Goal: Task Accomplishment & Management: Manage account settings

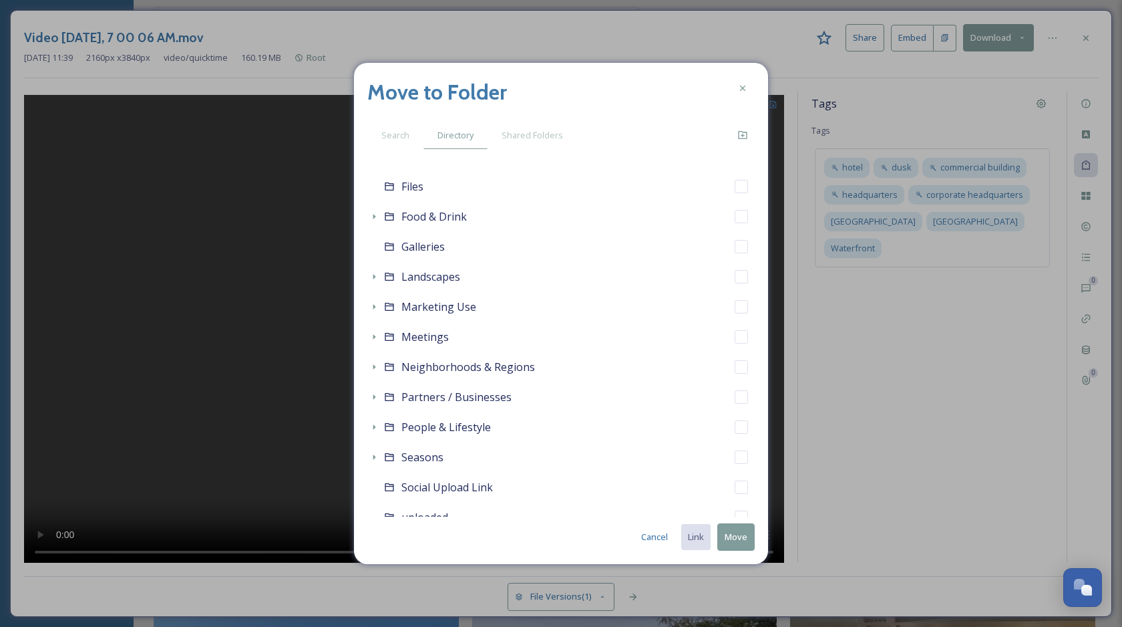
scroll to position [858, 0]
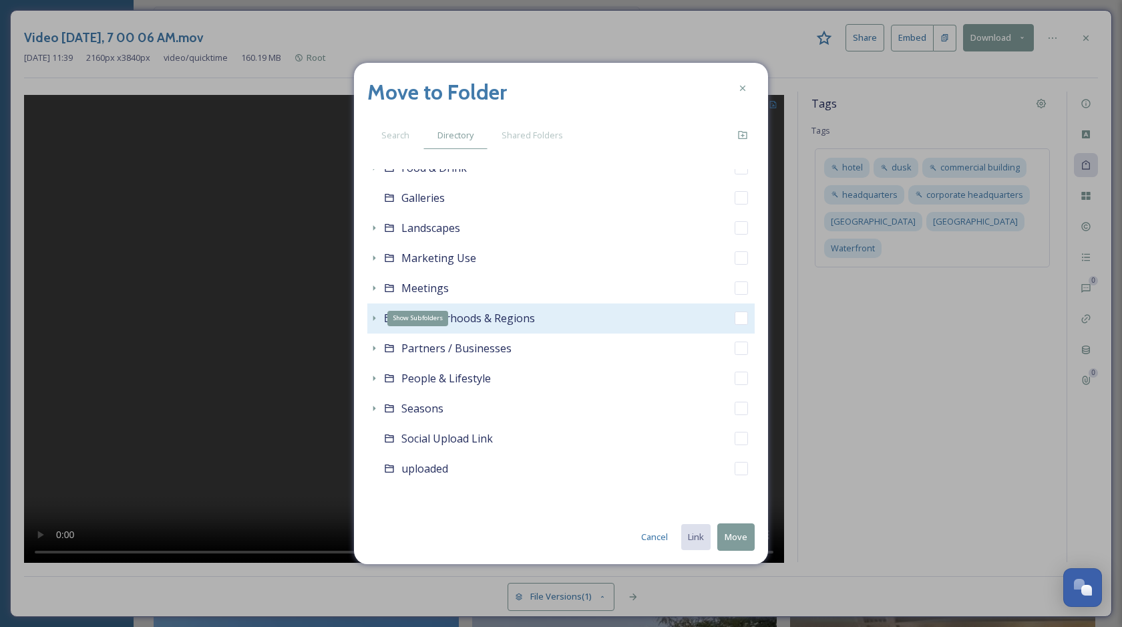
click at [371, 321] on icon at bounding box center [374, 318] width 11 height 11
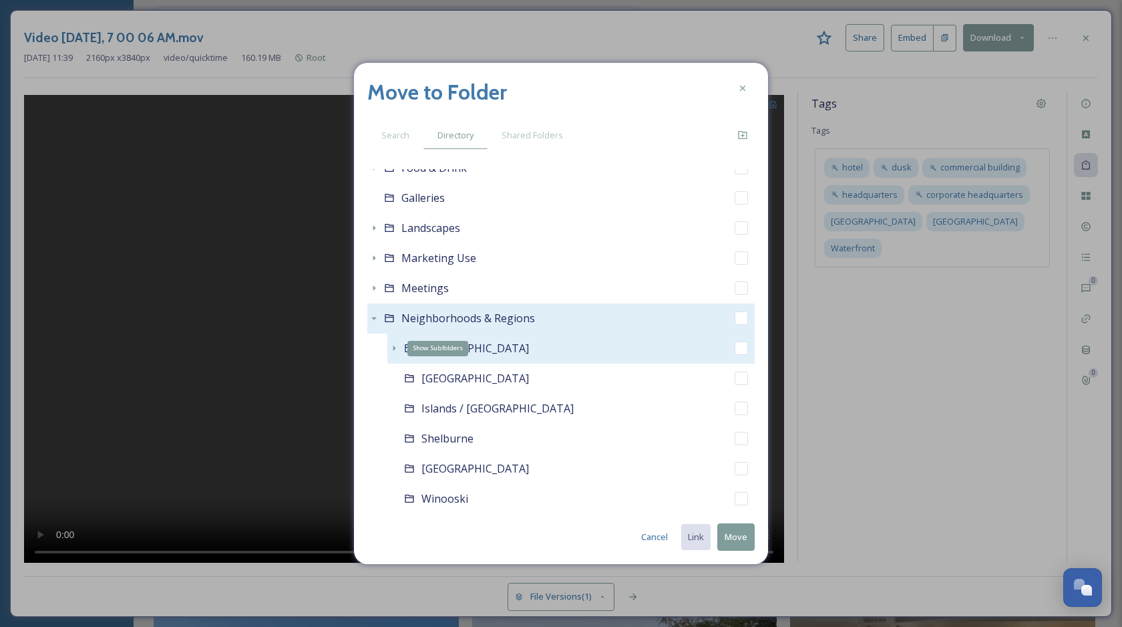
click at [391, 345] on icon at bounding box center [394, 348] width 11 height 11
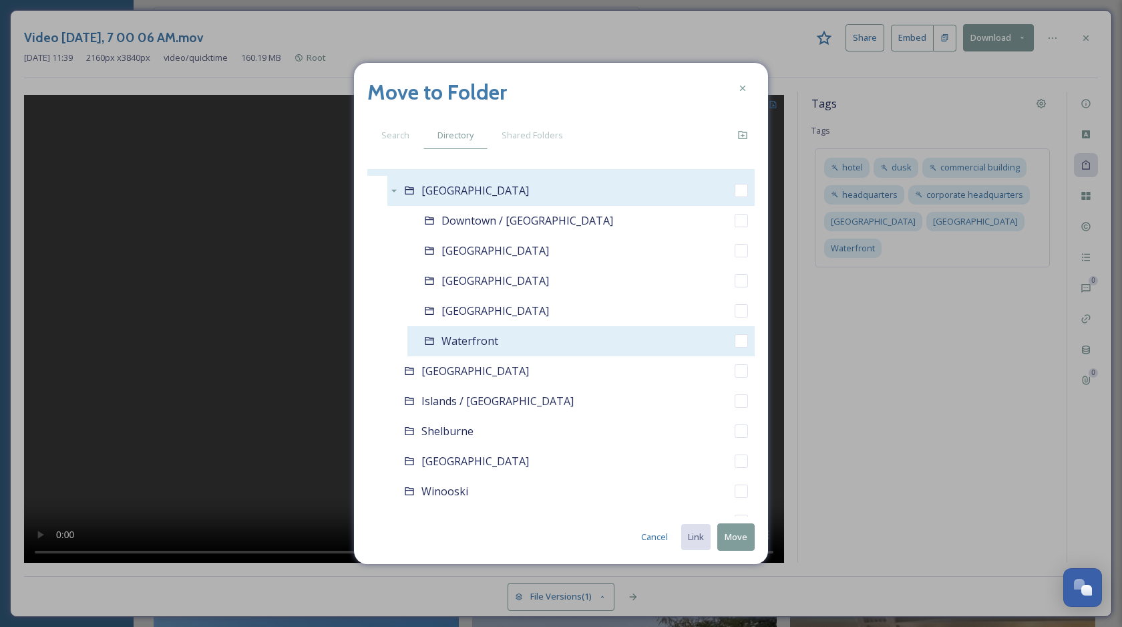
scroll to position [1007, 0]
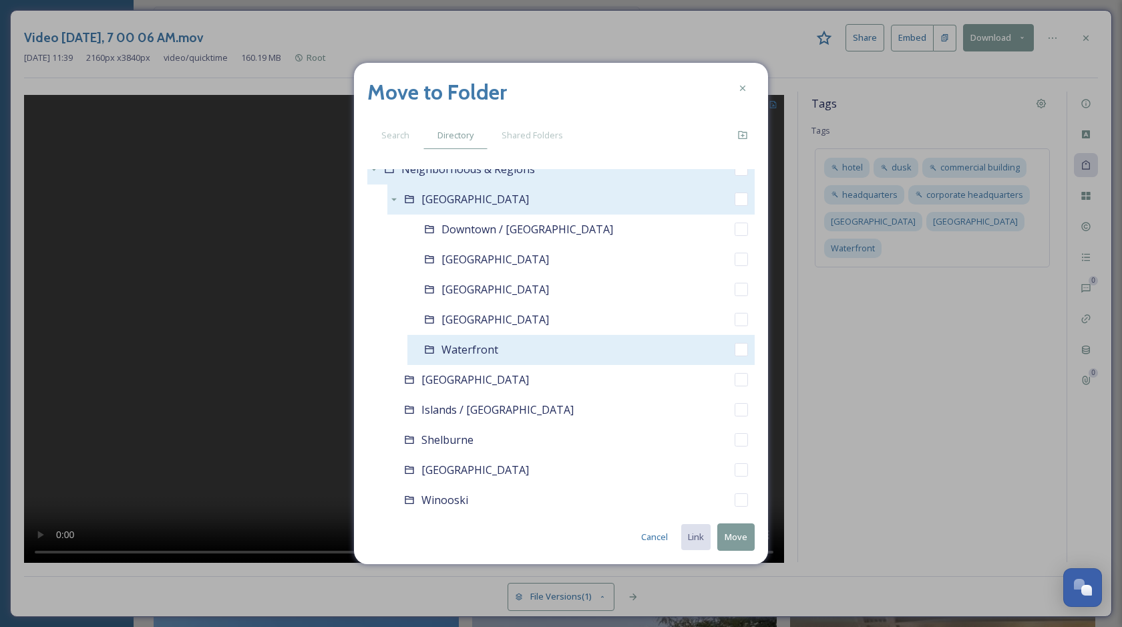
click at [740, 350] on input "checkbox" at bounding box center [741, 349] width 13 height 13
checkbox input "true"
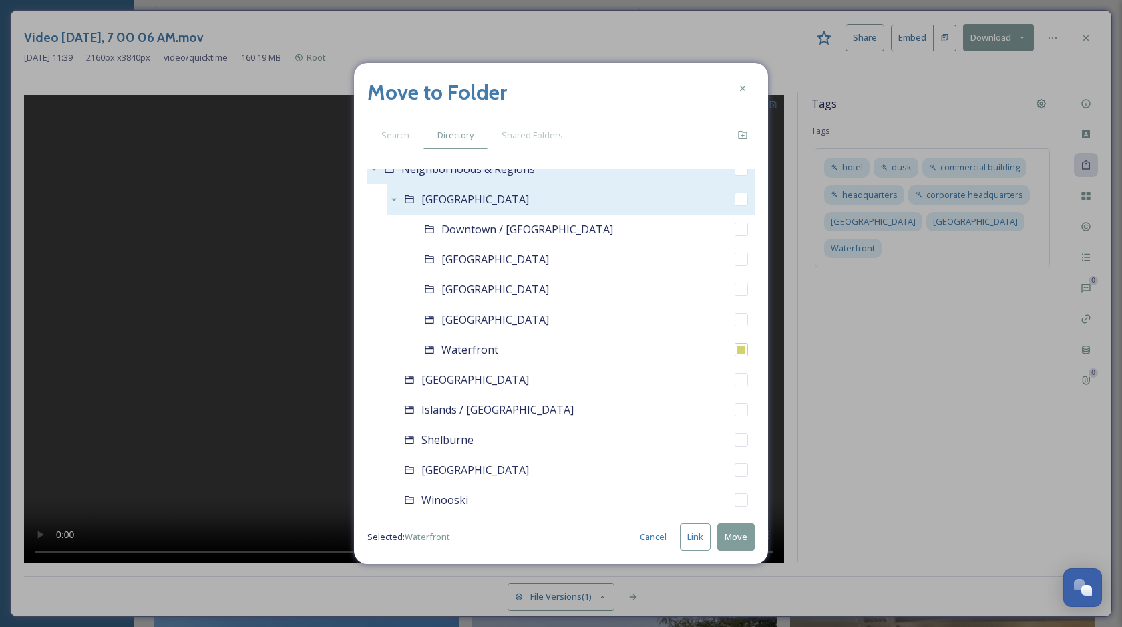
click at [698, 537] on button "Link" at bounding box center [695, 536] width 31 height 27
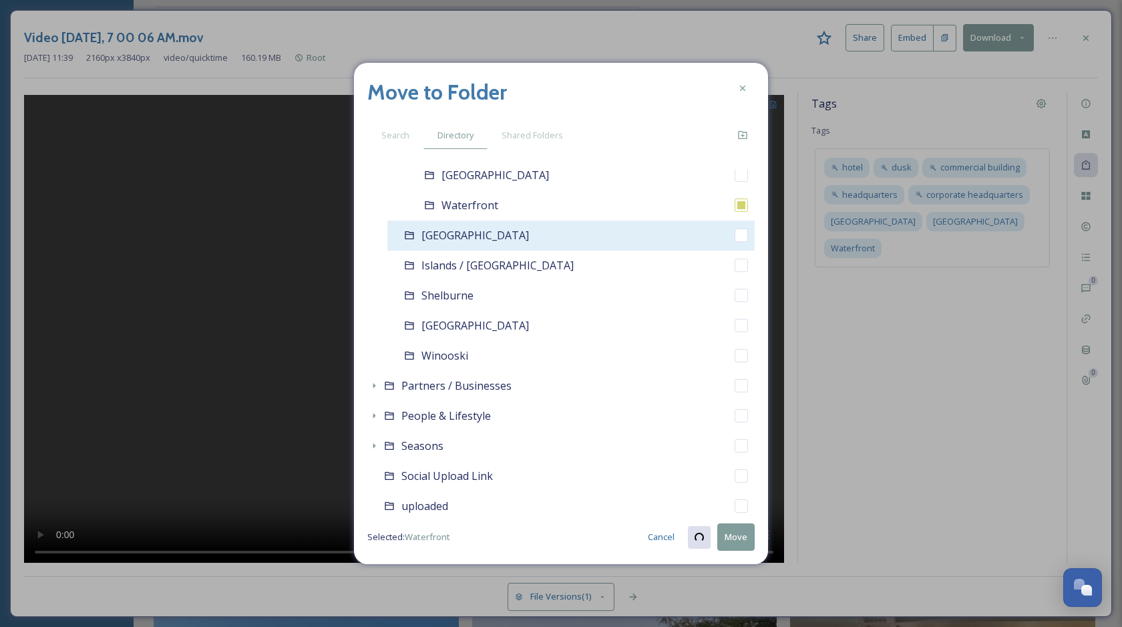
scroll to position [1188, 0]
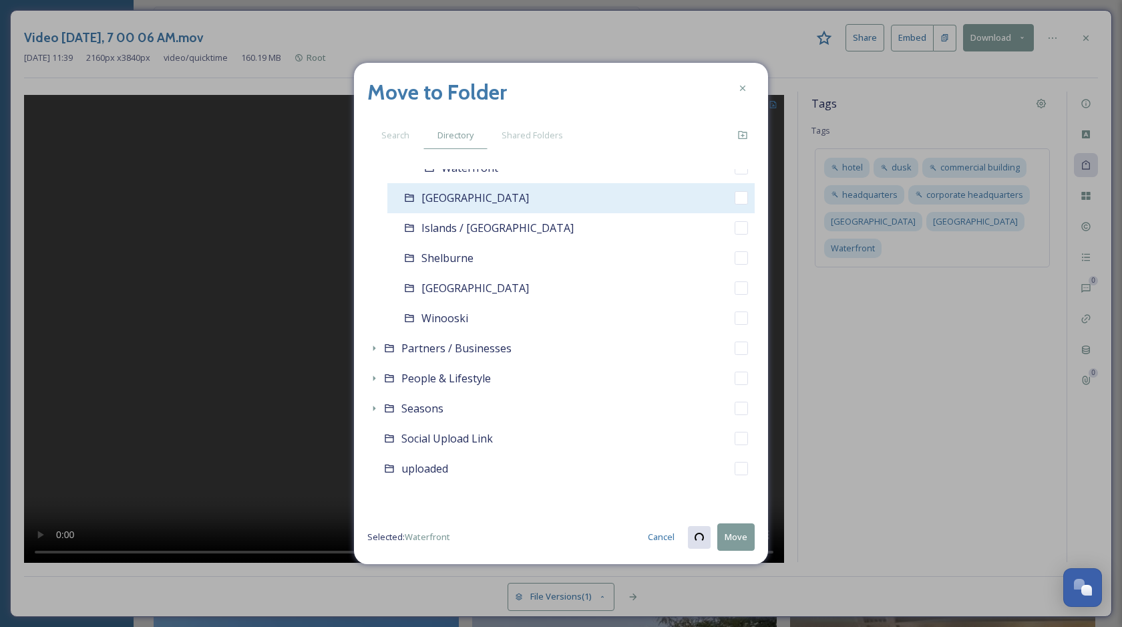
checkbox input "true"
checkbox input "false"
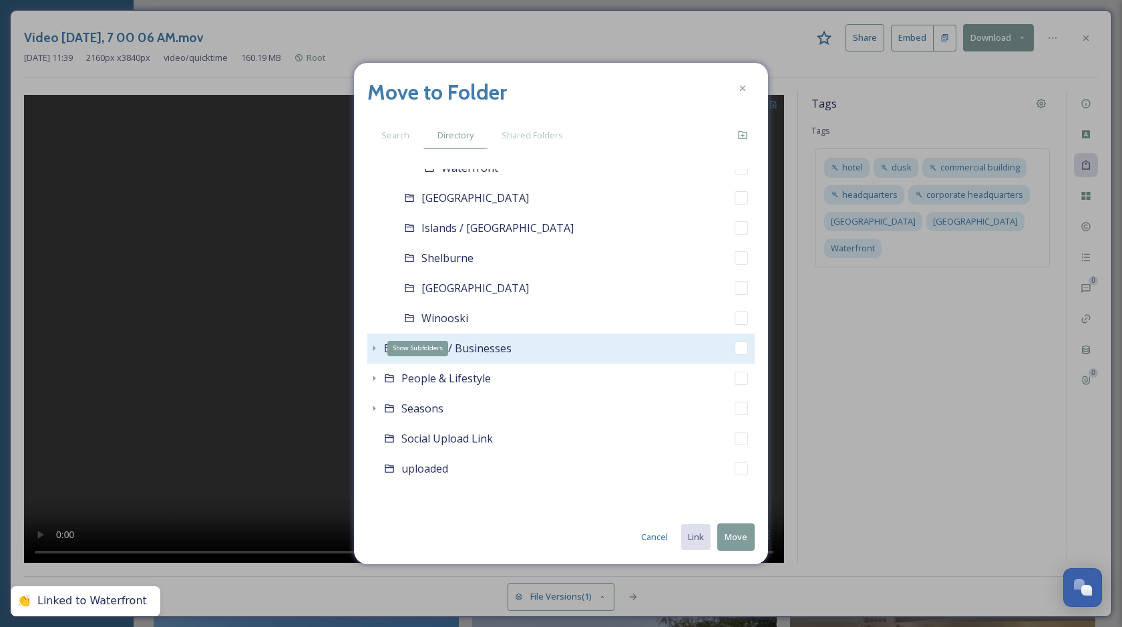
click at [373, 352] on icon at bounding box center [374, 348] width 11 height 11
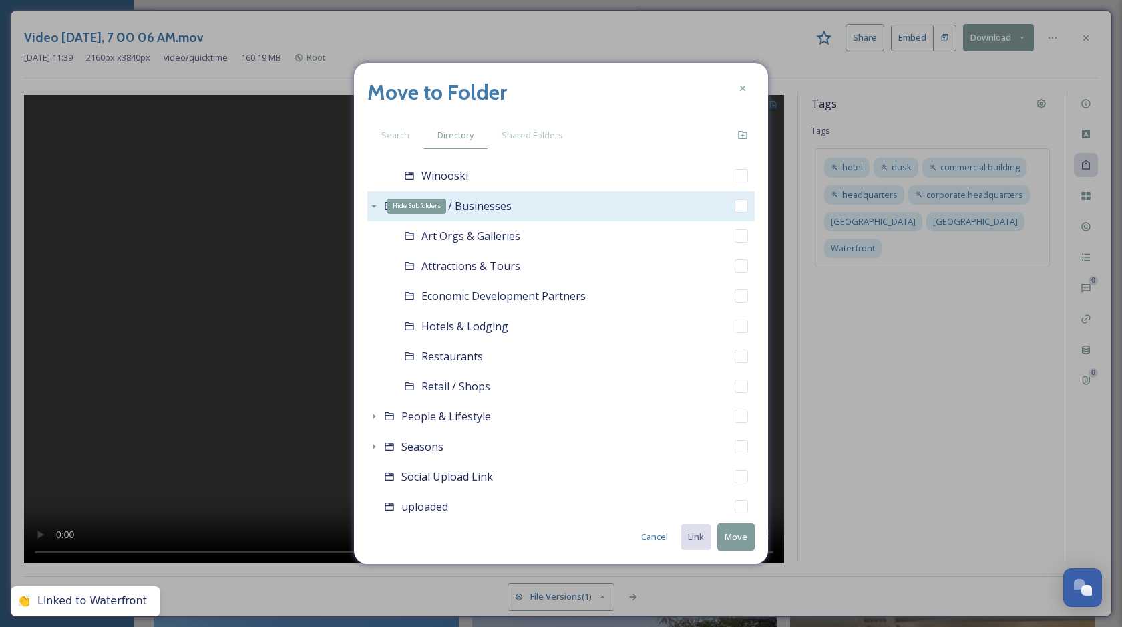
scroll to position [1369, 0]
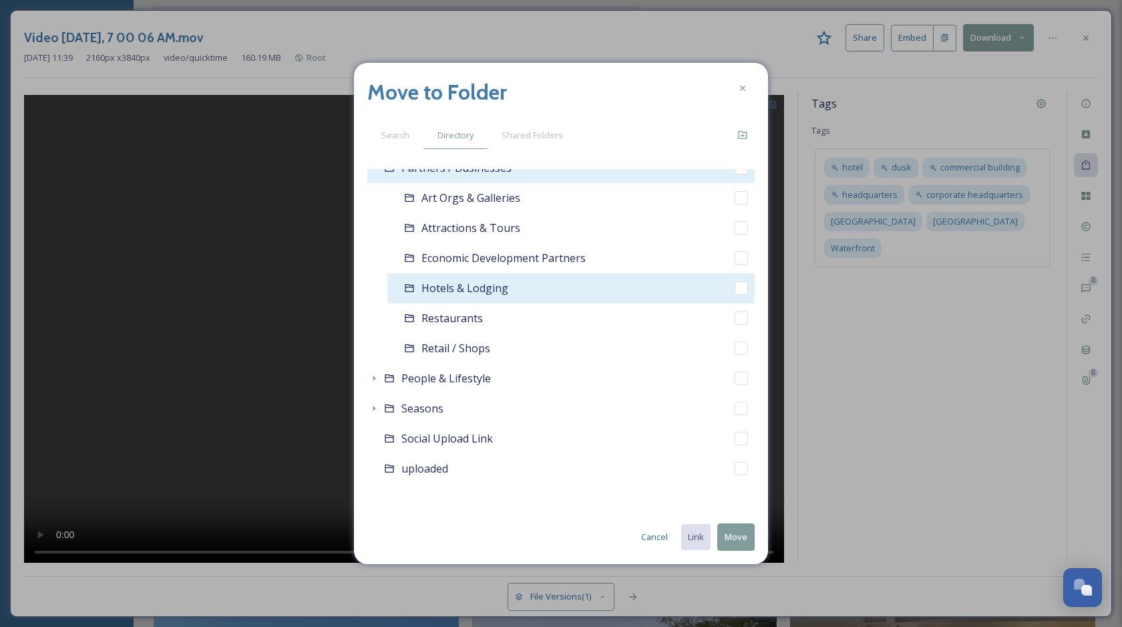
click at [742, 291] on input "checkbox" at bounding box center [741, 287] width 13 height 13
checkbox input "true"
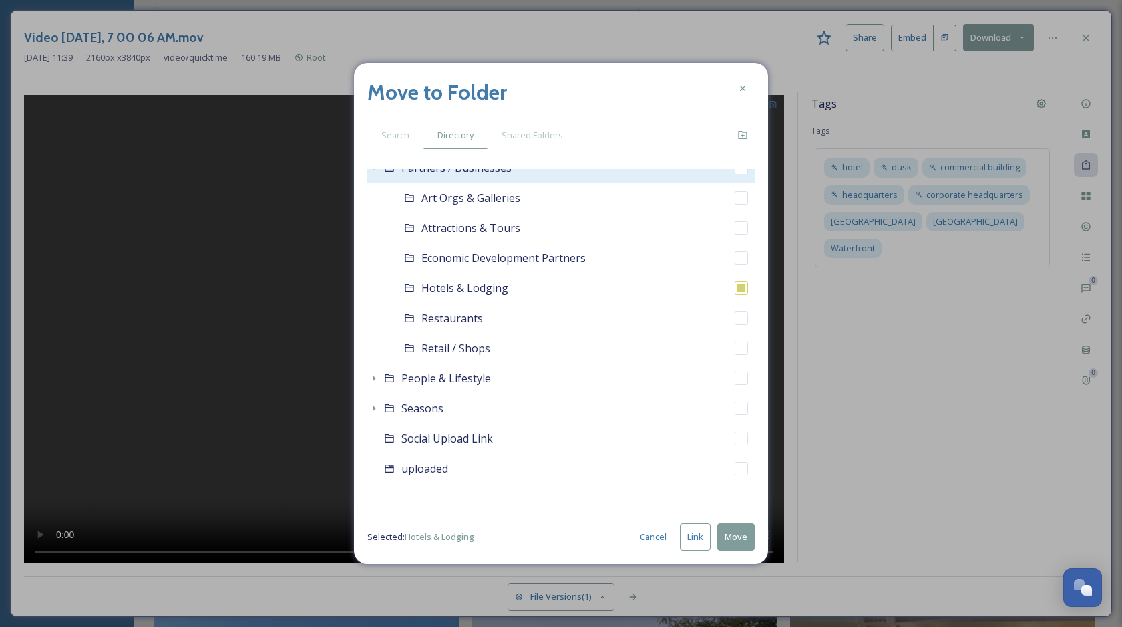
click at [695, 536] on button "Link" at bounding box center [695, 536] width 31 height 27
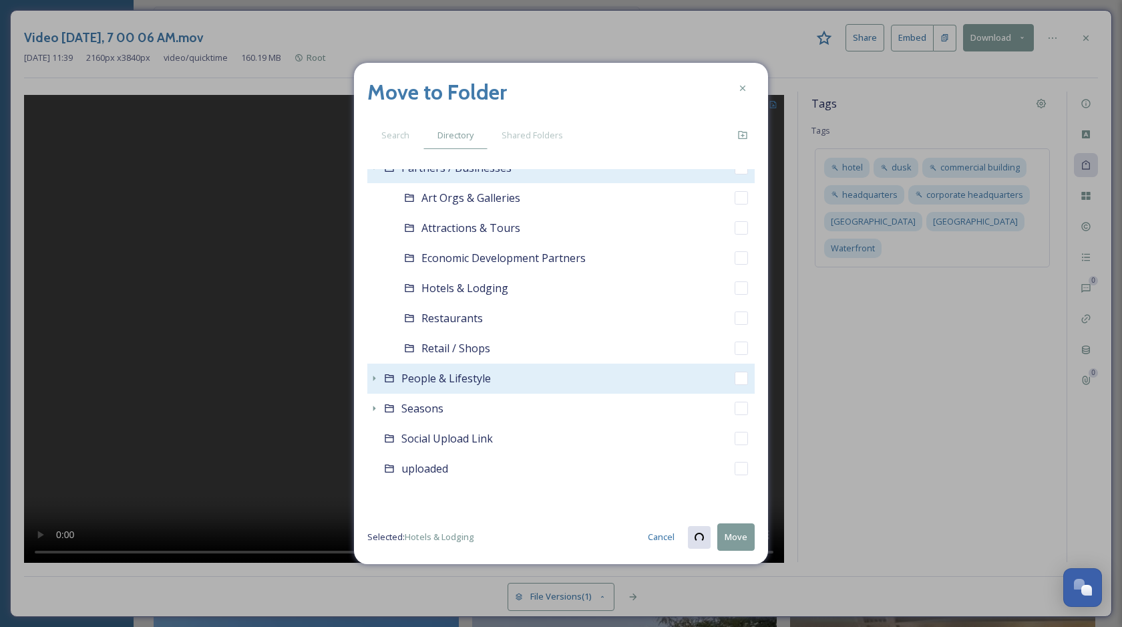
checkbox input "true"
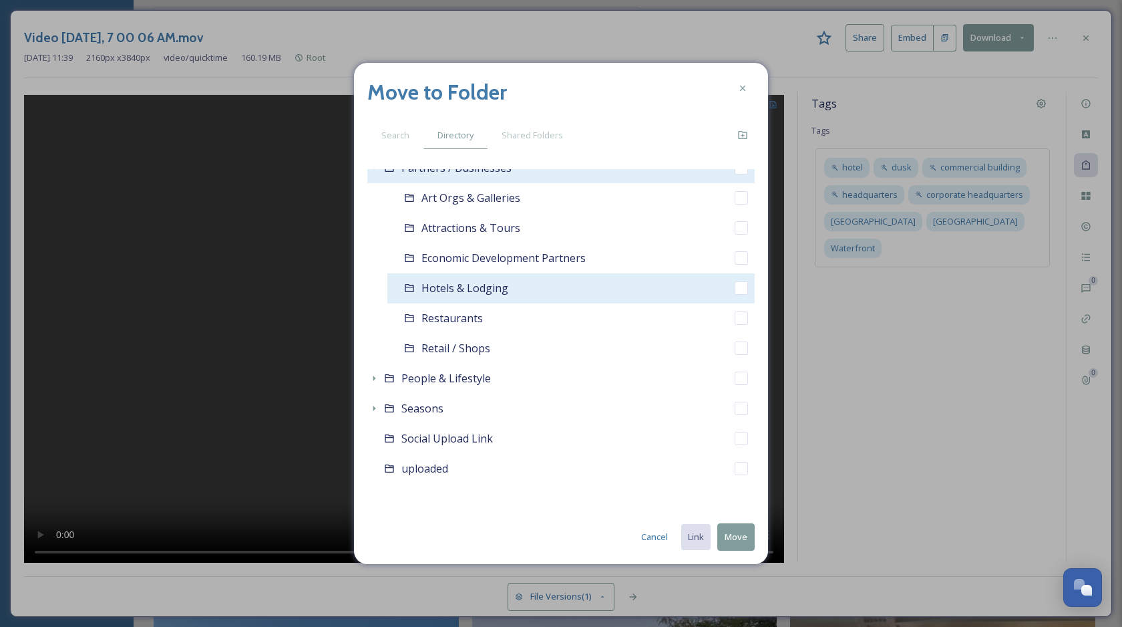
click at [742, 289] on input "checkbox" at bounding box center [741, 287] width 13 height 13
checkbox input "true"
checkbox input "false"
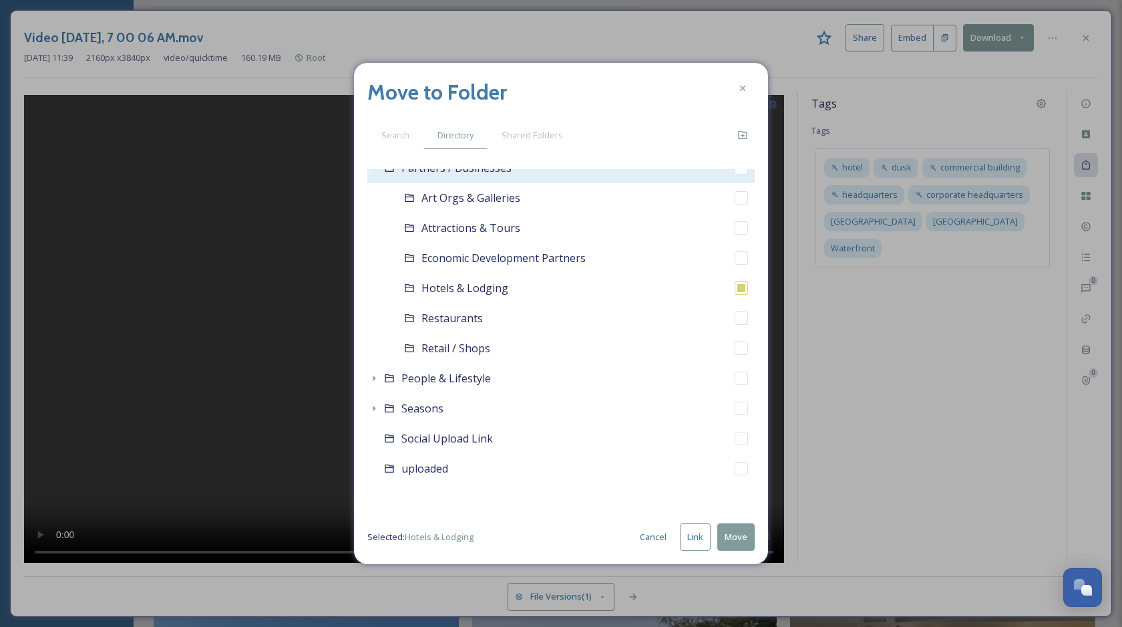
click at [740, 538] on button "Move" at bounding box center [735, 536] width 37 height 27
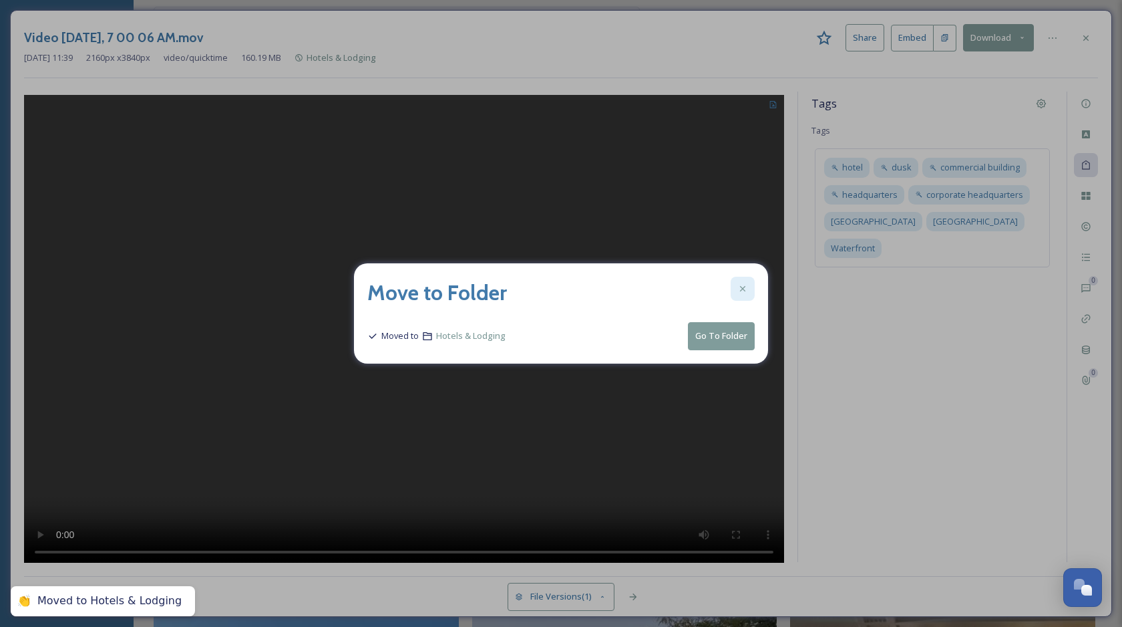
click at [745, 285] on icon at bounding box center [743, 288] width 11 height 11
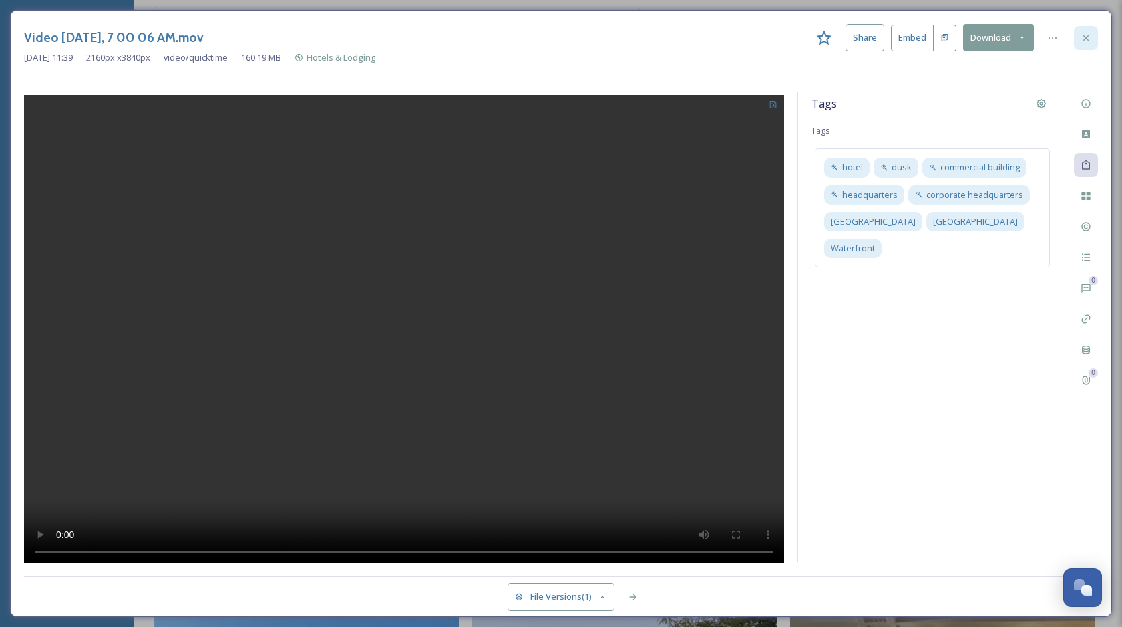
click at [1086, 36] on icon at bounding box center [1086, 37] width 5 height 5
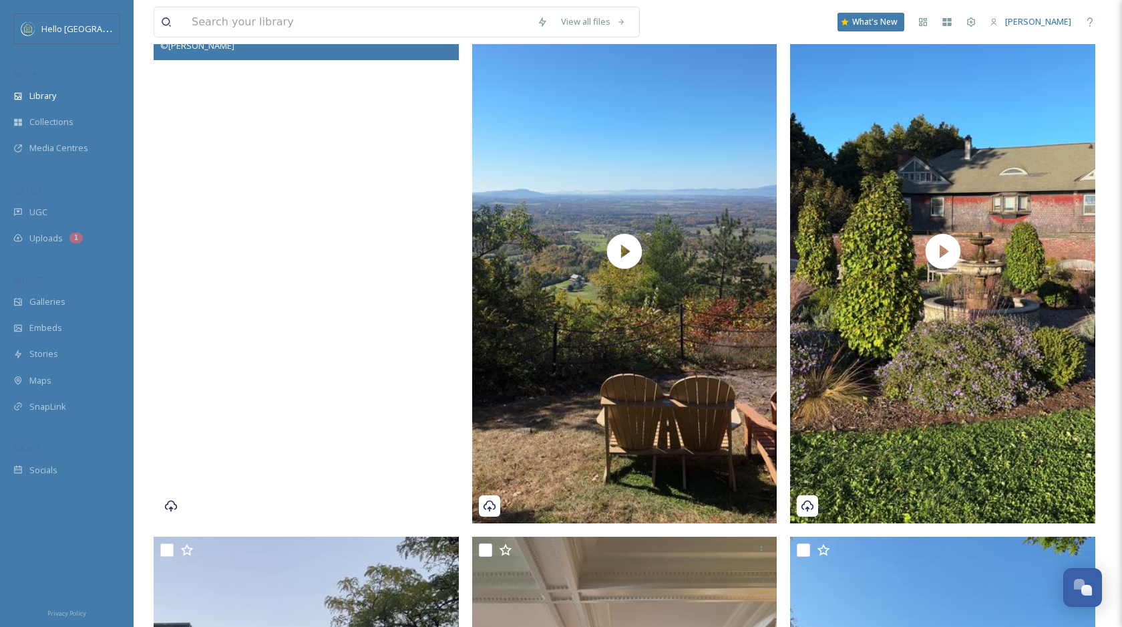
scroll to position [429, 0]
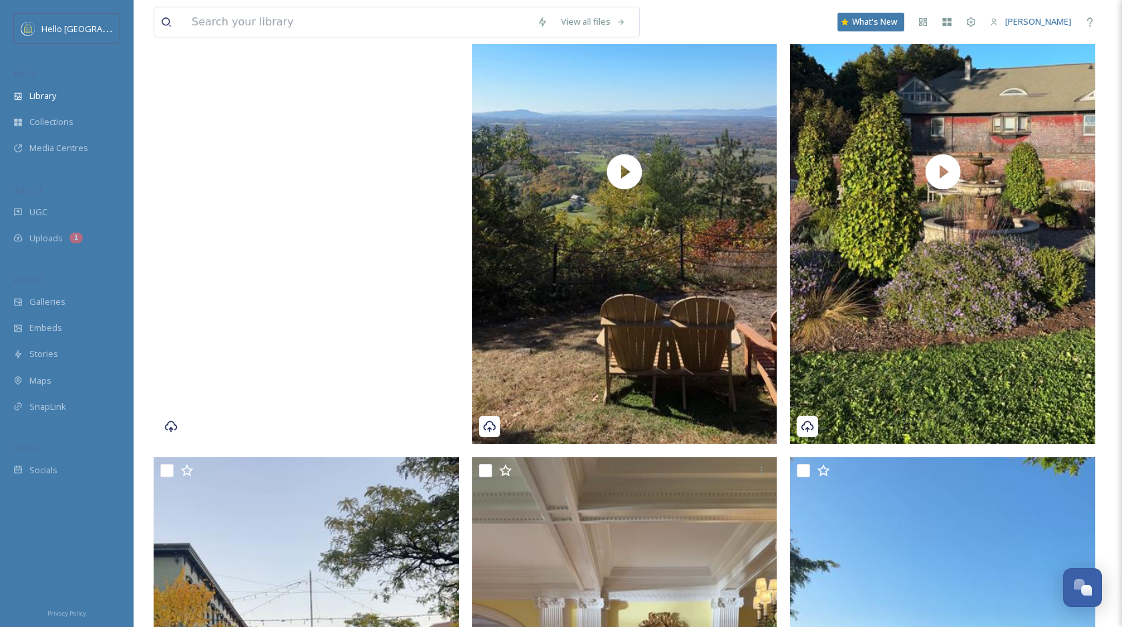
click at [398, 377] on video "Video Oct 17 2024, 11 43 08 AM.mov" at bounding box center [306, 171] width 305 height 542
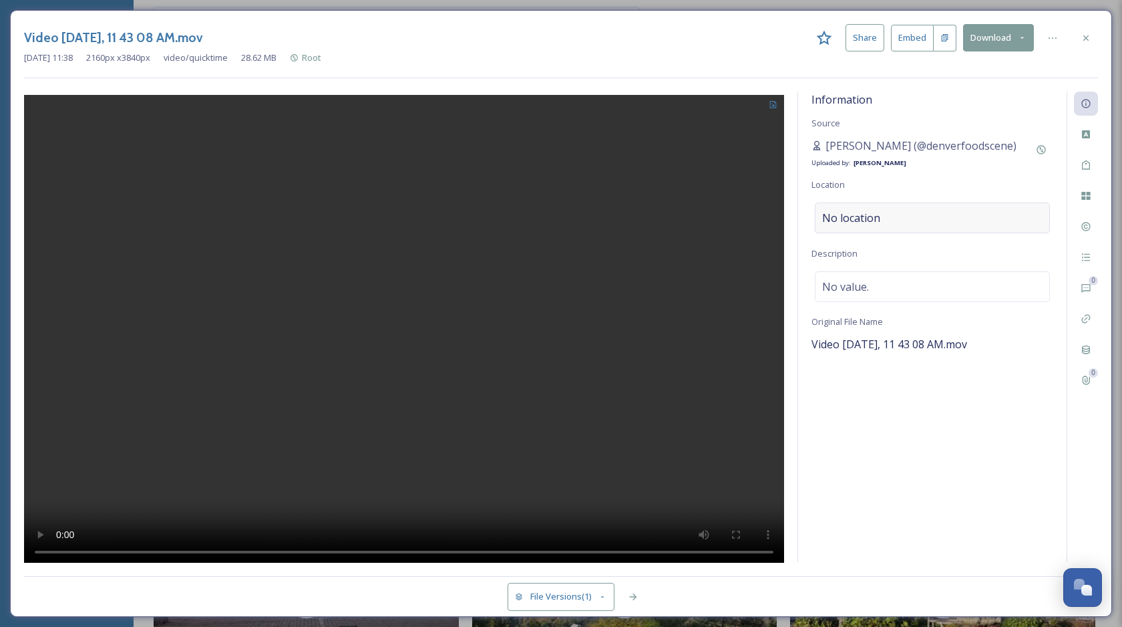
click at [906, 214] on div "No location" at bounding box center [932, 217] width 235 height 31
click at [906, 215] on input at bounding box center [933, 217] width 234 height 29
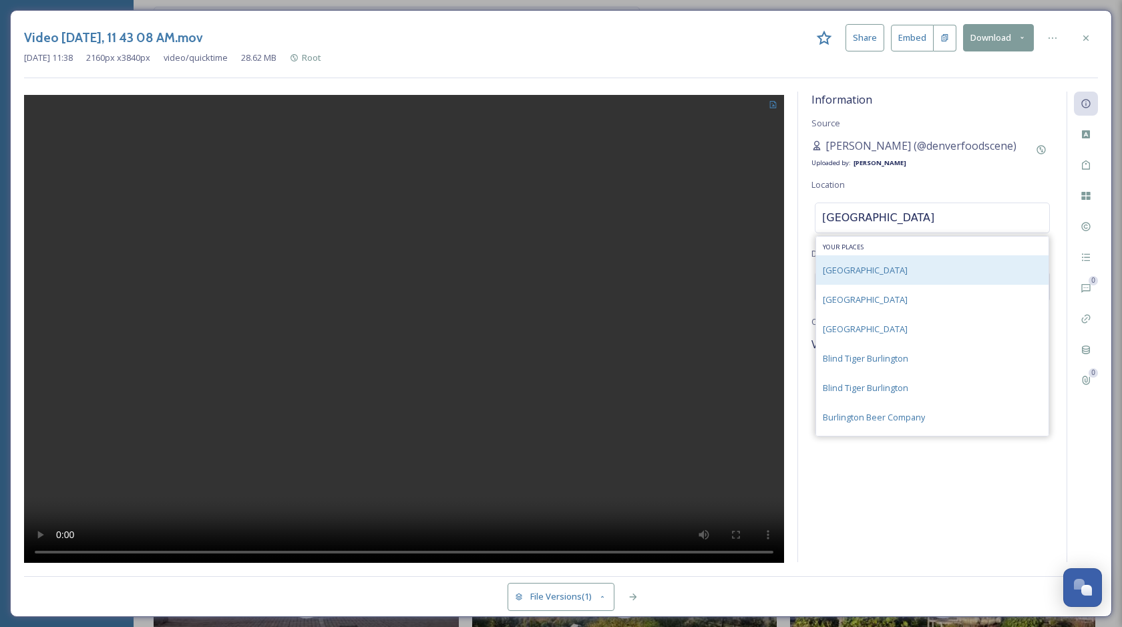
type input "burlington"
click at [907, 272] on div "[GEOGRAPHIC_DATA]" at bounding box center [932, 269] width 232 height 29
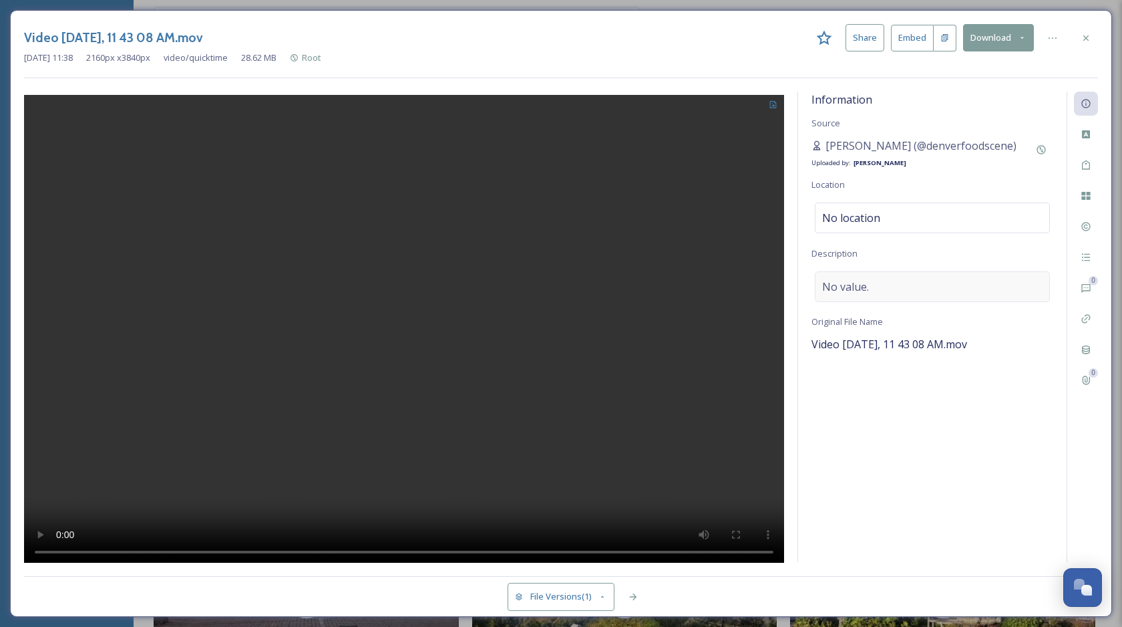
click at [898, 283] on div "No value." at bounding box center [932, 286] width 235 height 31
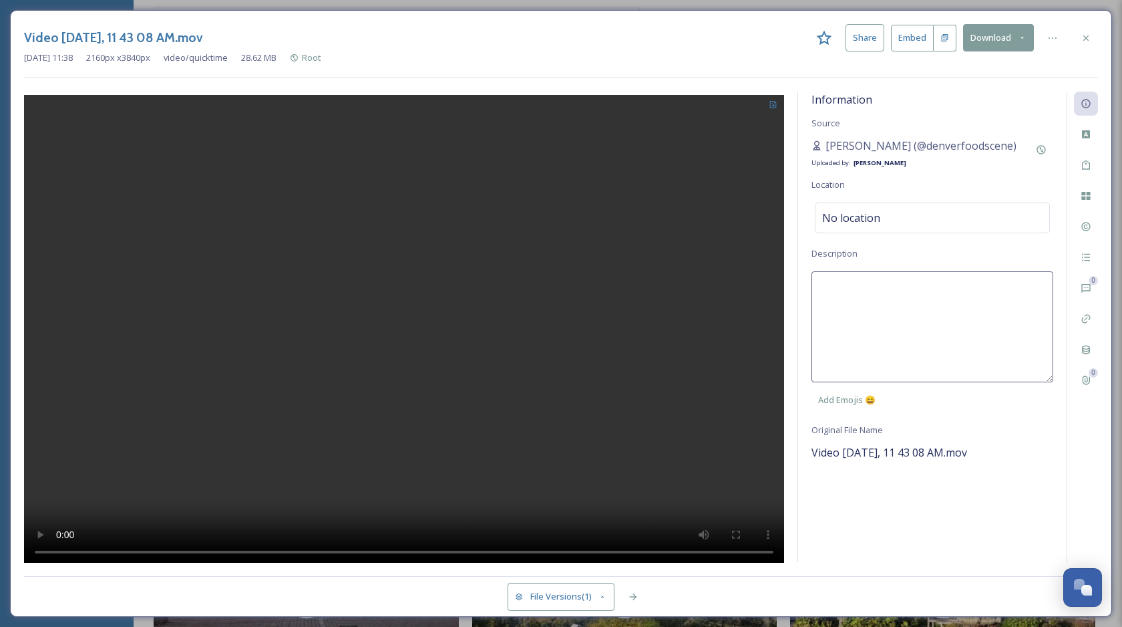
click at [873, 291] on textarea at bounding box center [933, 326] width 242 height 111
click at [815, 284] on textarea "izza in Burlington." at bounding box center [933, 326] width 242 height 111
type textarea "Pizza in Burlington."
click at [915, 550] on div "Information Source Yesenia Chinchilla (@denverfoodscene) Uploaded by: Chloe Mar…" at bounding box center [932, 327] width 269 height 470
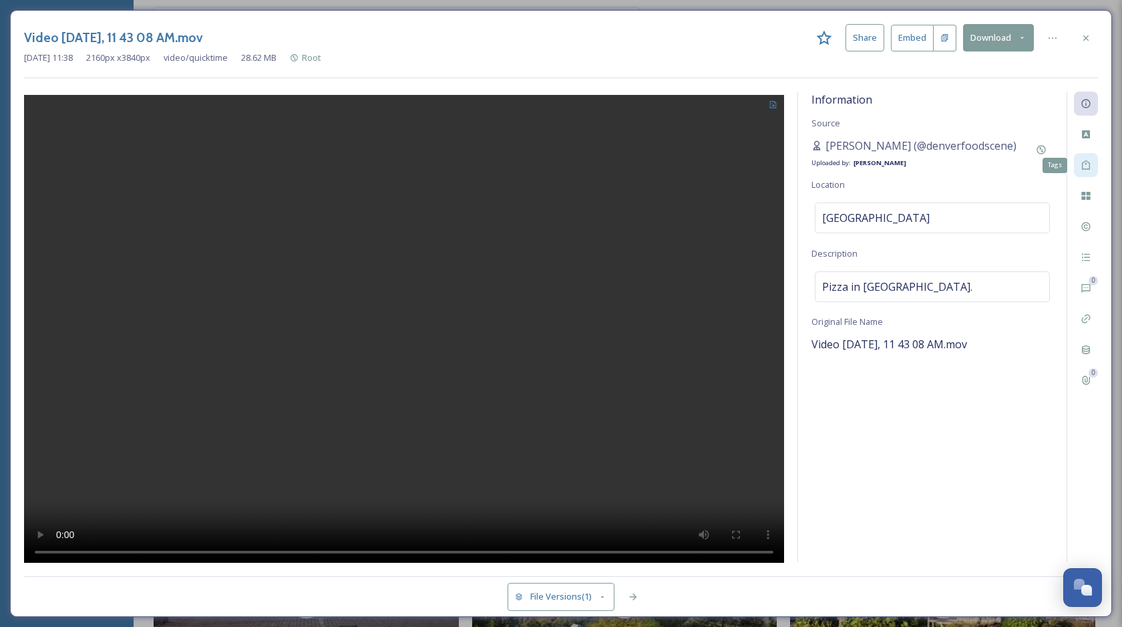
click at [1089, 164] on icon at bounding box center [1086, 165] width 11 height 11
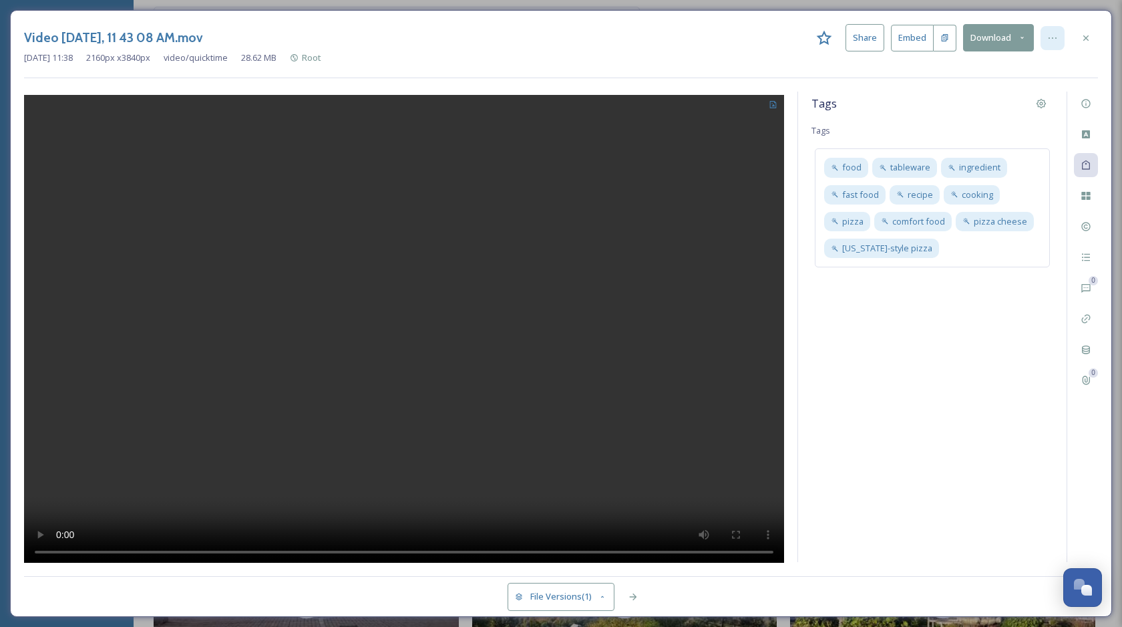
click at [1055, 34] on icon at bounding box center [1052, 38] width 11 height 11
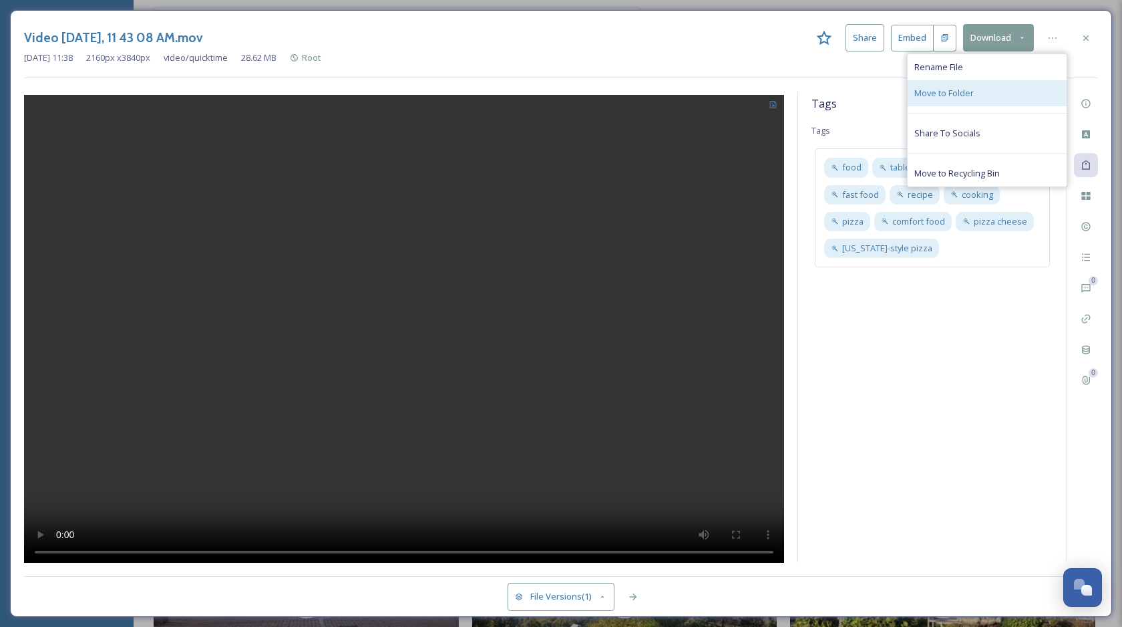
click at [969, 100] on div "Move to Folder" at bounding box center [987, 93] width 159 height 26
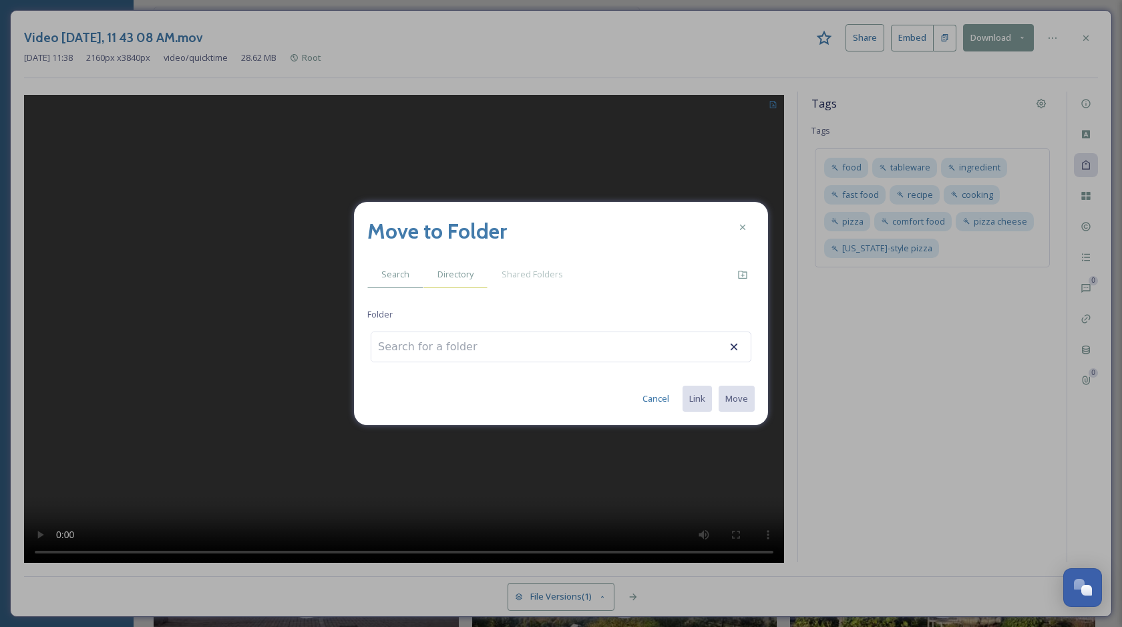
click at [446, 275] on span "Directory" at bounding box center [456, 274] width 36 height 13
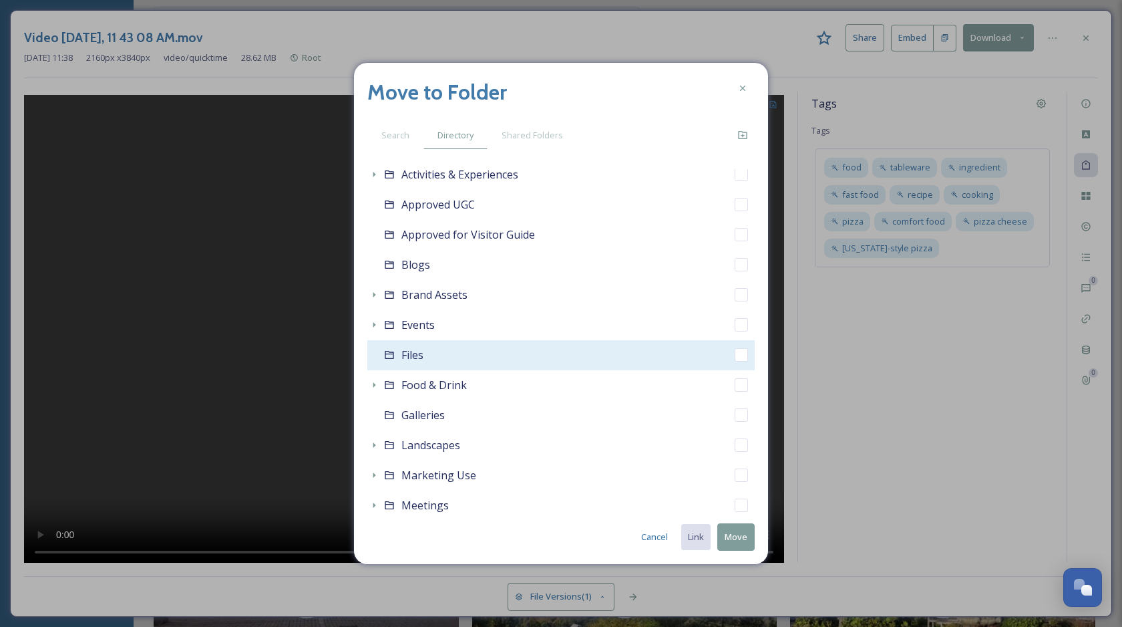
scroll to position [72, 0]
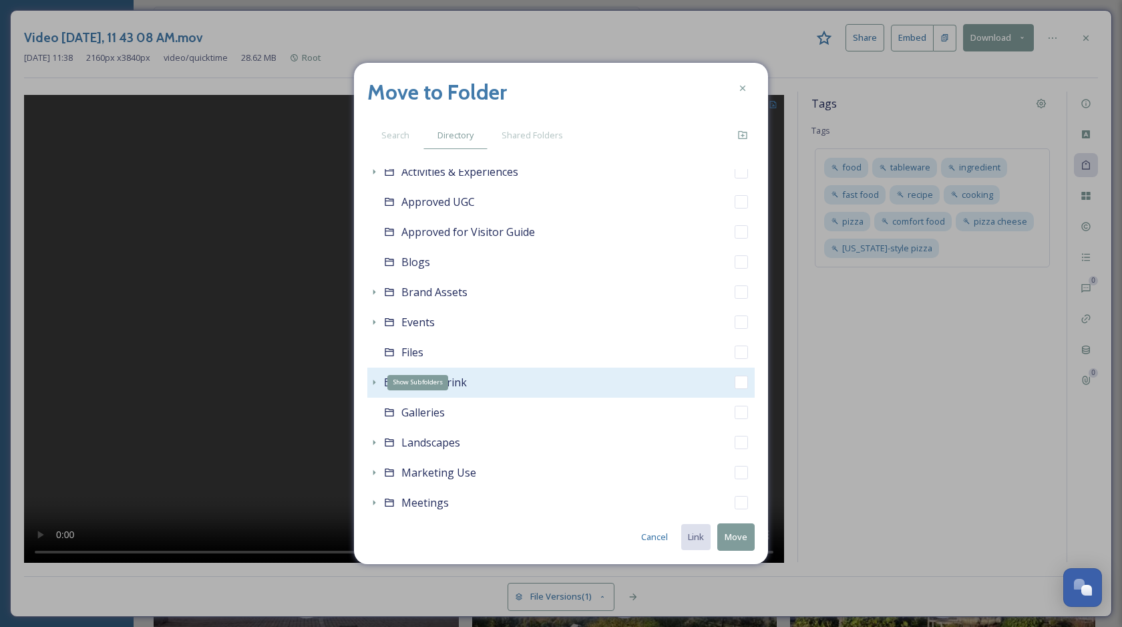
click at [373, 379] on icon at bounding box center [374, 382] width 11 height 11
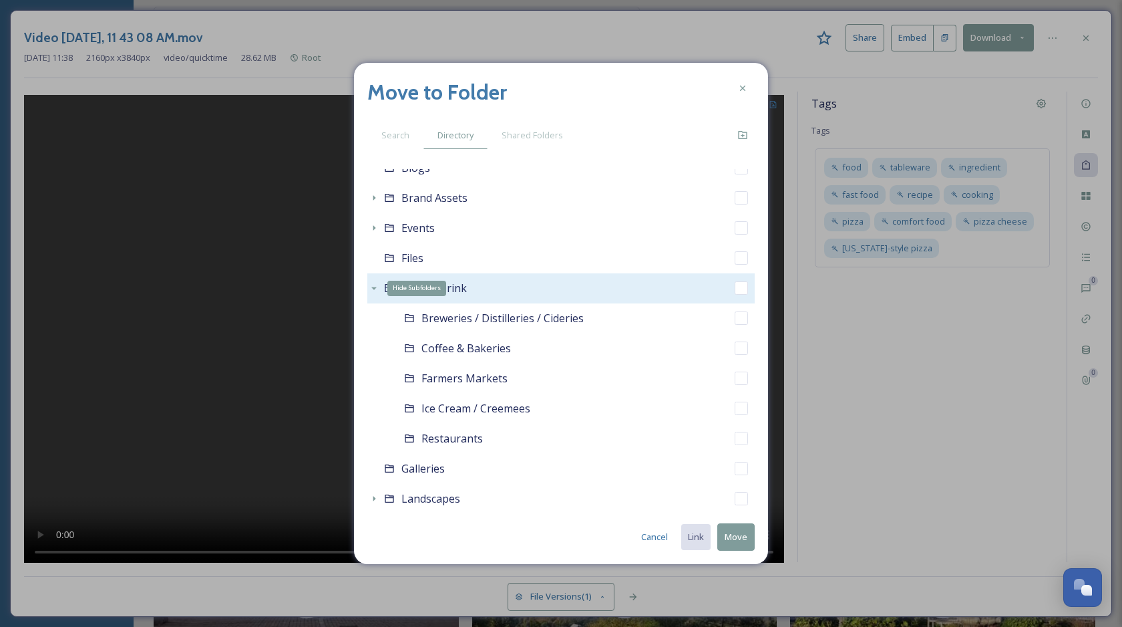
scroll to position [171, 0]
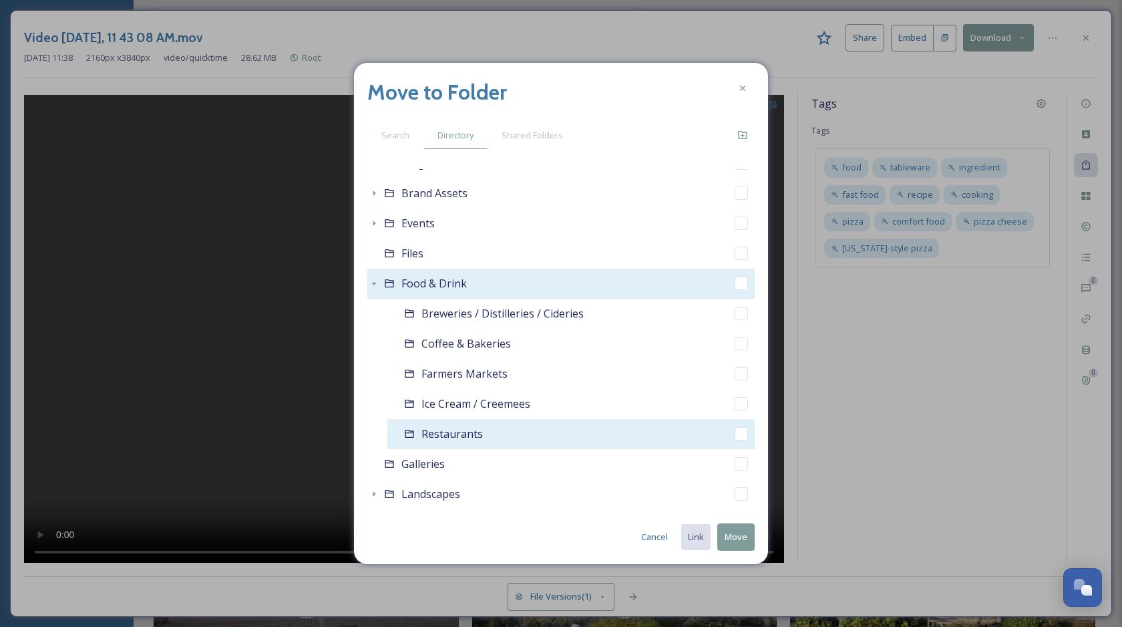
click at [740, 438] on input "checkbox" at bounding box center [741, 433] width 13 height 13
checkbox input "true"
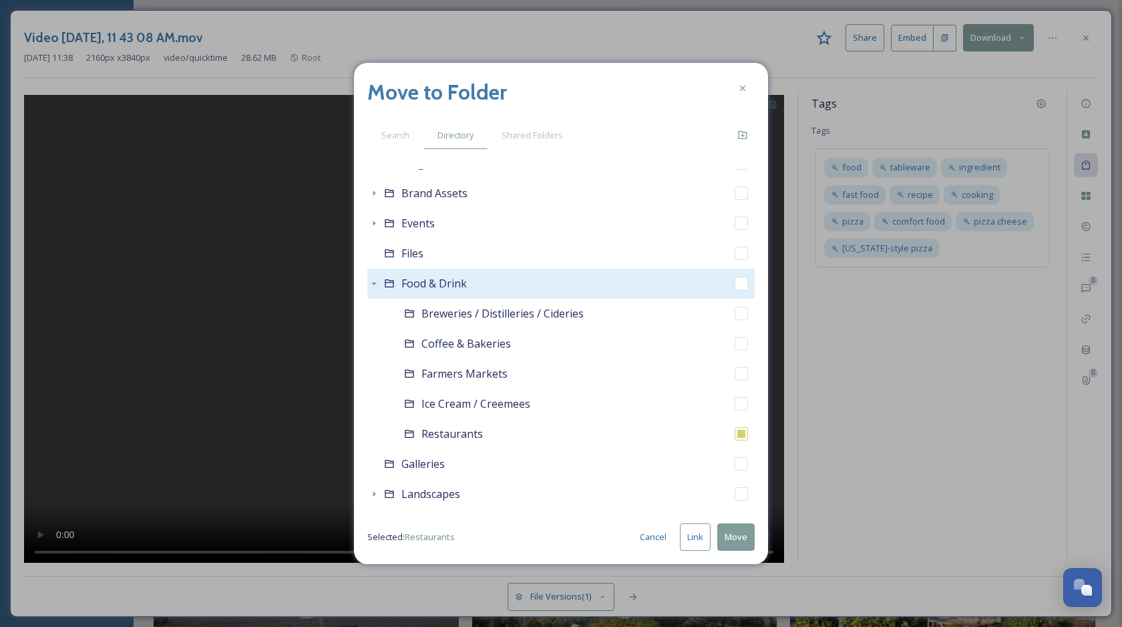
click at [696, 537] on button "Link" at bounding box center [695, 536] width 31 height 27
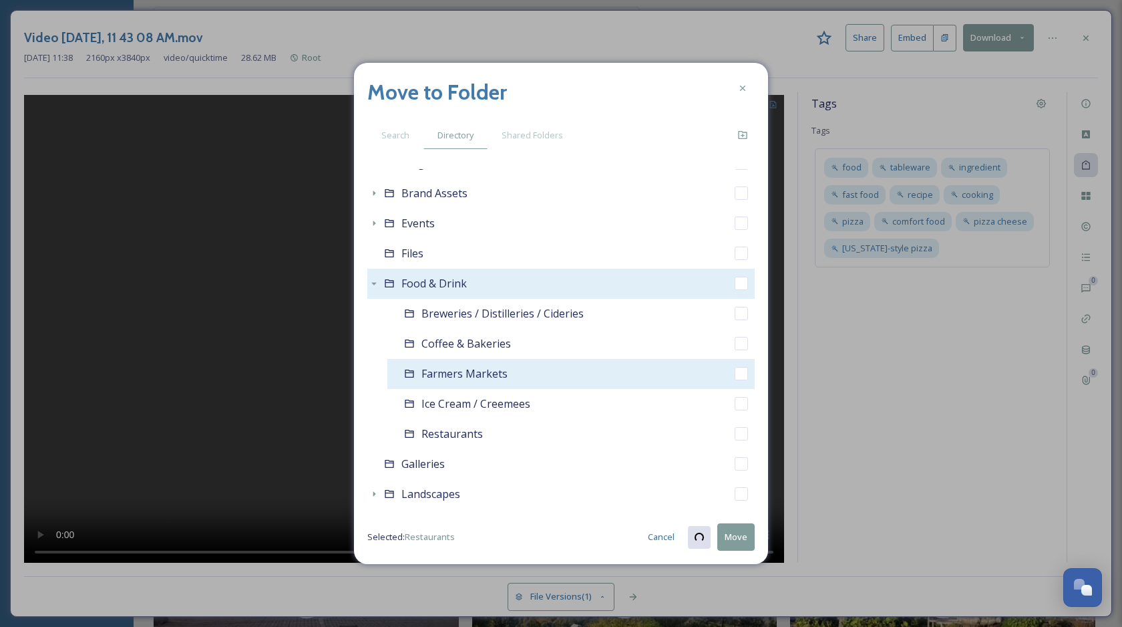
checkbox input "true"
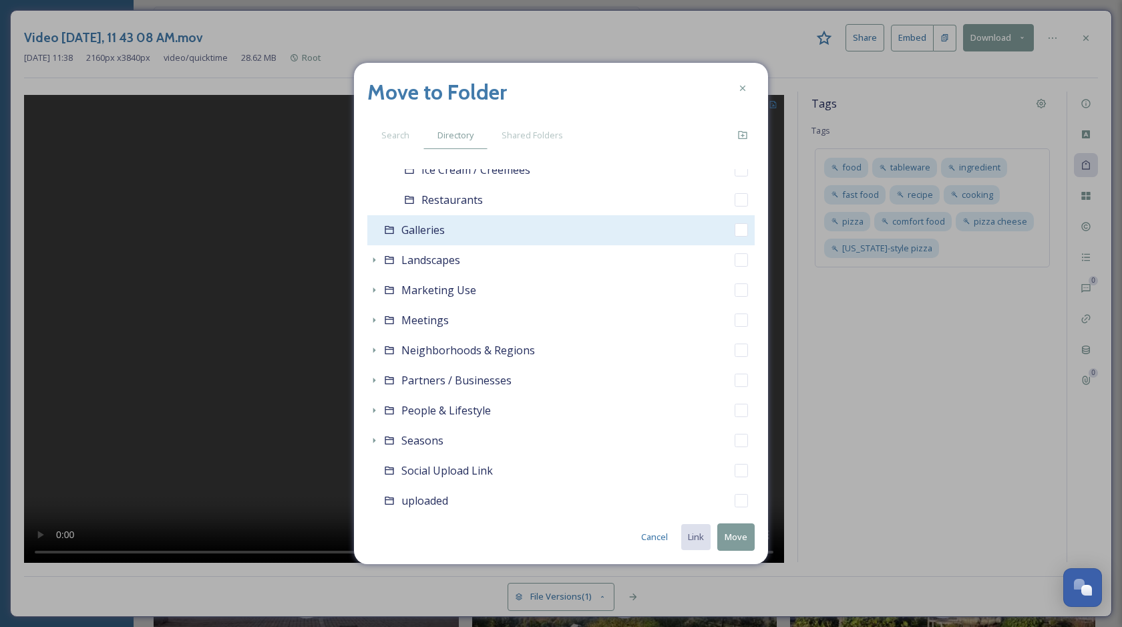
scroll to position [437, 0]
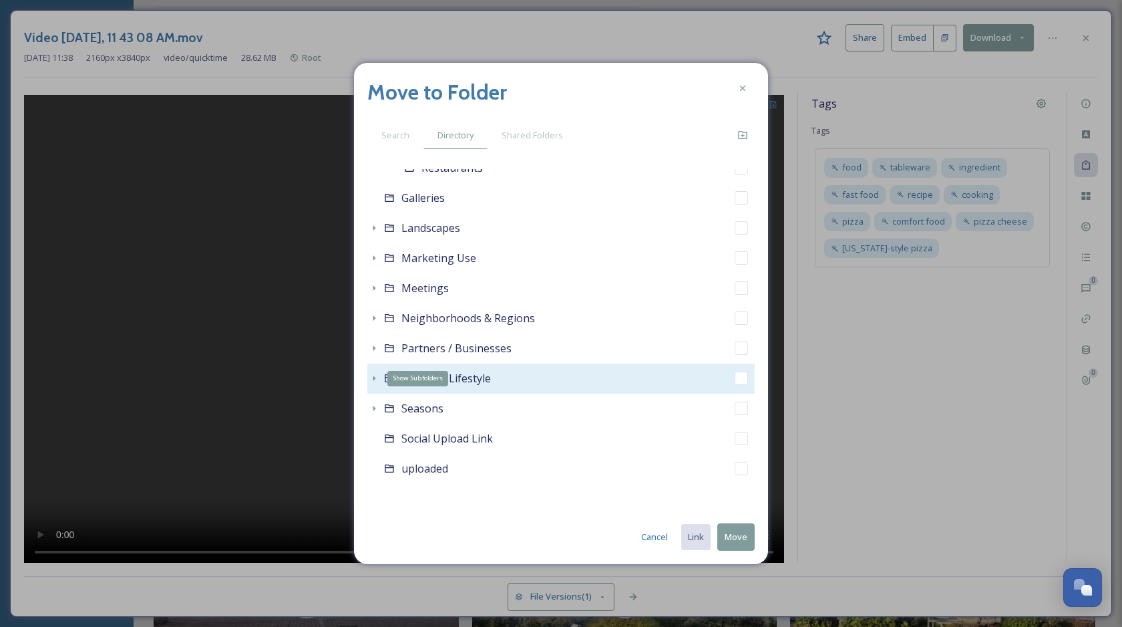
click at [373, 379] on icon at bounding box center [374, 377] width 3 height 5
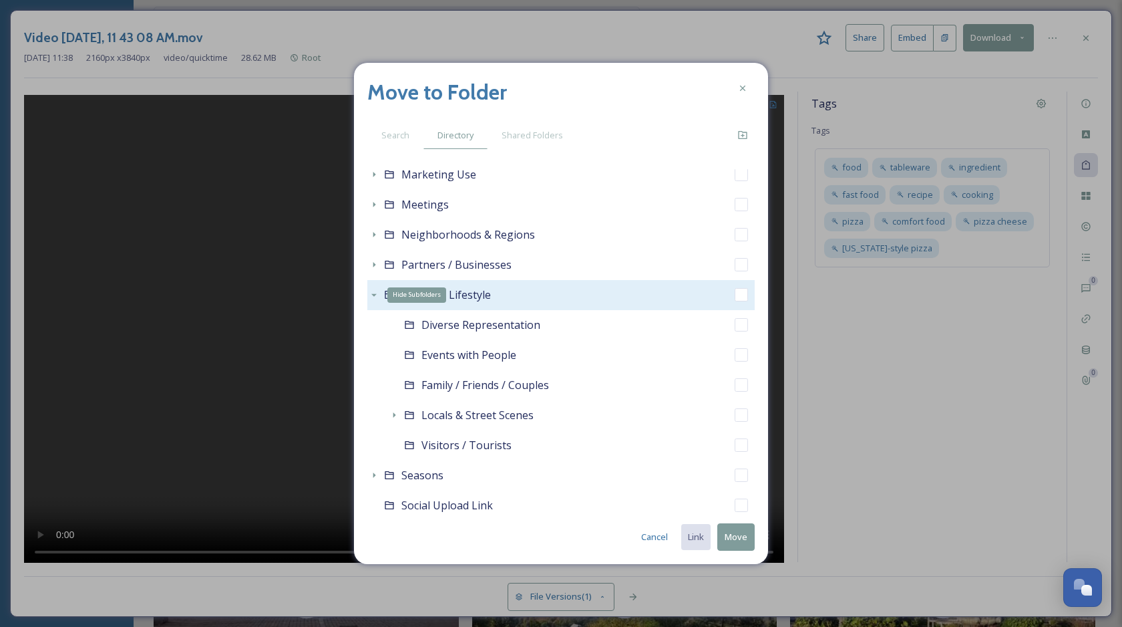
scroll to position [587, 0]
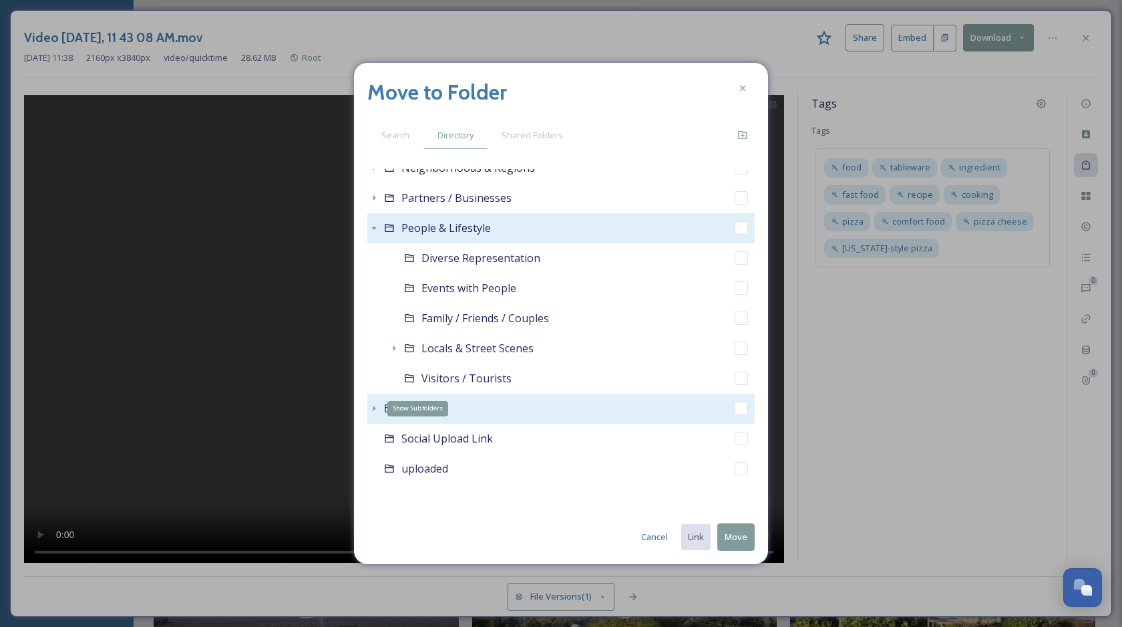
click at [372, 408] on icon at bounding box center [374, 408] width 11 height 11
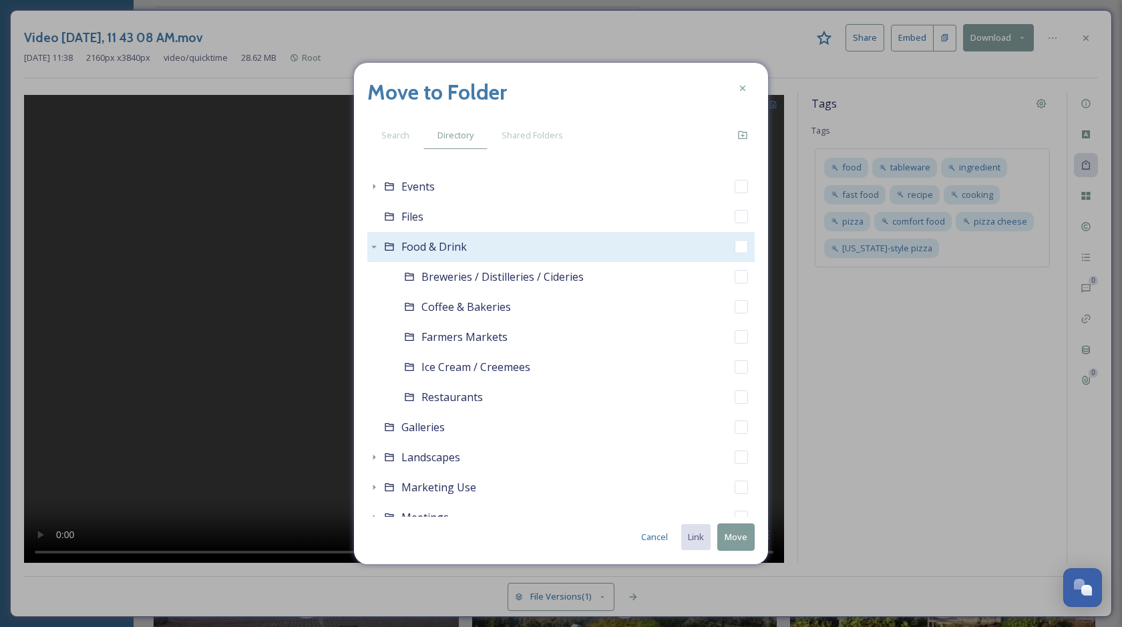
scroll to position [205, 0]
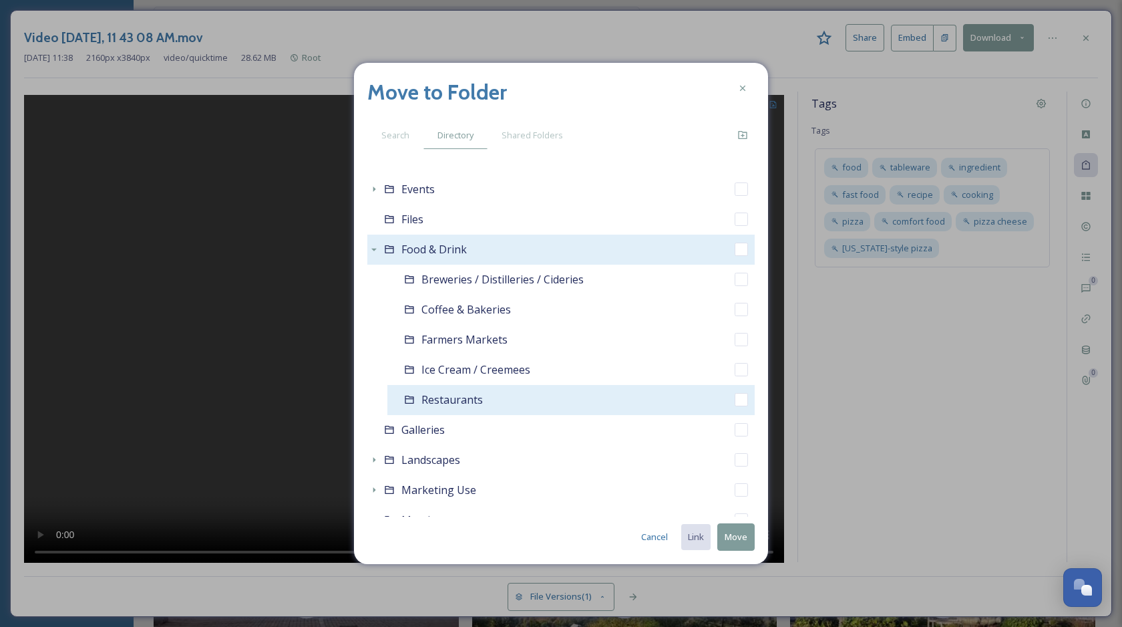
click at [737, 403] on input "checkbox" at bounding box center [741, 399] width 13 height 13
checkbox input "true"
checkbox input "false"
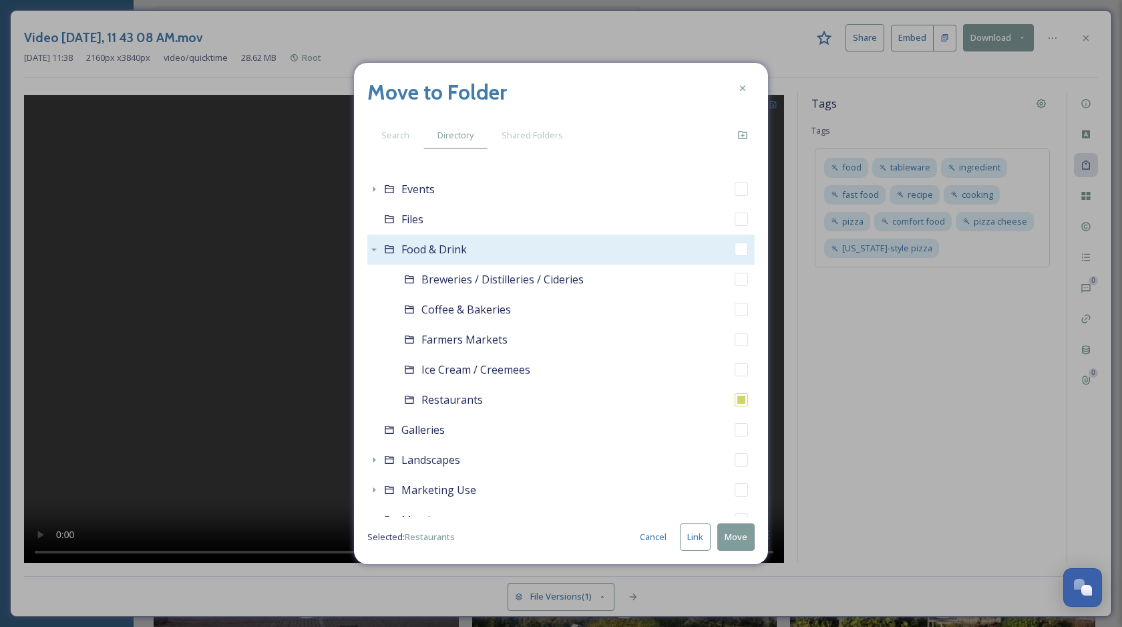
click at [735, 542] on button "Move" at bounding box center [735, 536] width 37 height 27
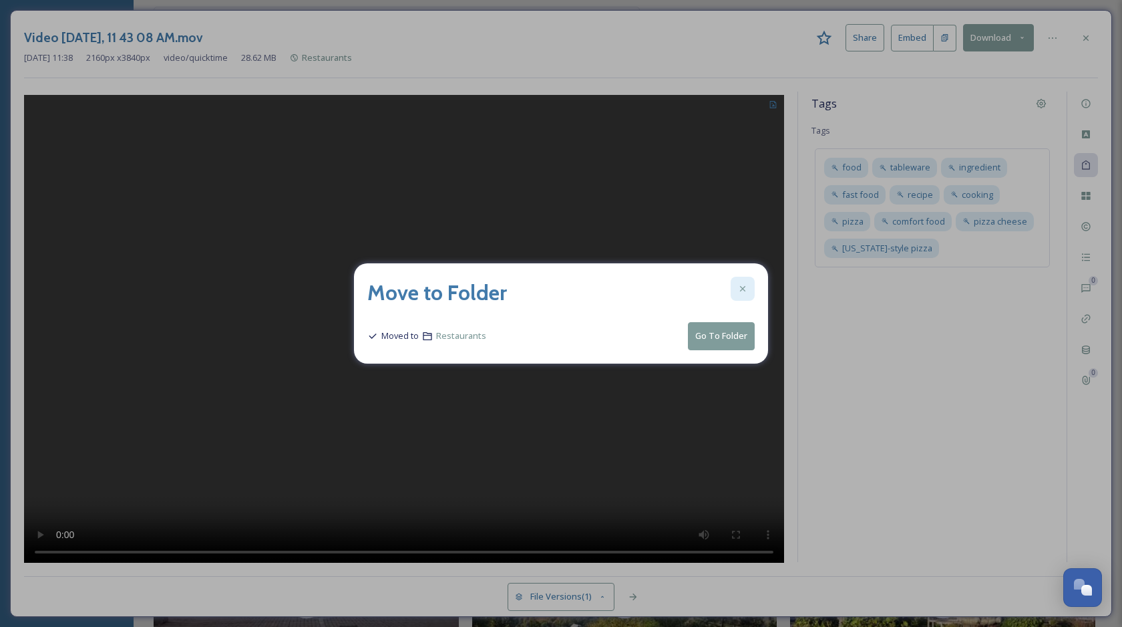
click at [745, 288] on icon at bounding box center [743, 288] width 11 height 11
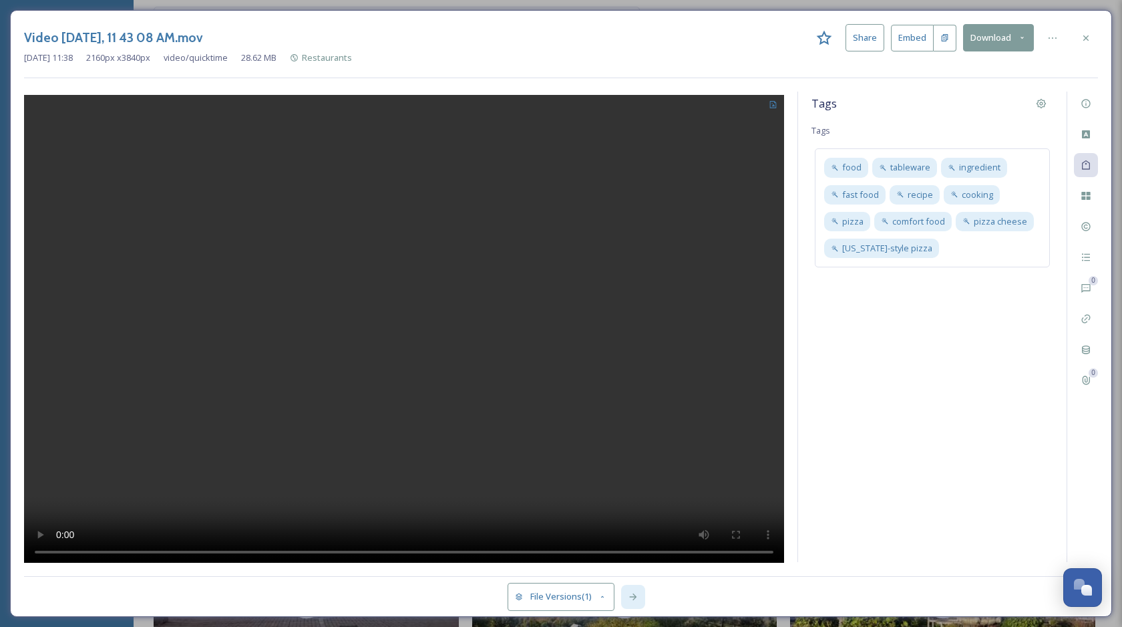
click at [635, 589] on div at bounding box center [633, 597] width 24 height 24
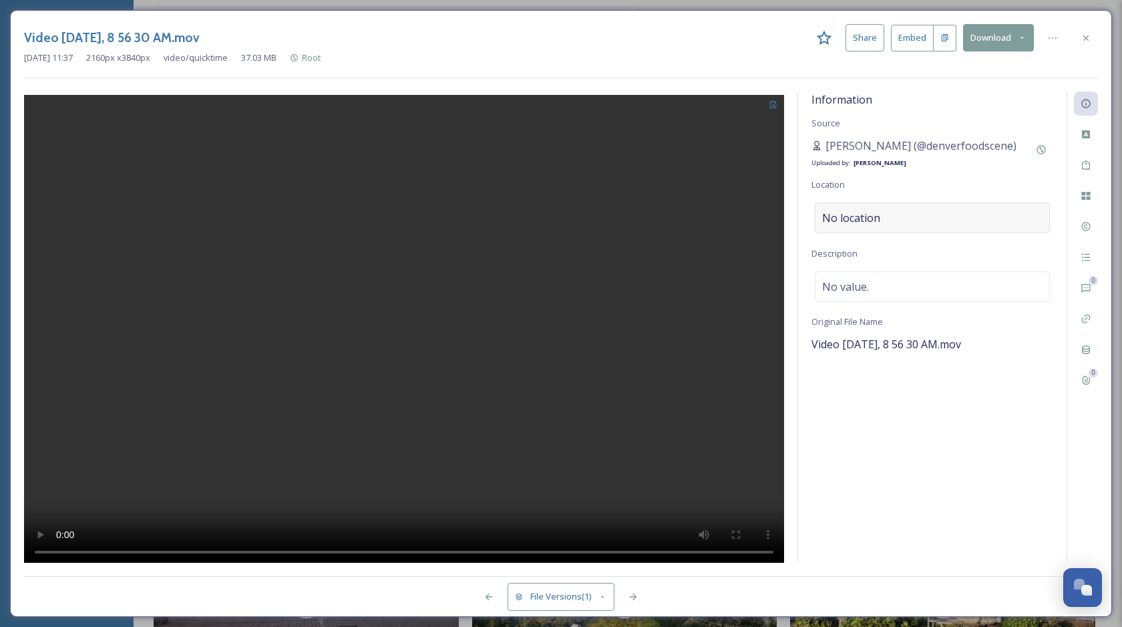
click at [923, 222] on div "No location" at bounding box center [932, 217] width 235 height 31
click at [892, 219] on input at bounding box center [933, 217] width 234 height 29
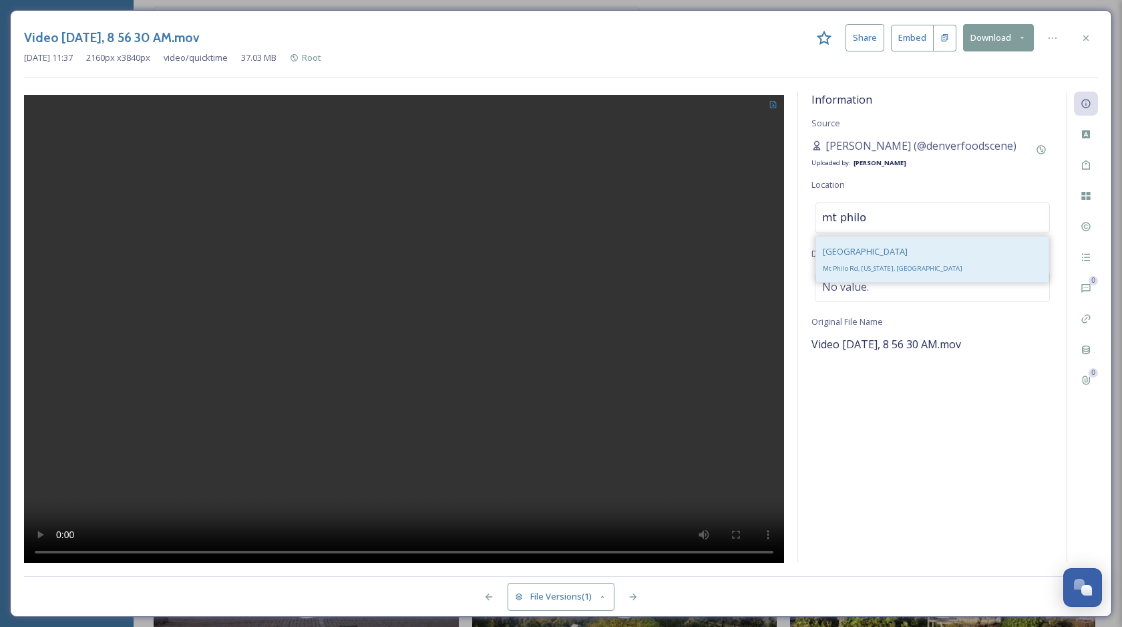
type input "mt philo"
click at [904, 262] on div "Mount Philo Road Mt Philo Rd, Vermont, USA" at bounding box center [932, 258] width 232 height 45
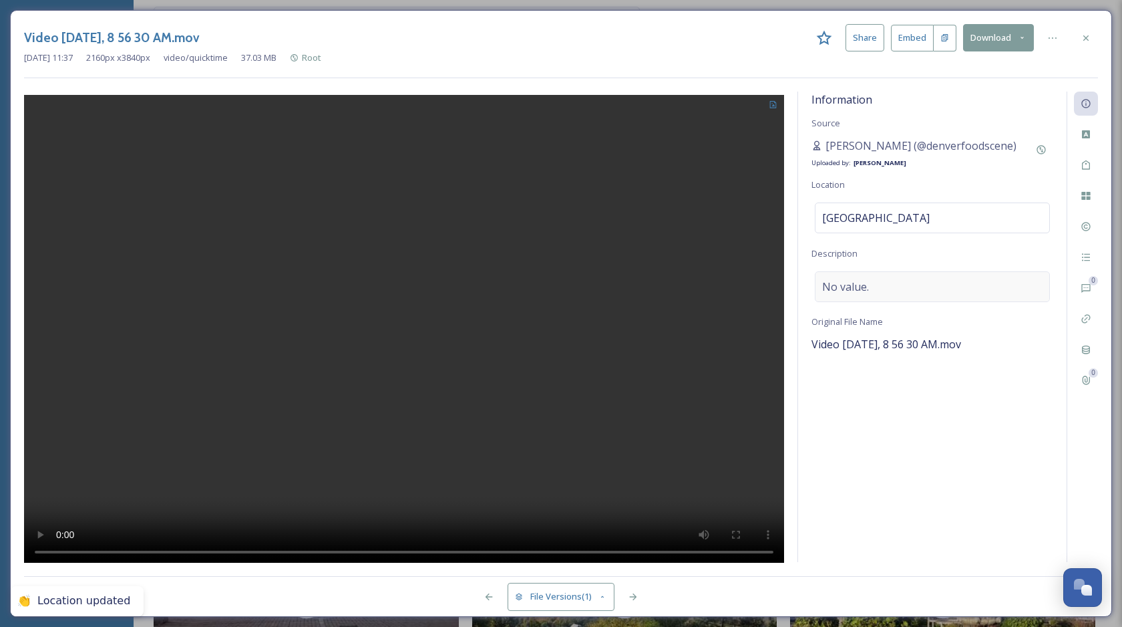
click at [894, 289] on div "No value." at bounding box center [932, 286] width 235 height 31
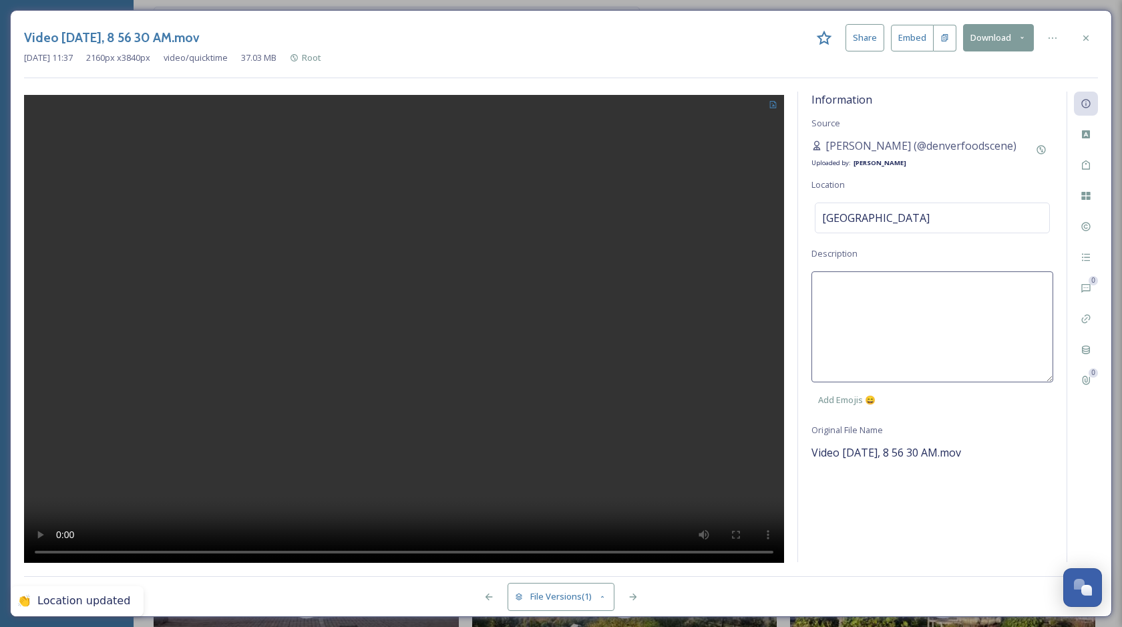
click at [866, 289] on textarea at bounding box center [933, 326] width 242 height 111
type textarea "Mt. Philo summit in the fall."
click at [899, 554] on div "Information Source Yesenia Chinchilla (@denverfoodscene) Uploaded by: Chloe Mar…" at bounding box center [932, 327] width 269 height 470
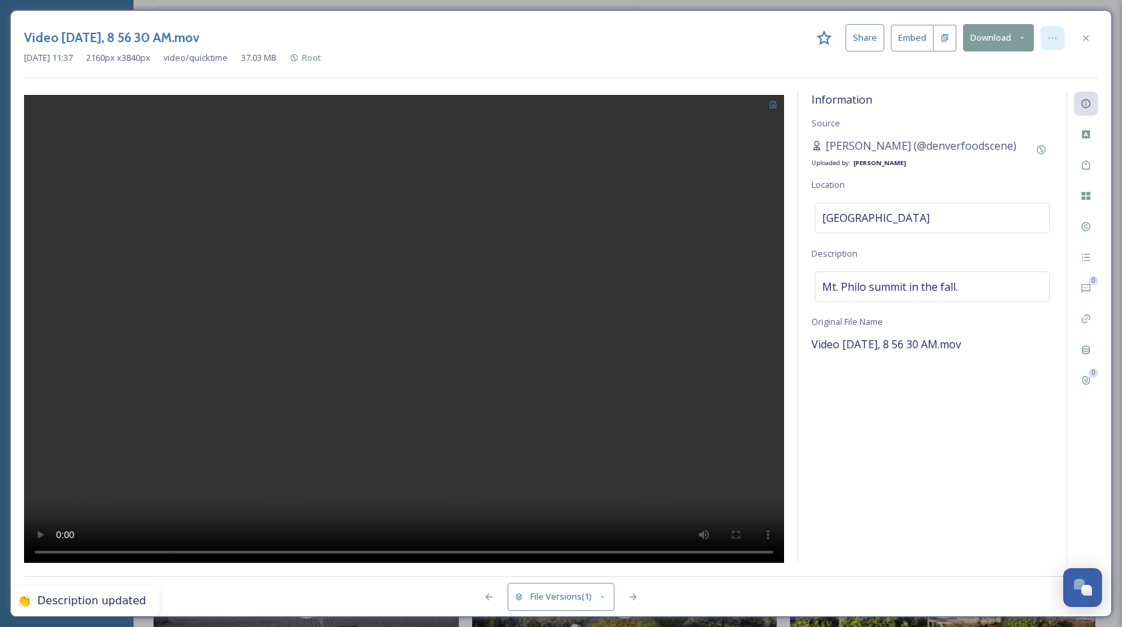
click at [1051, 39] on icon at bounding box center [1052, 38] width 11 height 11
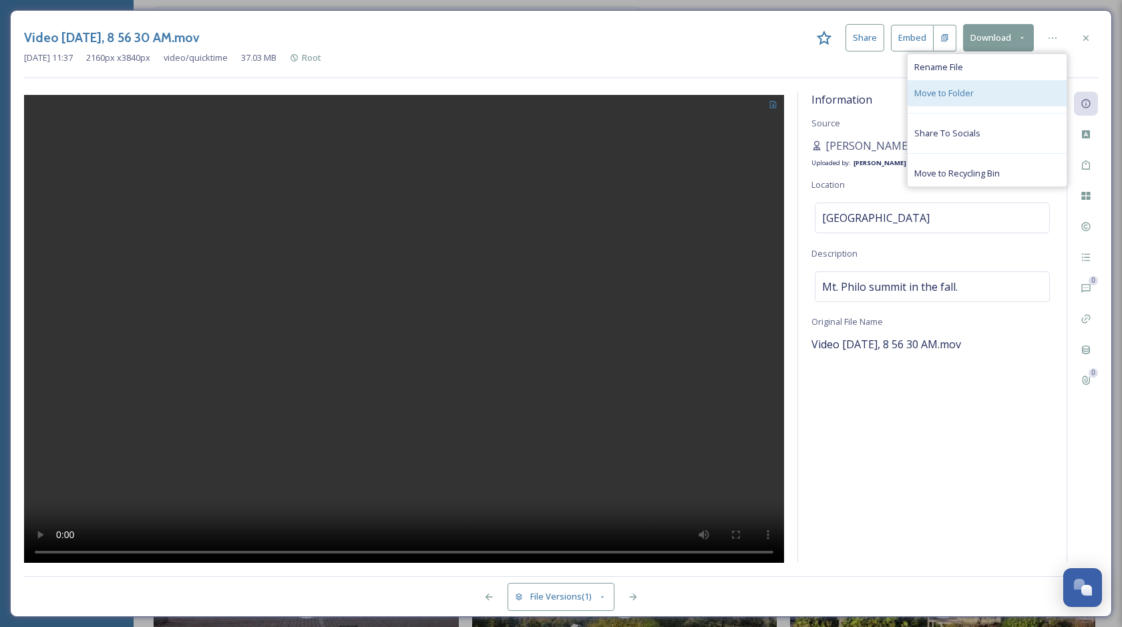
click at [980, 96] on div "Move to Folder" at bounding box center [987, 93] width 159 height 26
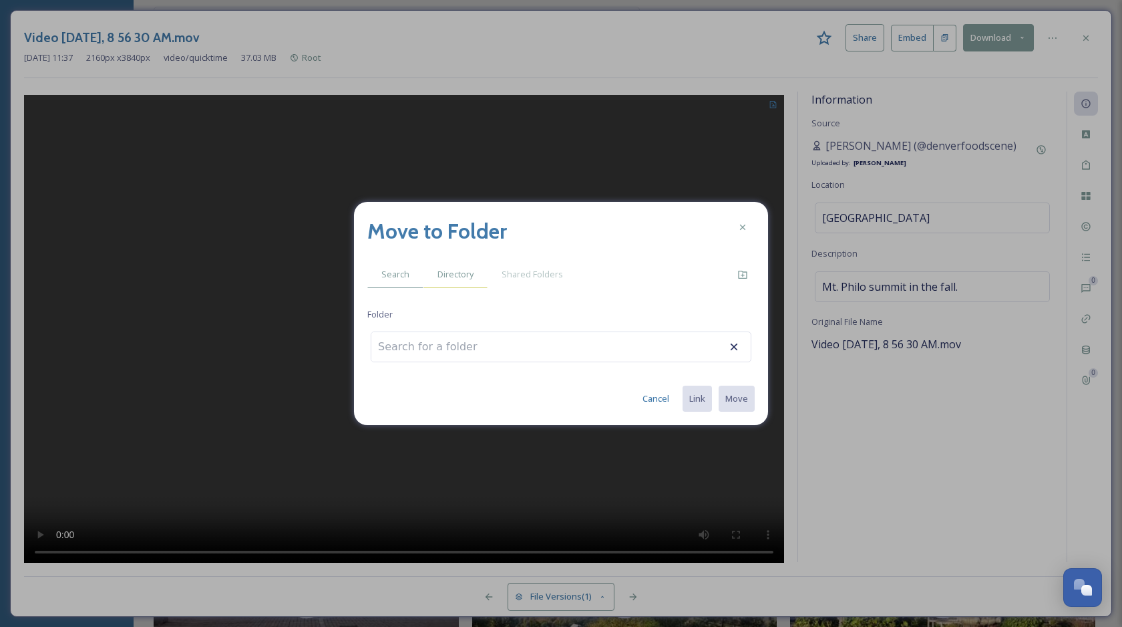
click at [460, 277] on span "Directory" at bounding box center [456, 274] width 36 height 13
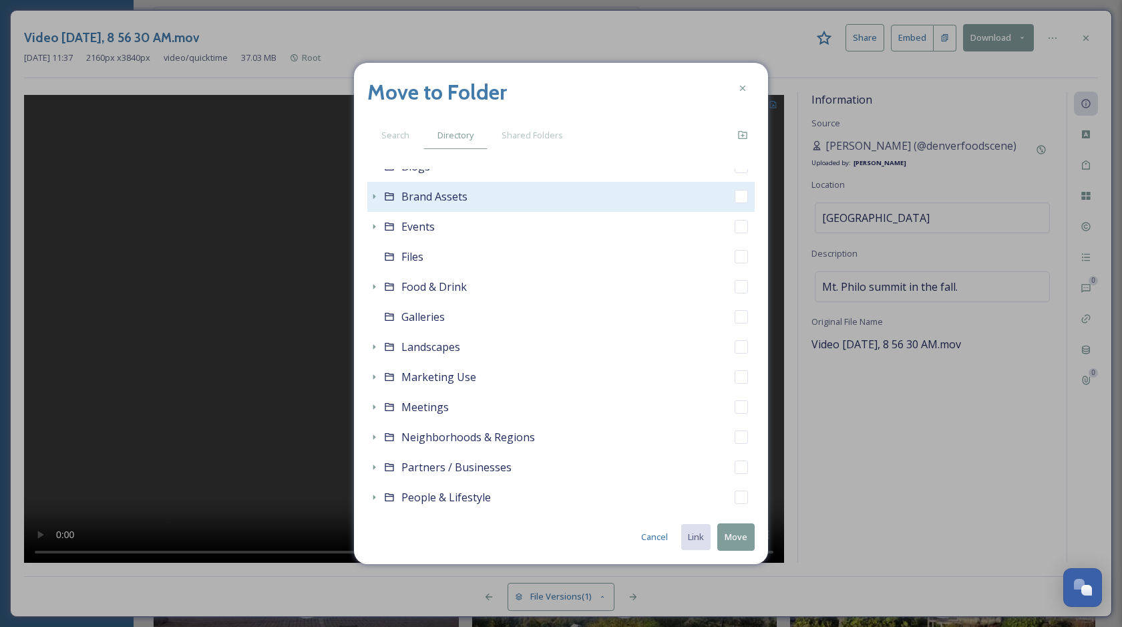
scroll to position [170, 0]
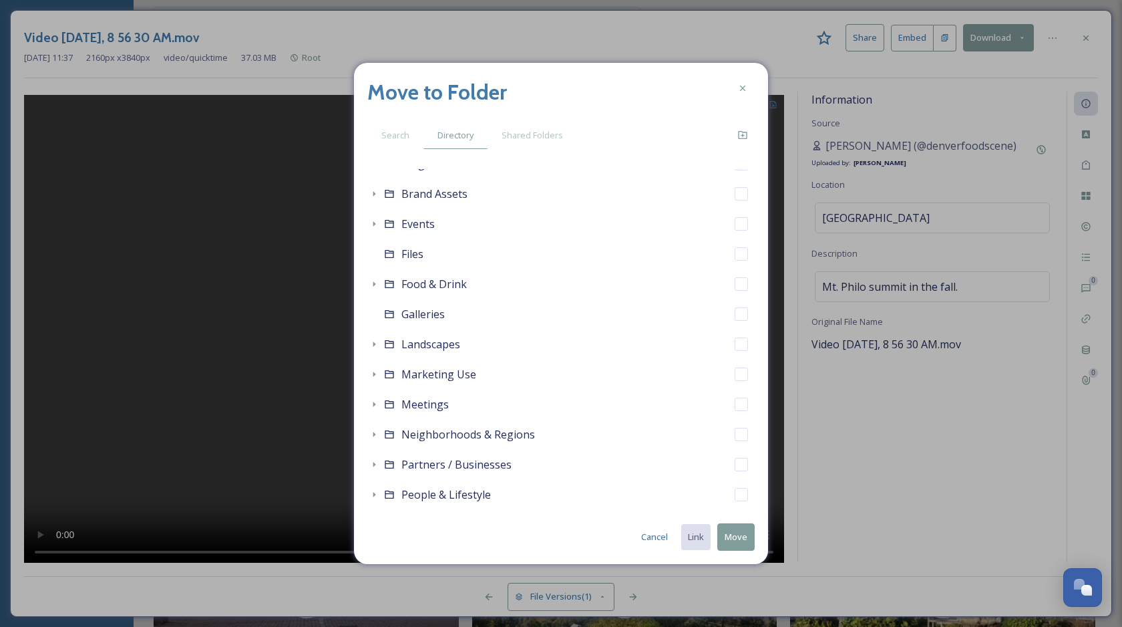
click at [365, 345] on div "Move to Folder Search Directory Shared Folders Root Accommodations Activities &…" at bounding box center [561, 313] width 414 height 501
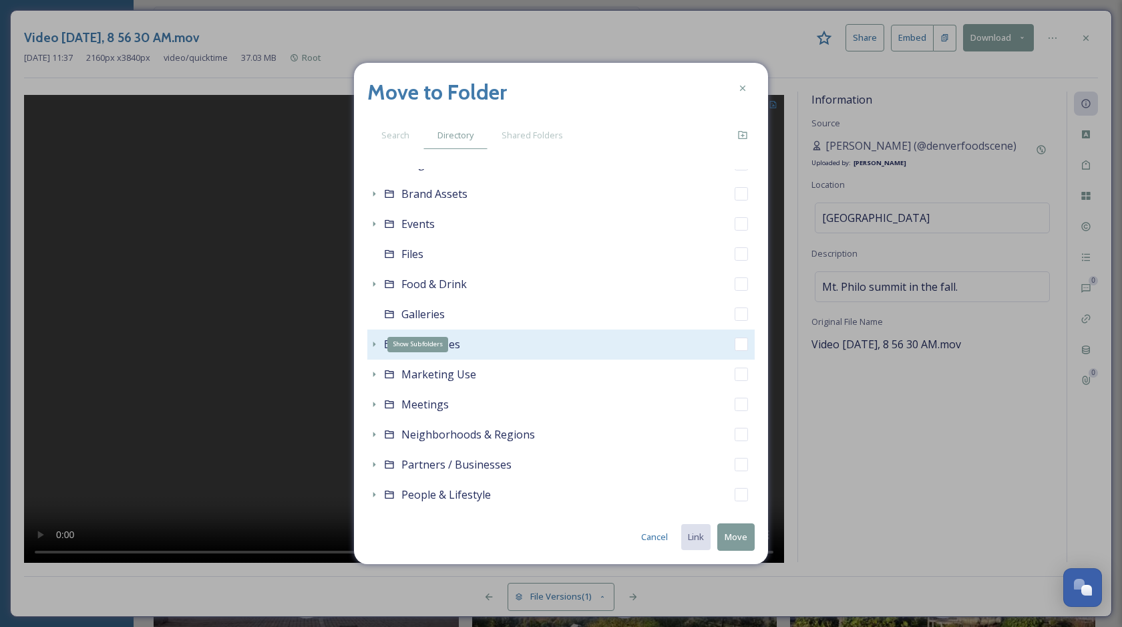
click at [371, 344] on icon at bounding box center [374, 344] width 11 height 11
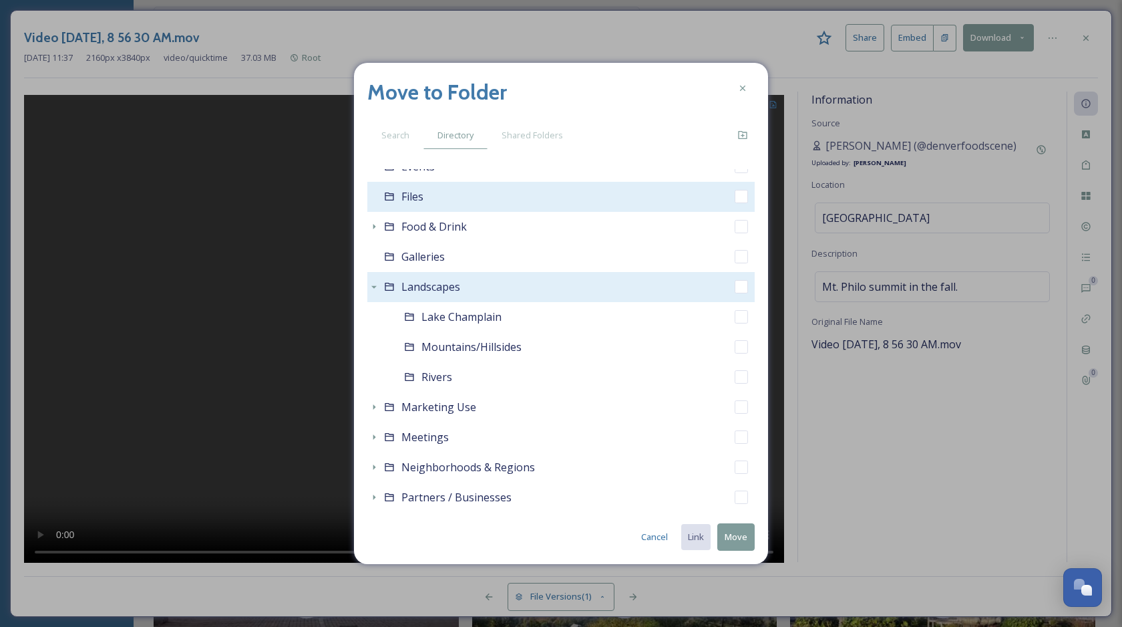
scroll to position [234, 0]
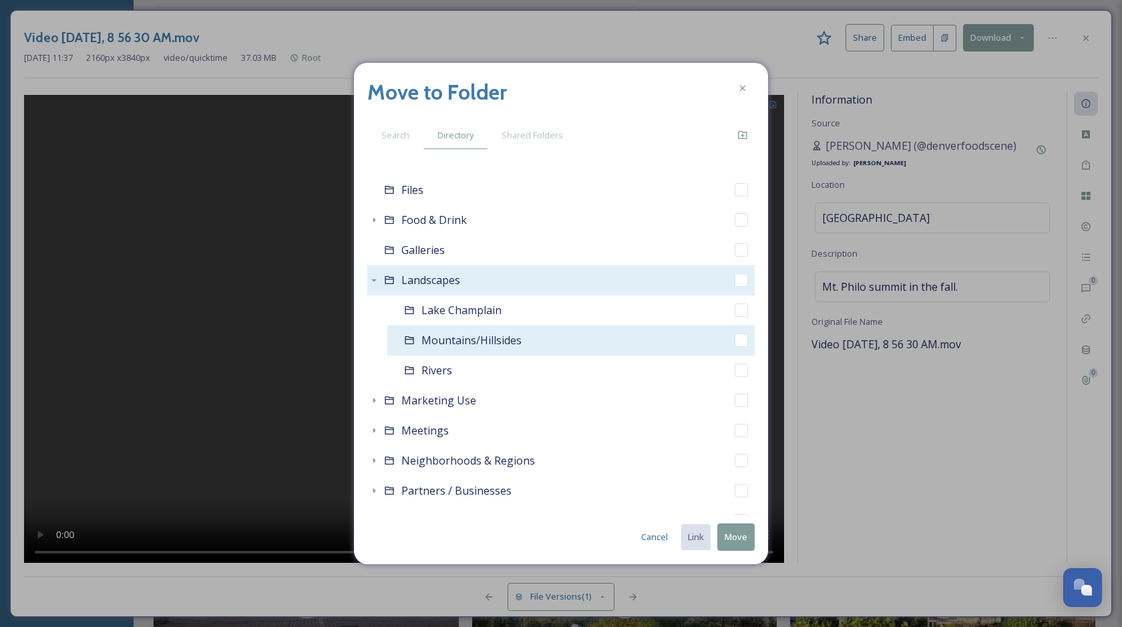
click at [741, 345] on input "checkbox" at bounding box center [741, 339] width 13 height 13
checkbox input "true"
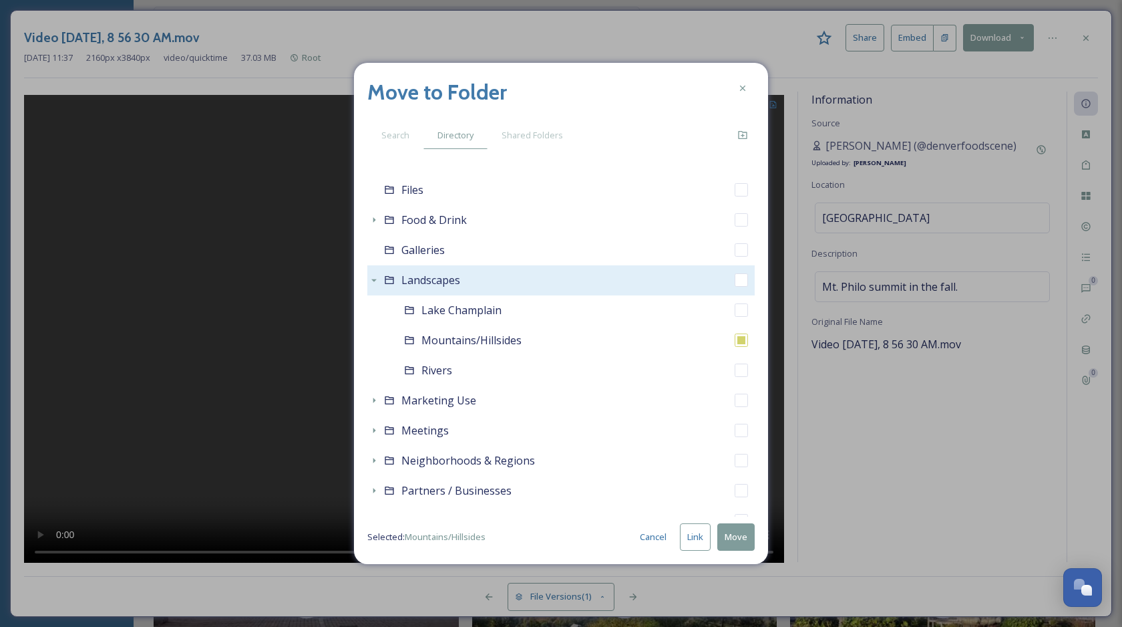
click at [695, 537] on button "Link" at bounding box center [695, 536] width 31 height 27
checkbox input "true"
checkbox input "false"
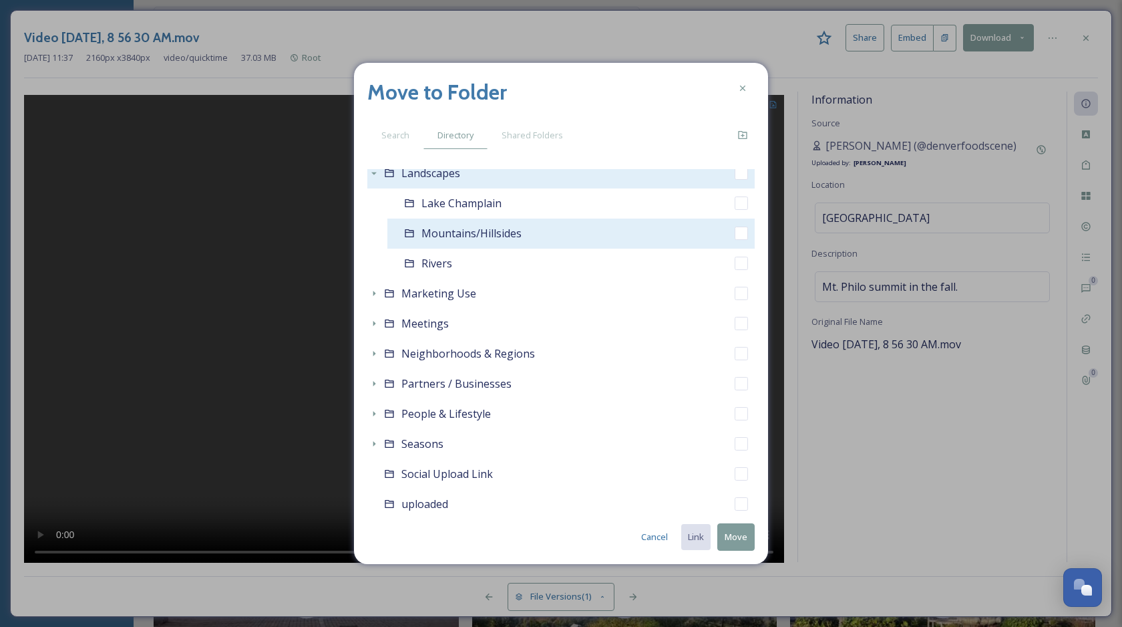
scroll to position [377, 0]
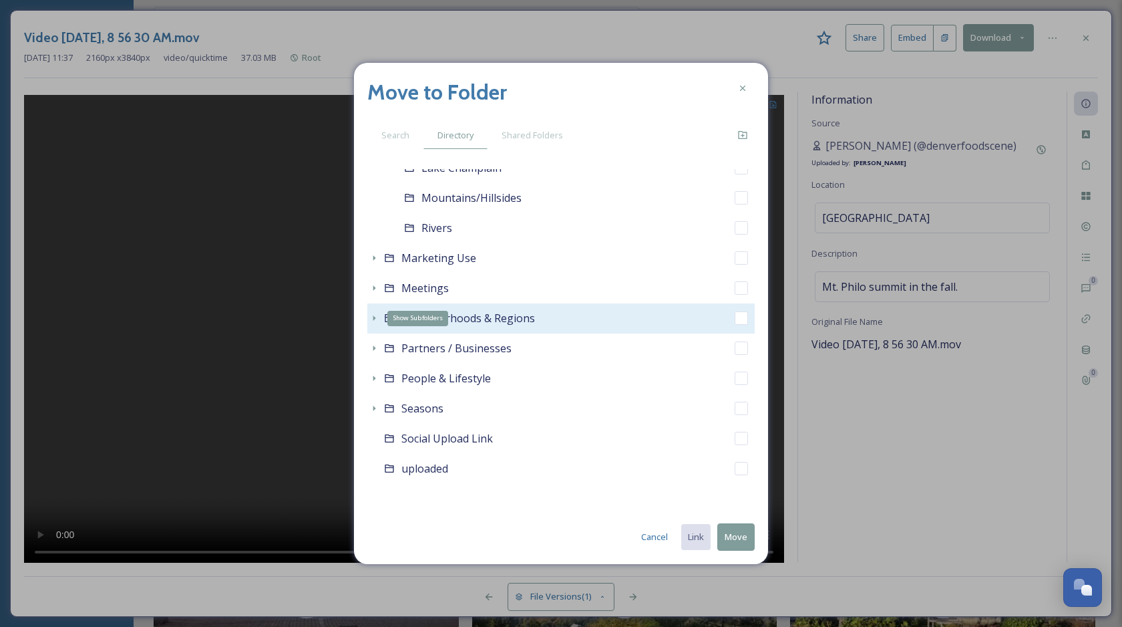
click at [370, 318] on icon at bounding box center [374, 318] width 11 height 11
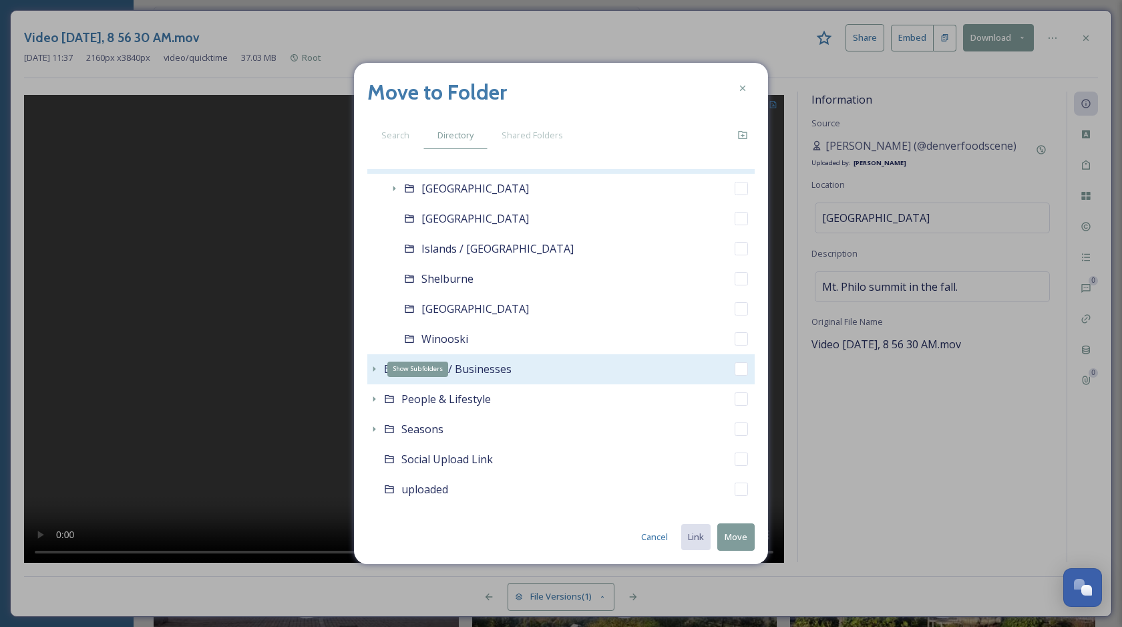
scroll to position [557, 0]
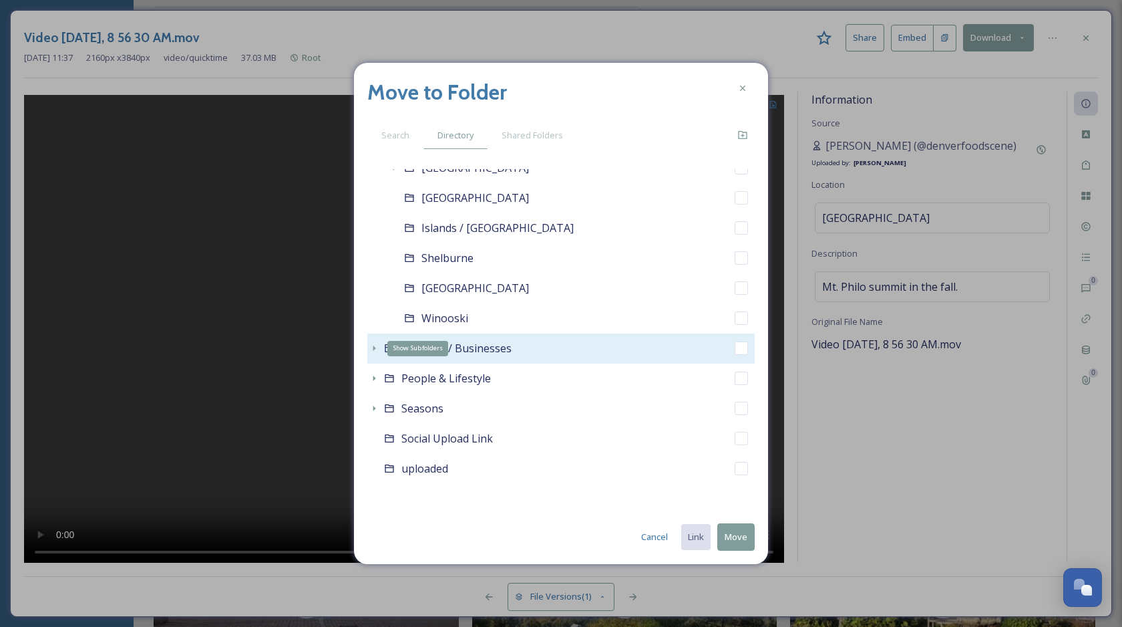
click at [373, 349] on icon at bounding box center [374, 347] width 3 height 5
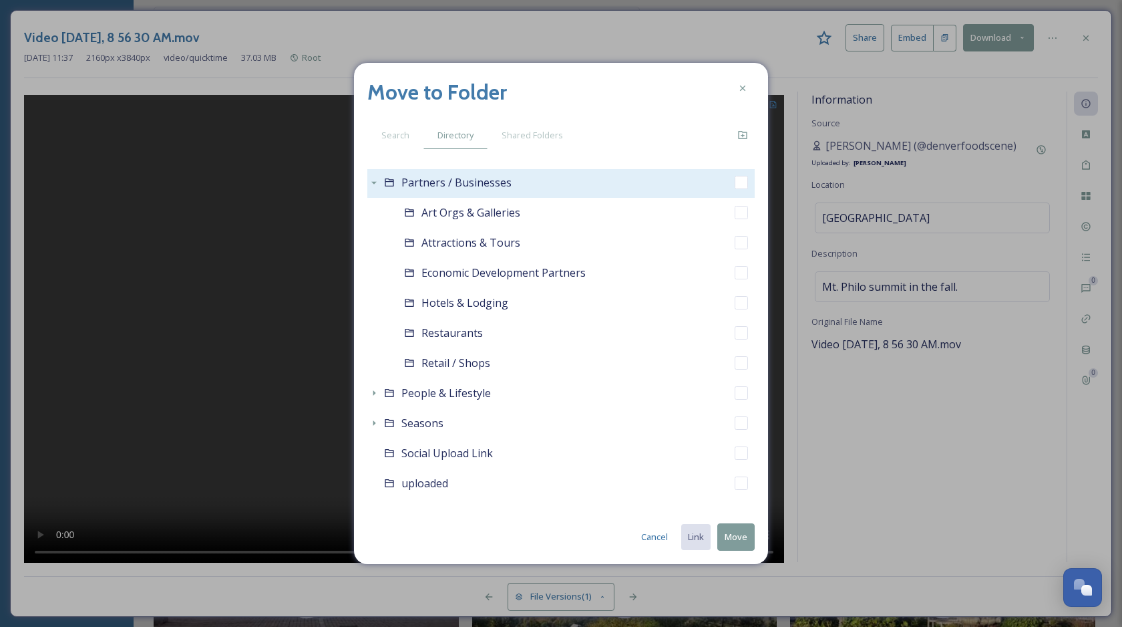
scroll to position [738, 0]
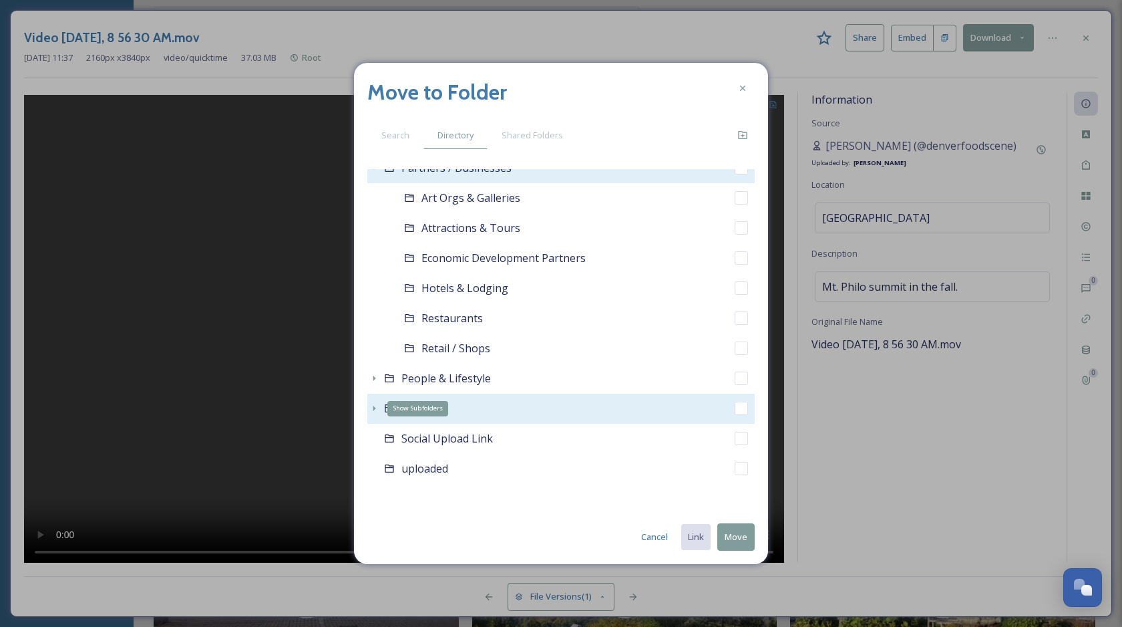
click at [369, 408] on icon at bounding box center [374, 408] width 11 height 11
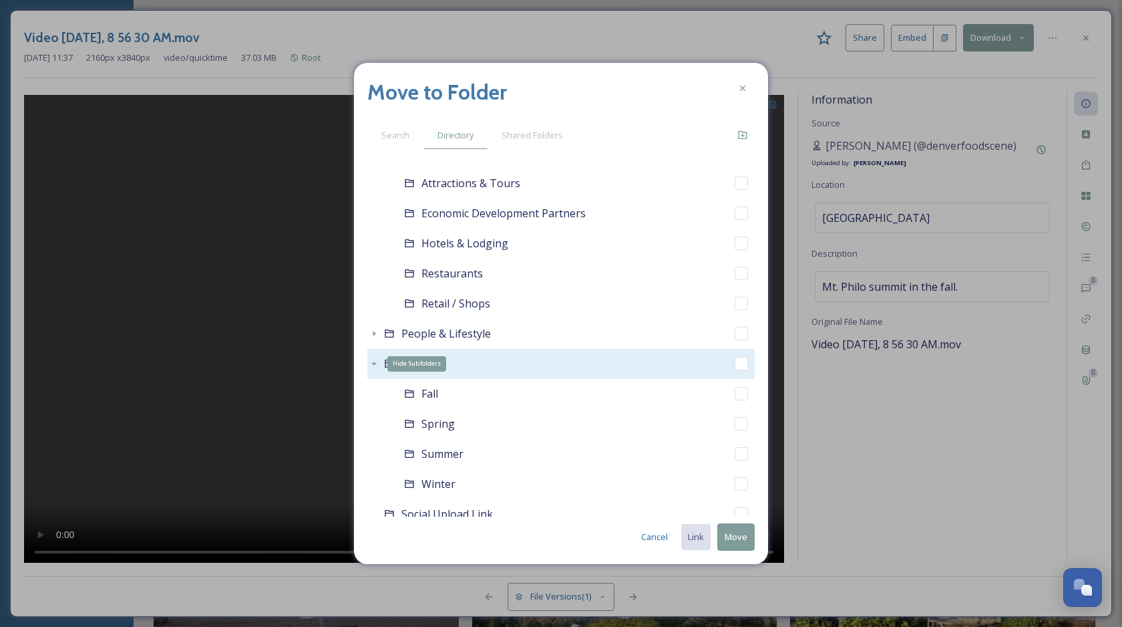
scroll to position [858, 0]
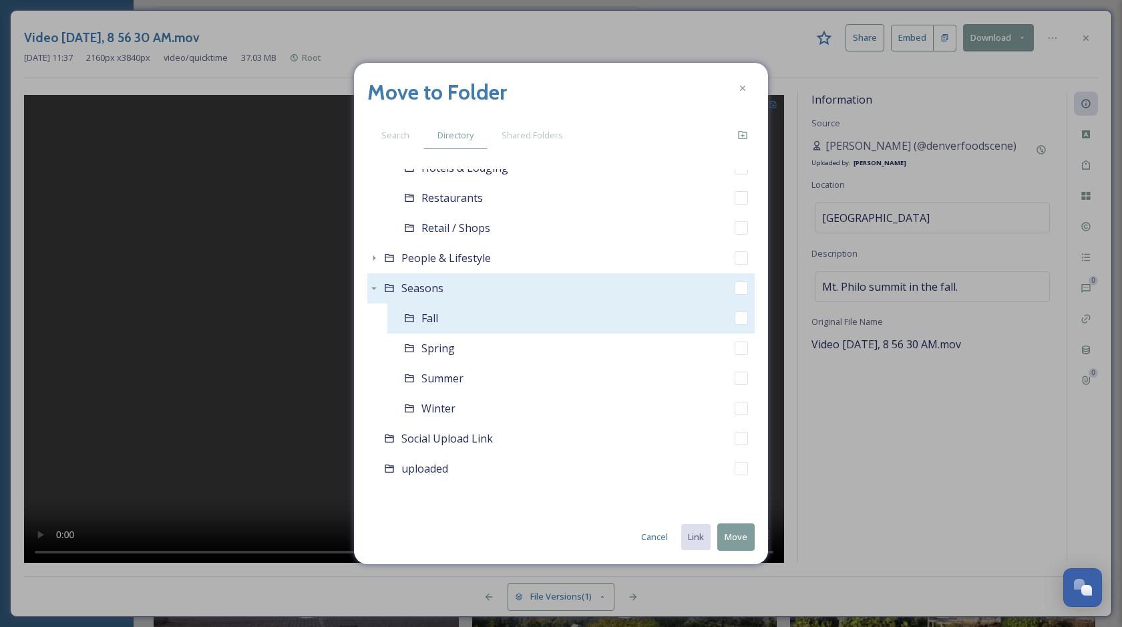
click at [742, 315] on input "checkbox" at bounding box center [741, 317] width 13 height 13
checkbox input "true"
checkbox input "false"
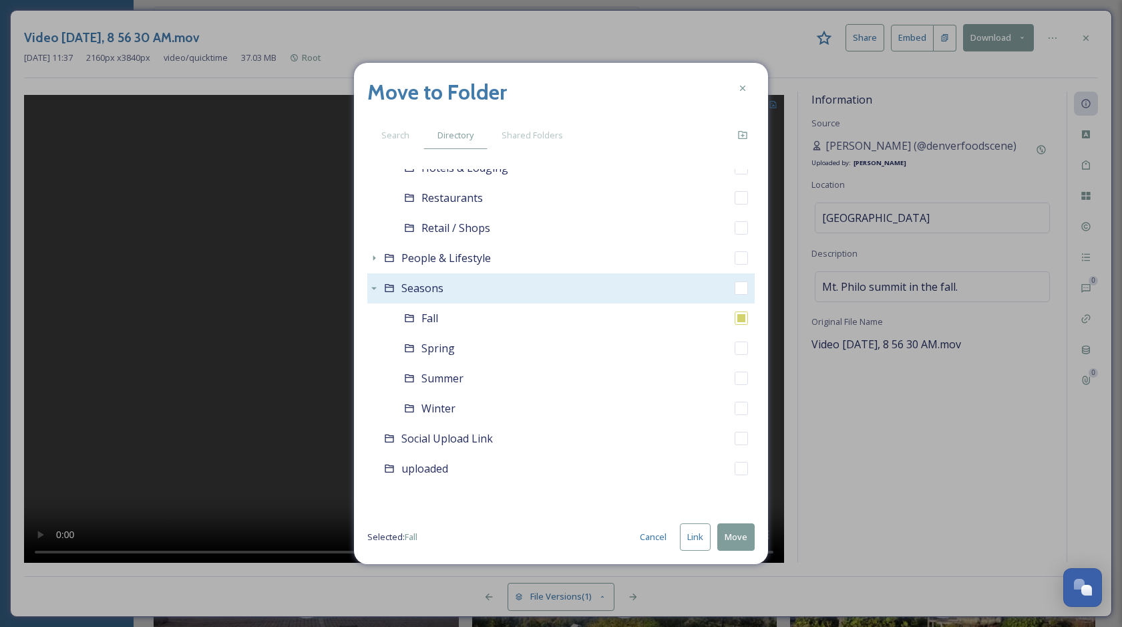
click at [738, 540] on button "Move" at bounding box center [735, 536] width 37 height 27
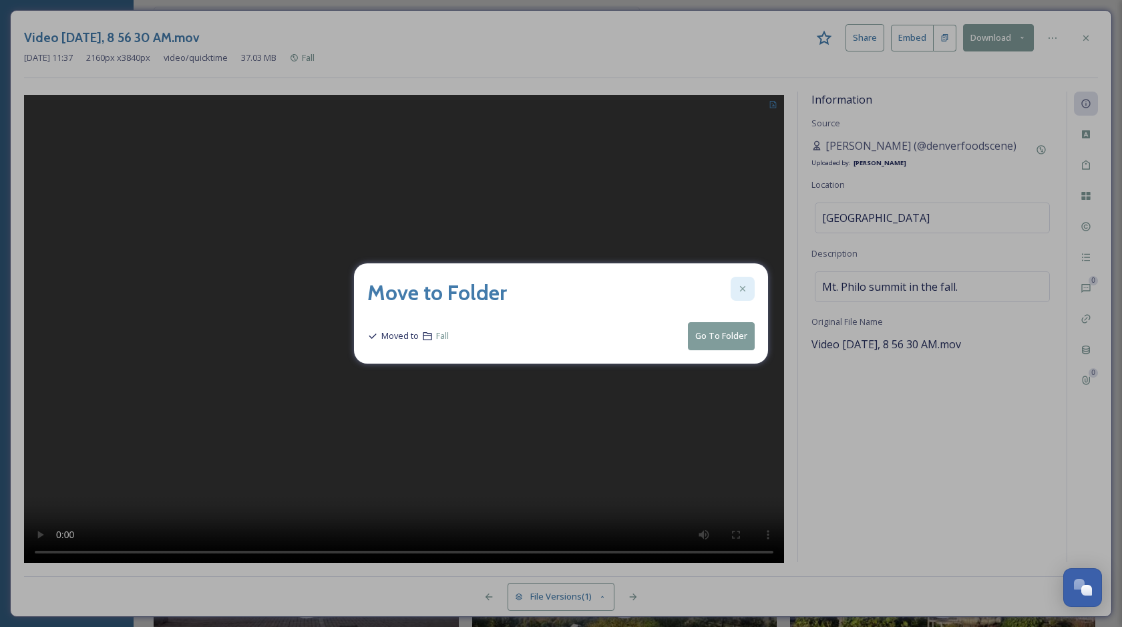
click at [748, 297] on div at bounding box center [743, 289] width 24 height 24
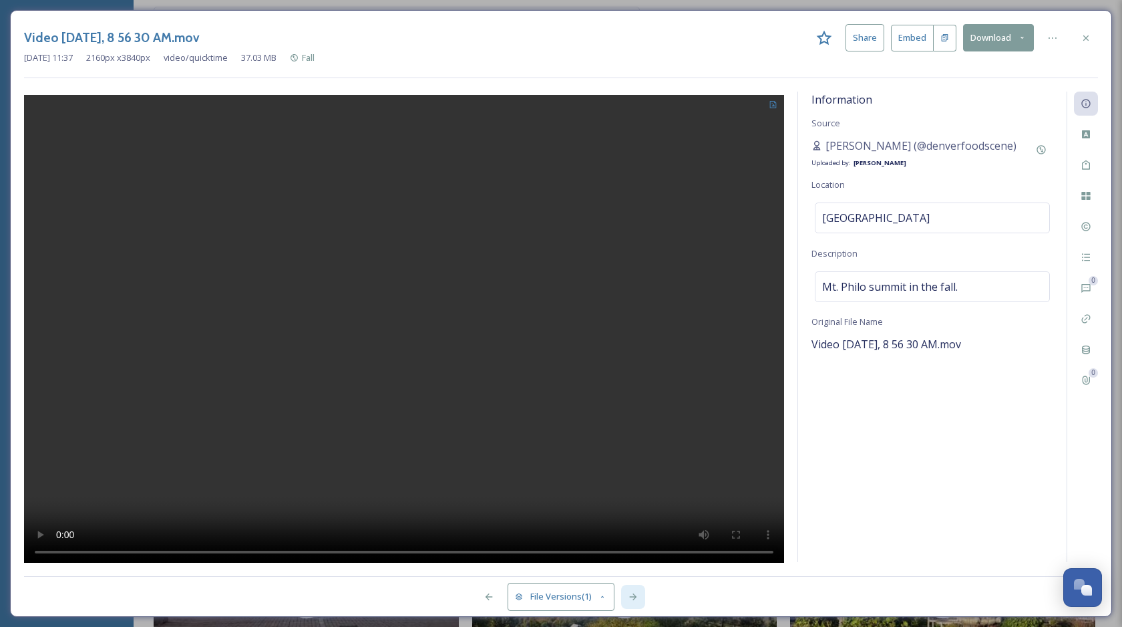
click at [635, 591] on div at bounding box center [633, 597] width 24 height 24
click at [872, 216] on span "No location" at bounding box center [851, 218] width 58 height 16
click at [879, 215] on input at bounding box center [933, 217] width 234 height 29
click at [877, 215] on input at bounding box center [933, 217] width 234 height 29
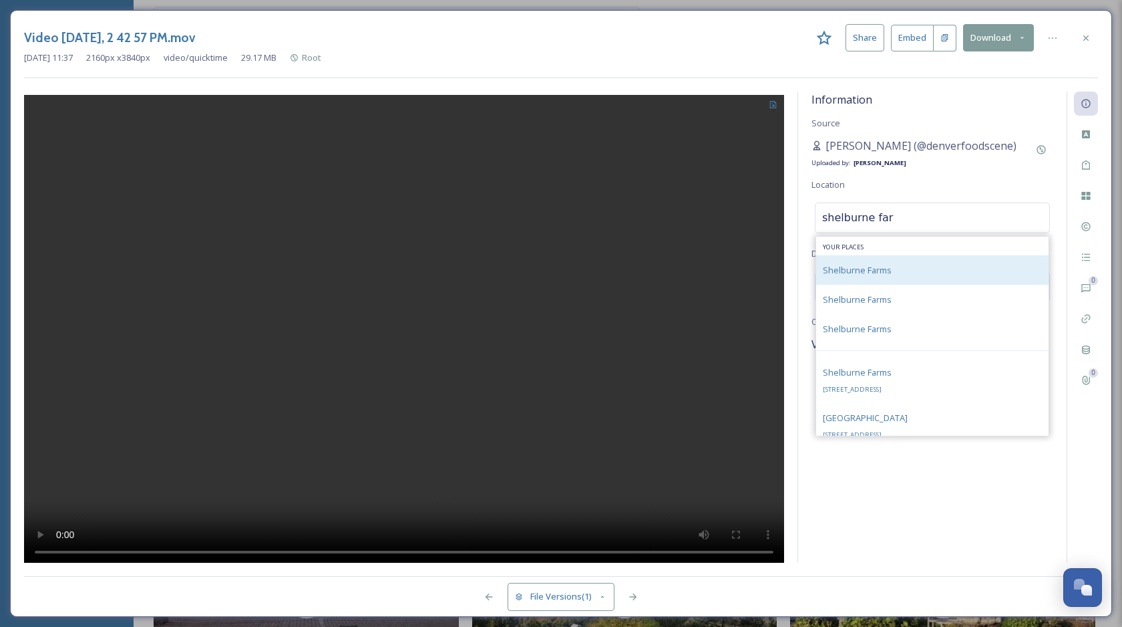
type input "shelburne far"
click at [880, 266] on span "Shelburne Farms" at bounding box center [857, 270] width 69 height 12
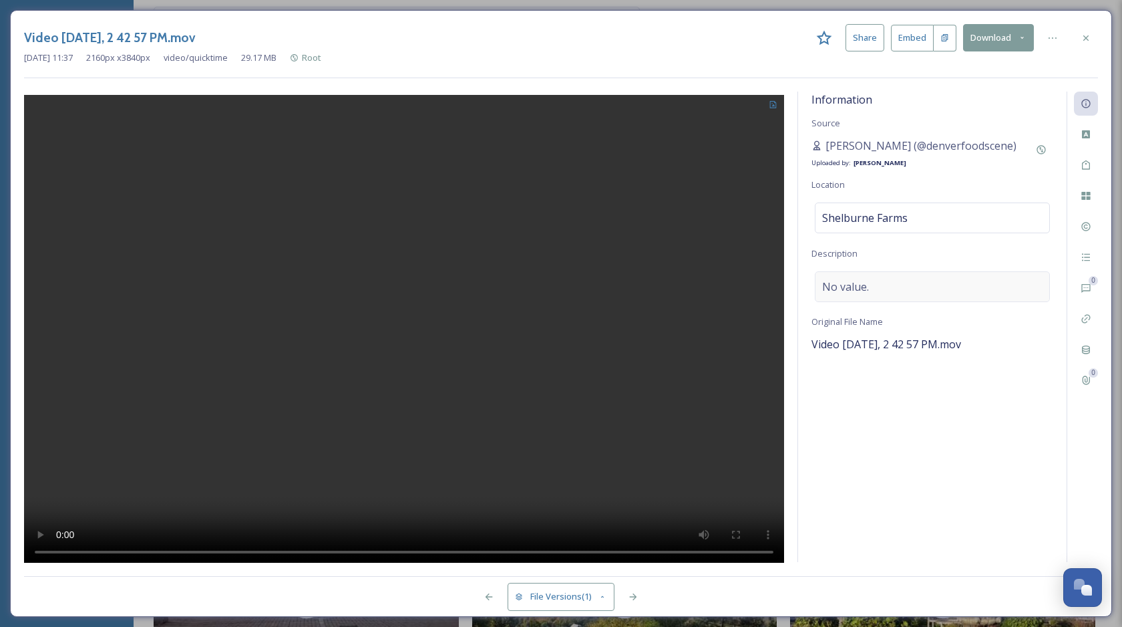
click at [869, 285] on div "No value." at bounding box center [932, 286] width 235 height 31
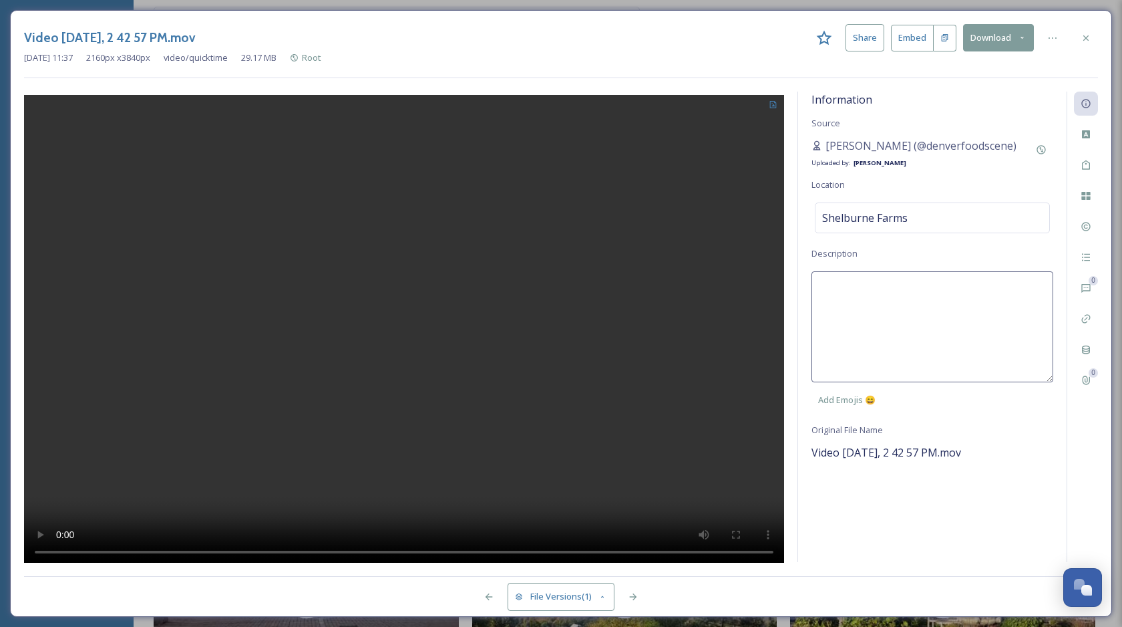
click at [886, 298] on textarea at bounding box center [933, 326] width 242 height 111
type textarea "Garden in Burlington with the sun setting."
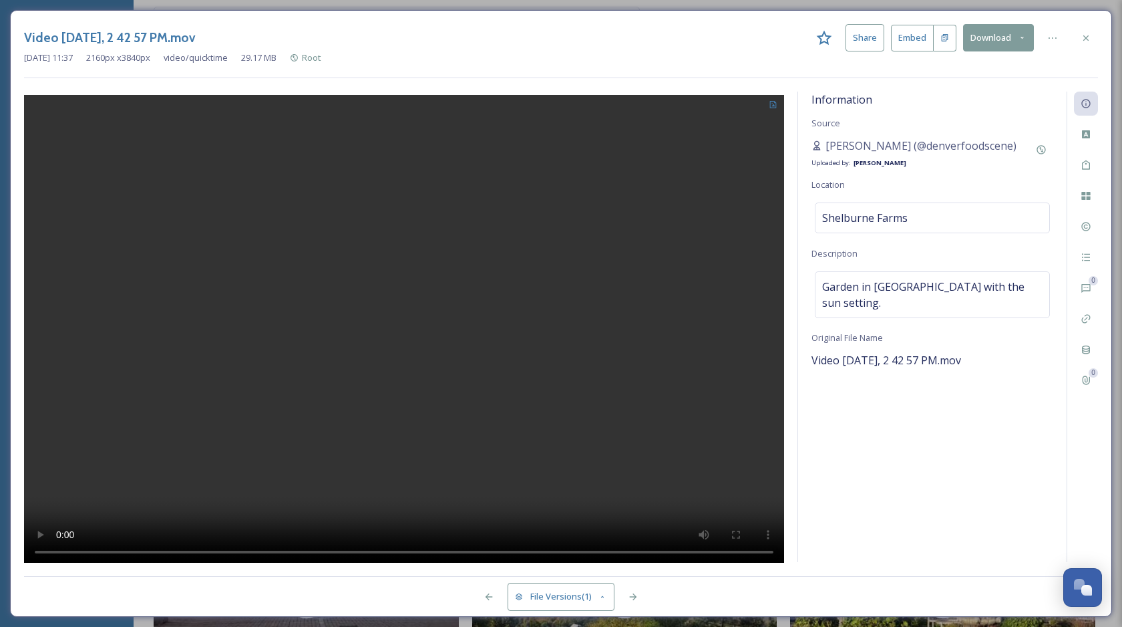
click at [908, 530] on div "Information Source Yesenia Chinchilla (@denverfoodscene) Uploaded by: Chloe Mar…" at bounding box center [932, 327] width 269 height 470
click at [1081, 172] on div "Tags" at bounding box center [1086, 165] width 24 height 24
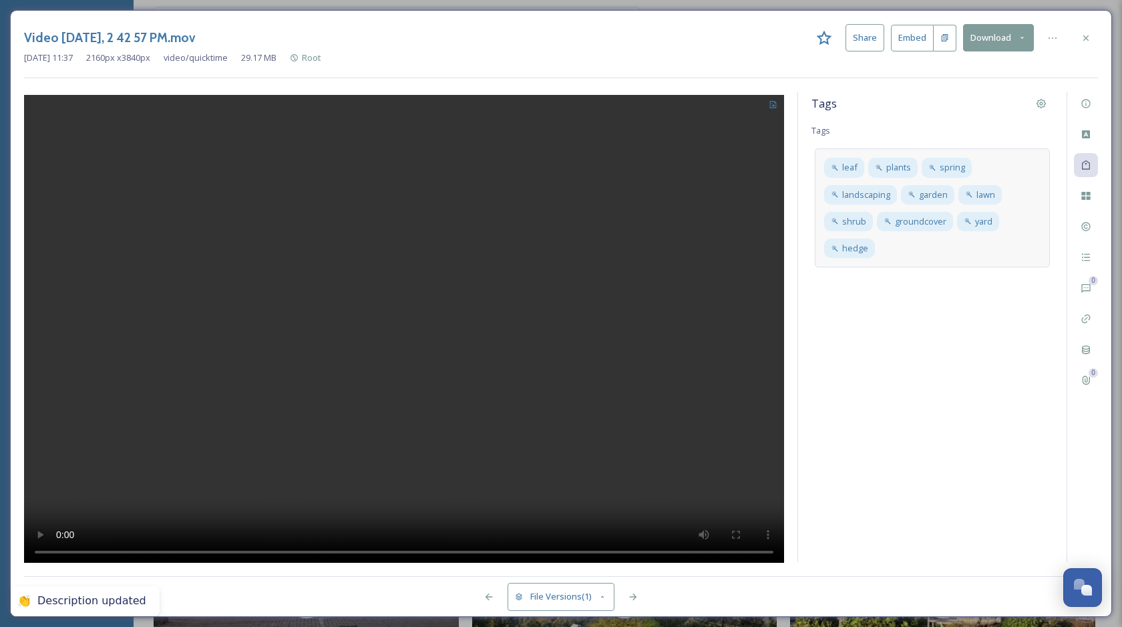
click at [955, 246] on div "leaf plants spring landscaping garden lawn shrub groundcover yard hedge" at bounding box center [932, 207] width 235 height 119
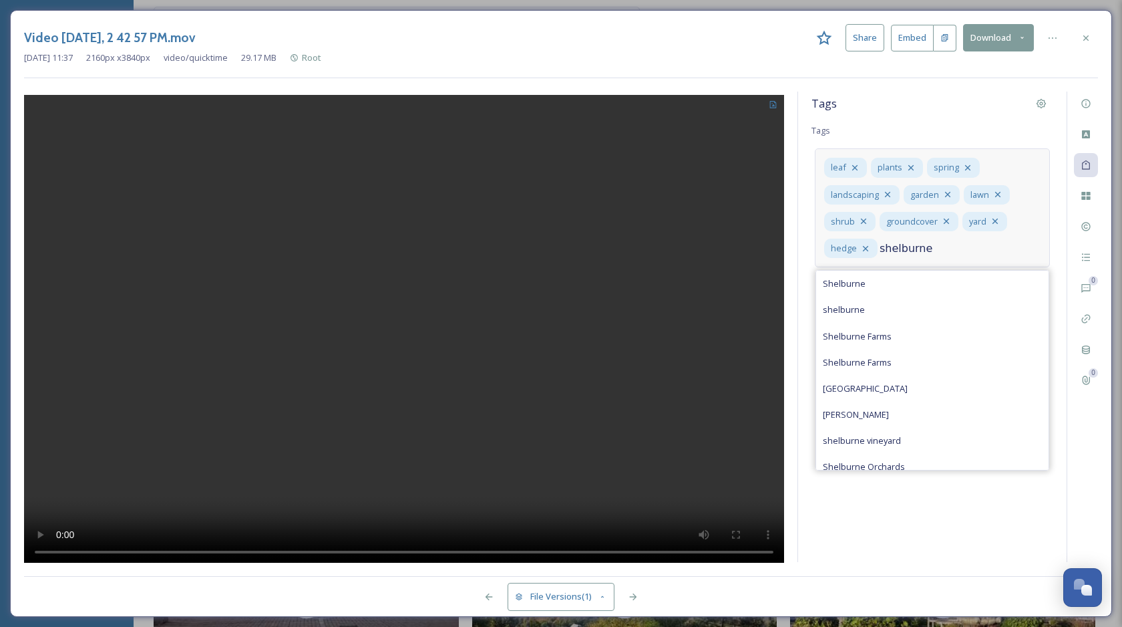
type input "shelburne"
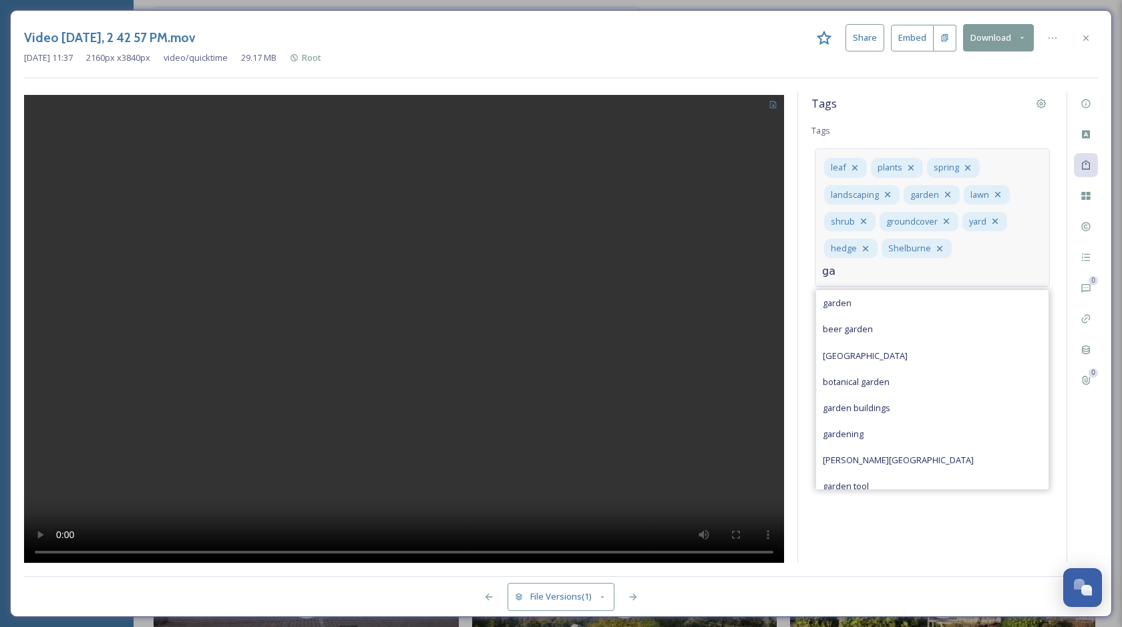
type input "g"
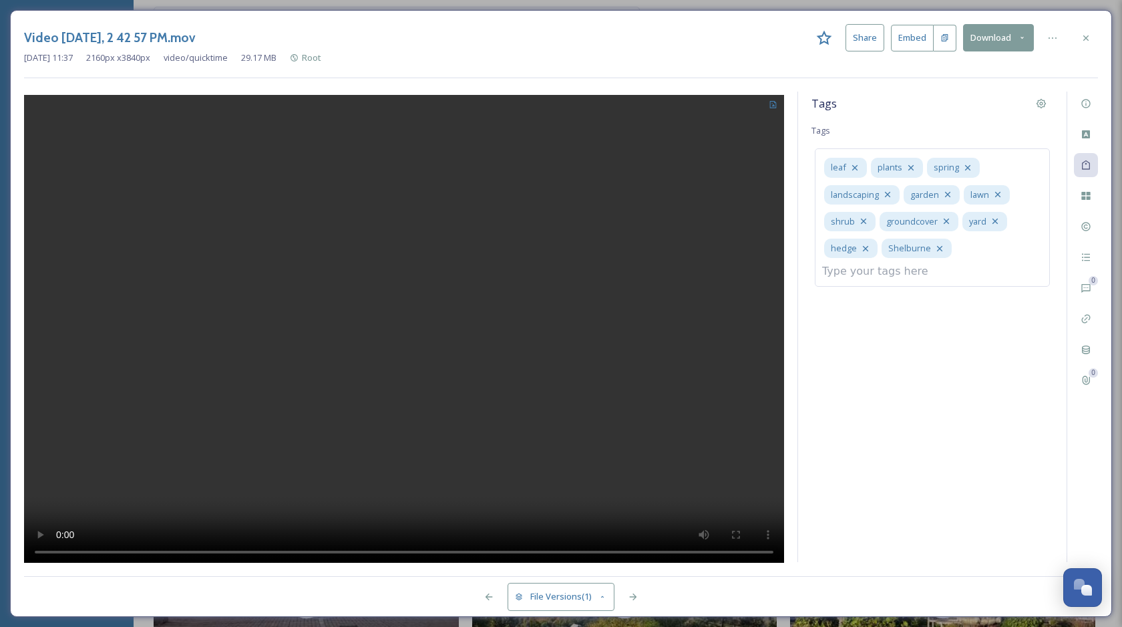
click at [916, 400] on div "Tags Tags leaf plants spring landscaping garden lawn shrub groundcover yard hed…" at bounding box center [932, 327] width 269 height 470
click at [1048, 37] on icon at bounding box center [1052, 38] width 11 height 11
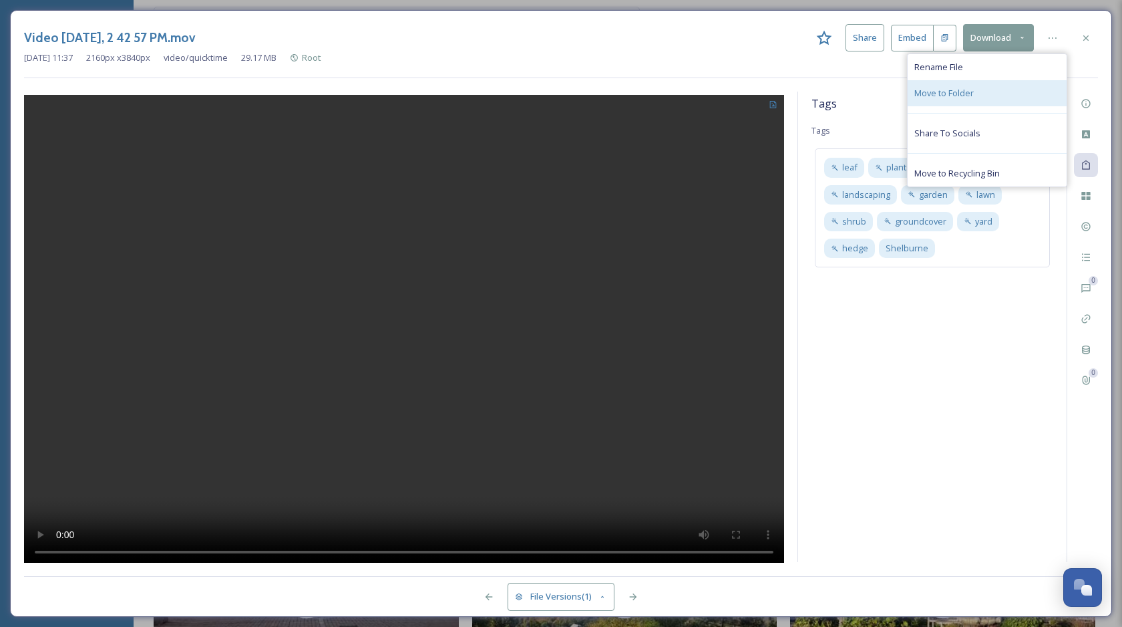
click at [979, 91] on div "Move to Folder" at bounding box center [987, 93] width 159 height 26
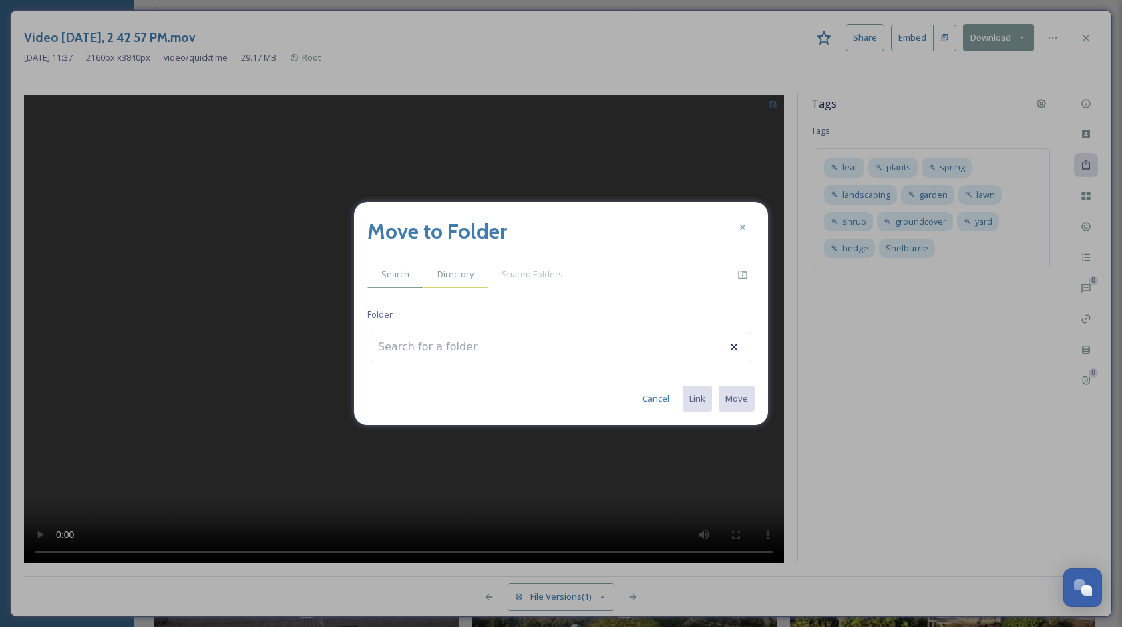
click at [450, 269] on span "Directory" at bounding box center [456, 274] width 36 height 13
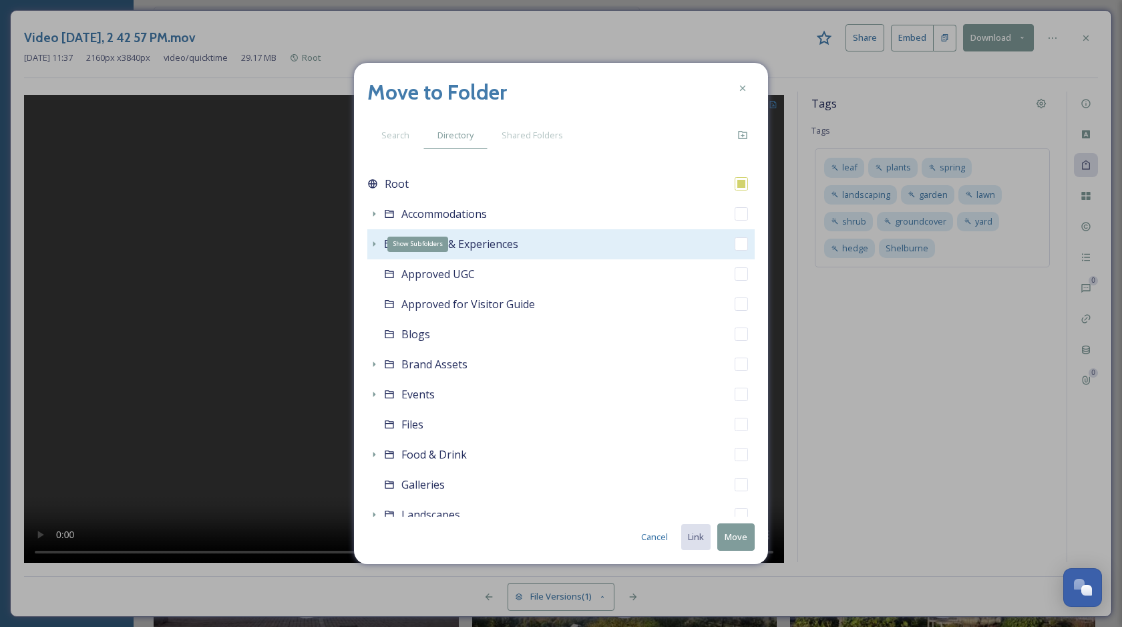
click at [371, 240] on icon at bounding box center [374, 243] width 11 height 11
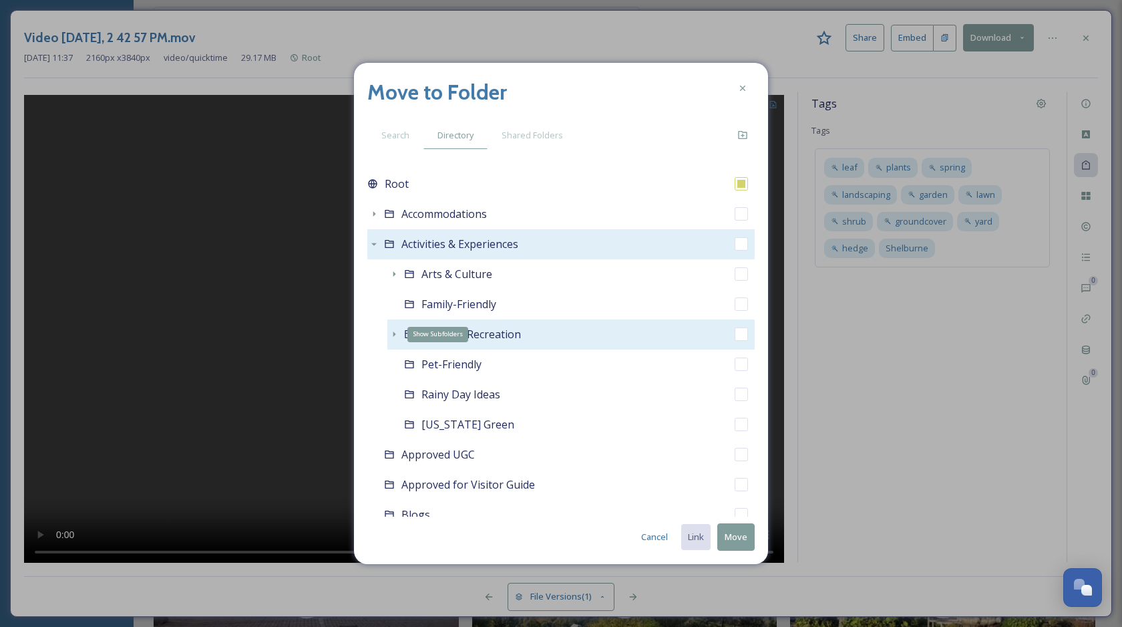
click at [394, 335] on icon at bounding box center [394, 333] width 3 height 5
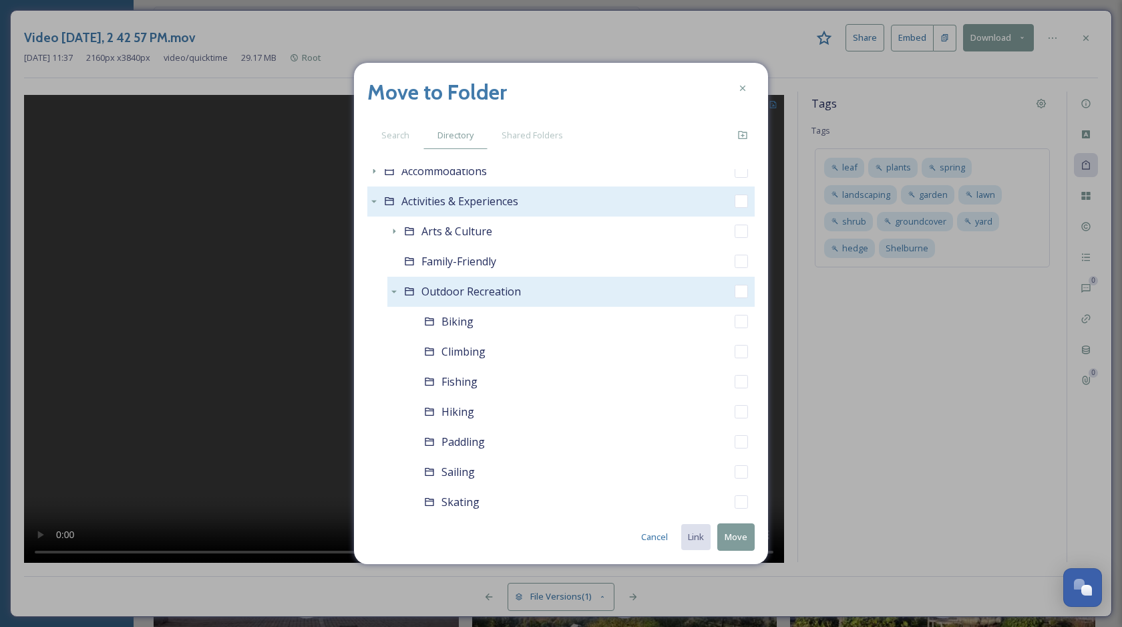
scroll to position [36, 0]
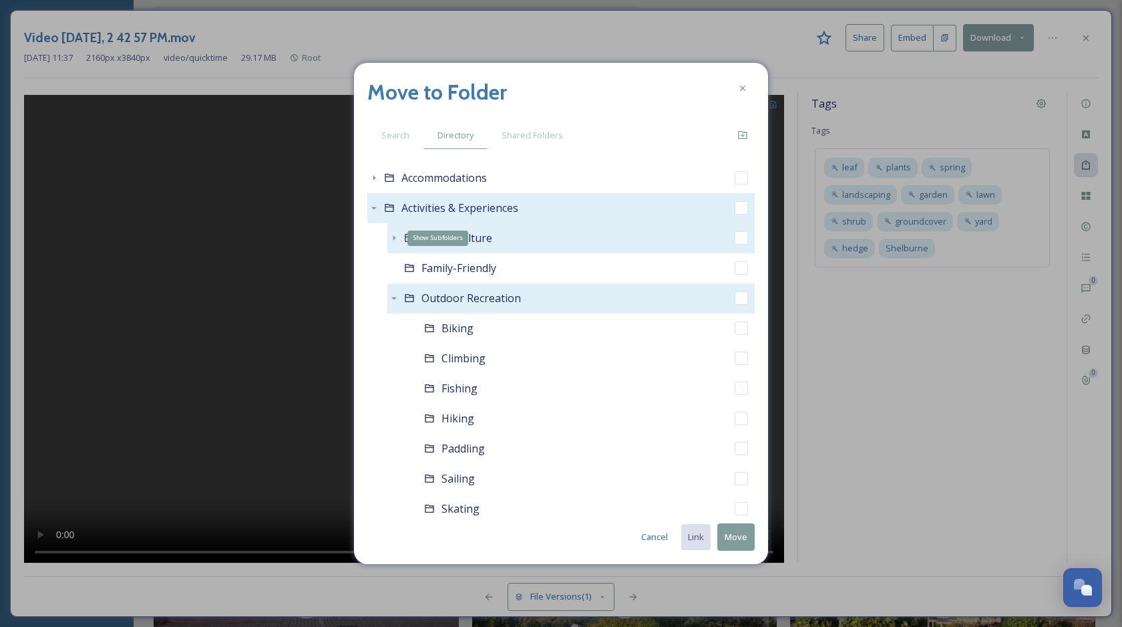
click at [395, 236] on icon at bounding box center [394, 237] width 11 height 11
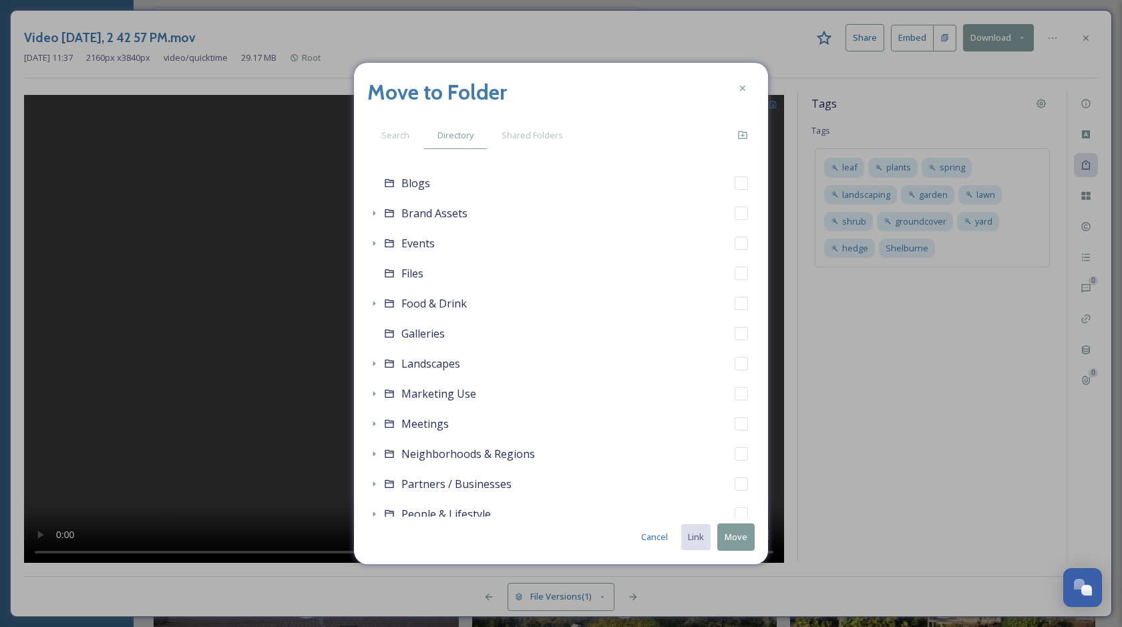
scroll to position [729, 0]
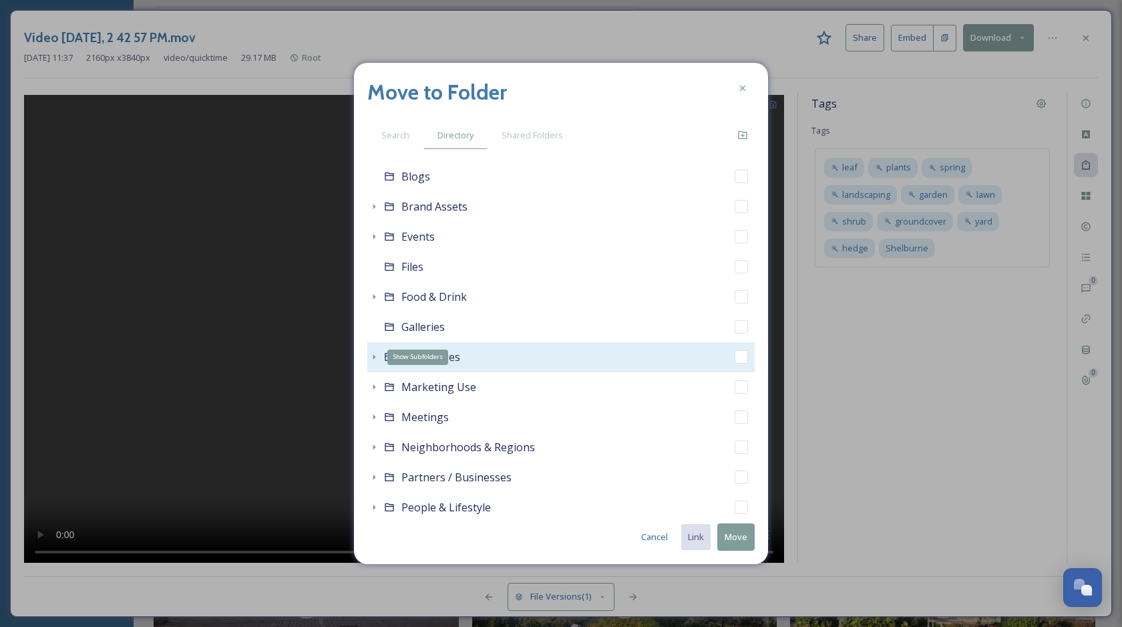
click at [374, 357] on icon at bounding box center [374, 356] width 3 height 5
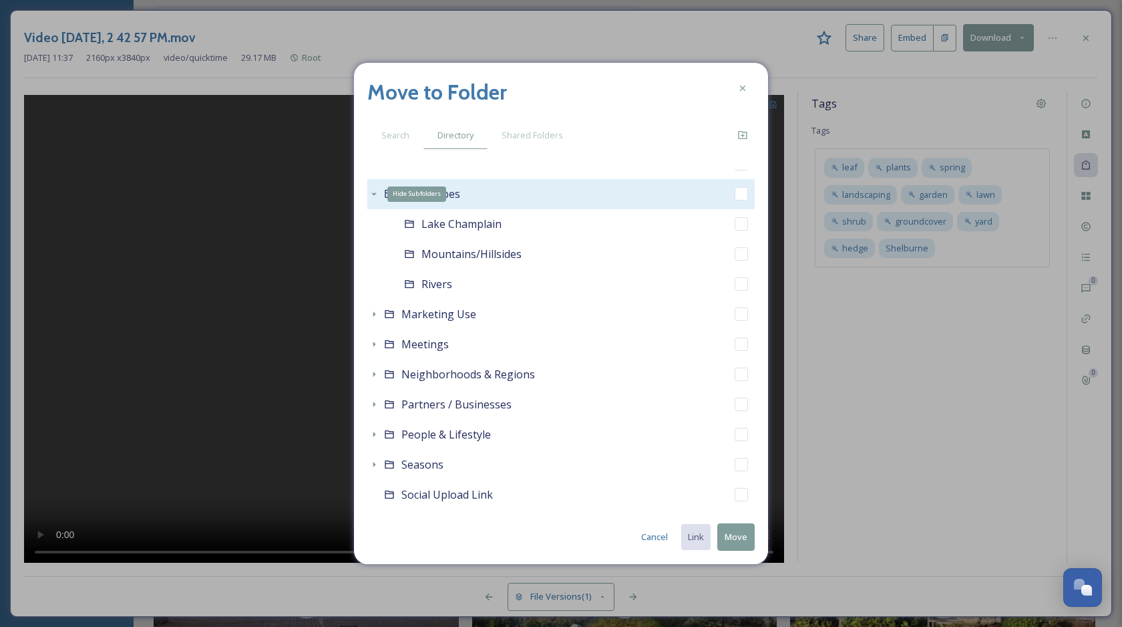
scroll to position [901, 0]
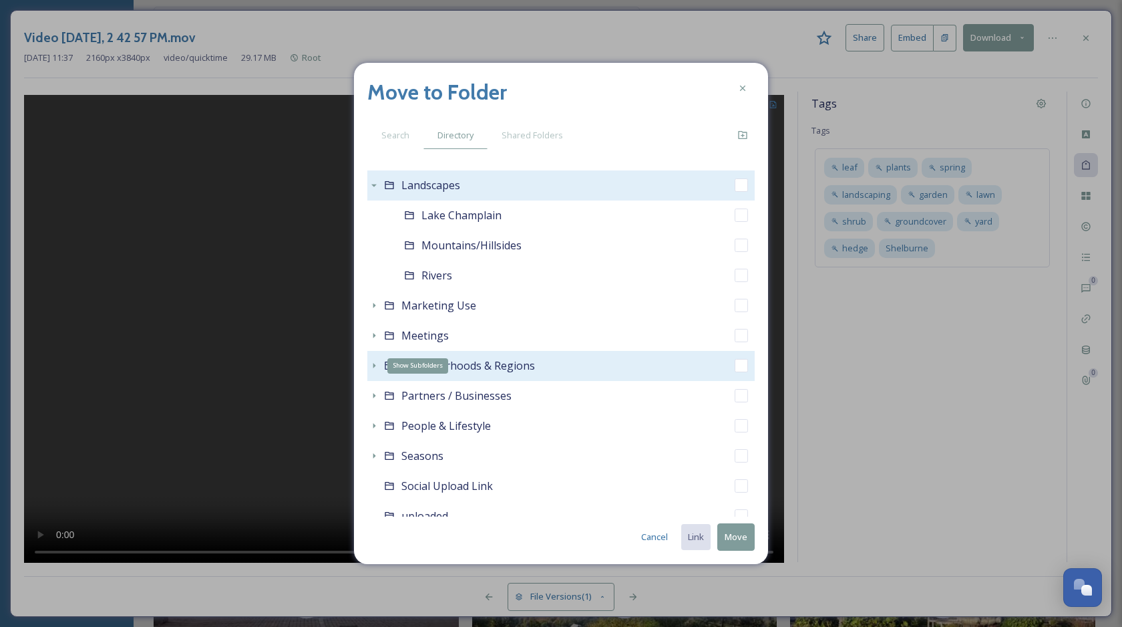
click at [375, 364] on icon at bounding box center [374, 365] width 11 height 11
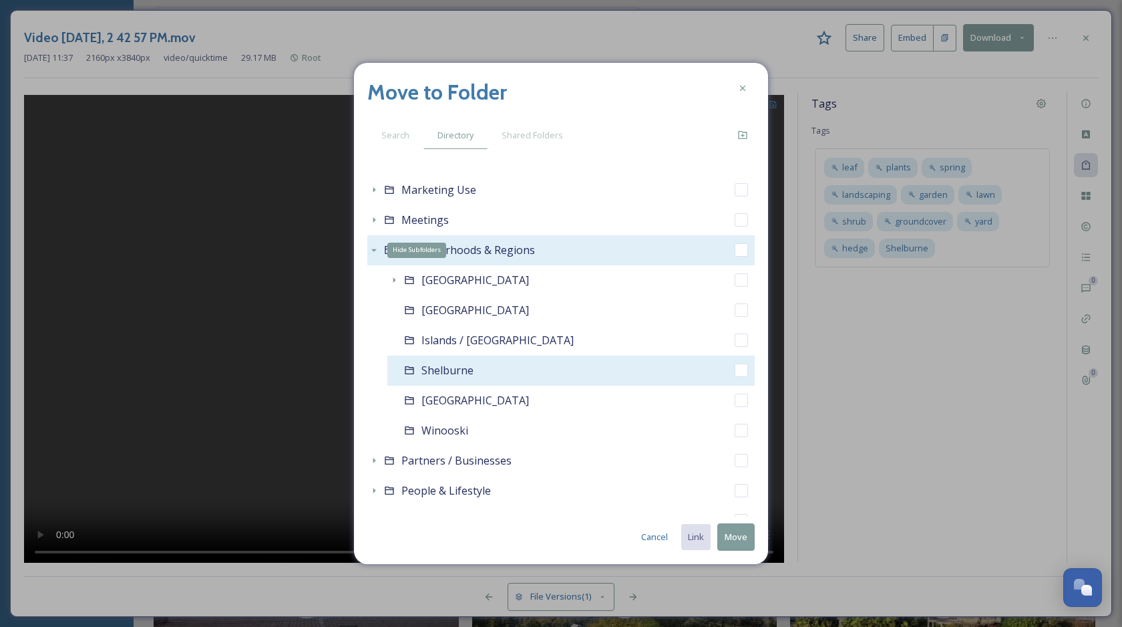
scroll to position [1036, 0]
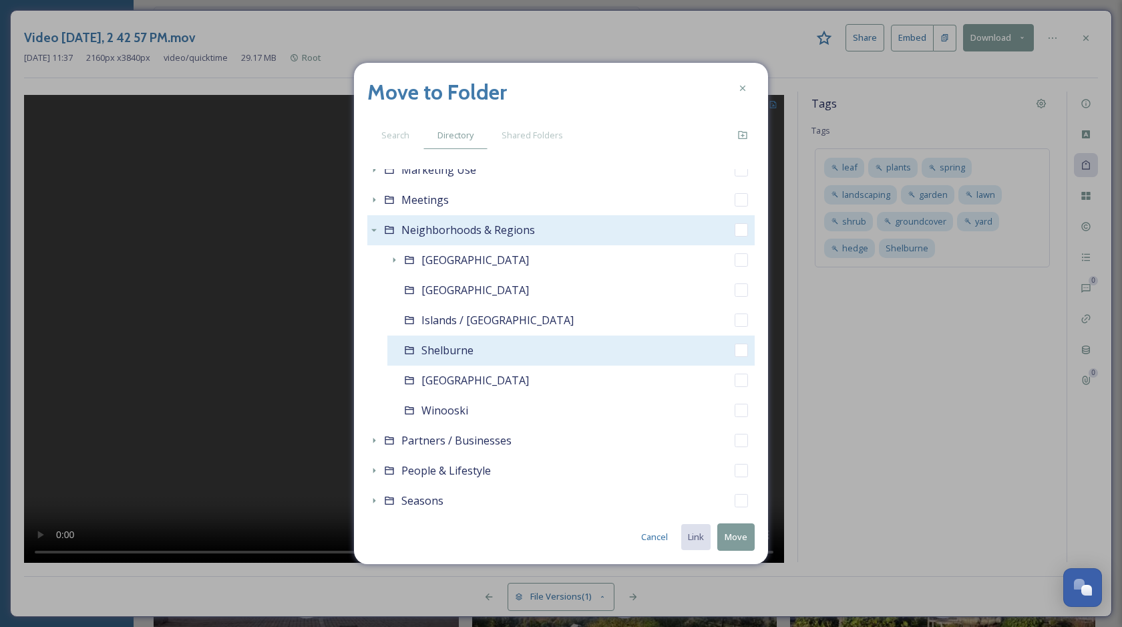
click at [742, 355] on input "checkbox" at bounding box center [741, 349] width 13 height 13
checkbox input "true"
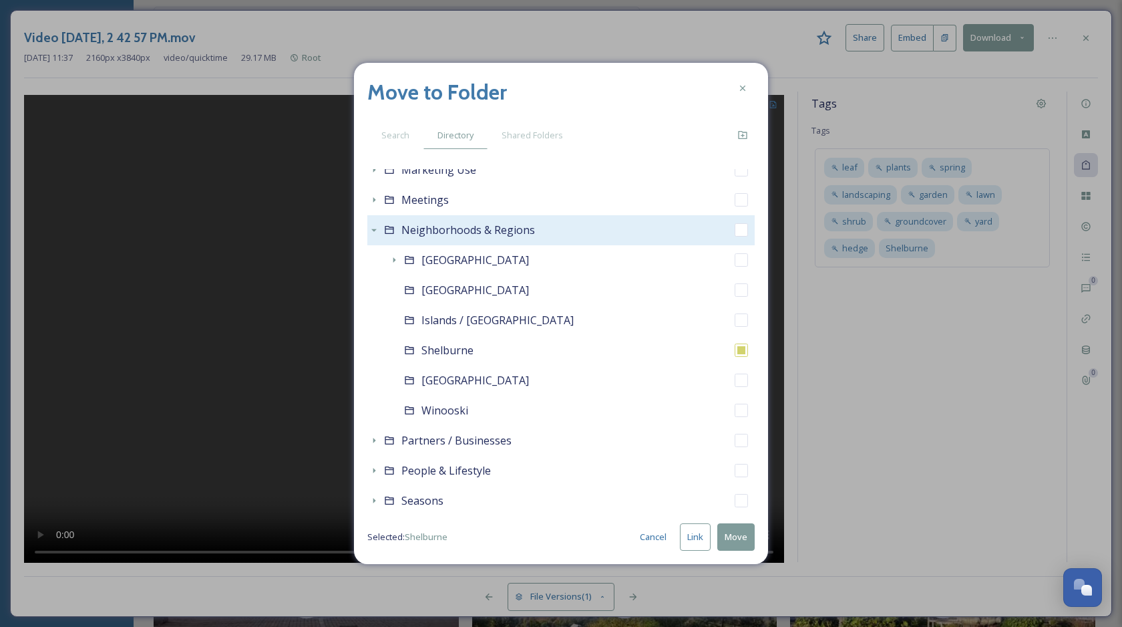
click at [695, 534] on button "Link" at bounding box center [695, 536] width 31 height 27
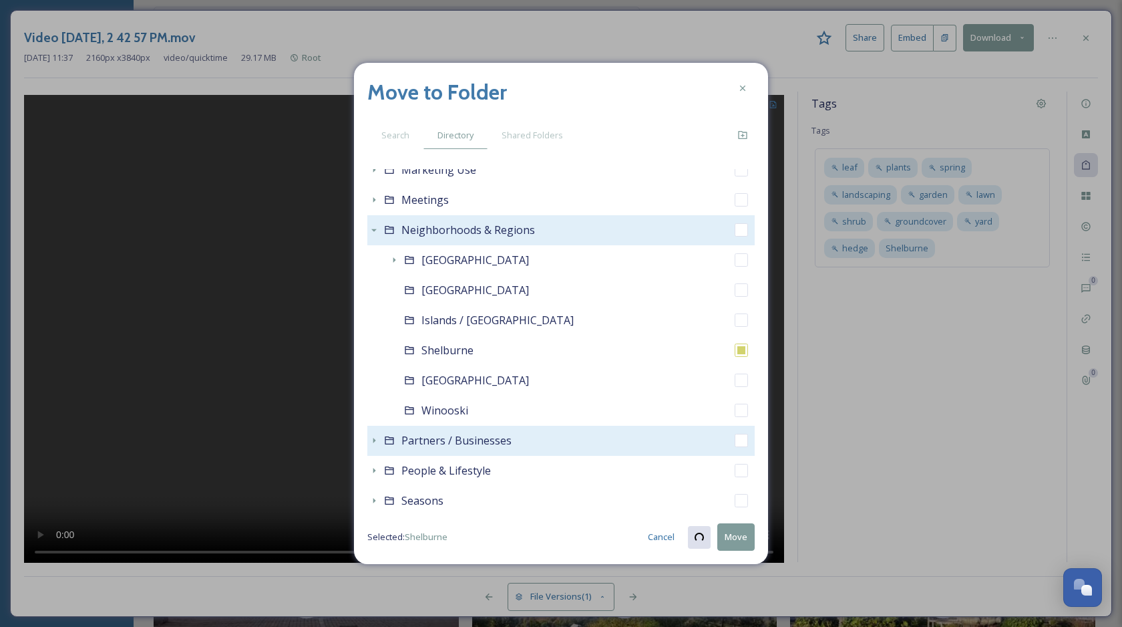
scroll to position [1128, 0]
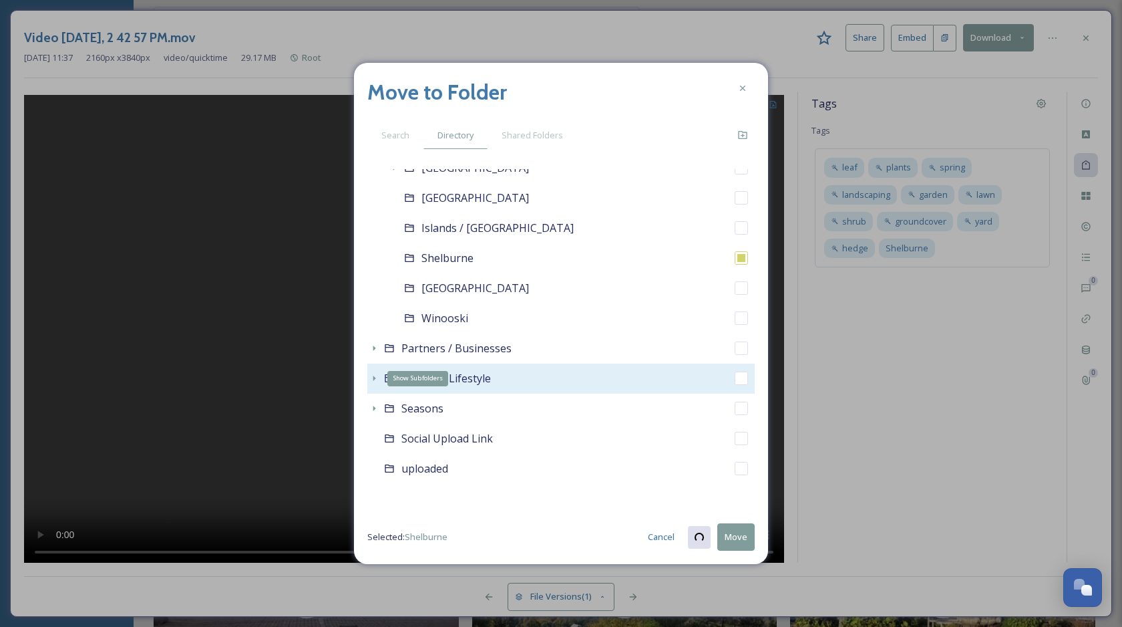
click at [373, 377] on icon at bounding box center [374, 377] width 3 height 5
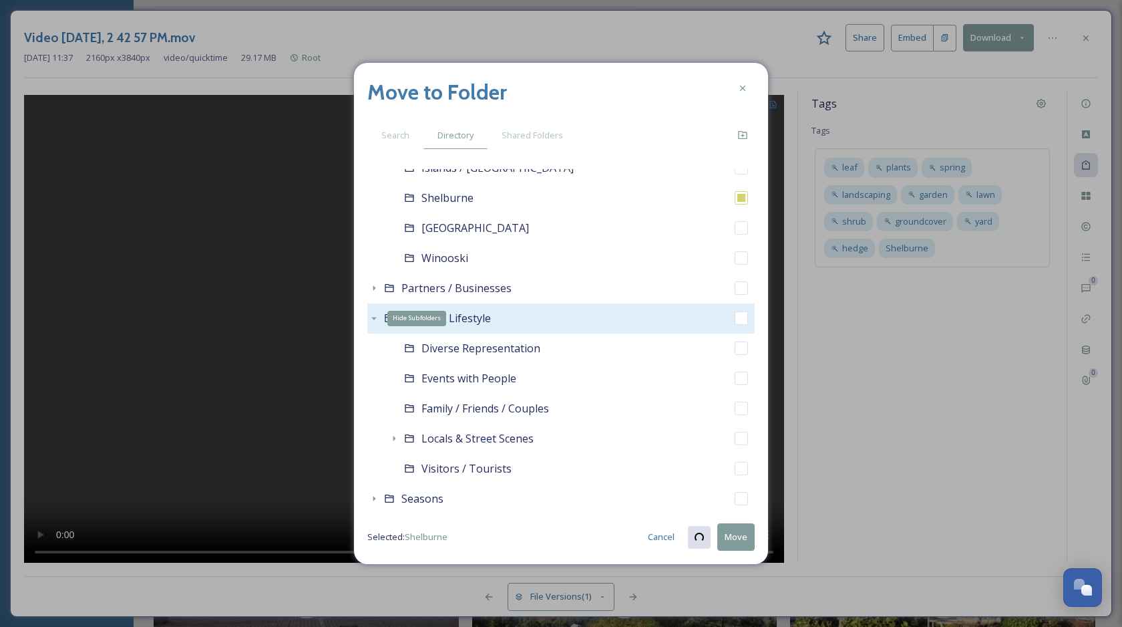
scroll to position [1279, 0]
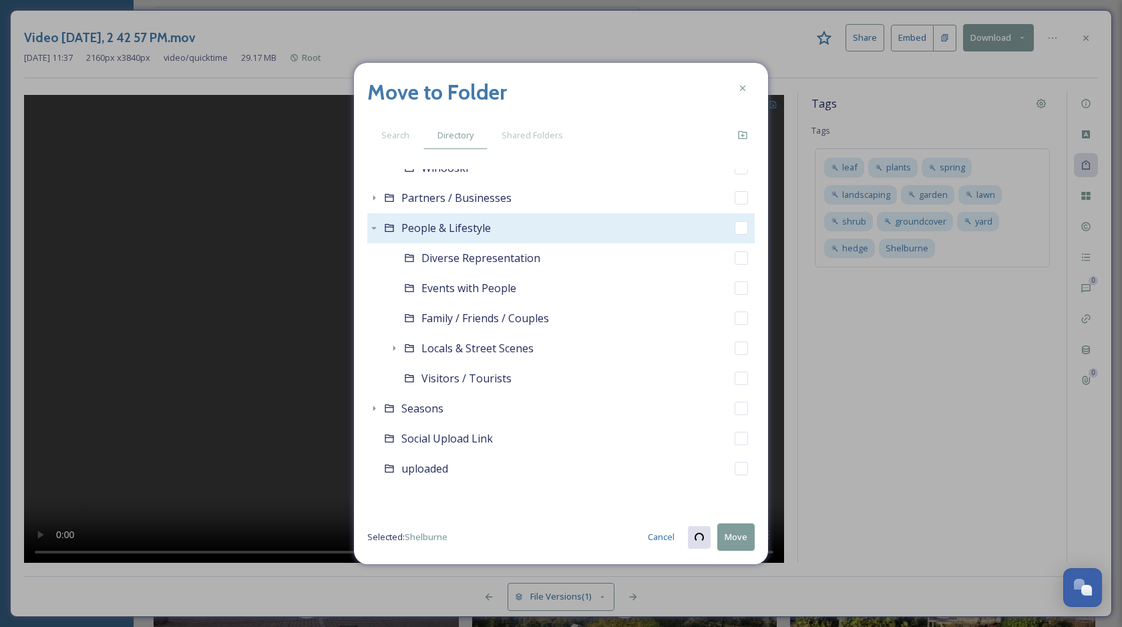
checkbox input "true"
checkbox input "false"
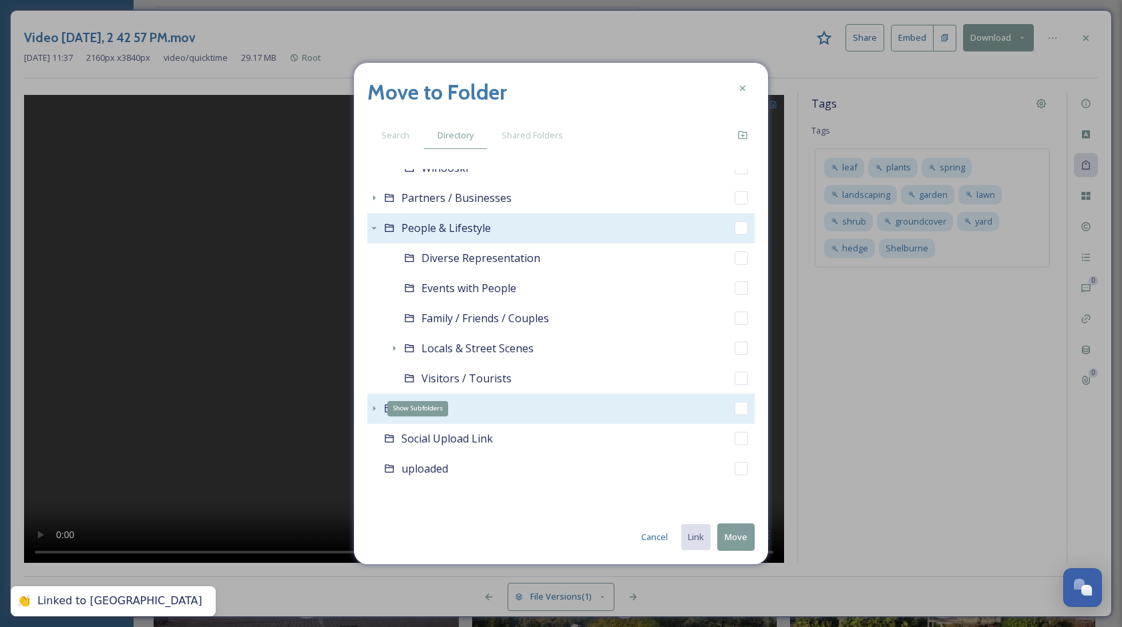
click at [371, 408] on icon at bounding box center [374, 408] width 11 height 11
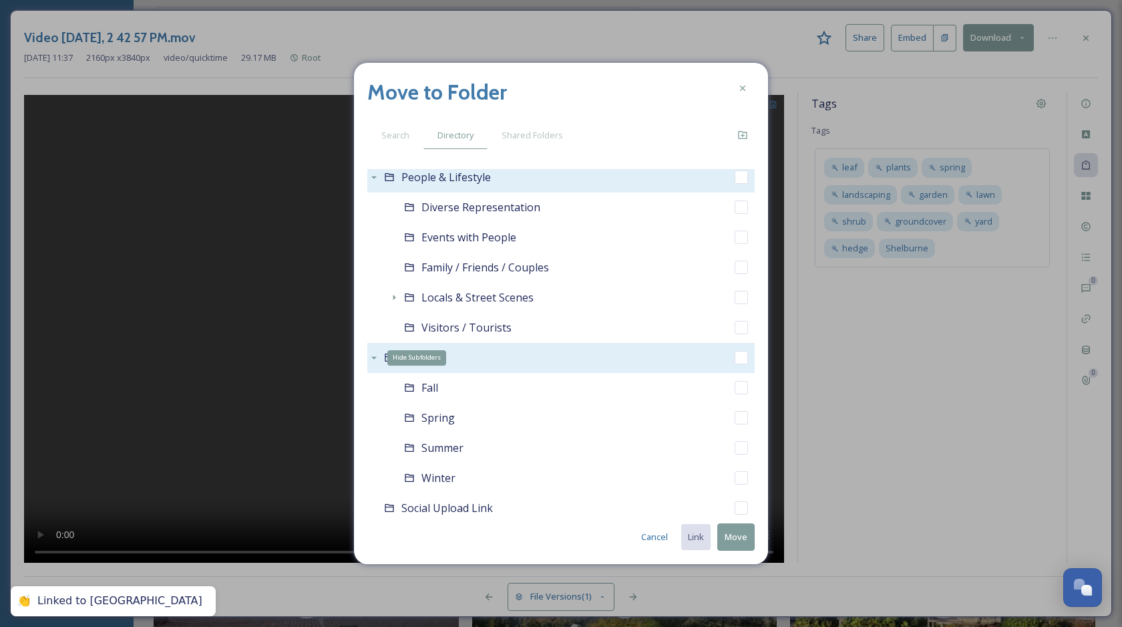
scroll to position [1399, 0]
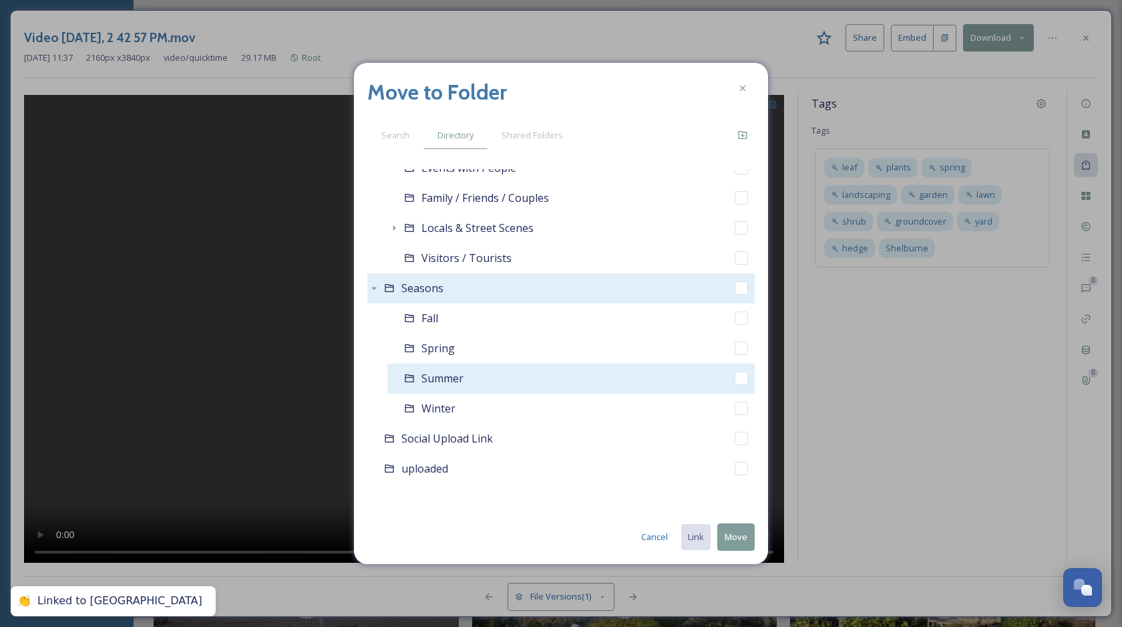
click at [742, 379] on input "checkbox" at bounding box center [741, 377] width 13 height 13
checkbox input "true"
checkbox input "false"
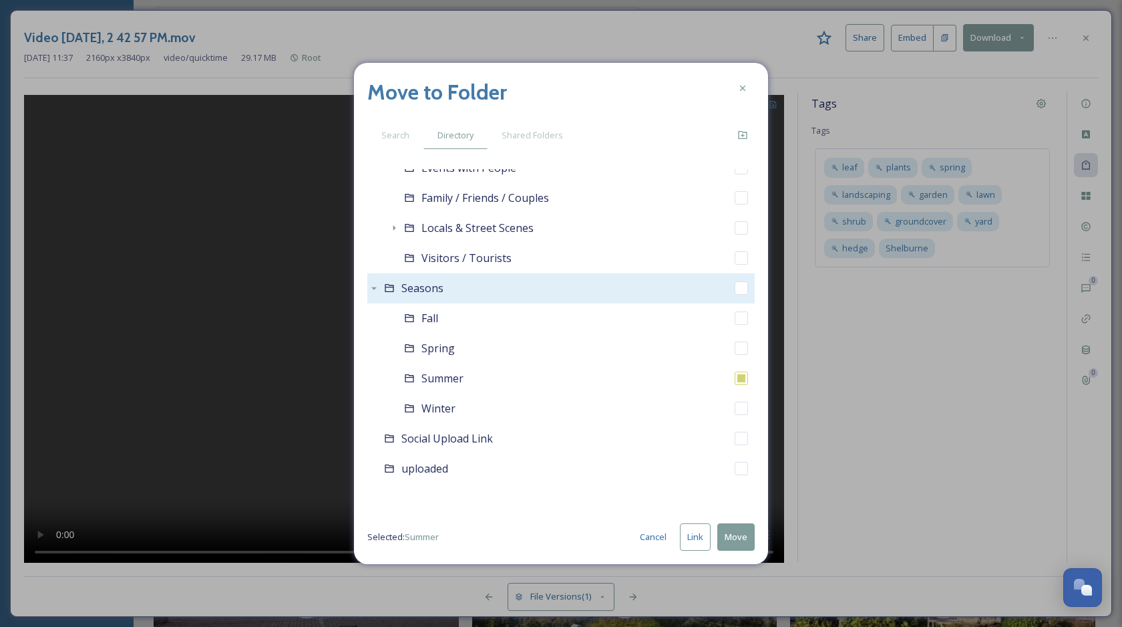
click at [731, 532] on button "Move" at bounding box center [735, 536] width 37 height 27
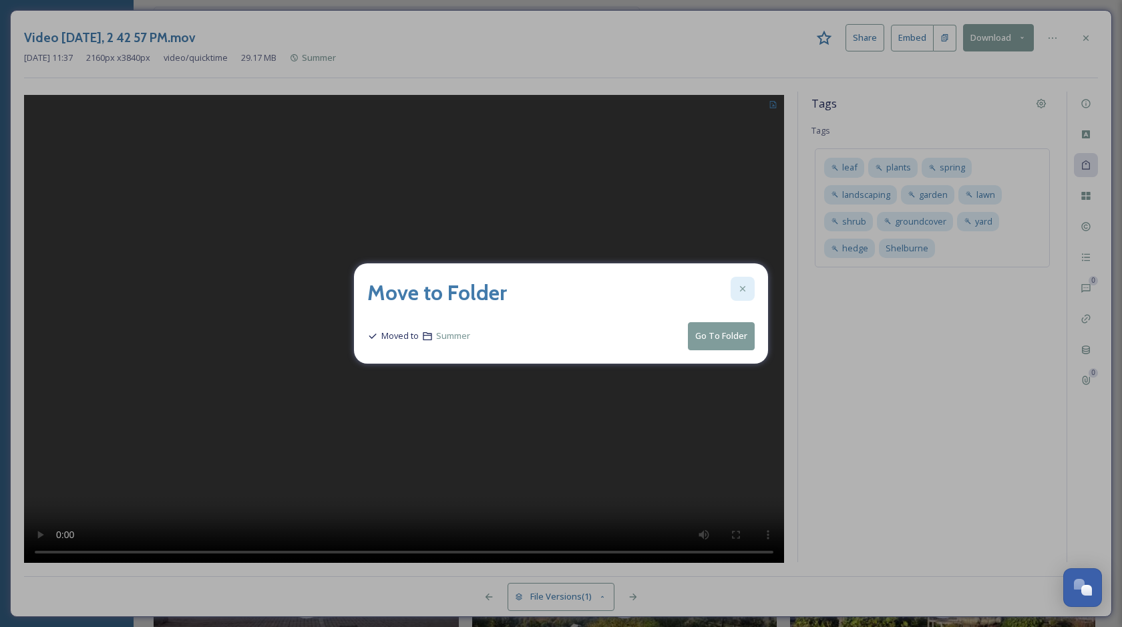
click at [742, 283] on div at bounding box center [743, 289] width 24 height 24
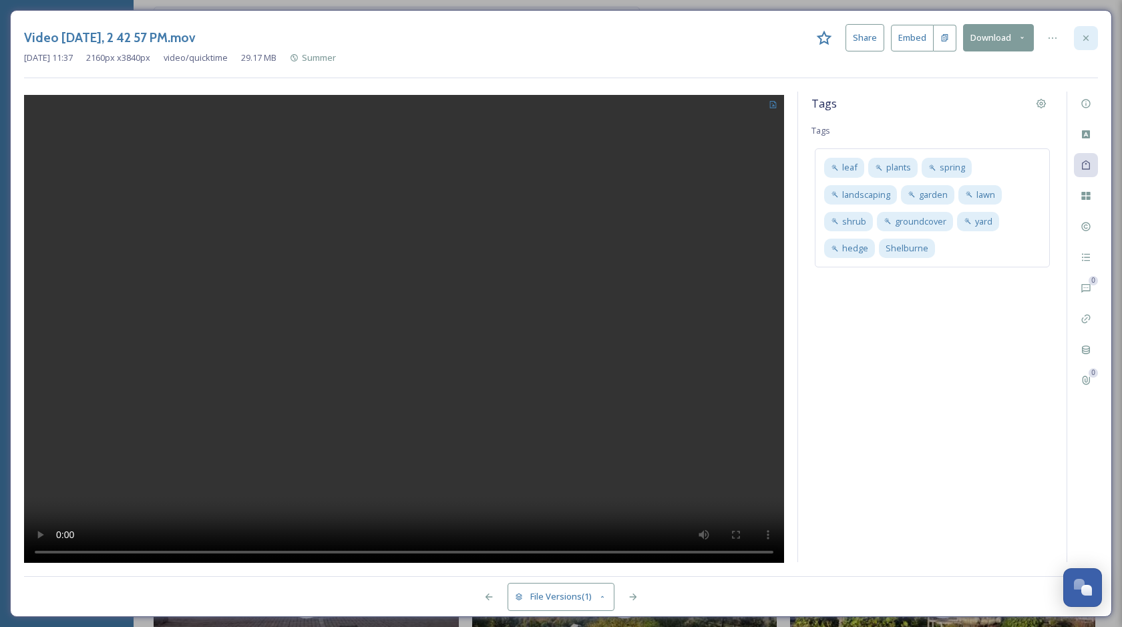
click at [1086, 33] on icon at bounding box center [1086, 38] width 11 height 11
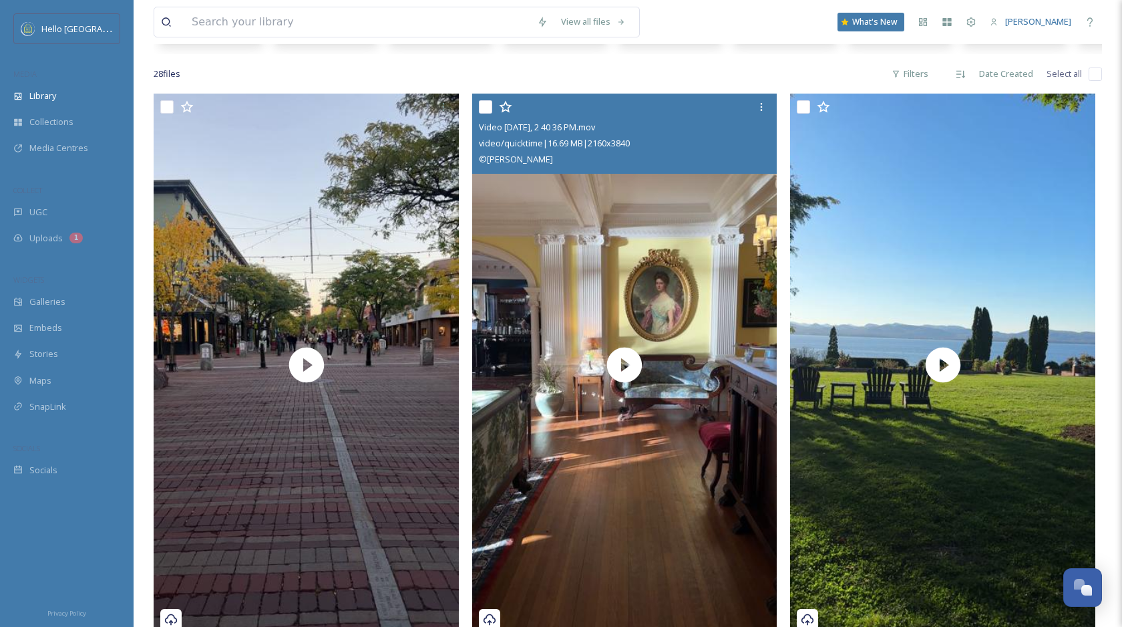
scroll to position [238, 0]
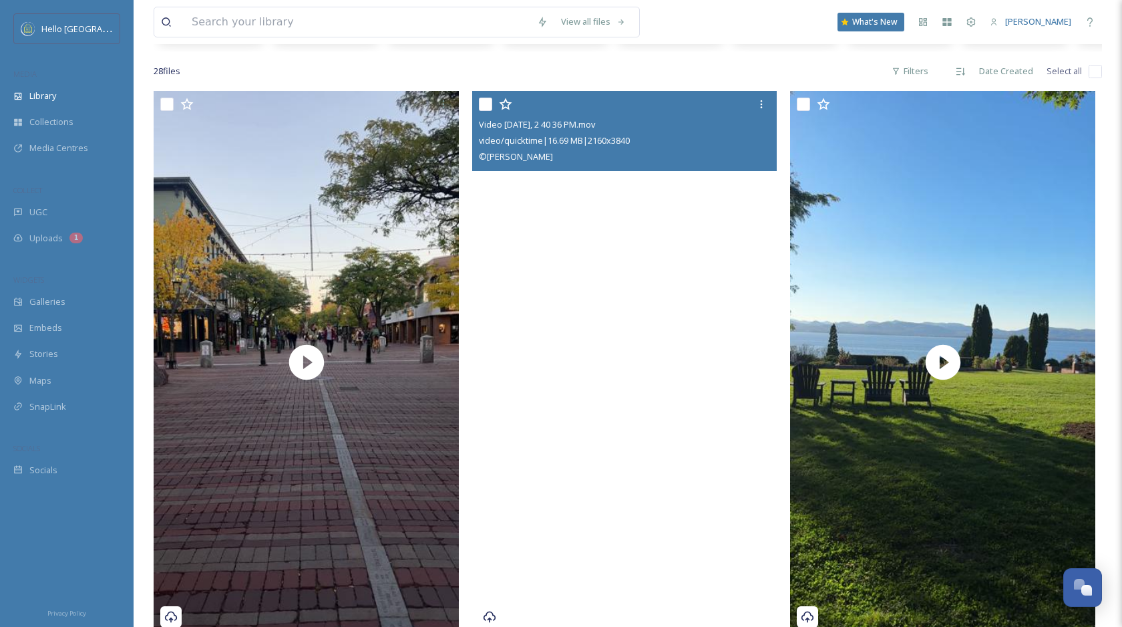
click at [624, 239] on video "Video Oct 17 2024, 2 40 36 PM.mov" at bounding box center [624, 362] width 305 height 542
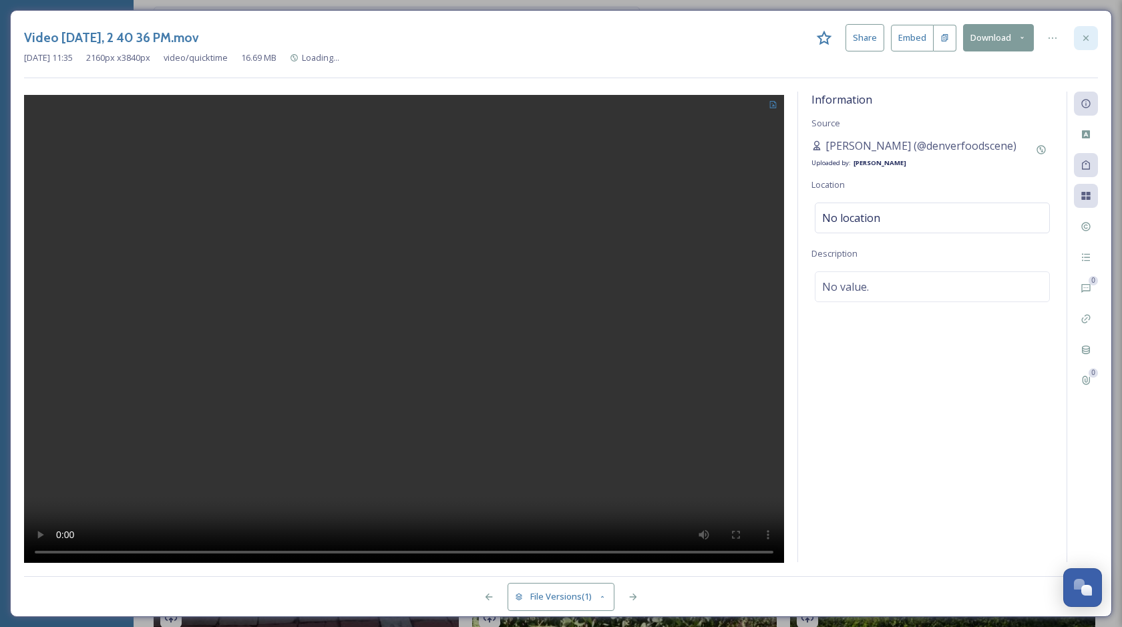
click at [1093, 33] on div at bounding box center [1086, 38] width 24 height 24
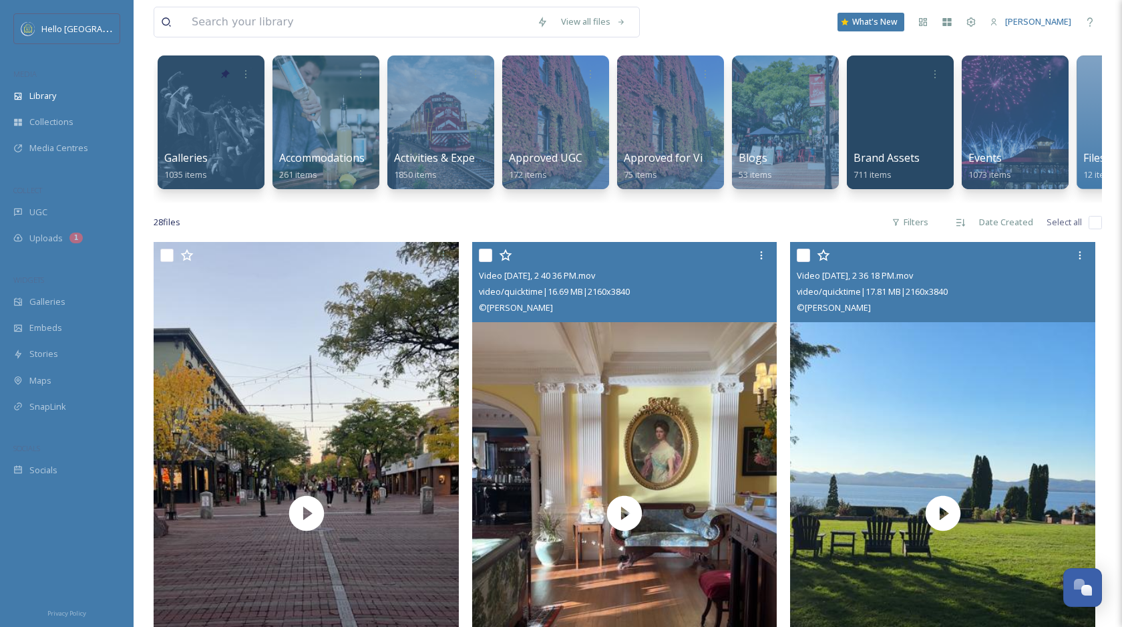
scroll to position [123, 0]
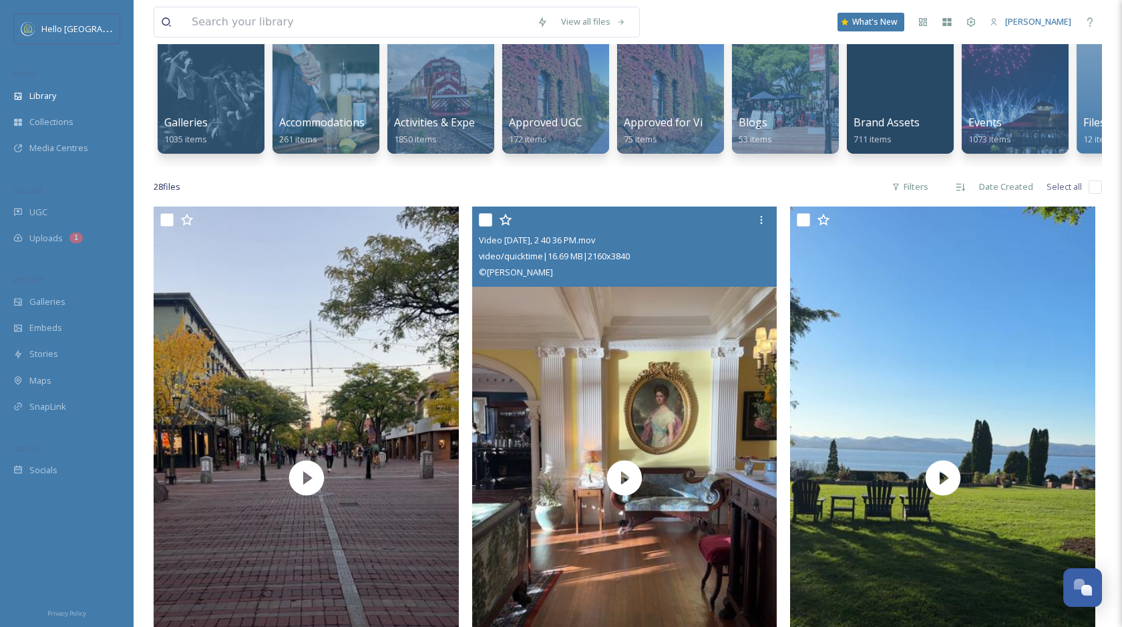
click at [484, 219] on input "checkbox" at bounding box center [485, 219] width 13 height 13
checkbox input "true"
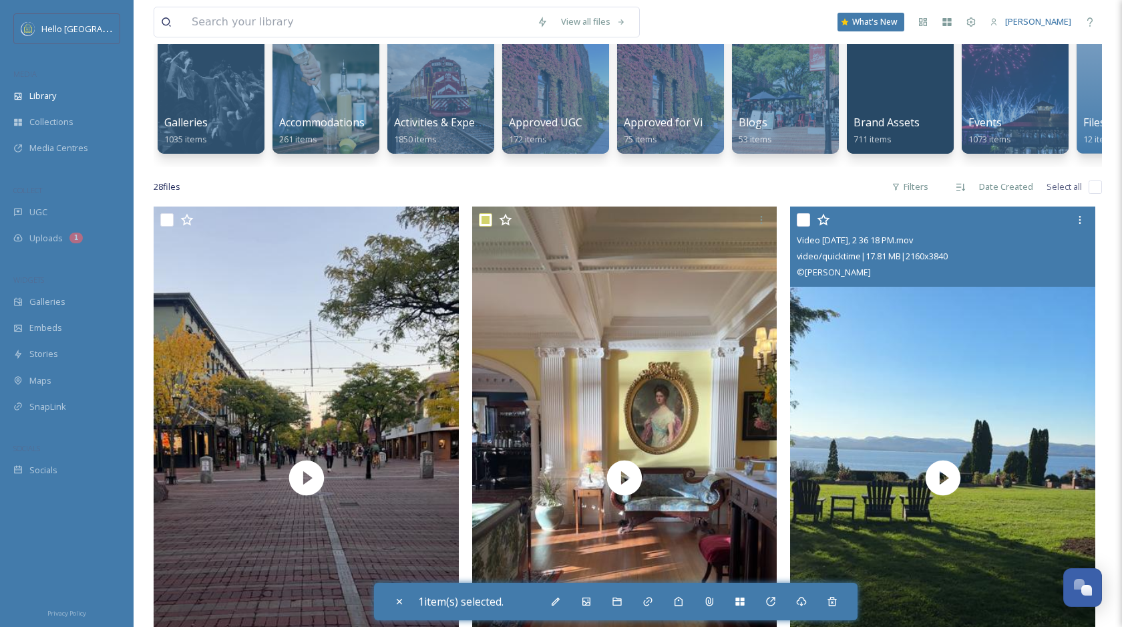
click at [804, 222] on input "checkbox" at bounding box center [803, 219] width 13 height 13
checkbox input "true"
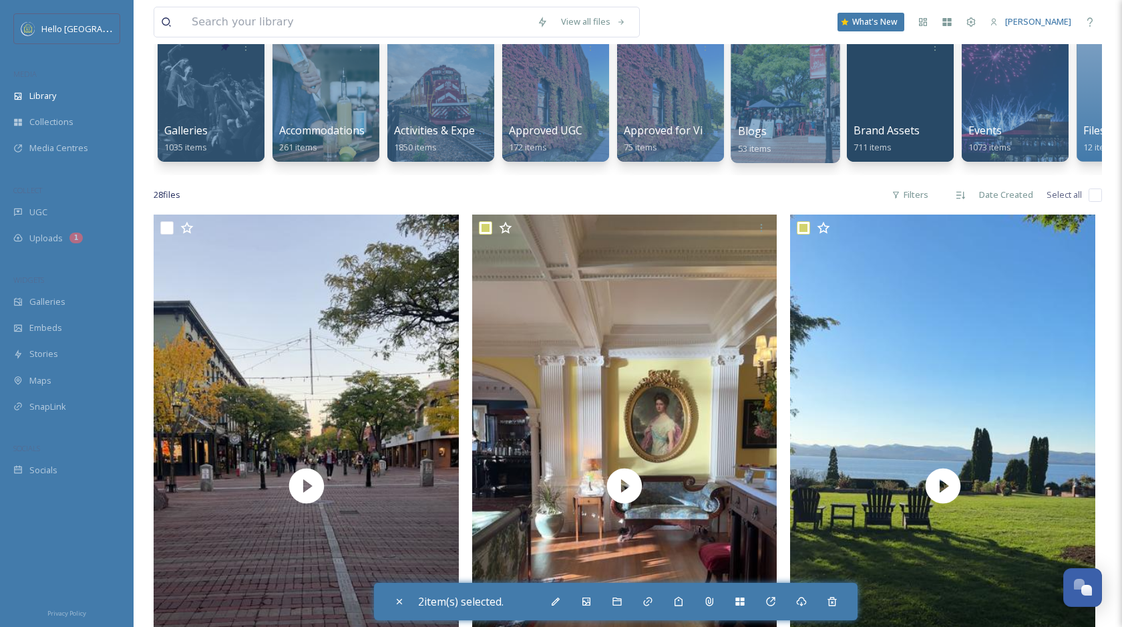
scroll to position [118, 0]
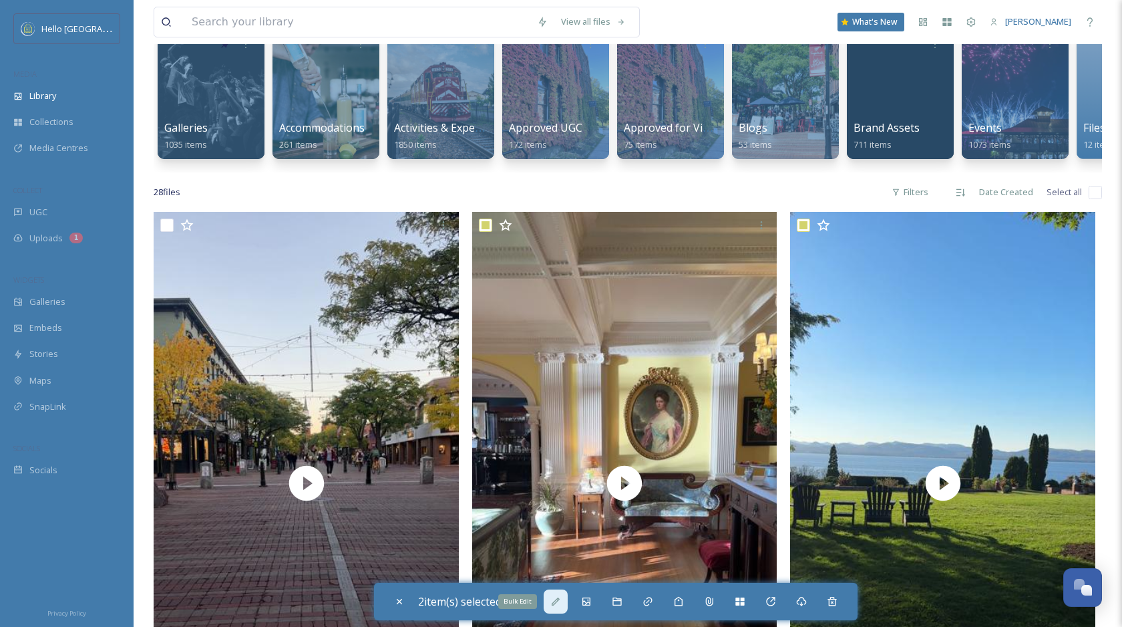
click at [560, 603] on icon at bounding box center [555, 601] width 11 height 11
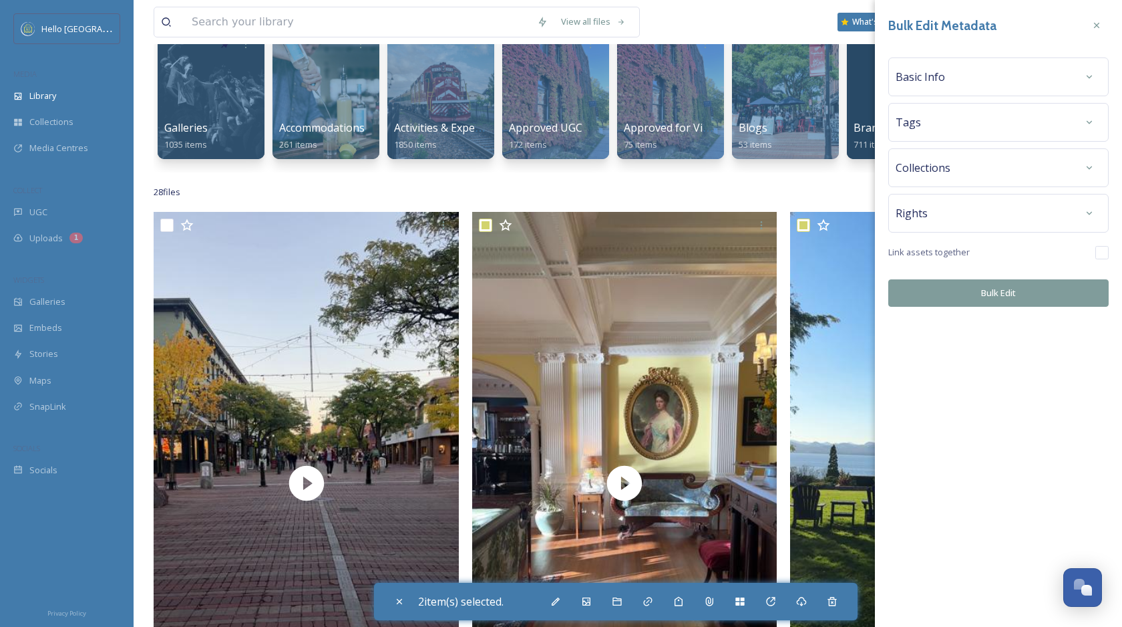
click at [967, 71] on div "Basic Info" at bounding box center [999, 77] width 206 height 24
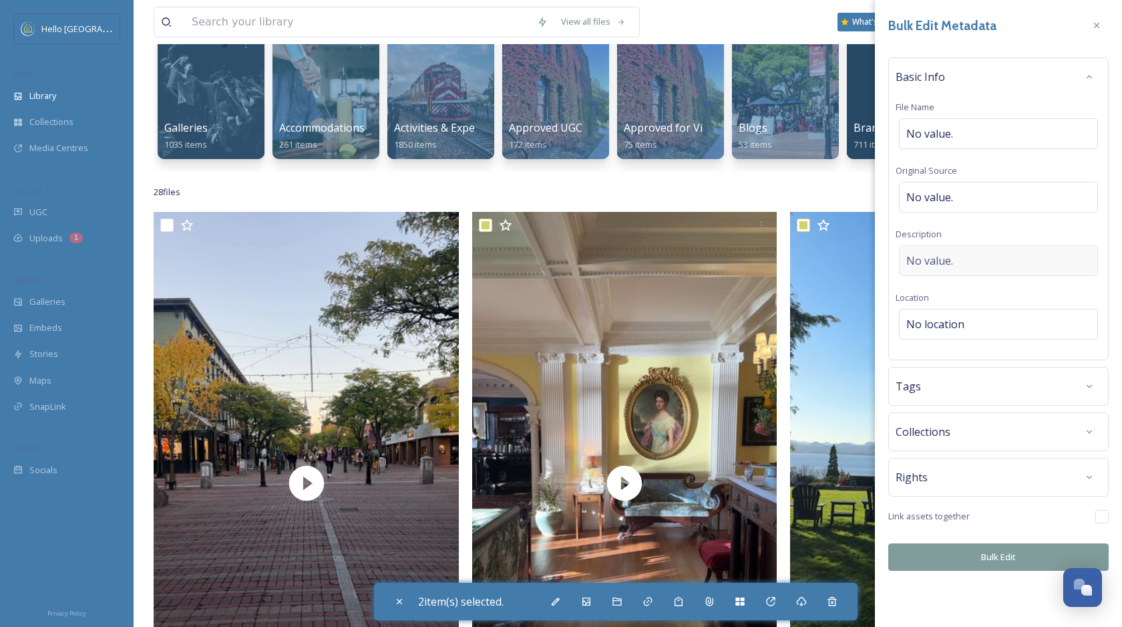
click at [959, 261] on div "No value." at bounding box center [998, 260] width 199 height 31
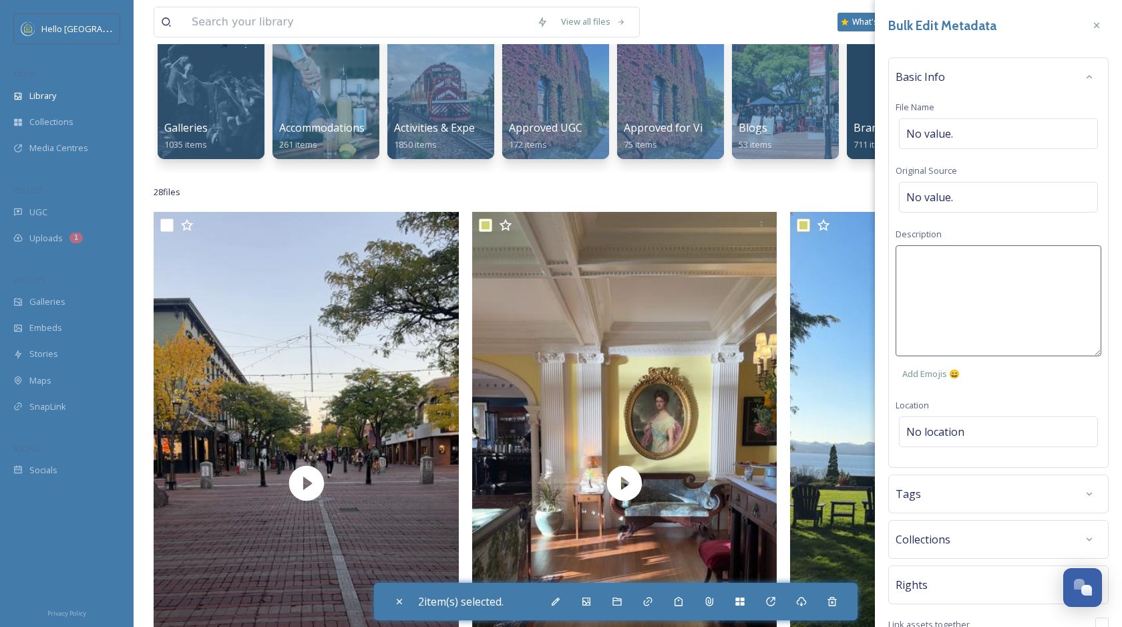
click at [949, 261] on textarea at bounding box center [999, 300] width 206 height 111
type textarea "S"
type textarea "Walking around Shelburne Farms with the sun peeking through."
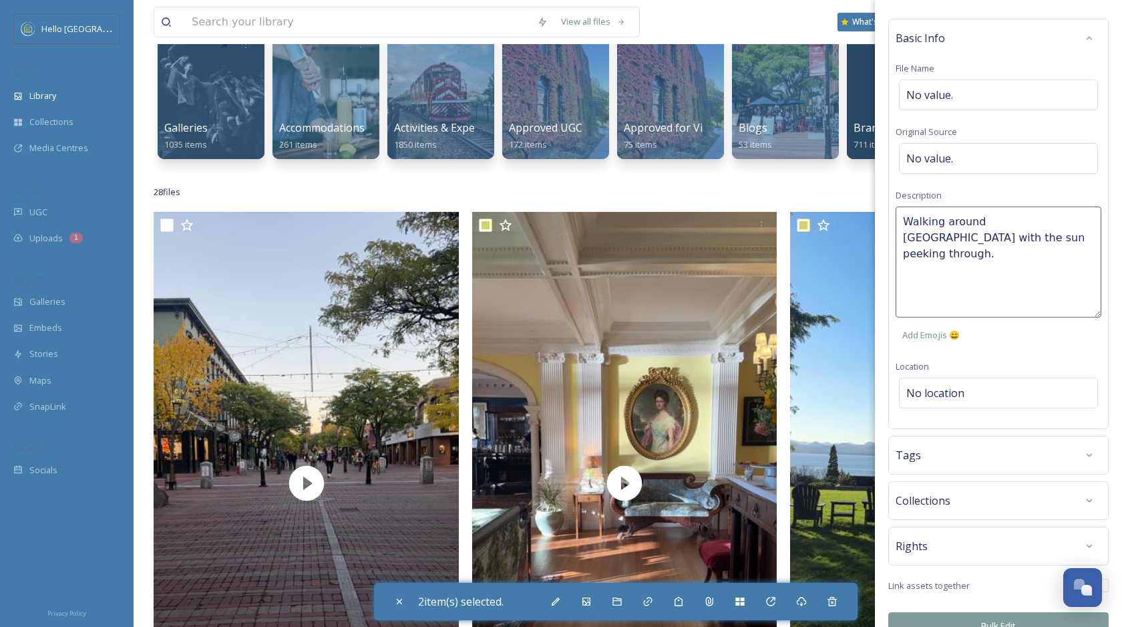
scroll to position [63, 0]
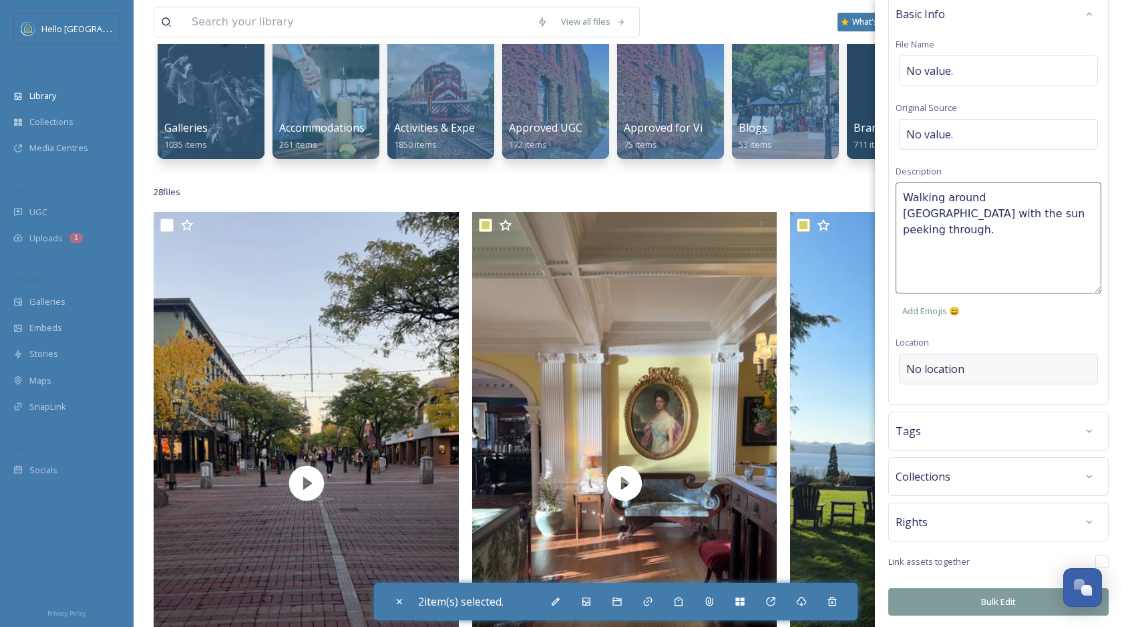
click at [993, 356] on div "Basic Info File Name No value. Original Source No value. Description Walking ar…" at bounding box center [998, 200] width 220 height 410
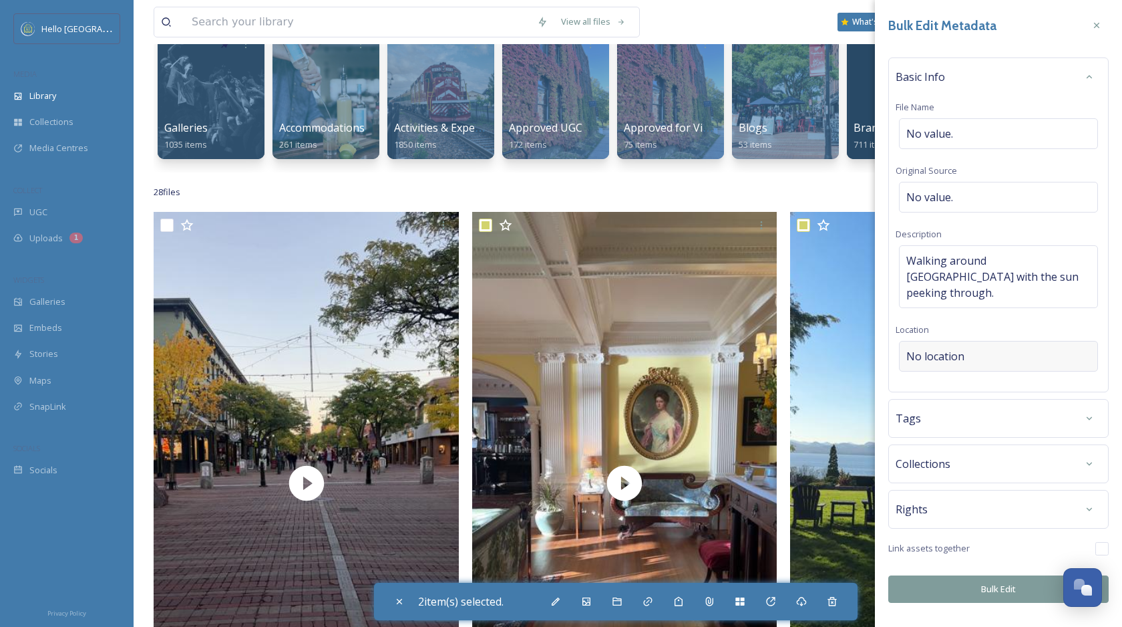
click at [969, 341] on div "No location" at bounding box center [998, 356] width 199 height 31
click at [951, 341] on input at bounding box center [999, 355] width 198 height 29
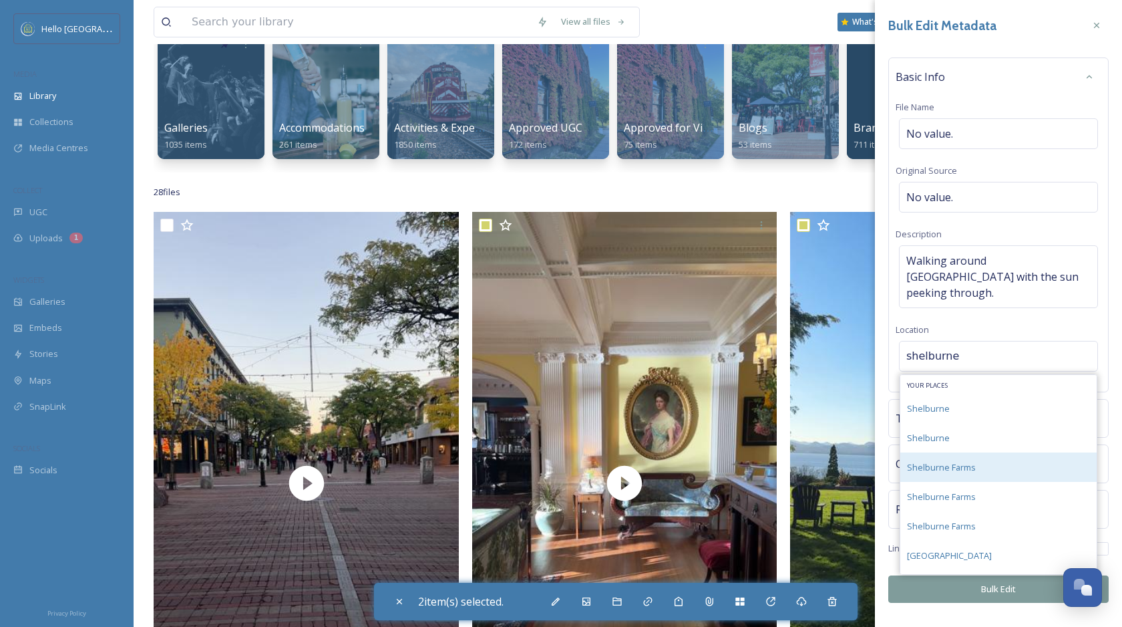
type input "shelburne"
click at [961, 461] on span "Shelburne Farms" at bounding box center [941, 467] width 69 height 12
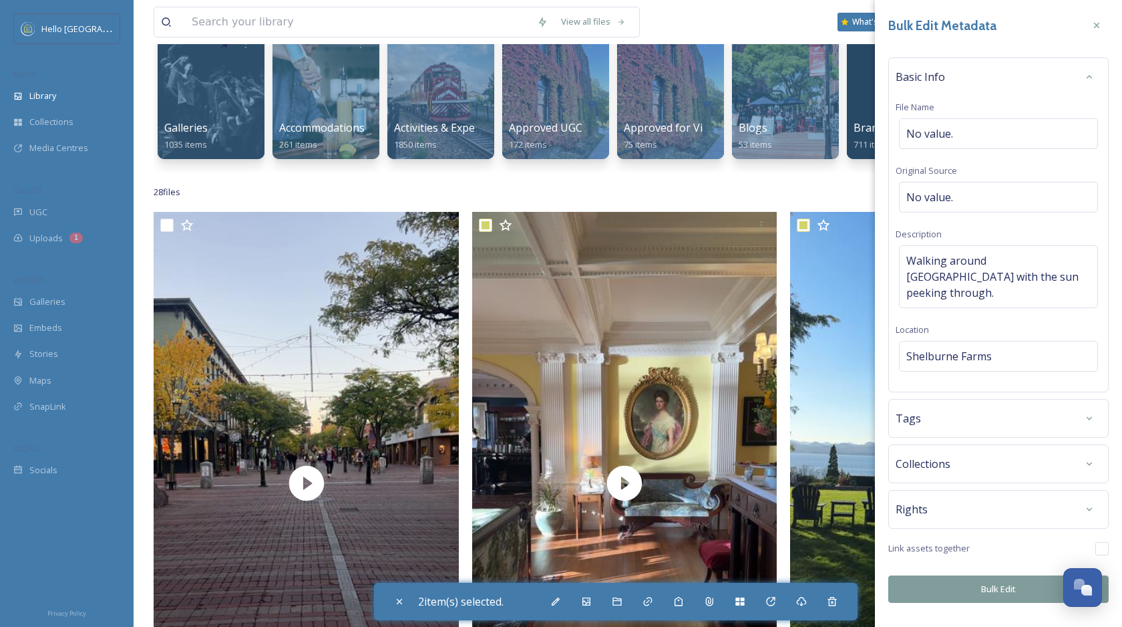
click at [946, 407] on div "Tags" at bounding box center [999, 418] width 206 height 24
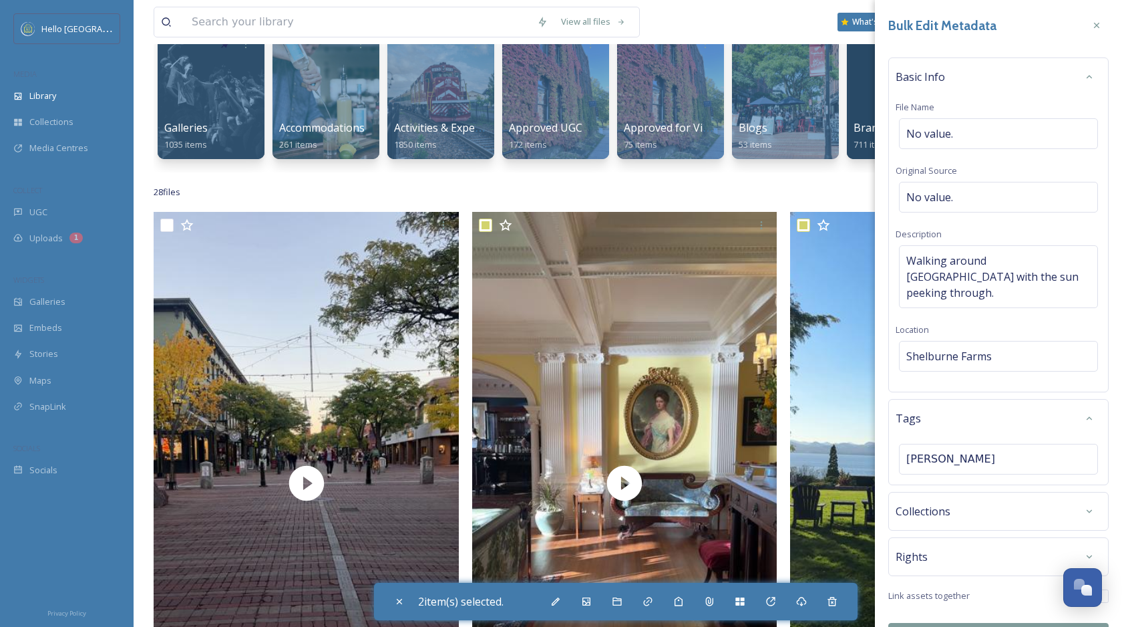
type input "shelburne"
type input "shelburne farms"
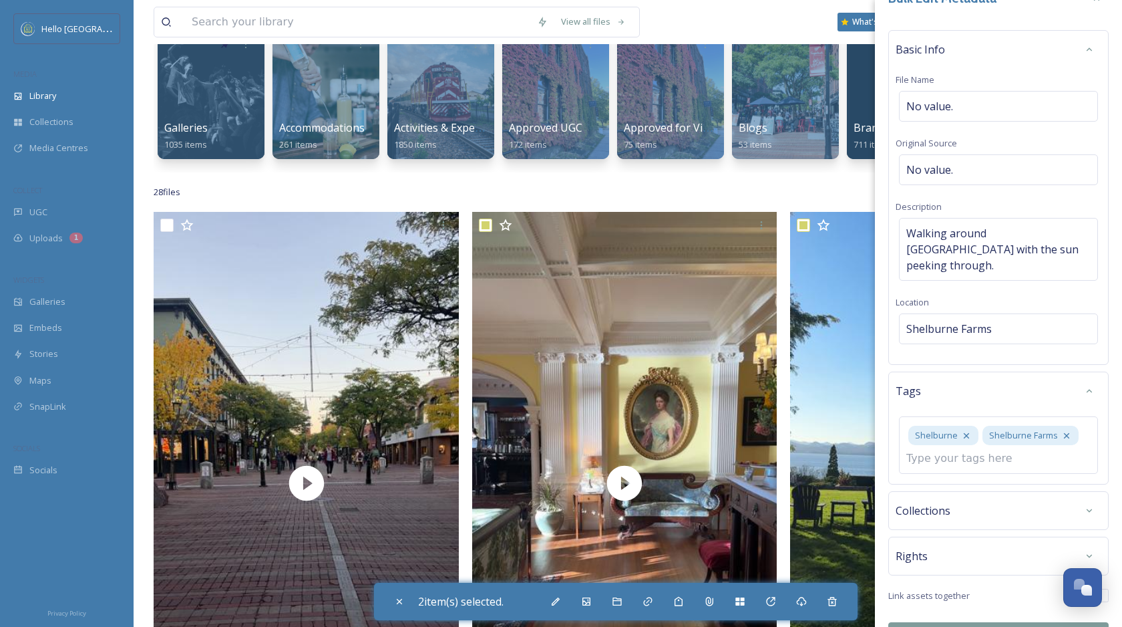
click at [940, 622] on button "Bulk Edit" at bounding box center [998, 635] width 220 height 27
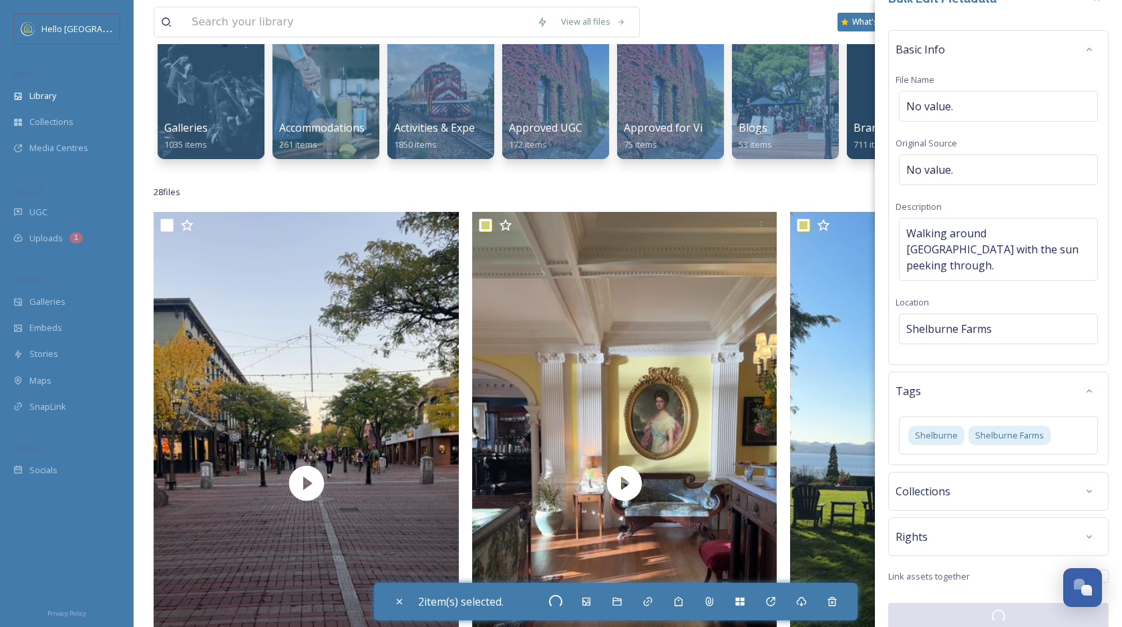
scroll to position [27, 0]
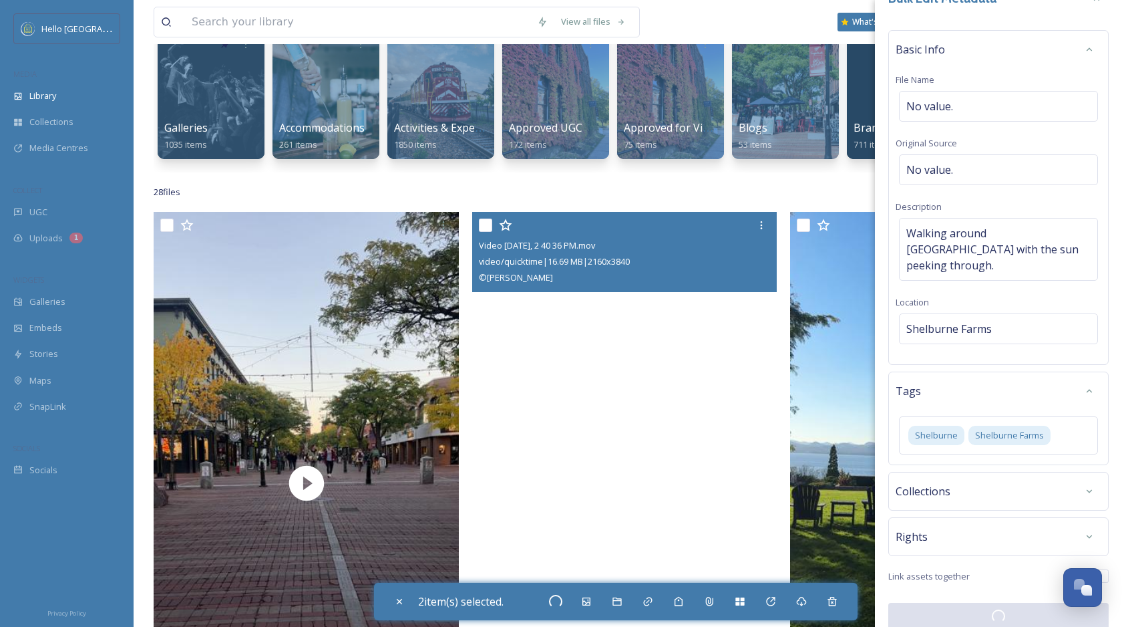
checkbox input "false"
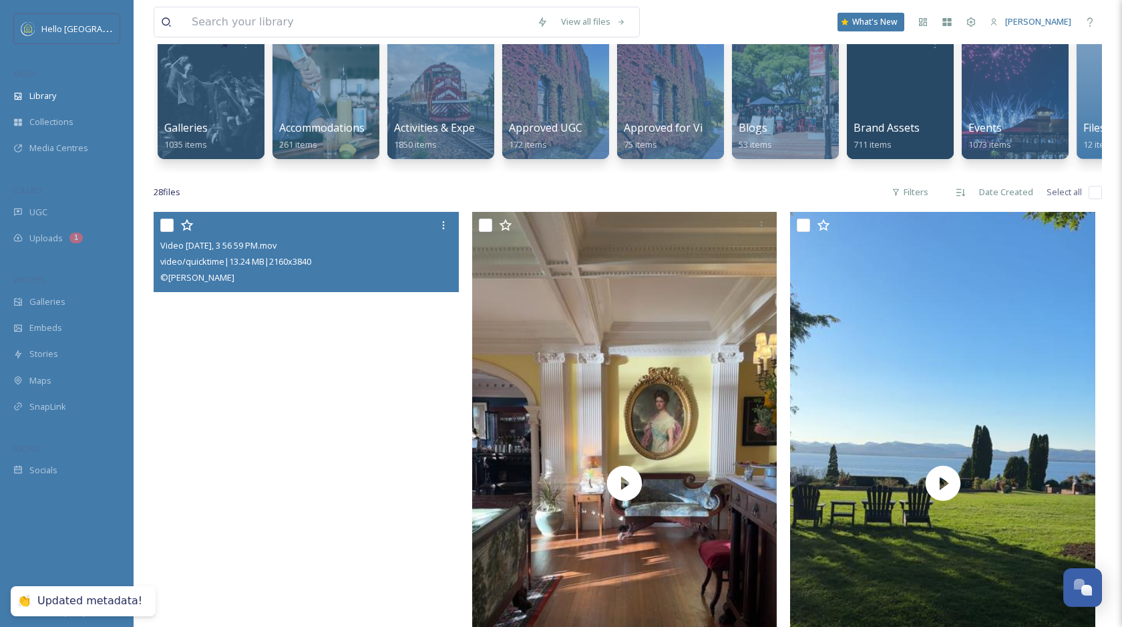
click at [391, 350] on video "Video Oct 17 2024, 3 56 59 PM.mov" at bounding box center [306, 483] width 305 height 542
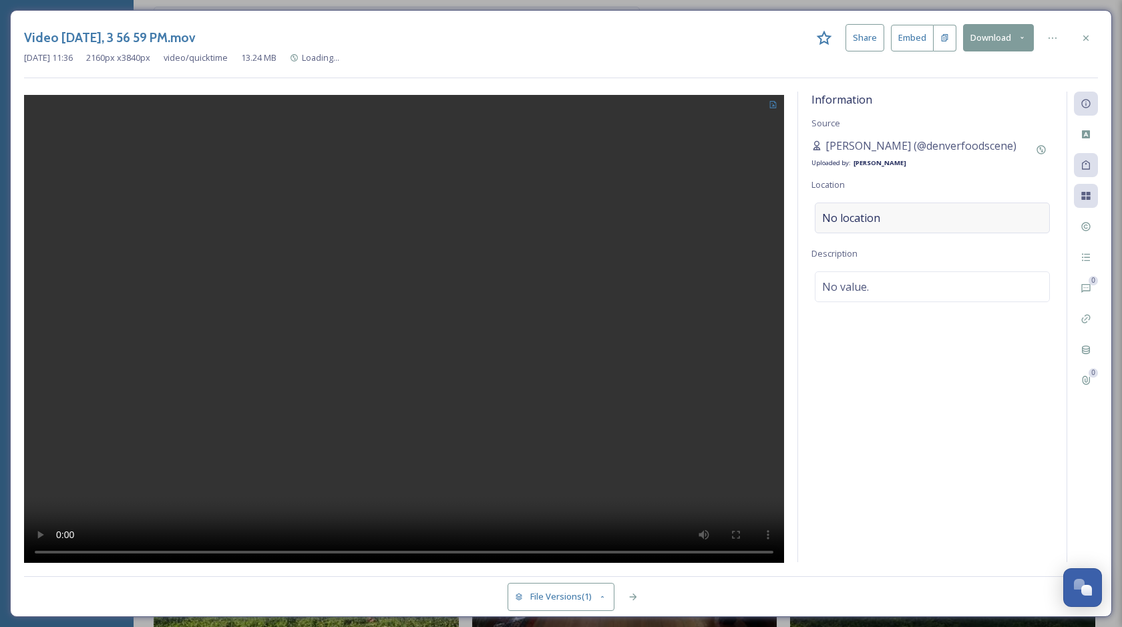
click at [874, 221] on span "No location" at bounding box center [851, 218] width 58 height 16
click at [891, 219] on input at bounding box center [933, 217] width 234 height 29
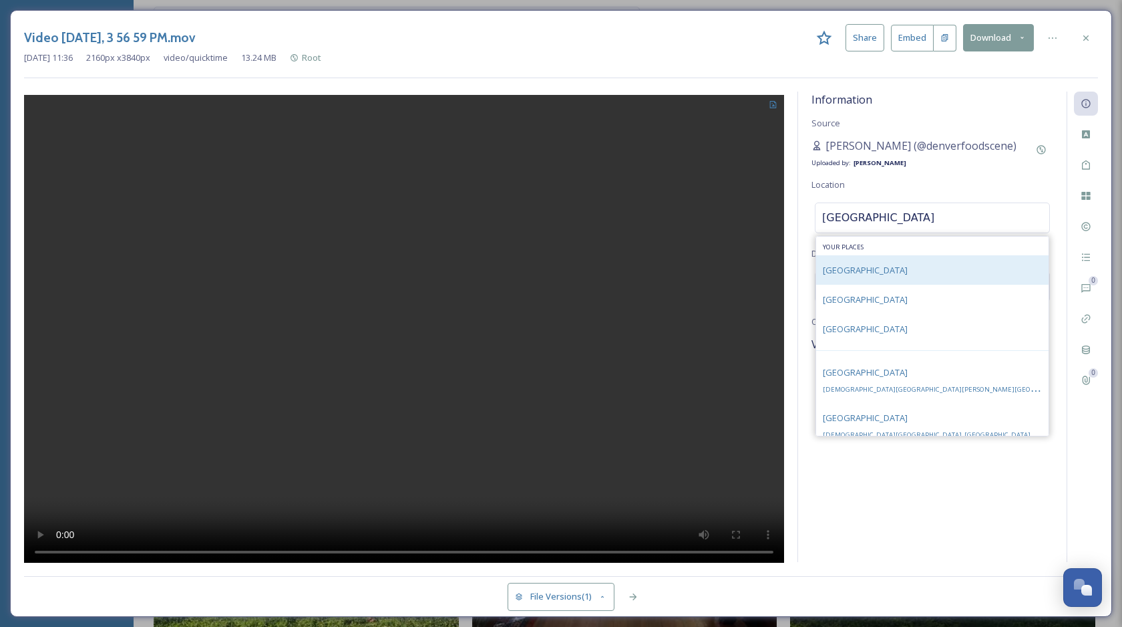
type input "church street"
click at [902, 265] on span "Church Street Marketplace" at bounding box center [865, 270] width 85 height 12
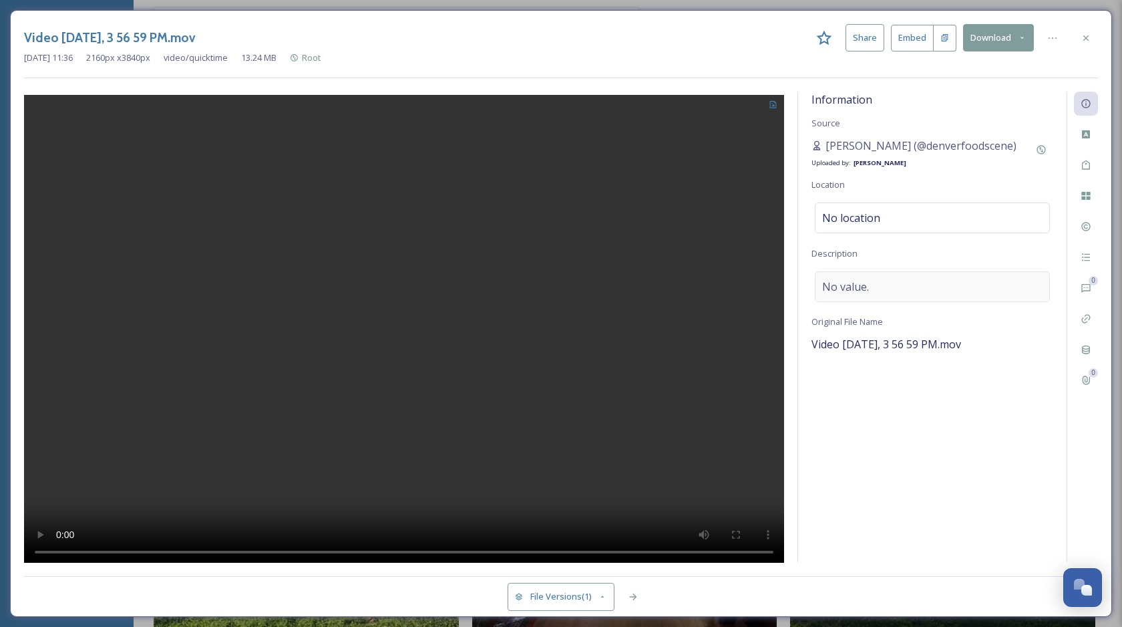
click at [888, 282] on div "No value." at bounding box center [932, 286] width 235 height 31
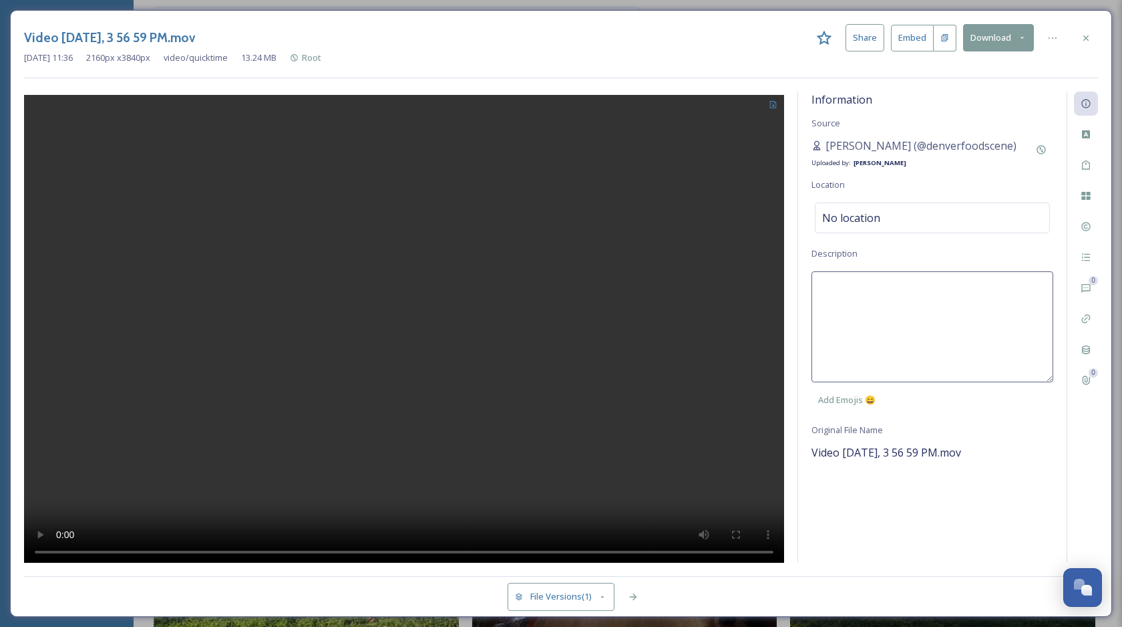
click at [900, 301] on textarea at bounding box center [933, 326] width 242 height 111
type textarea "Walking down Church Street Marketplace in the fall."
click at [1086, 158] on div "Tags" at bounding box center [1086, 165] width 24 height 24
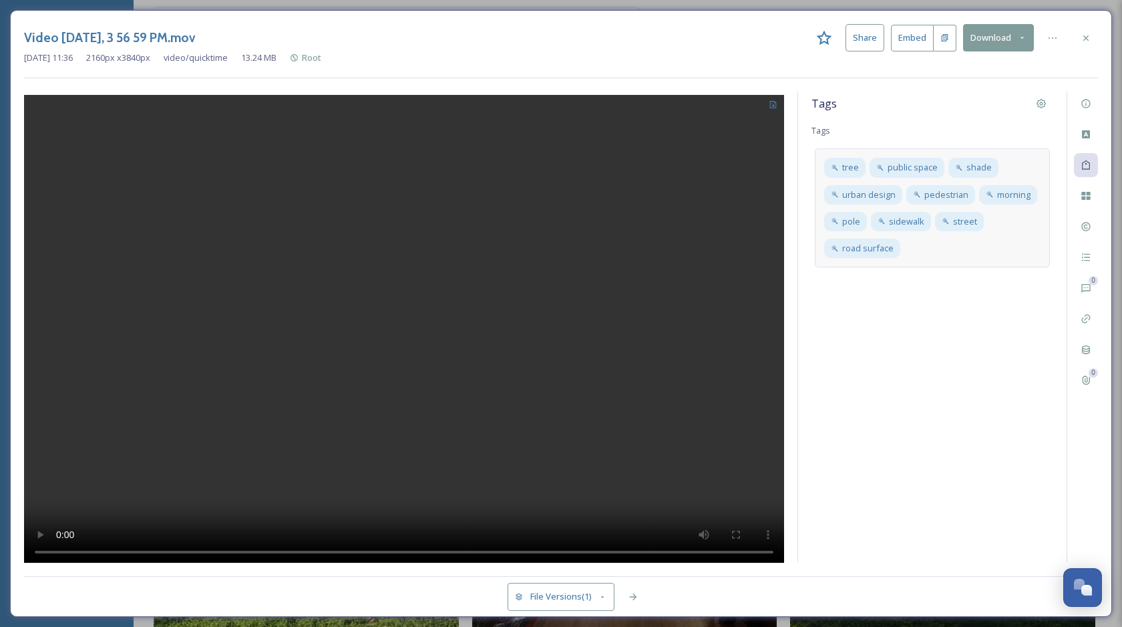
click at [986, 259] on div "tree public space shade urban design pedestrian morning pole sidewalk street ro…" at bounding box center [932, 207] width 235 height 119
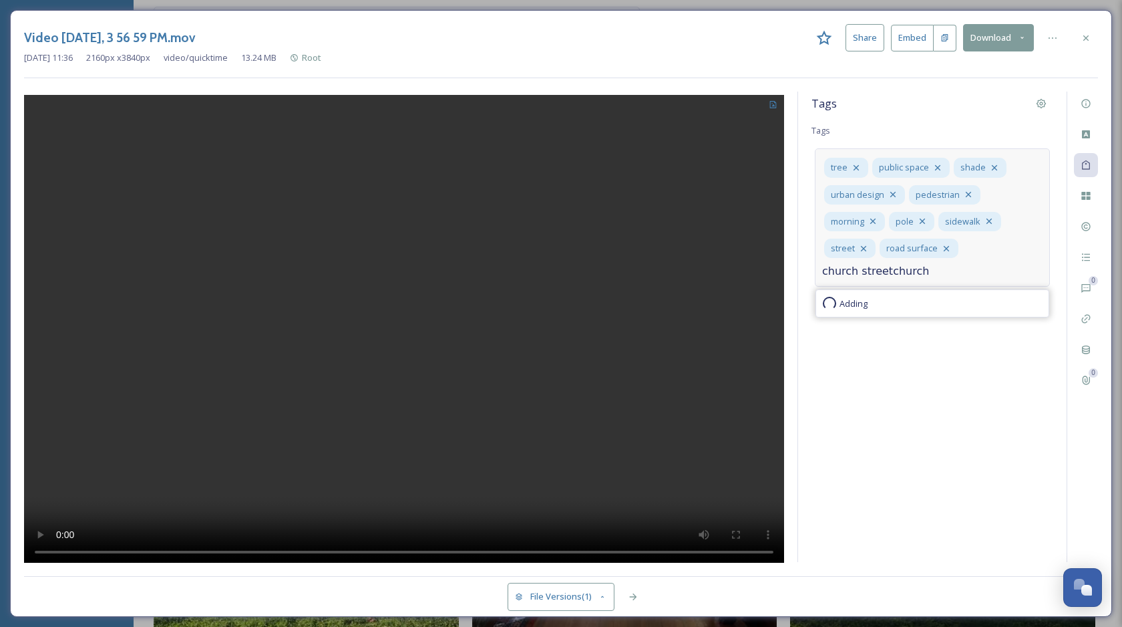
type input "church streetchurch"
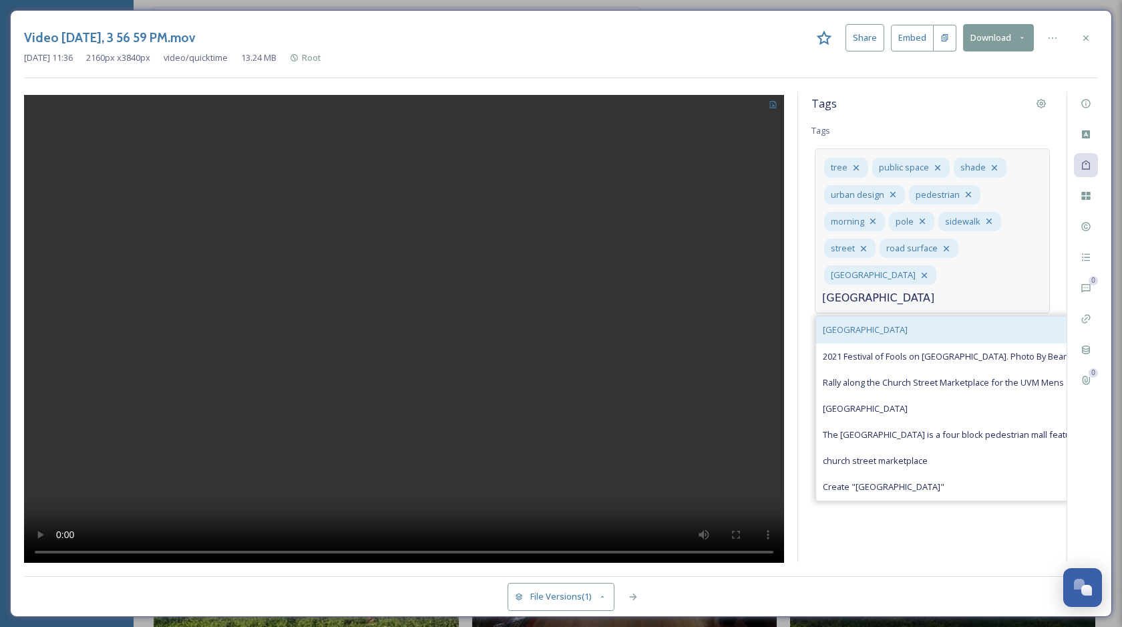
type input "church street market"
click at [981, 317] on div "Church Street Marketplace" at bounding box center [1116, 330] width 601 height 26
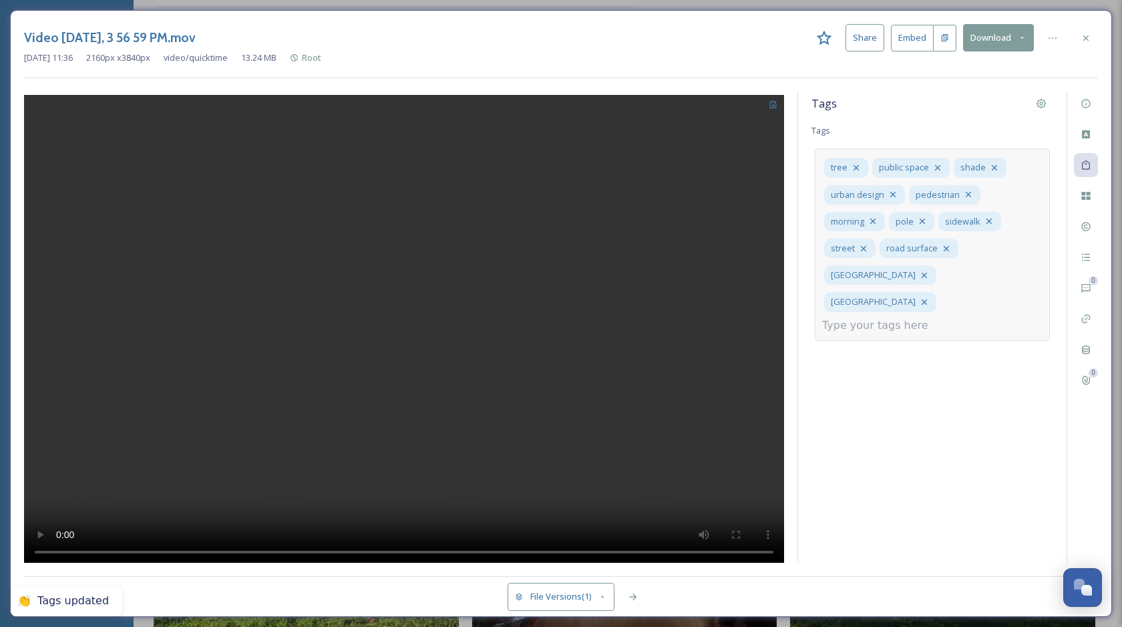
click at [945, 317] on input at bounding box center [889, 325] width 134 height 16
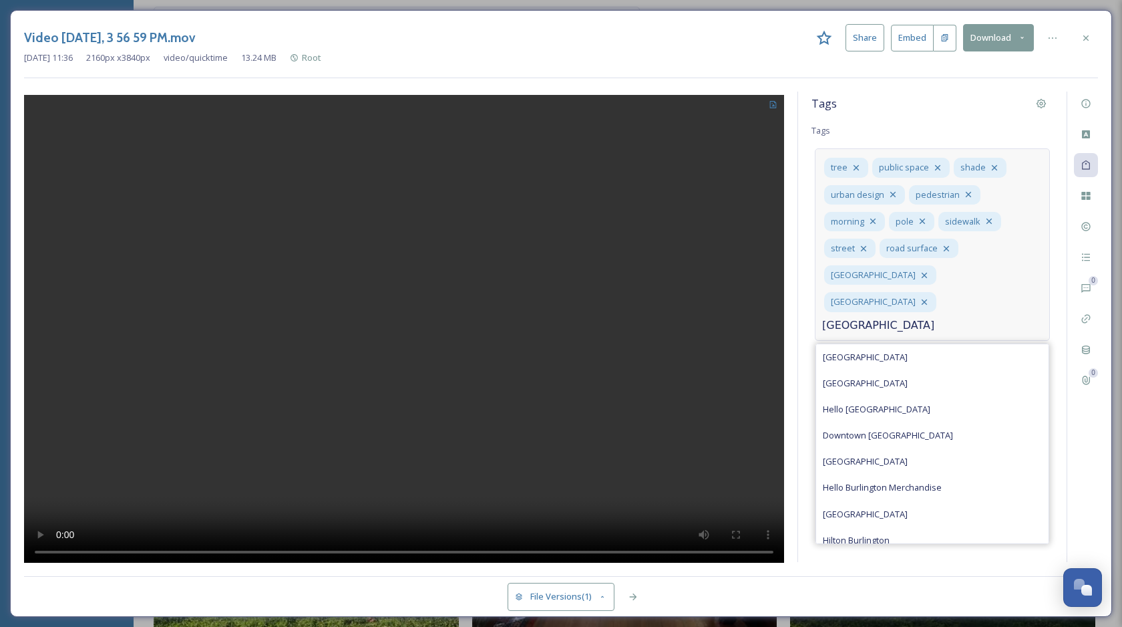
type input "burlington"
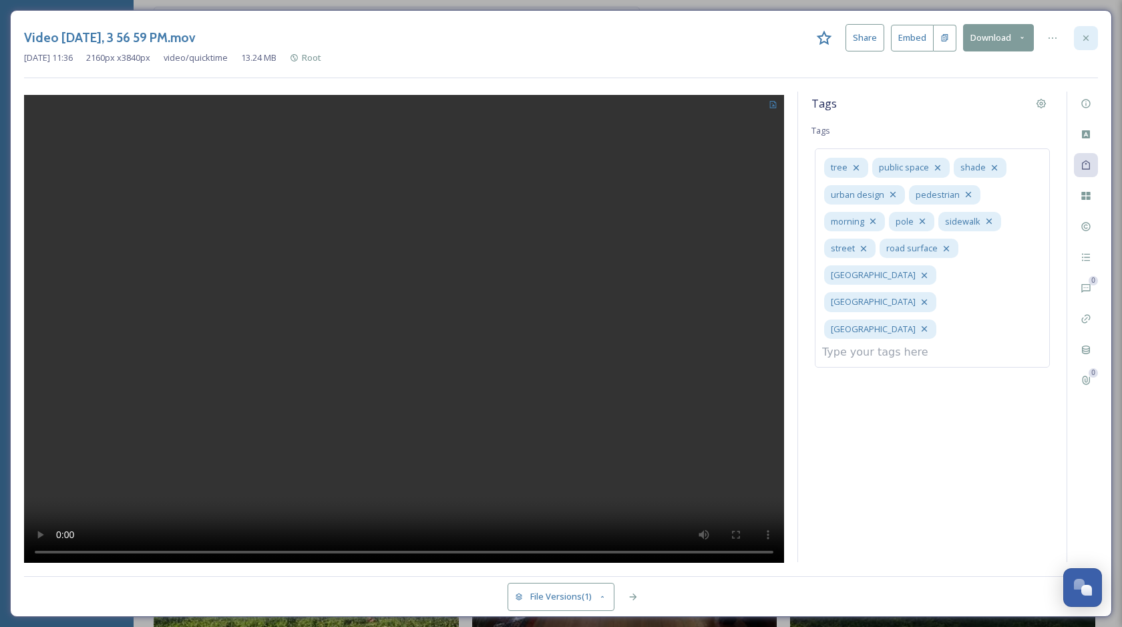
click at [1092, 35] on div at bounding box center [1086, 38] width 24 height 24
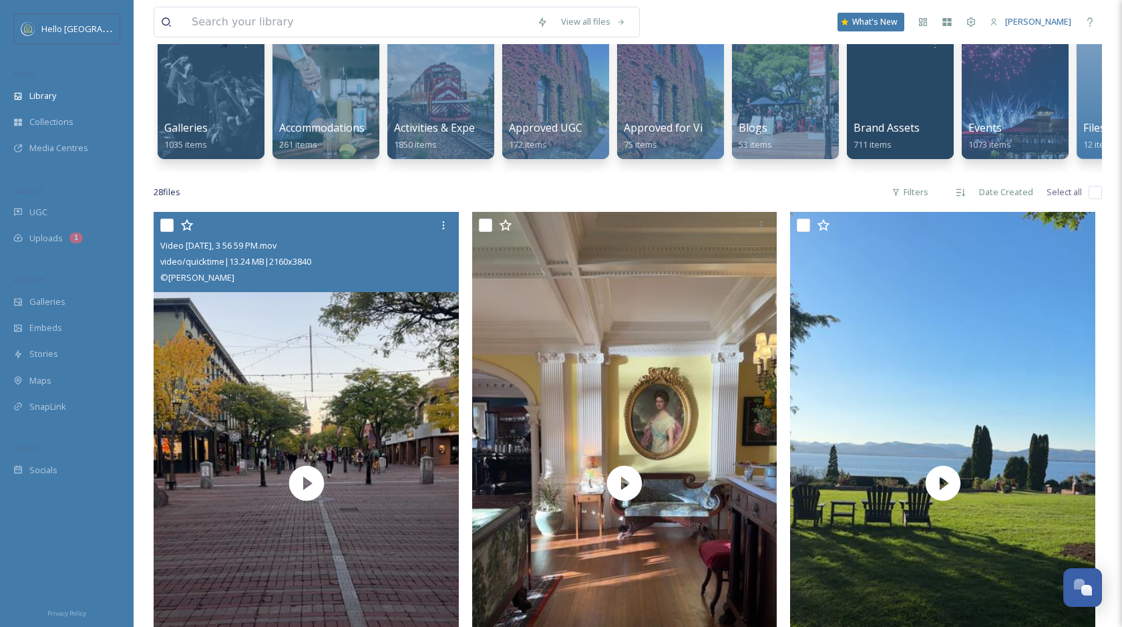
click at [166, 224] on input "checkbox" at bounding box center [166, 224] width 13 height 13
checkbox input "true"
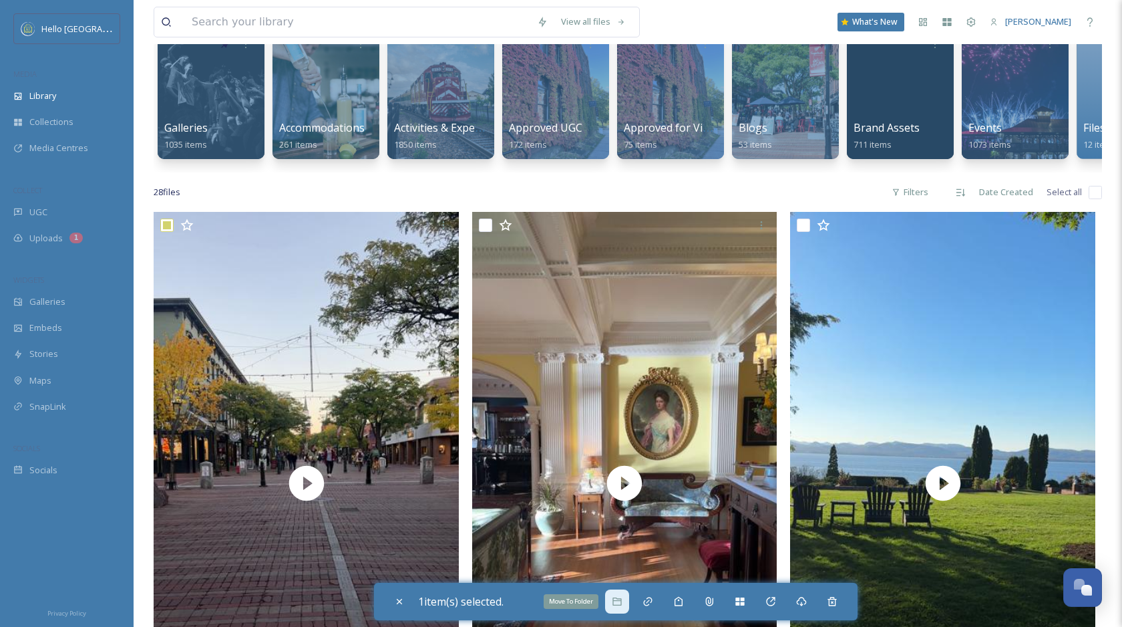
click at [627, 608] on div "Move To Folder" at bounding box center [617, 601] width 24 height 24
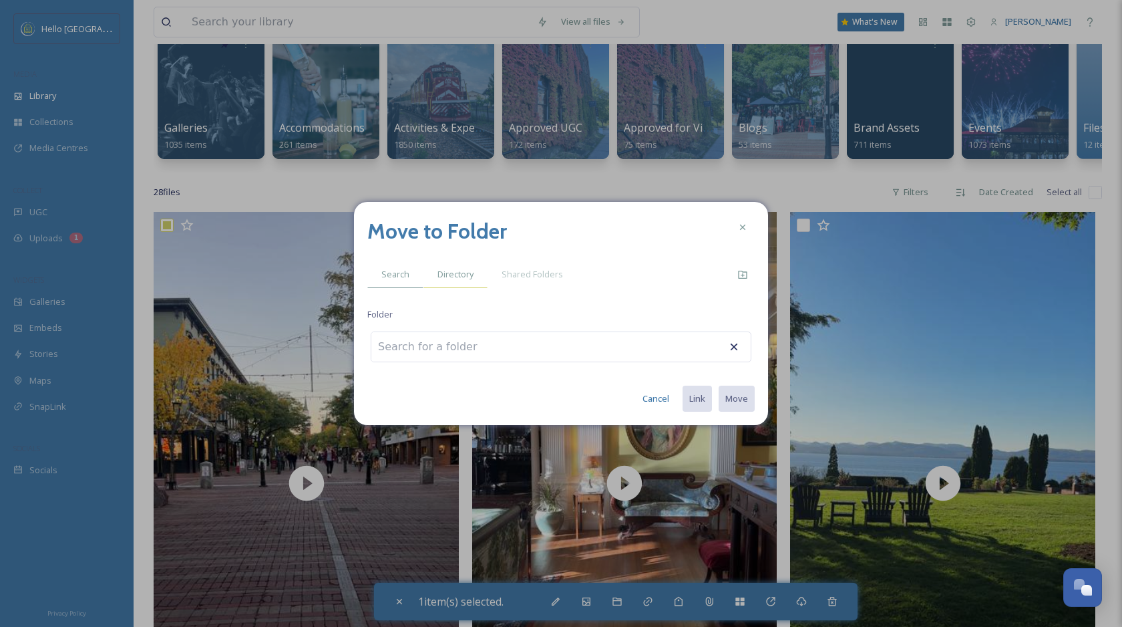
click at [458, 277] on span "Directory" at bounding box center [456, 274] width 36 height 13
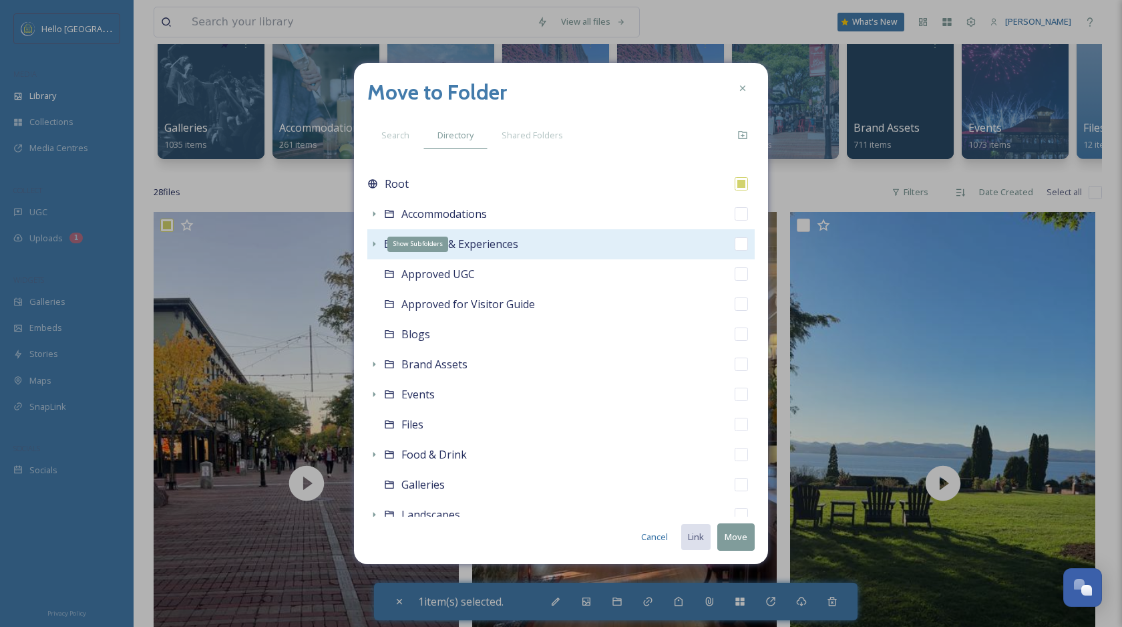
click at [373, 241] on icon at bounding box center [374, 243] width 11 height 11
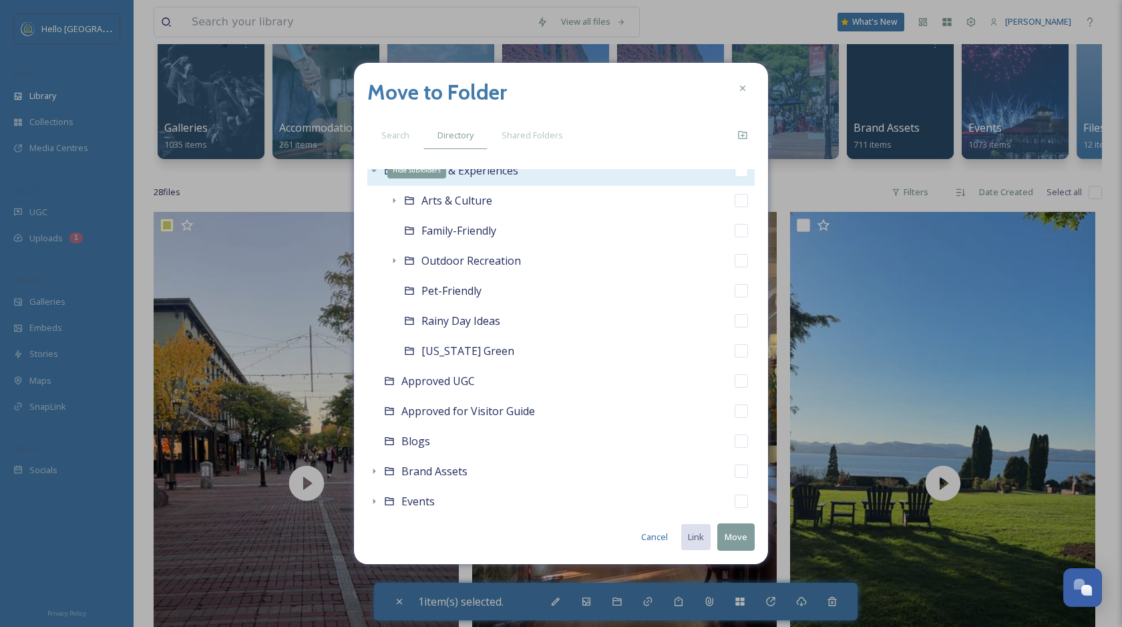
scroll to position [74, 0]
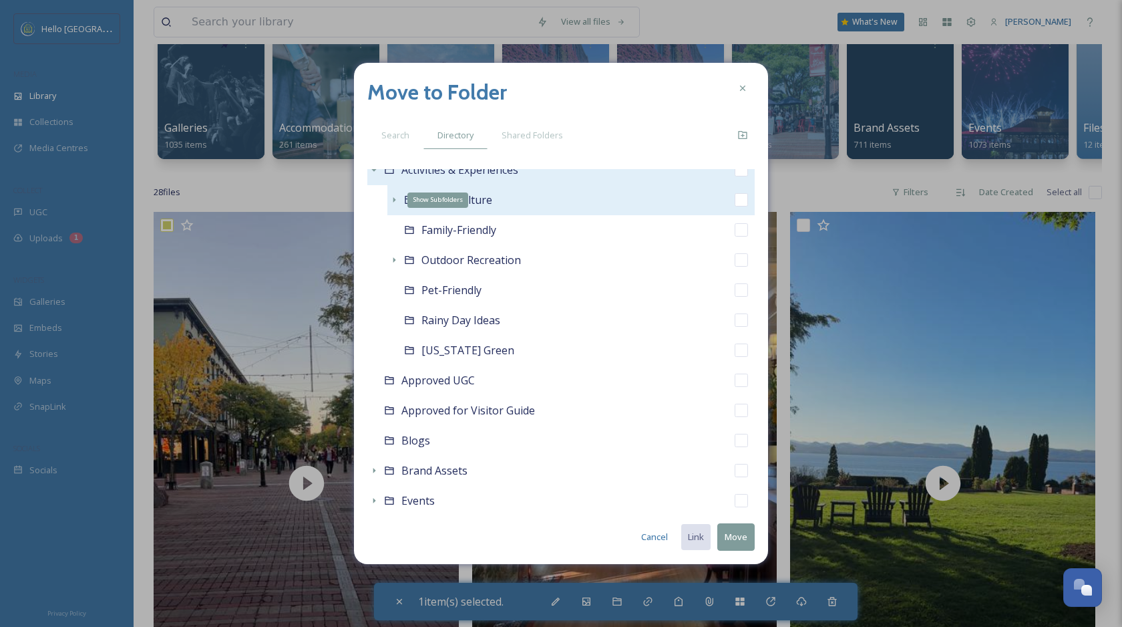
click at [391, 198] on icon at bounding box center [394, 199] width 11 height 11
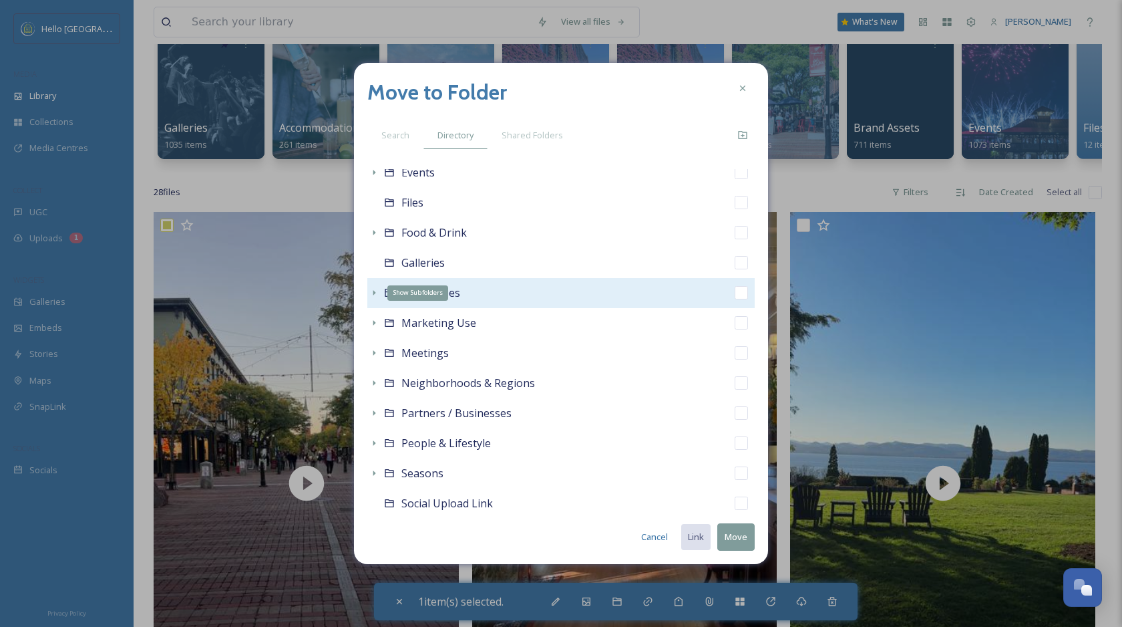
scroll to position [556, 0]
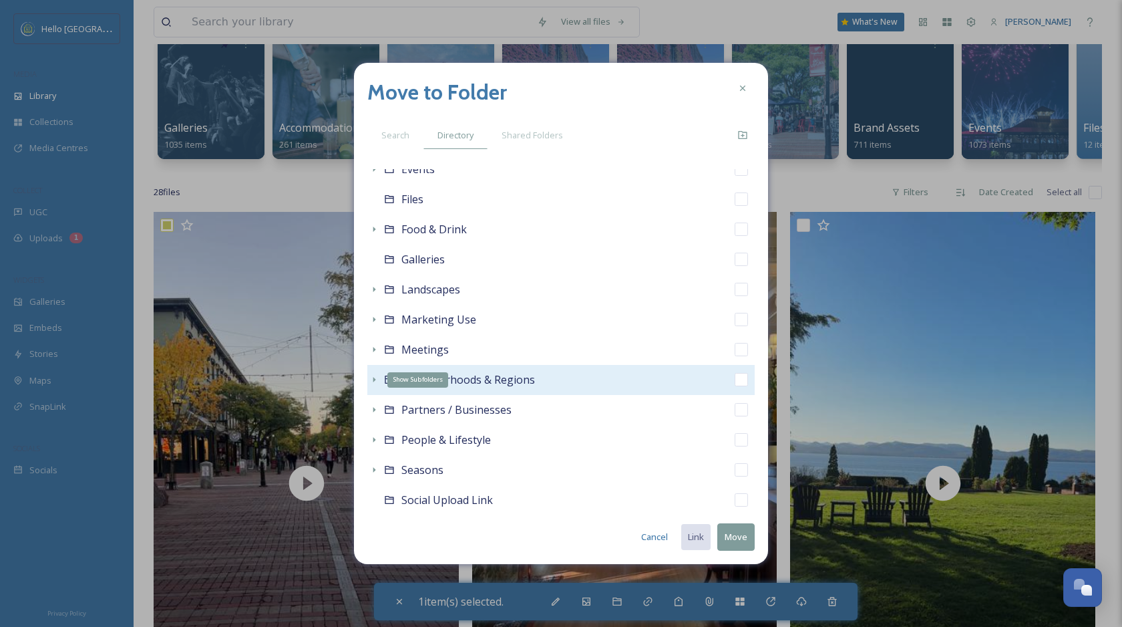
click at [373, 382] on icon at bounding box center [374, 379] width 11 height 11
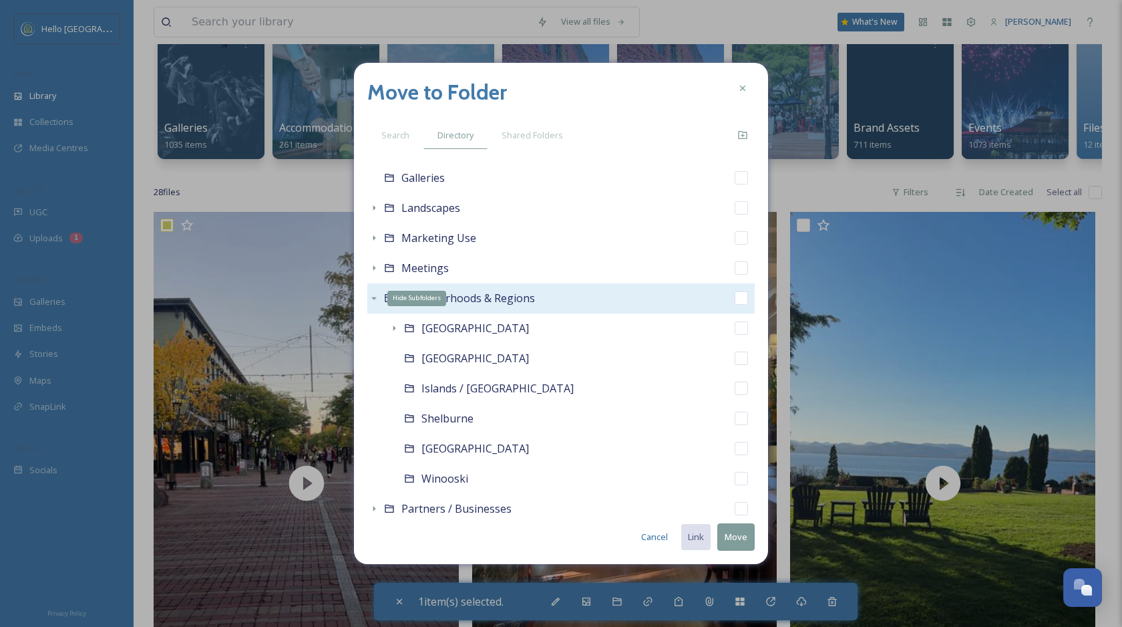
scroll to position [643, 0]
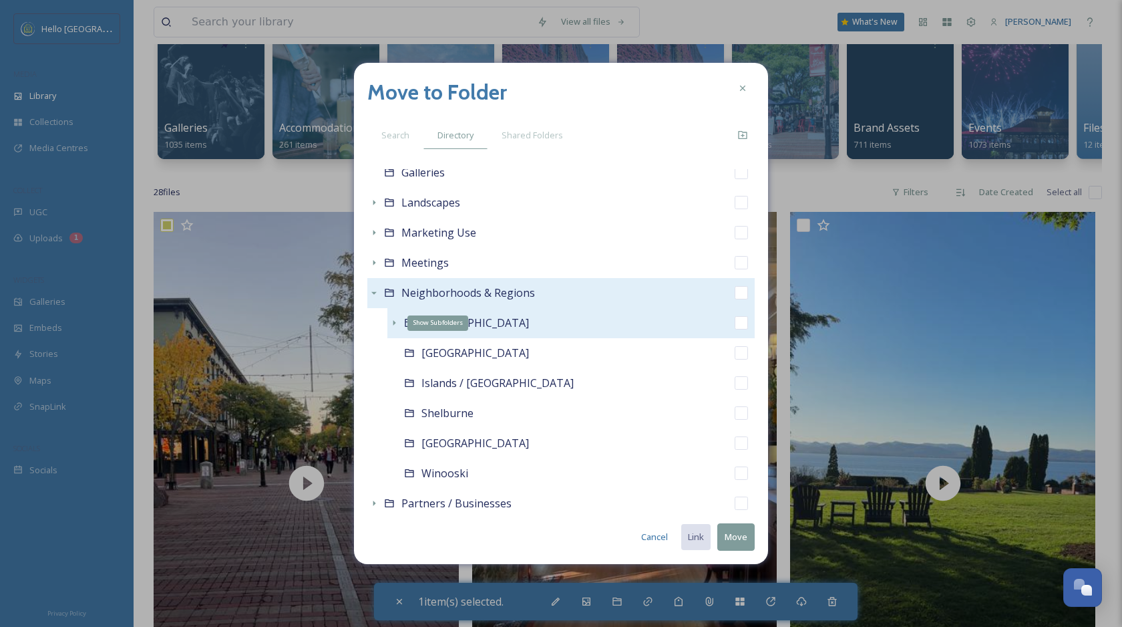
click at [393, 321] on icon at bounding box center [394, 322] width 3 height 5
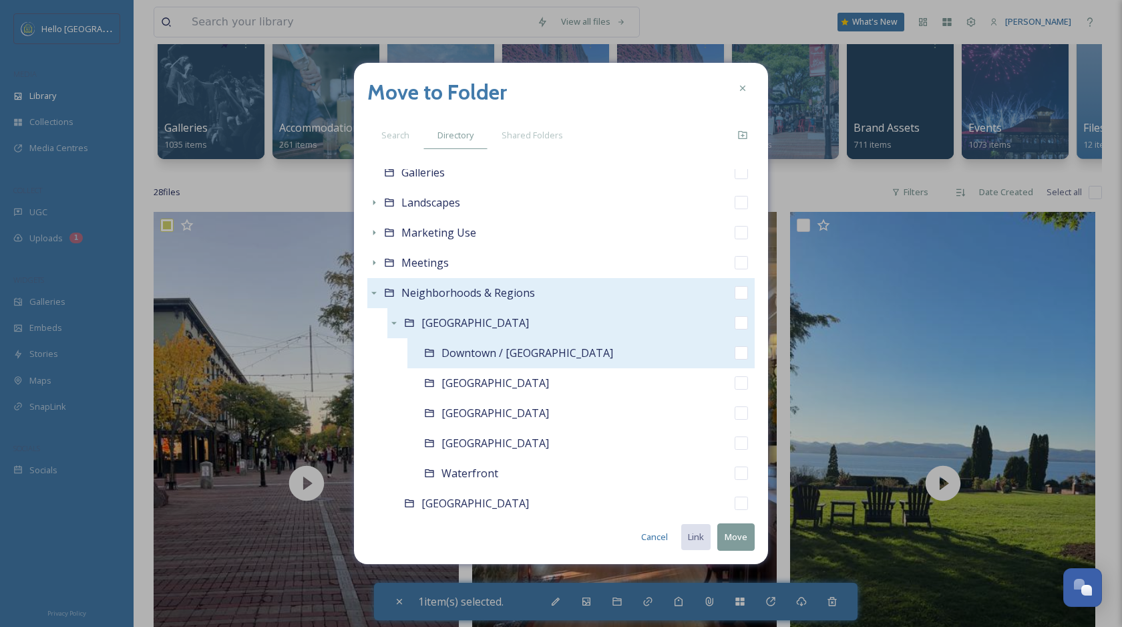
click at [742, 356] on input "checkbox" at bounding box center [741, 352] width 13 height 13
checkbox input "true"
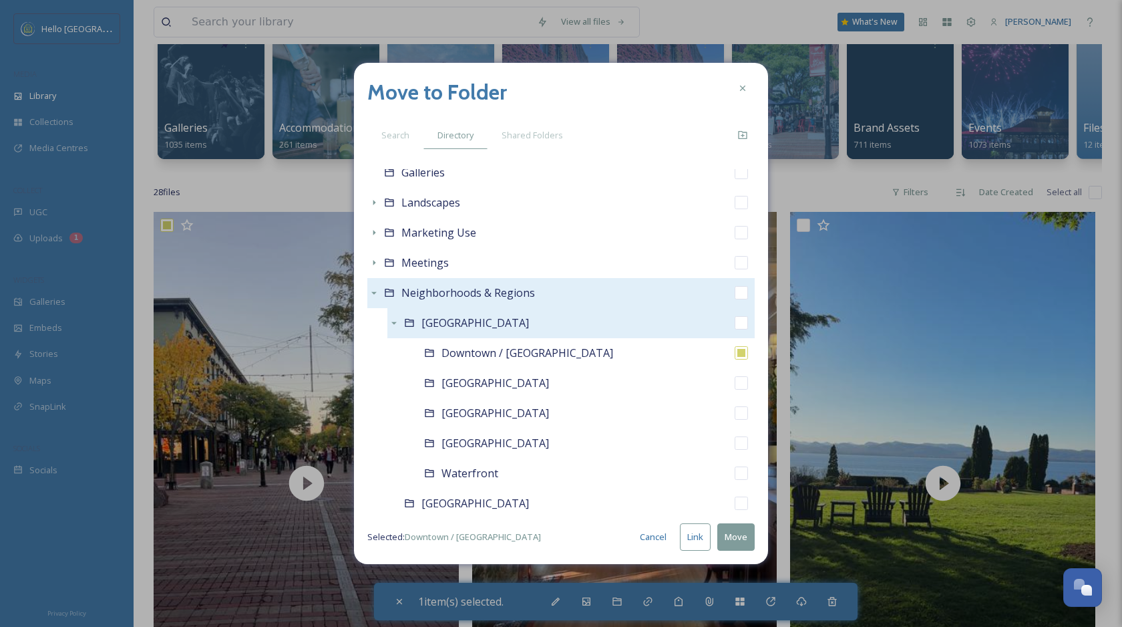
click at [694, 535] on button "Link" at bounding box center [695, 536] width 31 height 27
checkbox input "true"
checkbox input "false"
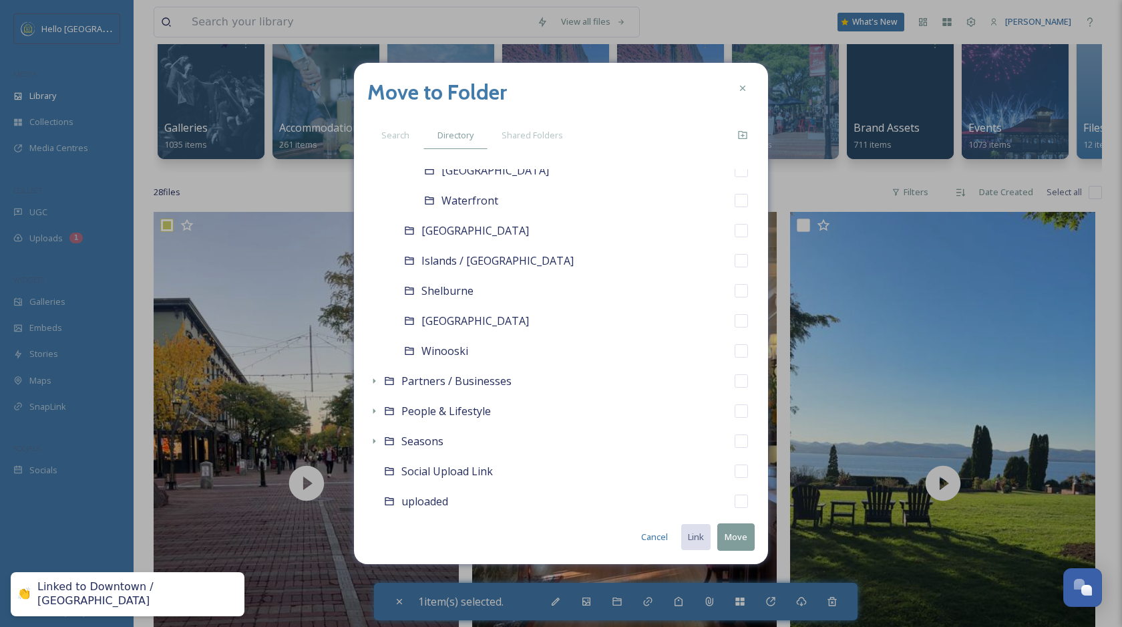
scroll to position [948, 0]
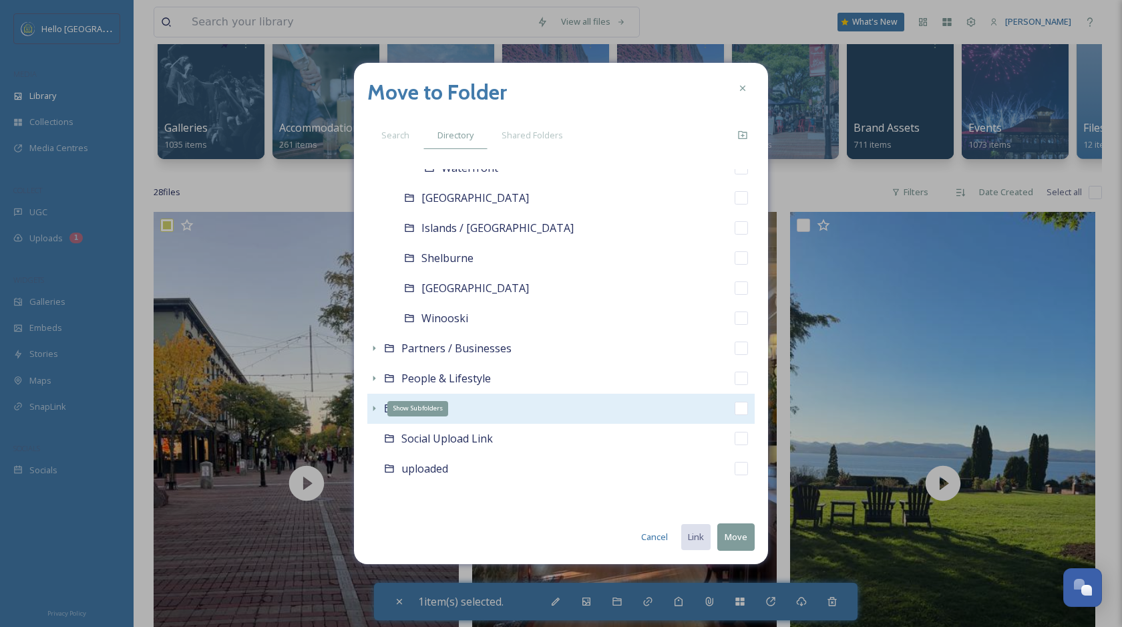
click at [373, 405] on icon at bounding box center [374, 408] width 11 height 11
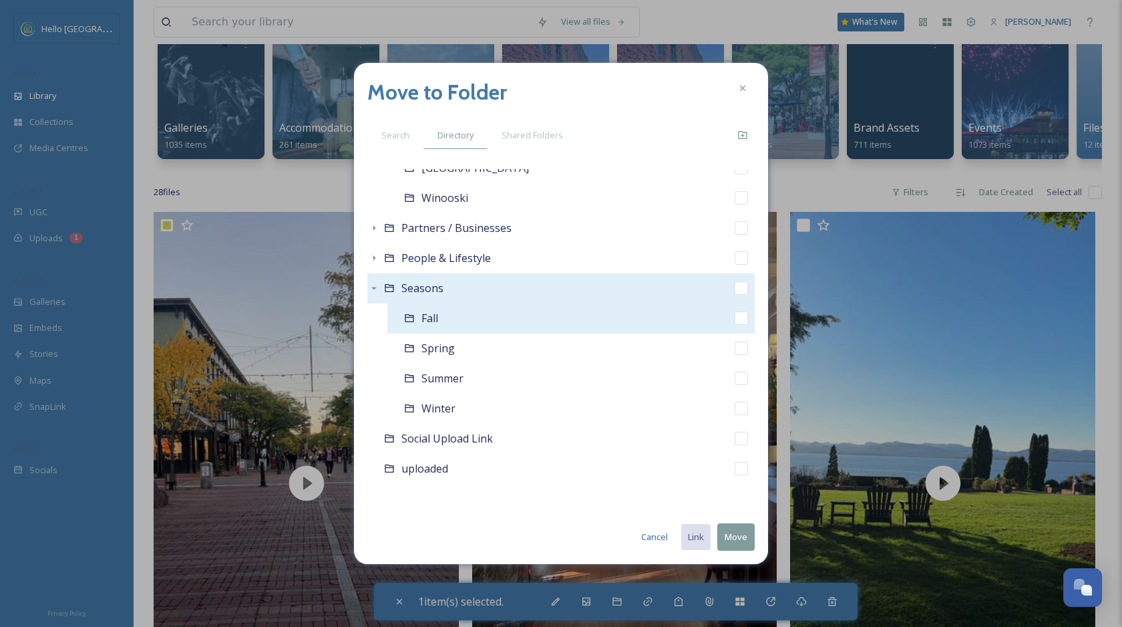
click at [738, 319] on input "checkbox" at bounding box center [741, 317] width 13 height 13
checkbox input "true"
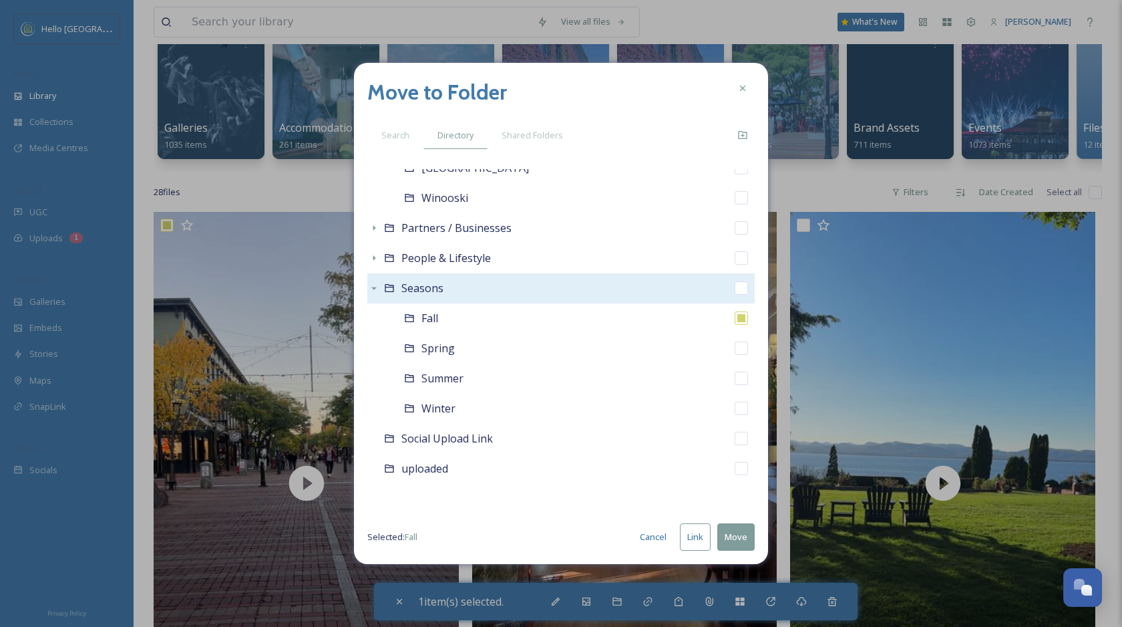
click at [693, 533] on button "Link" at bounding box center [695, 536] width 31 height 27
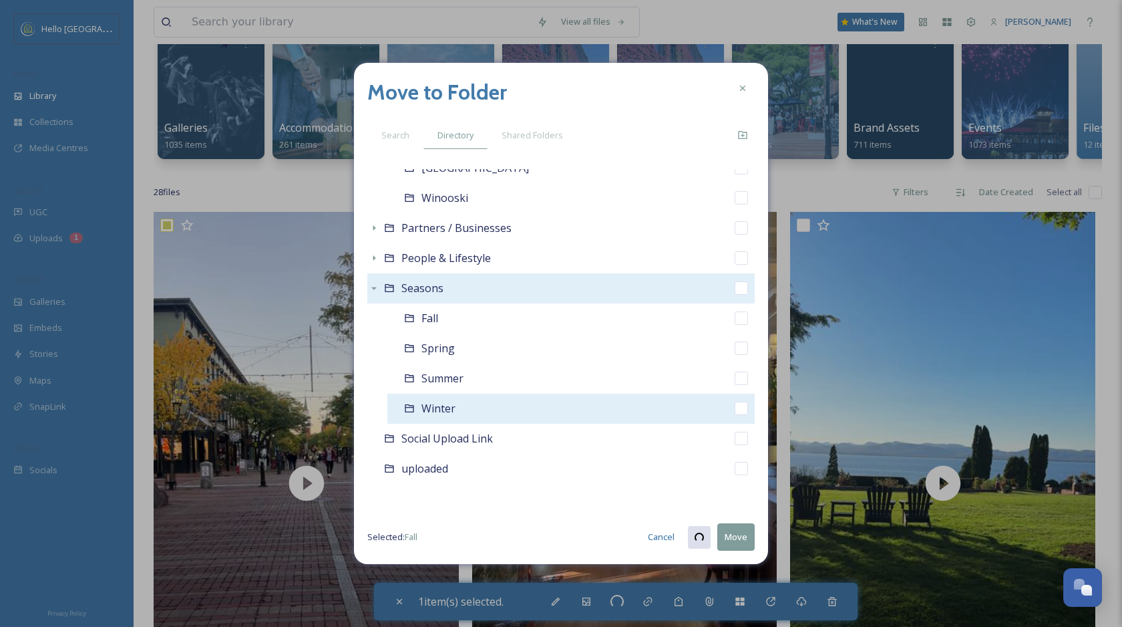
checkbox input "true"
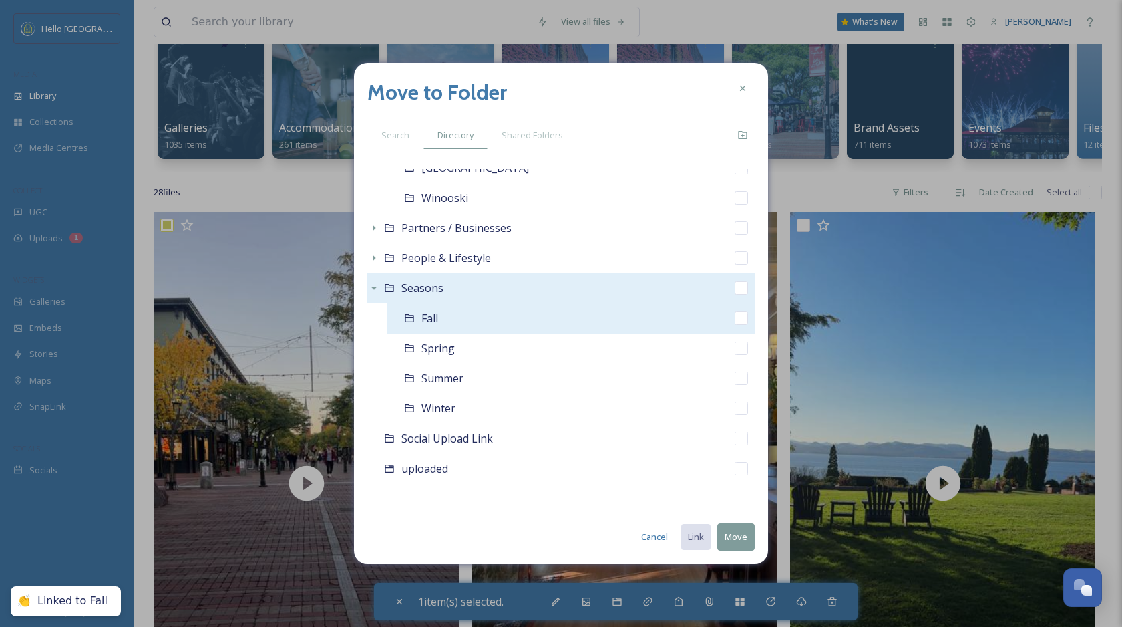
click at [740, 322] on input "checkbox" at bounding box center [741, 317] width 13 height 13
checkbox input "true"
checkbox input "false"
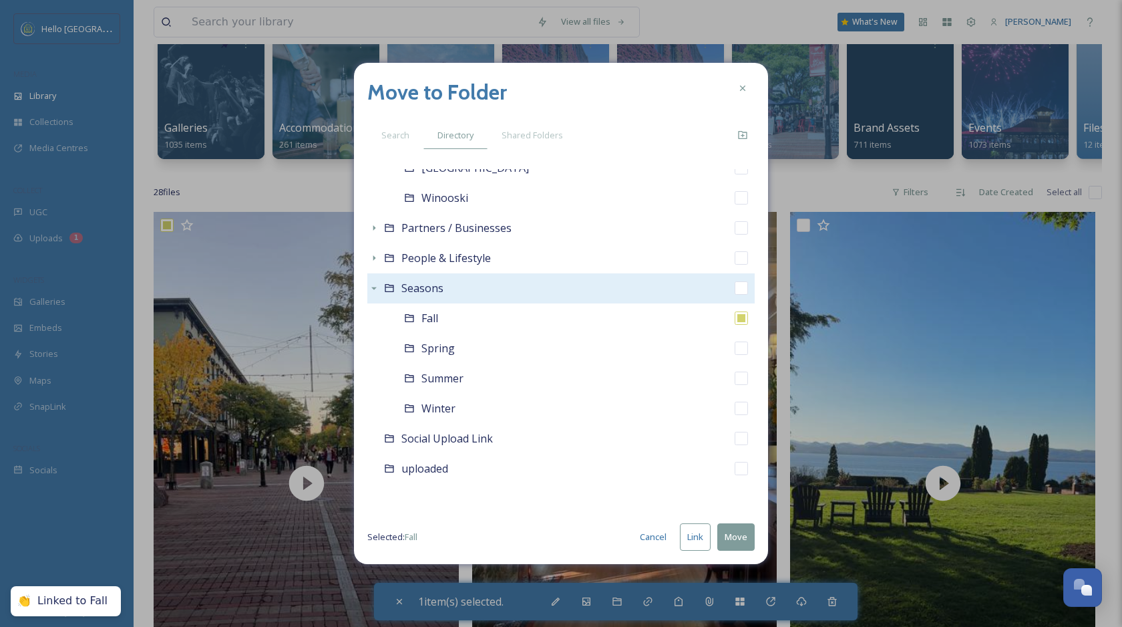
click at [737, 535] on button "Move" at bounding box center [735, 536] width 37 height 27
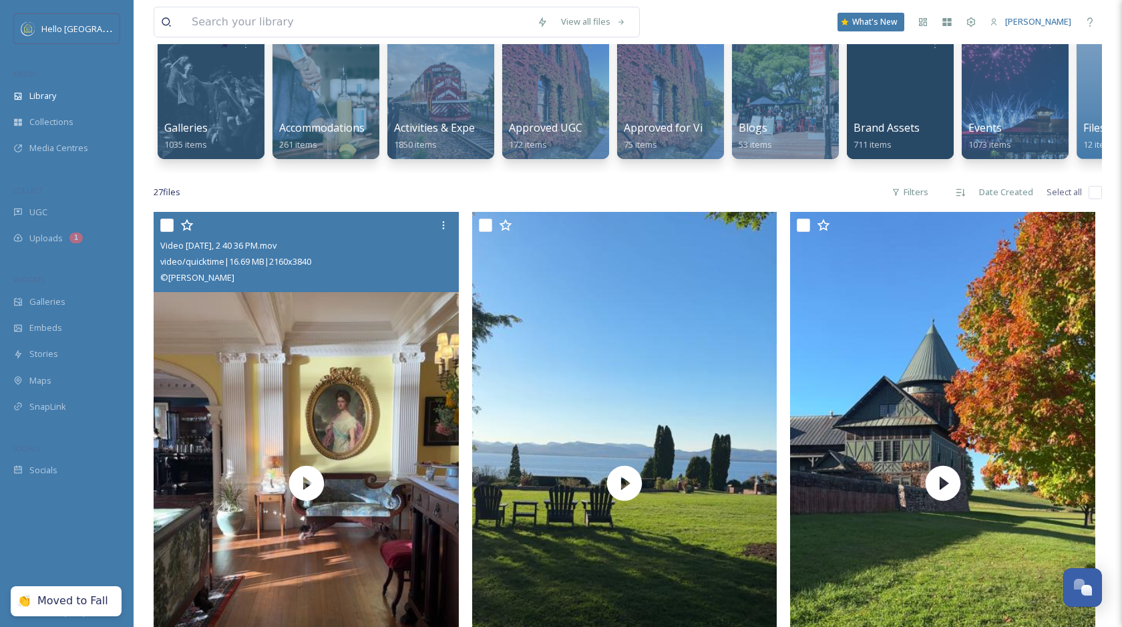
click at [164, 231] on input "checkbox" at bounding box center [166, 224] width 13 height 13
checkbox input "true"
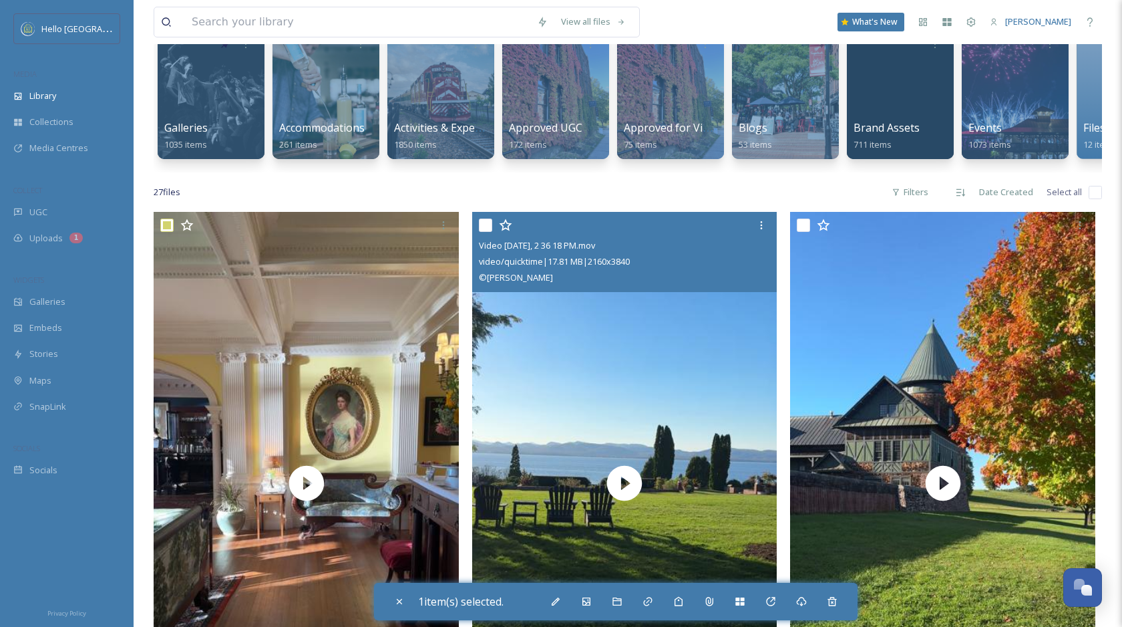
click at [490, 226] on input "checkbox" at bounding box center [485, 224] width 13 height 13
checkbox input "true"
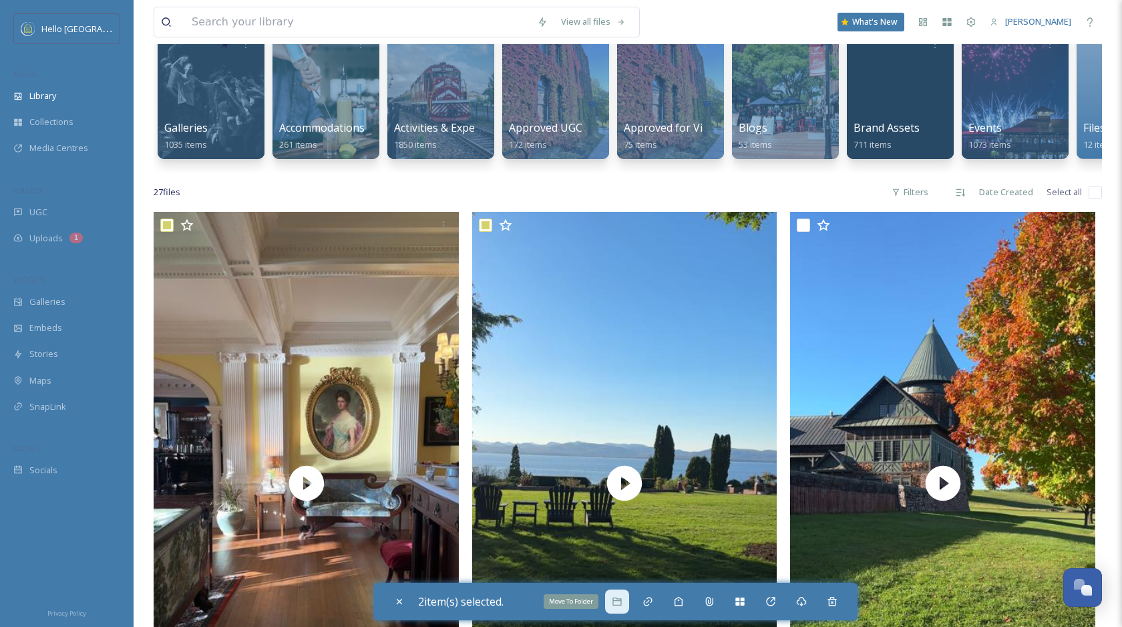
click at [619, 593] on div "Move To Folder" at bounding box center [617, 601] width 24 height 24
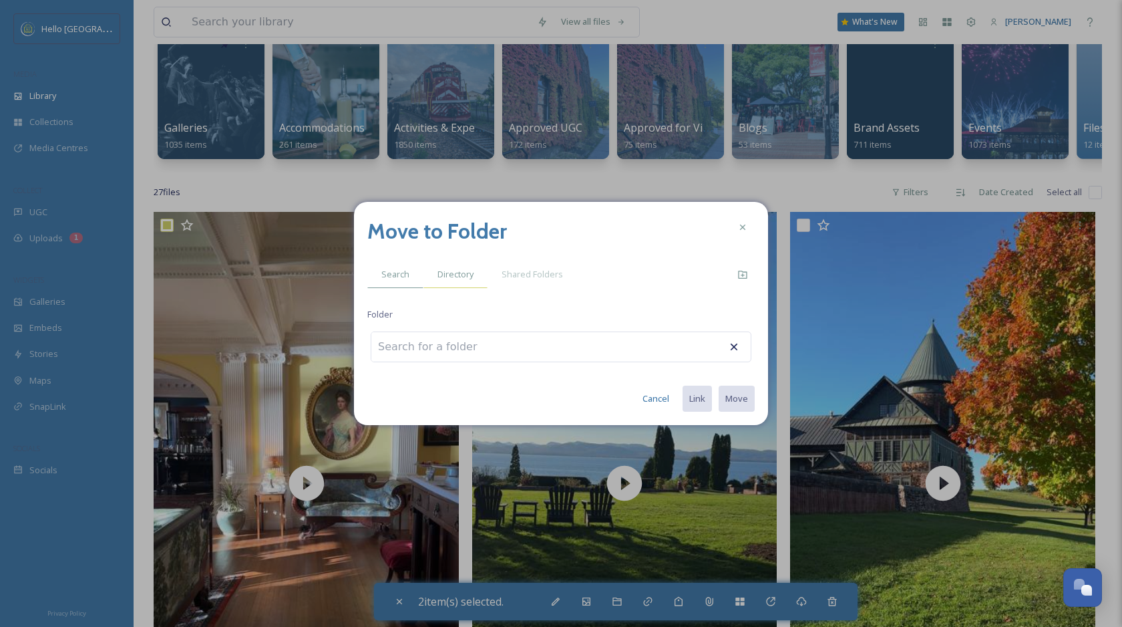
click at [463, 269] on span "Directory" at bounding box center [456, 274] width 36 height 13
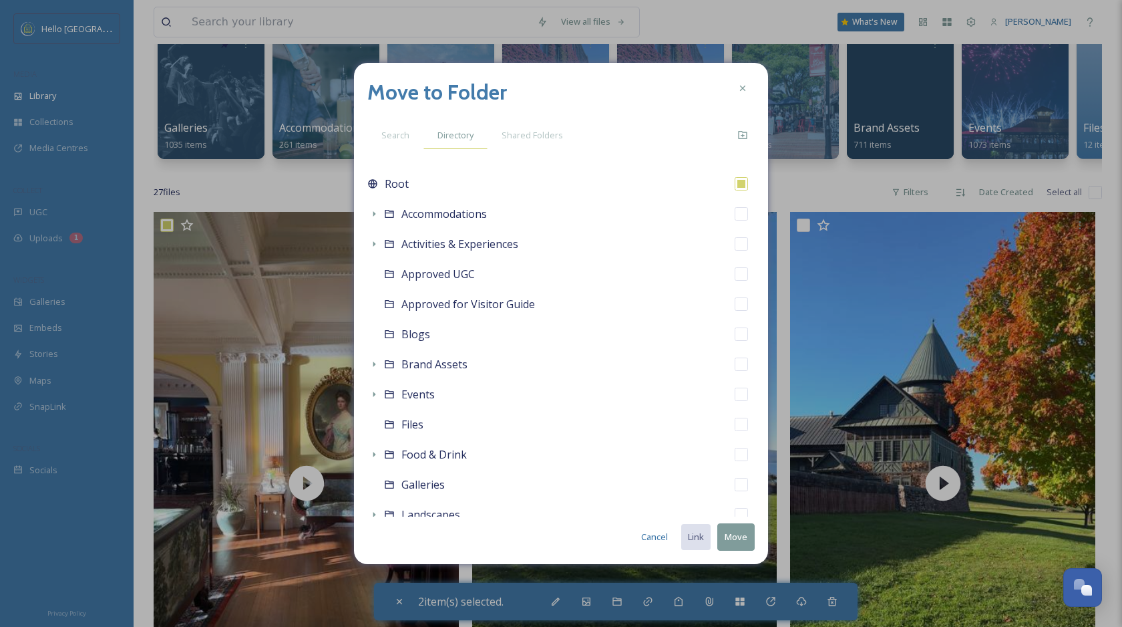
scroll to position [15, 0]
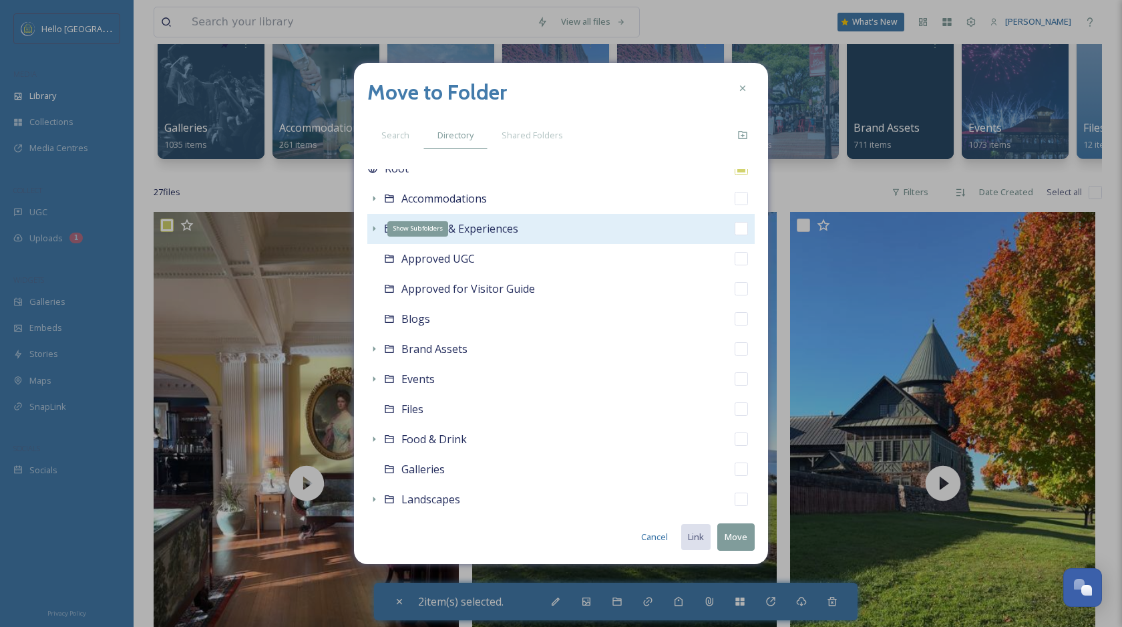
click at [371, 230] on icon at bounding box center [374, 228] width 11 height 11
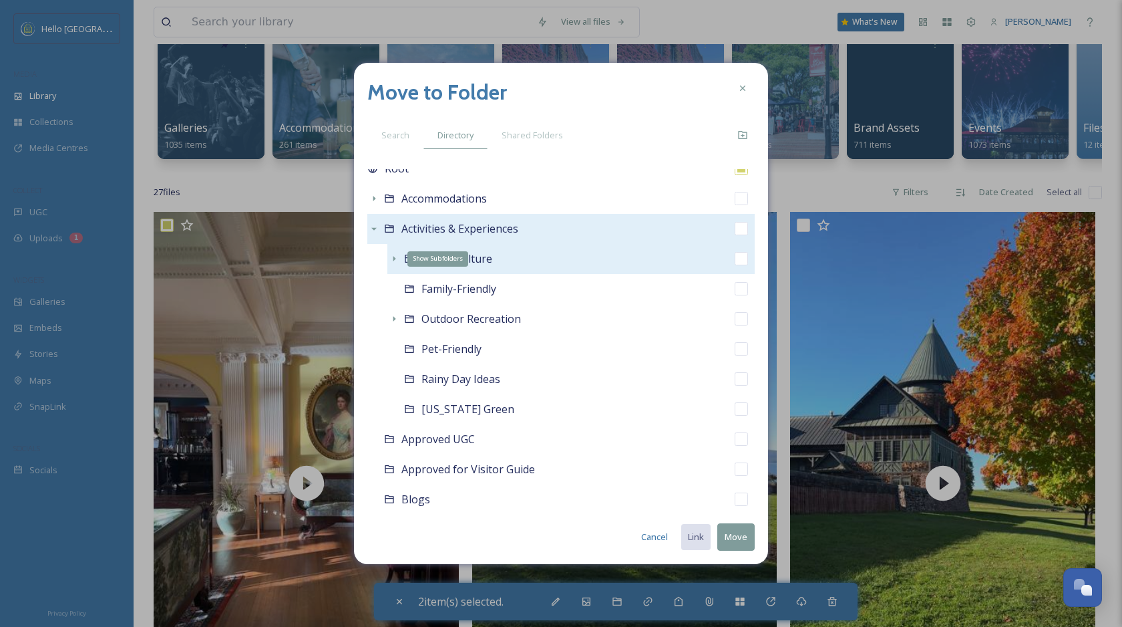
click at [391, 257] on icon at bounding box center [394, 258] width 11 height 11
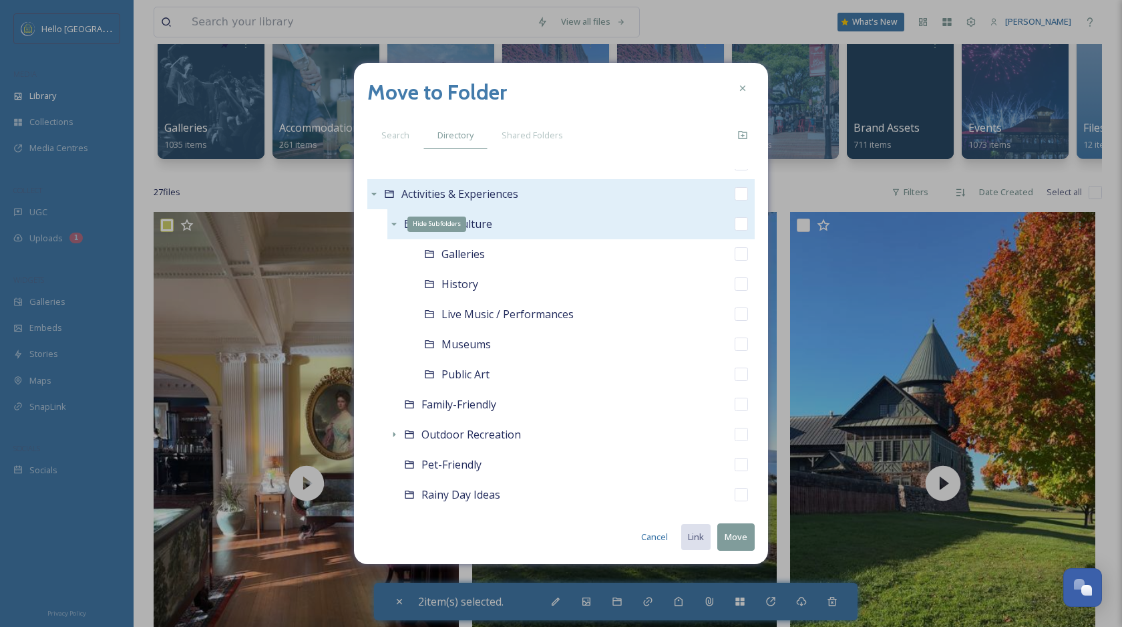
scroll to position [61, 0]
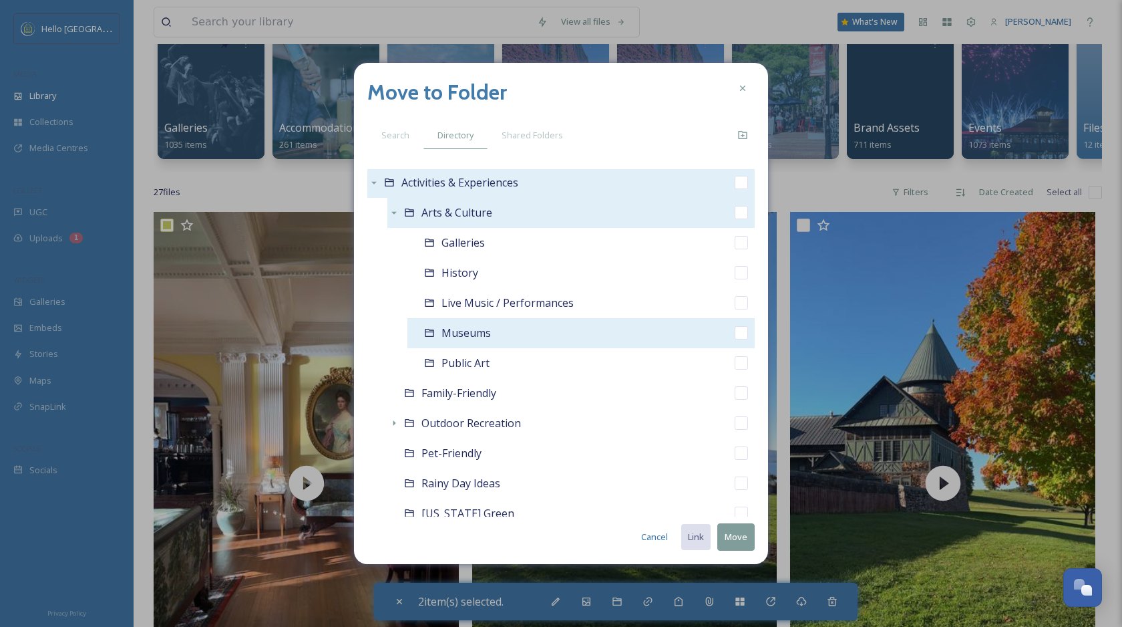
click at [742, 337] on input "checkbox" at bounding box center [741, 332] width 13 height 13
checkbox input "true"
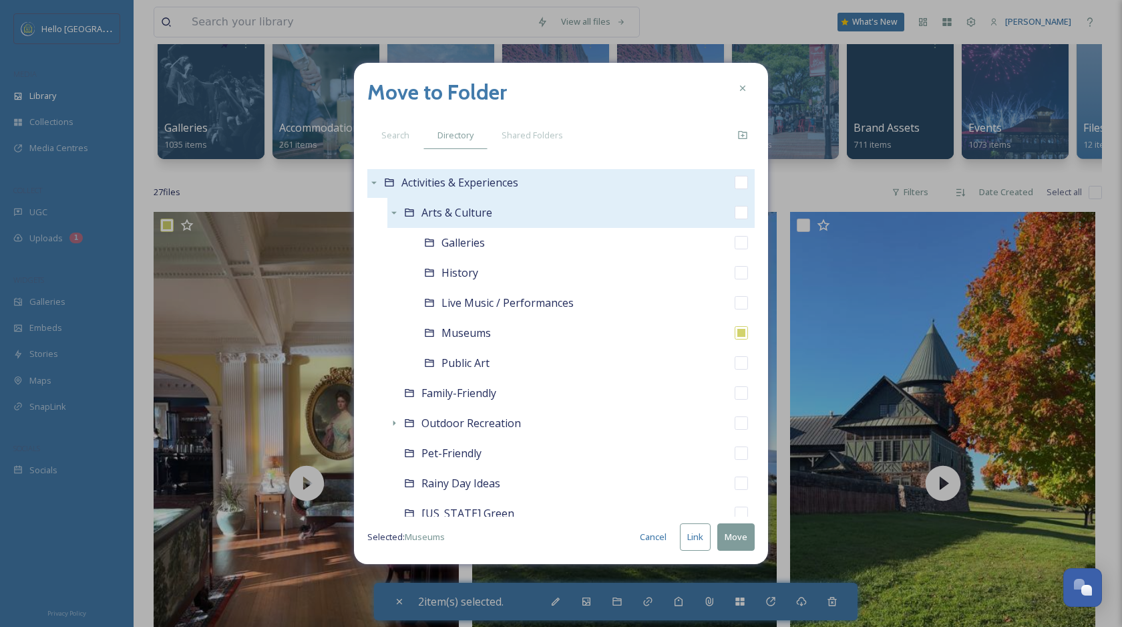
click at [700, 540] on button "Link" at bounding box center [695, 536] width 31 height 27
checkbox input "true"
checkbox input "false"
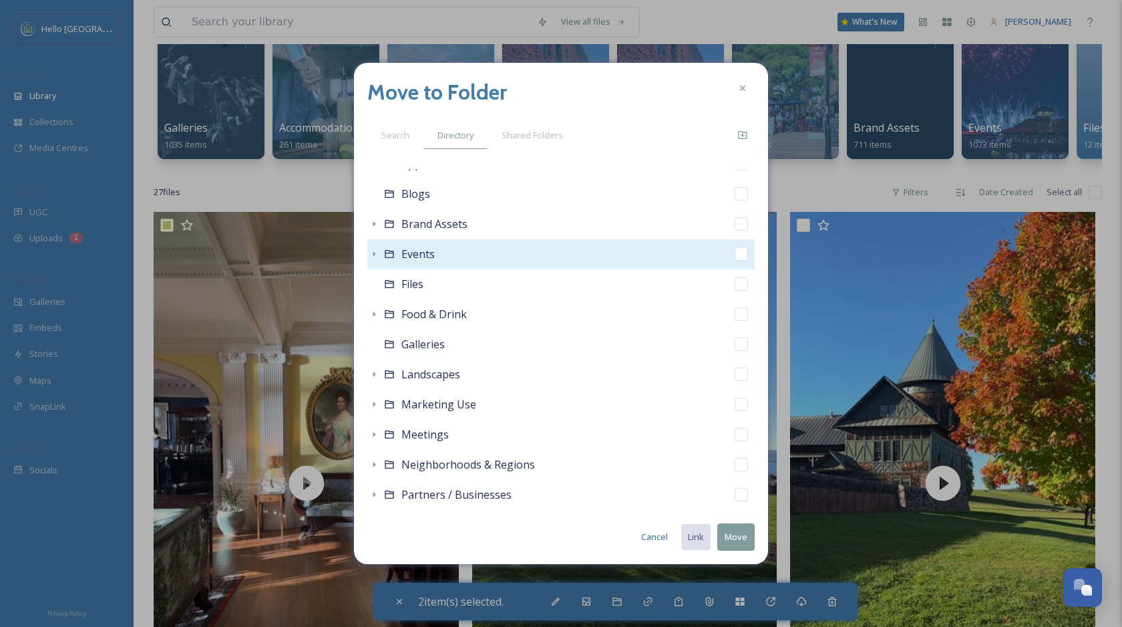
scroll to position [490, 0]
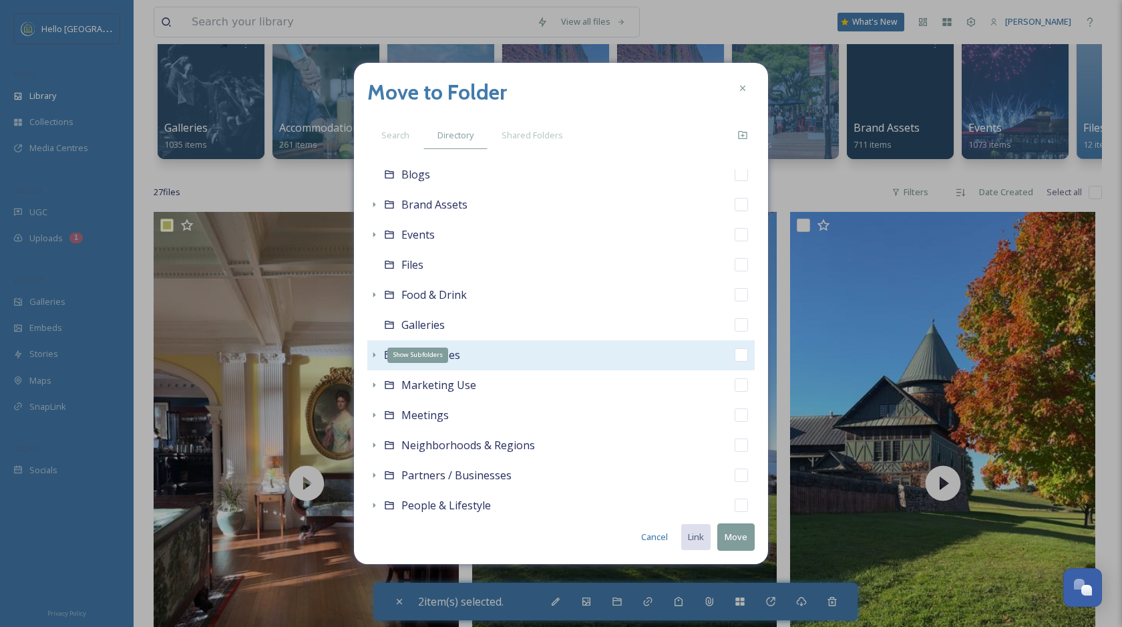
click at [368, 354] on div "Show Subfolders" at bounding box center [373, 354] width 13 height 13
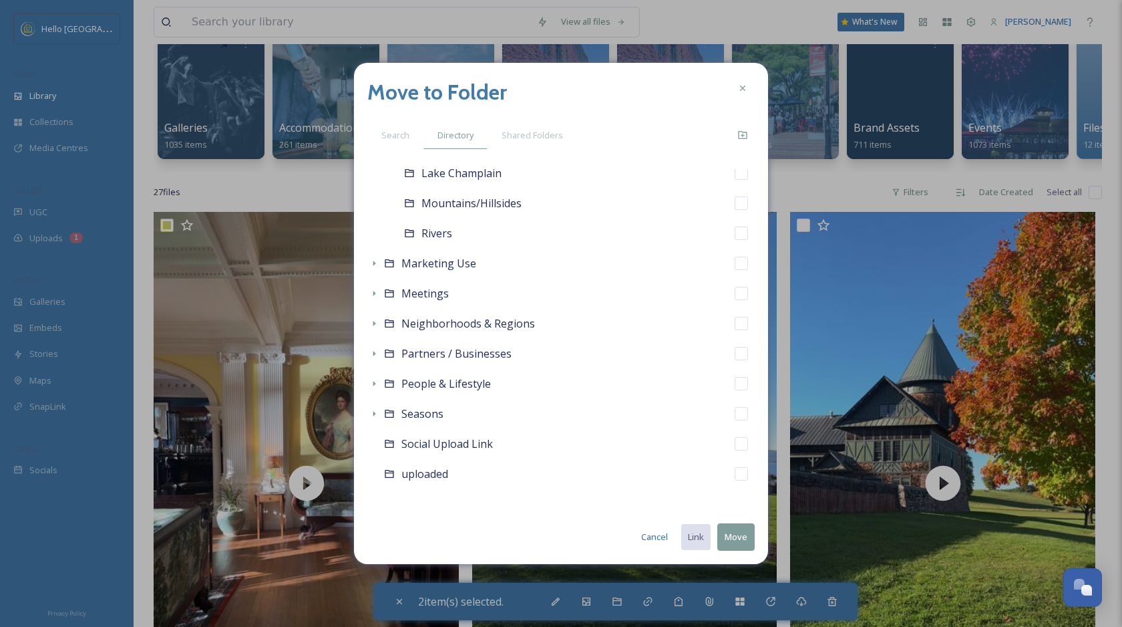
scroll to position [707, 0]
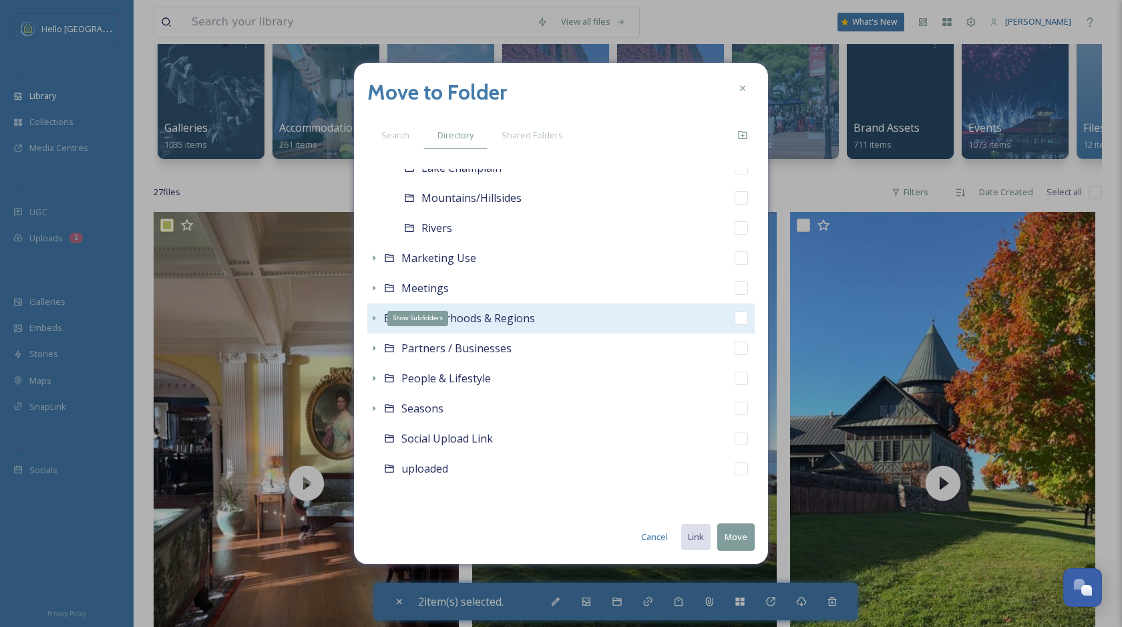
click at [370, 315] on icon at bounding box center [374, 318] width 11 height 11
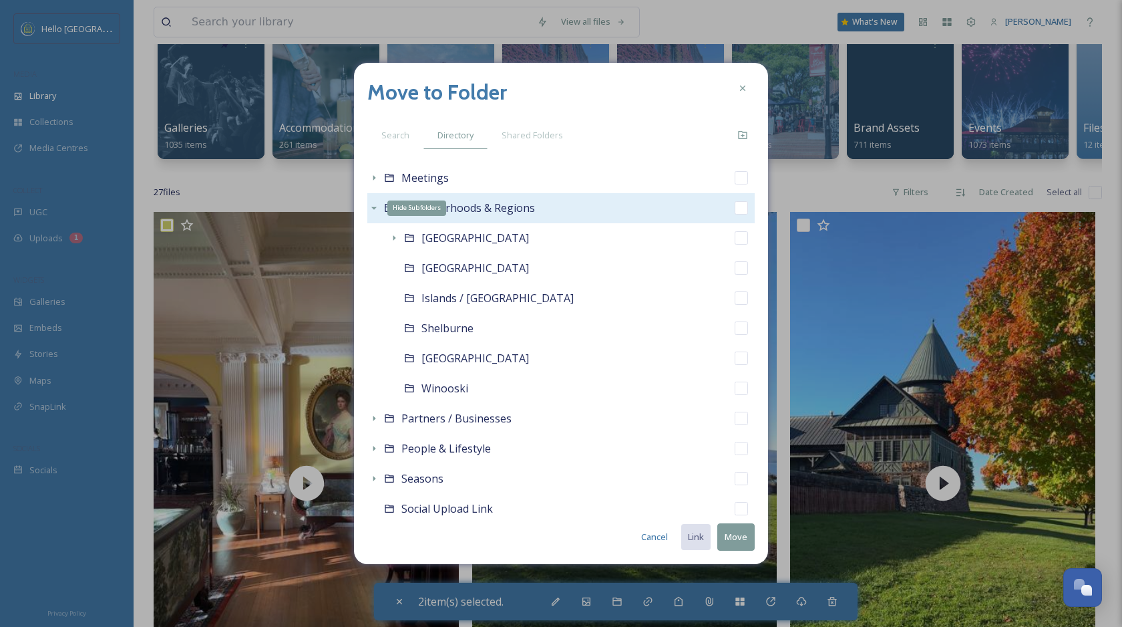
scroll to position [841, 0]
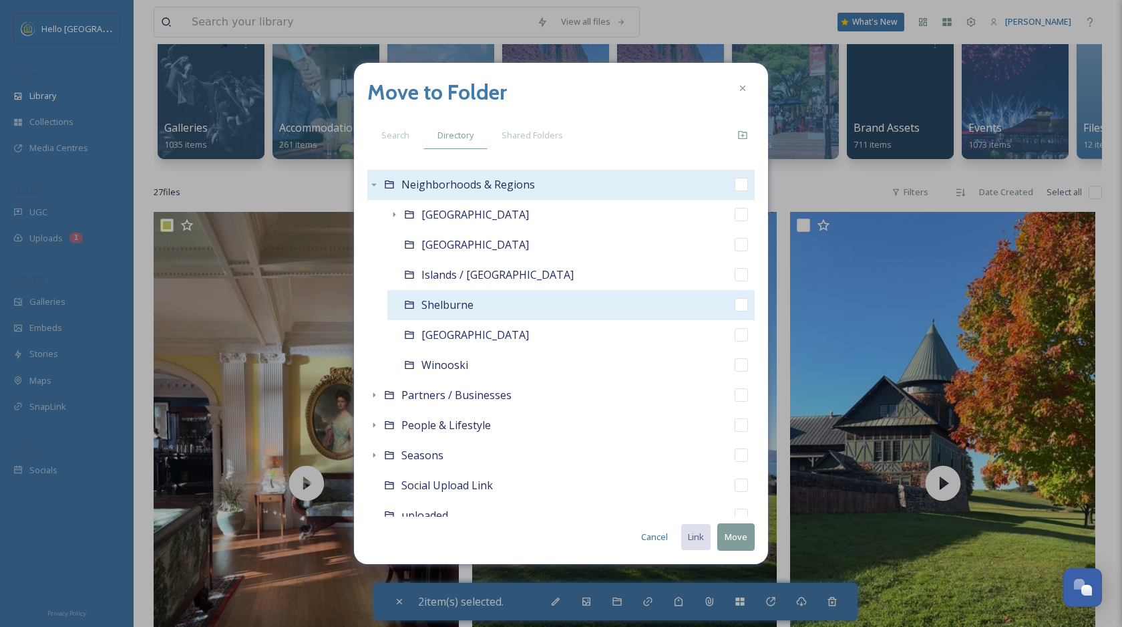
click at [742, 305] on input "checkbox" at bounding box center [741, 304] width 13 height 13
checkbox input "true"
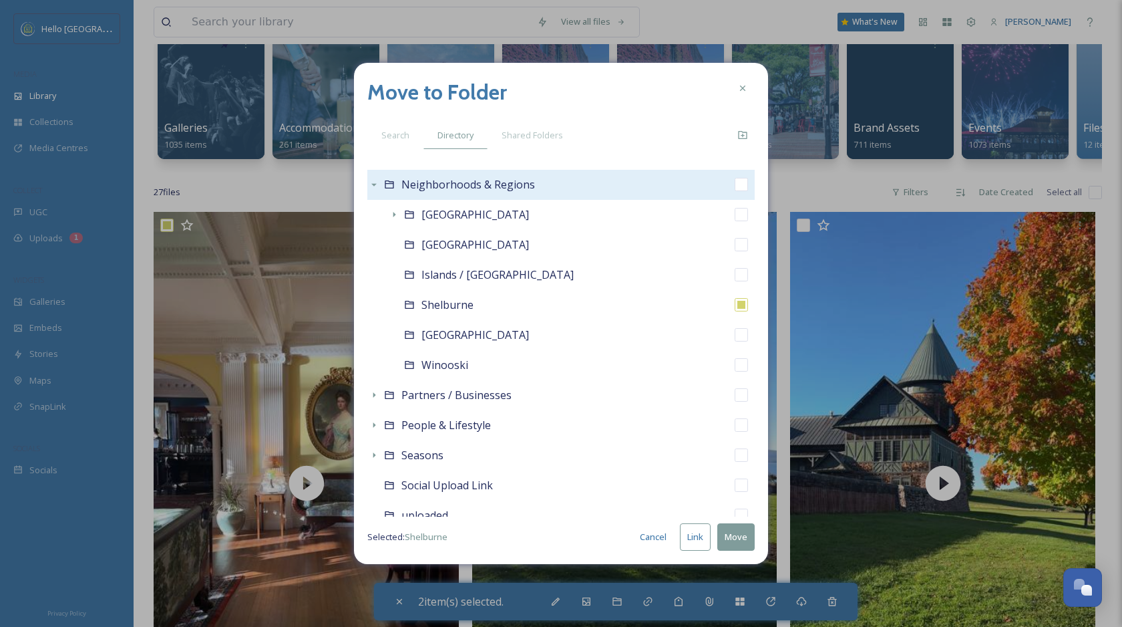
click at [689, 536] on button "Link" at bounding box center [695, 536] width 31 height 27
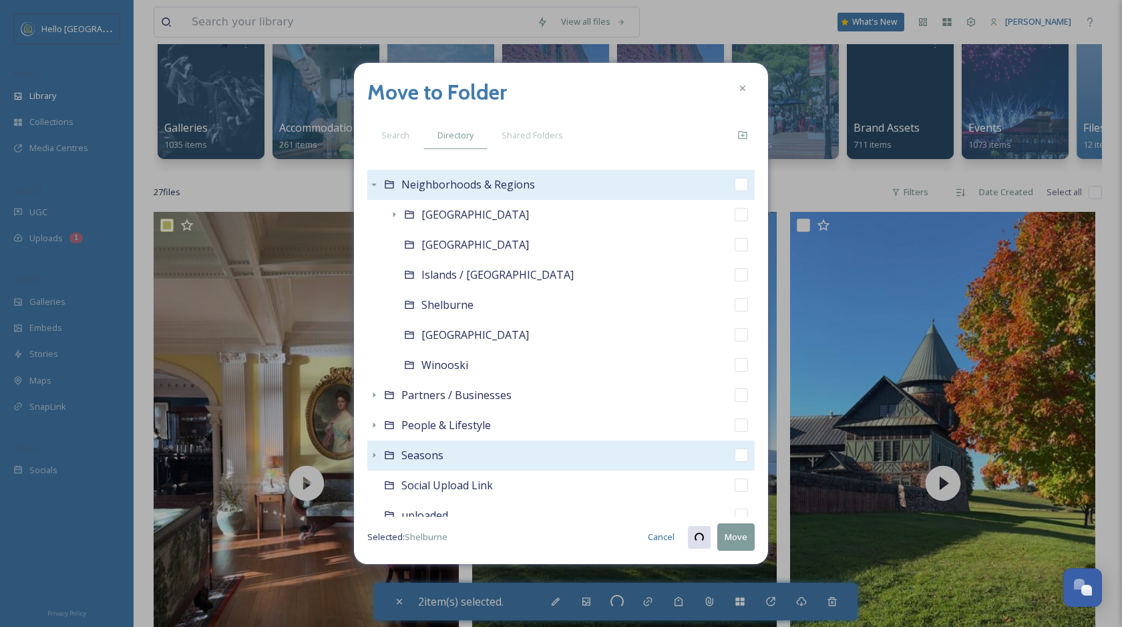
checkbox input "true"
checkbox input "false"
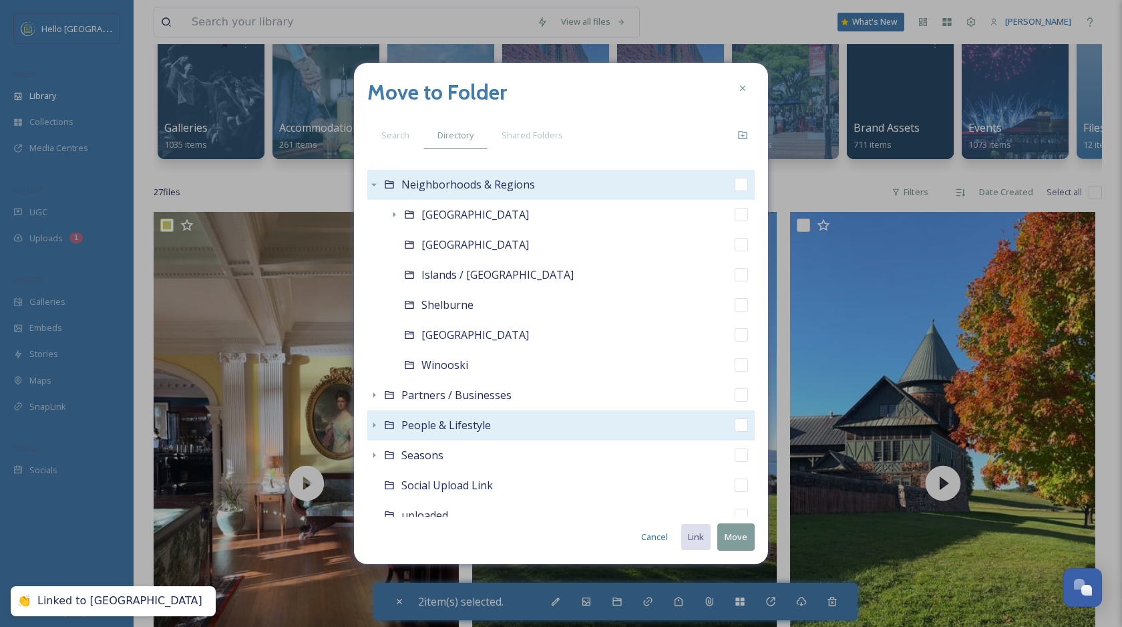
scroll to position [888, 0]
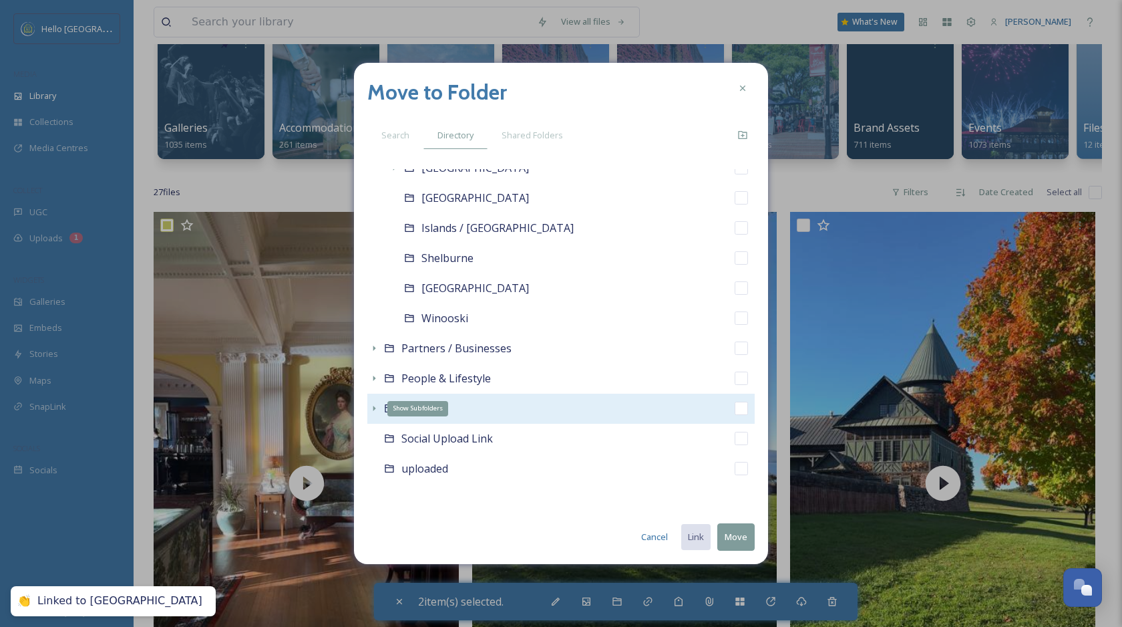
click at [373, 403] on icon at bounding box center [374, 408] width 11 height 11
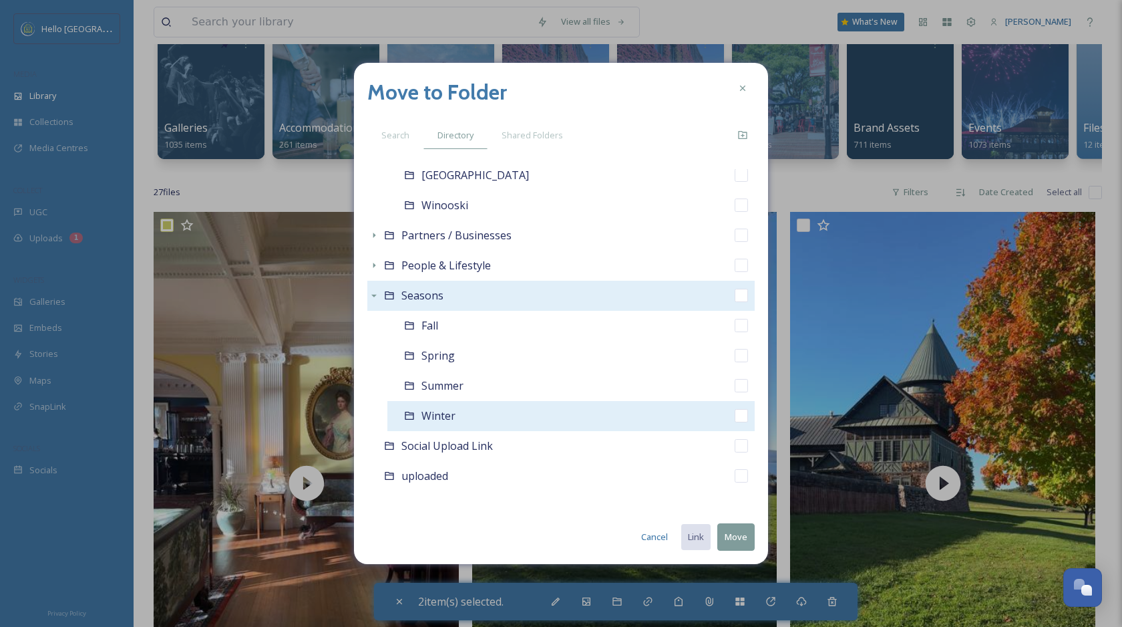
scroll to position [1008, 0]
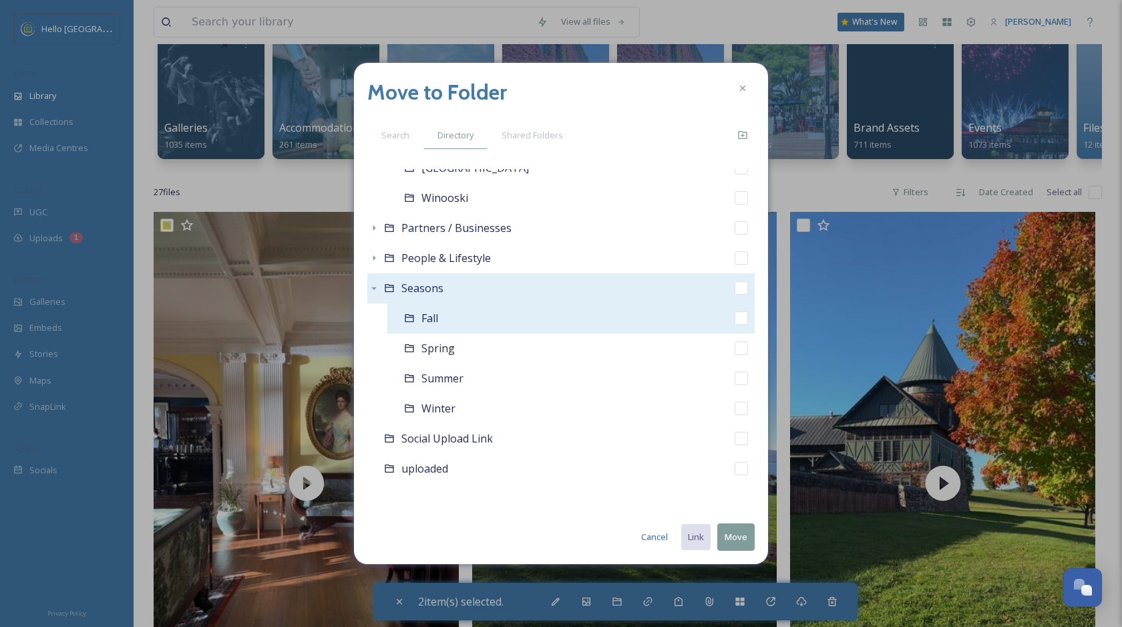
click at [740, 320] on input "checkbox" at bounding box center [741, 317] width 13 height 13
checkbox input "true"
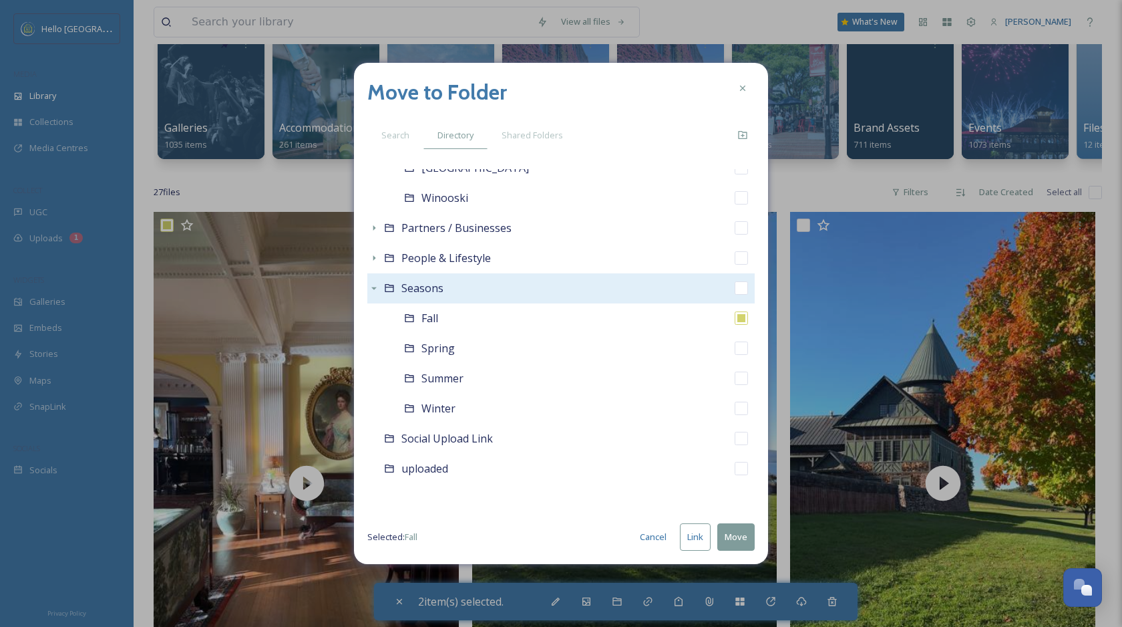
click at [701, 540] on button "Link" at bounding box center [695, 536] width 31 height 27
checkbox input "true"
checkbox input "false"
click at [740, 88] on icon at bounding box center [743, 88] width 11 height 11
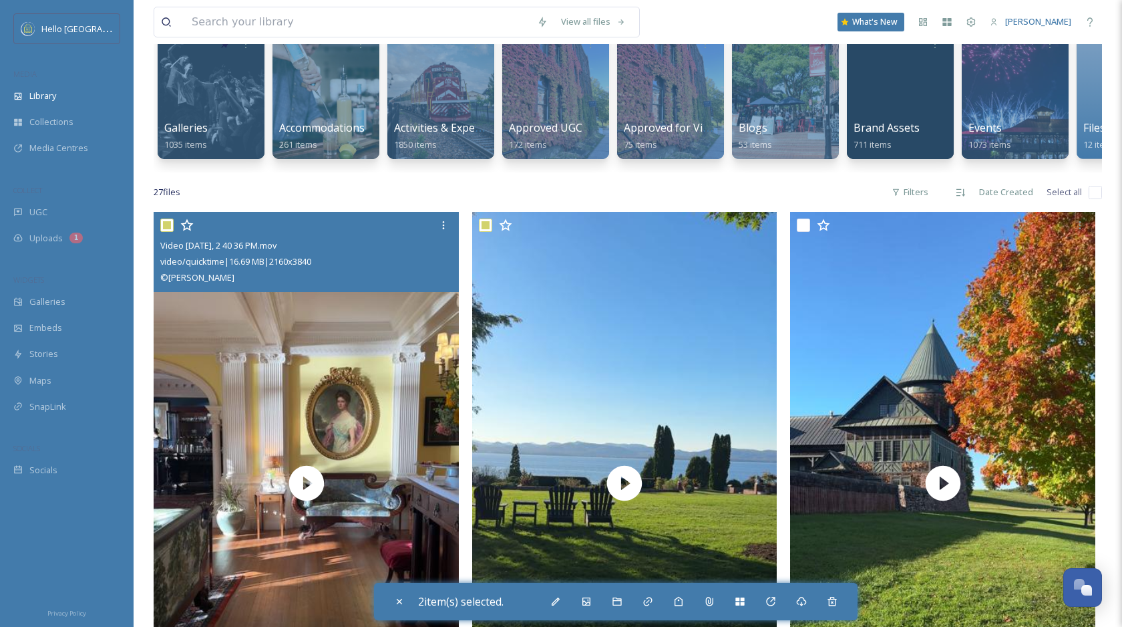
click at [161, 225] on input "checkbox" at bounding box center [166, 224] width 13 height 13
checkbox input "false"
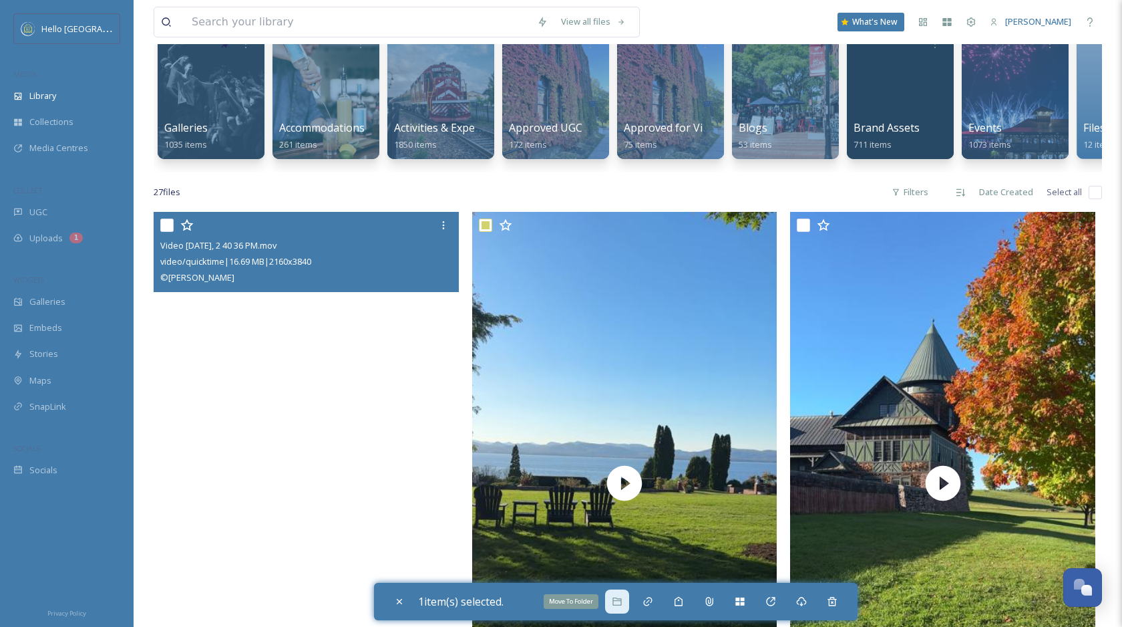
click at [619, 598] on icon at bounding box center [617, 601] width 11 height 11
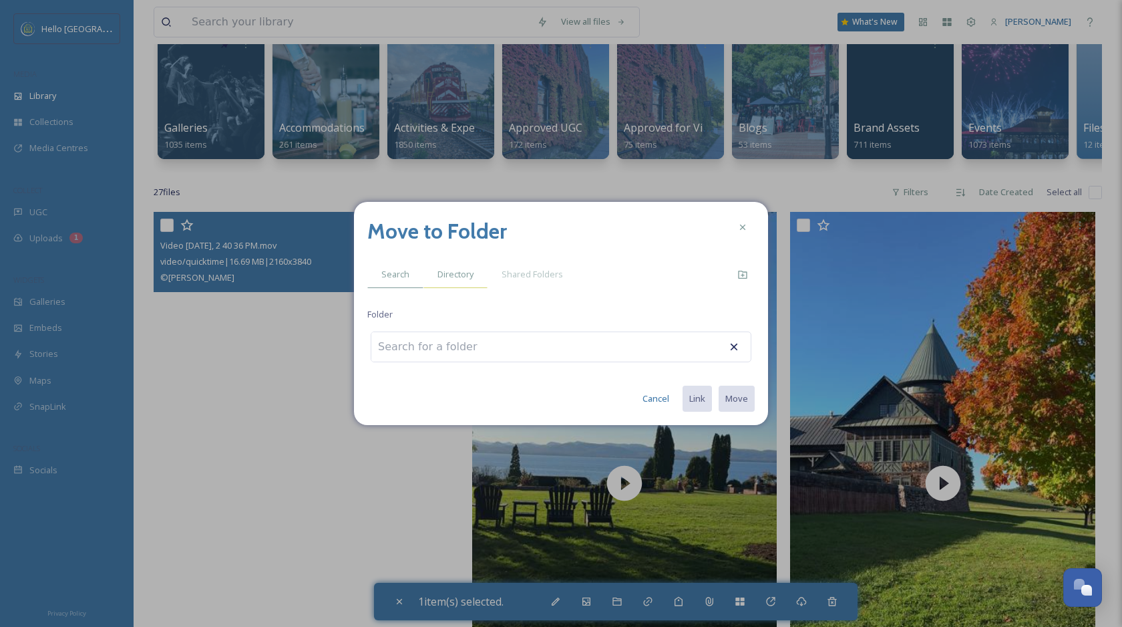
click at [459, 277] on span "Directory" at bounding box center [456, 274] width 36 height 13
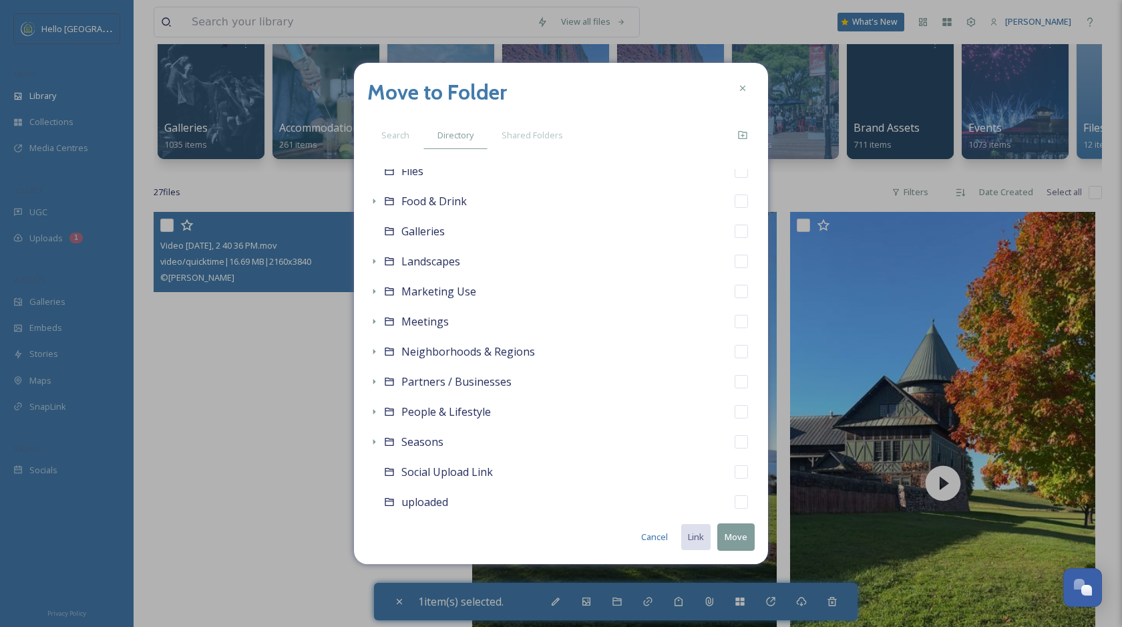
scroll to position [287, 0]
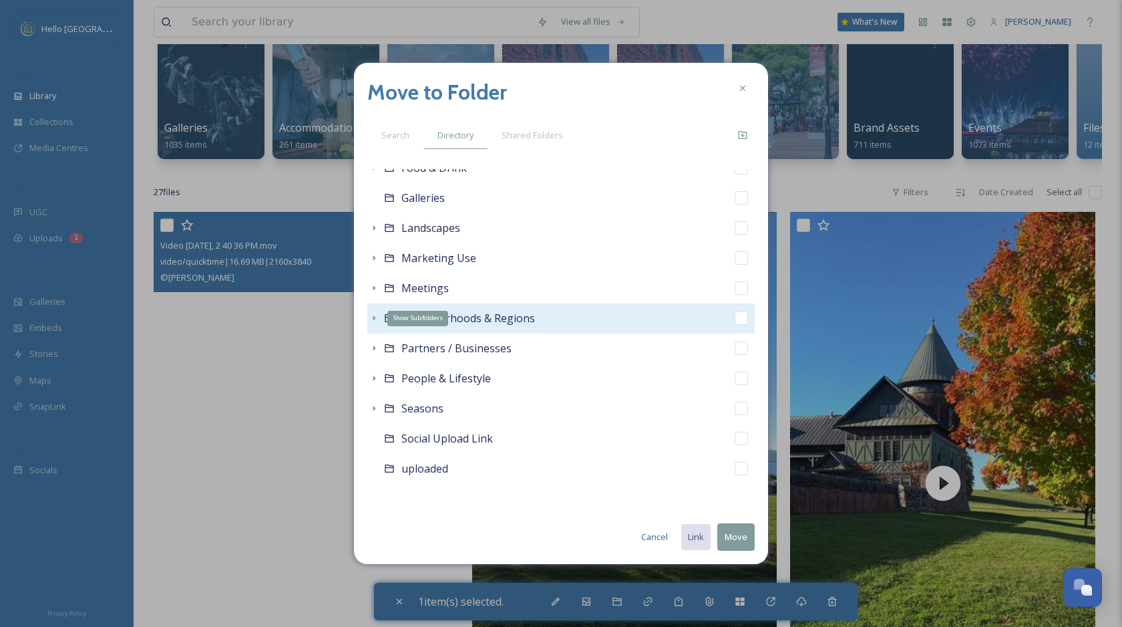
click at [371, 319] on icon at bounding box center [374, 318] width 11 height 11
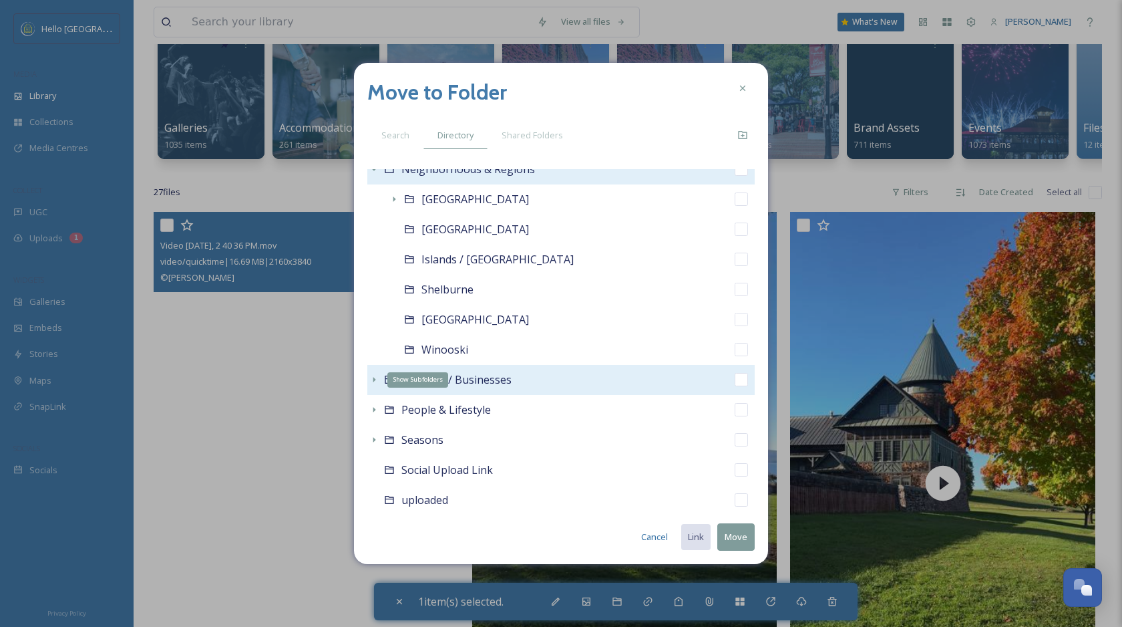
scroll to position [467, 0]
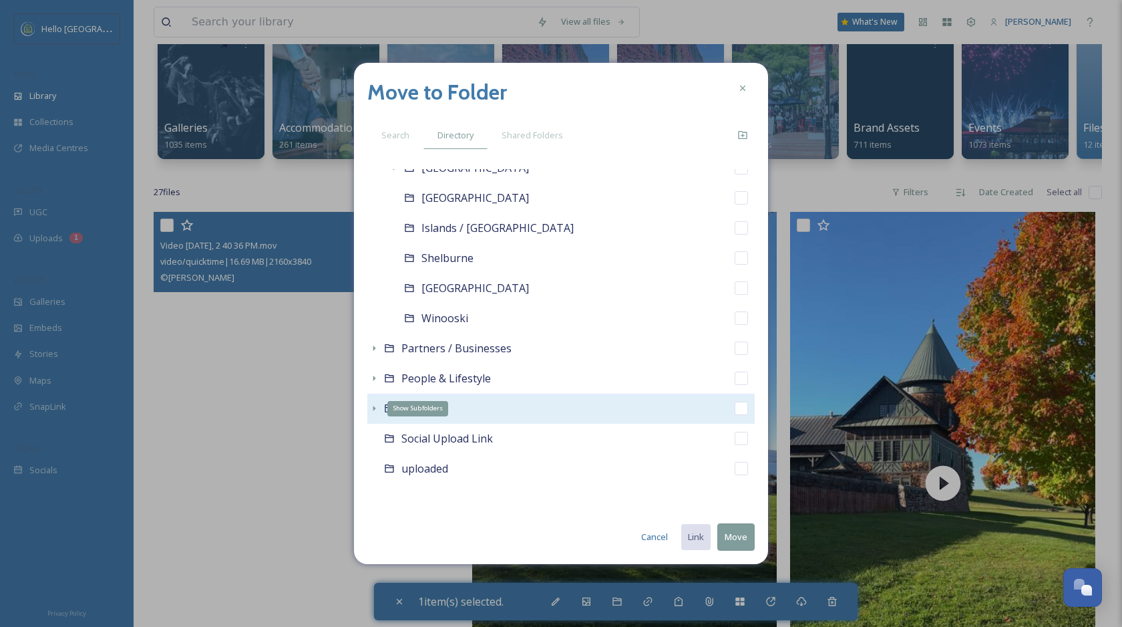
click at [373, 407] on icon at bounding box center [374, 407] width 3 height 5
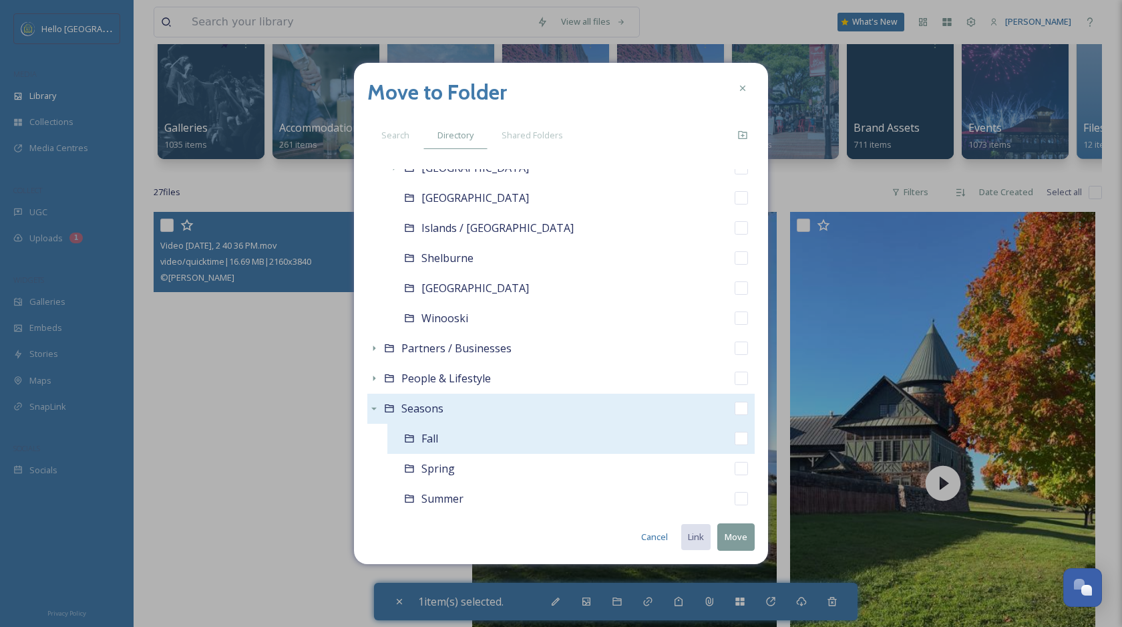
scroll to position [565, 0]
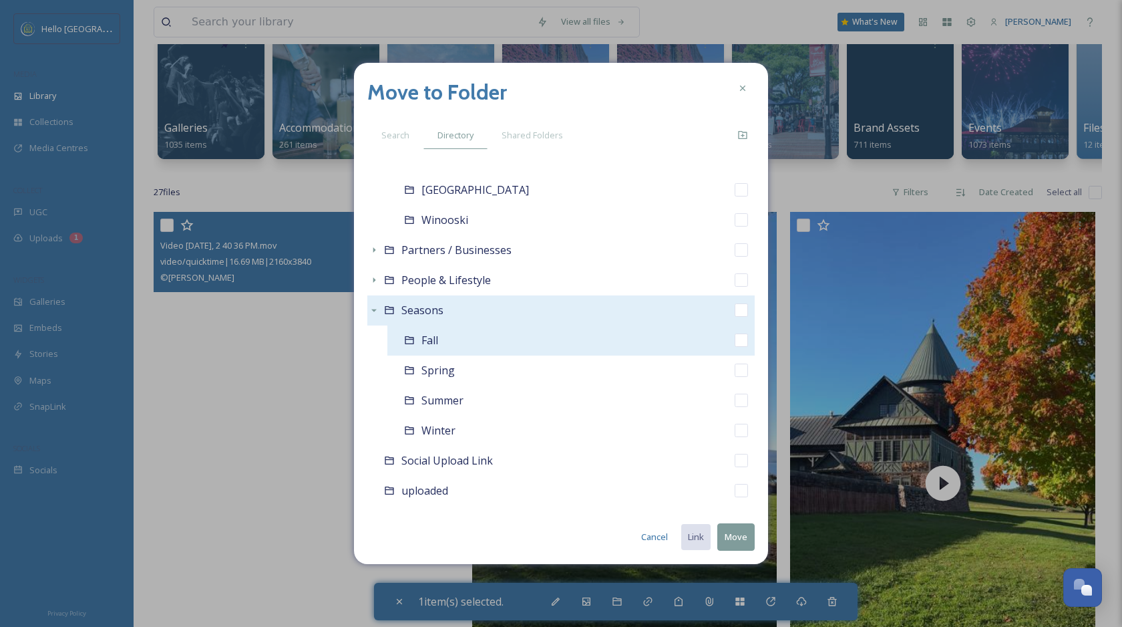
click at [736, 339] on input "checkbox" at bounding box center [741, 339] width 13 height 13
checkbox input "true"
checkbox input "false"
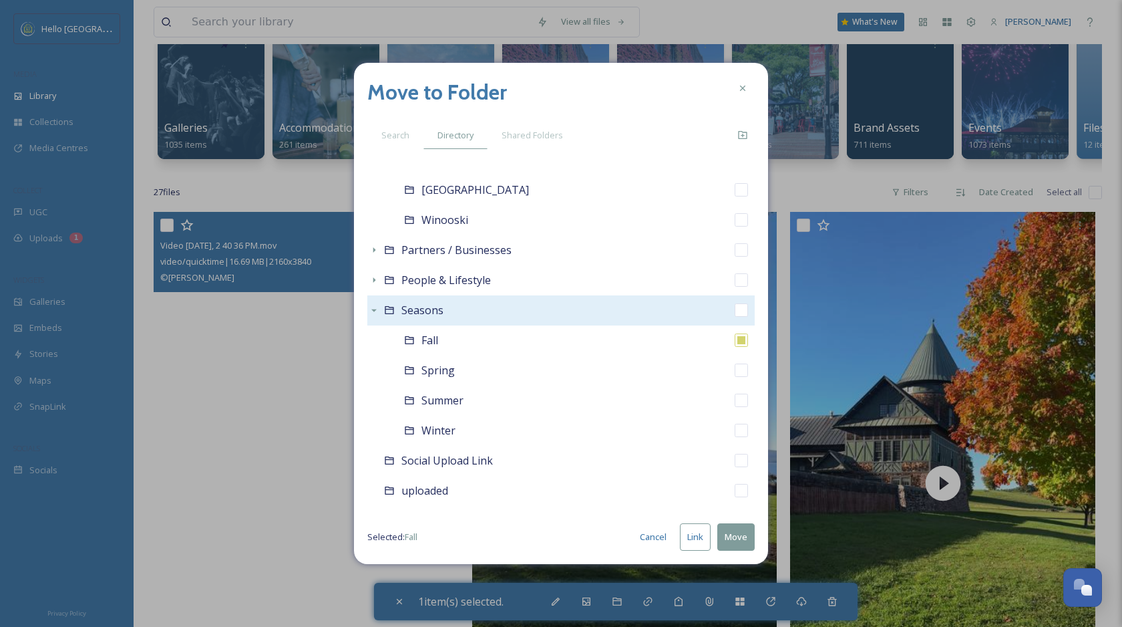
click at [734, 540] on button "Move" at bounding box center [735, 536] width 37 height 27
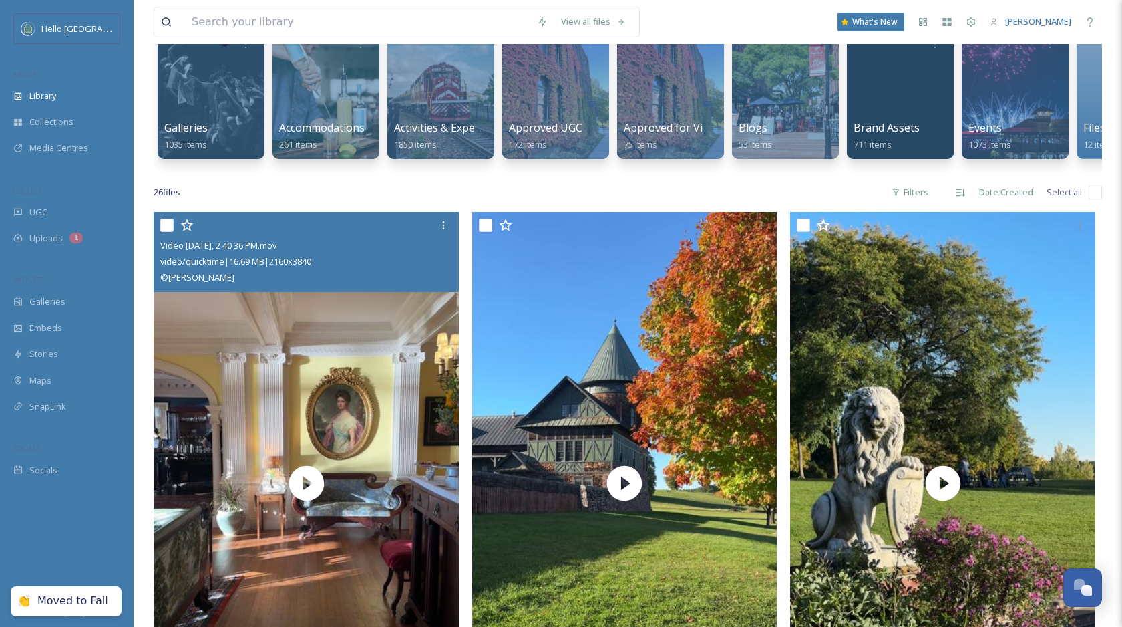
click at [162, 226] on input "checkbox" at bounding box center [166, 224] width 13 height 13
checkbox input "true"
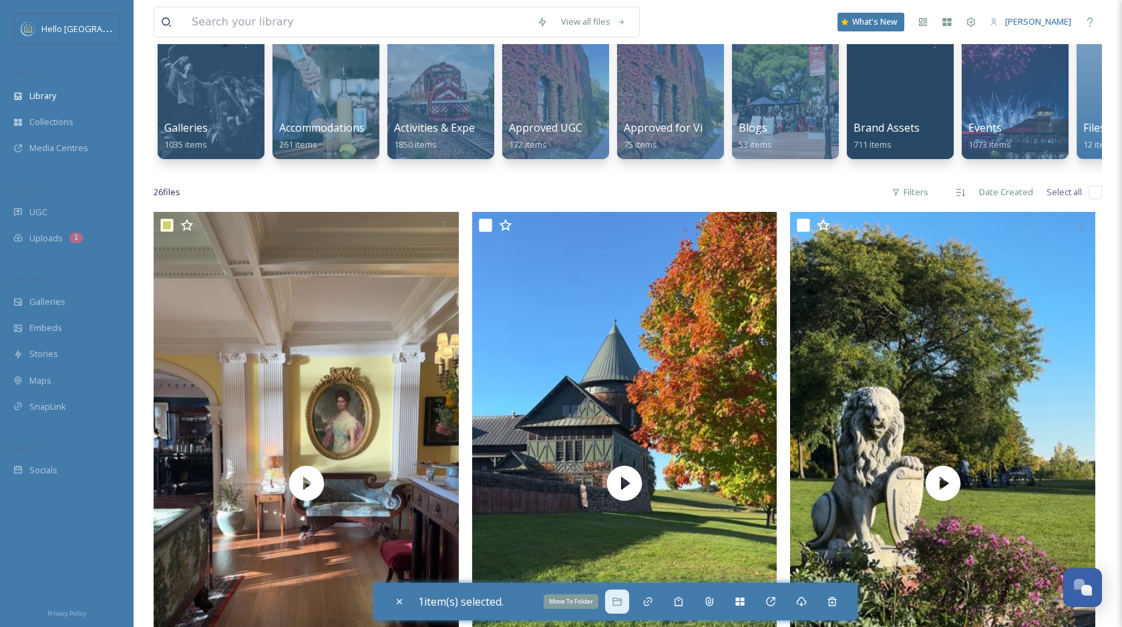
click at [617, 601] on icon at bounding box center [617, 601] width 9 height 8
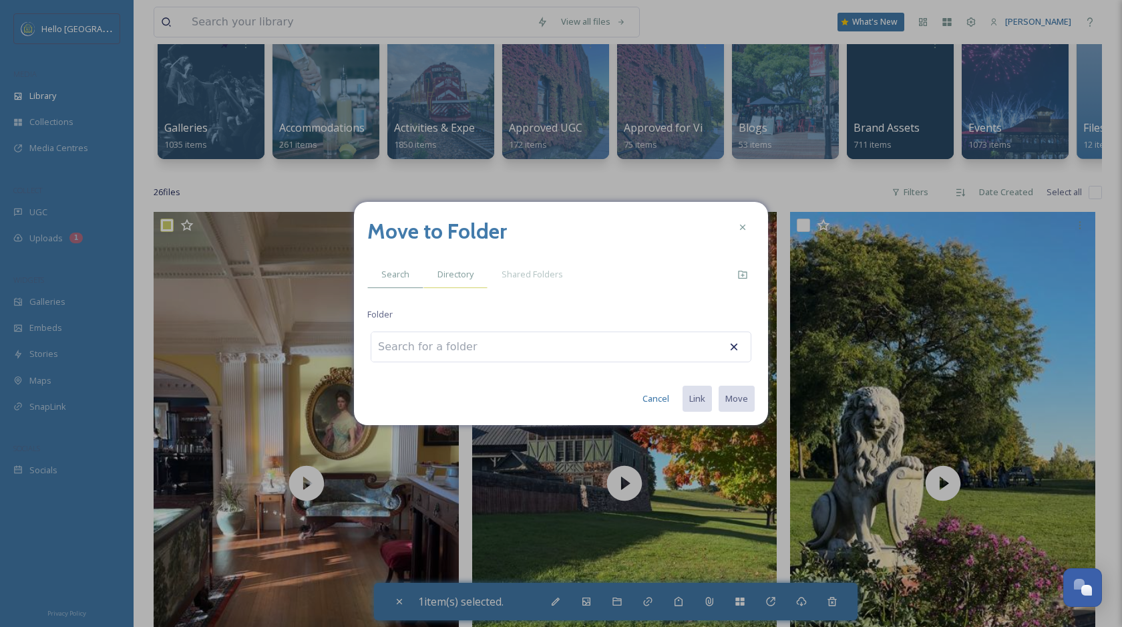
click at [459, 276] on span "Directory" at bounding box center [456, 274] width 36 height 13
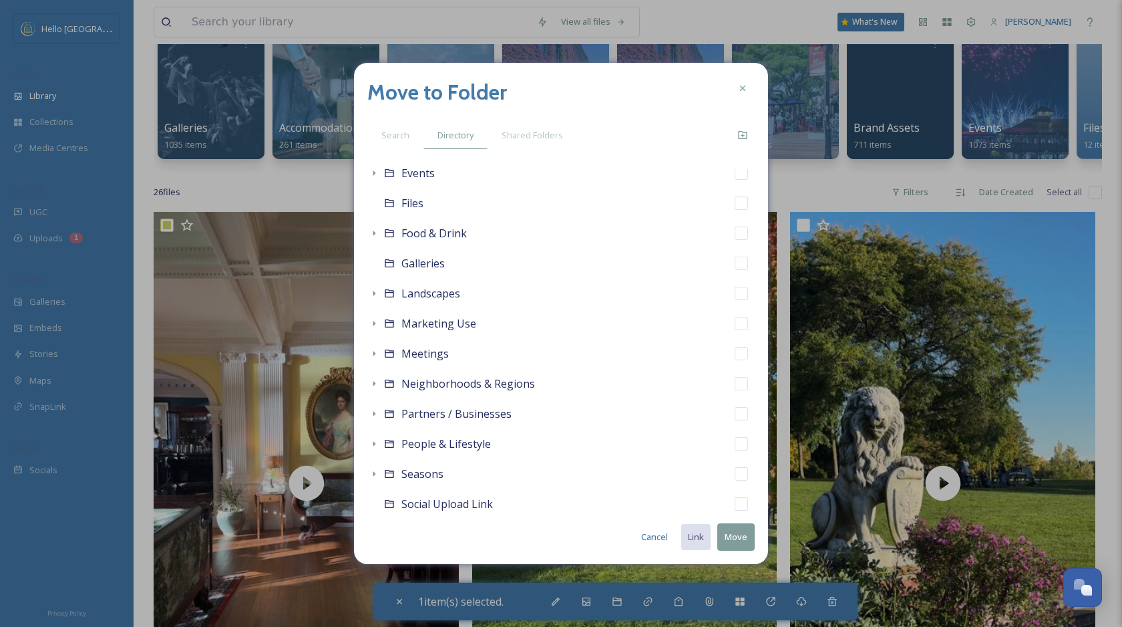
scroll to position [287, 0]
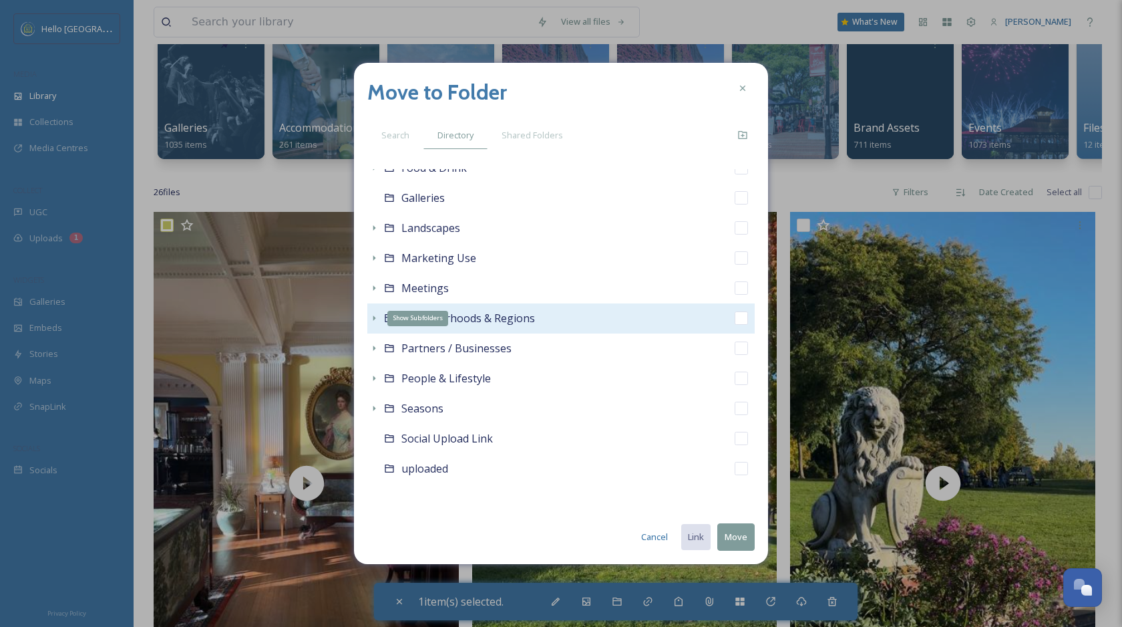
click at [368, 316] on div "Show Subfolders" at bounding box center [373, 317] width 13 height 13
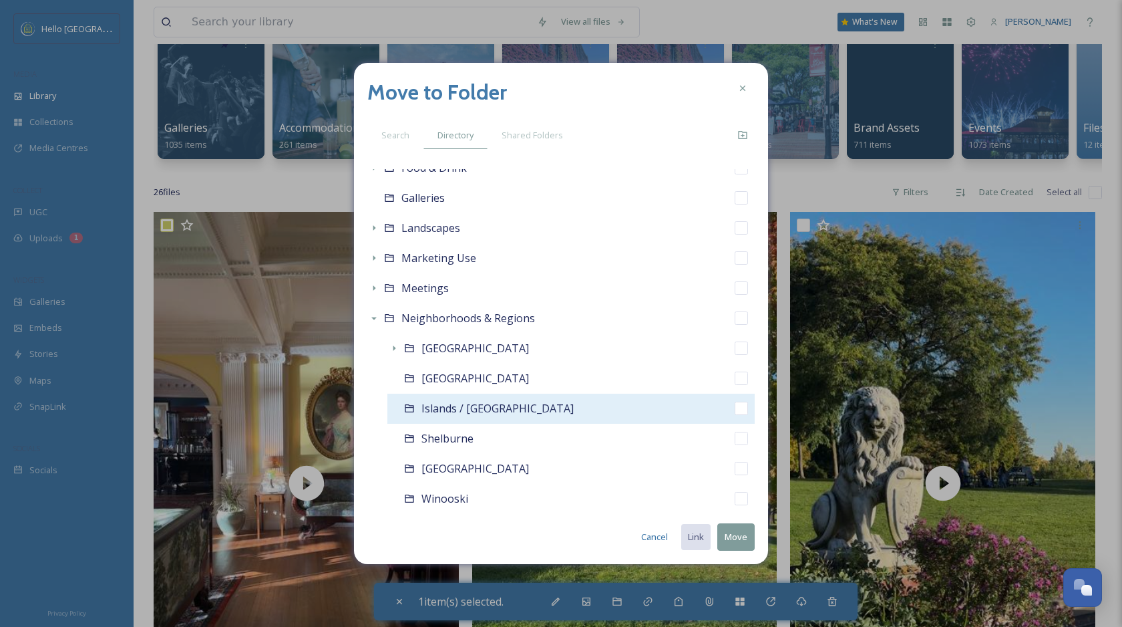
scroll to position [360, 0]
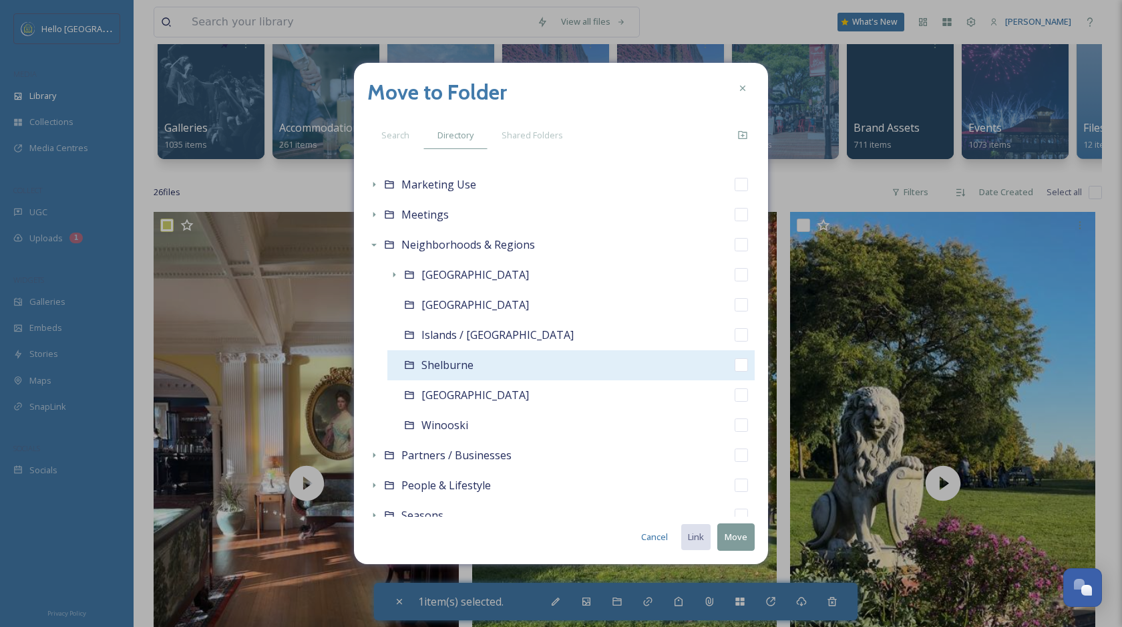
click at [736, 365] on input "checkbox" at bounding box center [741, 364] width 13 height 13
checkbox input "true"
checkbox input "false"
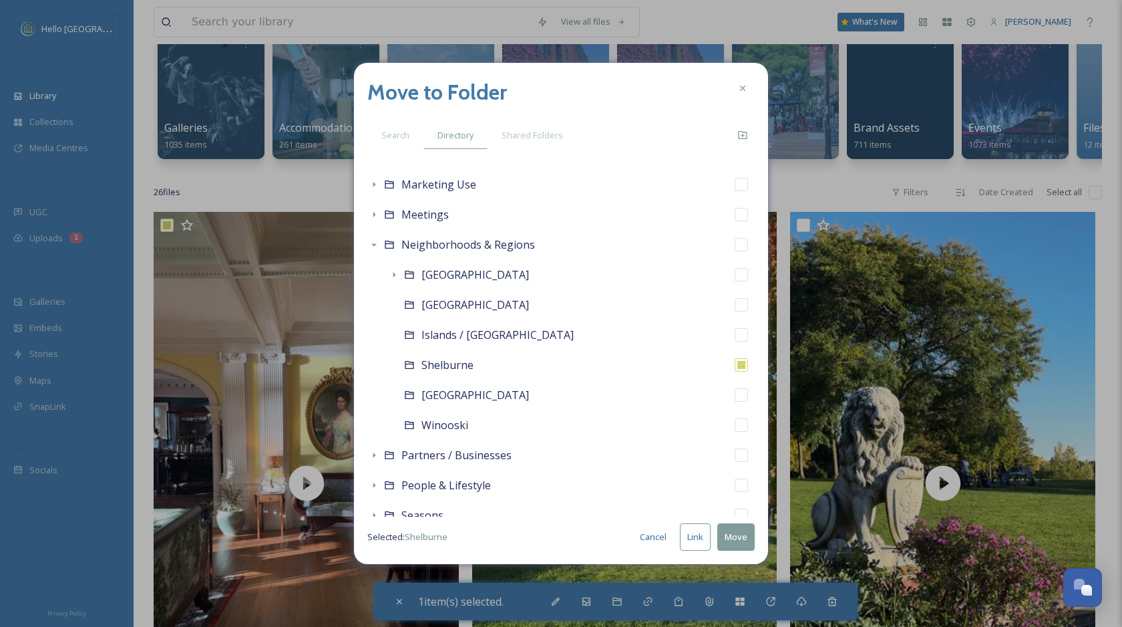
click at [731, 536] on button "Move" at bounding box center [735, 536] width 37 height 27
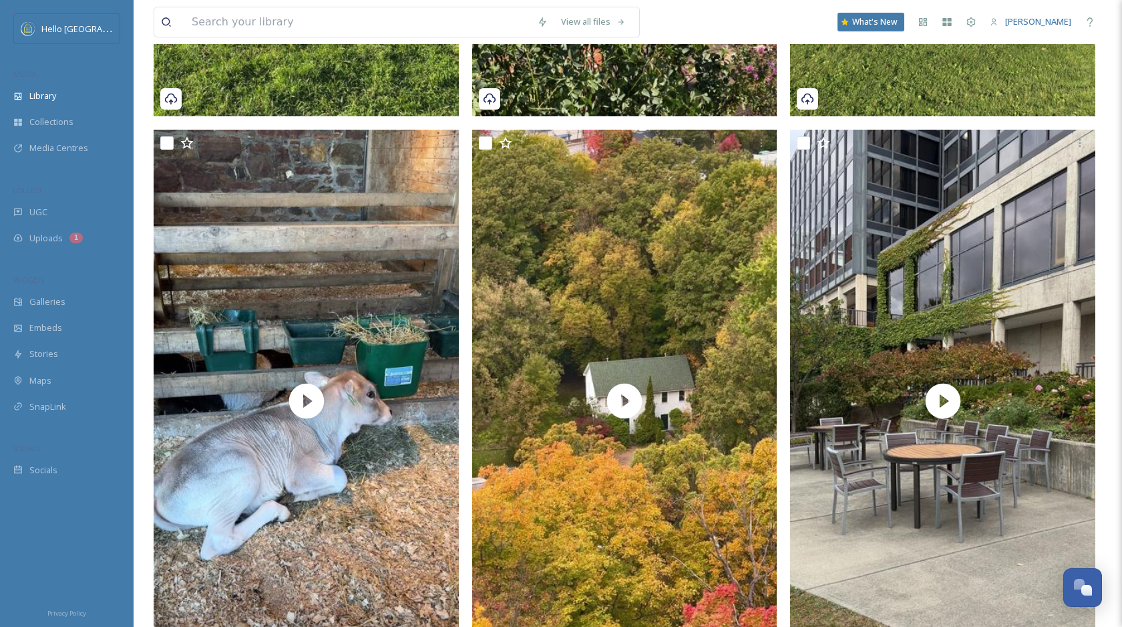
scroll to position [778, 0]
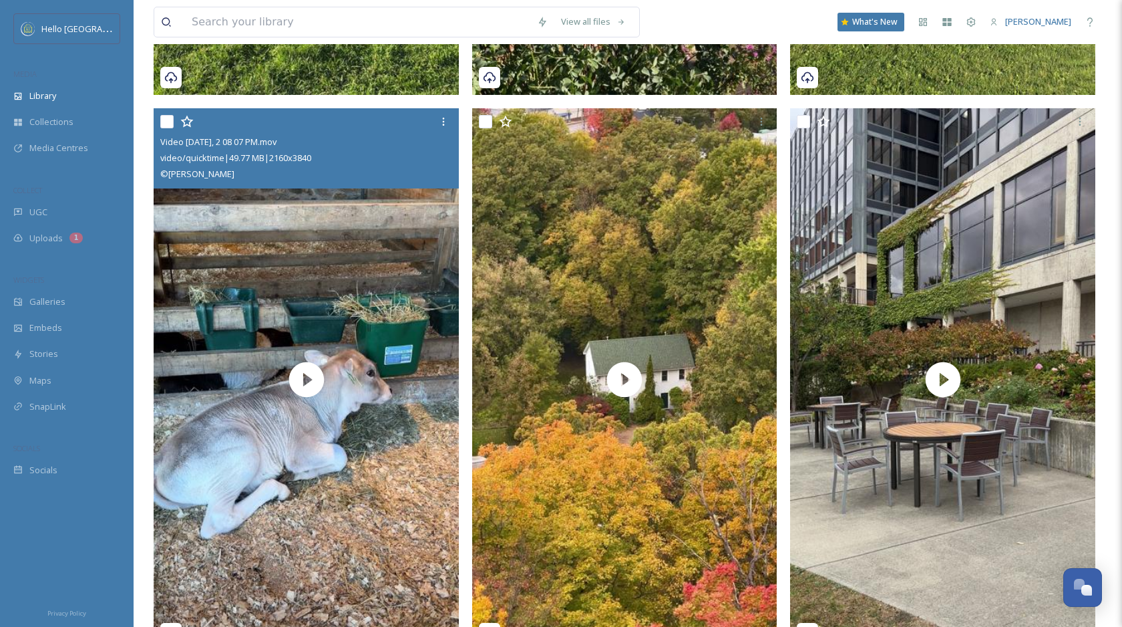
click at [166, 118] on input "checkbox" at bounding box center [166, 121] width 13 height 13
checkbox input "true"
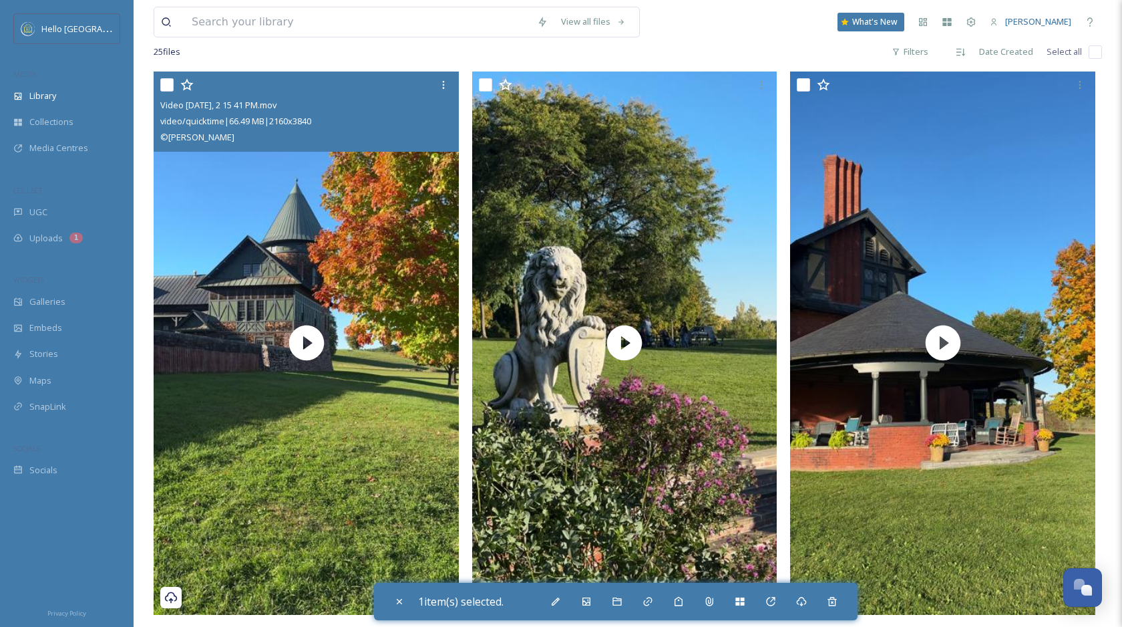
scroll to position [237, 0]
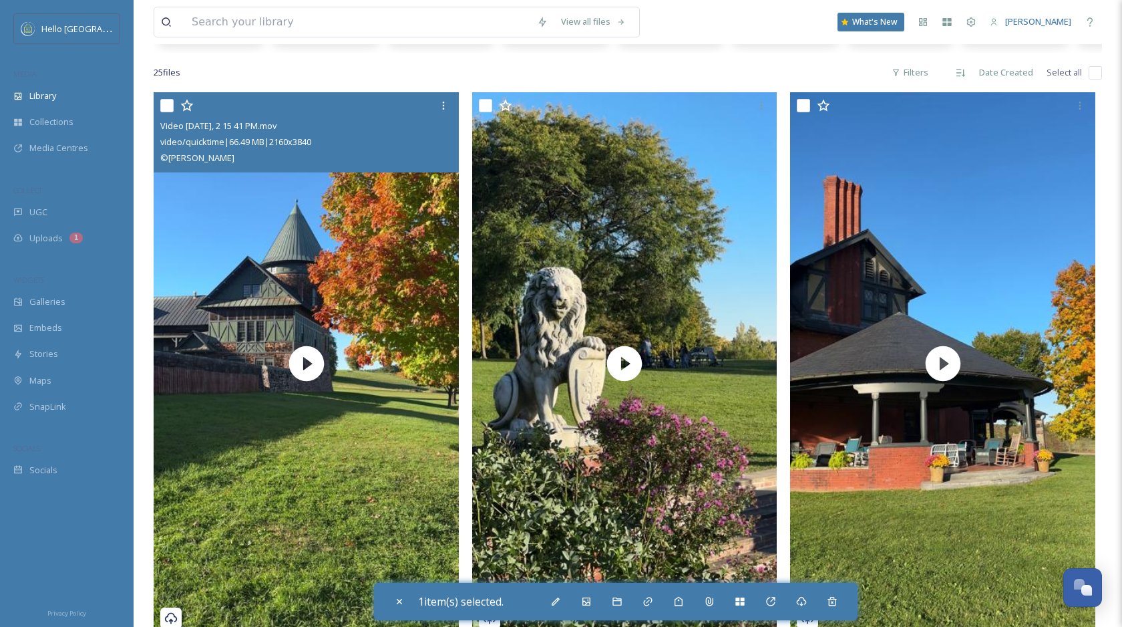
click at [166, 104] on input "checkbox" at bounding box center [166, 105] width 13 height 13
checkbox input "true"
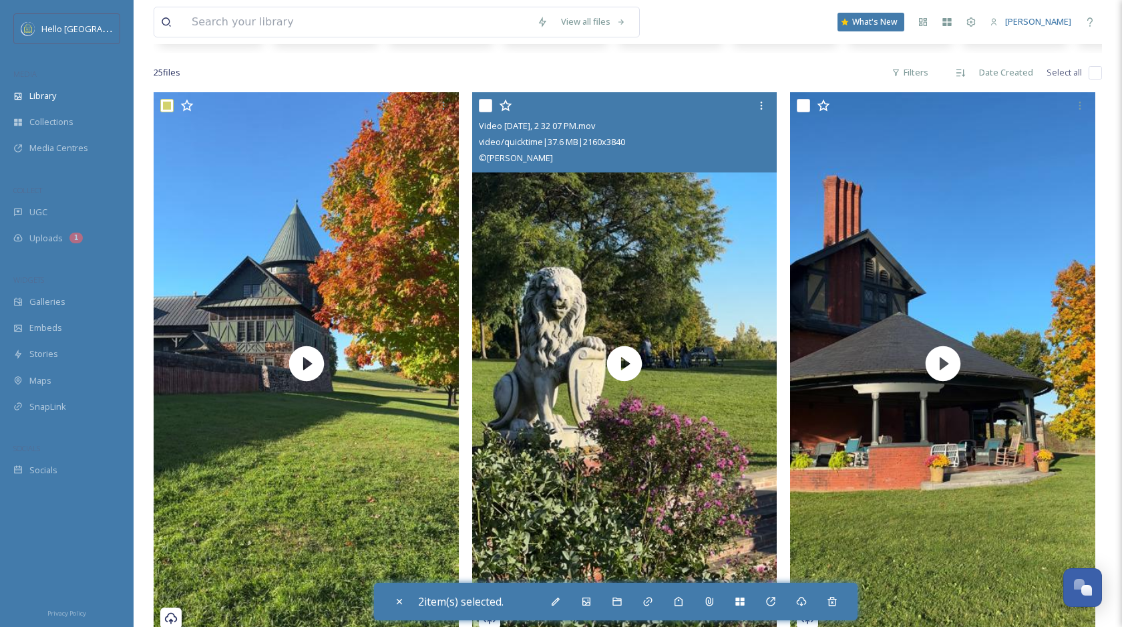
click at [484, 105] on input "checkbox" at bounding box center [485, 105] width 13 height 13
checkbox input "true"
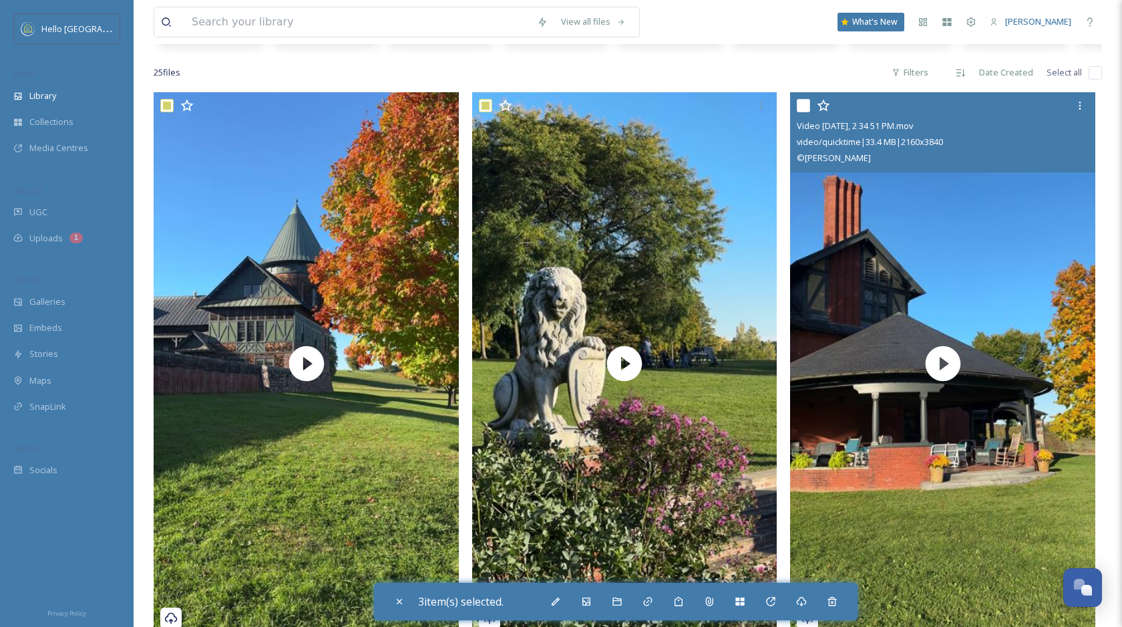
click at [804, 108] on input "checkbox" at bounding box center [803, 105] width 13 height 13
checkbox input "true"
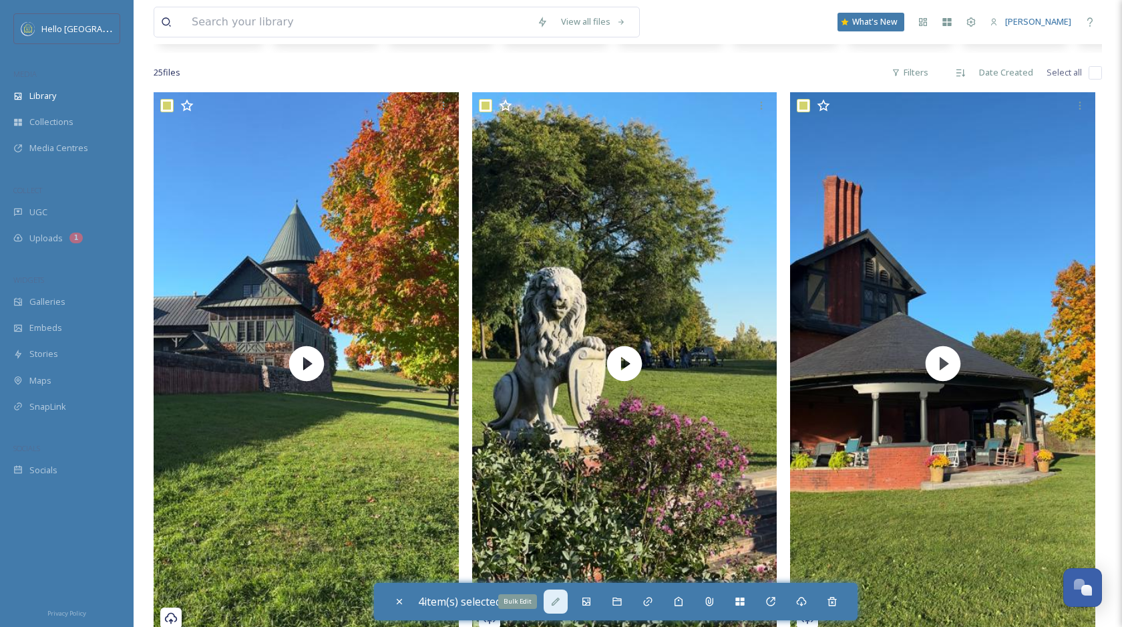
click at [561, 595] on div "Bulk Edit" at bounding box center [556, 601] width 24 height 24
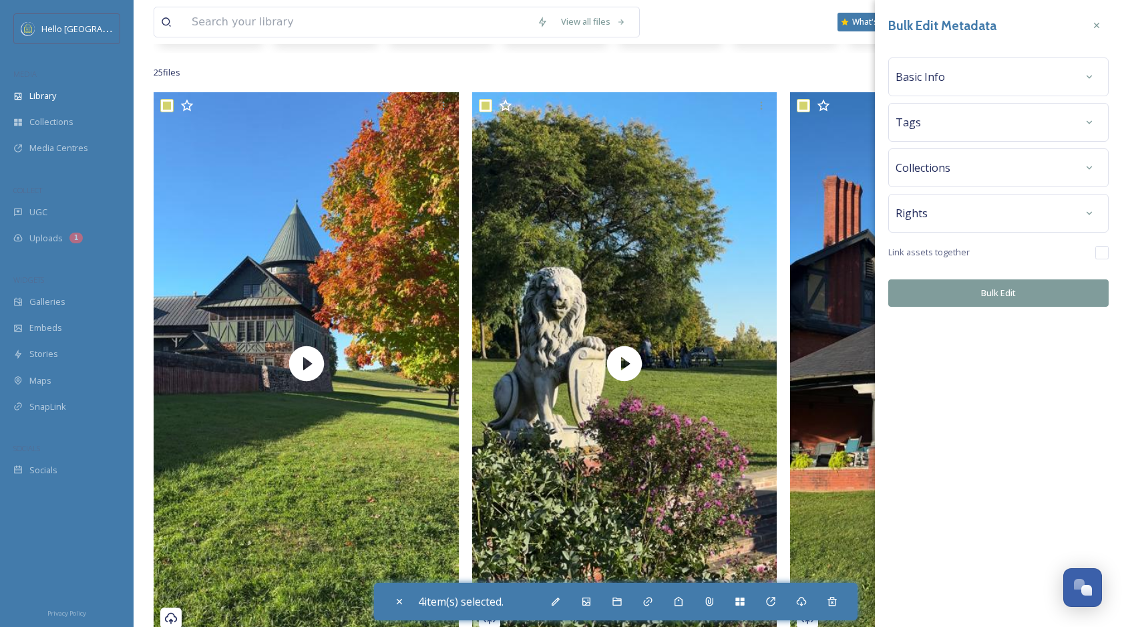
click at [1009, 77] on div "Basic Info" at bounding box center [999, 77] width 206 height 24
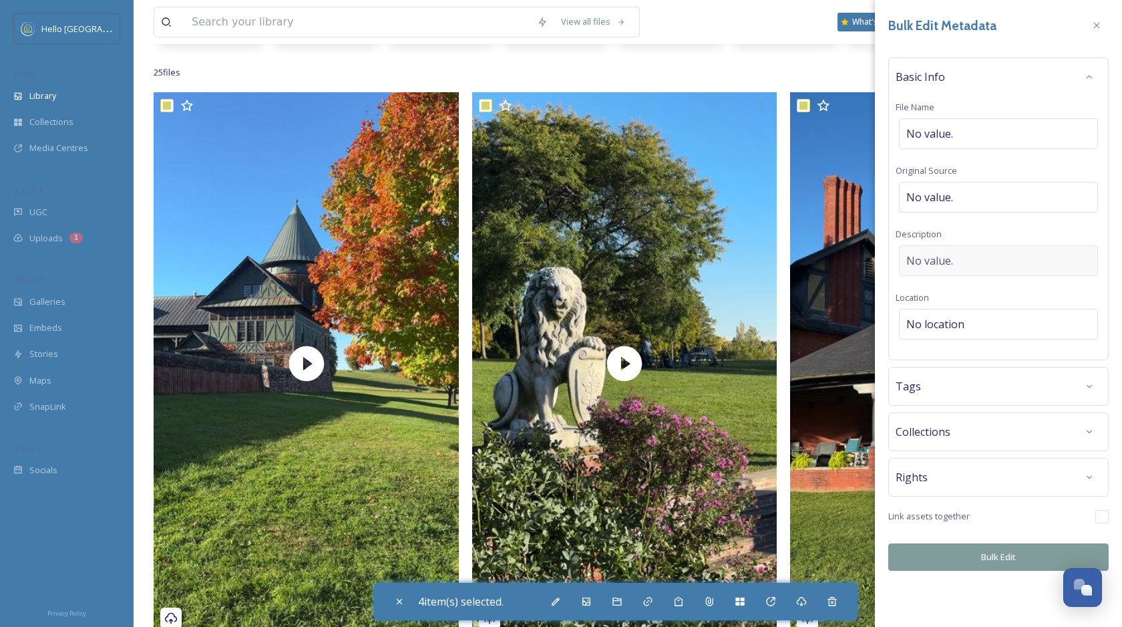
click at [963, 256] on div "No value." at bounding box center [998, 260] width 199 height 31
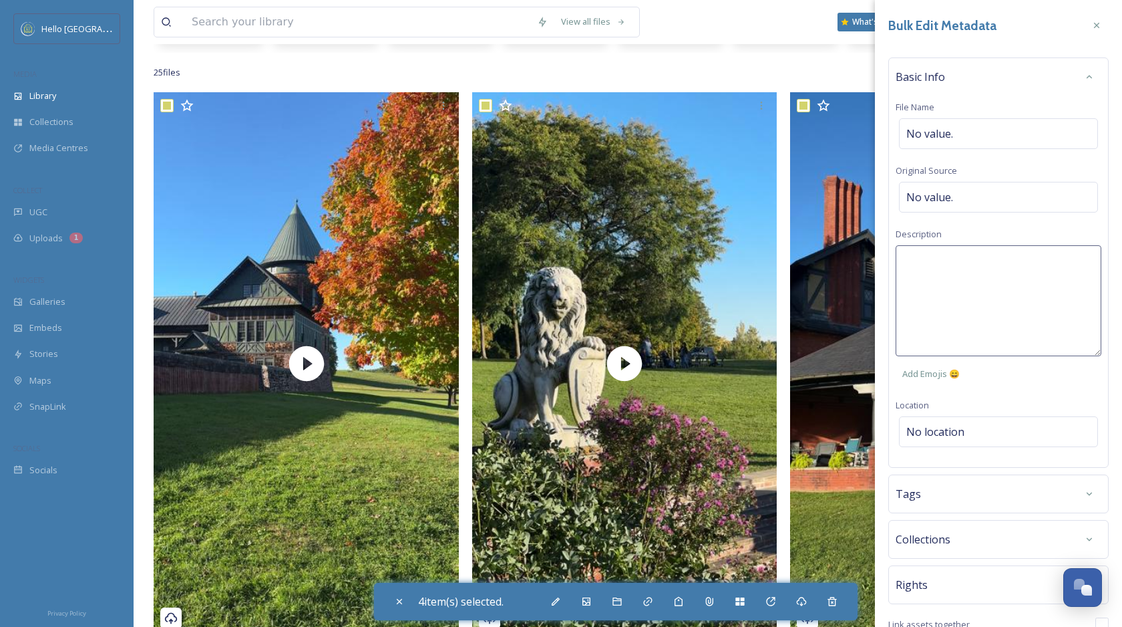
click at [946, 261] on textarea at bounding box center [999, 300] width 206 height 111
type textarea "Shelburne Farms in the fall light."
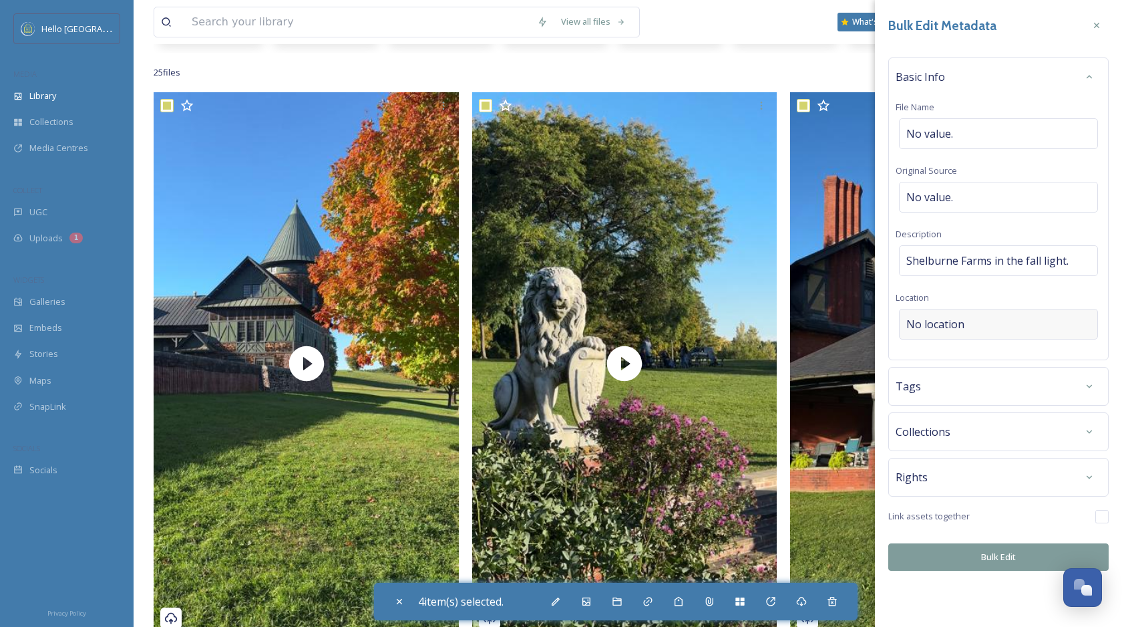
click at [965, 430] on div "Bulk Edit Metadata Basic Info File Name No value. Original Source No value. Des…" at bounding box center [998, 292] width 247 height 584
click at [968, 320] on div "No location" at bounding box center [998, 324] width 199 height 31
click at [979, 321] on input at bounding box center [999, 323] width 198 height 29
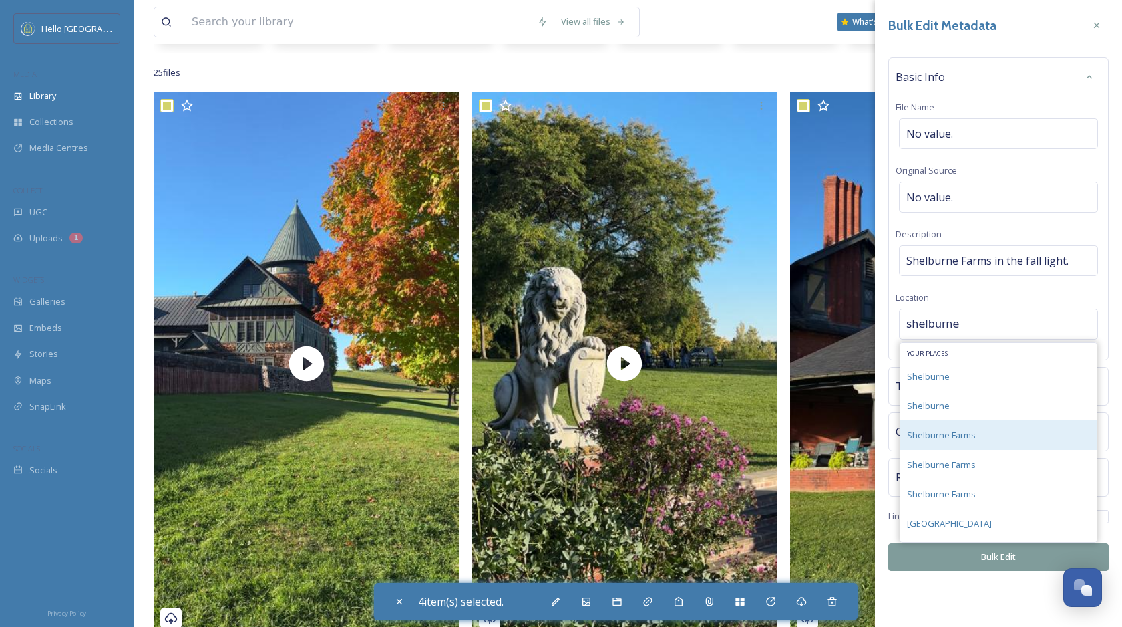
type input "shelburne"
click at [977, 434] on div "Shelburne Farms" at bounding box center [999, 434] width 196 height 29
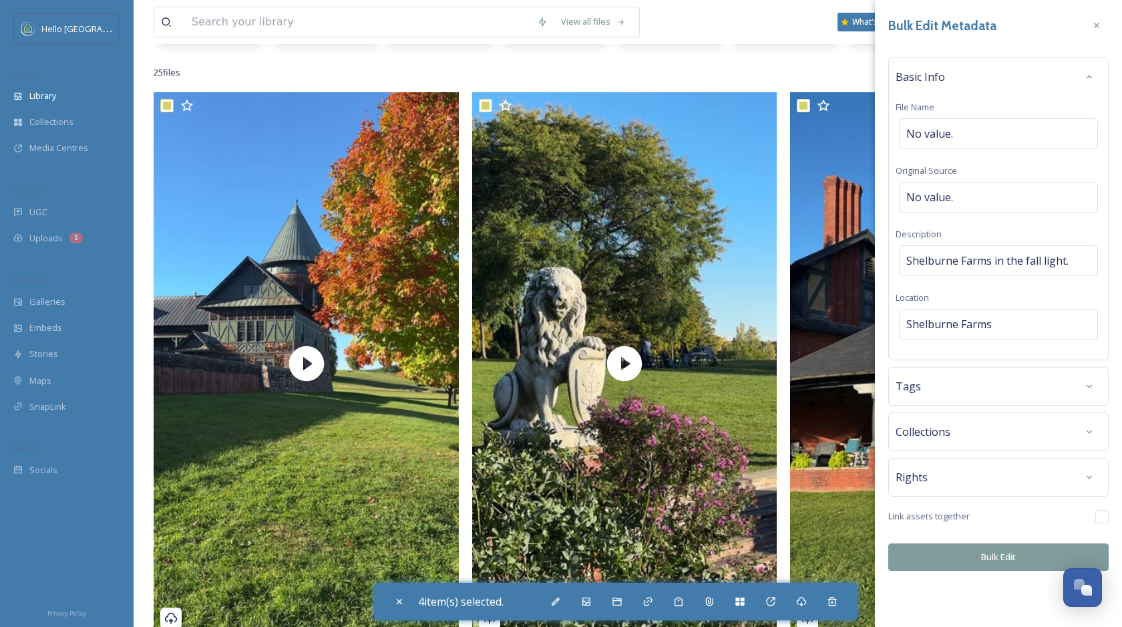
click at [990, 387] on div "Tags" at bounding box center [999, 386] width 206 height 24
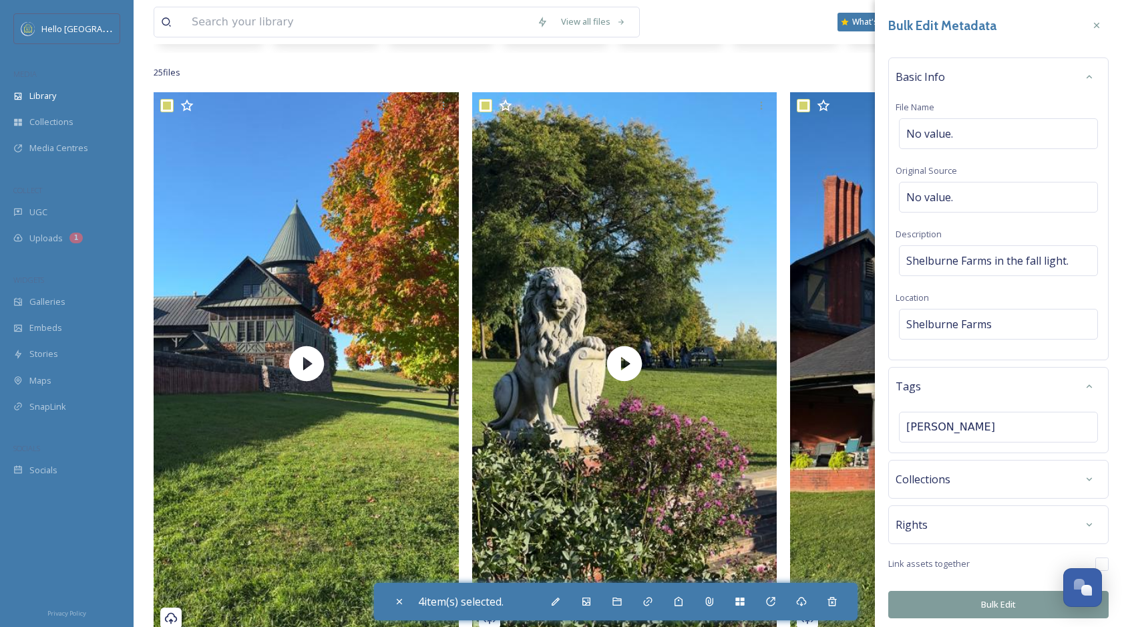
type input "shelburne"
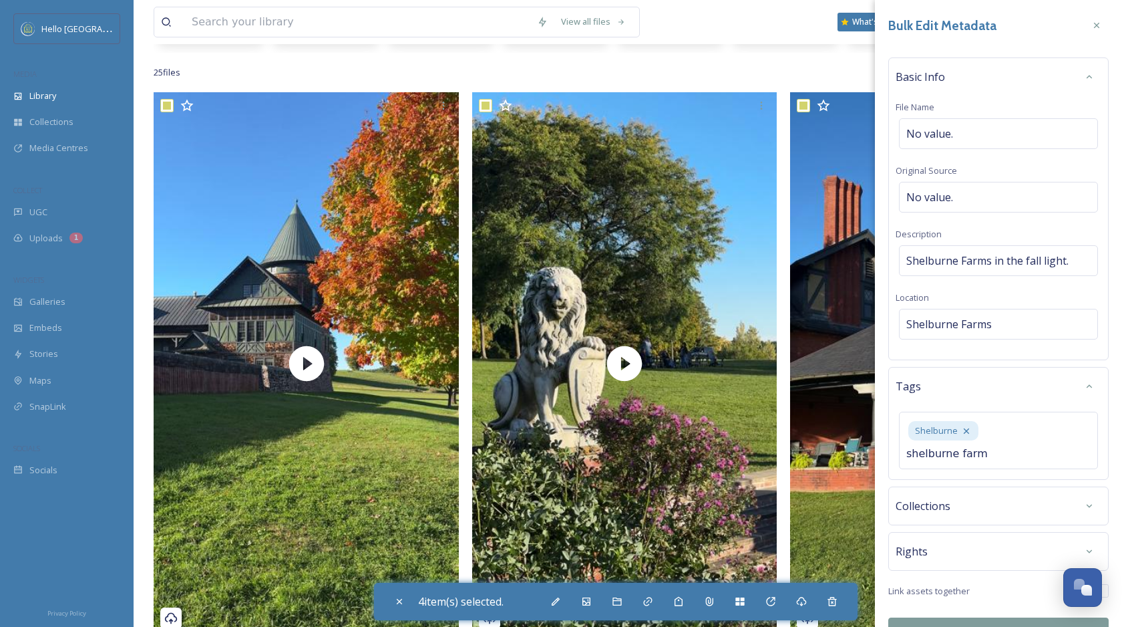
type input "shelburne farms"
type input "fall"
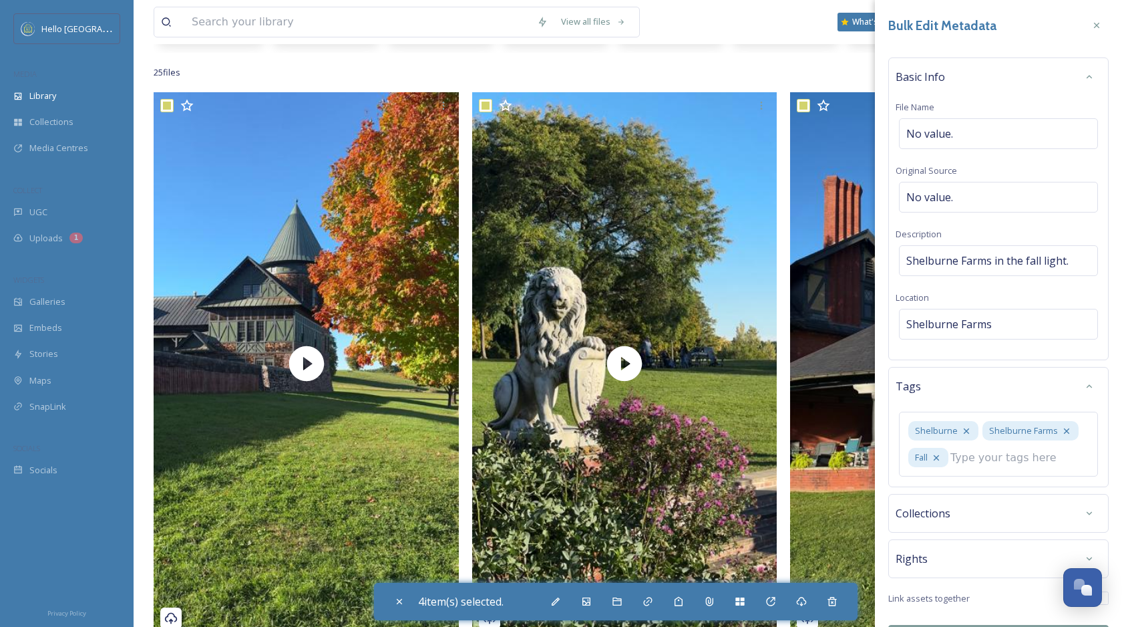
scroll to position [38, 0]
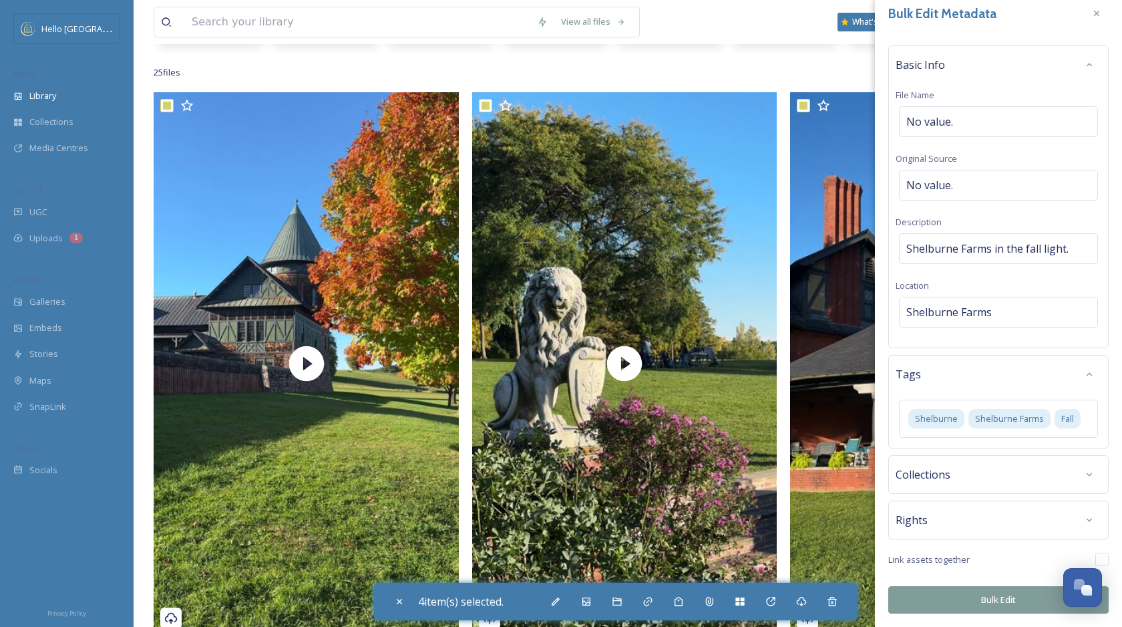
click at [963, 595] on button "Bulk Edit" at bounding box center [998, 599] width 220 height 27
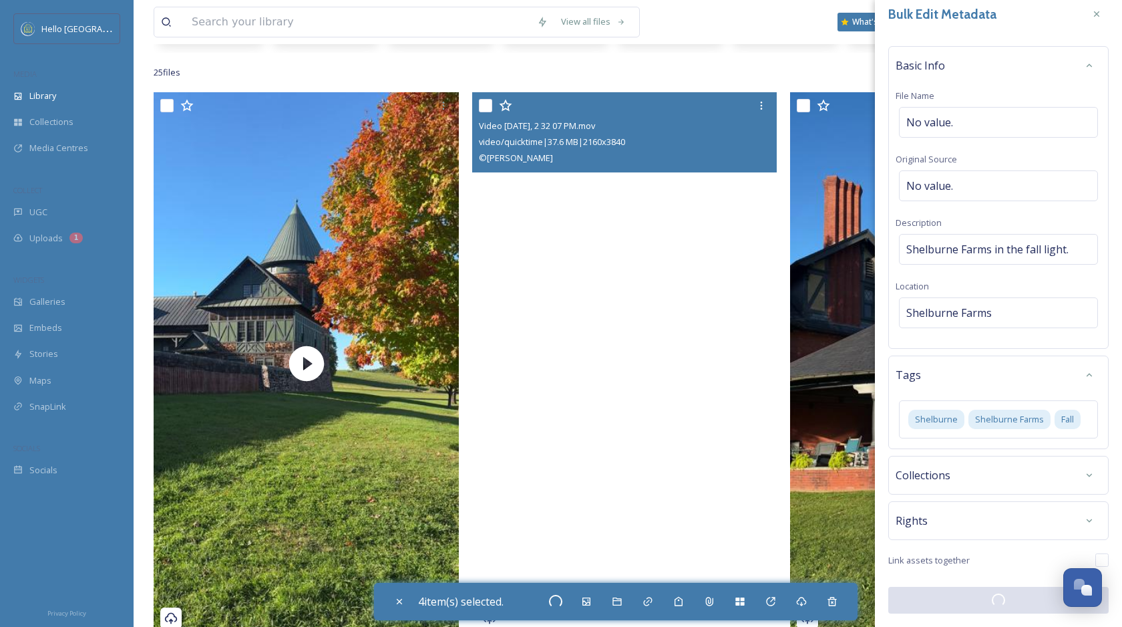
checkbox input "false"
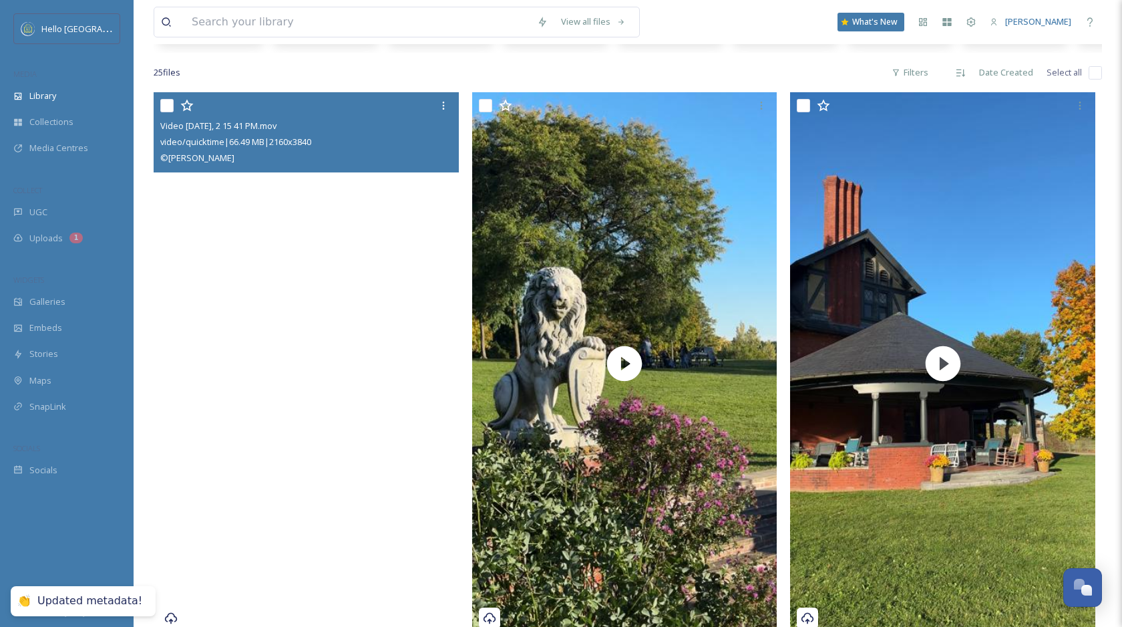
click at [164, 110] on input "checkbox" at bounding box center [166, 105] width 13 height 13
checkbox input "true"
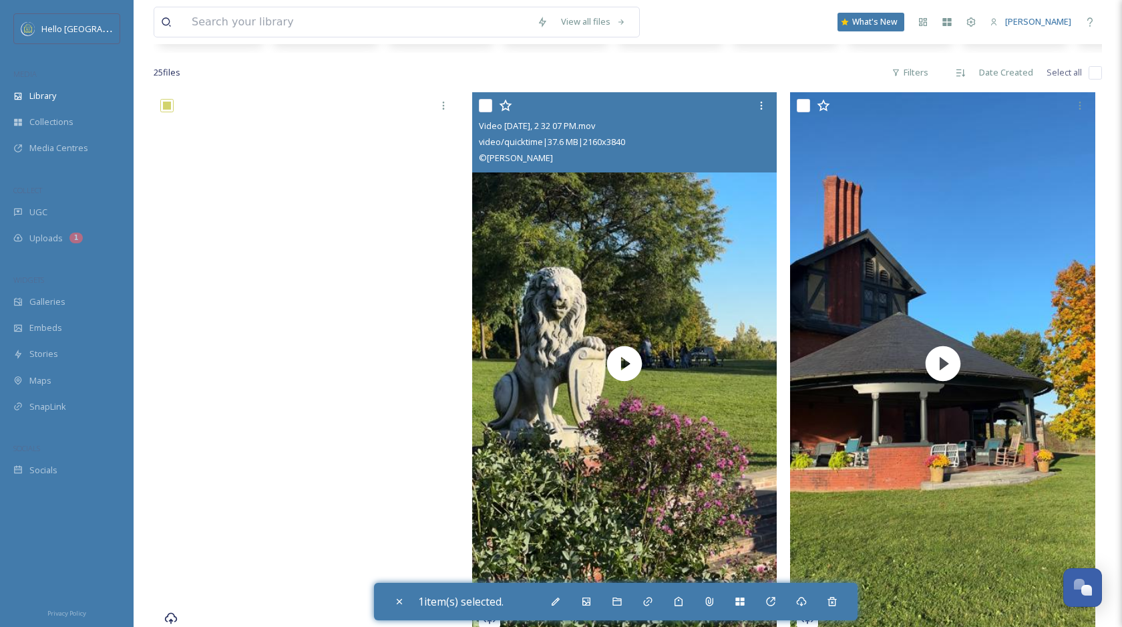
click at [485, 106] on input "checkbox" at bounding box center [485, 105] width 13 height 13
checkbox input "true"
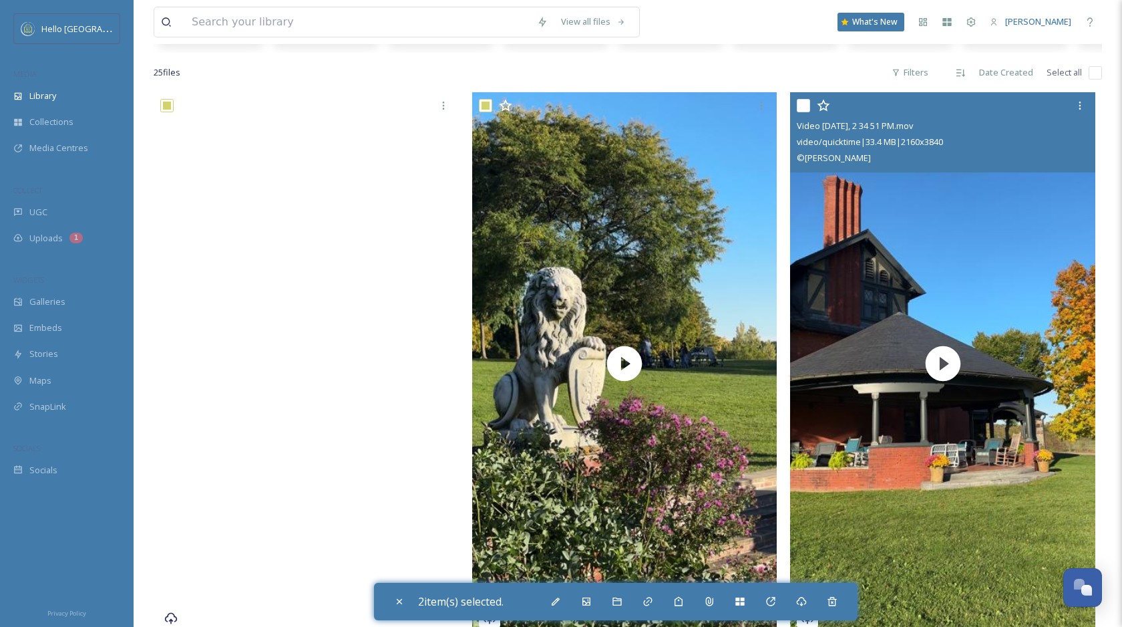
click at [802, 106] on input "checkbox" at bounding box center [803, 105] width 13 height 13
checkbox input "true"
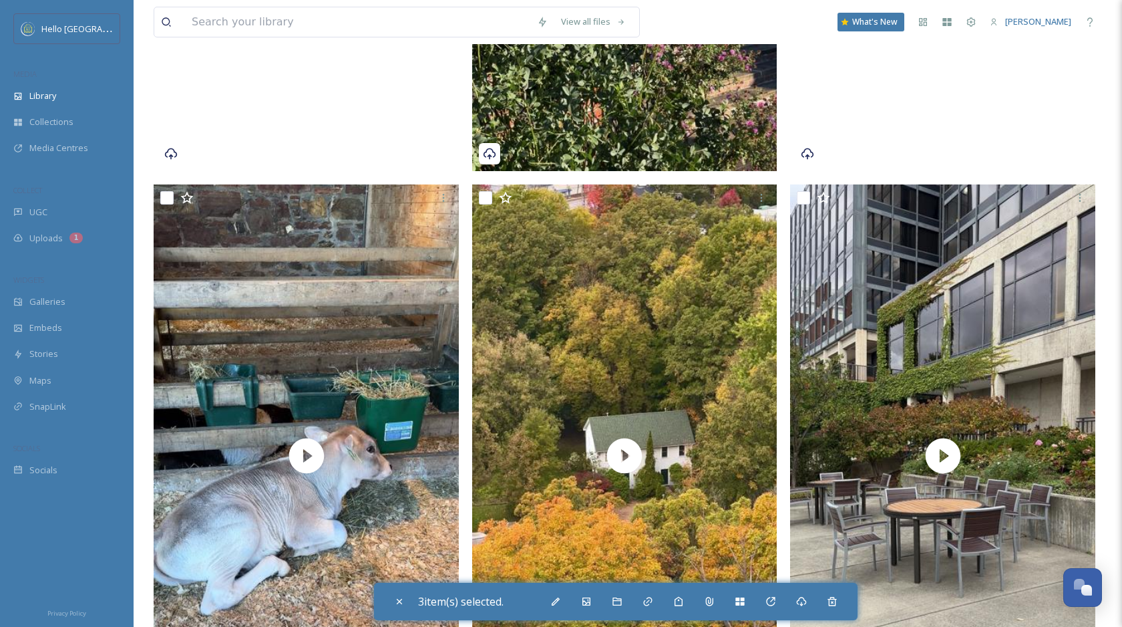
scroll to position [717, 0]
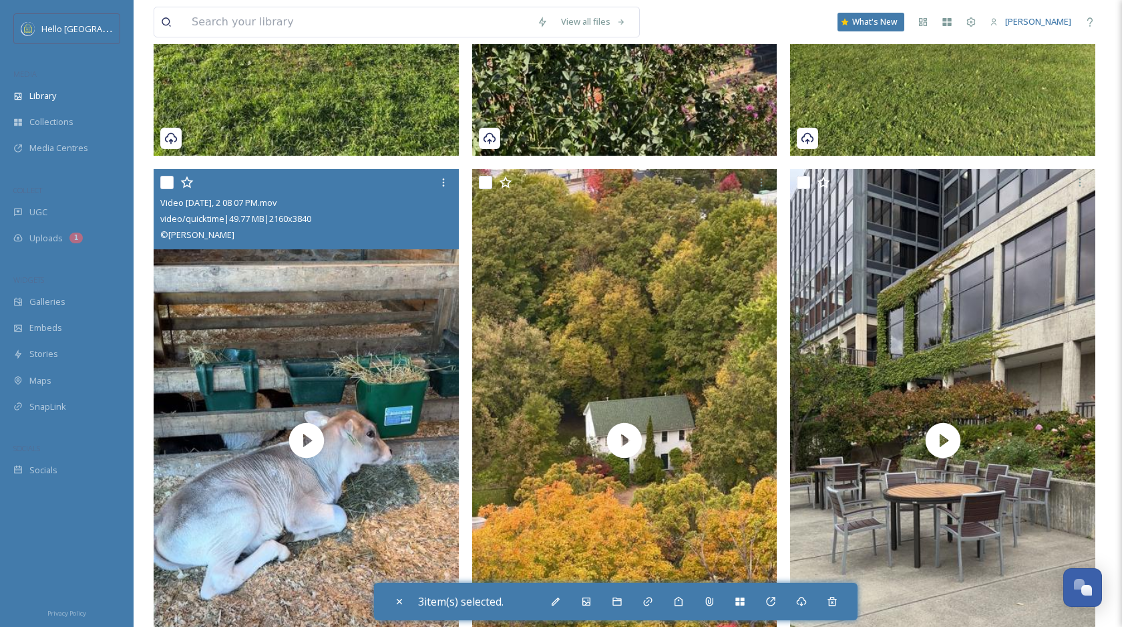
click at [164, 183] on input "checkbox" at bounding box center [166, 182] width 13 height 13
checkbox input "true"
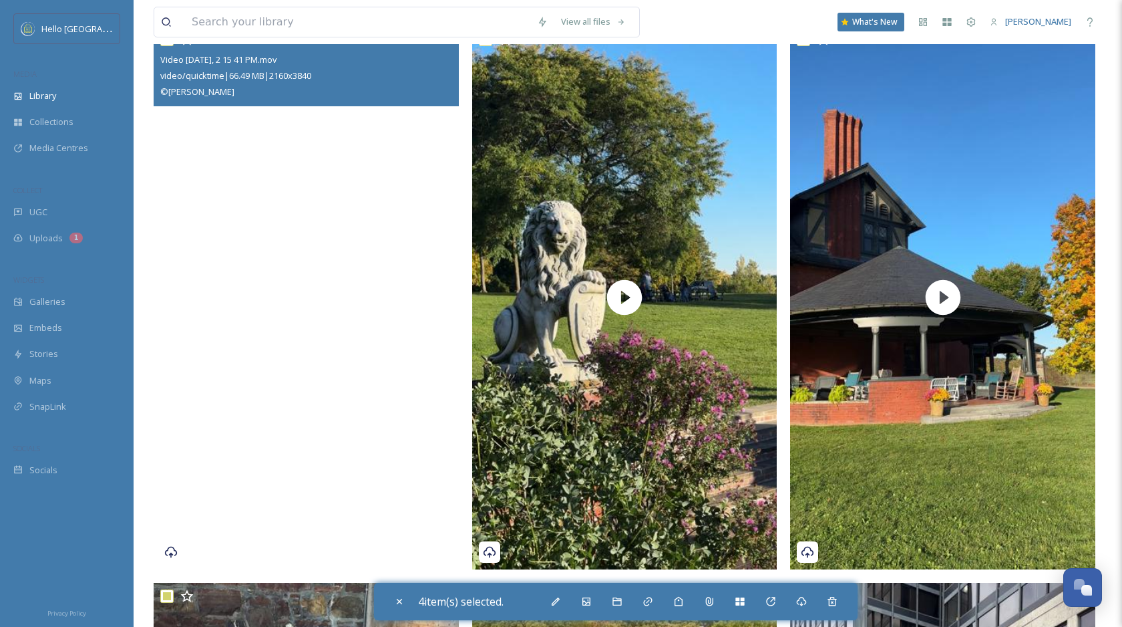
scroll to position [303, 0]
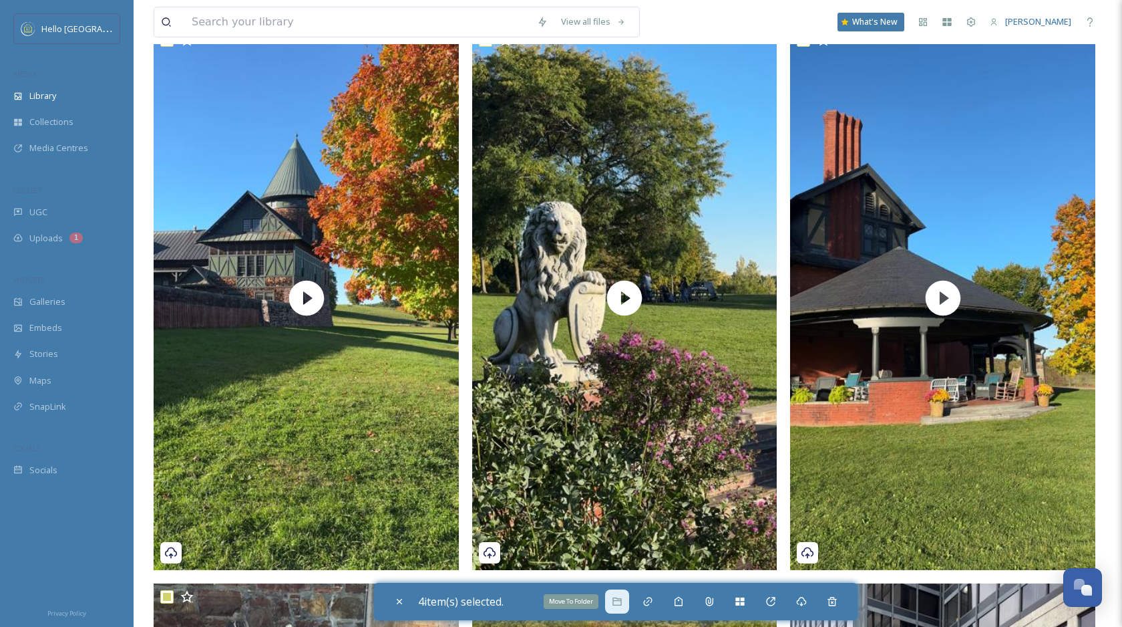
click at [625, 593] on div "Move To Folder" at bounding box center [617, 601] width 24 height 24
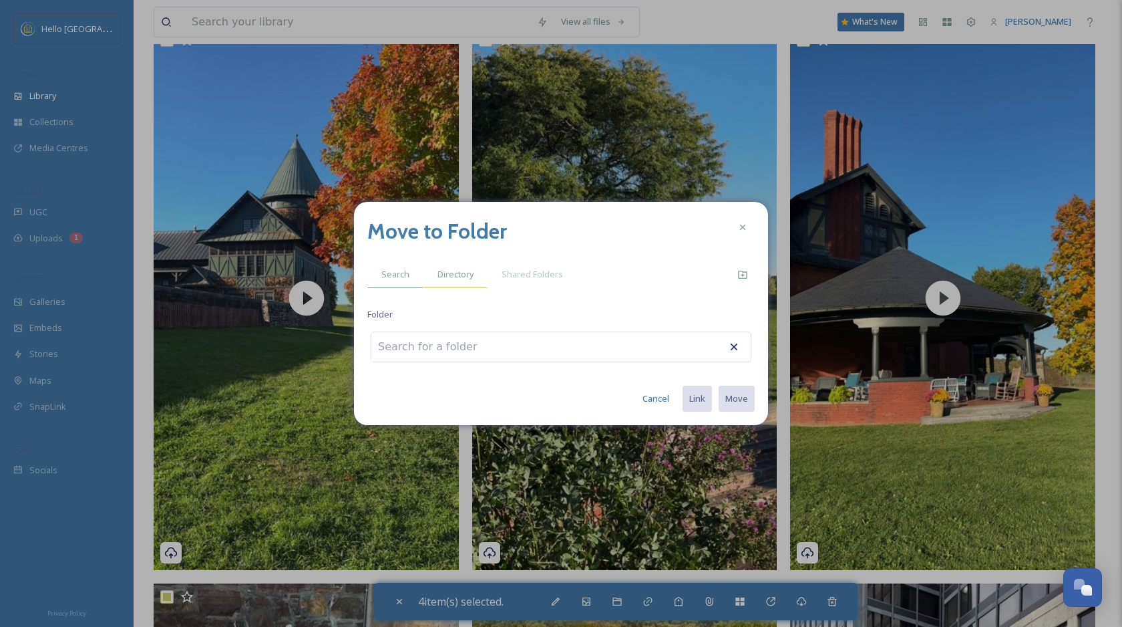
click at [446, 276] on span "Directory" at bounding box center [456, 274] width 36 height 13
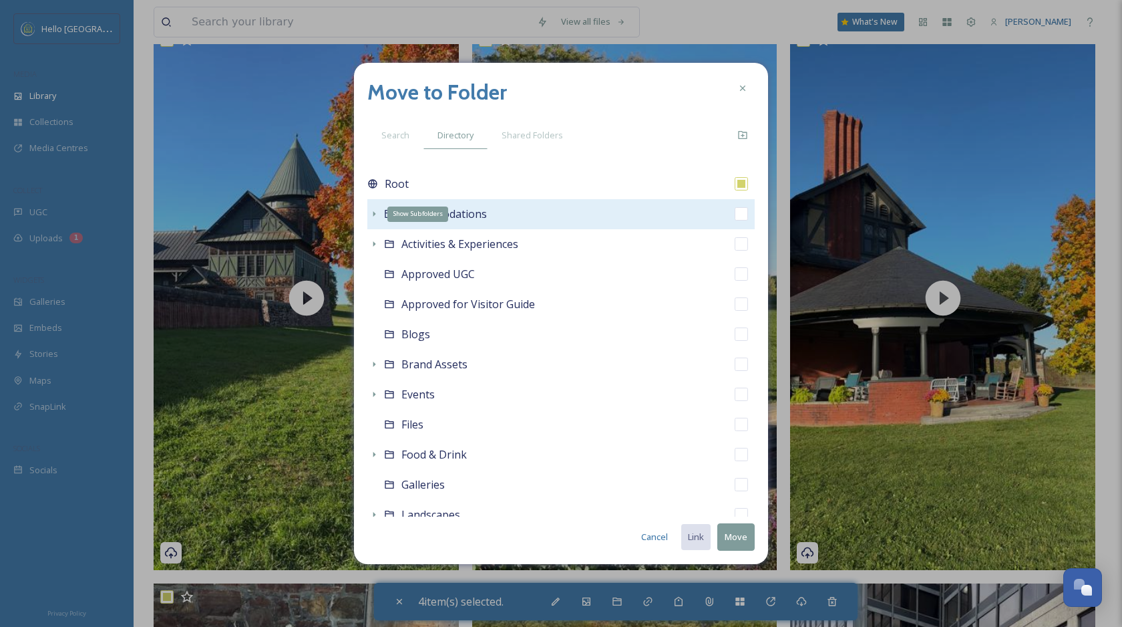
click at [371, 217] on icon at bounding box center [374, 213] width 11 height 11
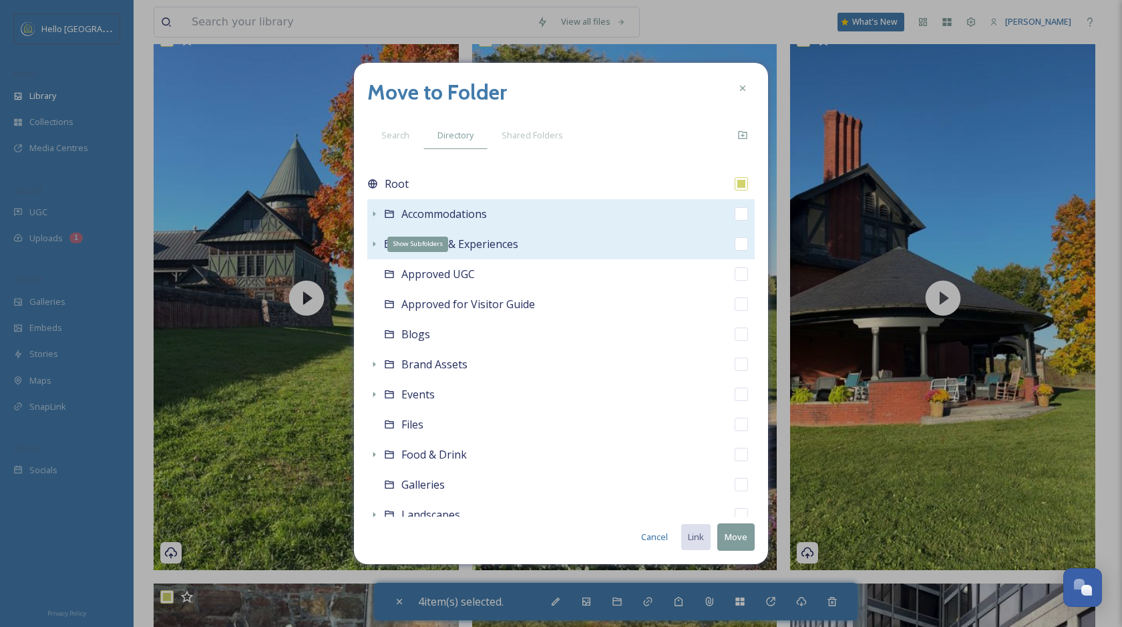
click at [370, 242] on icon at bounding box center [374, 243] width 11 height 11
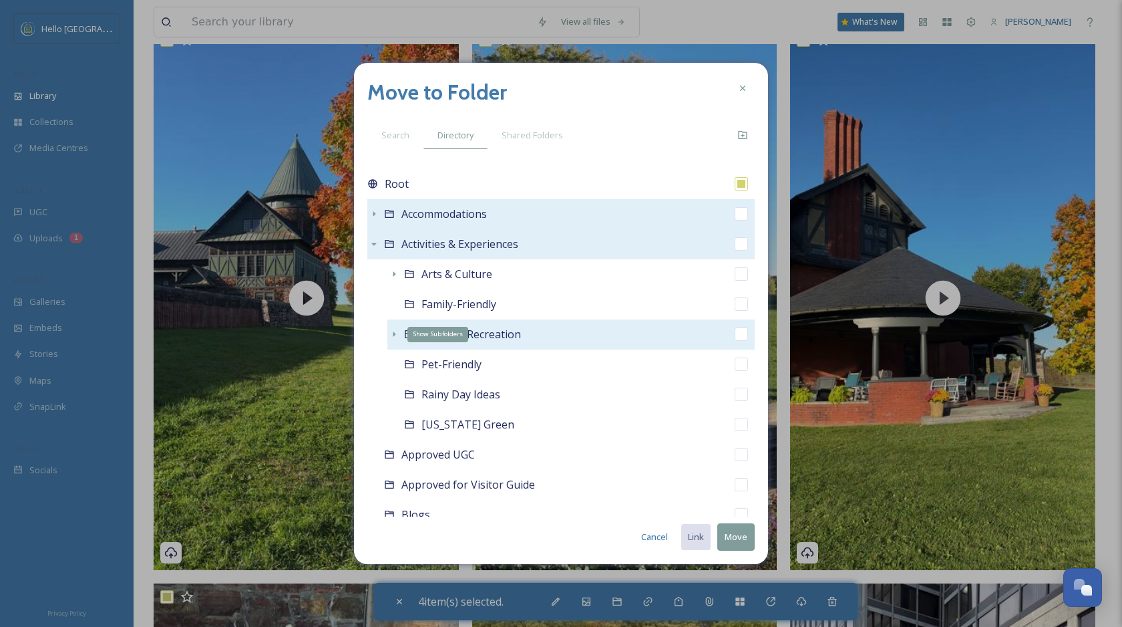
click at [388, 330] on div "Show Subfolders" at bounding box center [393, 333] width 13 height 13
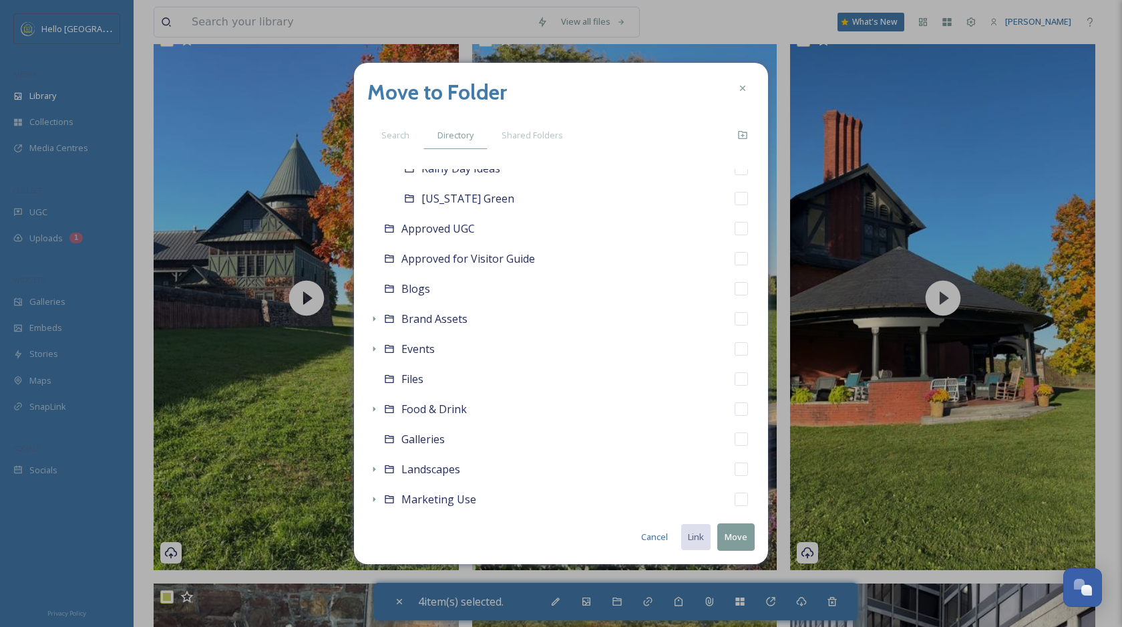
scroll to position [470, 0]
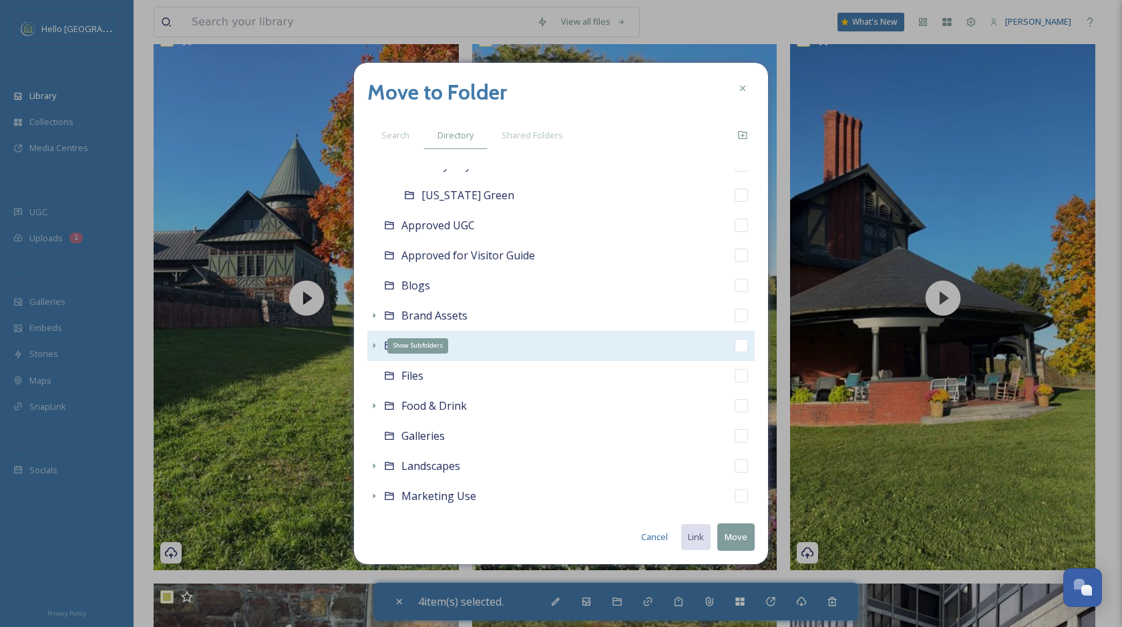
click at [373, 347] on icon at bounding box center [374, 345] width 11 height 11
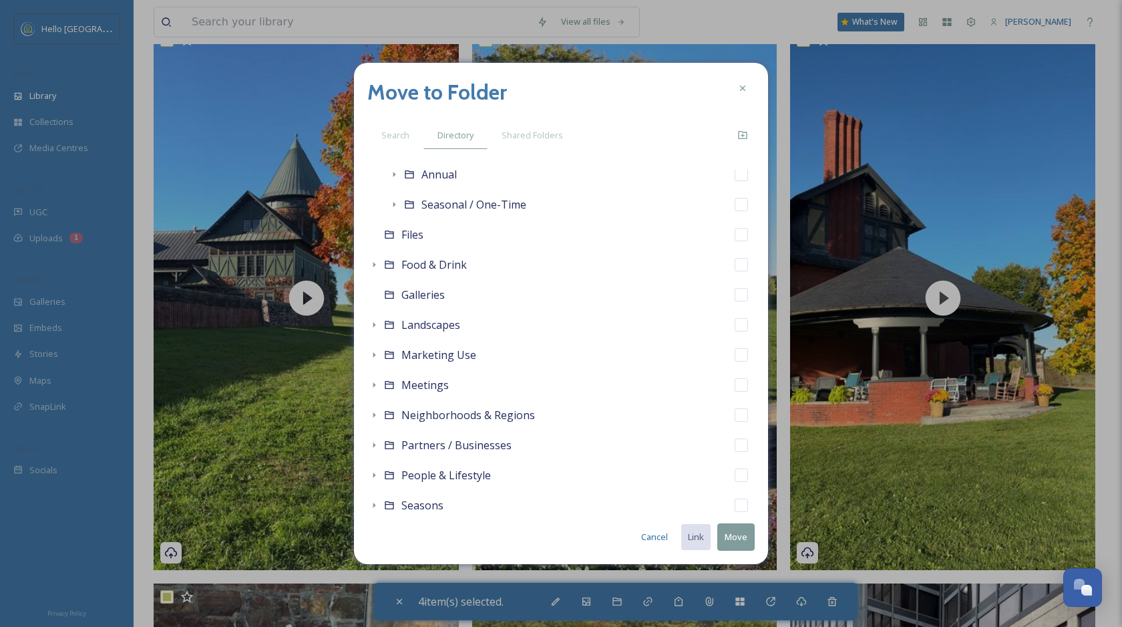
scroll to position [678, 0]
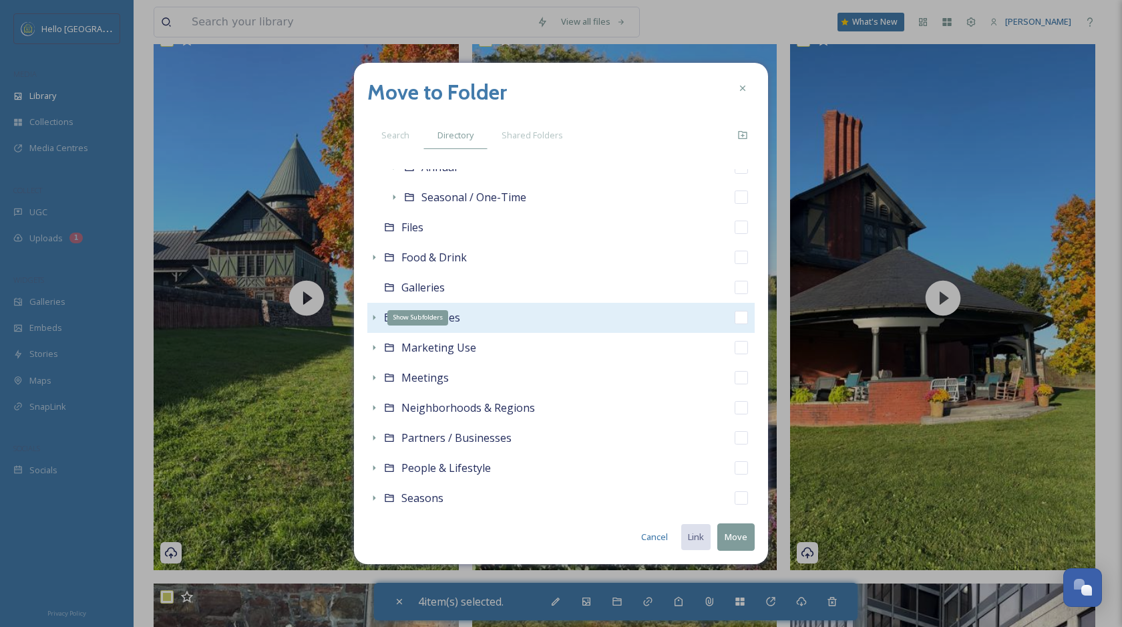
click at [373, 315] on icon at bounding box center [374, 317] width 11 height 11
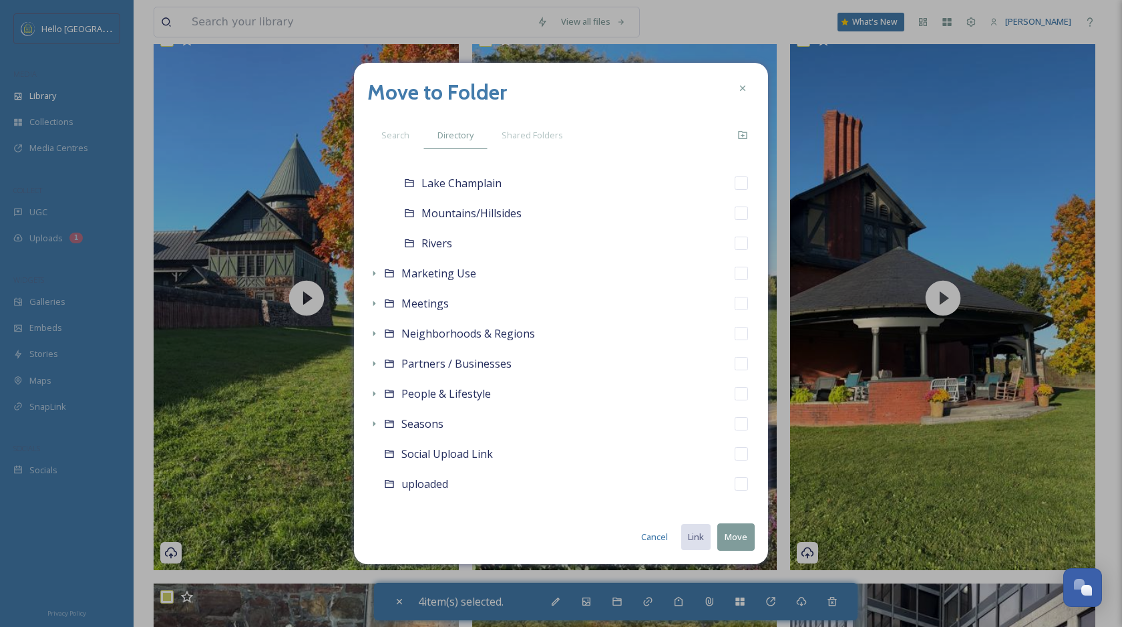
scroll to position [858, 0]
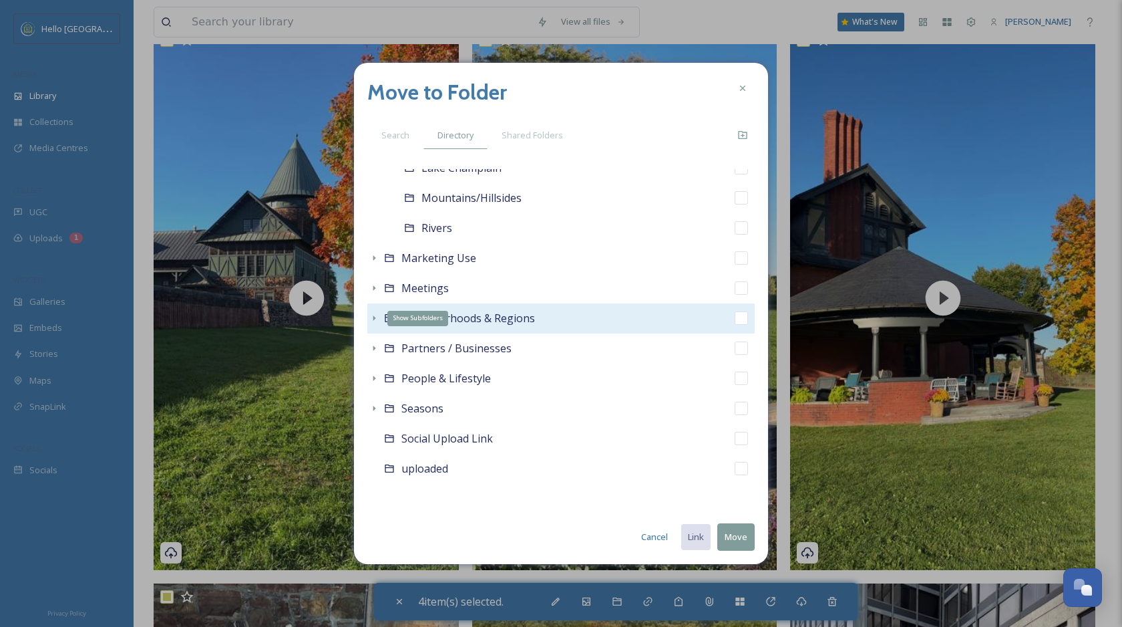
click at [372, 315] on icon at bounding box center [374, 318] width 11 height 11
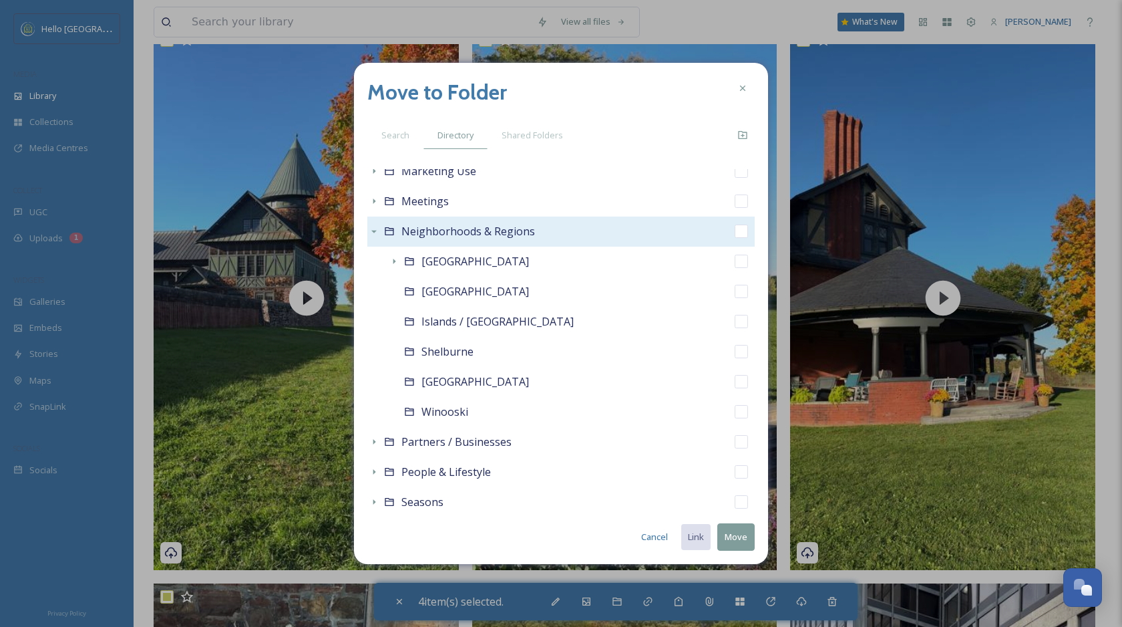
scroll to position [976, 0]
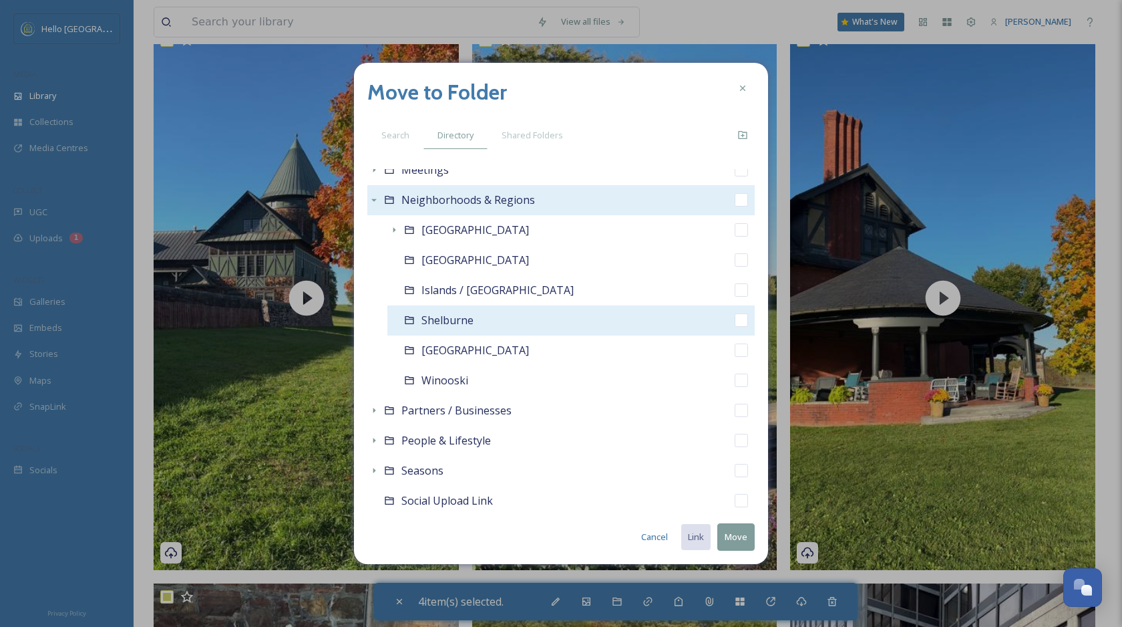
click at [743, 319] on input "checkbox" at bounding box center [741, 319] width 13 height 13
checkbox input "true"
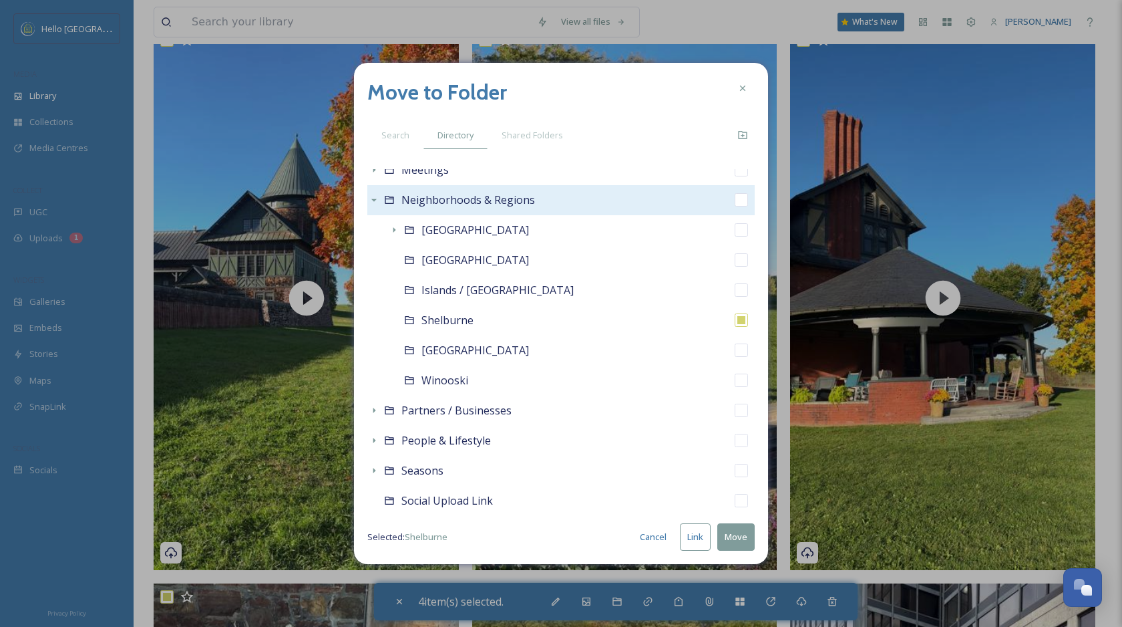
click at [702, 536] on button "Link" at bounding box center [695, 536] width 31 height 27
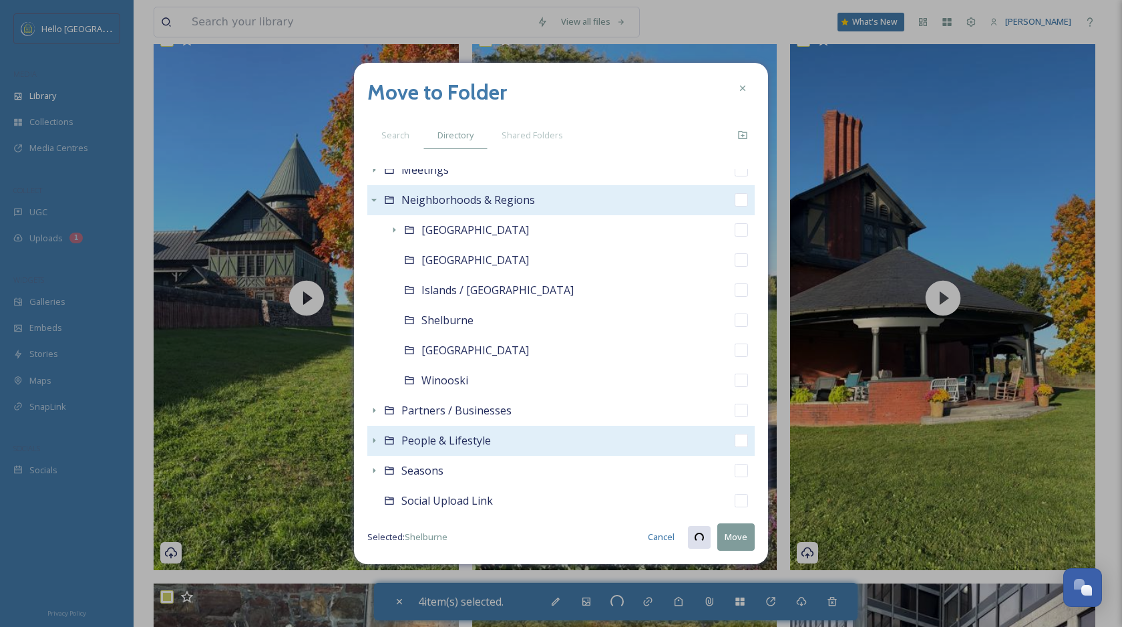
checkbox input "true"
checkbox input "false"
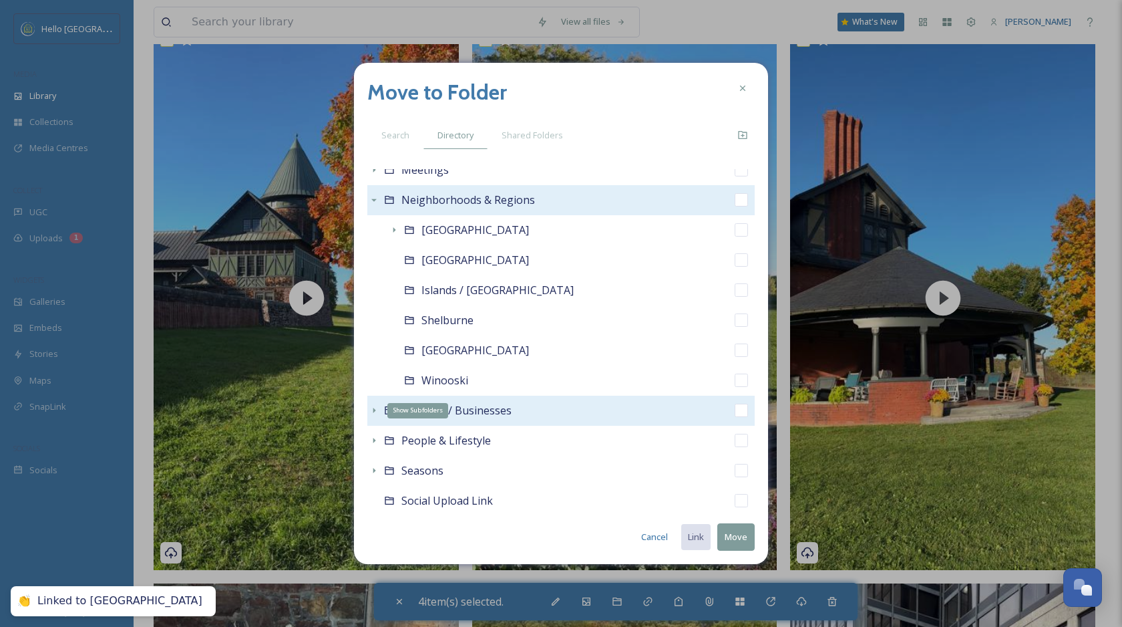
click at [373, 412] on icon at bounding box center [374, 410] width 3 height 5
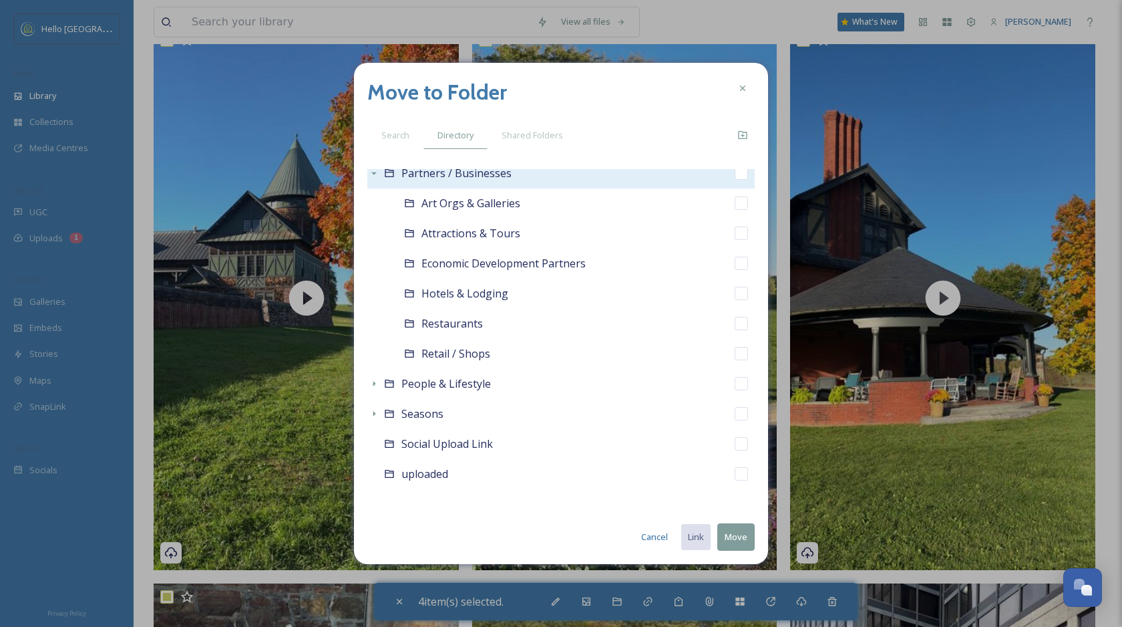
scroll to position [1218, 0]
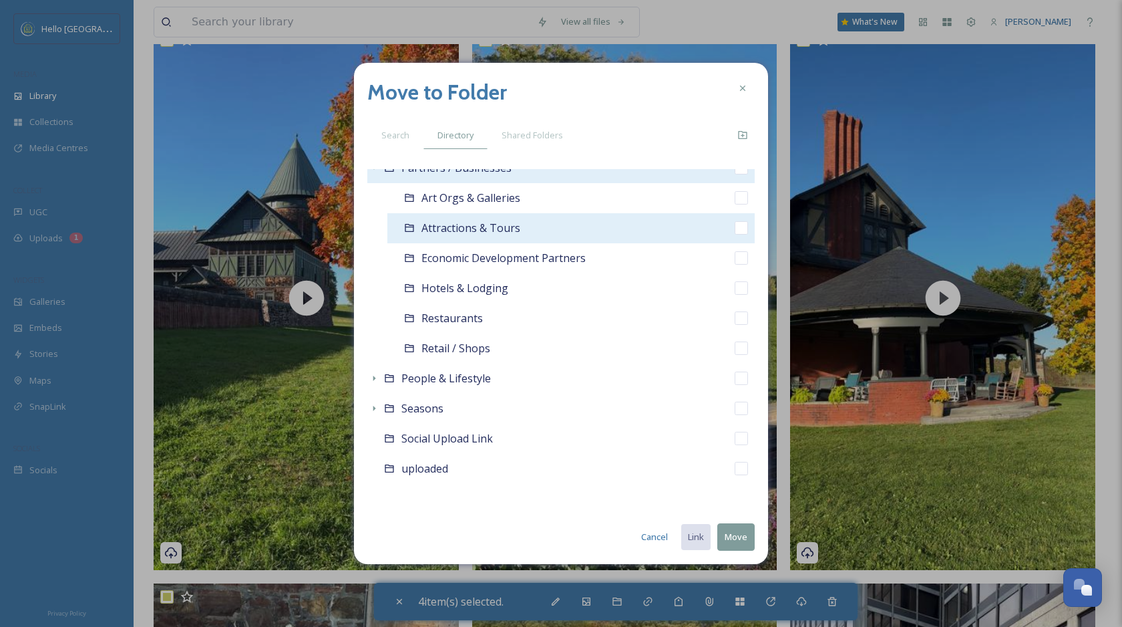
click at [746, 228] on input "checkbox" at bounding box center [741, 227] width 13 height 13
checkbox input "true"
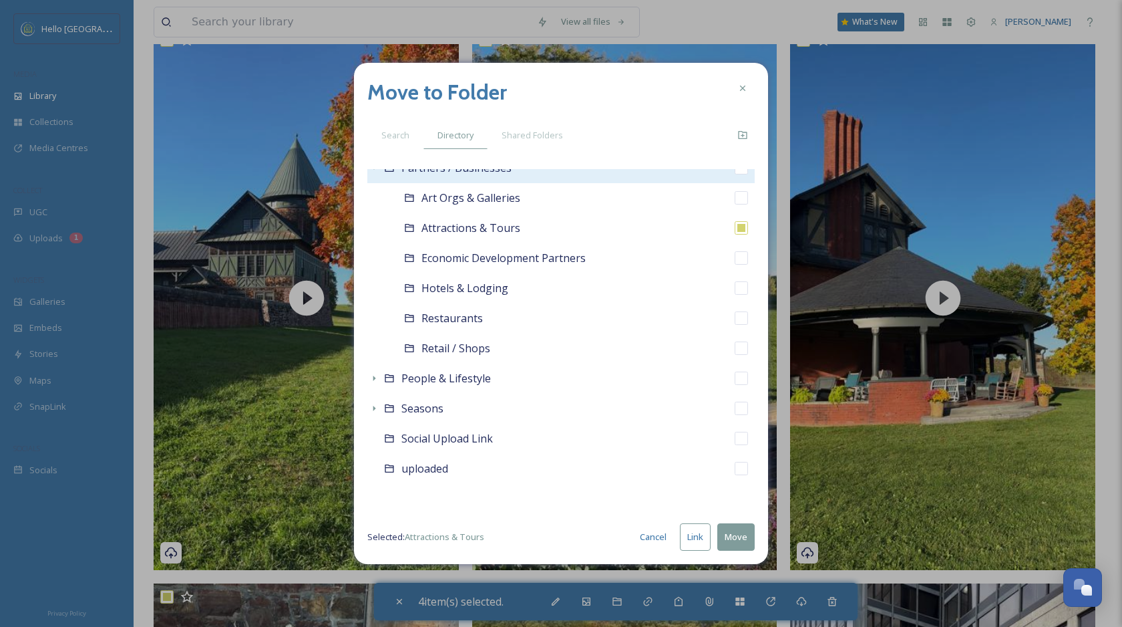
click at [691, 540] on button "Link" at bounding box center [695, 536] width 31 height 27
checkbox input "true"
checkbox input "false"
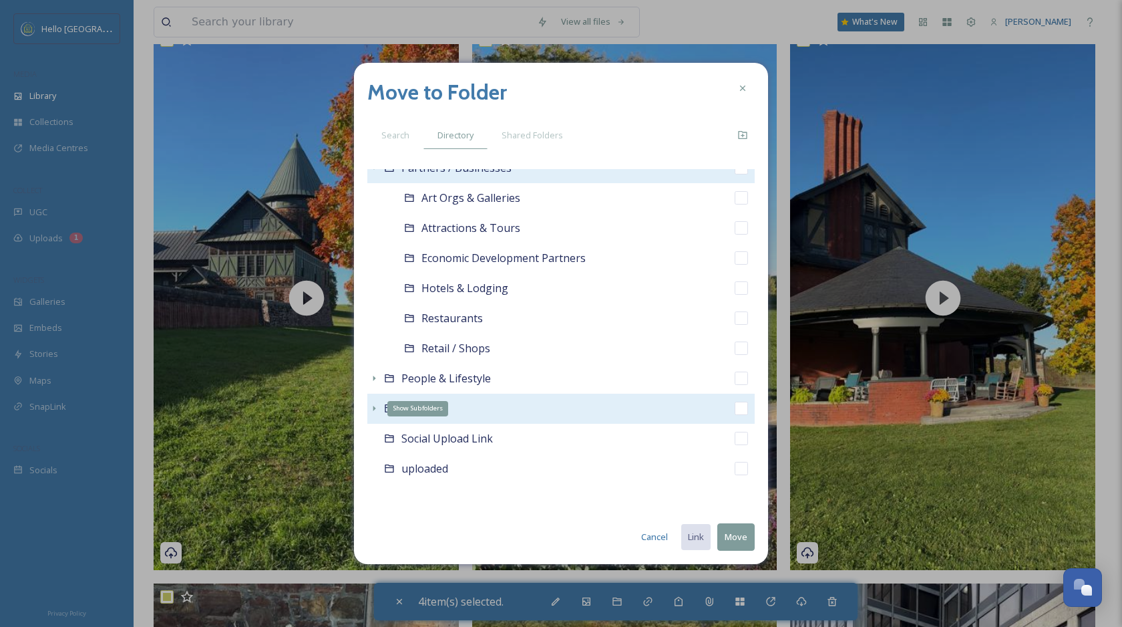
click at [371, 411] on icon at bounding box center [374, 408] width 11 height 11
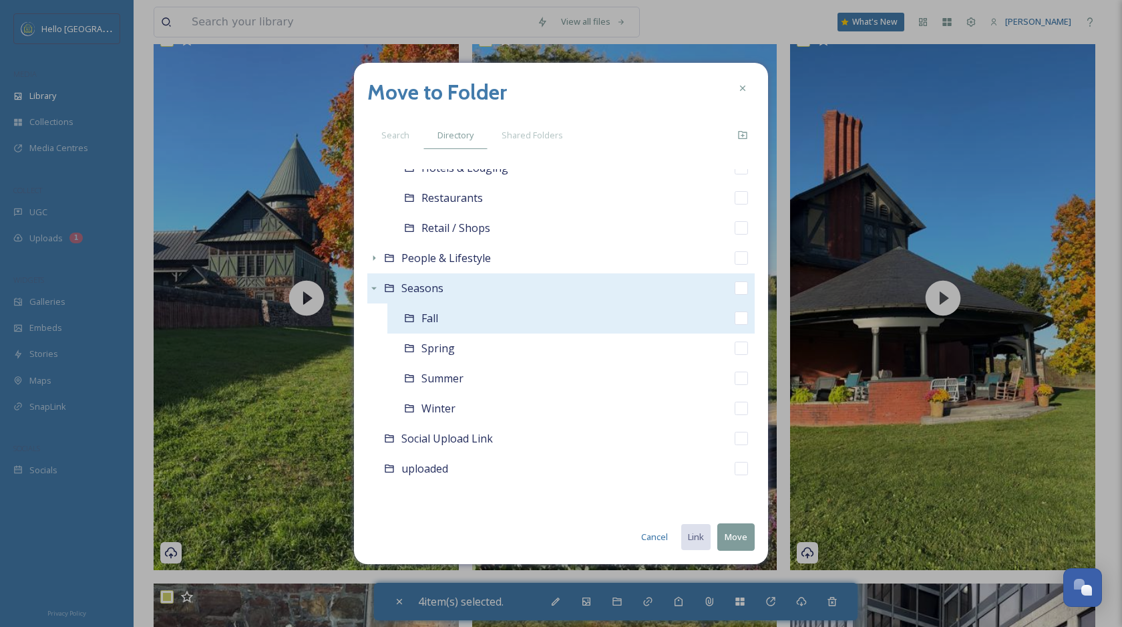
click at [736, 320] on input "checkbox" at bounding box center [741, 317] width 13 height 13
checkbox input "true"
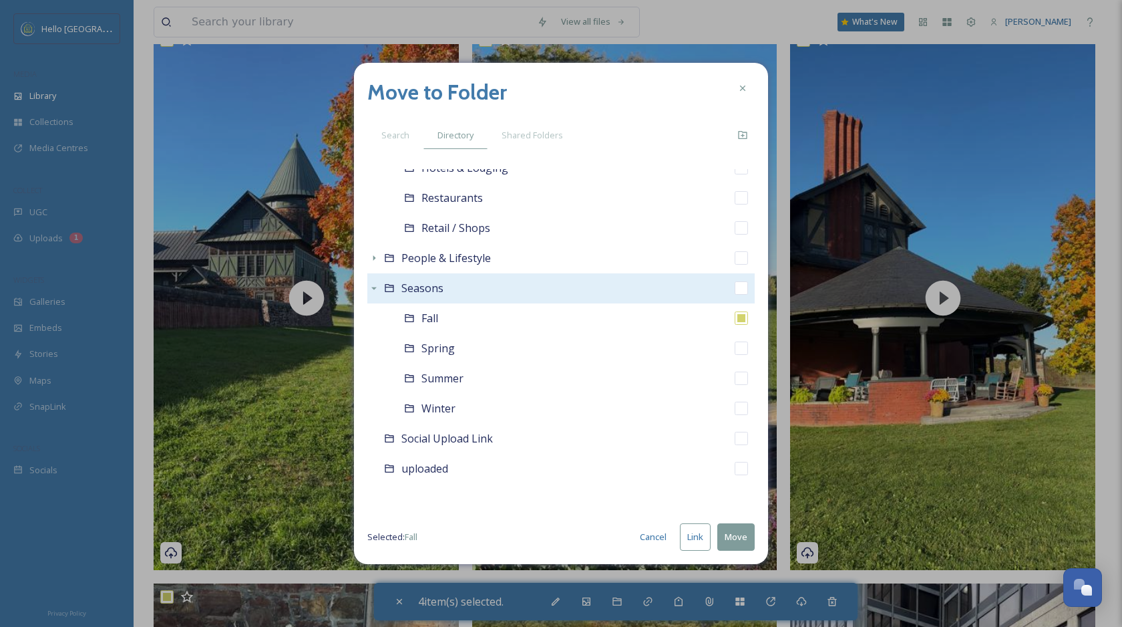
click at [696, 537] on button "Link" at bounding box center [695, 536] width 31 height 27
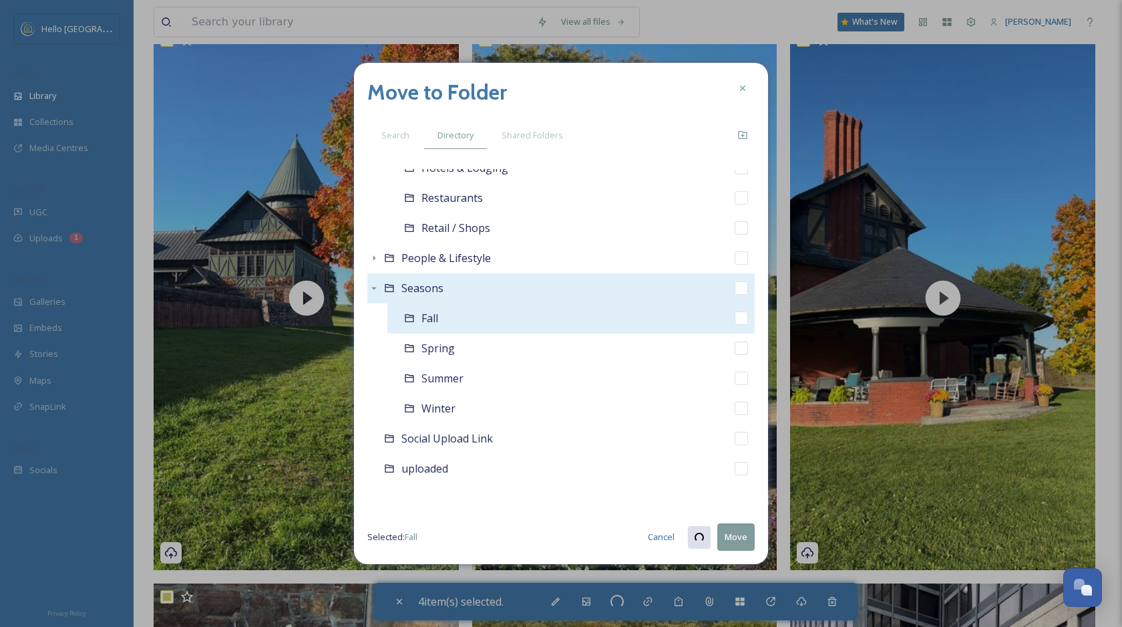
checkbox input "true"
click at [740, 319] on input "checkbox" at bounding box center [741, 317] width 13 height 13
checkbox input "true"
checkbox input "false"
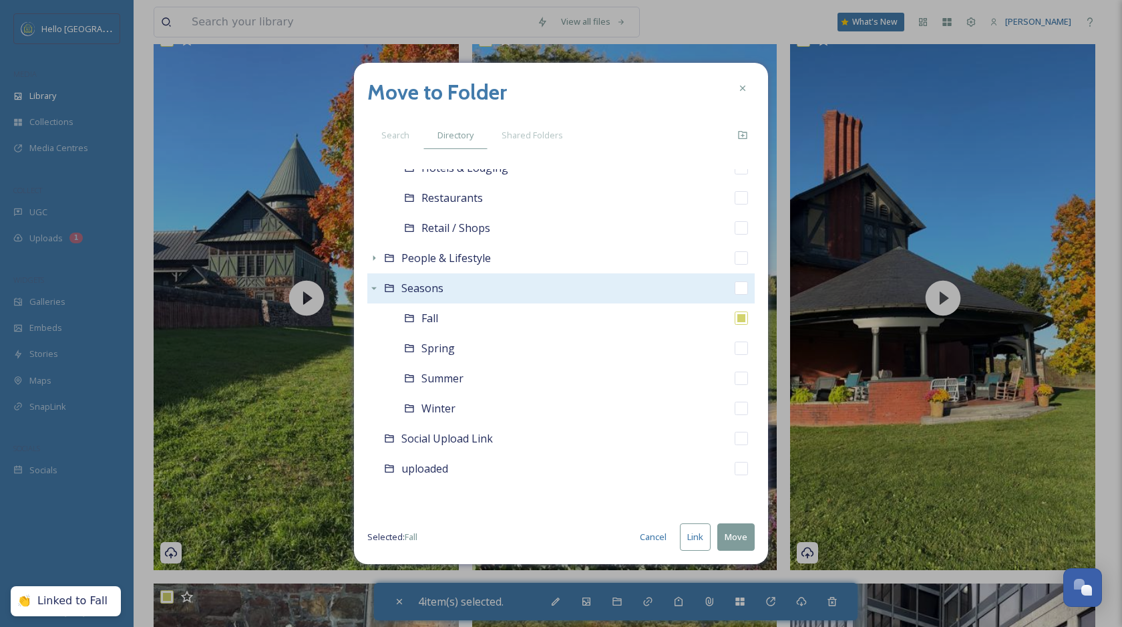
click at [738, 536] on button "Move" at bounding box center [735, 536] width 37 height 27
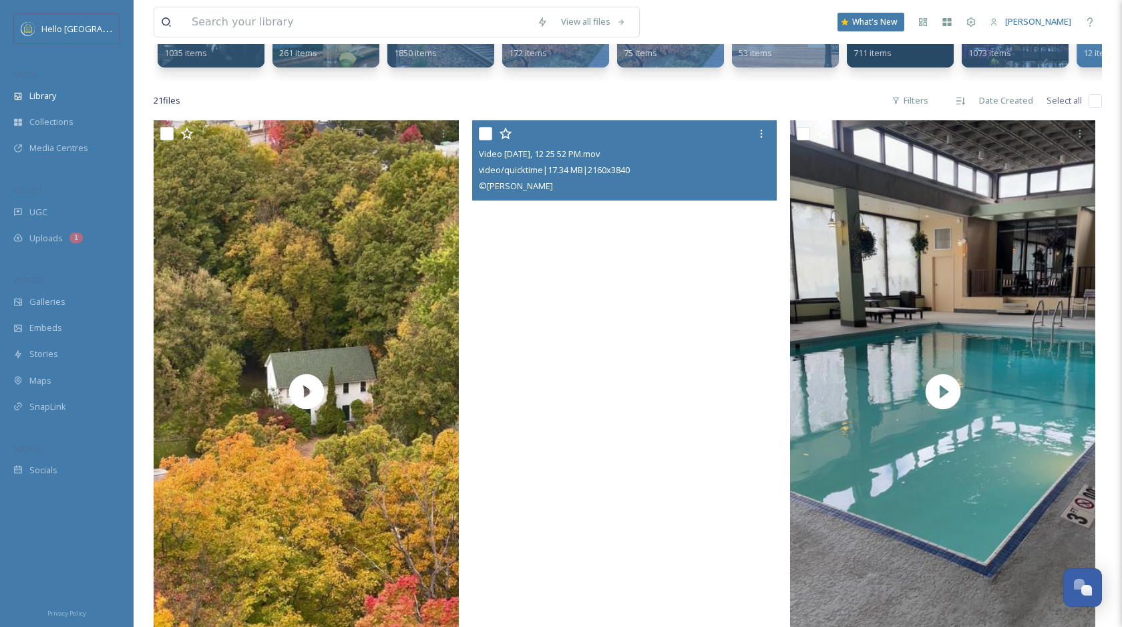
scroll to position [206, 0]
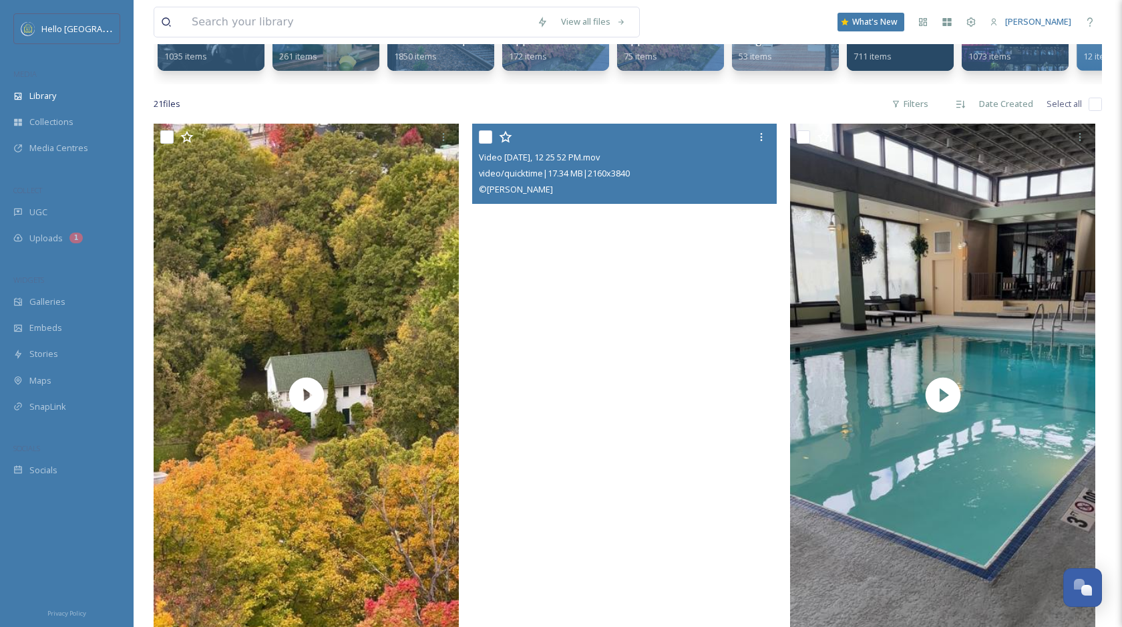
click at [482, 136] on input "checkbox" at bounding box center [485, 136] width 13 height 13
checkbox input "true"
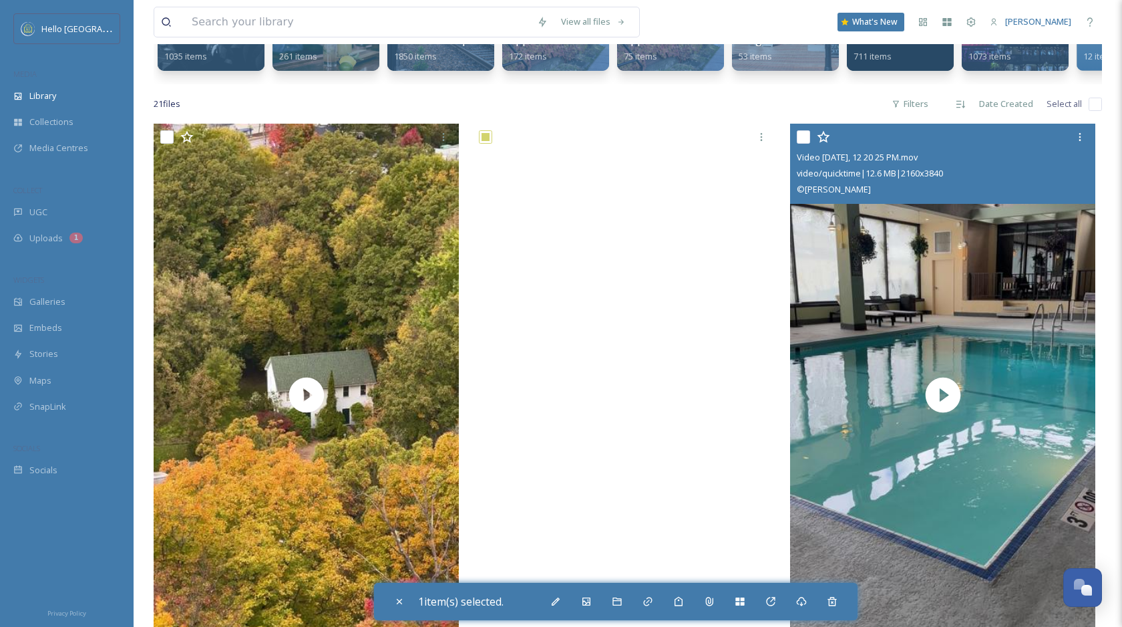
click at [802, 136] on input "checkbox" at bounding box center [803, 136] width 13 height 13
checkbox input "true"
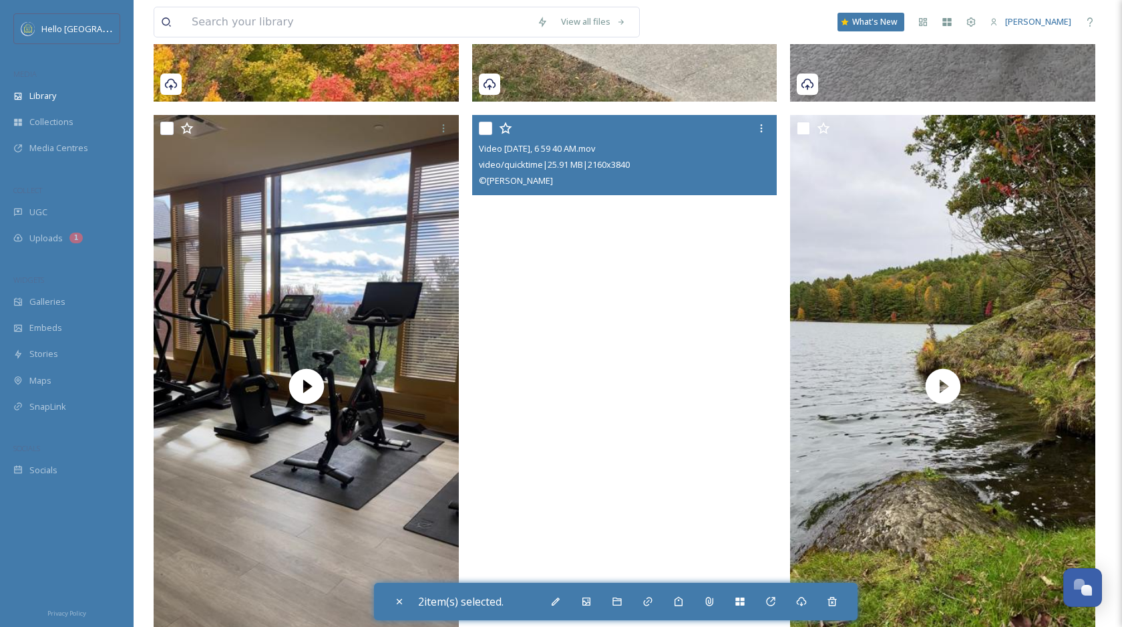
scroll to position [773, 0]
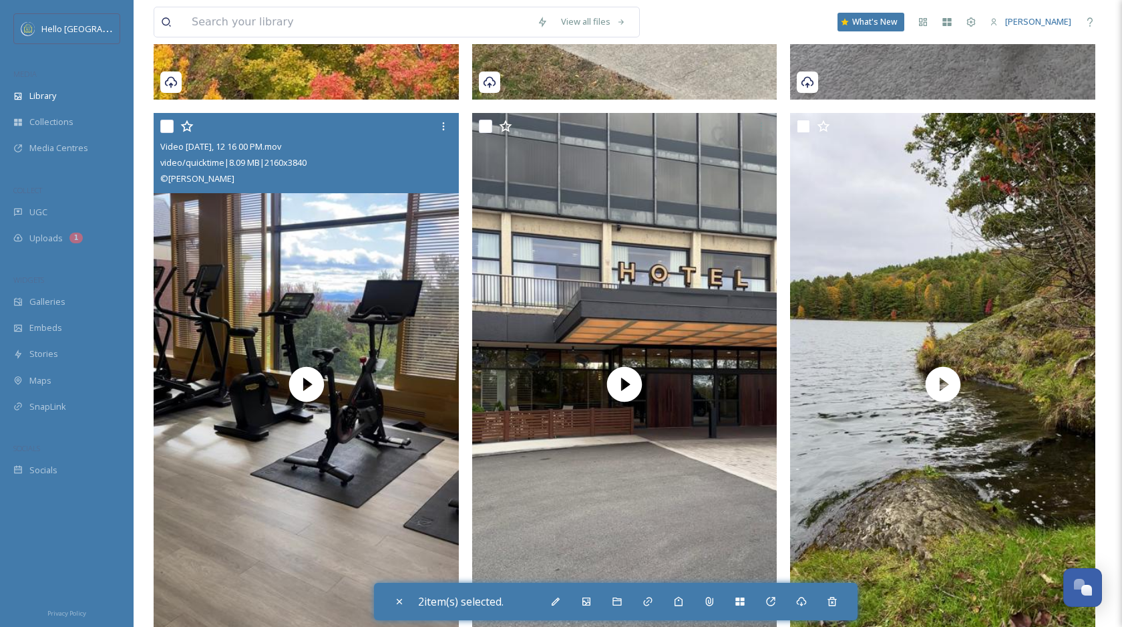
click at [166, 129] on input "checkbox" at bounding box center [166, 126] width 13 height 13
checkbox input "true"
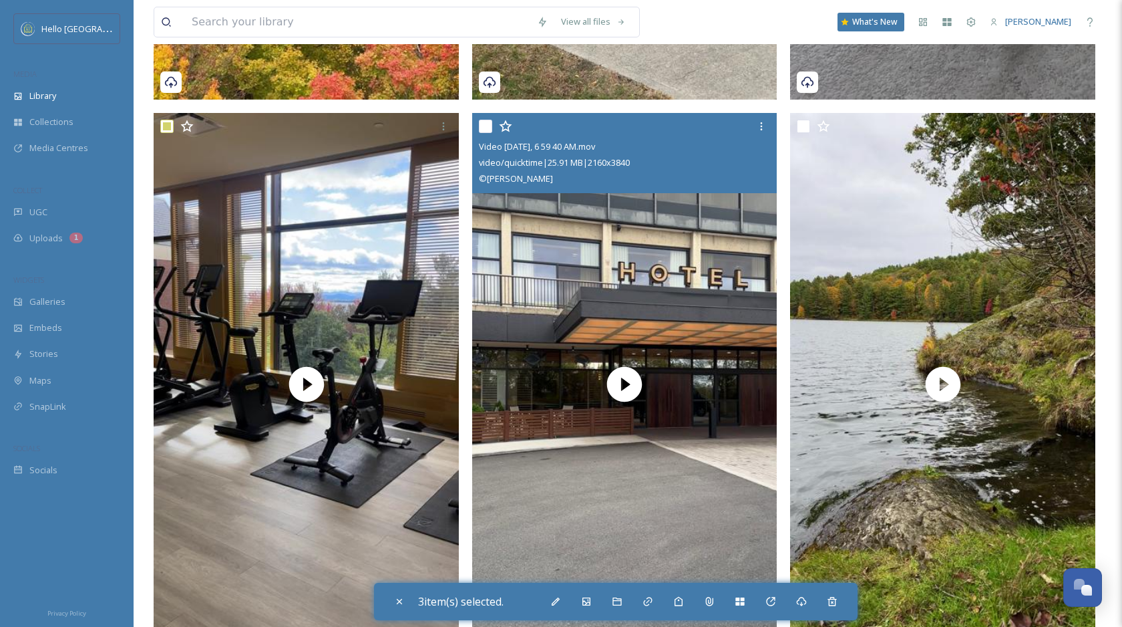
click at [485, 131] on input "checkbox" at bounding box center [485, 126] width 13 height 13
checkbox input "true"
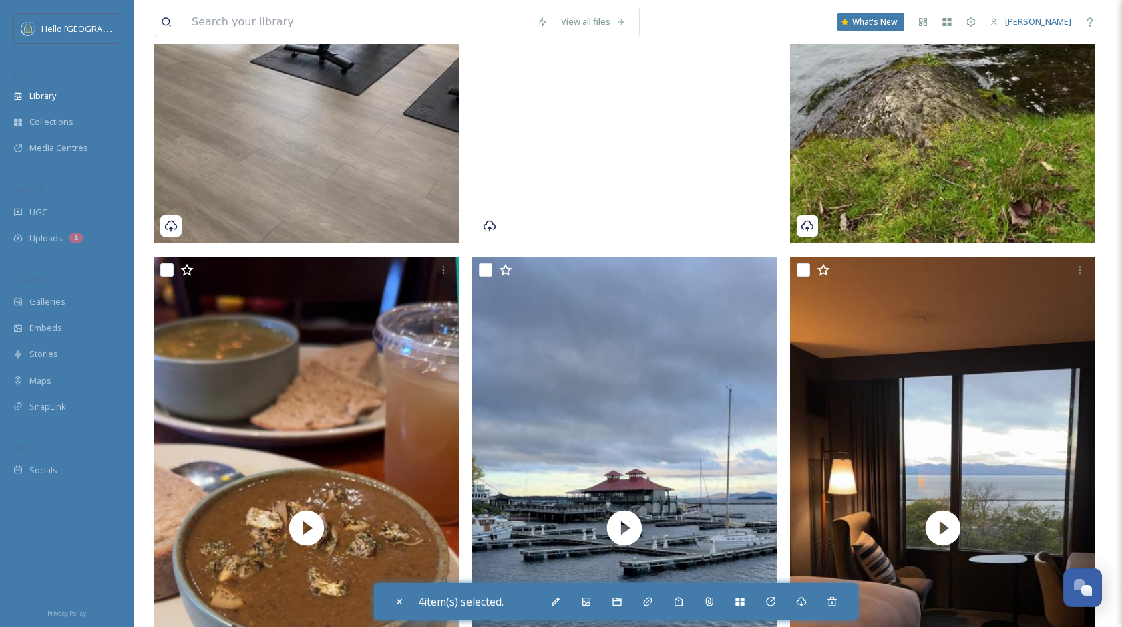
scroll to position [1301, 0]
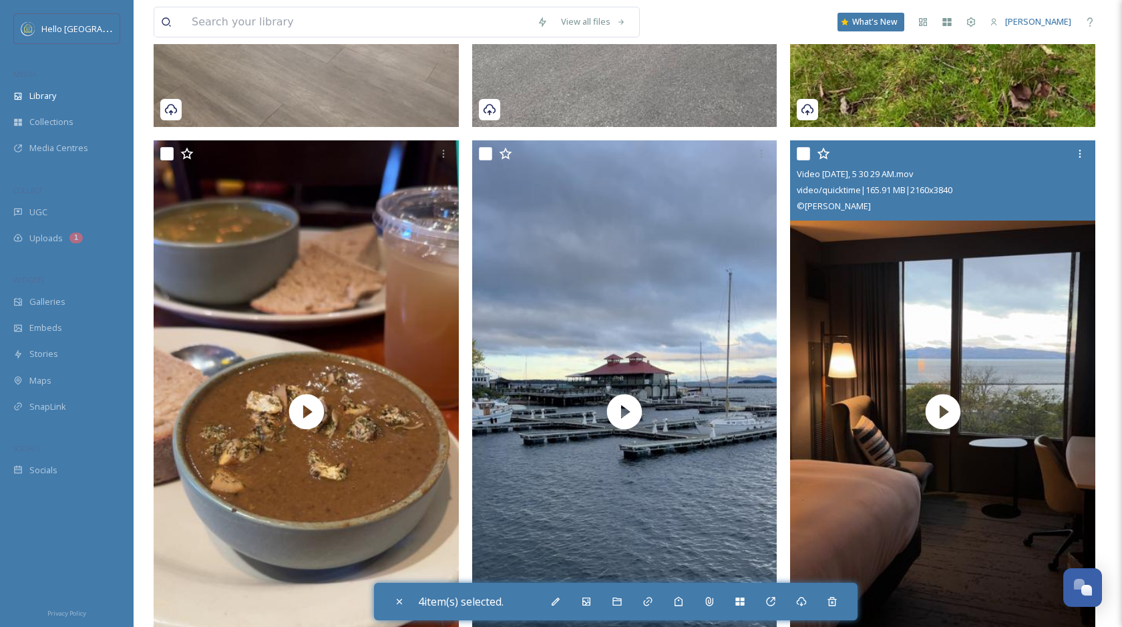
click at [800, 153] on input "checkbox" at bounding box center [803, 153] width 13 height 13
checkbox input "true"
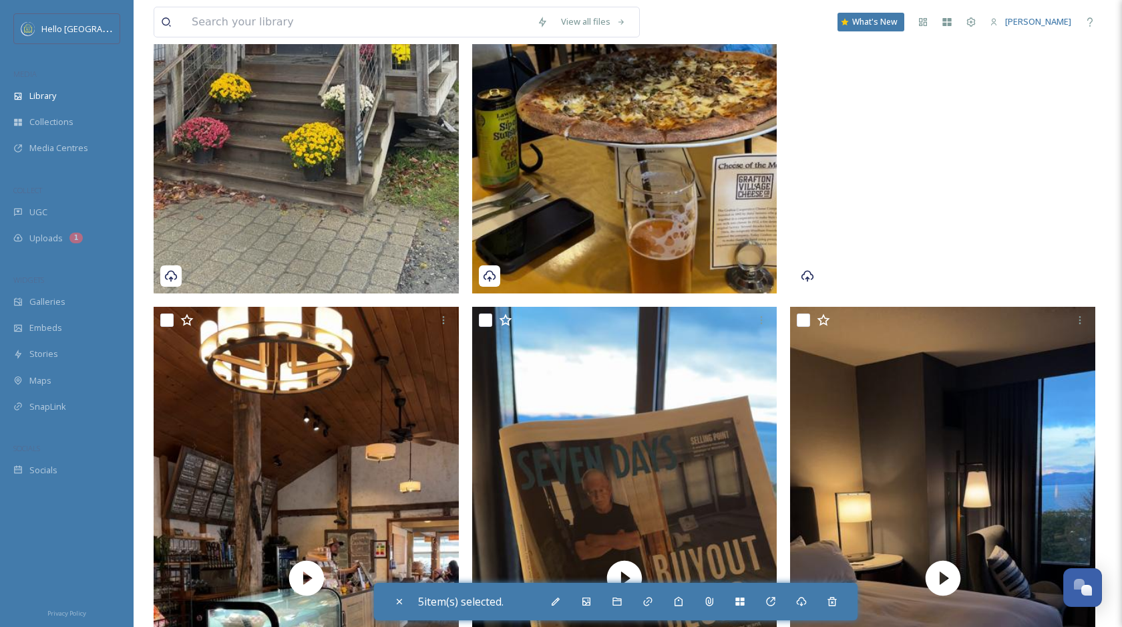
scroll to position [3605, 0]
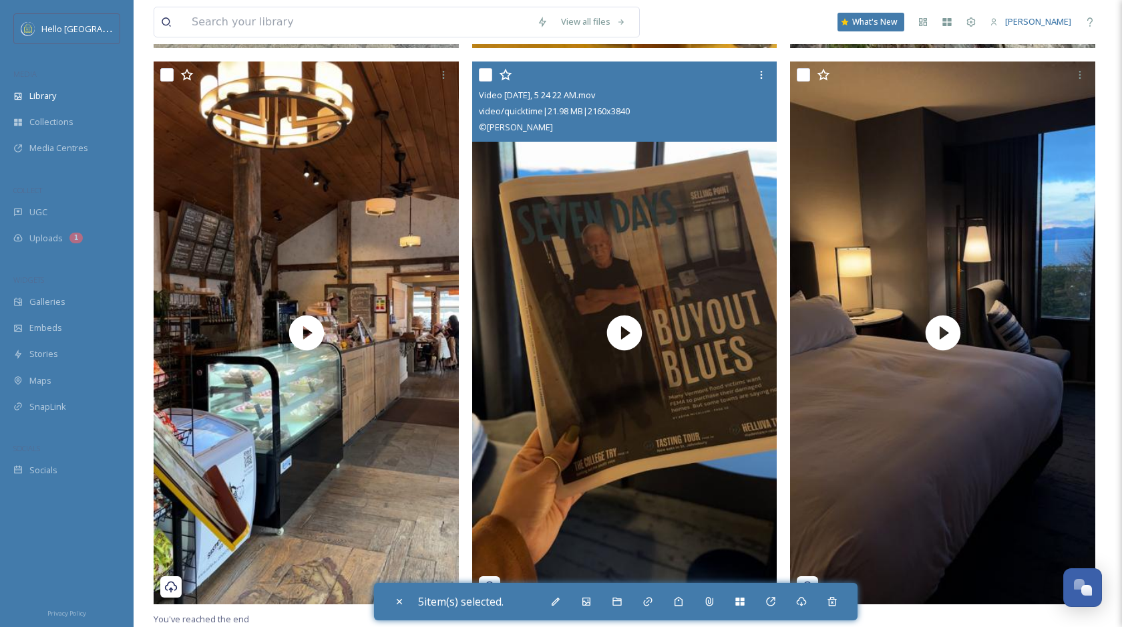
click at [486, 74] on input "checkbox" at bounding box center [485, 74] width 13 height 13
checkbox input "true"
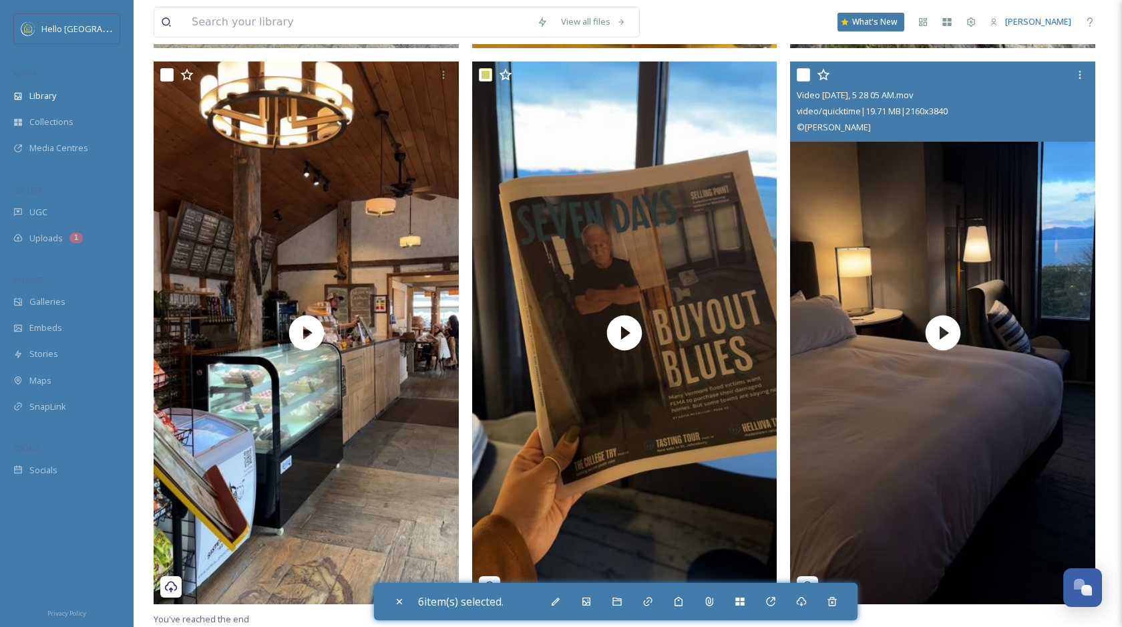
click at [804, 75] on input "checkbox" at bounding box center [803, 74] width 13 height 13
checkbox input "true"
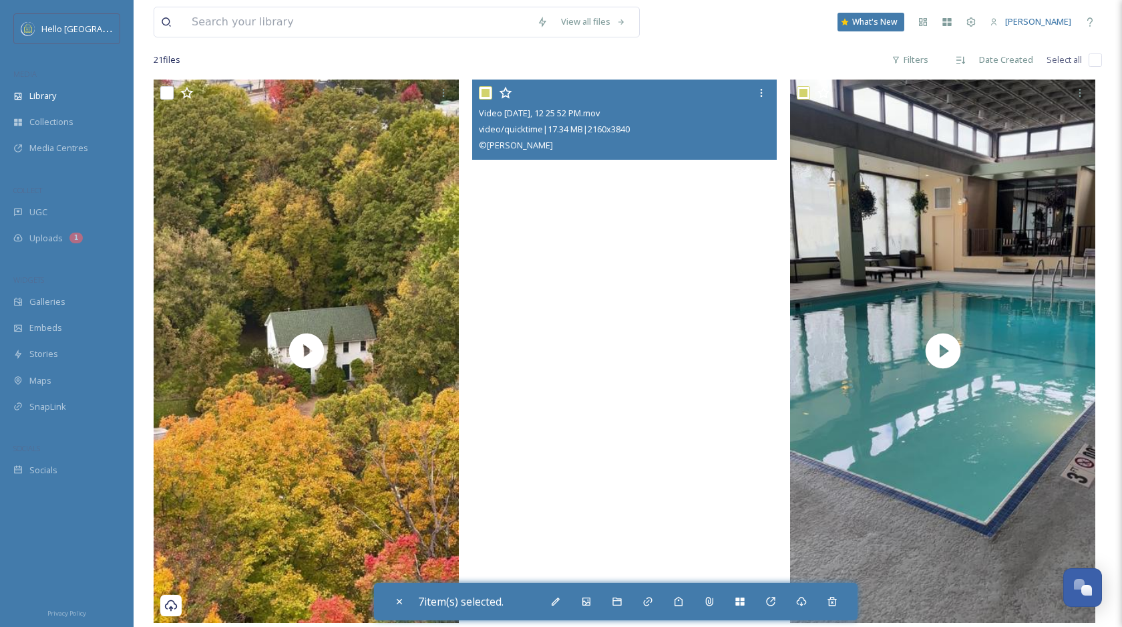
scroll to position [248, 0]
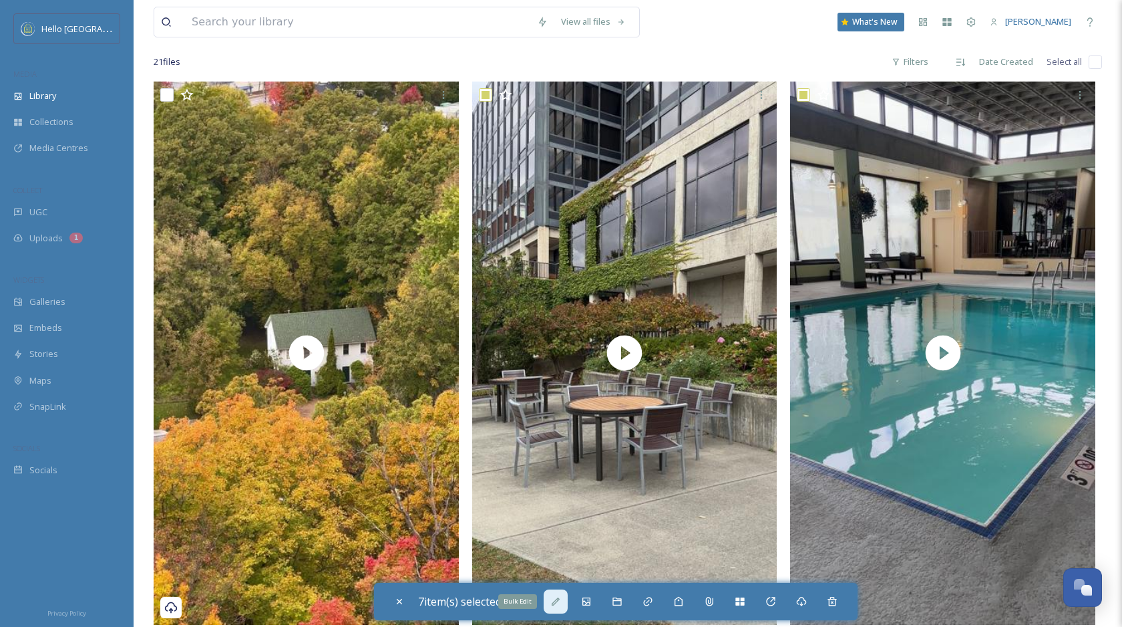
click at [560, 599] on icon at bounding box center [556, 601] width 8 height 8
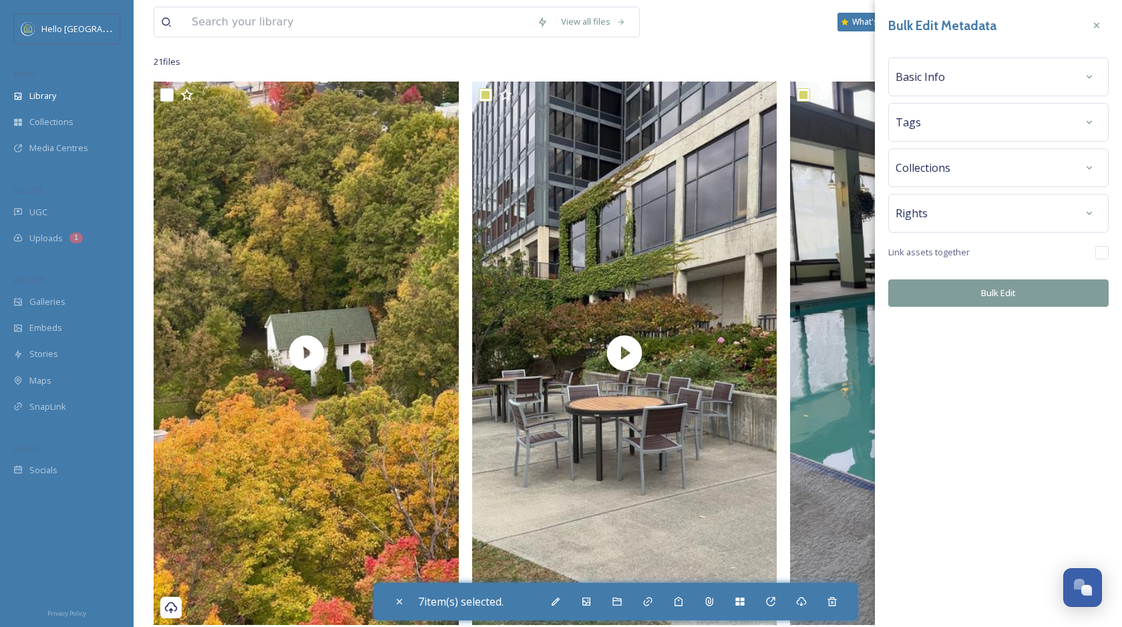
click at [1047, 85] on div "Basic Info" at bounding box center [999, 77] width 206 height 24
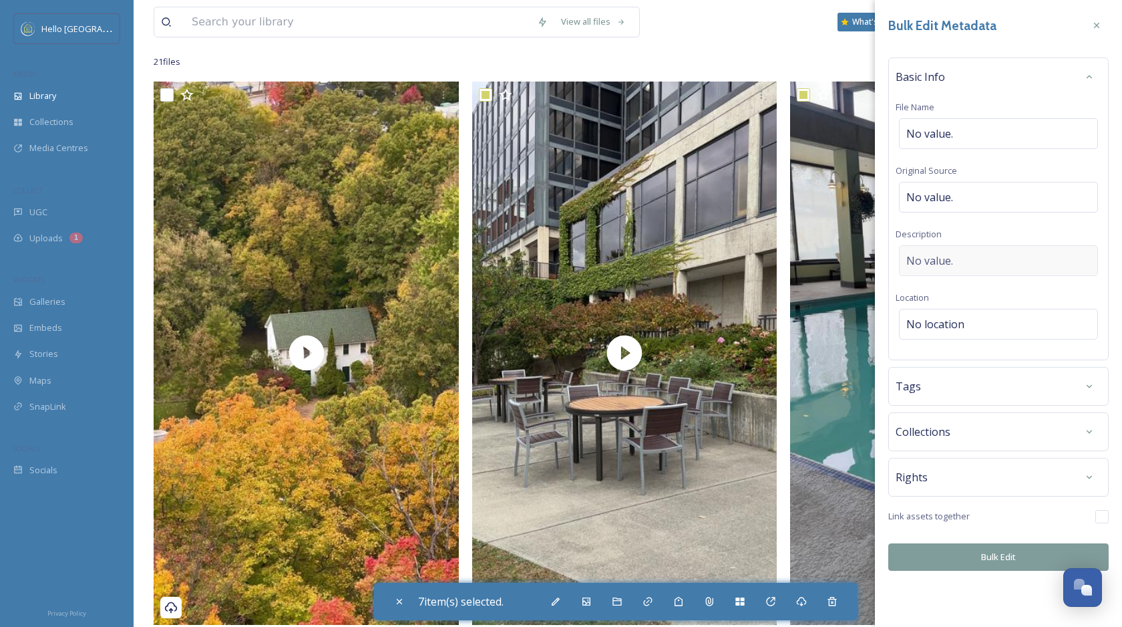
click at [983, 261] on div "No value." at bounding box center [998, 260] width 199 height 31
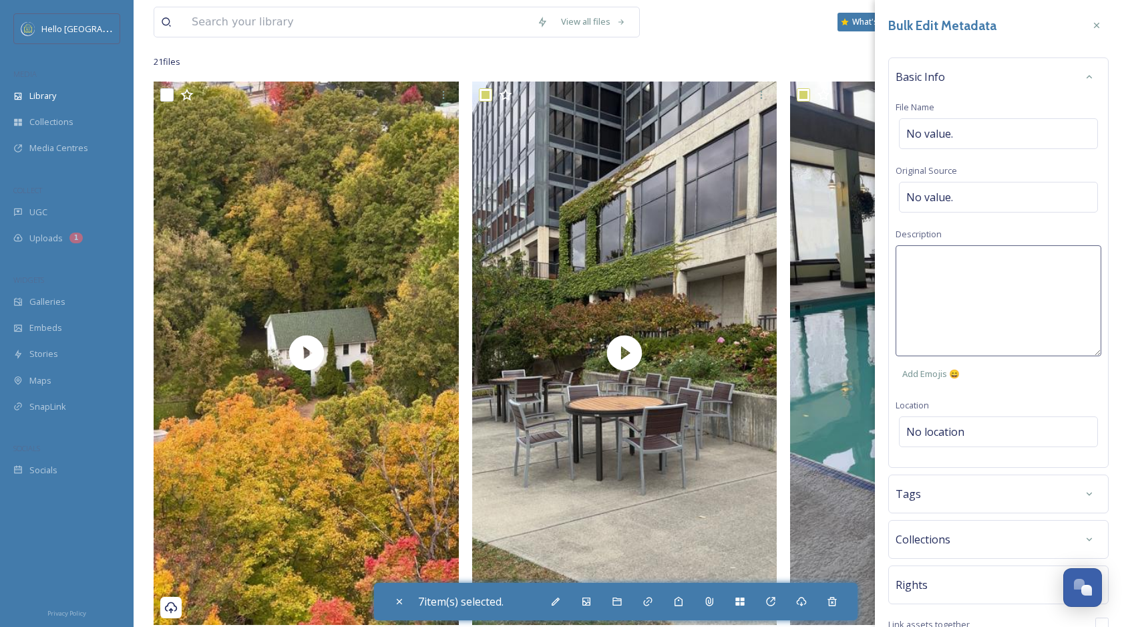
click at [956, 275] on textarea at bounding box center [999, 300] width 206 height 111
type textarea "Hotel Champlain in downtown Burlington."
click at [983, 424] on div "Bulk Edit Metadata Basic Info File Name No value. Original Source No value. Des…" at bounding box center [998, 345] width 247 height 691
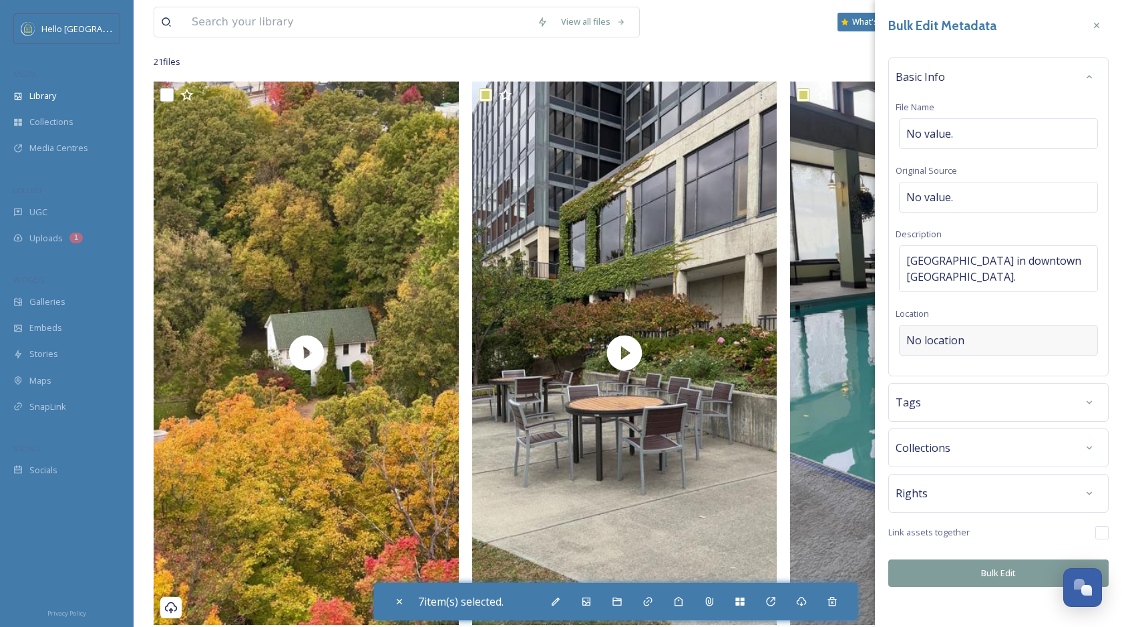
click at [977, 341] on div "No location" at bounding box center [998, 340] width 199 height 31
click at [962, 342] on input at bounding box center [999, 339] width 198 height 29
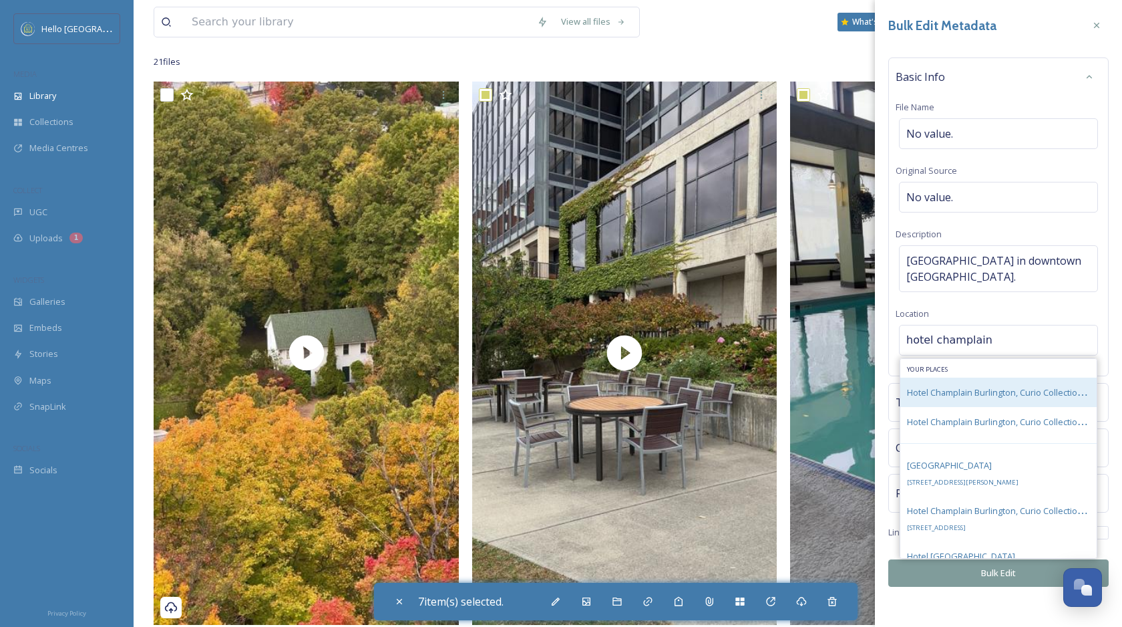
type input "hotel champlain"
click at [971, 388] on span "Hotel Champlain Burlington, Curio Collection by Hilton" at bounding box center [1013, 391] width 212 height 13
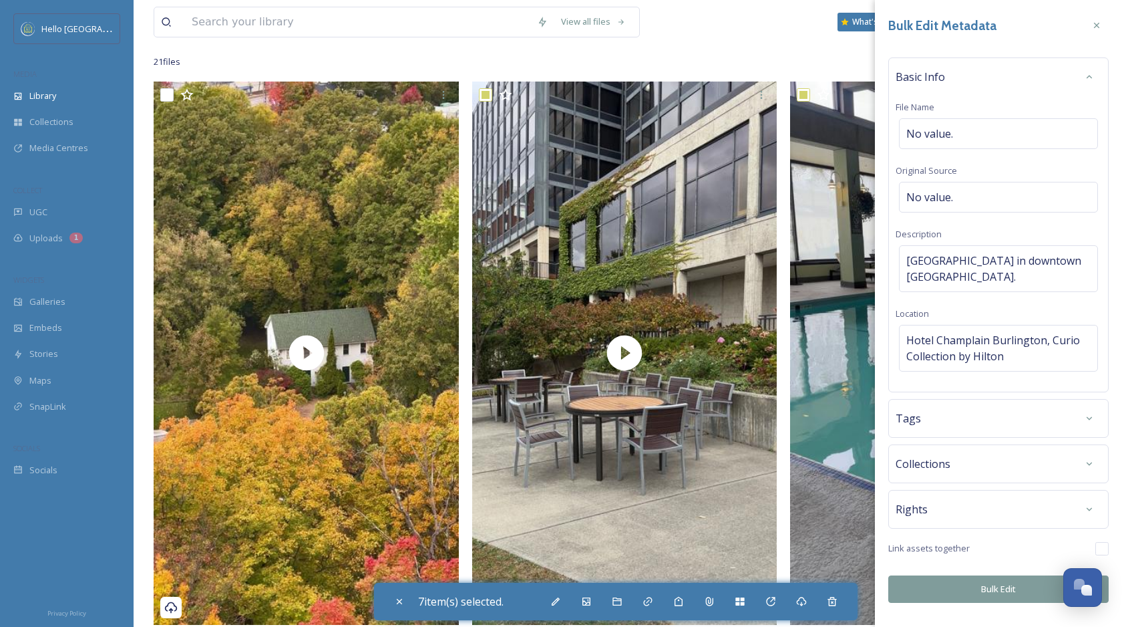
click at [1011, 414] on div "Tags" at bounding box center [999, 418] width 206 height 24
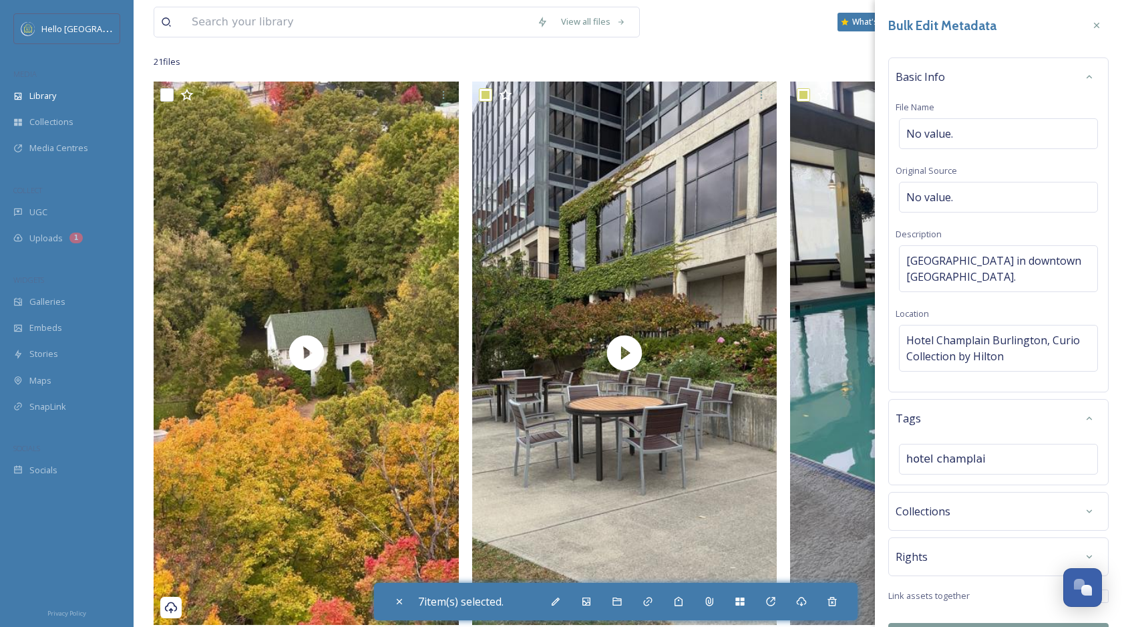
type input "hotel champlain"
type input "hotel"
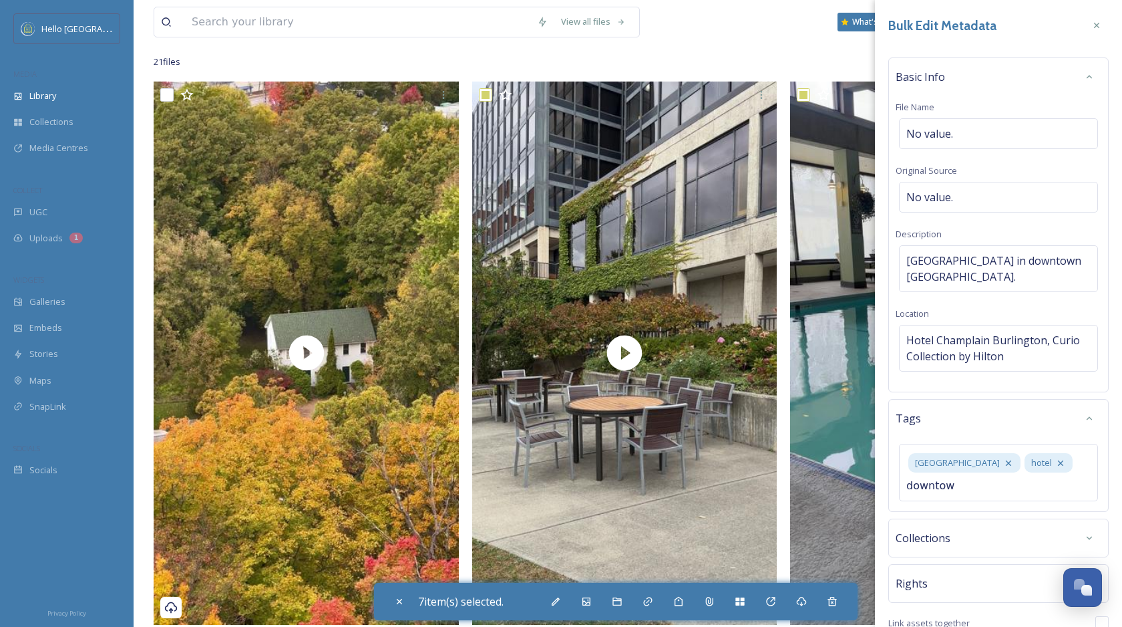
type input "downtown"
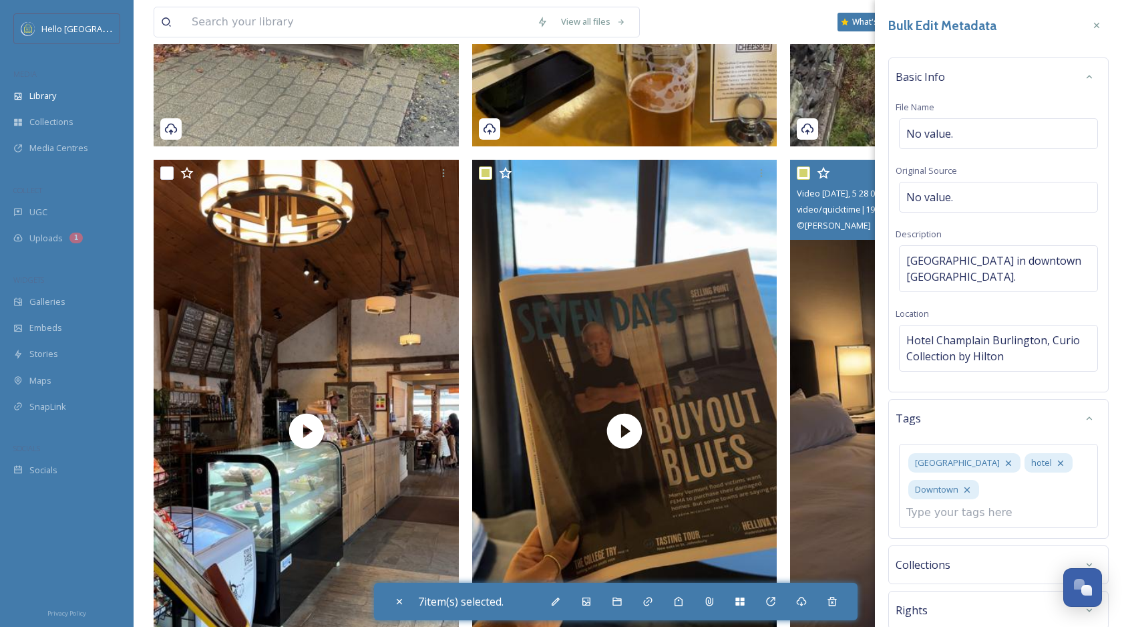
scroll to position [3605, 0]
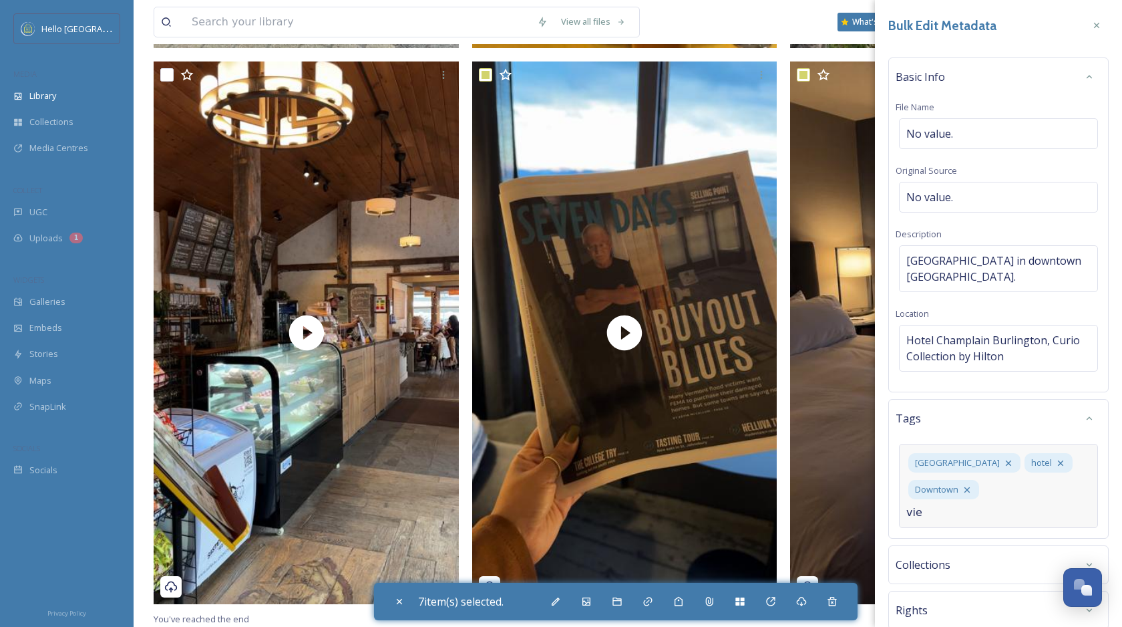
type input "view"
type input "waterfront"
type input "champlain"
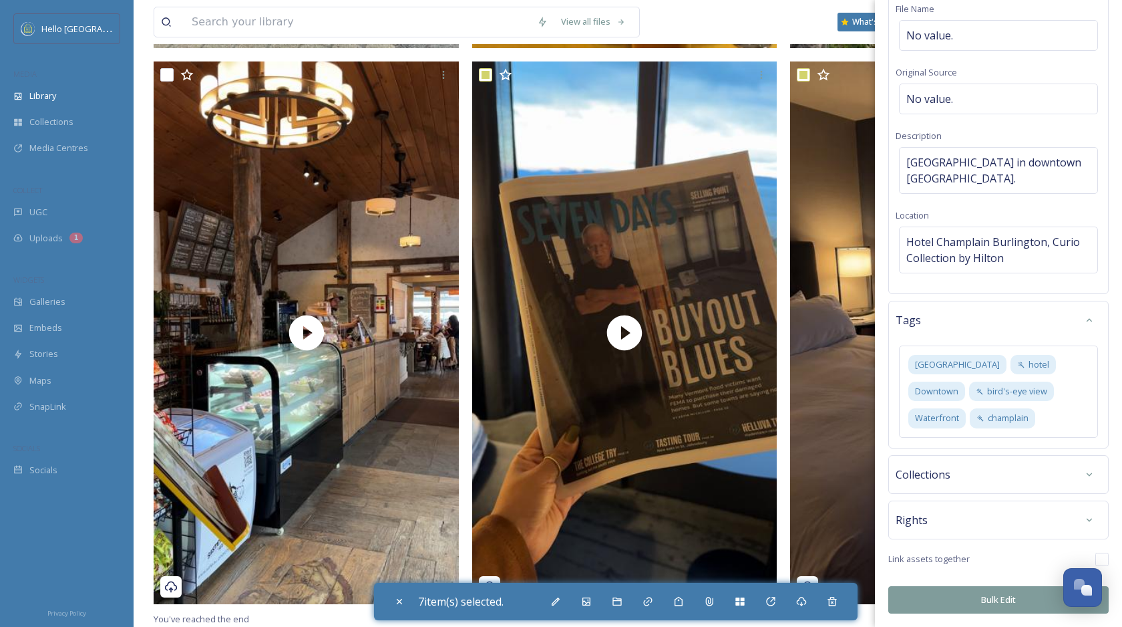
click at [955, 603] on button "Bulk Edit" at bounding box center [998, 599] width 220 height 27
checkbox input "false"
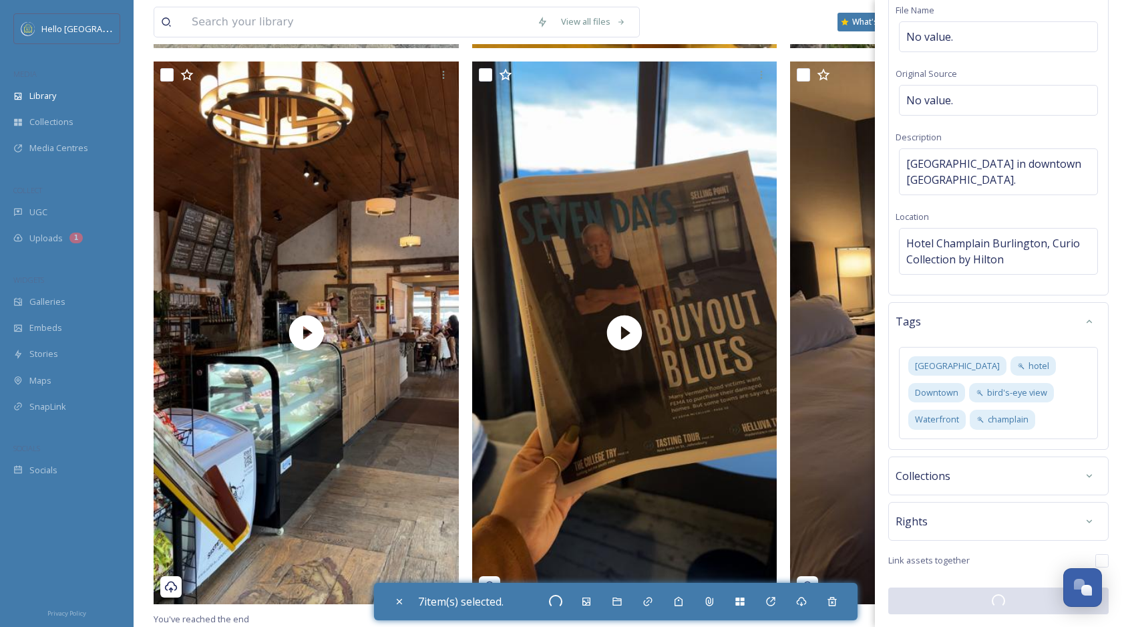
checkbox input "false"
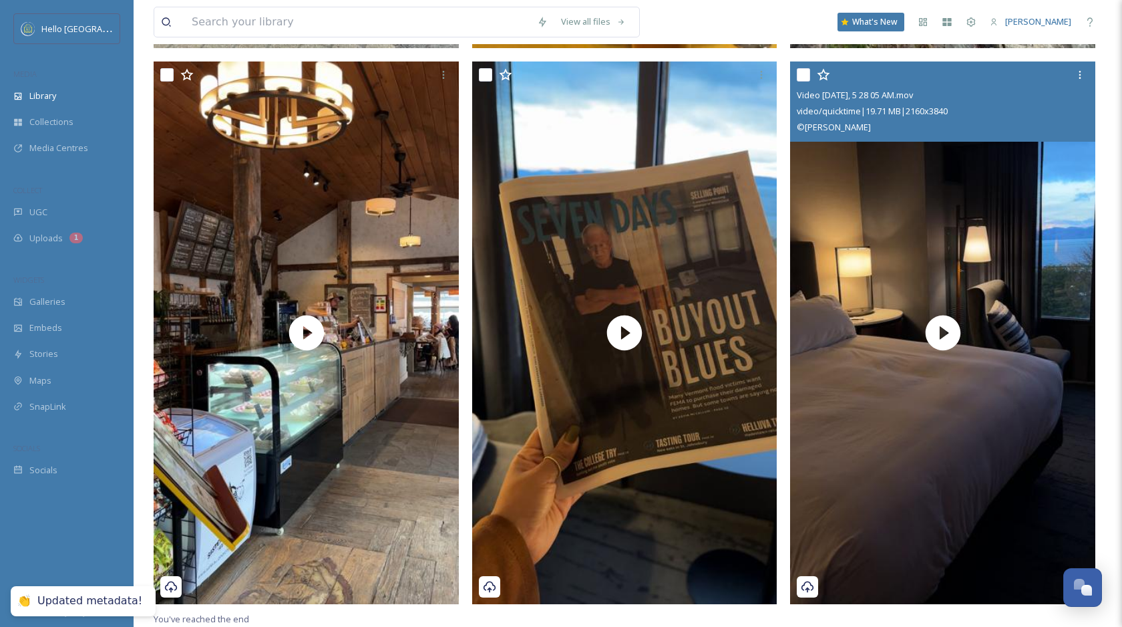
click at [803, 71] on input "checkbox" at bounding box center [803, 74] width 13 height 13
checkbox input "true"
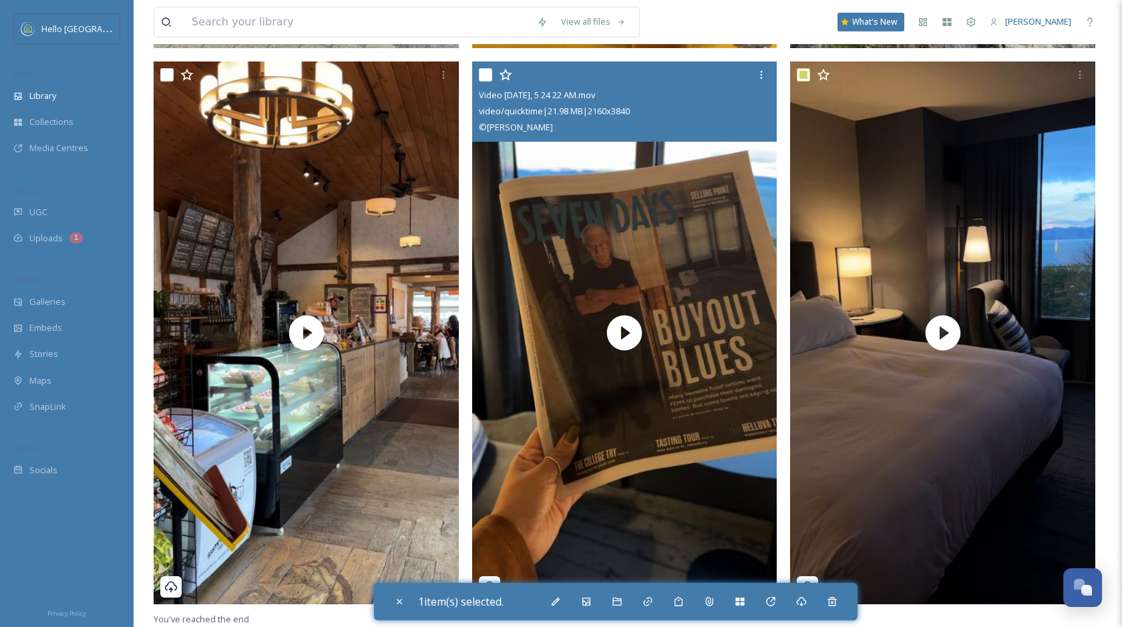
click at [484, 73] on input "checkbox" at bounding box center [485, 74] width 13 height 13
checkbox input "true"
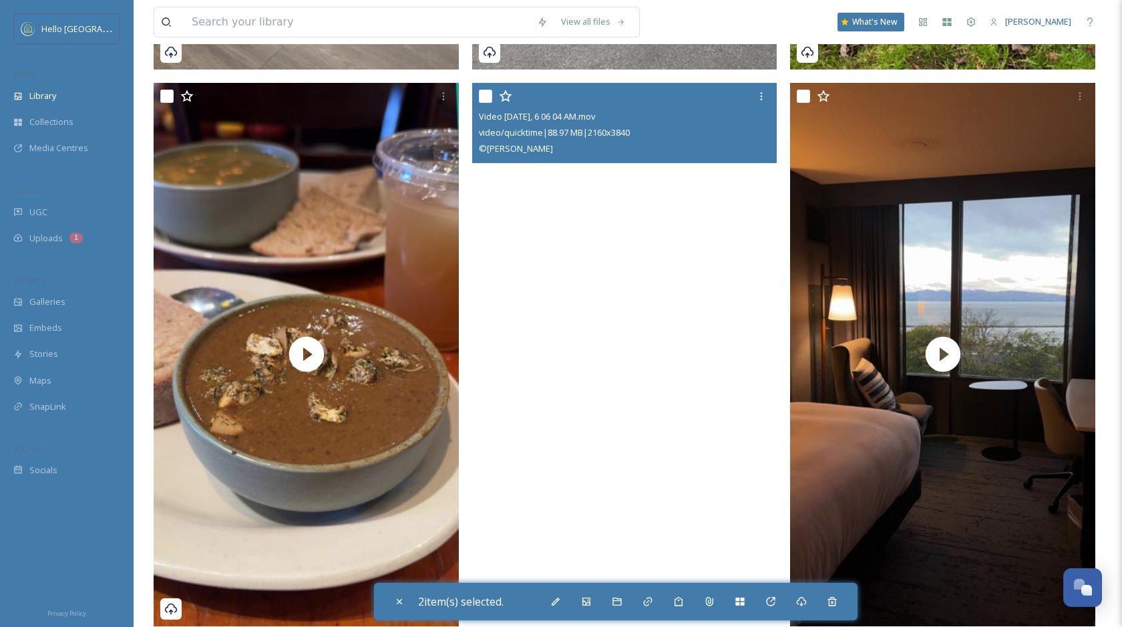
scroll to position [1349, 0]
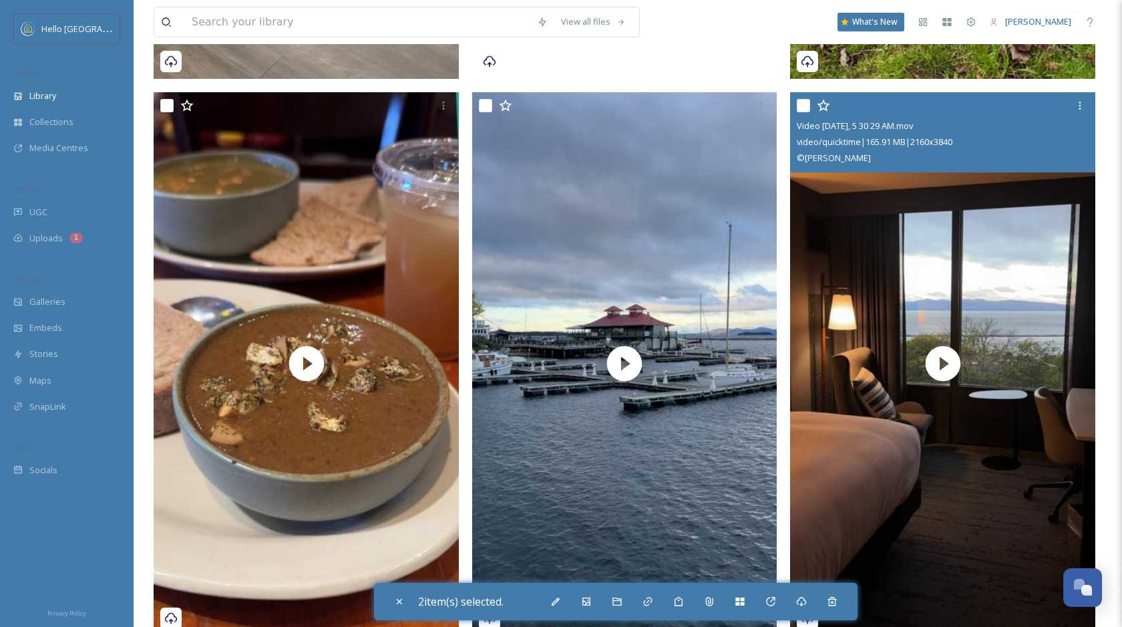
click at [804, 103] on input "checkbox" at bounding box center [803, 105] width 13 height 13
checkbox input "true"
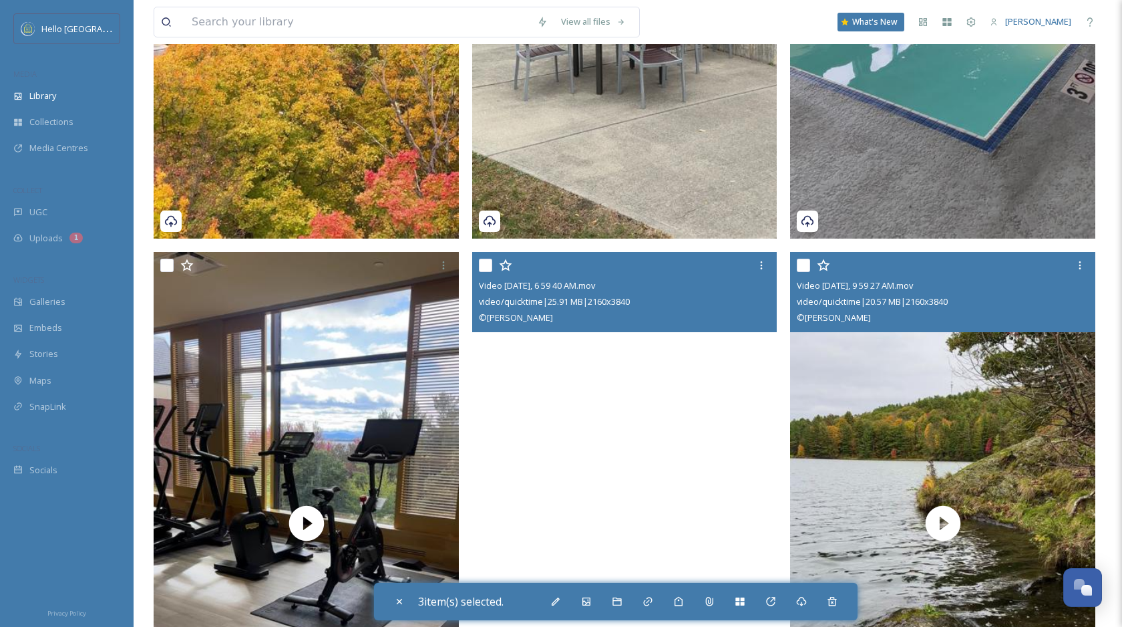
scroll to position [616, 0]
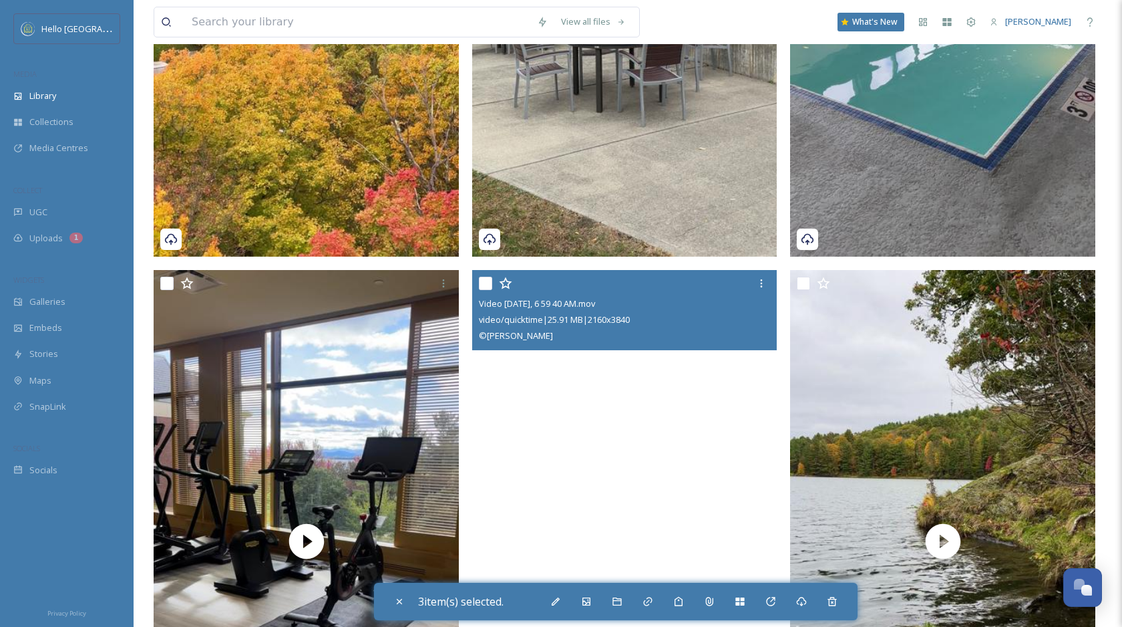
click at [486, 277] on input "checkbox" at bounding box center [485, 283] width 13 height 13
checkbox input "true"
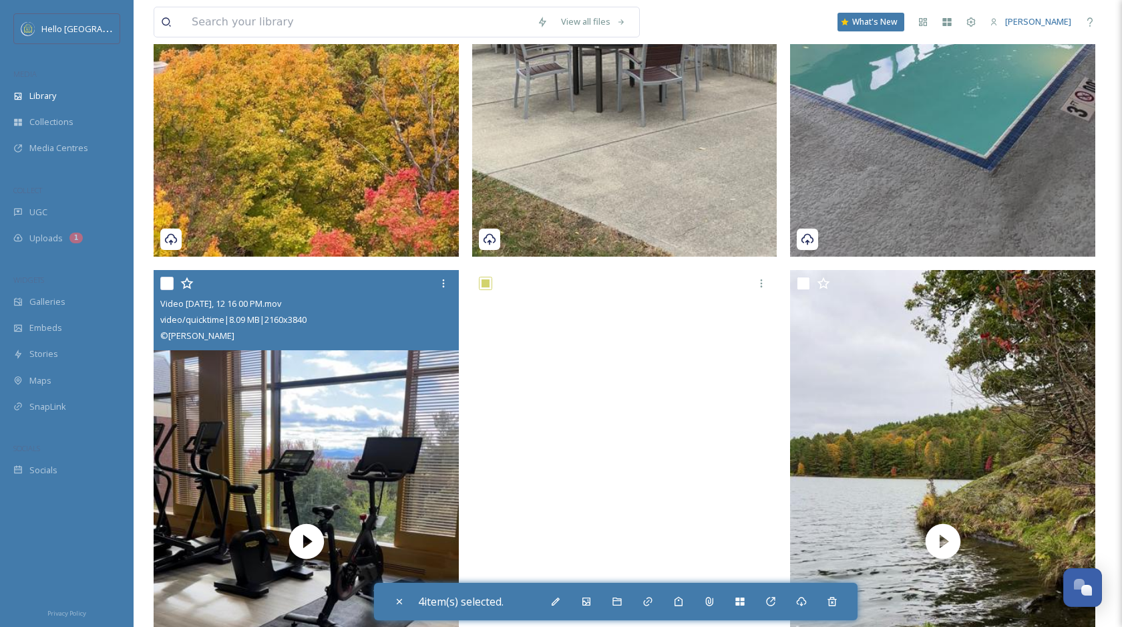
click at [164, 283] on input "checkbox" at bounding box center [166, 283] width 13 height 13
checkbox input "true"
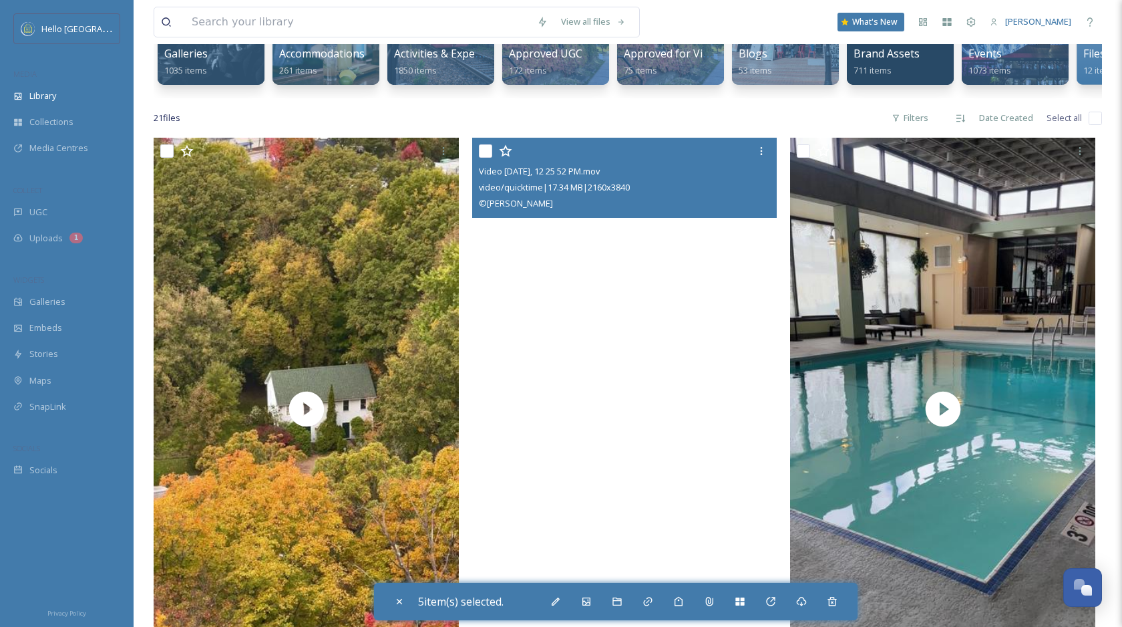
scroll to position [189, 0]
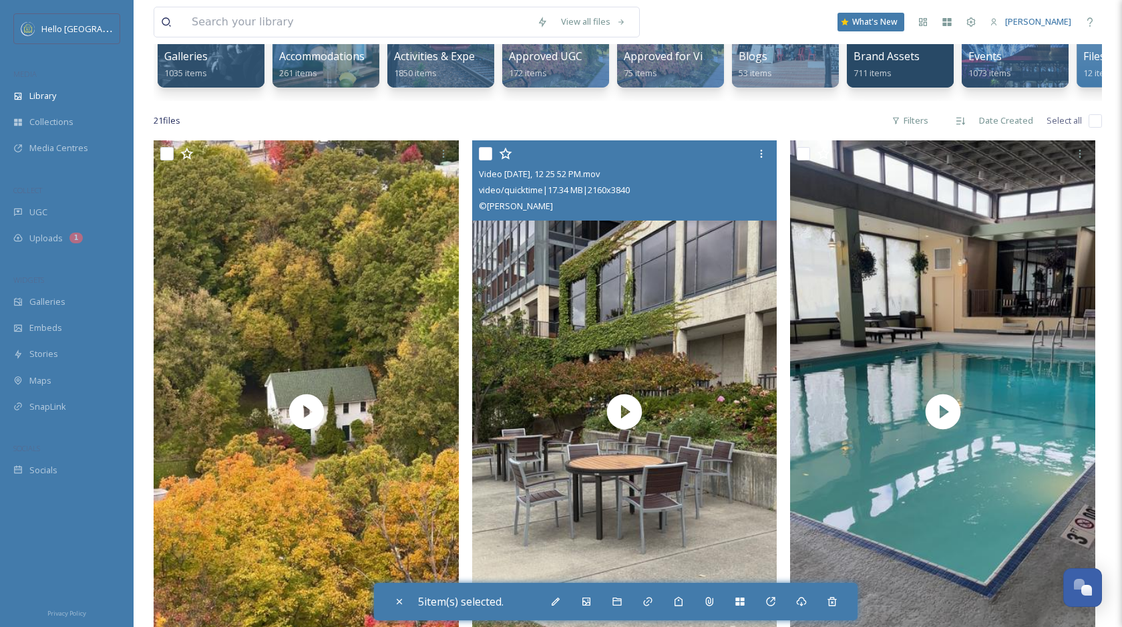
click at [483, 152] on input "checkbox" at bounding box center [485, 153] width 13 height 13
checkbox input "true"
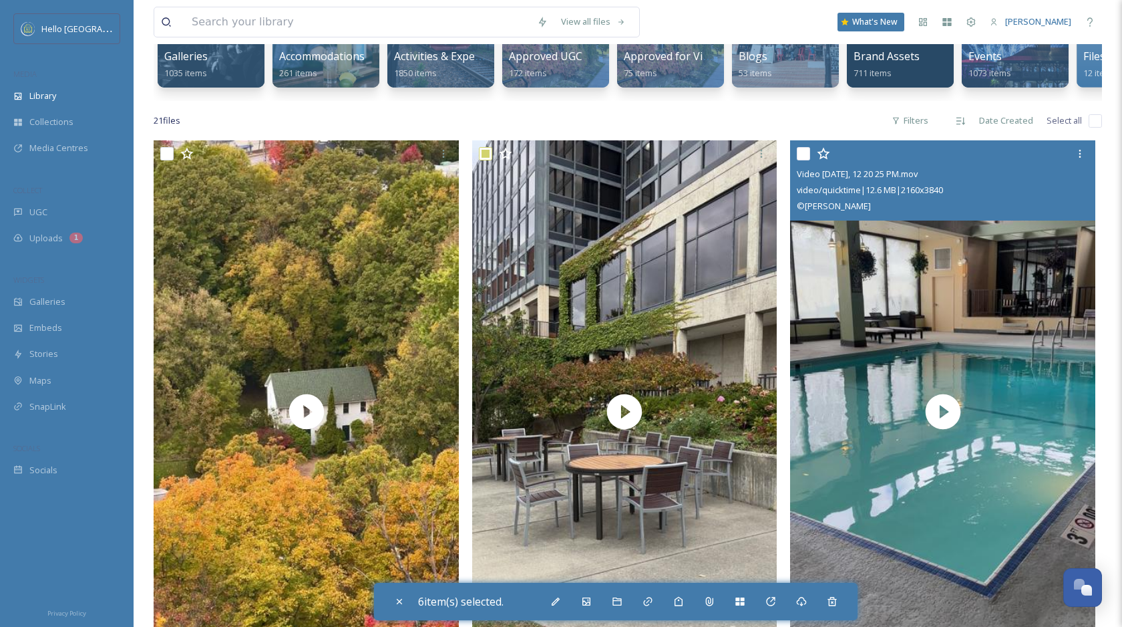
click at [804, 152] on input "checkbox" at bounding box center [803, 153] width 13 height 13
checkbox input "true"
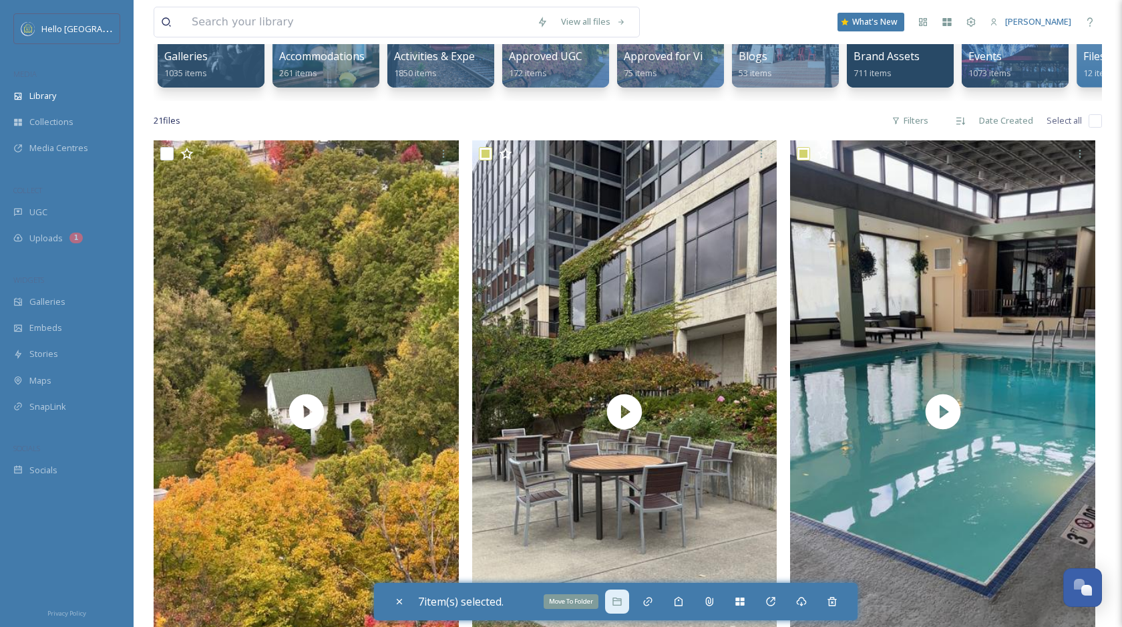
click at [617, 603] on icon at bounding box center [617, 601] width 9 height 8
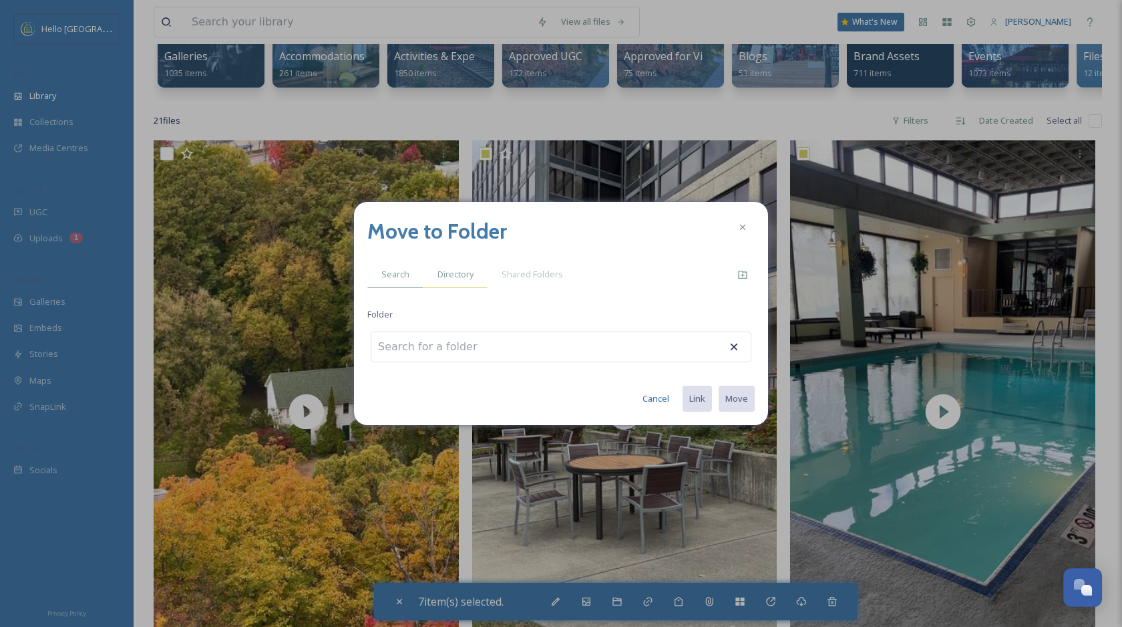
click at [455, 269] on span "Directory" at bounding box center [456, 274] width 36 height 13
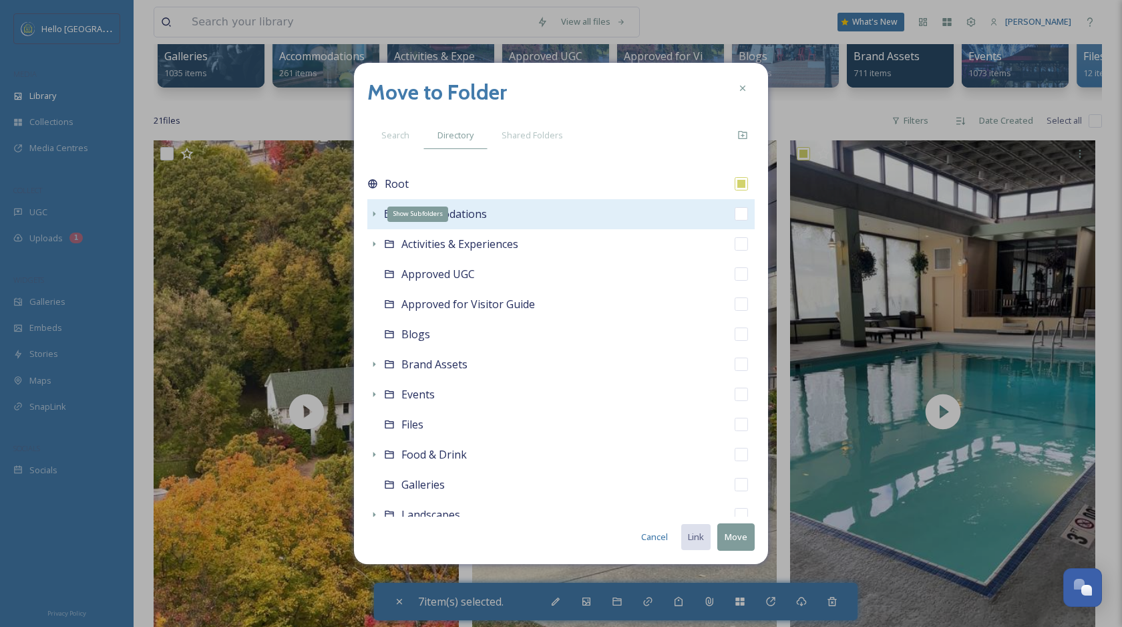
click at [370, 210] on icon at bounding box center [374, 213] width 11 height 11
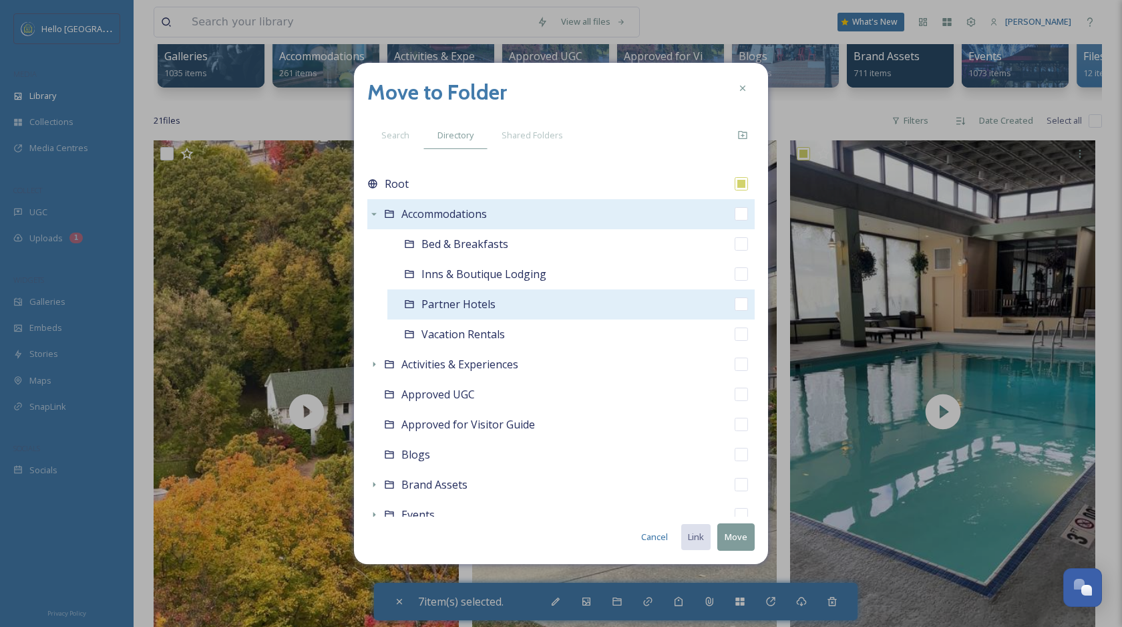
click at [745, 306] on input "checkbox" at bounding box center [741, 303] width 13 height 13
checkbox input "true"
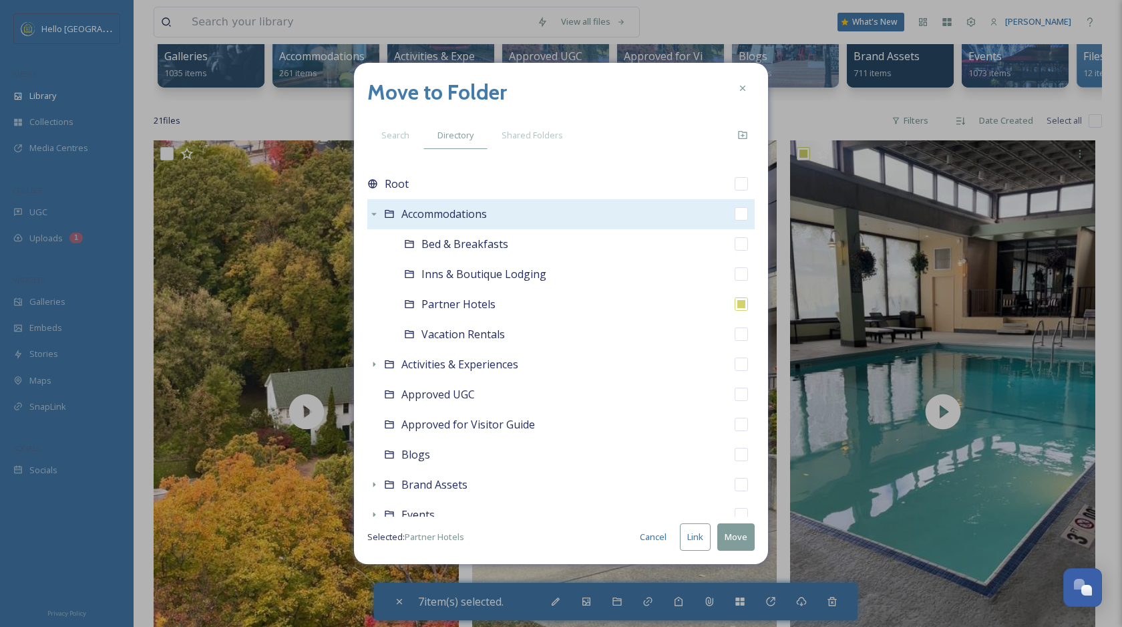
click at [691, 538] on button "Link" at bounding box center [695, 536] width 31 height 27
checkbox input "true"
checkbox input "false"
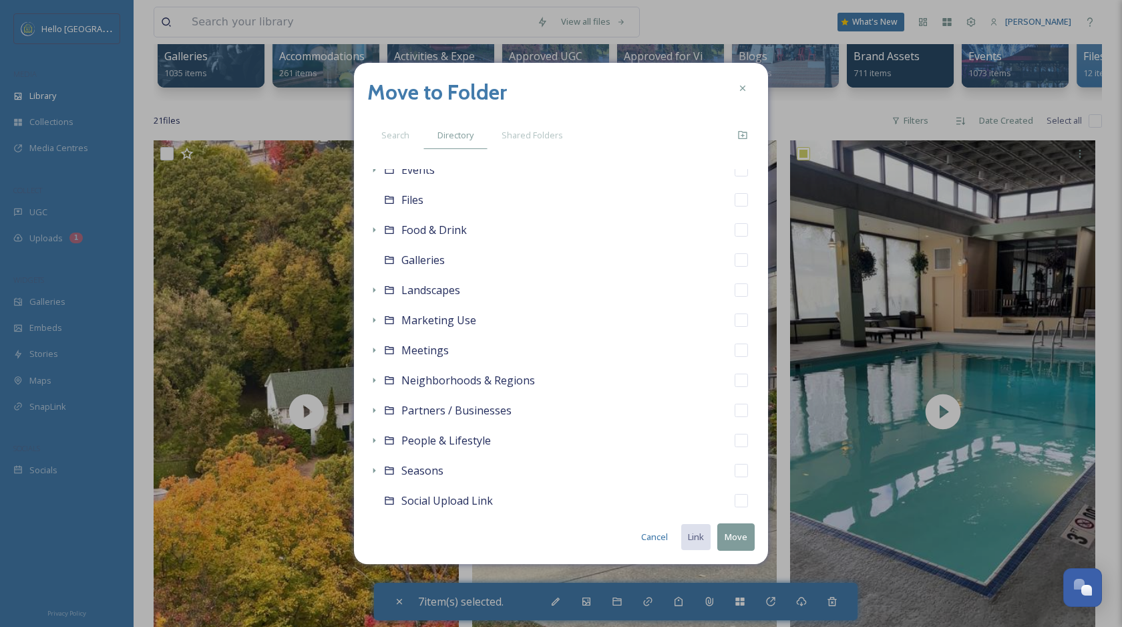
scroll to position [352, 0]
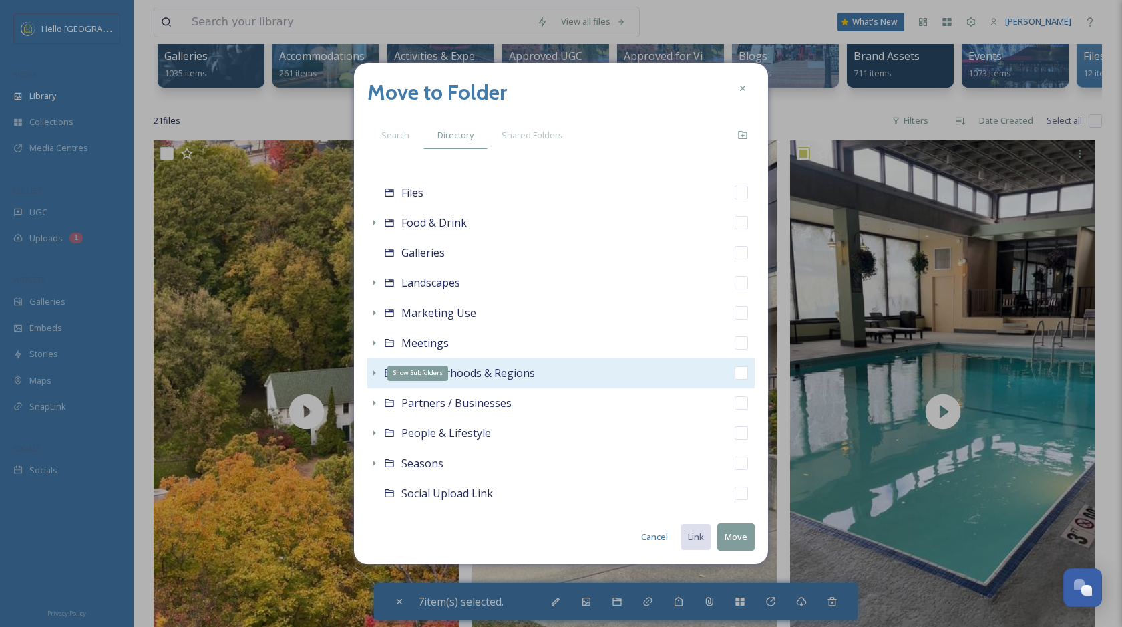
click at [374, 372] on icon at bounding box center [374, 372] width 3 height 5
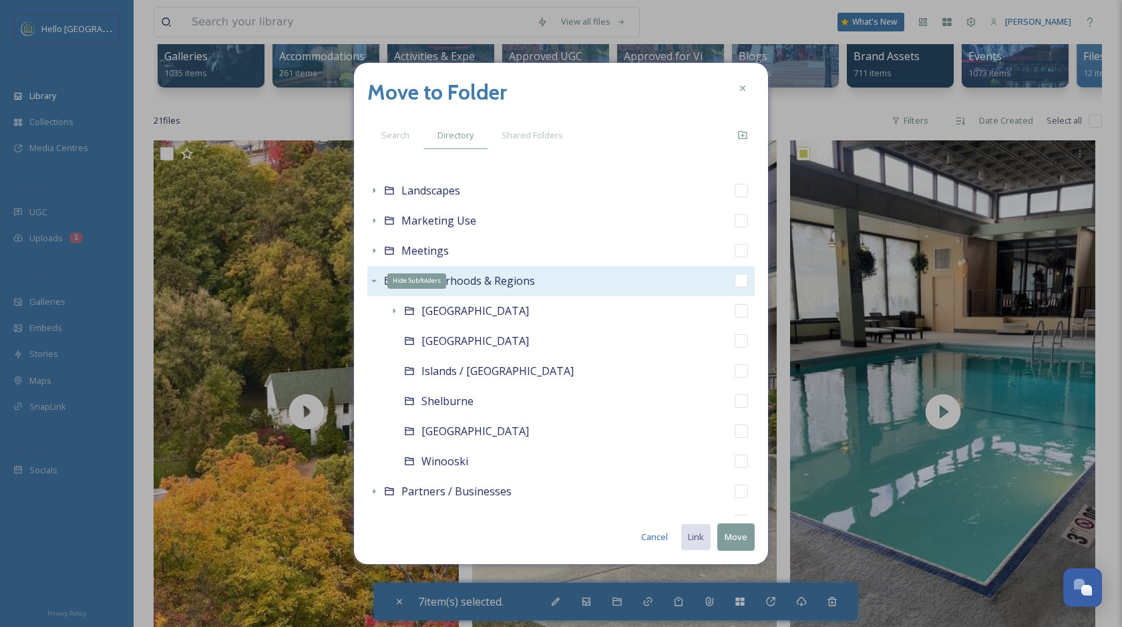
scroll to position [453, 0]
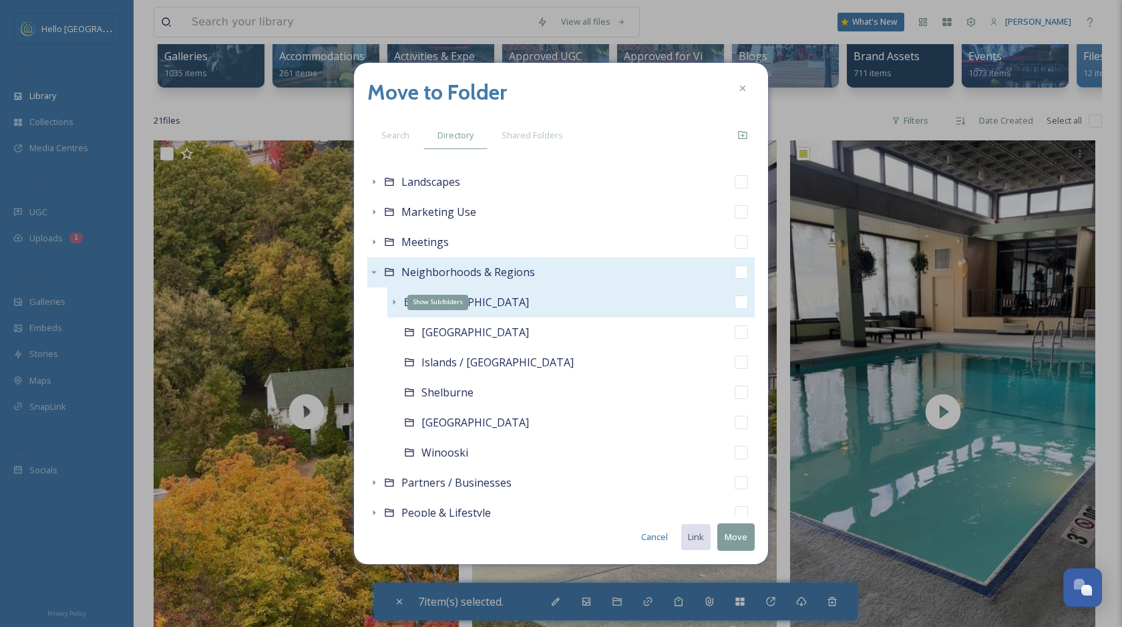
click at [393, 301] on icon at bounding box center [394, 302] width 11 height 11
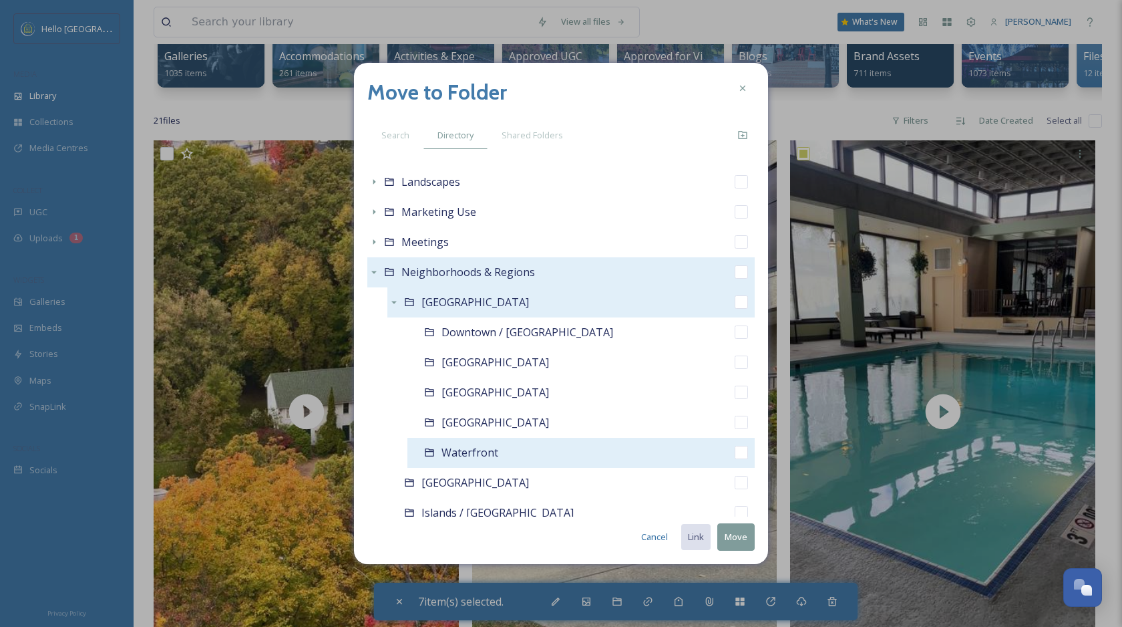
click at [738, 456] on input "checkbox" at bounding box center [741, 452] width 13 height 13
checkbox input "true"
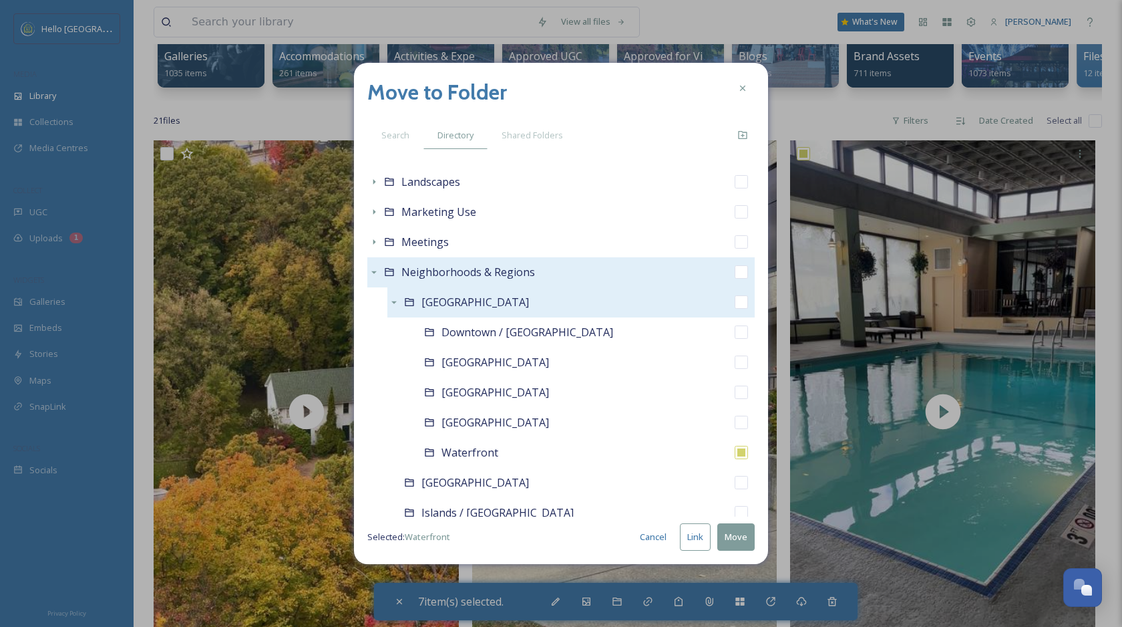
click at [692, 534] on button "Link" at bounding box center [695, 536] width 31 height 27
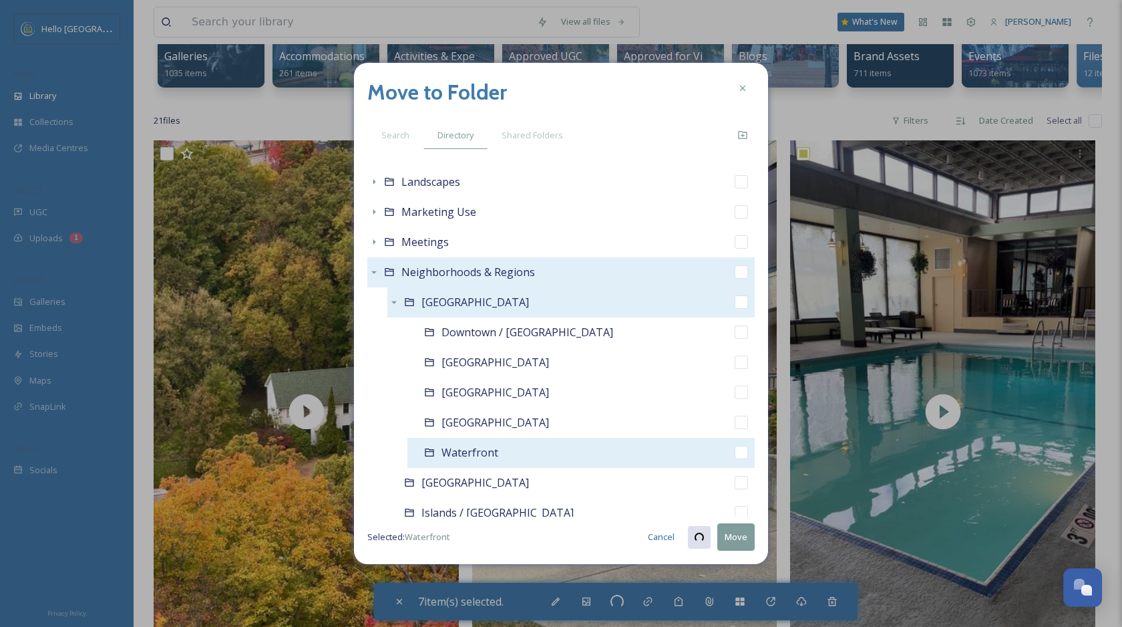
checkbox input "true"
checkbox input "false"
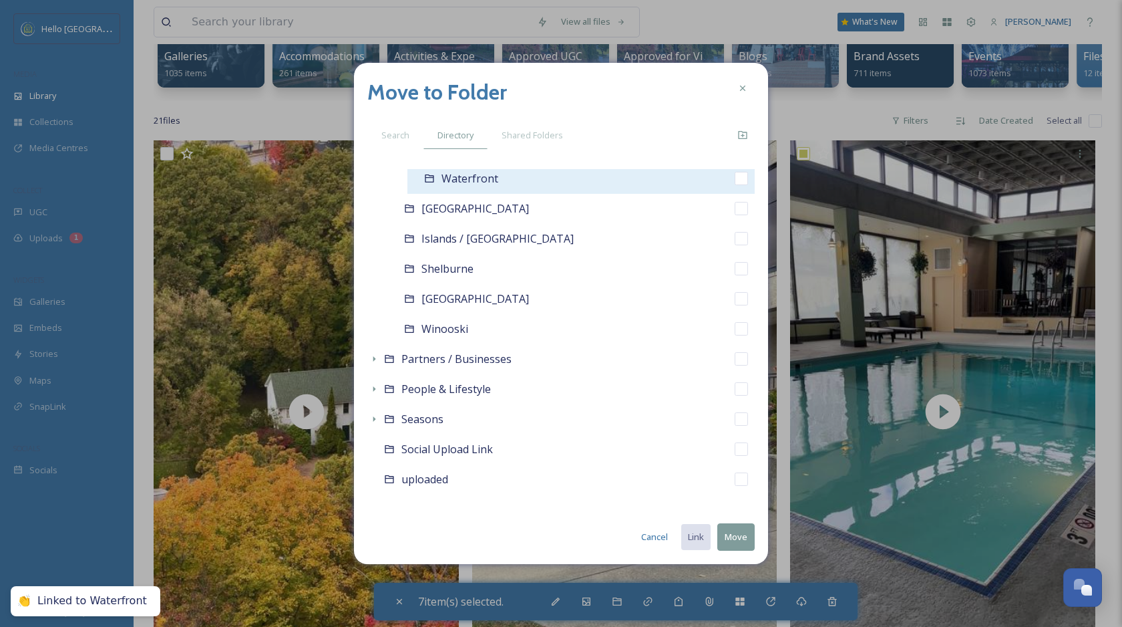
scroll to position [738, 0]
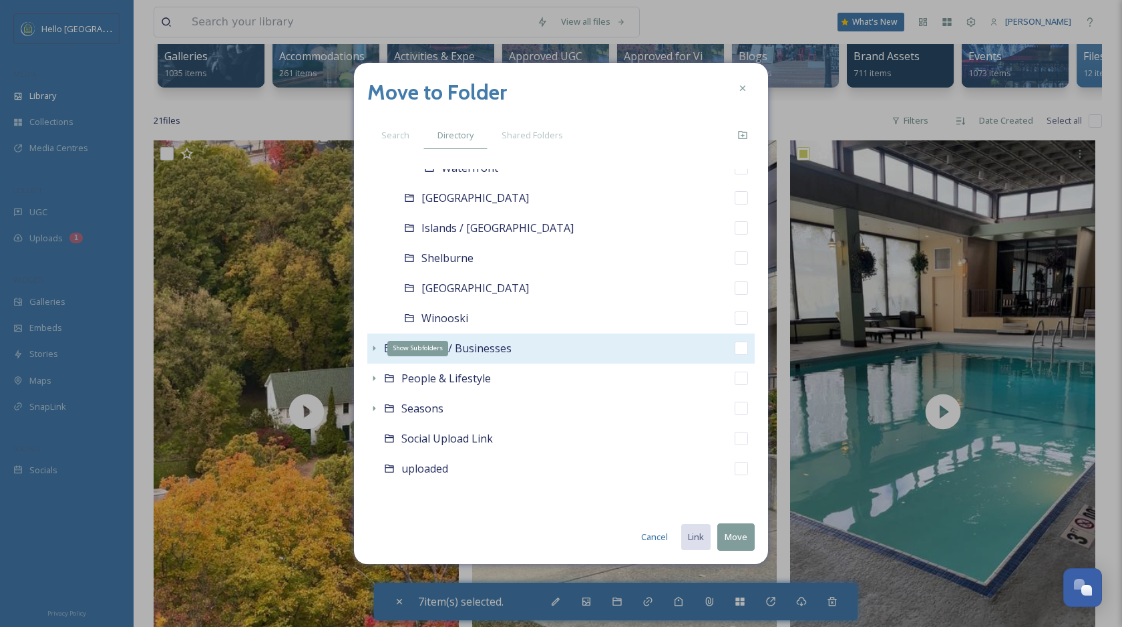
click at [371, 347] on icon at bounding box center [374, 348] width 11 height 11
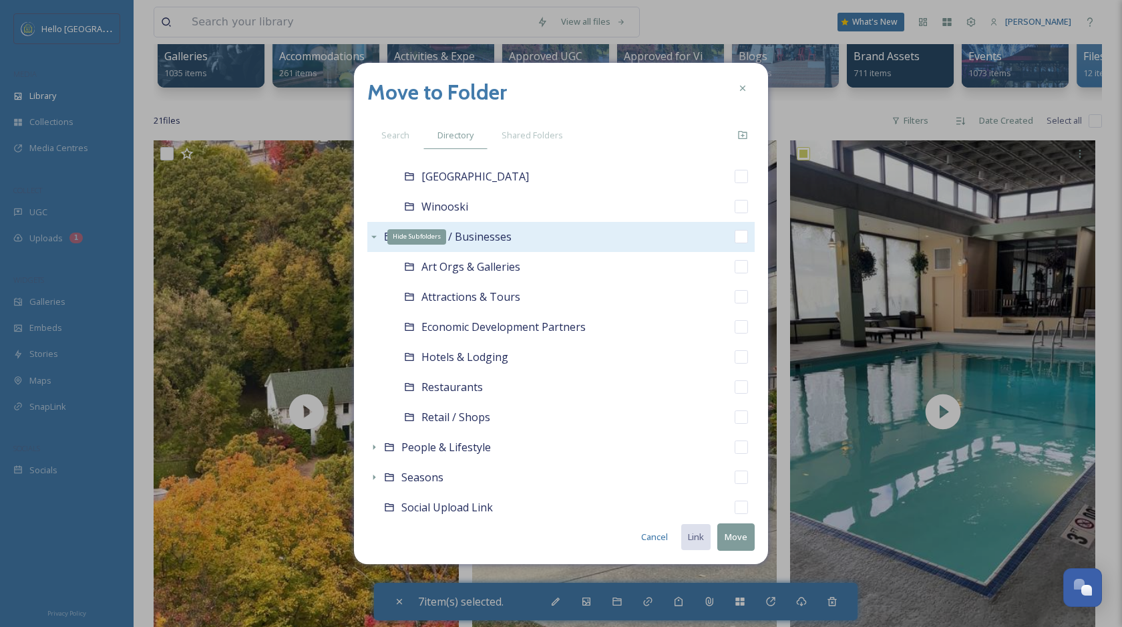
scroll to position [873, 0]
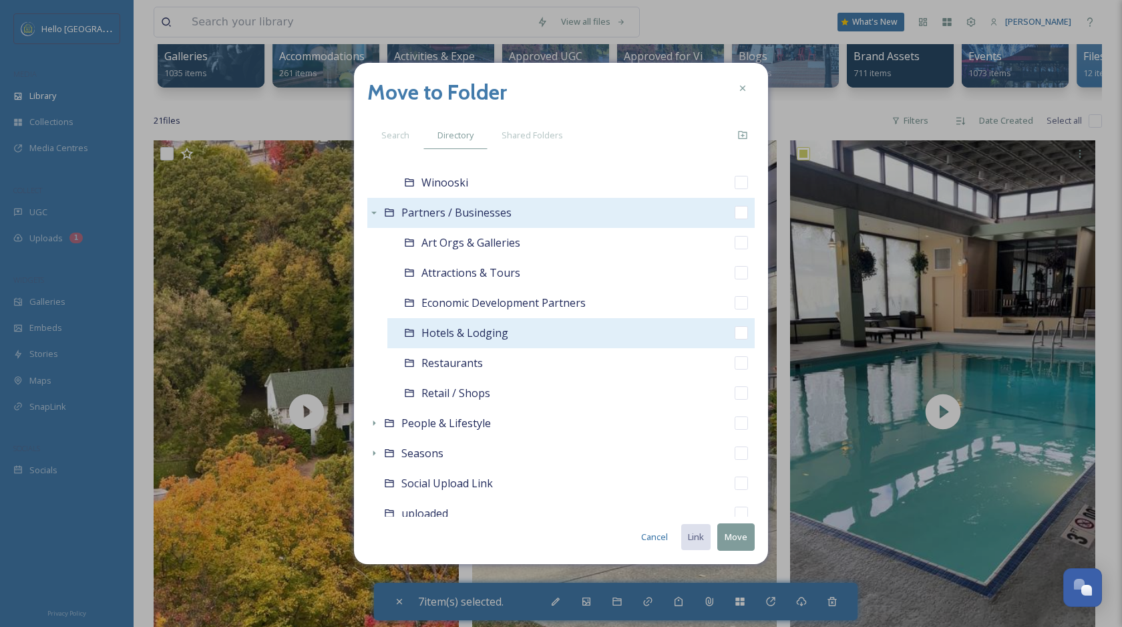
click at [742, 337] on input "checkbox" at bounding box center [741, 332] width 13 height 13
checkbox input "true"
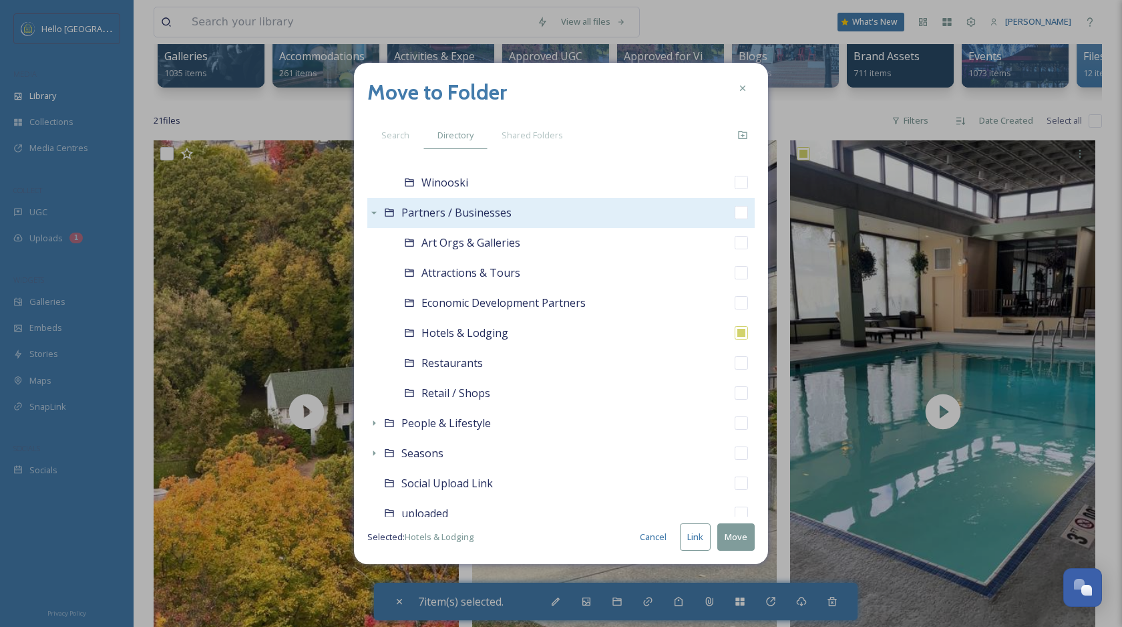
click at [696, 536] on button "Link" at bounding box center [695, 536] width 31 height 27
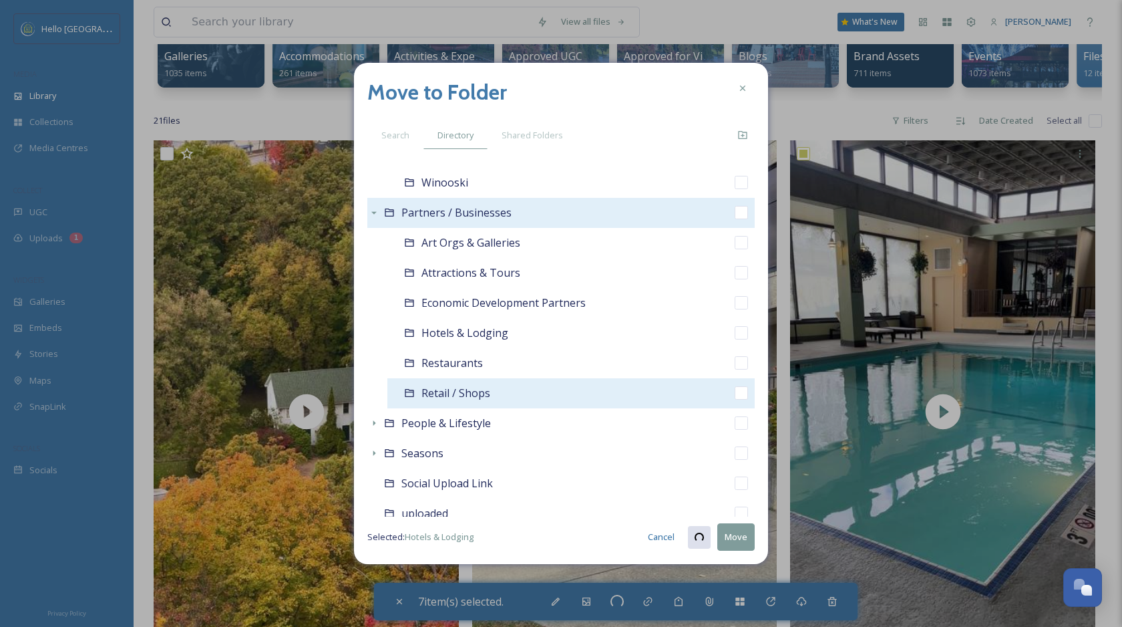
checkbox input "true"
checkbox input "false"
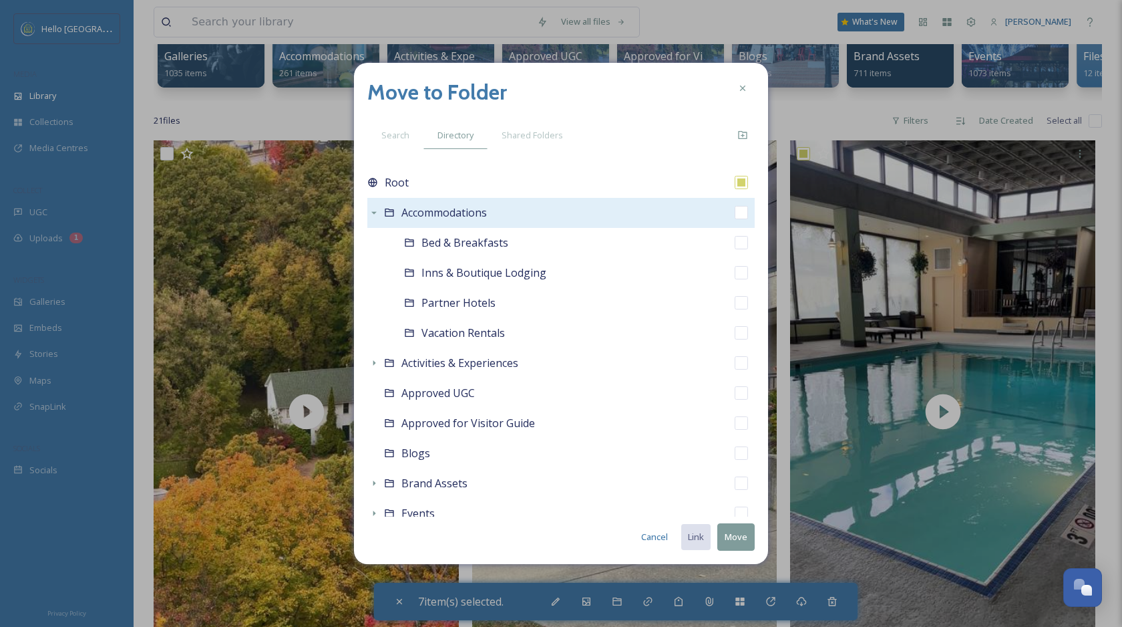
scroll to position [0, 0]
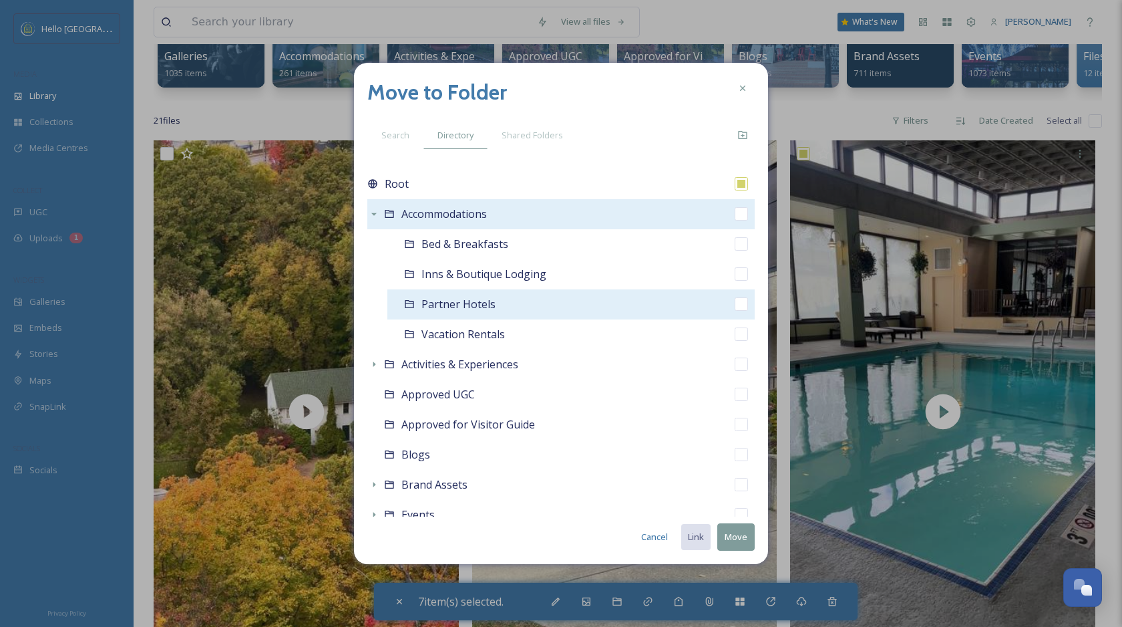
click at [742, 306] on input "checkbox" at bounding box center [741, 303] width 13 height 13
checkbox input "true"
checkbox input "false"
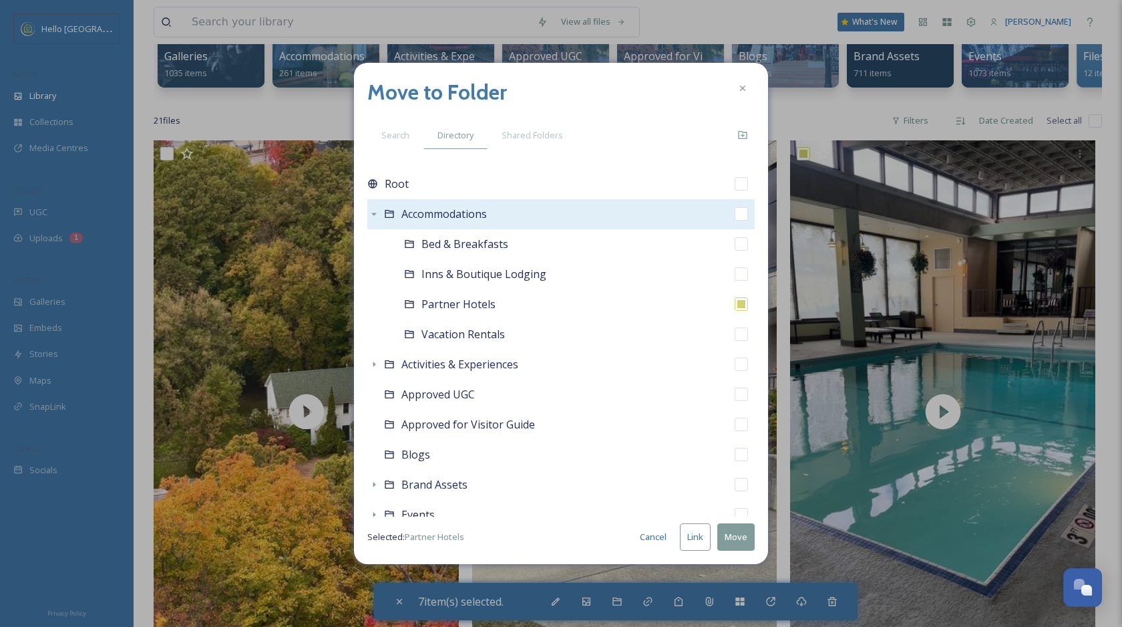
click at [734, 534] on button "Move" at bounding box center [735, 536] width 37 height 27
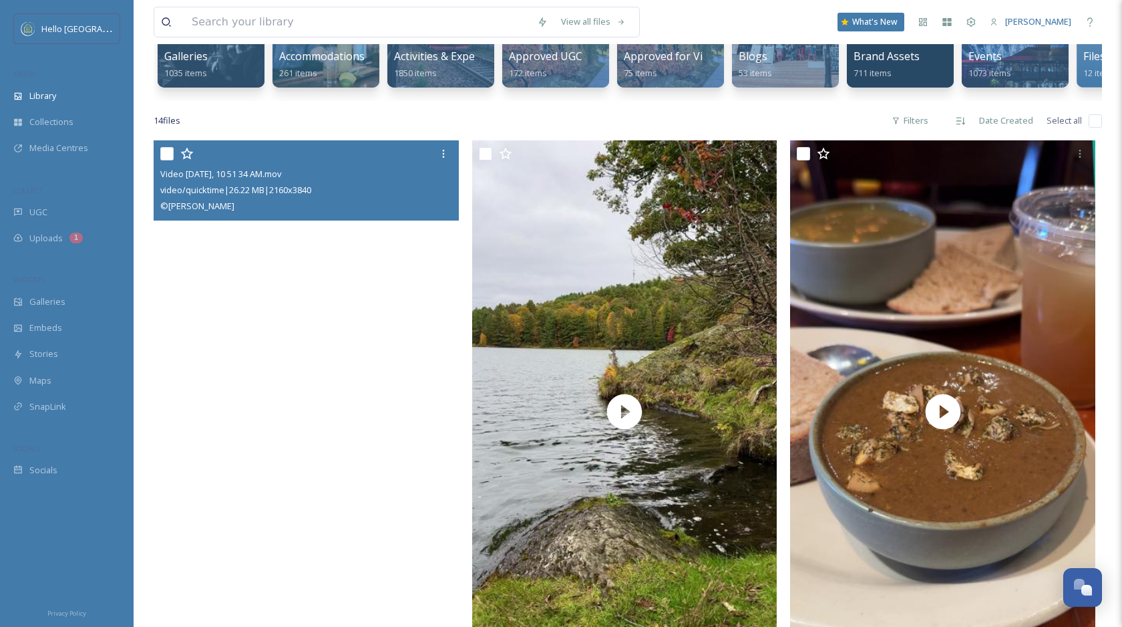
click at [391, 508] on video "Video Oct 16 2024, 10 51 34 AM.mov" at bounding box center [306, 411] width 305 height 542
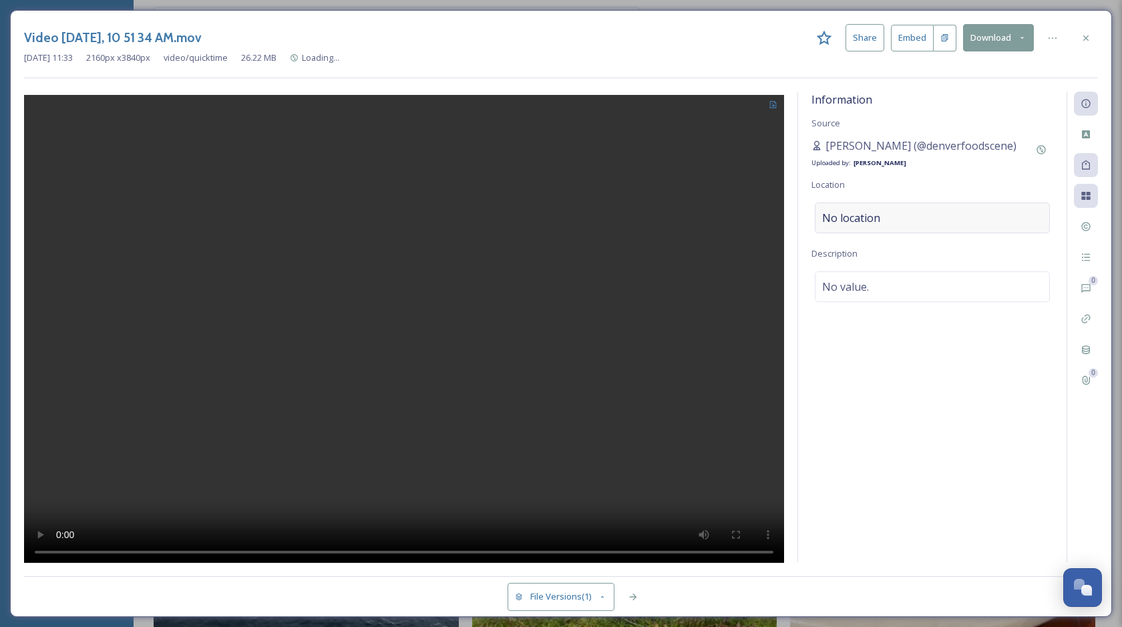
click at [894, 217] on div "No location" at bounding box center [932, 217] width 235 height 31
click at [870, 216] on input at bounding box center [933, 217] width 234 height 29
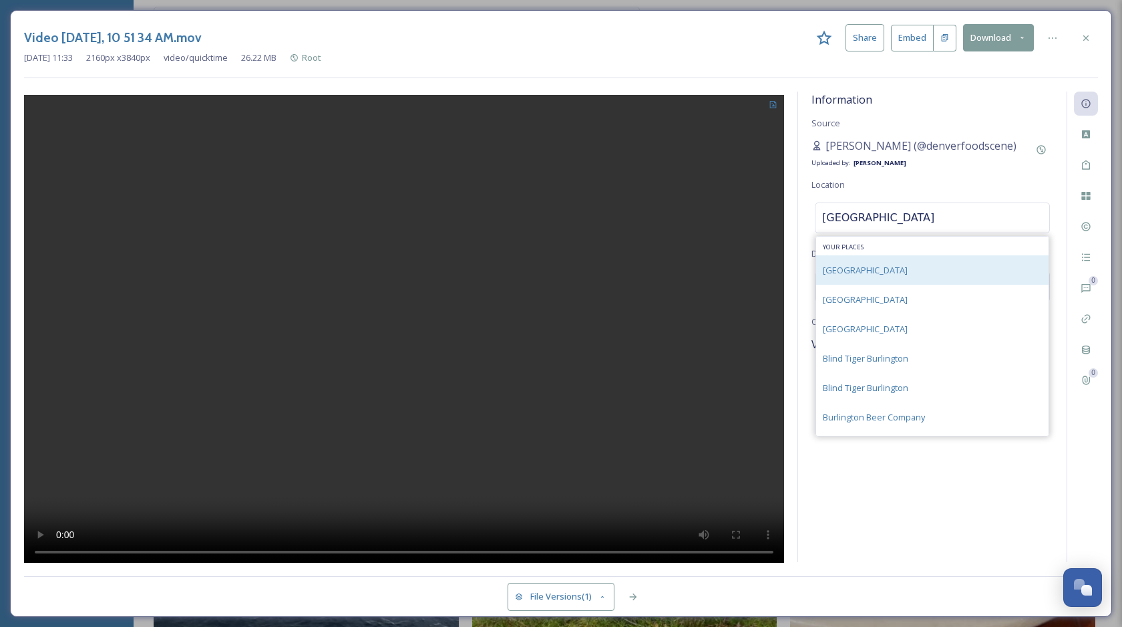
type input "burlington"
click at [886, 264] on div "Burlington" at bounding box center [932, 269] width 232 height 29
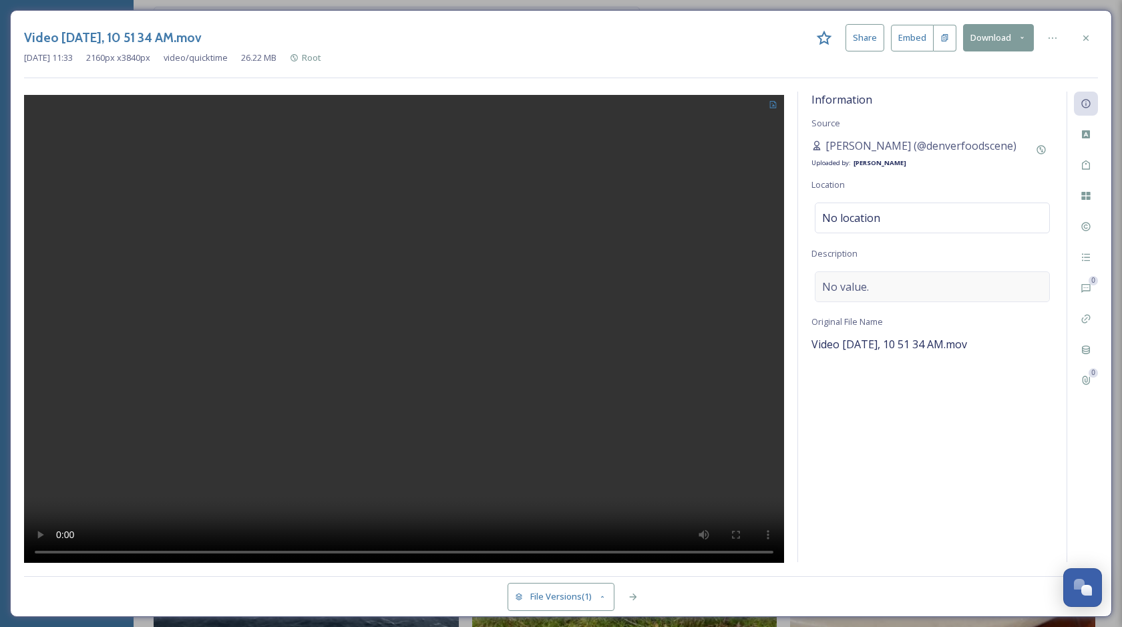
click at [862, 291] on span "No value." at bounding box center [845, 287] width 47 height 16
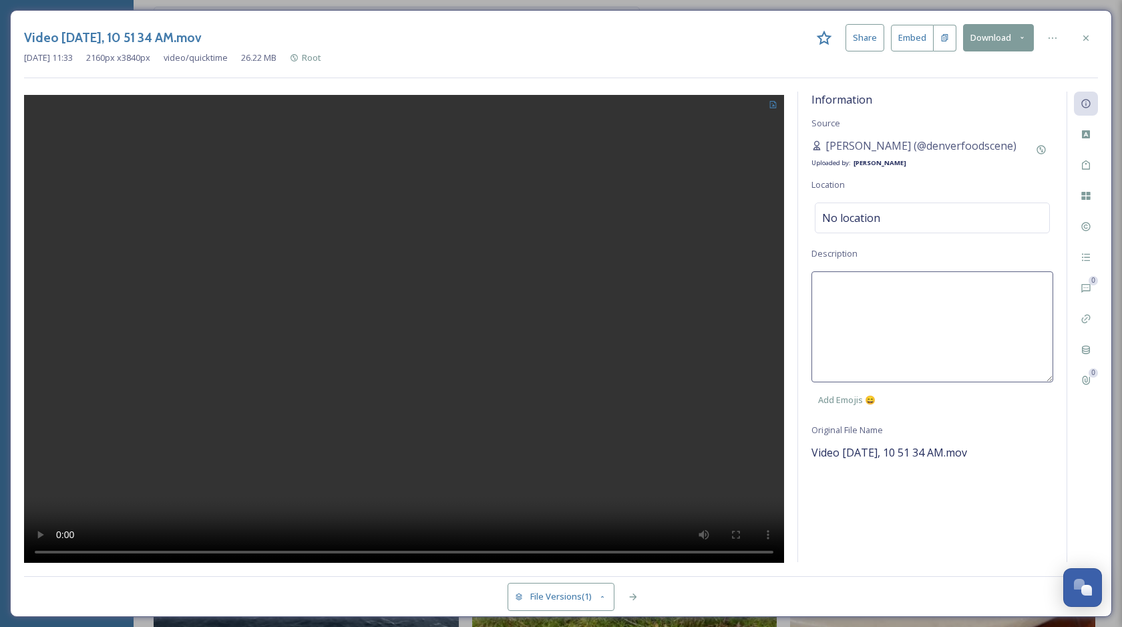
click at [846, 293] on textarea at bounding box center [933, 326] width 242 height 111
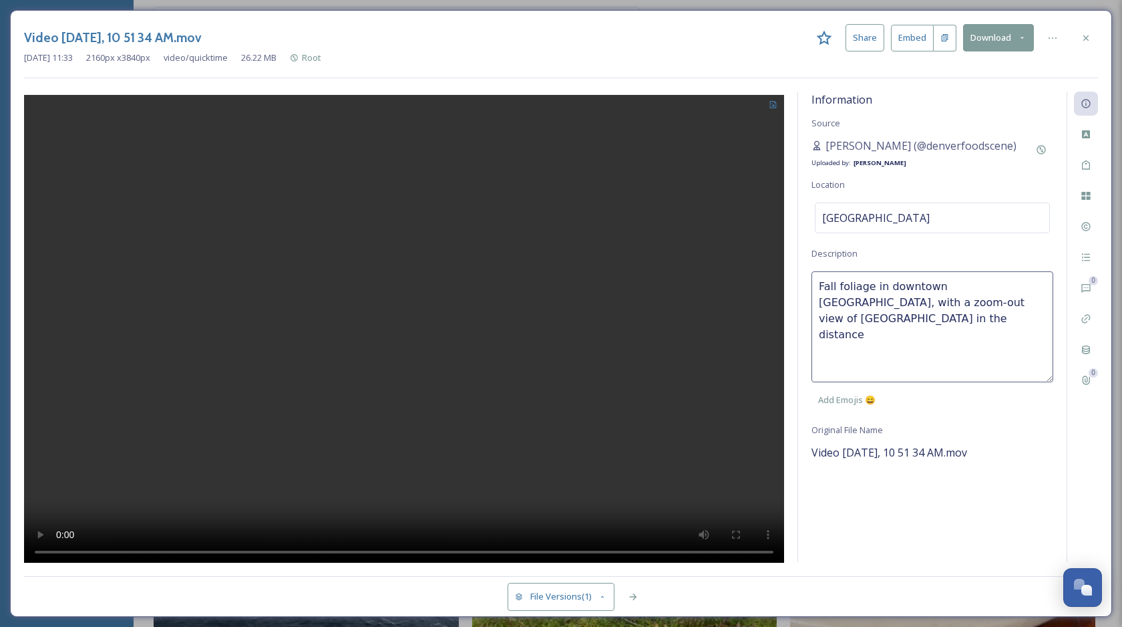
type textarea "Fall foliage in downtown Burlington, with a zoom-out view of Lake Champlain in …"
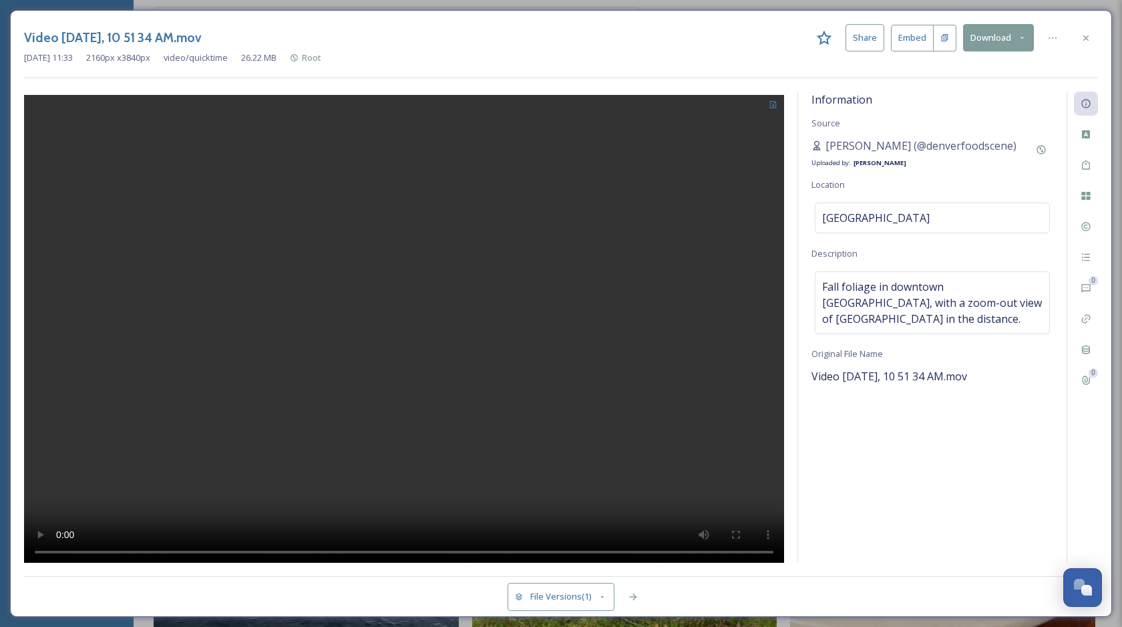
click at [869, 523] on div "Information Source Yesenia Chinchilla (@denverfoodscene) Uploaded by: Chloe Mar…" at bounding box center [932, 327] width 269 height 470
click at [1088, 162] on icon at bounding box center [1086, 165] width 11 height 11
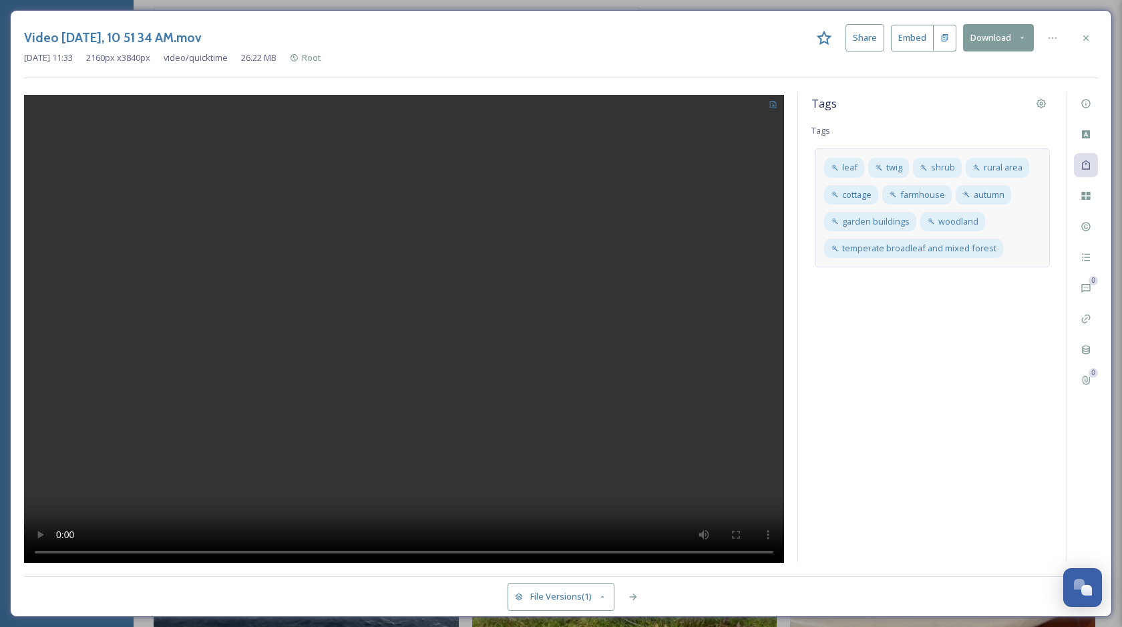
click at [1023, 243] on div "leaf twig shrub rural area cottage farmhouse autumn garden buildings woodland t…" at bounding box center [932, 207] width 235 height 119
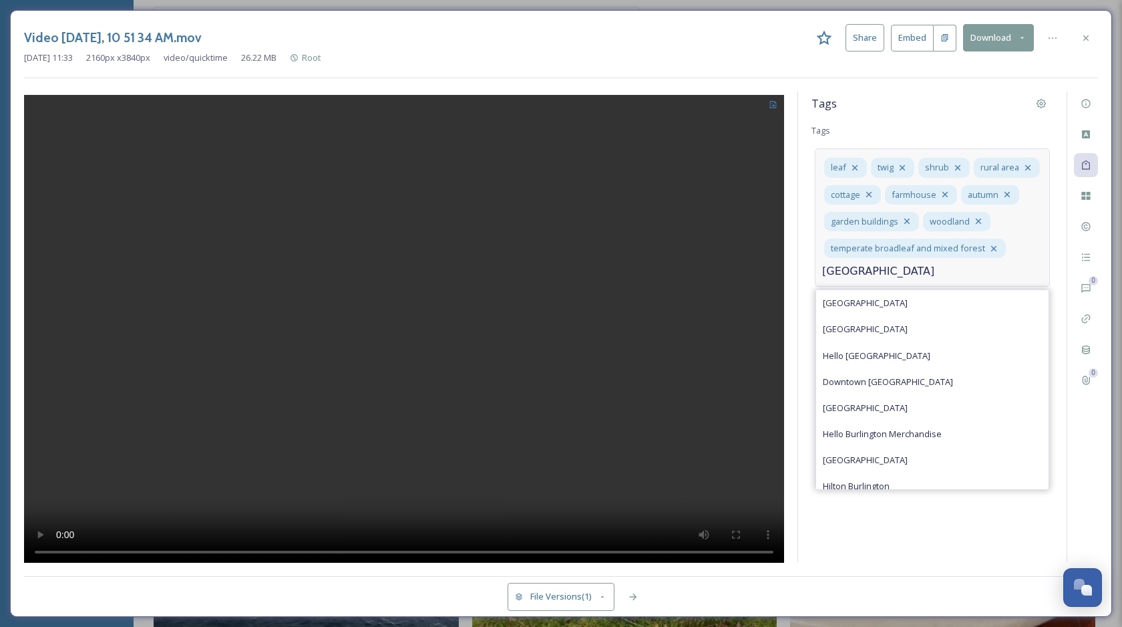
type input "burlington"
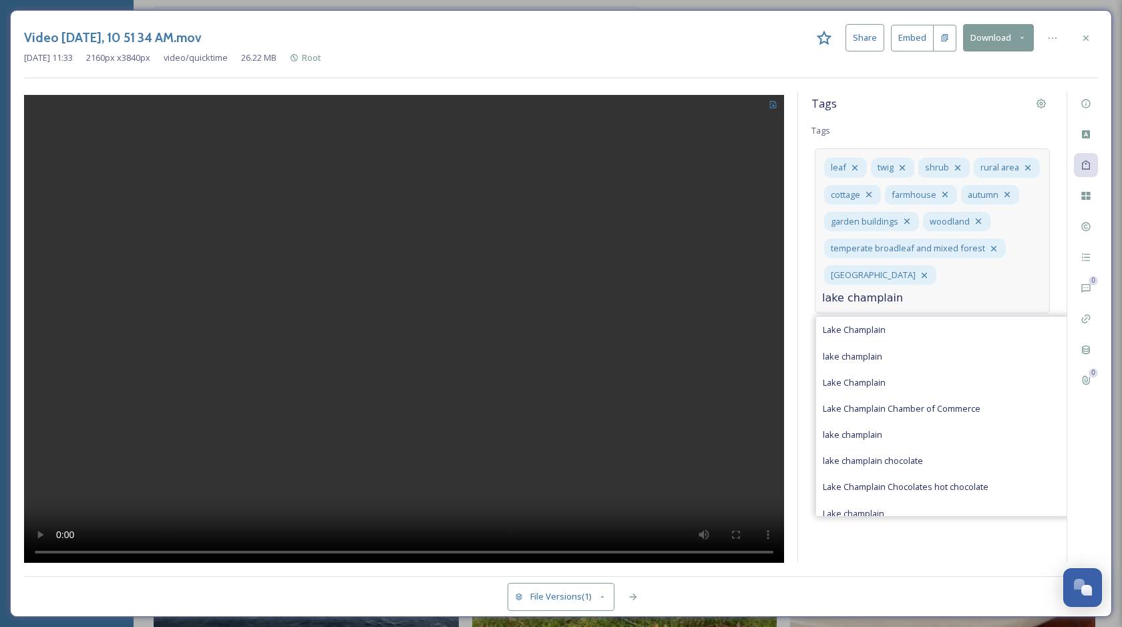
type input "lake champlain"
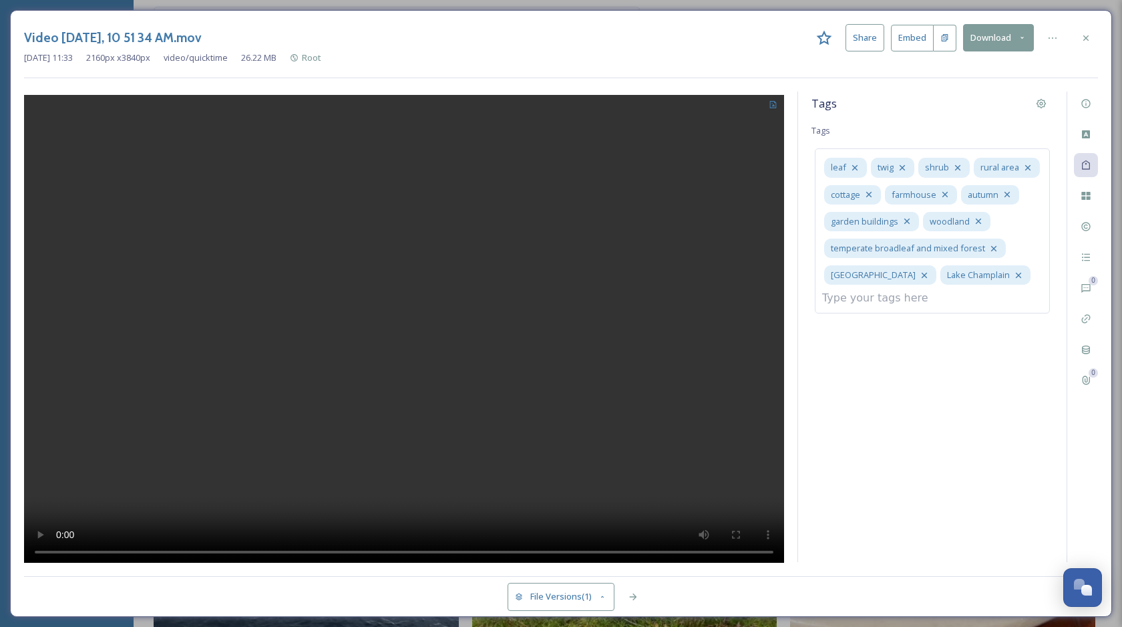
click at [987, 419] on div "Tags Tags leaf twig shrub rural area cottage farmhouse autumn garden buildings …" at bounding box center [932, 327] width 269 height 470
click at [1088, 36] on icon at bounding box center [1086, 37] width 5 height 5
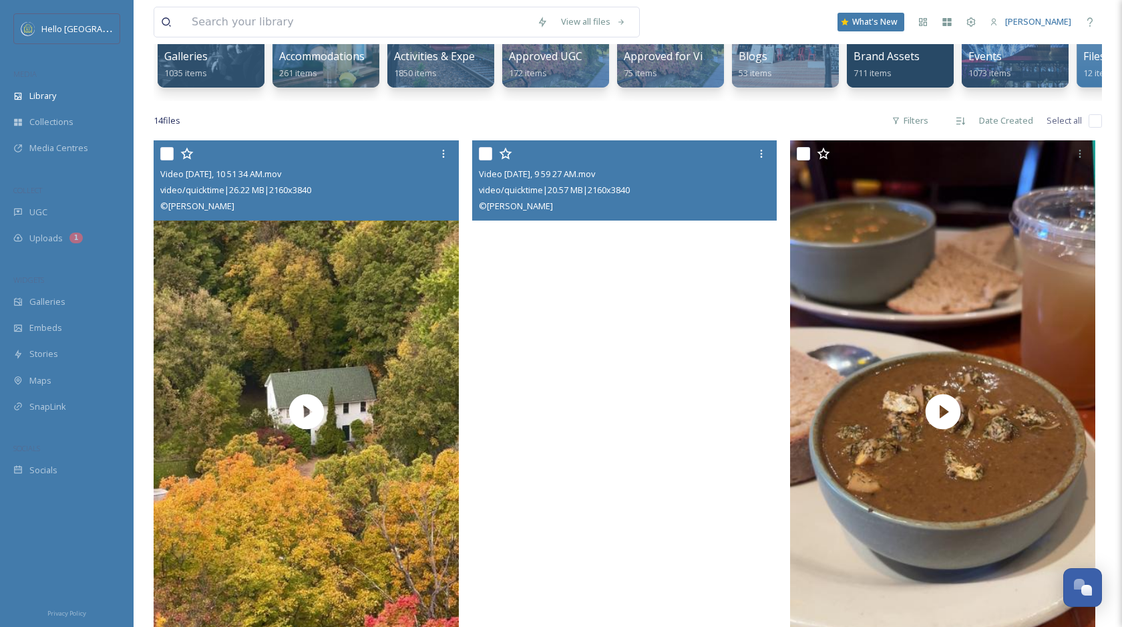
click at [657, 426] on video "Video Oct 16 2024, 9 59 27 AM.mov" at bounding box center [624, 411] width 305 height 542
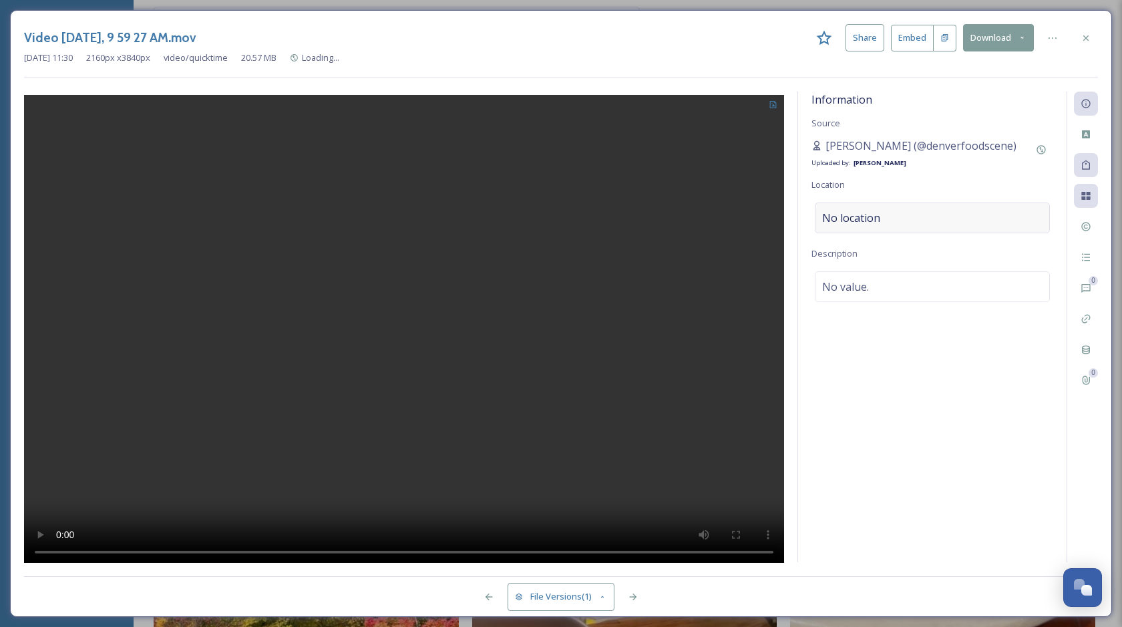
click at [901, 220] on div "No location" at bounding box center [932, 217] width 235 height 31
click at [884, 224] on input at bounding box center [933, 217] width 234 height 29
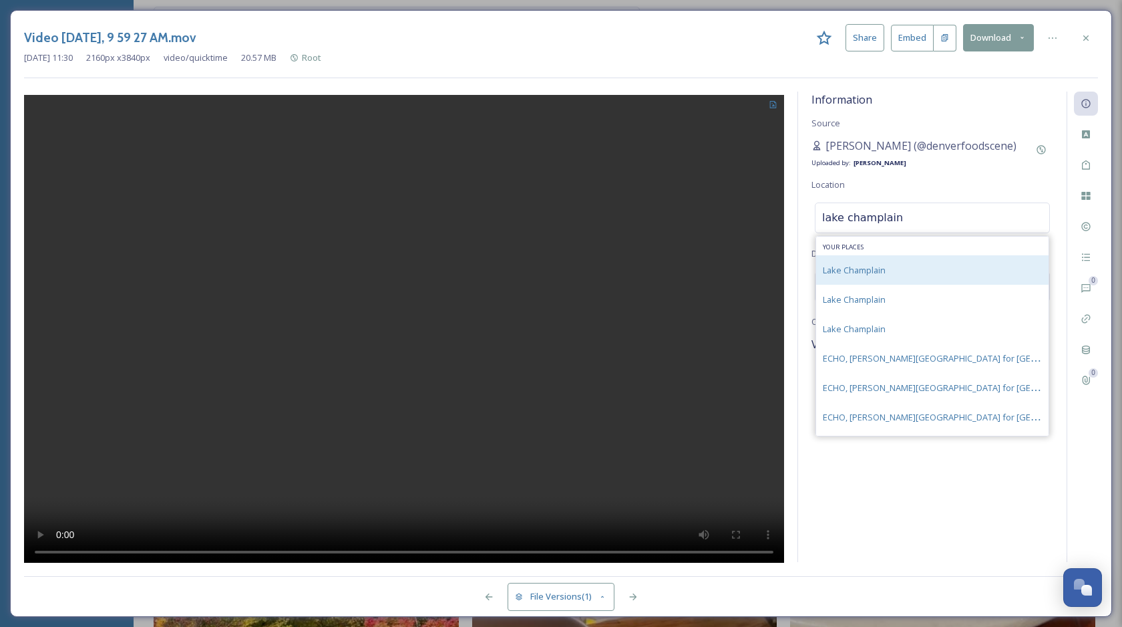
type input "lake champlain"
click at [881, 265] on span "Lake Champlain" at bounding box center [854, 270] width 63 height 12
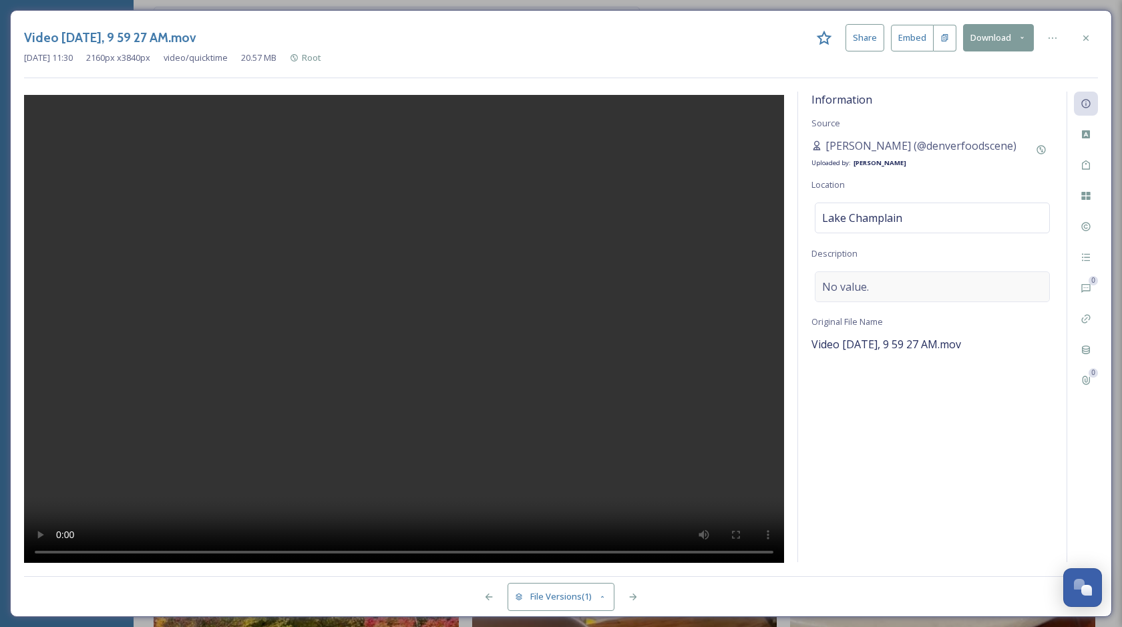
click at [849, 292] on span "No value." at bounding box center [845, 287] width 47 height 16
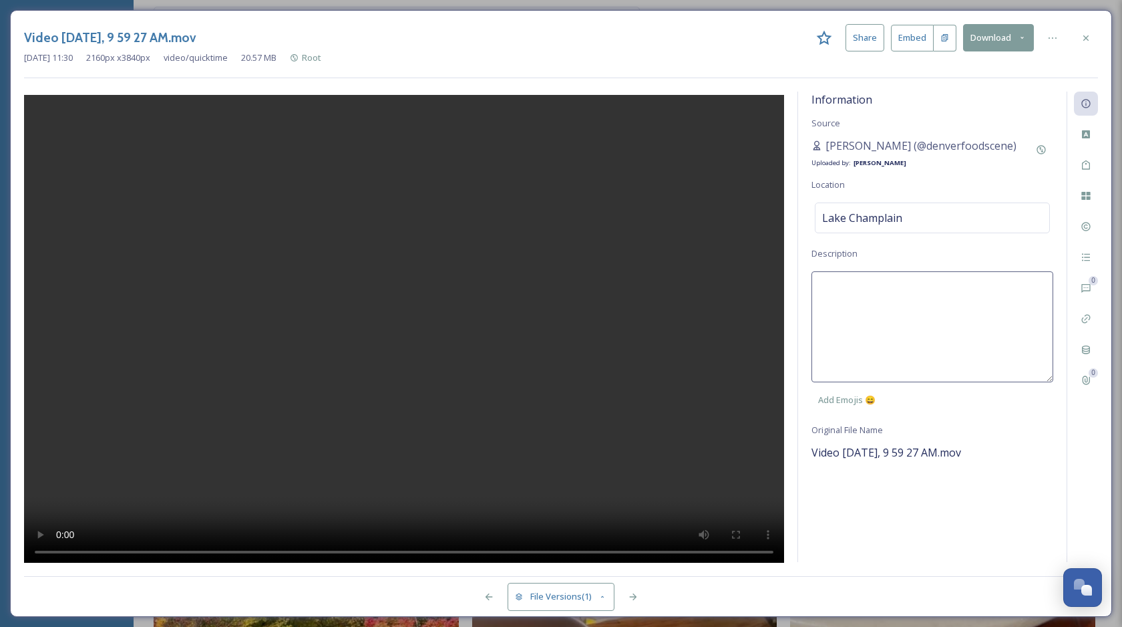
click at [877, 291] on textarea at bounding box center [933, 326] width 242 height 111
type textarea "Rippling water of Lake Champlain on a fall day."
click at [880, 528] on div "Information Source Yesenia Chinchilla (@denverfoodscene) Uploaded by: Chloe Mar…" at bounding box center [932, 327] width 269 height 470
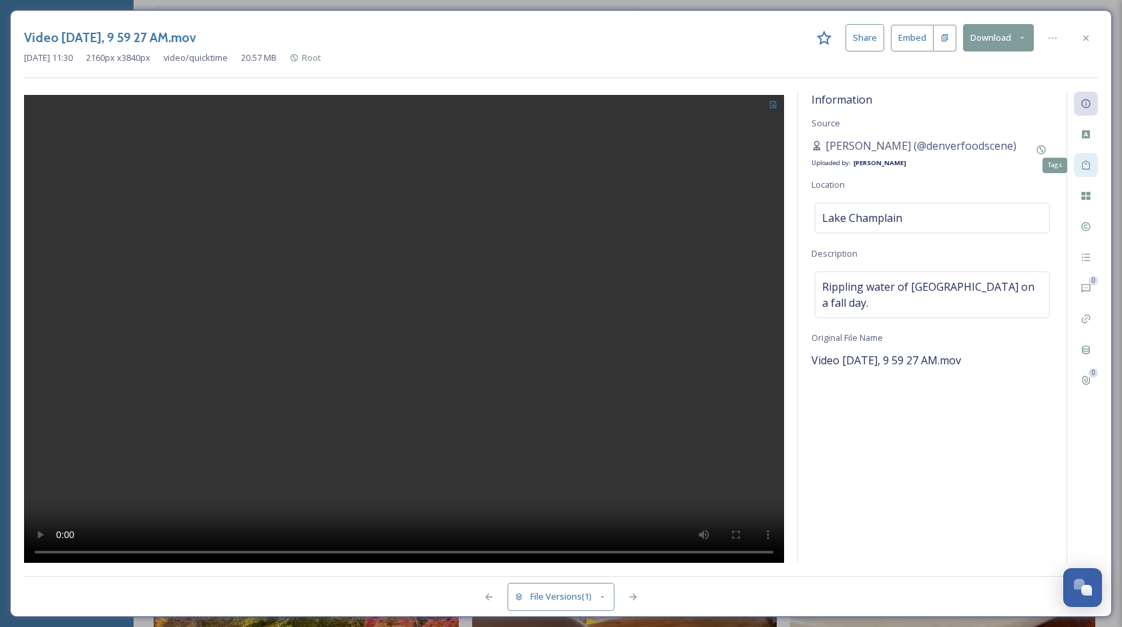
click at [1089, 160] on icon at bounding box center [1086, 165] width 11 height 11
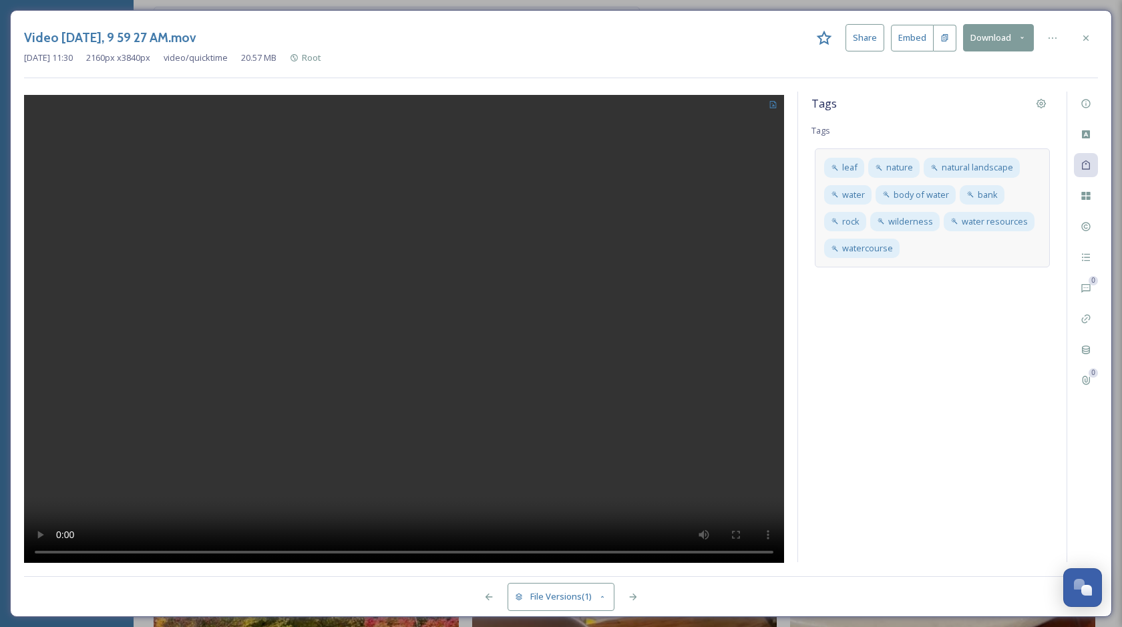
click at [947, 257] on div "leaf nature natural landscape water body of water bank rock wilderness water re…" at bounding box center [932, 207] width 235 height 119
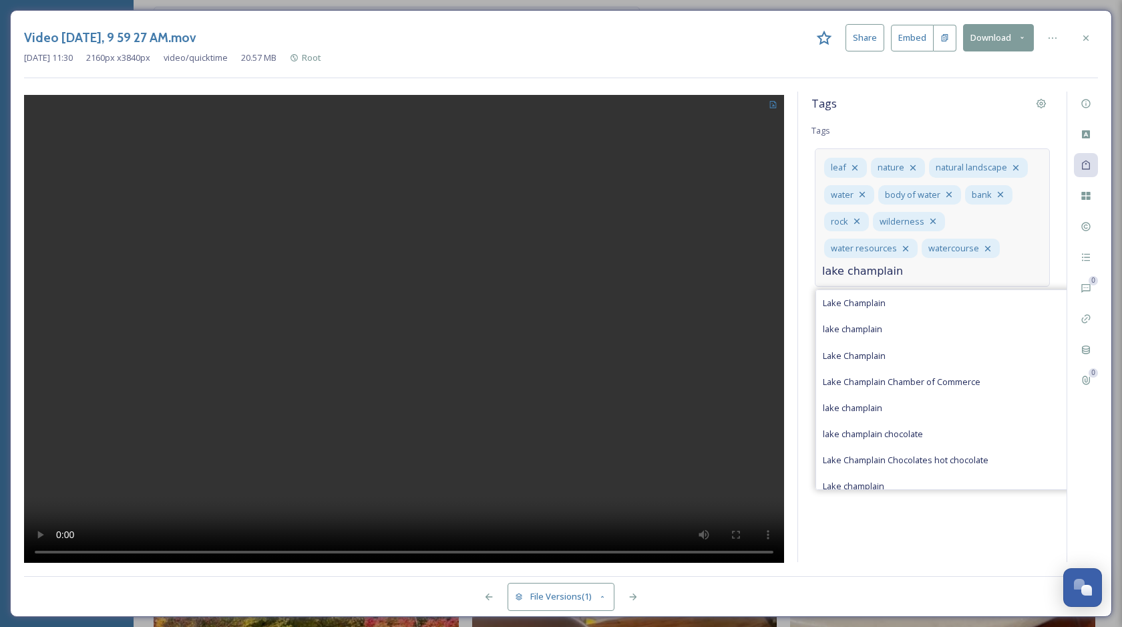
type input "lake champlain"
type input "lake"
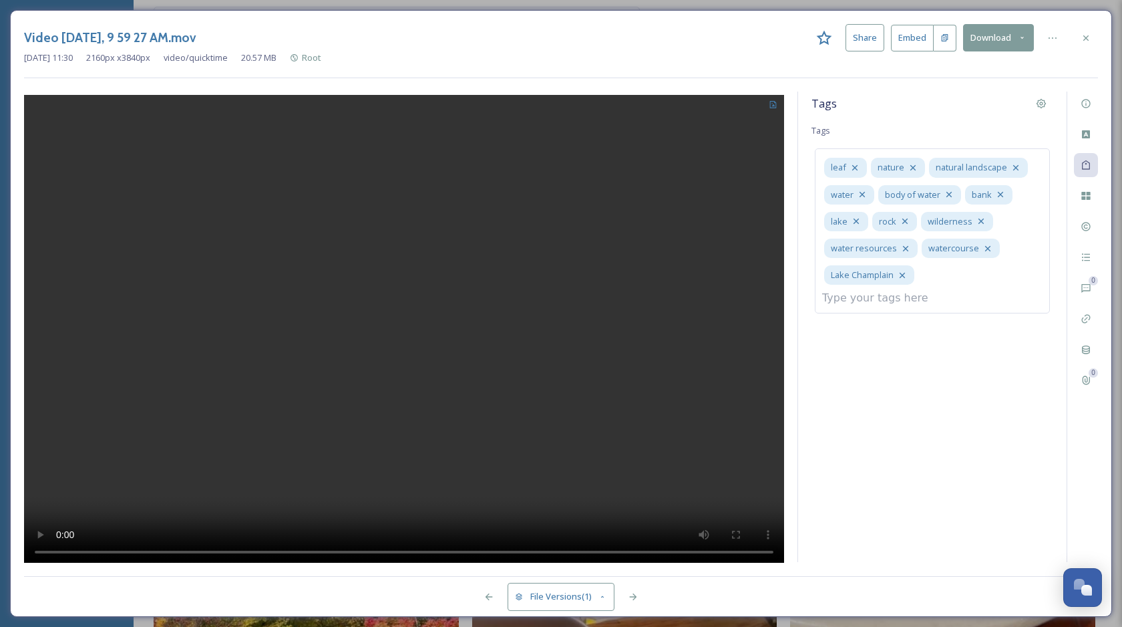
click at [957, 349] on div "Tags Tags leaf nature natural landscape water body of water bank lake rock wild…" at bounding box center [932, 327] width 269 height 470
click at [1086, 35] on icon at bounding box center [1086, 38] width 11 height 11
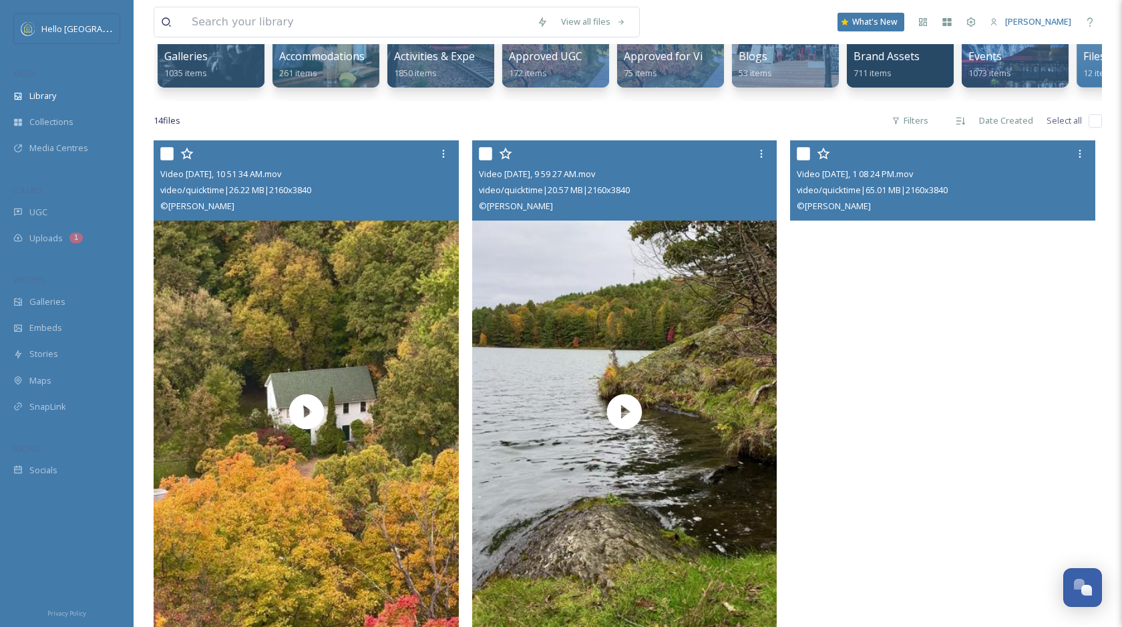
click at [907, 298] on video "Video Oct 16 2024, 1 08 24 PM.mov" at bounding box center [942, 411] width 305 height 542
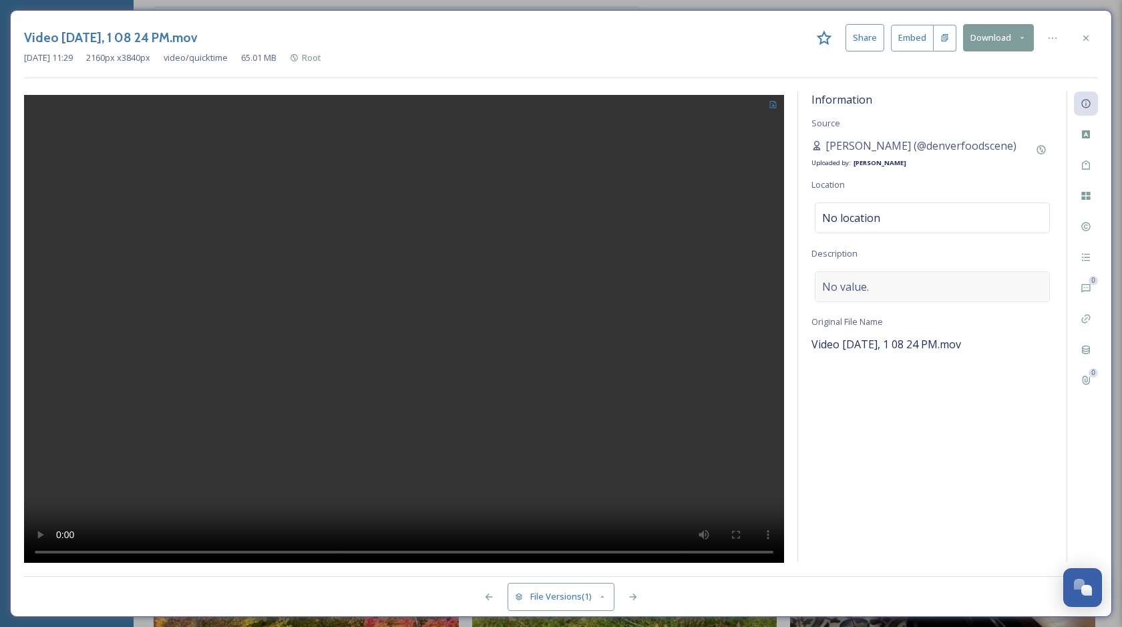
click at [889, 278] on div "No value." at bounding box center [932, 286] width 235 height 31
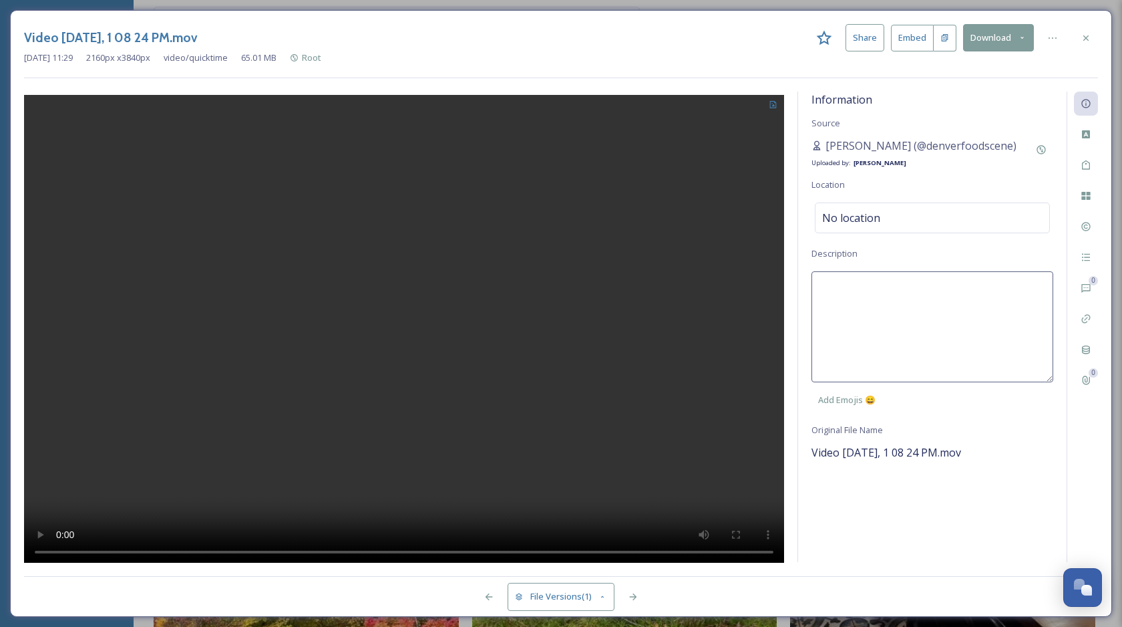
click at [877, 286] on textarea at bounding box center [933, 326] width 242 height 111
type textarea "C"
type textarea "Warm fall food in Vermont."
click at [880, 514] on div "Information Source Yesenia Chinchilla (@denverfoodscene) Uploaded by: Chloe Mar…" at bounding box center [932, 327] width 269 height 470
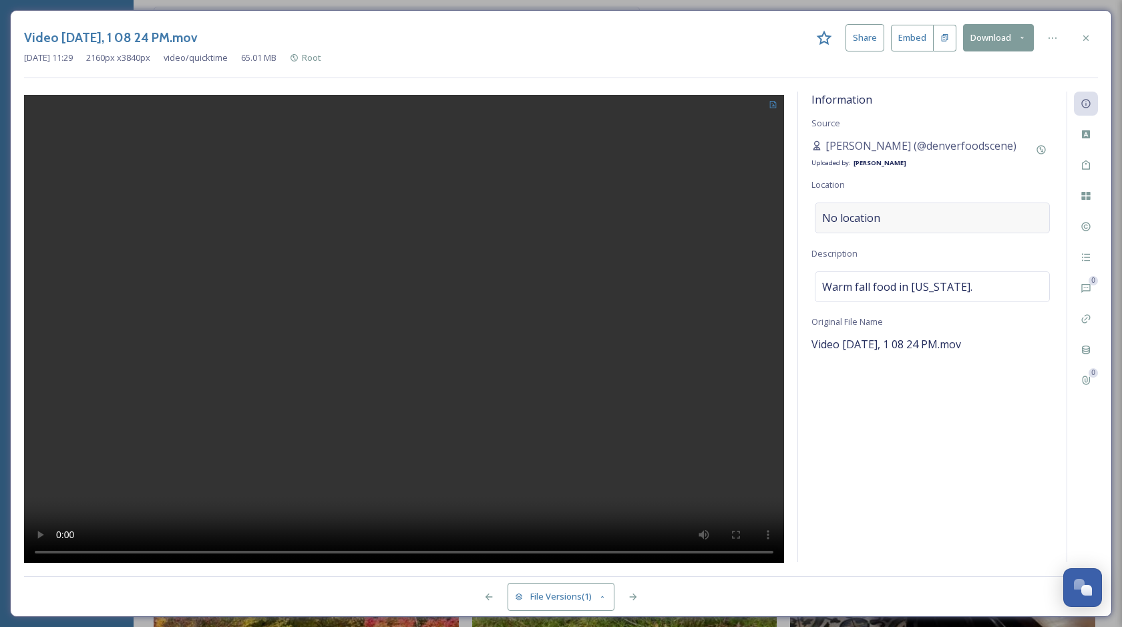
click at [882, 213] on div "No location" at bounding box center [932, 217] width 235 height 31
click at [897, 213] on input at bounding box center [933, 217] width 234 height 29
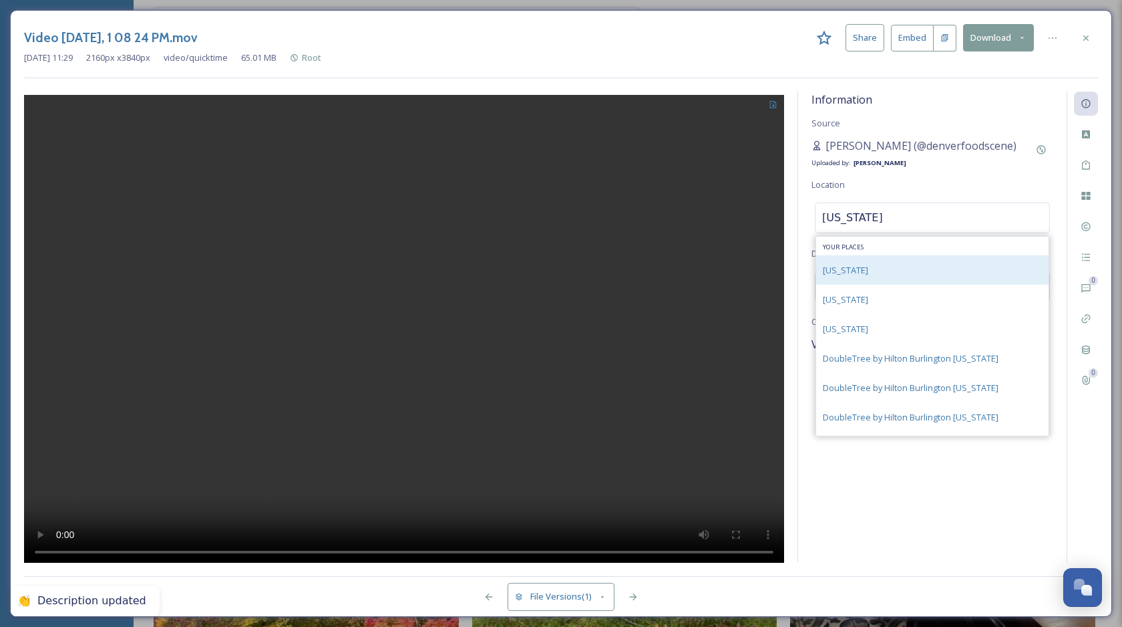
type input "vermont"
click at [890, 270] on div "Vermont" at bounding box center [932, 269] width 232 height 29
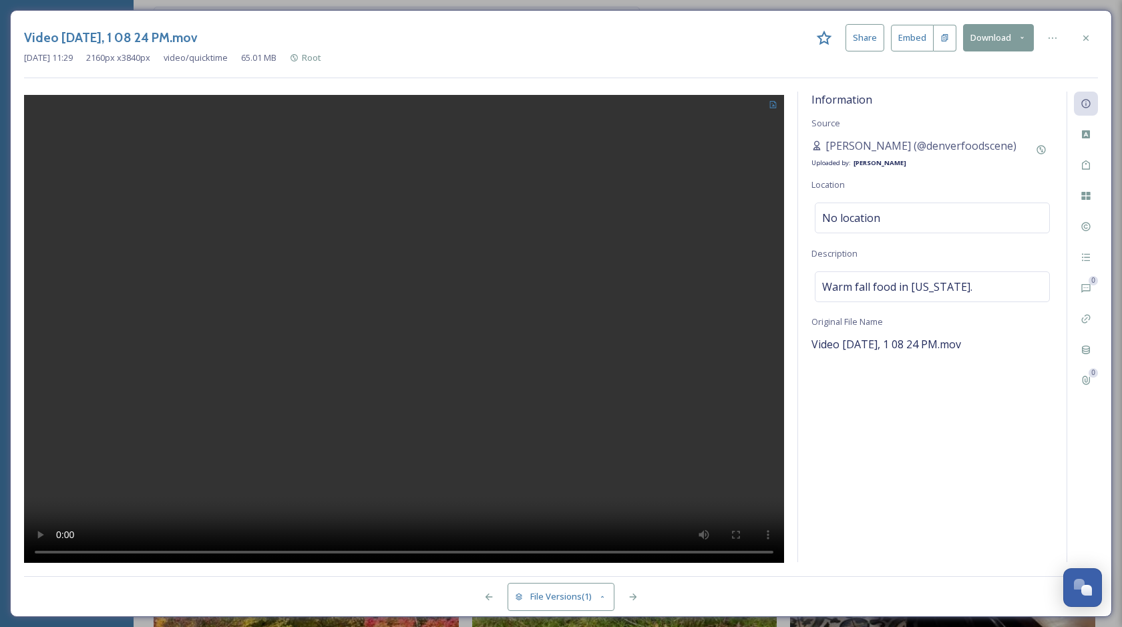
click at [899, 408] on div "Information Source Yesenia Chinchilla (@denverfoodscene) Uploaded by: Chloe Mar…" at bounding box center [932, 327] width 269 height 470
click at [1087, 167] on icon at bounding box center [1086, 165] width 11 height 11
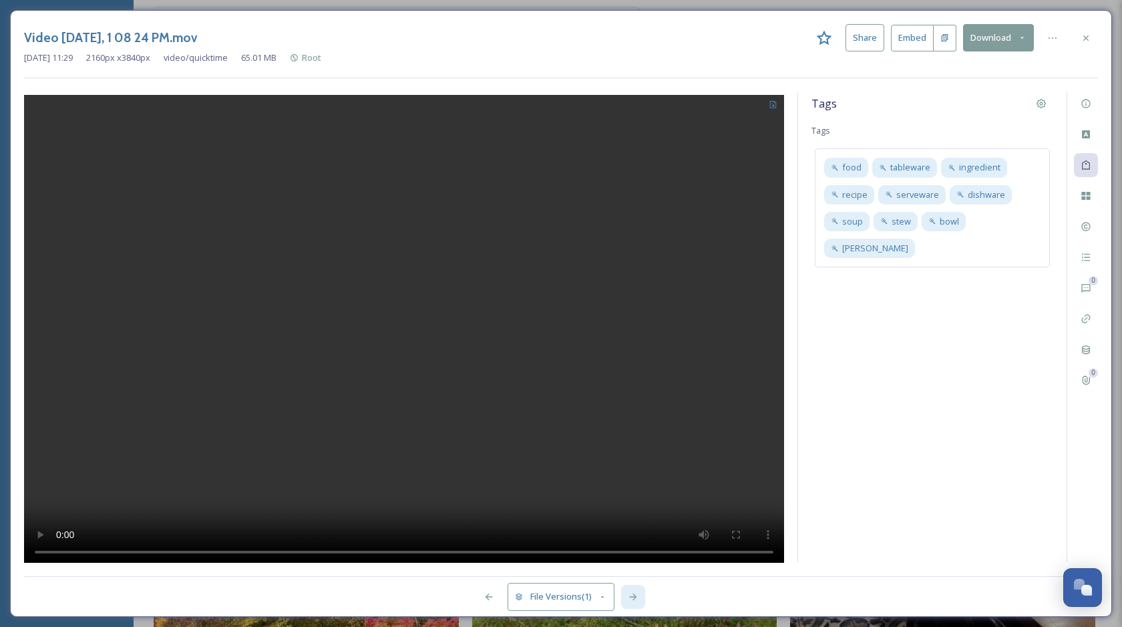
click at [637, 591] on icon at bounding box center [633, 596] width 11 height 11
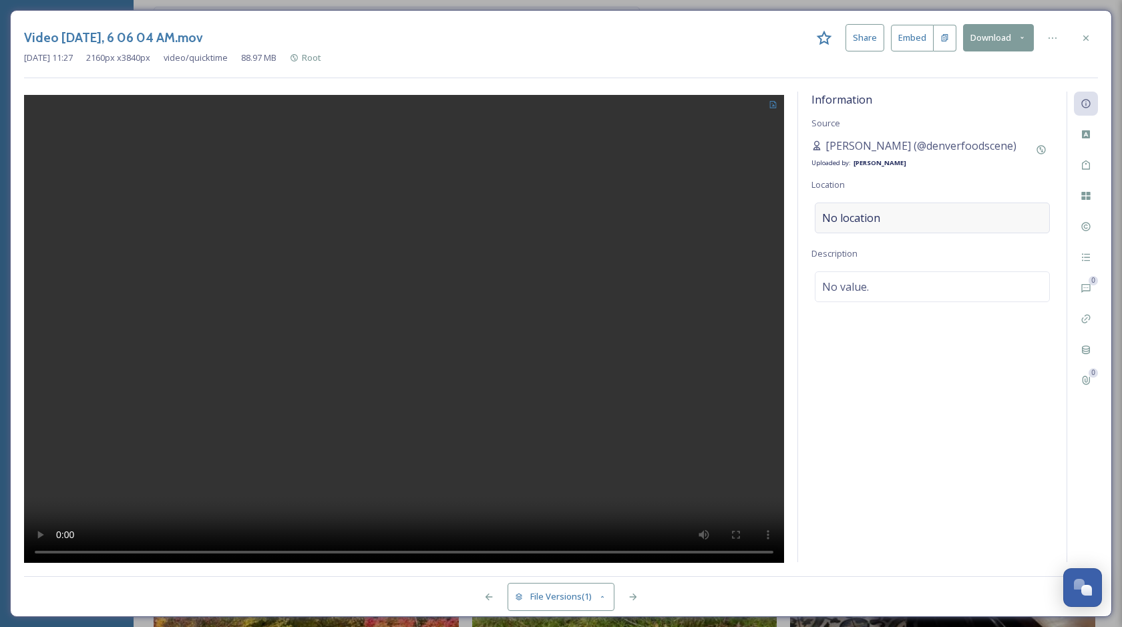
click at [884, 228] on div "No location" at bounding box center [932, 217] width 235 height 31
click at [874, 222] on input at bounding box center [933, 217] width 234 height 29
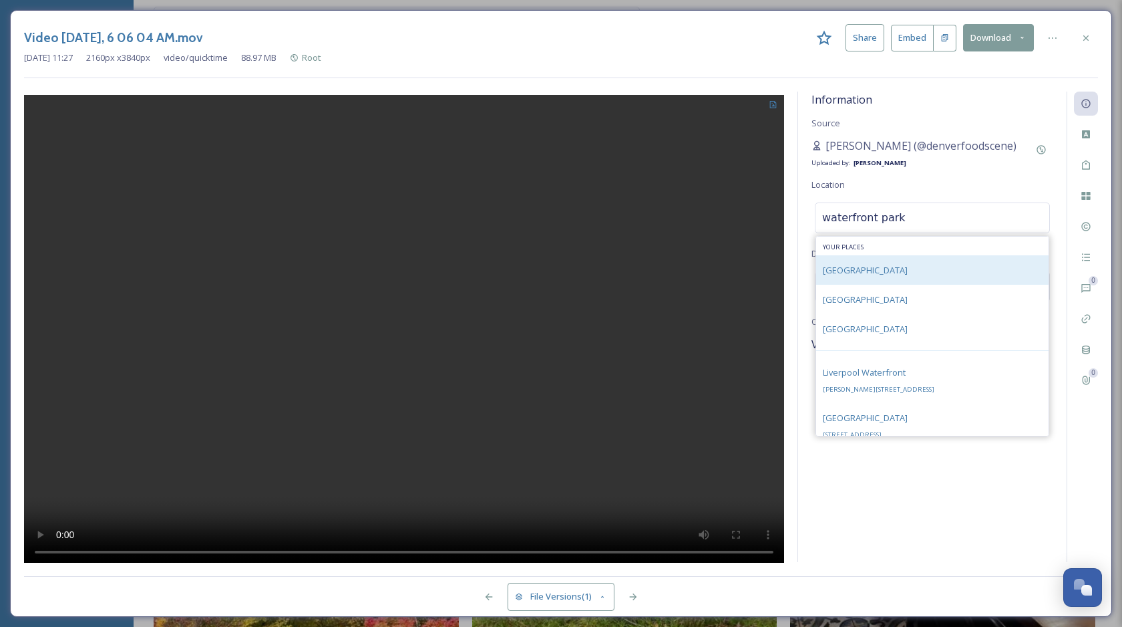
type input "waterfront park"
click at [856, 268] on span "Waterfront Park" at bounding box center [865, 270] width 85 height 12
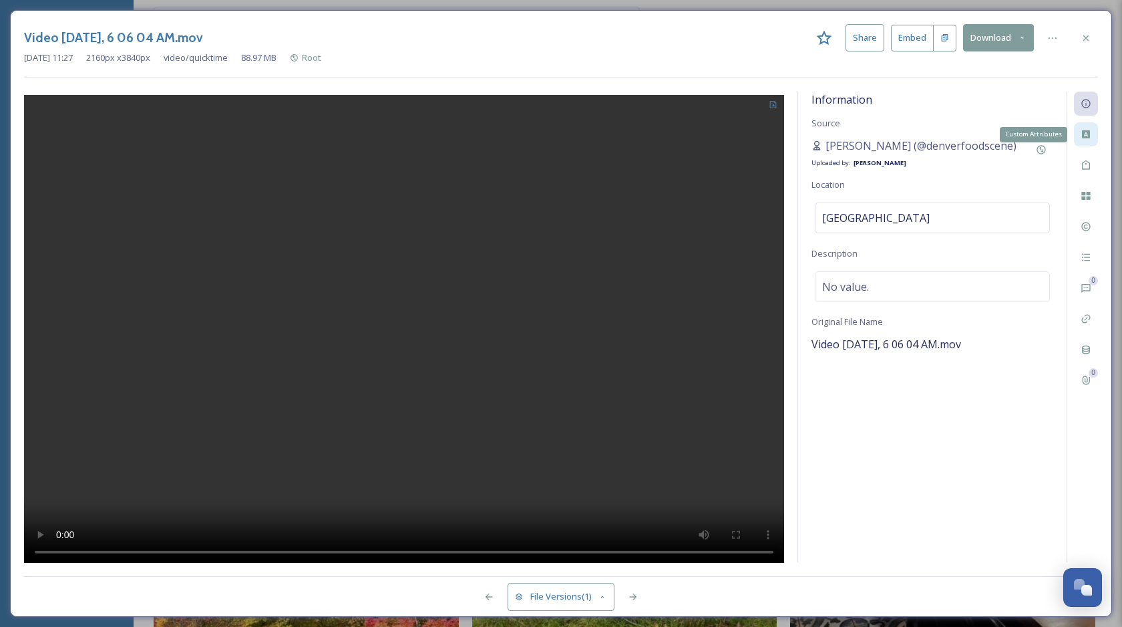
click at [1088, 130] on icon at bounding box center [1086, 134] width 8 height 8
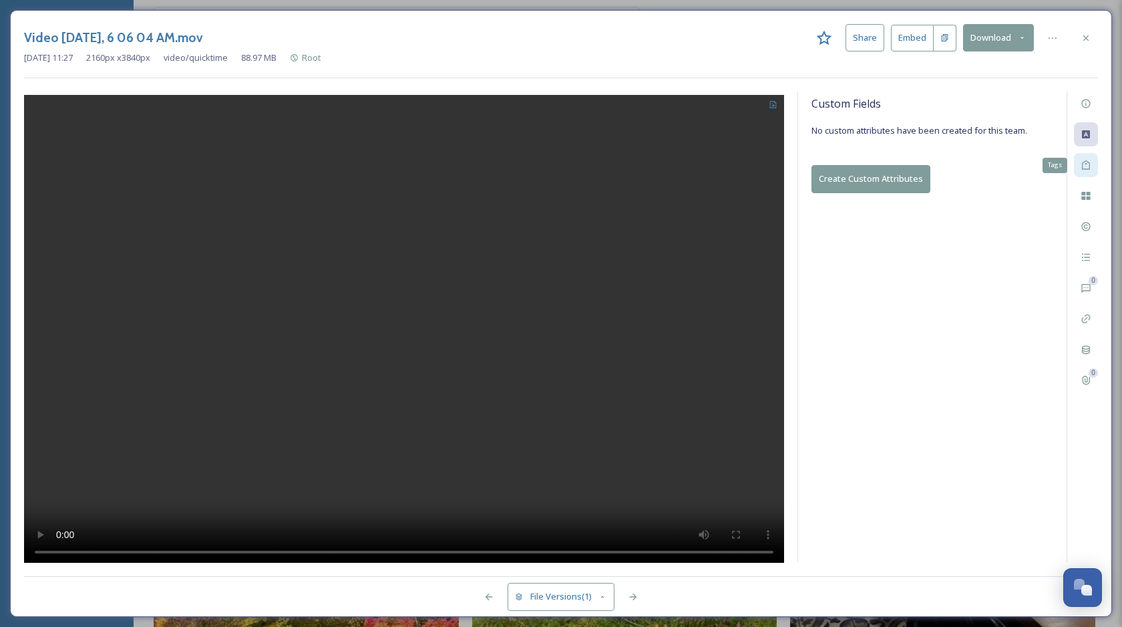
click at [1085, 162] on icon at bounding box center [1086, 164] width 8 height 9
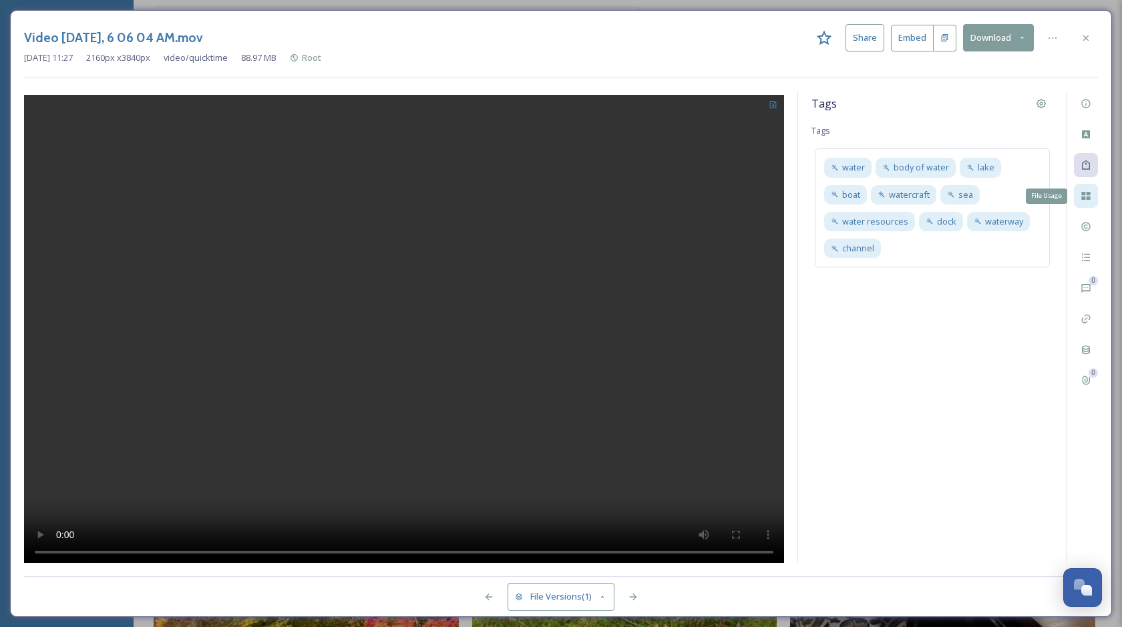
click at [1092, 193] on div "File Usage" at bounding box center [1086, 196] width 24 height 24
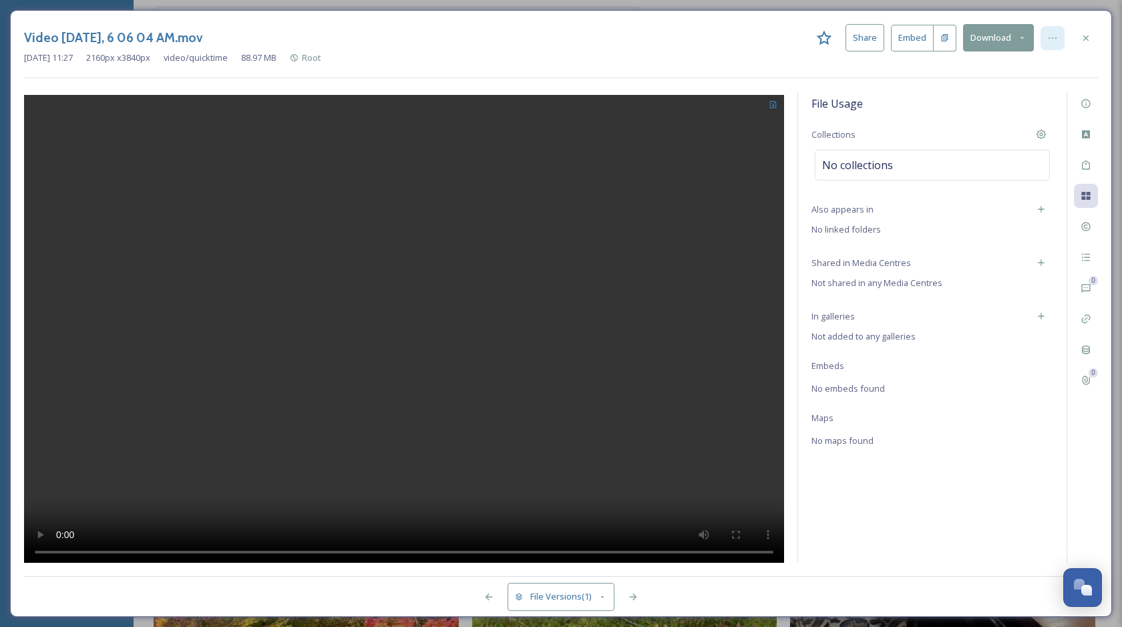
click at [1048, 36] on icon at bounding box center [1052, 38] width 11 height 11
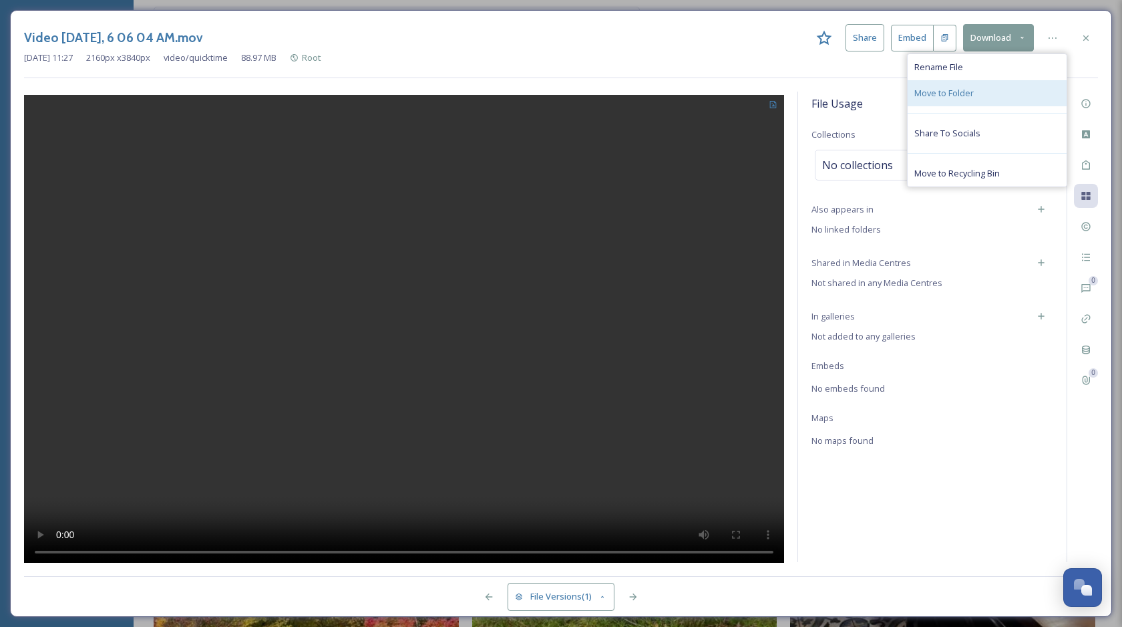
click at [1019, 84] on div "Move to Folder" at bounding box center [987, 93] width 159 height 26
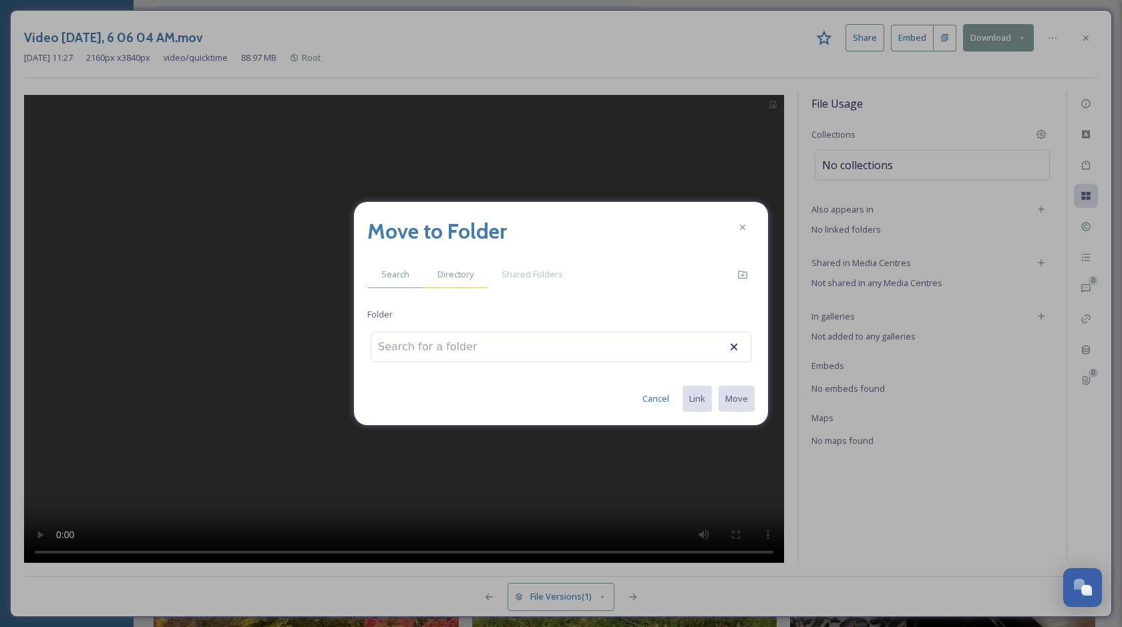
click at [462, 270] on span "Directory" at bounding box center [456, 274] width 36 height 13
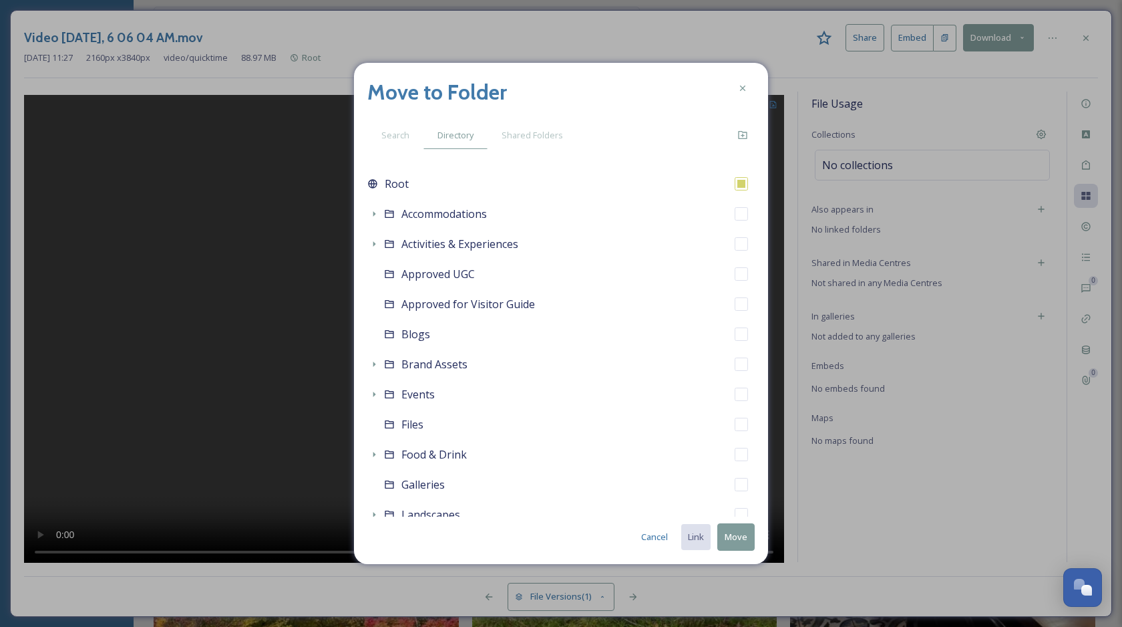
click at [742, 88] on icon at bounding box center [742, 88] width 5 height 5
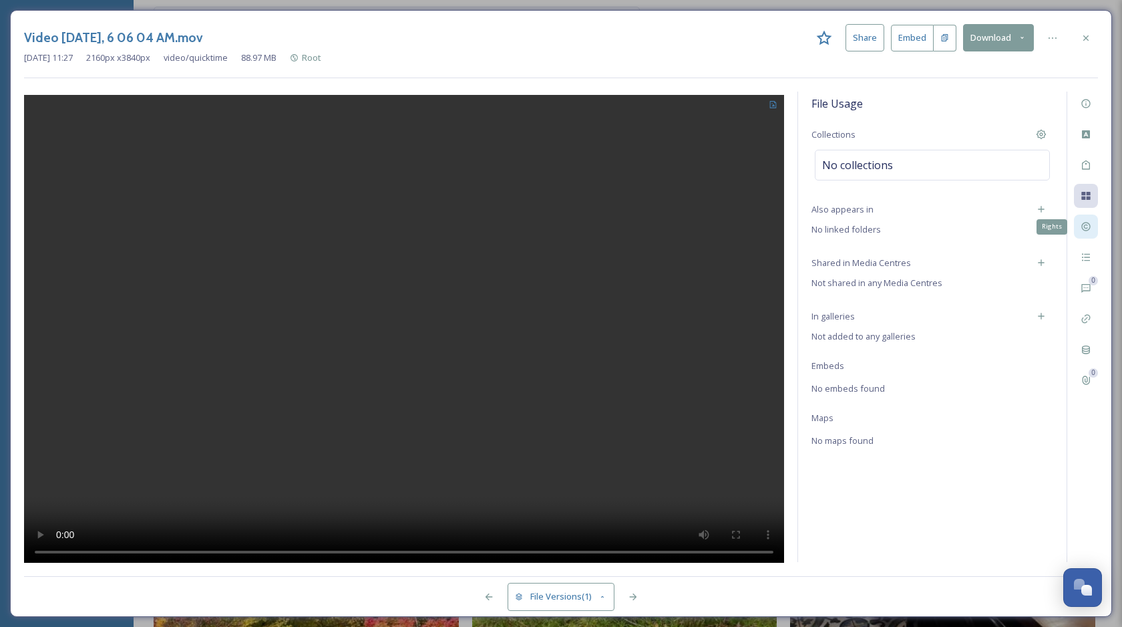
click at [1090, 225] on icon at bounding box center [1086, 226] width 9 height 9
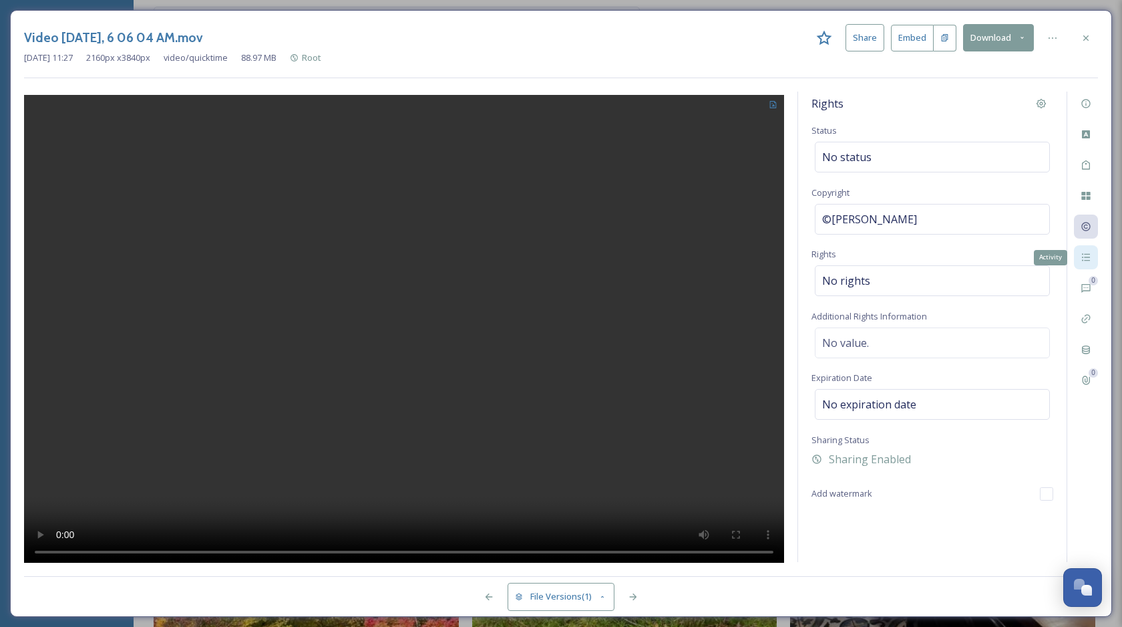
click at [1089, 249] on div "Activity" at bounding box center [1086, 257] width 24 height 24
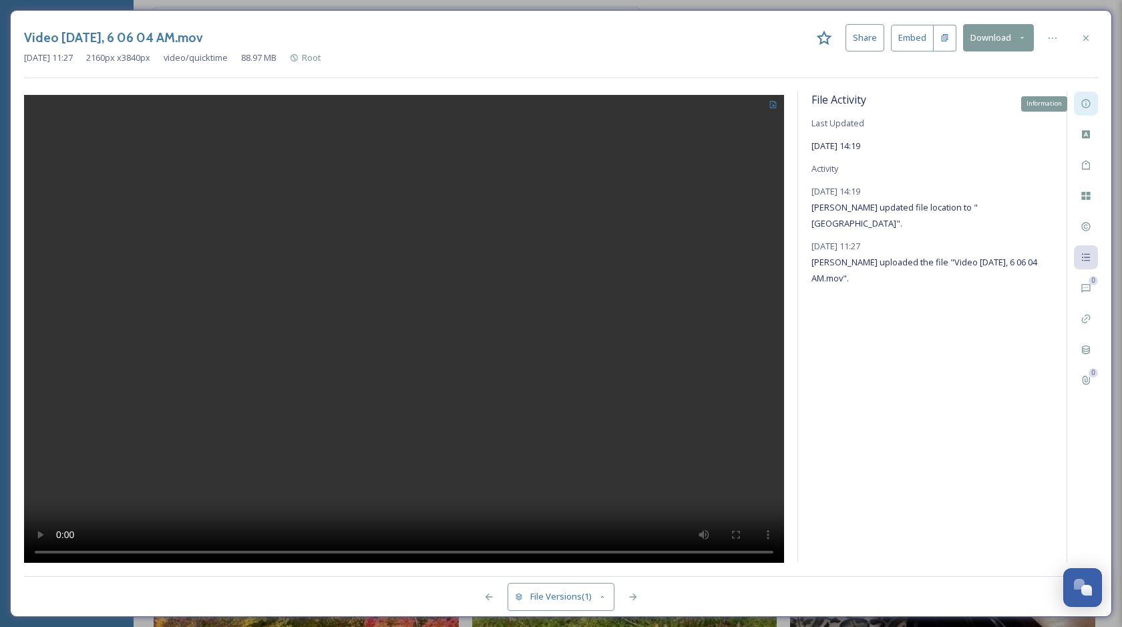
click at [1086, 106] on icon at bounding box center [1086, 103] width 11 height 11
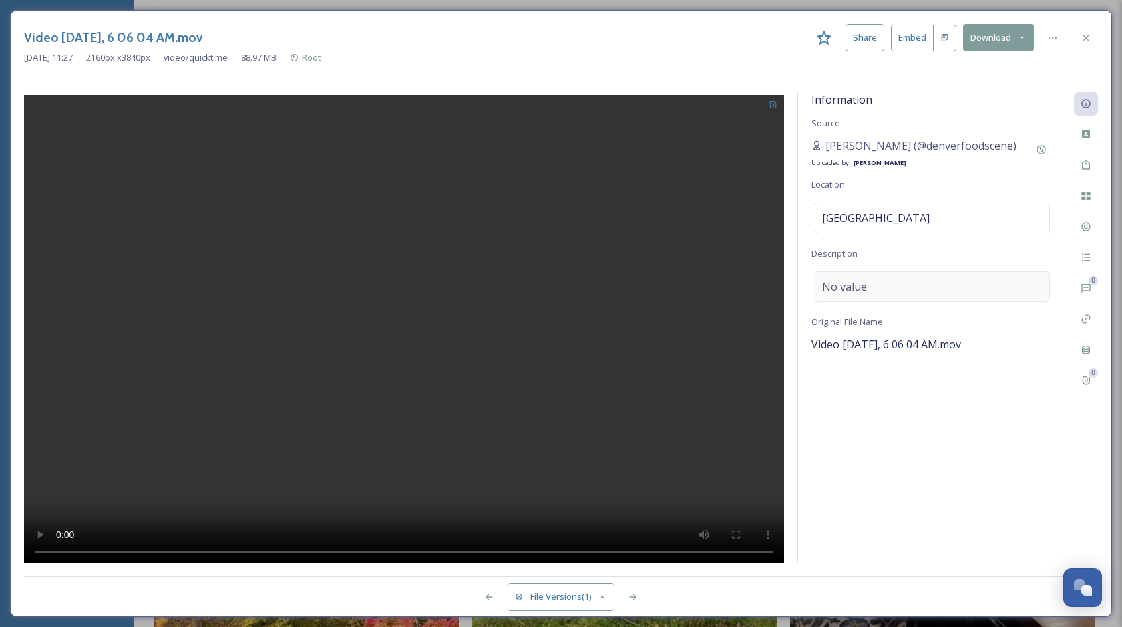
click at [921, 280] on div "No value." at bounding box center [932, 286] width 235 height 31
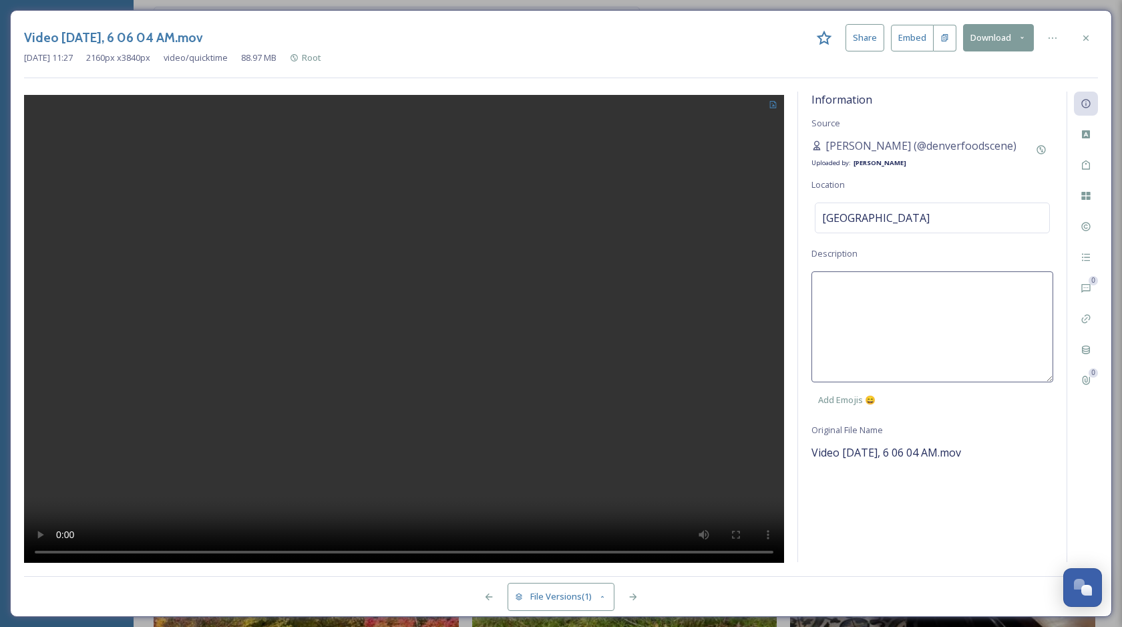
click at [917, 283] on textarea at bounding box center [933, 326] width 242 height 111
type textarea "Burlington's Waterfront Park at sunset."
click at [981, 439] on div "Information Source Yesenia Chinchilla (@denverfoodscene) Uploaded by: Chloe Mar…" at bounding box center [932, 327] width 269 height 470
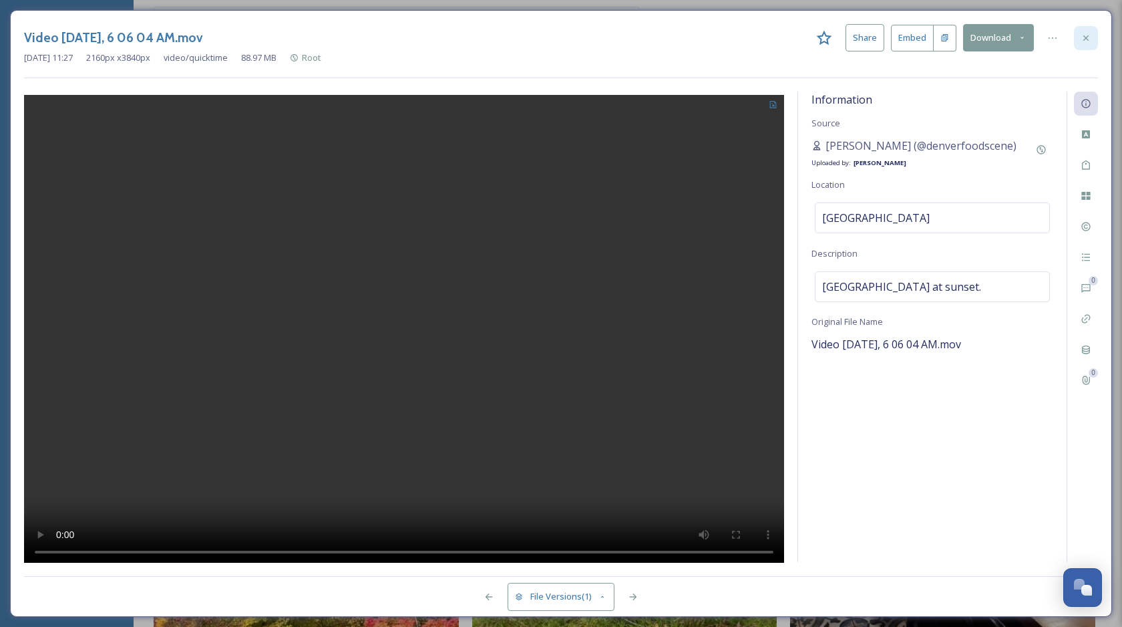
click at [1090, 37] on icon at bounding box center [1086, 38] width 11 height 11
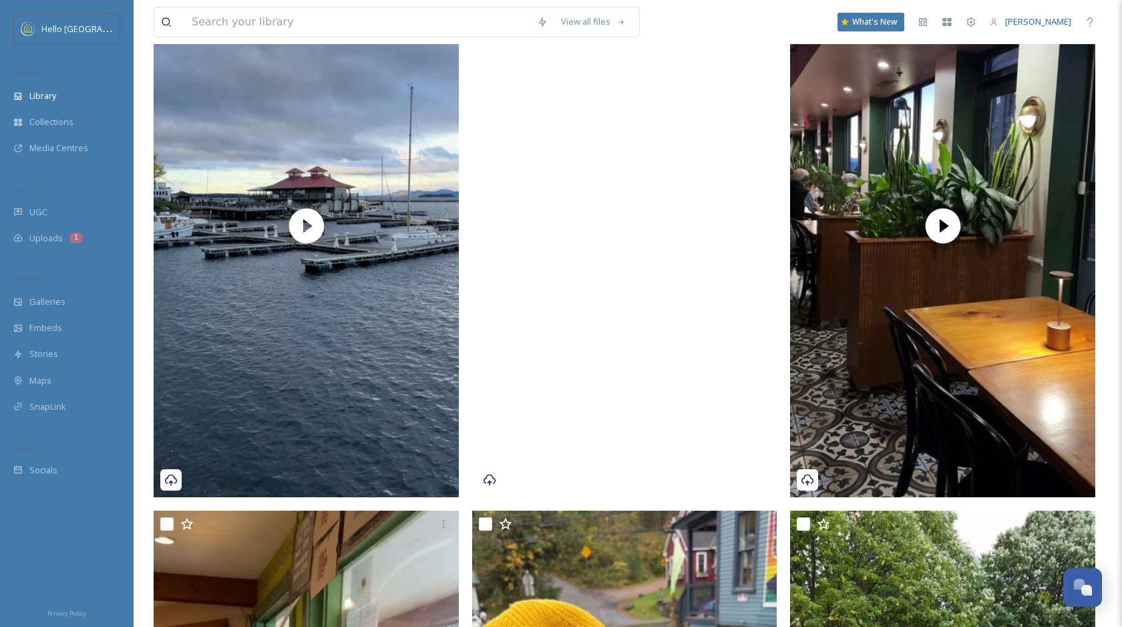
scroll to position [953, 0]
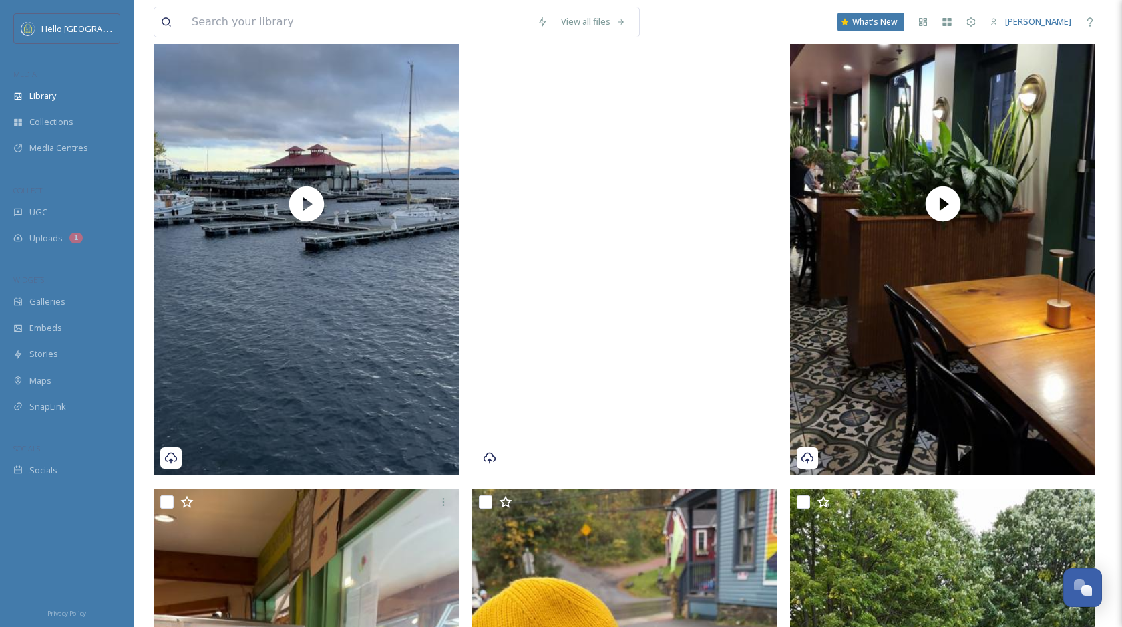
click at [709, 399] on video "Video Oct 15 2024, 5 26 55 PM.mov" at bounding box center [624, 204] width 305 height 542
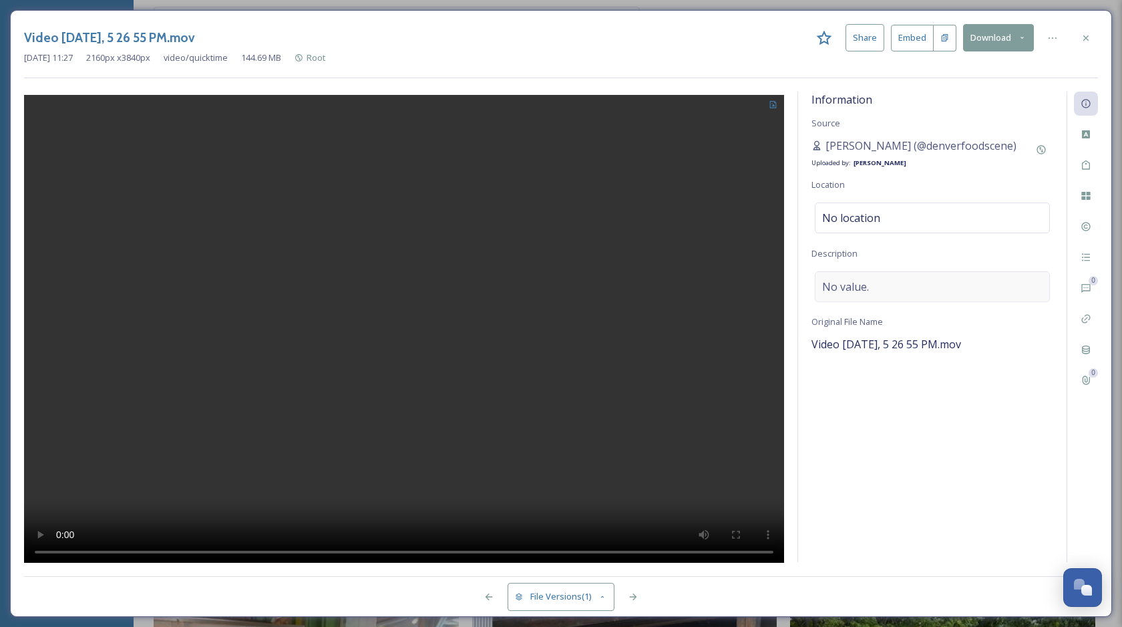
click at [943, 281] on div "No value." at bounding box center [932, 286] width 235 height 31
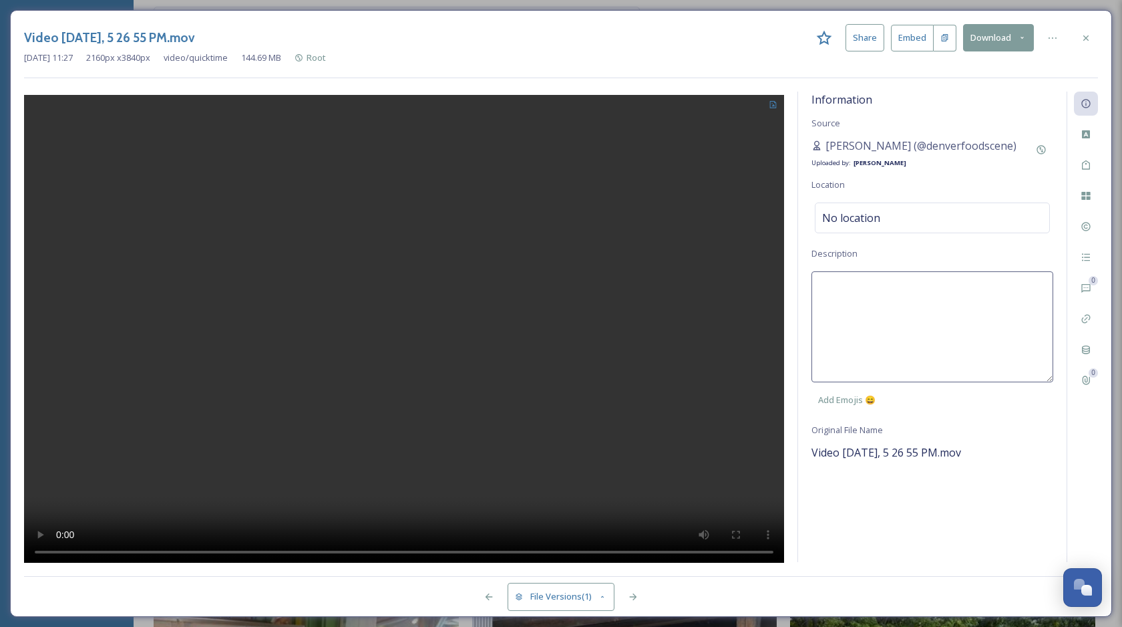
click at [909, 287] on textarea at bounding box center [933, 326] width 242 height 111
type textarea "Behind the scenes in Burlington kitchen."
click at [901, 223] on div "No location" at bounding box center [932, 217] width 235 height 31
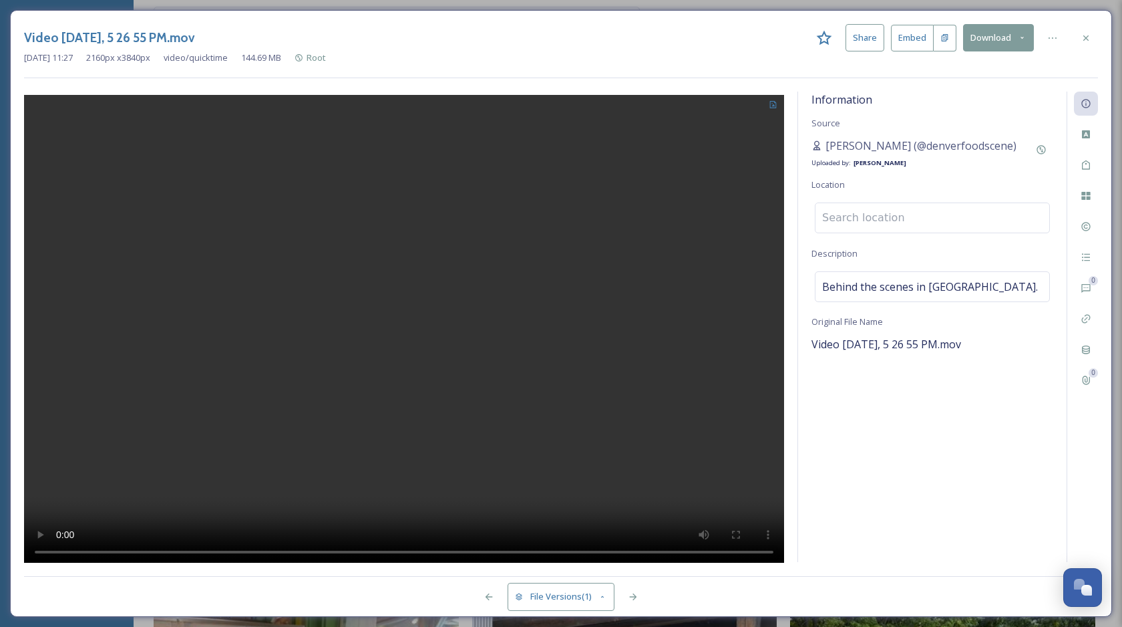
click at [886, 220] on input at bounding box center [933, 217] width 234 height 29
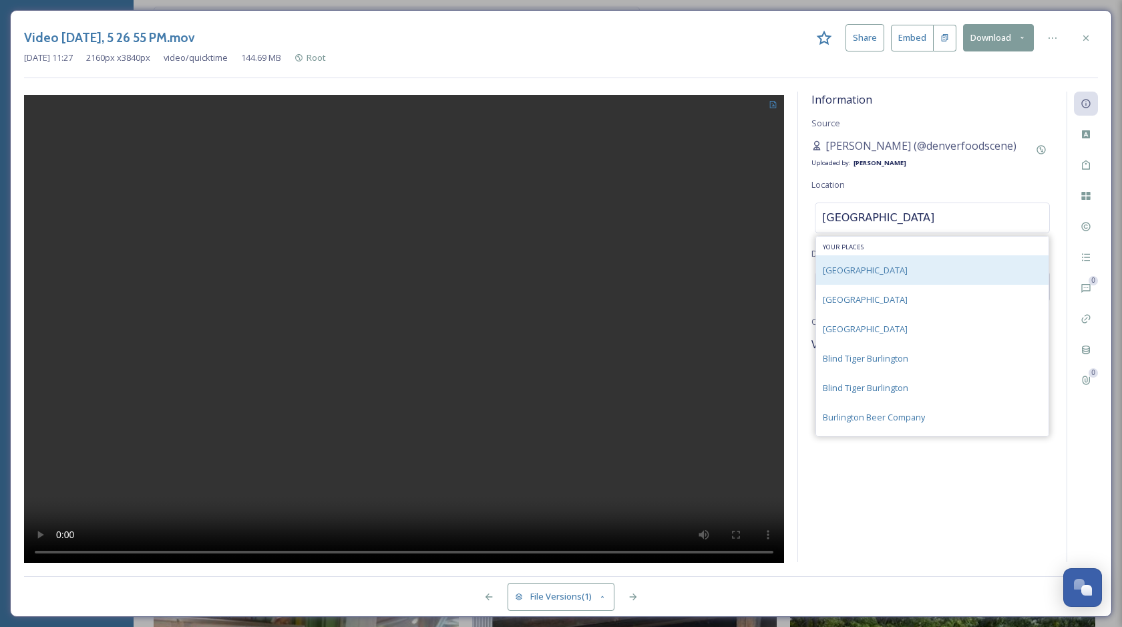
type input "burlington"
click at [856, 259] on div "Burlington" at bounding box center [932, 269] width 232 height 29
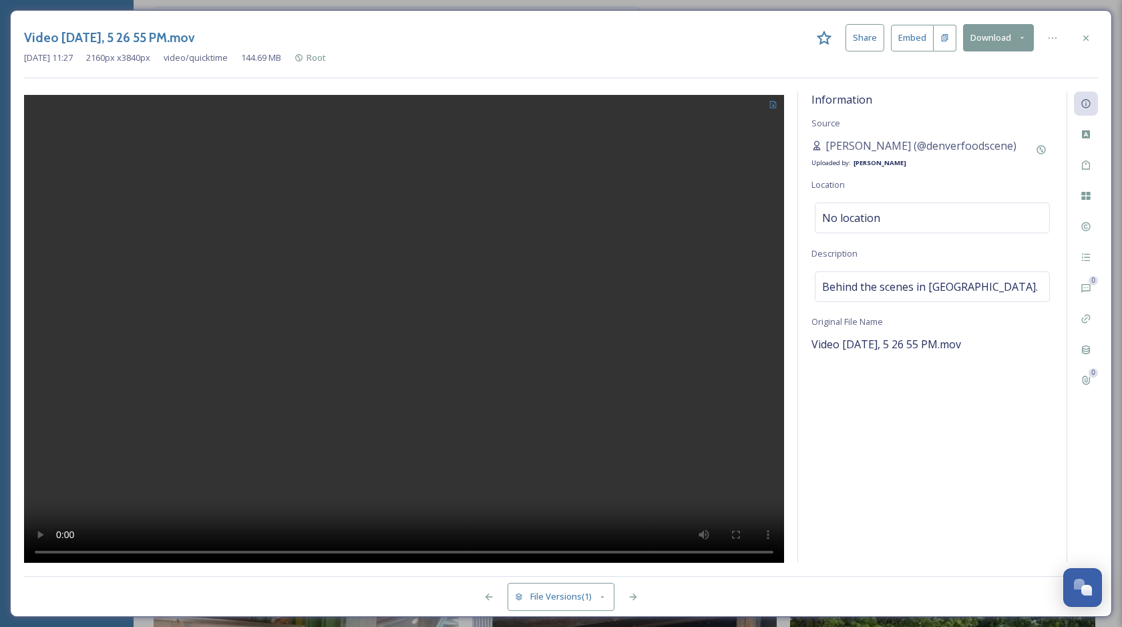
click at [906, 444] on div "Information Source Yesenia Chinchilla (@denverfoodscene) Uploaded by: Chloe Mar…" at bounding box center [932, 327] width 269 height 470
click at [1085, 169] on icon at bounding box center [1086, 165] width 11 height 11
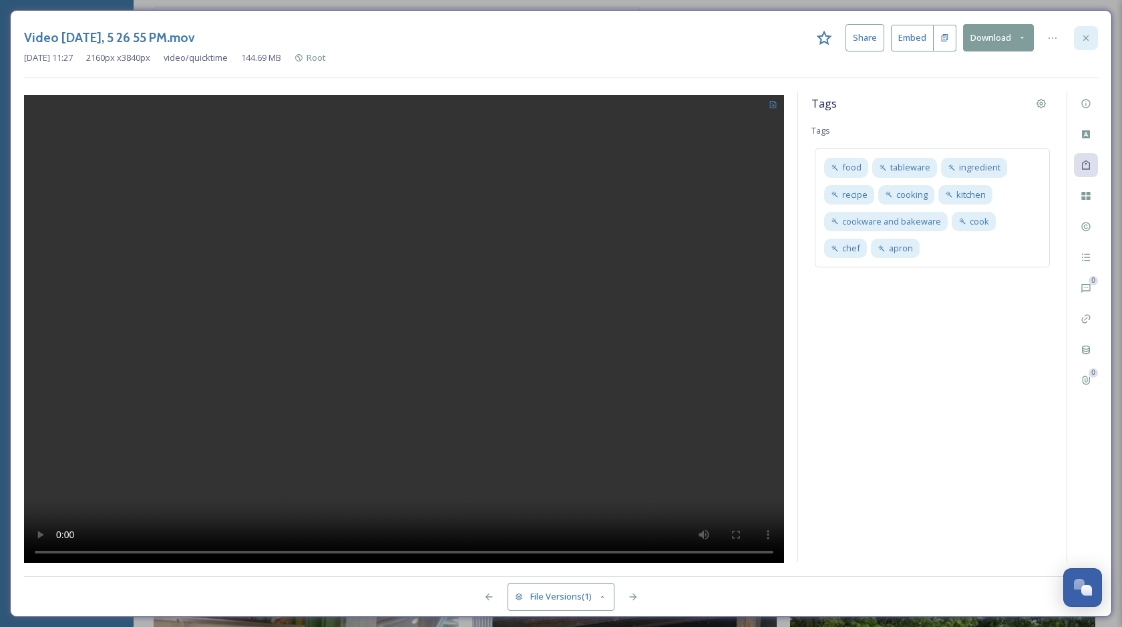
click at [1090, 37] on icon at bounding box center [1086, 38] width 11 height 11
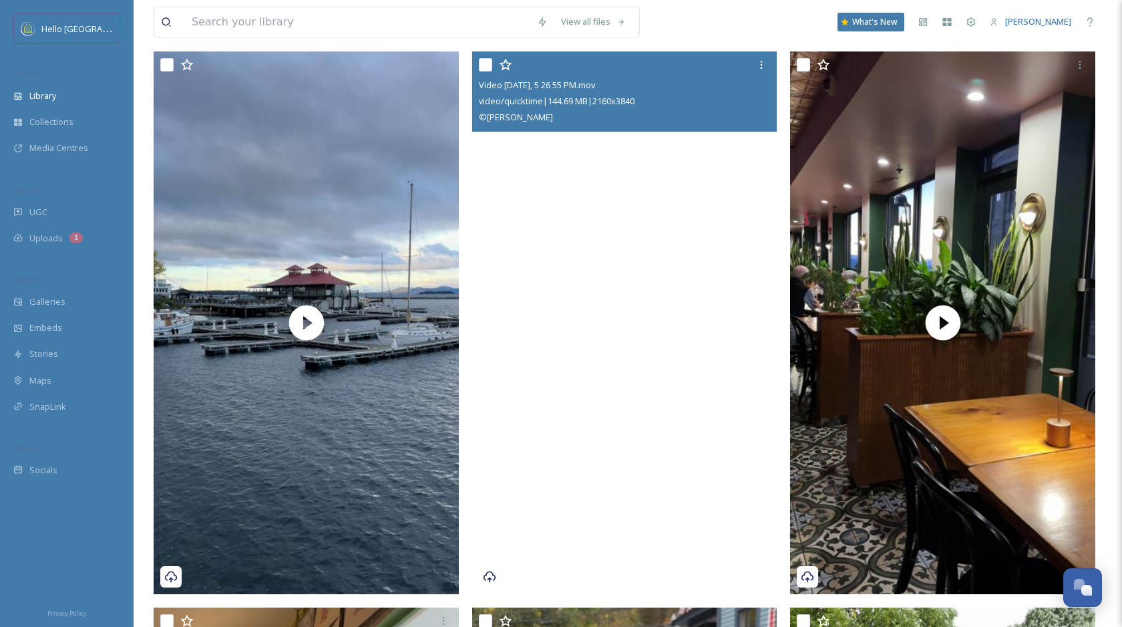
scroll to position [800, 0]
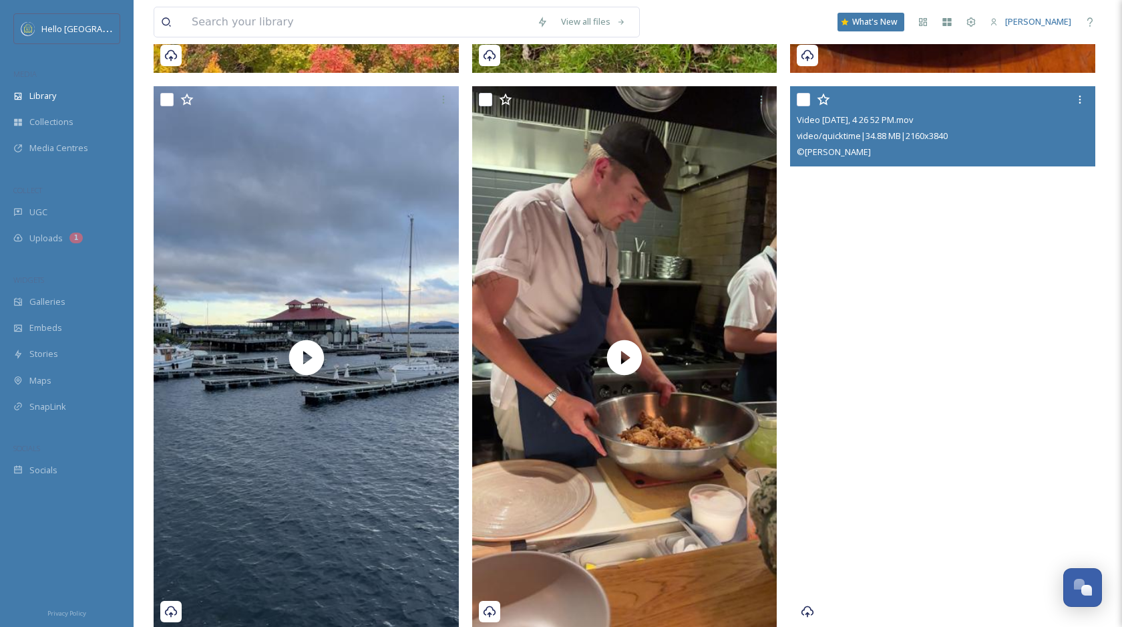
click at [895, 268] on video "Video Oct 16 2024, 4 26 52 PM.mov" at bounding box center [942, 357] width 305 height 542
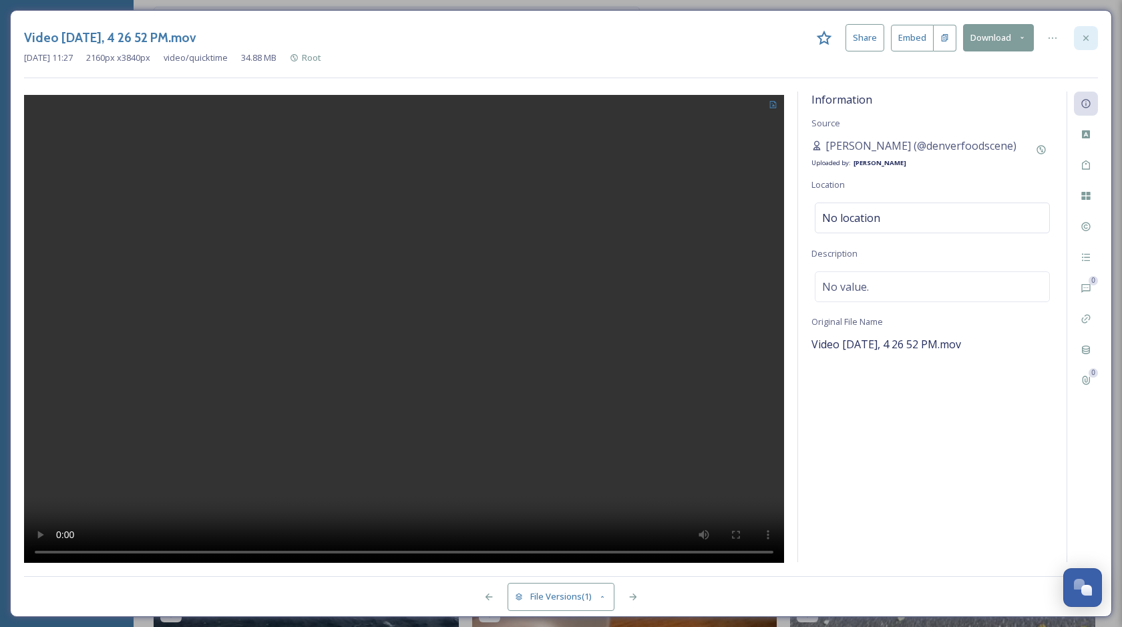
click at [1091, 39] on icon at bounding box center [1086, 38] width 11 height 11
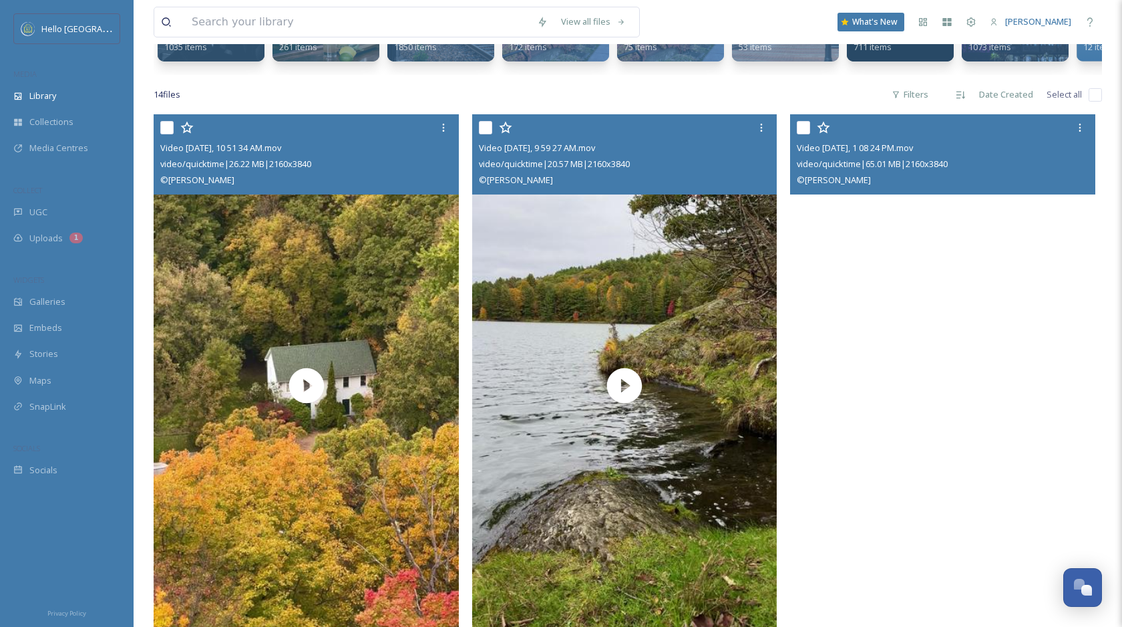
scroll to position [150, 0]
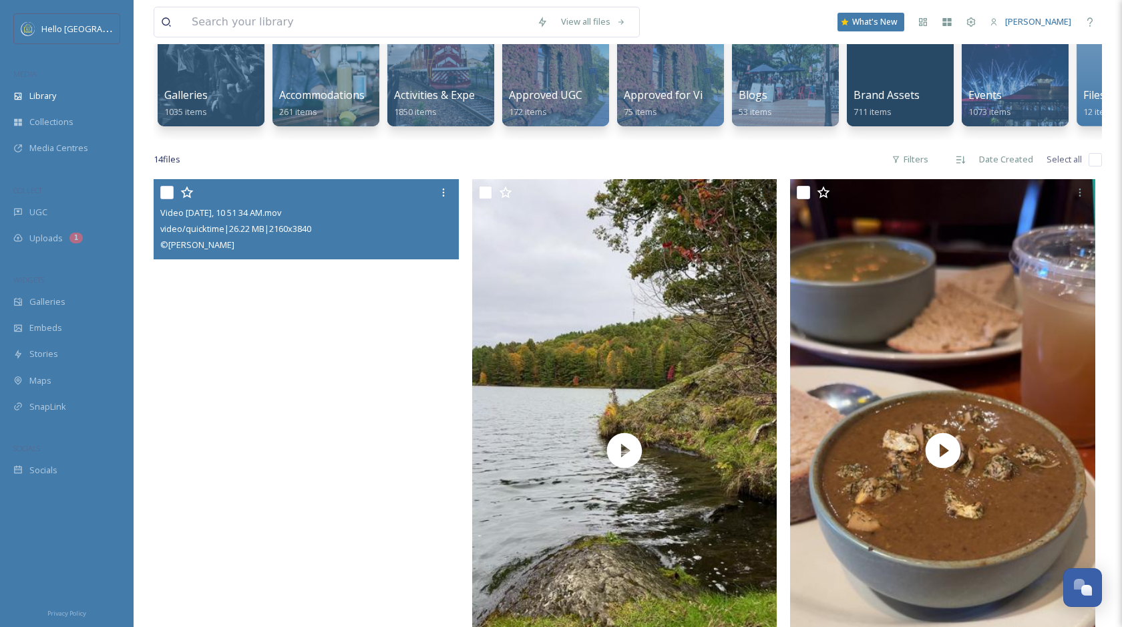
click at [387, 334] on video "Video Oct 16 2024, 10 51 34 AM.mov" at bounding box center [306, 450] width 305 height 542
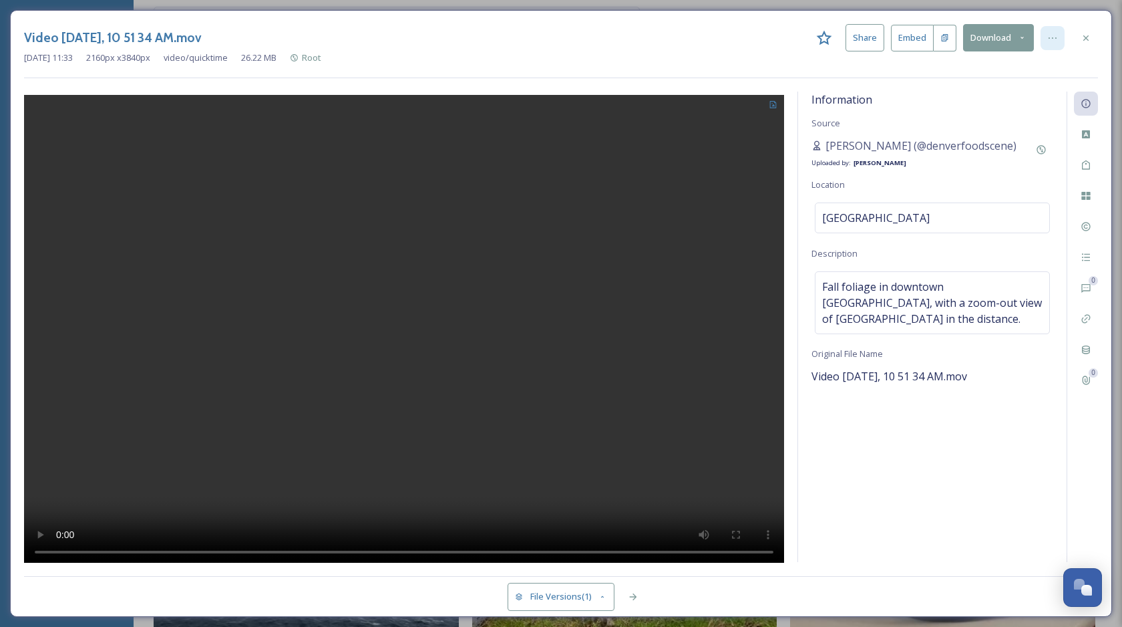
click at [1058, 42] on div at bounding box center [1053, 38] width 24 height 24
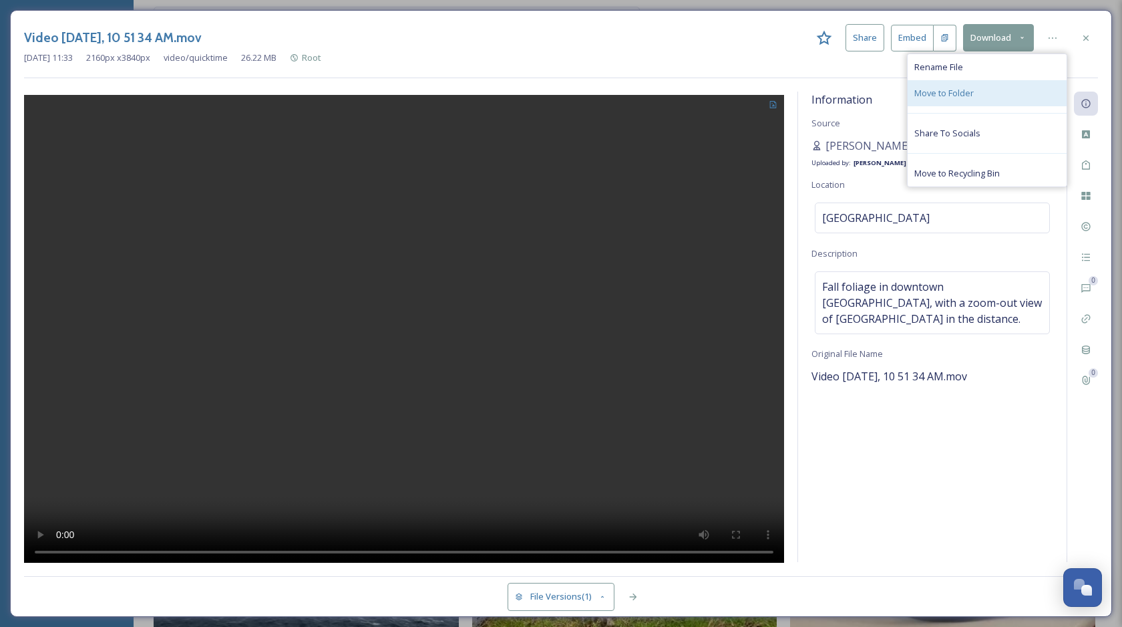
click at [960, 98] on span "Move to Folder" at bounding box center [944, 93] width 59 height 13
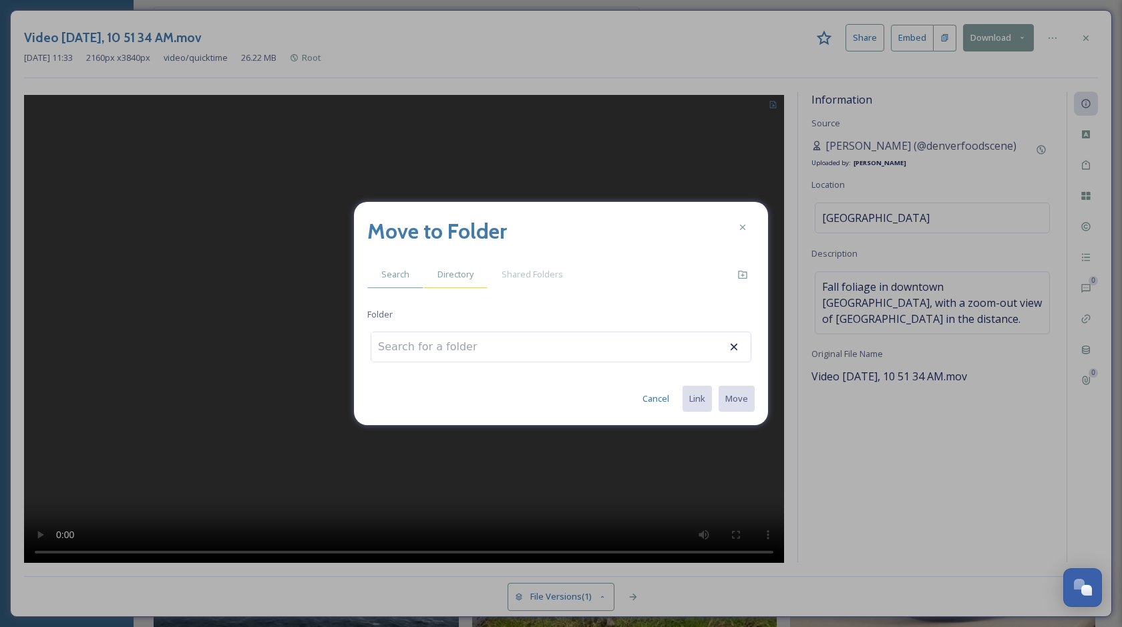
click at [455, 282] on div "Directory" at bounding box center [456, 274] width 64 height 27
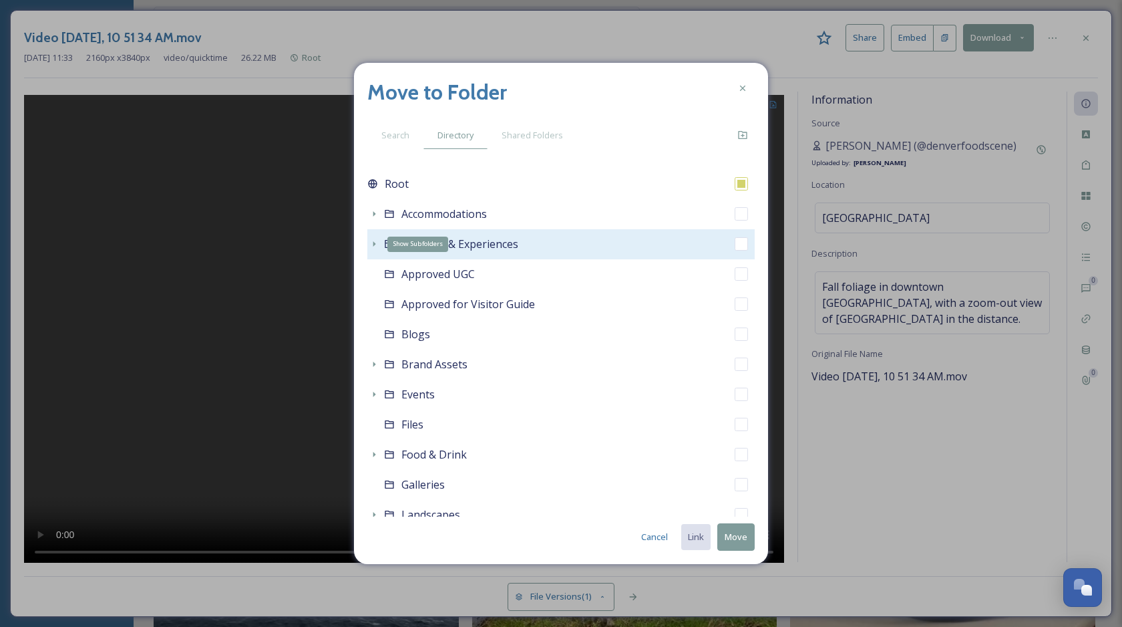
click at [373, 244] on icon at bounding box center [374, 243] width 3 height 5
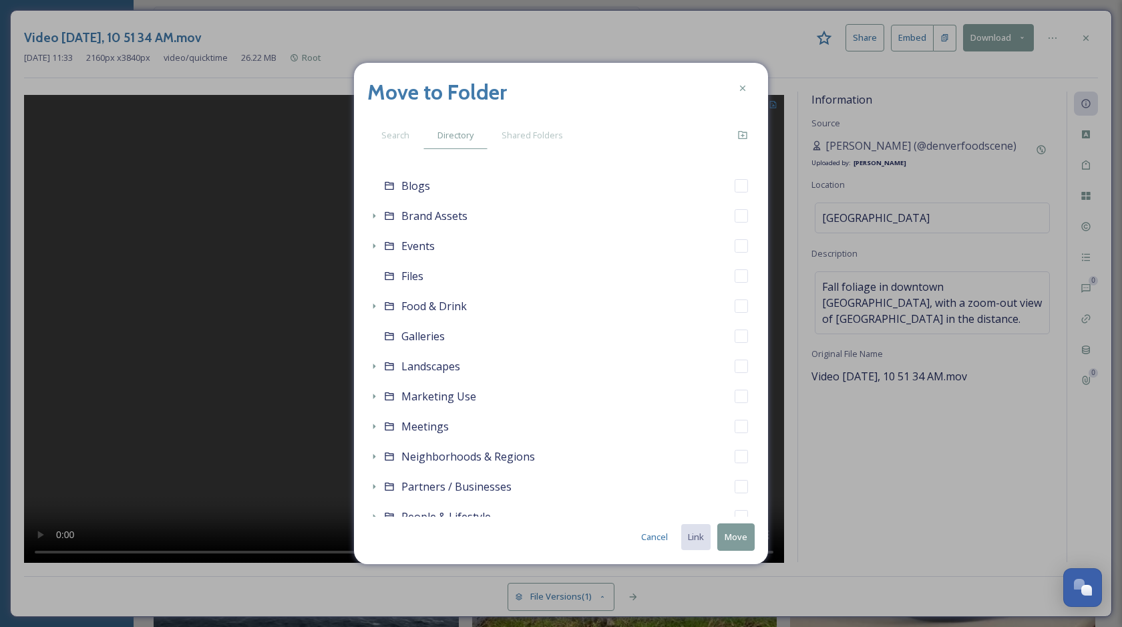
scroll to position [338, 0]
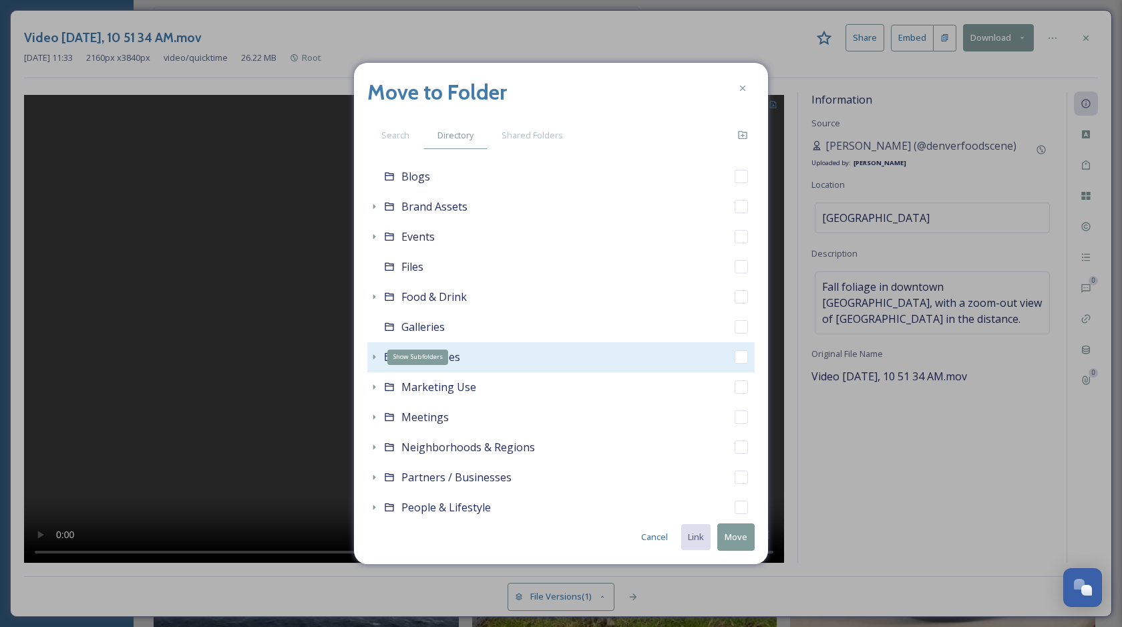
click at [371, 355] on icon at bounding box center [374, 356] width 11 height 11
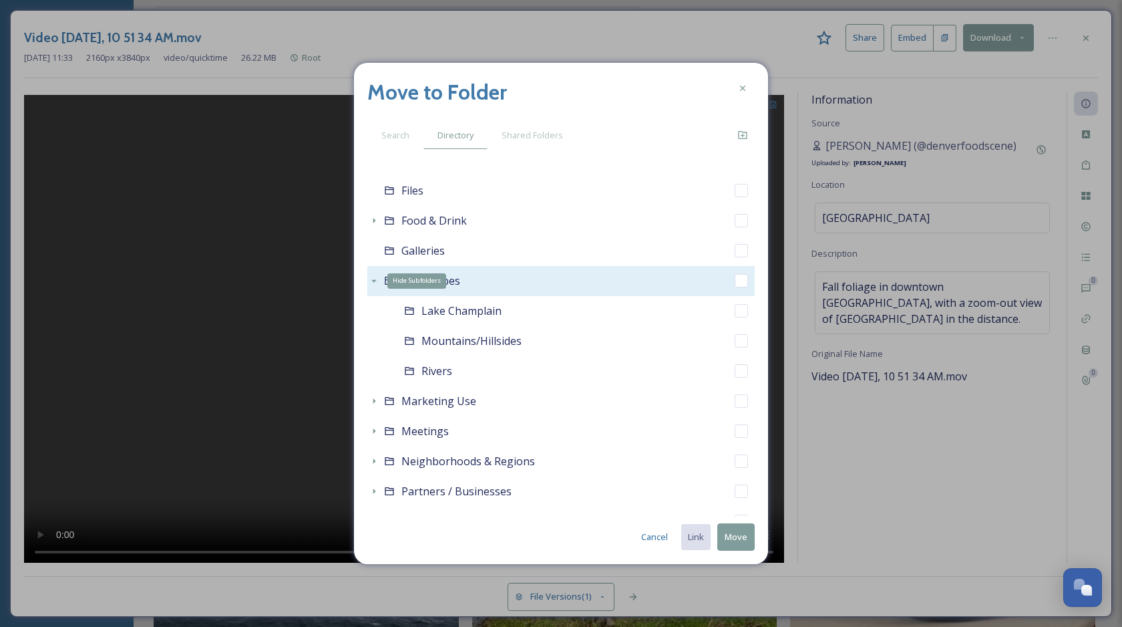
scroll to position [462, 0]
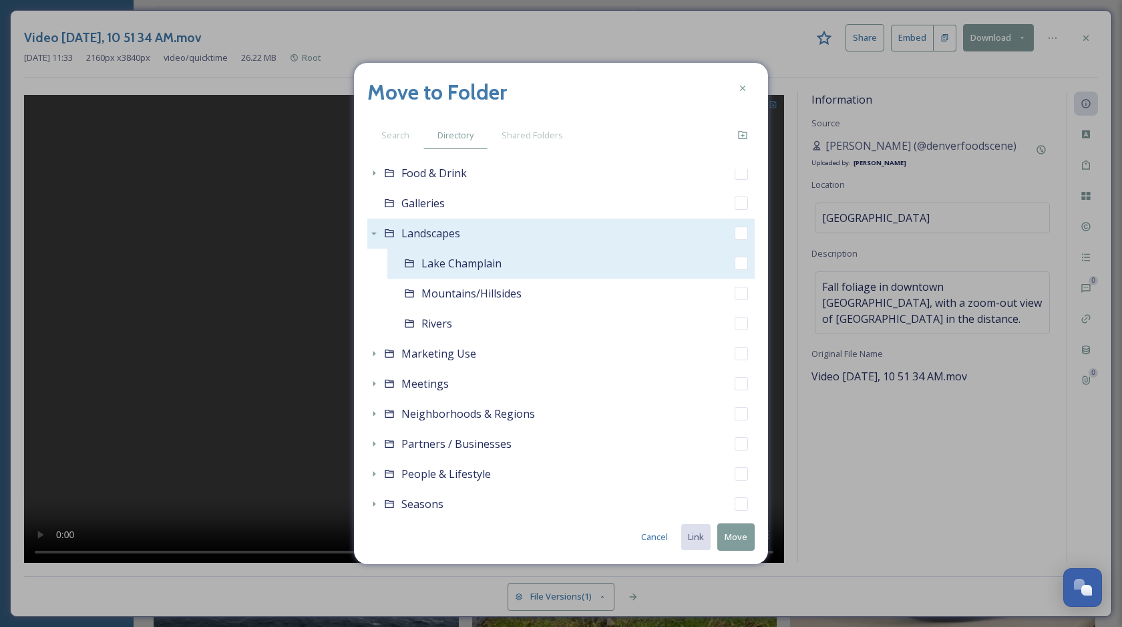
click at [740, 261] on input "checkbox" at bounding box center [741, 263] width 13 height 13
checkbox input "true"
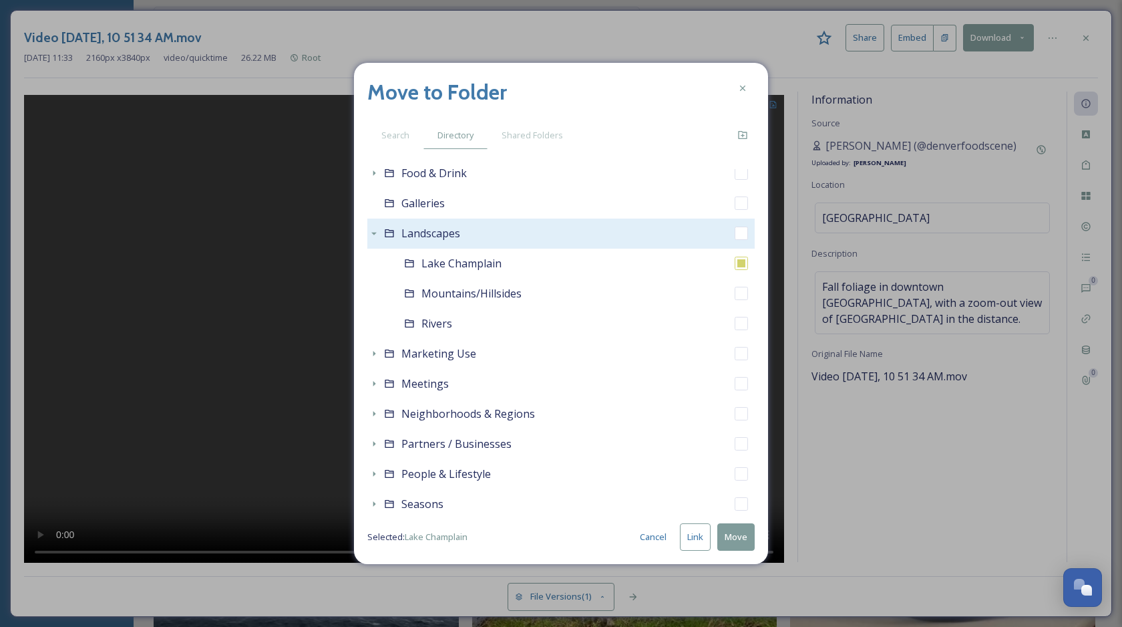
click at [697, 536] on button "Link" at bounding box center [695, 536] width 31 height 27
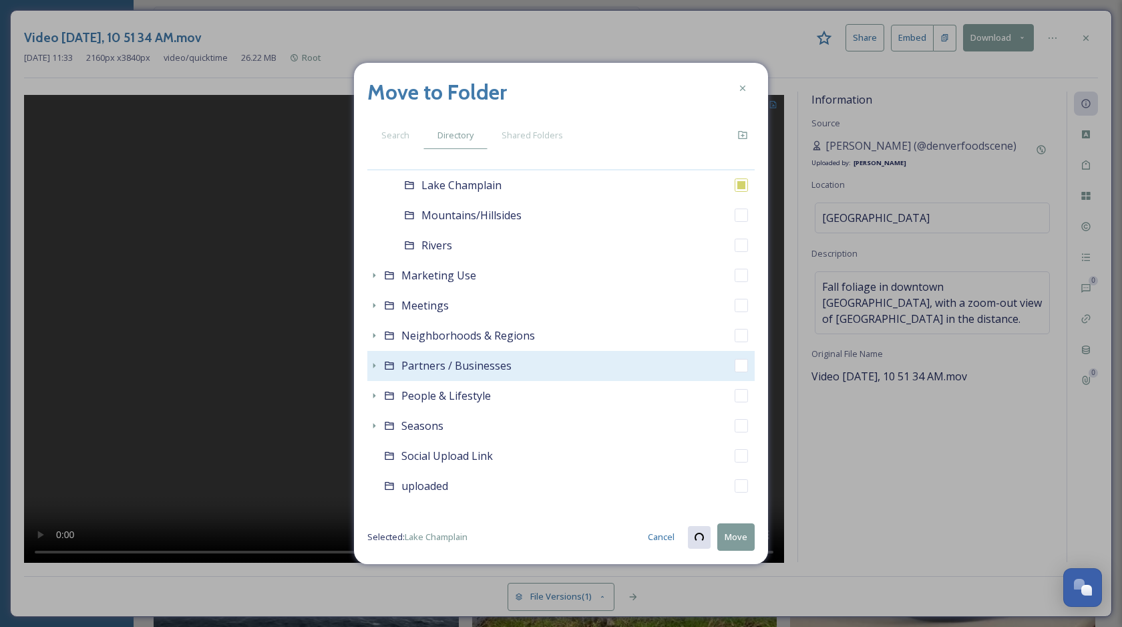
scroll to position [557, 0]
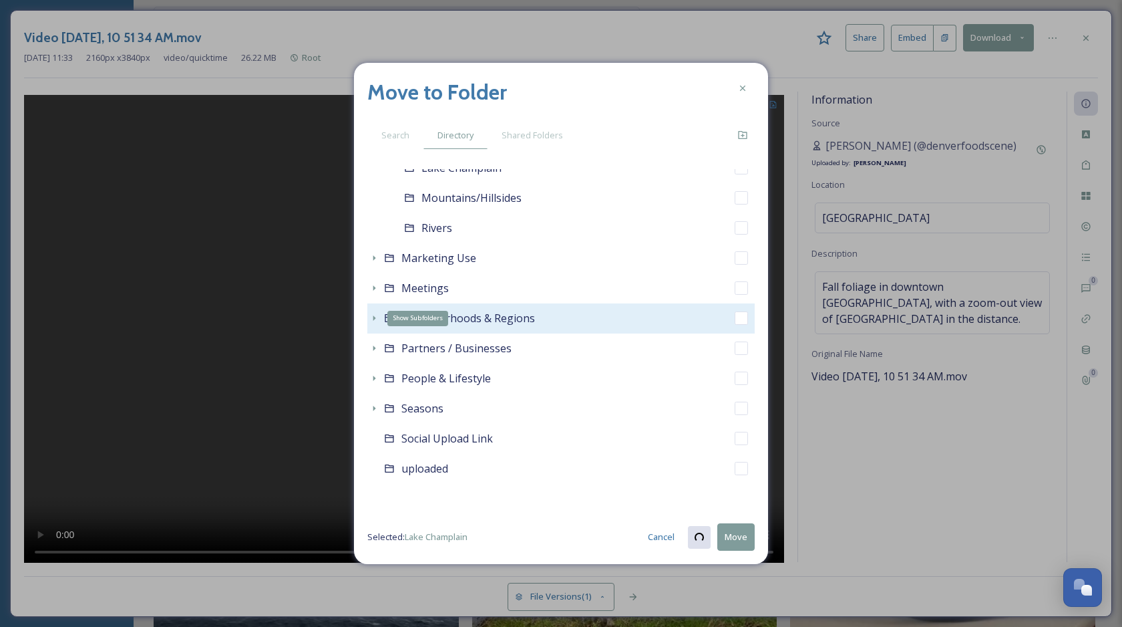
checkbox input "true"
checkbox input "false"
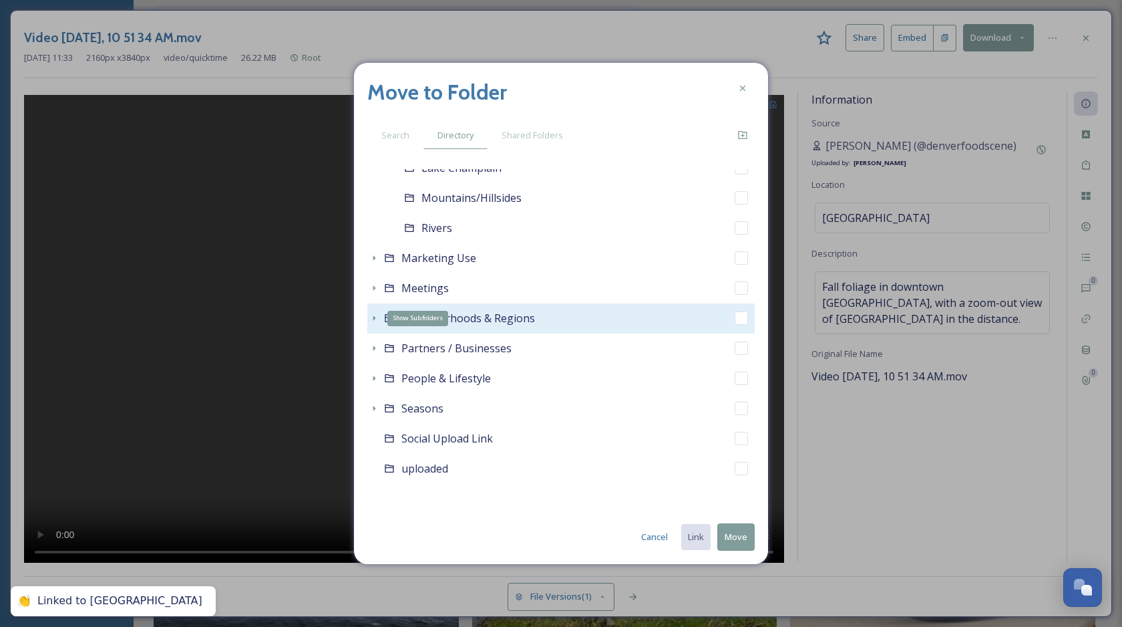
click at [369, 317] on icon at bounding box center [374, 318] width 11 height 11
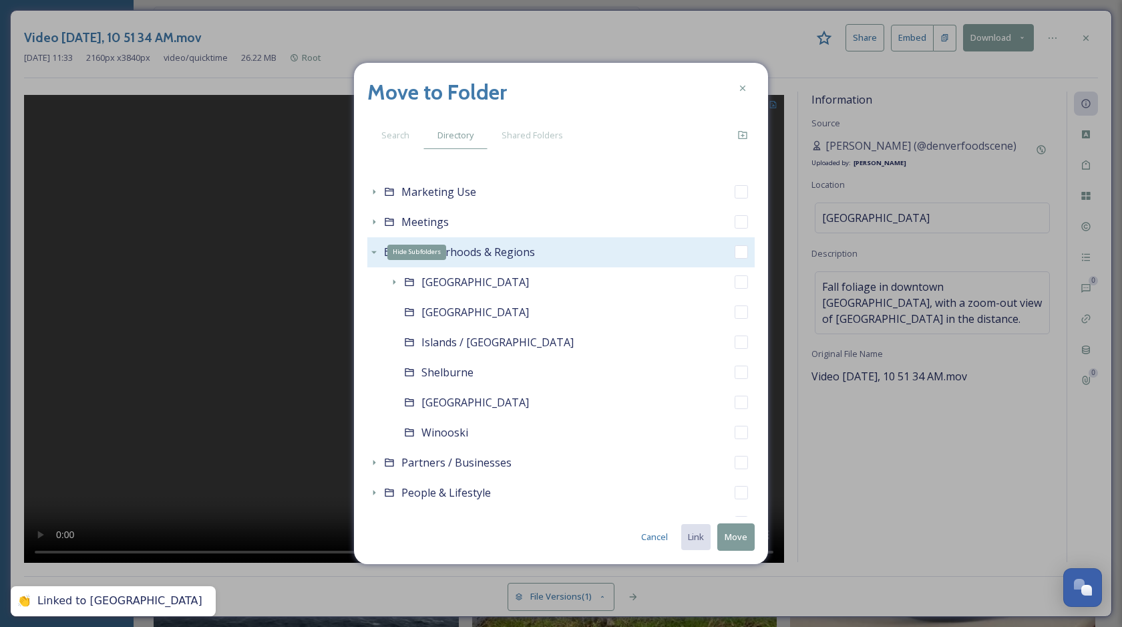
scroll to position [663, 0]
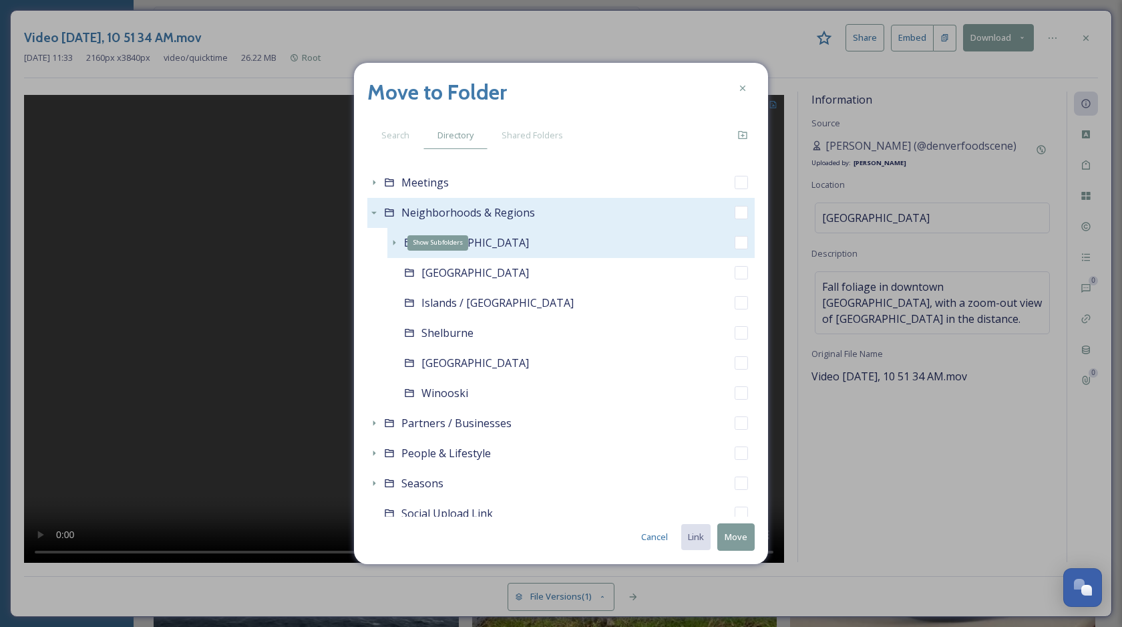
click at [396, 240] on icon at bounding box center [394, 242] width 11 height 11
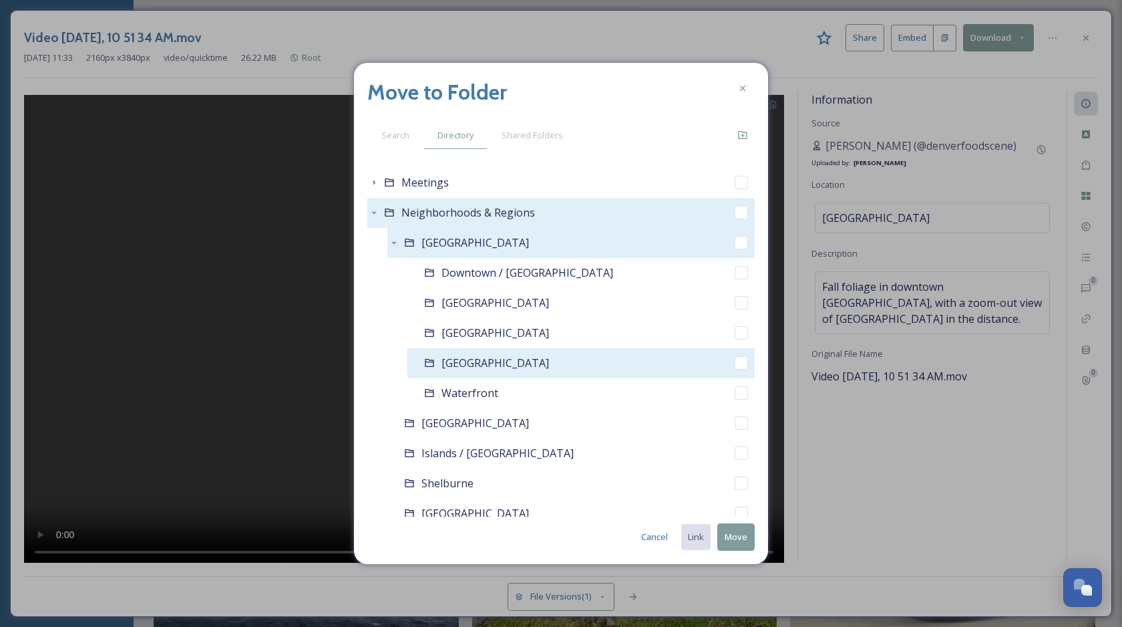
click at [742, 360] on input "checkbox" at bounding box center [741, 362] width 13 height 13
checkbox input "true"
checkbox input "false"
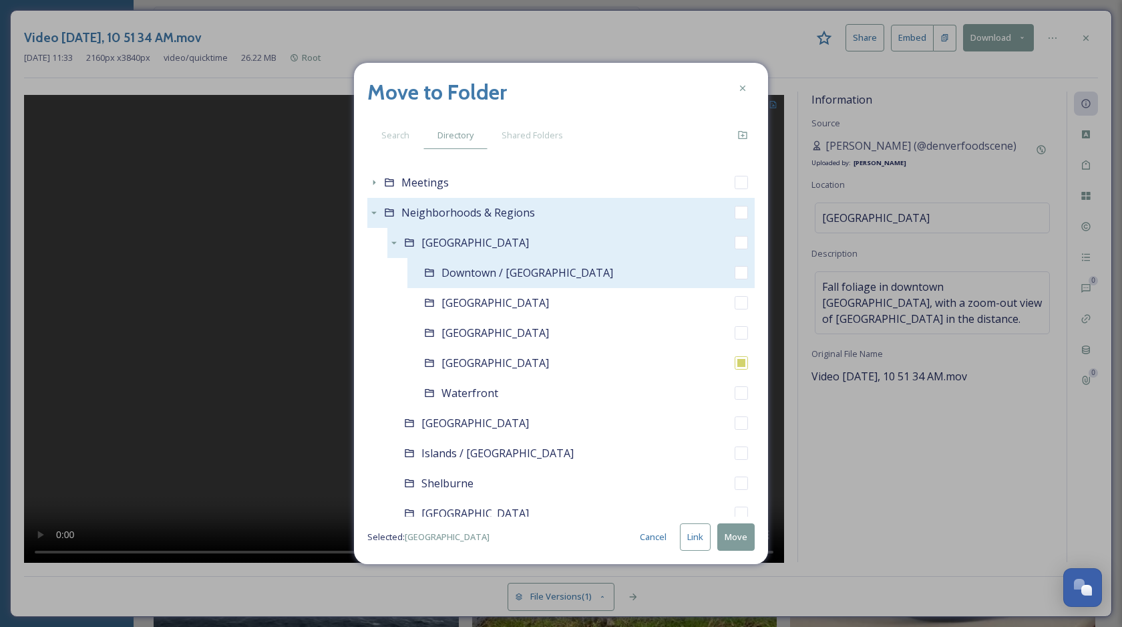
click at [744, 274] on input "checkbox" at bounding box center [741, 272] width 13 height 13
checkbox input "true"
checkbox input "false"
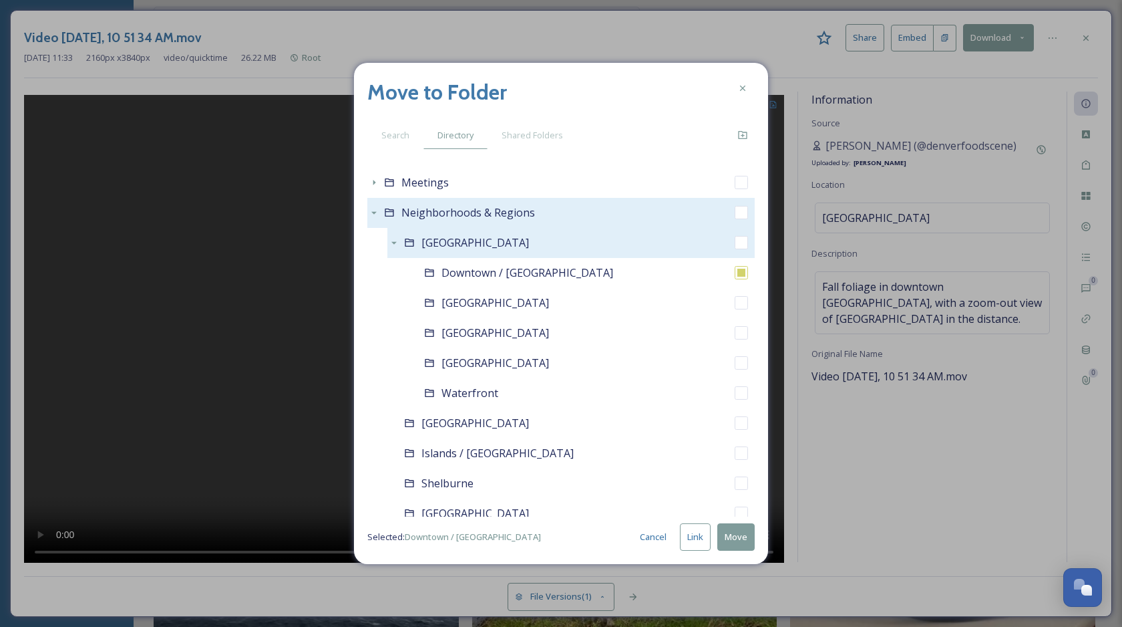
click at [701, 542] on button "Link" at bounding box center [695, 536] width 31 height 27
checkbox input "true"
checkbox input "false"
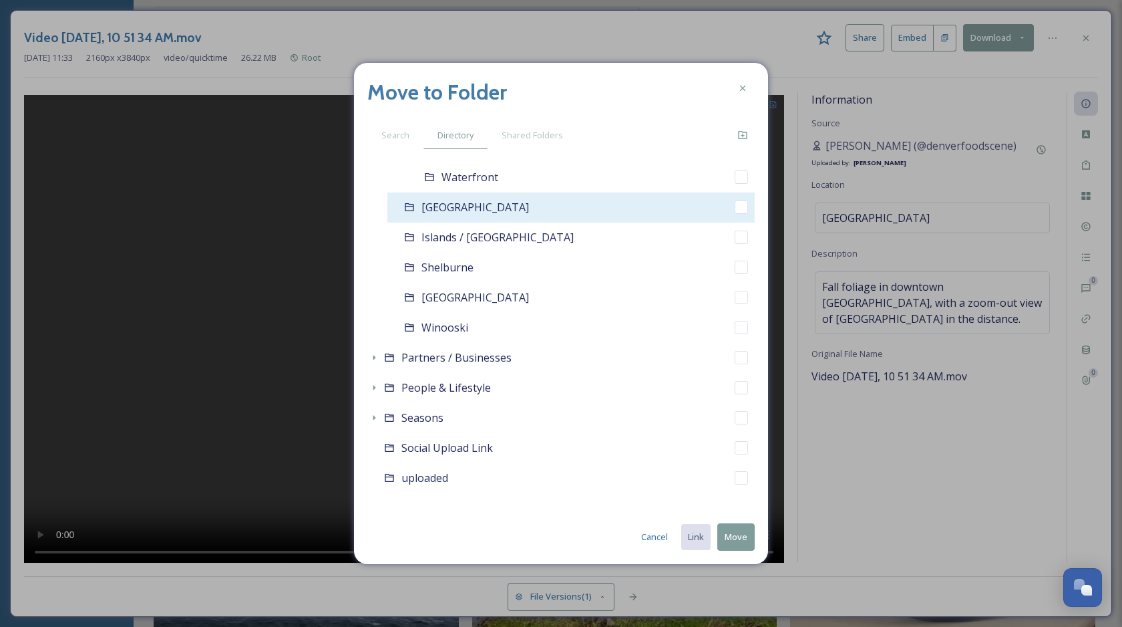
scroll to position [888, 0]
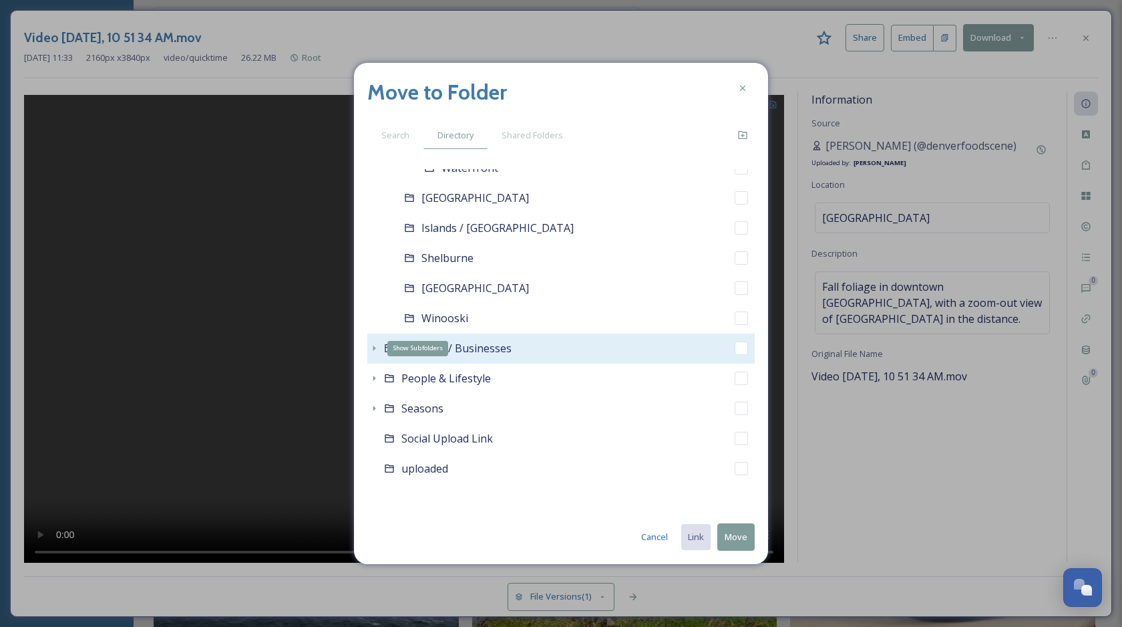
click at [373, 345] on icon at bounding box center [374, 348] width 11 height 11
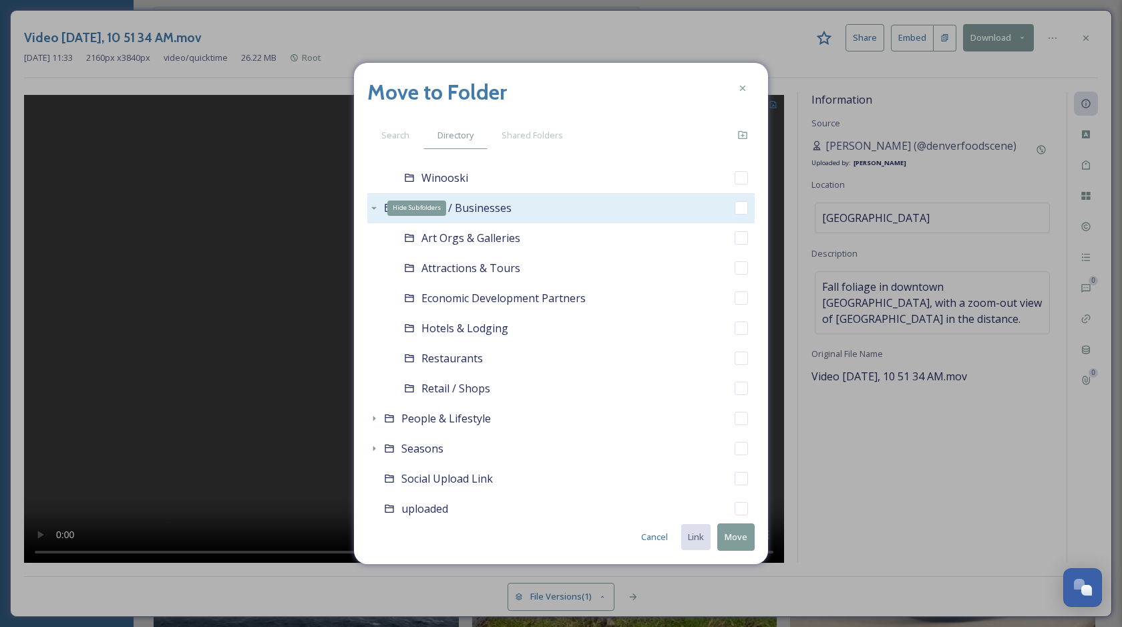
scroll to position [1068, 0]
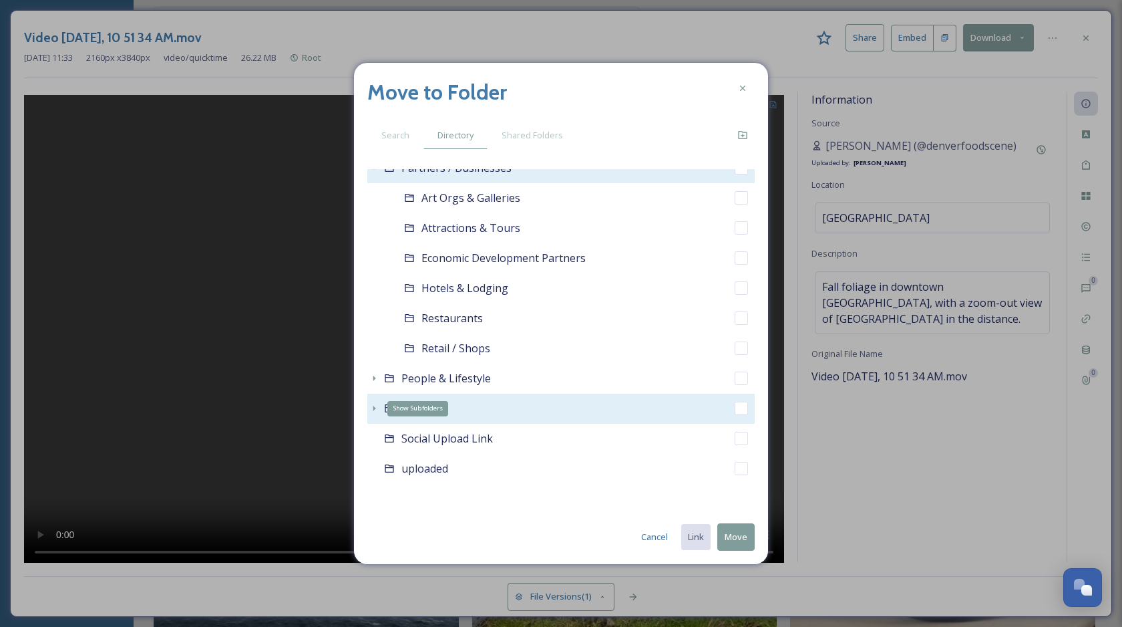
click at [373, 405] on icon at bounding box center [374, 408] width 11 height 11
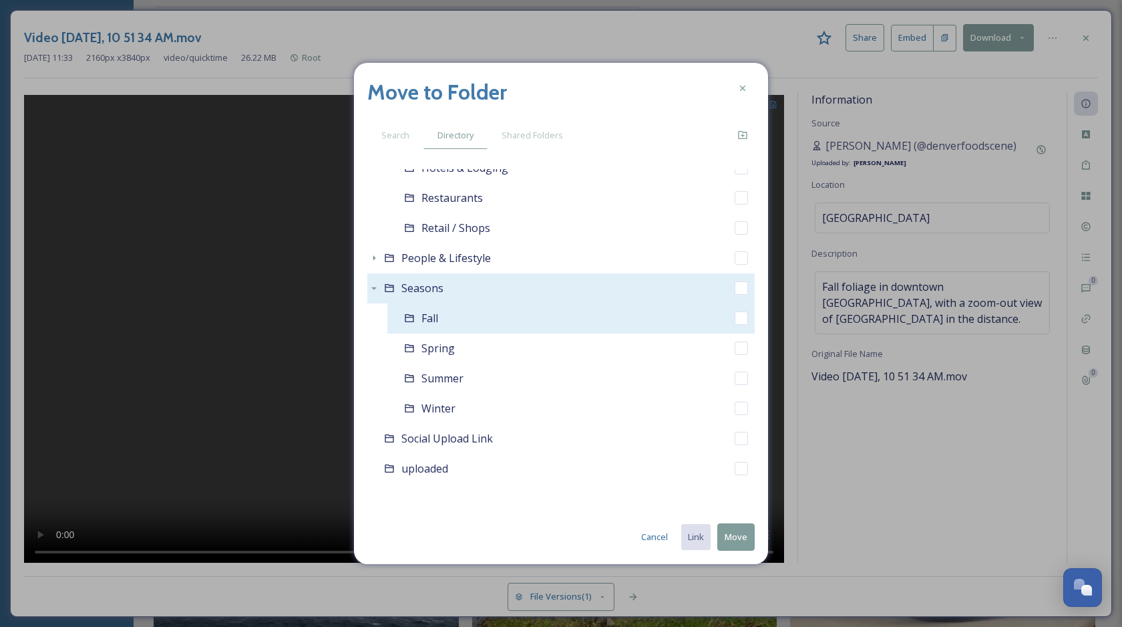
click at [742, 317] on input "checkbox" at bounding box center [741, 317] width 13 height 13
checkbox input "true"
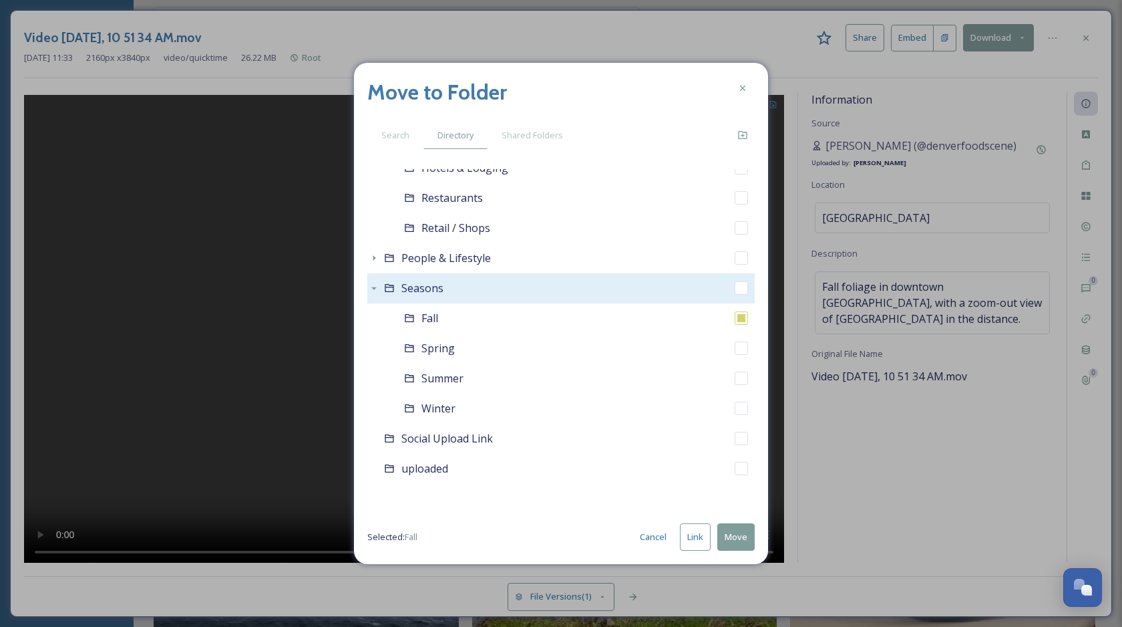
click at [697, 536] on button "Link" at bounding box center [695, 536] width 31 height 27
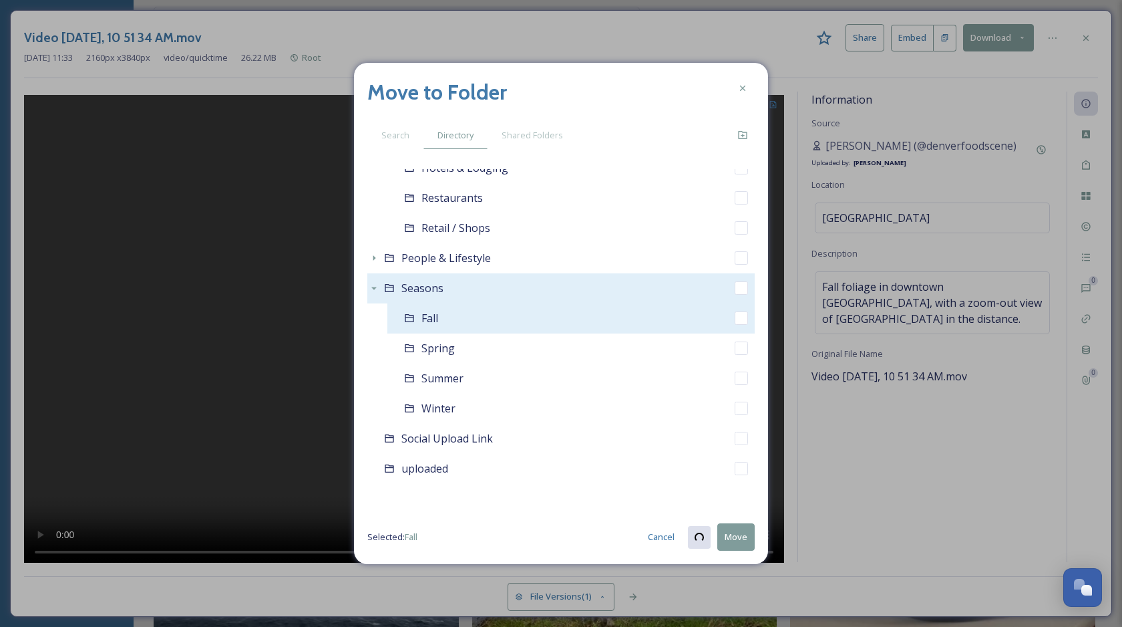
checkbox input "true"
click at [742, 321] on input "checkbox" at bounding box center [741, 317] width 13 height 13
checkbox input "true"
checkbox input "false"
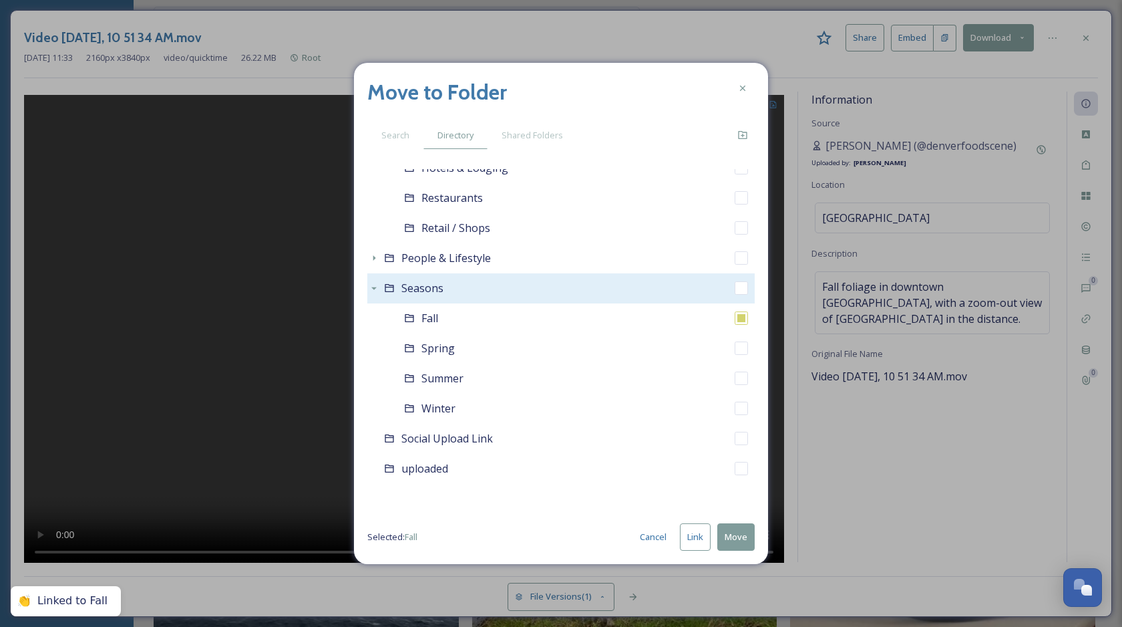
click at [736, 533] on button "Move" at bounding box center [735, 536] width 37 height 27
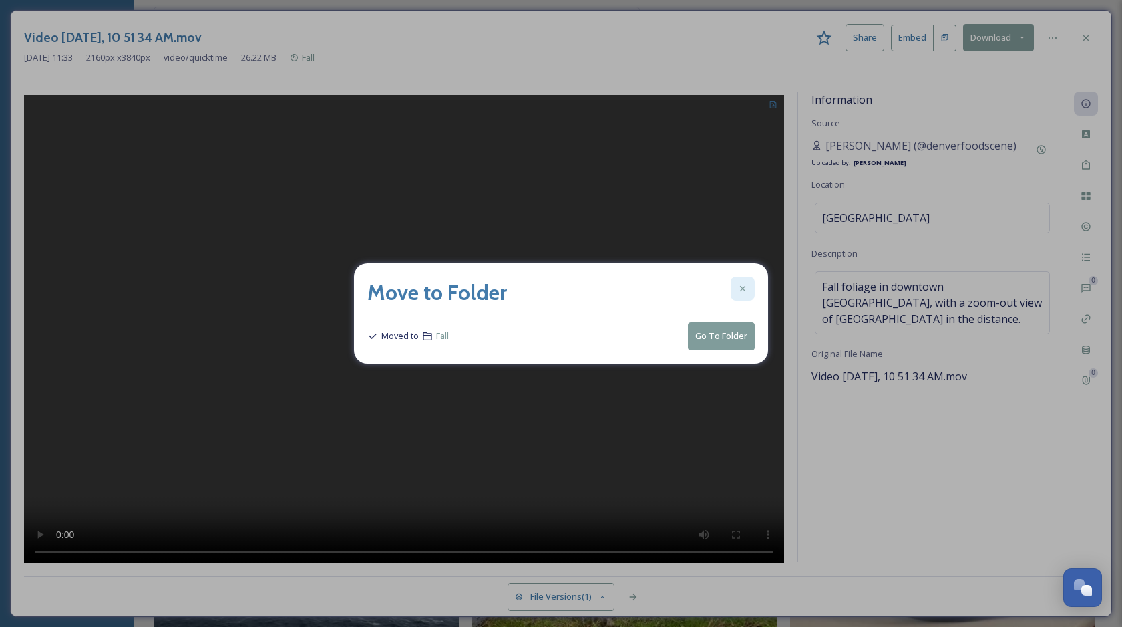
click at [746, 291] on icon at bounding box center [743, 288] width 11 height 11
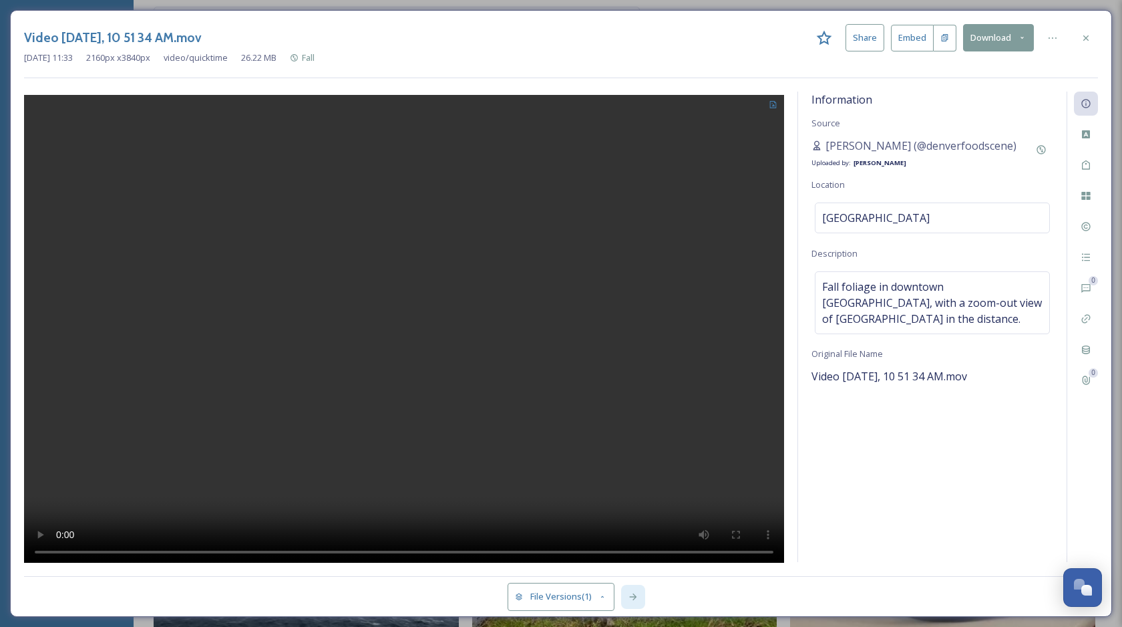
click at [636, 595] on icon at bounding box center [632, 596] width 7 height 7
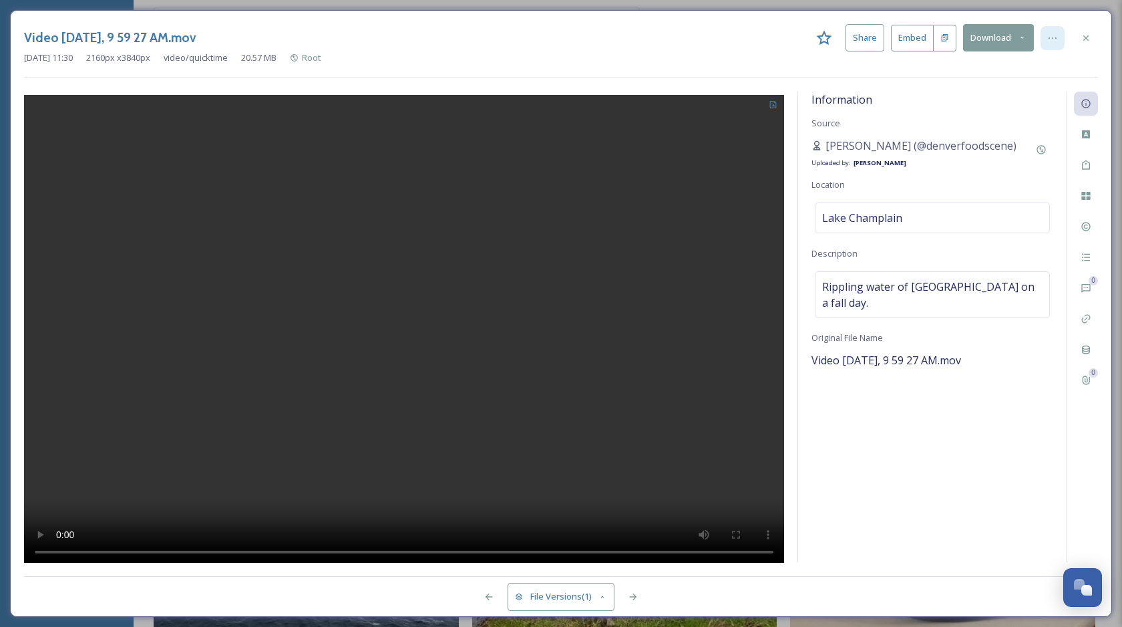
click at [1043, 37] on div at bounding box center [1053, 38] width 24 height 24
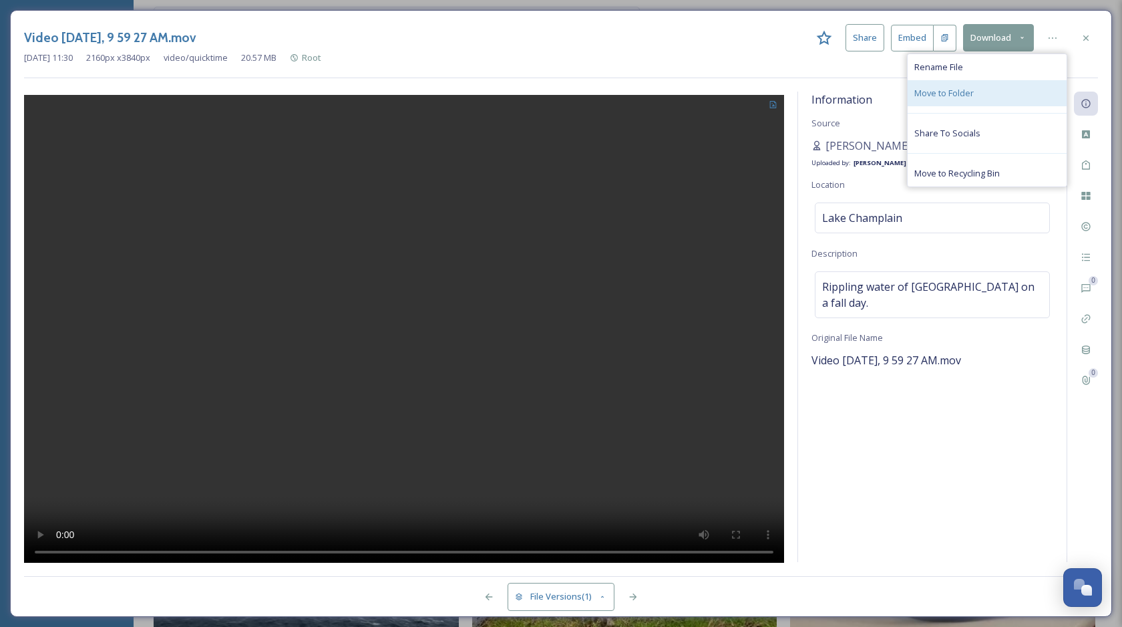
click at [988, 94] on div "Move to Folder" at bounding box center [987, 93] width 159 height 26
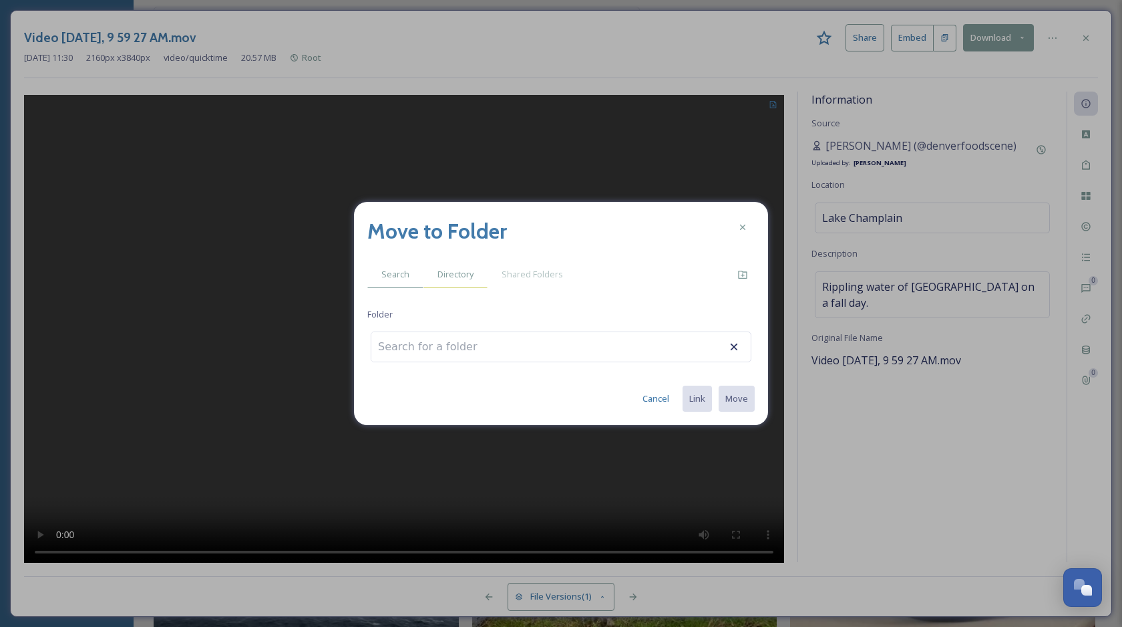
click at [458, 276] on span "Directory" at bounding box center [456, 274] width 36 height 13
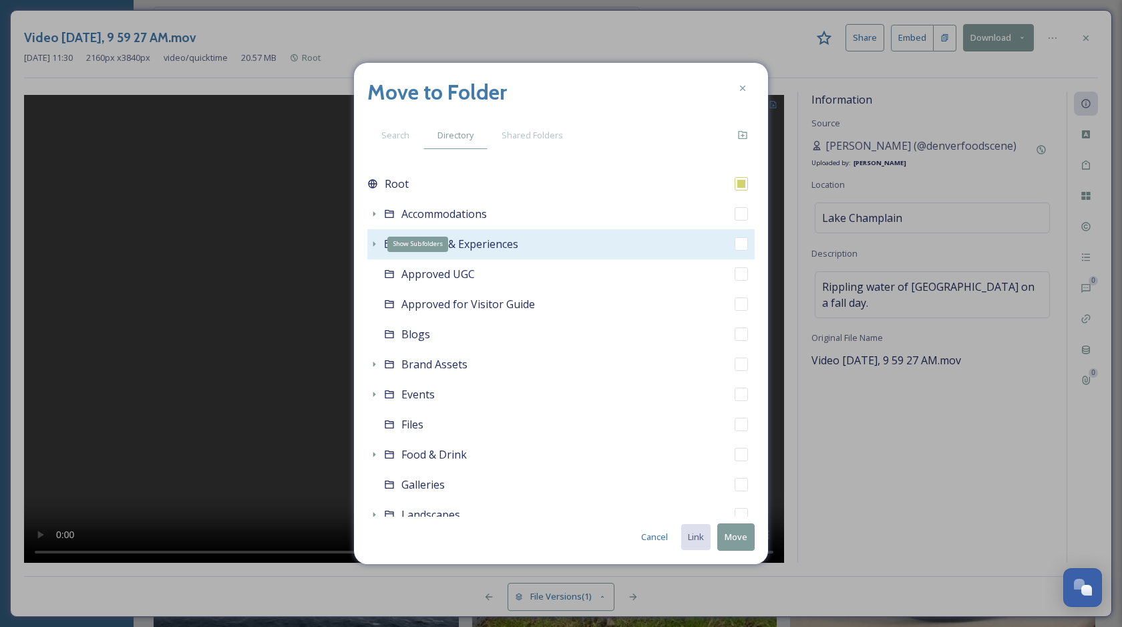
click at [372, 247] on icon at bounding box center [374, 243] width 11 height 11
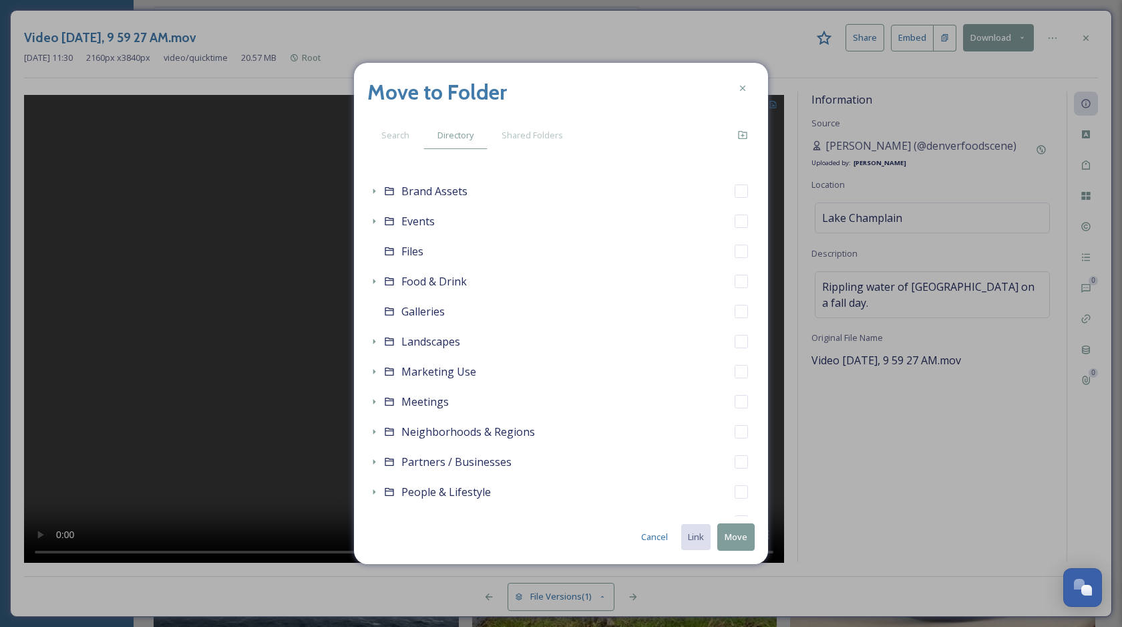
scroll to position [391, 0]
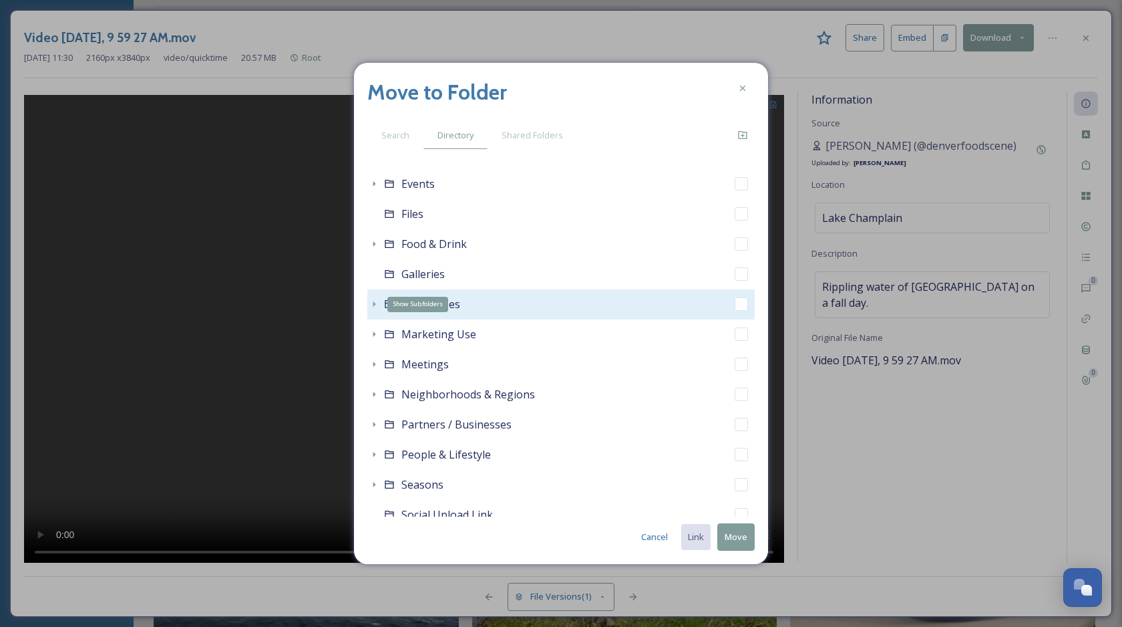
click at [374, 306] on icon at bounding box center [374, 304] width 11 height 11
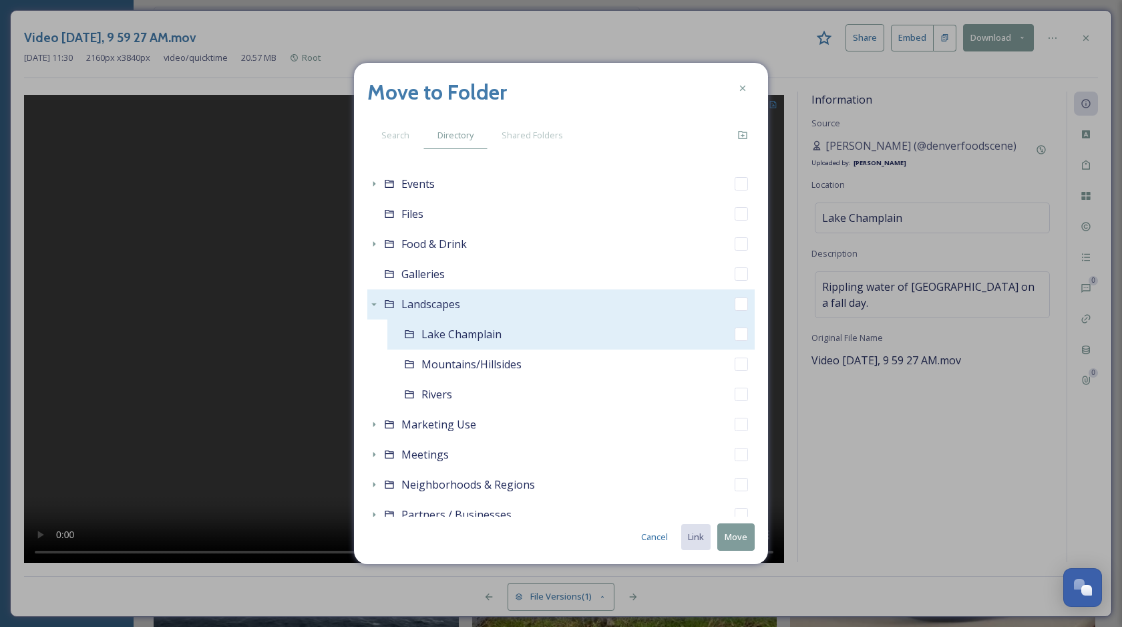
click at [738, 333] on input "checkbox" at bounding box center [741, 333] width 13 height 13
checkbox input "true"
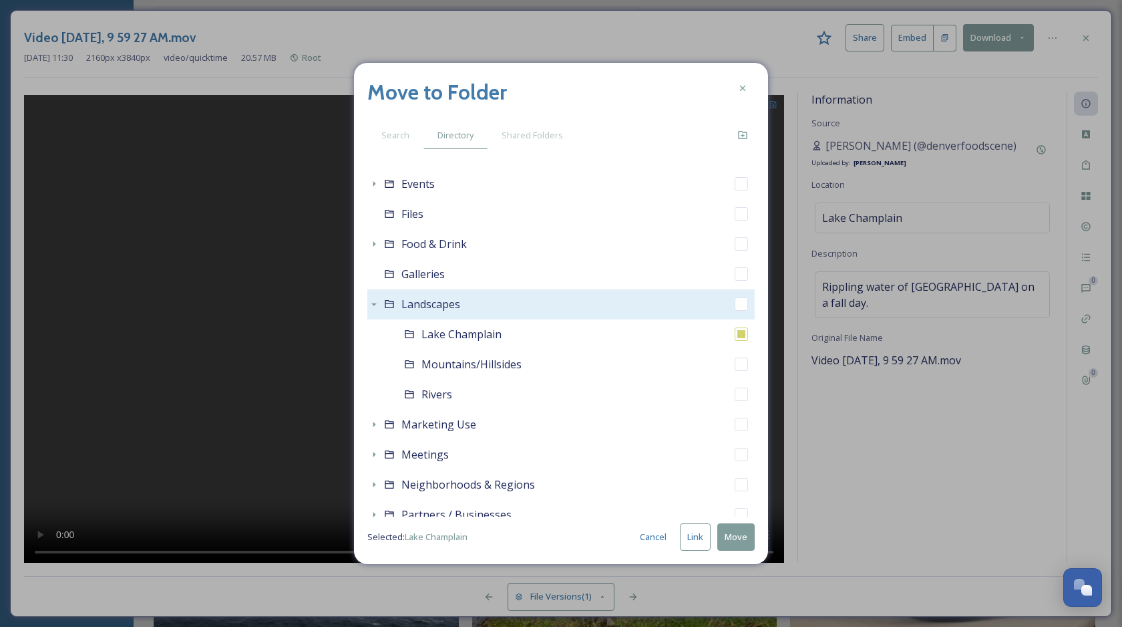
click at [687, 541] on button "Link" at bounding box center [695, 536] width 31 height 27
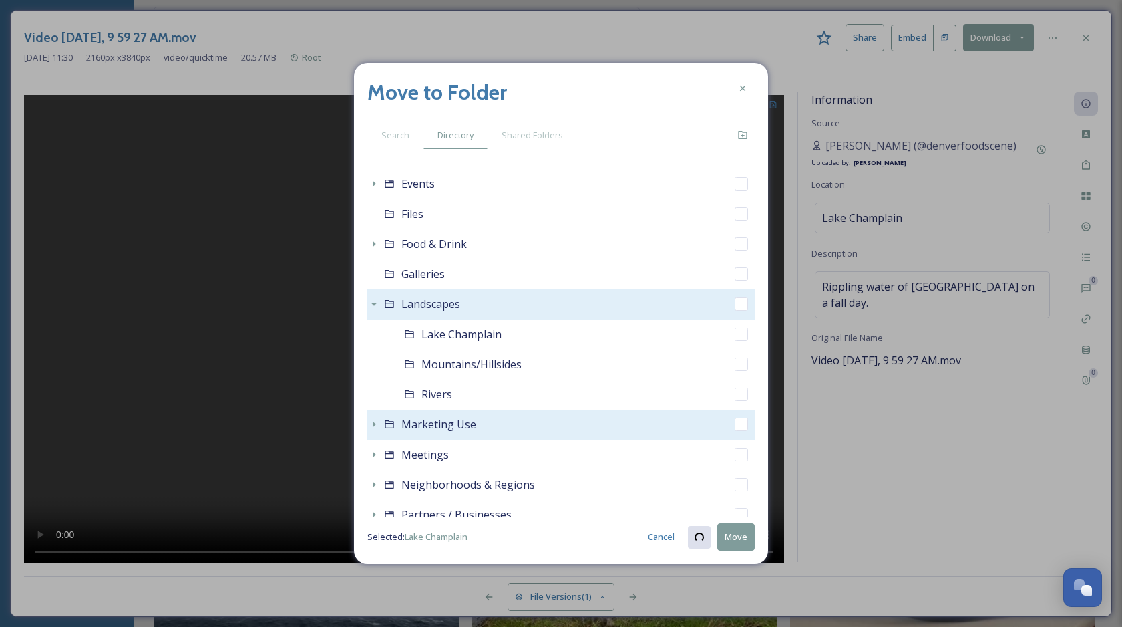
checkbox input "true"
checkbox input "false"
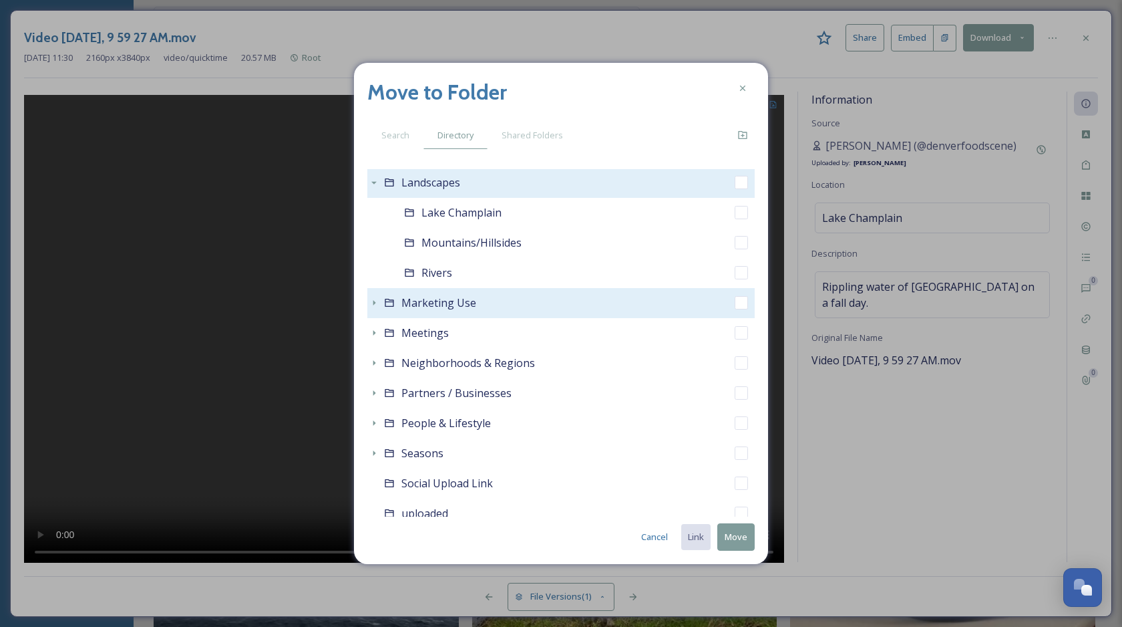
scroll to position [557, 0]
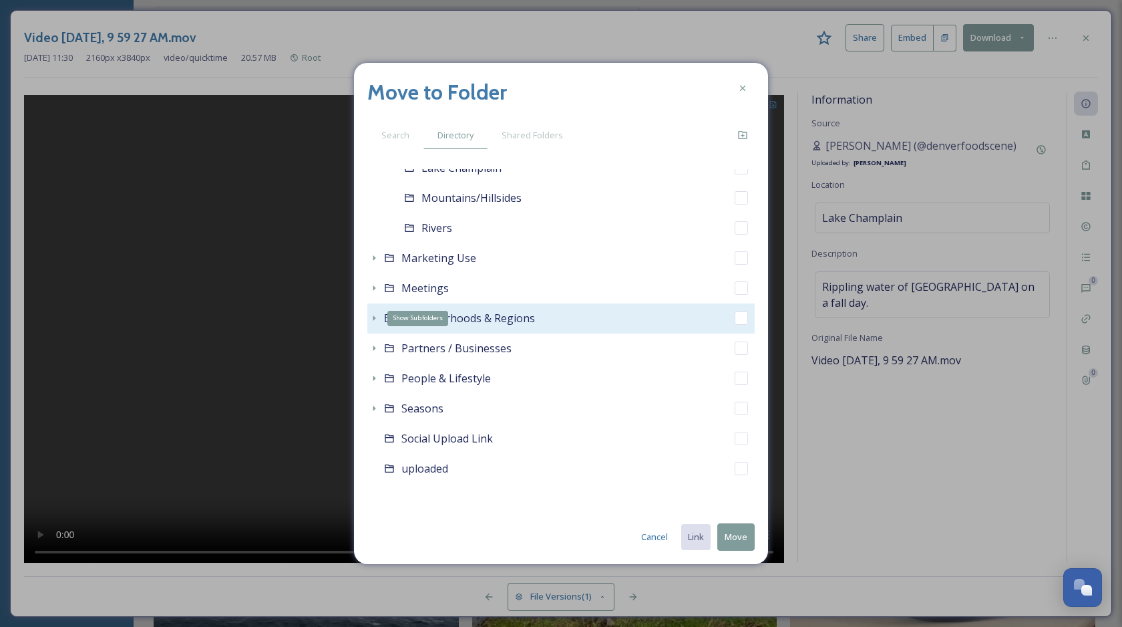
click at [369, 316] on icon at bounding box center [374, 318] width 11 height 11
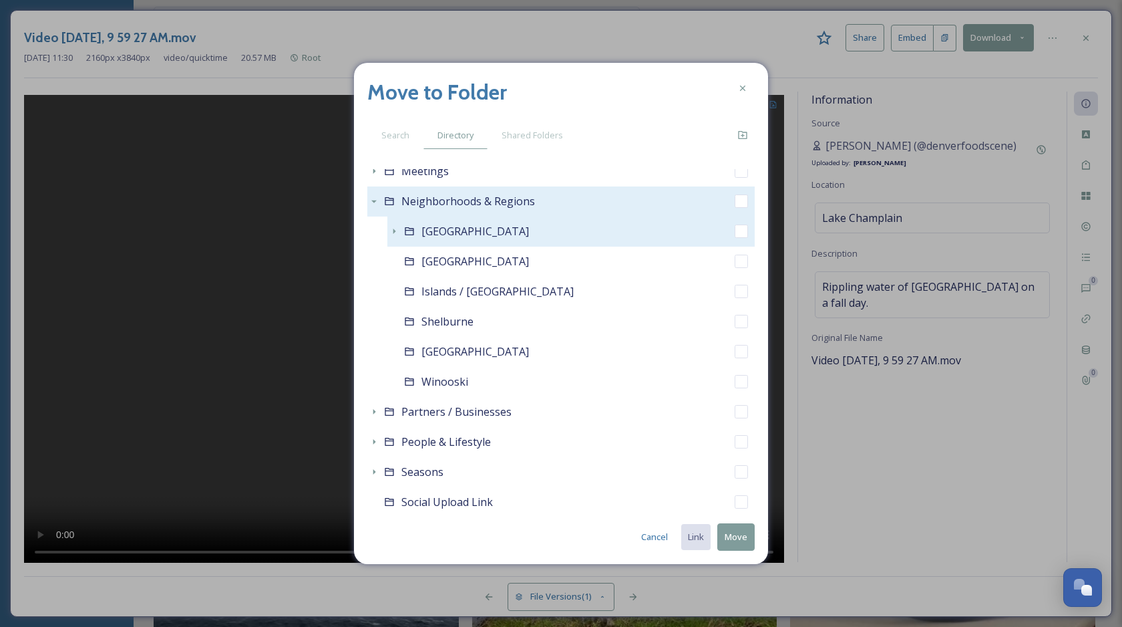
scroll to position [738, 0]
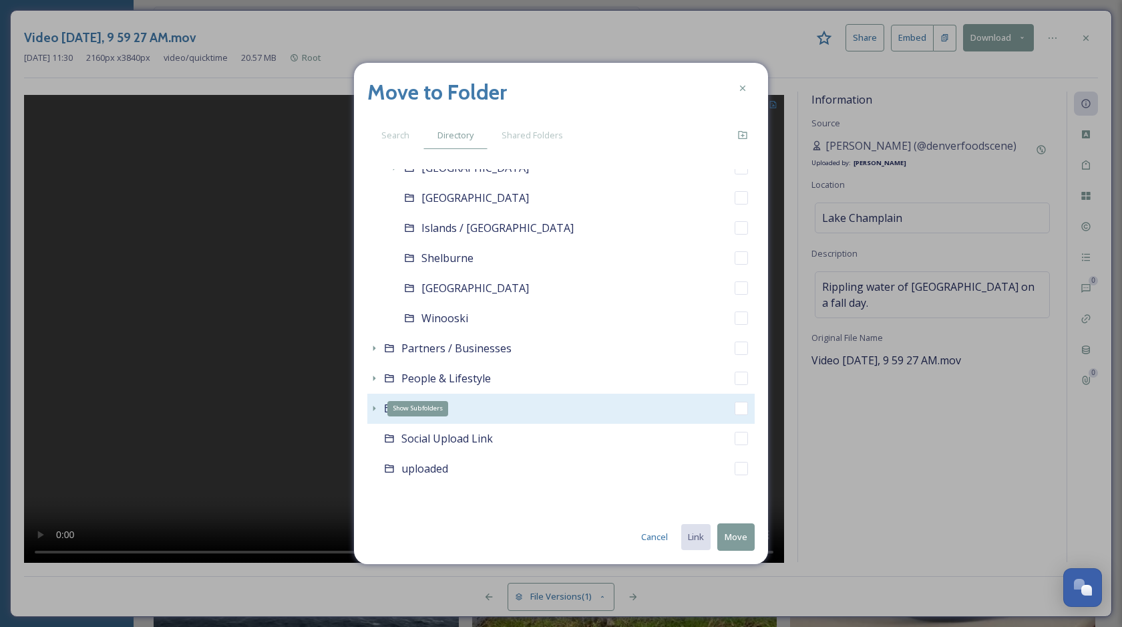
click at [370, 405] on icon at bounding box center [374, 408] width 11 height 11
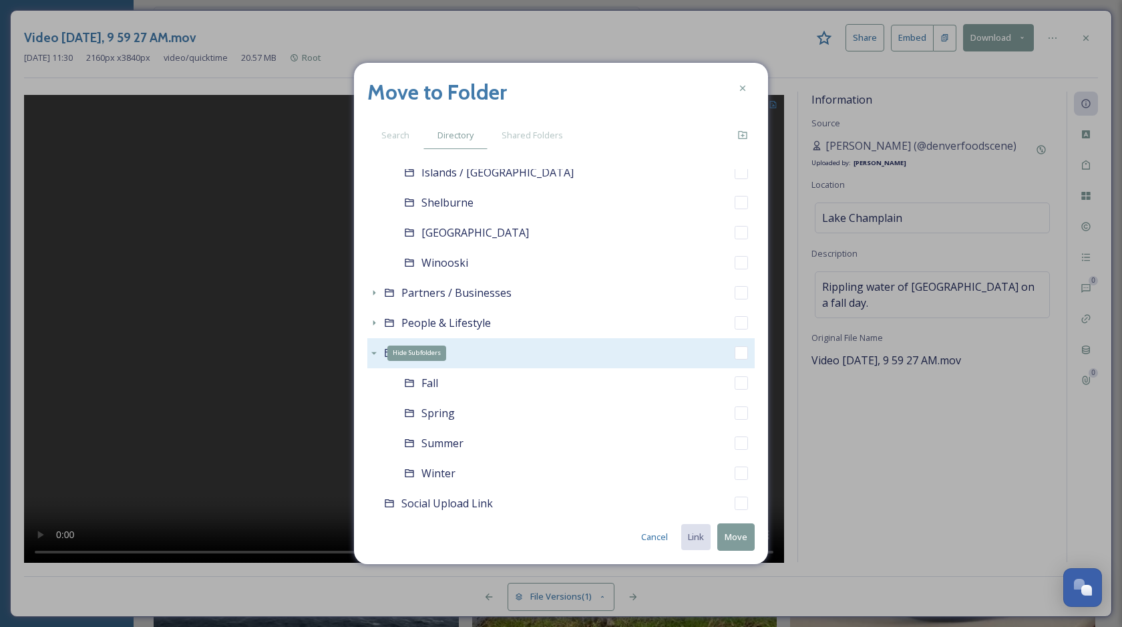
scroll to position [858, 0]
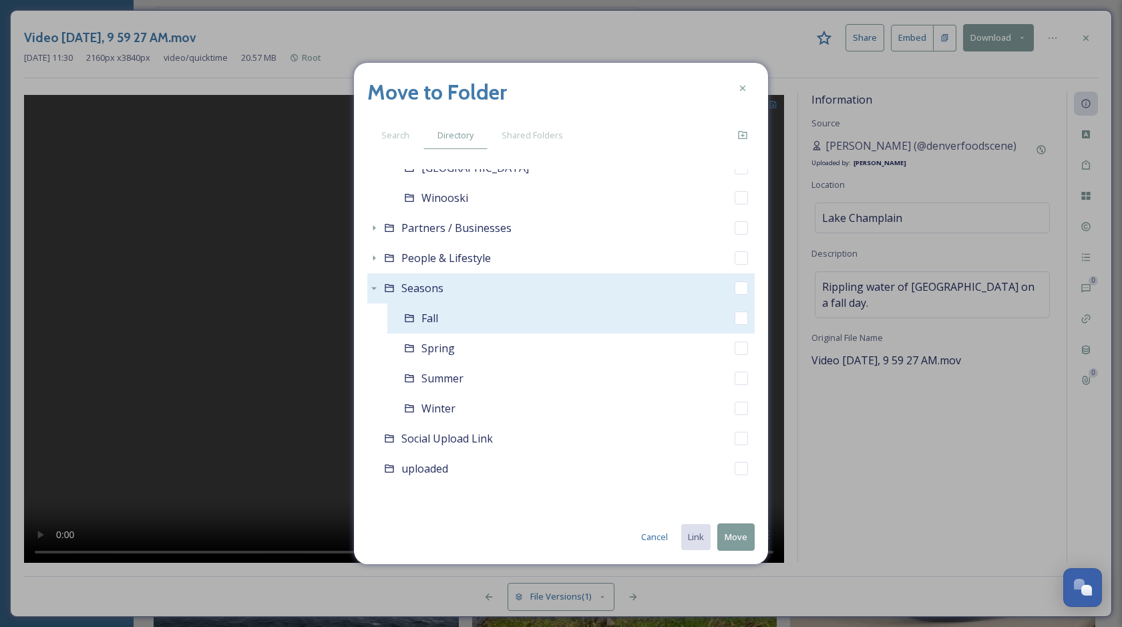
click at [738, 321] on input "checkbox" at bounding box center [741, 317] width 13 height 13
checkbox input "true"
checkbox input "false"
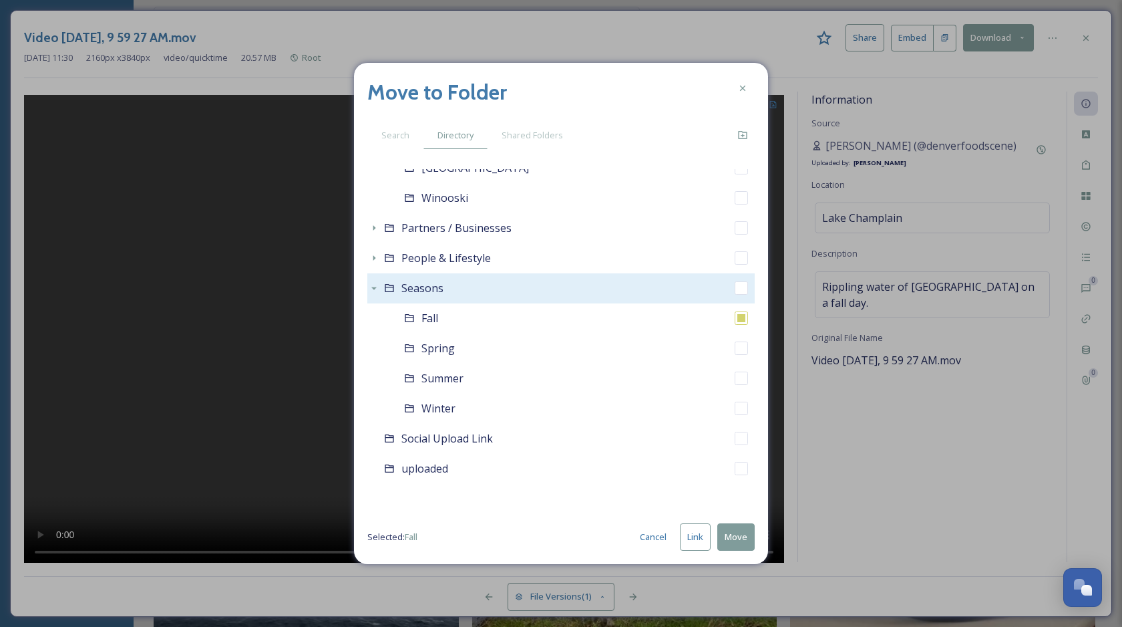
click at [699, 530] on button "Link" at bounding box center [695, 536] width 31 height 27
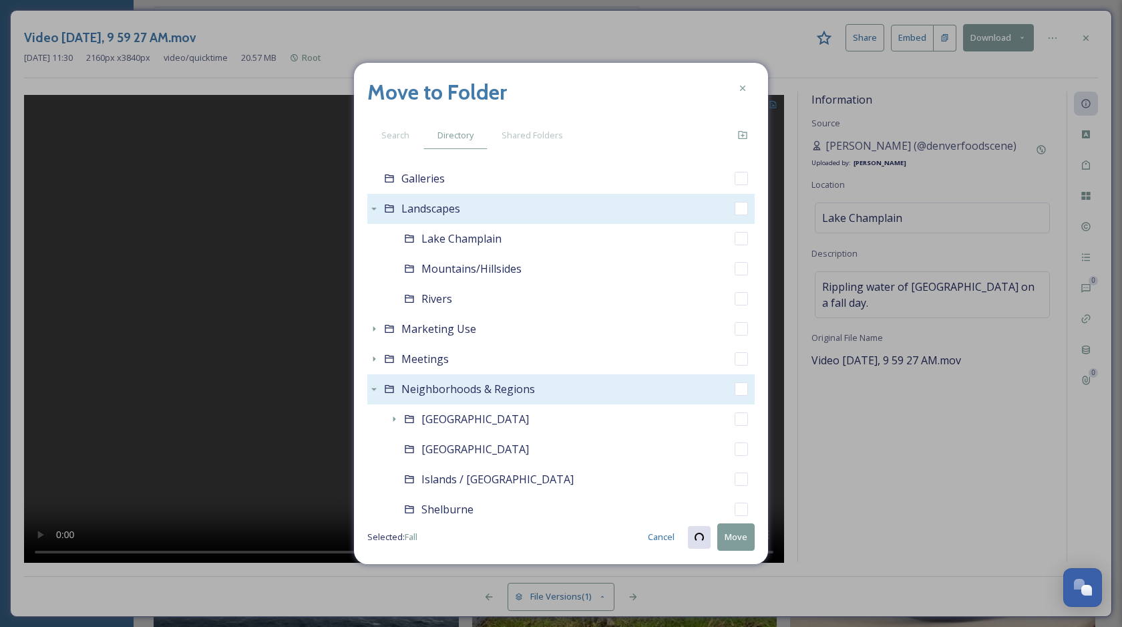
scroll to position [471, 0]
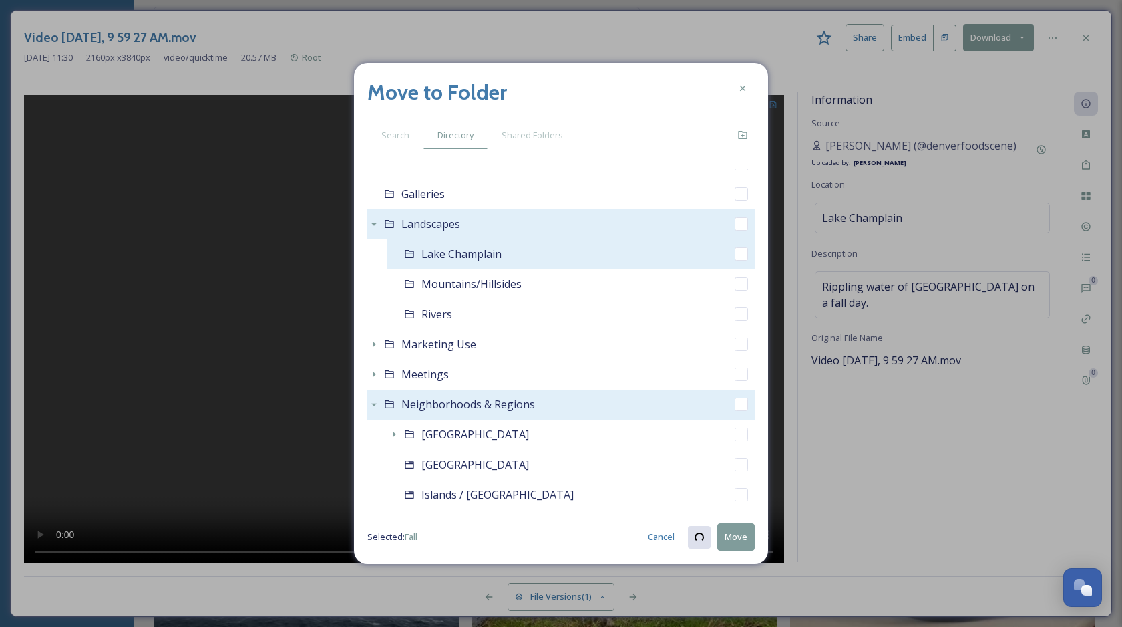
click at [743, 253] on input "checkbox" at bounding box center [741, 253] width 13 height 13
checkbox input "true"
checkbox input "false"
checkbox input "true"
checkbox input "false"
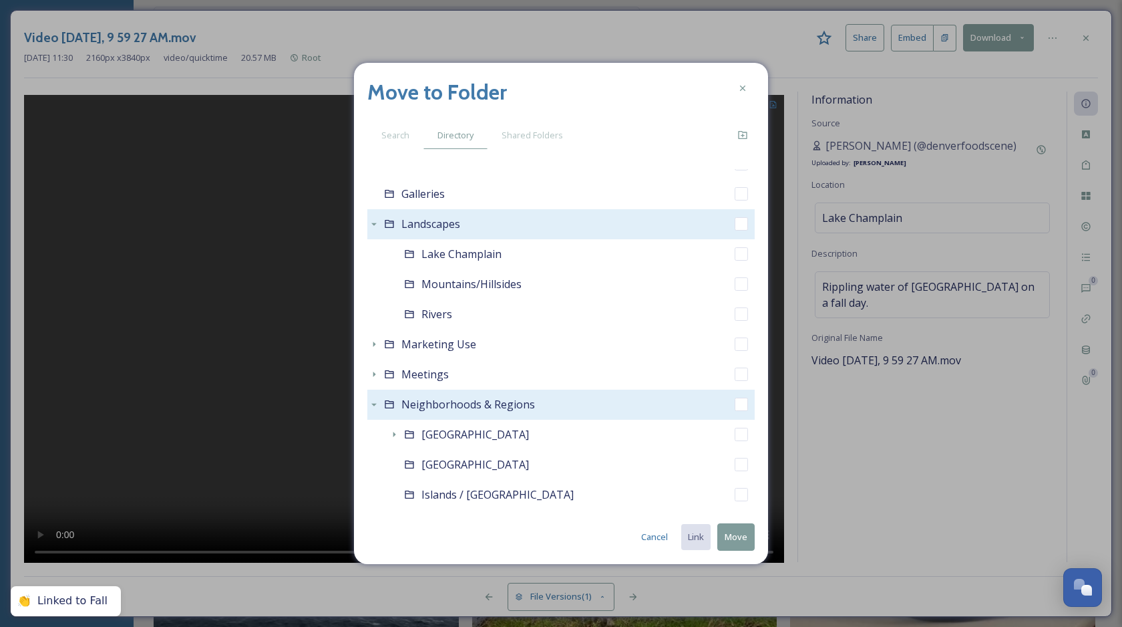
click at [734, 538] on button "Move" at bounding box center [735, 536] width 37 height 27
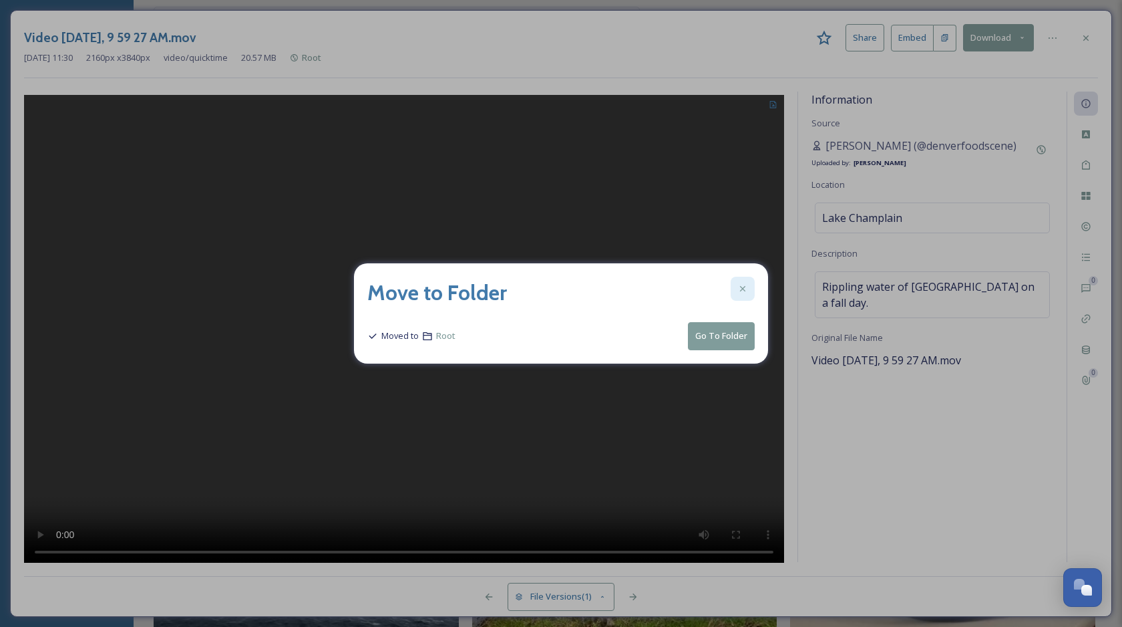
click at [744, 295] on div at bounding box center [743, 289] width 24 height 24
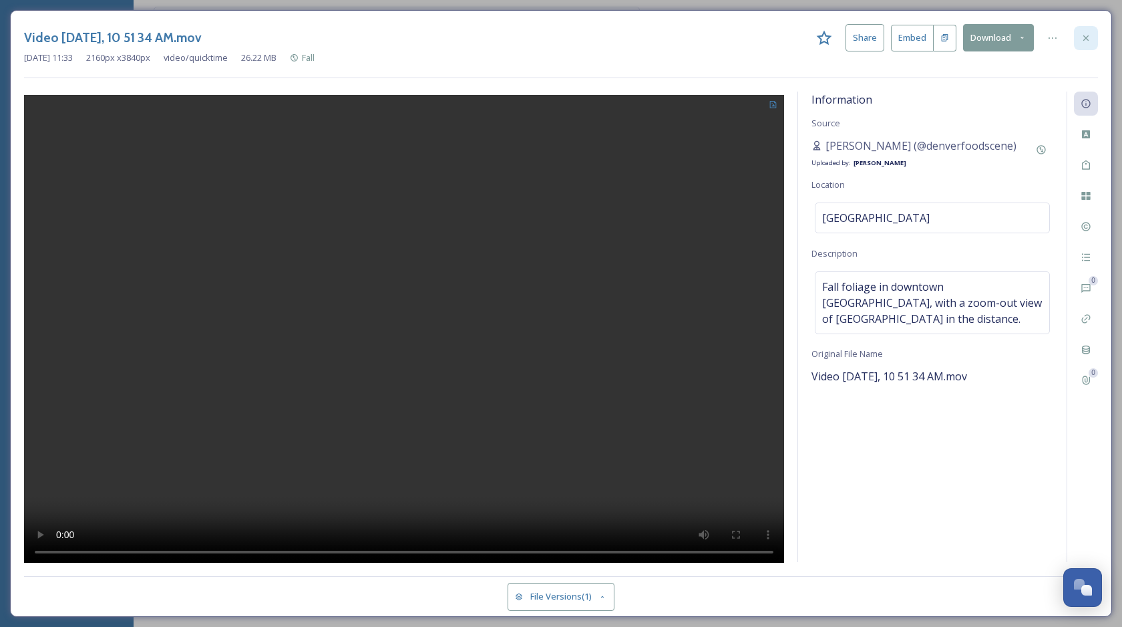
click at [1096, 35] on div at bounding box center [1086, 38] width 24 height 24
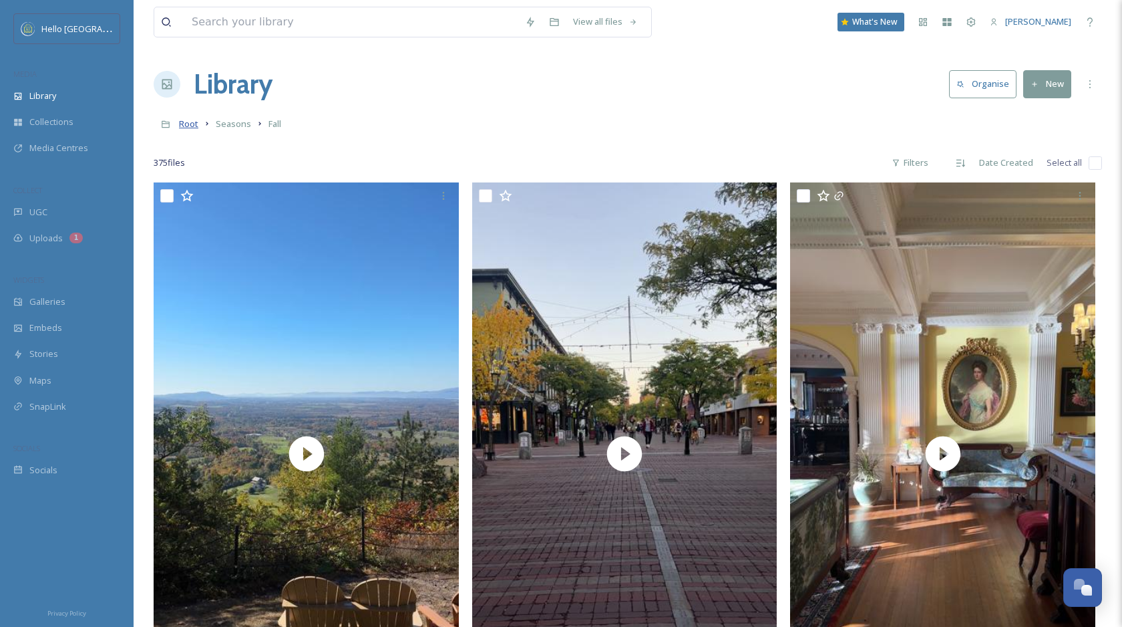
click at [186, 125] on span "Root" at bounding box center [188, 124] width 19 height 12
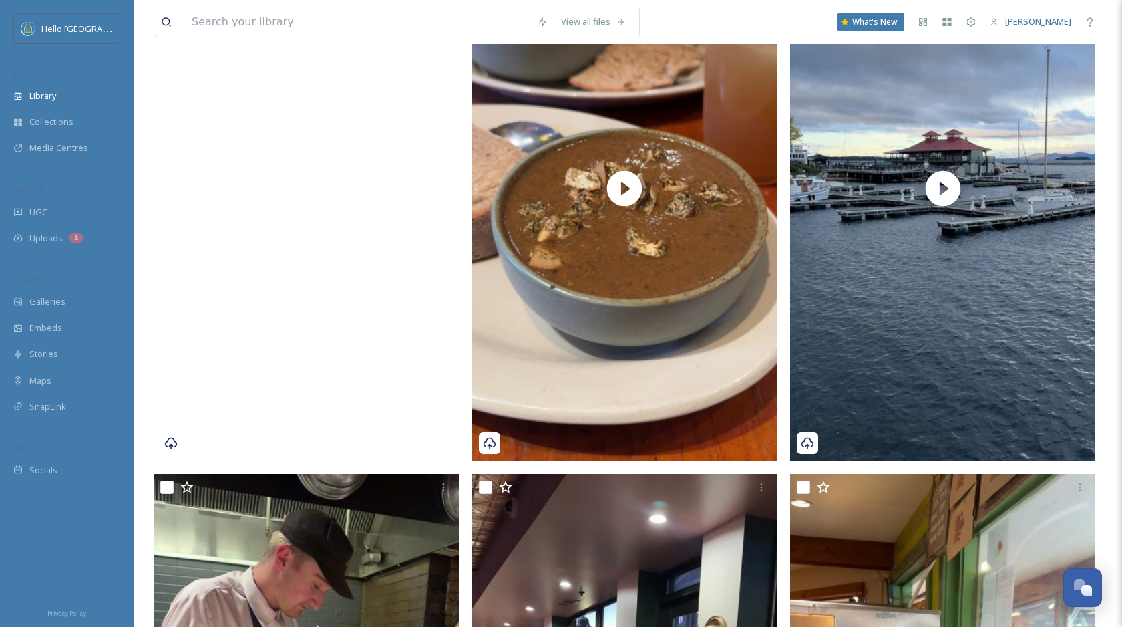
scroll to position [418, 0]
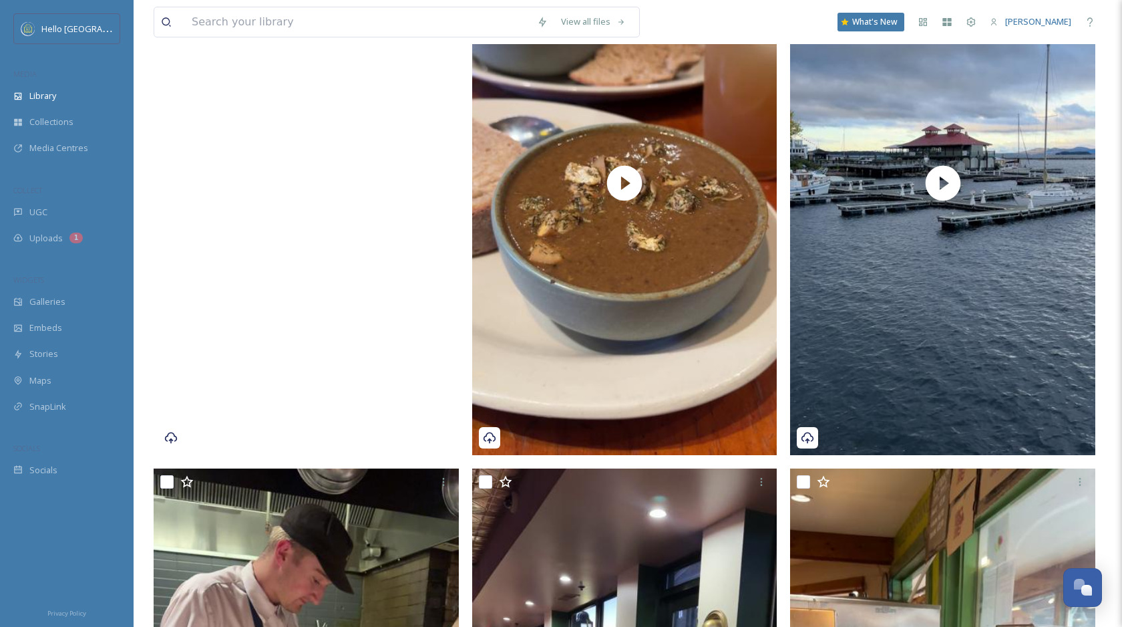
click at [428, 256] on video "Video Oct 16 2024, 9 59 27 AM.mov" at bounding box center [306, 183] width 305 height 542
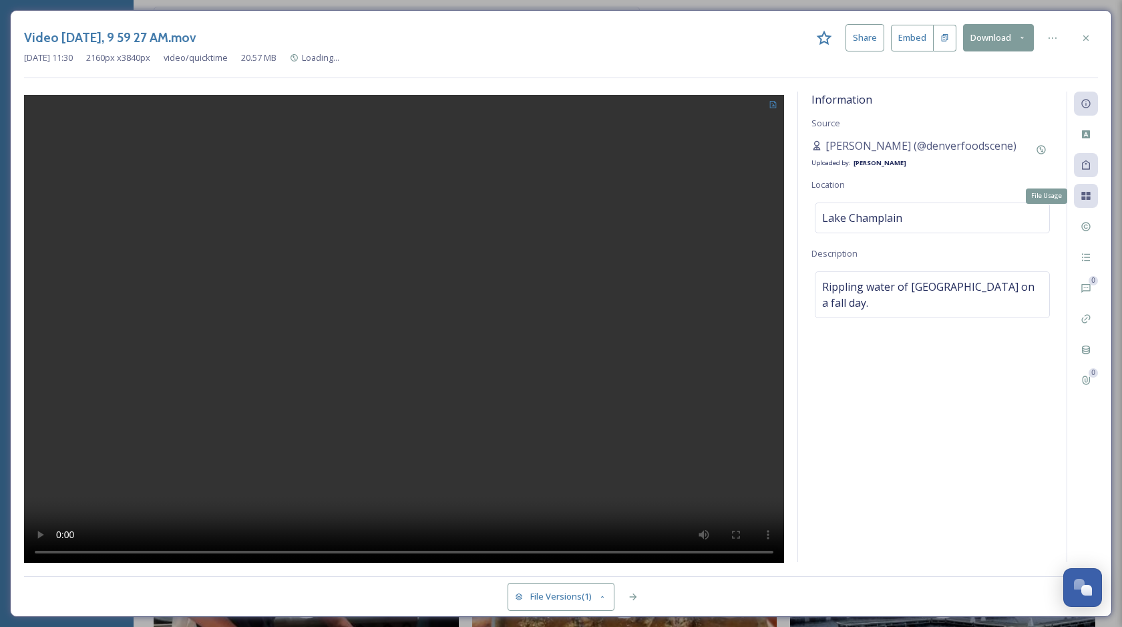
click at [1090, 196] on icon at bounding box center [1086, 196] width 9 height 8
click at [1087, 190] on icon at bounding box center [1086, 195] width 11 height 11
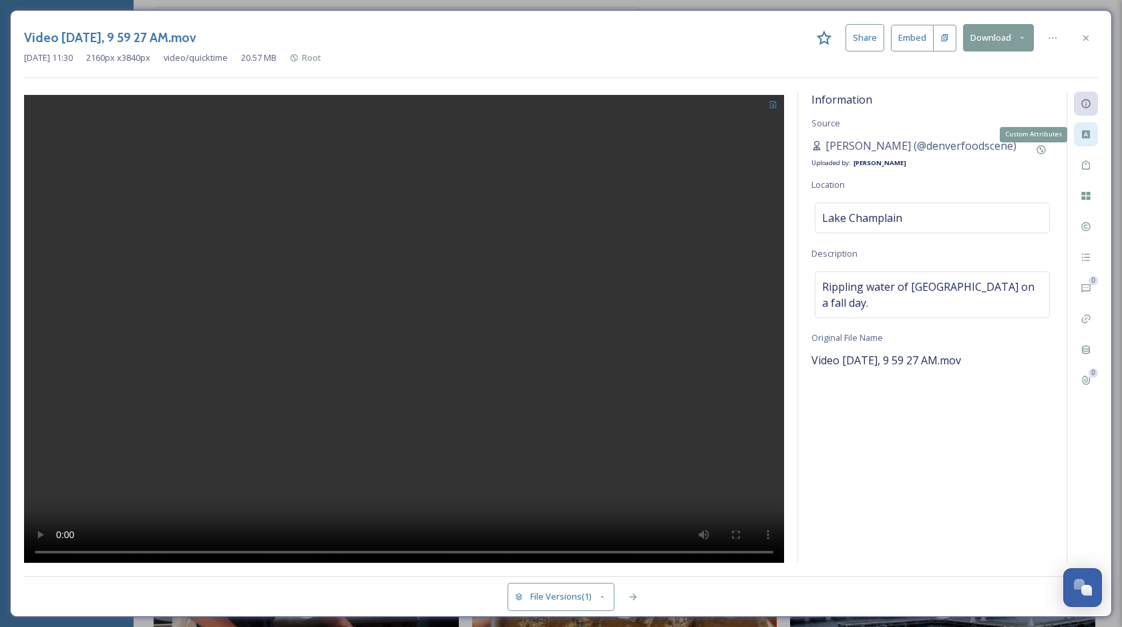
click at [1088, 134] on icon at bounding box center [1086, 134] width 8 height 8
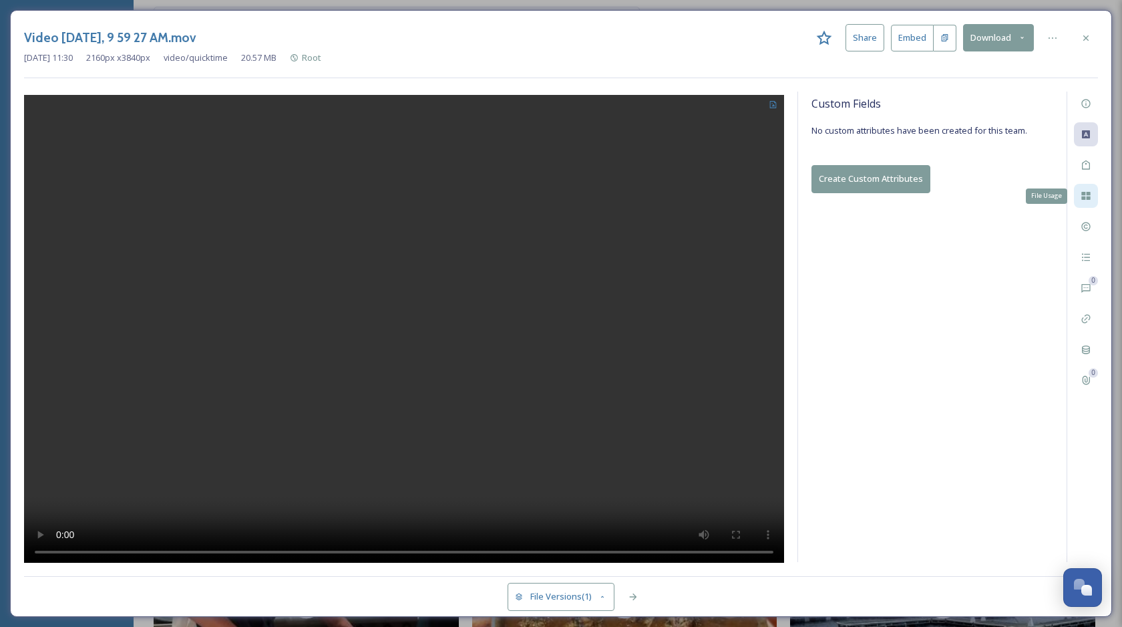
click at [1085, 196] on icon at bounding box center [1086, 196] width 9 height 8
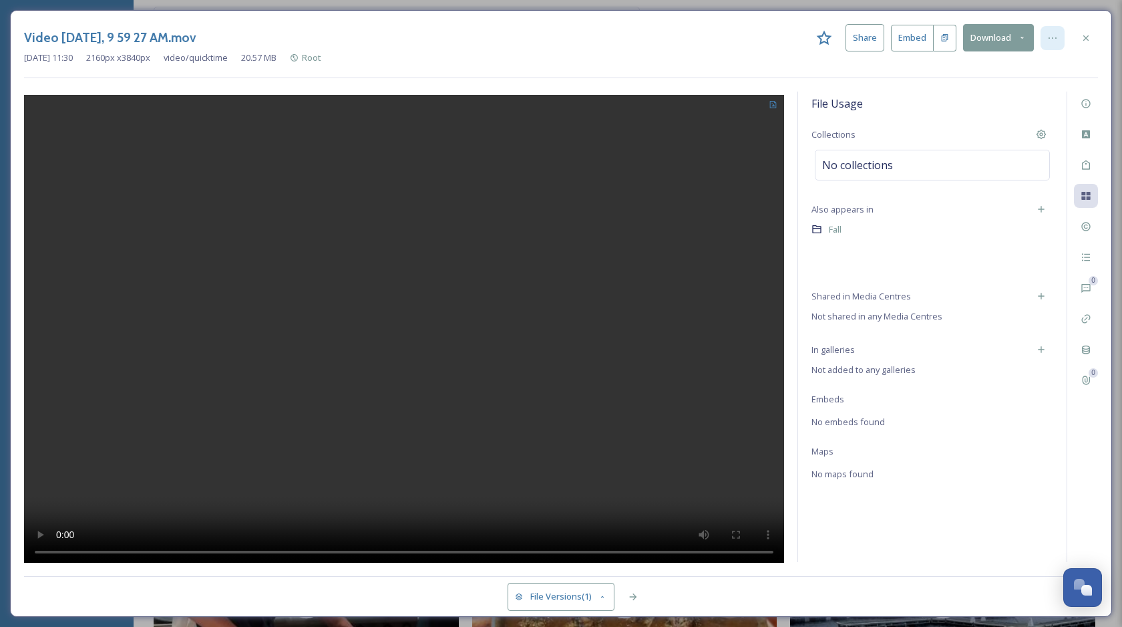
click at [1053, 37] on icon at bounding box center [1052, 38] width 11 height 11
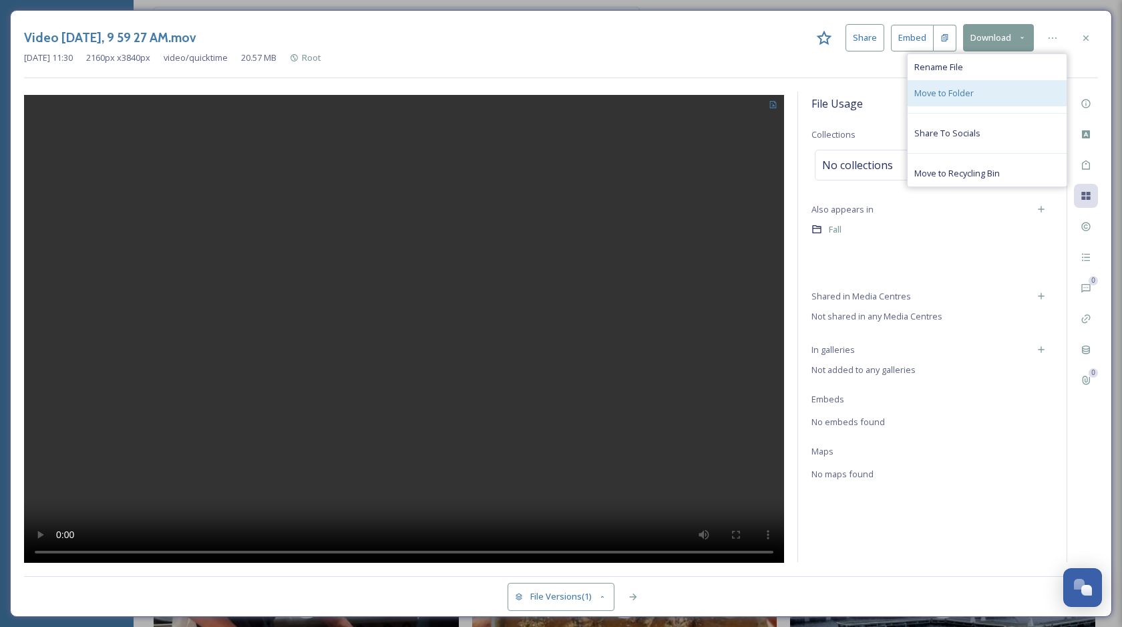
click at [988, 94] on div "Move to Folder" at bounding box center [987, 93] width 159 height 26
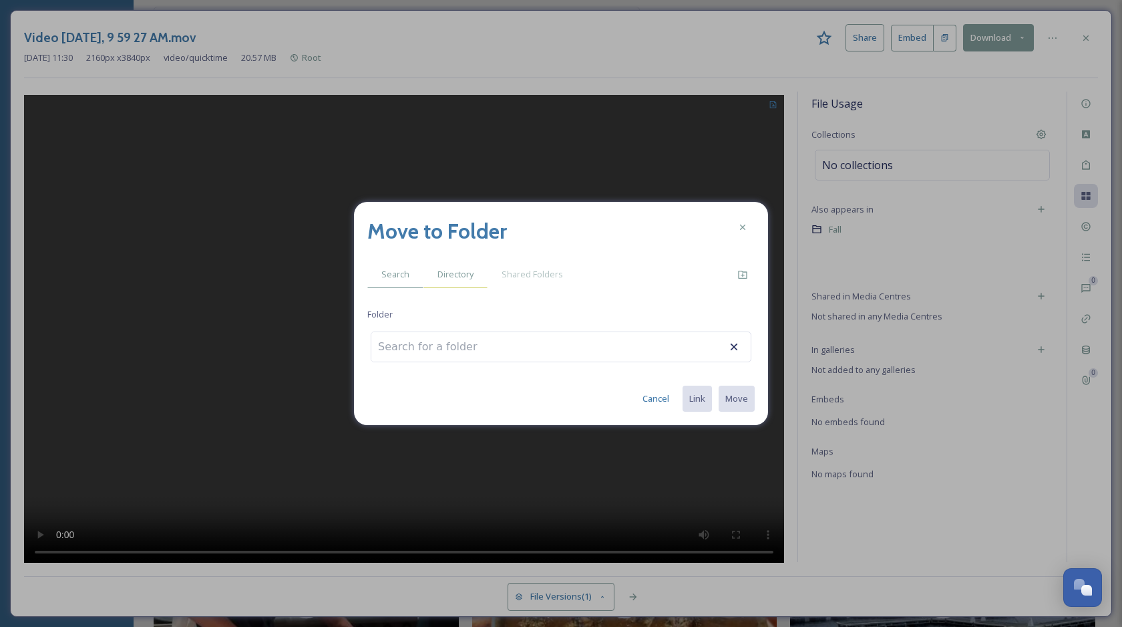
click at [470, 280] on span "Directory" at bounding box center [456, 274] width 36 height 13
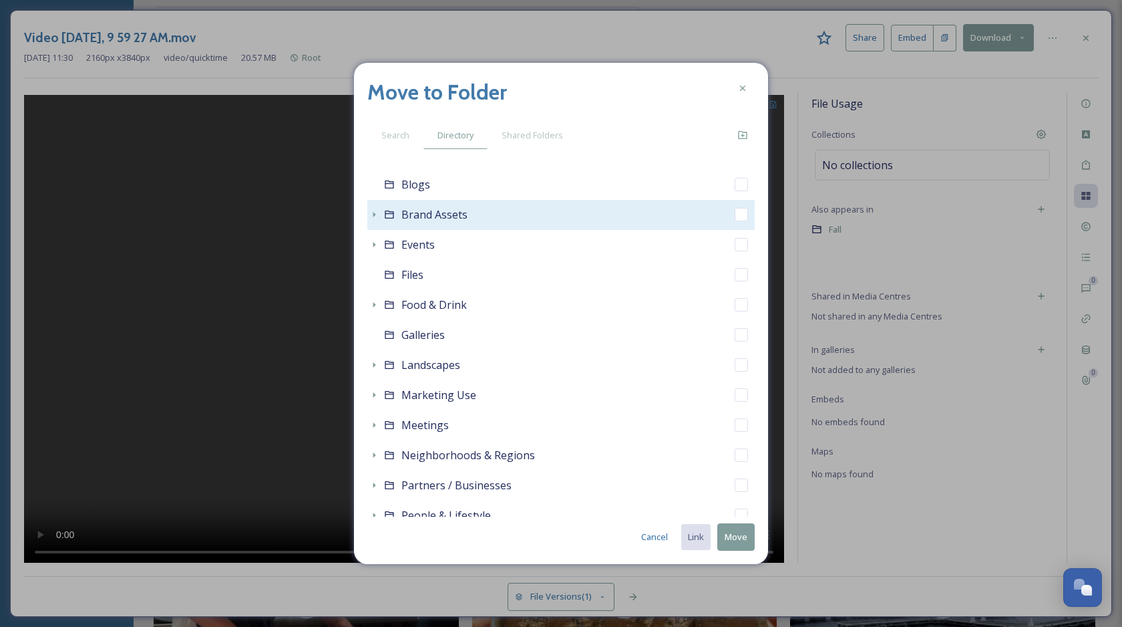
scroll to position [192, 0]
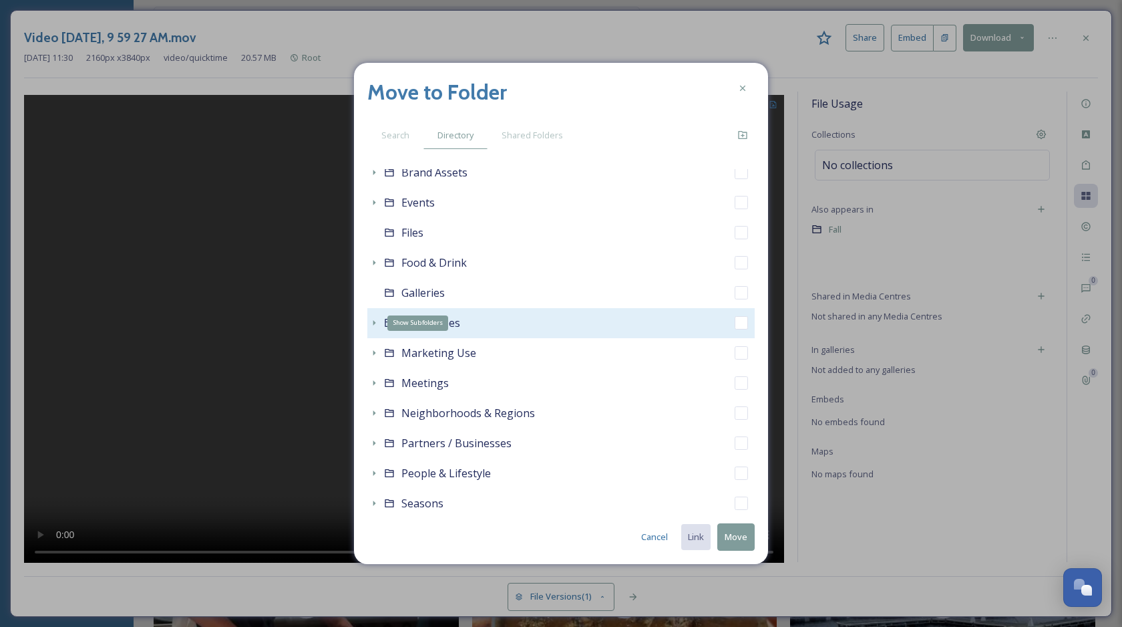
click at [369, 326] on icon at bounding box center [374, 322] width 11 height 11
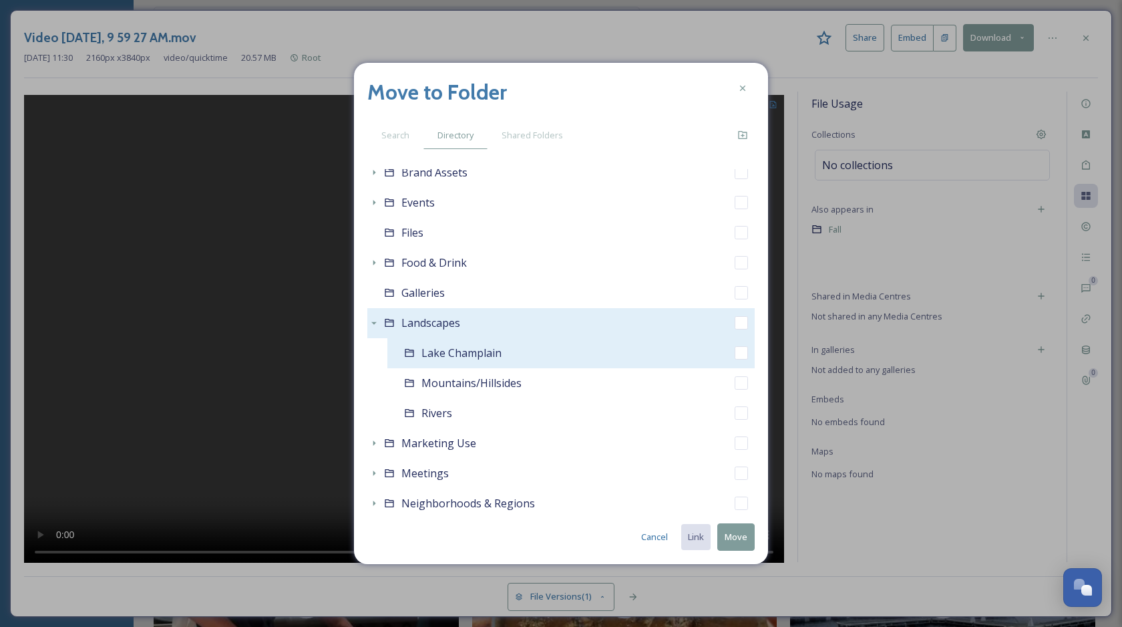
click at [738, 353] on input "checkbox" at bounding box center [741, 352] width 13 height 13
checkbox input "true"
checkbox input "false"
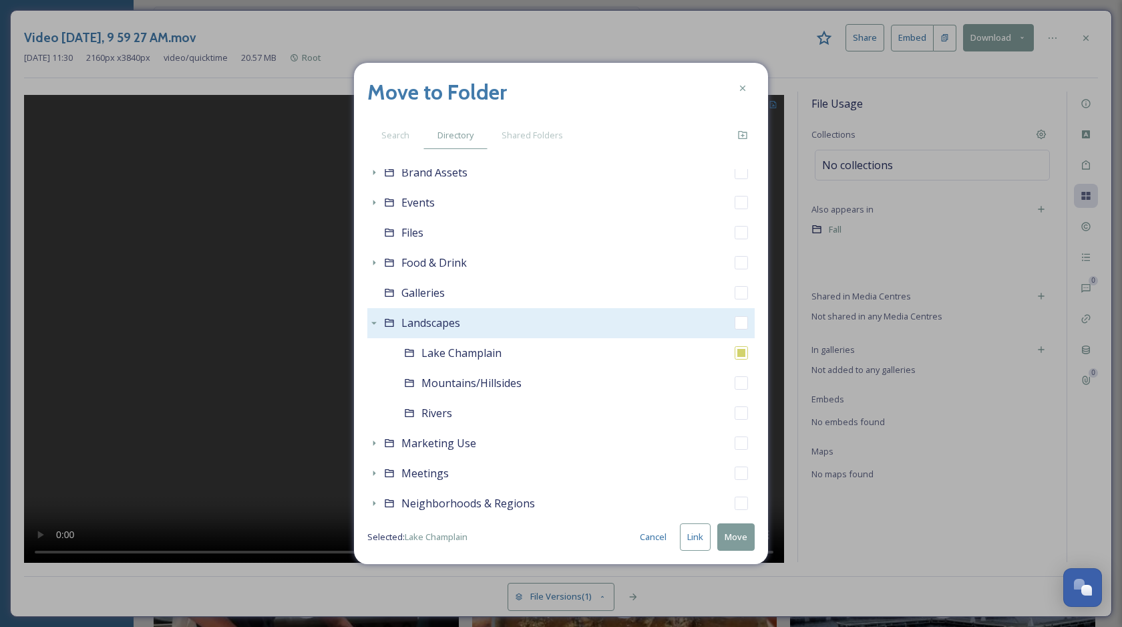
click at [736, 537] on button "Move" at bounding box center [735, 536] width 37 height 27
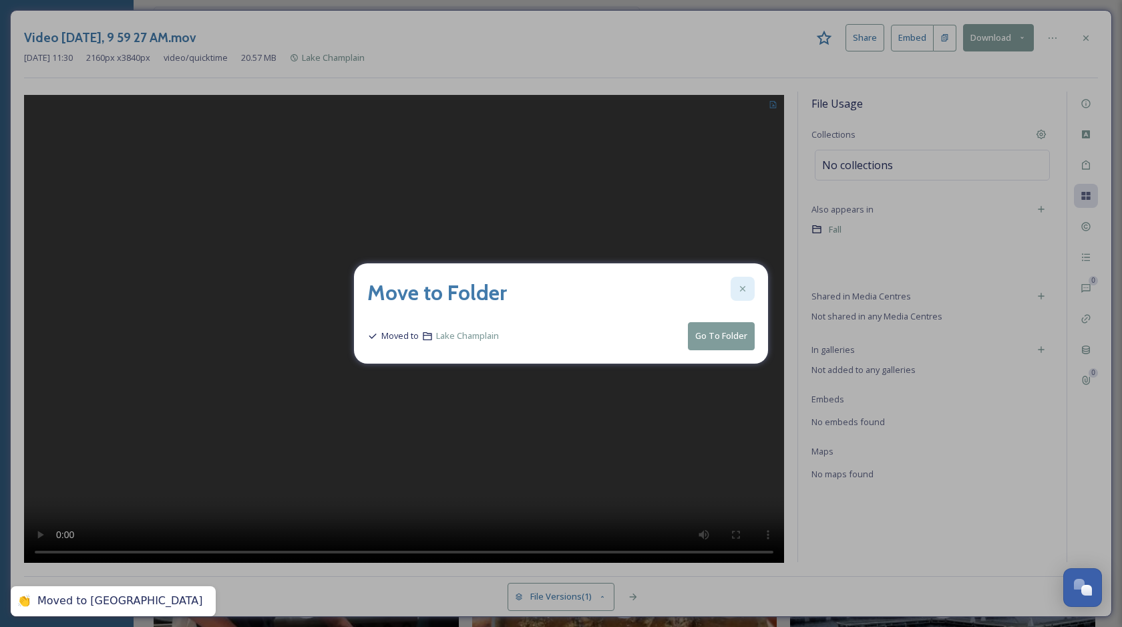
click at [742, 287] on icon at bounding box center [743, 288] width 11 height 11
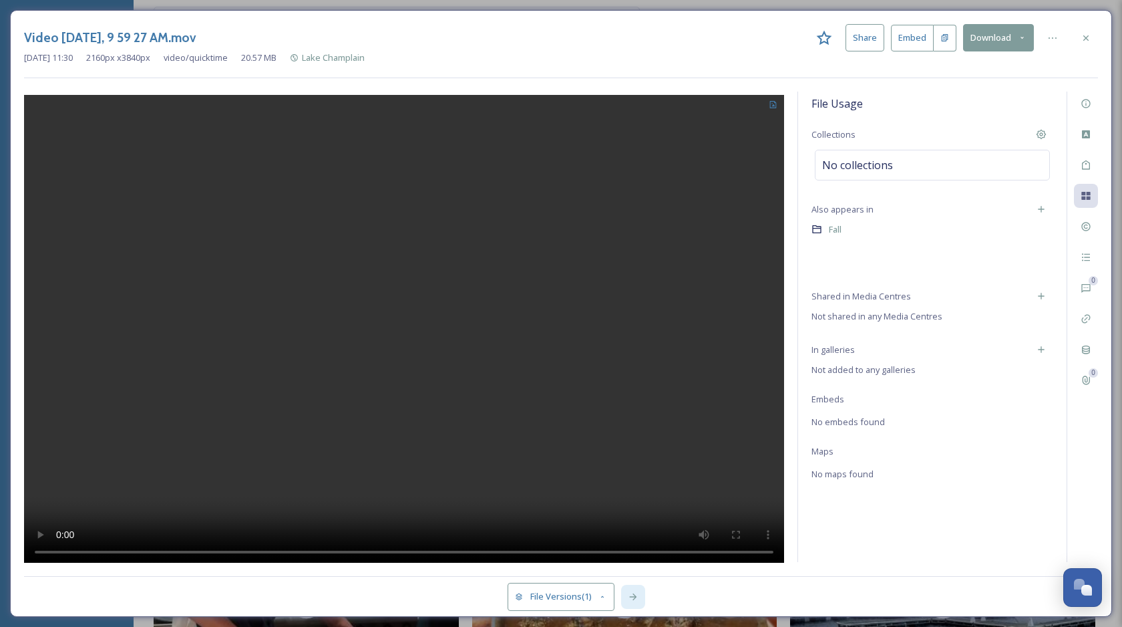
click at [633, 596] on icon at bounding box center [632, 596] width 7 height 7
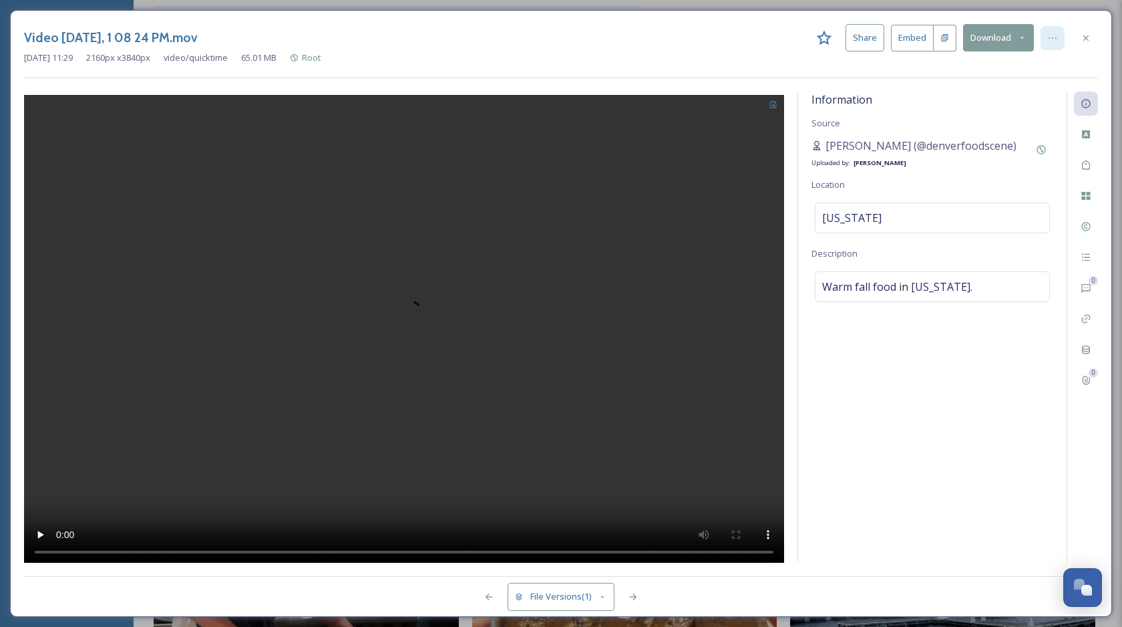
click at [1049, 42] on icon at bounding box center [1052, 38] width 11 height 11
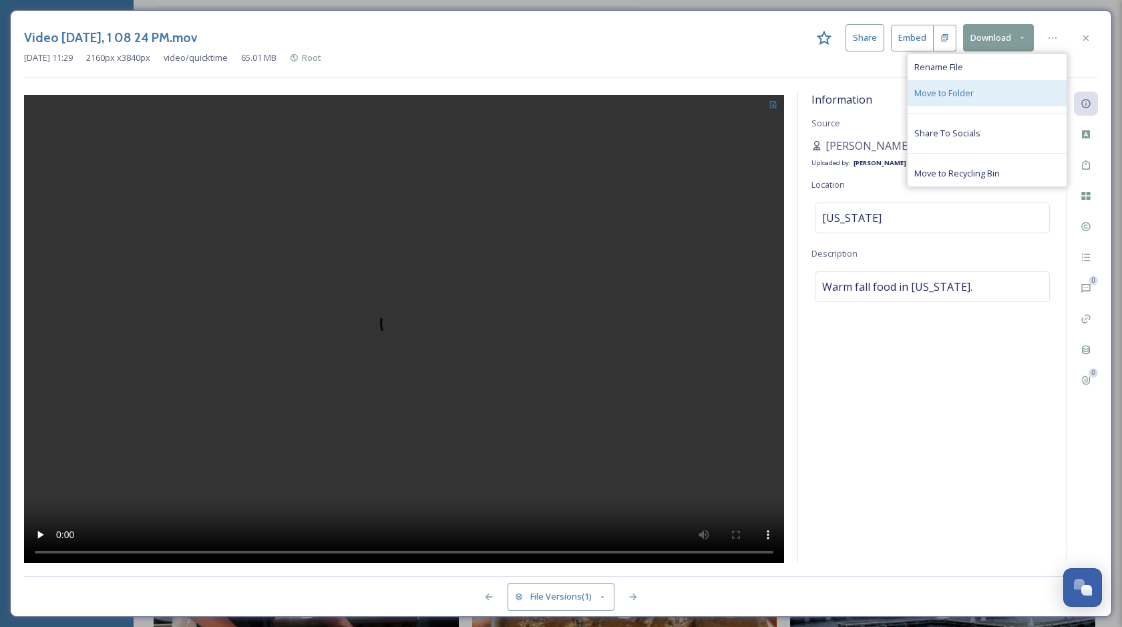
click at [997, 96] on div "Move to Folder" at bounding box center [987, 93] width 159 height 26
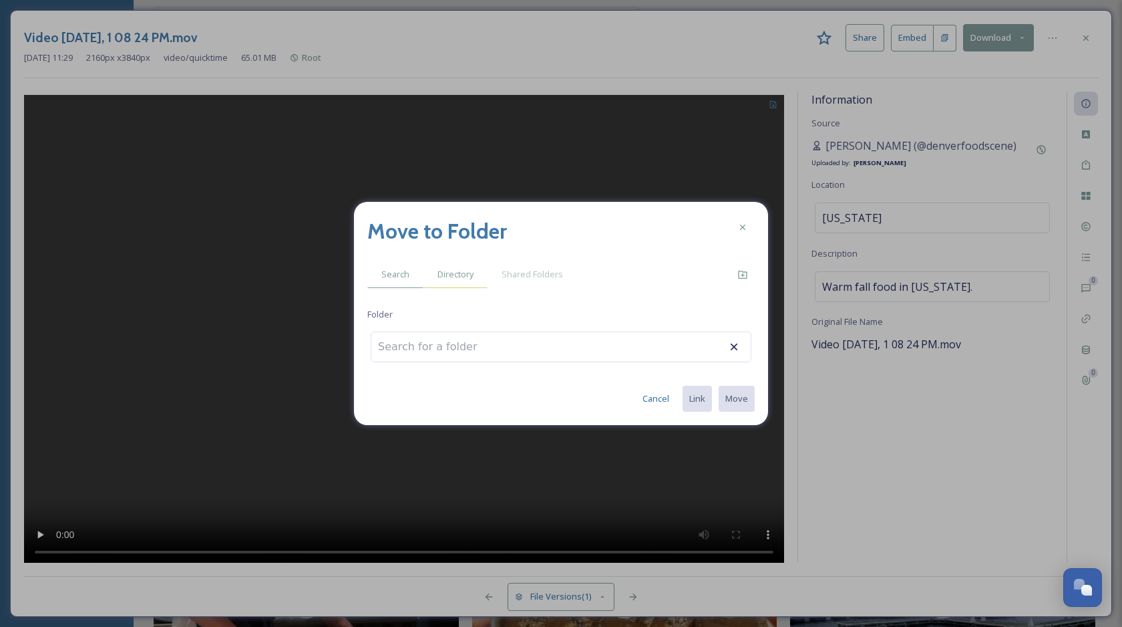
click at [459, 267] on div "Directory" at bounding box center [456, 274] width 64 height 27
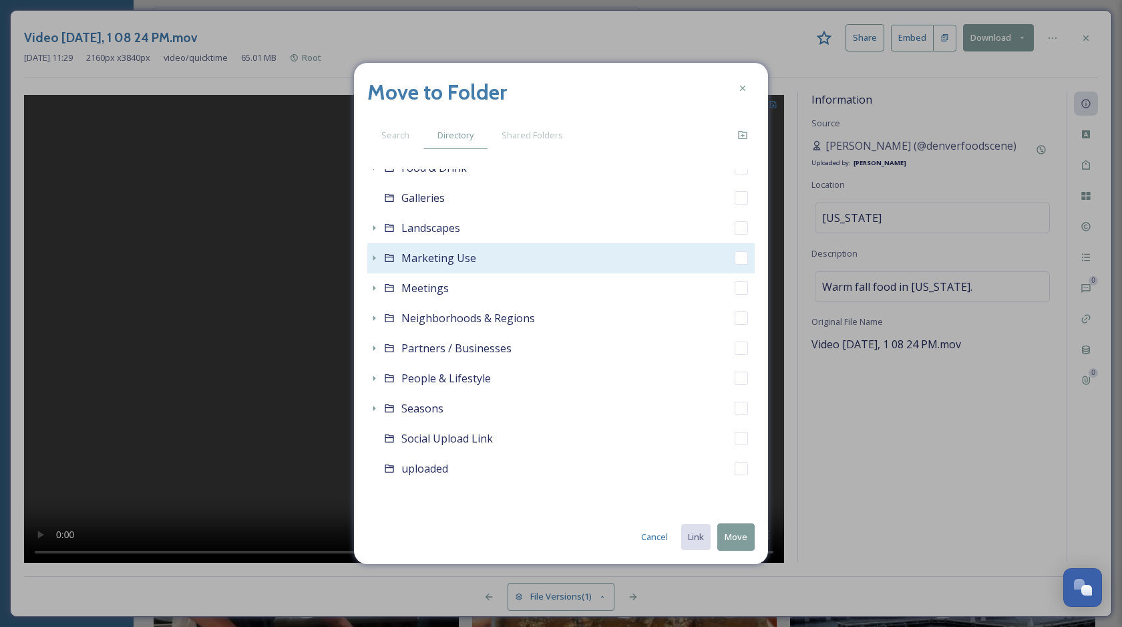
scroll to position [224, 0]
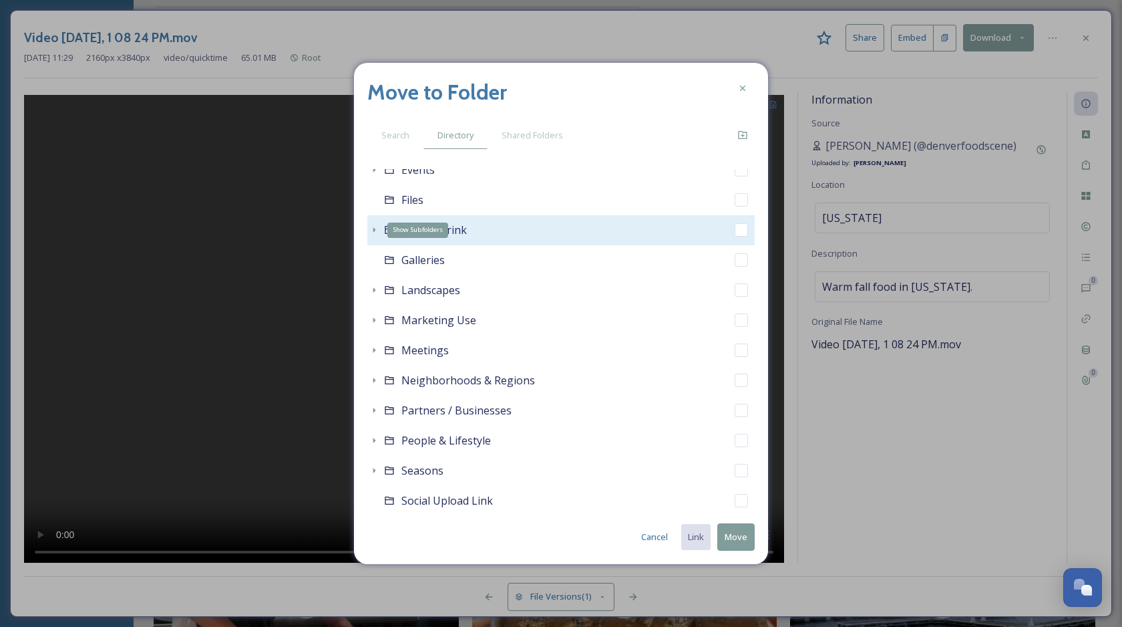
click at [369, 230] on icon at bounding box center [374, 229] width 11 height 11
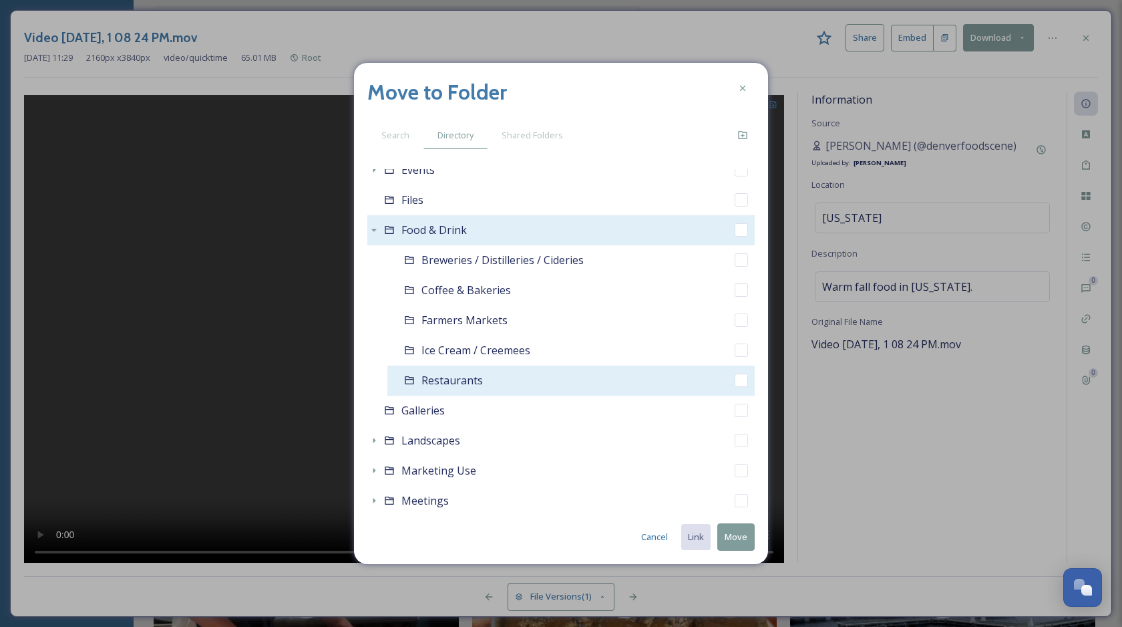
click at [746, 380] on input "checkbox" at bounding box center [741, 379] width 13 height 13
checkbox input "true"
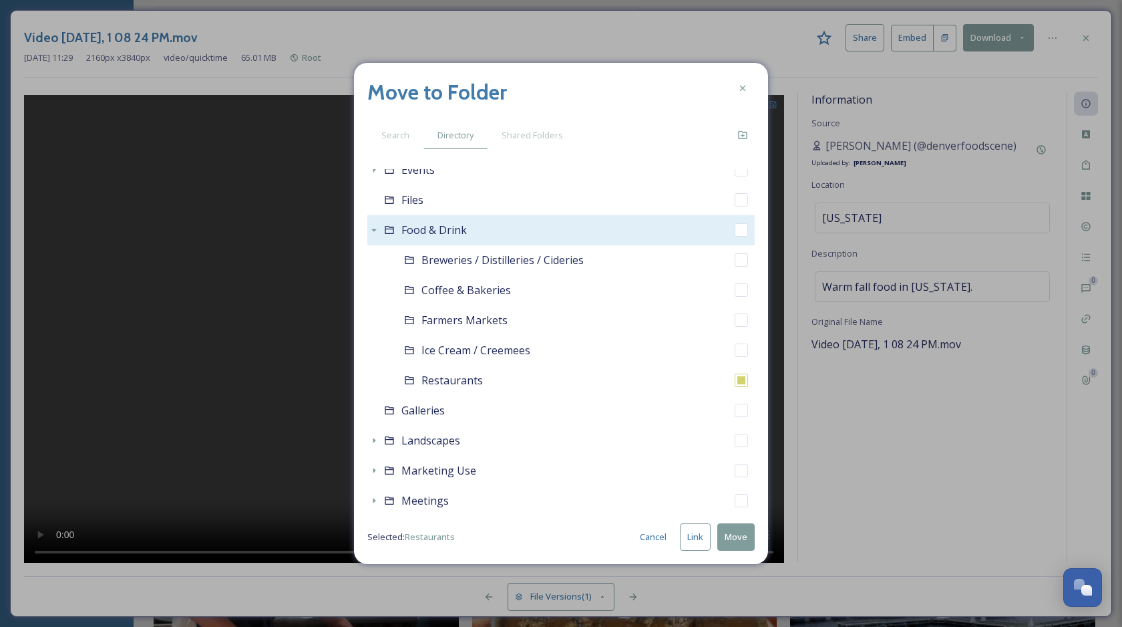
click at [699, 537] on button "Link" at bounding box center [695, 536] width 31 height 27
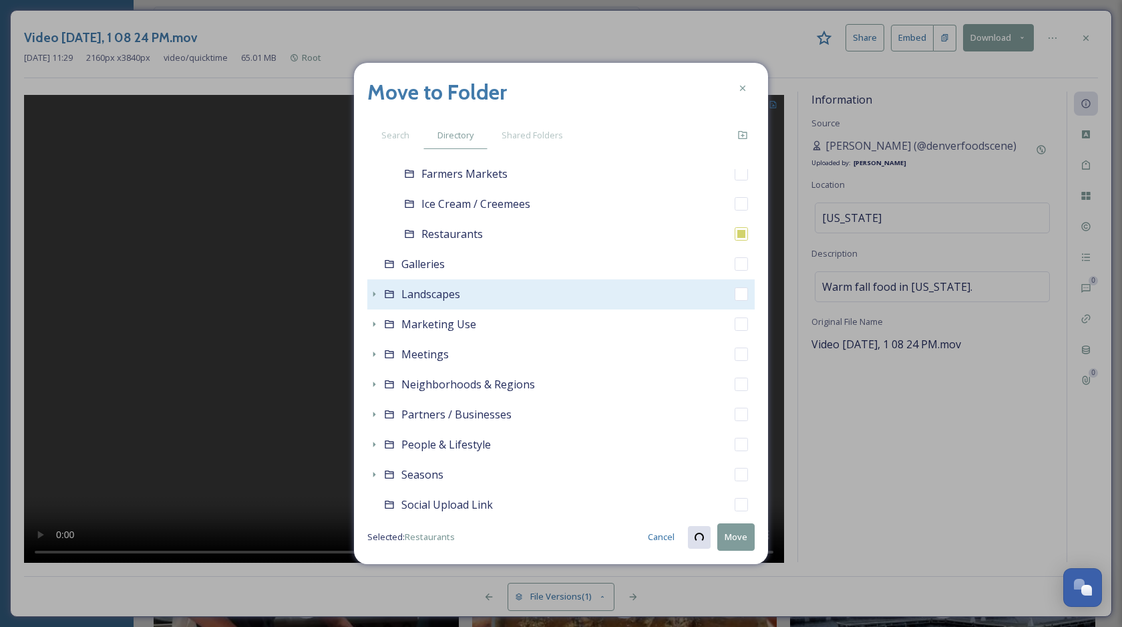
scroll to position [437, 0]
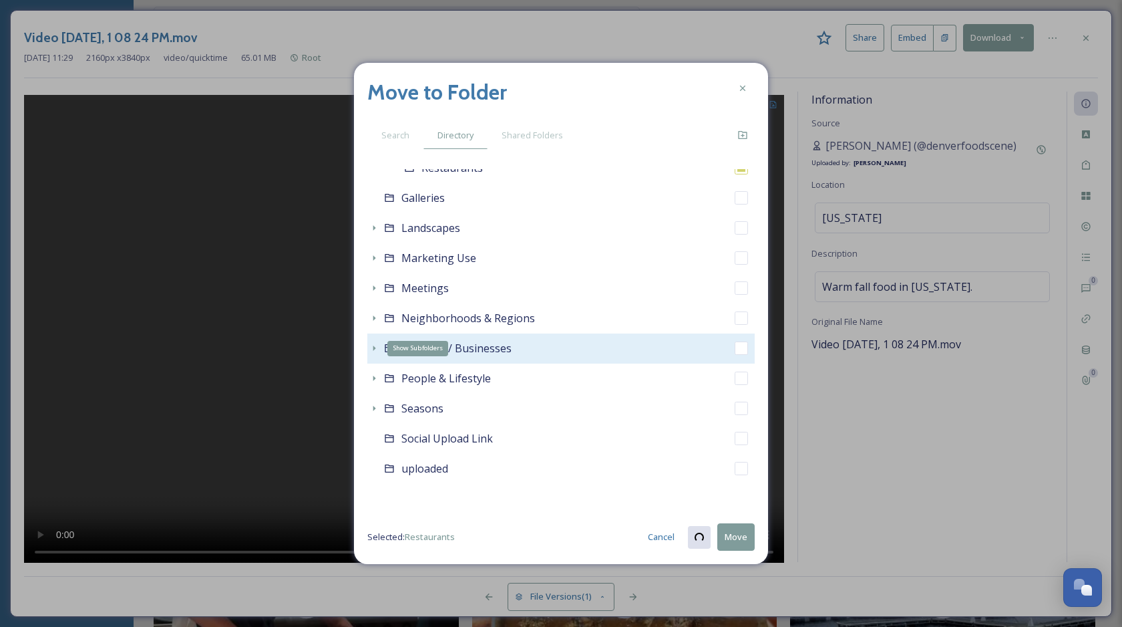
click at [373, 347] on icon at bounding box center [374, 347] width 3 height 5
checkbox input "true"
checkbox input "false"
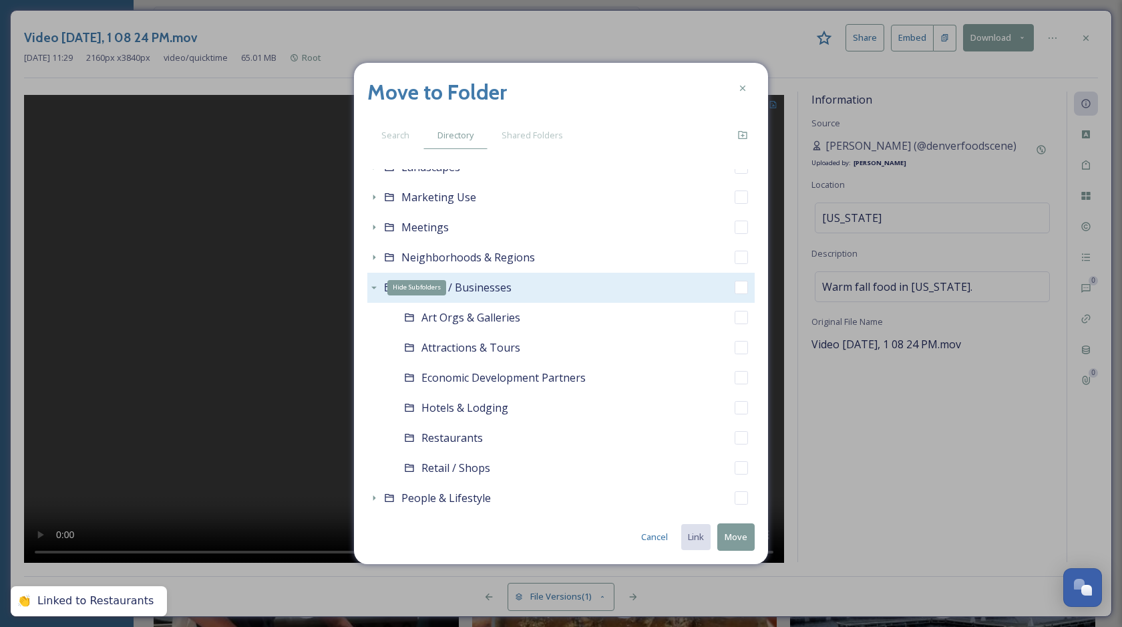
scroll to position [502, 0]
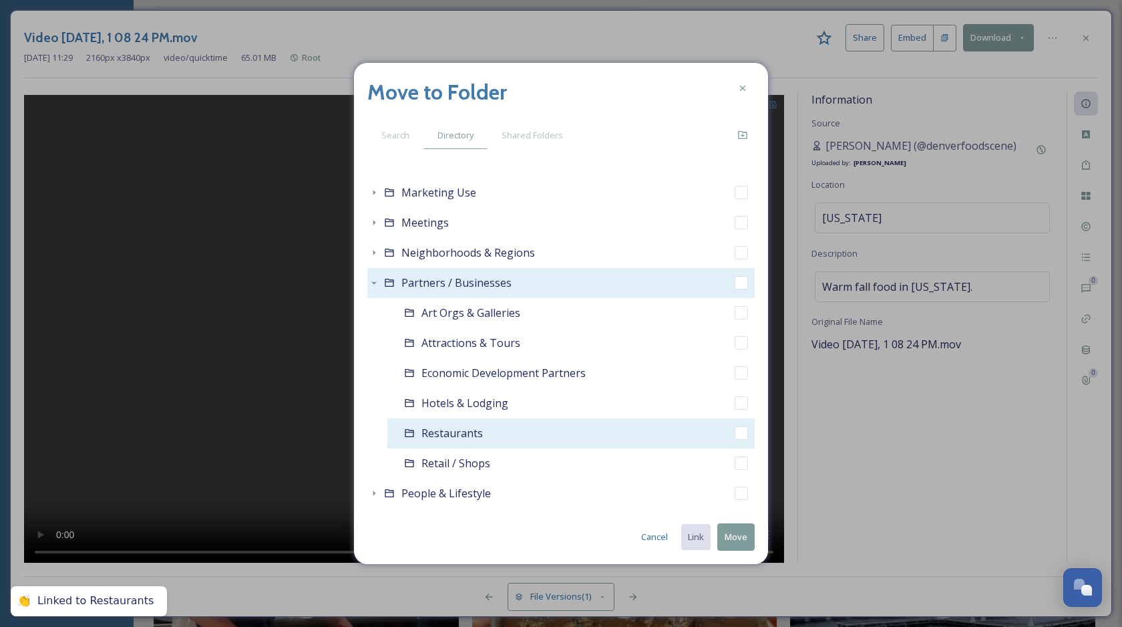
click at [740, 434] on input "checkbox" at bounding box center [741, 432] width 13 height 13
checkbox input "true"
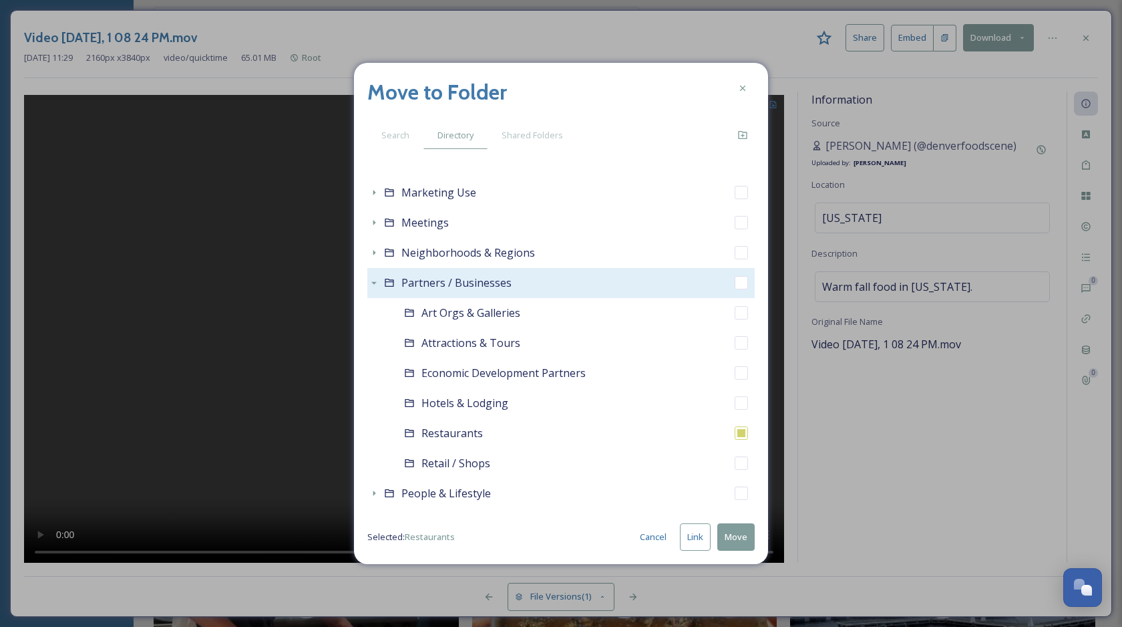
click at [691, 534] on button "Link" at bounding box center [695, 536] width 31 height 27
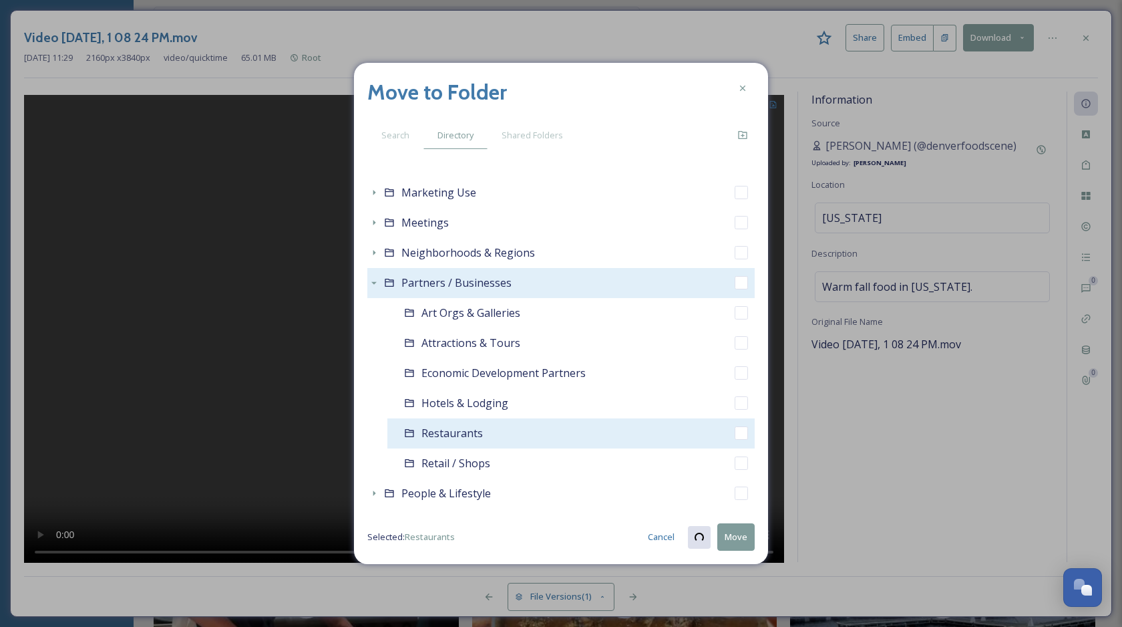
checkbox input "true"
click at [744, 437] on input "checkbox" at bounding box center [741, 432] width 13 height 13
checkbox input "true"
checkbox input "false"
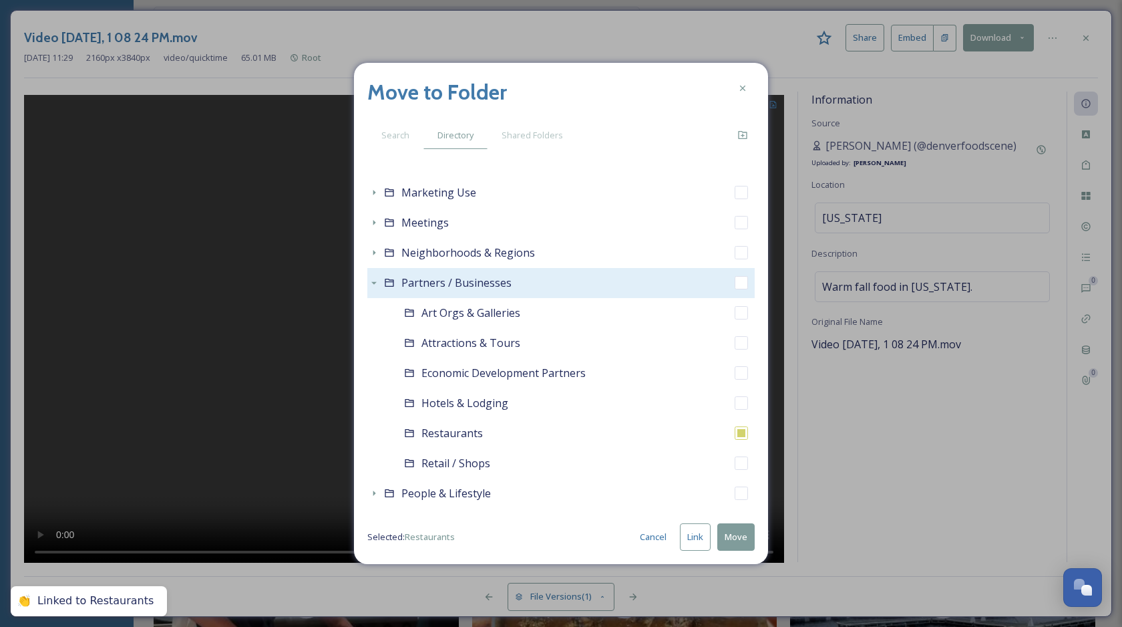
click at [738, 533] on button "Move" at bounding box center [735, 536] width 37 height 27
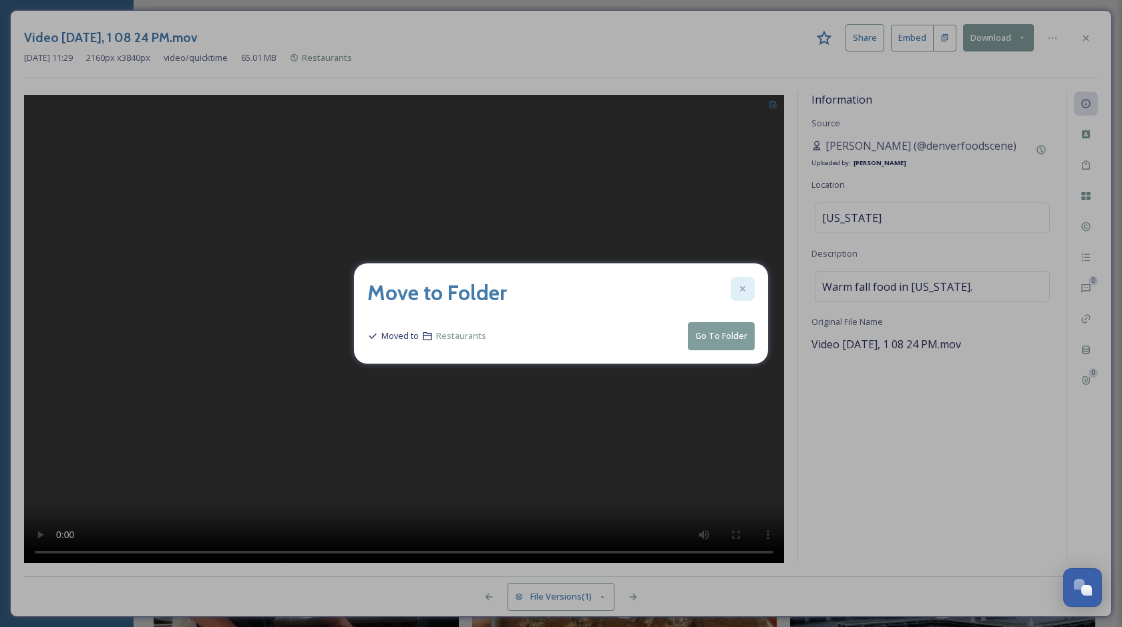
click at [742, 297] on div at bounding box center [743, 289] width 24 height 24
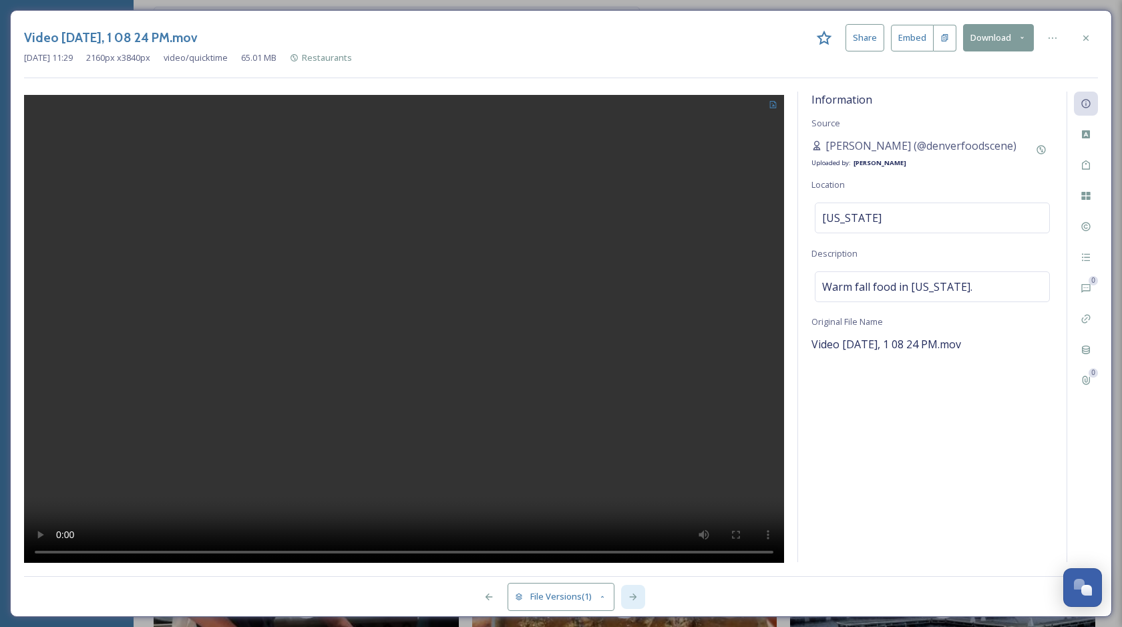
click at [638, 586] on div at bounding box center [633, 597] width 24 height 24
click at [1050, 29] on div at bounding box center [1053, 38] width 24 height 24
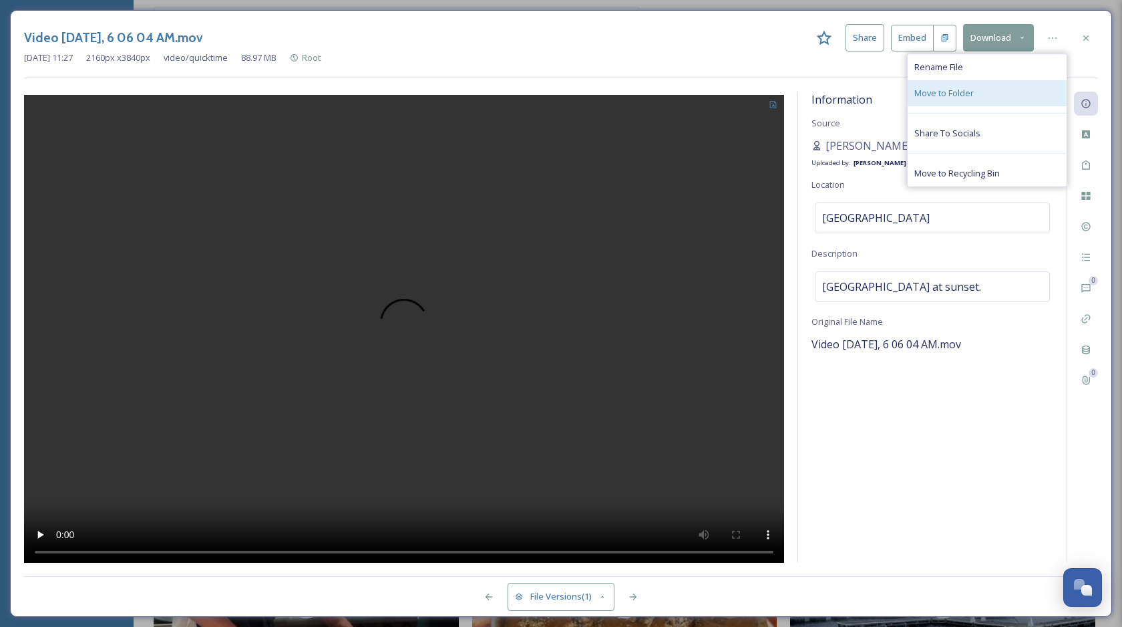
click at [1011, 84] on div "Move to Folder" at bounding box center [987, 93] width 159 height 26
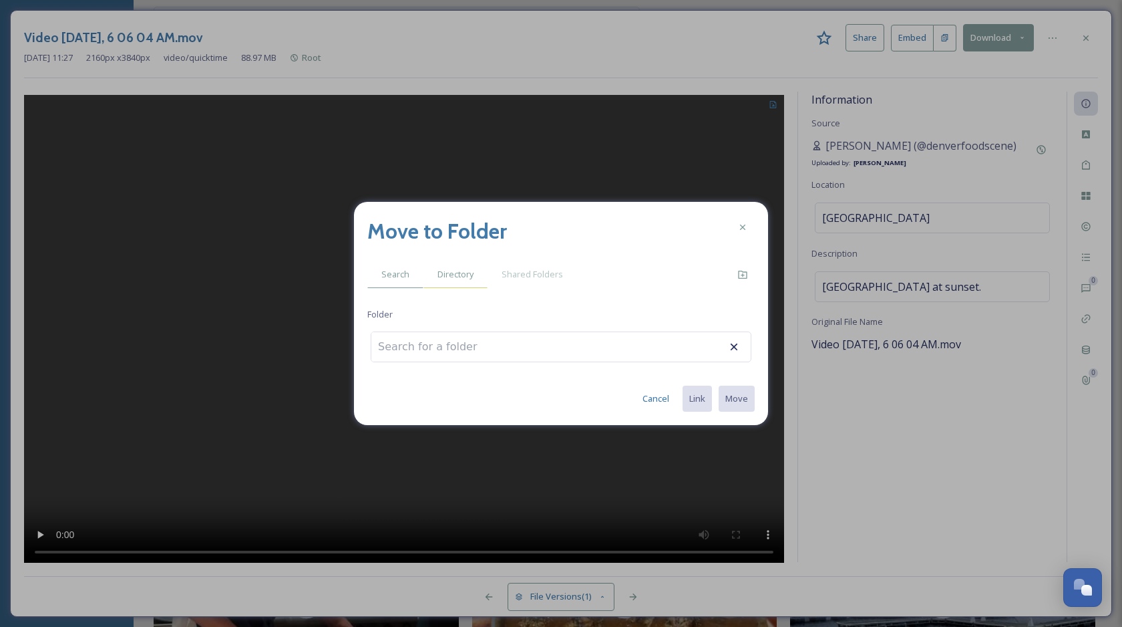
click at [466, 269] on span "Directory" at bounding box center [456, 274] width 36 height 13
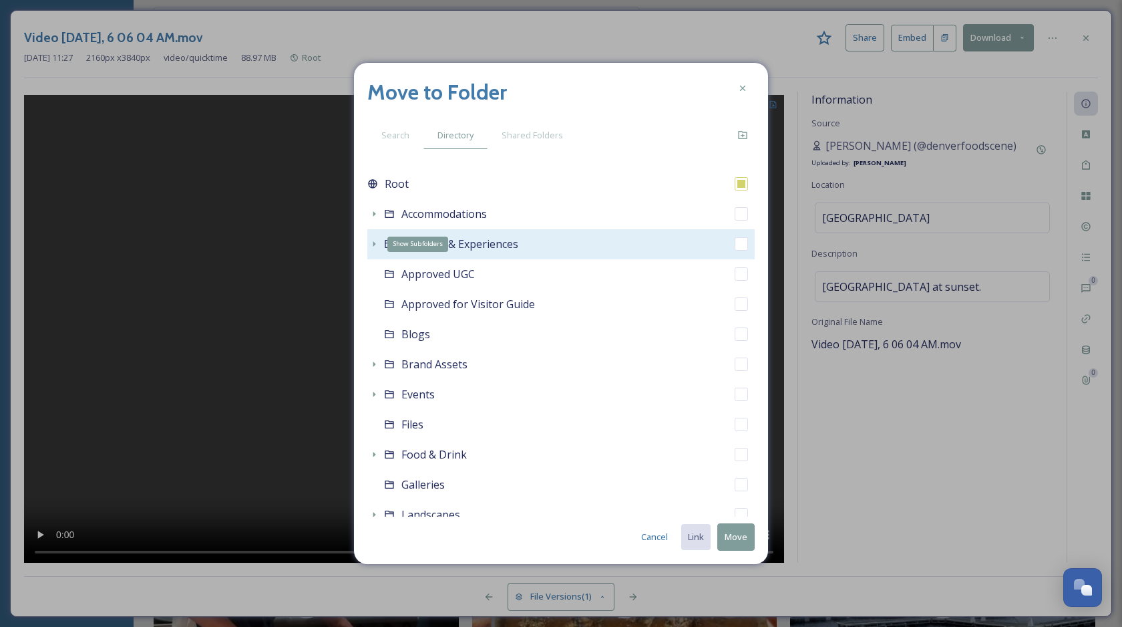
click at [375, 243] on icon at bounding box center [374, 243] width 11 height 11
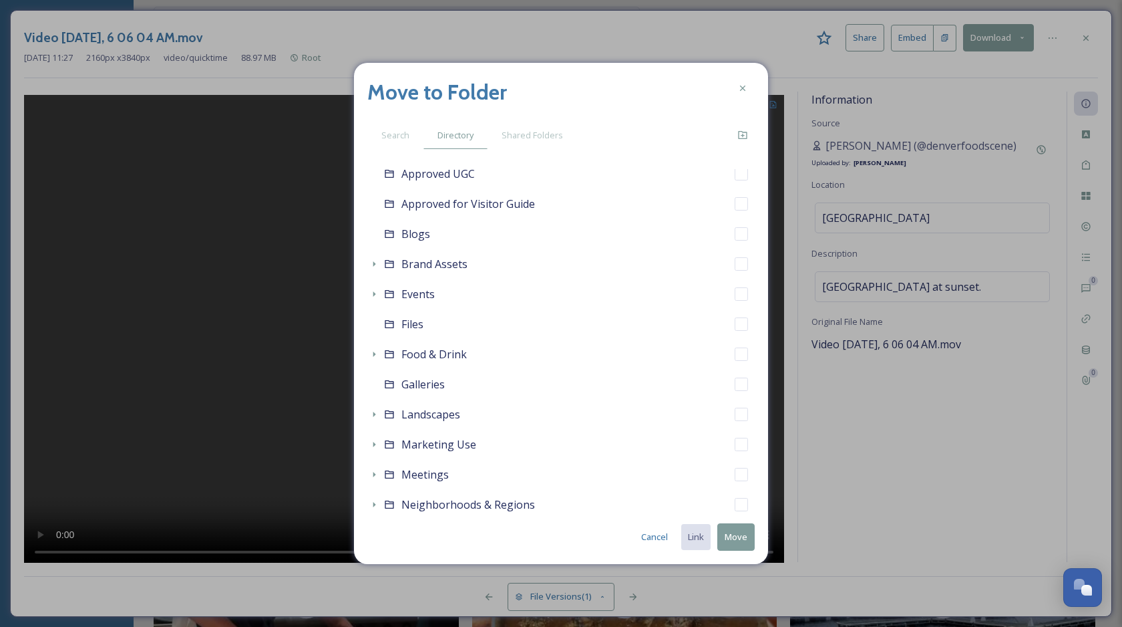
scroll to position [283, 0]
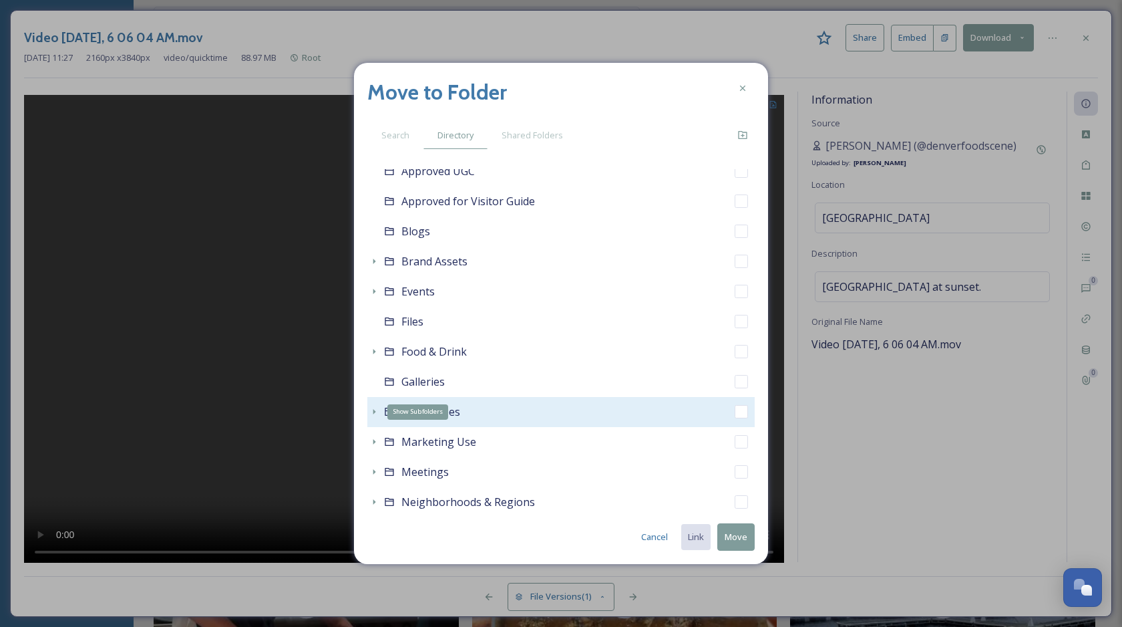
click at [373, 408] on icon at bounding box center [374, 411] width 11 height 11
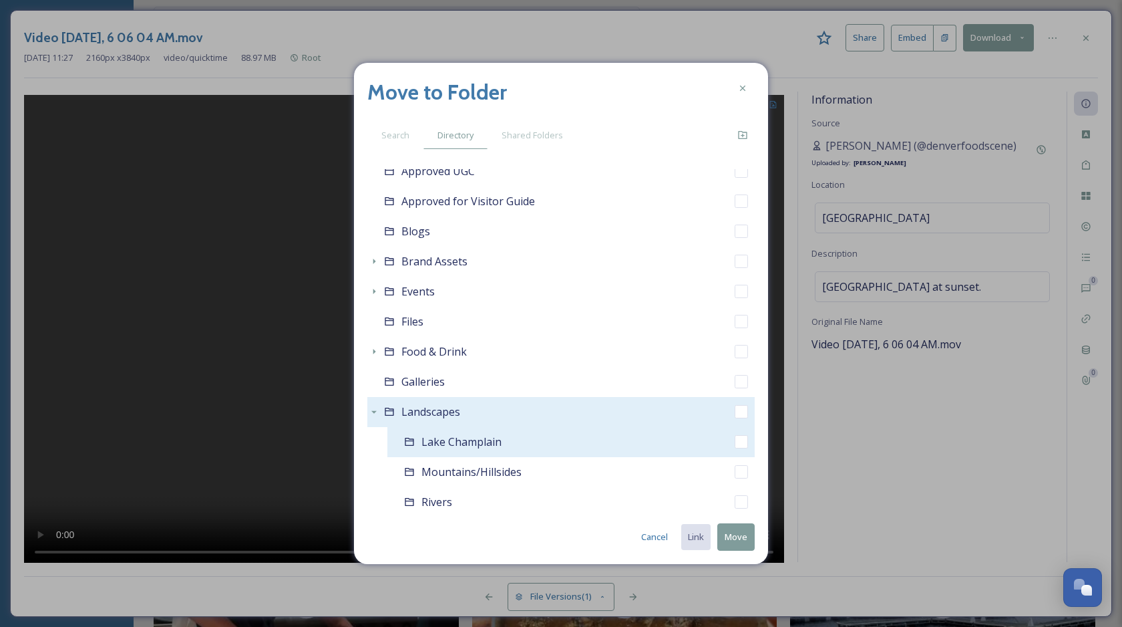
scroll to position [349, 0]
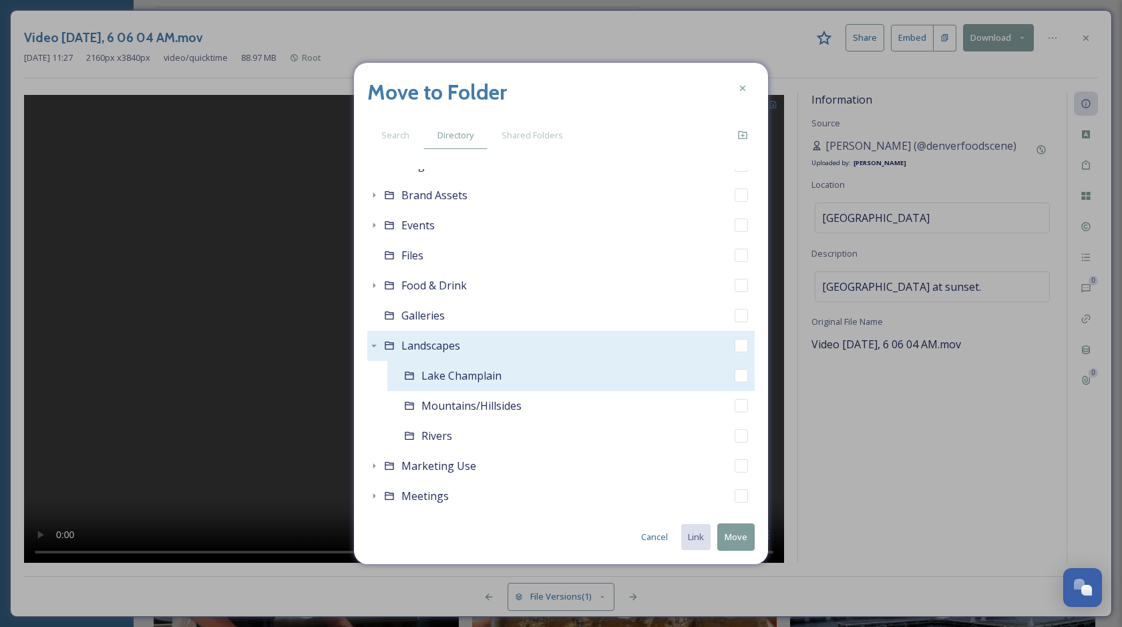
click at [740, 379] on input "checkbox" at bounding box center [741, 375] width 13 height 13
checkbox input "true"
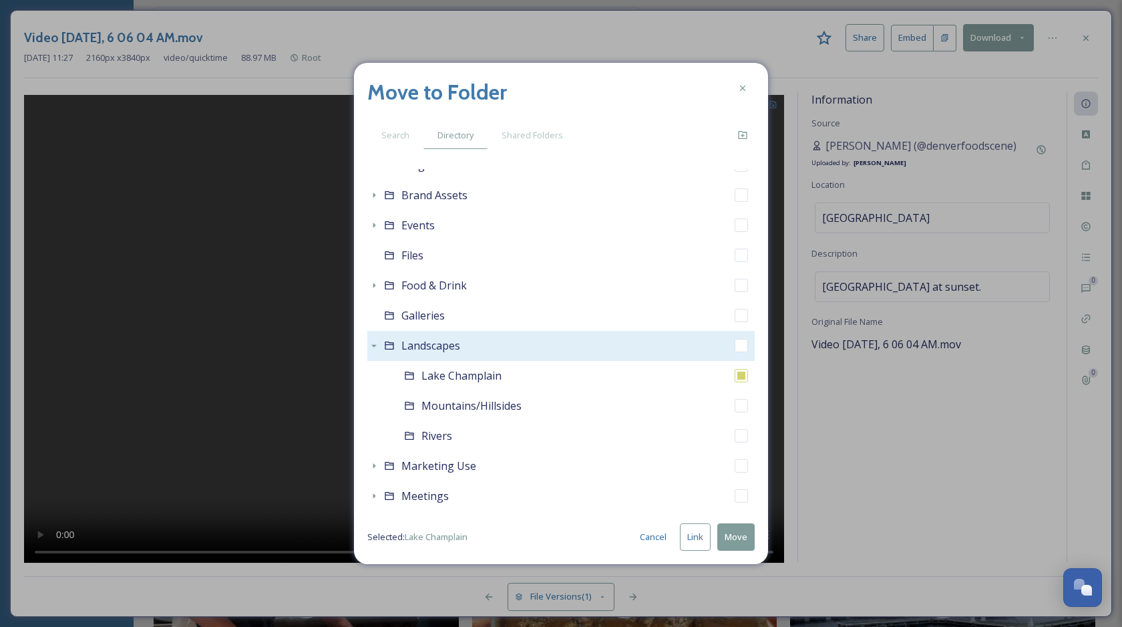
click at [691, 532] on button "Link" at bounding box center [695, 536] width 31 height 27
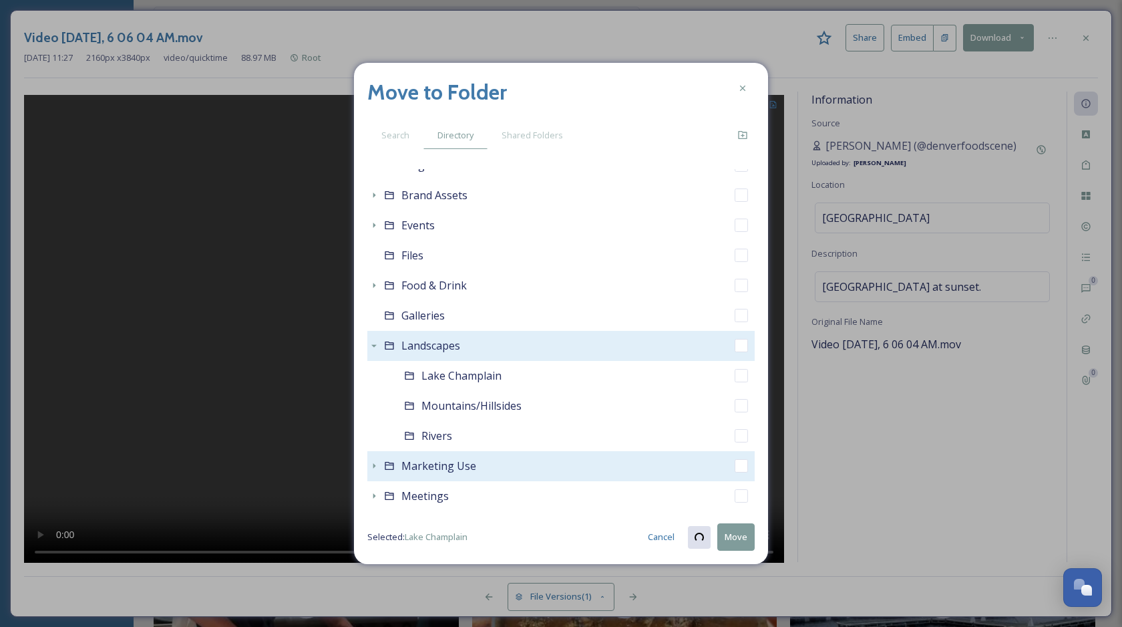
checkbox input "true"
checkbox input "false"
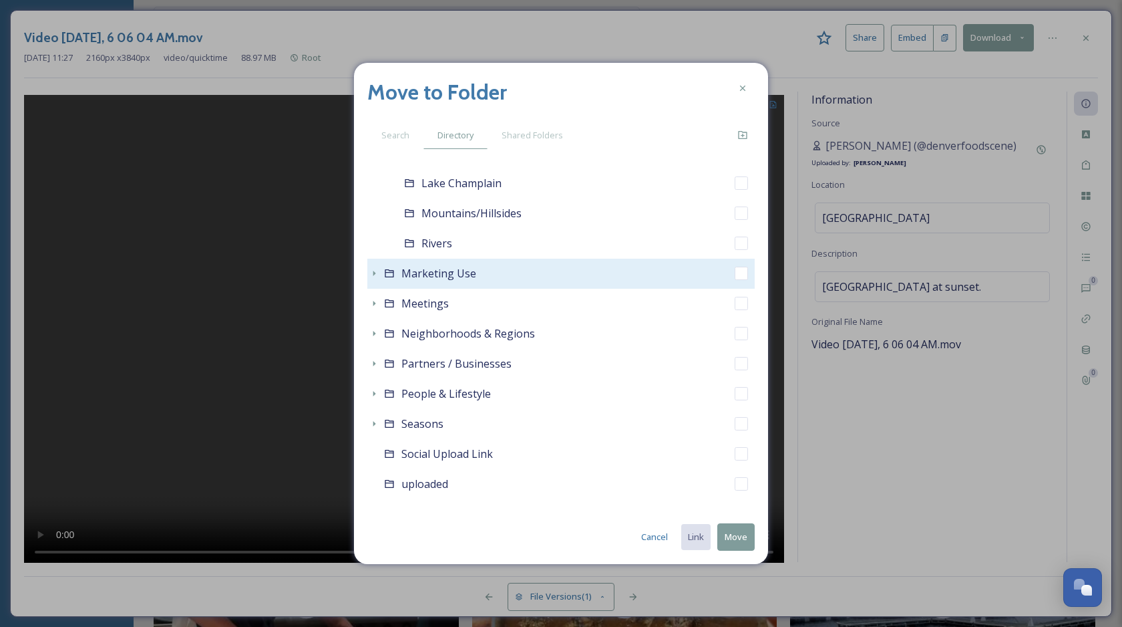
scroll to position [557, 0]
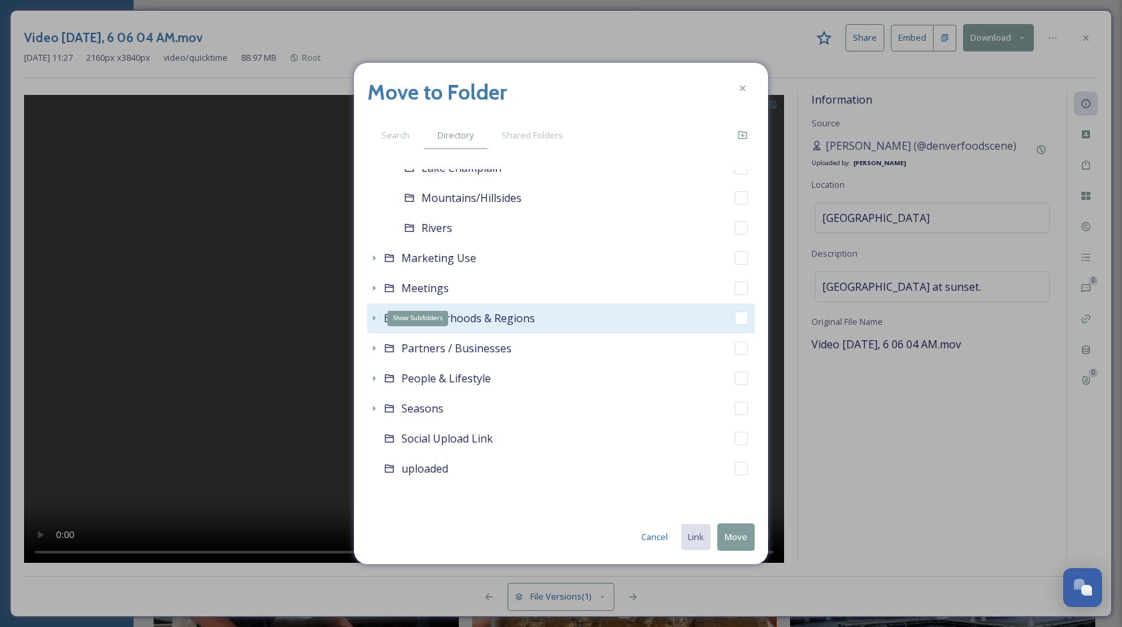
click at [373, 316] on icon at bounding box center [374, 318] width 11 height 11
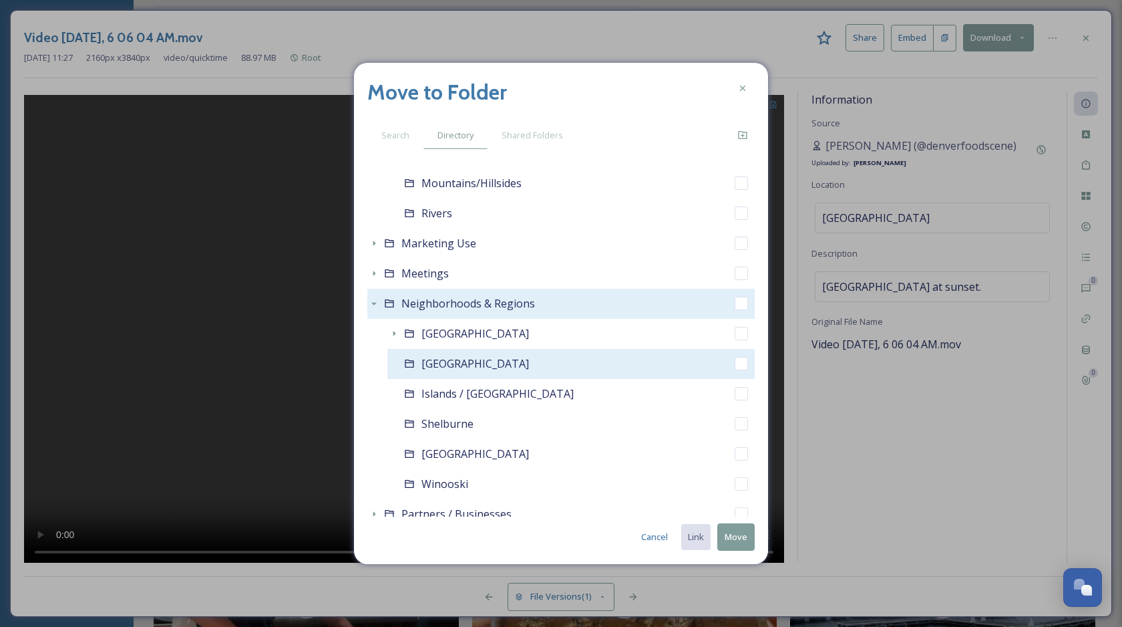
scroll to position [580, 0]
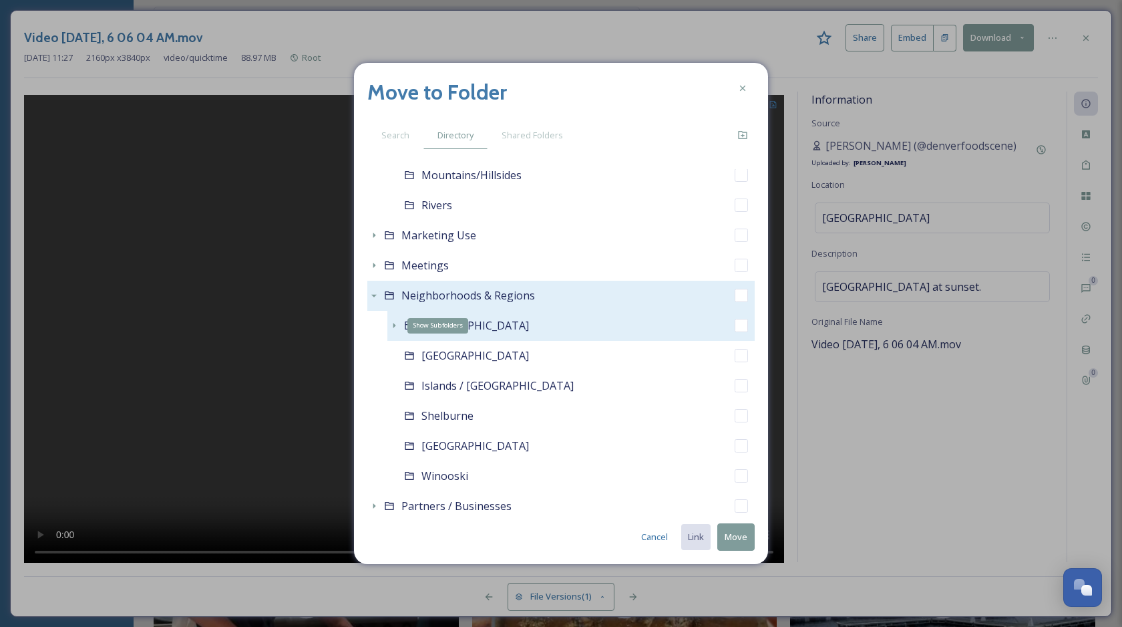
click at [391, 327] on icon at bounding box center [394, 325] width 11 height 11
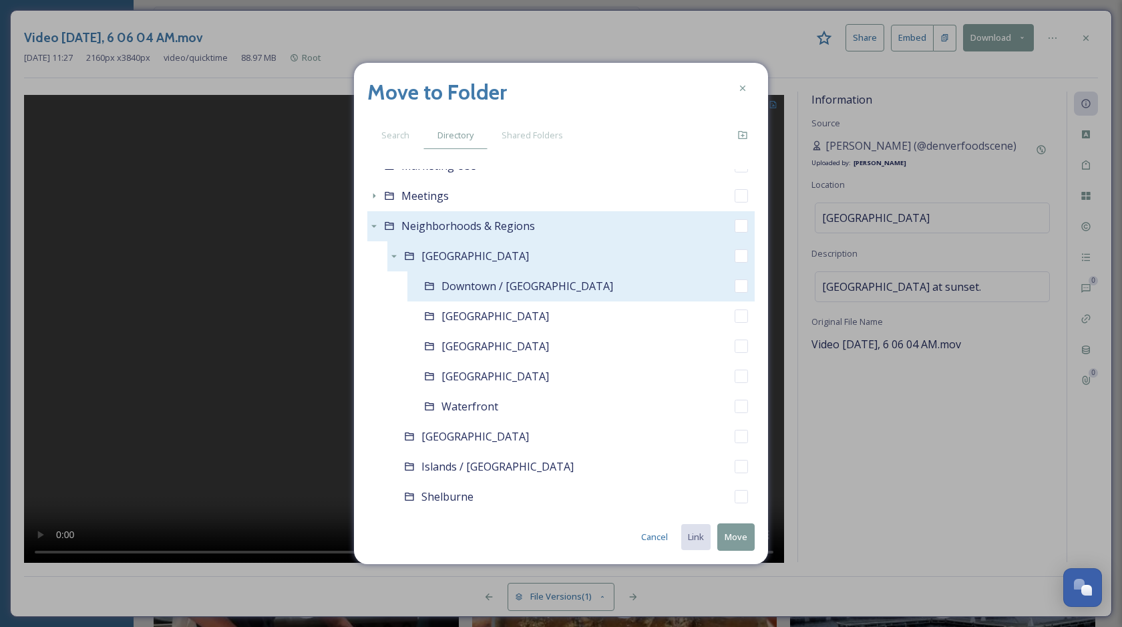
click at [739, 286] on input "checkbox" at bounding box center [741, 285] width 13 height 13
checkbox input "true"
checkbox input "false"
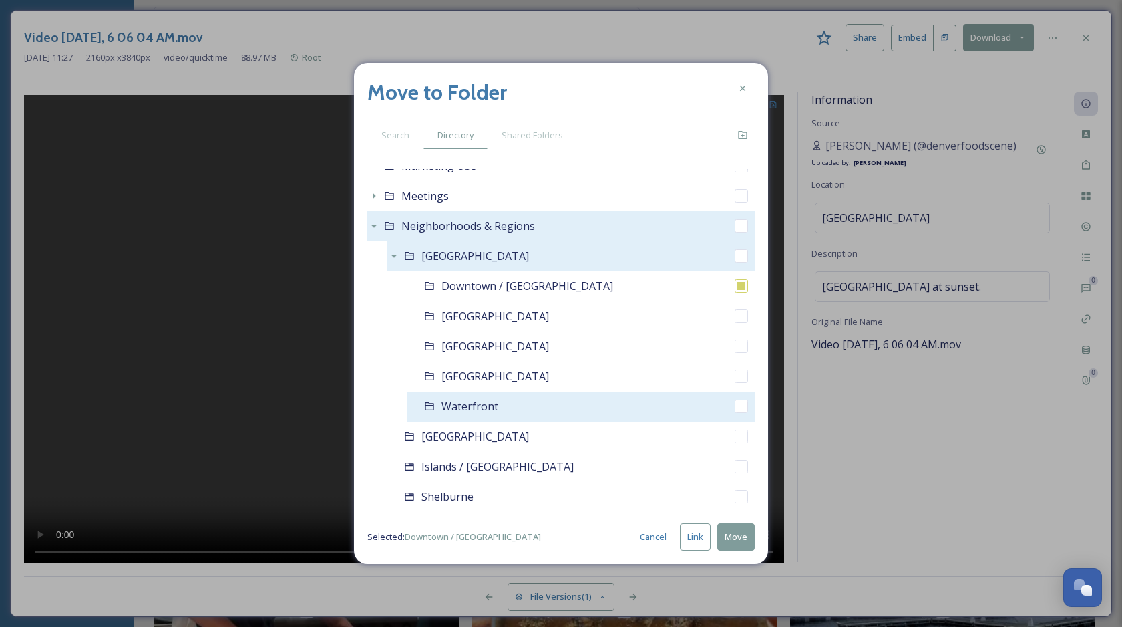
click at [744, 401] on input "checkbox" at bounding box center [741, 405] width 13 height 13
checkbox input "true"
checkbox input "false"
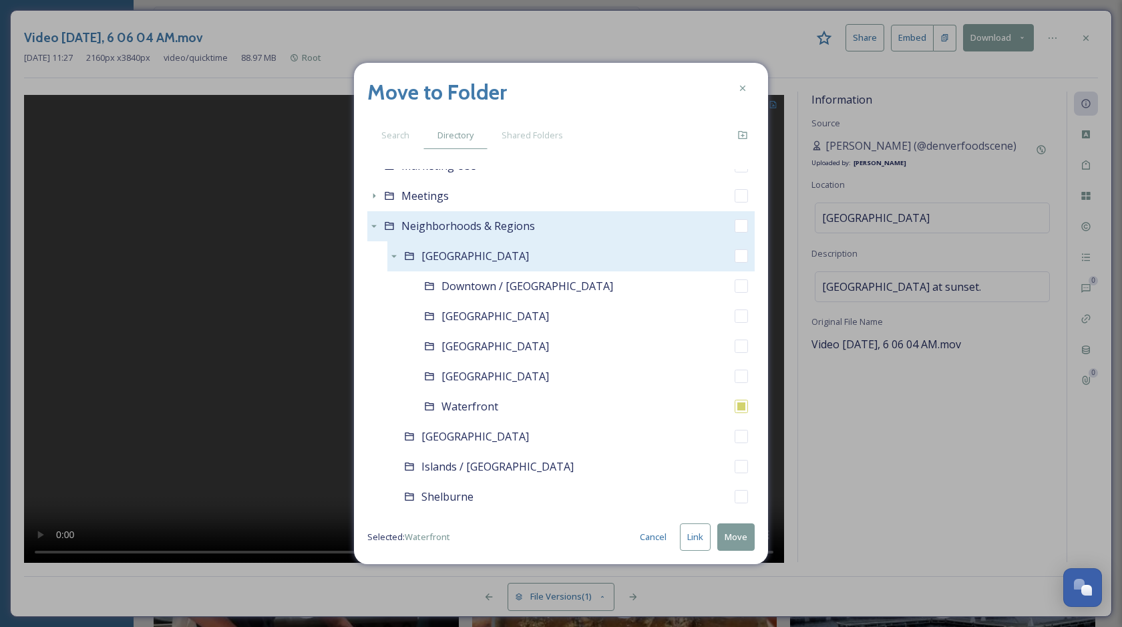
click at [690, 536] on button "Link" at bounding box center [695, 536] width 31 height 27
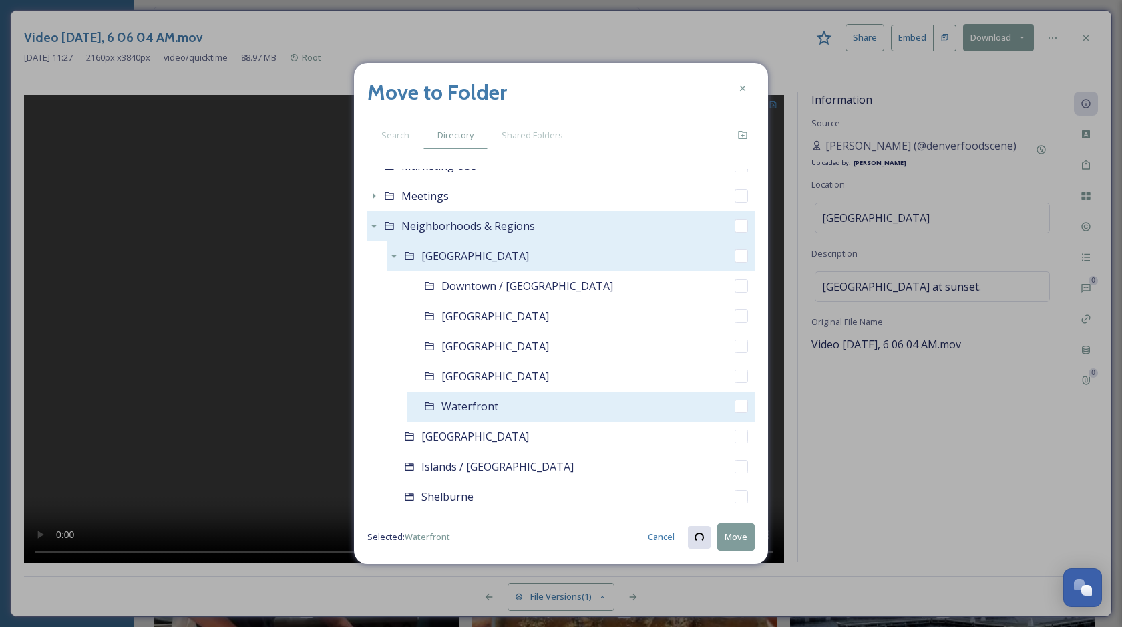
checkbox input "true"
checkbox input "false"
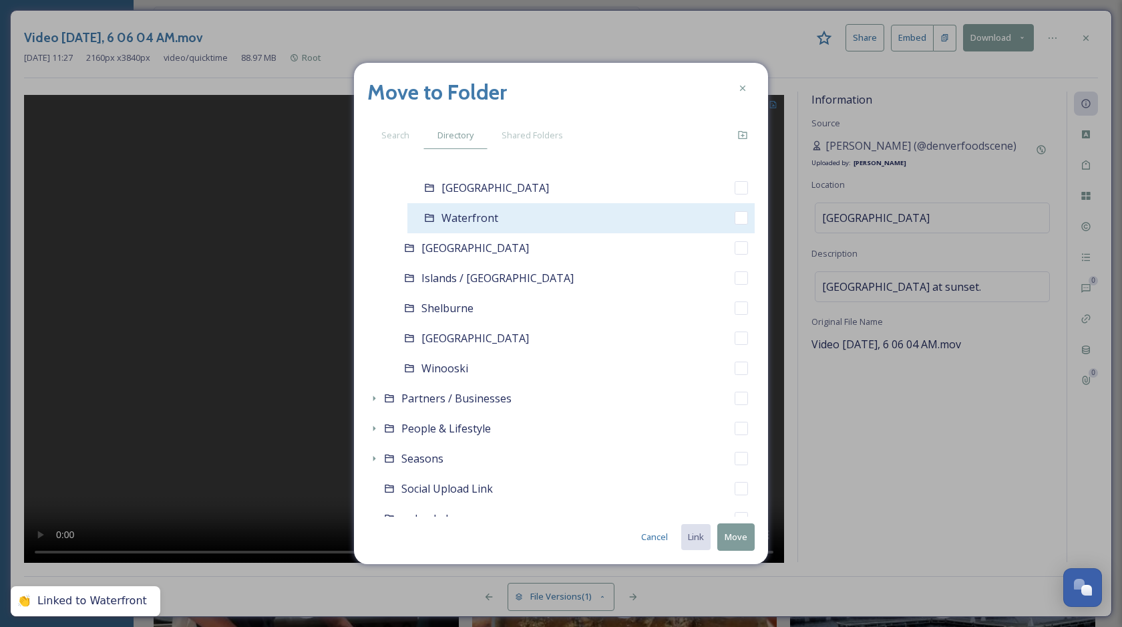
scroll to position [888, 0]
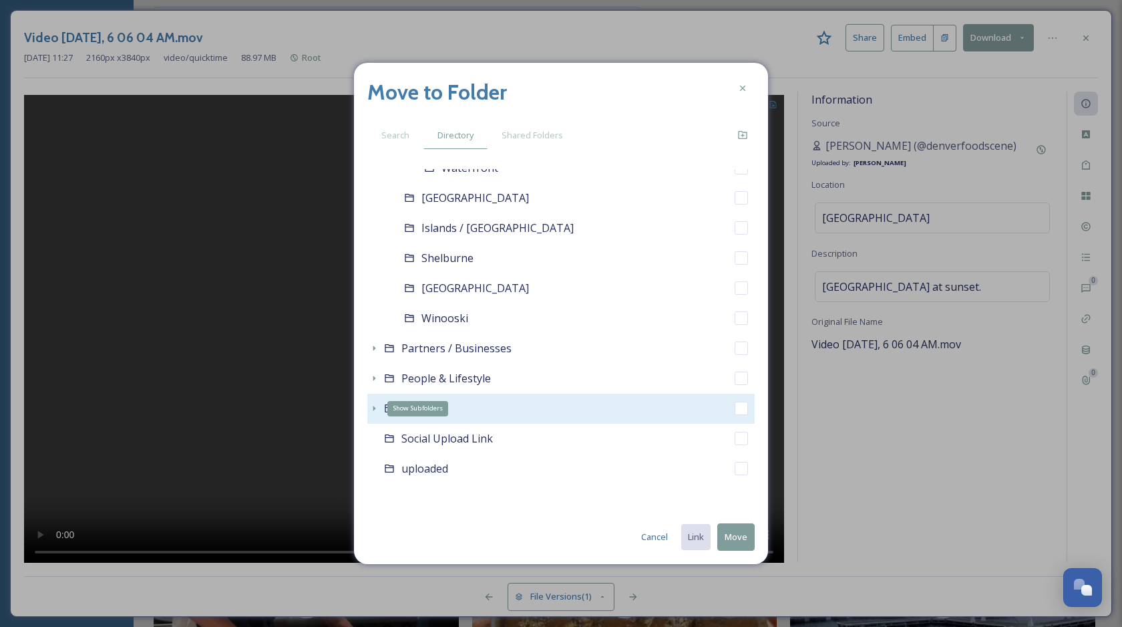
click at [369, 408] on icon at bounding box center [374, 408] width 11 height 11
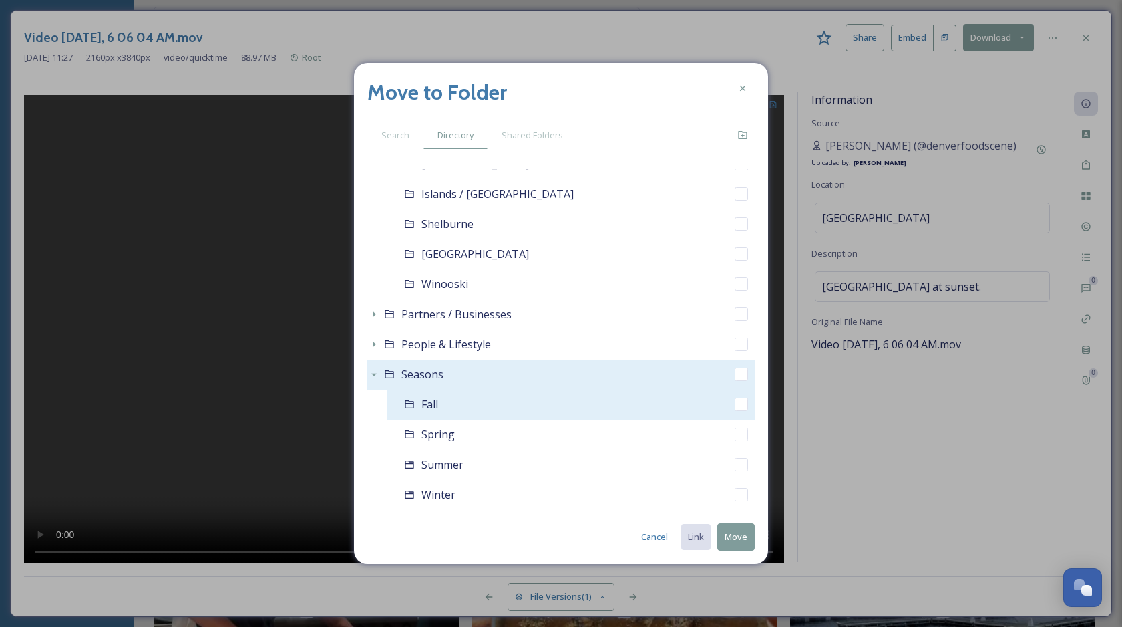
scroll to position [931, 0]
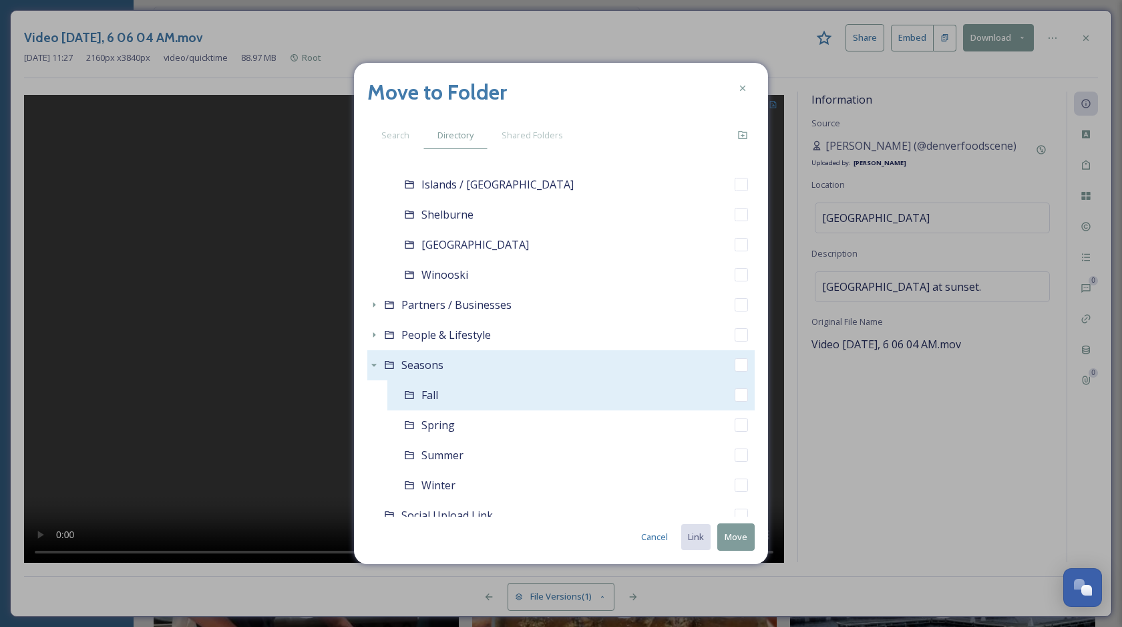
click at [740, 395] on input "checkbox" at bounding box center [741, 394] width 13 height 13
checkbox input "true"
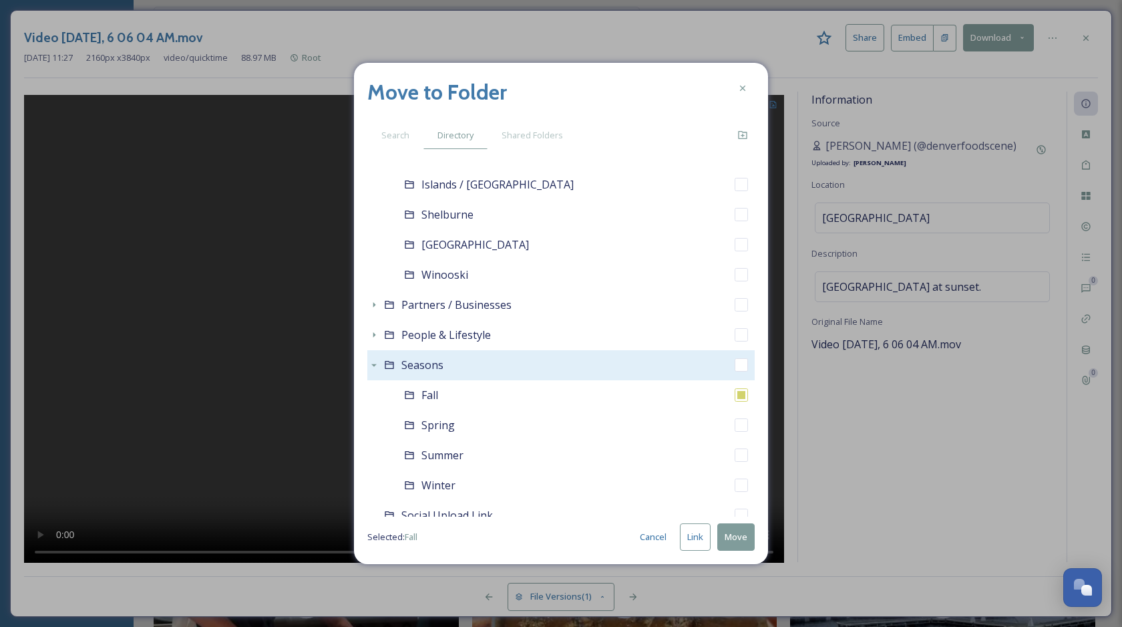
click at [700, 528] on button "Link" at bounding box center [695, 536] width 31 height 27
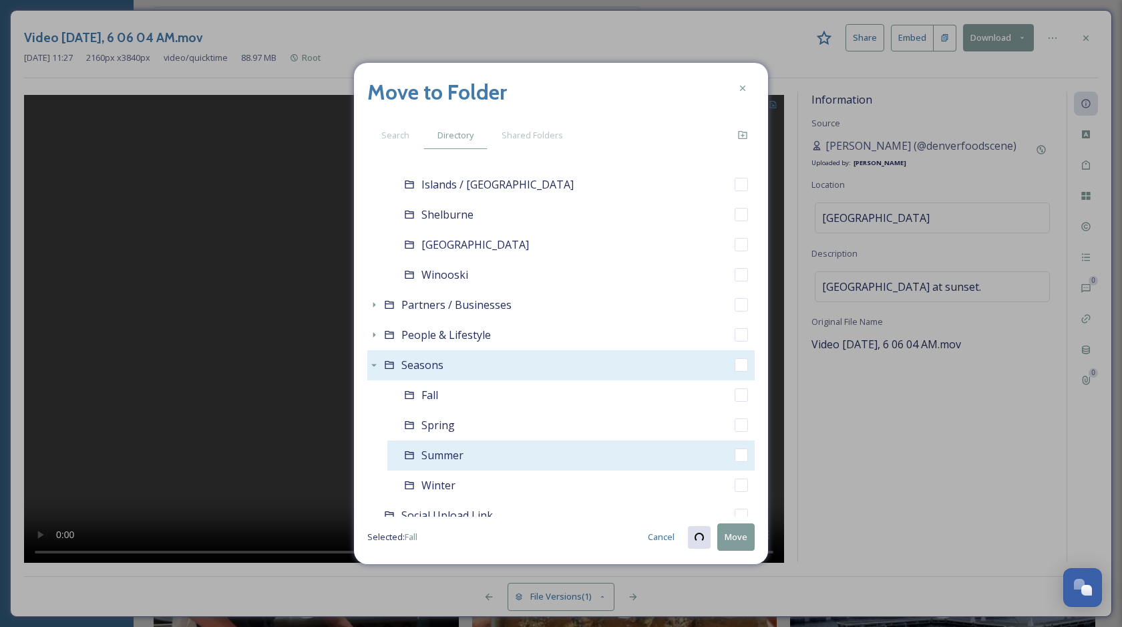
checkbox input "true"
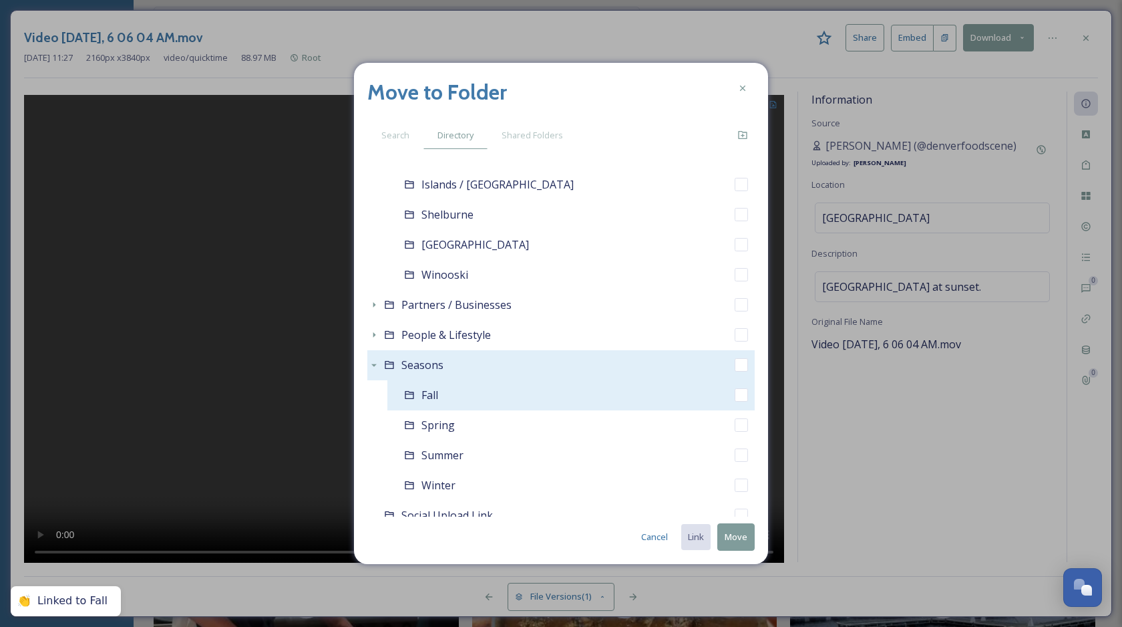
click at [741, 394] on input "checkbox" at bounding box center [741, 394] width 13 height 13
checkbox input "true"
checkbox input "false"
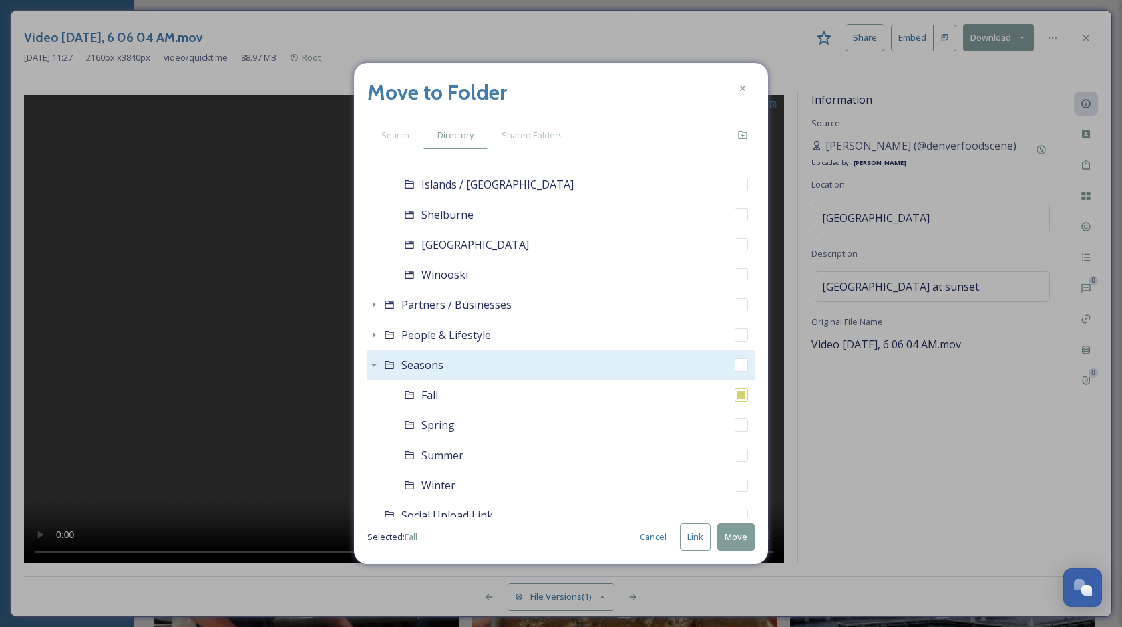
click at [738, 541] on button "Move" at bounding box center [735, 536] width 37 height 27
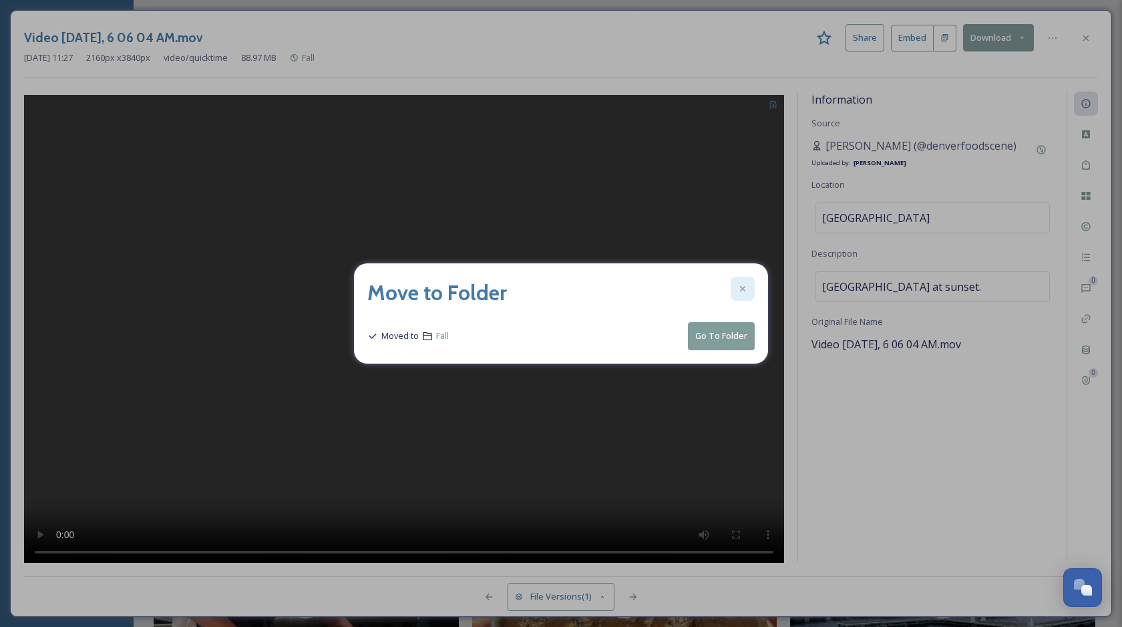
click at [744, 289] on icon at bounding box center [743, 288] width 11 height 11
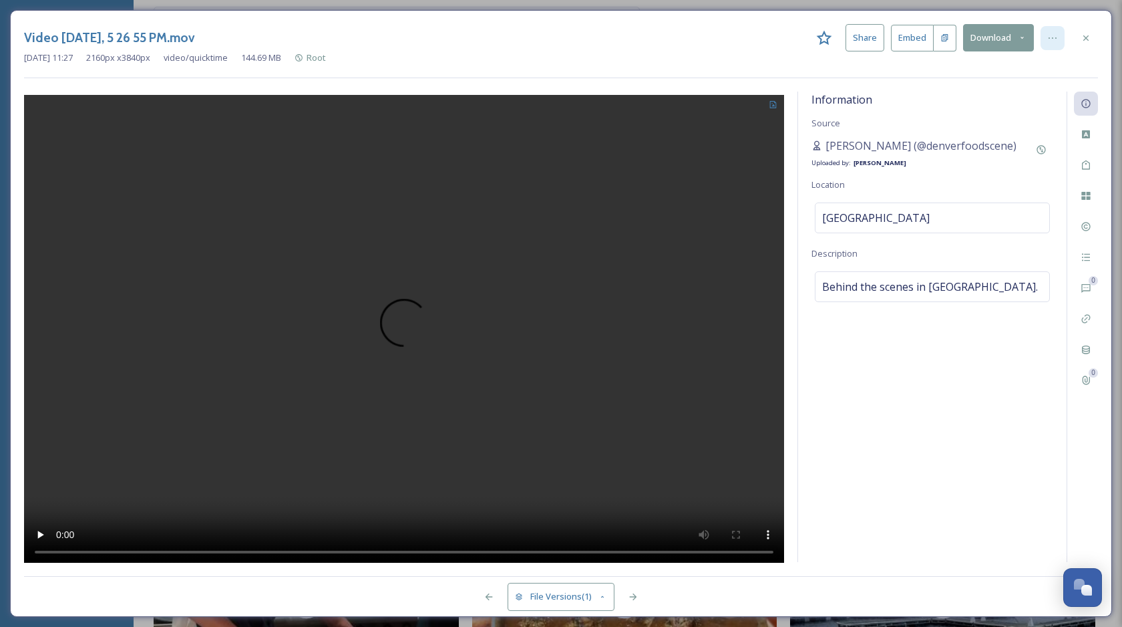
click at [1053, 37] on icon at bounding box center [1053, 37] width 8 height 1
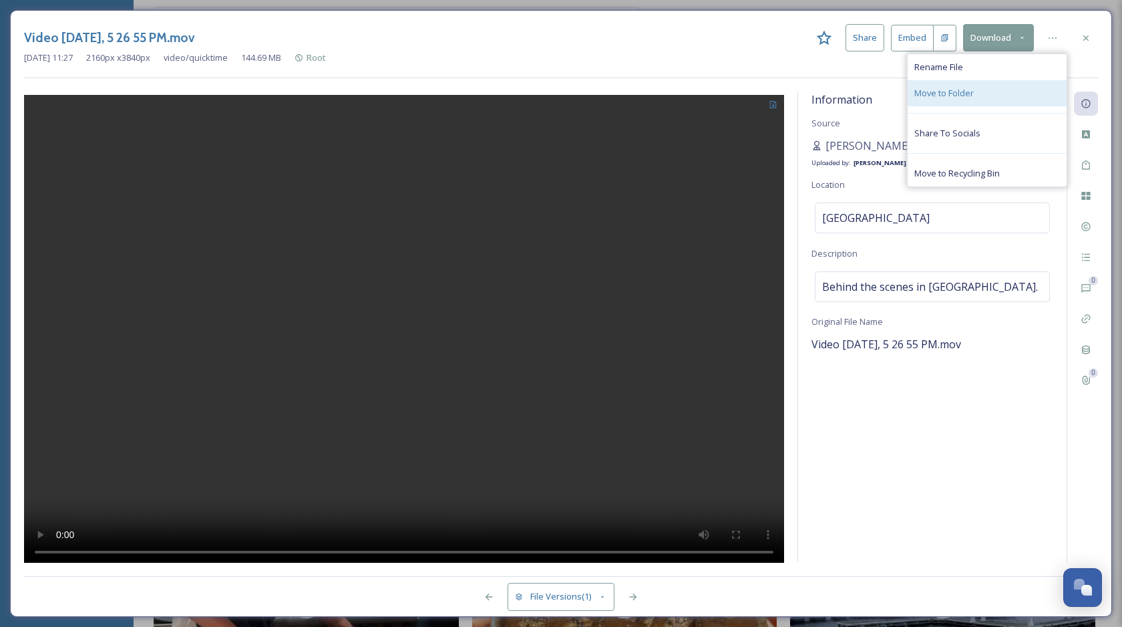
click at [1001, 84] on div "Move to Folder" at bounding box center [987, 93] width 159 height 26
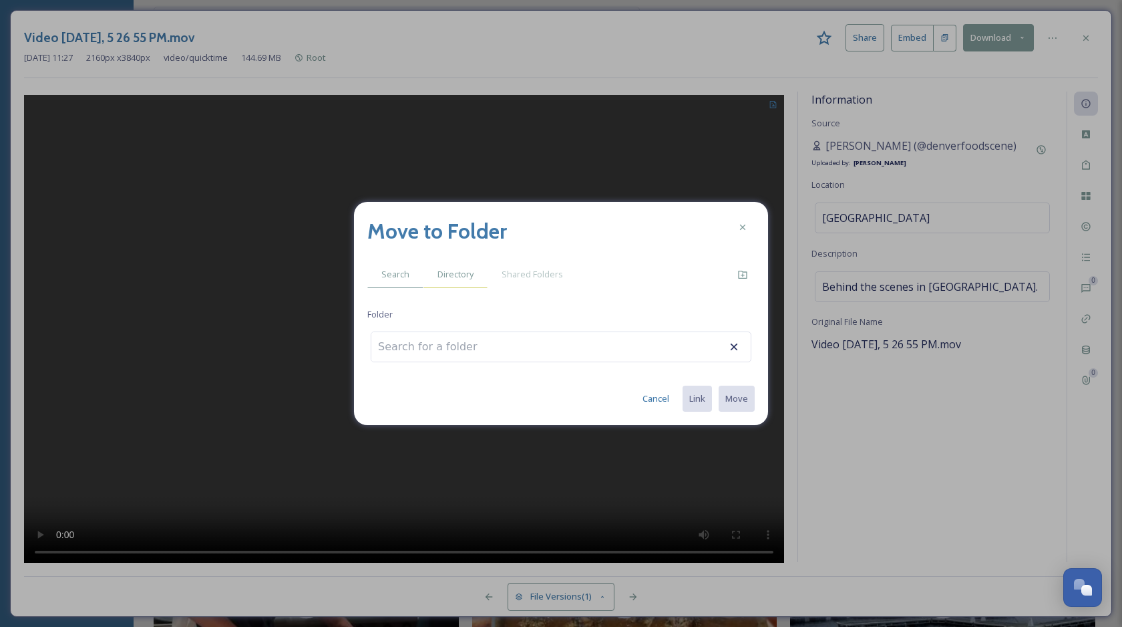
click at [457, 271] on span "Directory" at bounding box center [456, 274] width 36 height 13
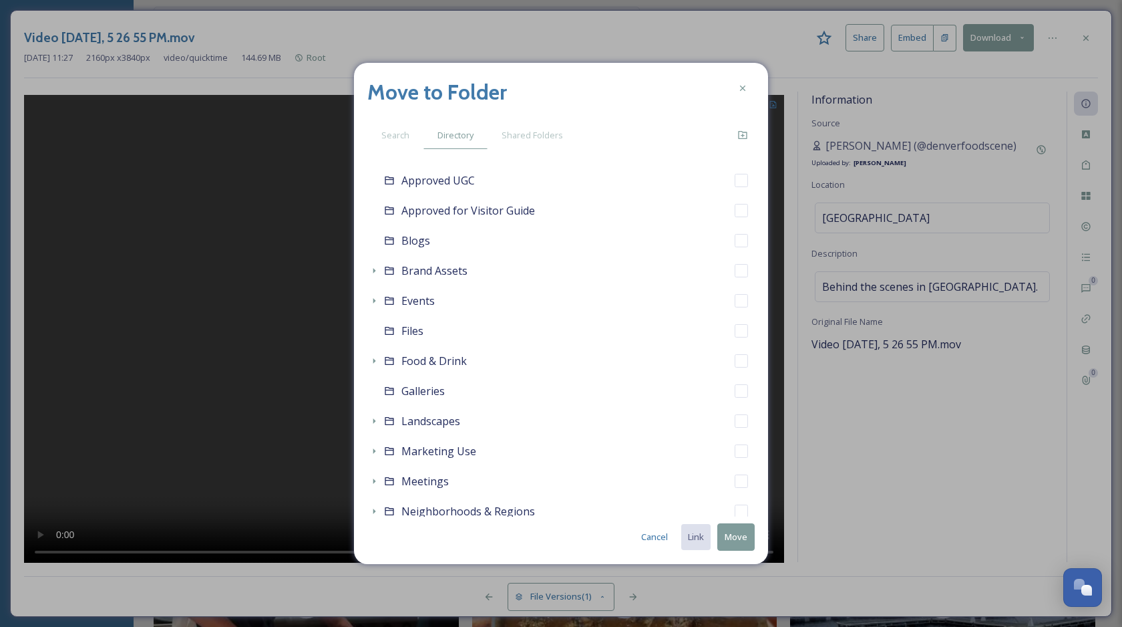
scroll to position [104, 0]
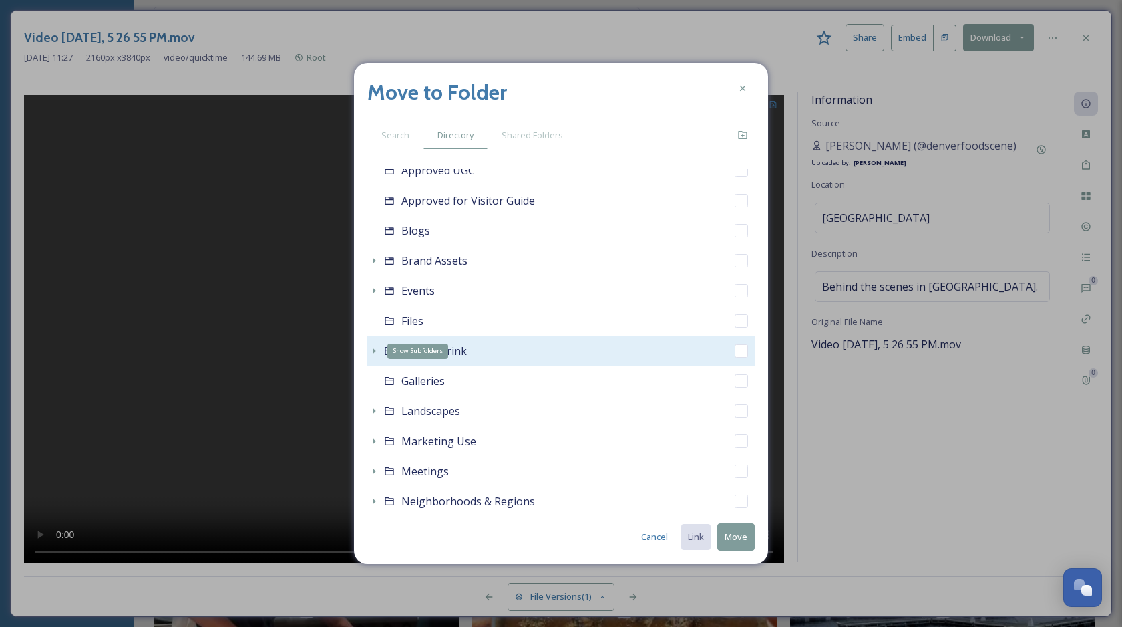
click at [370, 354] on icon at bounding box center [374, 350] width 11 height 11
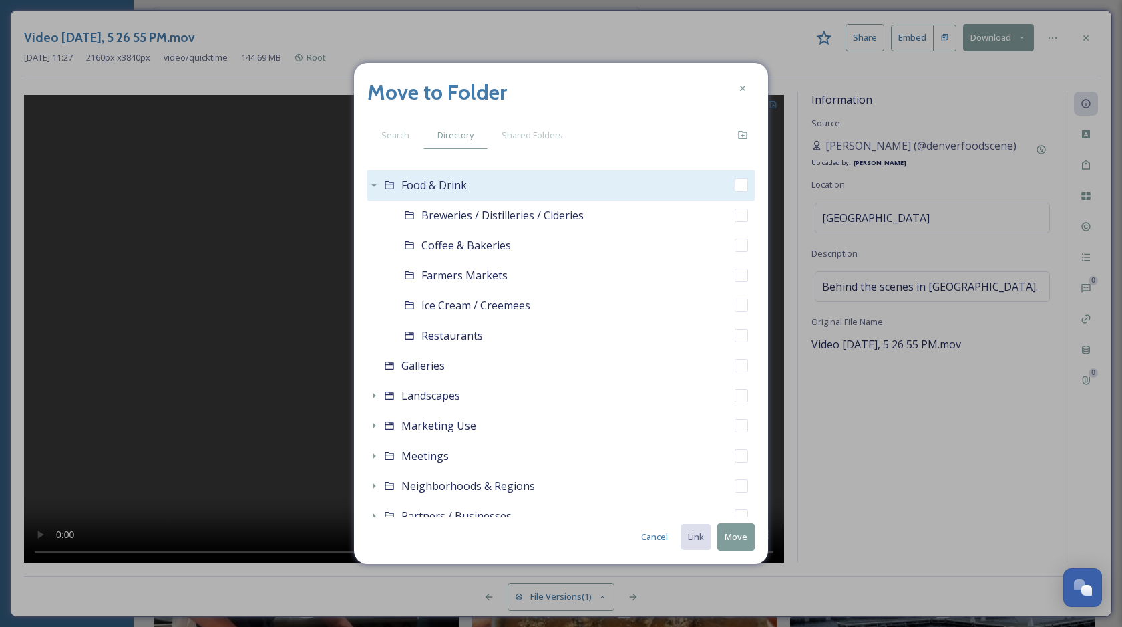
scroll to position [273, 0]
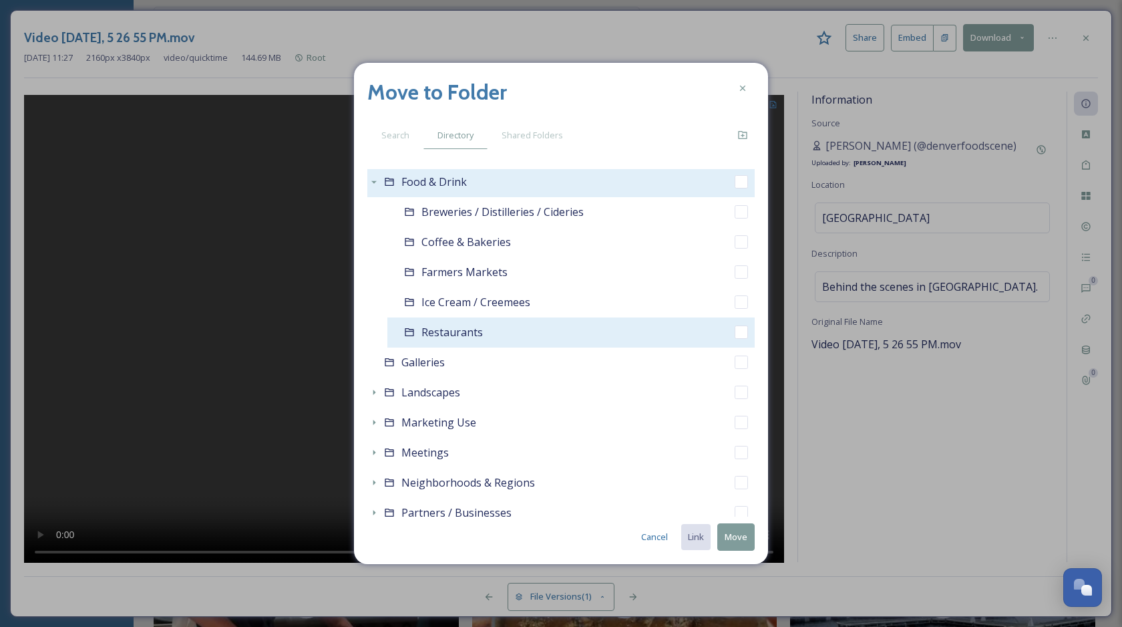
click at [743, 337] on input "checkbox" at bounding box center [741, 331] width 13 height 13
checkbox input "true"
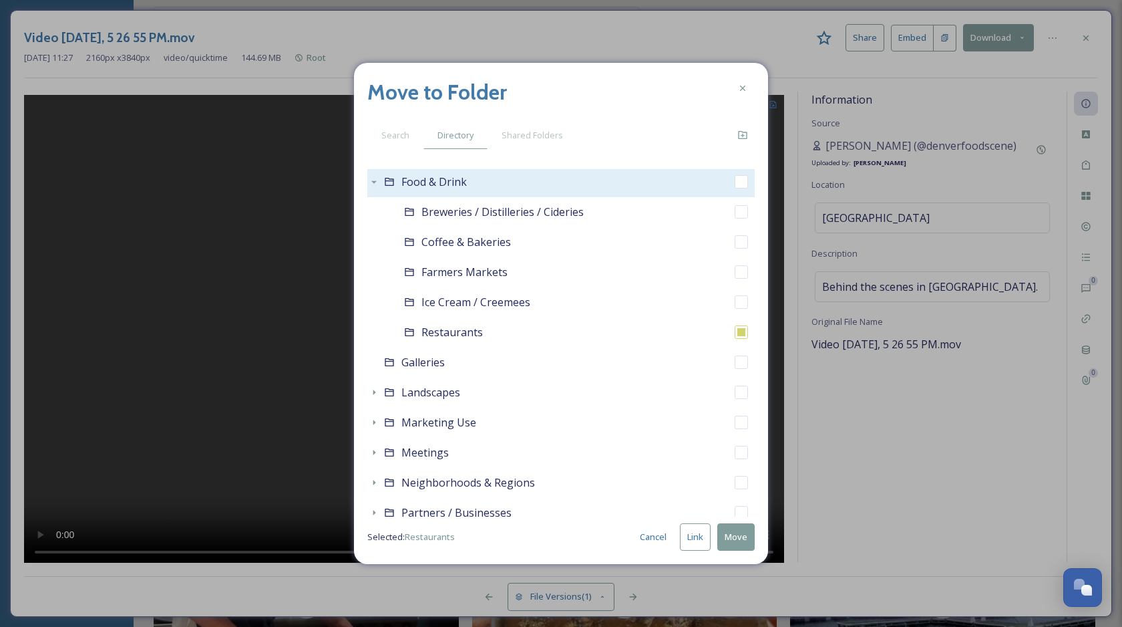
click at [697, 537] on button "Link" at bounding box center [695, 536] width 31 height 27
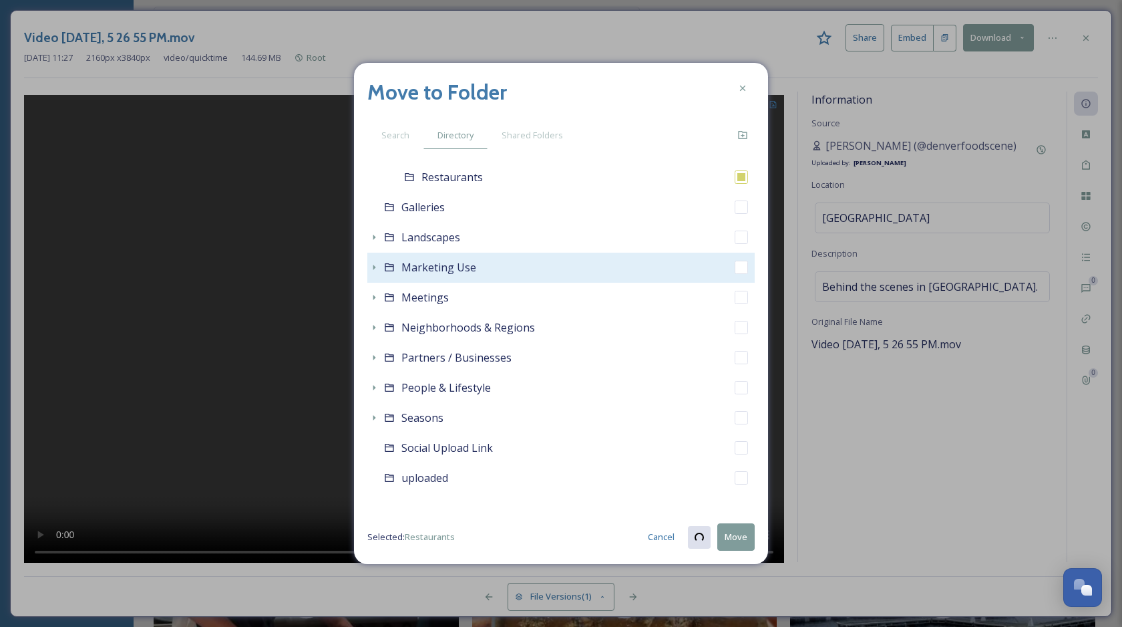
scroll to position [437, 0]
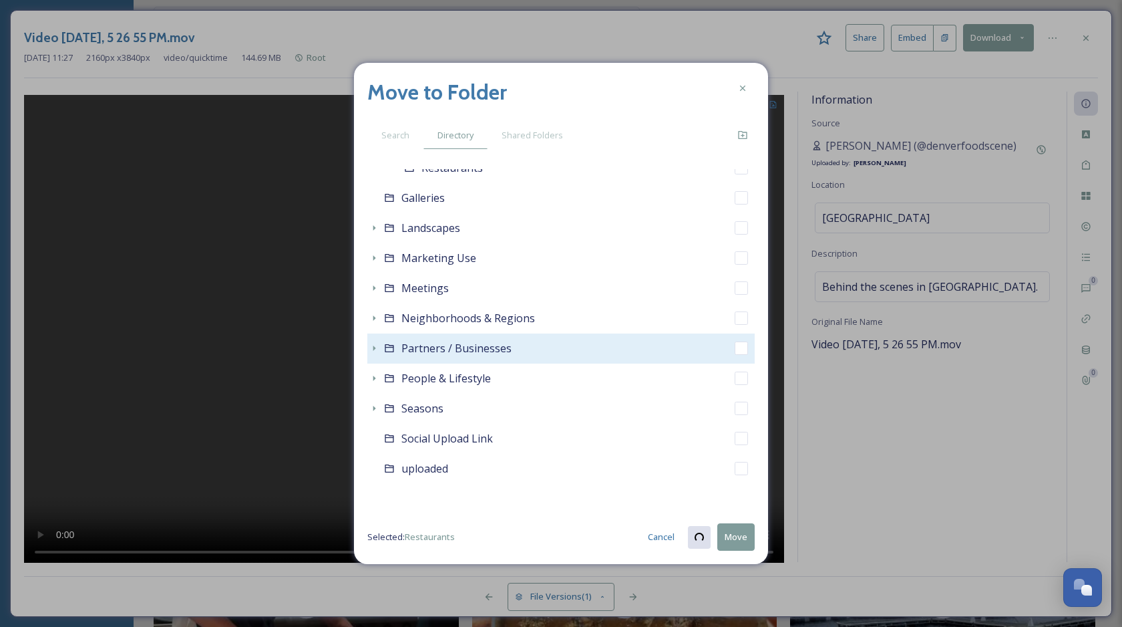
checkbox input "true"
checkbox input "false"
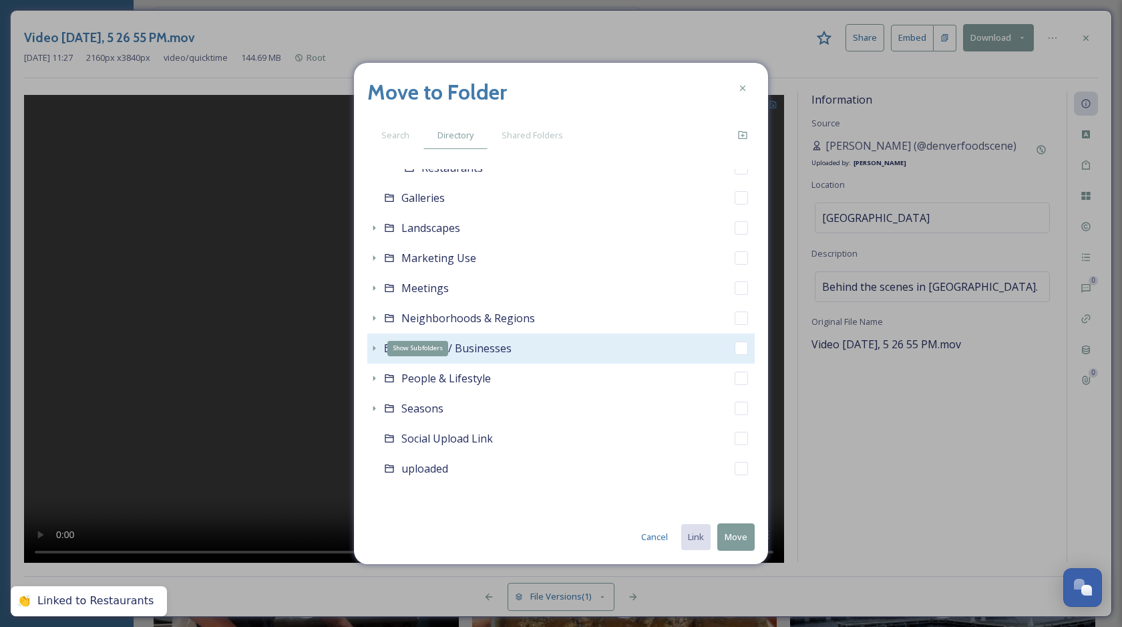
click at [373, 347] on icon at bounding box center [374, 348] width 11 height 11
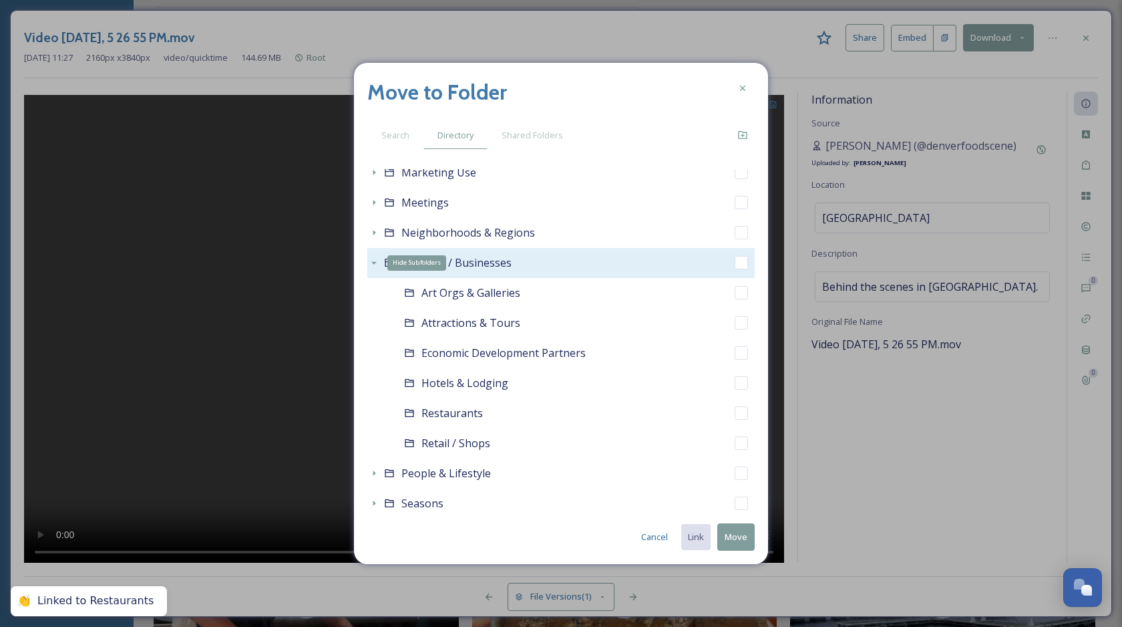
scroll to position [587, 0]
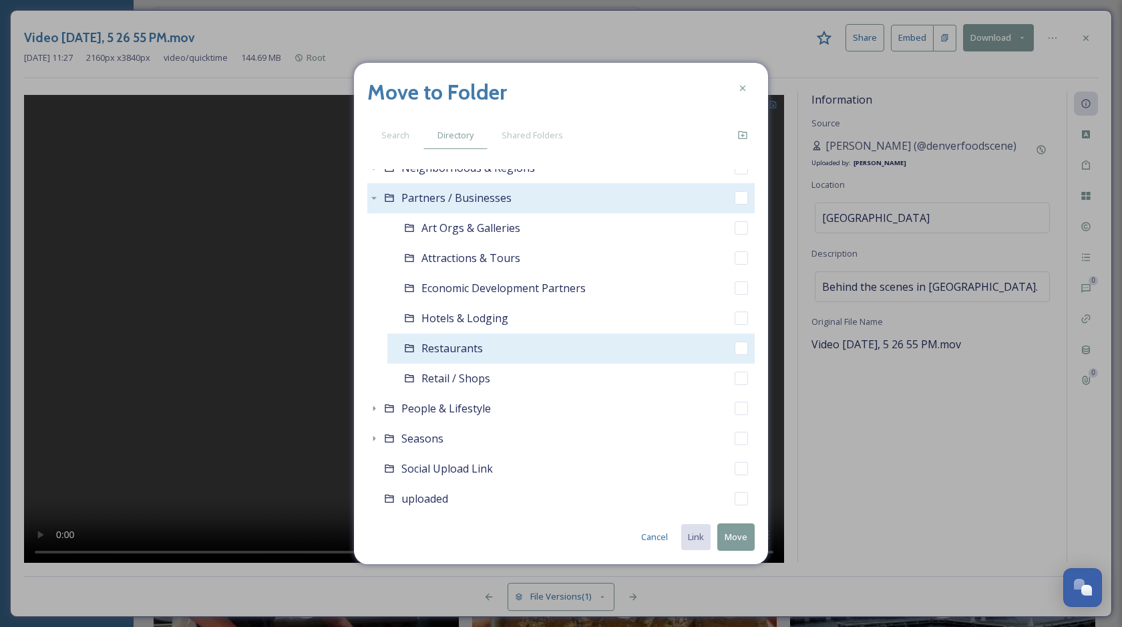
click at [740, 348] on input "checkbox" at bounding box center [741, 347] width 13 height 13
checkbox input "true"
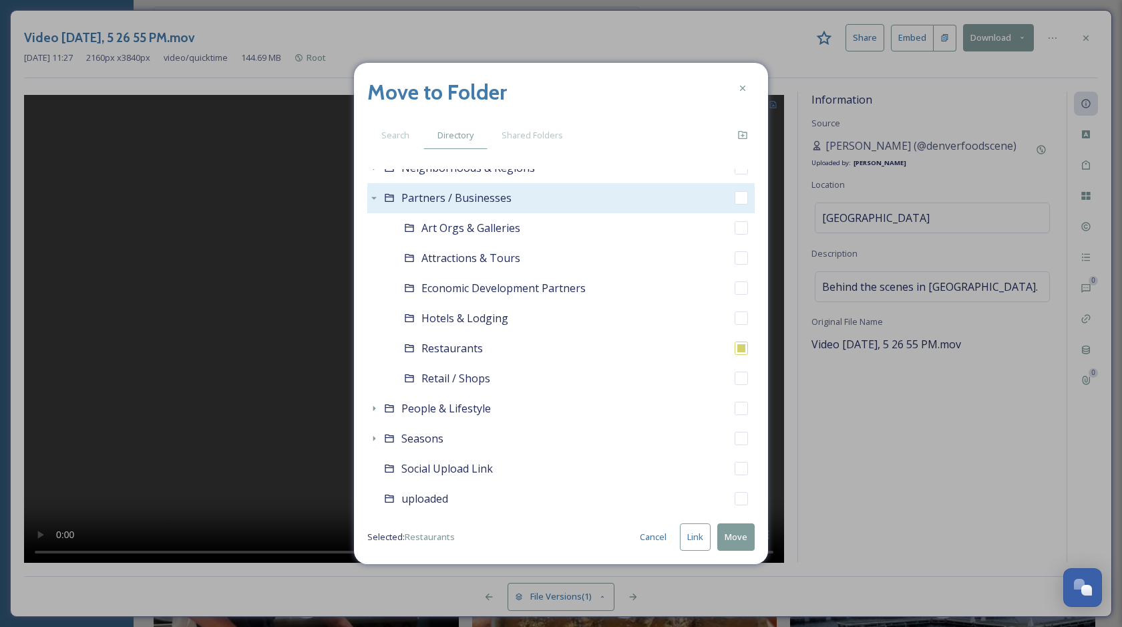
click at [696, 534] on button "Link" at bounding box center [695, 536] width 31 height 27
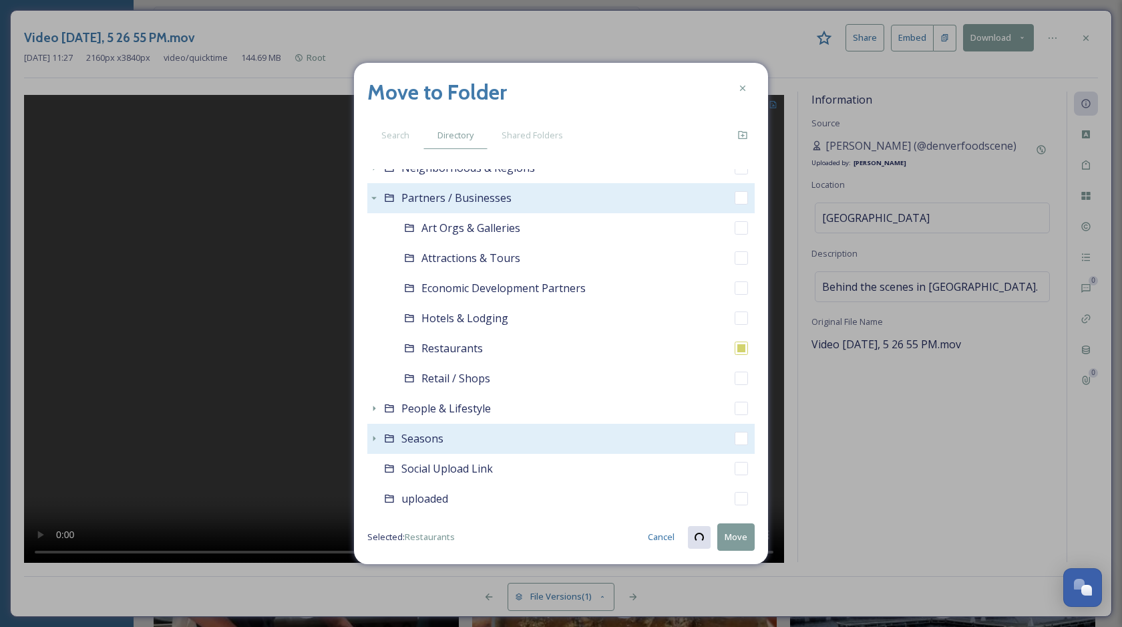
scroll to position [617, 0]
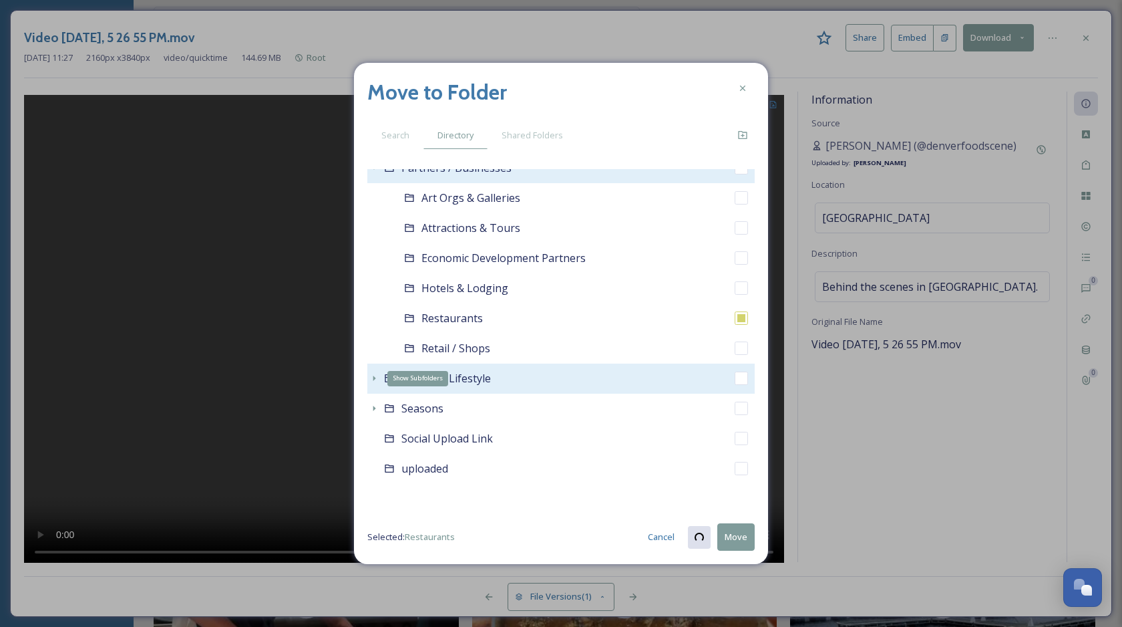
click at [370, 377] on icon at bounding box center [374, 378] width 11 height 11
checkbox input "true"
checkbox input "false"
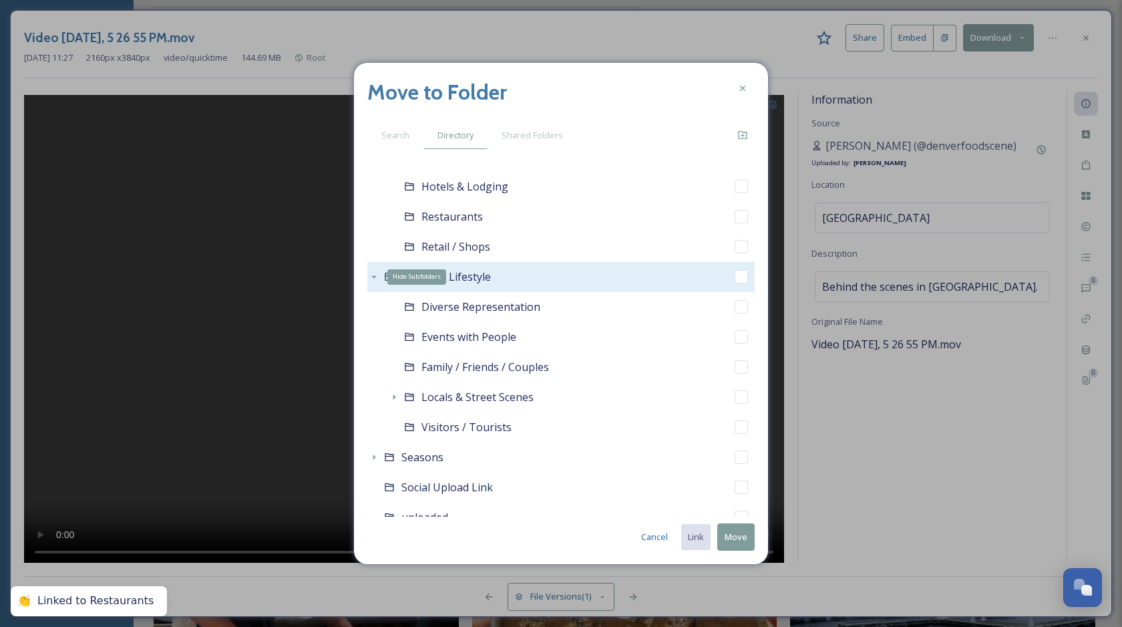
scroll to position [768, 0]
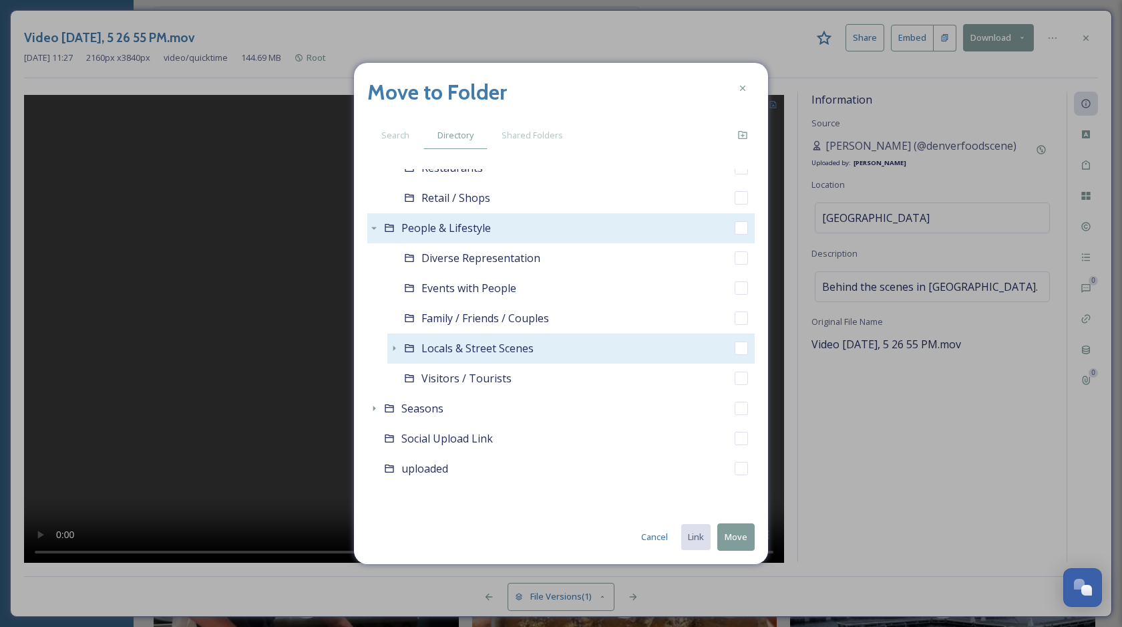
click at [744, 349] on input "checkbox" at bounding box center [741, 347] width 13 height 13
checkbox input "true"
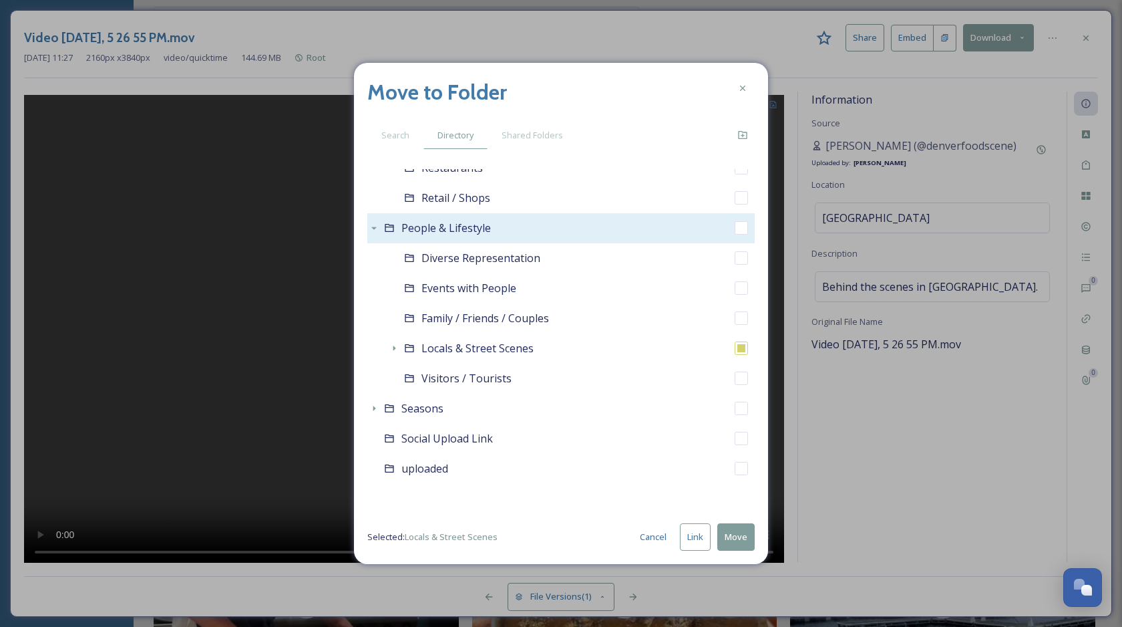
click at [697, 542] on button "Link" at bounding box center [695, 536] width 31 height 27
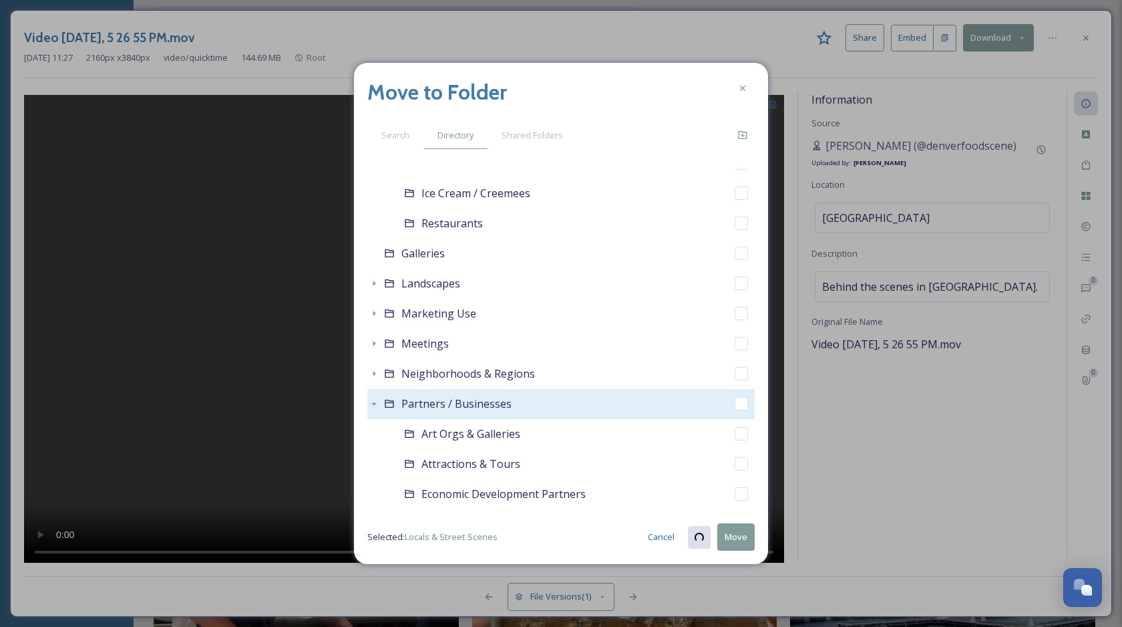
checkbox input "true"
checkbox input "false"
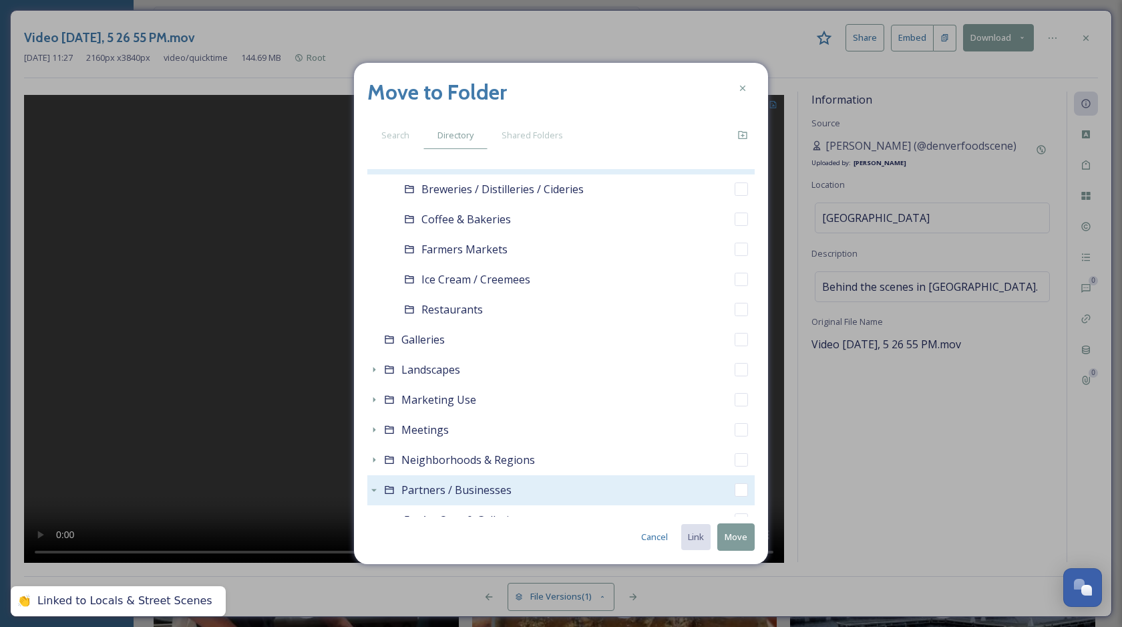
scroll to position [297, 0]
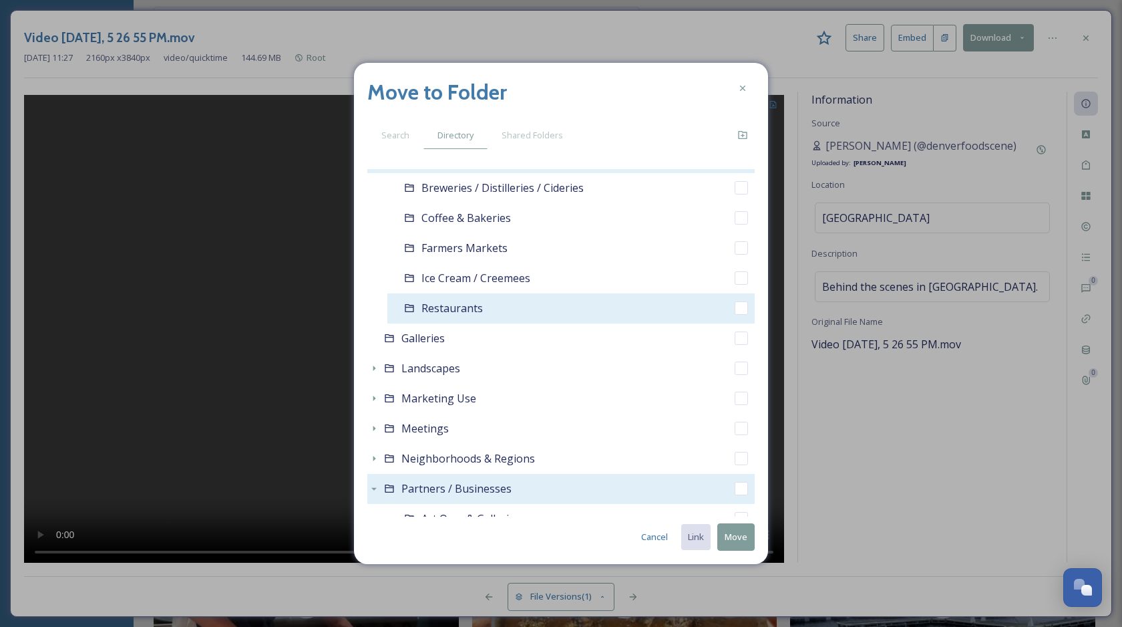
click at [742, 311] on input "checkbox" at bounding box center [741, 307] width 13 height 13
checkbox input "true"
checkbox input "false"
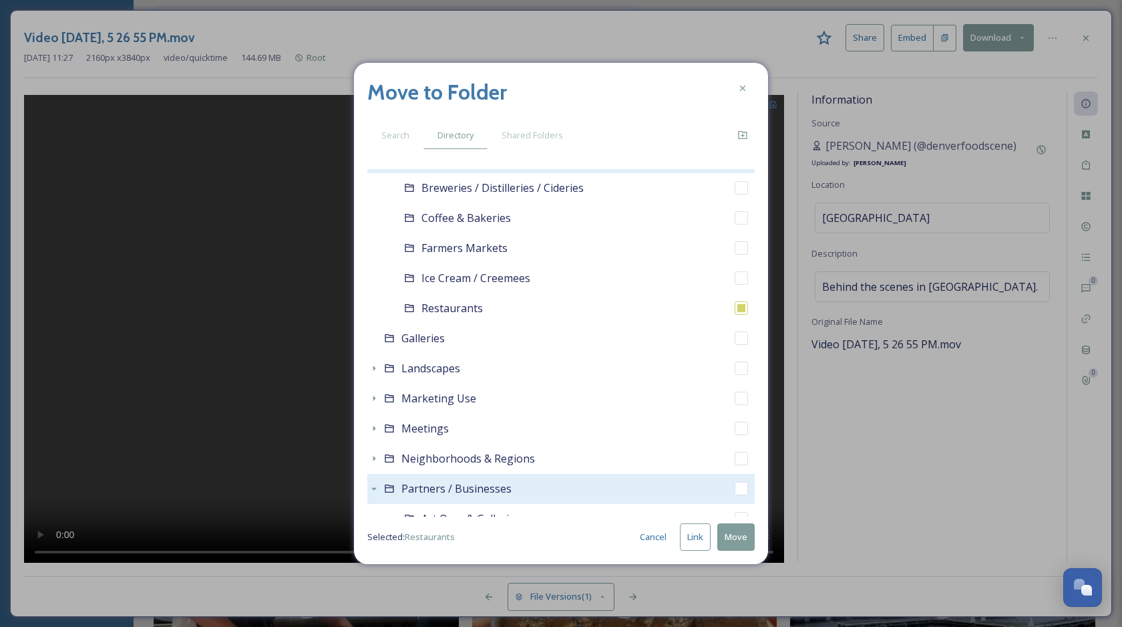
click at [738, 539] on button "Move" at bounding box center [735, 536] width 37 height 27
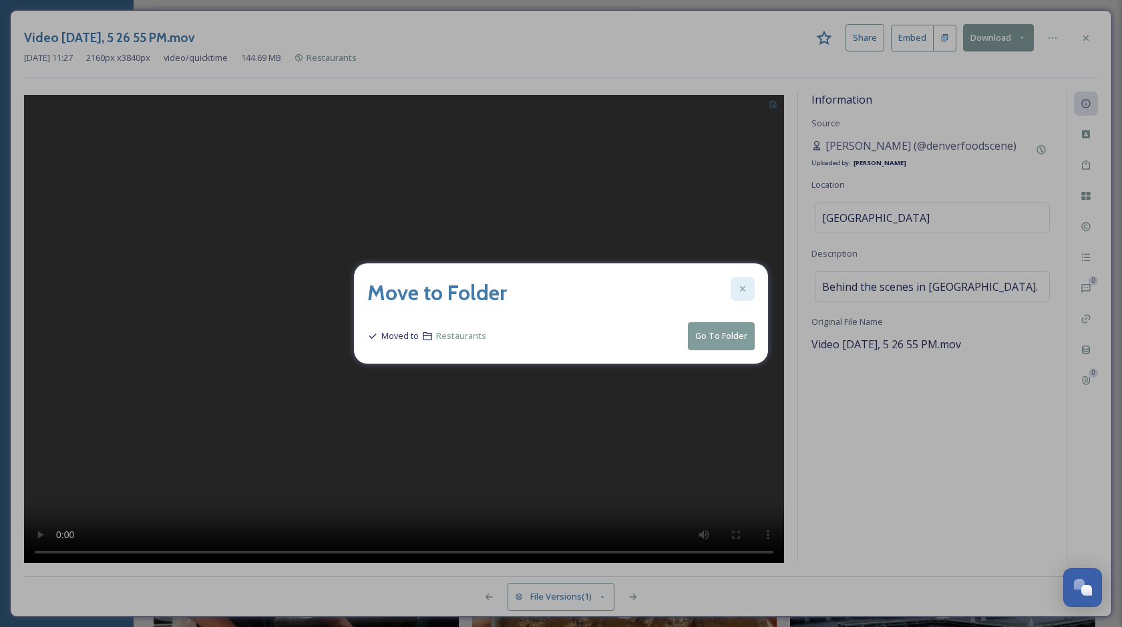
click at [743, 291] on icon at bounding box center [743, 288] width 11 height 11
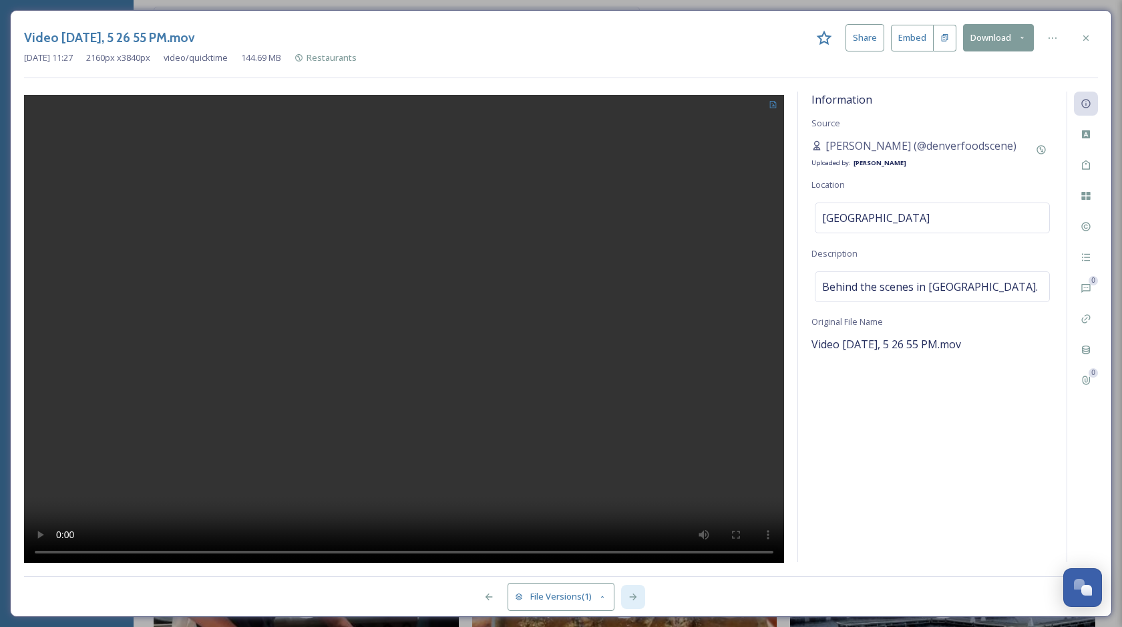
click at [627, 595] on div at bounding box center [633, 597] width 24 height 24
click at [1082, 40] on icon at bounding box center [1086, 38] width 11 height 11
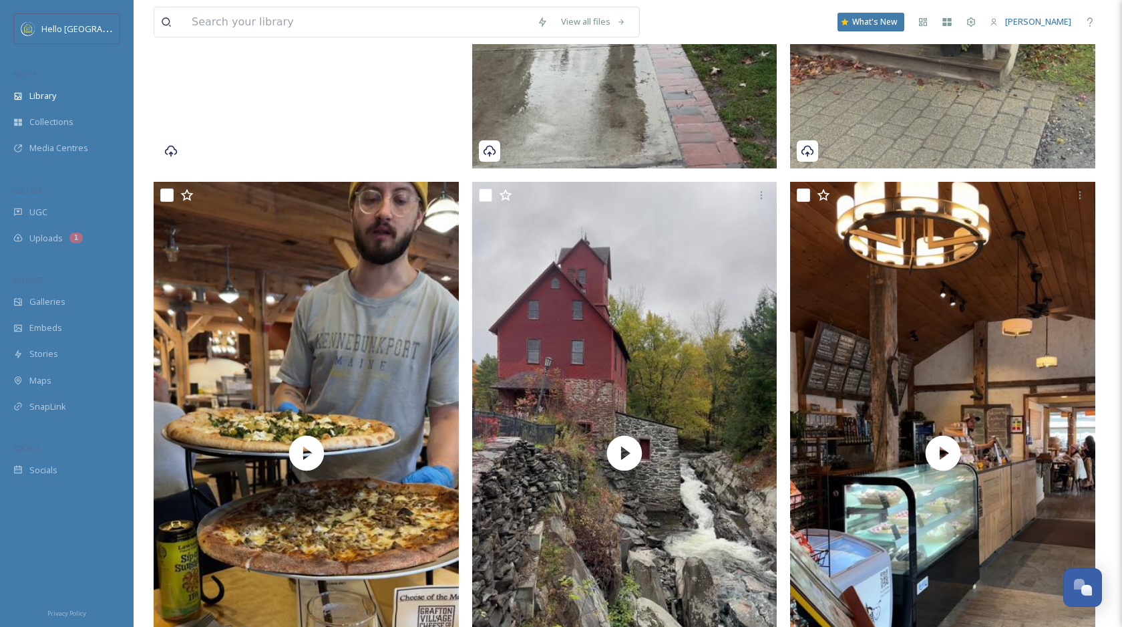
scroll to position [1380, 0]
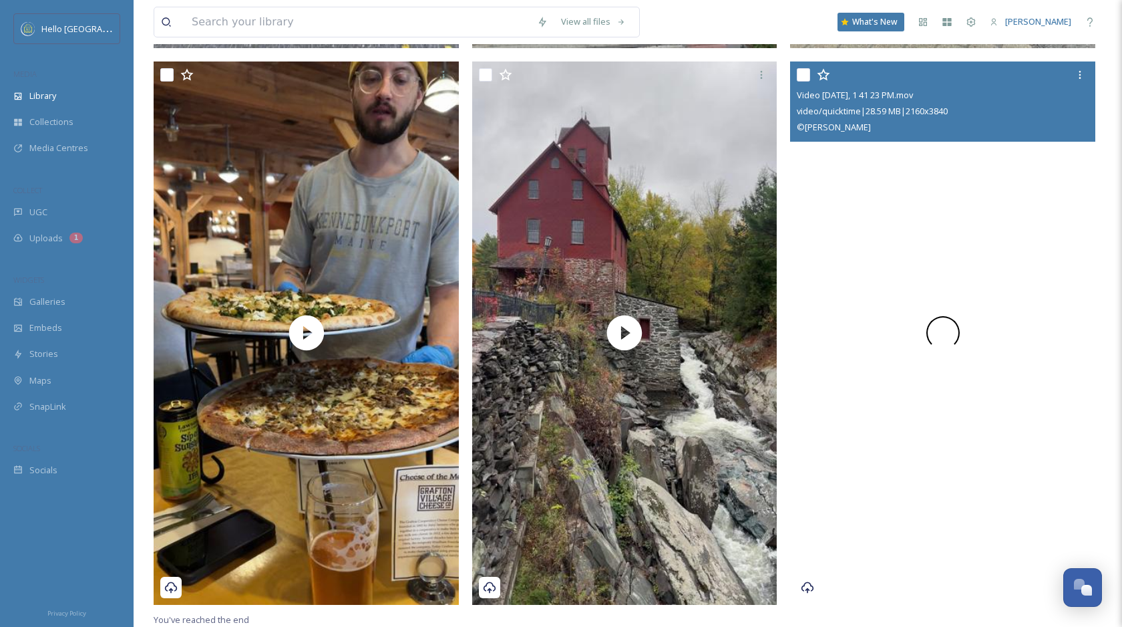
click at [880, 337] on div at bounding box center [942, 332] width 305 height 542
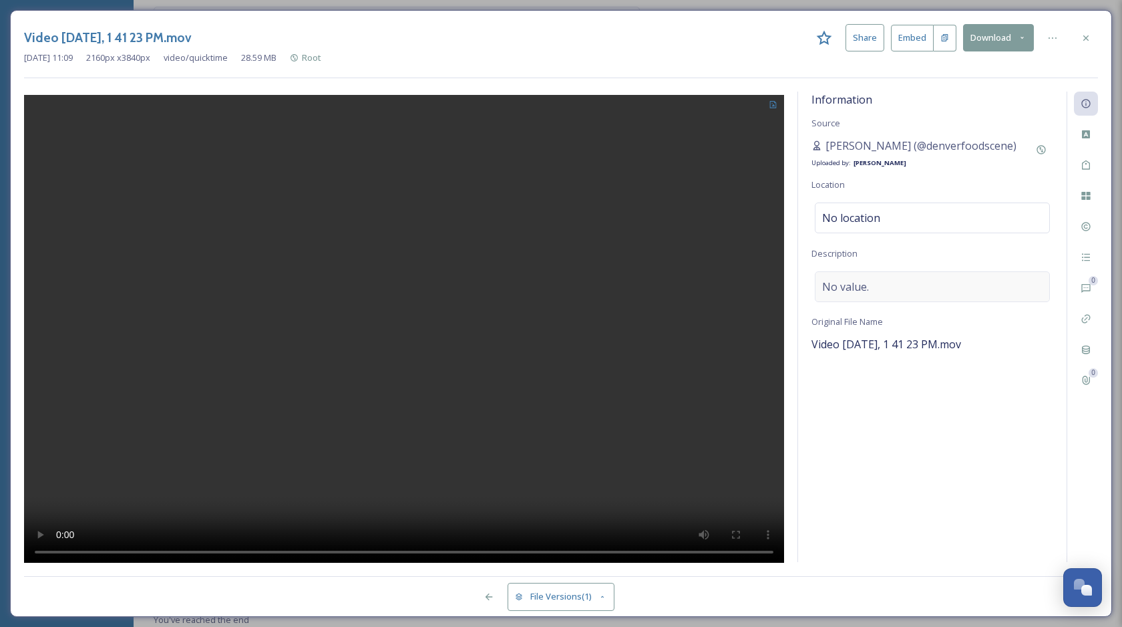
click at [850, 275] on div "No value." at bounding box center [932, 286] width 235 height 31
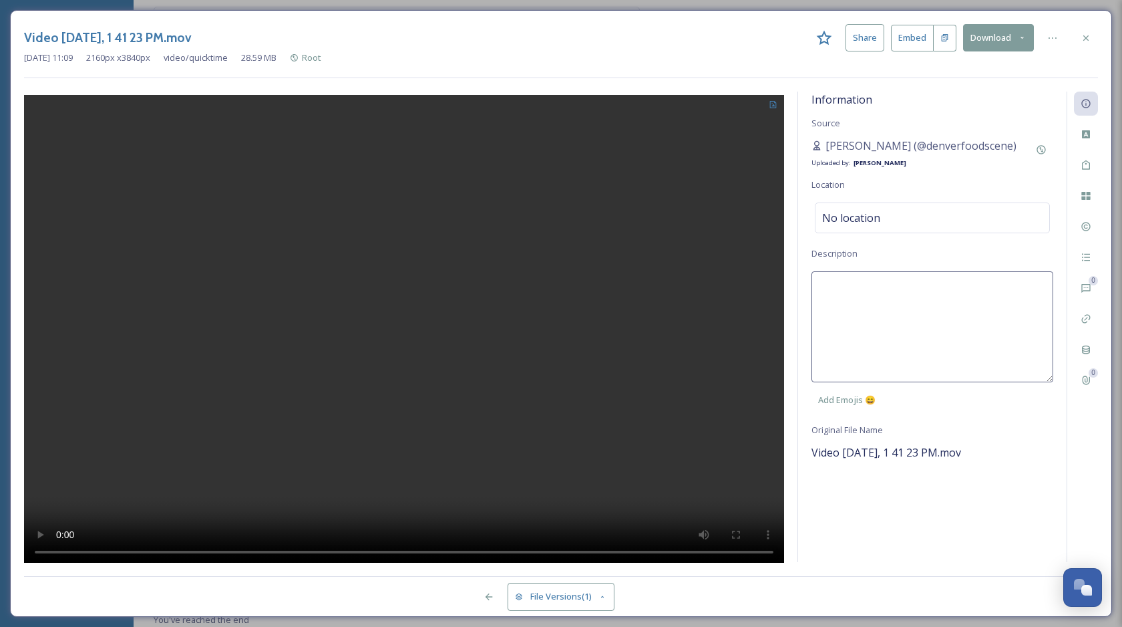
click at [860, 281] on textarea at bounding box center [933, 326] width 242 height 111
click at [887, 285] on textarea "[GEOGRAPHIC_DATA]" at bounding box center [933, 326] width 242 height 111
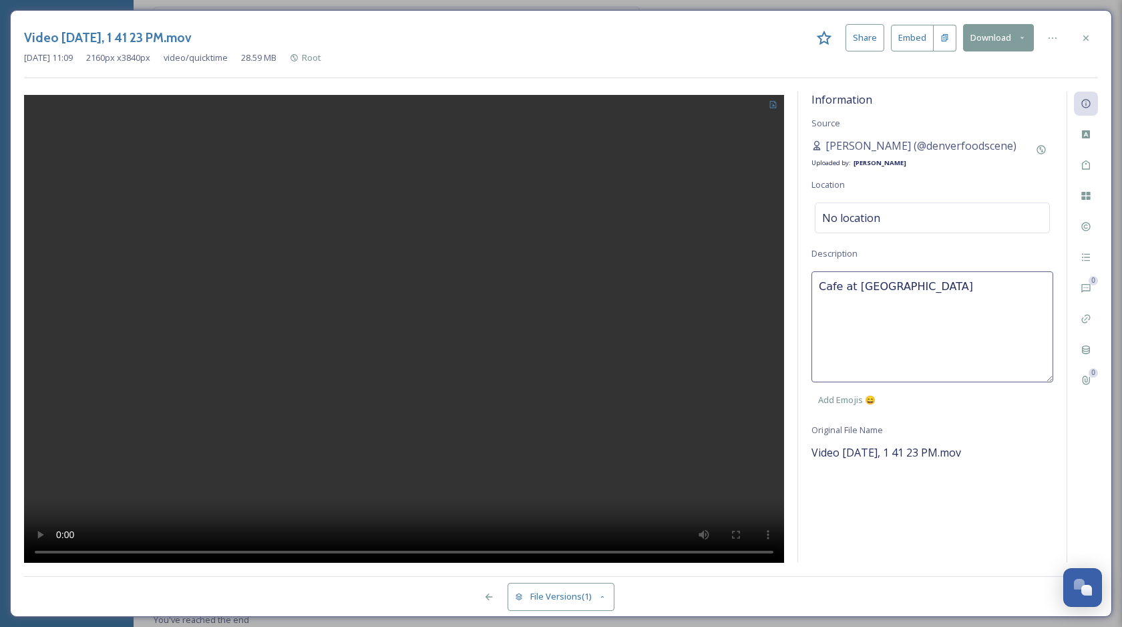
type textarea "Cafe at [GEOGRAPHIC_DATA]."
click at [853, 216] on span "No location" at bounding box center [851, 218] width 58 height 16
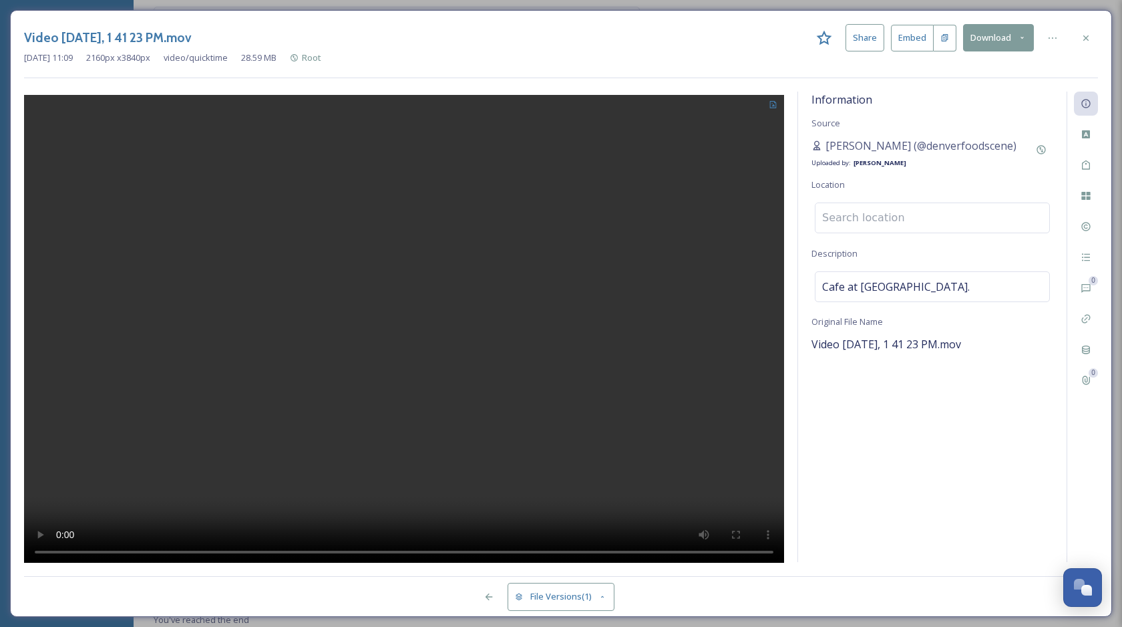
click at [874, 219] on input at bounding box center [933, 217] width 234 height 29
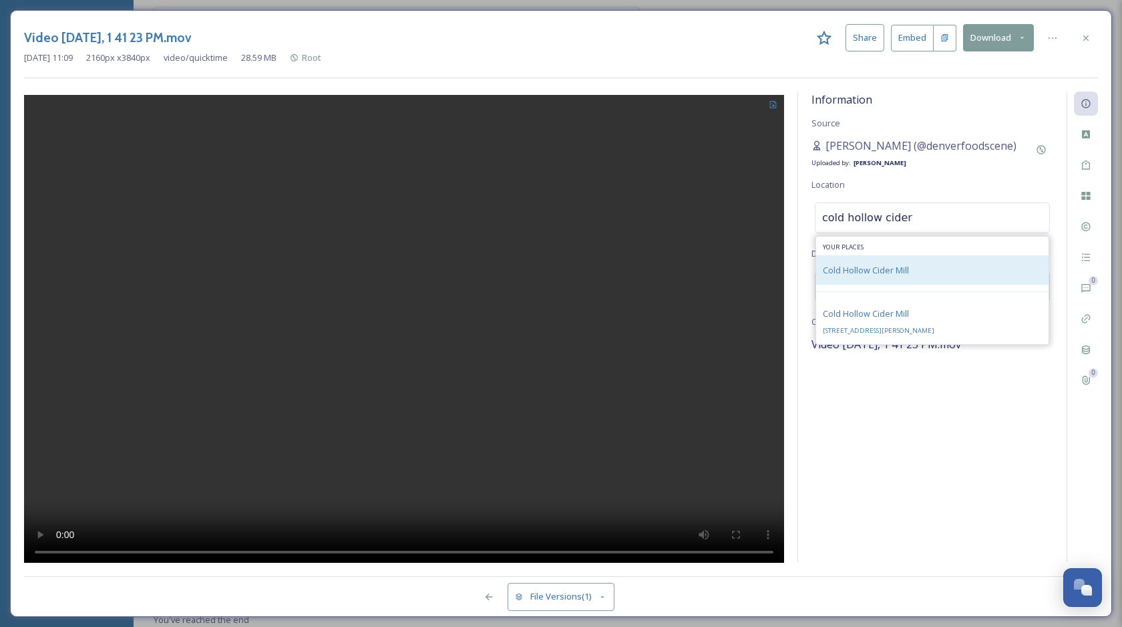
type input "cold hollow cider"
click at [911, 276] on div "Cold Hollow Cider Mill" at bounding box center [932, 269] width 232 height 29
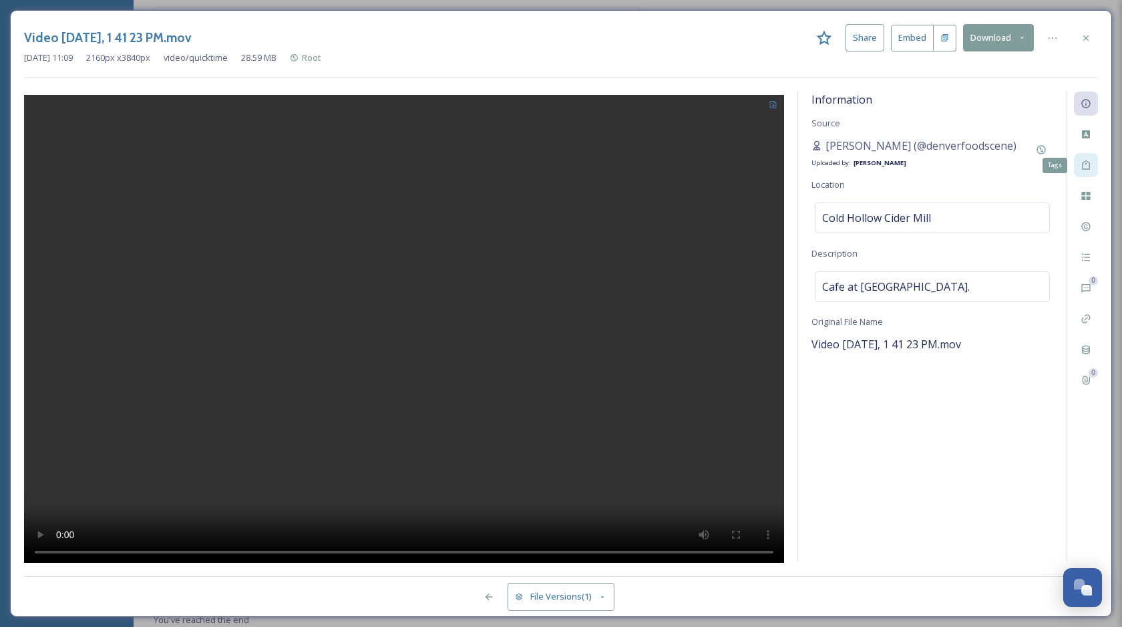
click at [1092, 160] on div "Tags" at bounding box center [1086, 165] width 24 height 24
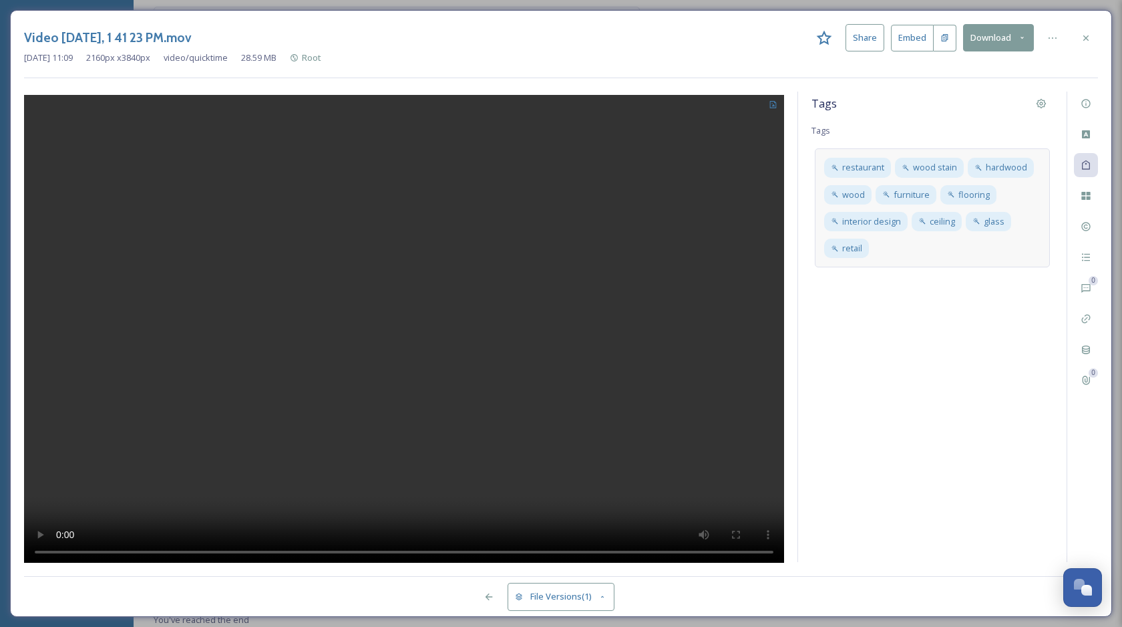
click at [928, 253] on div "restaurant wood stain hardwood wood furniture flooring interior design ceiling …" at bounding box center [932, 207] width 235 height 119
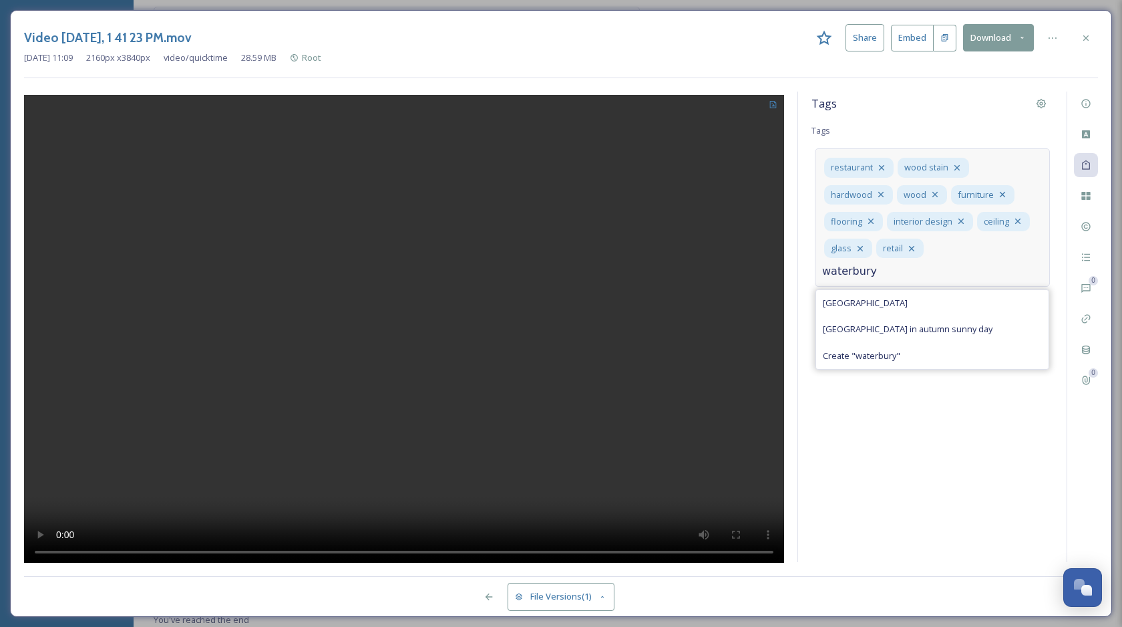
type input "waterbury"
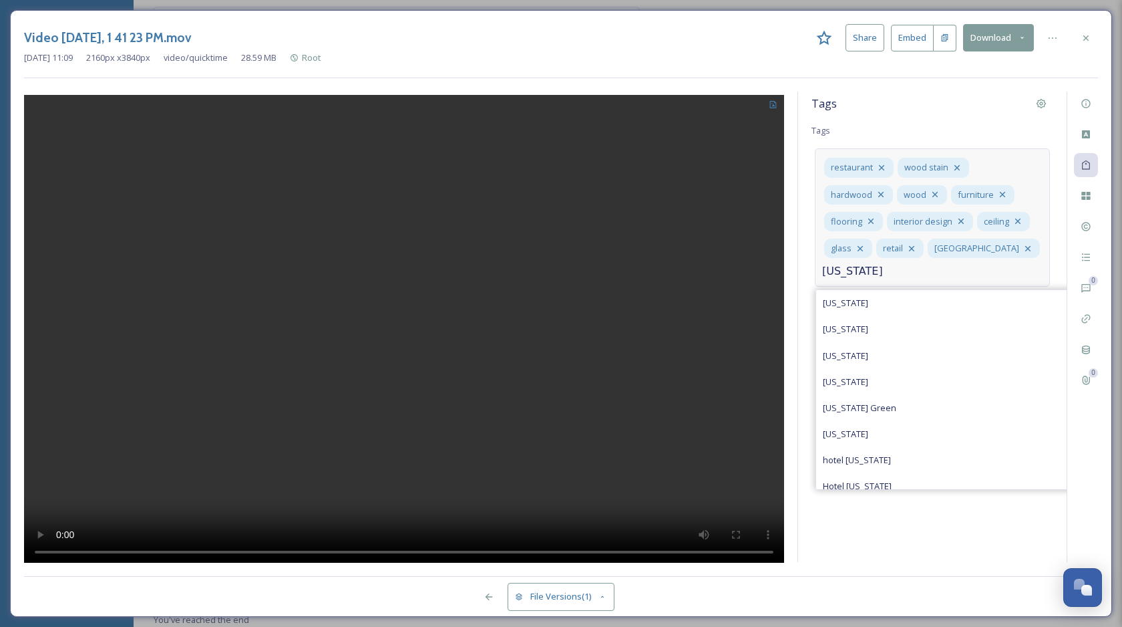
type input "[US_STATE]"
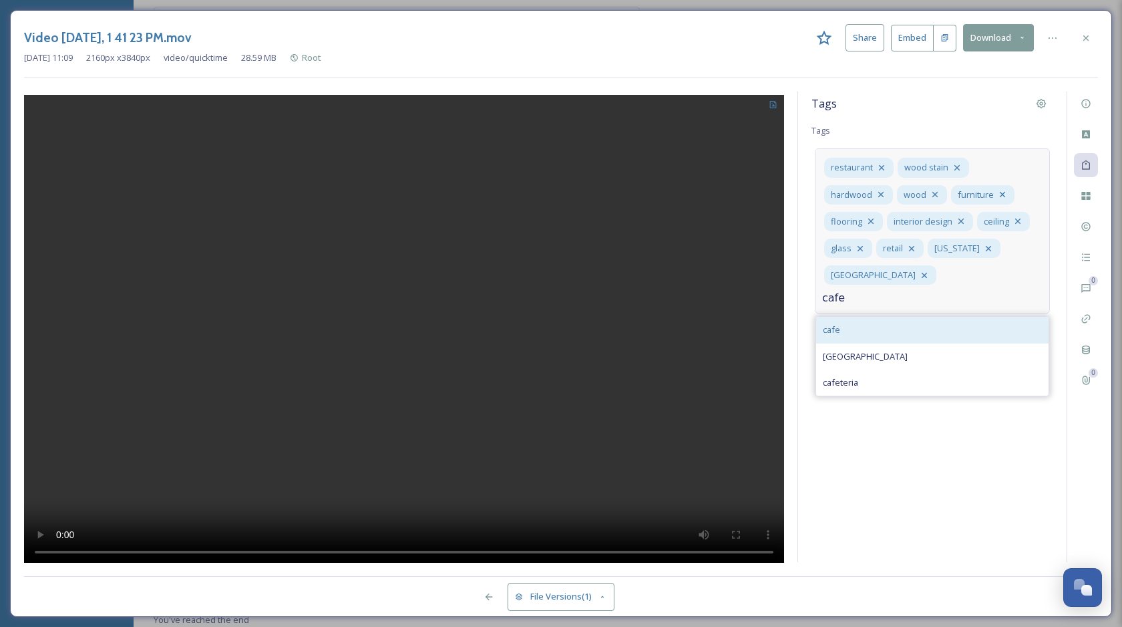
type input "cafe"
click at [886, 326] on div "cafe" at bounding box center [932, 330] width 232 height 26
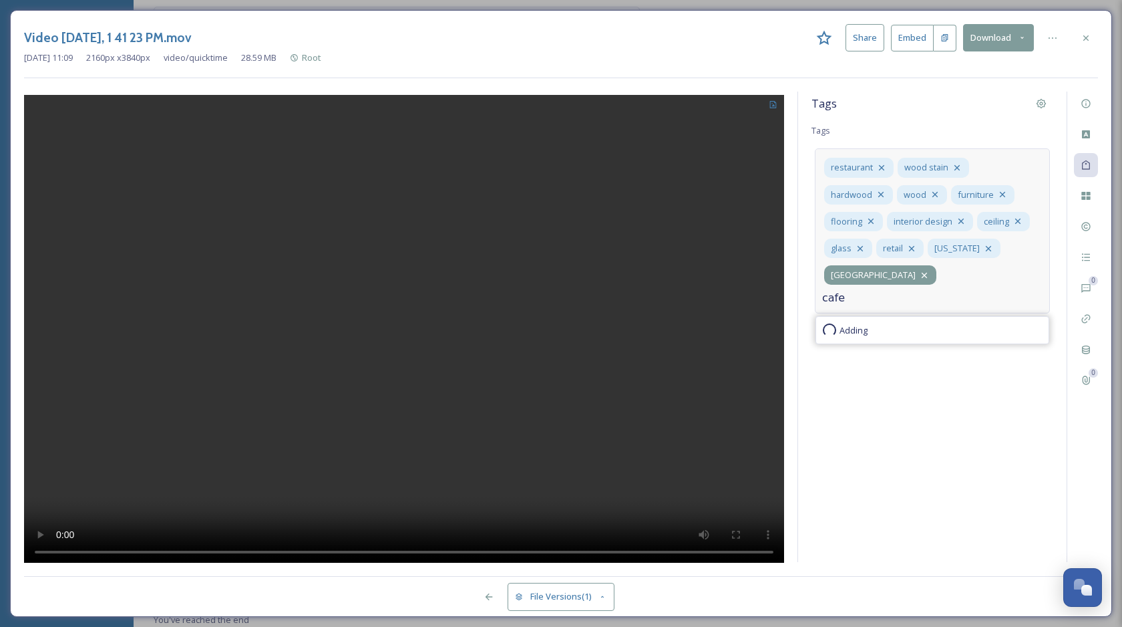
click at [919, 277] on icon at bounding box center [924, 275] width 11 height 11
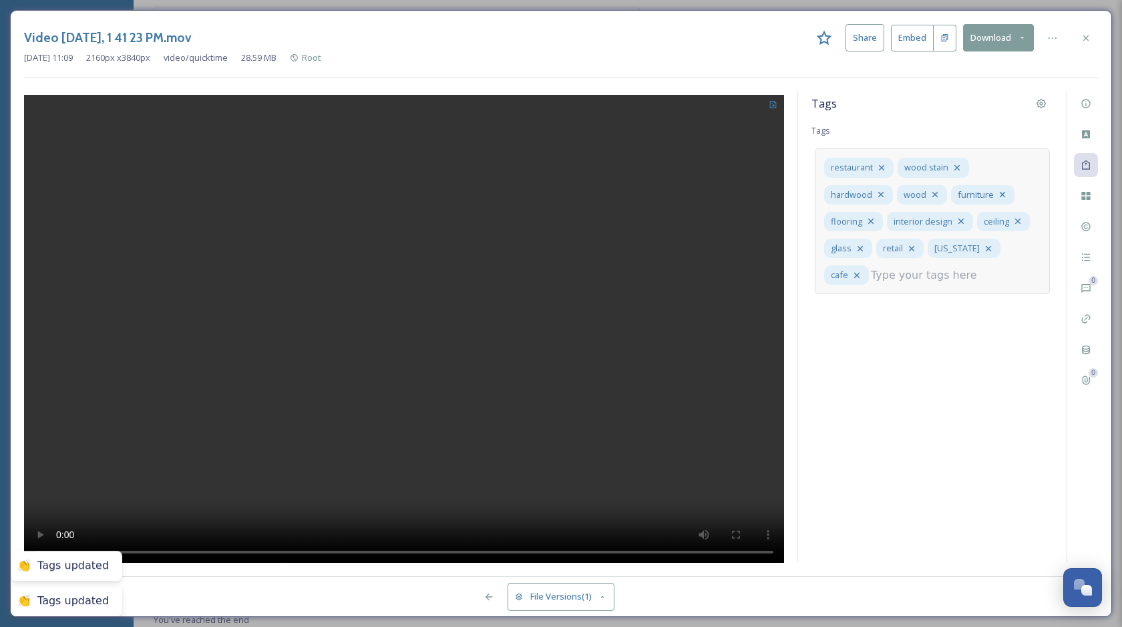
click at [919, 273] on input at bounding box center [938, 275] width 134 height 16
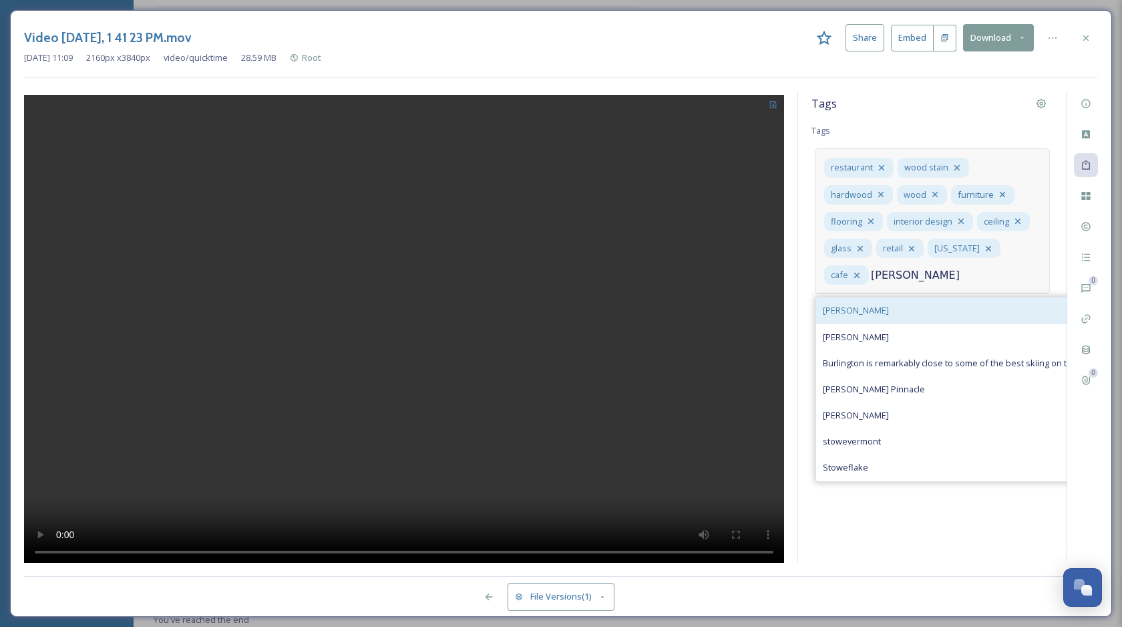
type input "[PERSON_NAME]"
click at [913, 313] on div "[PERSON_NAME]" at bounding box center [1101, 310] width 570 height 26
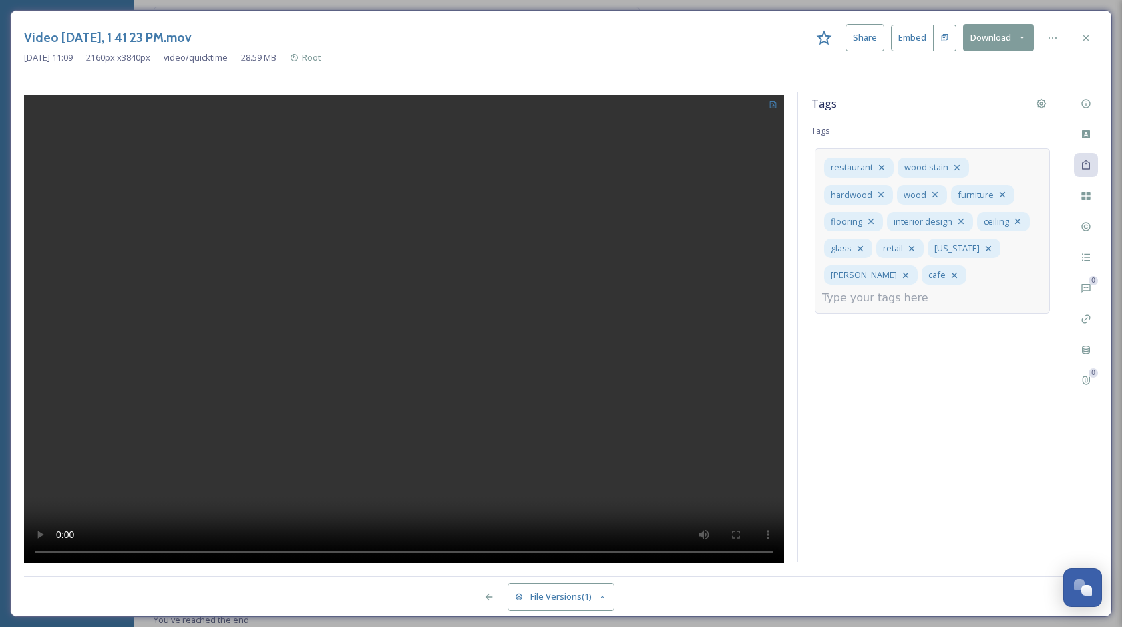
click at [883, 302] on input at bounding box center [889, 298] width 134 height 16
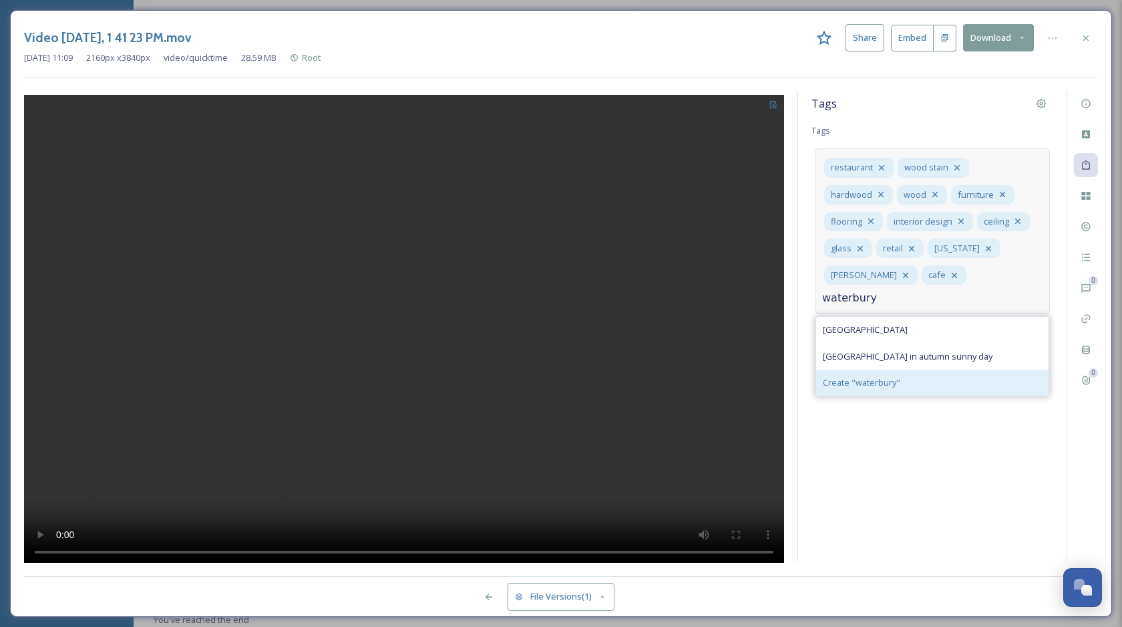
type input "waterbury"
click at [878, 373] on div "Create " waterbury "" at bounding box center [932, 382] width 232 height 26
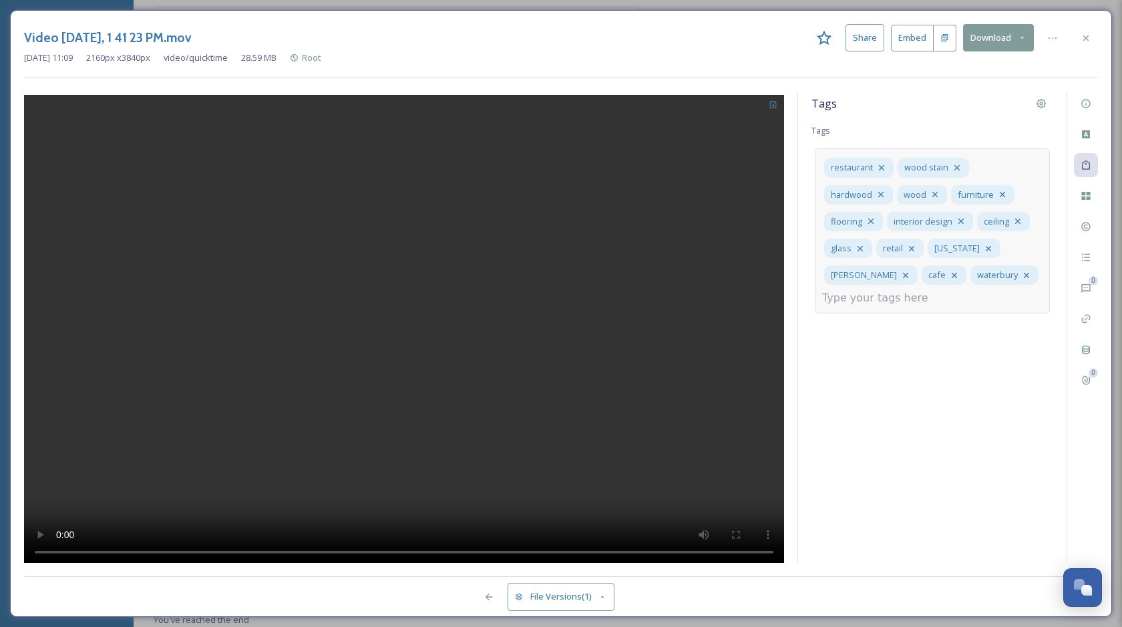
click at [899, 295] on input at bounding box center [889, 298] width 134 height 16
type input "cold hollow"
click at [901, 328] on div "cold hollow" at bounding box center [932, 330] width 232 height 26
click at [918, 387] on div "Tags Tags restaurant wood stain hardwood wood furniture flooring interior desig…" at bounding box center [932, 327] width 269 height 470
click at [985, 282] on div "restaurant wood stain hardwood wood furniture flooring interior design ceiling …" at bounding box center [932, 221] width 235 height 146
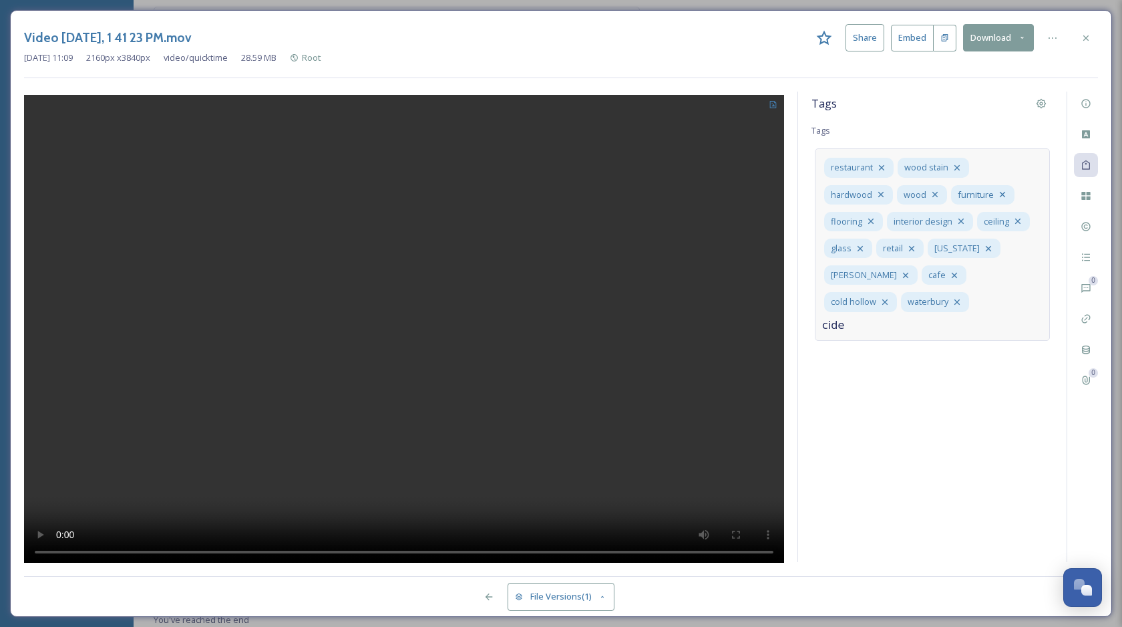
type input "cider"
click at [1047, 41] on div at bounding box center [1053, 38] width 24 height 24
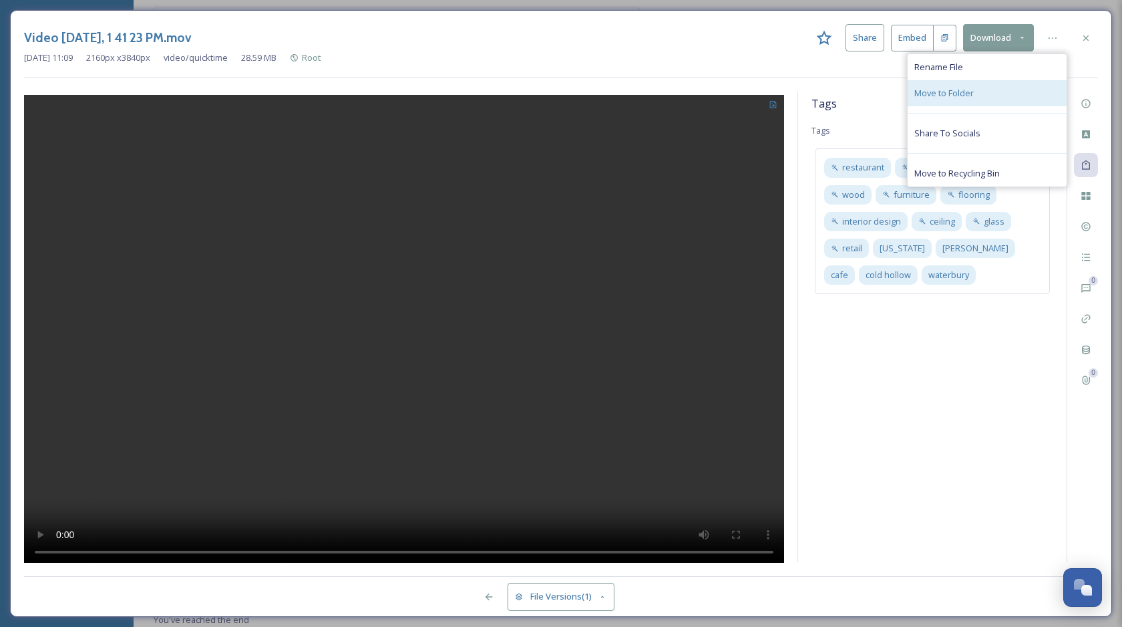
click at [988, 94] on div "Move to Folder" at bounding box center [987, 93] width 159 height 26
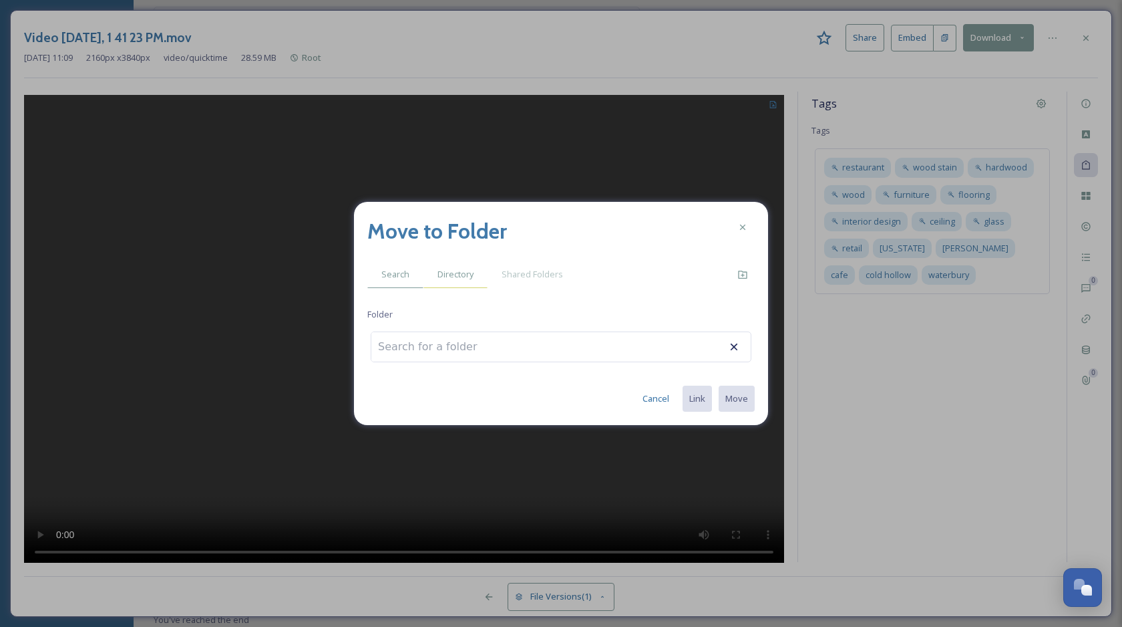
click at [462, 281] on div "Directory" at bounding box center [456, 274] width 64 height 27
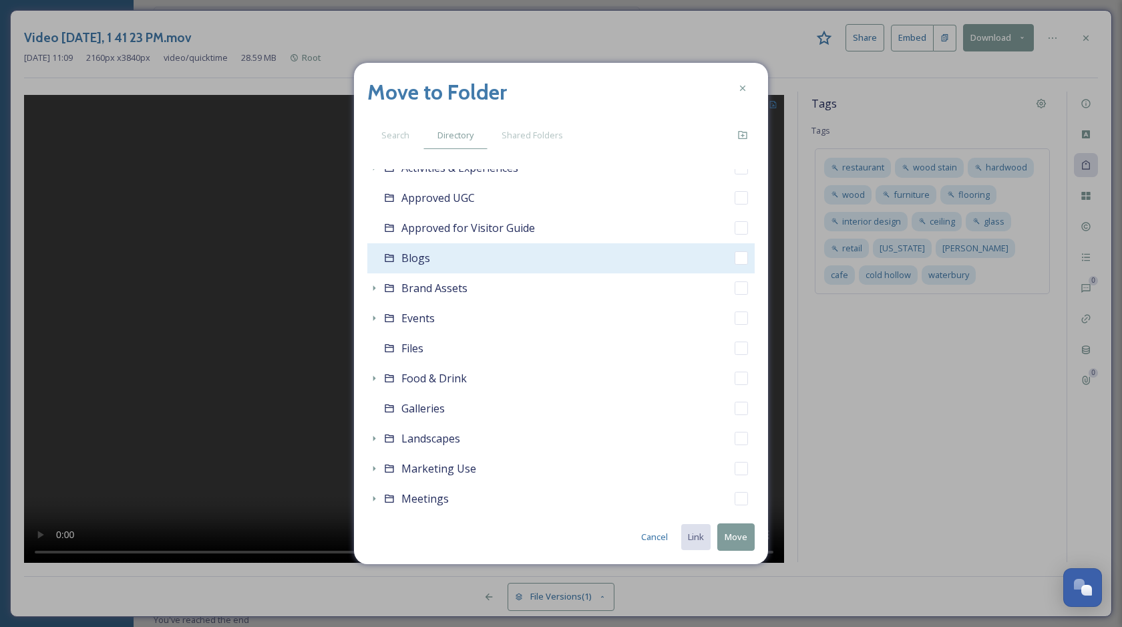
scroll to position [117, 0]
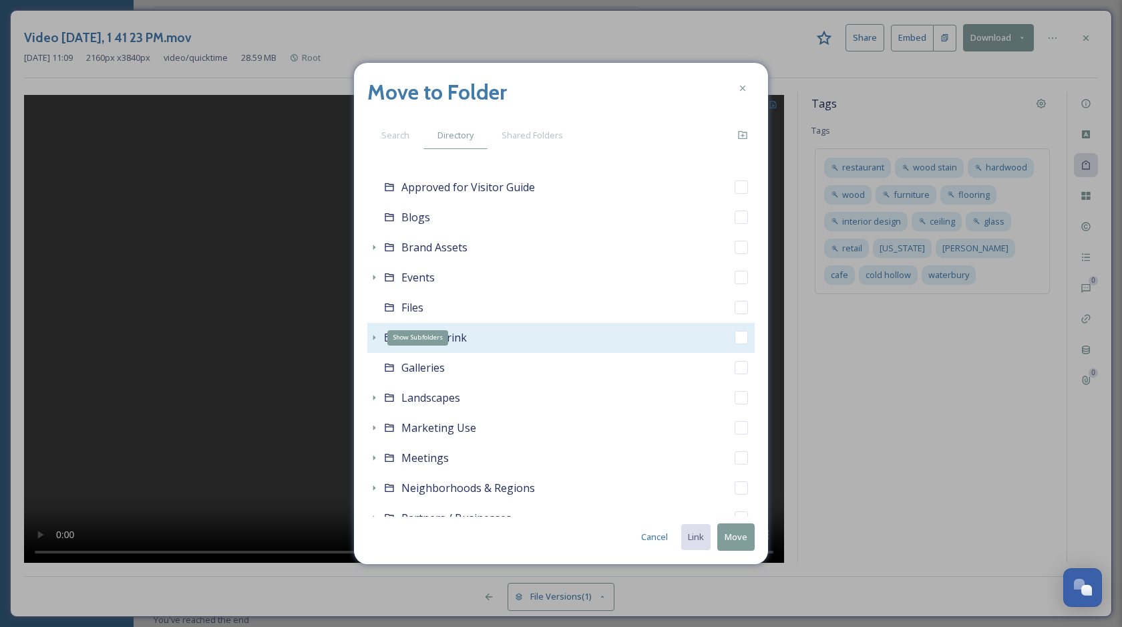
click at [375, 333] on icon at bounding box center [374, 337] width 11 height 11
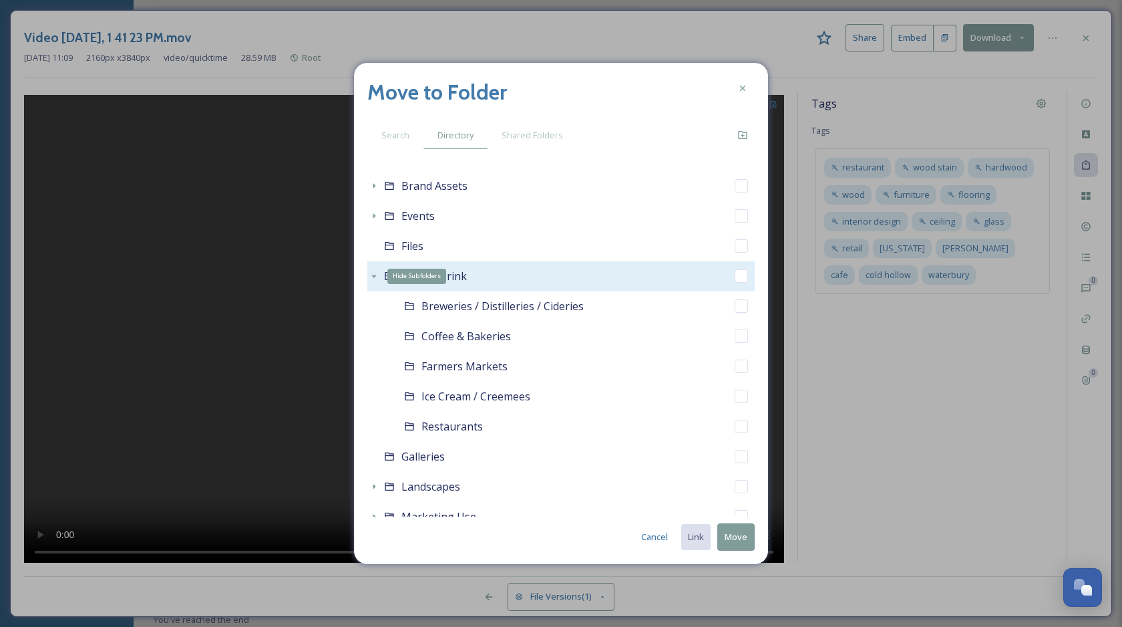
scroll to position [180, 0]
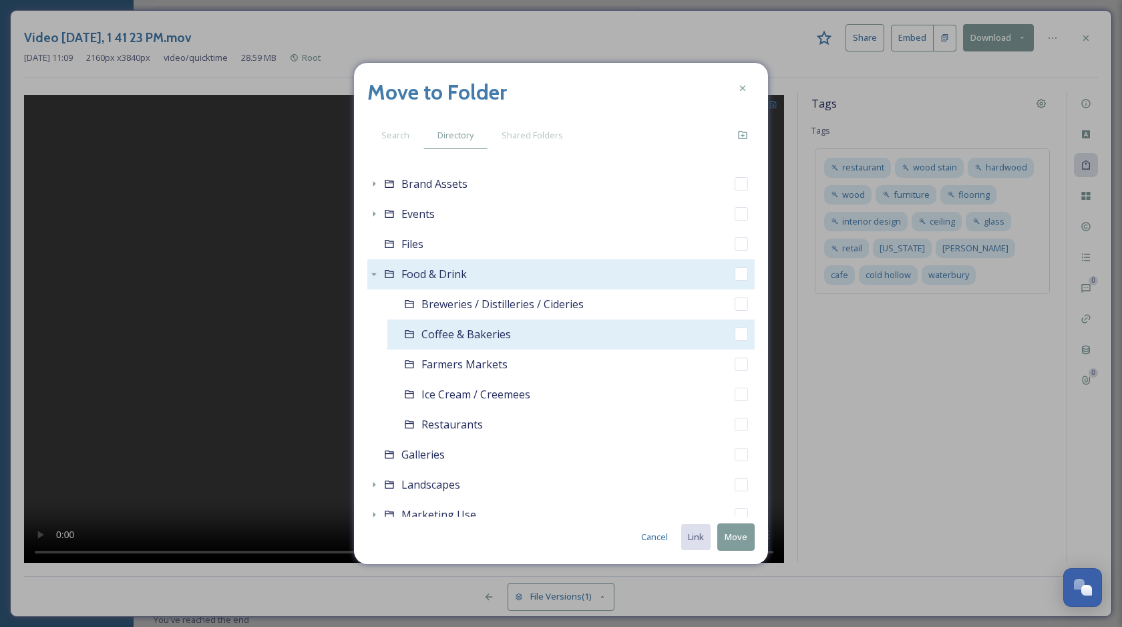
click at [738, 335] on input "checkbox" at bounding box center [741, 333] width 13 height 13
checkbox input "true"
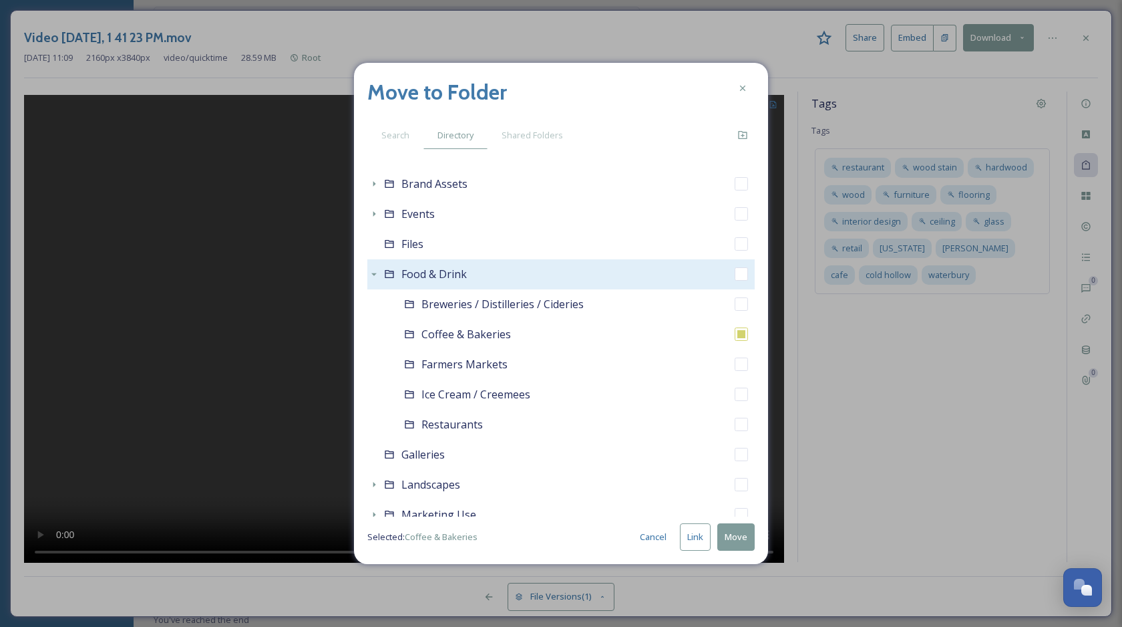
click at [696, 536] on button "Link" at bounding box center [695, 536] width 31 height 27
checkbox input "true"
checkbox input "false"
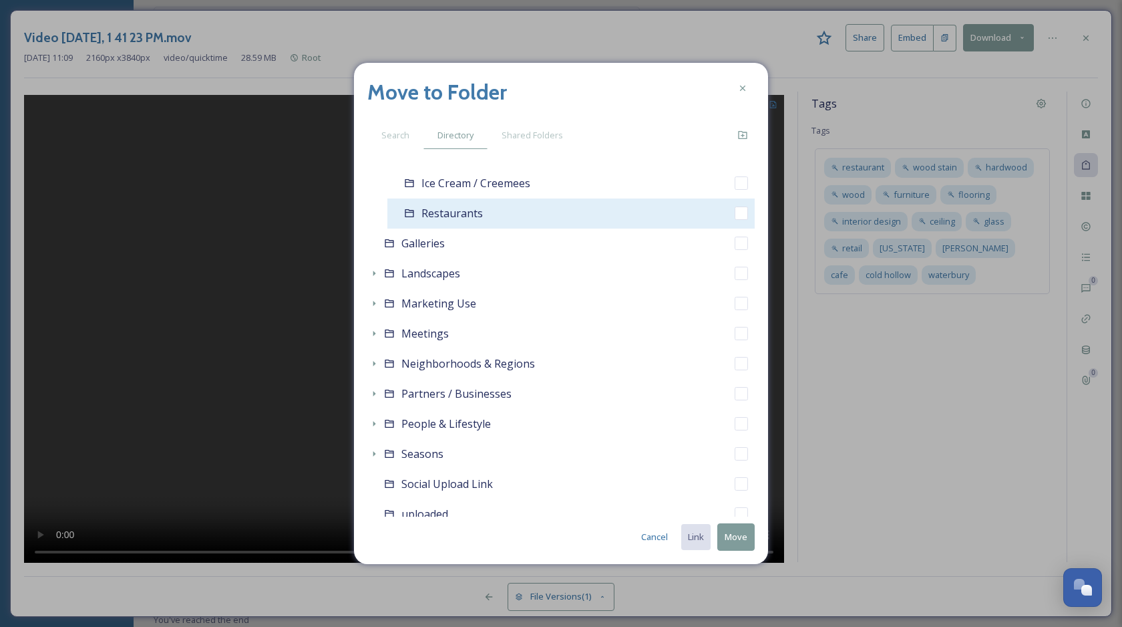
scroll to position [437, 0]
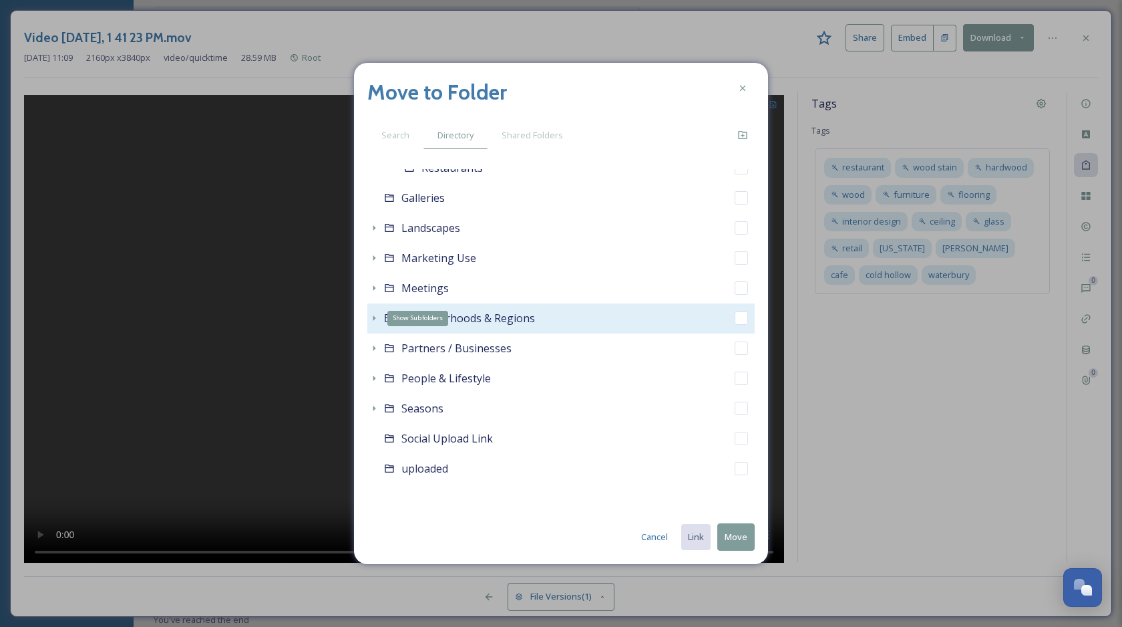
click at [372, 321] on icon at bounding box center [374, 318] width 11 height 11
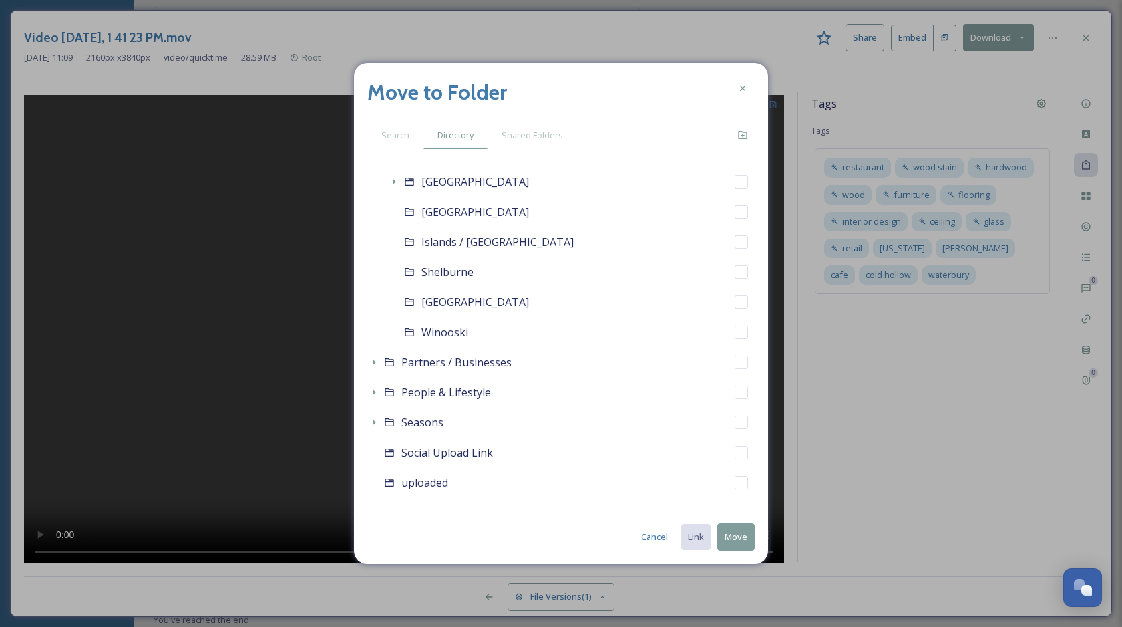
scroll to position [617, 0]
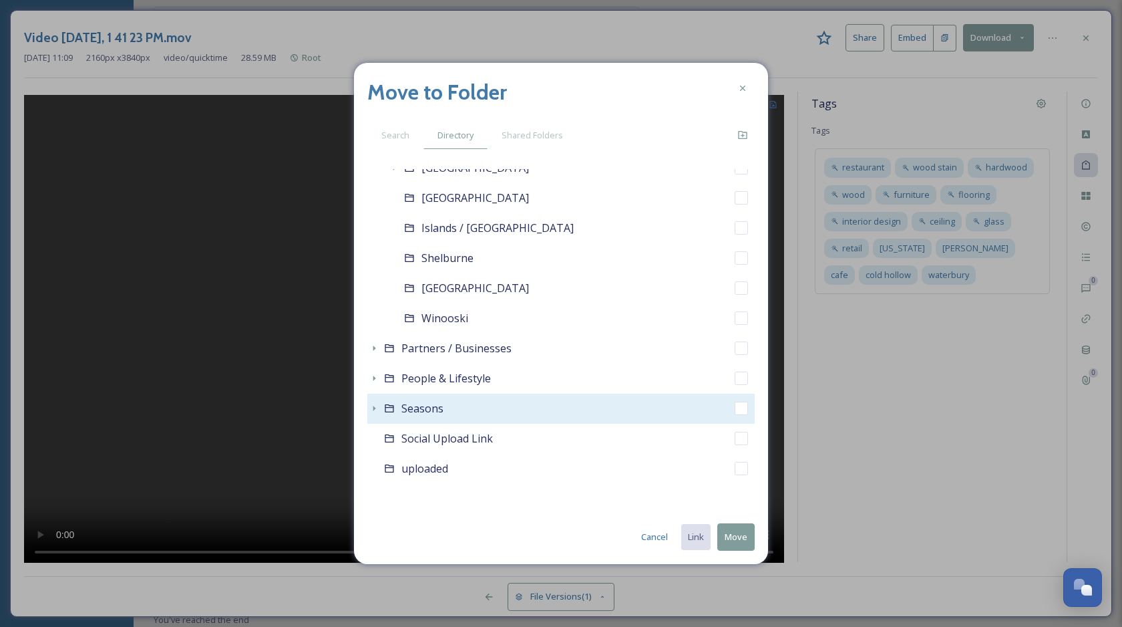
click at [371, 416] on div "Seasons" at bounding box center [560, 408] width 387 height 30
checkbox input "false"
checkbox input "true"
click at [371, 408] on icon at bounding box center [374, 408] width 11 height 11
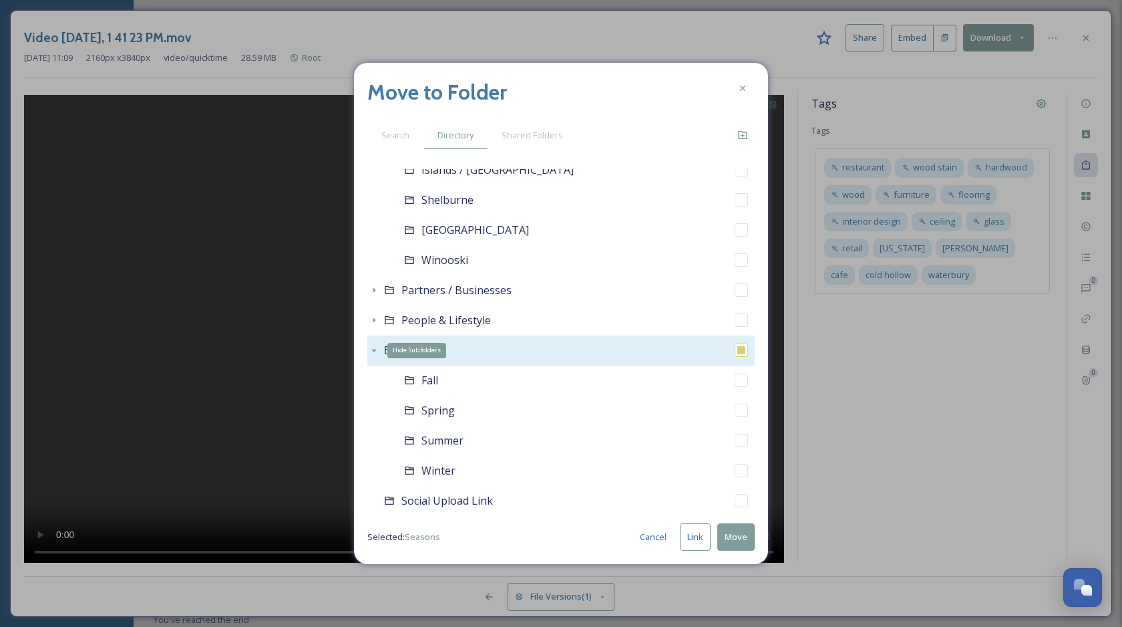
scroll to position [738, 0]
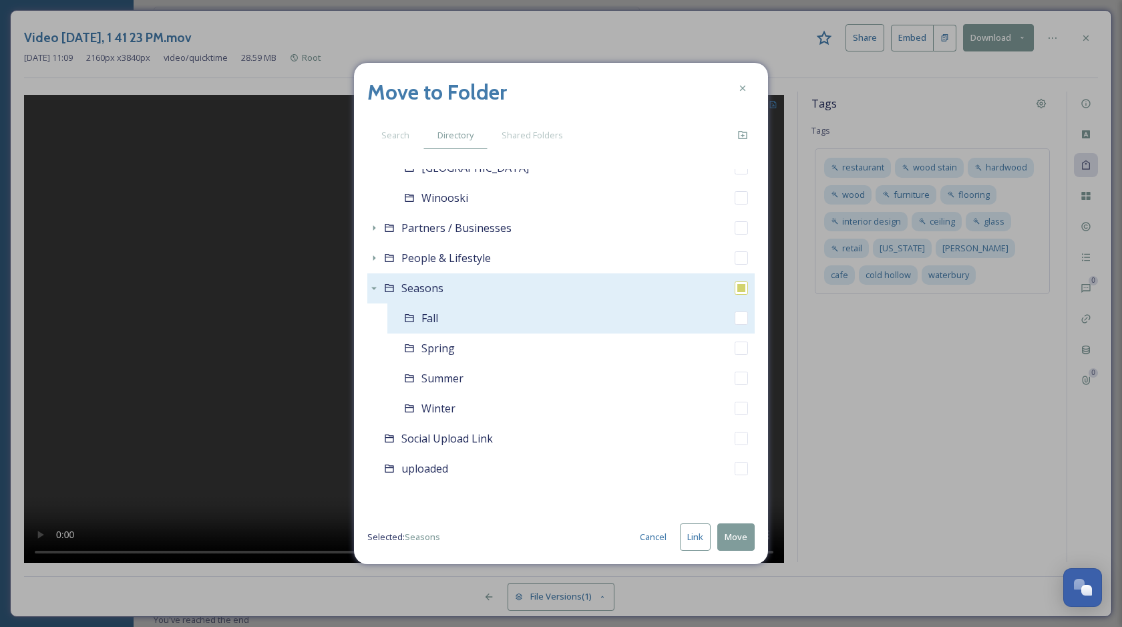
click at [741, 317] on input "checkbox" at bounding box center [741, 317] width 13 height 13
checkbox input "true"
checkbox input "false"
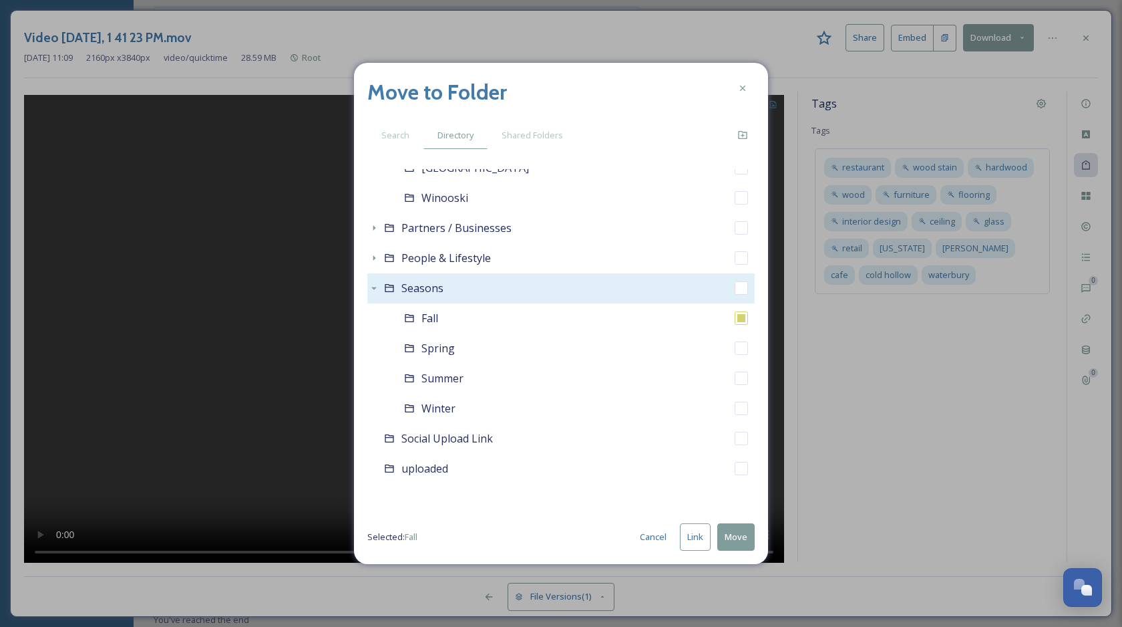
click at [689, 543] on button "Link" at bounding box center [695, 536] width 31 height 27
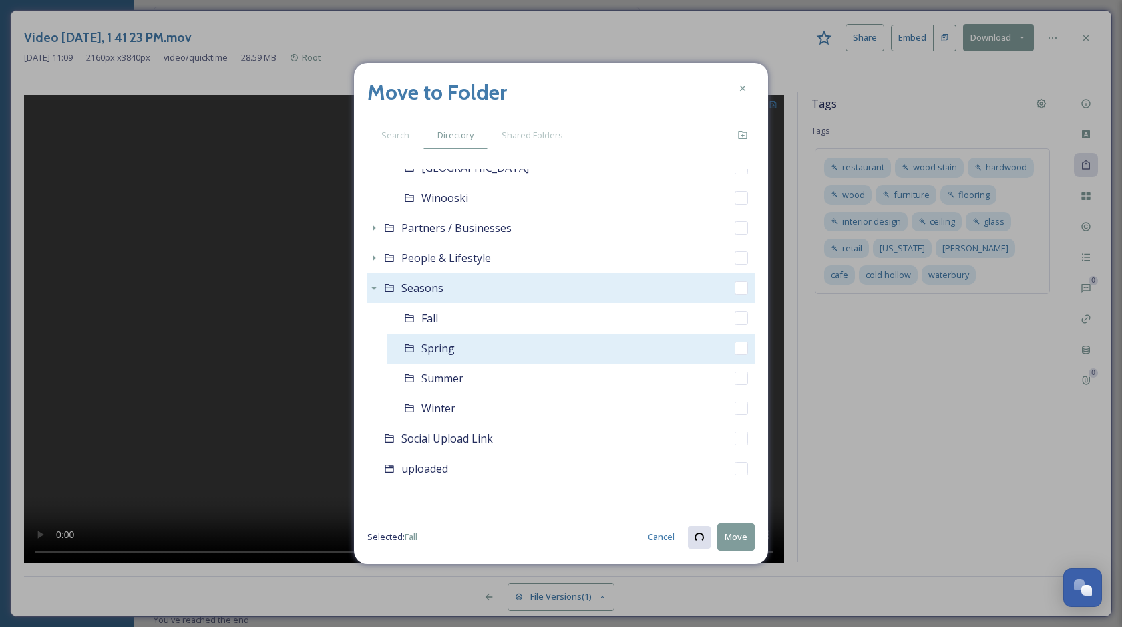
checkbox input "true"
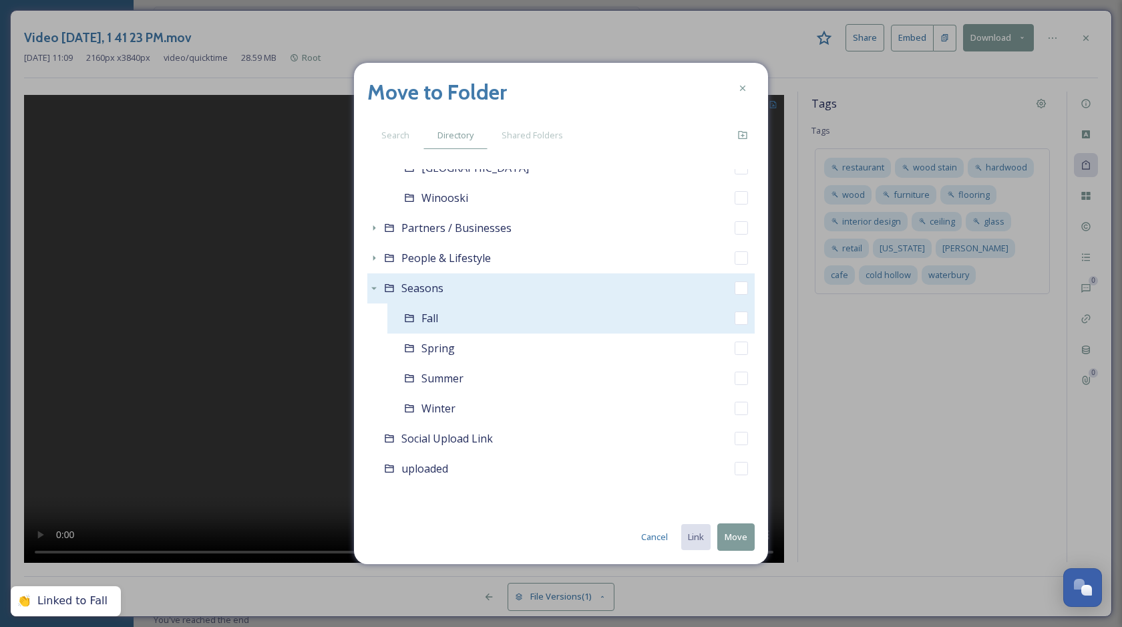
click at [744, 320] on input "checkbox" at bounding box center [741, 317] width 13 height 13
checkbox input "true"
checkbox input "false"
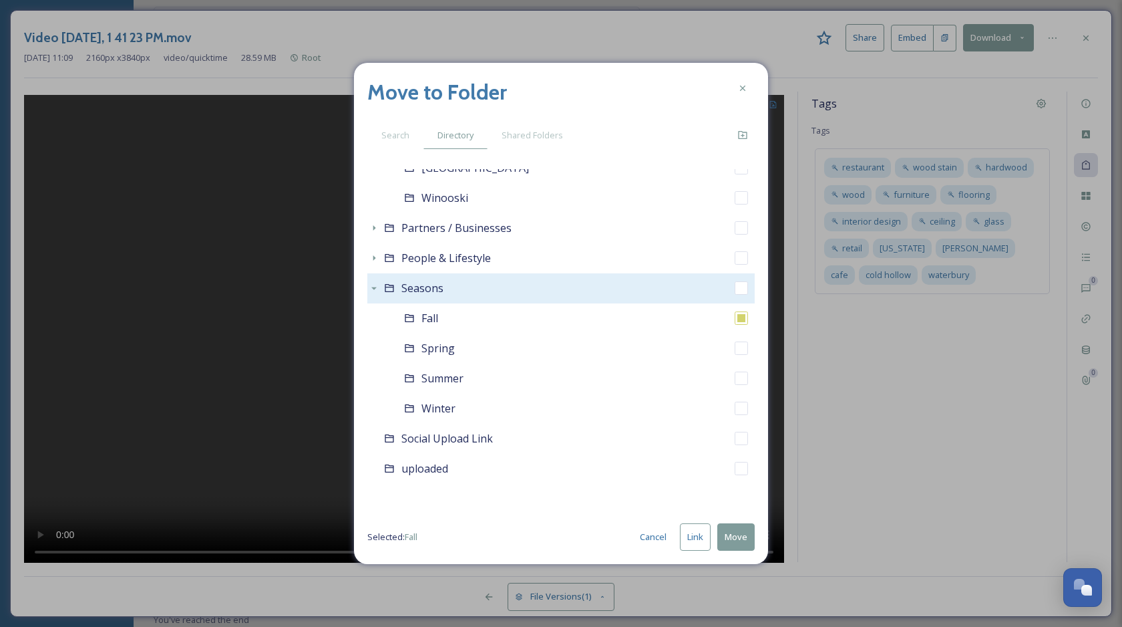
click at [740, 540] on button "Move" at bounding box center [735, 536] width 37 height 27
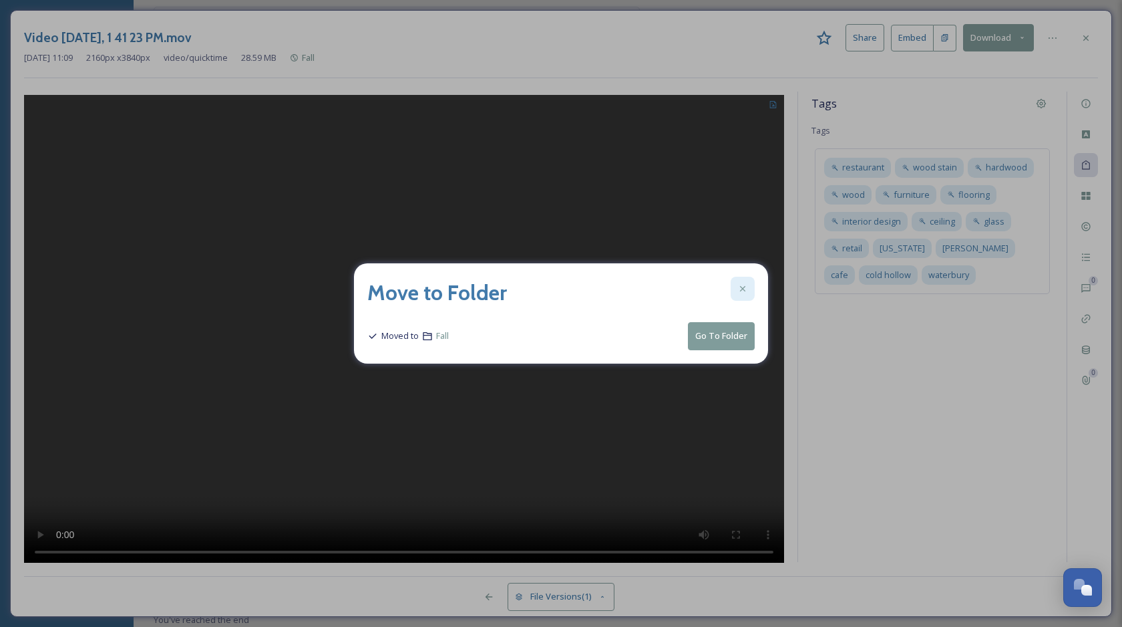
click at [743, 284] on icon at bounding box center [743, 288] width 11 height 11
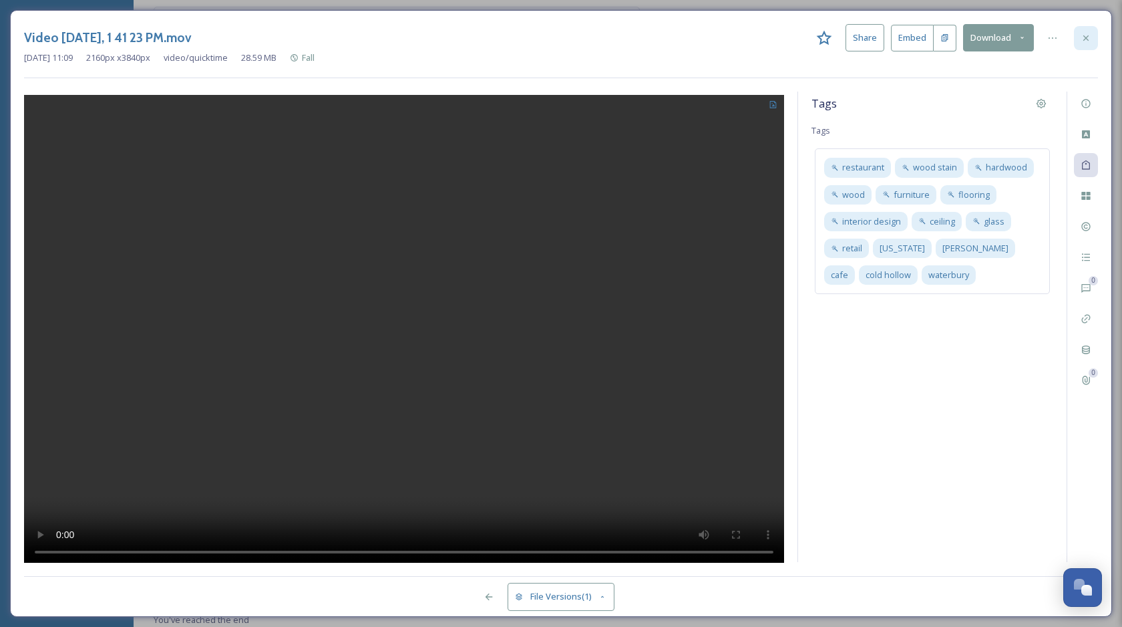
click at [1088, 38] on icon at bounding box center [1086, 38] width 11 height 11
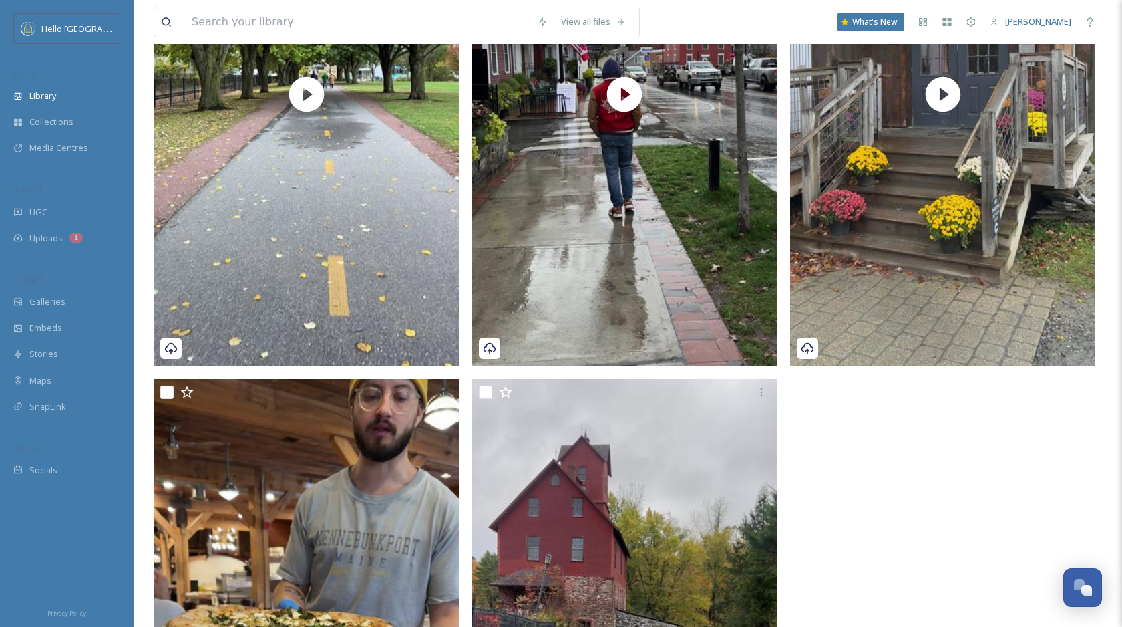
scroll to position [1096, 0]
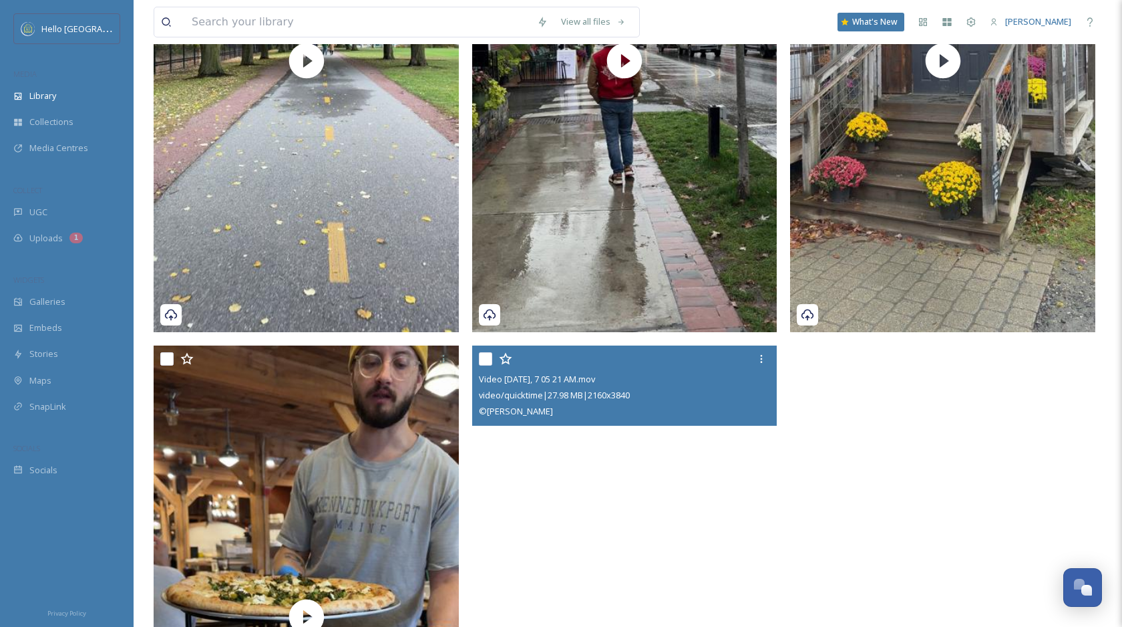
click at [599, 510] on video "Video Oct 15 2024, 7 05 21 AM.mov" at bounding box center [624, 616] width 305 height 542
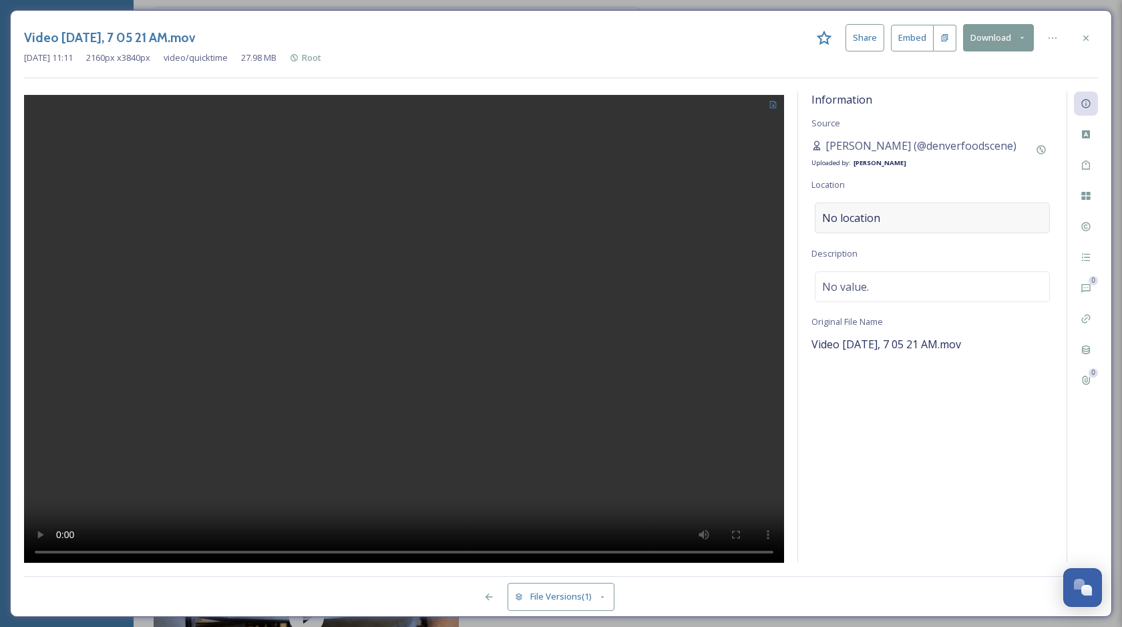
click at [915, 204] on div "No location" at bounding box center [932, 217] width 235 height 31
click at [889, 220] on input at bounding box center [933, 217] width 234 height 29
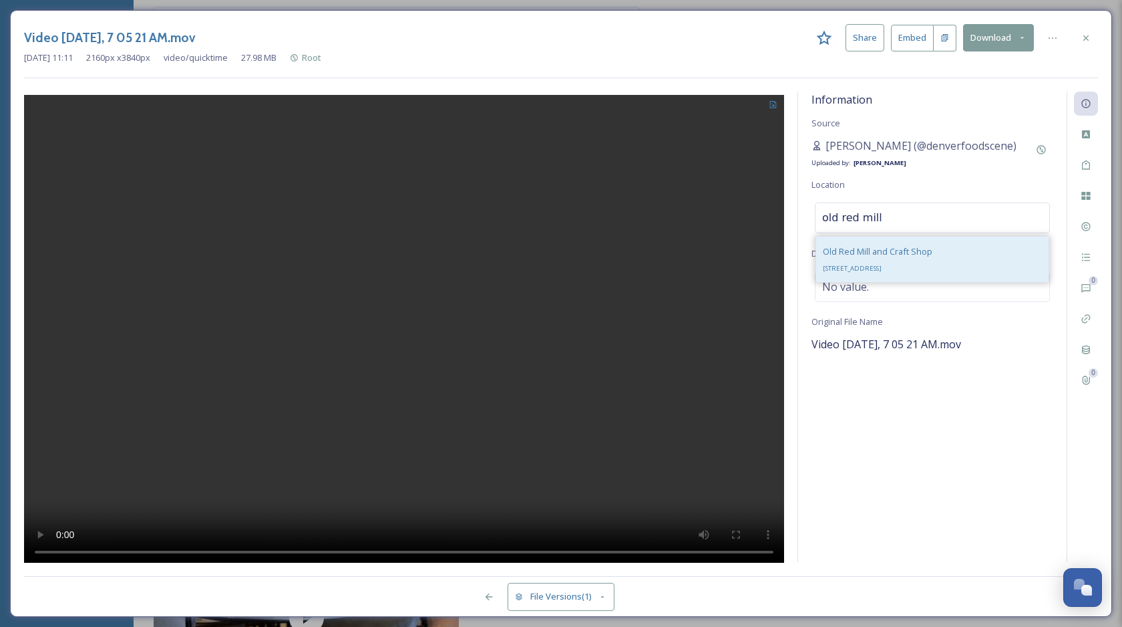
type input "old red mill"
click at [894, 257] on div "Old Red Mill and Craft Shop 4A Red Mill Dr, Jericho, VT 05465, USA" at bounding box center [878, 259] width 110 height 32
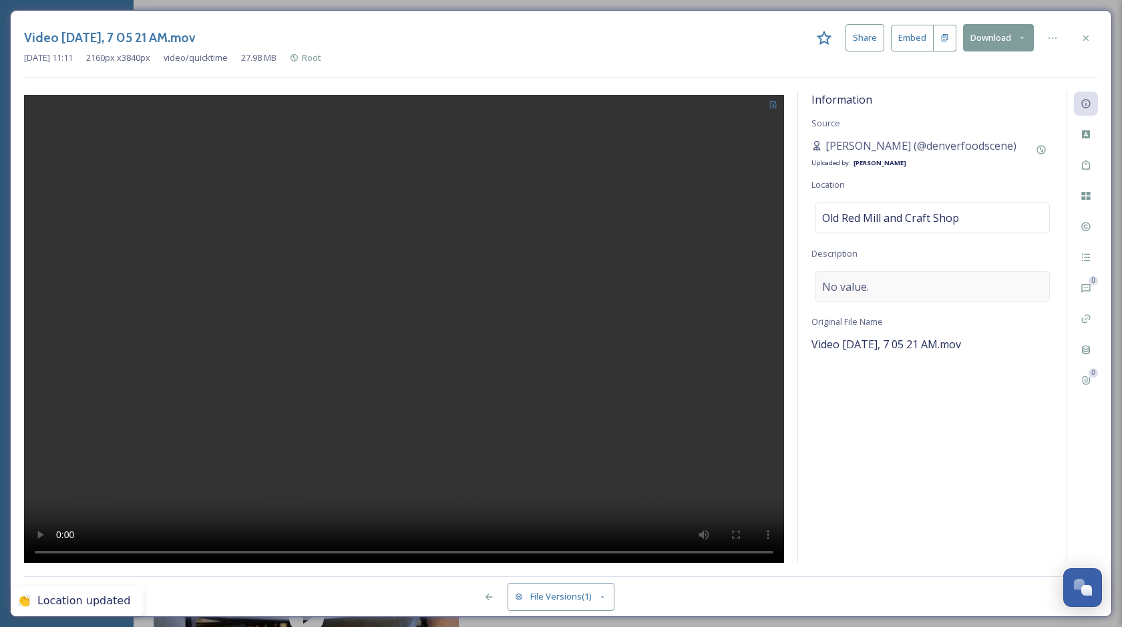
click at [874, 283] on div "No value." at bounding box center [932, 286] width 235 height 31
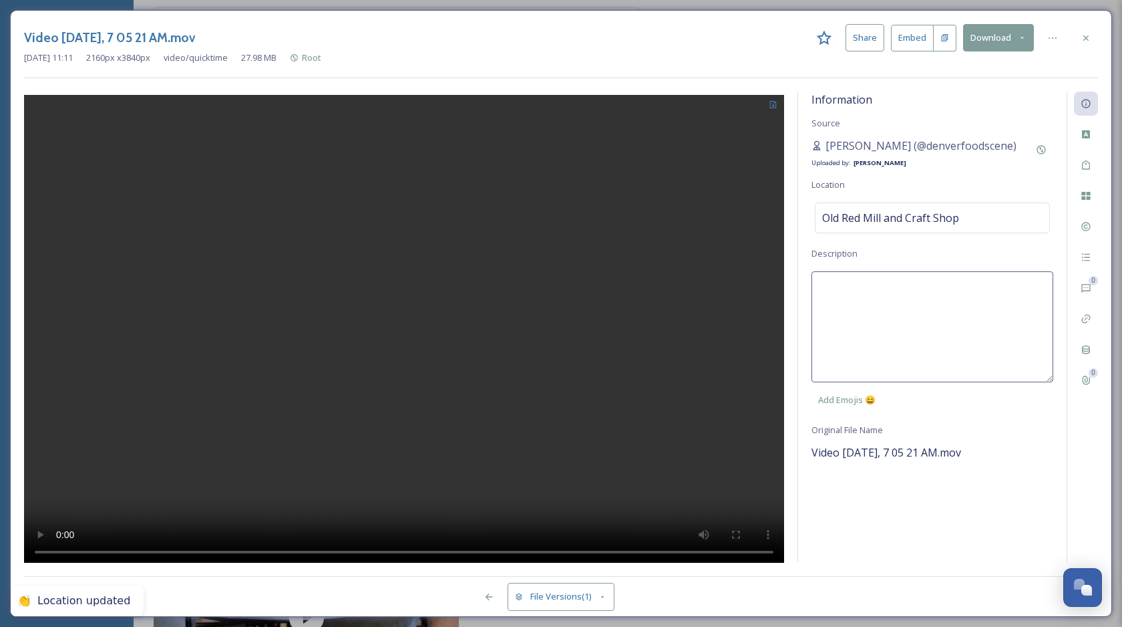
click at [862, 303] on textarea at bounding box center [933, 326] width 242 height 111
type textarea "Jericho, Vermont's Old Red Mill."
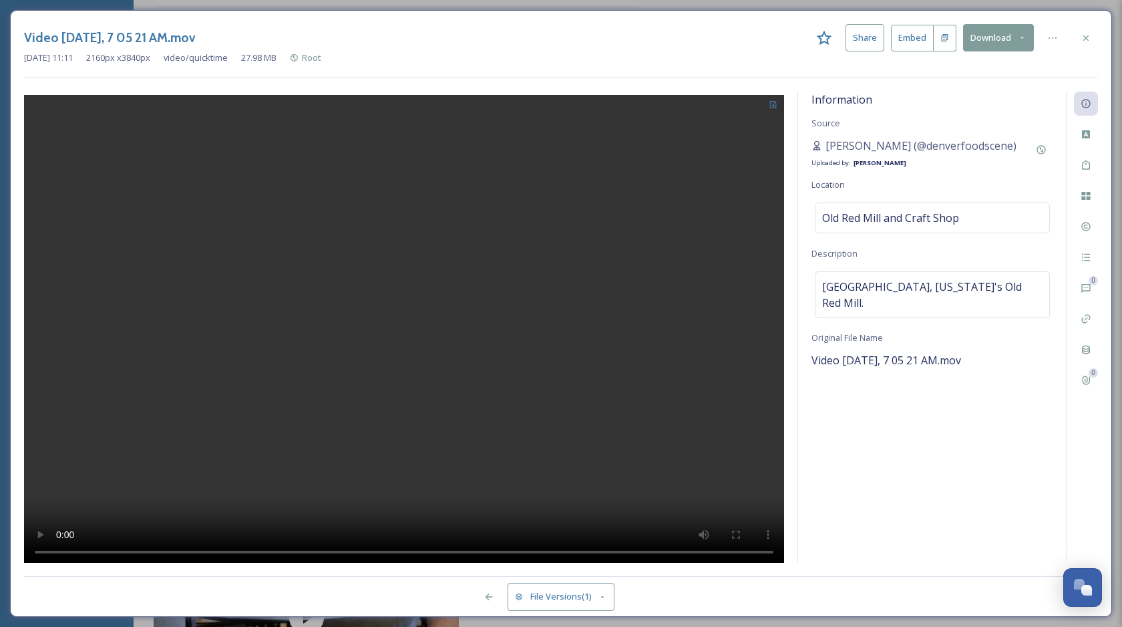
click at [935, 503] on div "Information Source Yesenia Chinchilla (@denverfoodscene) Uploaded by: Chloe Mar…" at bounding box center [932, 327] width 269 height 470
click at [1082, 166] on icon at bounding box center [1086, 164] width 8 height 9
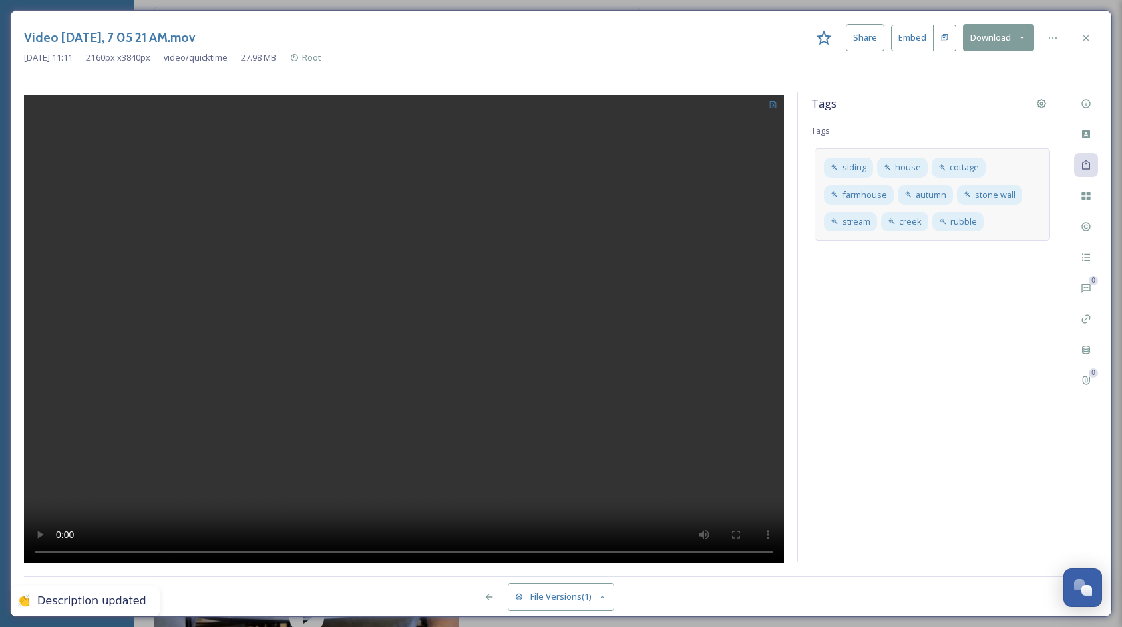
click at [1009, 225] on div "siding house cottage farmhouse autumn stone wall stream creek rubble" at bounding box center [932, 194] width 235 height 92
type input "jericho"
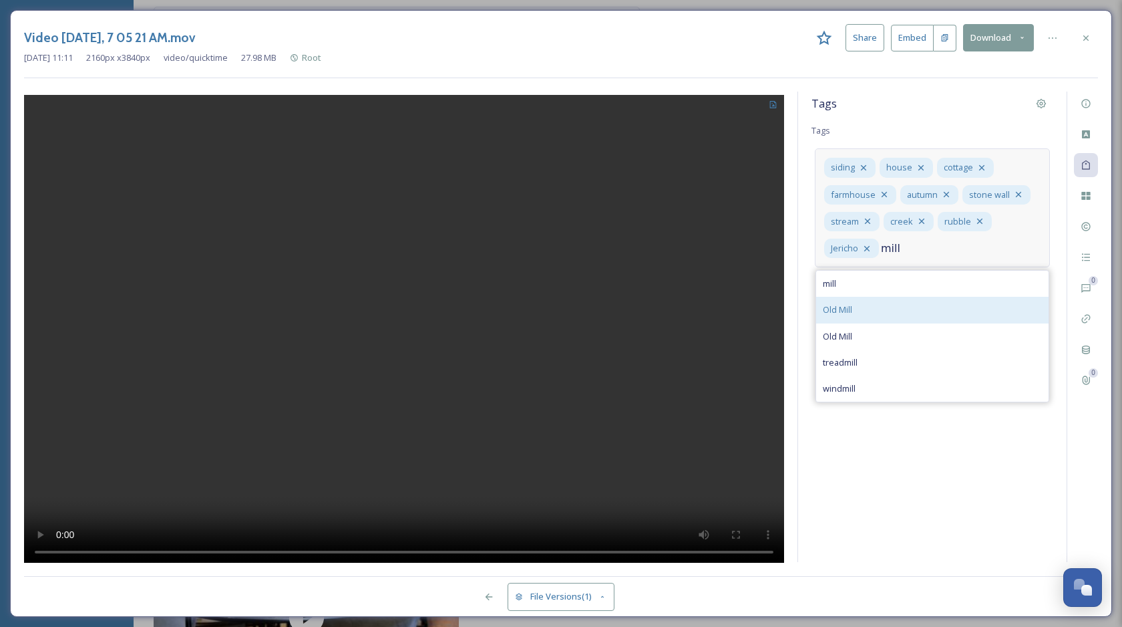
type input "mill"
click at [932, 310] on div "Old Mill" at bounding box center [932, 310] width 232 height 26
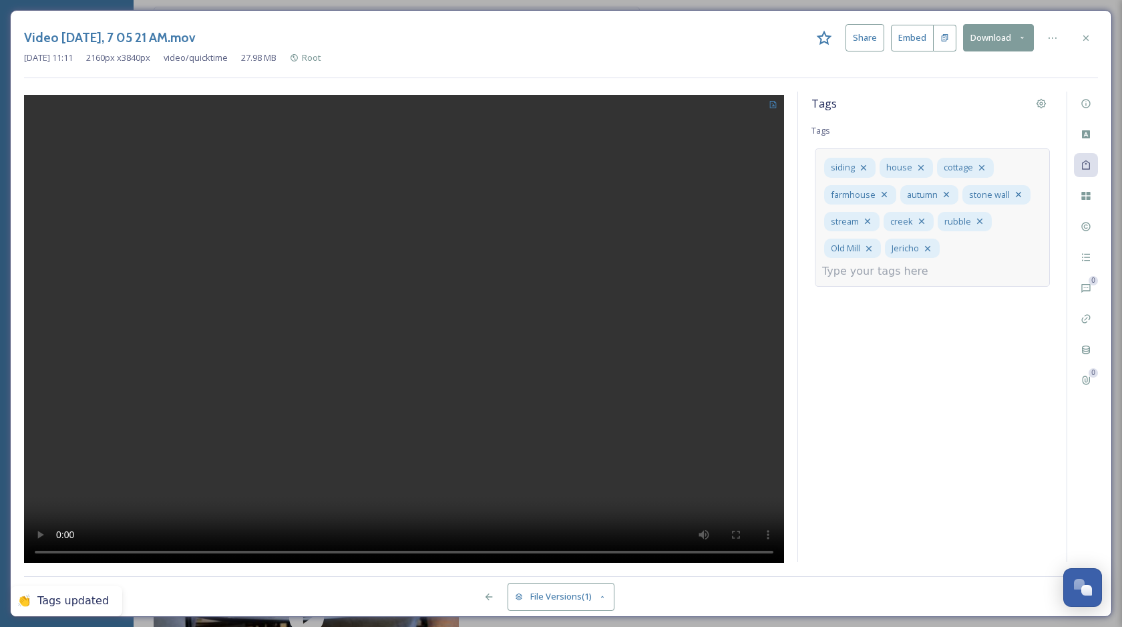
click at [892, 273] on input at bounding box center [889, 271] width 134 height 16
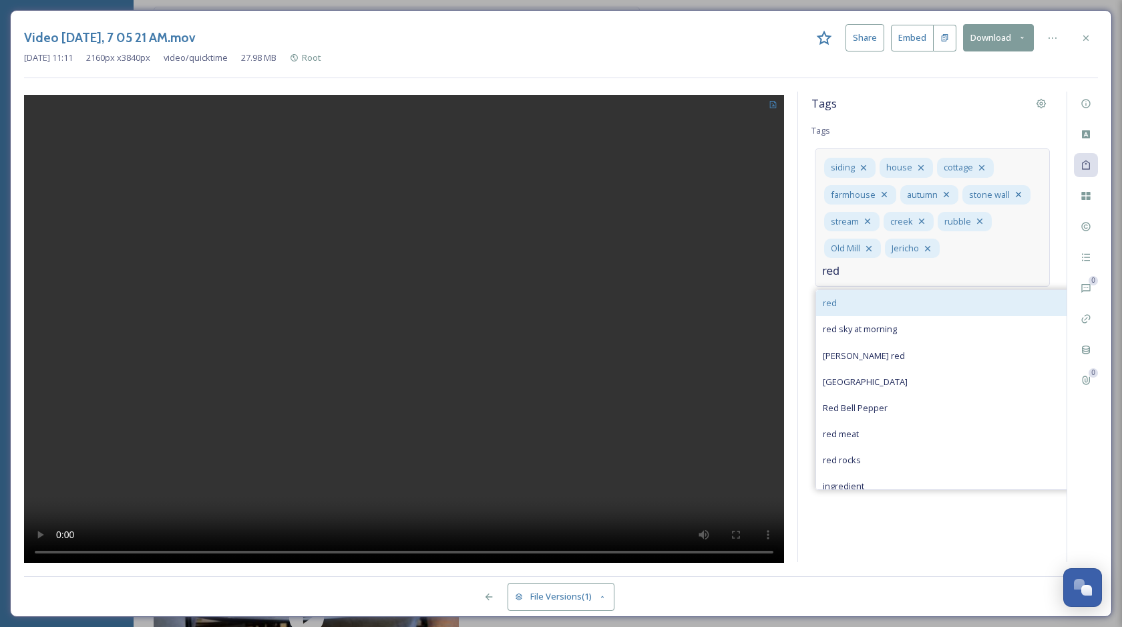
type input "red"
click at [888, 305] on div "red" at bounding box center [985, 303] width 339 height 26
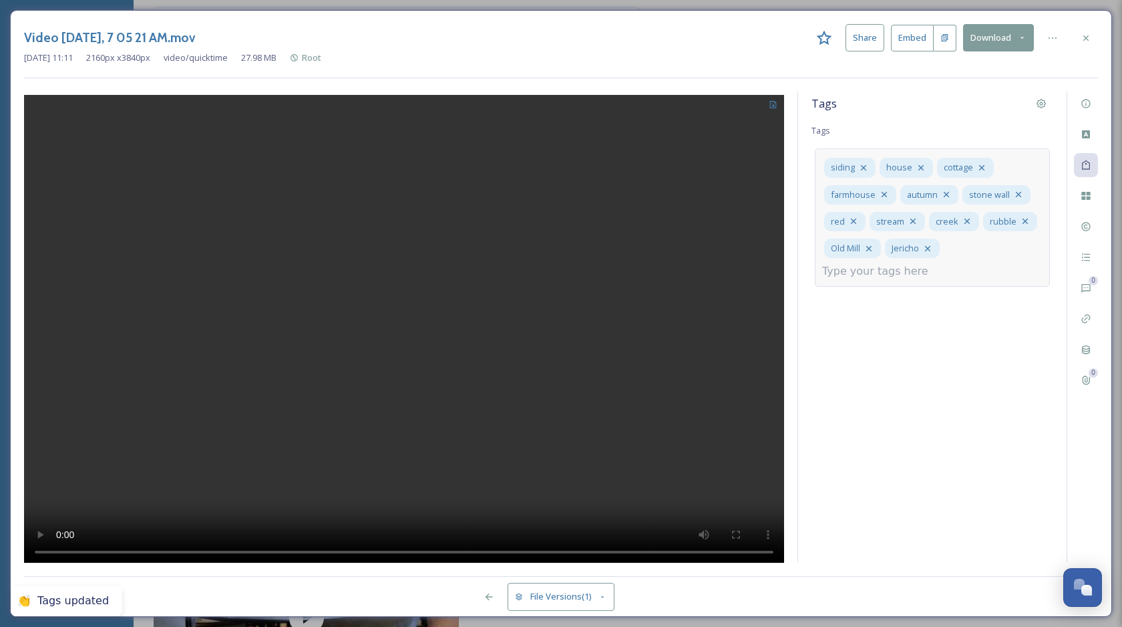
click at [909, 414] on div "Tags Tags siding house cottage farmhouse autumn stone wall red stream creek rub…" at bounding box center [932, 327] width 269 height 470
click at [1055, 36] on icon at bounding box center [1052, 38] width 11 height 11
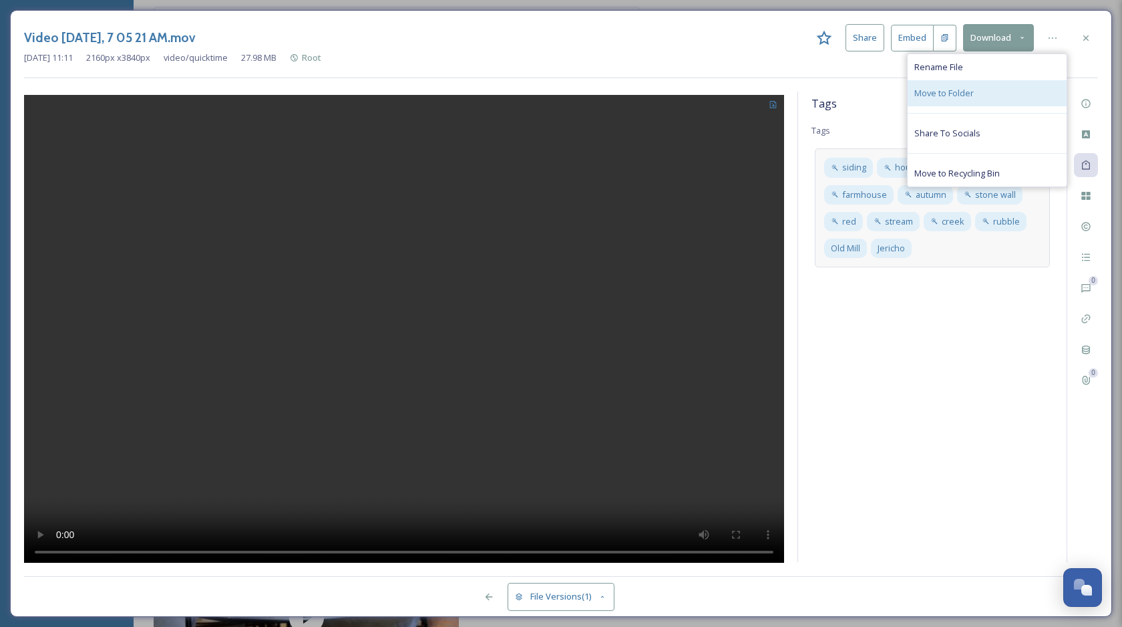
click at [1003, 92] on div "Move to Folder" at bounding box center [987, 93] width 159 height 26
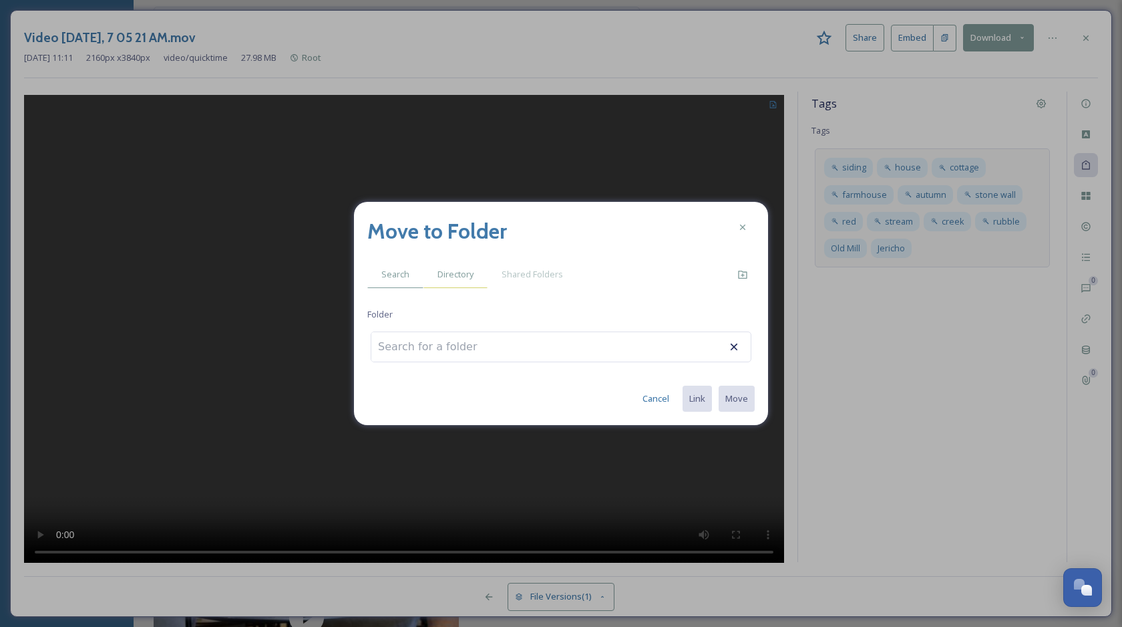
click at [474, 271] on div "Directory" at bounding box center [456, 274] width 64 height 27
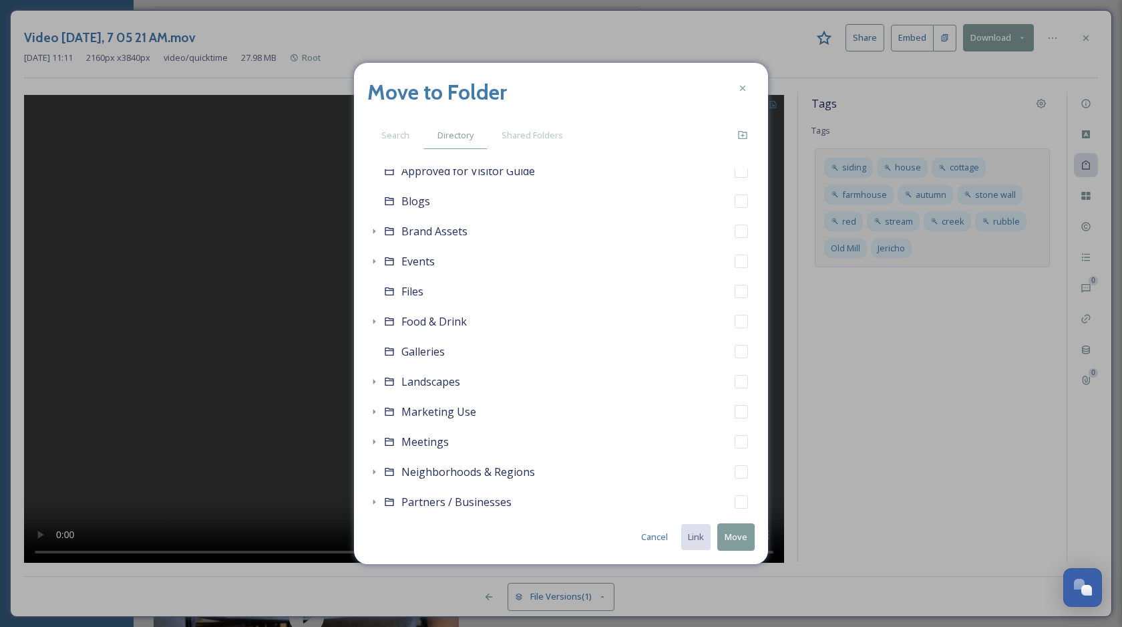
scroll to position [185, 0]
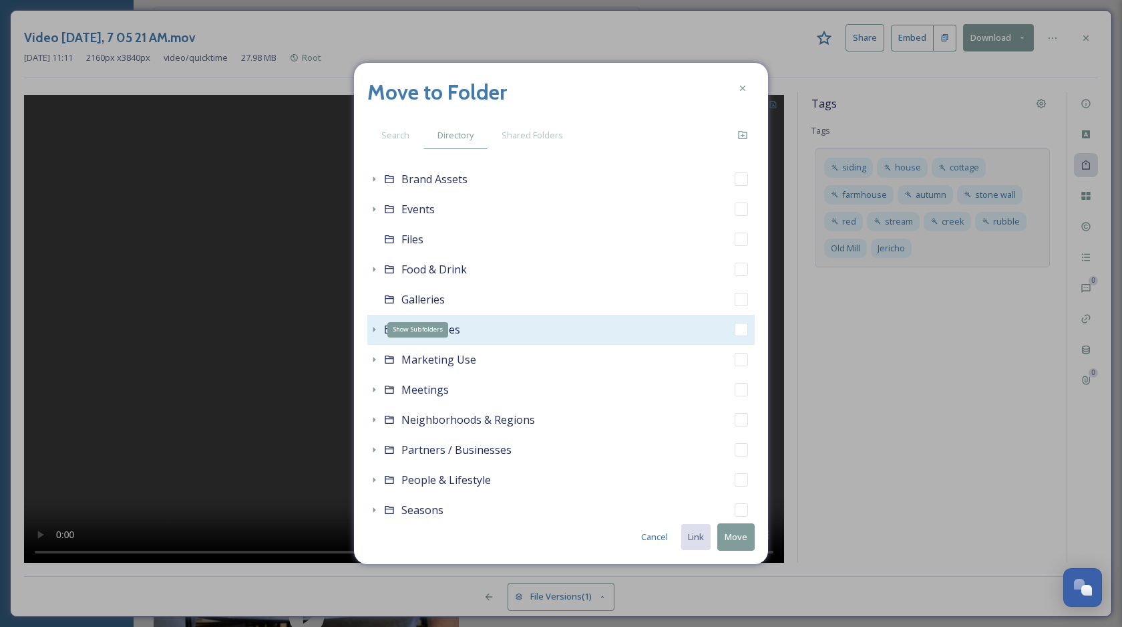
click at [376, 331] on icon at bounding box center [374, 329] width 11 height 11
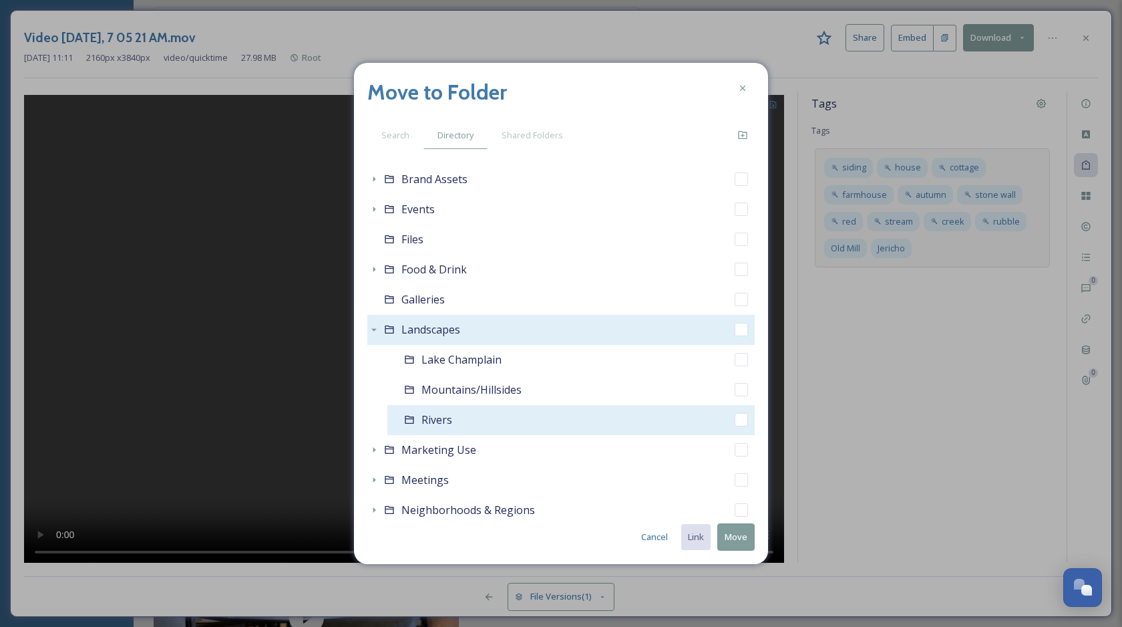
click at [742, 422] on input "checkbox" at bounding box center [741, 419] width 13 height 13
checkbox input "true"
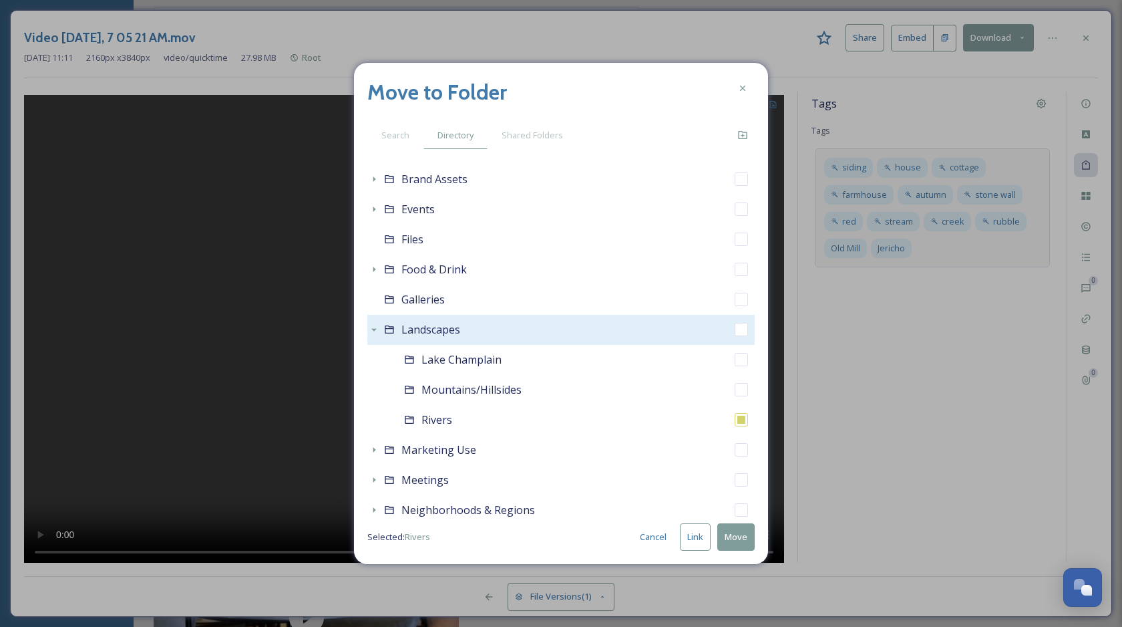
click at [697, 531] on button "Link" at bounding box center [695, 536] width 31 height 27
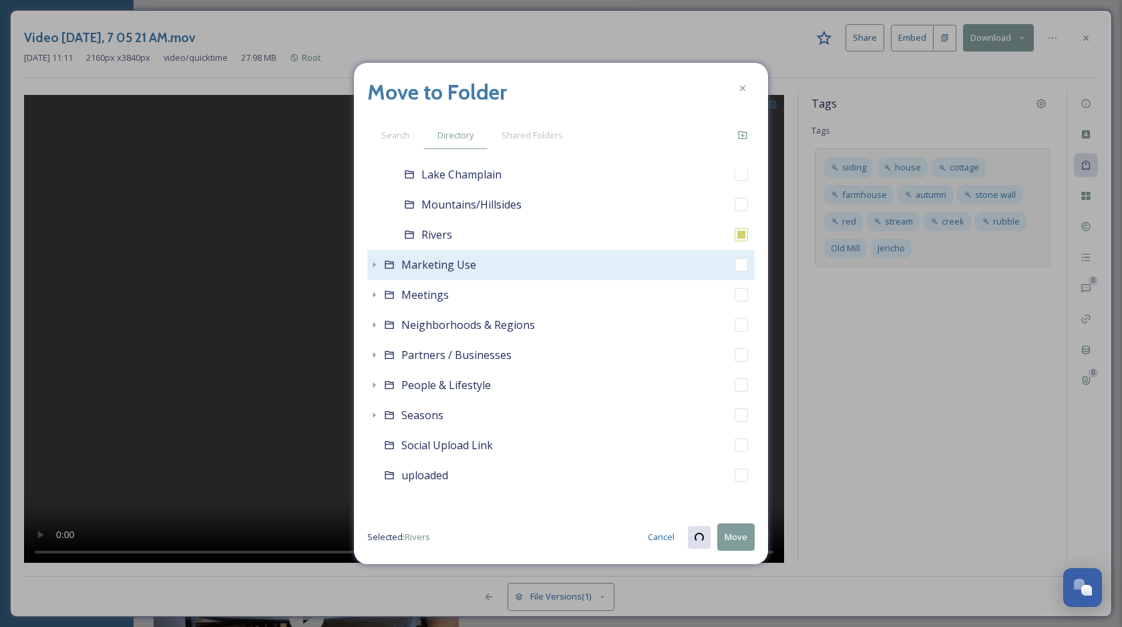
scroll to position [377, 0]
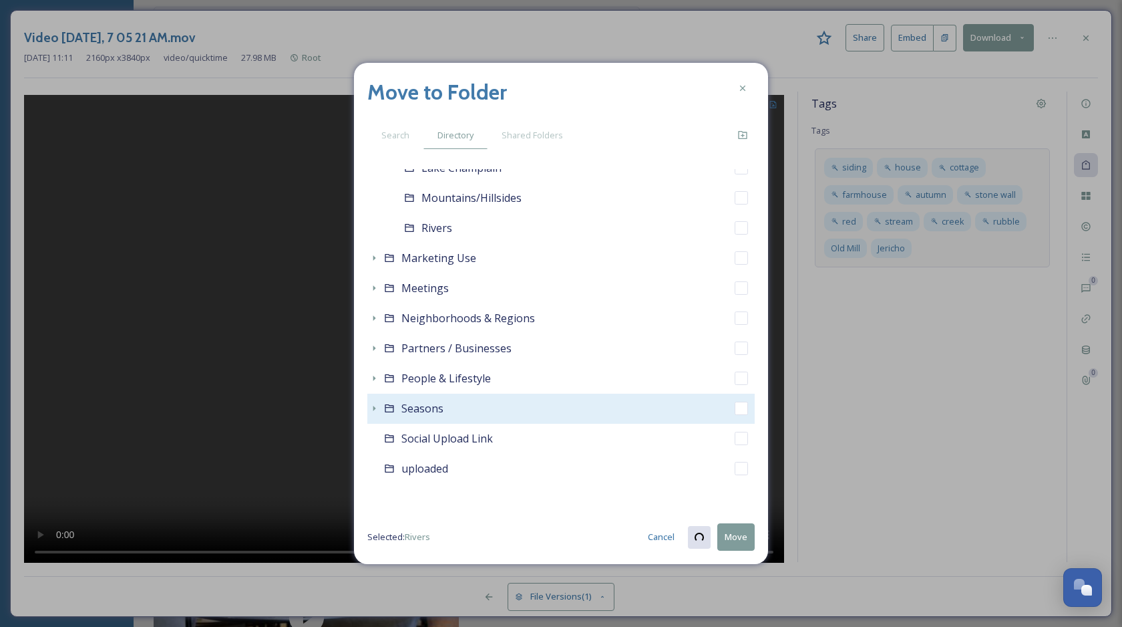
checkbox input "true"
checkbox input "false"
click at [373, 406] on icon at bounding box center [374, 407] width 3 height 5
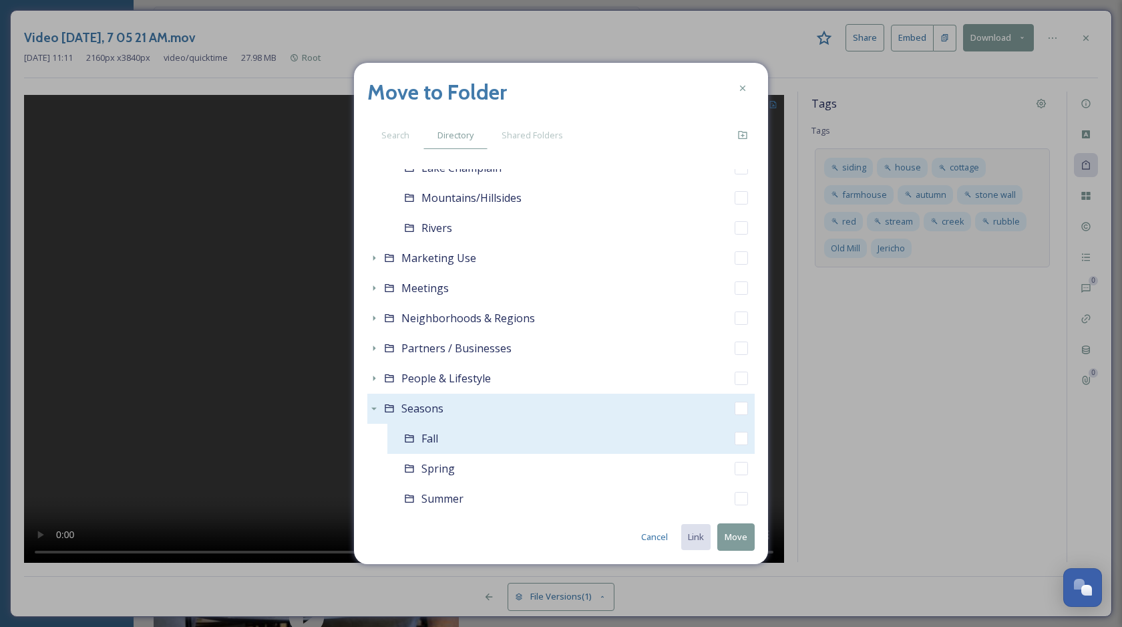
click at [746, 439] on input "checkbox" at bounding box center [741, 438] width 13 height 13
checkbox input "true"
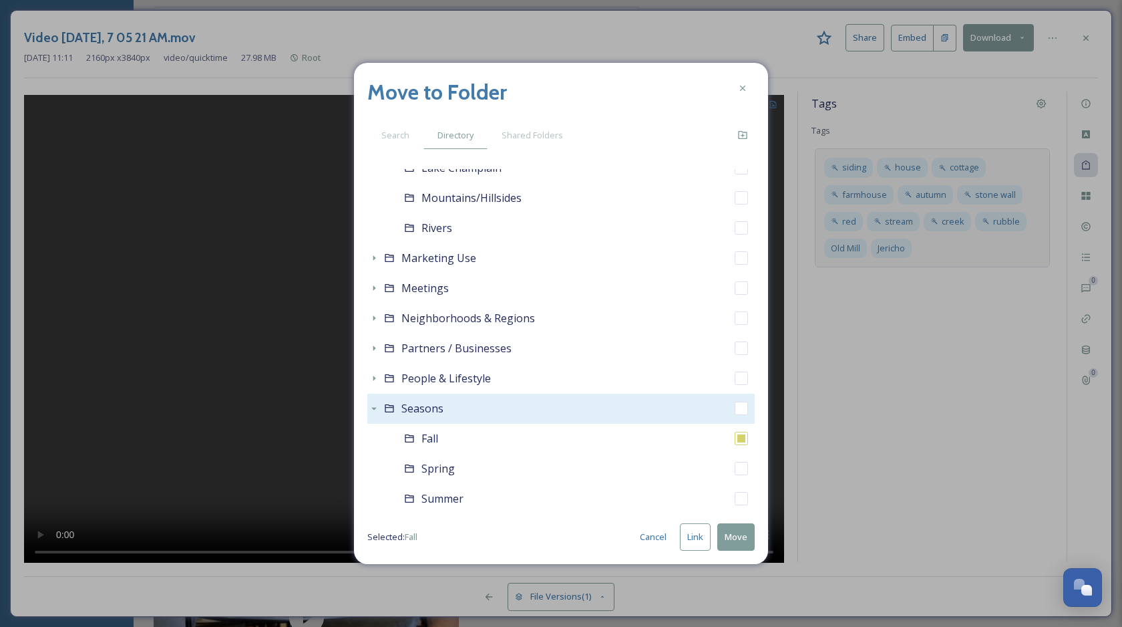
click at [697, 529] on button "Link" at bounding box center [695, 536] width 31 height 27
checkbox input "true"
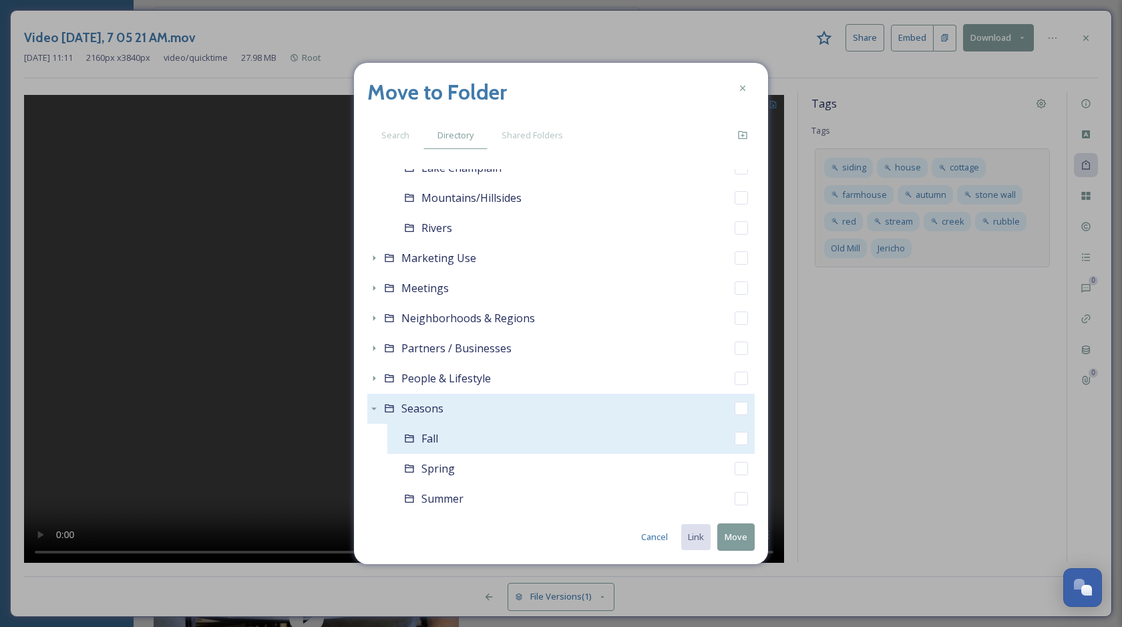
click at [743, 432] on input "checkbox" at bounding box center [741, 438] width 13 height 13
checkbox input "true"
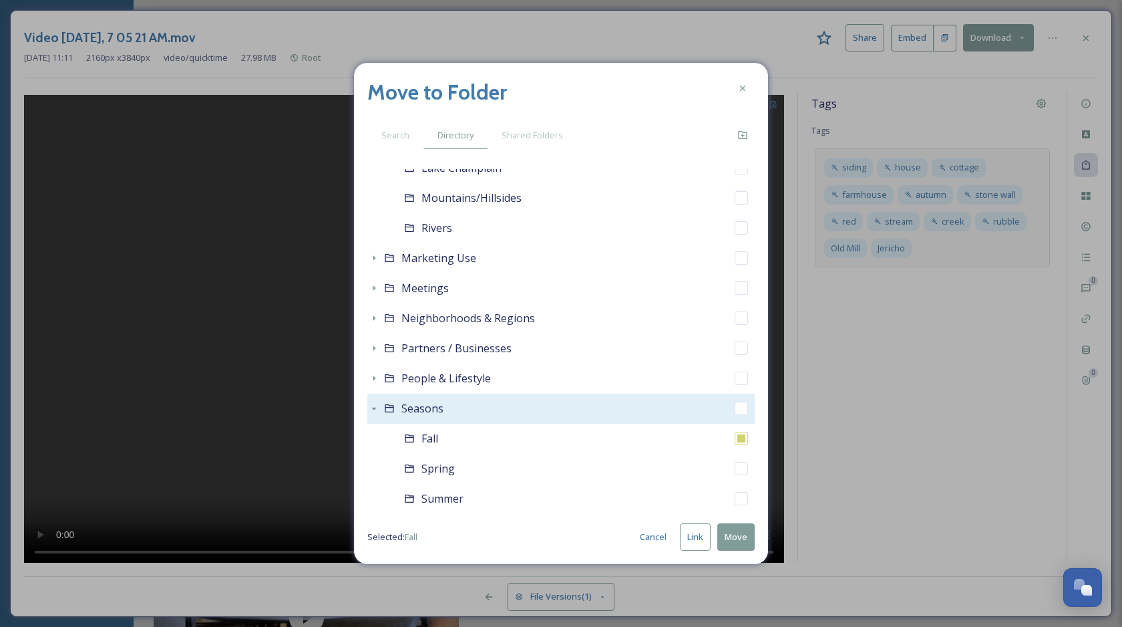
click at [693, 535] on button "Link" at bounding box center [695, 536] width 31 height 27
checkbox input "true"
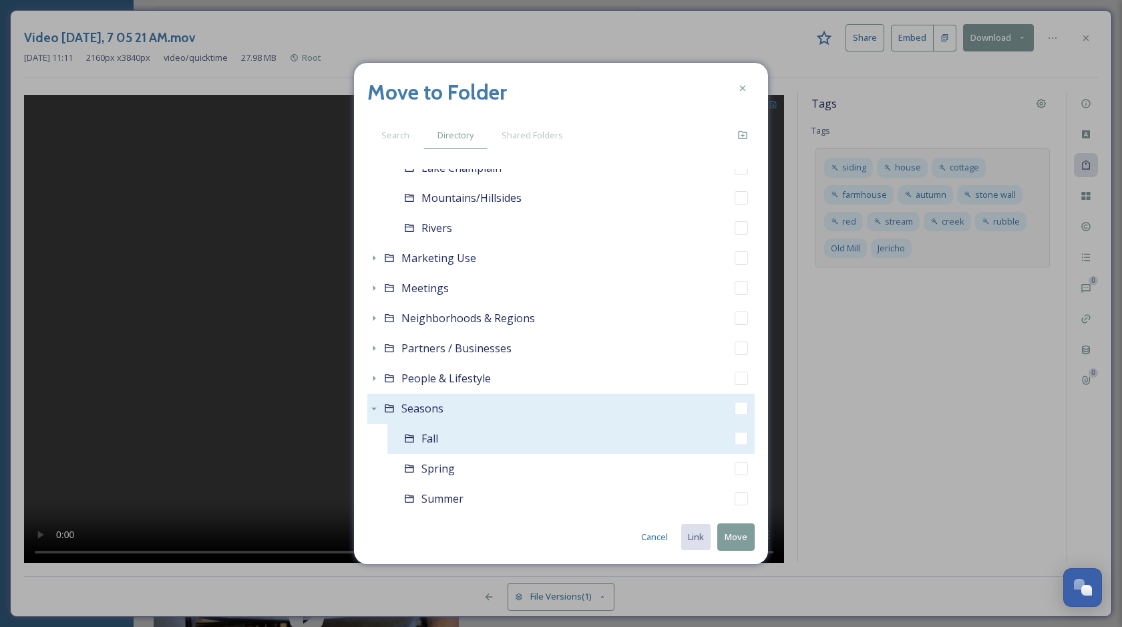
click at [739, 439] on input "checkbox" at bounding box center [741, 438] width 13 height 13
checkbox input "true"
checkbox input "false"
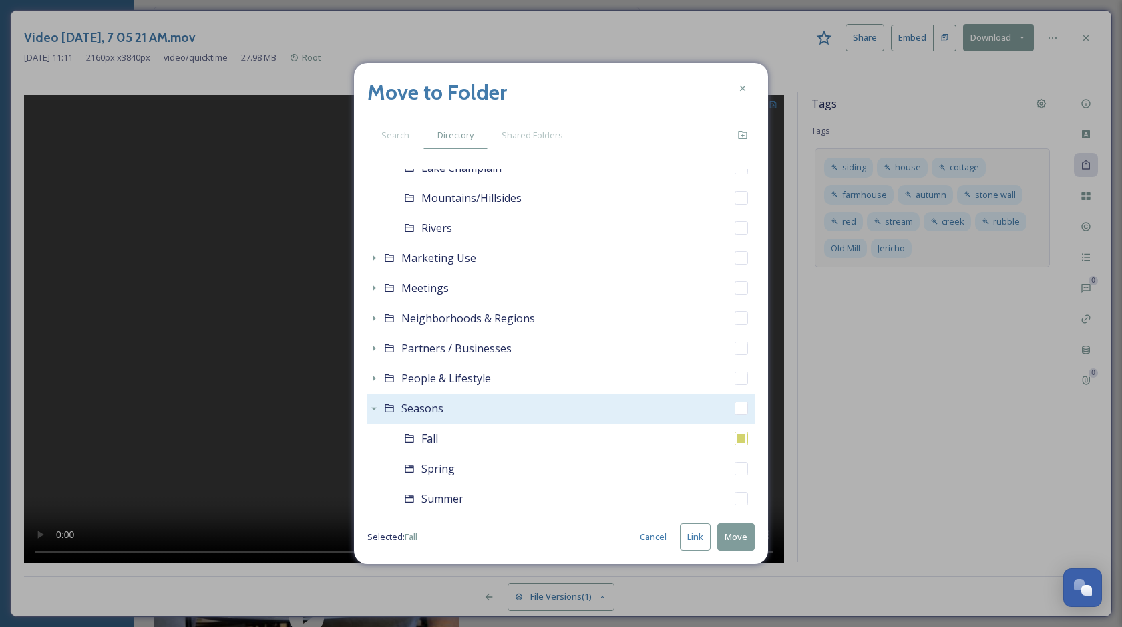
click at [742, 538] on button "Move" at bounding box center [735, 536] width 37 height 27
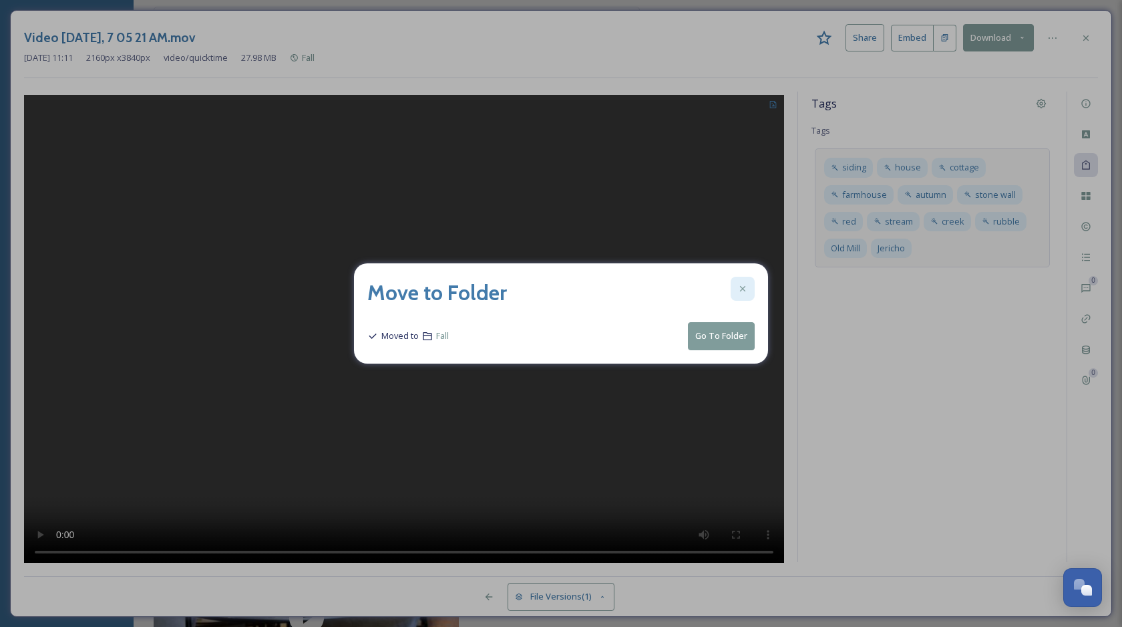
click at [744, 294] on icon at bounding box center [743, 288] width 11 height 11
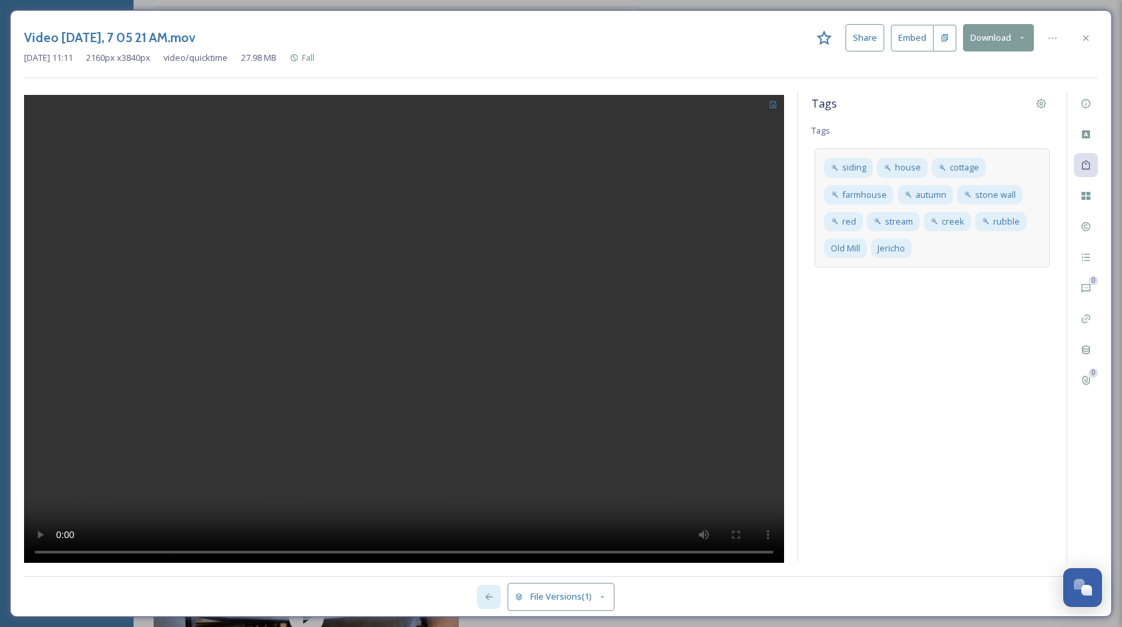
click at [484, 597] on icon at bounding box center [489, 596] width 11 height 11
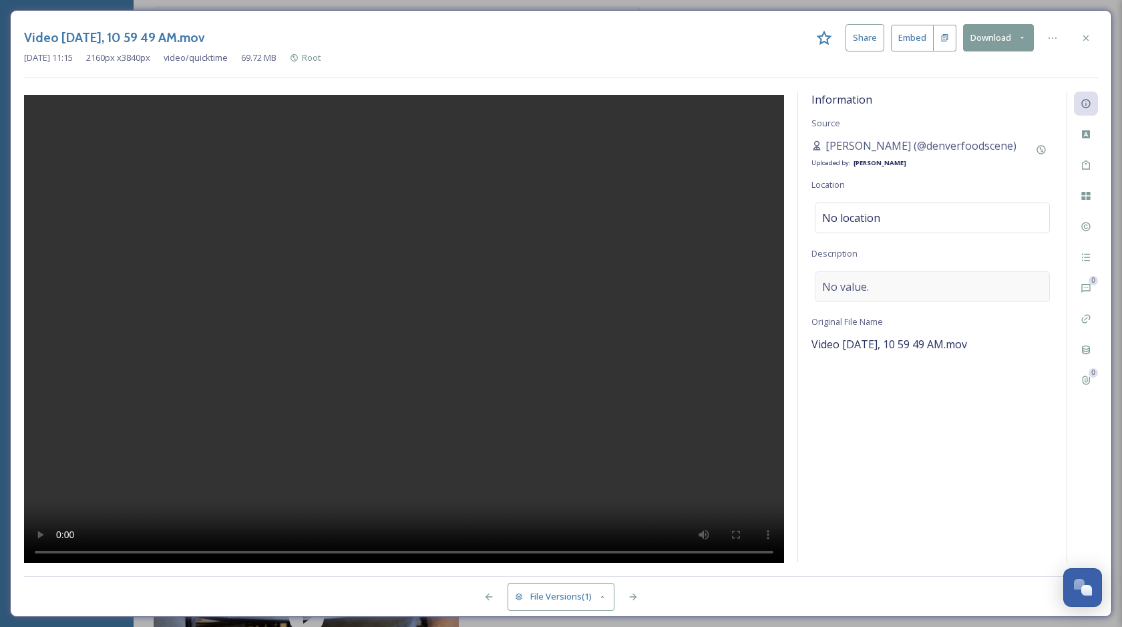
click at [874, 284] on div "No value." at bounding box center [932, 286] width 235 height 31
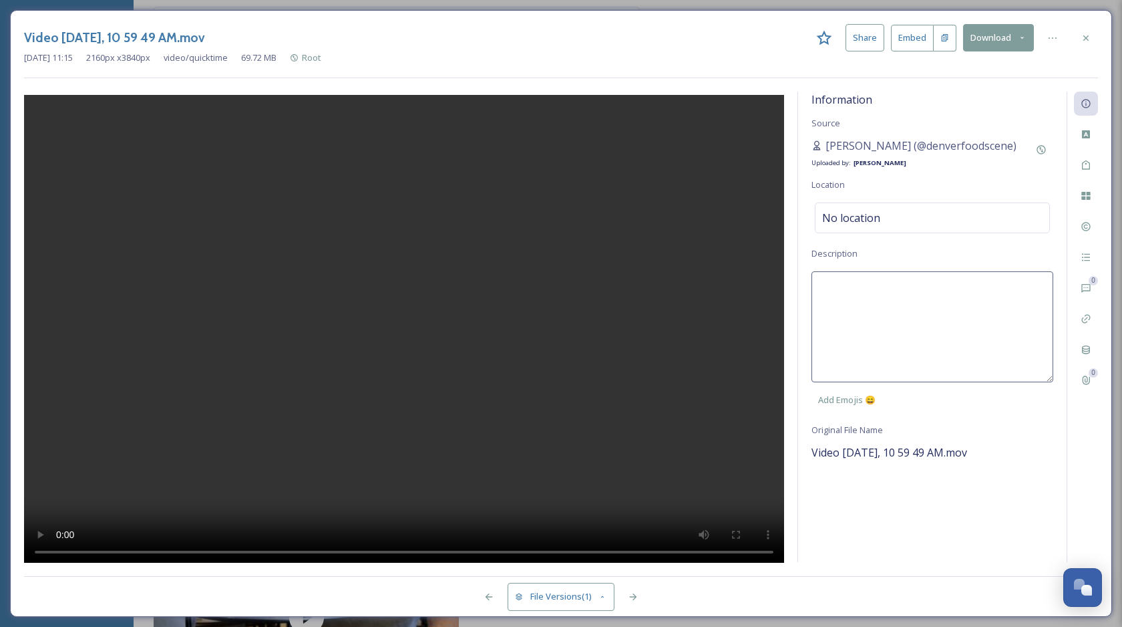
click at [856, 298] on textarea at bounding box center [933, 326] width 242 height 111
type textarea "P"
type textarea "Pizzas at American Flatbread."
click at [873, 228] on div "No location" at bounding box center [932, 217] width 235 height 31
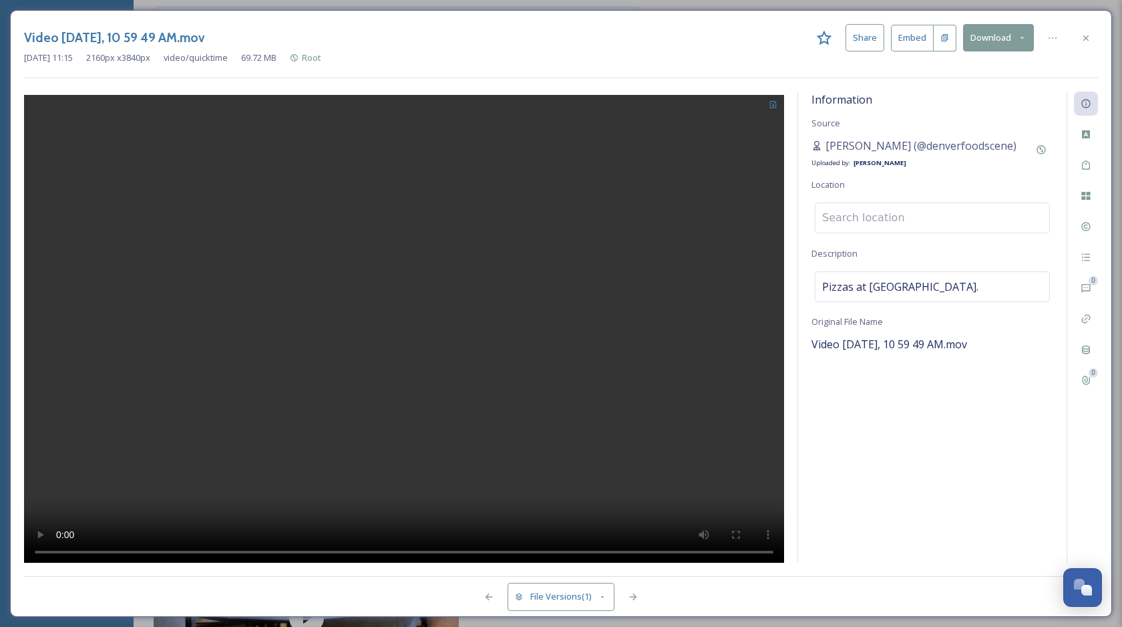
click at [880, 222] on input at bounding box center [933, 217] width 234 height 29
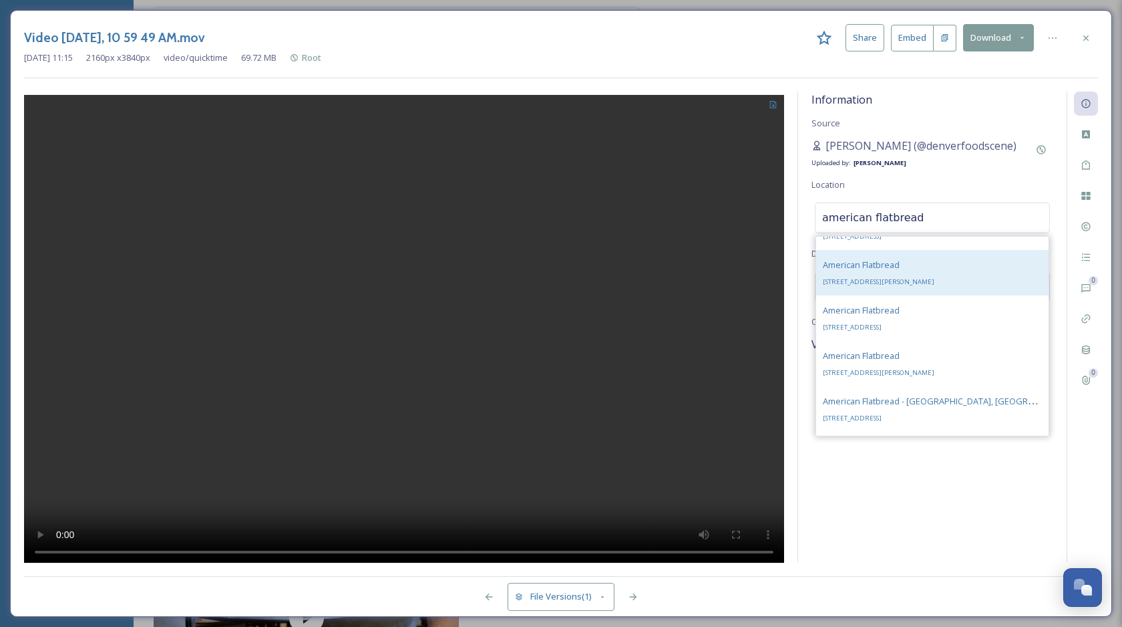
scroll to position [118, 0]
type input "american flatbread"
click at [901, 282] on span "1190 Mountain Rd, Stowe, VT 05672, USA" at bounding box center [879, 286] width 112 height 9
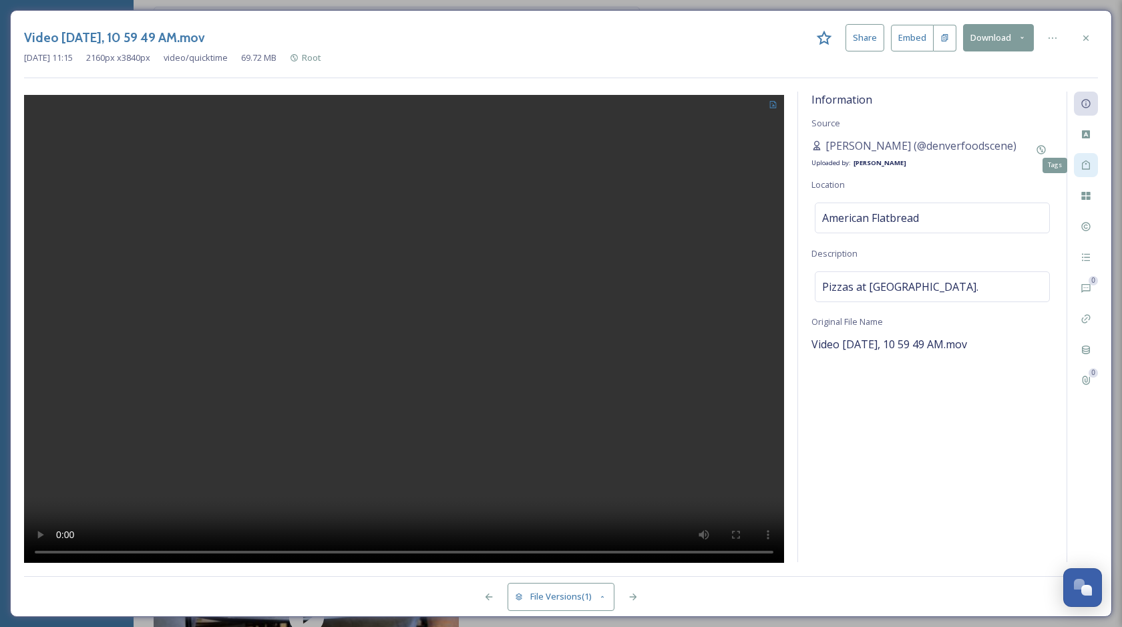
click at [1090, 168] on icon at bounding box center [1086, 164] width 8 height 9
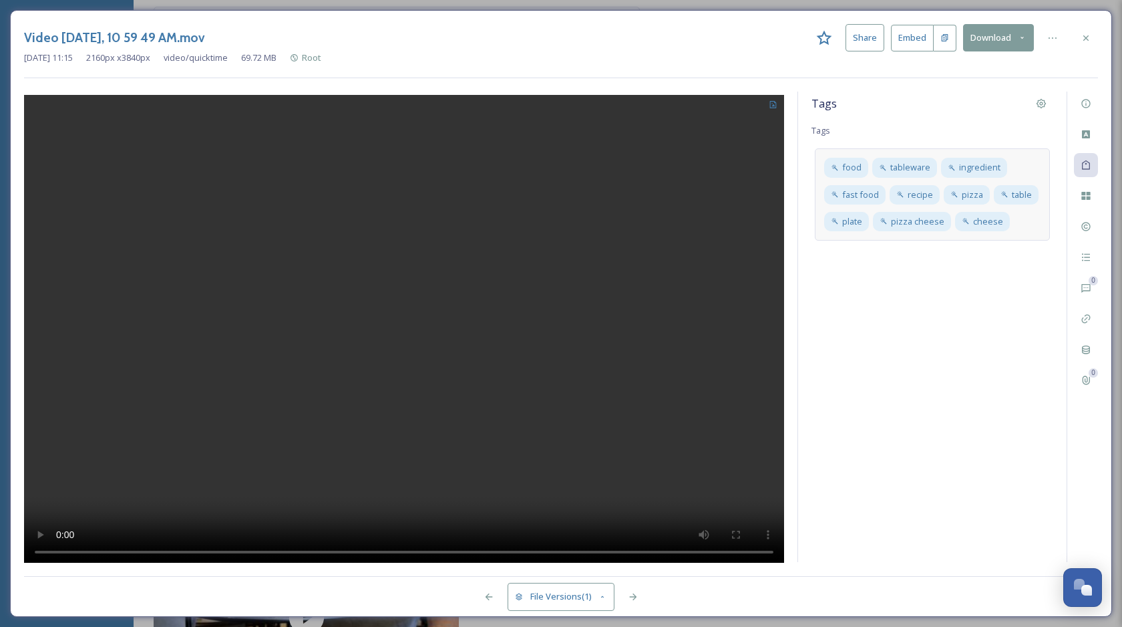
click at [1037, 224] on div "food tableware ingredient fast food recipe pizza table plate pizza cheese cheese" at bounding box center [932, 194] width 235 height 92
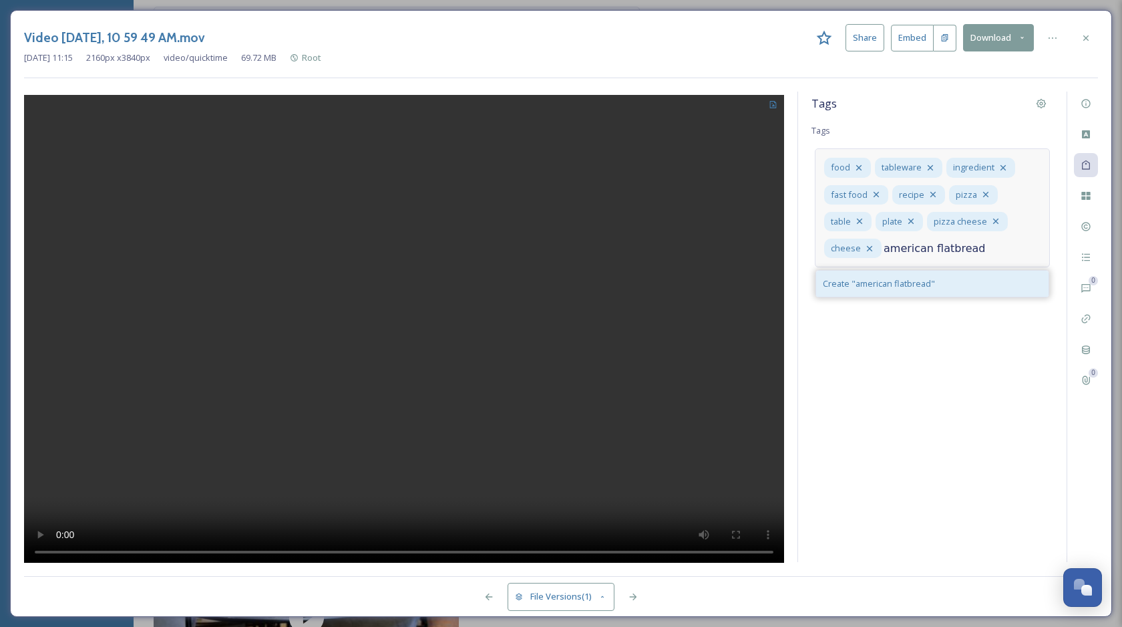
type input "american flatbread"
click at [935, 282] on div "Create " american flatbread "" at bounding box center [932, 284] width 232 height 26
click at [897, 267] on input at bounding box center [889, 271] width 134 height 16
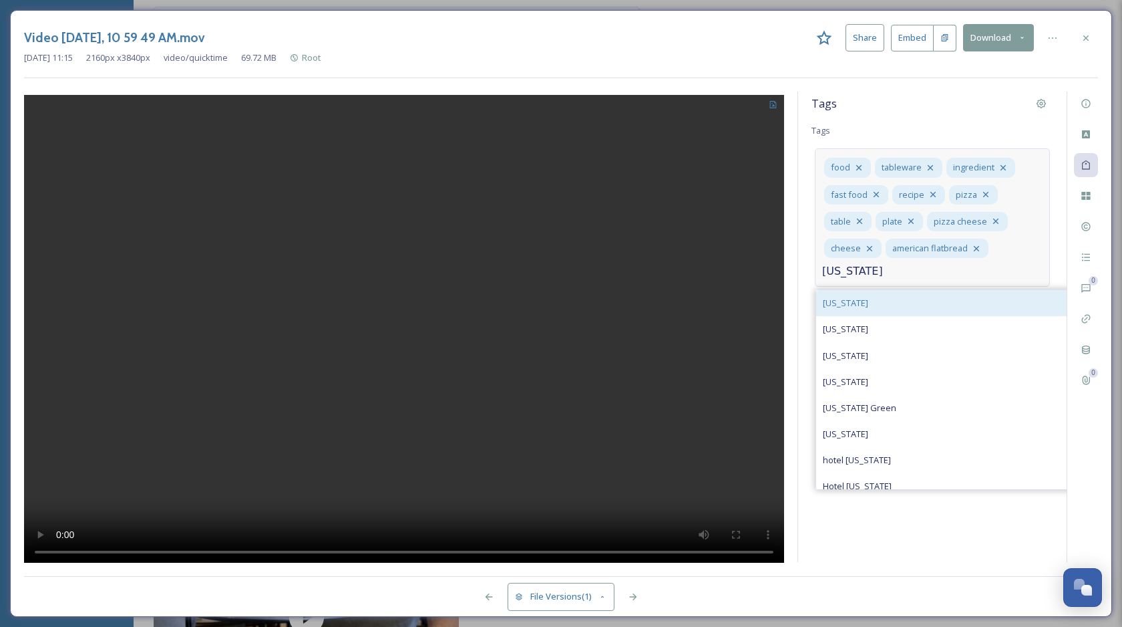
type input "[US_STATE]"
click at [917, 312] on div "[US_STATE]" at bounding box center [945, 303] width 259 height 26
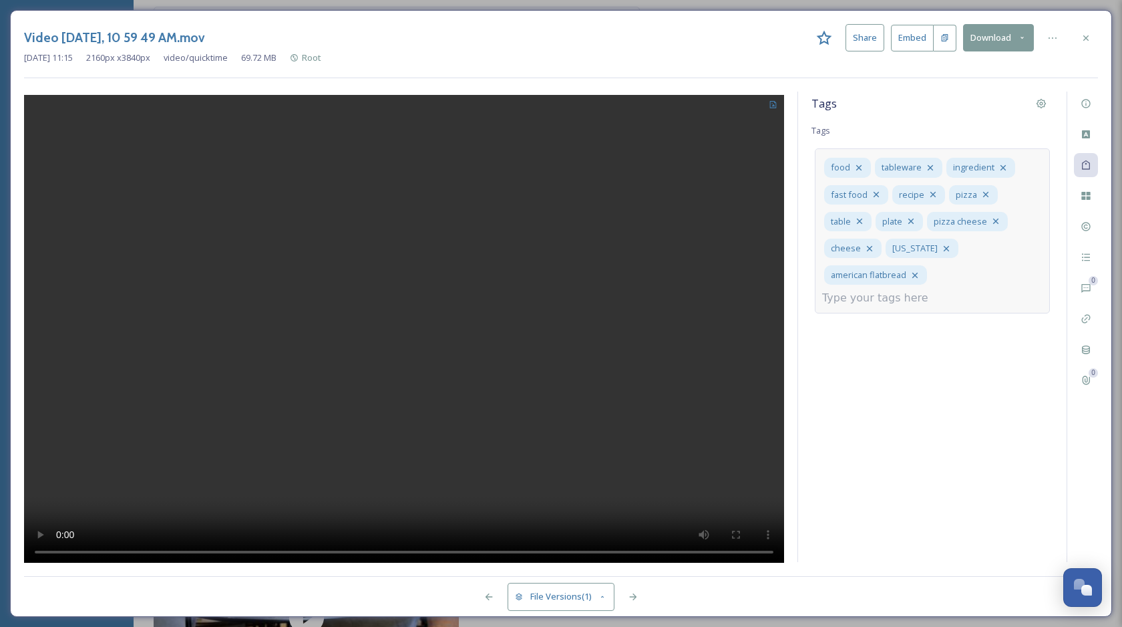
click at [965, 356] on div "Tags Tags food tableware ingredient fast food recipe pizza table plate pizza ch…" at bounding box center [932, 327] width 269 height 470
click at [482, 593] on div at bounding box center [489, 597] width 24 height 24
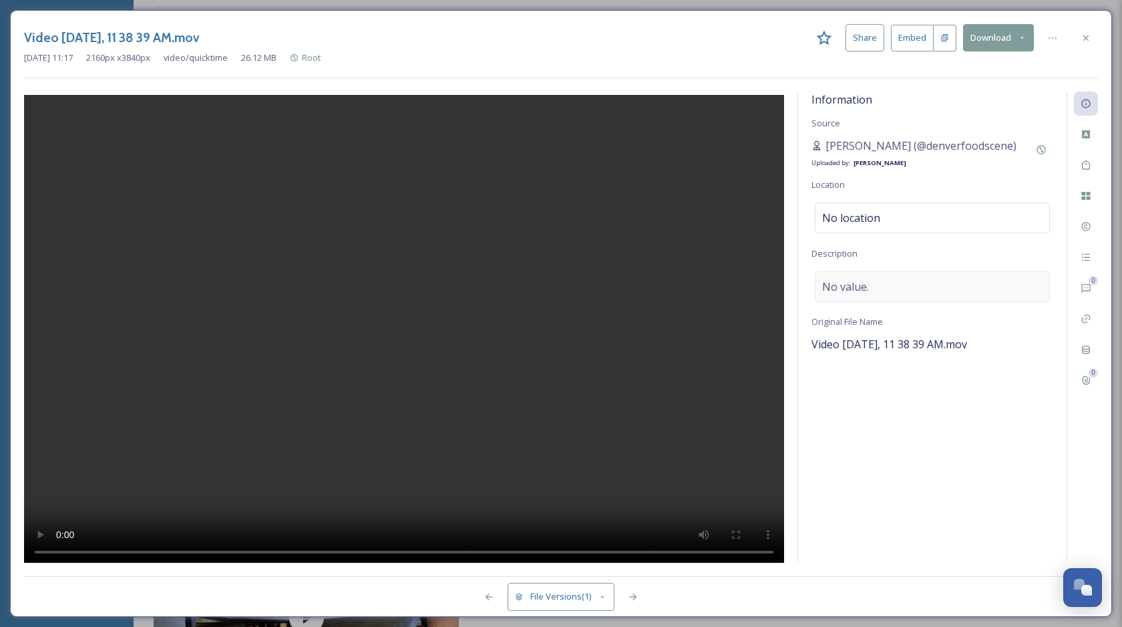
click at [846, 289] on span "No value." at bounding box center [845, 287] width 47 height 16
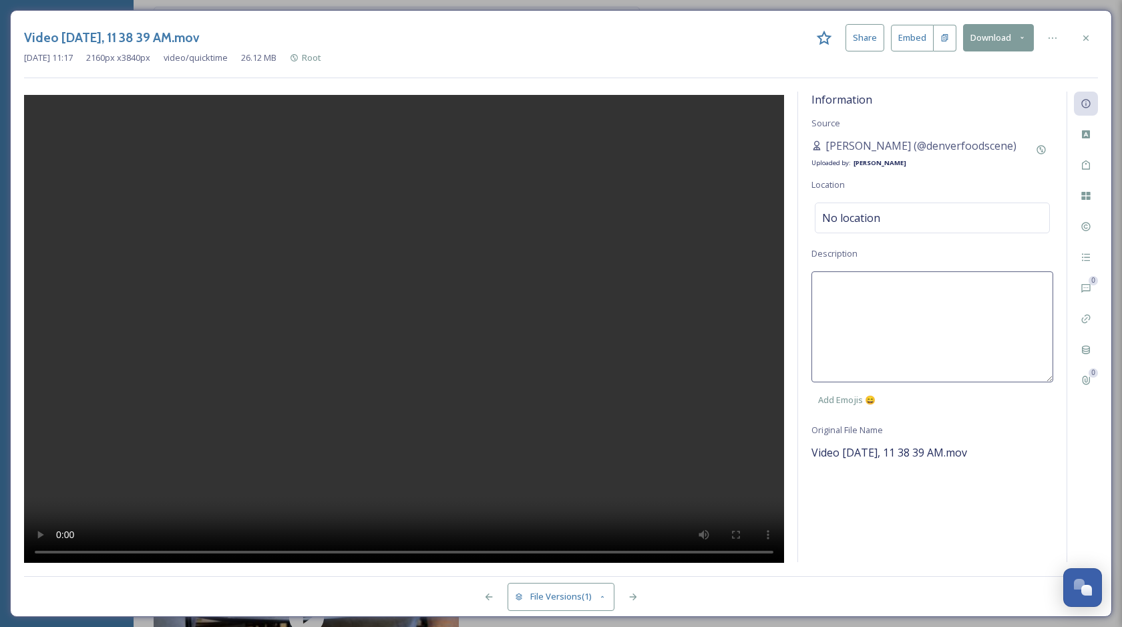
click at [869, 292] on textarea at bounding box center [933, 326] width 242 height 111
type textarea "Exterior of American Flatbread."
click at [862, 512] on div "Information Source Yesenia Chinchilla (@denverfoodscene) Uploaded by: Chloe Mar…" at bounding box center [932, 327] width 269 height 470
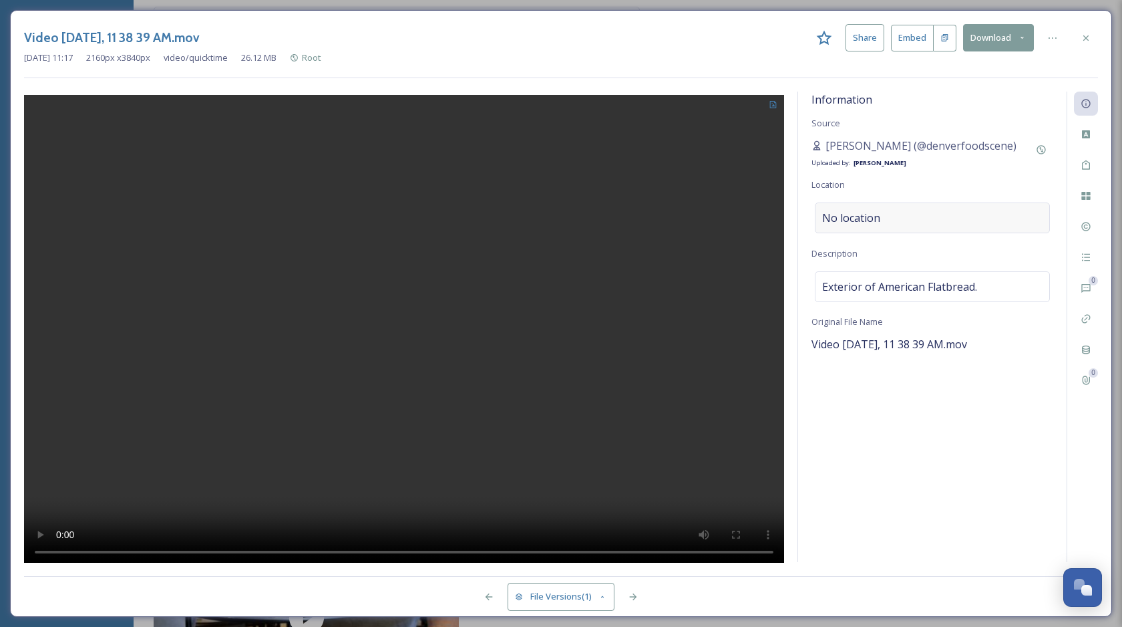
click at [920, 210] on div "No location" at bounding box center [932, 217] width 235 height 31
click at [889, 222] on input at bounding box center [933, 217] width 234 height 29
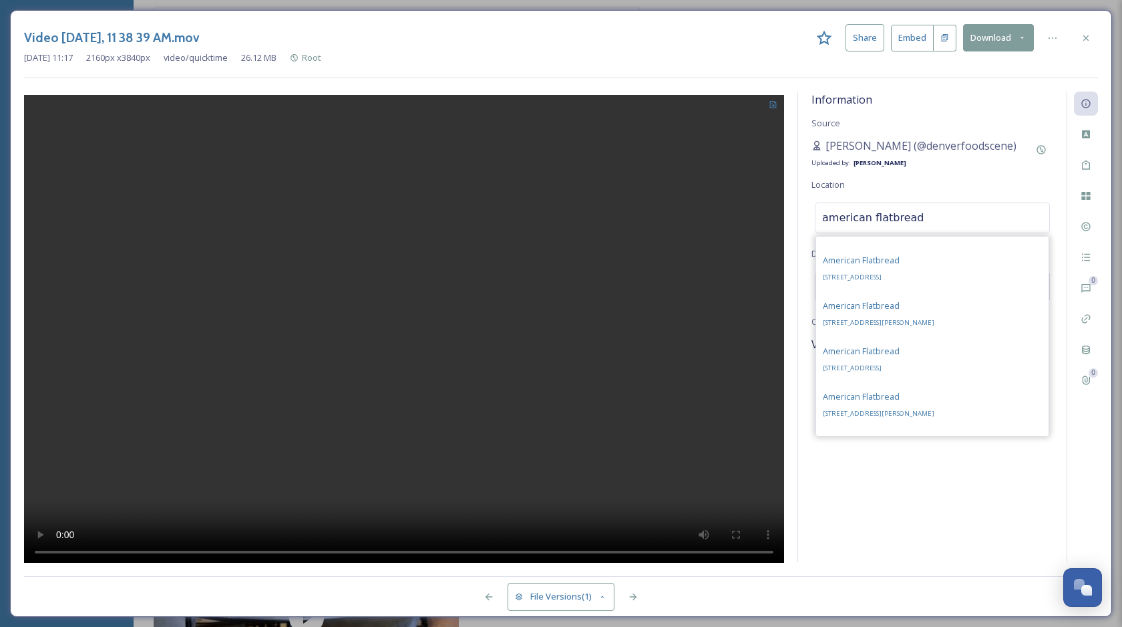
scroll to position [147, 0]
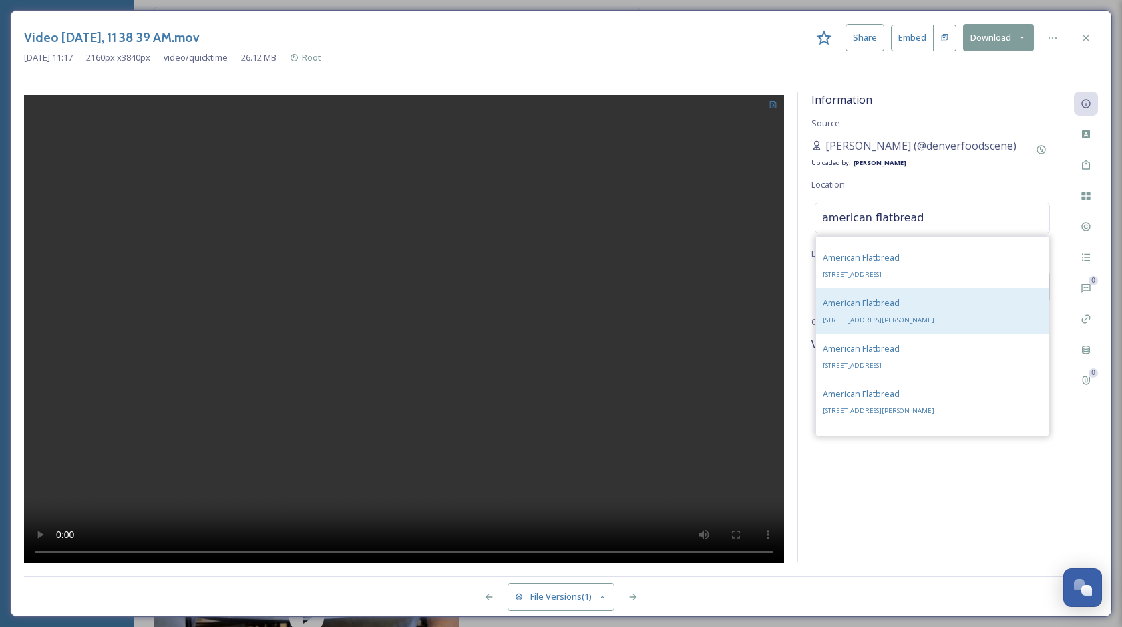
type input "american flatbread"
click at [929, 315] on span "1190 Mountain Rd, Stowe, VT 05672, USA" at bounding box center [879, 319] width 112 height 9
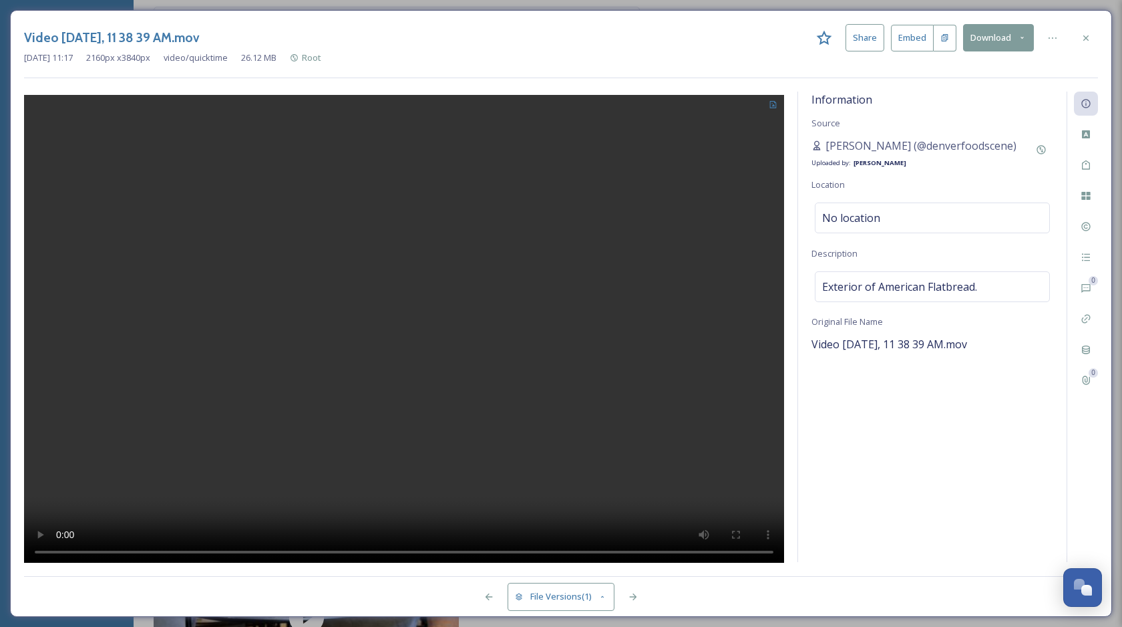
click at [892, 440] on div "Information Source Yesenia Chinchilla (@denverfoodscene) Uploaded by: Chloe Mar…" at bounding box center [932, 327] width 269 height 470
click at [1054, 36] on icon at bounding box center [1052, 38] width 11 height 11
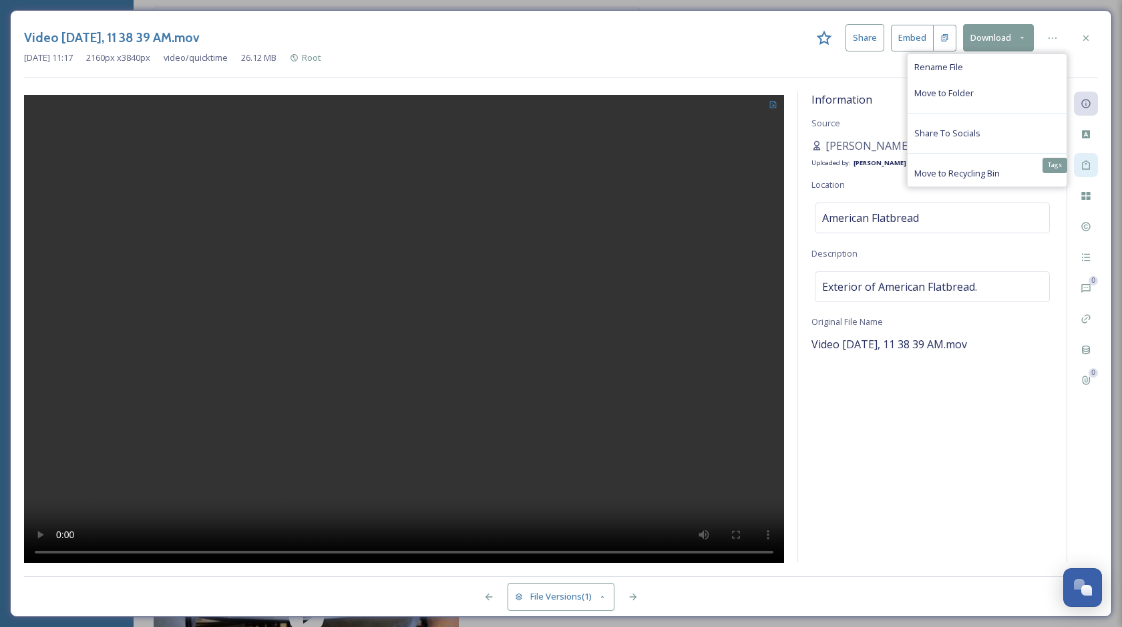
click at [1088, 167] on icon at bounding box center [1086, 165] width 11 height 11
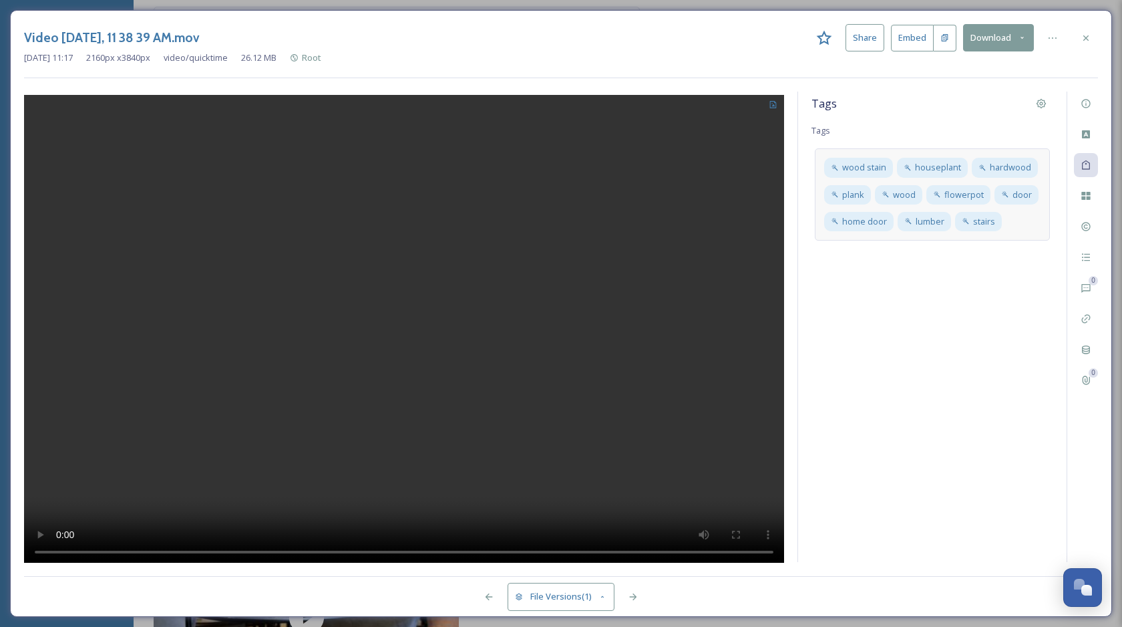
click at [1027, 224] on div "wood stain houseplant hardwood plank wood flowerpot door home door lumber stairs" at bounding box center [932, 194] width 235 height 92
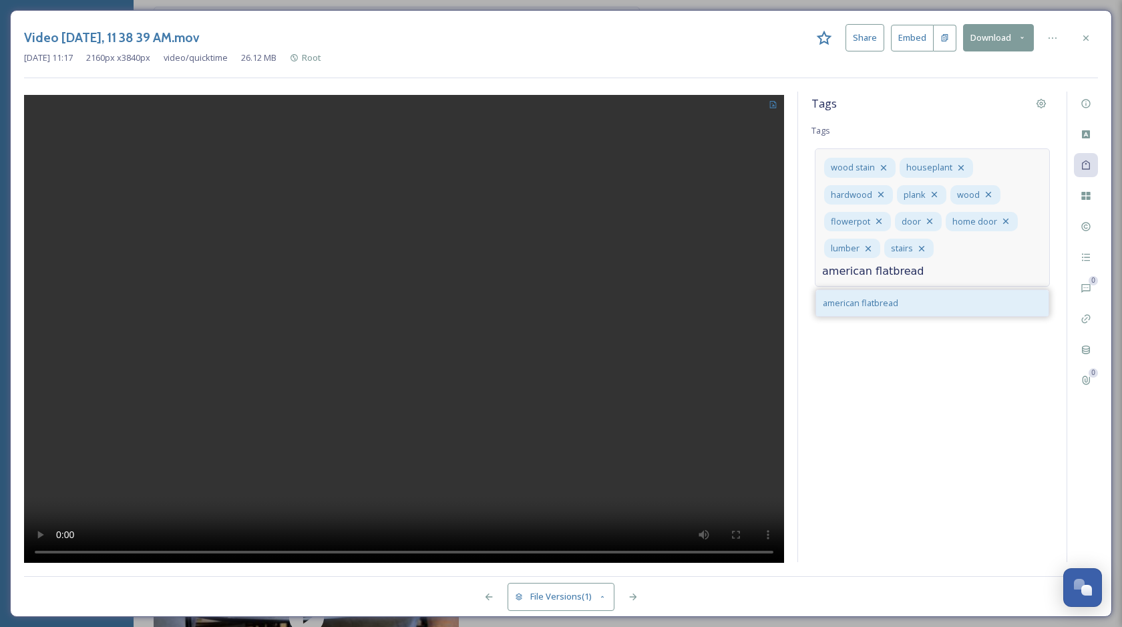
type input "american flatbread"
click at [957, 301] on div "american flatbread" at bounding box center [932, 303] width 232 height 26
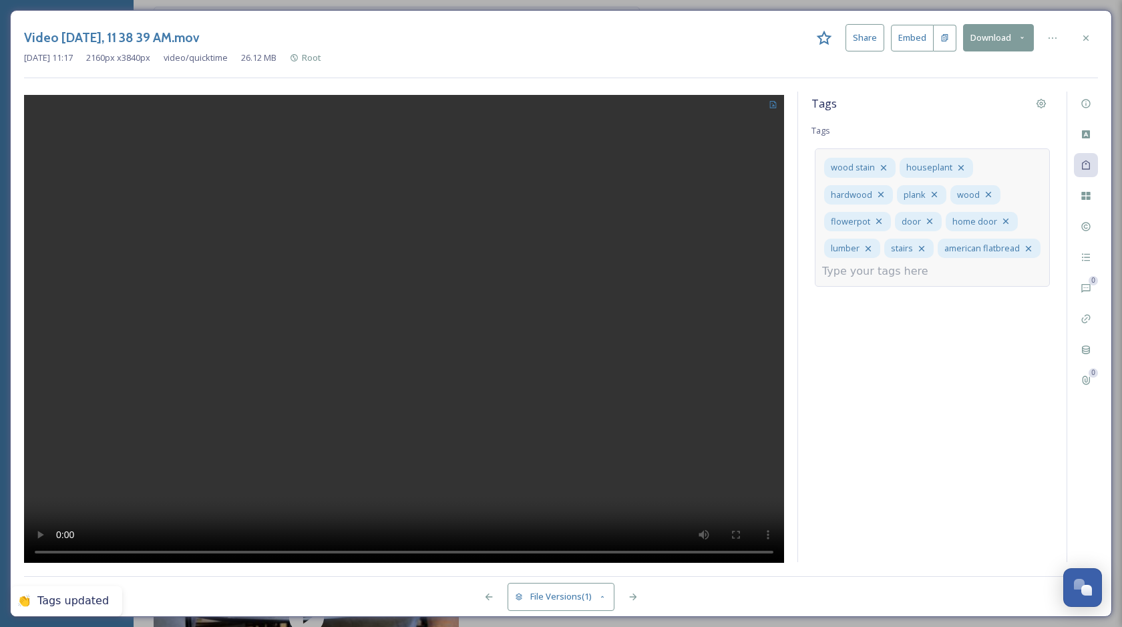
click at [933, 271] on input at bounding box center [889, 271] width 134 height 16
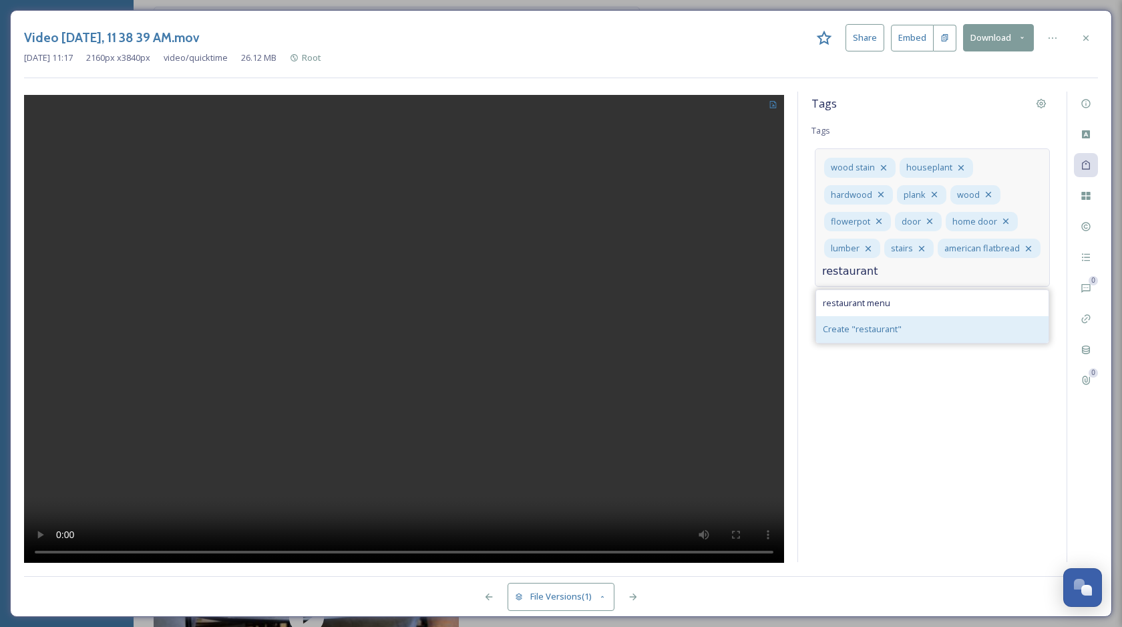
type input "restaurant"
click at [909, 321] on div "Create " restaurant "" at bounding box center [932, 329] width 232 height 26
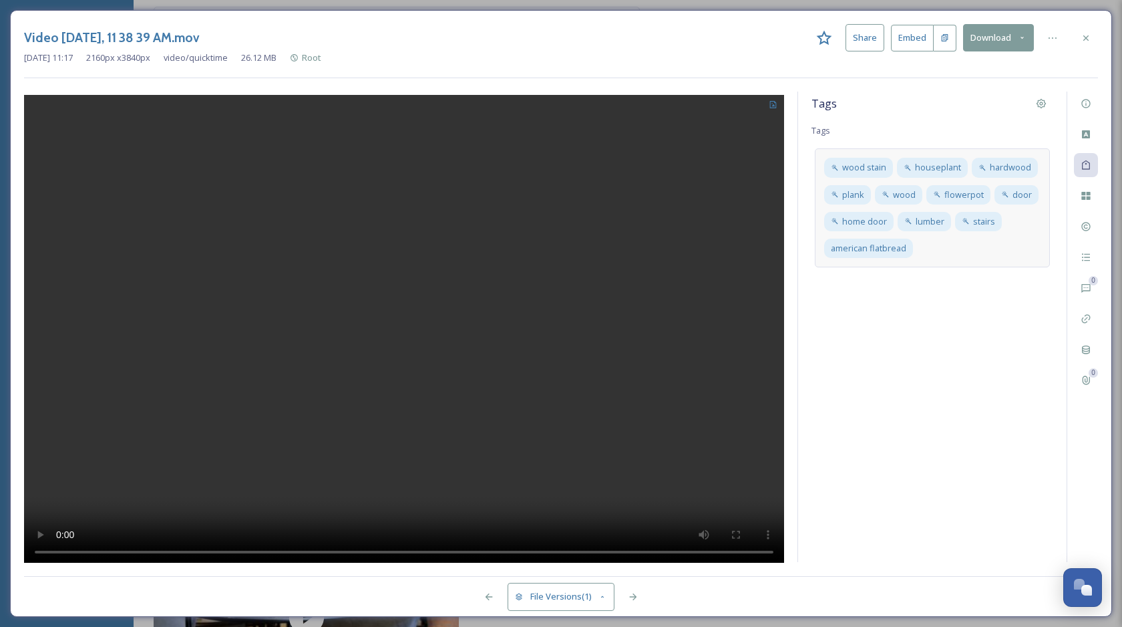
click at [931, 377] on div "Tags Tags wood stain houseplant hardwood plank wood flowerpot door home door lu…" at bounding box center [932, 327] width 269 height 470
click at [1086, 40] on icon at bounding box center [1086, 38] width 11 height 11
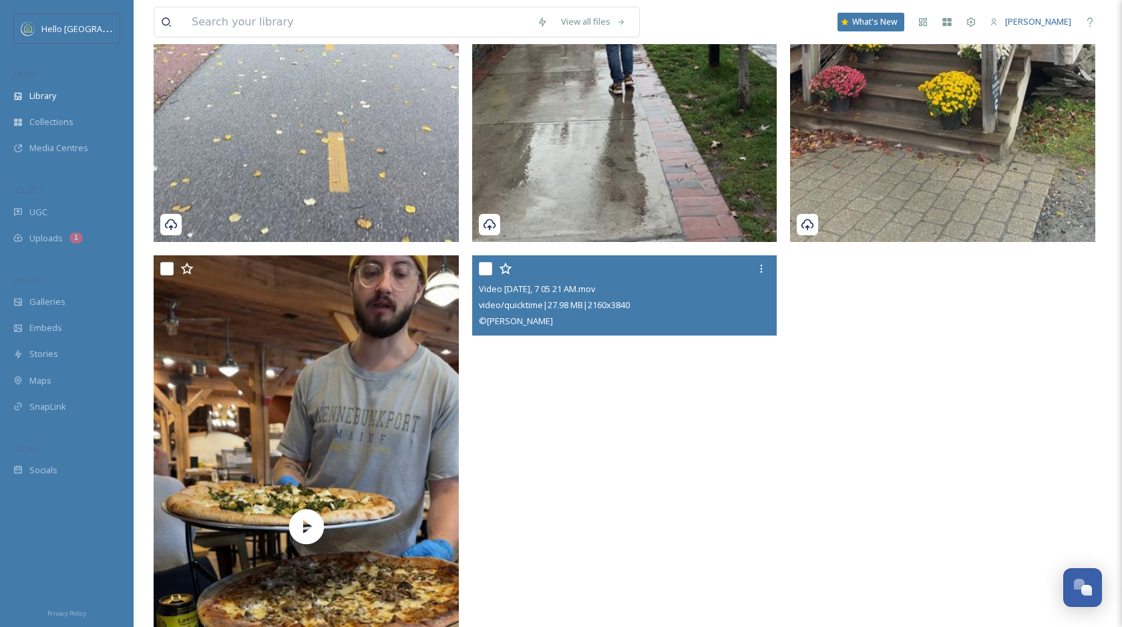
scroll to position [1380, 0]
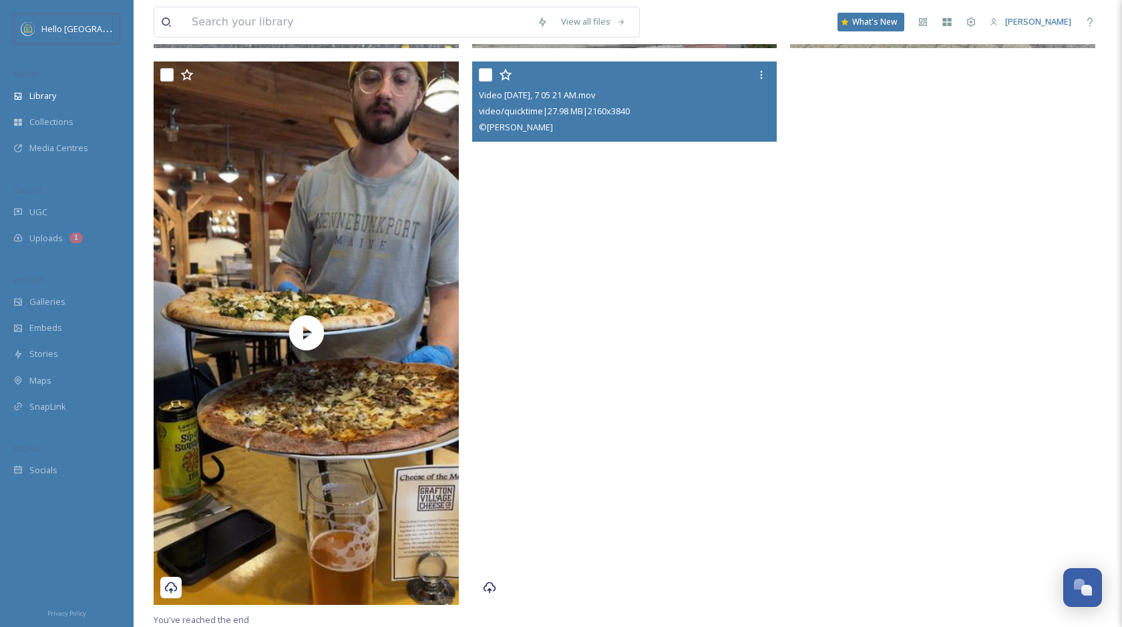
click at [681, 514] on video "Video Oct 15 2024, 7 05 21 AM.mov" at bounding box center [624, 332] width 305 height 542
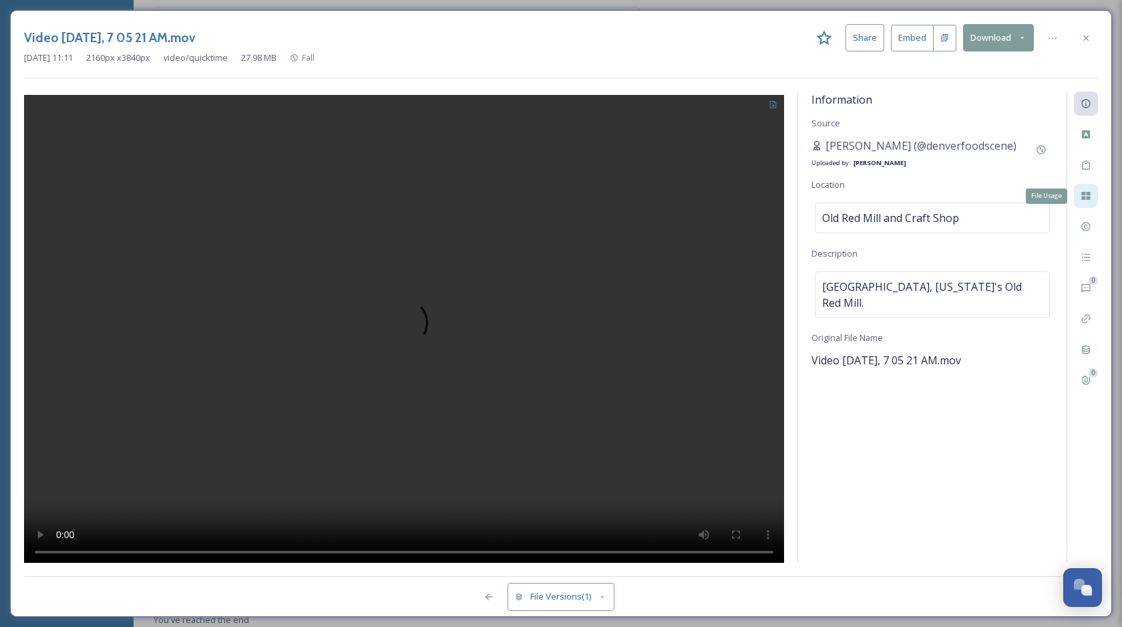
click at [1088, 192] on icon at bounding box center [1086, 196] width 9 height 8
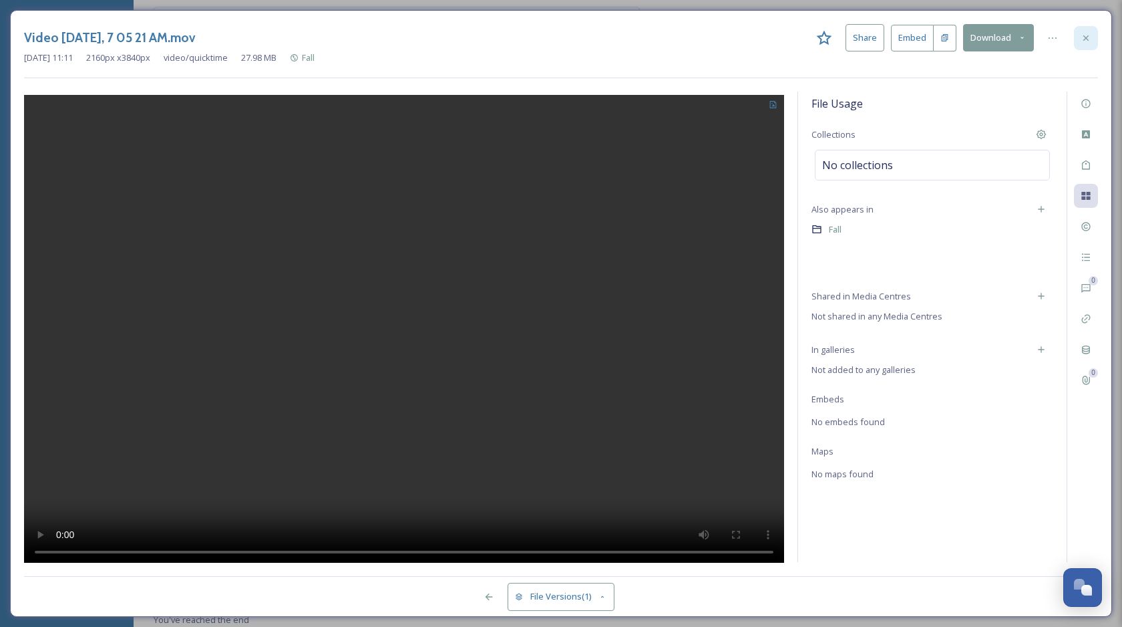
click at [1084, 38] on icon at bounding box center [1086, 37] width 5 height 5
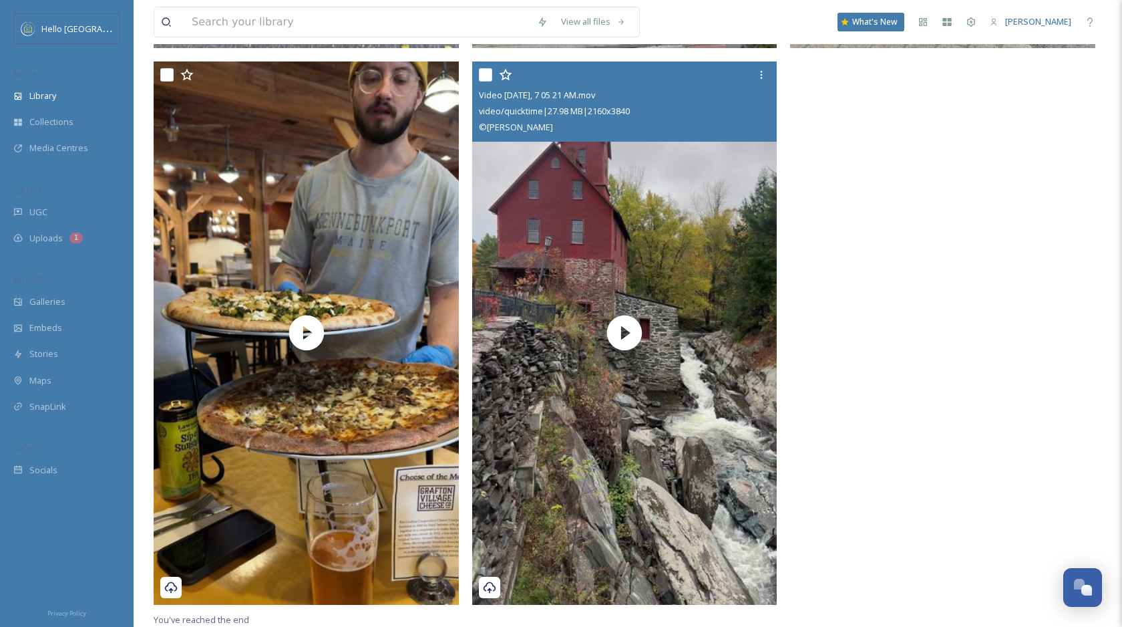
click at [488, 74] on input "checkbox" at bounding box center [485, 74] width 13 height 13
checkbox input "true"
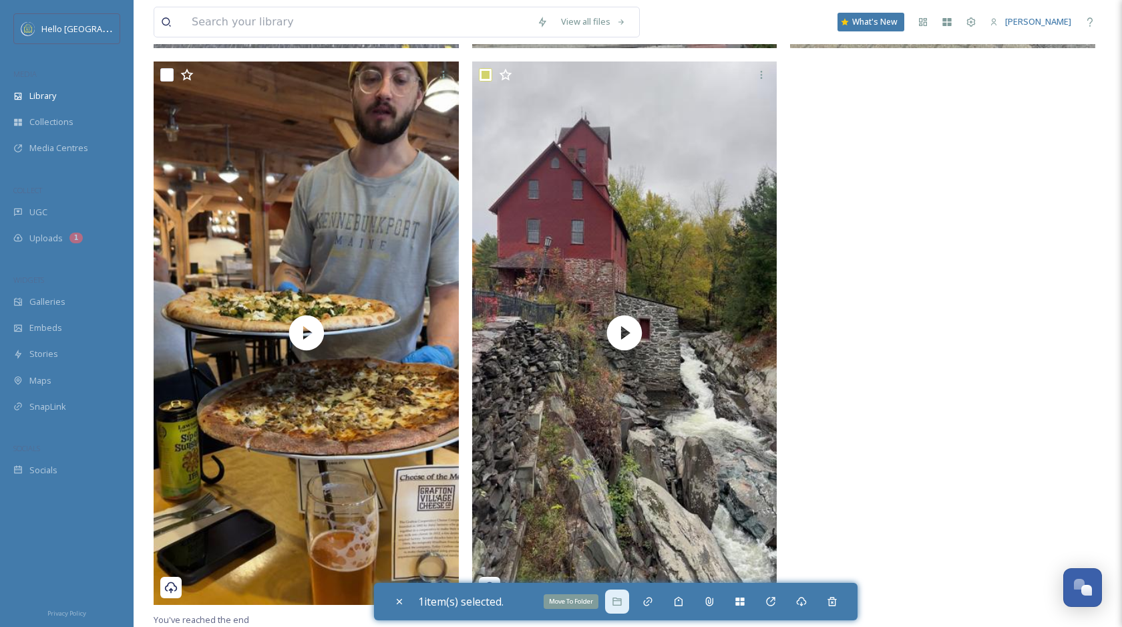
click at [623, 599] on icon at bounding box center [617, 601] width 11 height 11
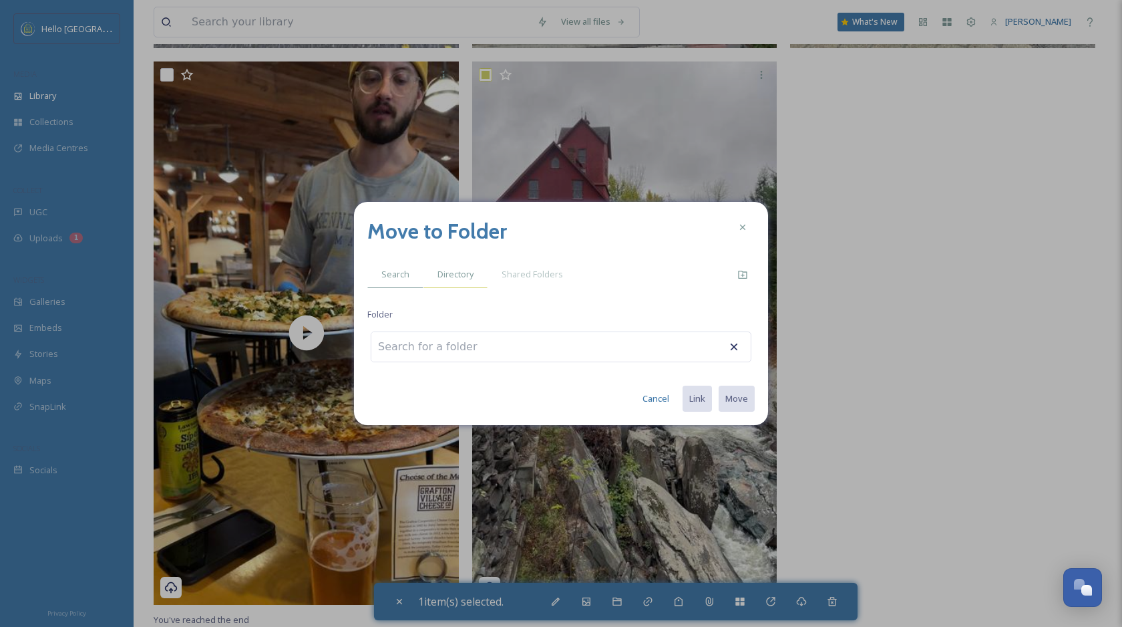
click at [452, 279] on span "Directory" at bounding box center [456, 274] width 36 height 13
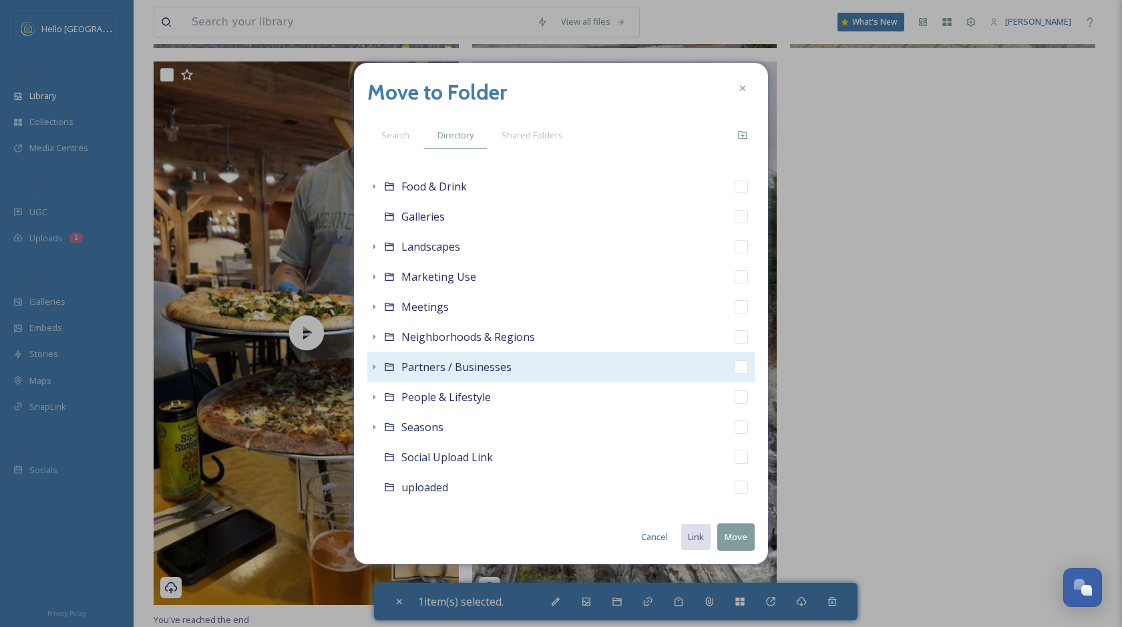
scroll to position [287, 0]
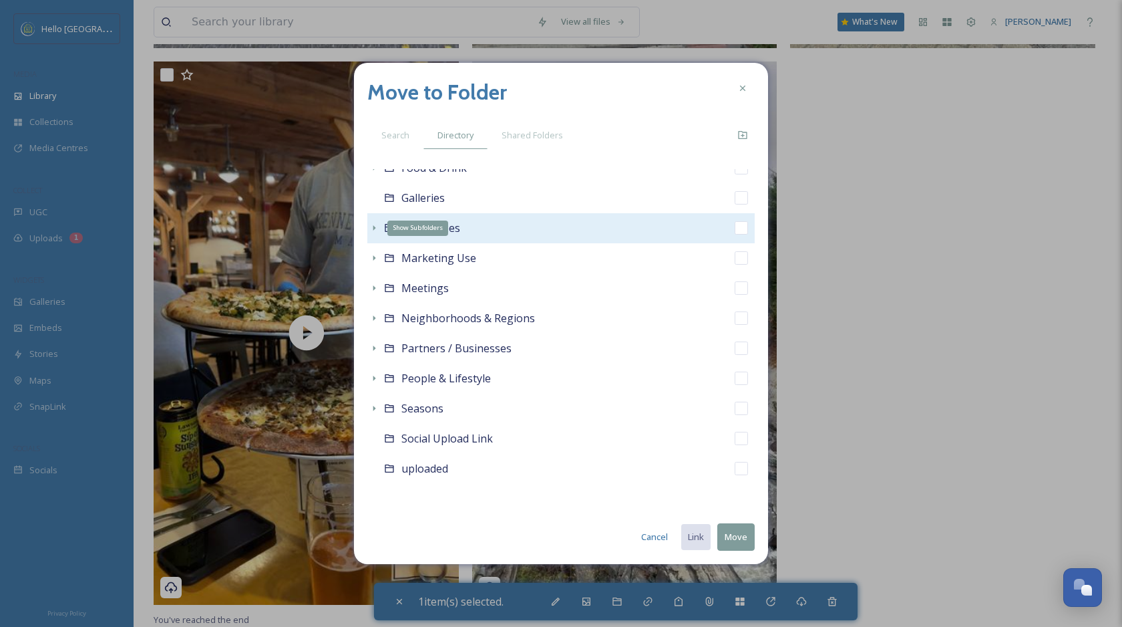
click at [371, 233] on icon at bounding box center [374, 227] width 11 height 11
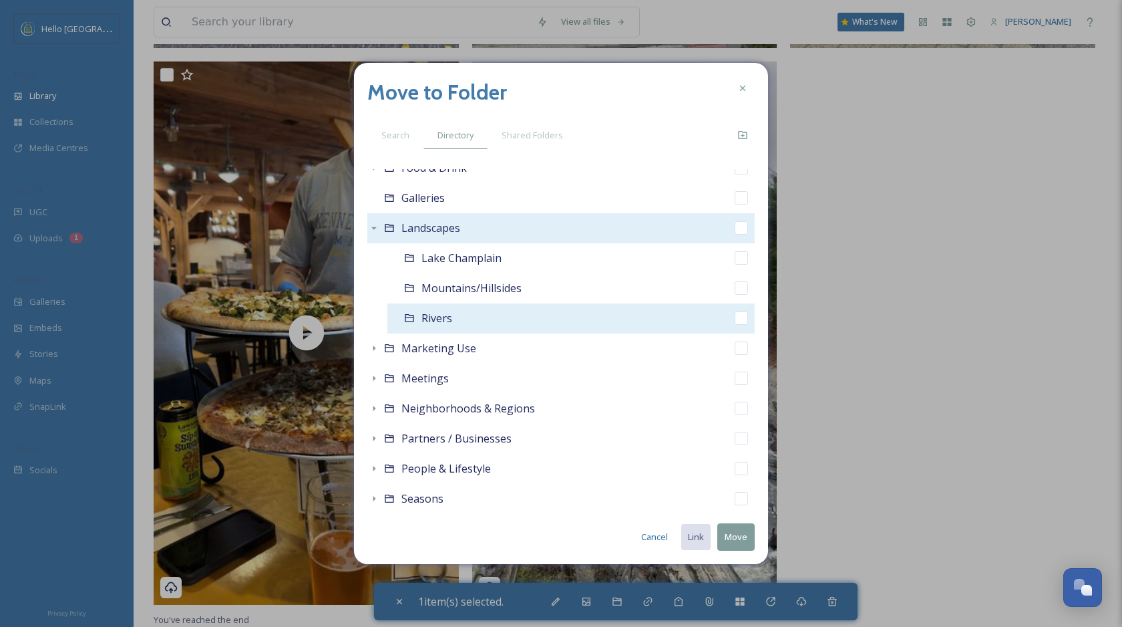
click at [741, 325] on div "Rivers" at bounding box center [570, 318] width 367 height 30
checkbox input "false"
checkbox input "true"
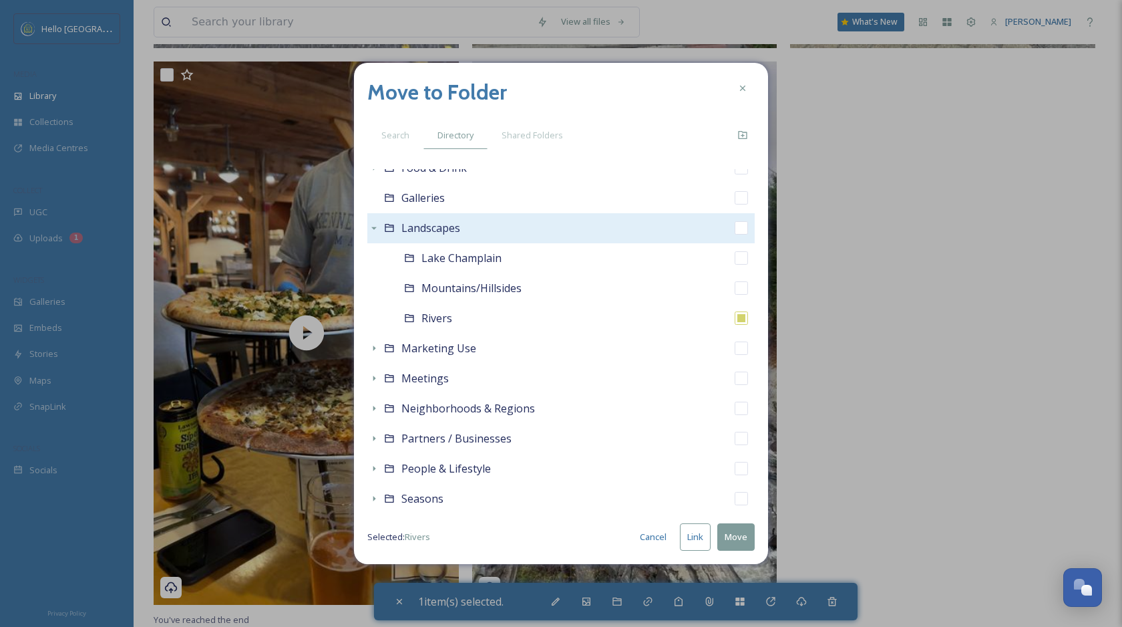
click at [739, 534] on button "Move" at bounding box center [735, 536] width 37 height 27
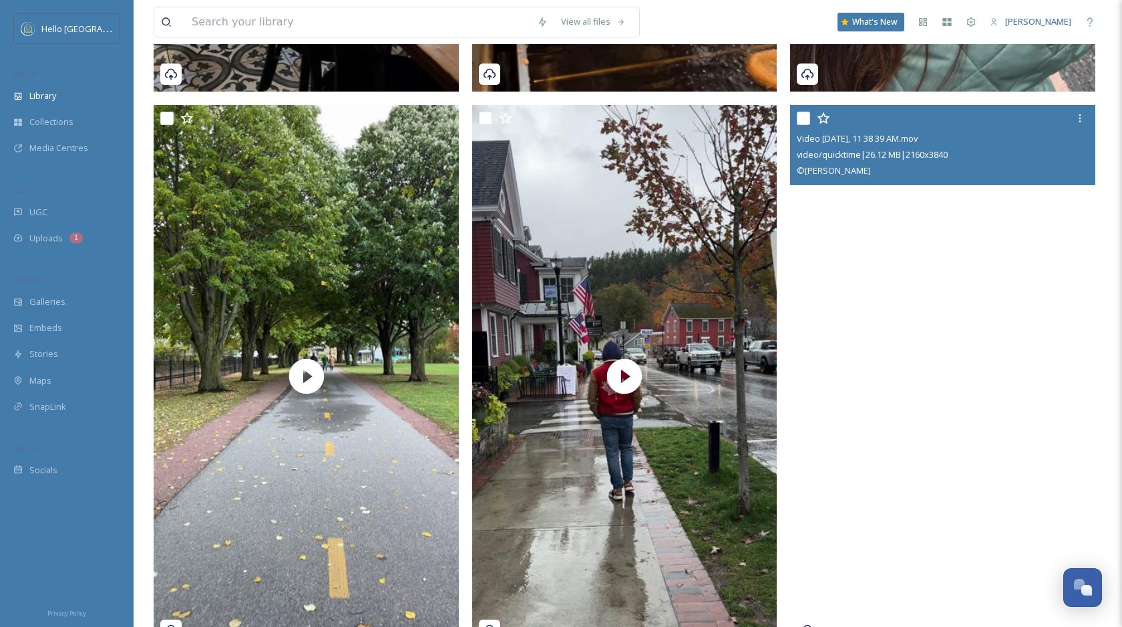
scroll to position [754, 0]
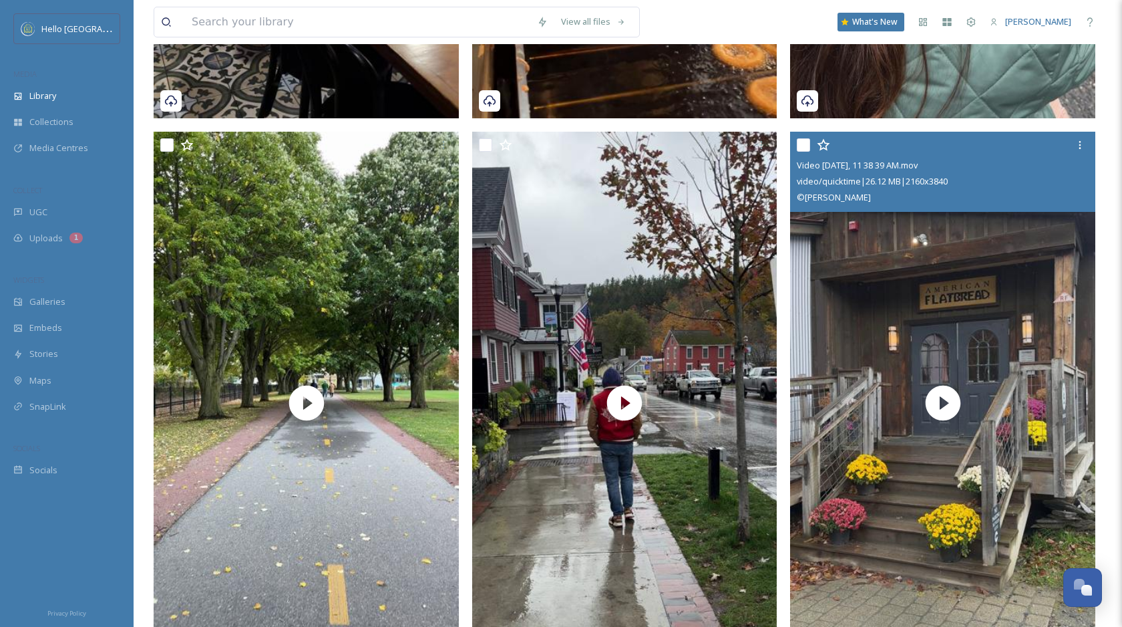
click at [803, 143] on input "checkbox" at bounding box center [803, 144] width 13 height 13
checkbox input "true"
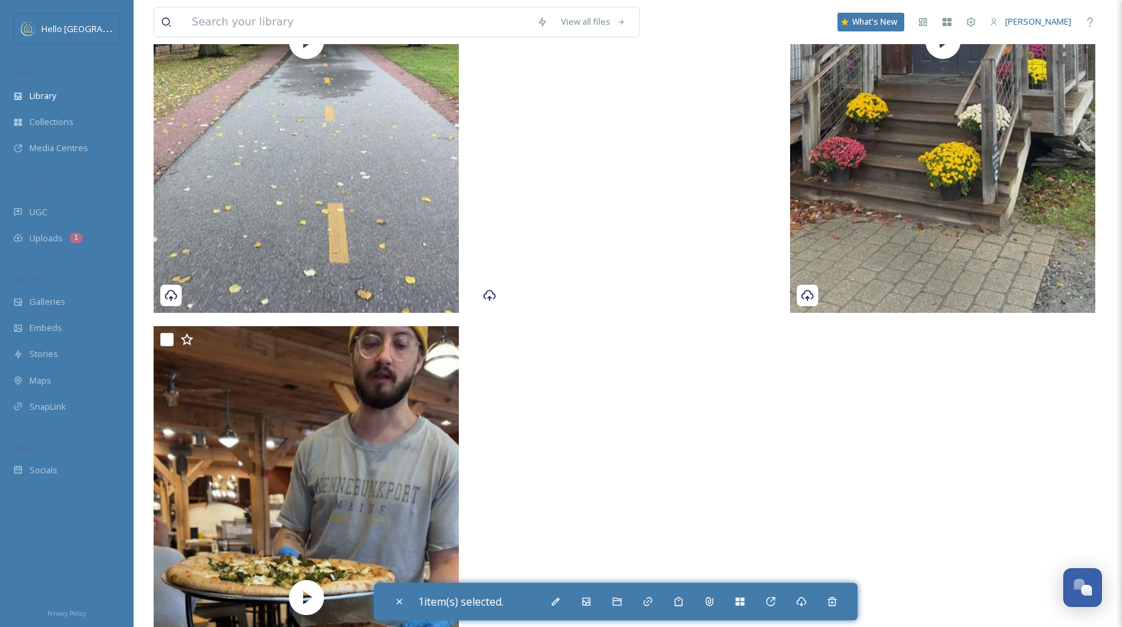
scroll to position [1139, 0]
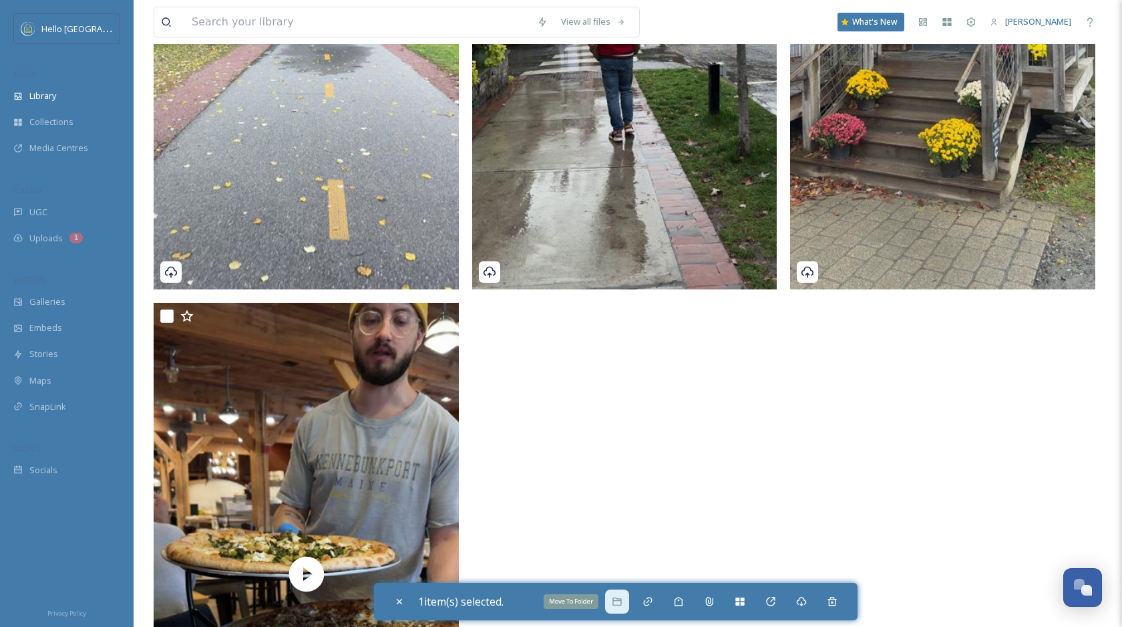
click at [623, 598] on icon at bounding box center [617, 601] width 11 height 11
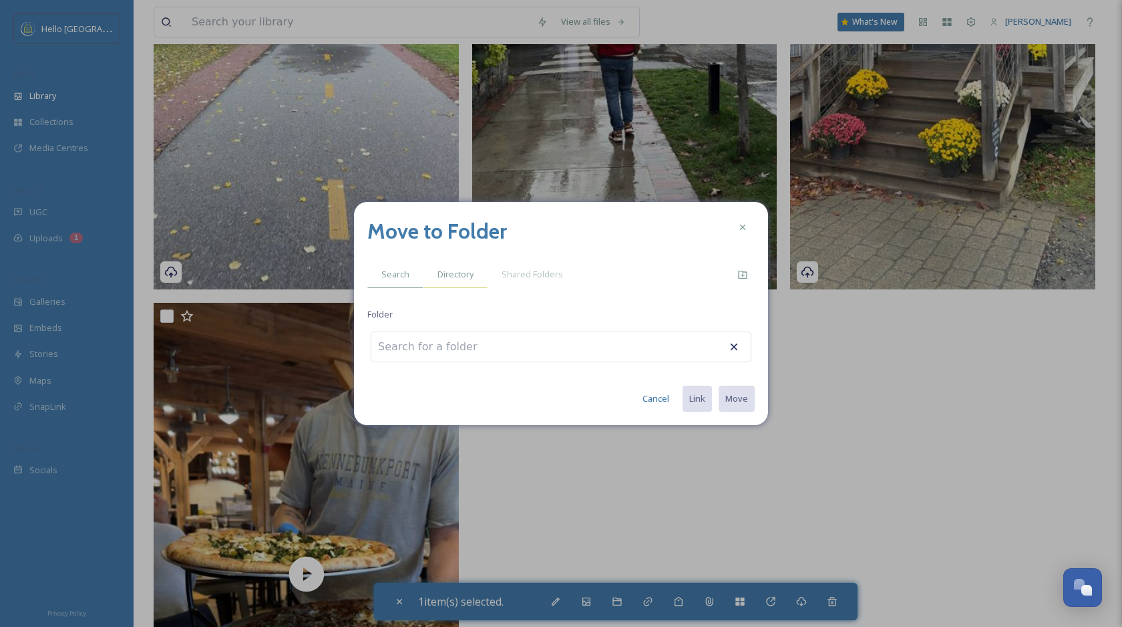
click at [448, 277] on span "Directory" at bounding box center [456, 274] width 36 height 13
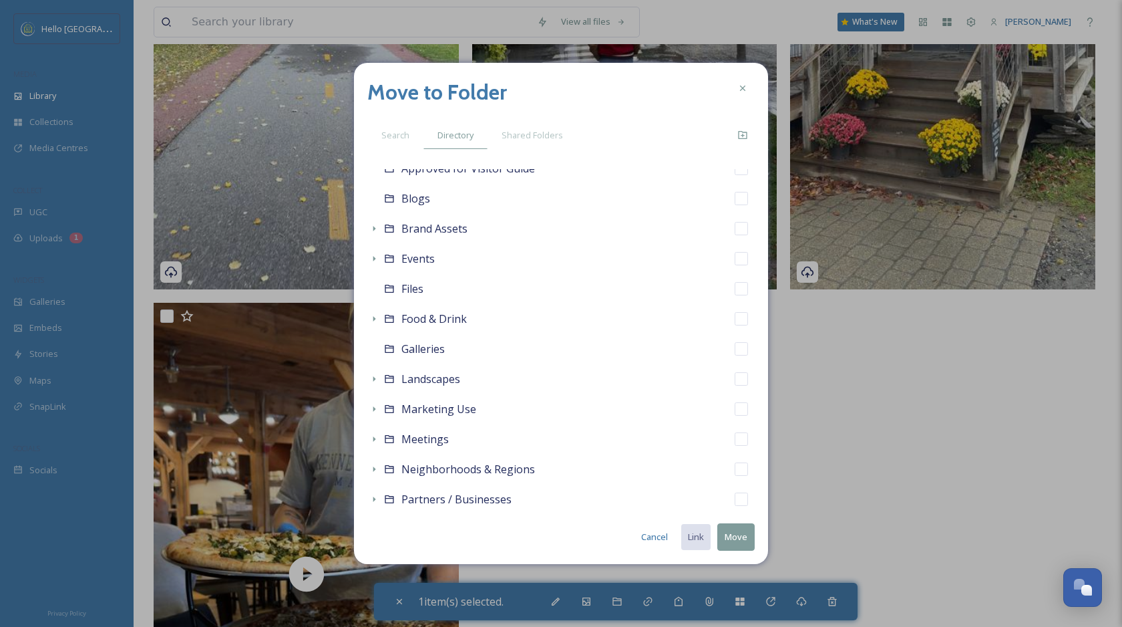
scroll to position [166, 0]
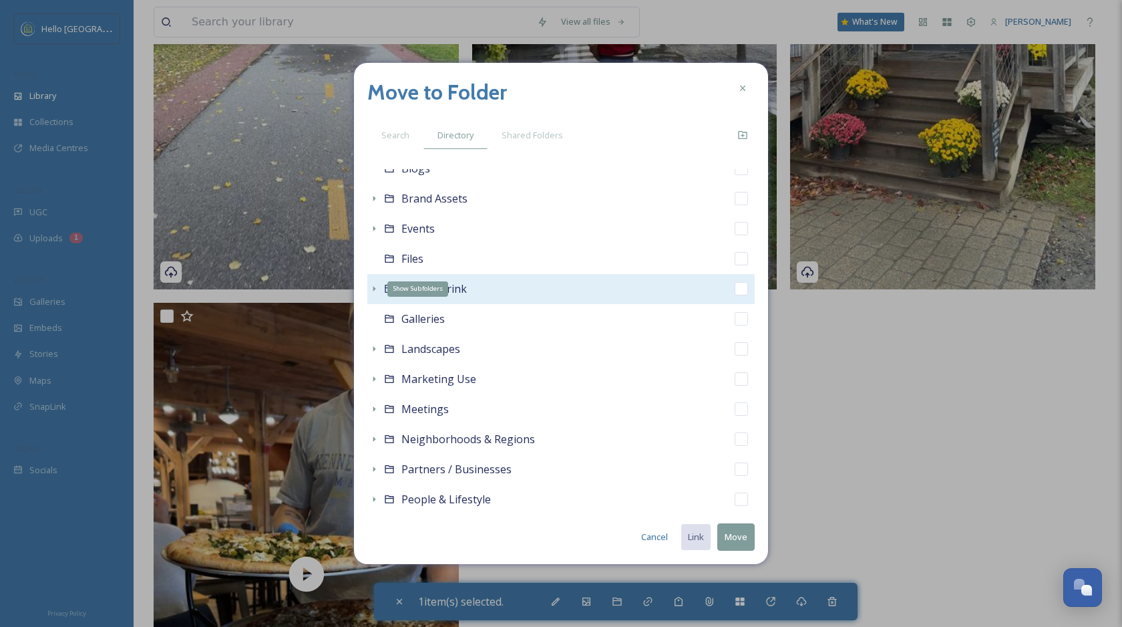
click at [373, 289] on icon at bounding box center [374, 288] width 11 height 11
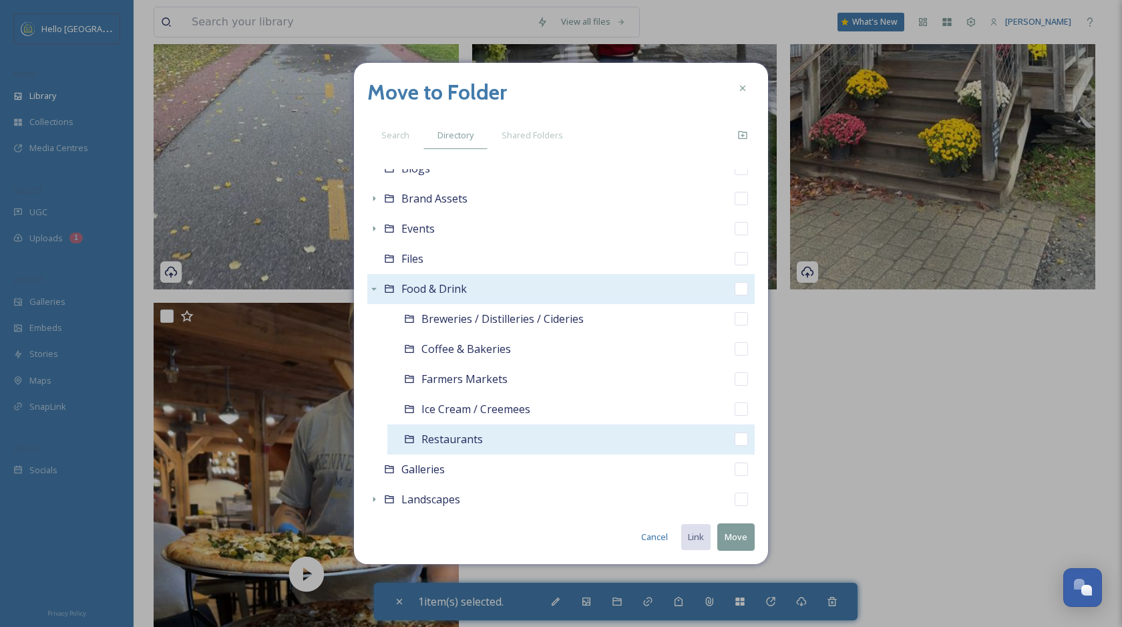
click at [741, 442] on input "checkbox" at bounding box center [741, 438] width 13 height 13
checkbox input "true"
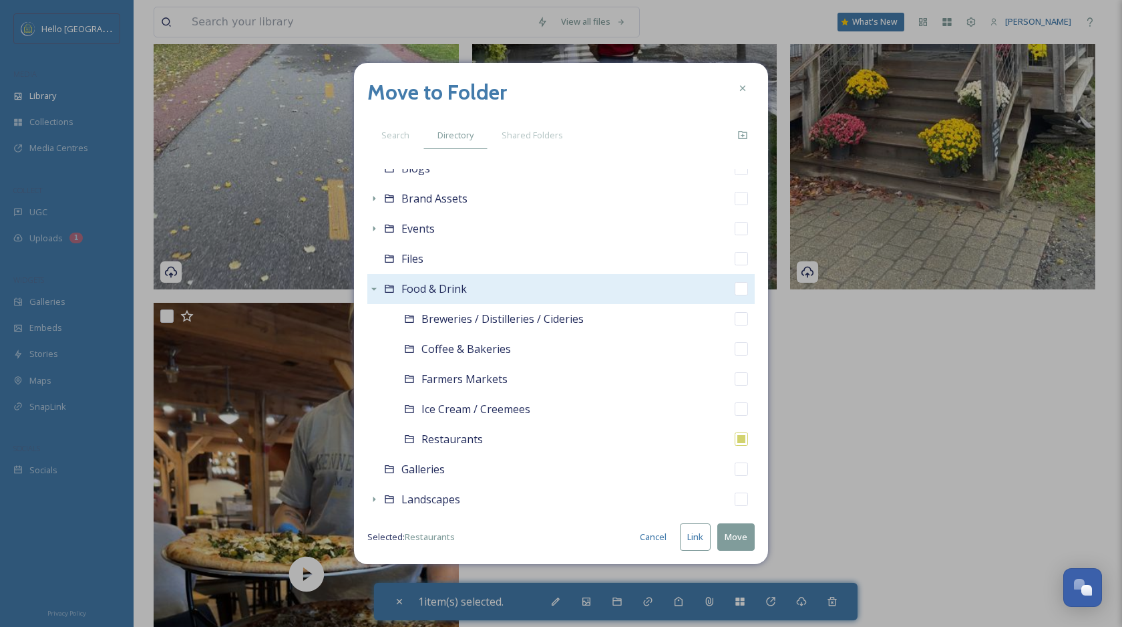
click at [691, 544] on button "Link" at bounding box center [695, 536] width 31 height 27
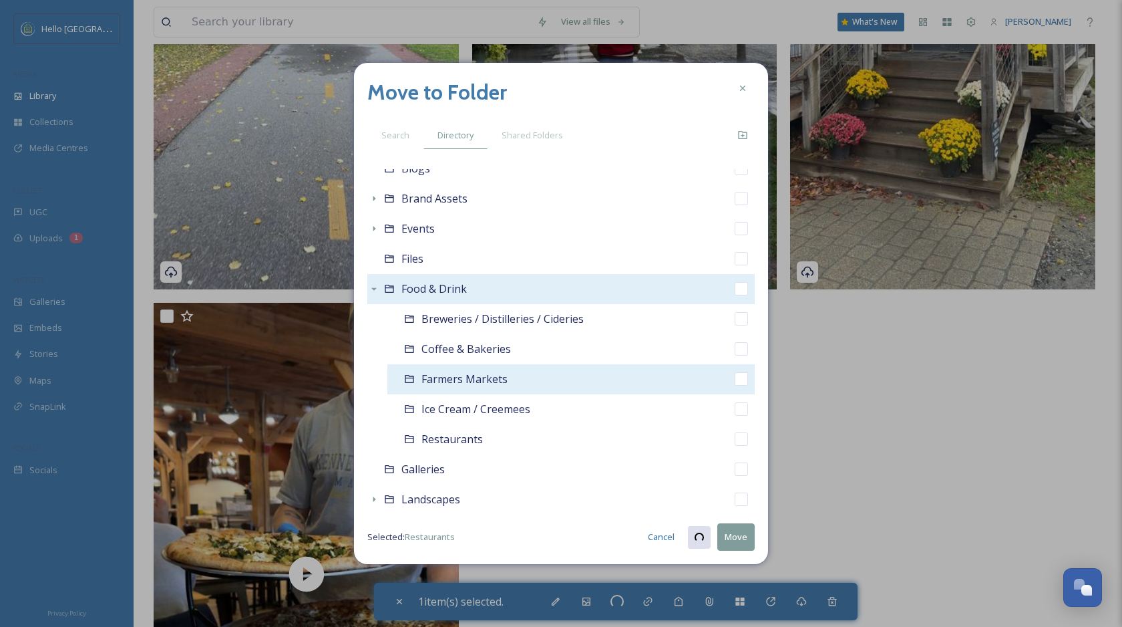
checkbox input "true"
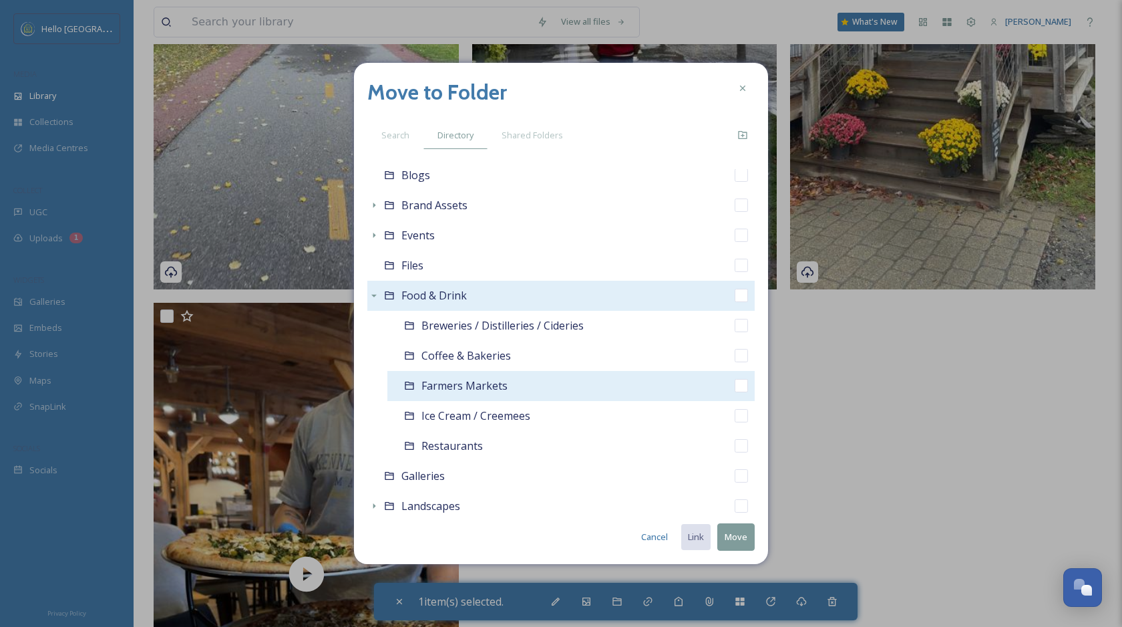
scroll to position [158, 0]
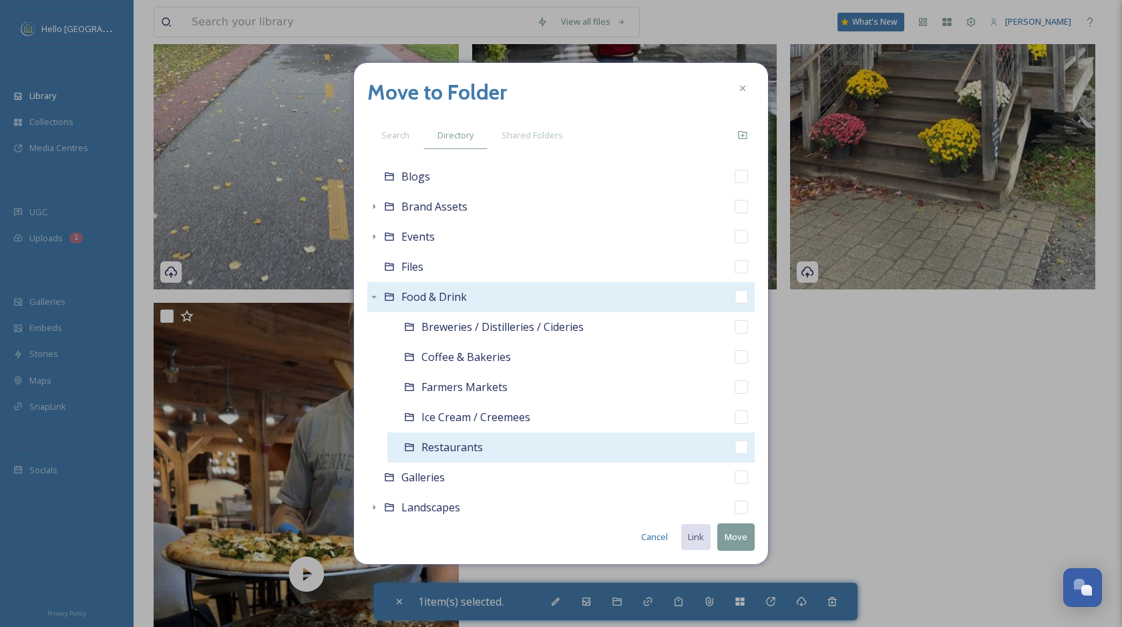
click at [745, 448] on input "checkbox" at bounding box center [741, 446] width 13 height 13
checkbox input "true"
checkbox input "false"
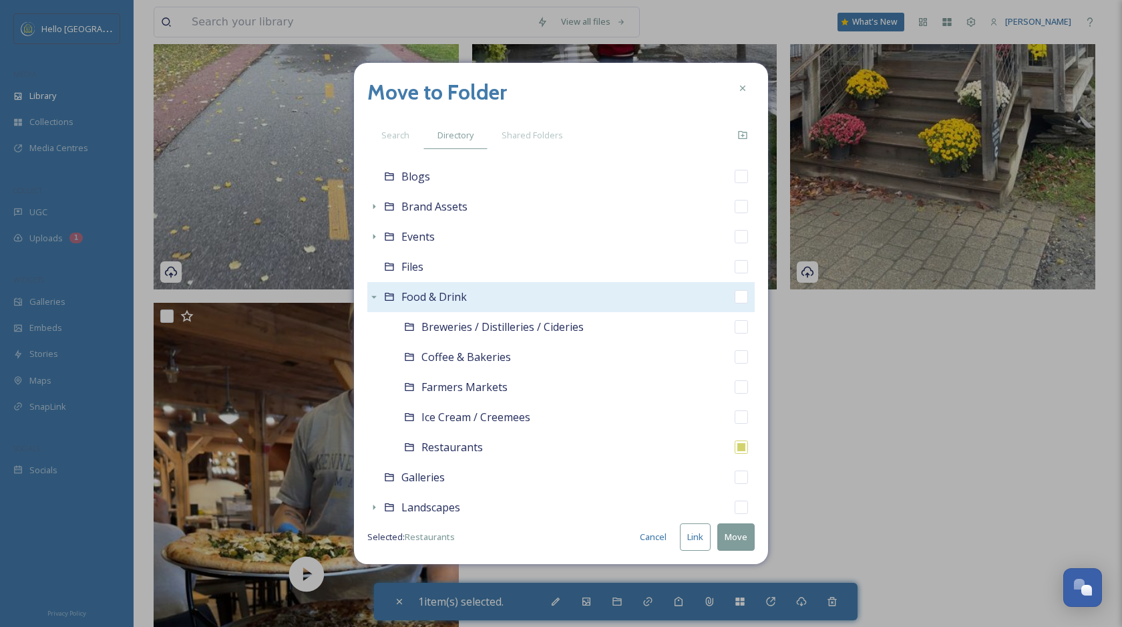
click at [737, 539] on button "Move" at bounding box center [735, 536] width 37 height 27
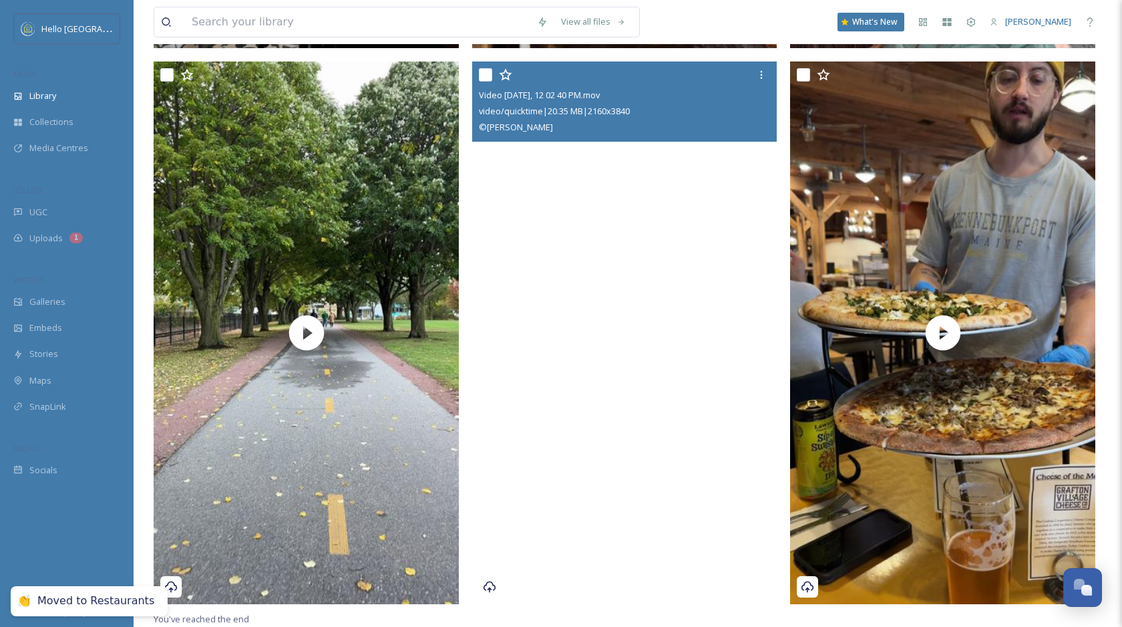
scroll to position [824, 0]
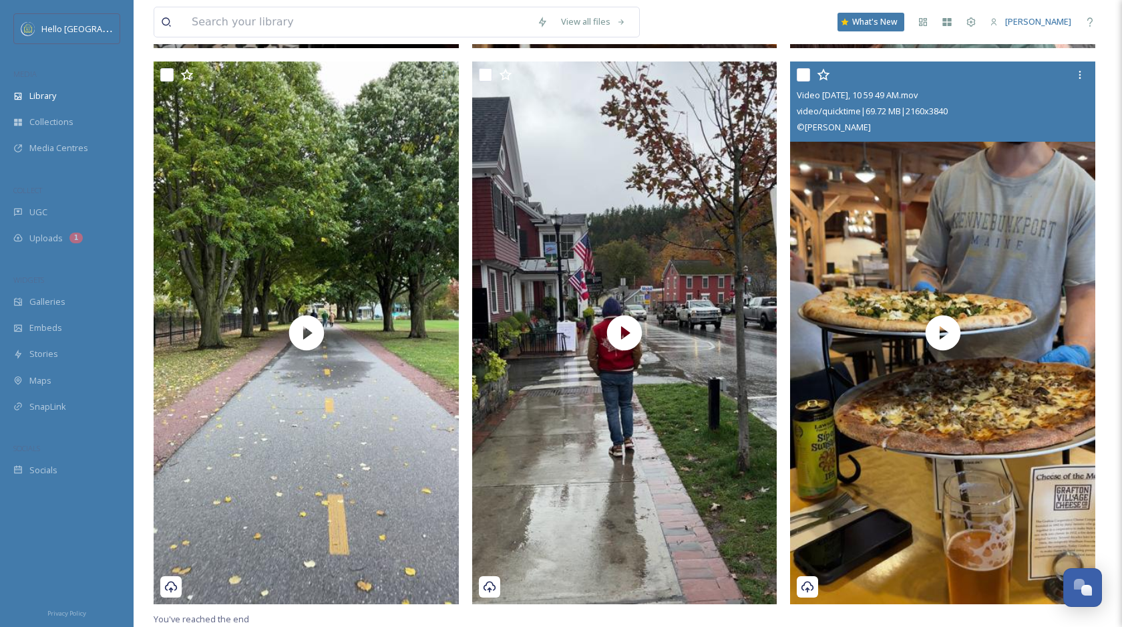
click at [802, 73] on input "checkbox" at bounding box center [803, 74] width 13 height 13
checkbox input "true"
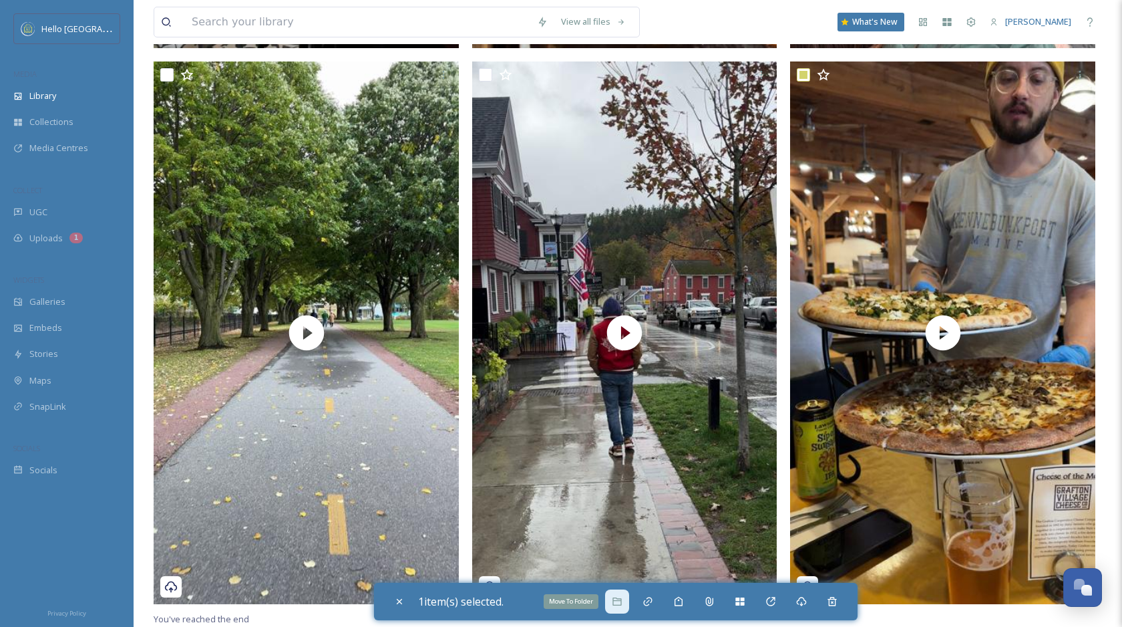
click at [617, 601] on icon at bounding box center [617, 601] width 9 height 8
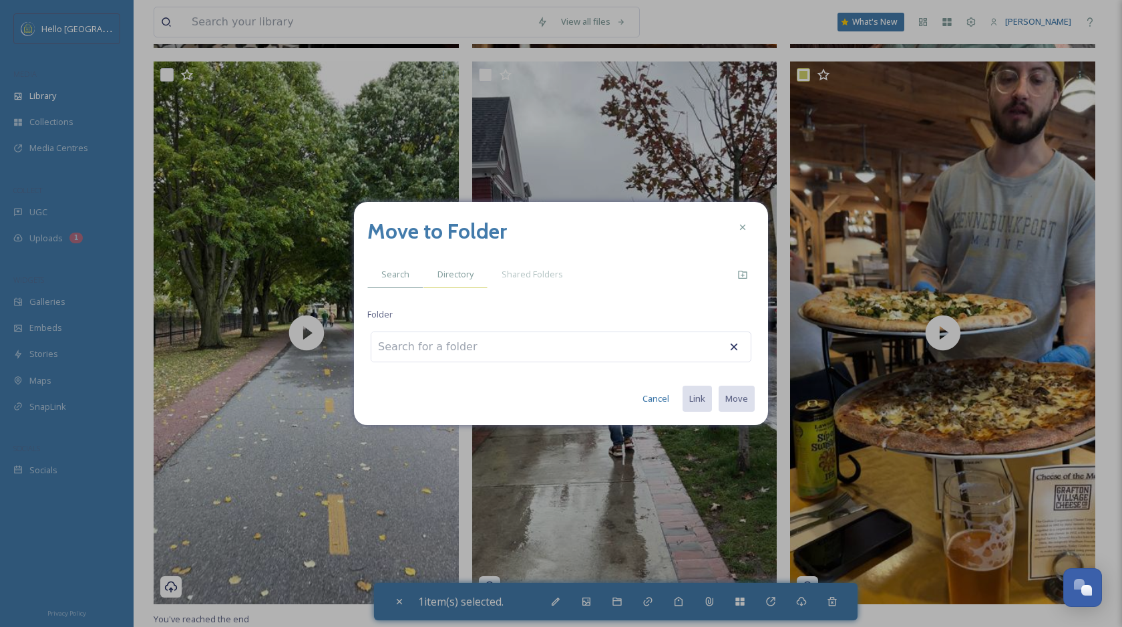
click at [456, 265] on div "Directory" at bounding box center [456, 274] width 64 height 27
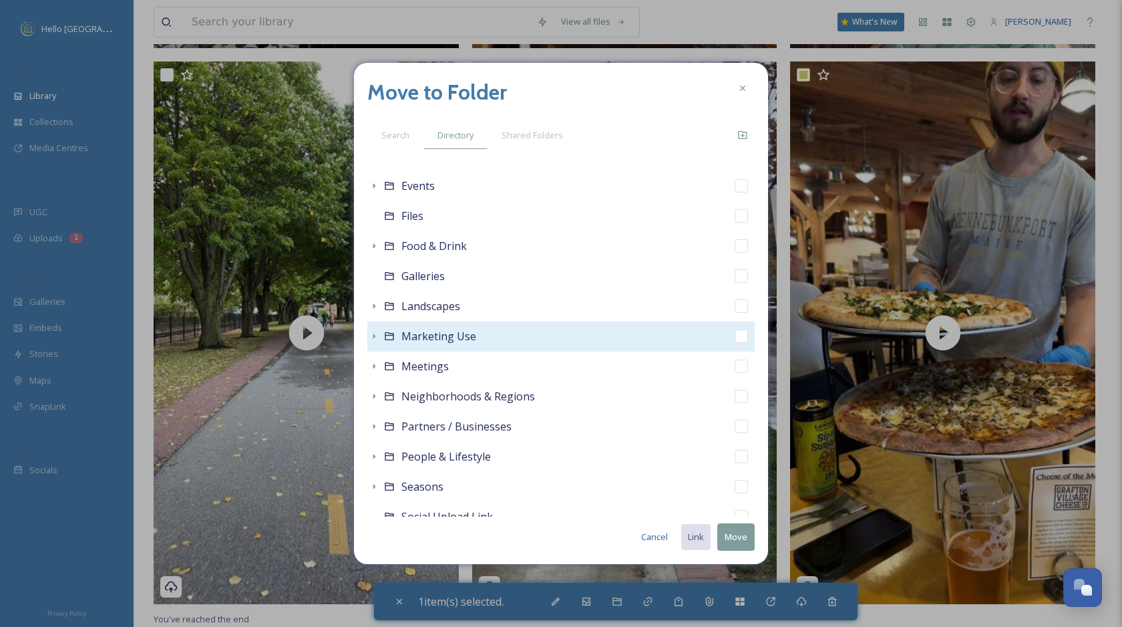
scroll to position [214, 0]
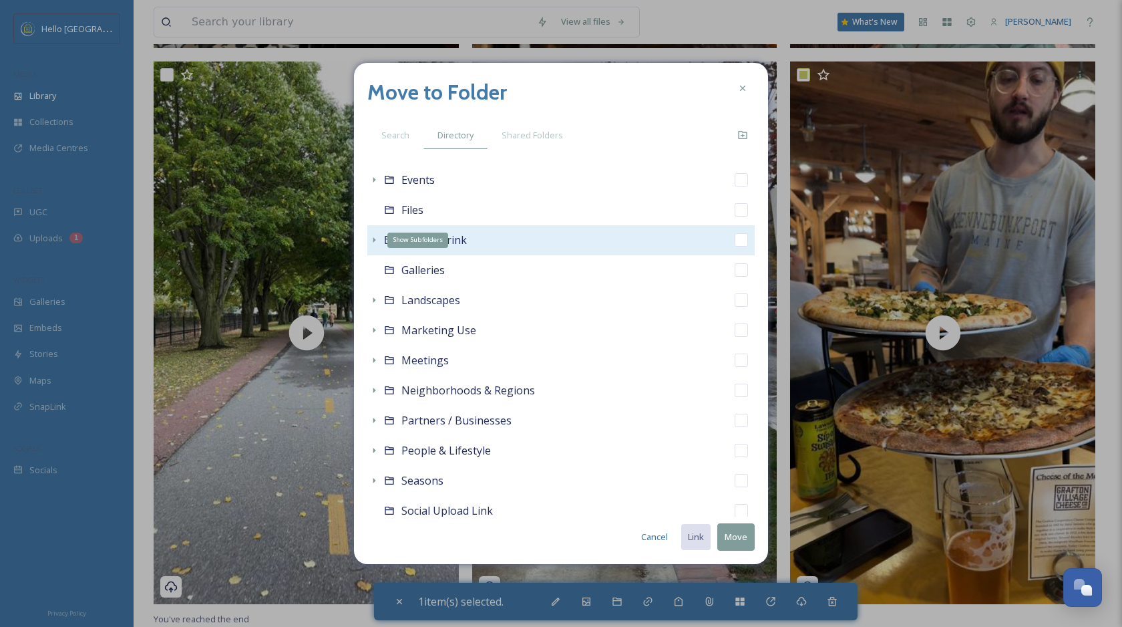
click at [373, 243] on icon at bounding box center [374, 239] width 11 height 11
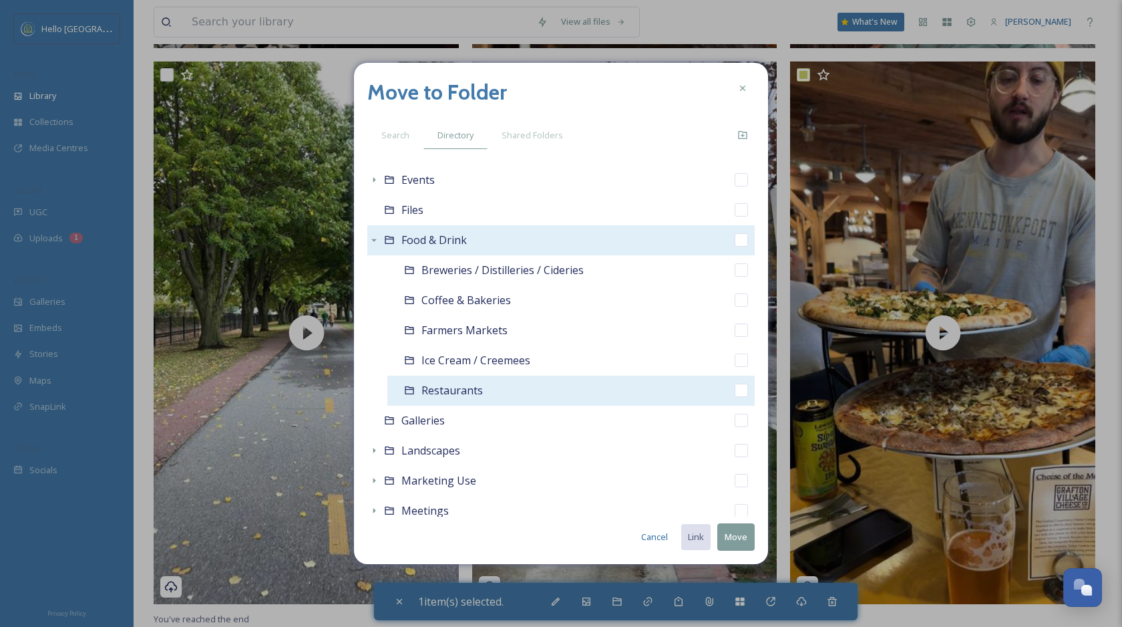
click at [737, 391] on input "checkbox" at bounding box center [741, 389] width 13 height 13
checkbox input "true"
checkbox input "false"
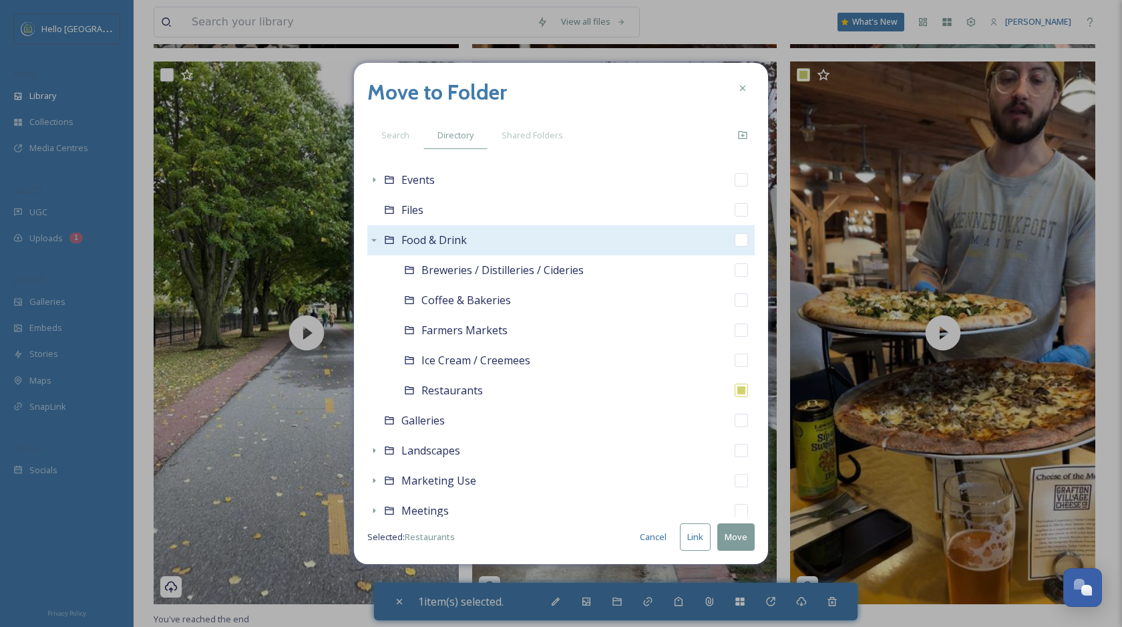
click at [737, 544] on button "Move" at bounding box center [735, 536] width 37 height 27
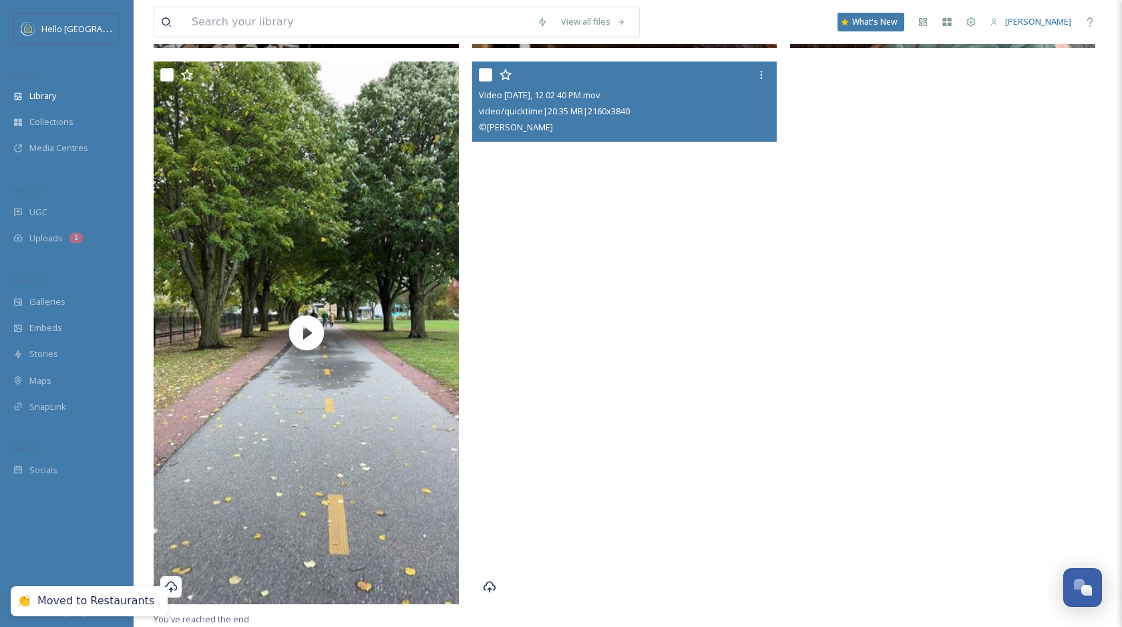
click at [706, 524] on video "Video Oct 15 2024, 12 02 40 PM.mov" at bounding box center [624, 332] width 305 height 542
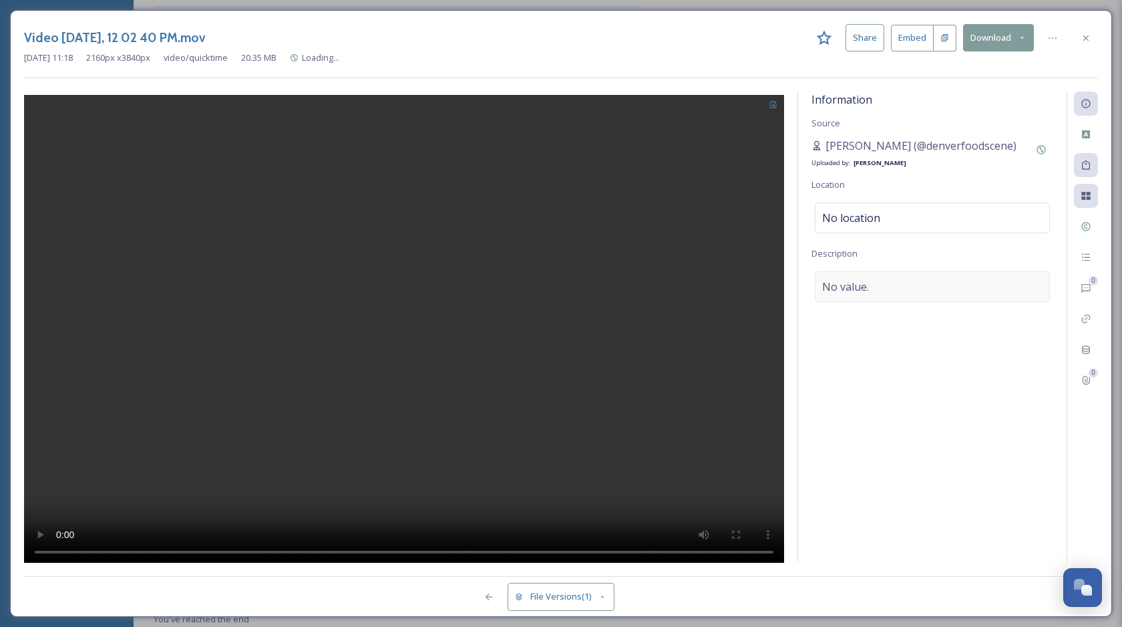
click at [868, 285] on span "No value." at bounding box center [845, 287] width 47 height 16
click at [855, 288] on textarea at bounding box center [933, 326] width 242 height 111
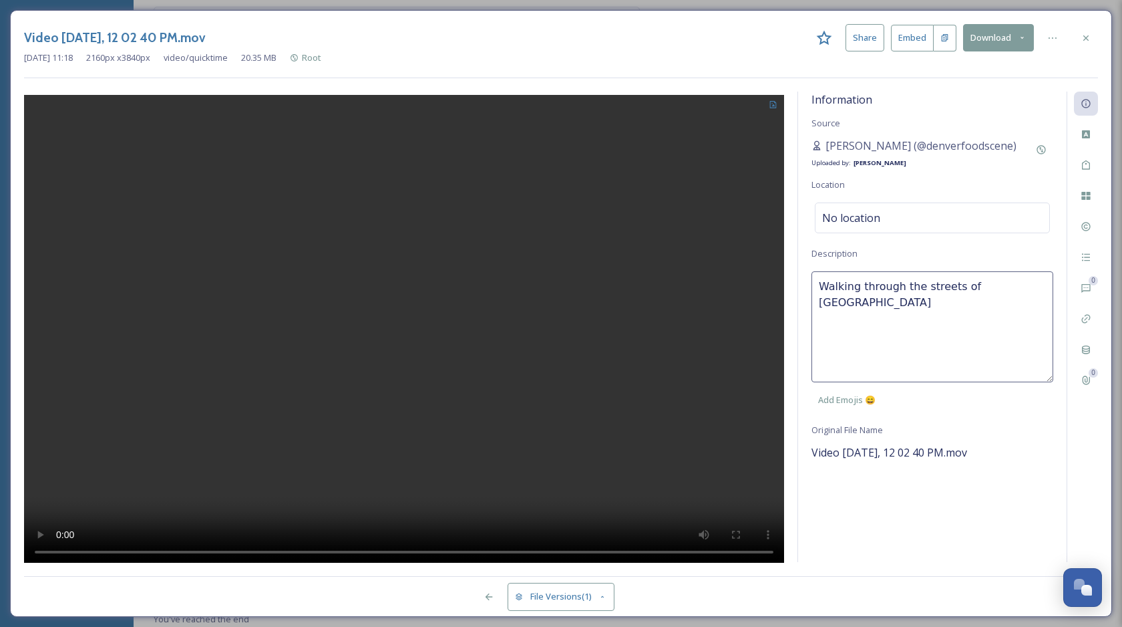
type textarea "Walking through the streets of Stowe."
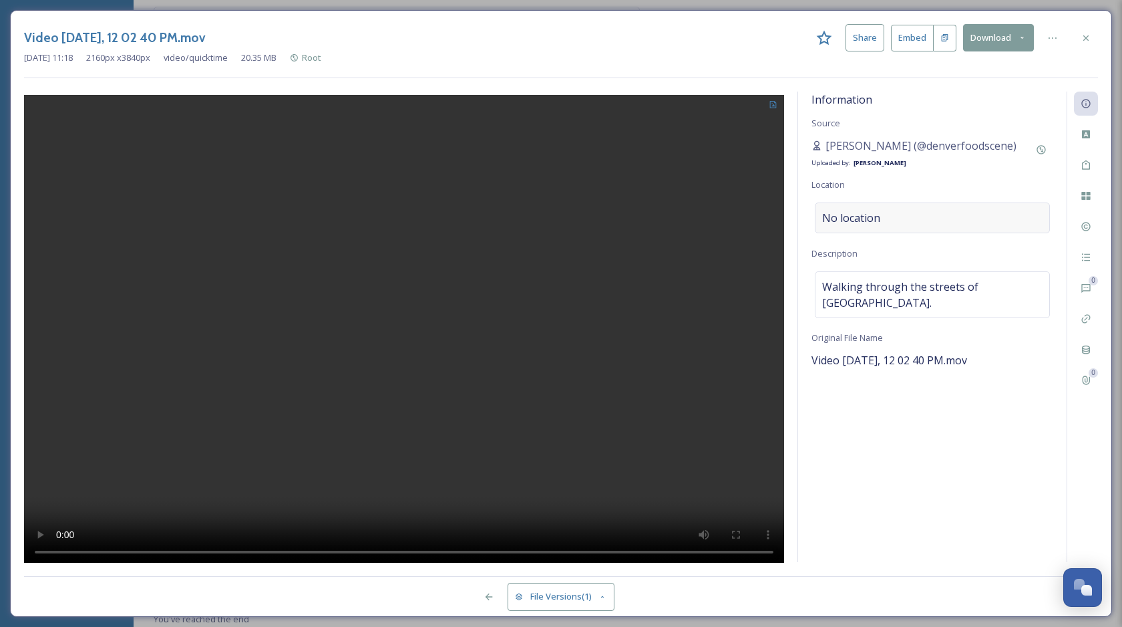
click at [860, 214] on span "No location" at bounding box center [851, 218] width 58 height 16
click at [854, 212] on input at bounding box center [933, 217] width 234 height 29
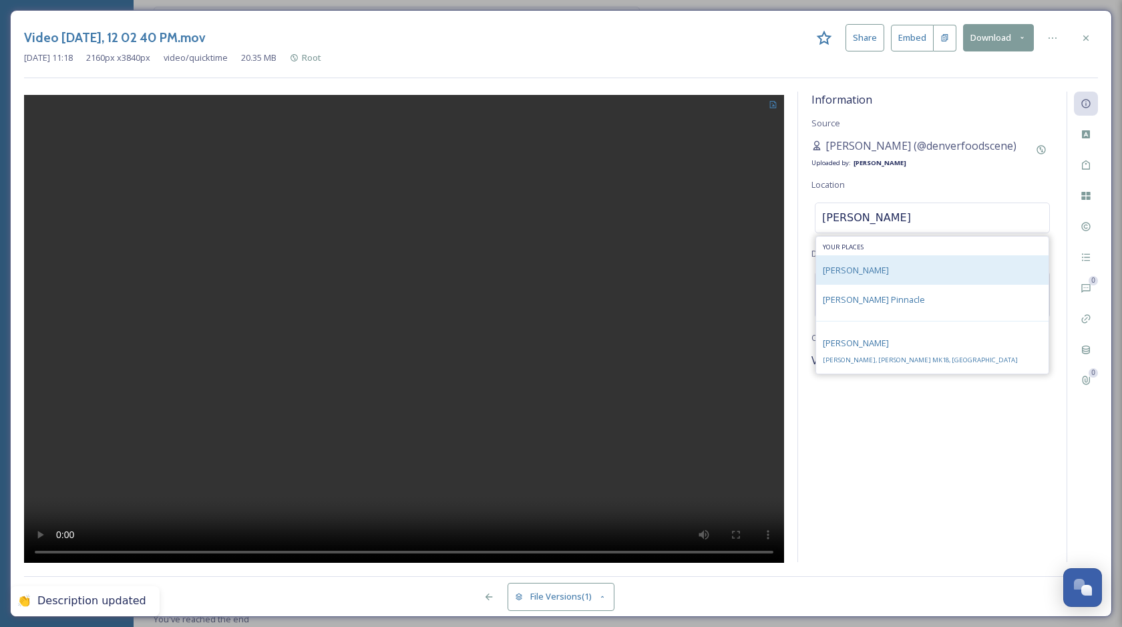
type input "stowe"
click at [858, 269] on div "Stowe" at bounding box center [932, 269] width 232 height 29
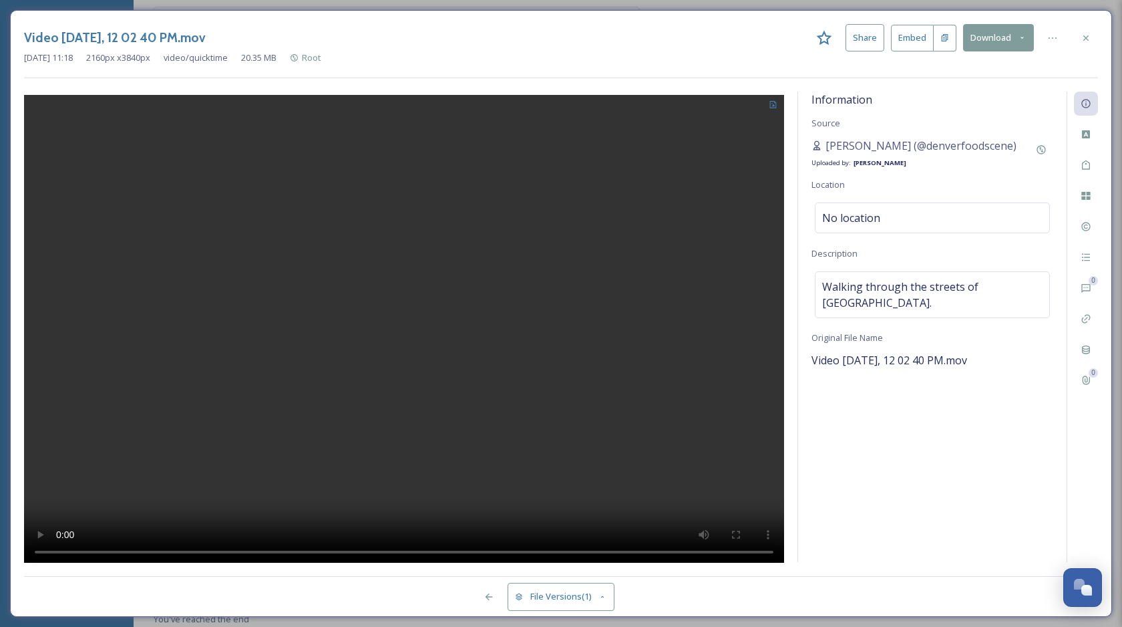
click at [858, 457] on div "Information Source Yesenia Chinchilla (@denverfoodscene) Uploaded by: Chloe Mar…" at bounding box center [932, 327] width 269 height 470
click at [1083, 173] on div "Tags" at bounding box center [1086, 165] width 24 height 24
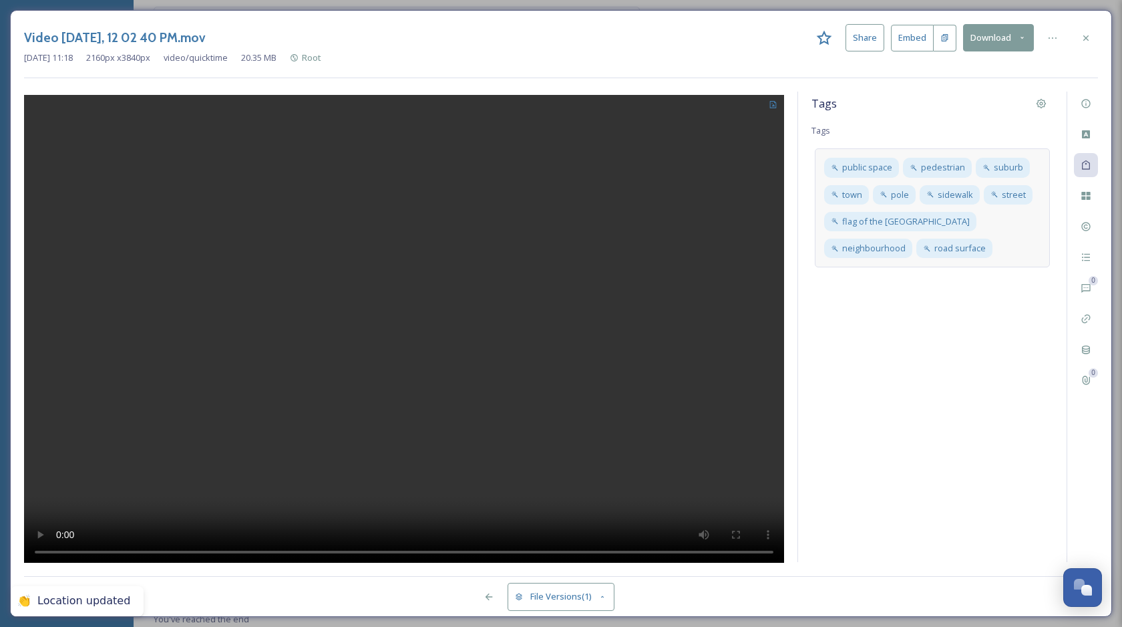
click at [987, 251] on div "public space pedestrian suburb town pole sidewalk street flag of the united sta…" at bounding box center [932, 207] width 235 height 119
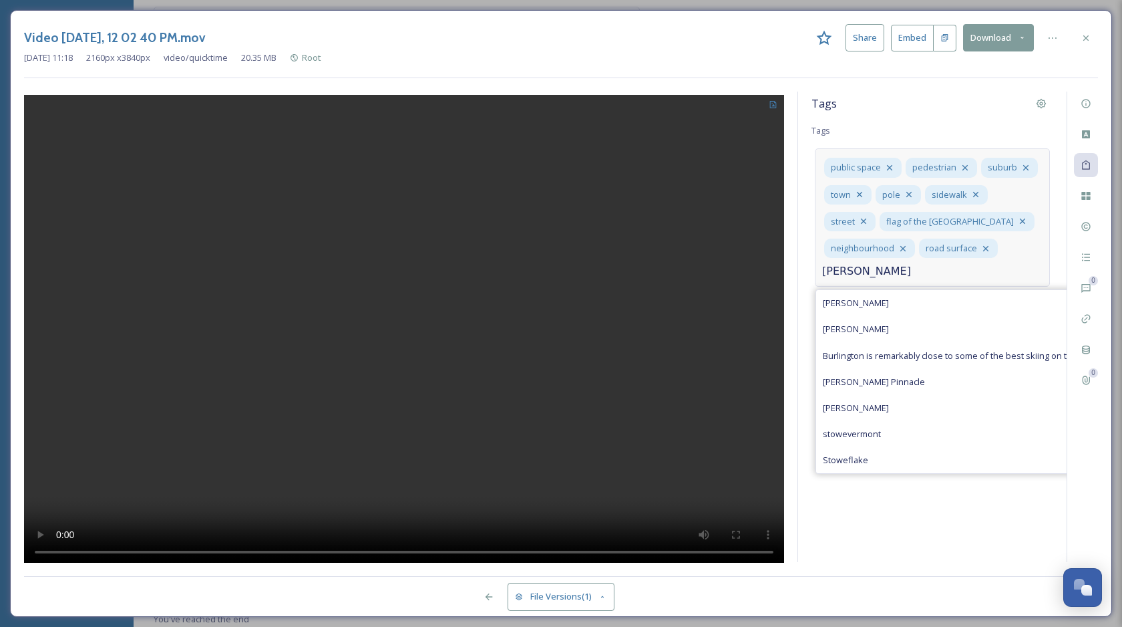
type input "stowe"
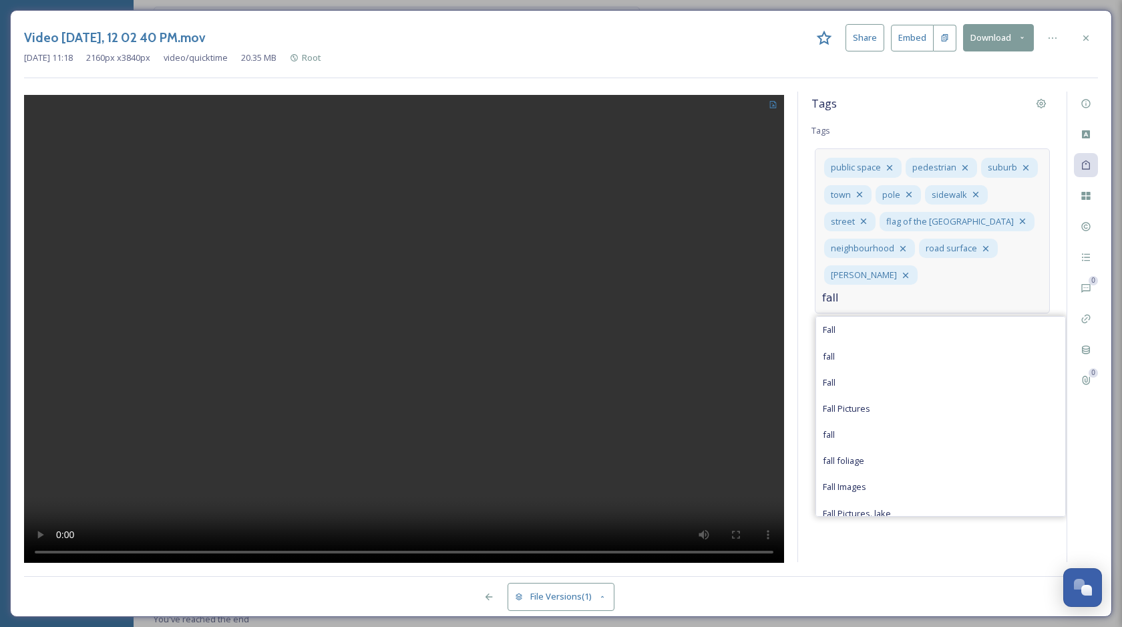
type input "fall"
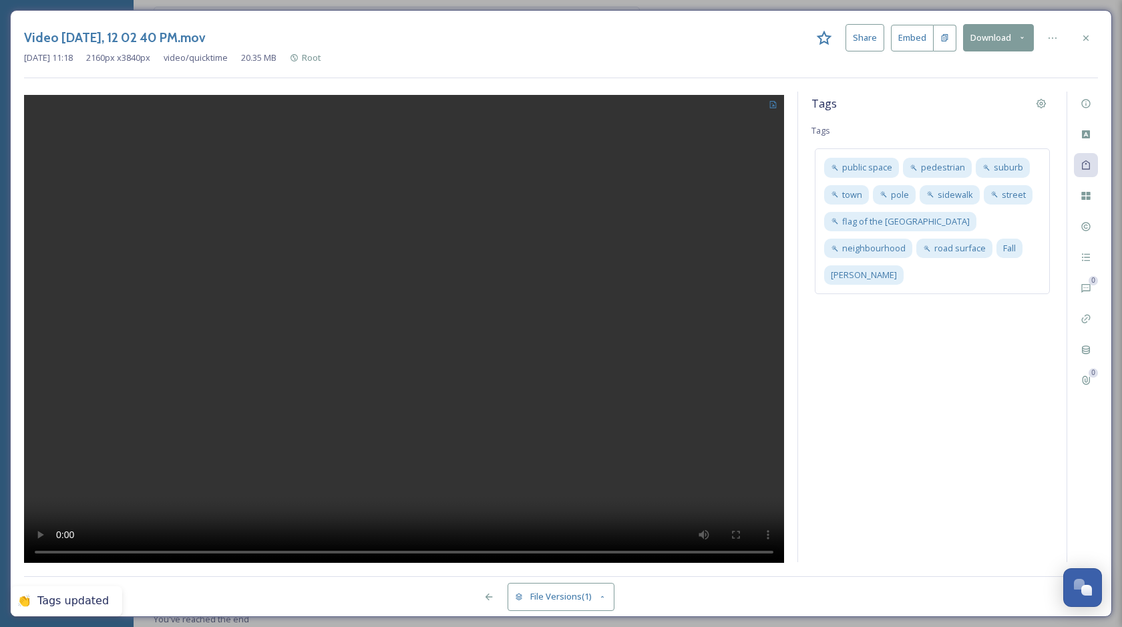
click at [994, 405] on div "Tags Tags public space pedestrian suburb town pole sidewalk street flag of the …" at bounding box center [932, 327] width 269 height 470
click at [1049, 39] on icon at bounding box center [1052, 38] width 11 height 11
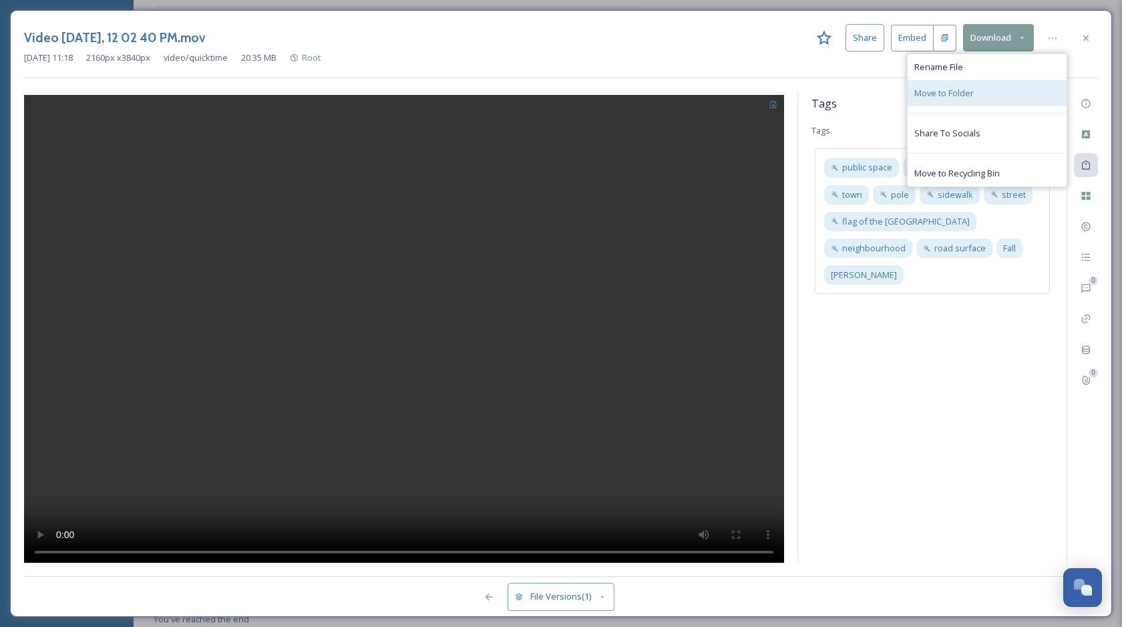
click at [965, 99] on div "Move to Folder" at bounding box center [987, 93] width 159 height 26
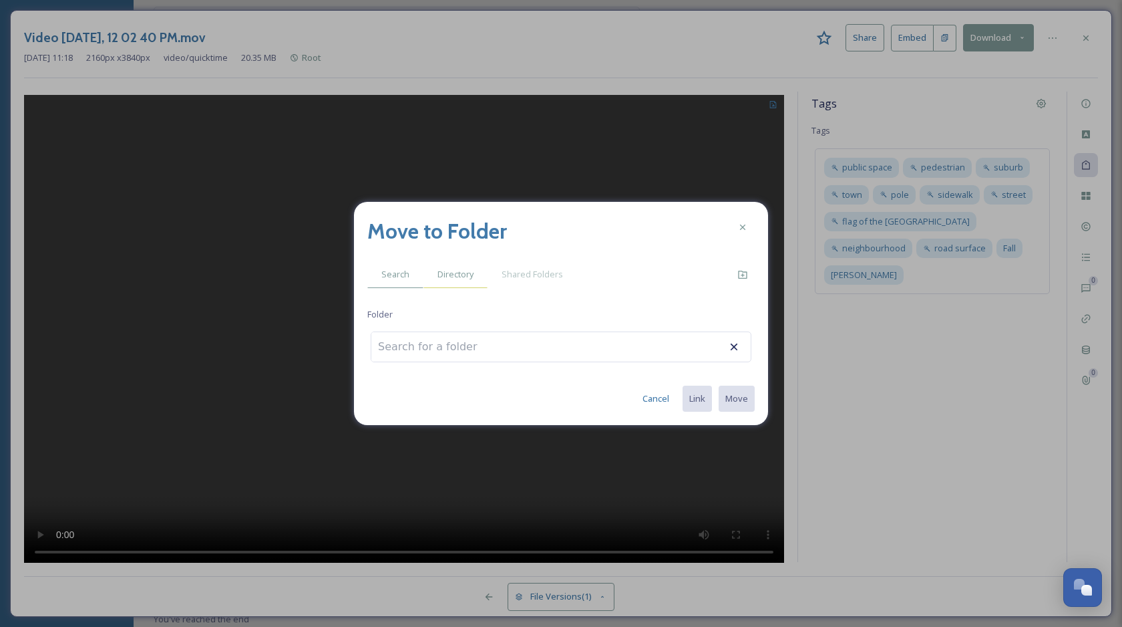
click at [455, 275] on span "Directory" at bounding box center [456, 274] width 36 height 13
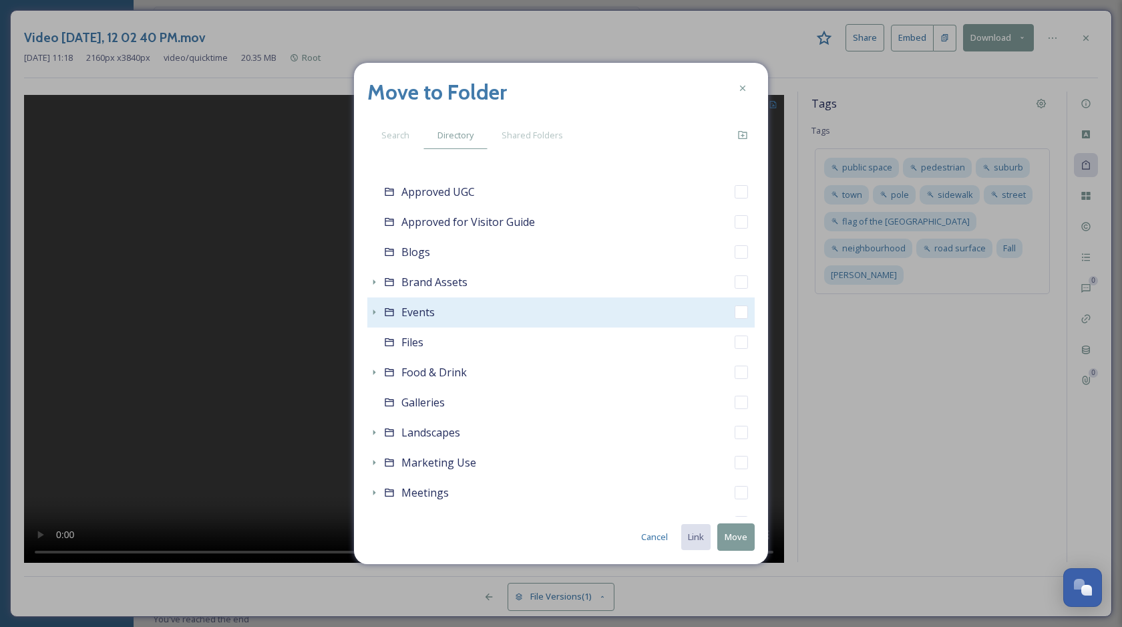
scroll to position [287, 0]
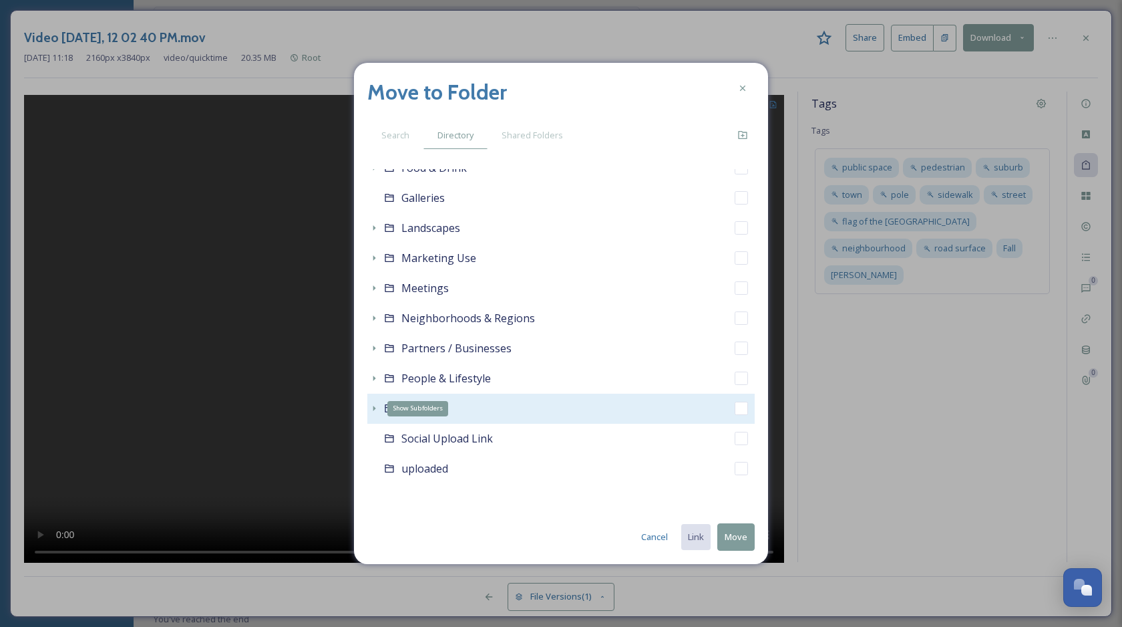
click at [373, 408] on icon at bounding box center [374, 408] width 11 height 11
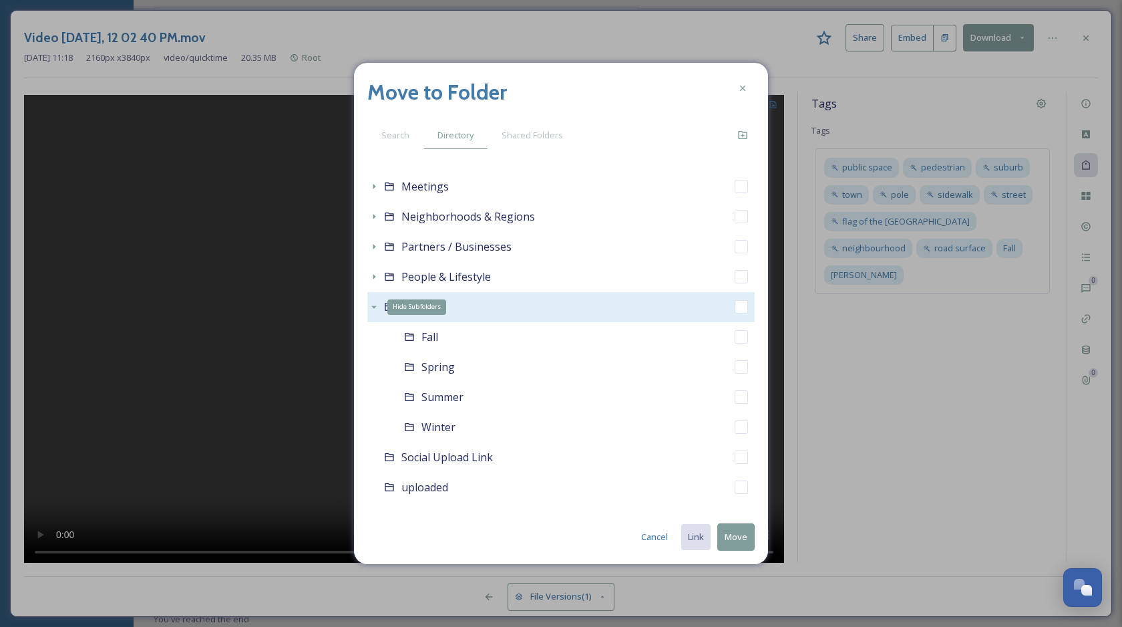
scroll to position [407, 0]
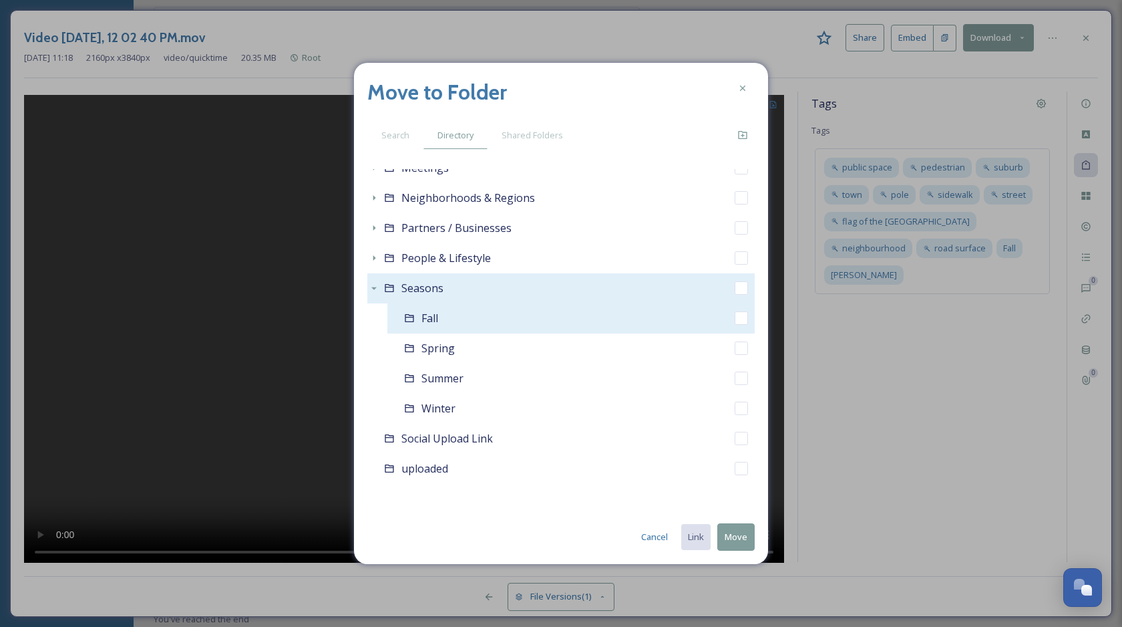
click at [740, 313] on input "checkbox" at bounding box center [741, 317] width 13 height 13
checkbox input "true"
checkbox input "false"
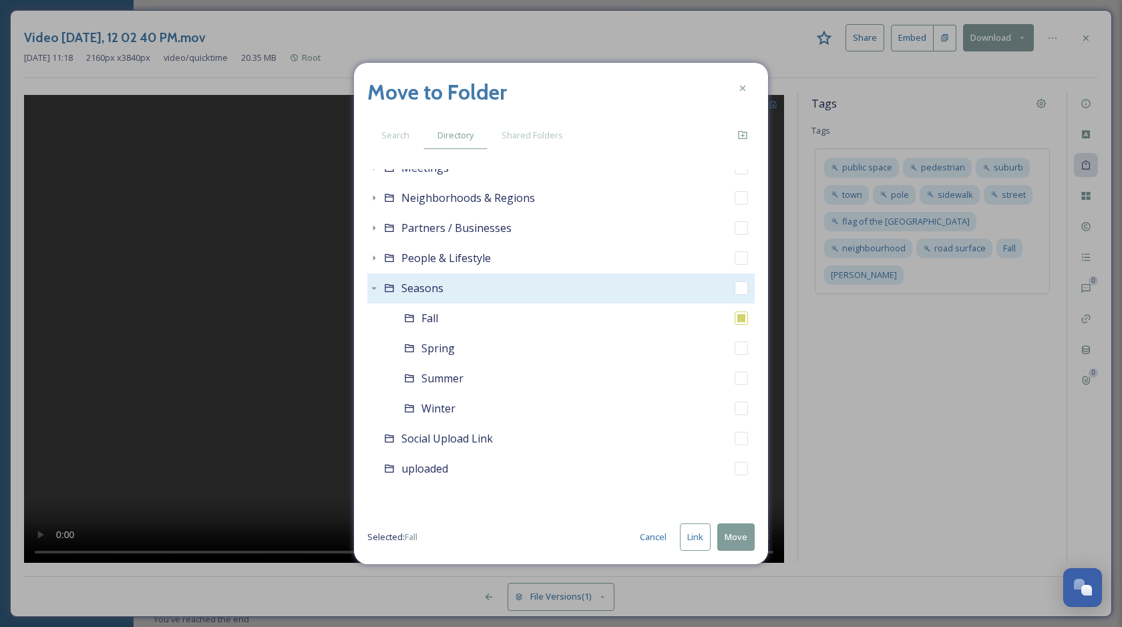
click at [741, 537] on button "Move" at bounding box center [735, 536] width 37 height 27
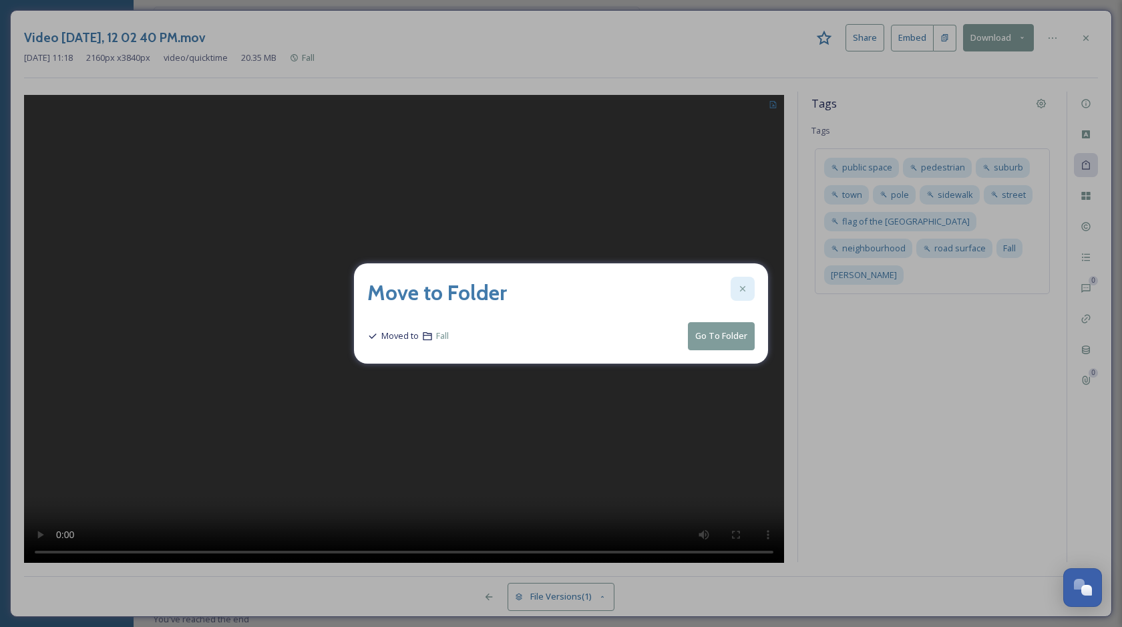
click at [746, 297] on div at bounding box center [743, 289] width 24 height 24
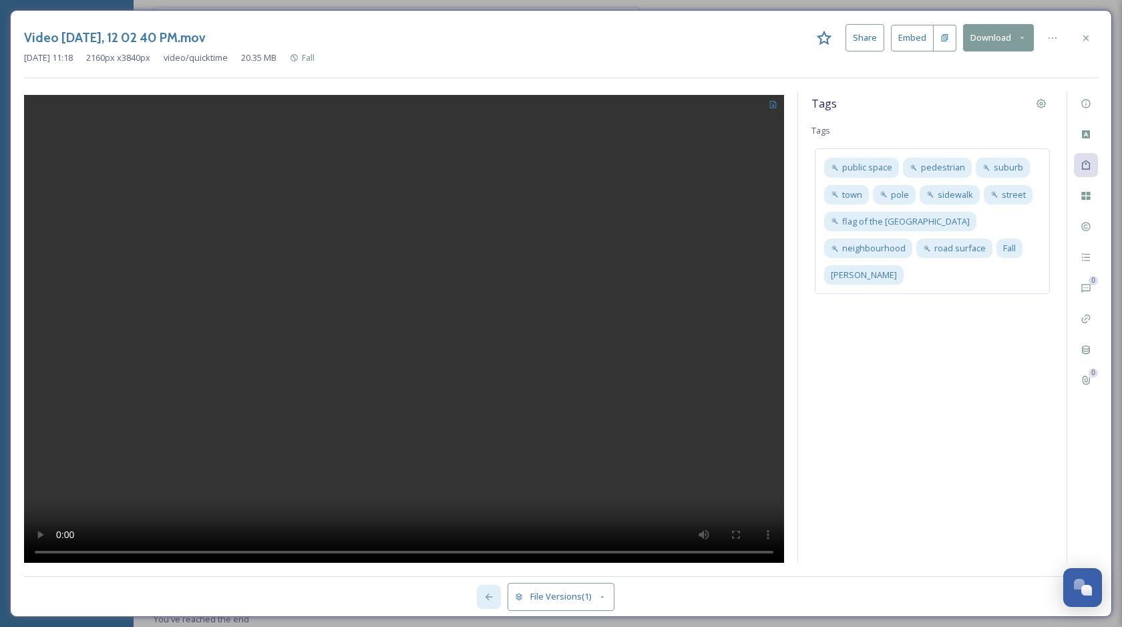
click at [488, 598] on icon at bounding box center [489, 596] width 7 height 7
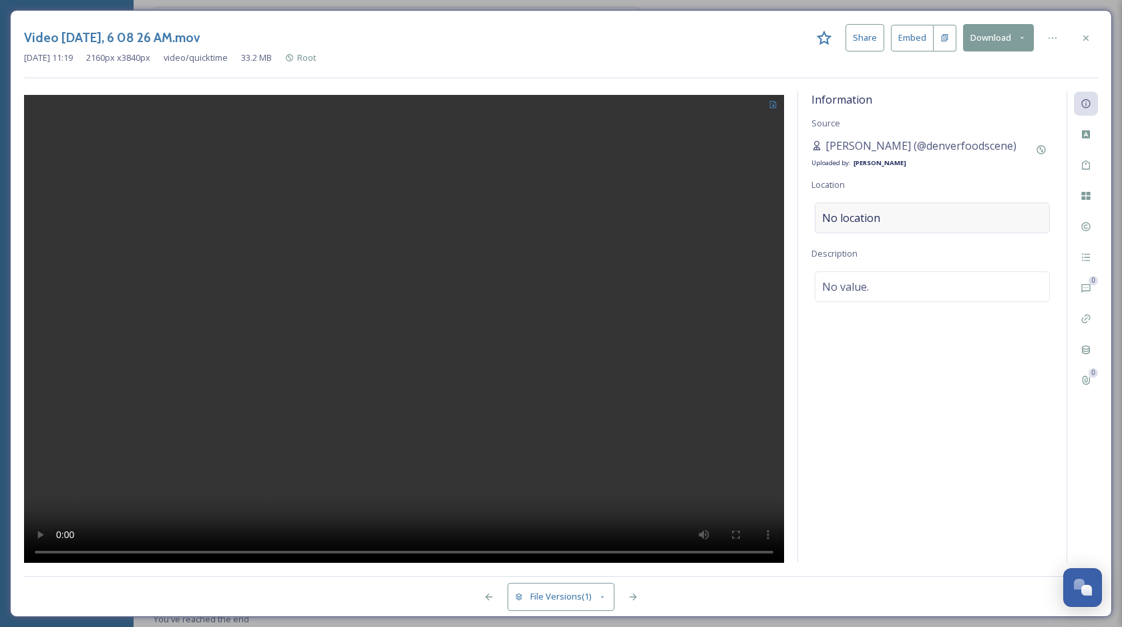
click at [882, 224] on div "No location" at bounding box center [932, 217] width 235 height 31
click at [899, 220] on input at bounding box center [933, 217] width 234 height 29
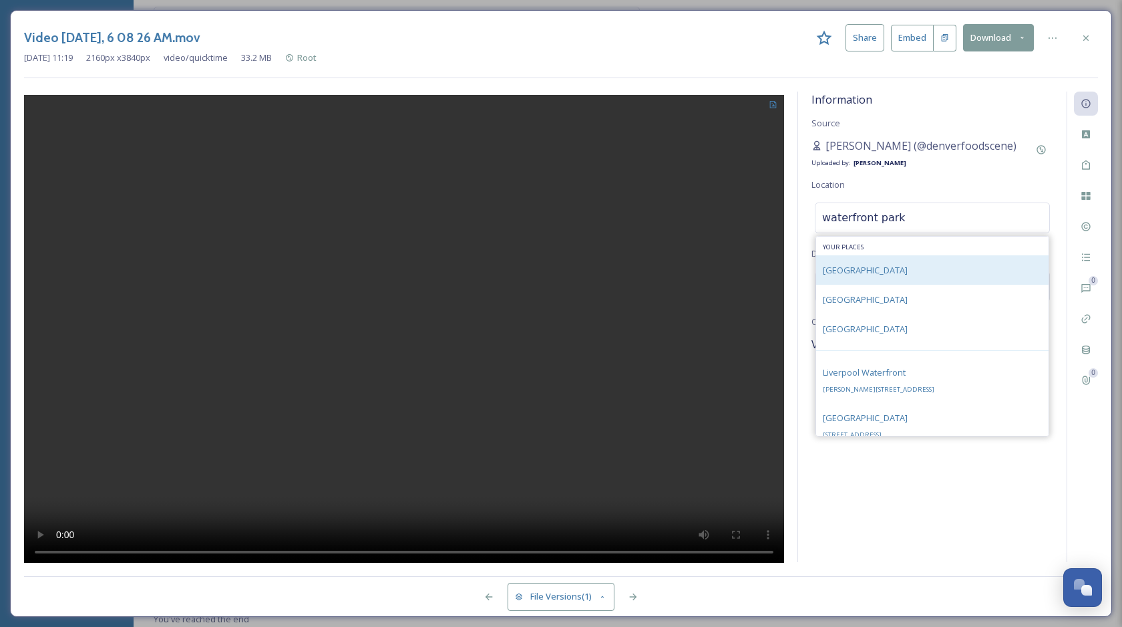
type input "waterfront park"
click at [901, 259] on div "Waterfront Park" at bounding box center [932, 269] width 232 height 29
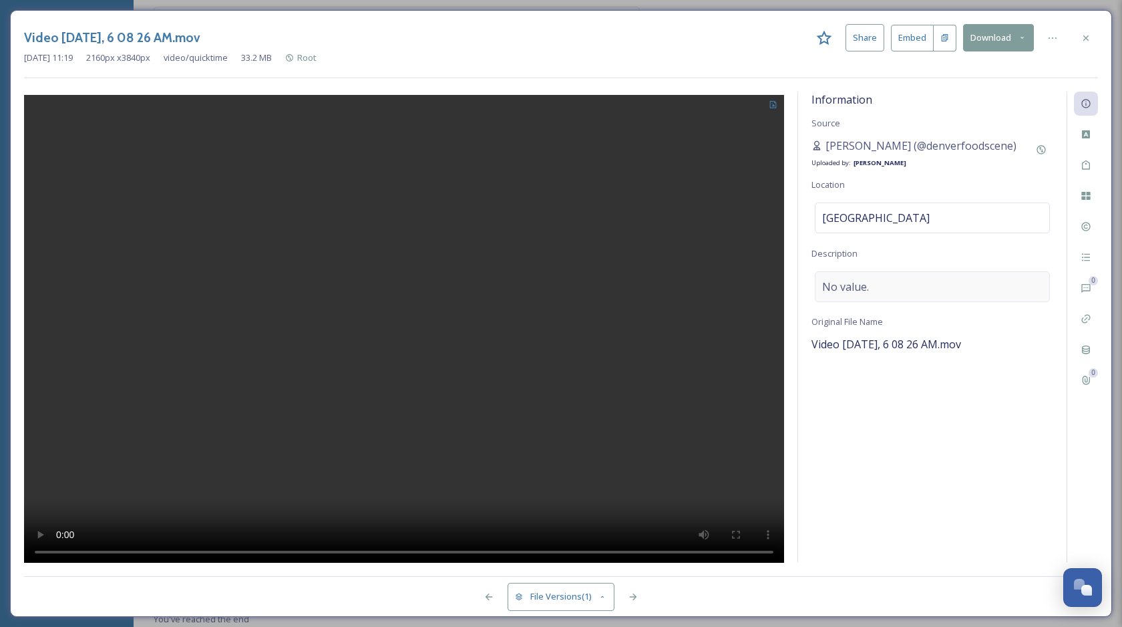
click at [904, 289] on div "No value." at bounding box center [932, 286] width 235 height 31
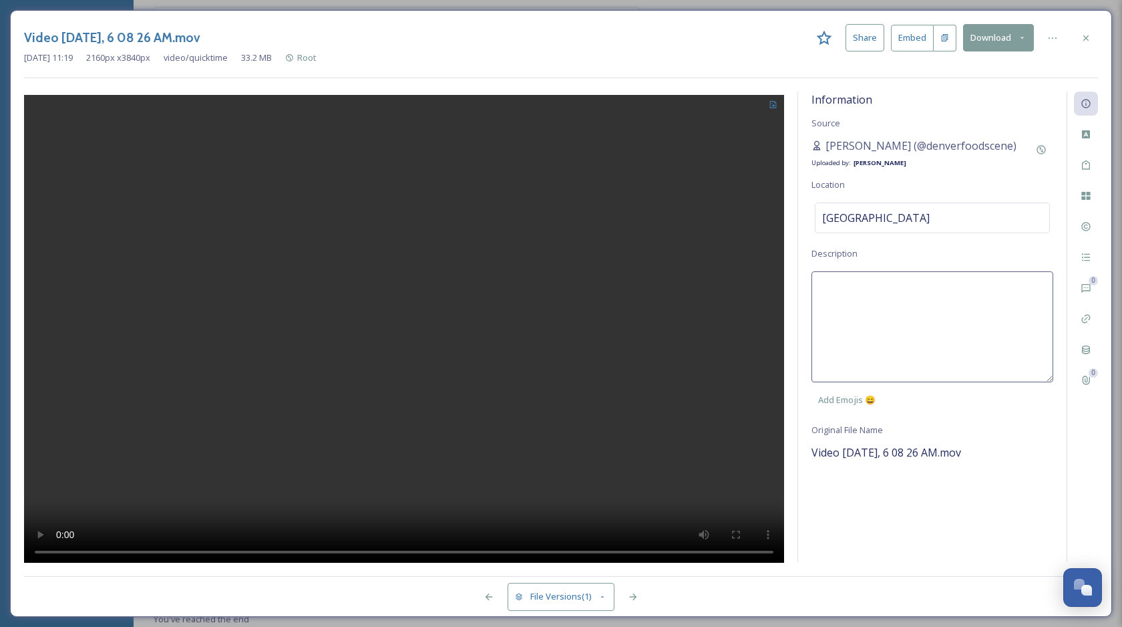
click at [900, 289] on textarea at bounding box center [933, 326] width 242 height 111
type textarea "A walk down the Burlington Bike Path in the fall leaves."
click at [908, 501] on div "Information Source Yesenia Chinchilla (@denverfoodscene) Uploaded by: Chloe Mar…" at bounding box center [932, 327] width 269 height 470
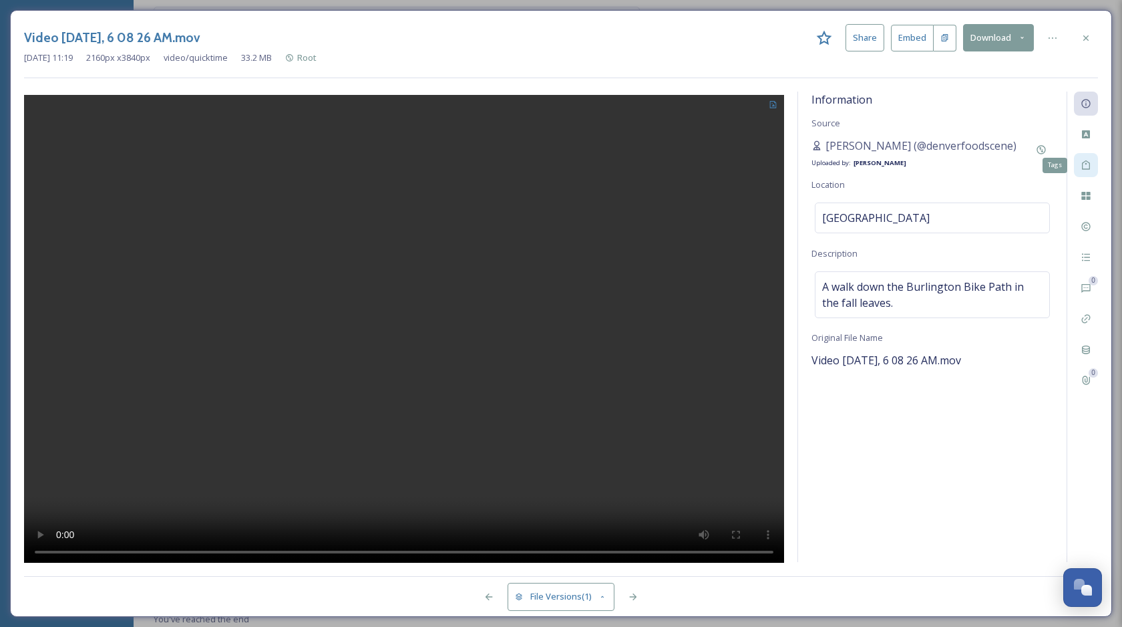
click at [1089, 170] on div "Tags" at bounding box center [1086, 165] width 24 height 24
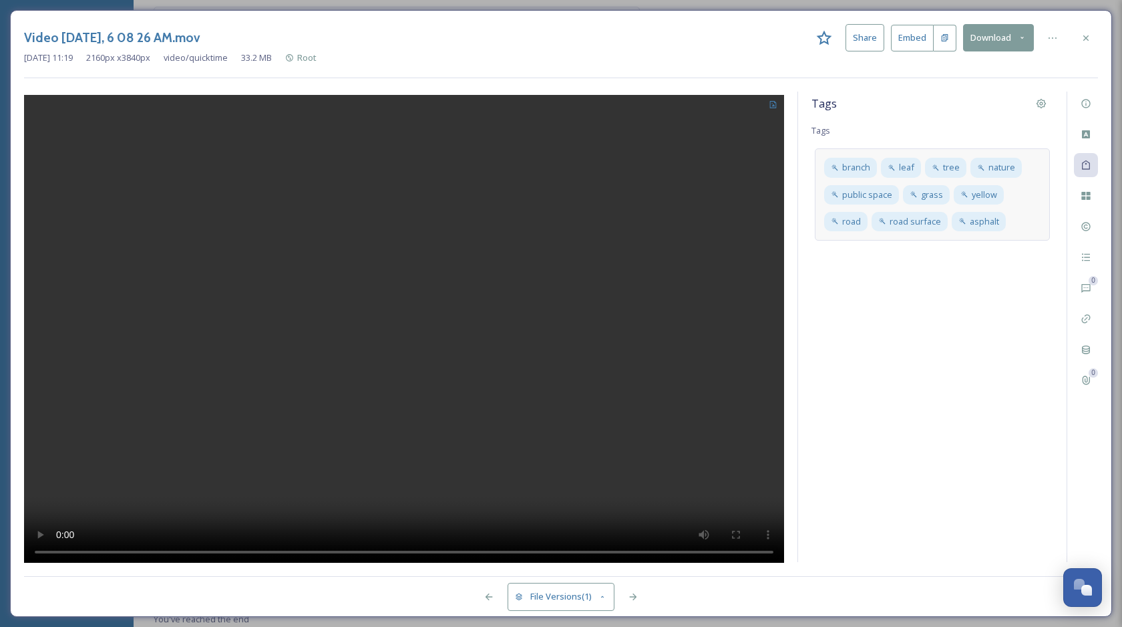
click at [1033, 220] on div "branch leaf tree nature public space grass yellow road road surface asphalt" at bounding box center [932, 194] width 235 height 92
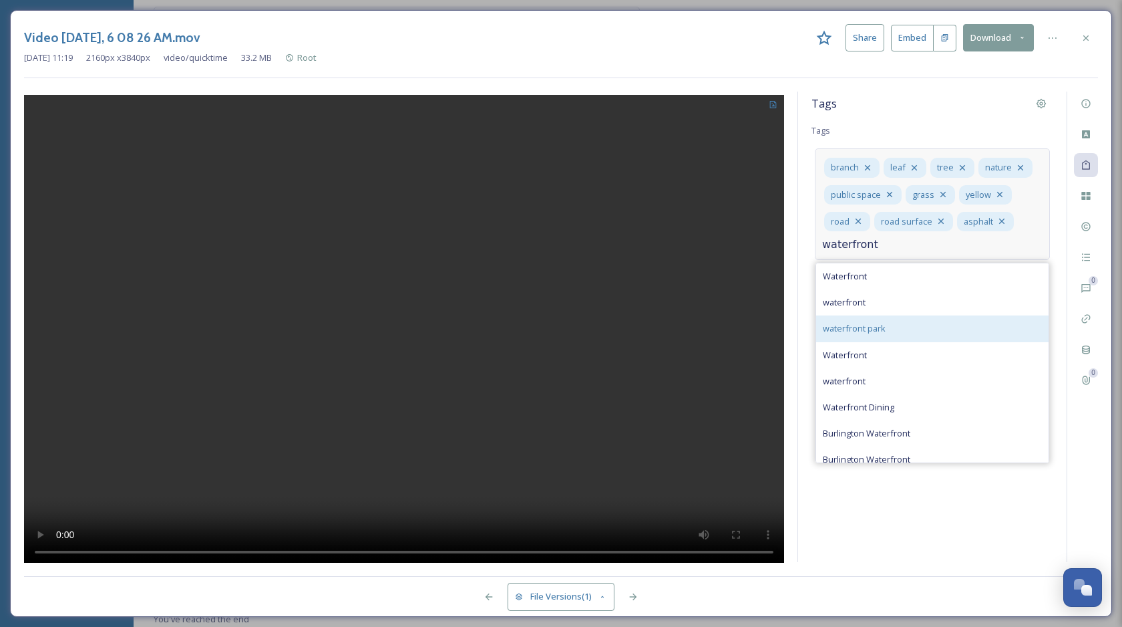
type input "waterfront"
click at [958, 327] on div "waterfront park" at bounding box center [932, 328] width 232 height 26
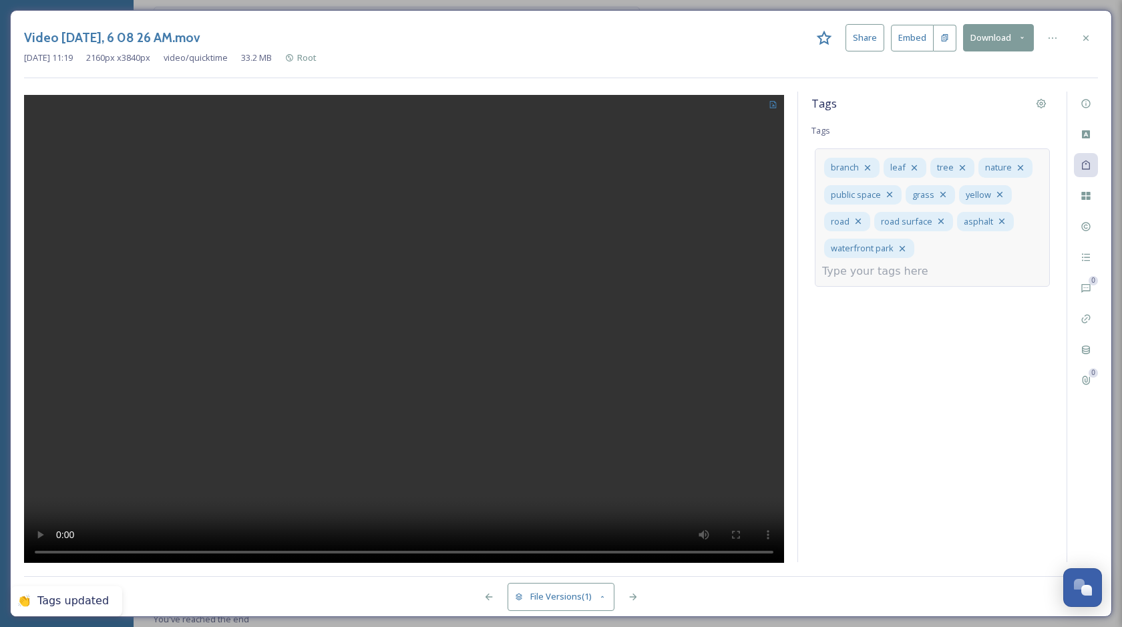
click at [931, 263] on input at bounding box center [889, 271] width 134 height 16
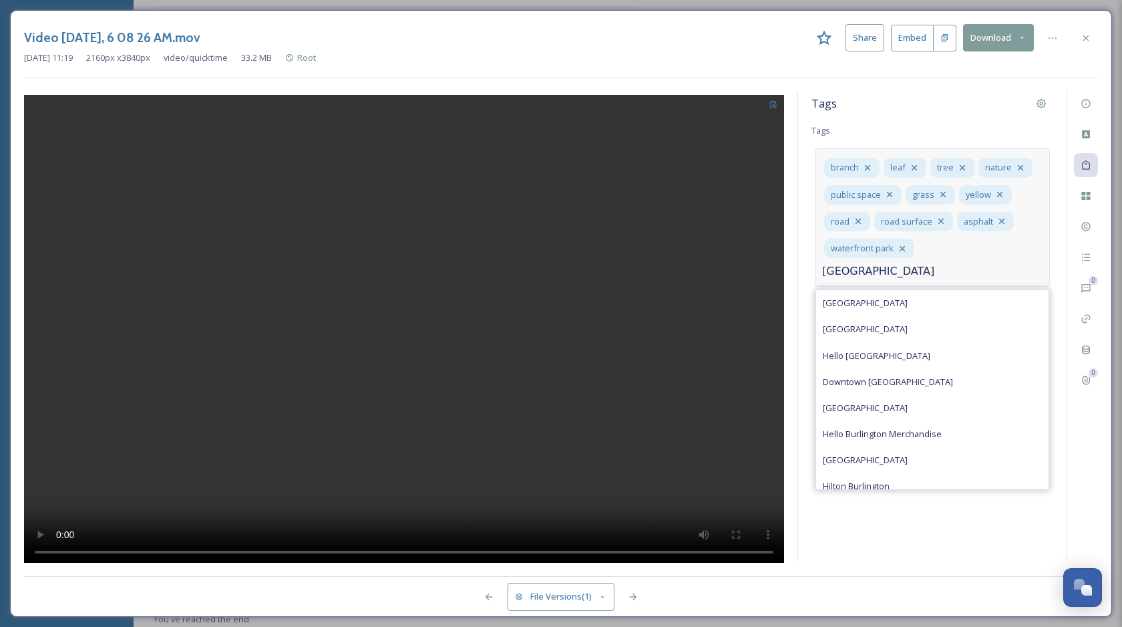
type input "burlington"
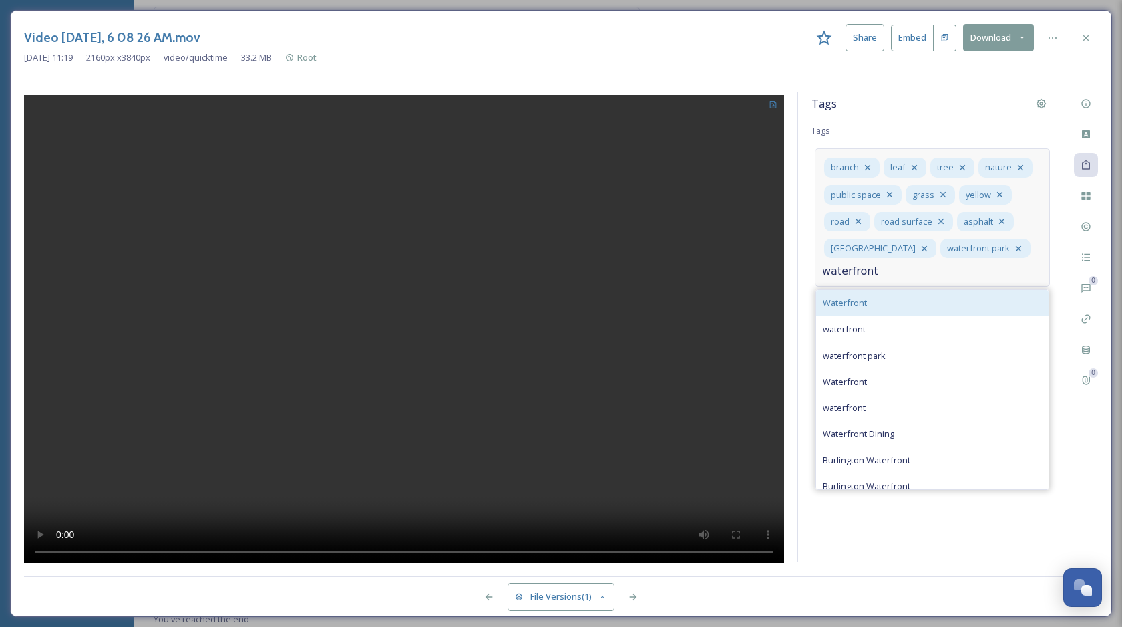
type input "waterfront"
click at [917, 291] on div "Waterfront" at bounding box center [932, 303] width 232 height 26
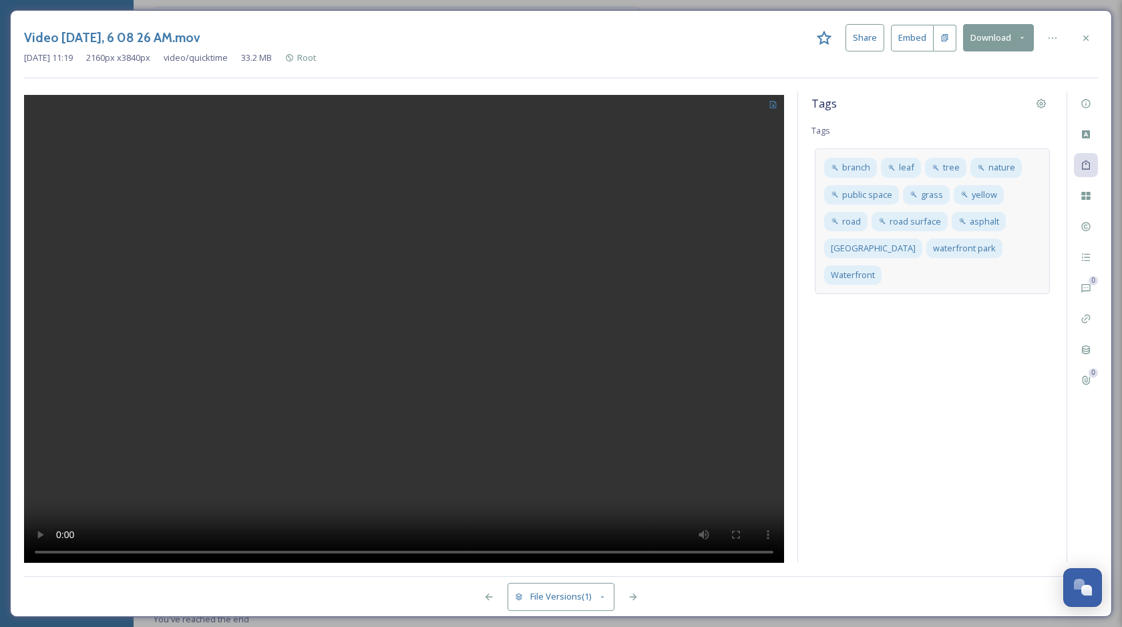
click at [911, 351] on div "Tags Tags branch leaf tree nature public space grass yellow road road surface a…" at bounding box center [932, 327] width 269 height 470
click at [1090, 29] on div at bounding box center [1086, 38] width 24 height 24
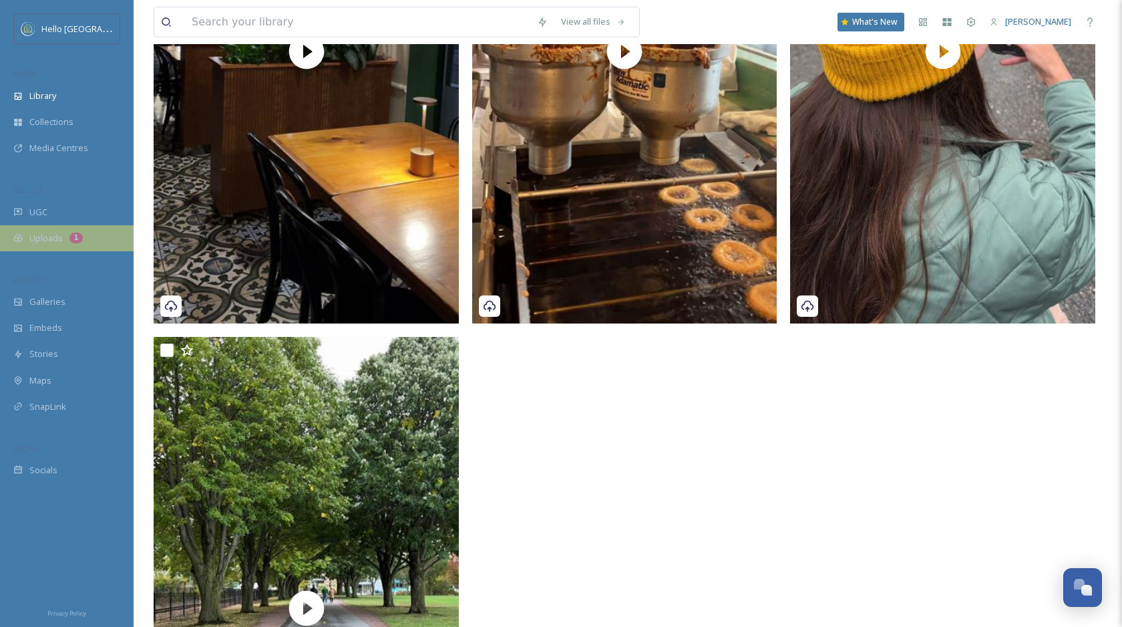
scroll to position [824, 0]
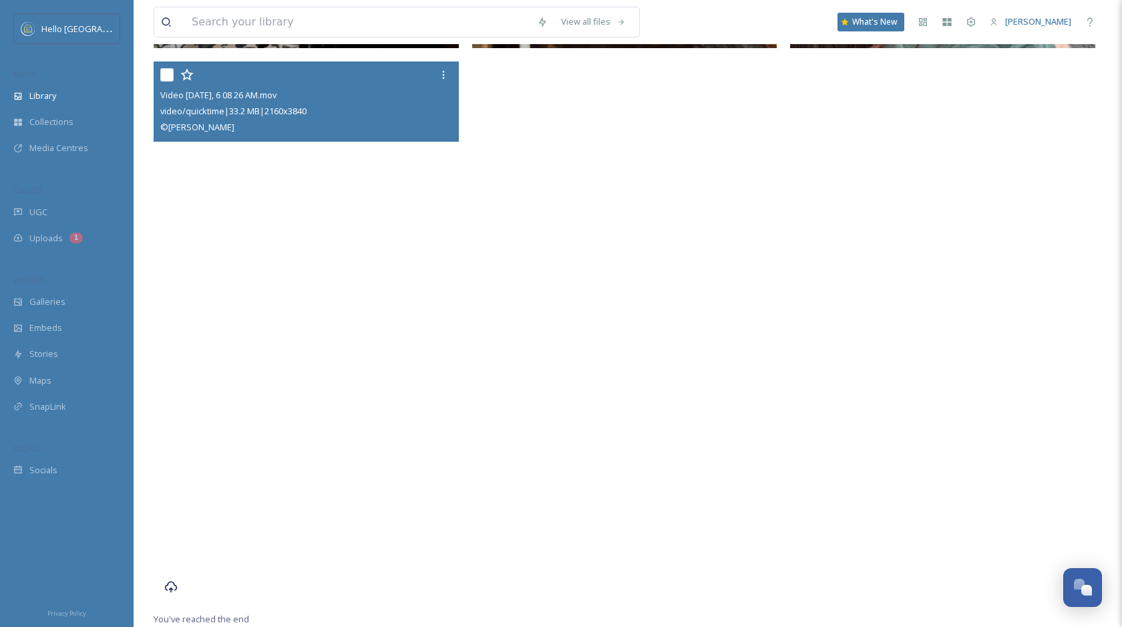
click at [323, 257] on video "Video Oct 15 2024, 6 08 26 AM.mov" at bounding box center [306, 332] width 305 height 542
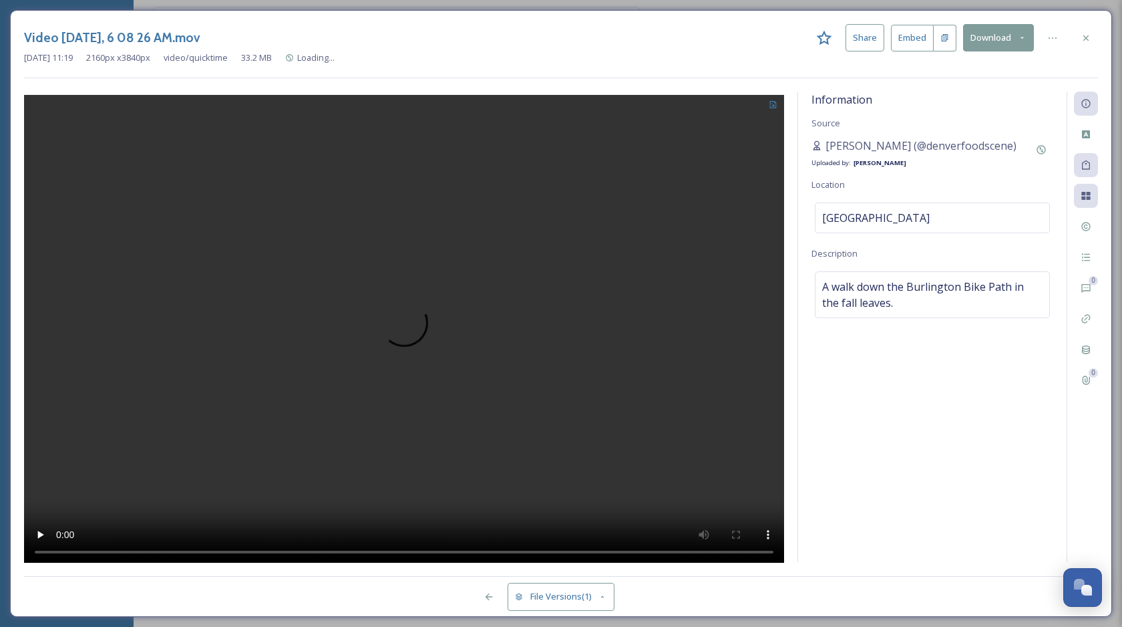
scroll to position [329, 0]
click at [1080, 197] on div "File Usage" at bounding box center [1086, 196] width 24 height 24
click at [1088, 158] on div "Tags" at bounding box center [1086, 165] width 24 height 24
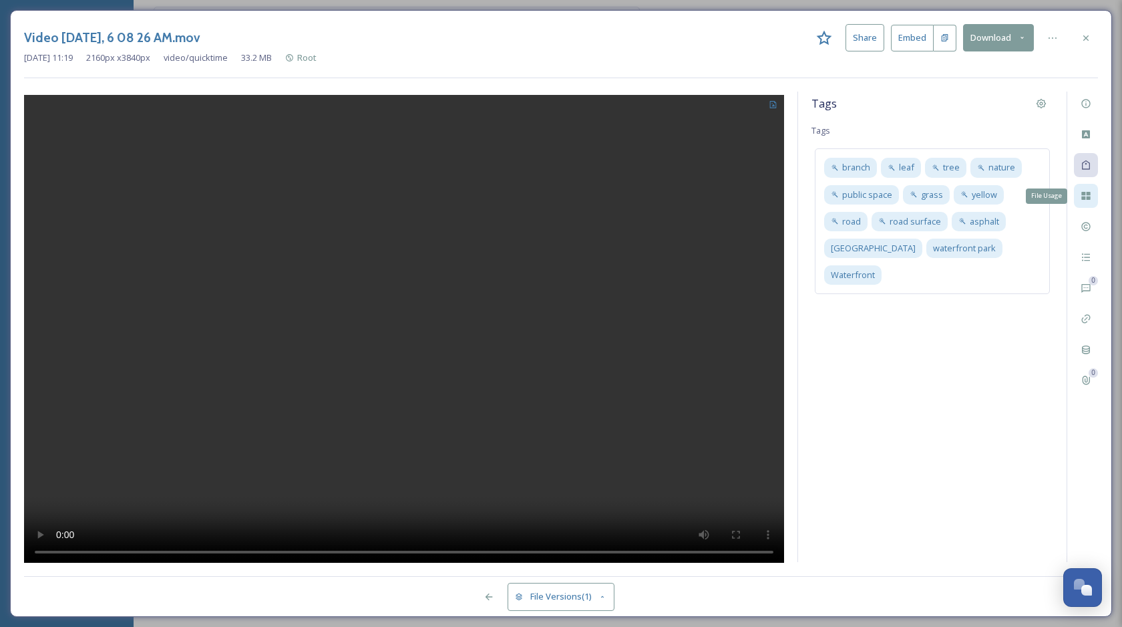
click at [1088, 198] on icon at bounding box center [1086, 196] width 9 height 8
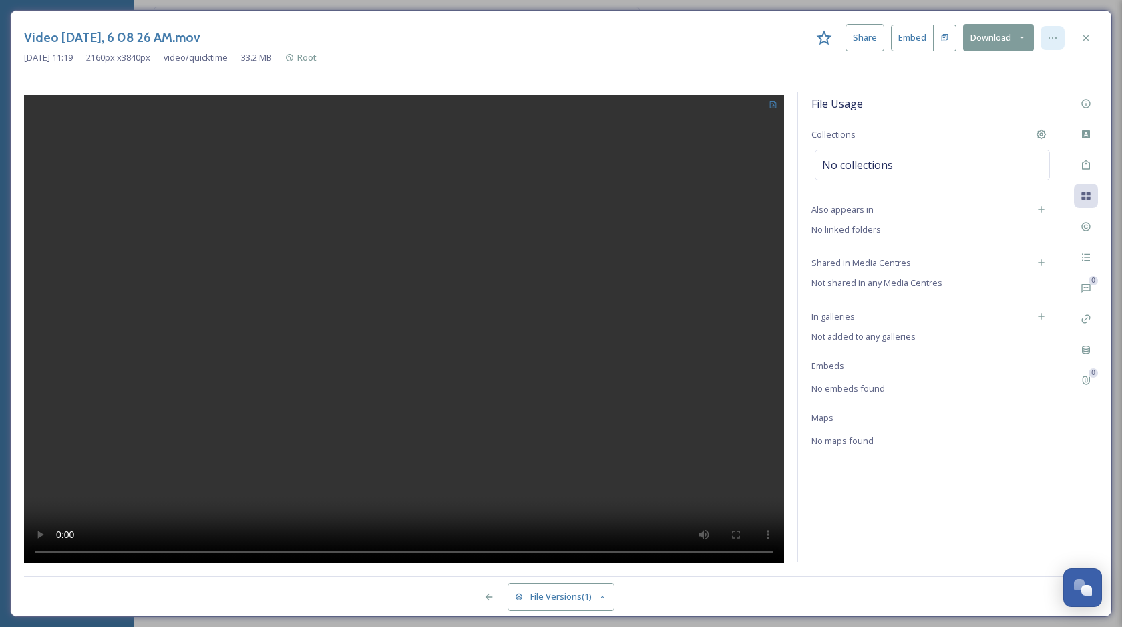
click at [1048, 37] on icon at bounding box center [1052, 38] width 11 height 11
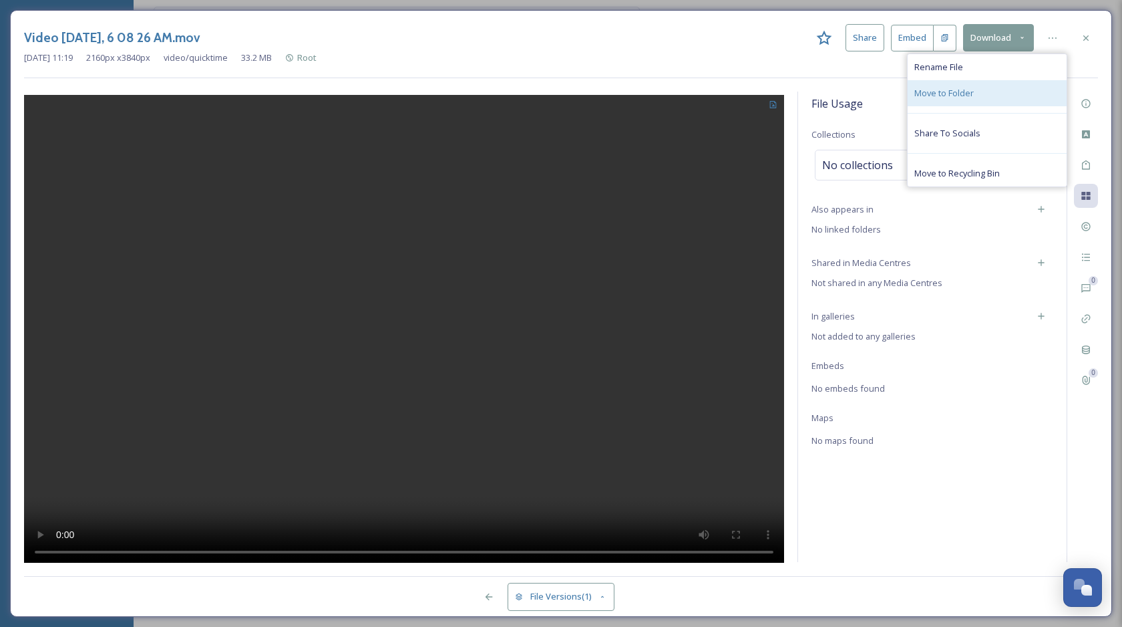
click at [968, 98] on span "Move to Folder" at bounding box center [944, 93] width 59 height 13
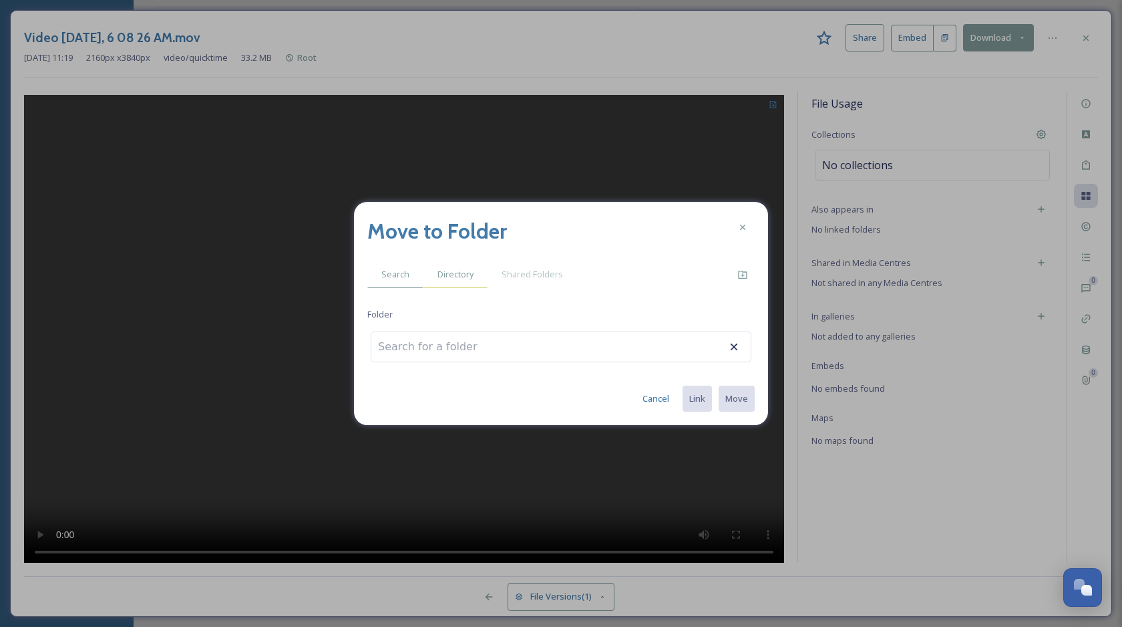
click at [458, 274] on span "Directory" at bounding box center [456, 274] width 36 height 13
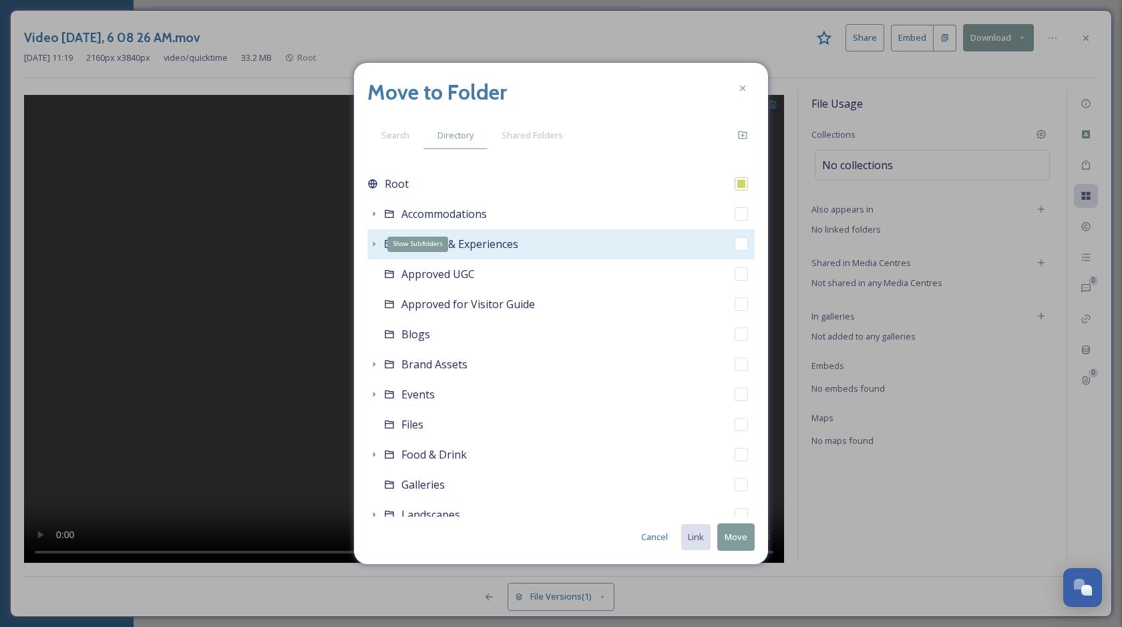
click at [373, 245] on icon at bounding box center [374, 243] width 11 height 11
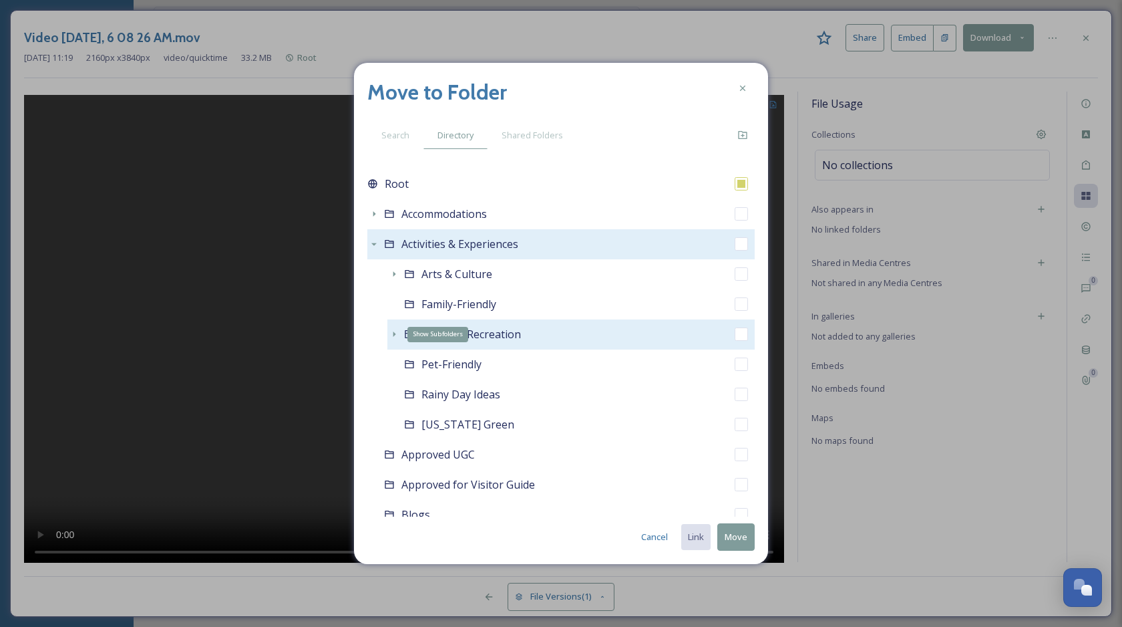
click at [393, 331] on icon at bounding box center [394, 334] width 11 height 11
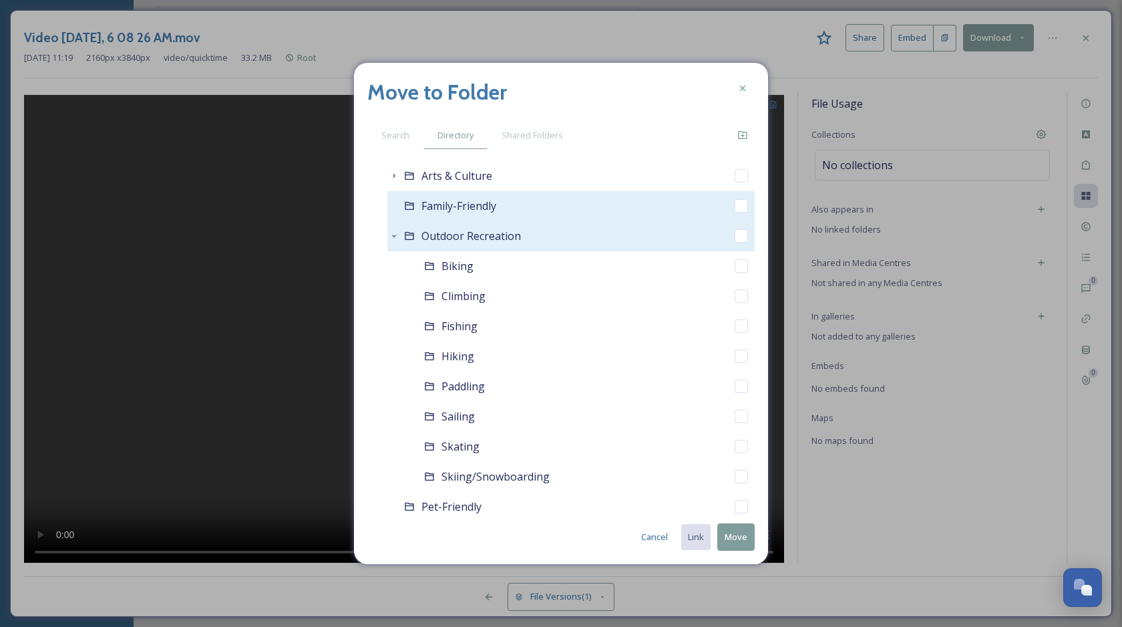
scroll to position [106, 0]
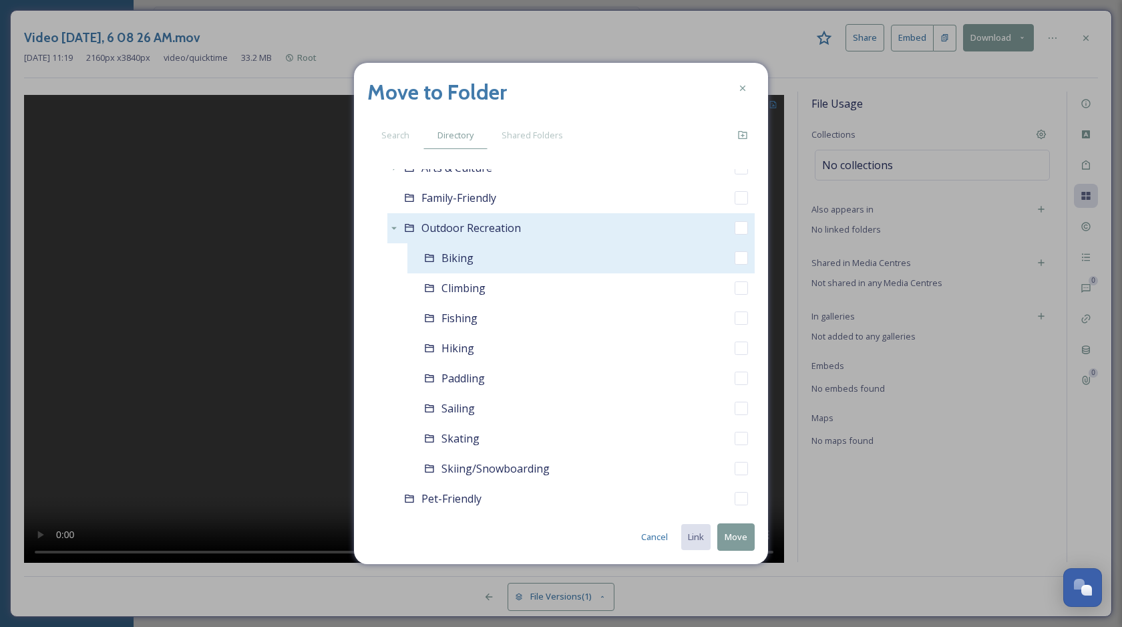
click at [738, 261] on input "checkbox" at bounding box center [741, 257] width 13 height 13
checkbox input "true"
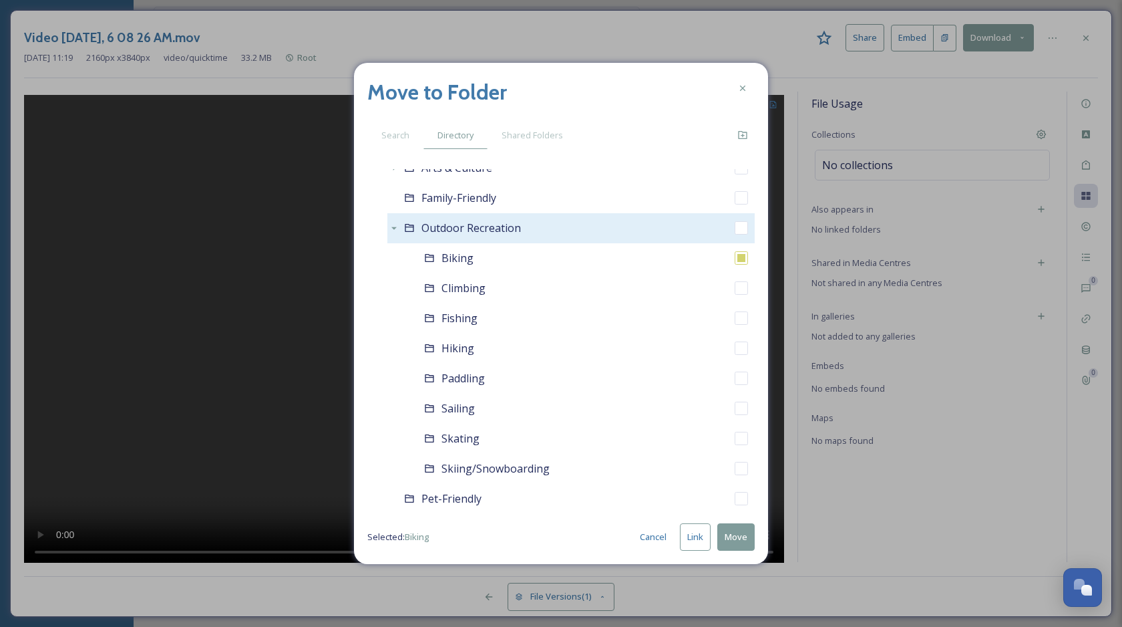
click at [689, 542] on button "Link" at bounding box center [695, 536] width 31 height 27
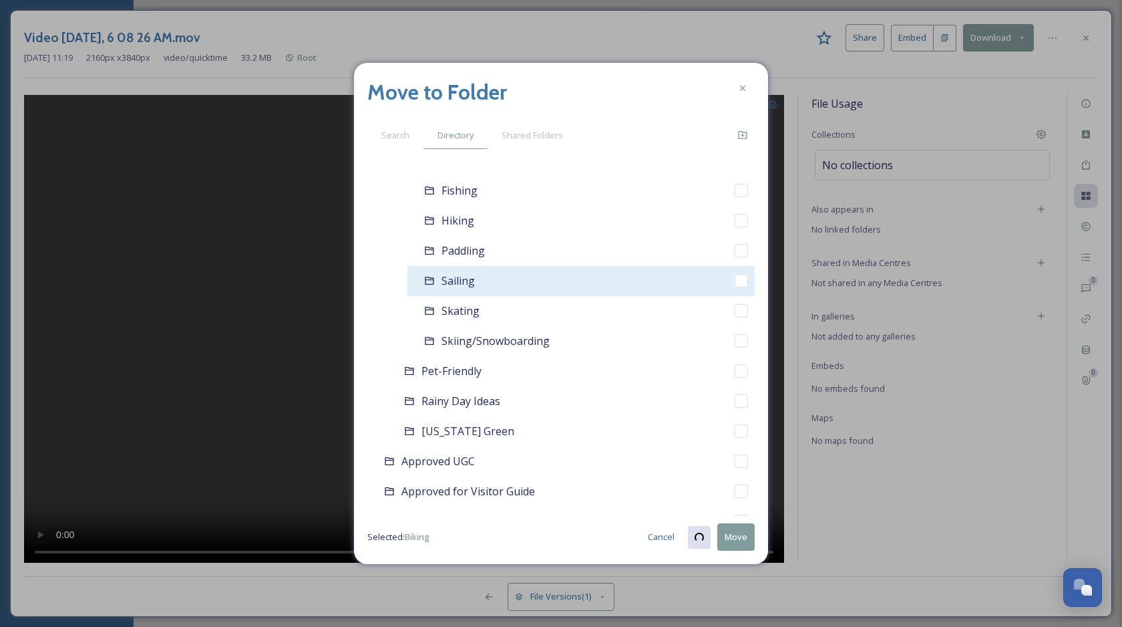
checkbox input "true"
checkbox input "false"
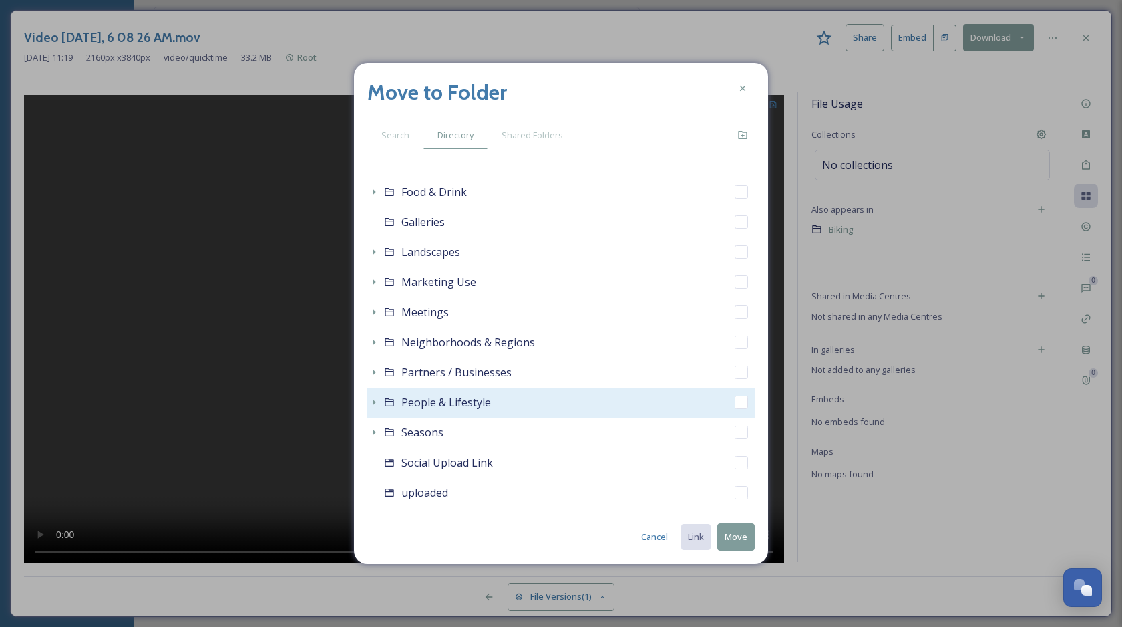
scroll to position [685, 0]
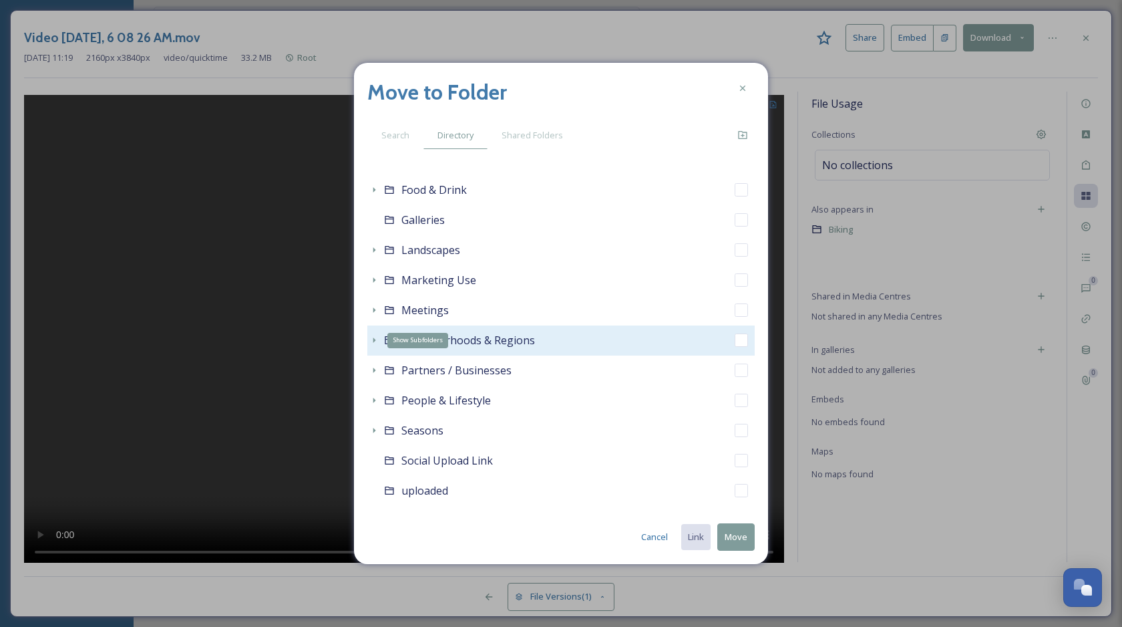
click at [373, 337] on icon at bounding box center [374, 340] width 11 height 11
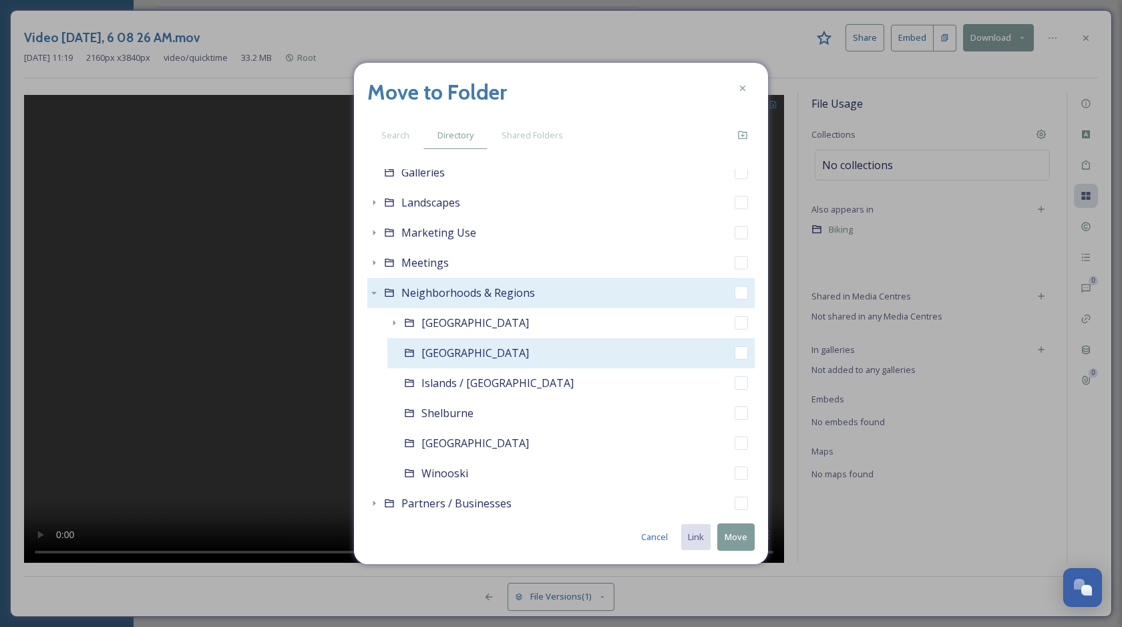
scroll to position [770, 0]
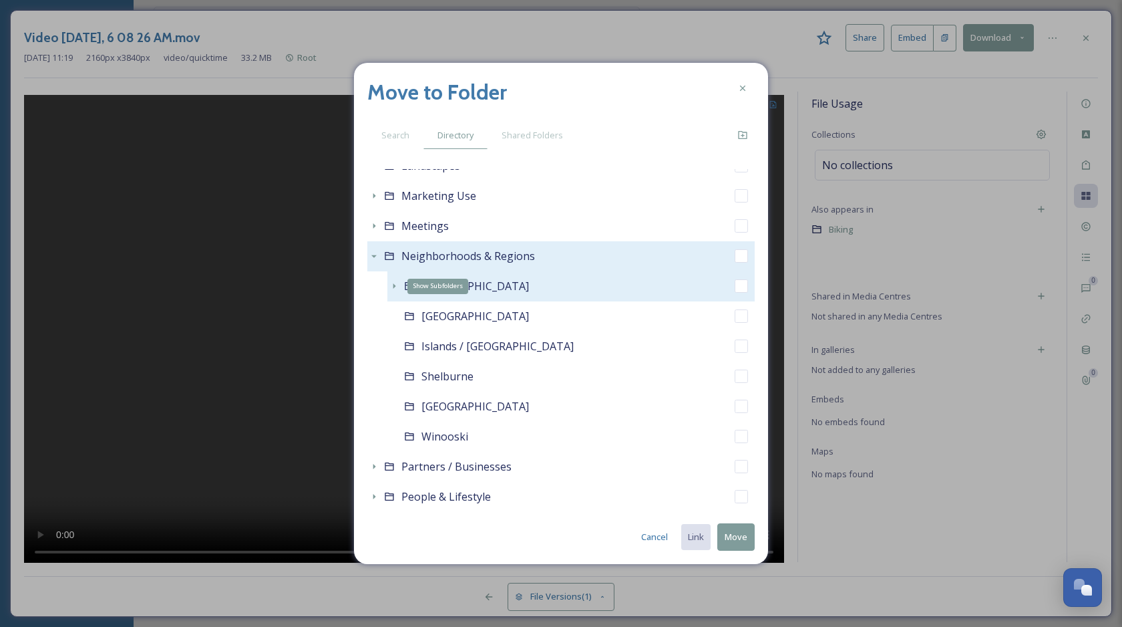
click at [394, 291] on icon at bounding box center [394, 286] width 11 height 11
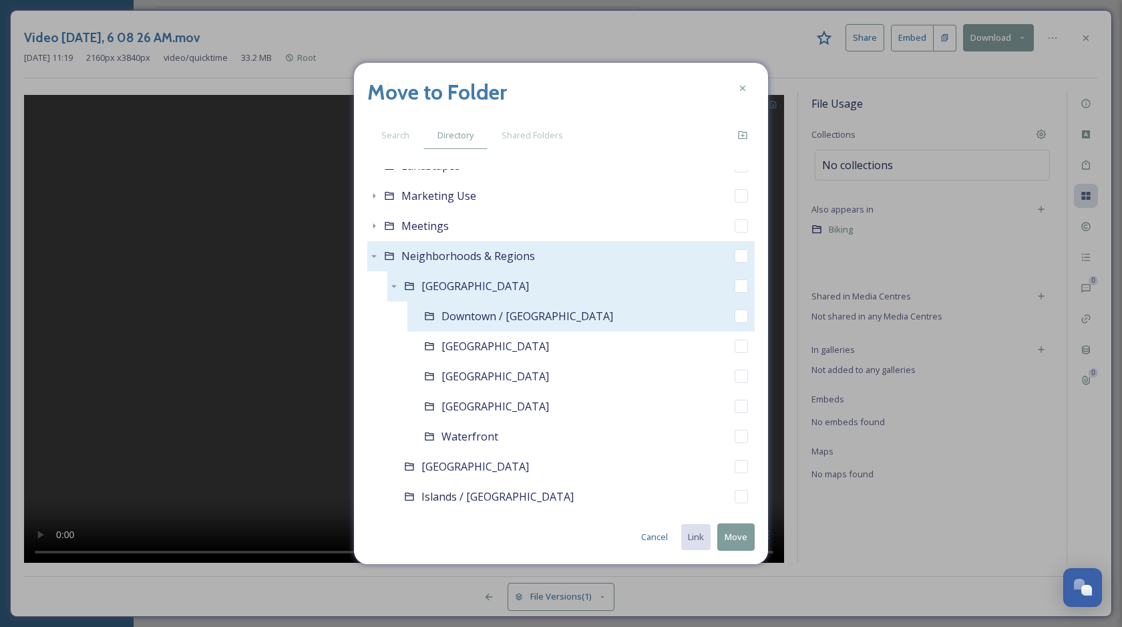
click at [737, 315] on input "checkbox" at bounding box center [741, 315] width 13 height 13
checkbox input "true"
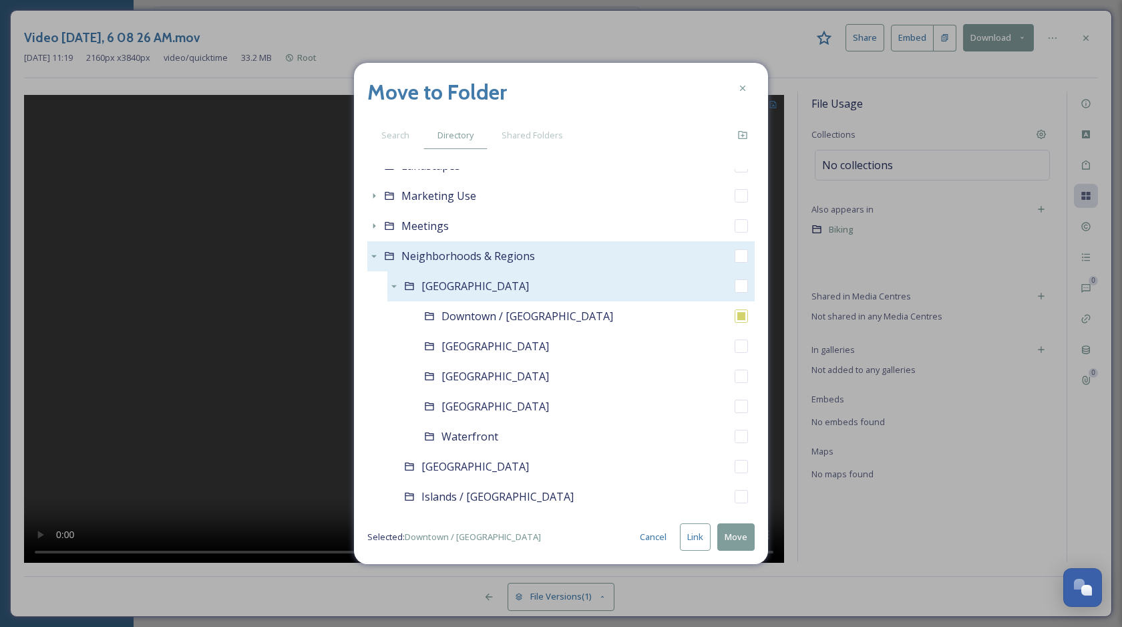
click at [697, 535] on button "Link" at bounding box center [695, 536] width 31 height 27
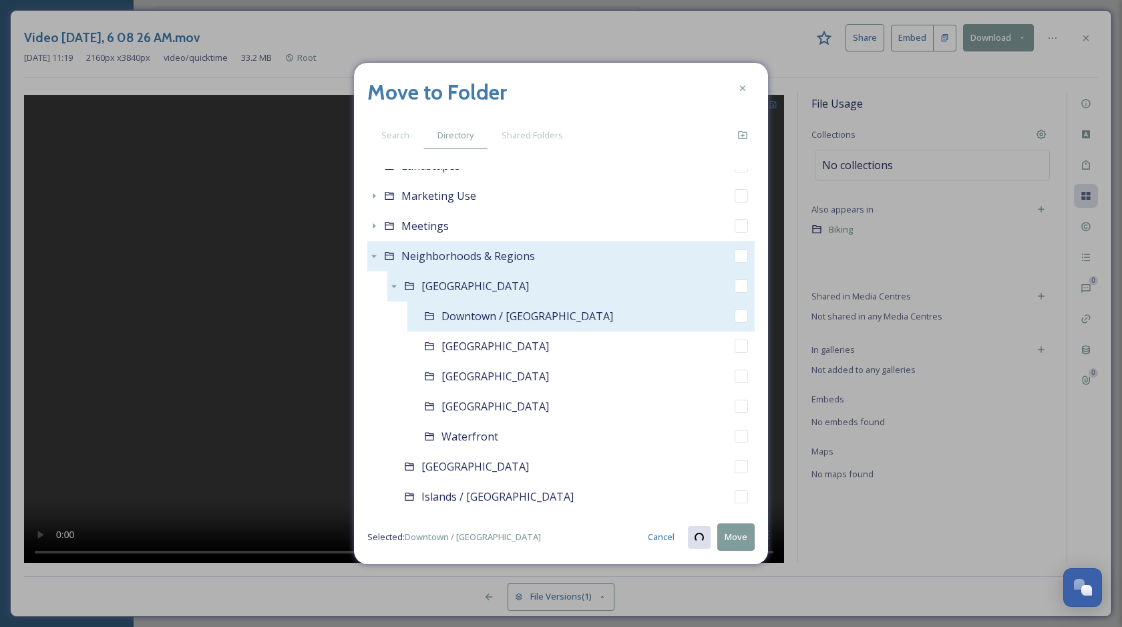
checkbox input "true"
checkbox input "false"
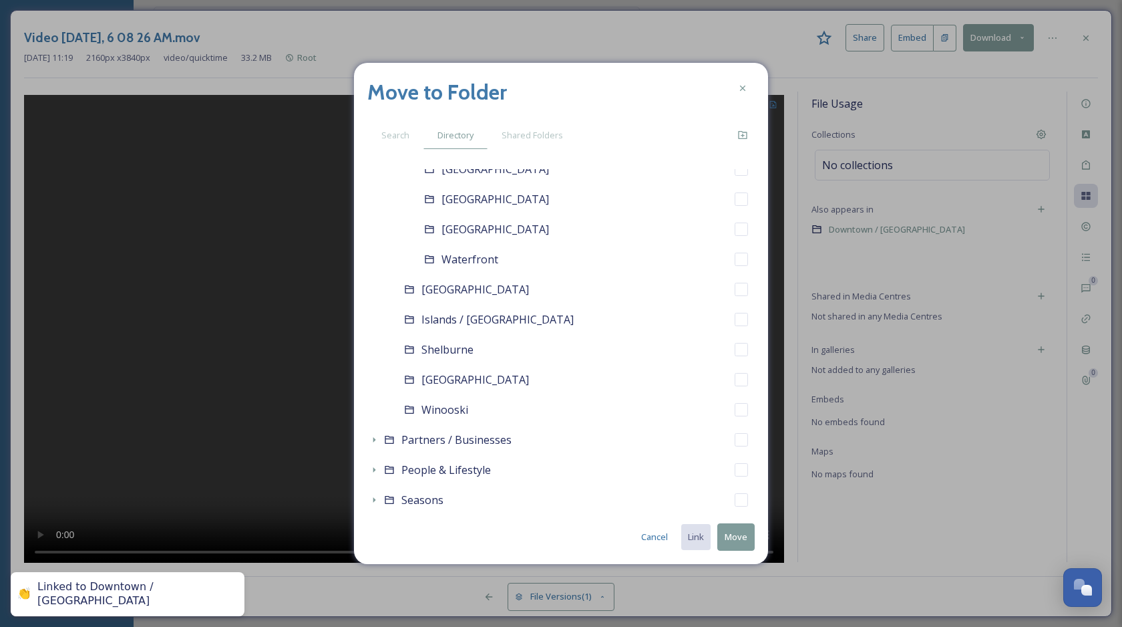
scroll to position [1038, 0]
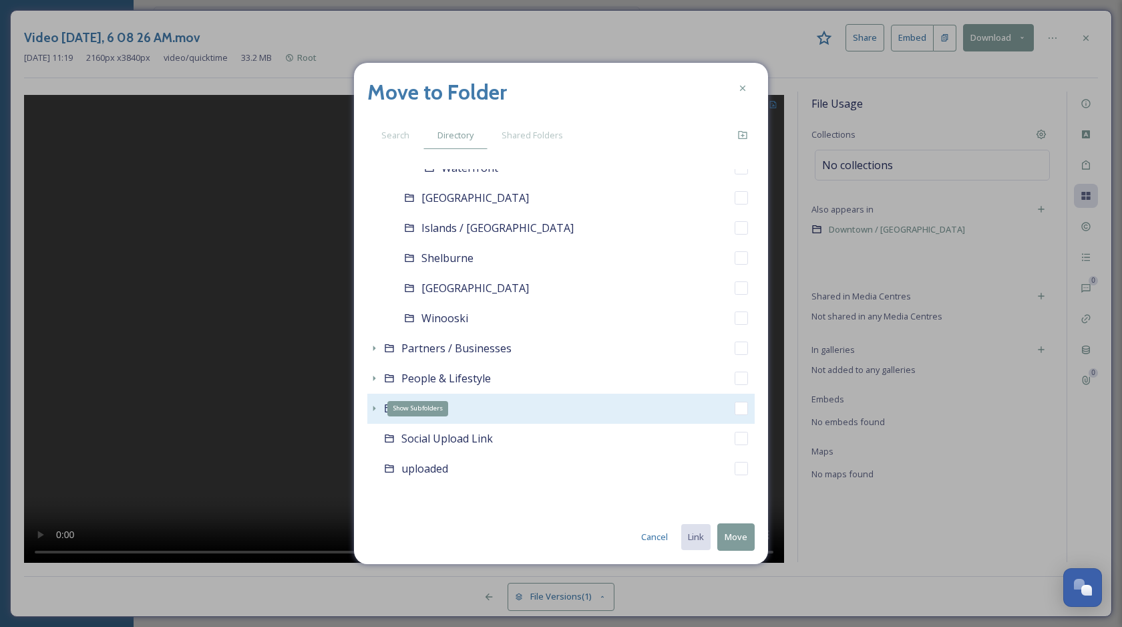
click at [375, 411] on icon at bounding box center [374, 408] width 11 height 11
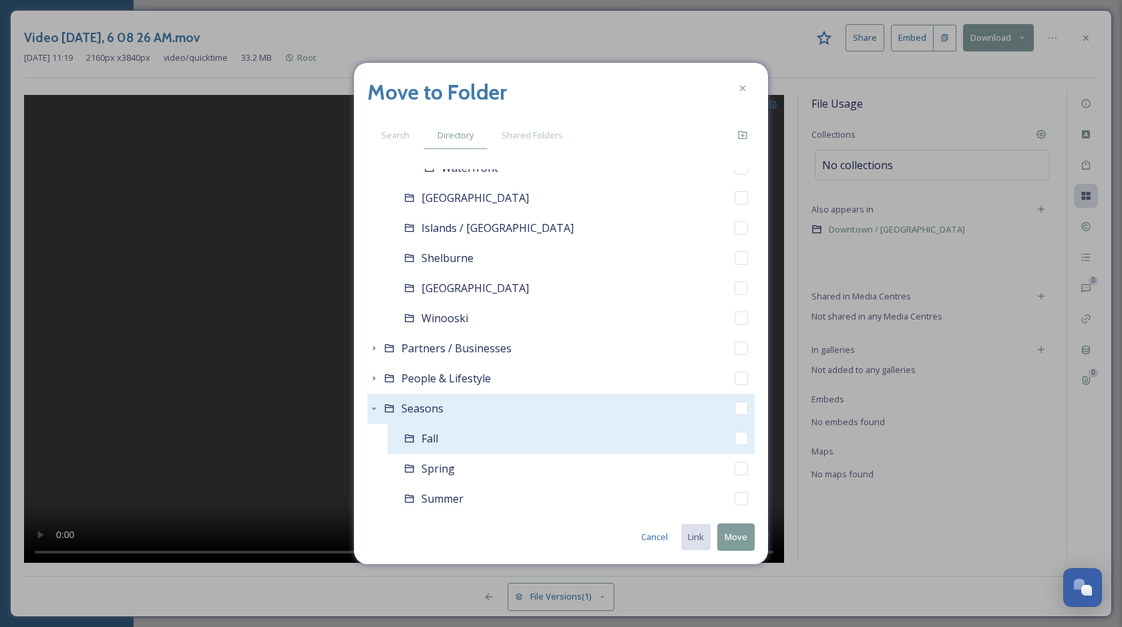
scroll to position [1084, 0]
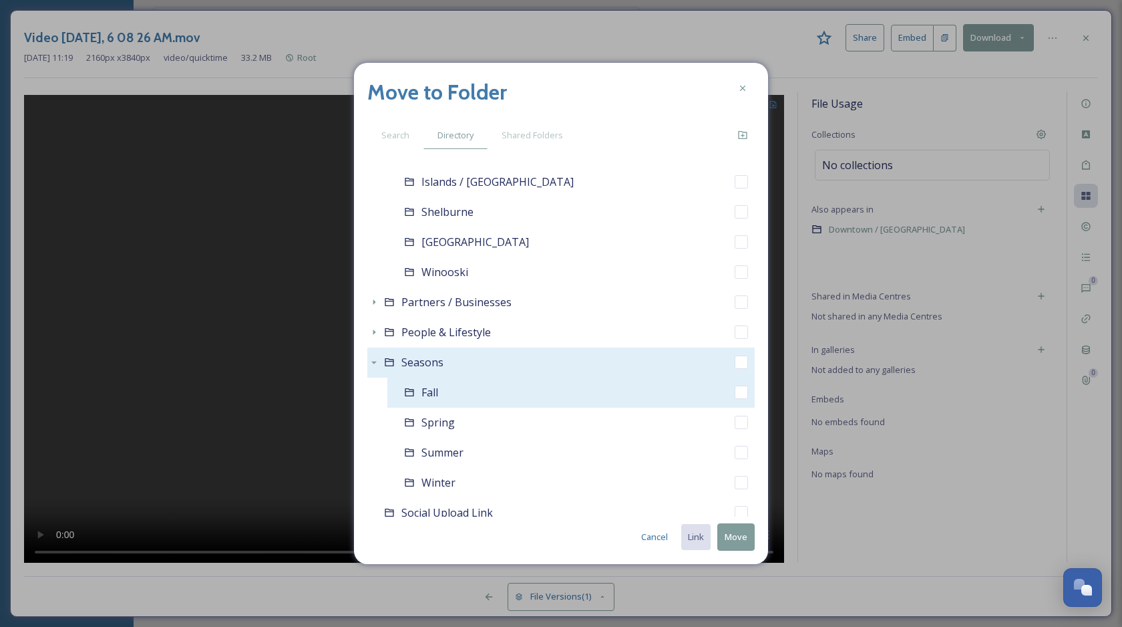
click at [738, 395] on input "checkbox" at bounding box center [741, 391] width 13 height 13
checkbox input "true"
checkbox input "false"
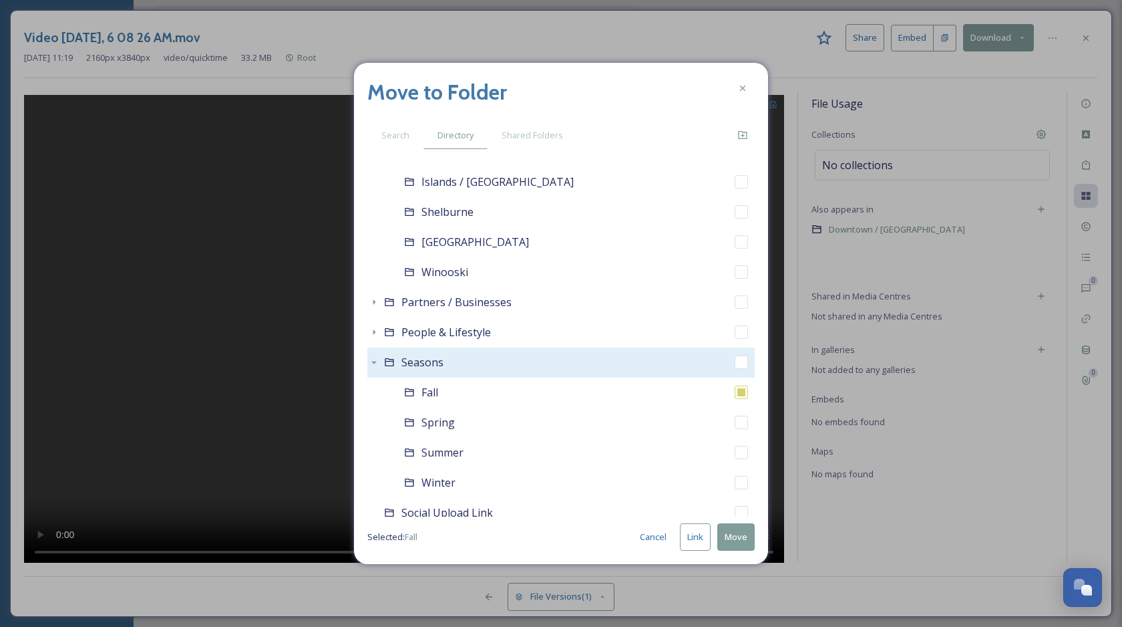
click at [737, 534] on button "Move" at bounding box center [735, 536] width 37 height 27
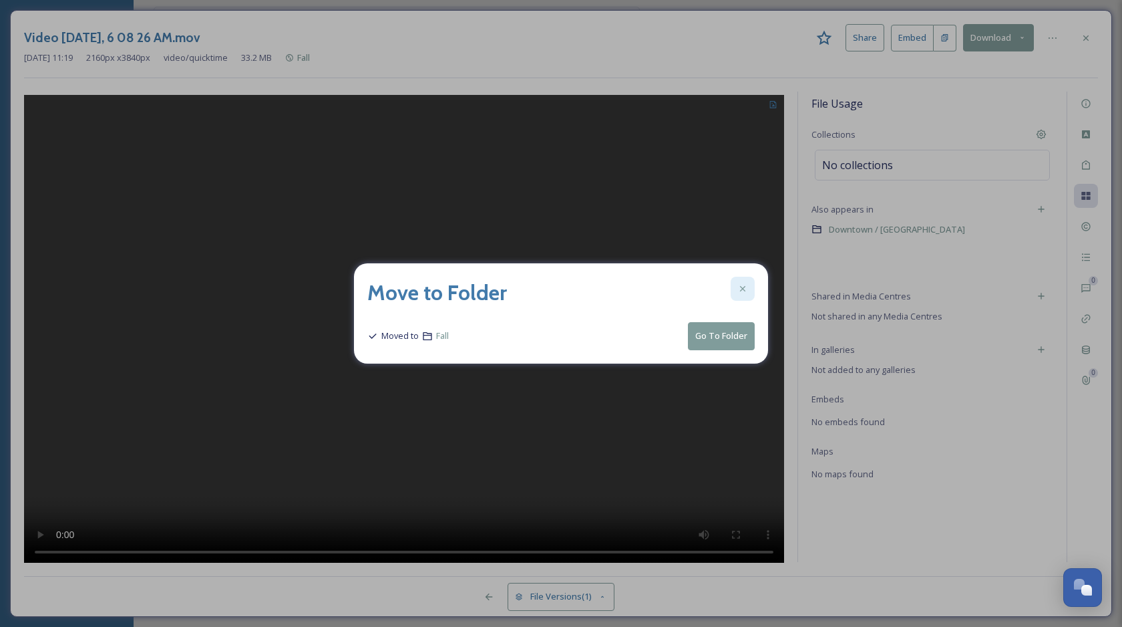
click at [743, 293] on icon at bounding box center [743, 288] width 11 height 11
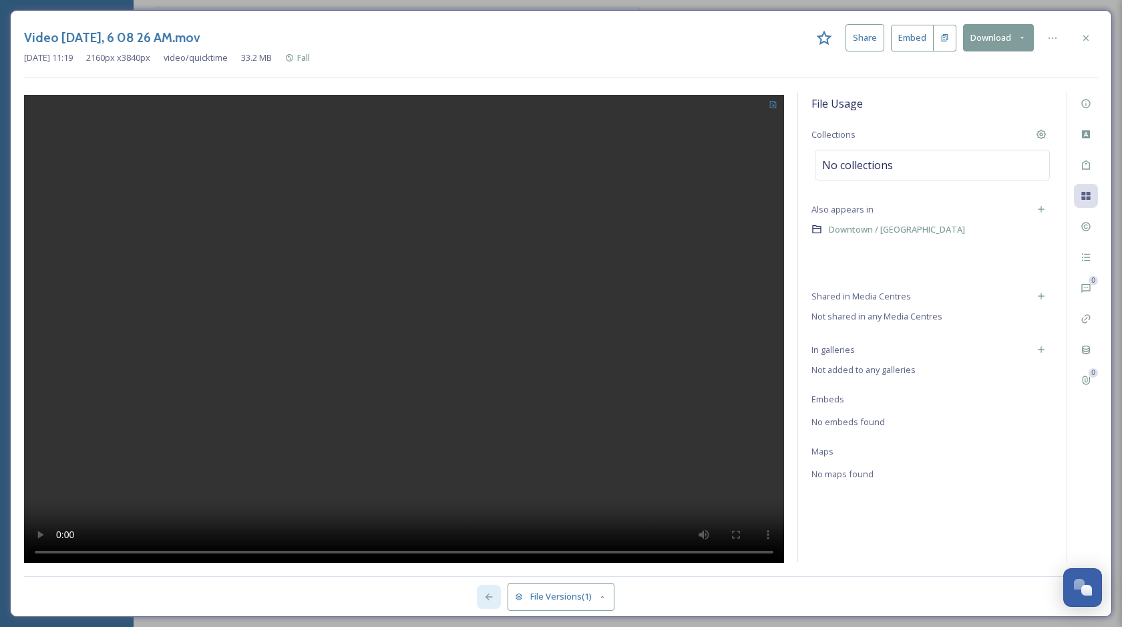
click at [490, 590] on div at bounding box center [489, 597] width 24 height 24
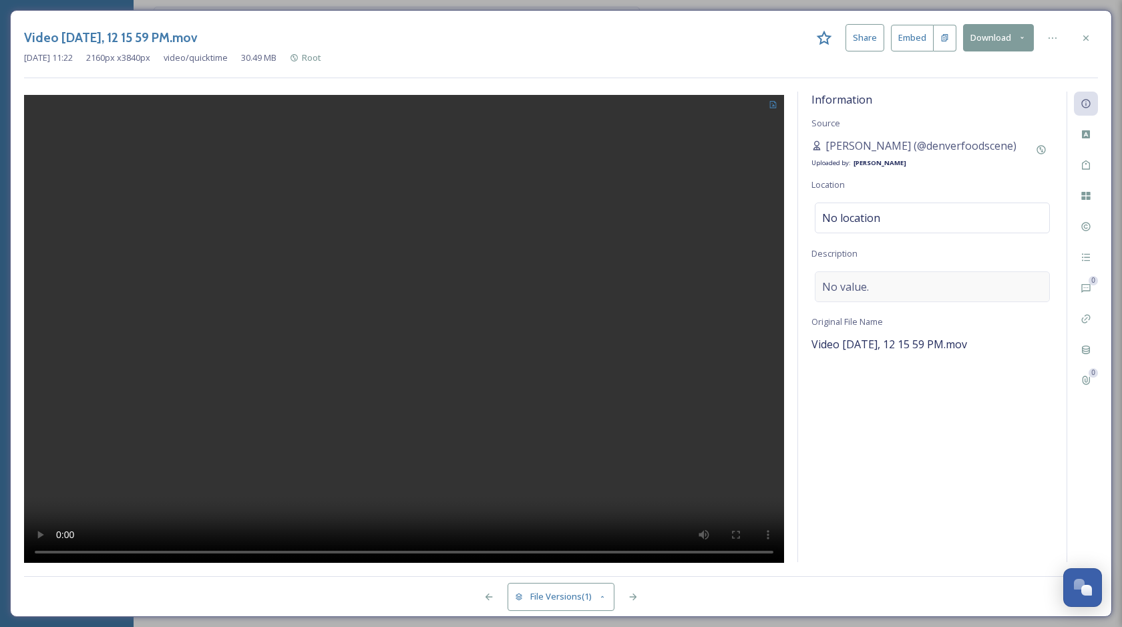
click at [938, 290] on div "No value." at bounding box center [932, 286] width 235 height 31
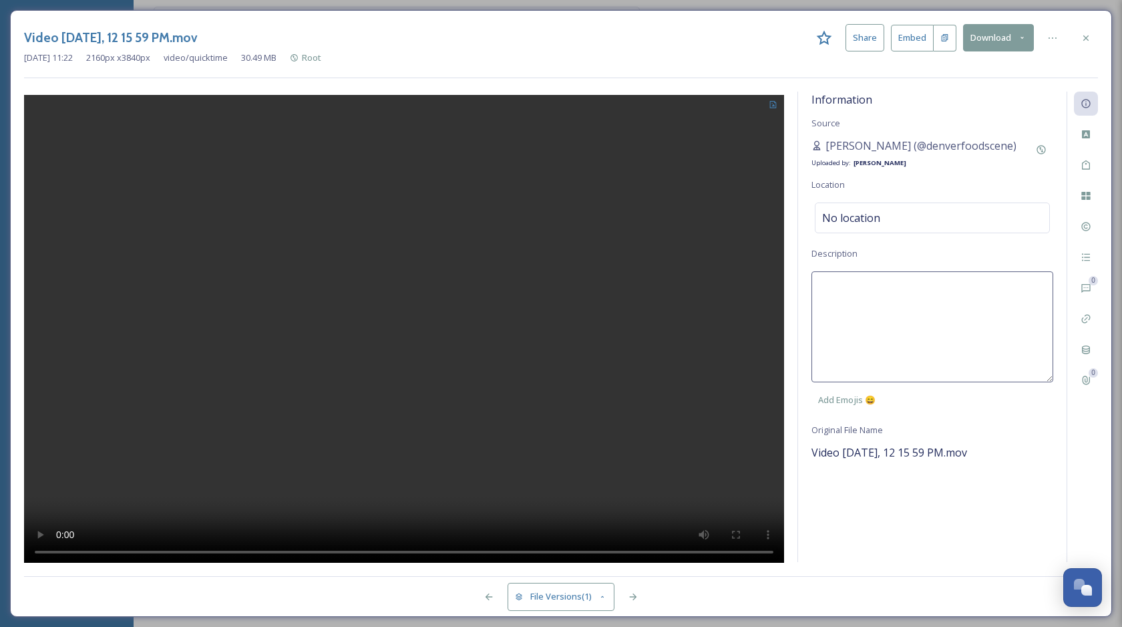
click at [895, 283] on textarea at bounding box center [933, 326] width 242 height 111
type textarea "Taking photos in Stowe."
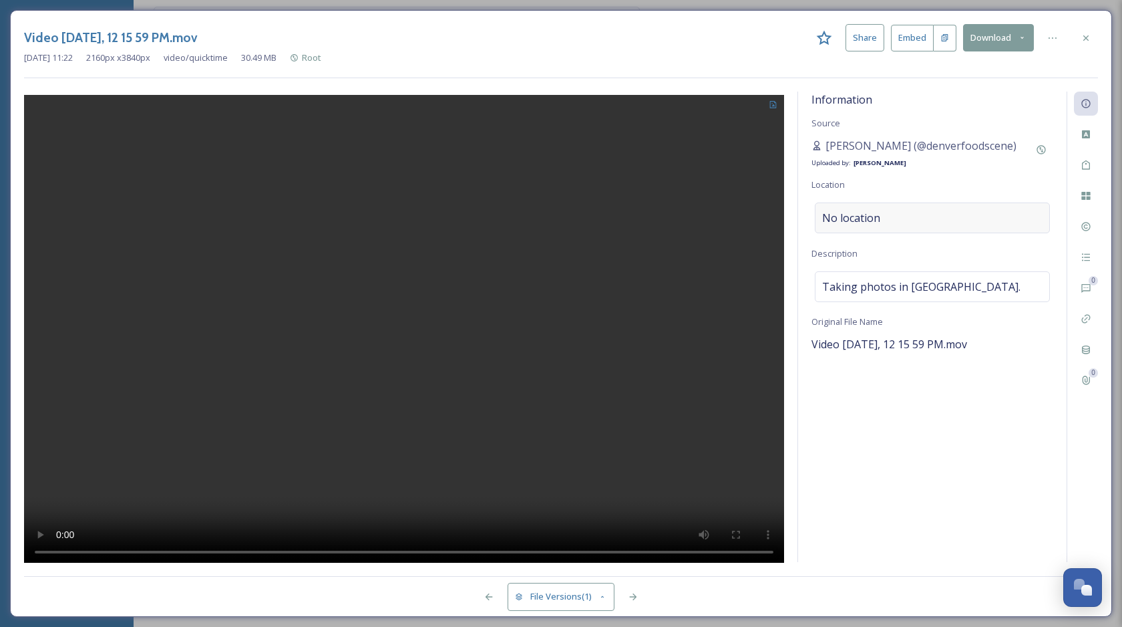
click at [888, 218] on div "No location" at bounding box center [932, 217] width 235 height 31
click at [906, 226] on input at bounding box center [933, 217] width 234 height 29
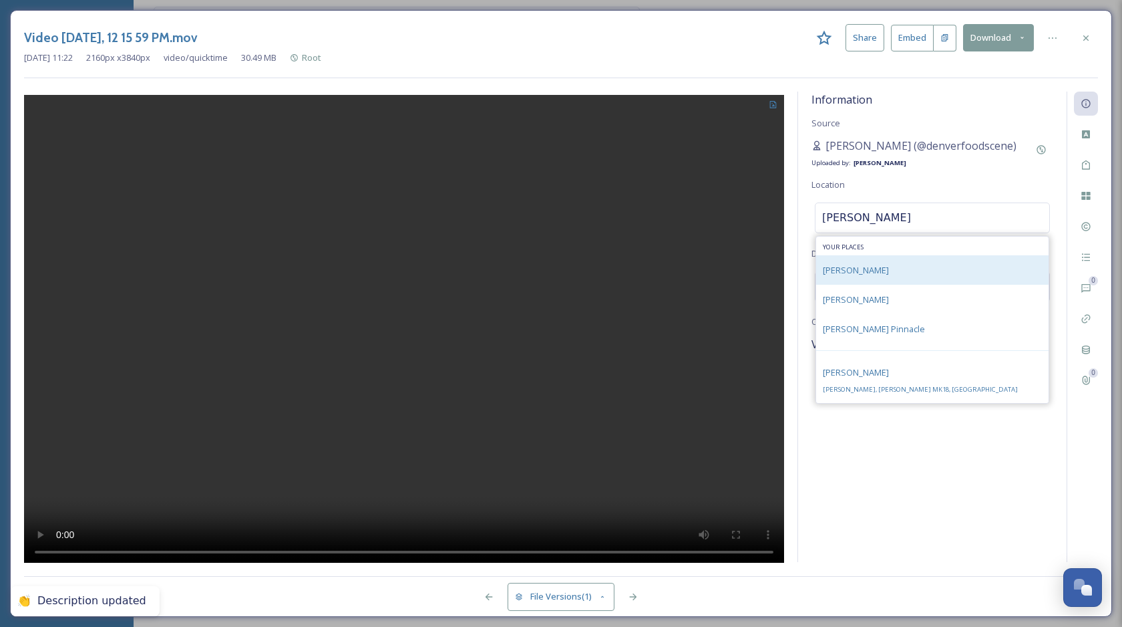
type input "stowe"
click at [892, 258] on div "Stowe" at bounding box center [932, 269] width 232 height 29
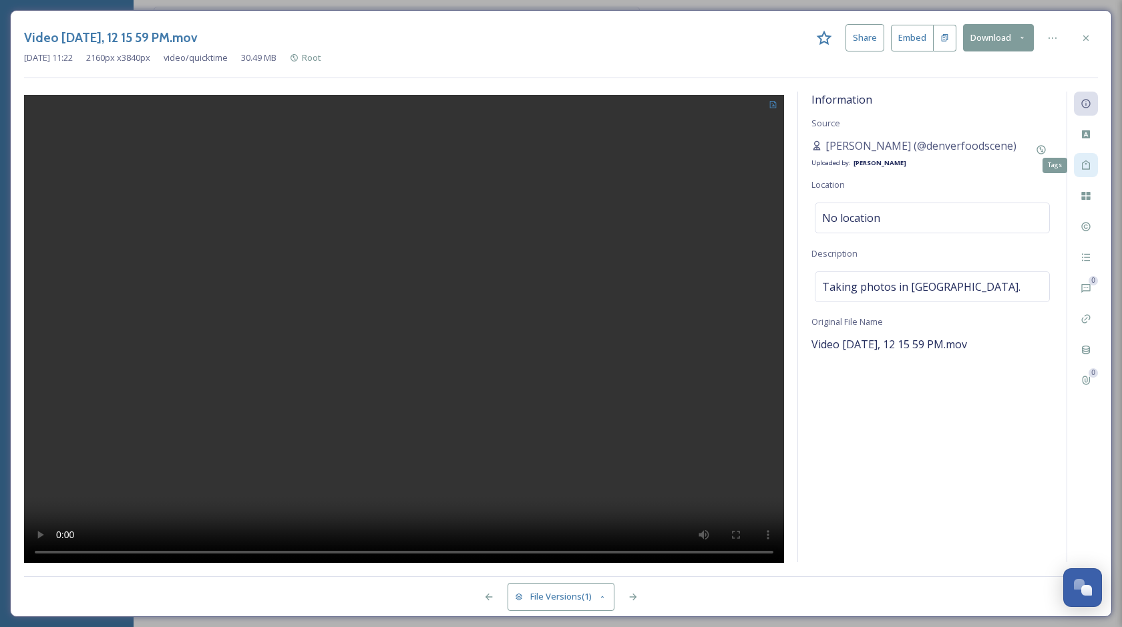
click at [1090, 164] on icon at bounding box center [1086, 164] width 8 height 9
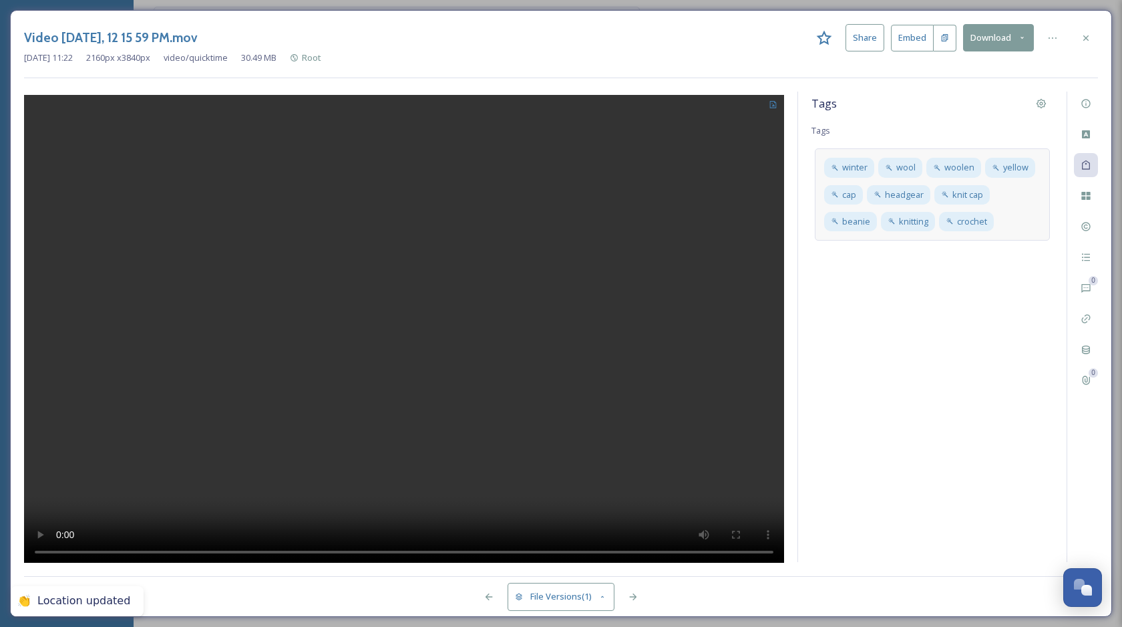
click at [1020, 212] on div "winter wool woolen yellow cap headgear knit cap beanie knitting crochet" at bounding box center [932, 194] width 235 height 92
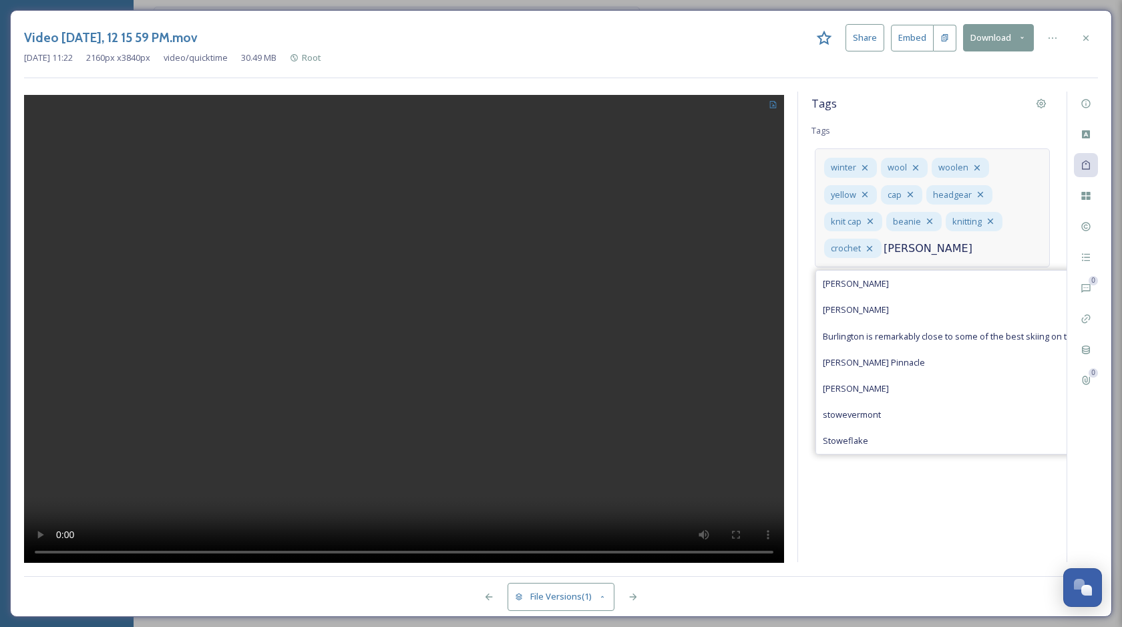
type input "stowe"
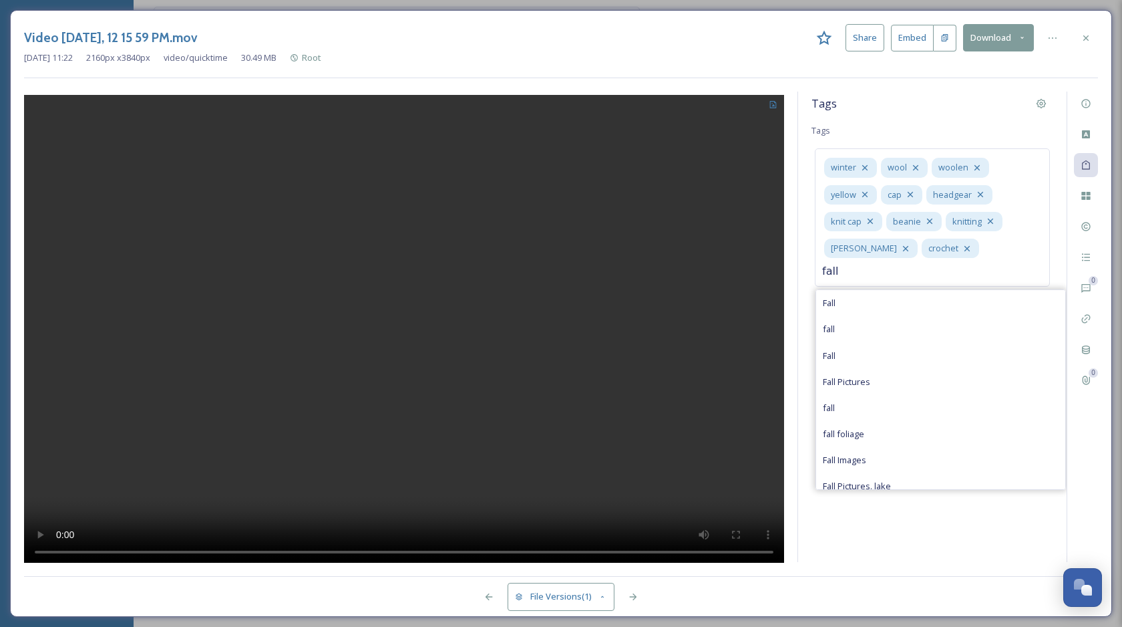
type input "fall"
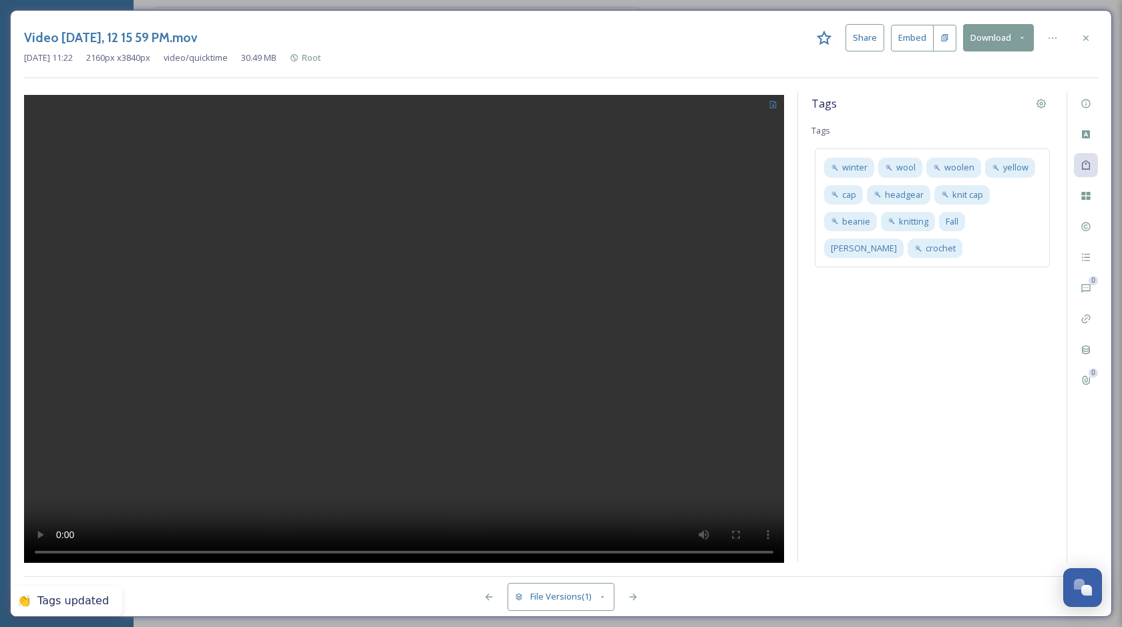
click at [1012, 401] on div "Tags Tags winter wool woolen yellow cap headgear knit cap beanie knitting Fall …" at bounding box center [932, 327] width 269 height 470
click at [1059, 29] on div at bounding box center [1053, 38] width 24 height 24
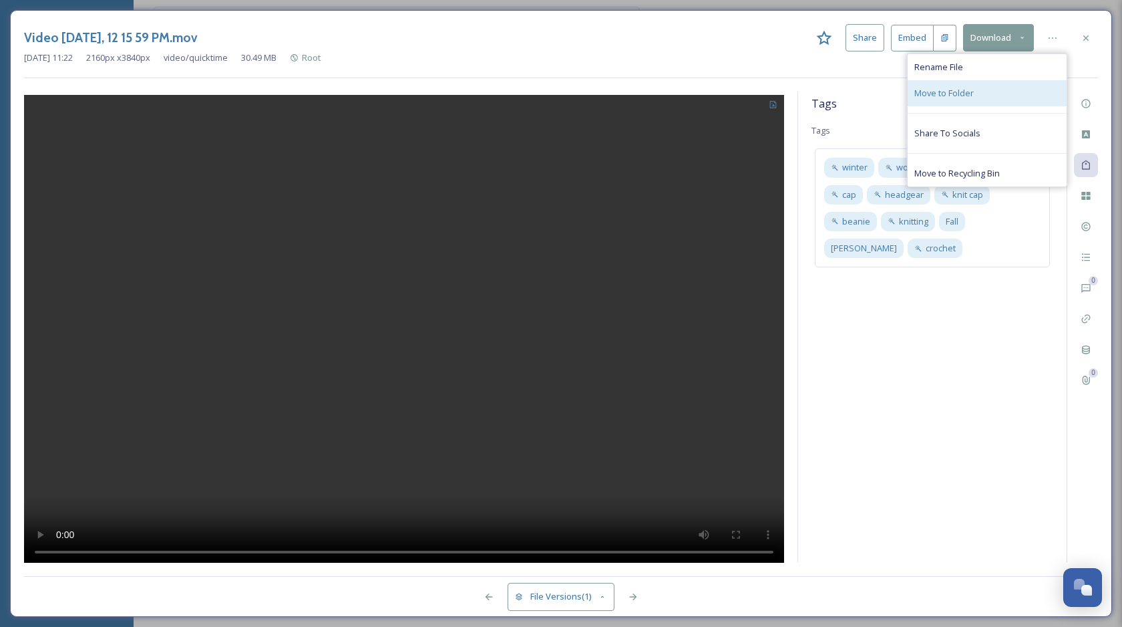
click at [994, 92] on div "Move to Folder" at bounding box center [987, 93] width 159 height 26
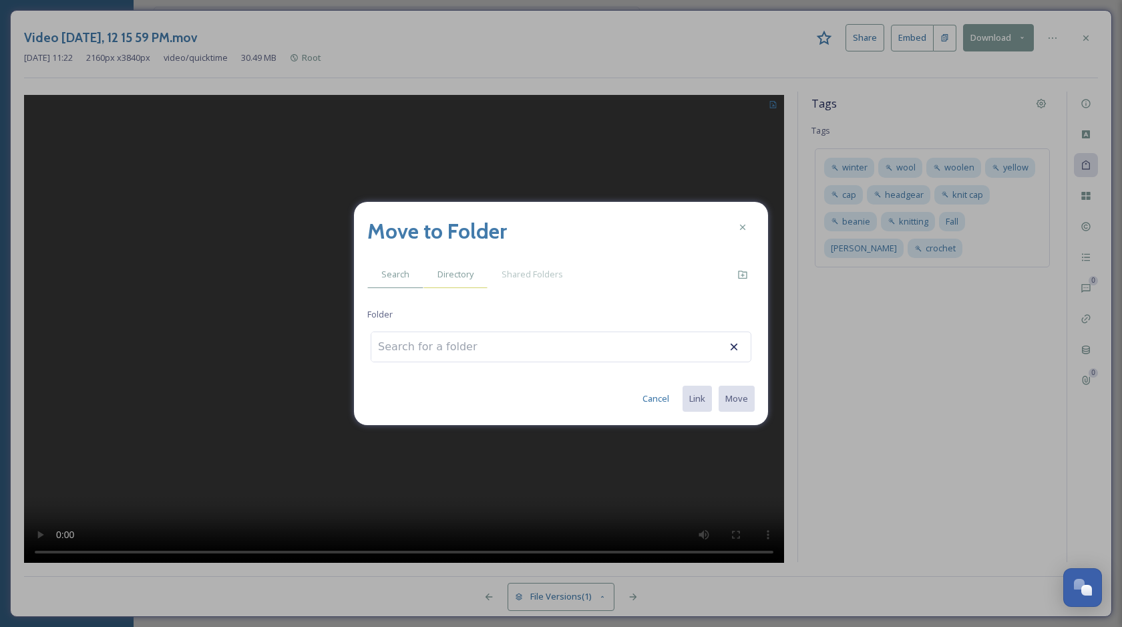
click at [466, 277] on span "Directory" at bounding box center [456, 274] width 36 height 13
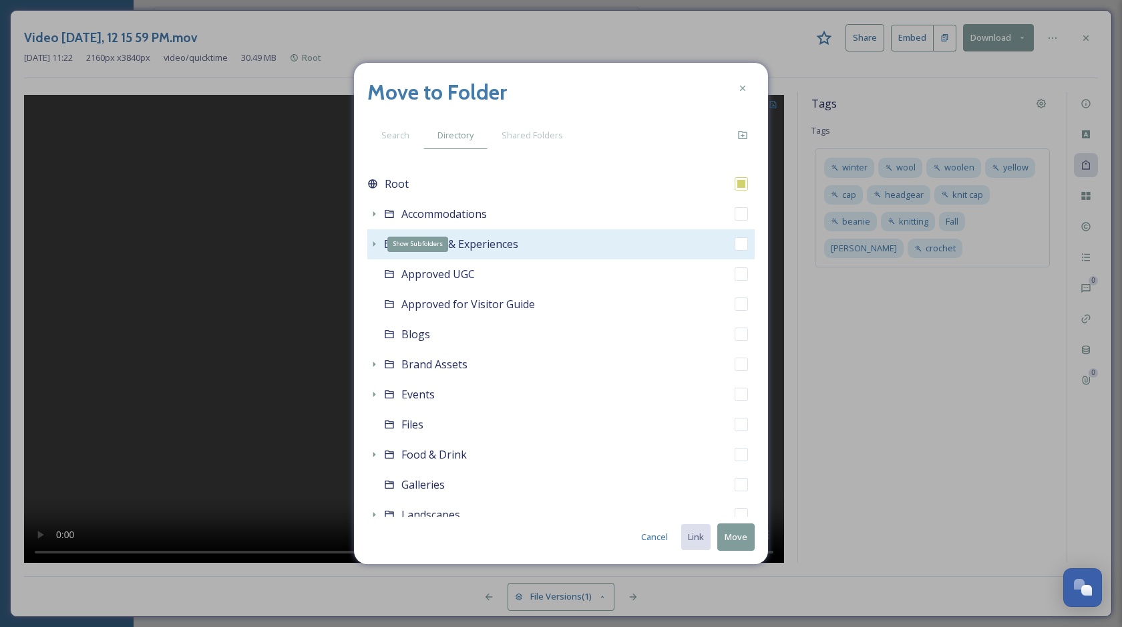
click at [374, 246] on icon at bounding box center [374, 243] width 11 height 11
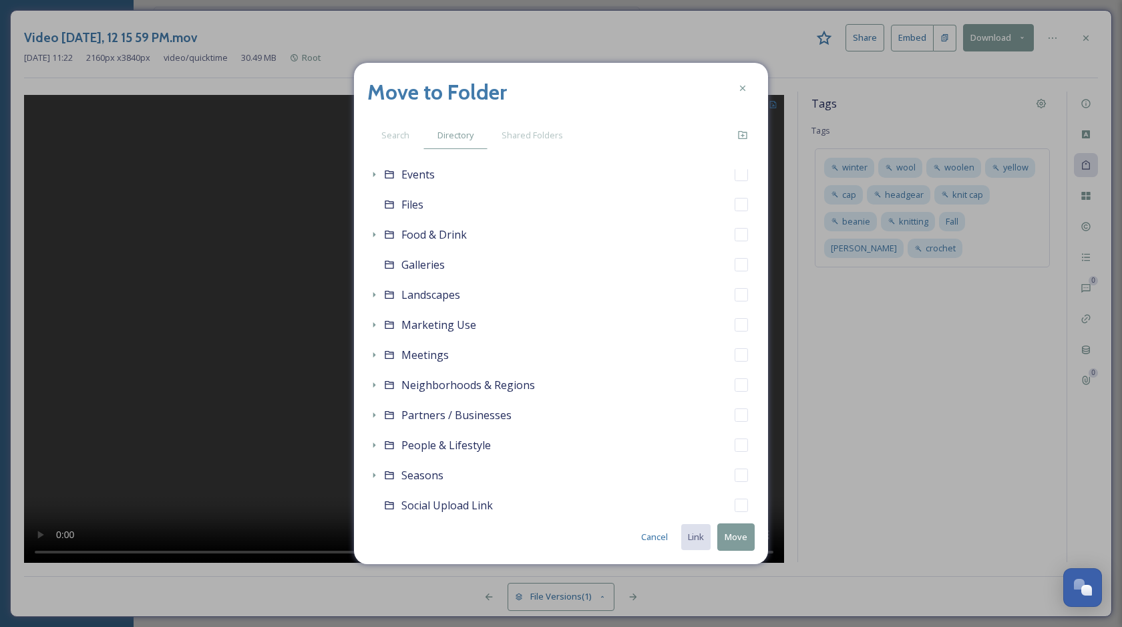
scroll to position [406, 0]
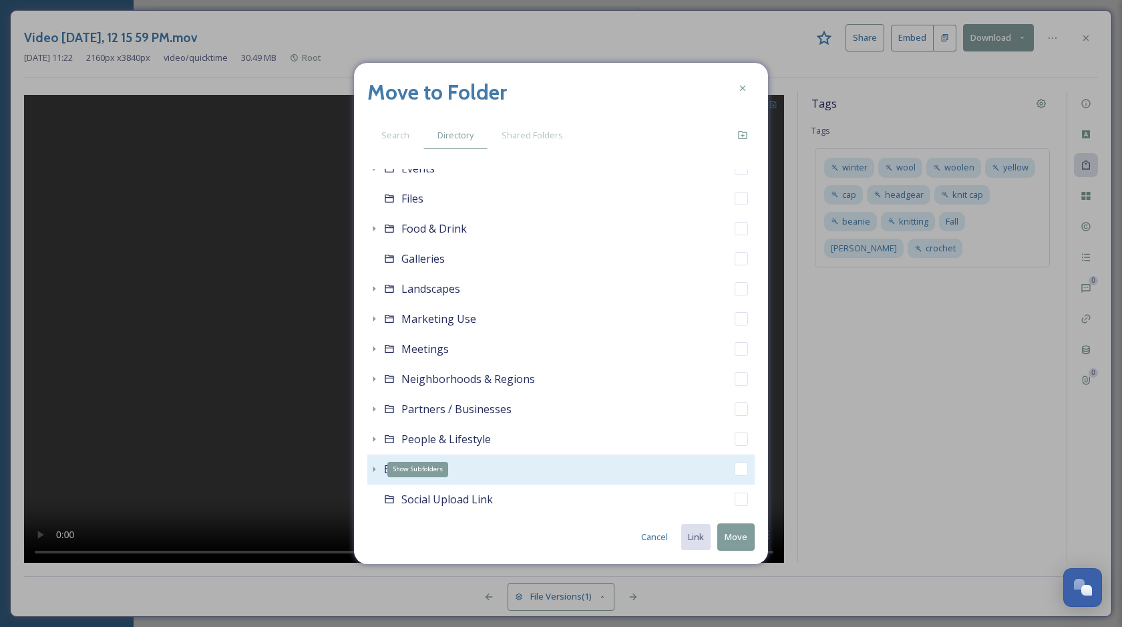
click at [373, 467] on icon at bounding box center [374, 468] width 3 height 5
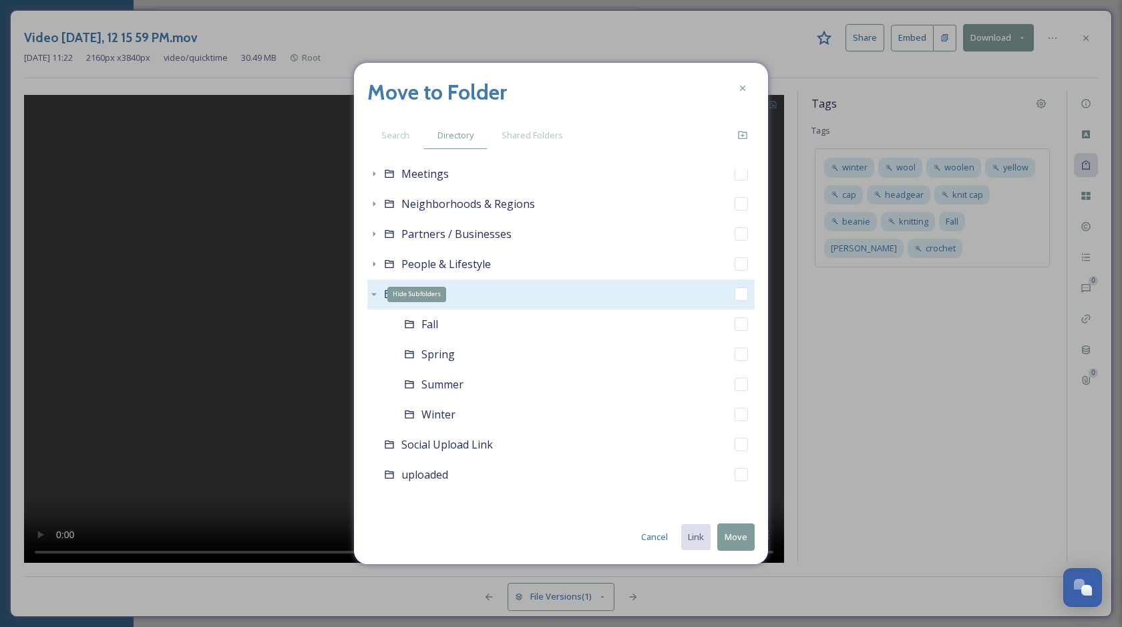
scroll to position [587, 0]
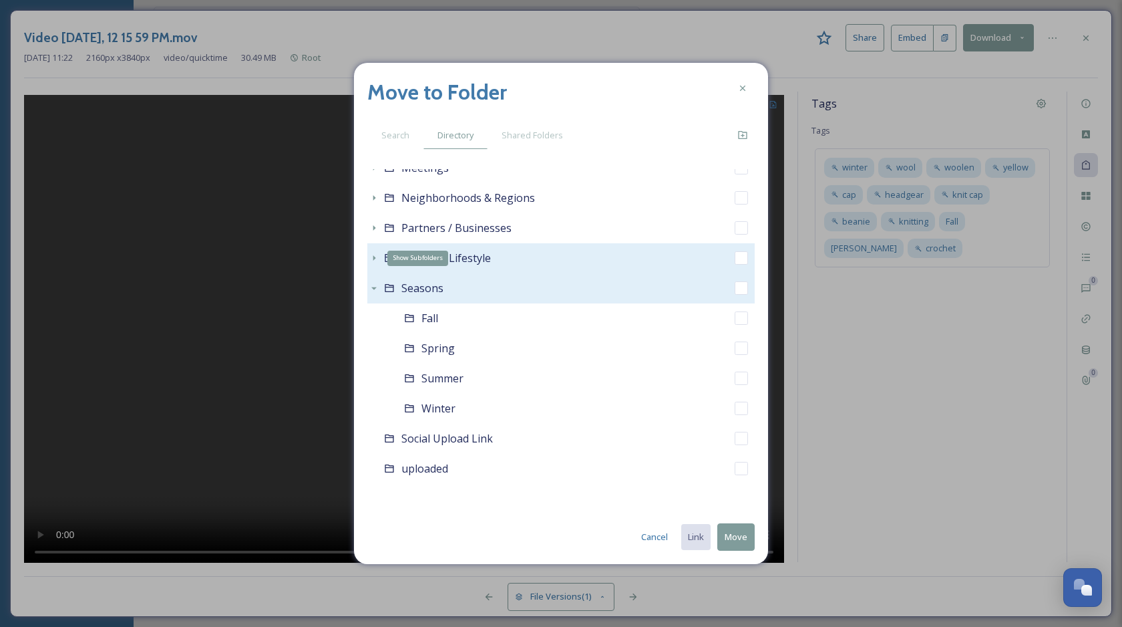
click at [373, 256] on icon at bounding box center [374, 258] width 11 height 11
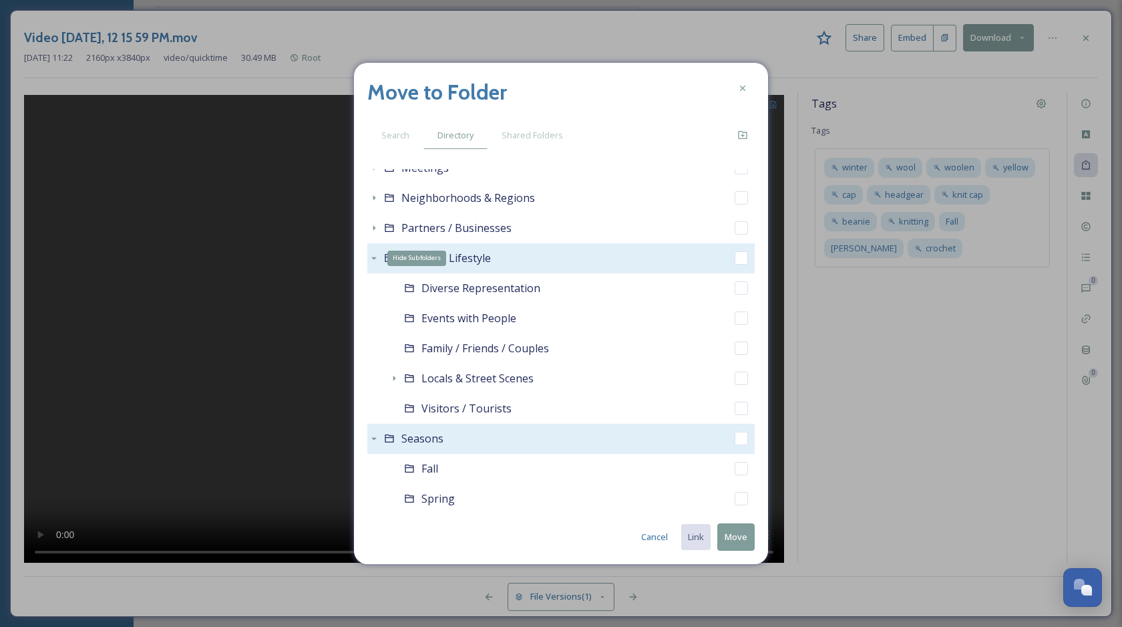
scroll to position [658, 0]
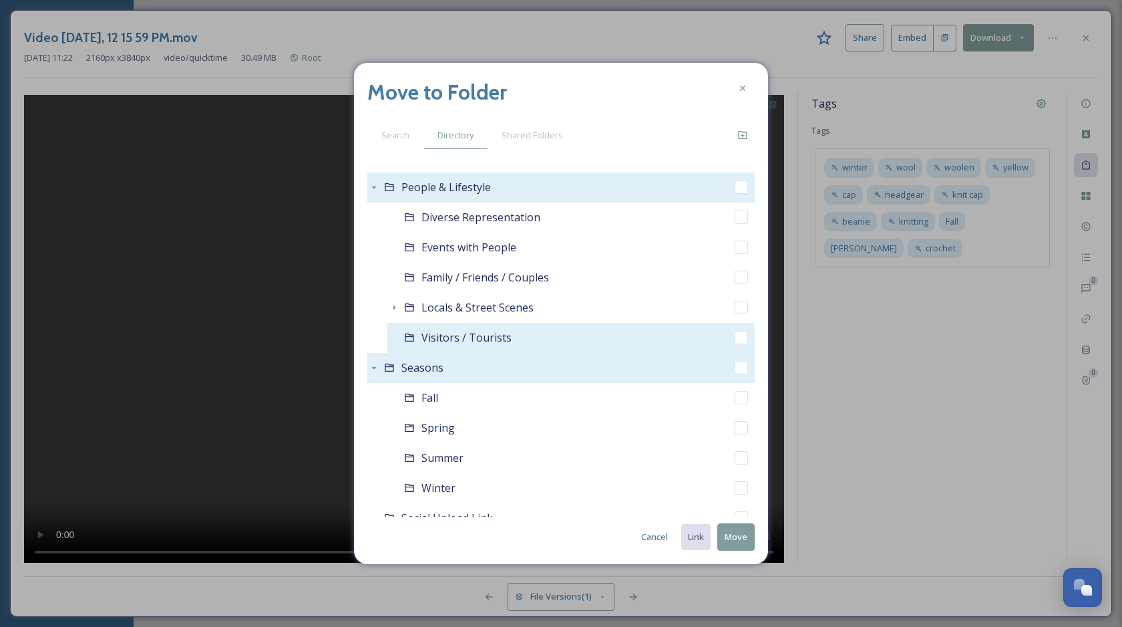
click at [738, 337] on input "checkbox" at bounding box center [741, 337] width 13 height 13
checkbox input "true"
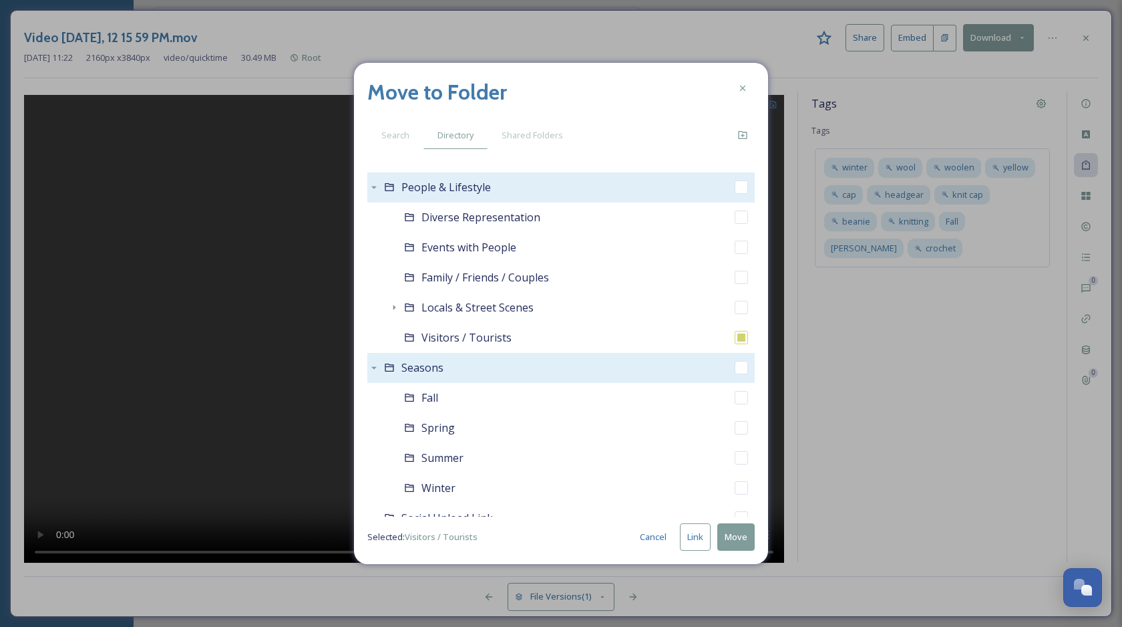
click at [692, 538] on button "Link" at bounding box center [695, 536] width 31 height 27
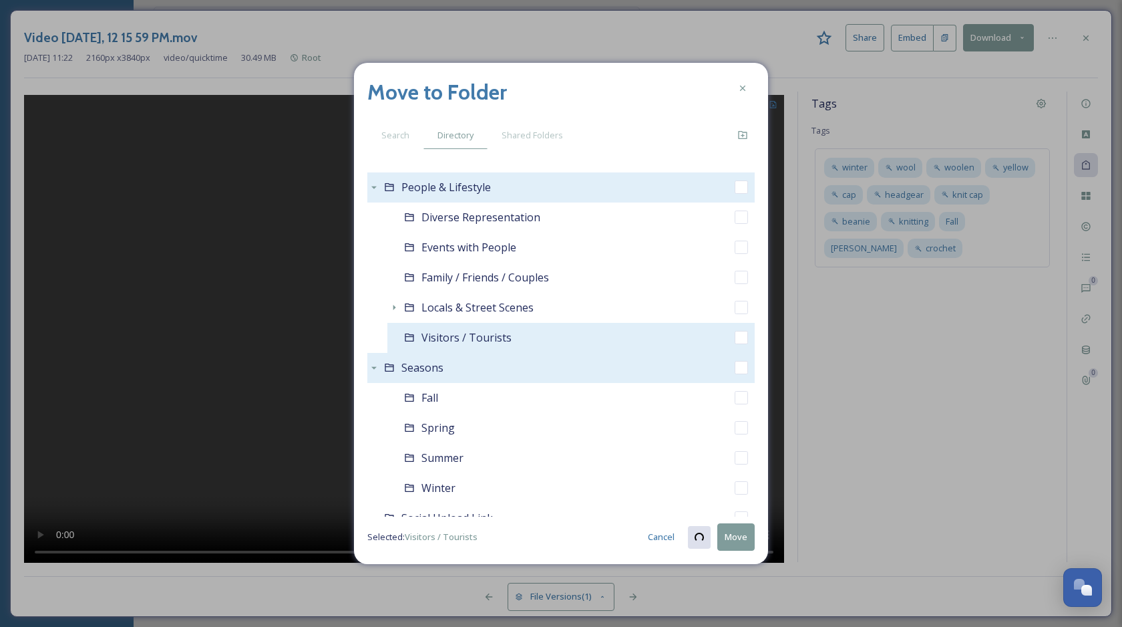
checkbox input "true"
checkbox input "false"
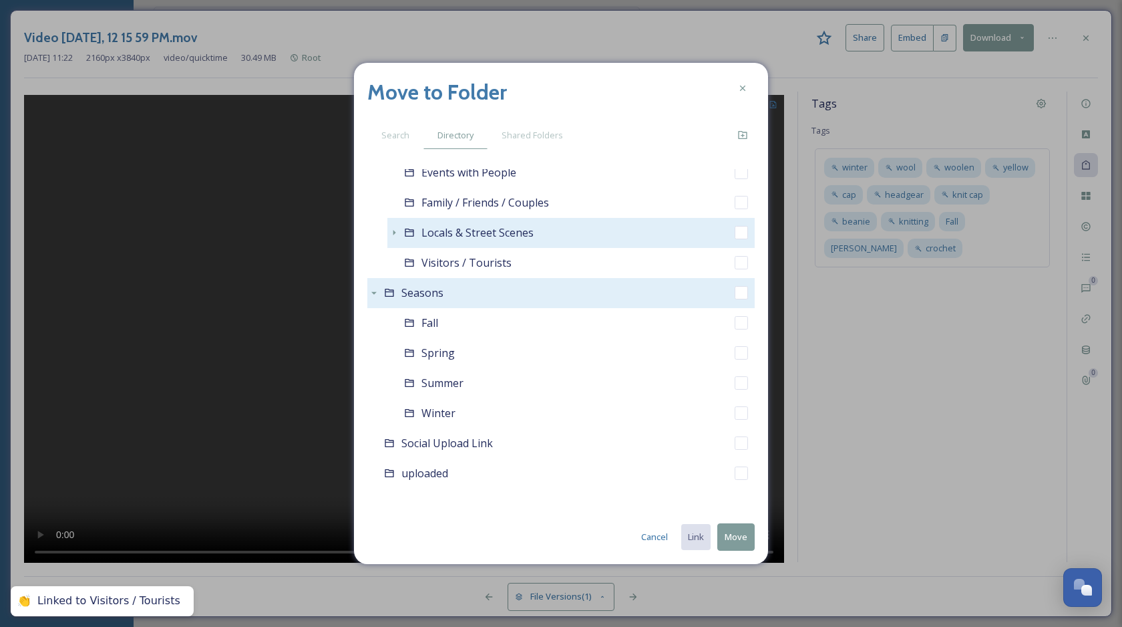
scroll to position [738, 0]
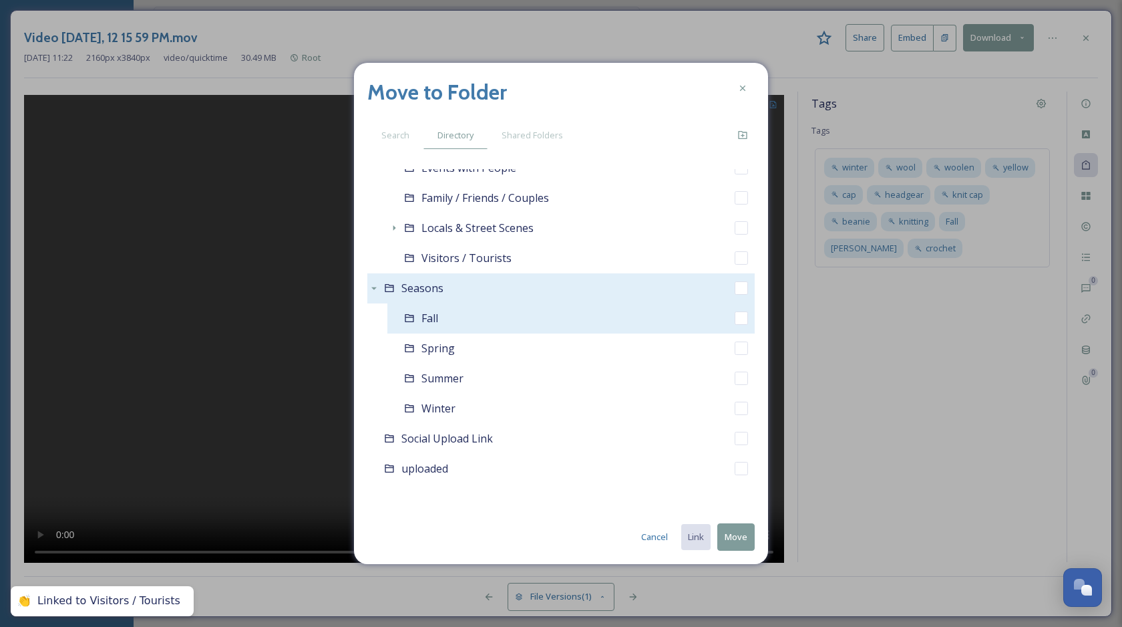
click at [741, 320] on input "checkbox" at bounding box center [741, 317] width 13 height 13
checkbox input "true"
checkbox input "false"
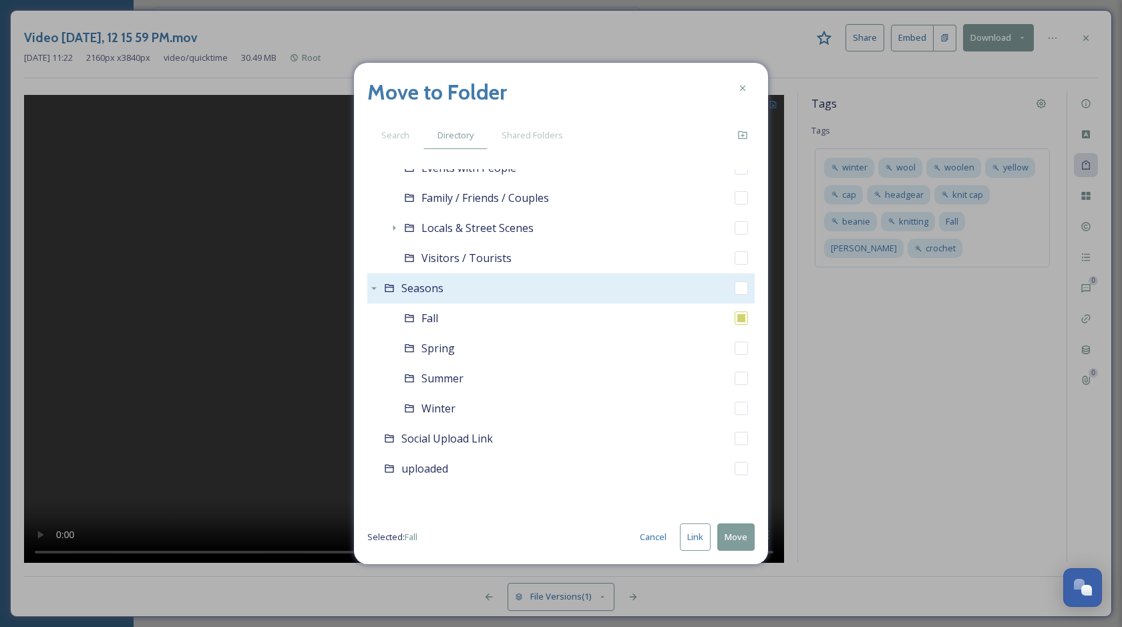
click at [737, 536] on button "Move" at bounding box center [735, 536] width 37 height 27
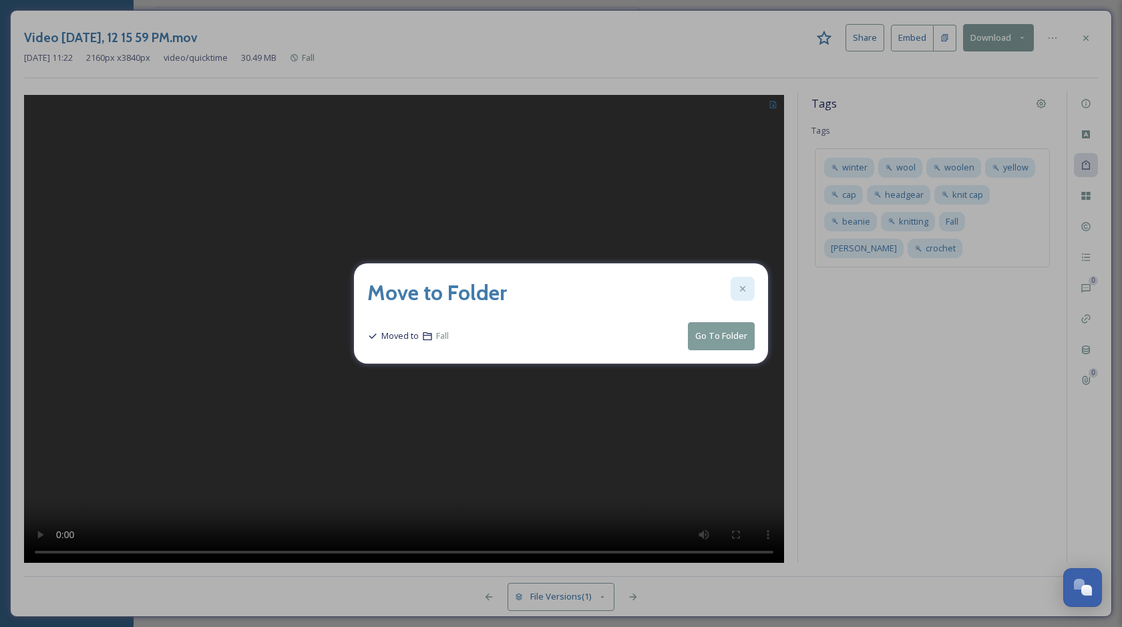
click at [740, 288] on icon at bounding box center [743, 288] width 11 height 11
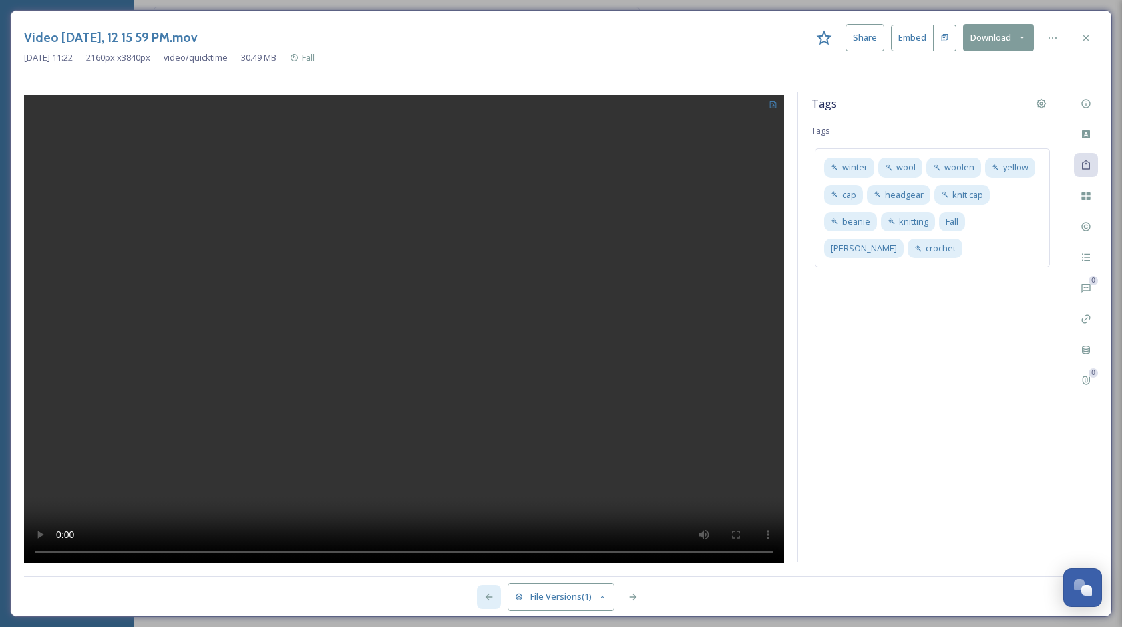
click at [486, 590] on div at bounding box center [489, 597] width 24 height 24
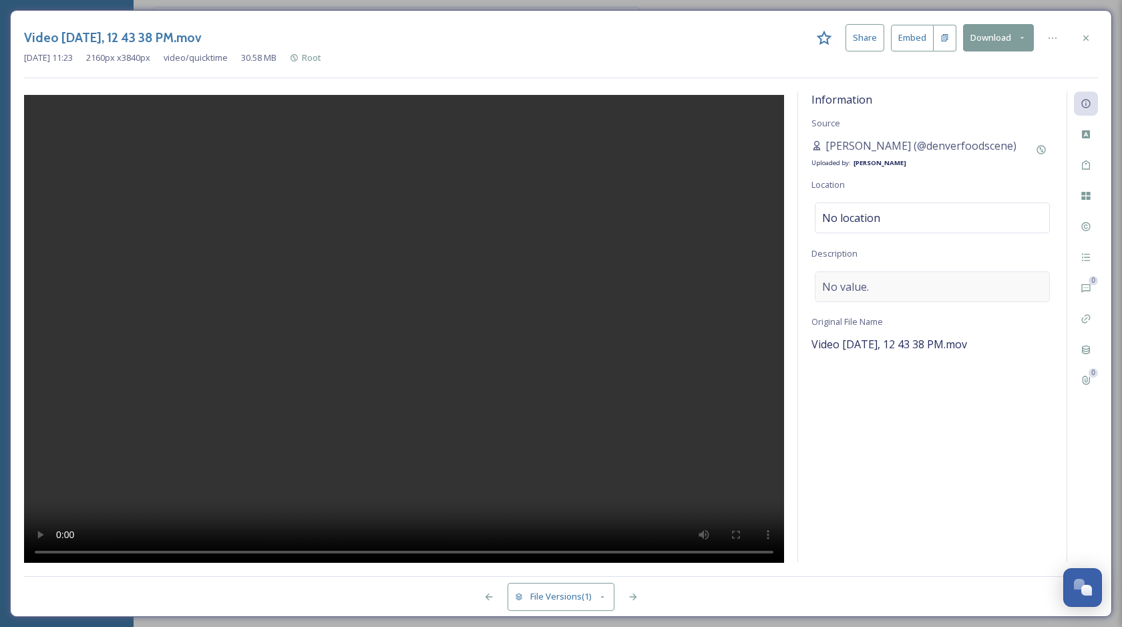
click at [883, 288] on div "No value." at bounding box center [932, 286] width 235 height 31
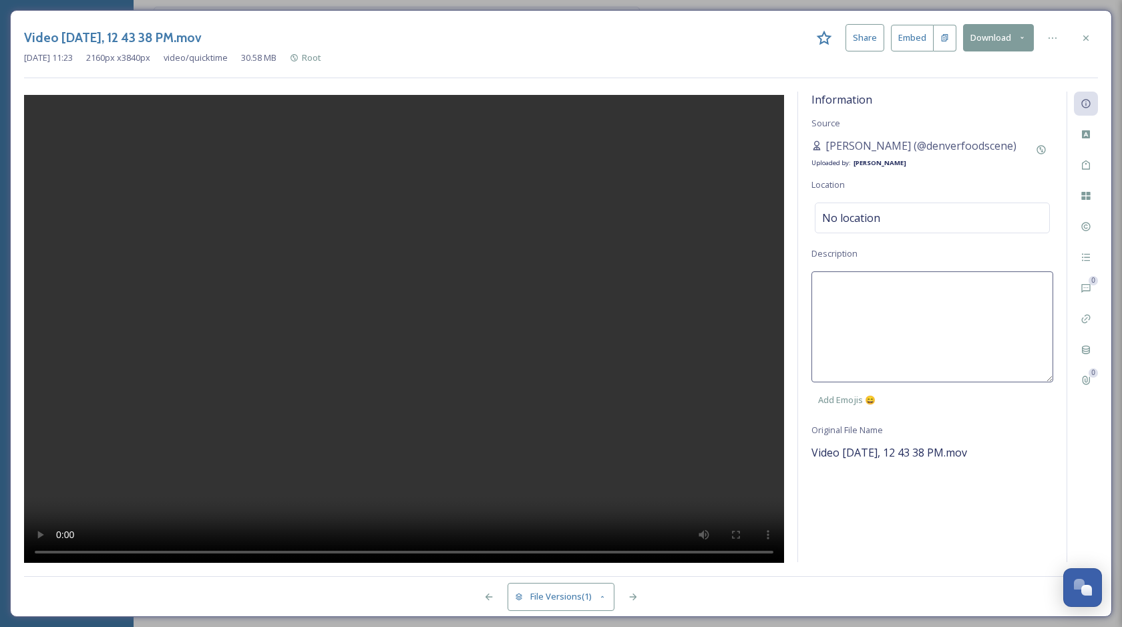
click at [892, 341] on textarea at bounding box center [933, 326] width 242 height 111
type textarea "Making donuts at the Cold Hollow Cider Mill."
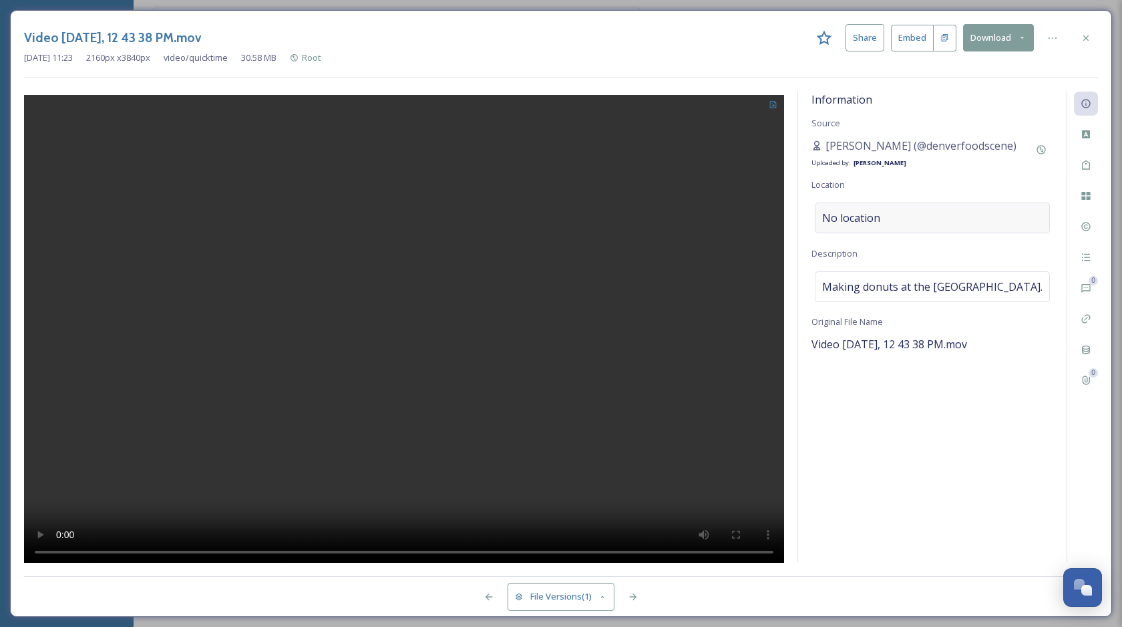
click at [866, 218] on span "No location" at bounding box center [851, 218] width 58 height 16
click at [876, 216] on input at bounding box center [933, 217] width 234 height 29
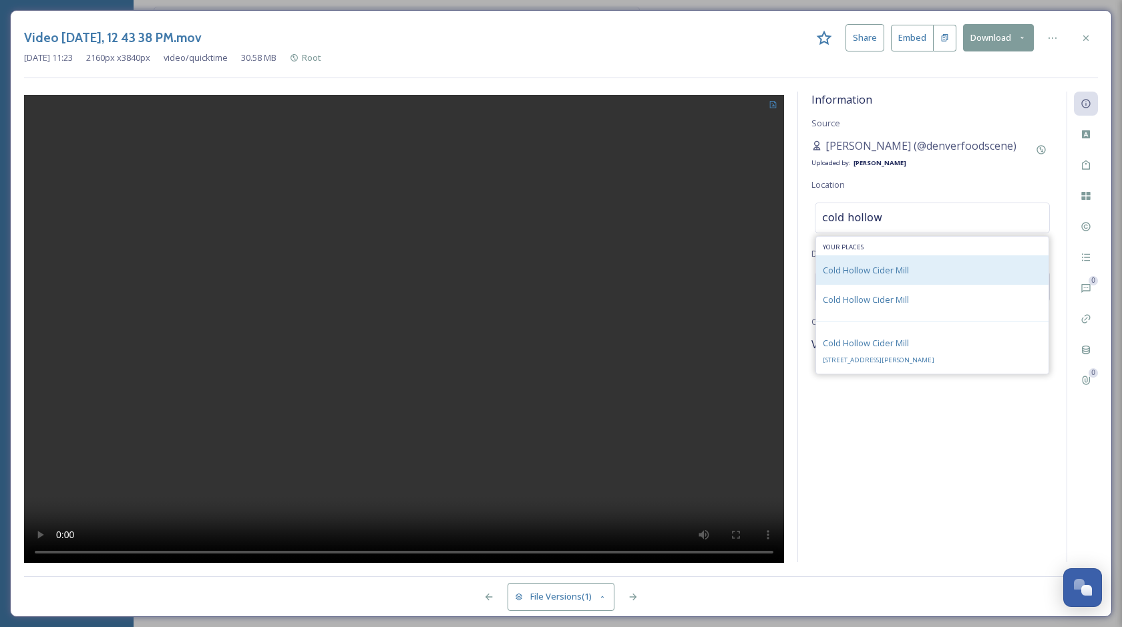
type input "cold hollow"
click at [884, 262] on div "Cold Hollow Cider Mill" at bounding box center [866, 270] width 86 height 16
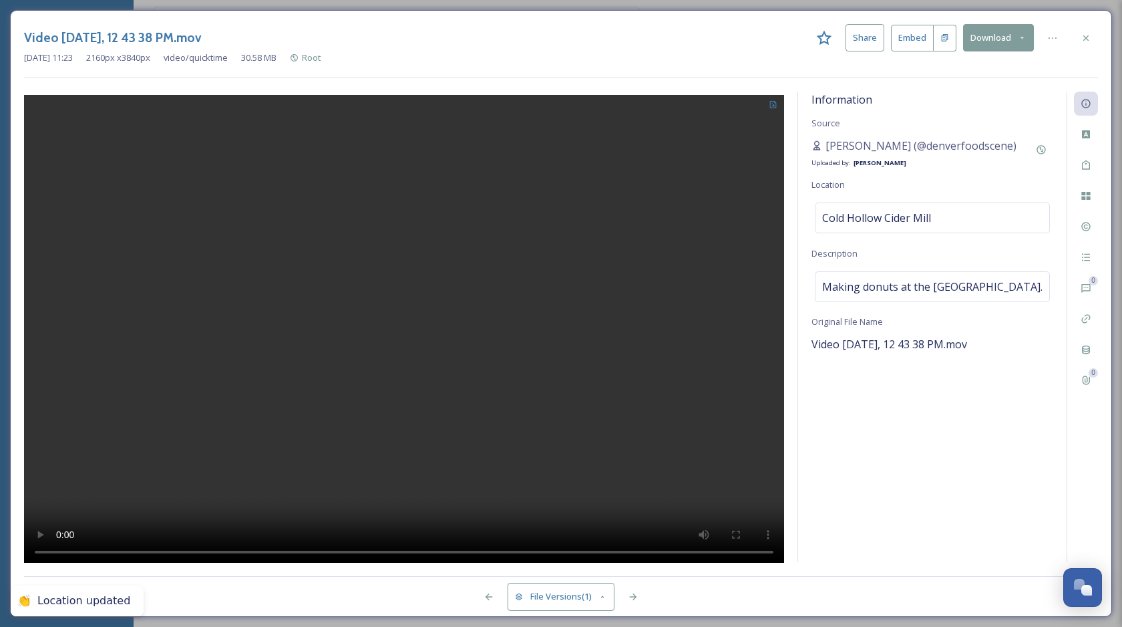
click at [935, 412] on div "Information Source Yesenia Chinchilla (@denverfoodscene) Uploaded by: Chloe Mar…" at bounding box center [932, 327] width 269 height 470
click at [1082, 169] on icon at bounding box center [1086, 165] width 11 height 11
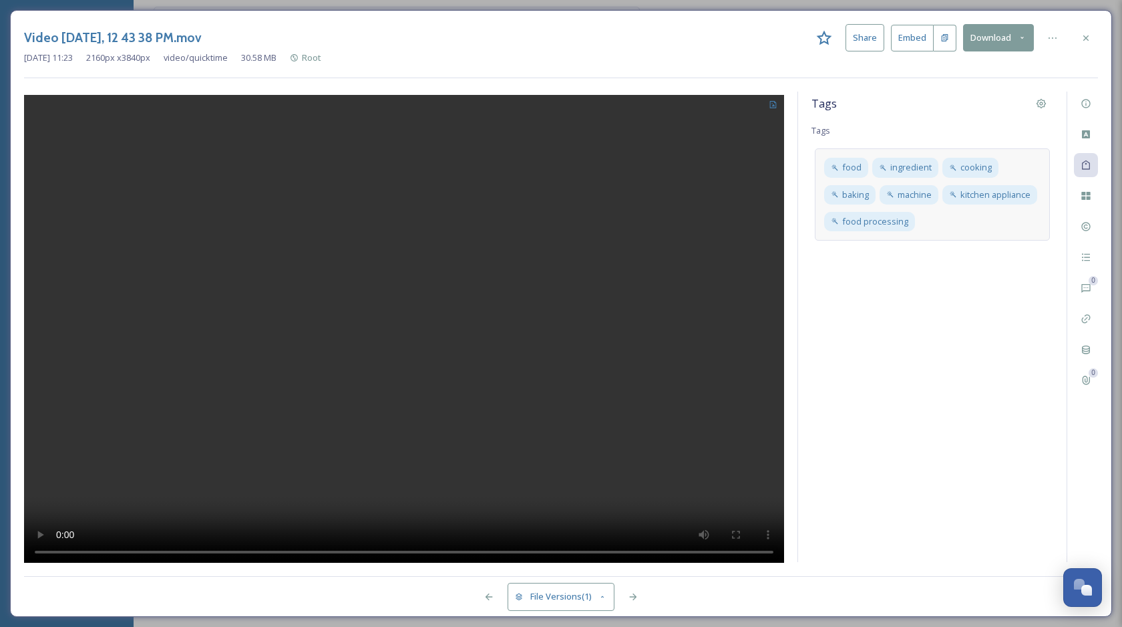
click at [991, 239] on div "food ingredient cooking baking machine kitchen appliance food processing" at bounding box center [932, 194] width 235 height 92
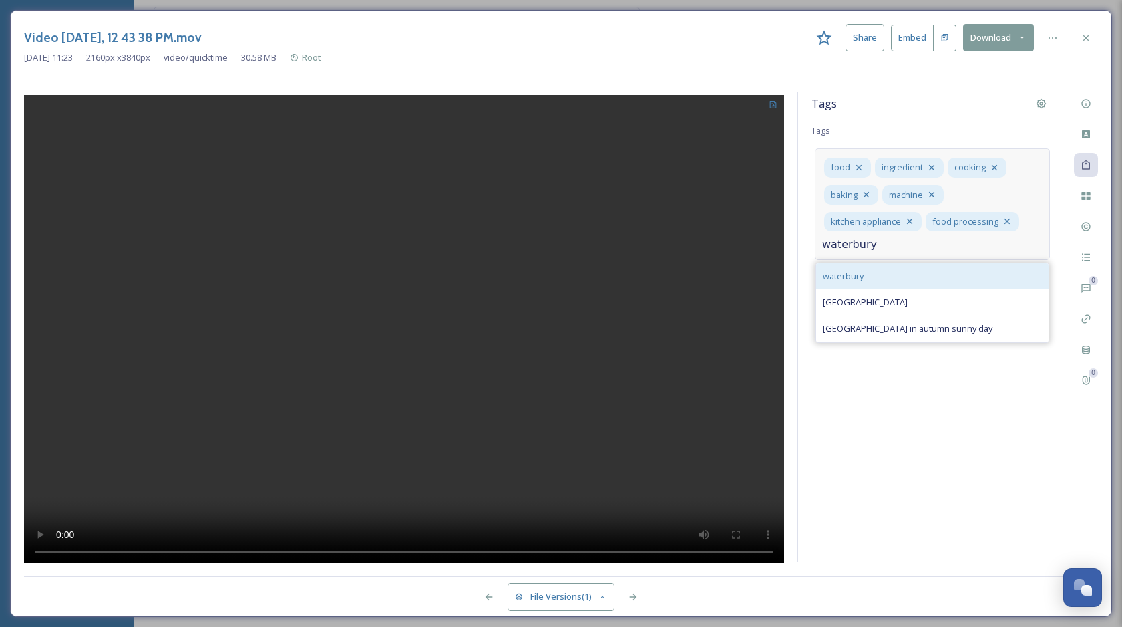
type input "waterbury"
click at [982, 268] on div "waterbury" at bounding box center [932, 276] width 232 height 26
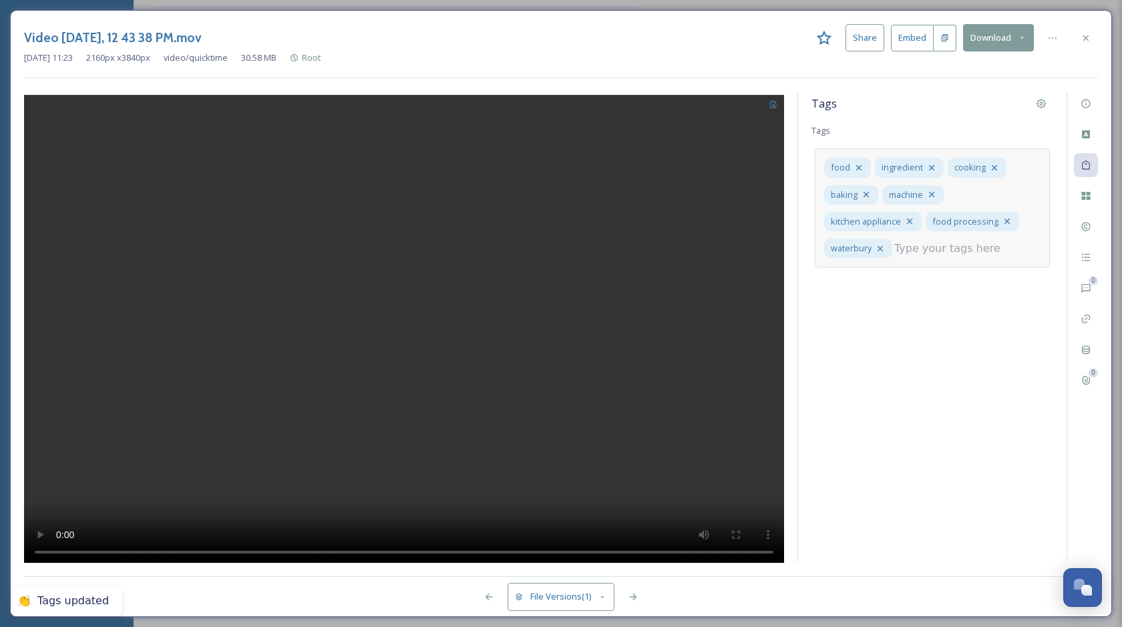
click at [974, 252] on input at bounding box center [961, 248] width 134 height 16
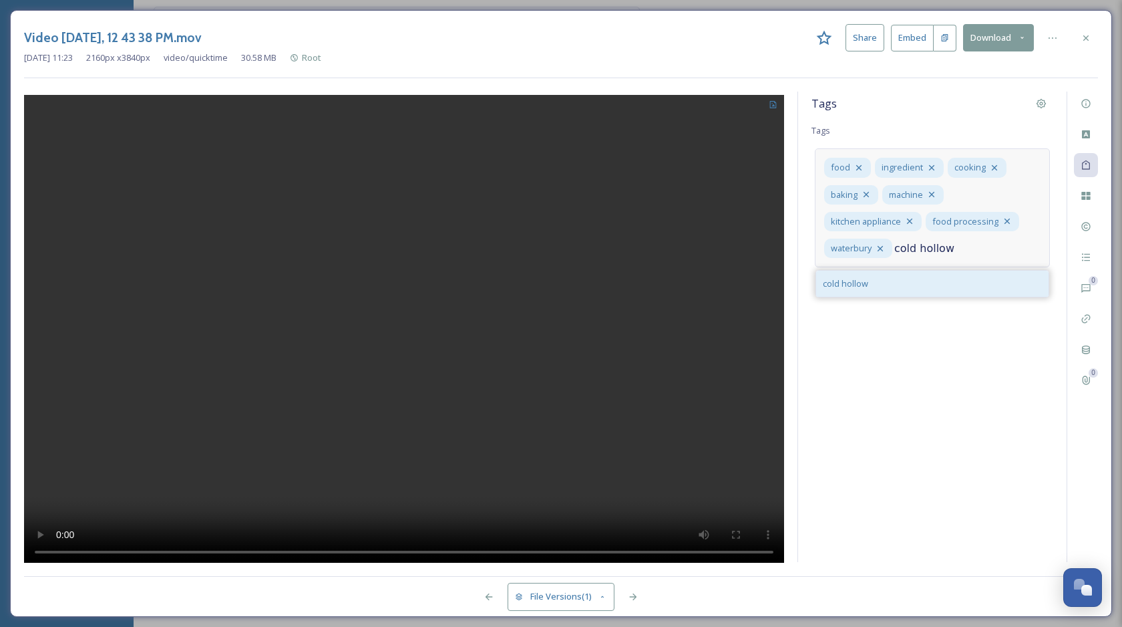
type input "cold hollow"
click at [959, 277] on div "cold hollow" at bounding box center [932, 284] width 232 height 26
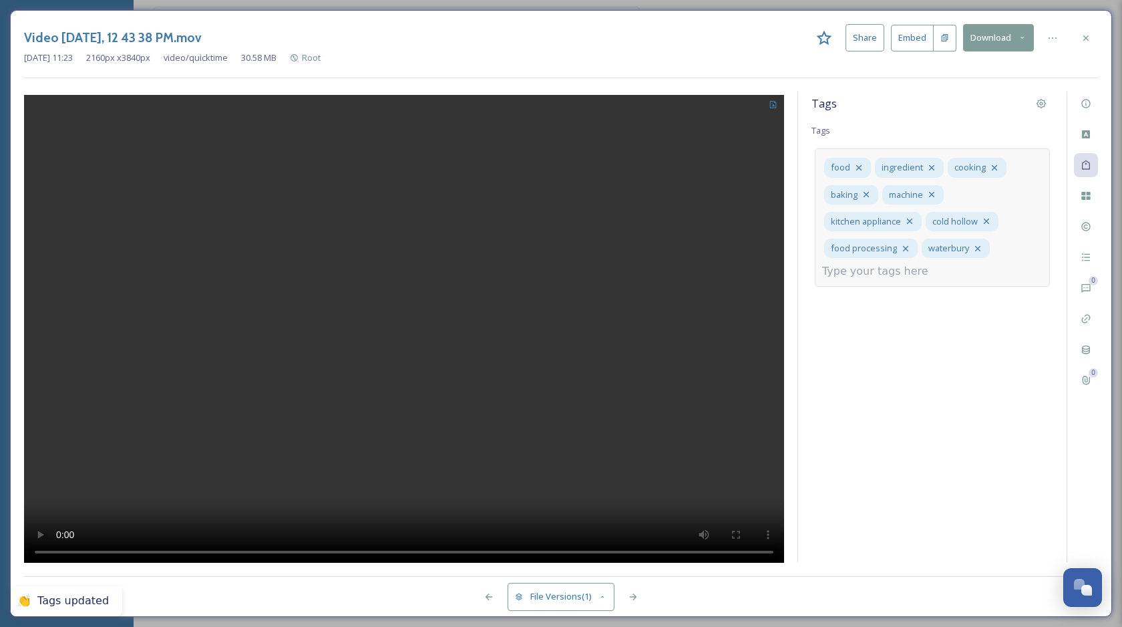
click at [931, 270] on input at bounding box center [889, 271] width 134 height 16
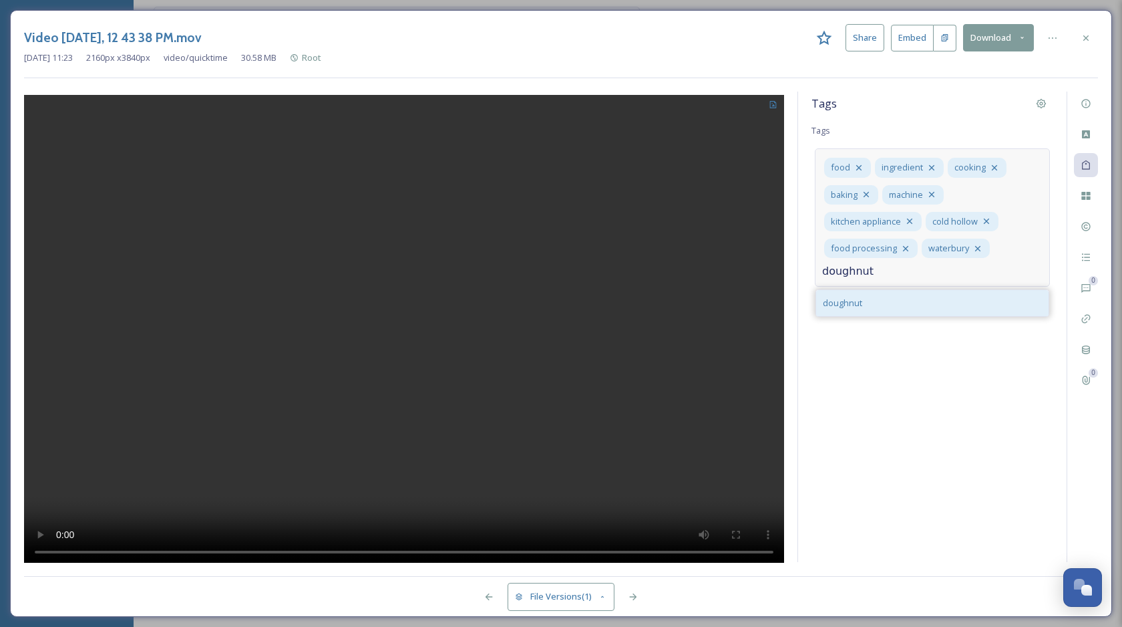
type input "doughnut"
click at [925, 305] on div "doughnut" at bounding box center [932, 303] width 232 height 26
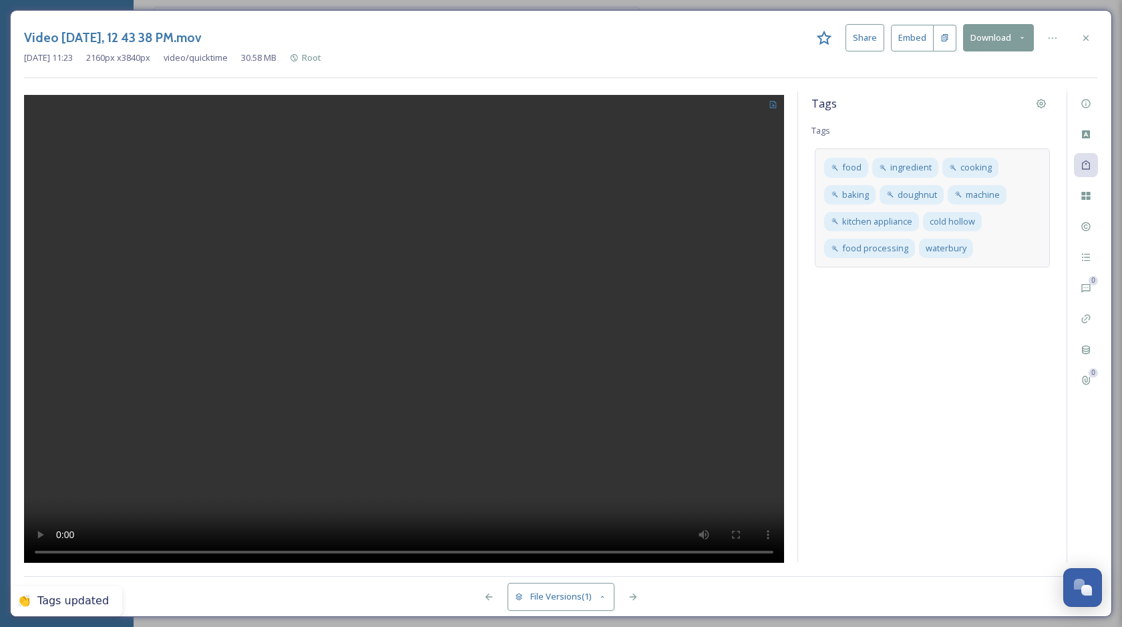
click at [919, 355] on div "Tags Tags food ingredient cooking baking doughnut machine kitchen appliance col…" at bounding box center [932, 327] width 269 height 470
click at [1049, 40] on icon at bounding box center [1052, 38] width 11 height 11
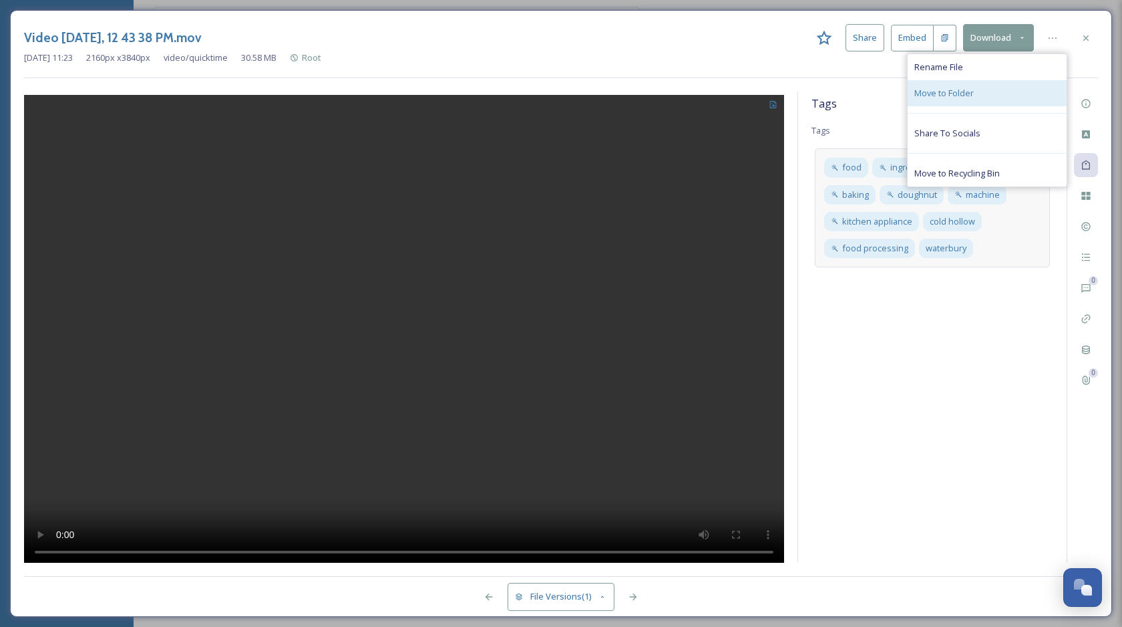
click at [961, 99] on div "Move to Folder" at bounding box center [987, 93] width 159 height 26
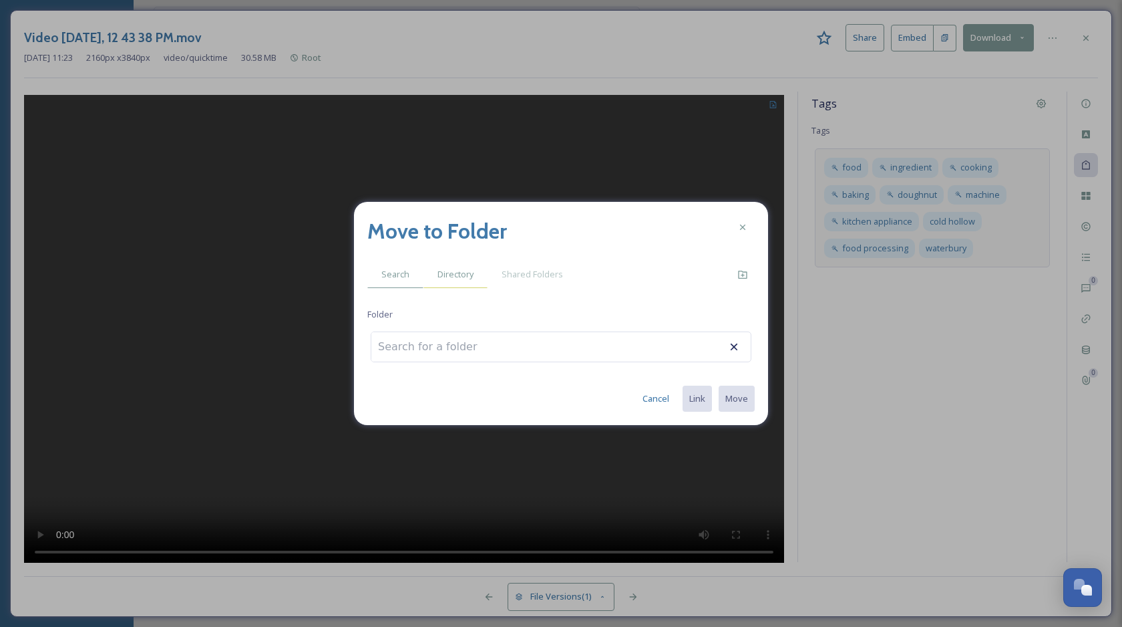
click at [466, 281] on div "Directory" at bounding box center [456, 274] width 64 height 27
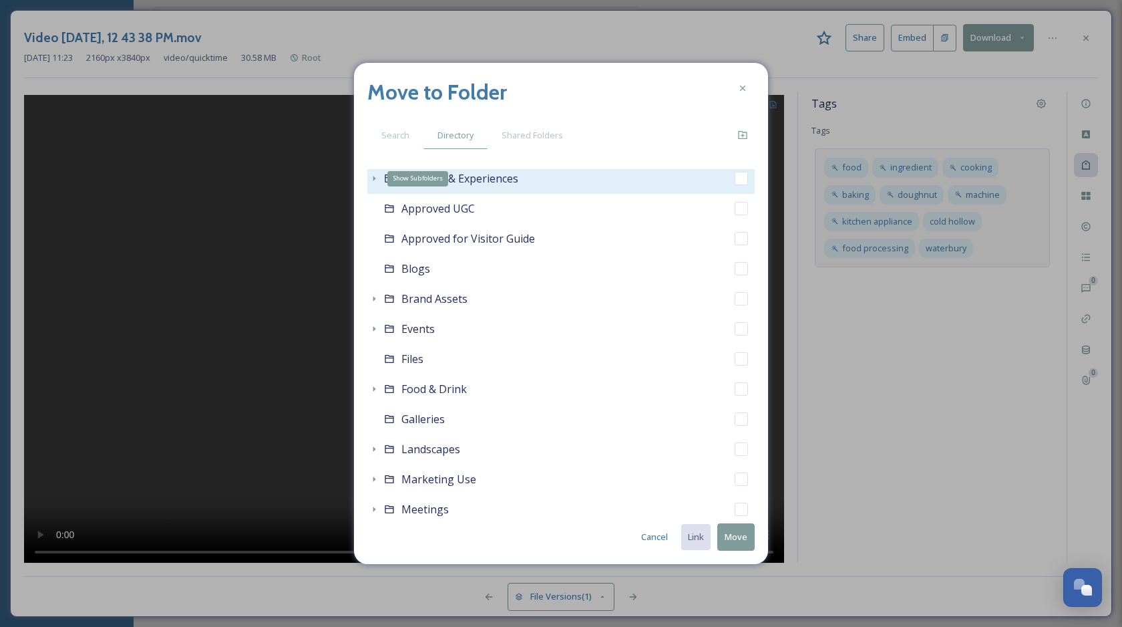
scroll to position [67, 0]
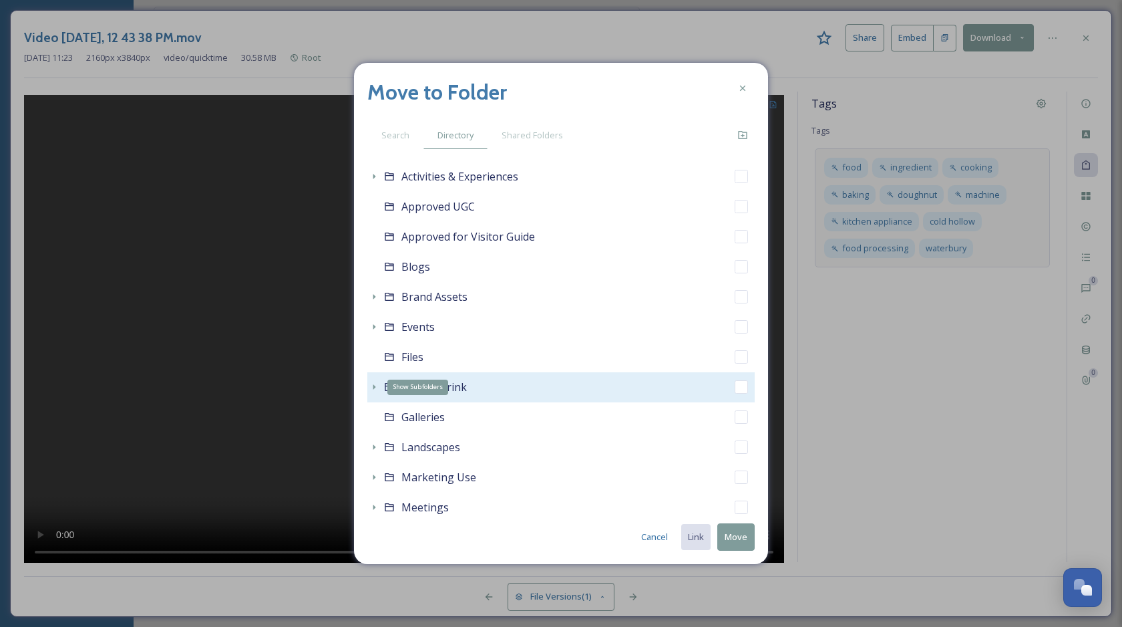
click at [373, 386] on icon at bounding box center [374, 386] width 3 height 5
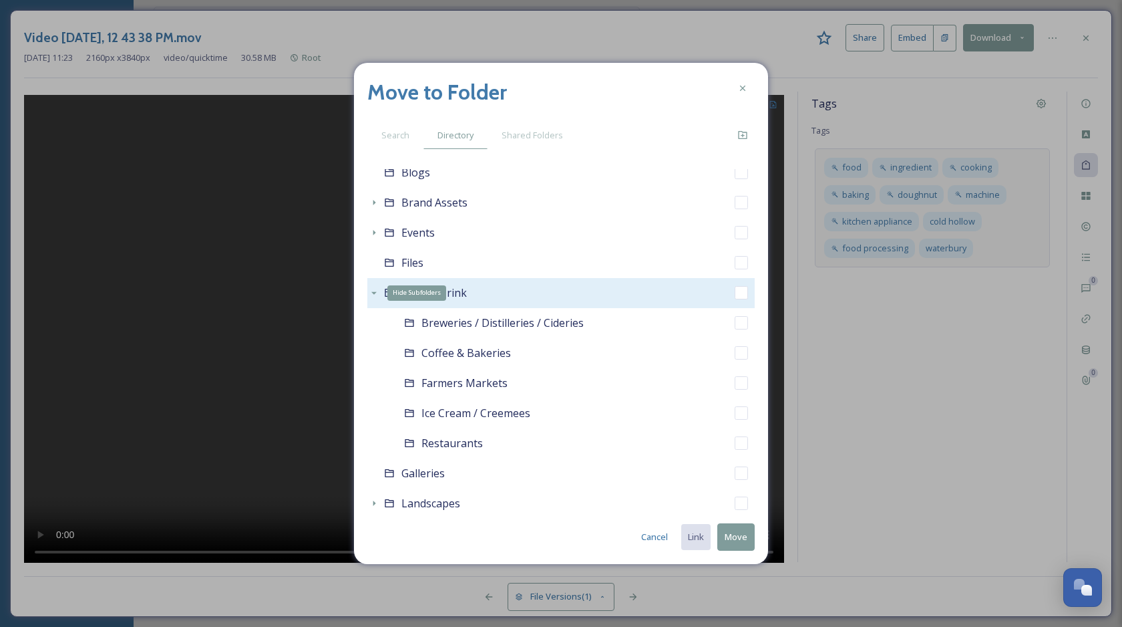
scroll to position [164, 0]
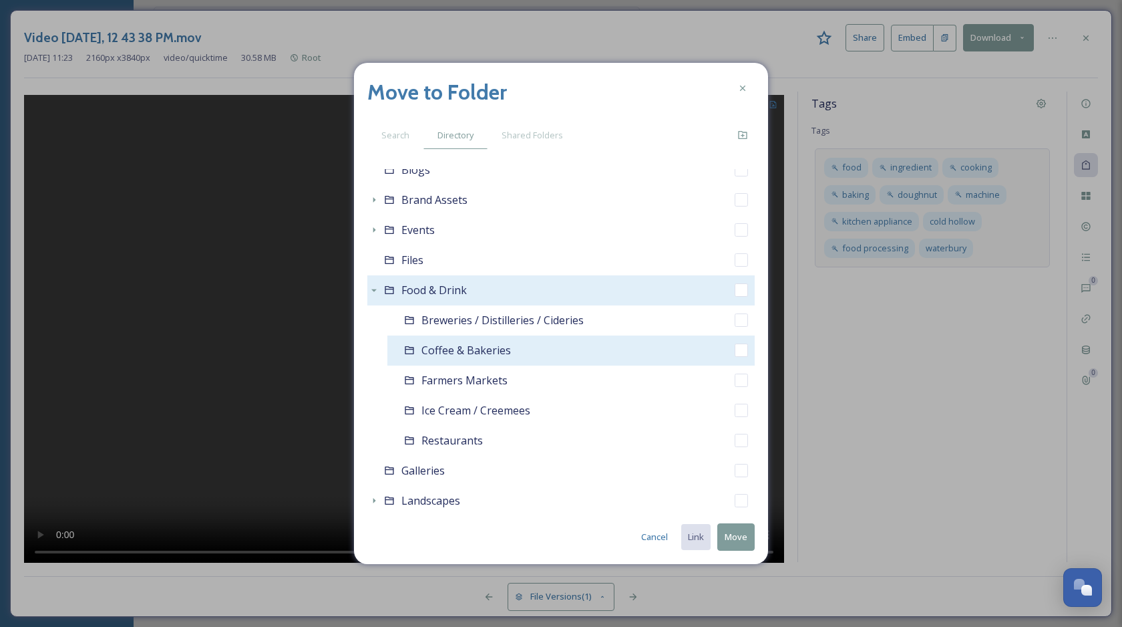
click at [740, 352] on input "checkbox" at bounding box center [741, 349] width 13 height 13
checkbox input "true"
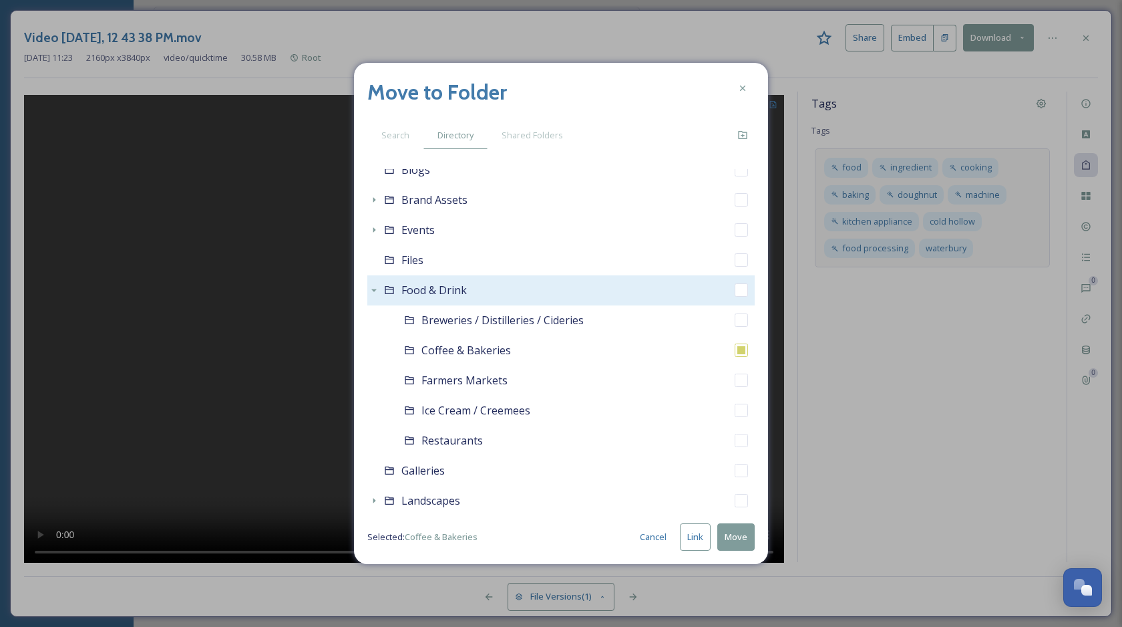
click at [693, 532] on button "Link" at bounding box center [695, 536] width 31 height 27
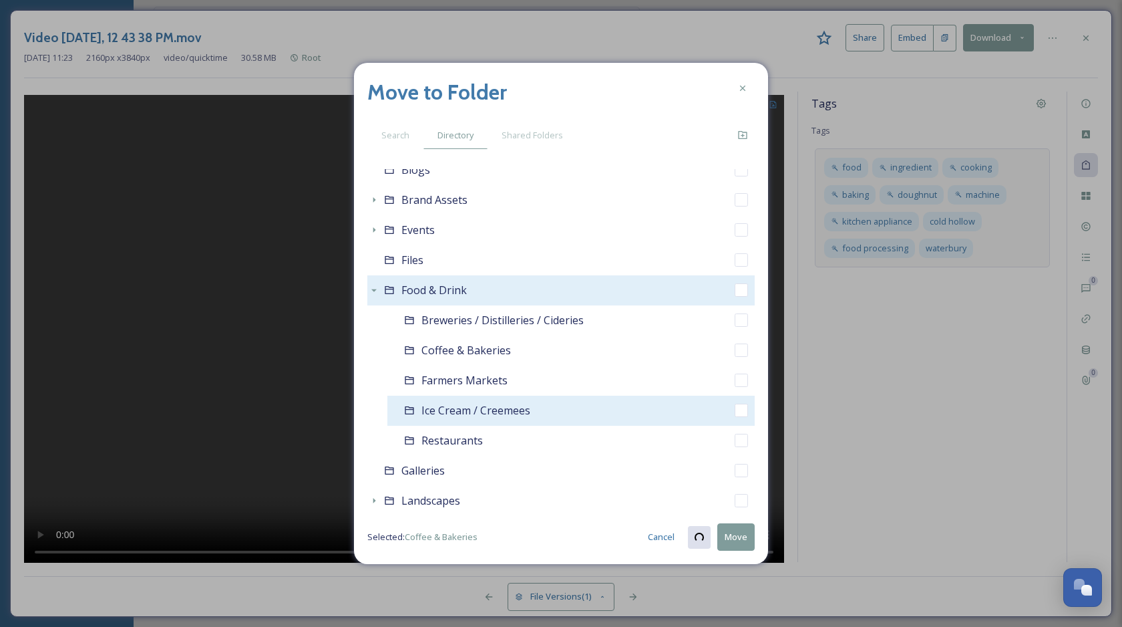
checkbox input "true"
checkbox input "false"
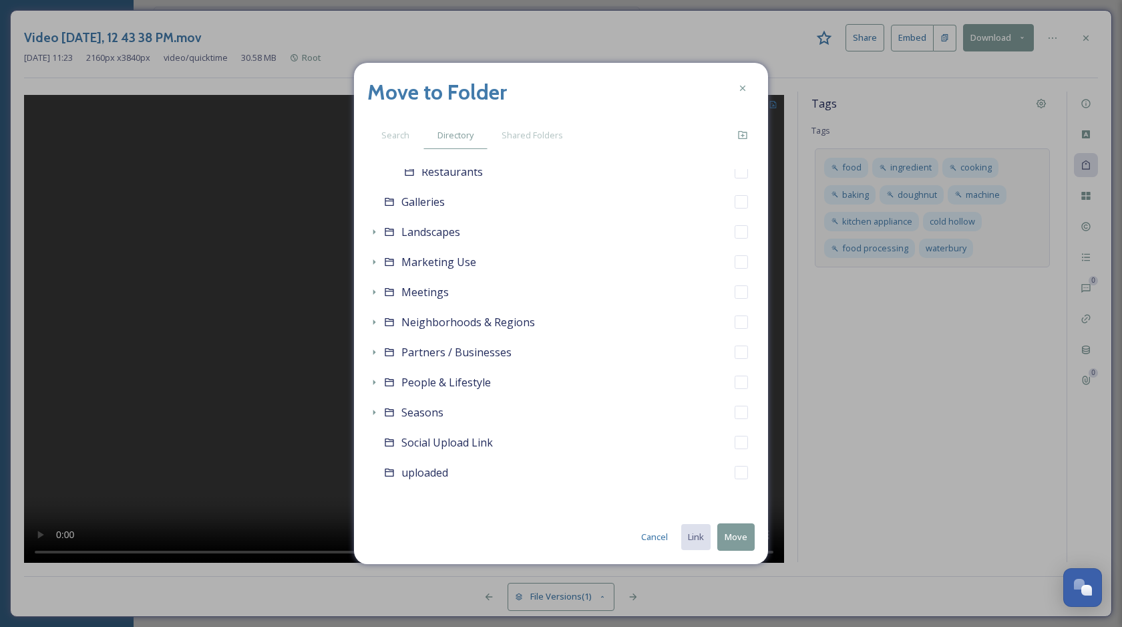
scroll to position [437, 0]
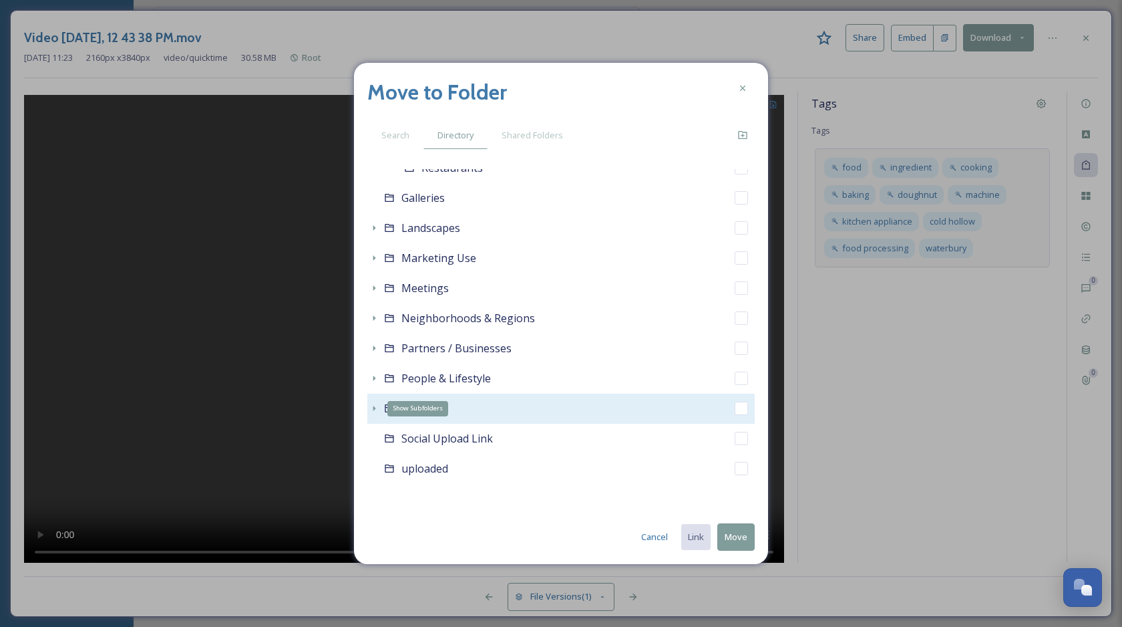
click at [371, 407] on icon at bounding box center [374, 408] width 11 height 11
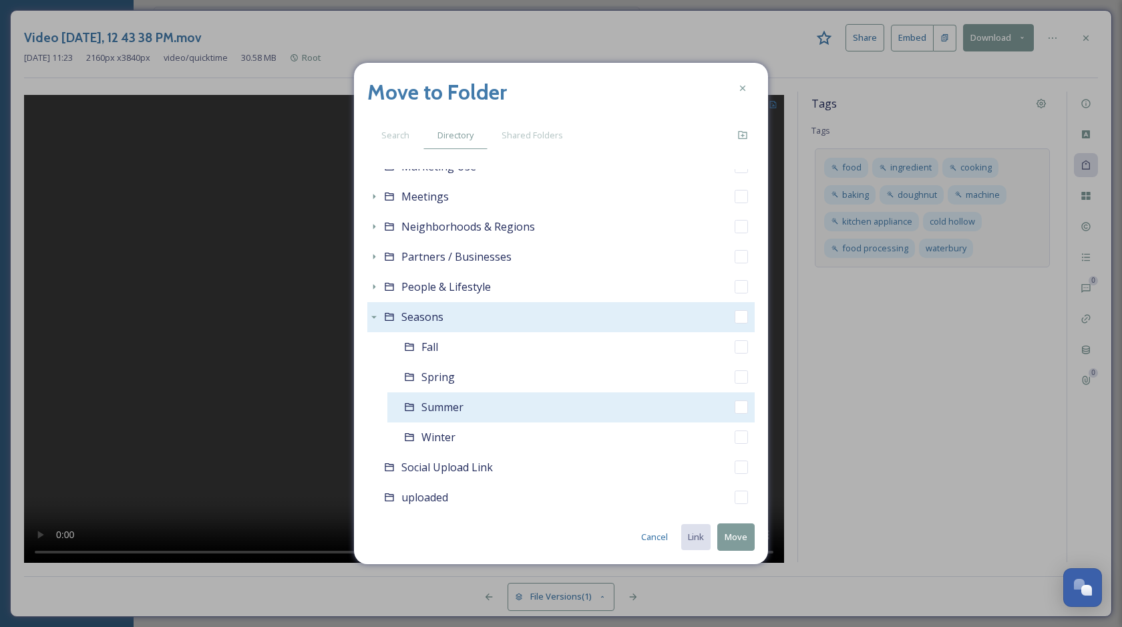
scroll to position [546, 0]
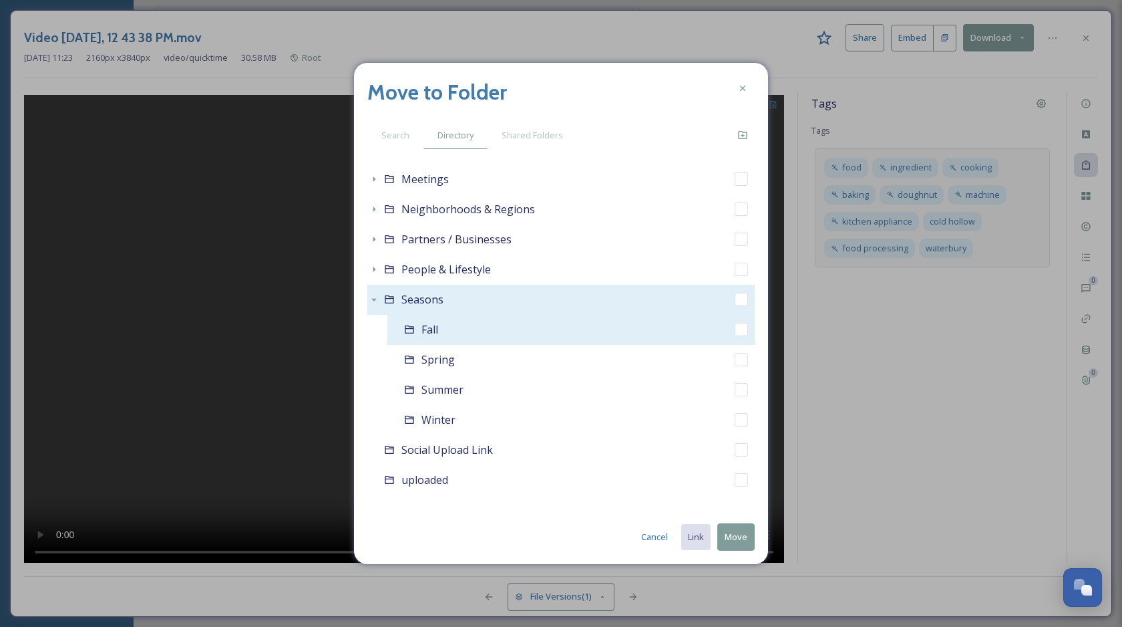
click at [741, 331] on input "checkbox" at bounding box center [741, 329] width 13 height 13
checkbox input "true"
checkbox input "false"
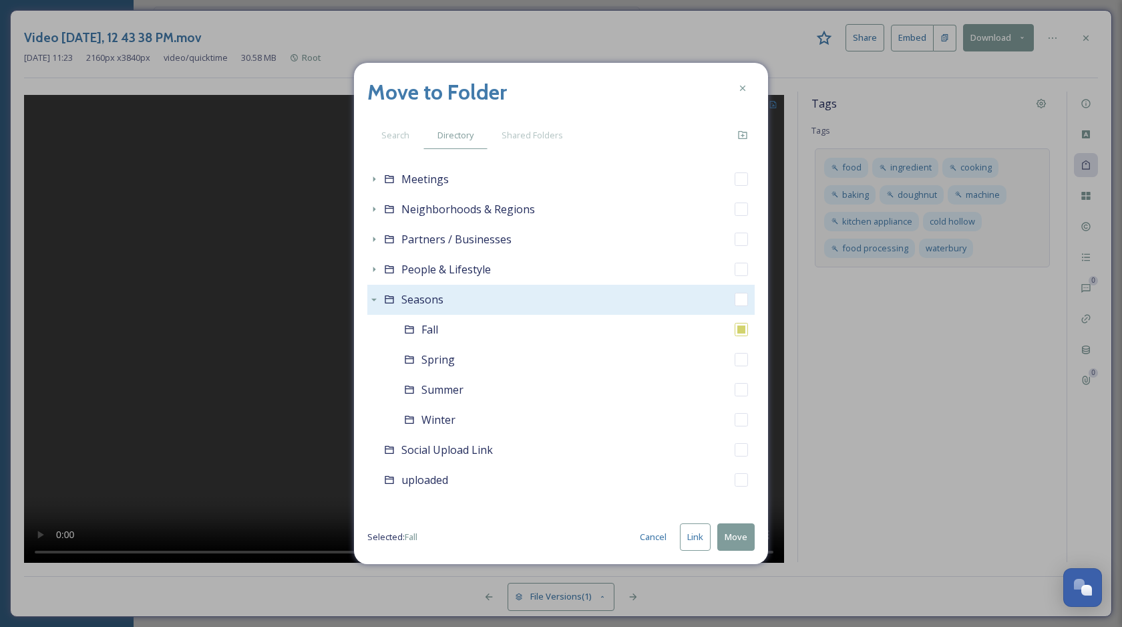
click at [732, 542] on button "Move" at bounding box center [735, 536] width 37 height 27
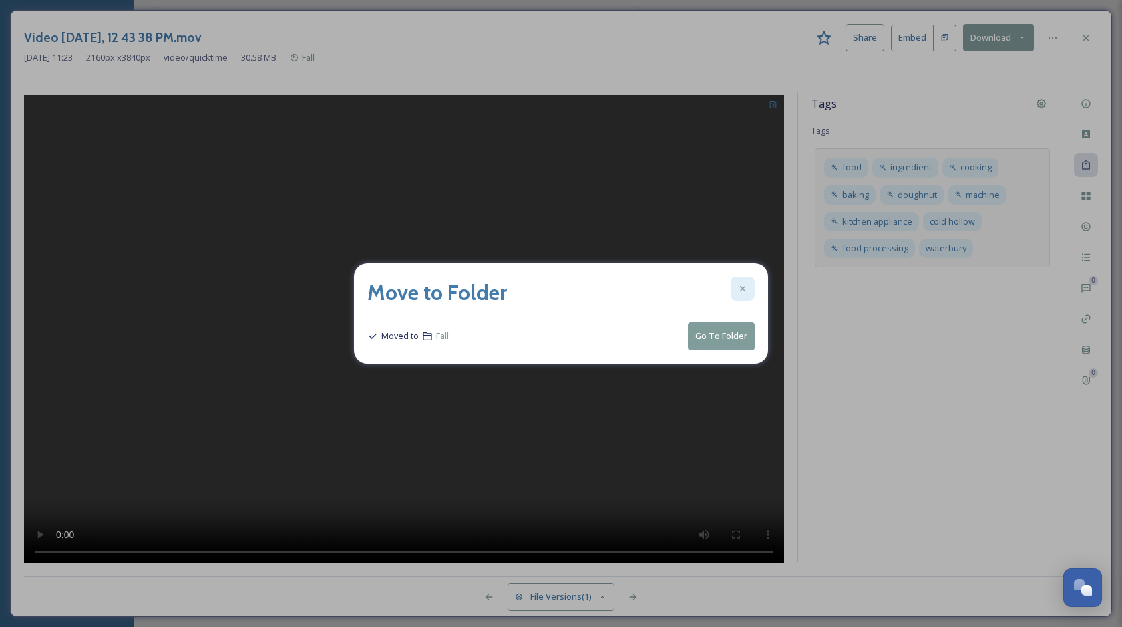
click at [744, 284] on icon at bounding box center [743, 288] width 11 height 11
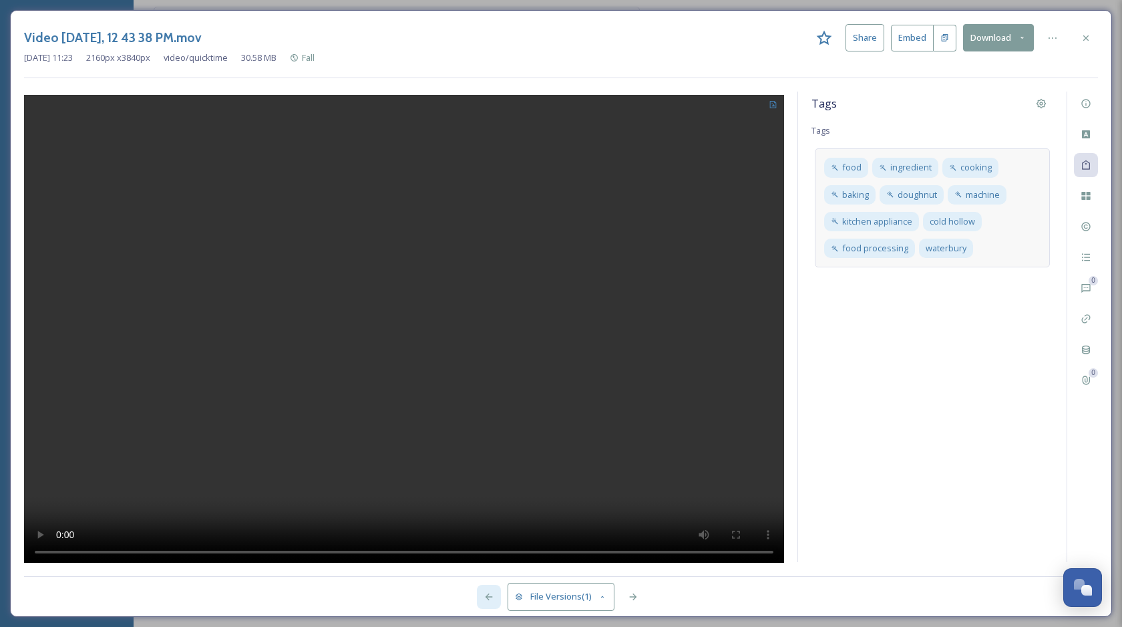
click at [486, 591] on div at bounding box center [489, 597] width 24 height 24
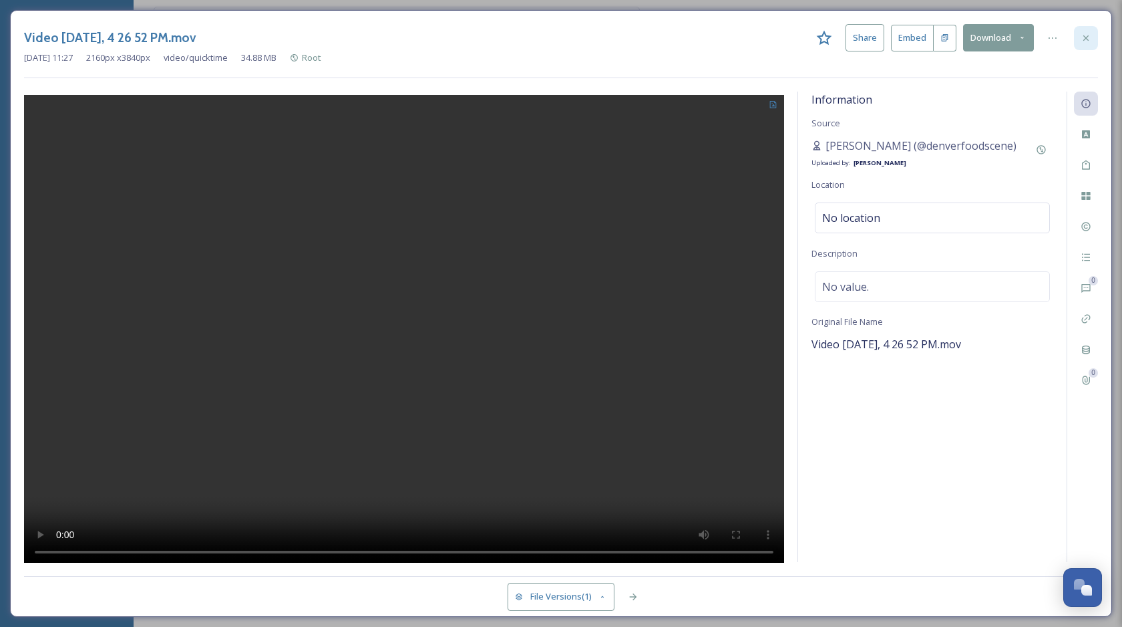
click at [1079, 27] on div at bounding box center [1086, 38] width 24 height 24
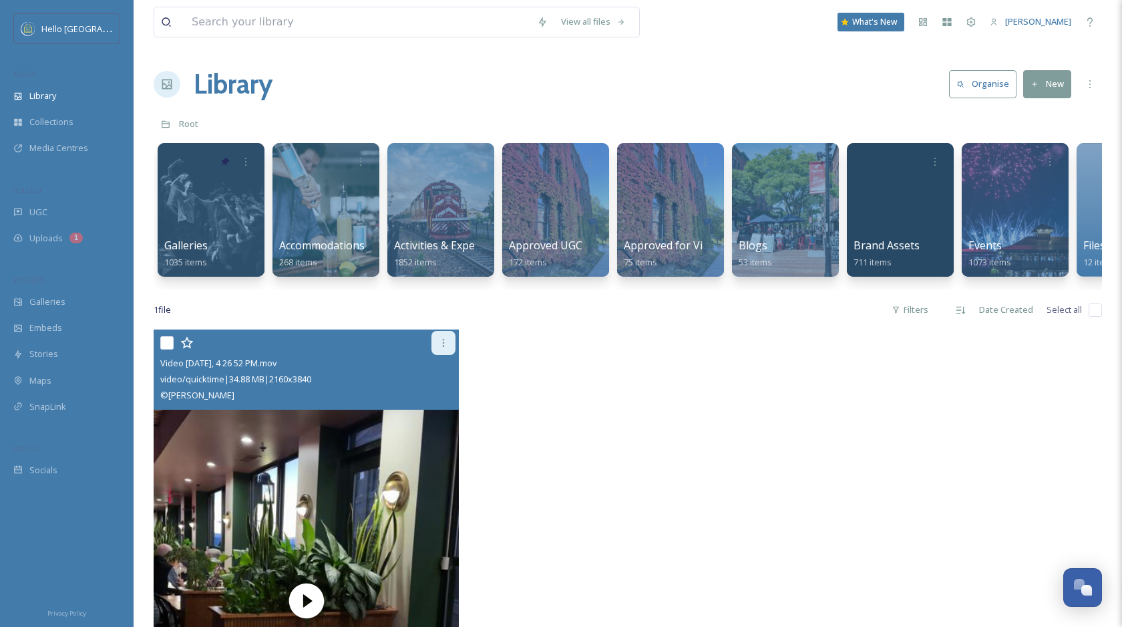
click at [446, 339] on icon at bounding box center [443, 342] width 11 height 11
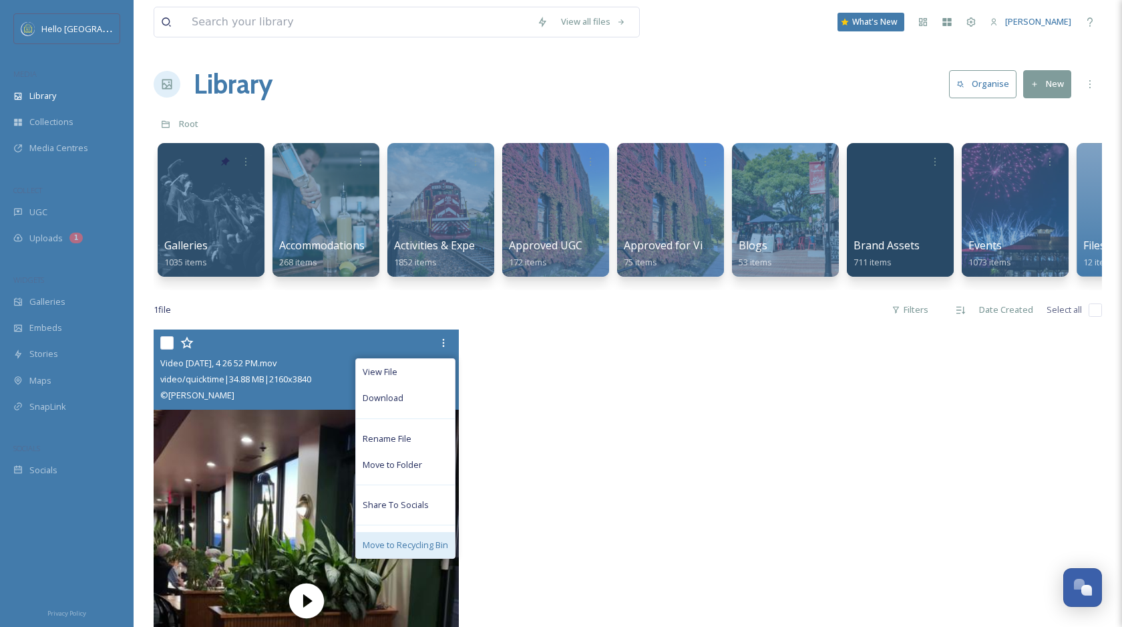
click at [435, 546] on span "Move to Recycling Bin" at bounding box center [406, 544] width 86 height 13
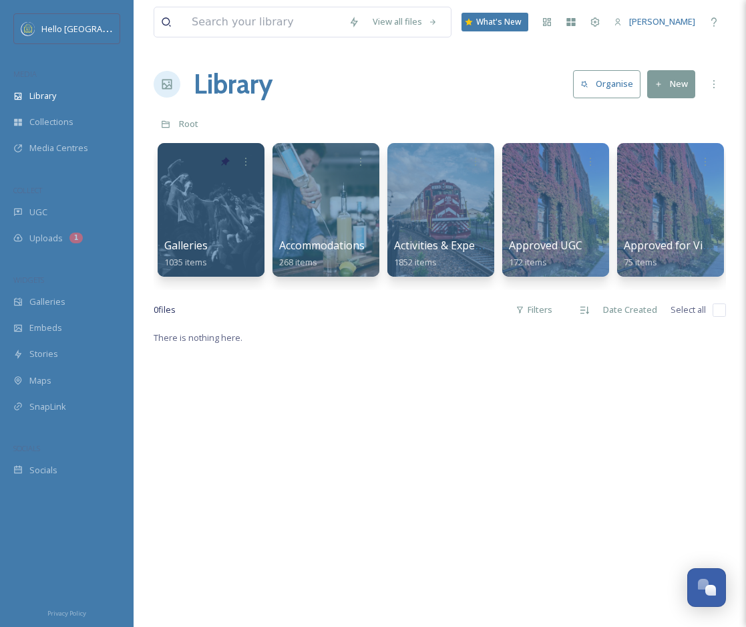
click at [662, 80] on icon at bounding box center [659, 84] width 9 height 9
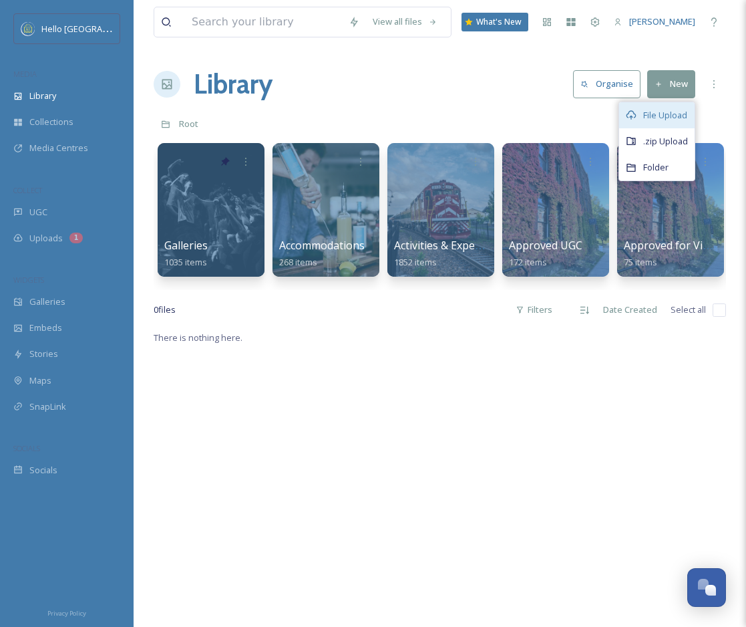
click at [663, 110] on span "File Upload" at bounding box center [665, 115] width 44 height 13
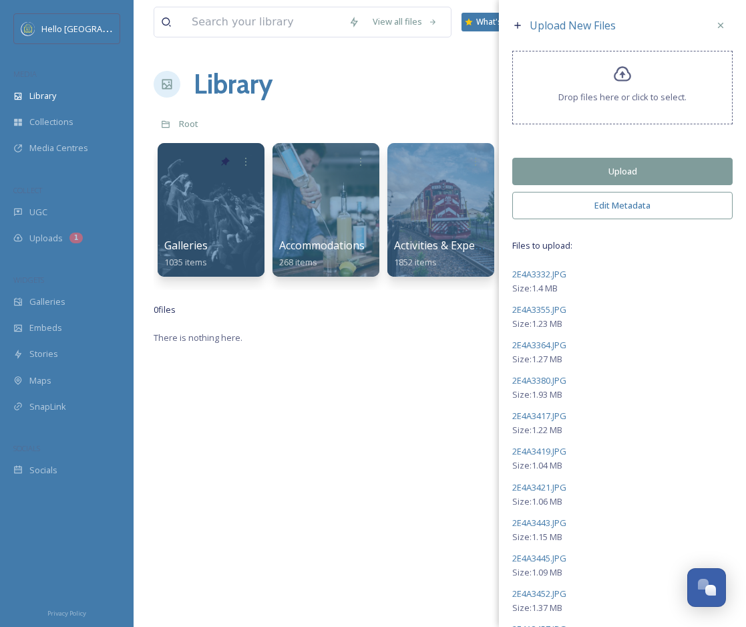
click at [669, 169] on button "Upload" at bounding box center [622, 171] width 220 height 27
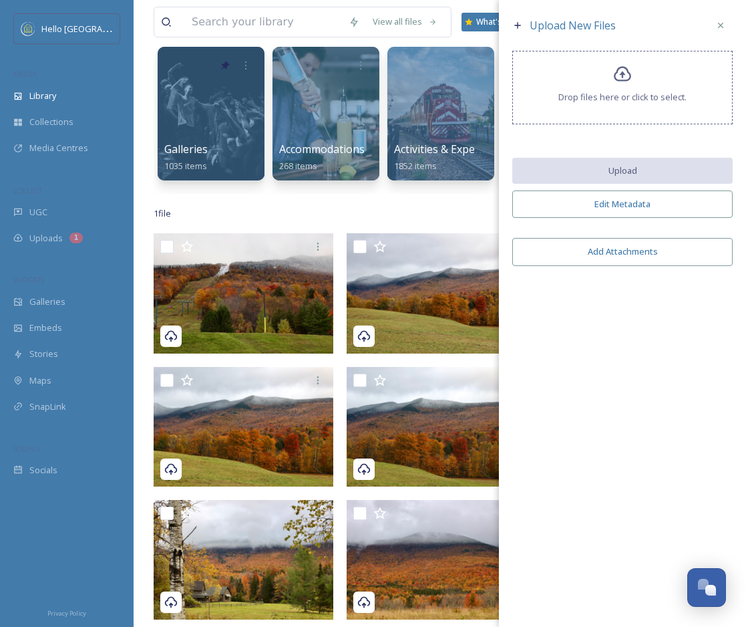
scroll to position [661, 0]
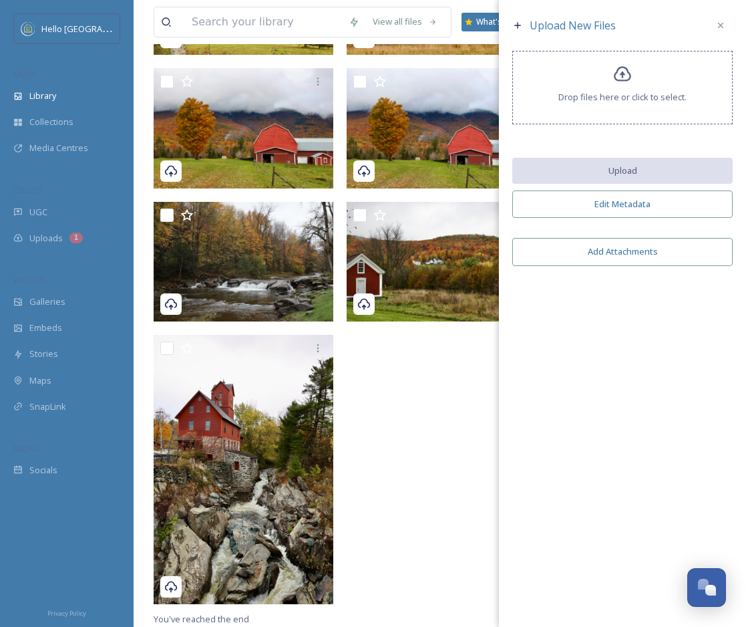
click at [721, 27] on icon at bounding box center [720, 25] width 11 height 11
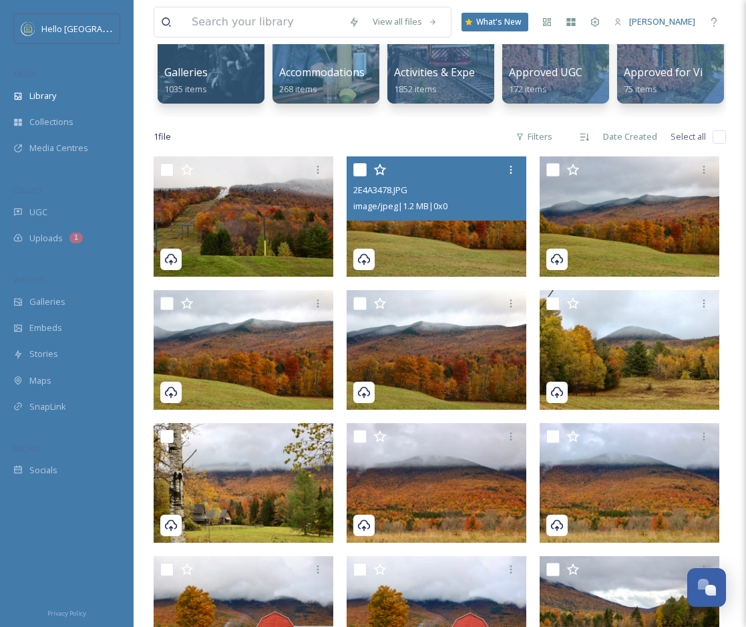
scroll to position [180, 0]
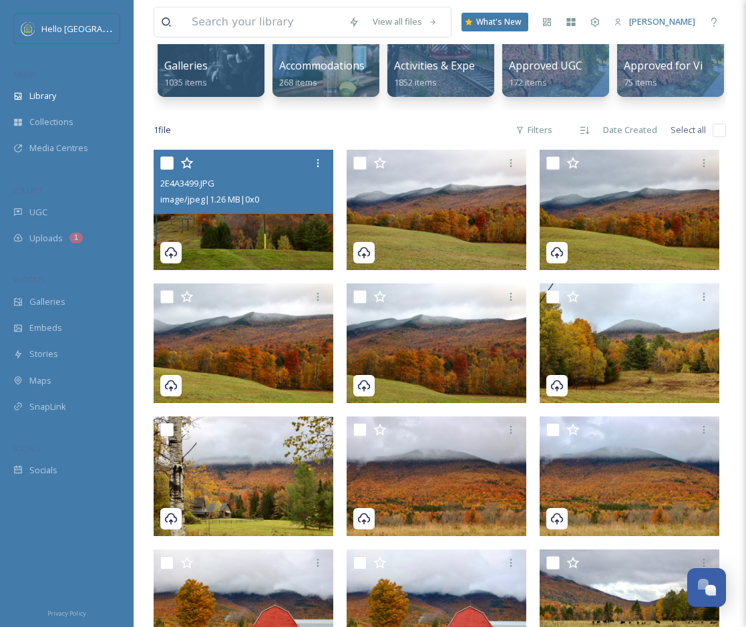
click at [167, 161] on input "checkbox" at bounding box center [166, 162] width 13 height 13
checkbox input "true"
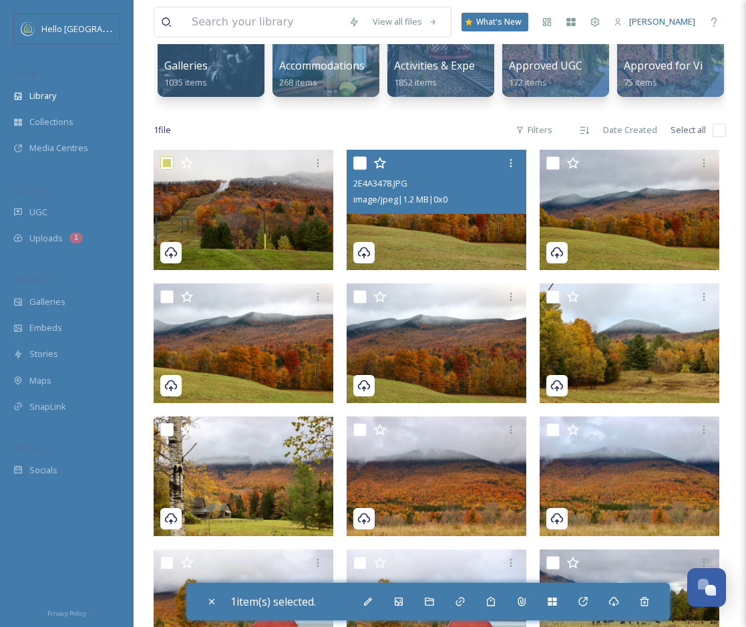
click at [359, 167] on input "checkbox" at bounding box center [359, 162] width 13 height 13
checkbox input "true"
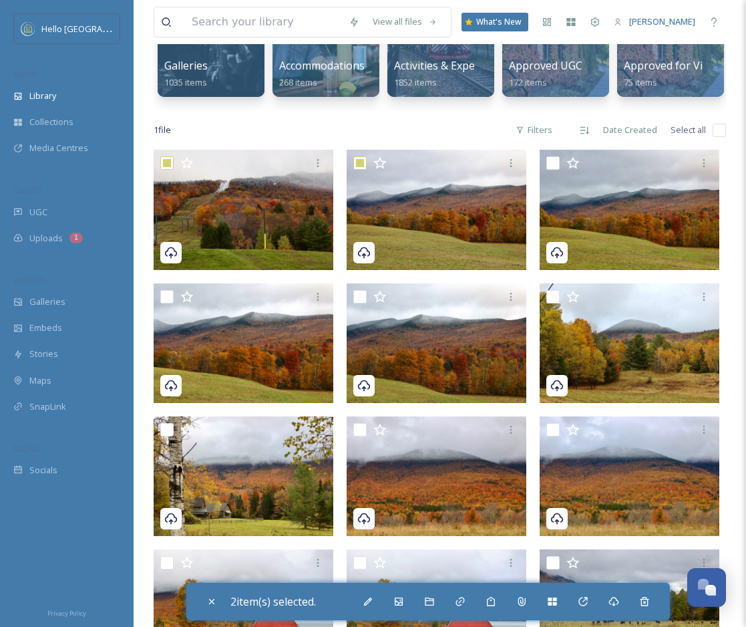
click at [721, 134] on input "checkbox" at bounding box center [719, 130] width 13 height 13
checkbox input "true"
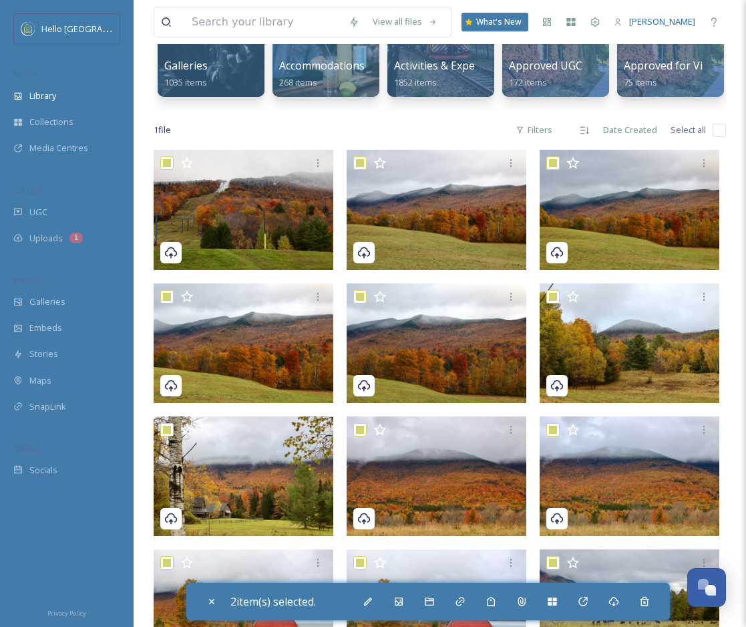
checkbox input "true"
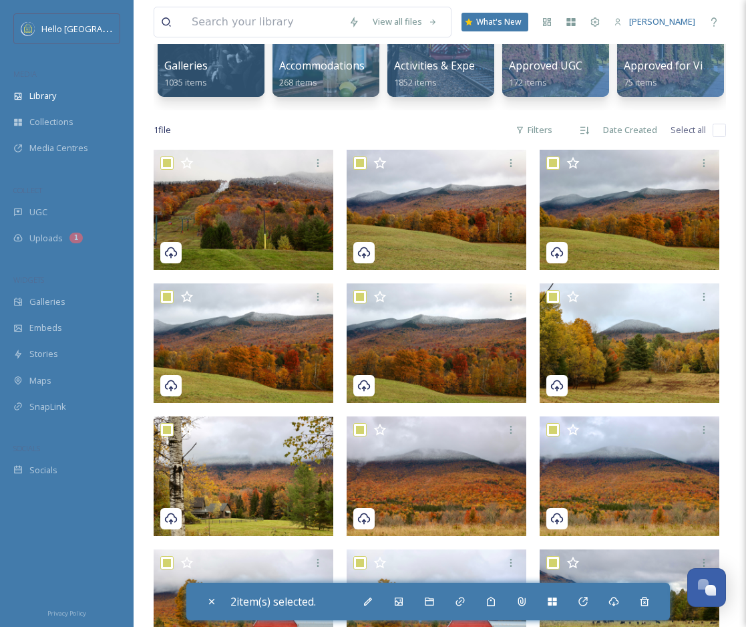
checkbox input "true"
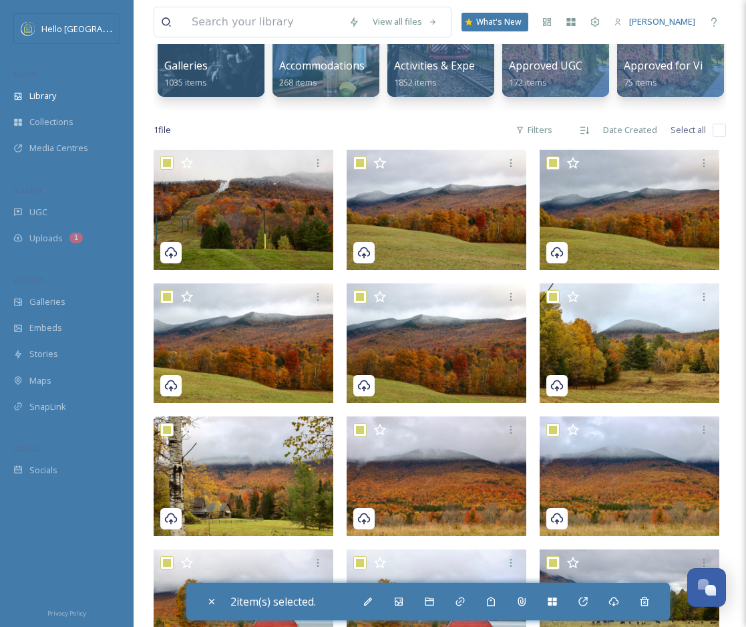
checkbox input "true"
click at [373, 601] on icon at bounding box center [374, 601] width 11 height 11
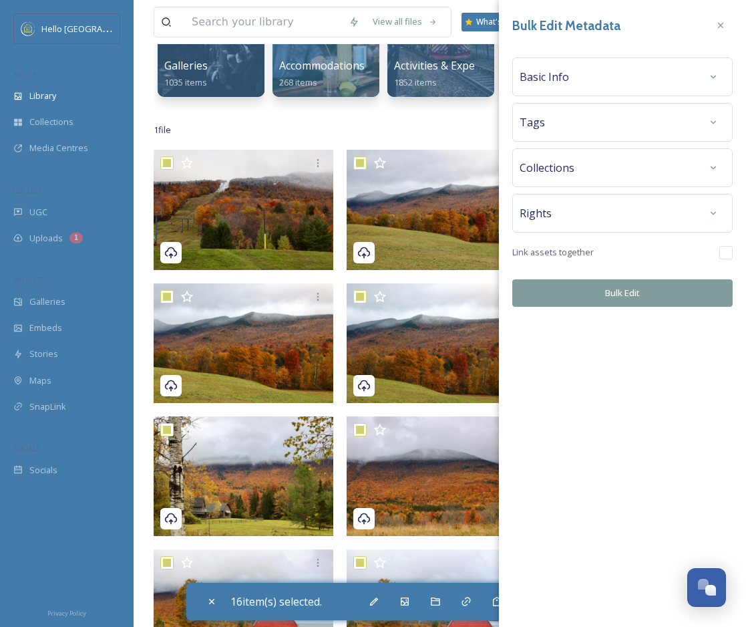
click at [691, 78] on div "Basic Info" at bounding box center [623, 77] width 206 height 24
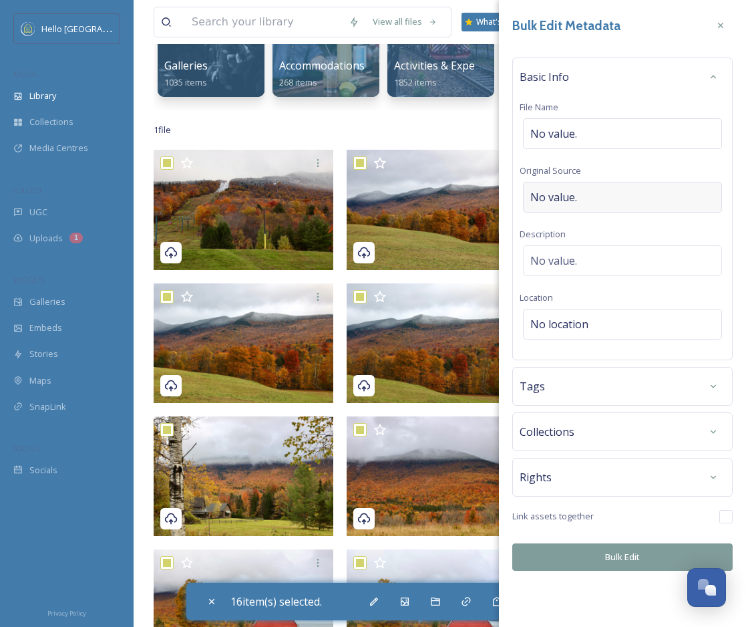
click at [615, 198] on div "No value." at bounding box center [622, 197] width 199 height 31
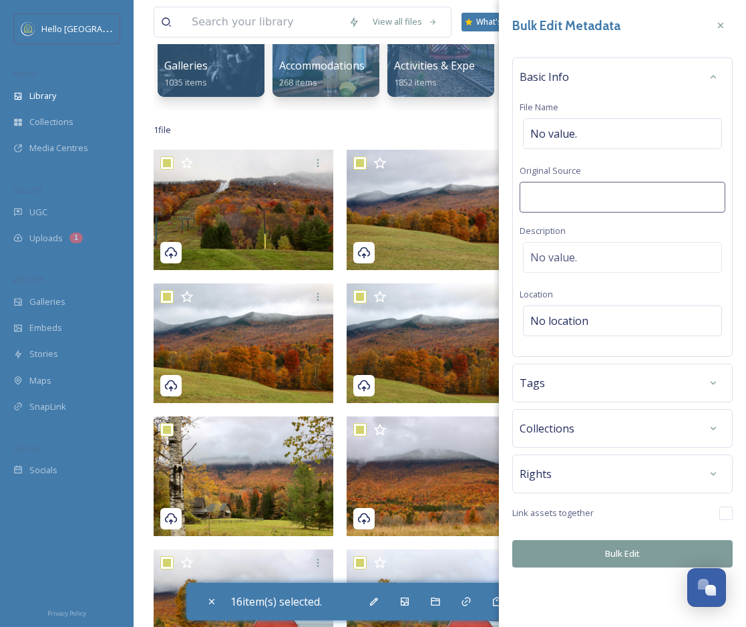
click at [634, 201] on input at bounding box center [623, 197] width 206 height 31
click at [618, 195] on input "[PERSON_NAME] | [US_STATE][GEOGRAPHIC_DATA]explorer)" at bounding box center [623, 197] width 206 height 31
type input "[PERSON_NAME] (@[US_STATE][GEOGRAPHIC_DATA]explorer)"
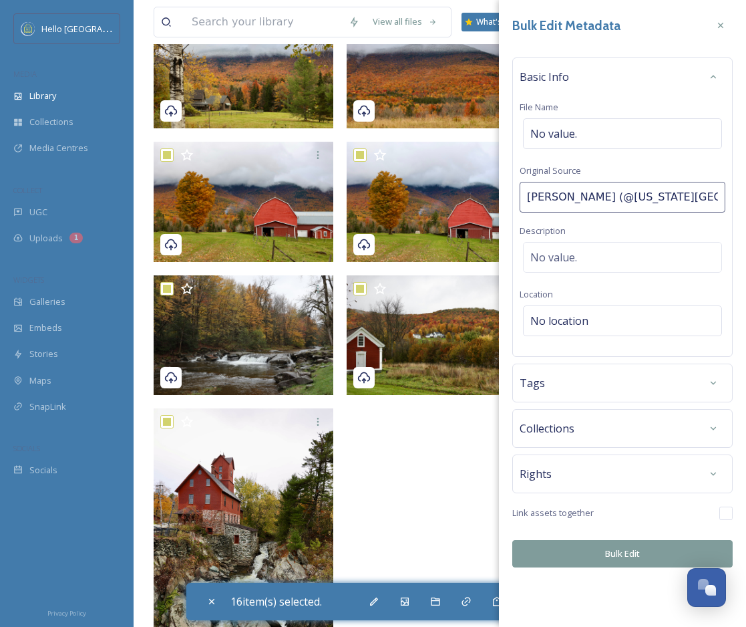
scroll to position [661, 0]
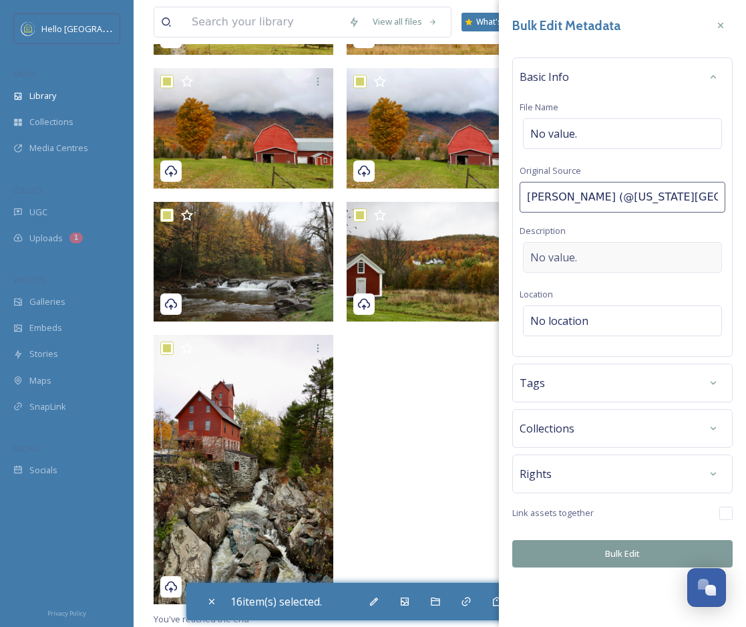
click at [594, 260] on div "No value." at bounding box center [622, 257] width 199 height 31
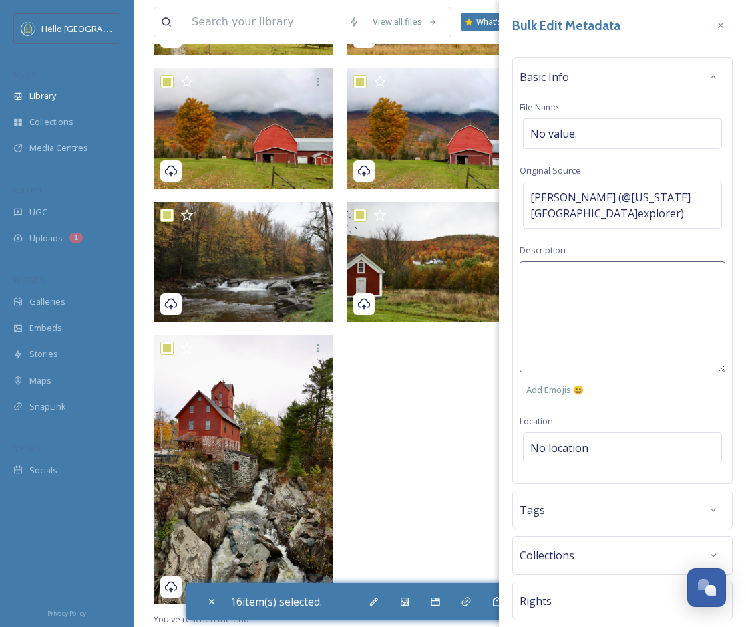
click at [586, 277] on textarea at bounding box center [623, 316] width 206 height 111
type textarea "Fall in [US_STATE]."
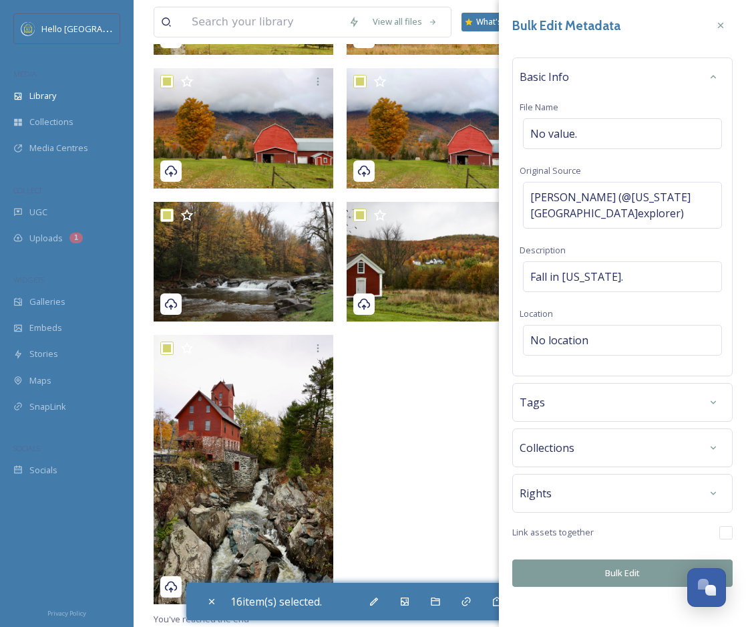
click at [615, 412] on div "Bulk Edit Metadata Basic Info File Name No value. Original Source [PERSON_NAME]…" at bounding box center [622, 300] width 247 height 600
click at [592, 325] on div "No location" at bounding box center [622, 340] width 199 height 31
click at [600, 330] on input at bounding box center [623, 339] width 198 height 29
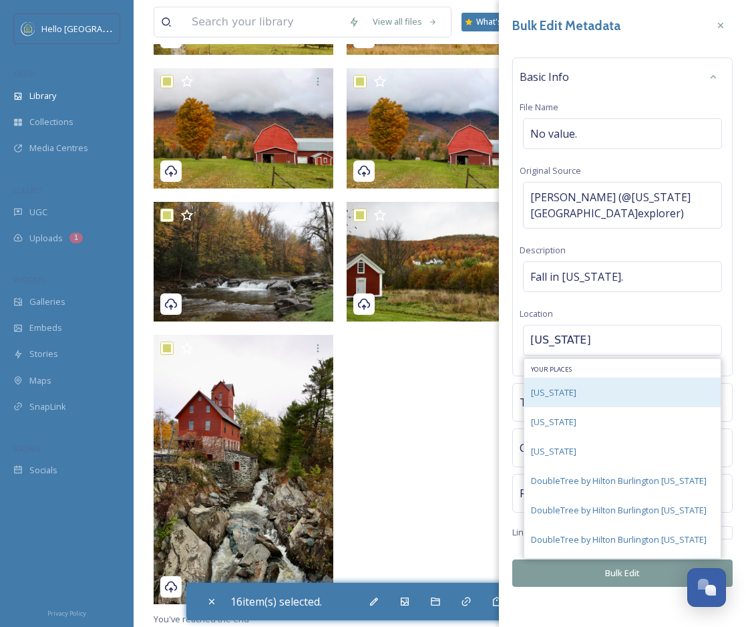
type input "[US_STATE]"
click at [595, 377] on div "[US_STATE]" at bounding box center [622, 391] width 196 height 29
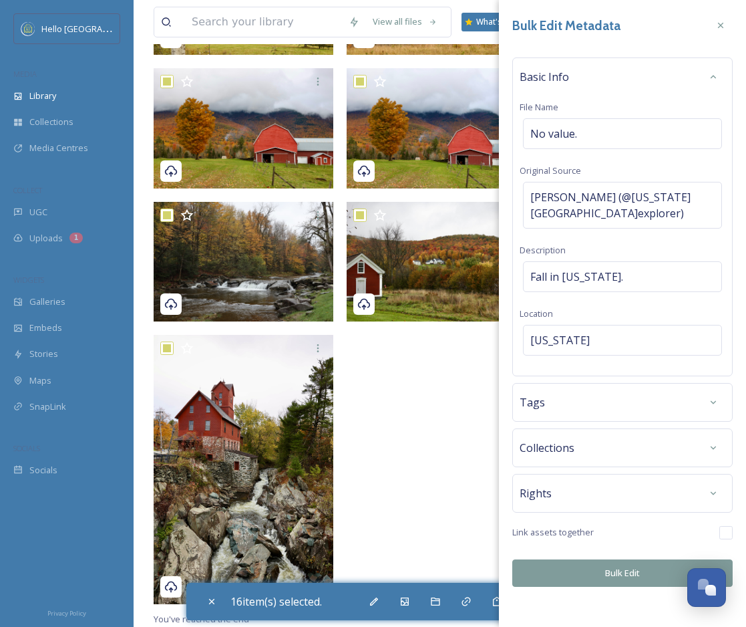
click at [599, 393] on div "Tags" at bounding box center [623, 402] width 206 height 24
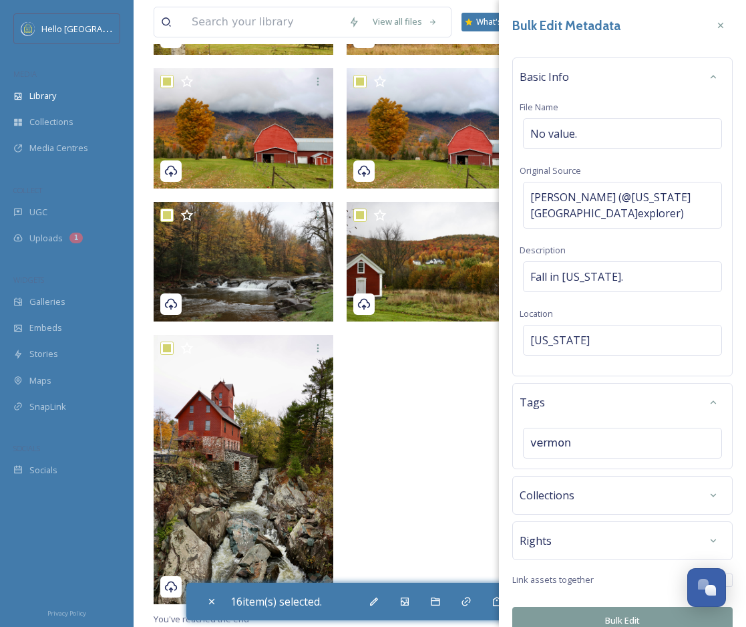
type input "[US_STATE]"
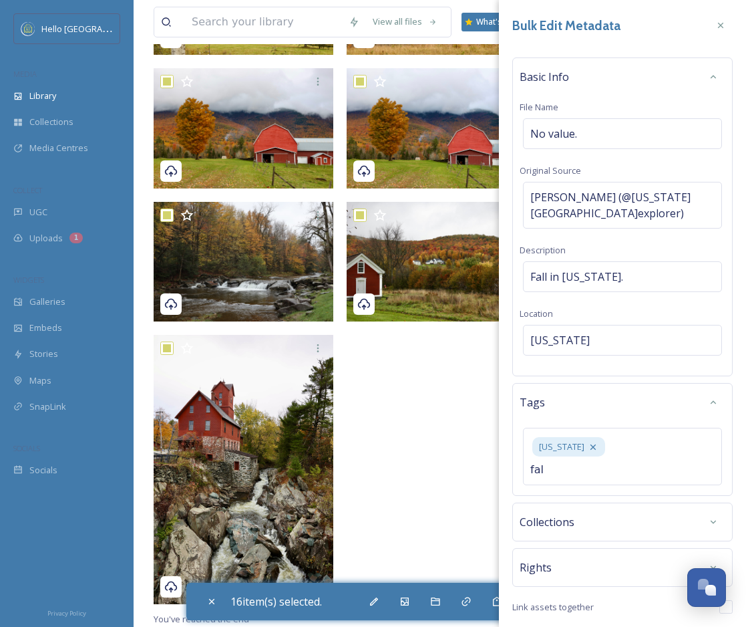
type input "fall"
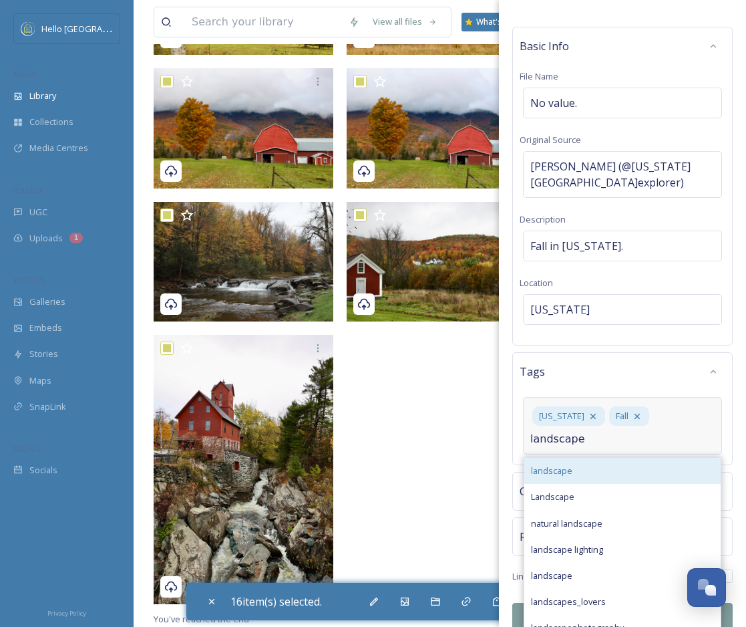
type input "landscape"
click at [581, 458] on div "landscape" at bounding box center [622, 471] width 196 height 26
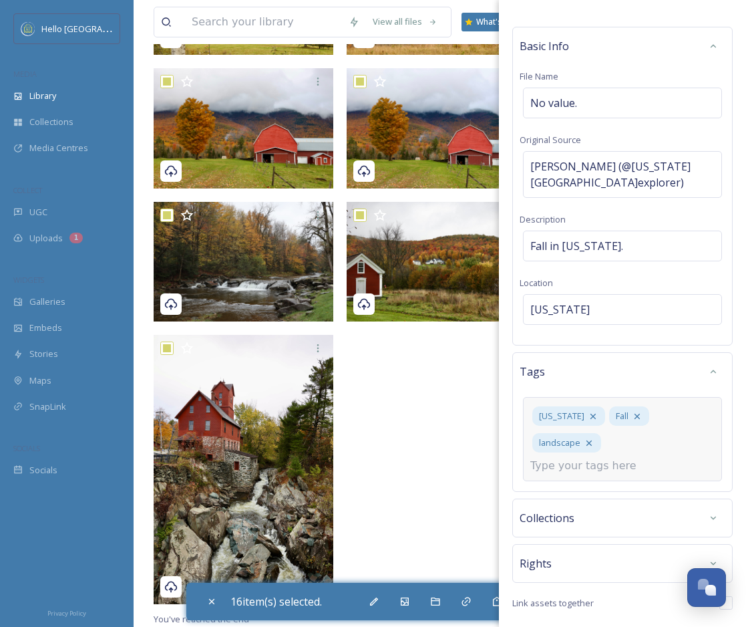
click at [613, 458] on input at bounding box center [597, 466] width 134 height 16
type input "nature"
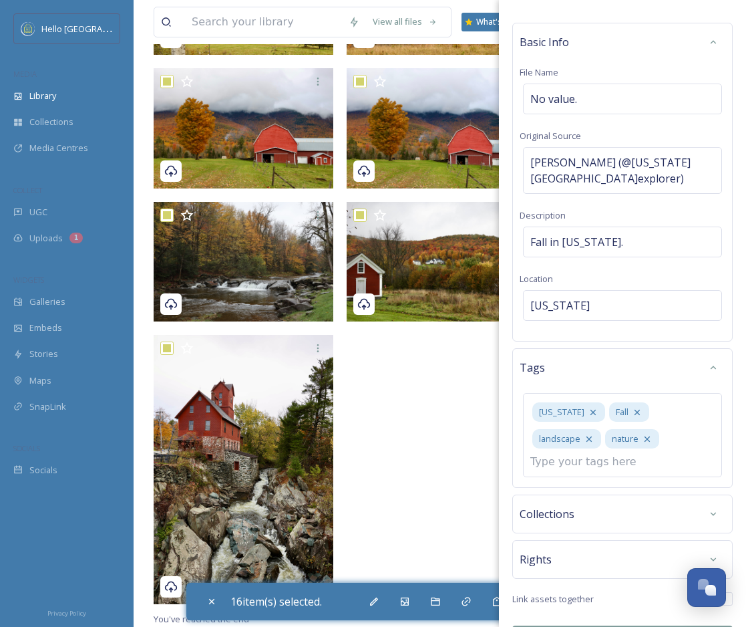
click at [606, 625] on button "Bulk Edit" at bounding box center [622, 638] width 220 height 27
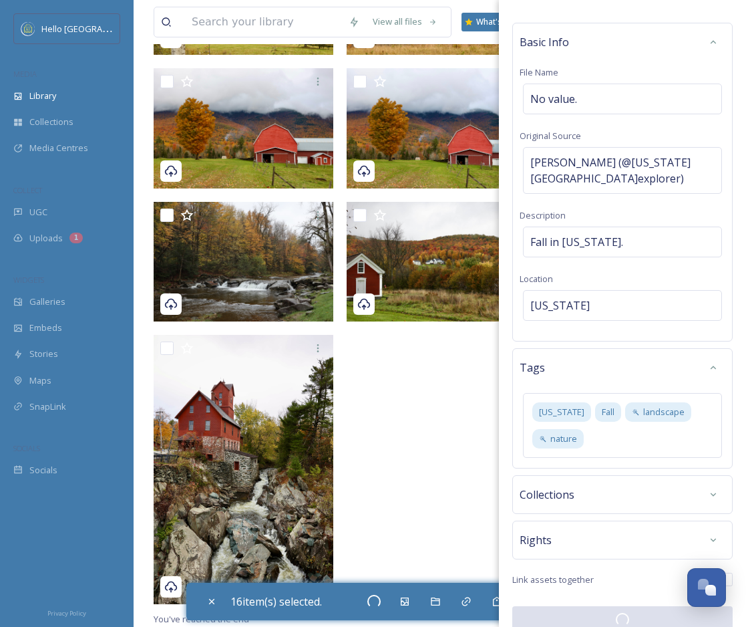
checkbox input "false"
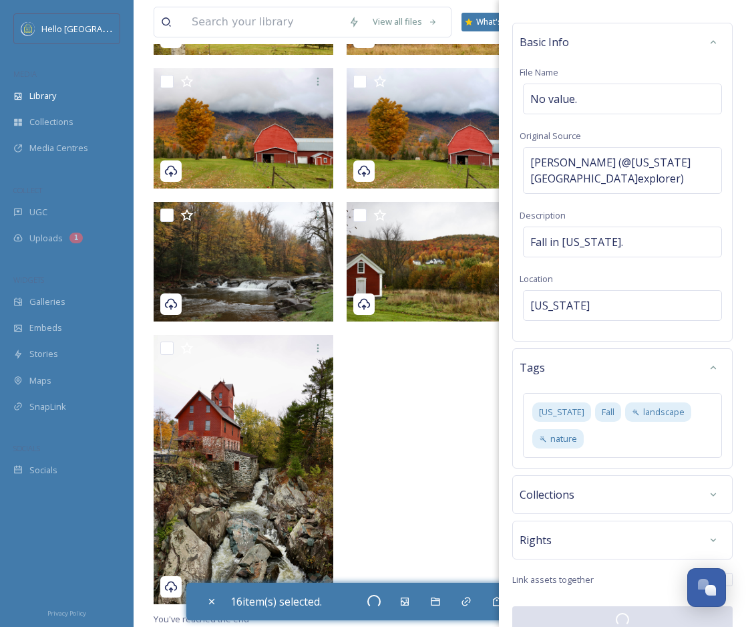
checkbox input "false"
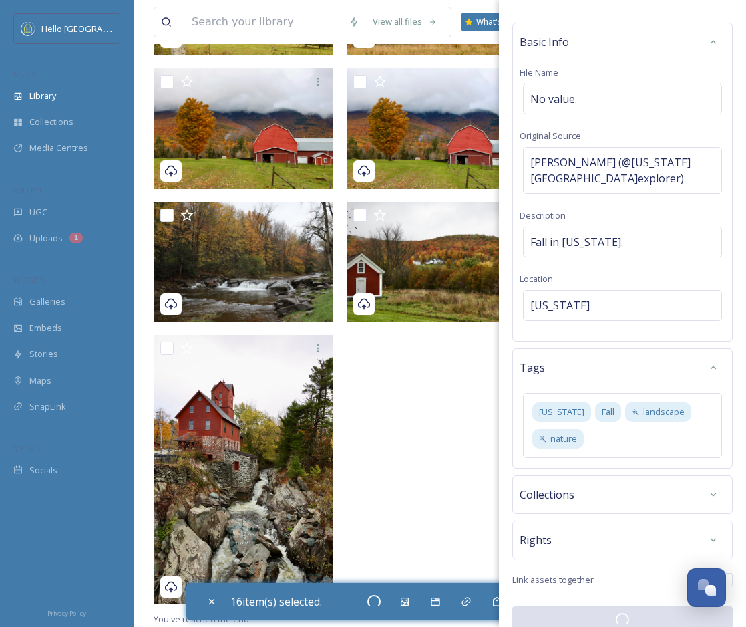
checkbox input "false"
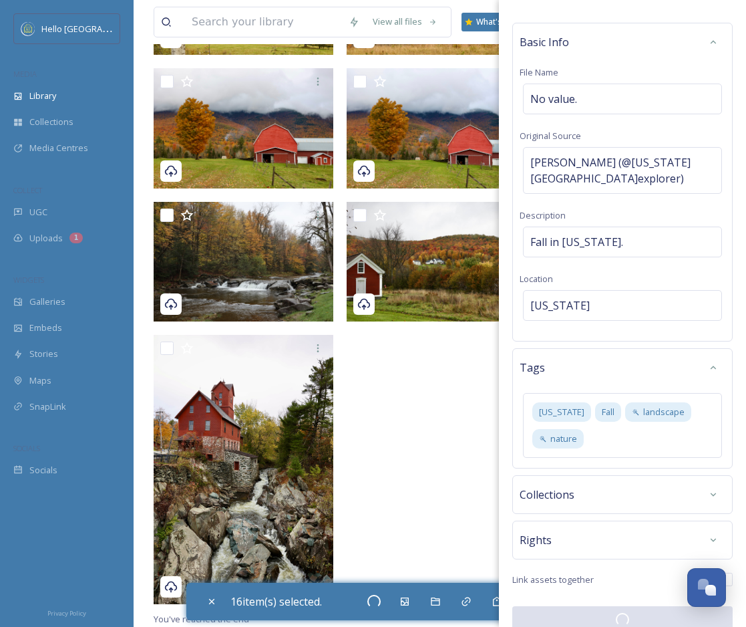
checkbox input "false"
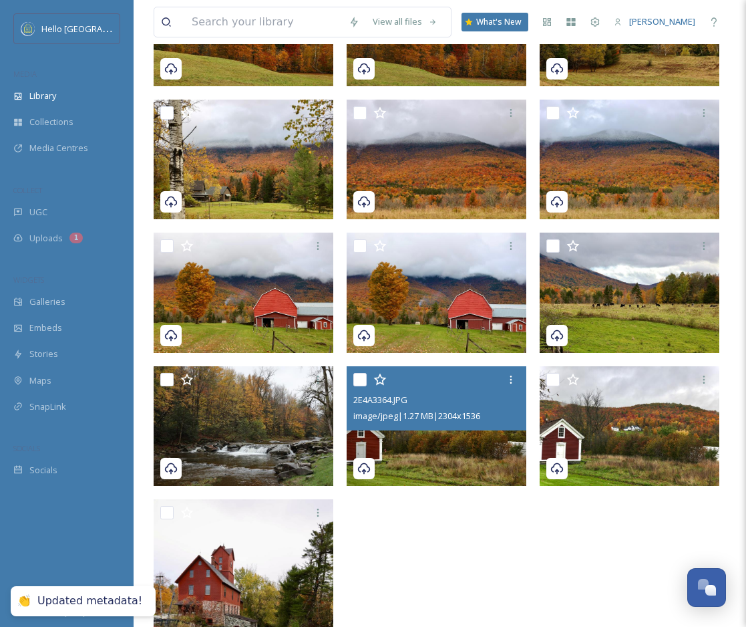
scroll to position [494, 0]
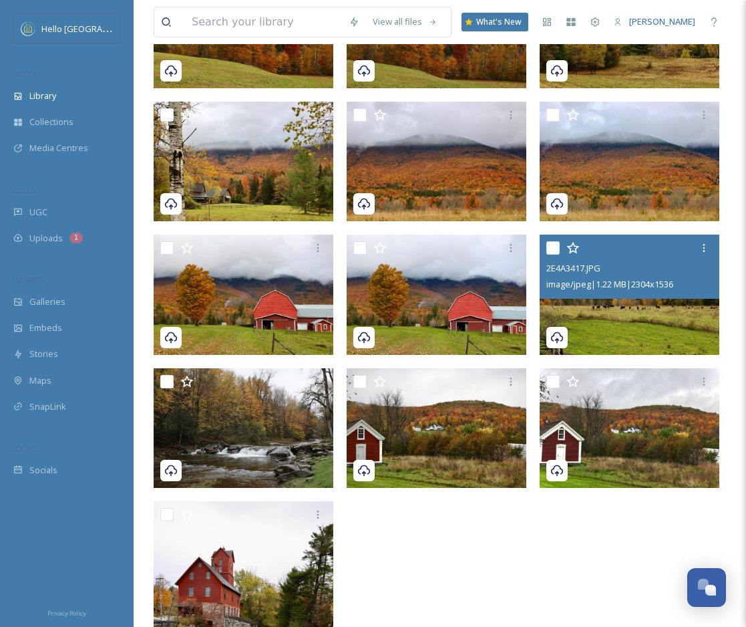
click at [605, 324] on img at bounding box center [630, 294] width 180 height 120
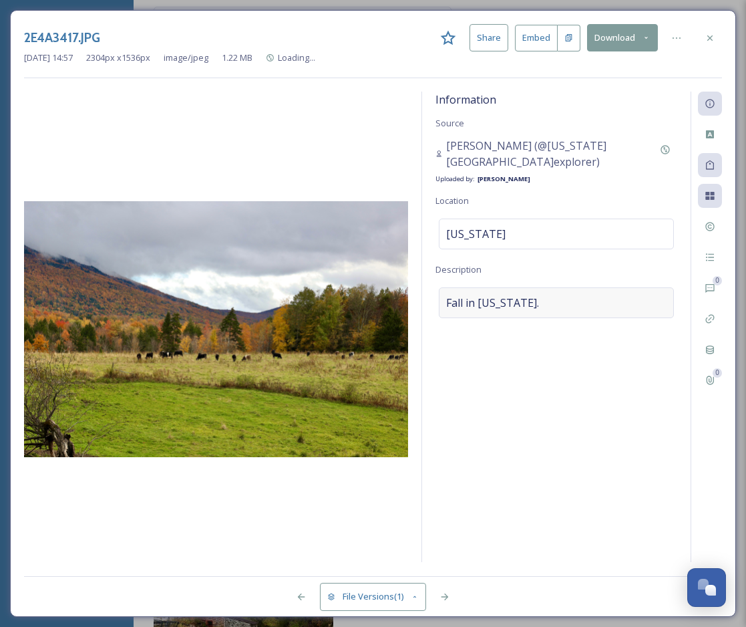
click at [540, 287] on div "Fall in [US_STATE]." at bounding box center [556, 302] width 235 height 31
click at [525, 287] on textarea "Fall in [US_STATE]." at bounding box center [557, 342] width 242 height 111
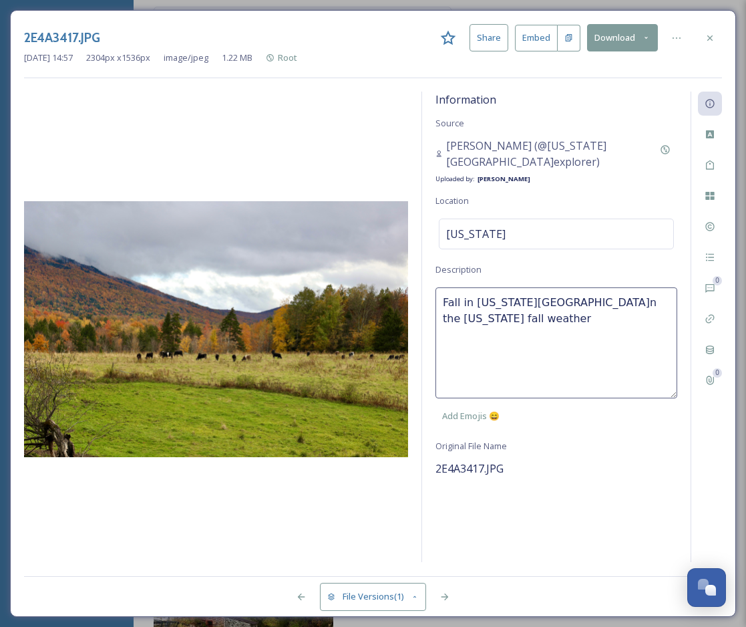
drag, startPoint x: 518, startPoint y: 286, endPoint x: 442, endPoint y: 284, distance: 76.2
click at [442, 287] on textarea "Fall in [US_STATE][GEOGRAPHIC_DATA]n the [US_STATE] fall weather" at bounding box center [557, 342] width 242 height 111
click at [667, 287] on textarea "Cows grazing in the [US_STATE] fall weather" at bounding box center [557, 342] width 242 height 111
type textarea "Cows grazing in the [US_STATE] fall weather."
click at [629, 434] on div "Information Source [PERSON_NAME] (@[US_STATE][GEOGRAPHIC_DATA]explorer) Uploade…" at bounding box center [556, 327] width 269 height 470
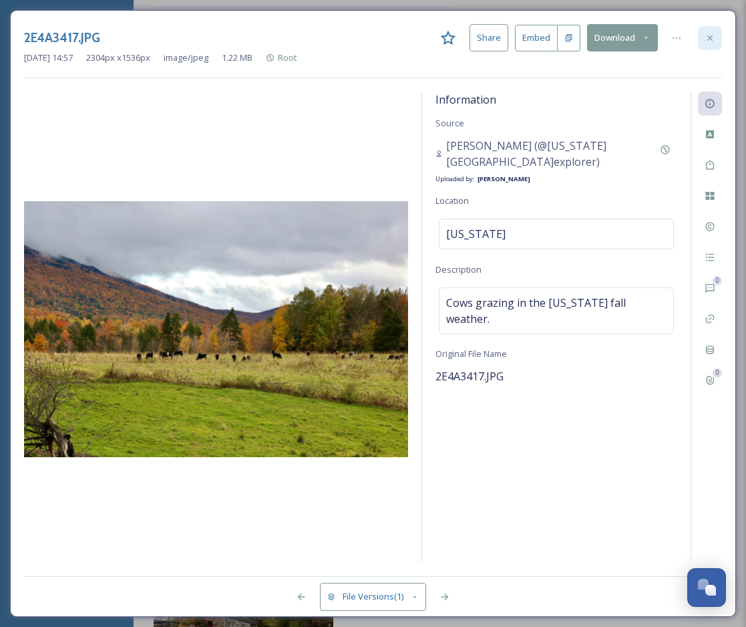
click at [711, 33] on icon at bounding box center [710, 38] width 11 height 11
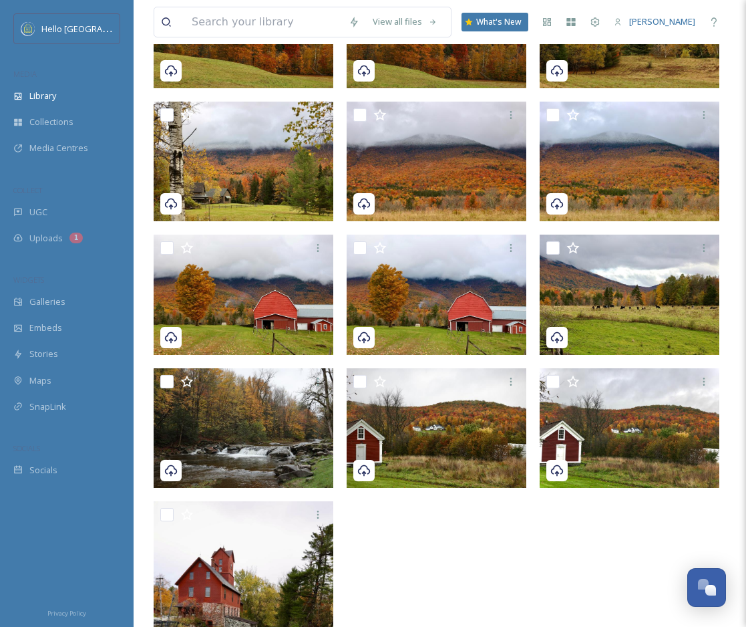
scroll to position [661, 0]
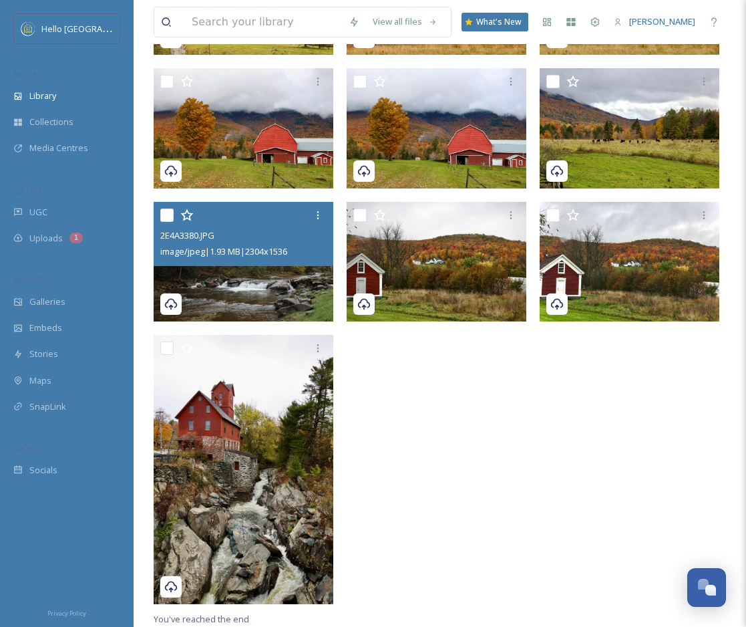
click at [275, 283] on img at bounding box center [244, 261] width 180 height 120
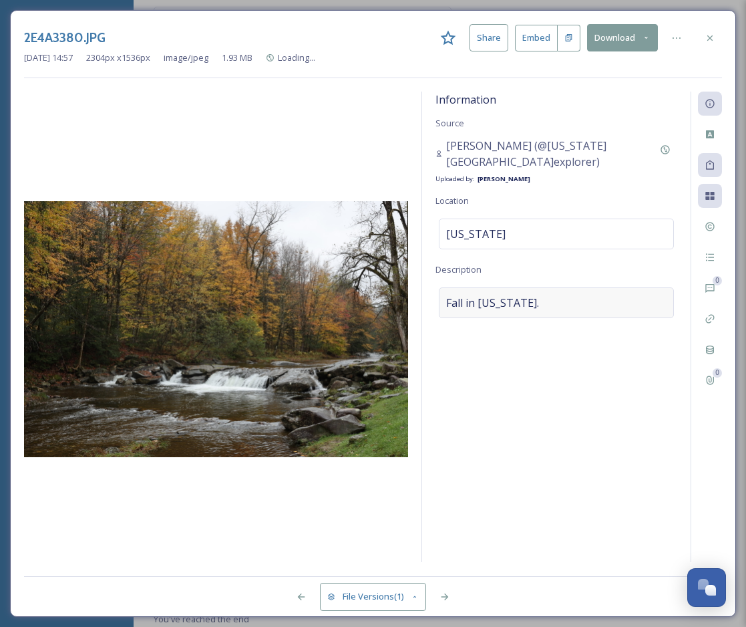
click at [520, 295] on span "Fall in [US_STATE]." at bounding box center [492, 303] width 93 height 16
click at [499, 287] on textarea "Fall in [US_STATE]." at bounding box center [557, 342] width 242 height 111
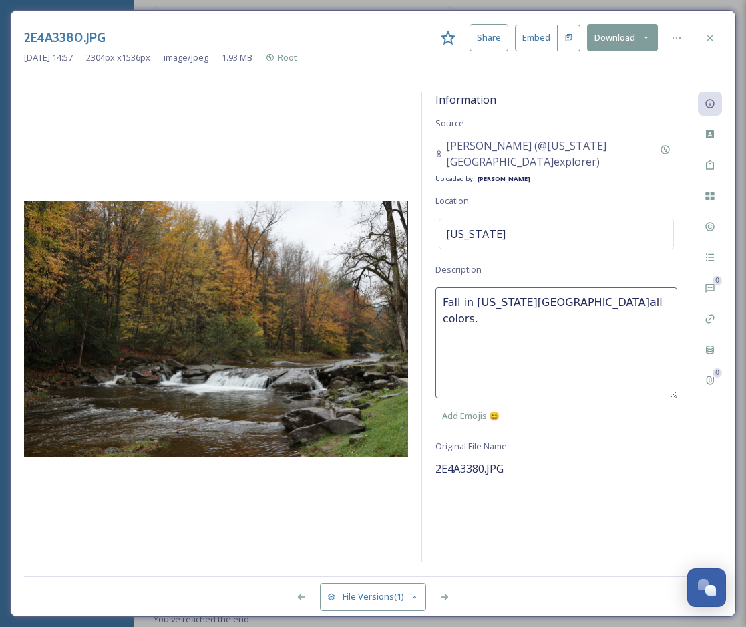
click at [518, 287] on textarea "Fall in [US_STATE][GEOGRAPHIC_DATA]all colors." at bounding box center [557, 342] width 242 height 111
type textarea "River winding through the fall colors."
click at [564, 491] on div "Information Source [PERSON_NAME] (@[US_STATE][GEOGRAPHIC_DATA]explorer) Uploade…" at bounding box center [556, 327] width 269 height 470
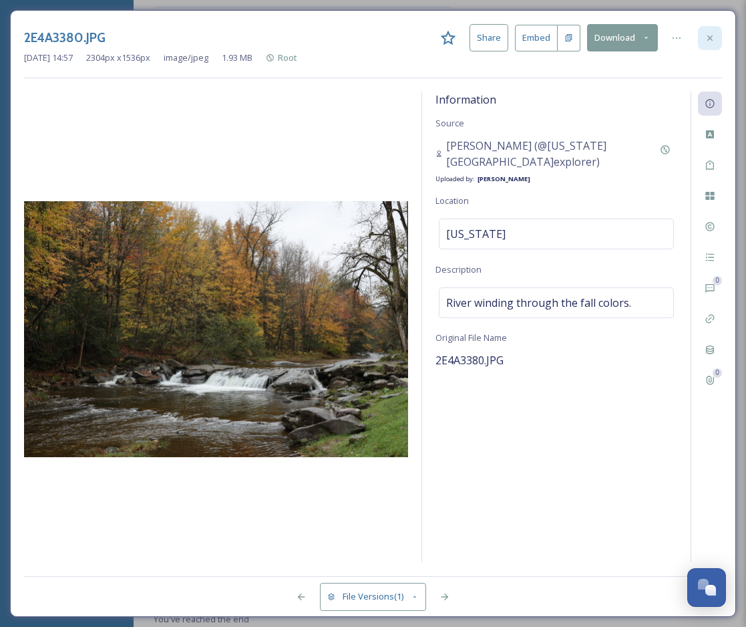
click at [710, 35] on icon at bounding box center [710, 38] width 11 height 11
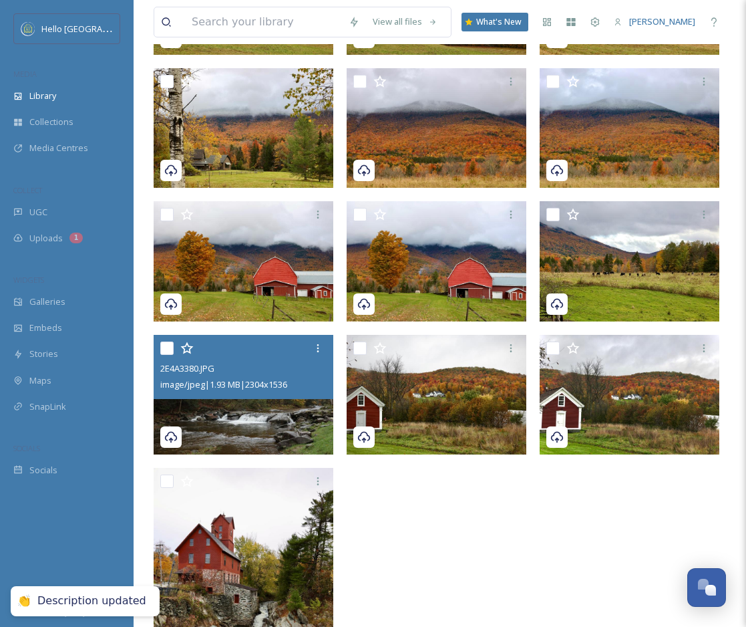
click at [167, 345] on input "checkbox" at bounding box center [166, 347] width 13 height 13
checkbox input "true"
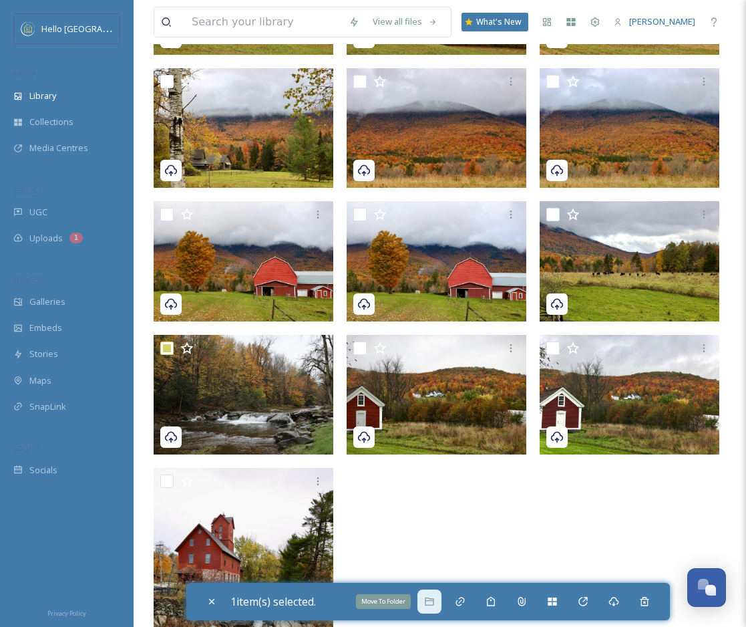
click at [432, 595] on div "Move To Folder" at bounding box center [430, 601] width 24 height 24
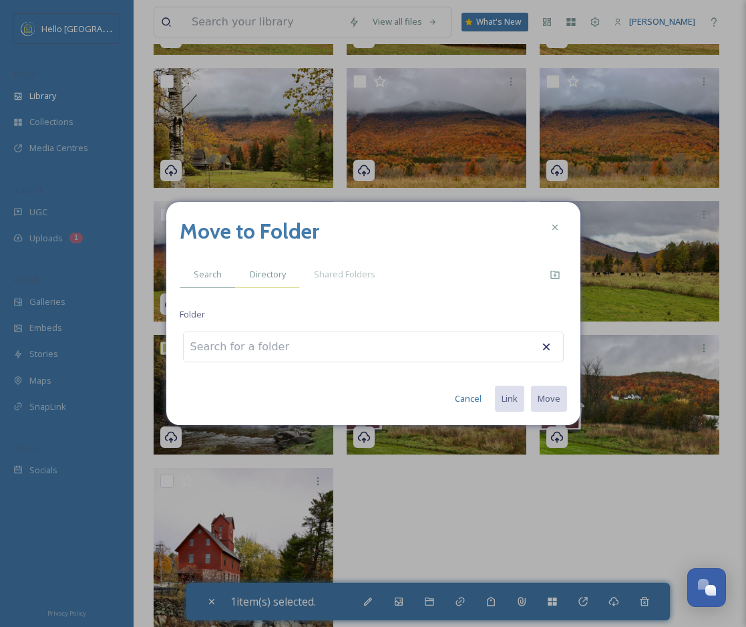
click at [271, 269] on span "Directory" at bounding box center [268, 274] width 36 height 13
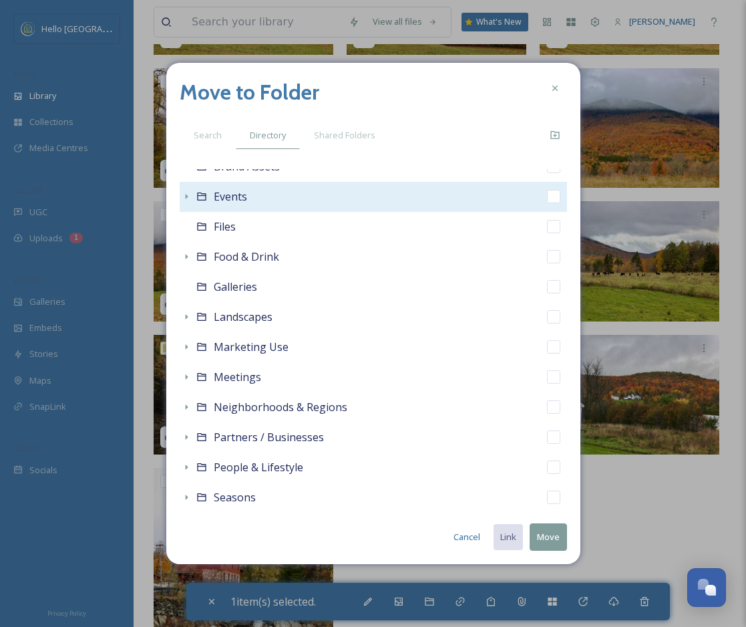
scroll to position [287, 0]
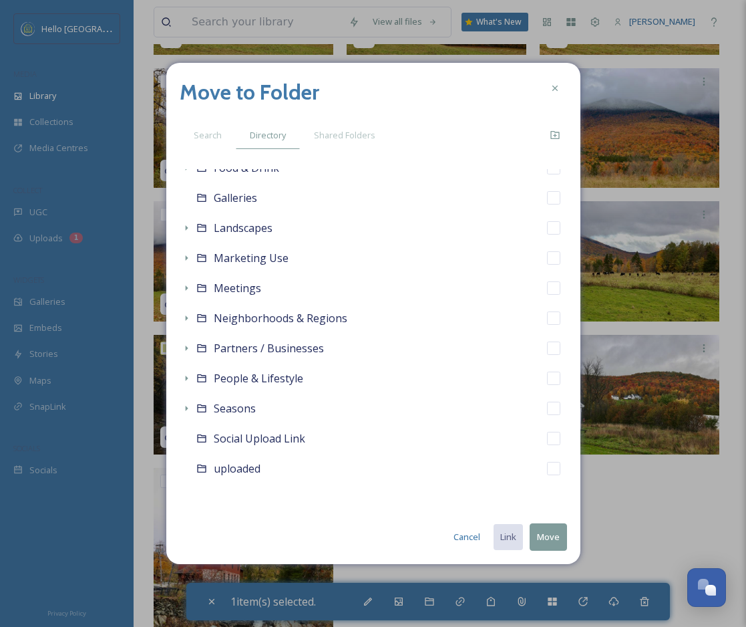
click at [178, 408] on div "Move to Folder Search Directory Shared Folders Root Accommodations Activities &…" at bounding box center [373, 313] width 414 height 501
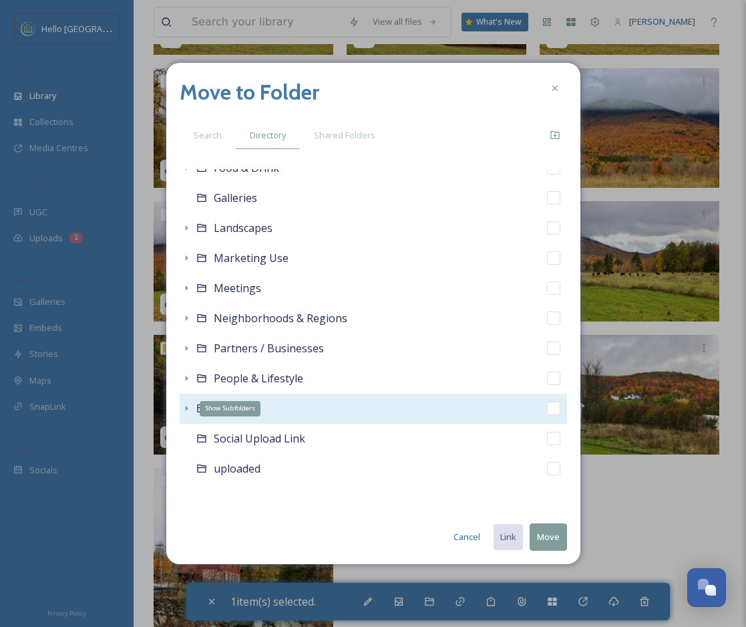
click at [180, 408] on div "Show Subfolders" at bounding box center [186, 407] width 13 height 13
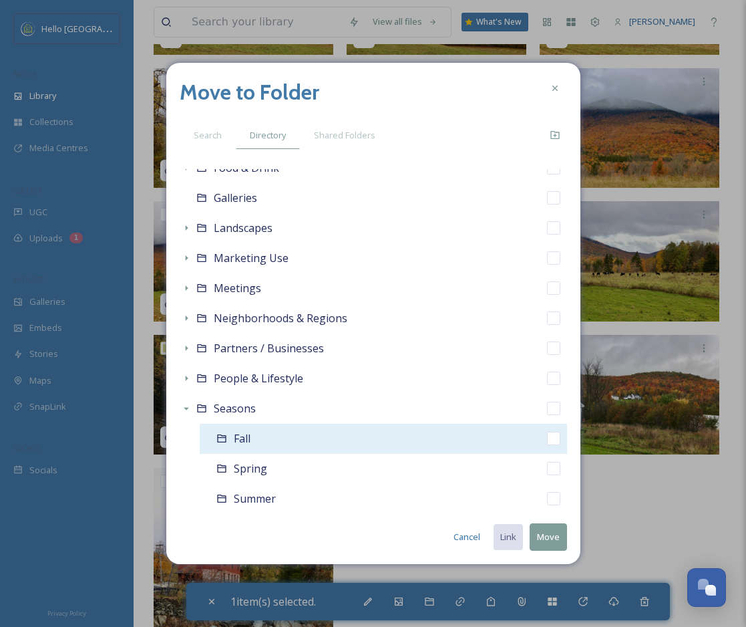
click at [554, 440] on input "checkbox" at bounding box center [553, 438] width 13 height 13
checkbox input "true"
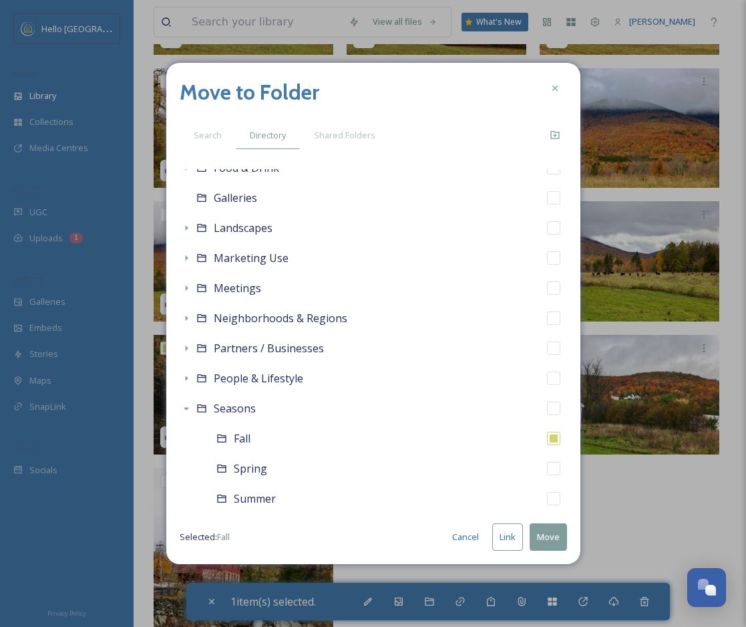
click at [504, 534] on button "Link" at bounding box center [507, 536] width 31 height 27
checkbox input "true"
checkbox input "false"
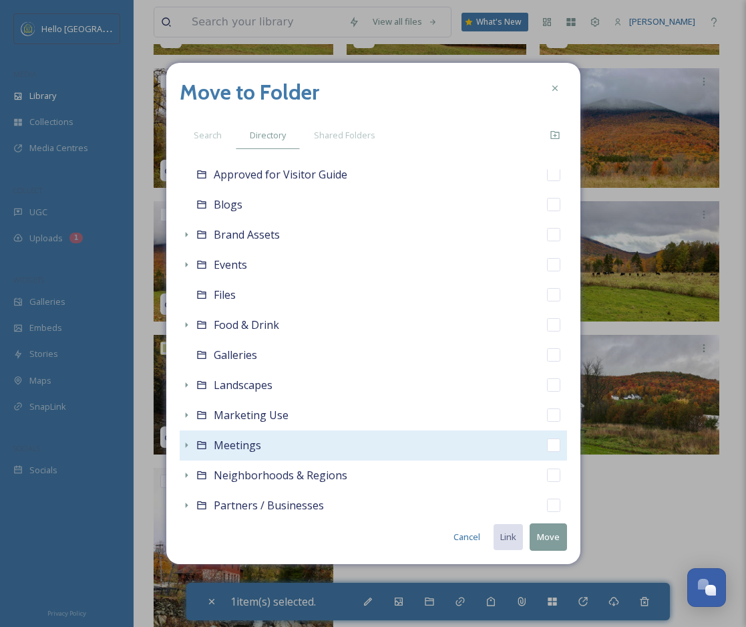
scroll to position [148, 0]
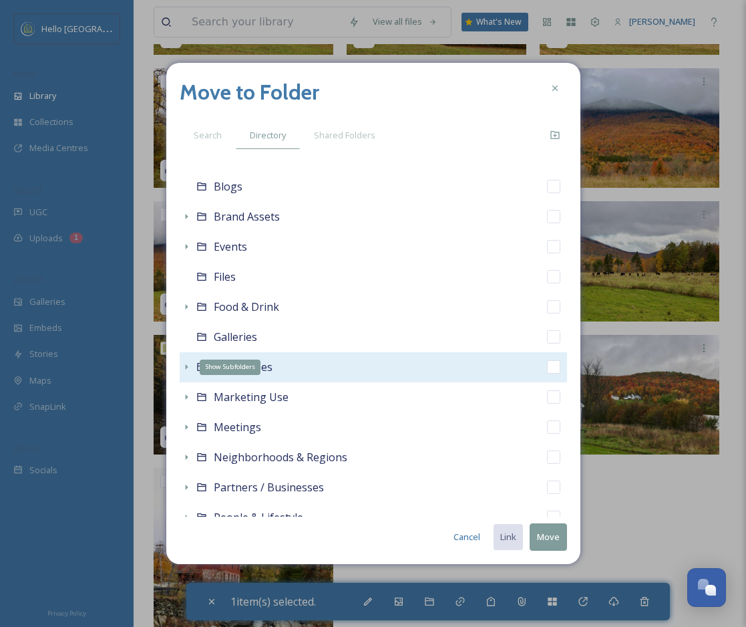
click at [187, 363] on icon at bounding box center [186, 366] width 11 height 11
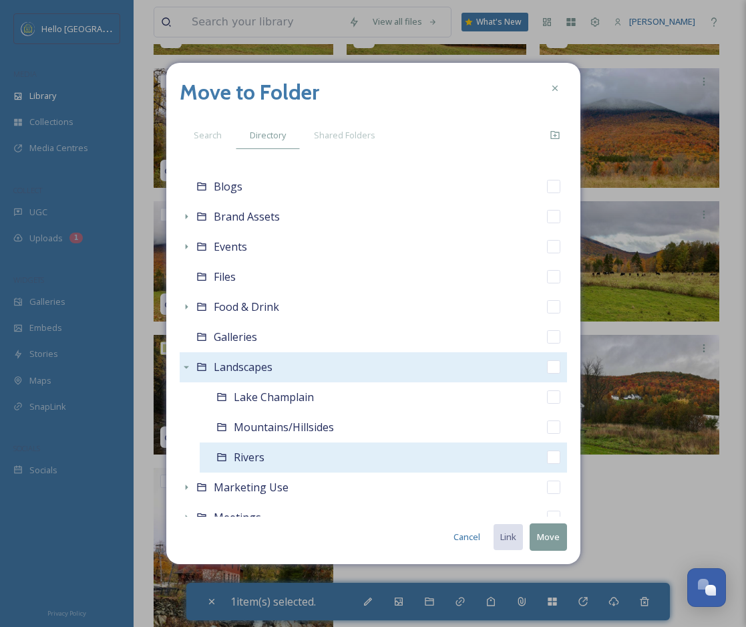
click at [548, 452] on input "checkbox" at bounding box center [553, 456] width 13 height 13
checkbox input "true"
checkbox input "false"
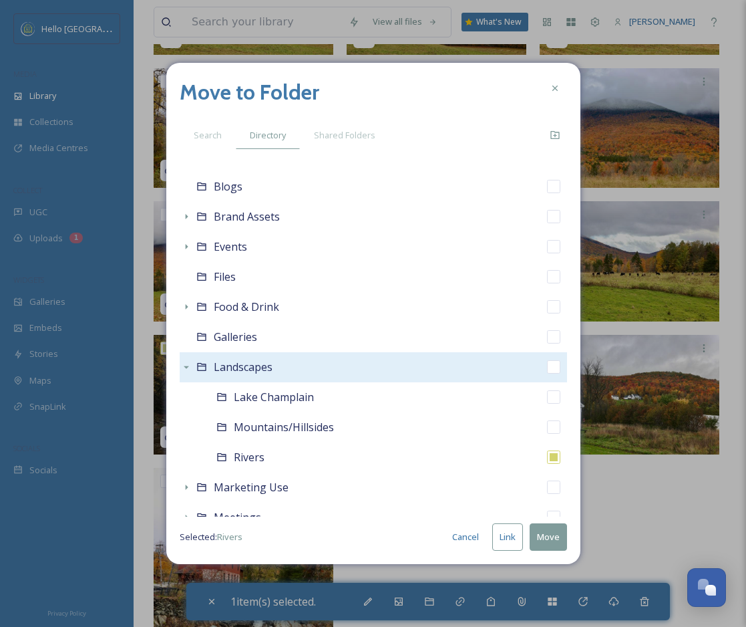
click at [539, 539] on button "Move" at bounding box center [548, 536] width 37 height 27
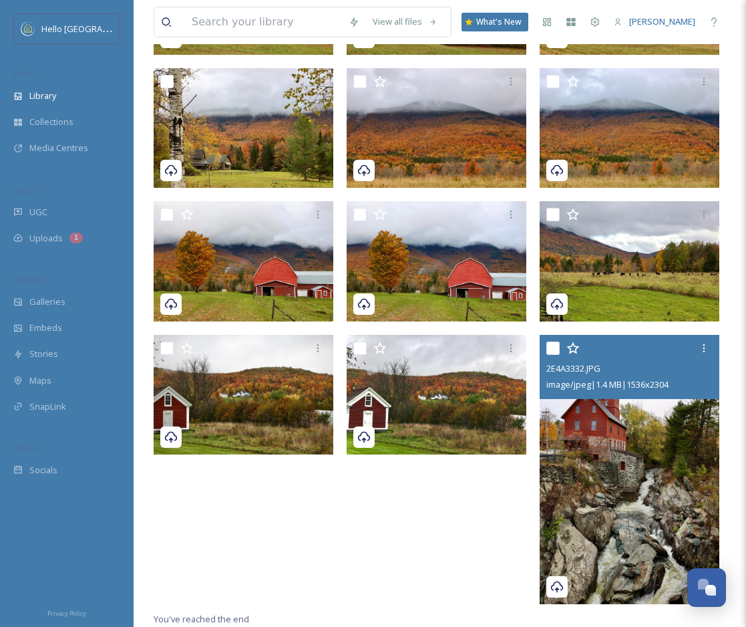
click at [550, 351] on input "checkbox" at bounding box center [552, 347] width 13 height 13
checkbox input "true"
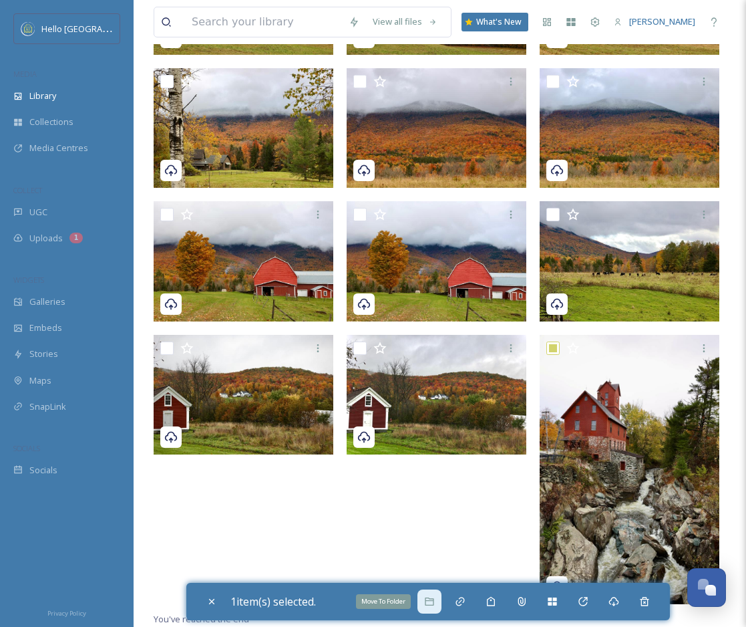
click at [434, 597] on icon at bounding box center [429, 601] width 11 height 11
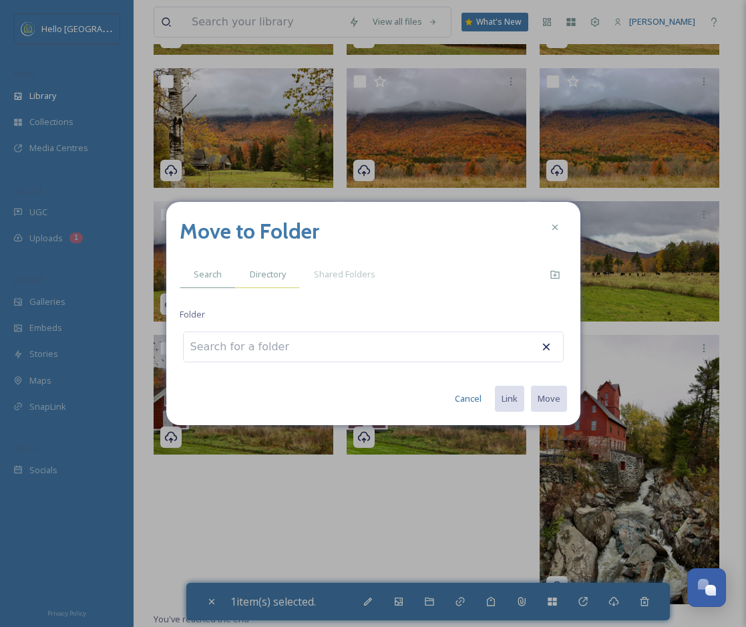
click at [279, 273] on span "Directory" at bounding box center [268, 274] width 36 height 13
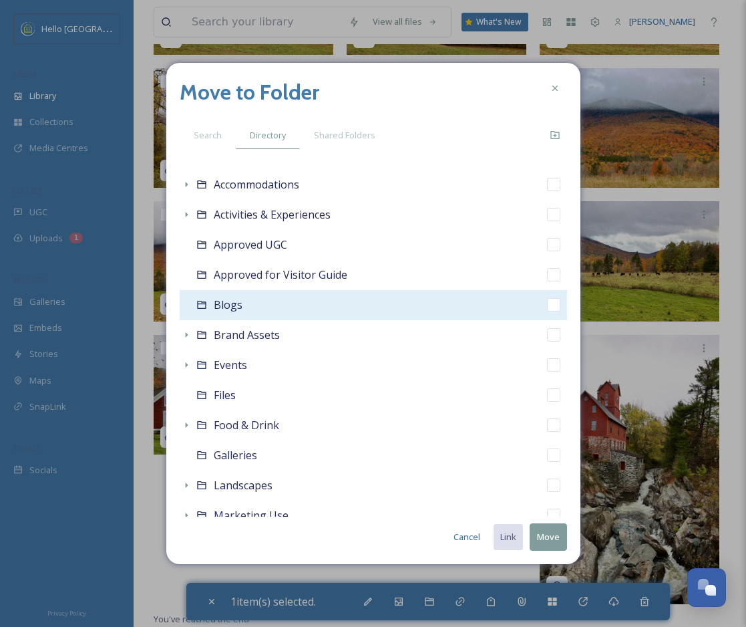
scroll to position [287, 0]
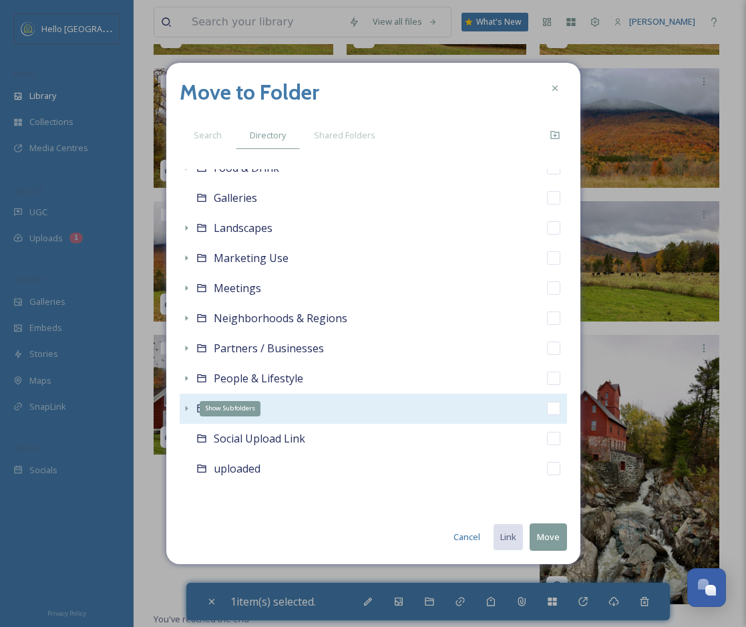
click at [182, 408] on icon at bounding box center [186, 408] width 11 height 11
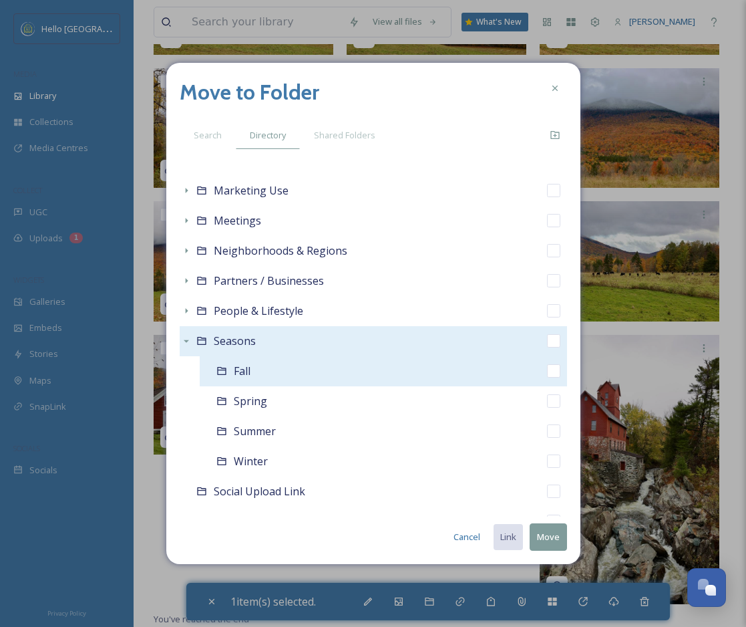
scroll to position [357, 0]
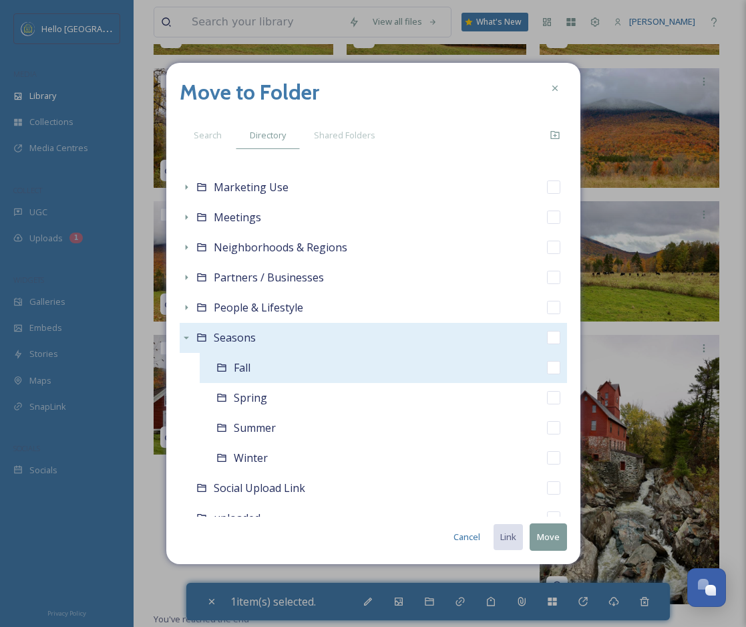
click at [552, 368] on input "checkbox" at bounding box center [553, 367] width 13 height 13
checkbox input "true"
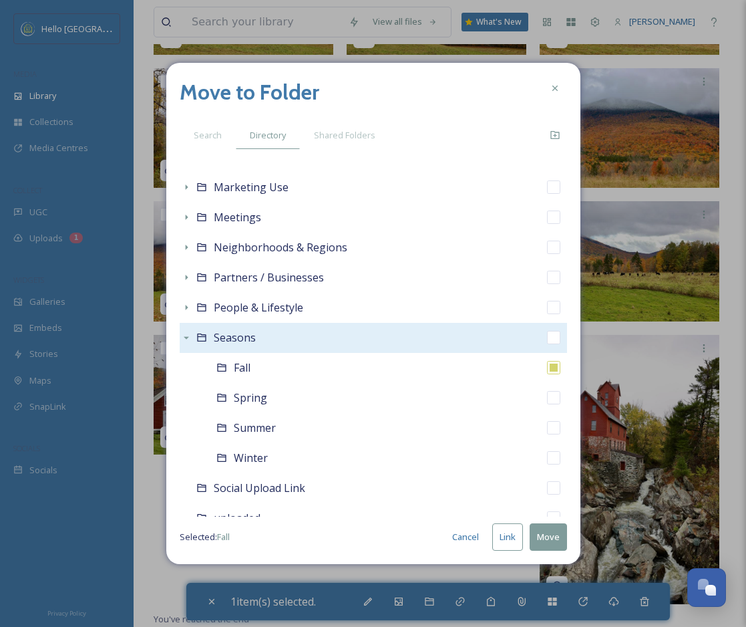
click at [507, 540] on button "Link" at bounding box center [507, 536] width 31 height 27
checkbox input "true"
checkbox input "false"
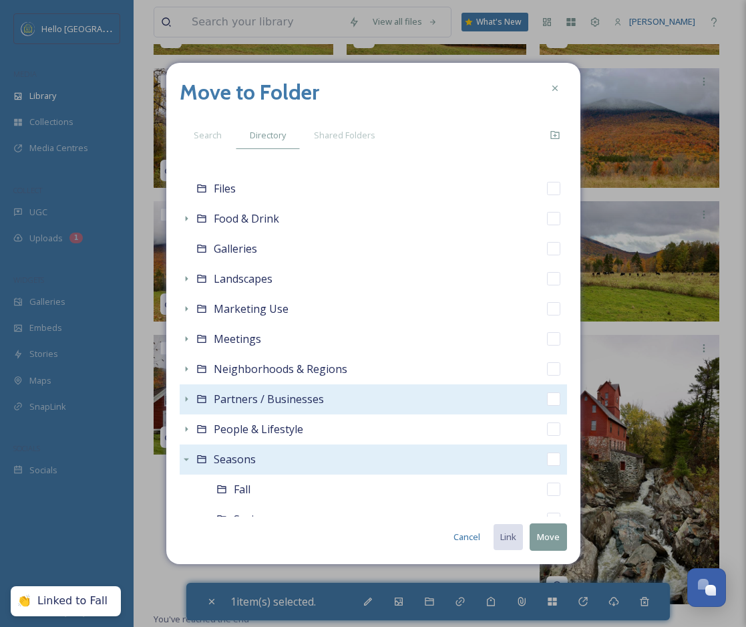
scroll to position [233, 0]
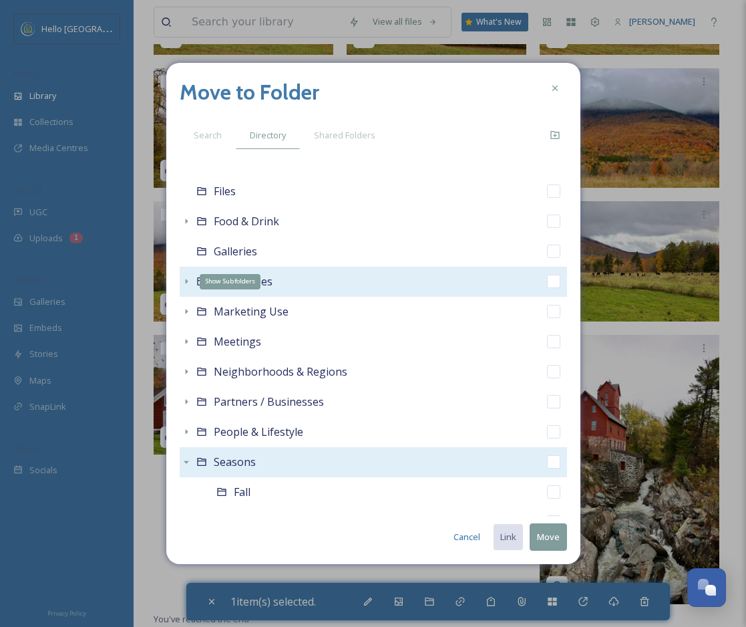
click at [182, 281] on icon at bounding box center [186, 281] width 11 height 11
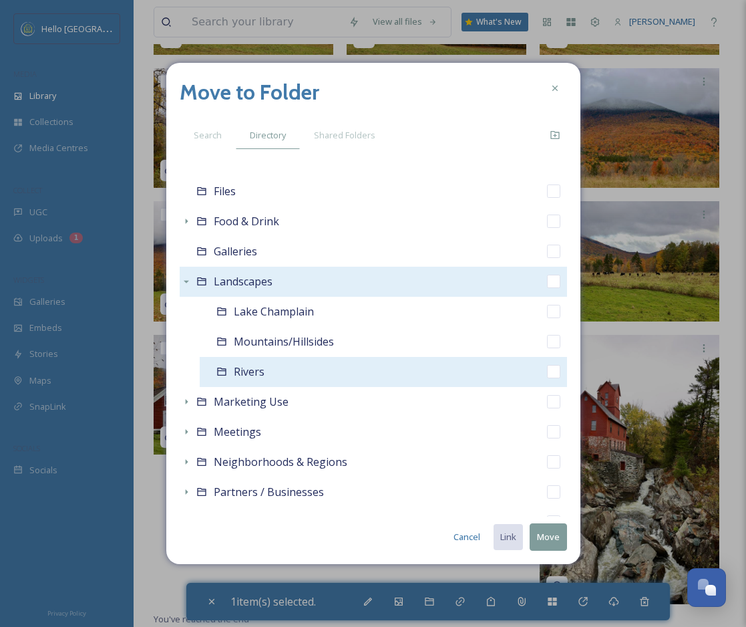
click at [552, 370] on input "checkbox" at bounding box center [553, 371] width 13 height 13
checkbox input "true"
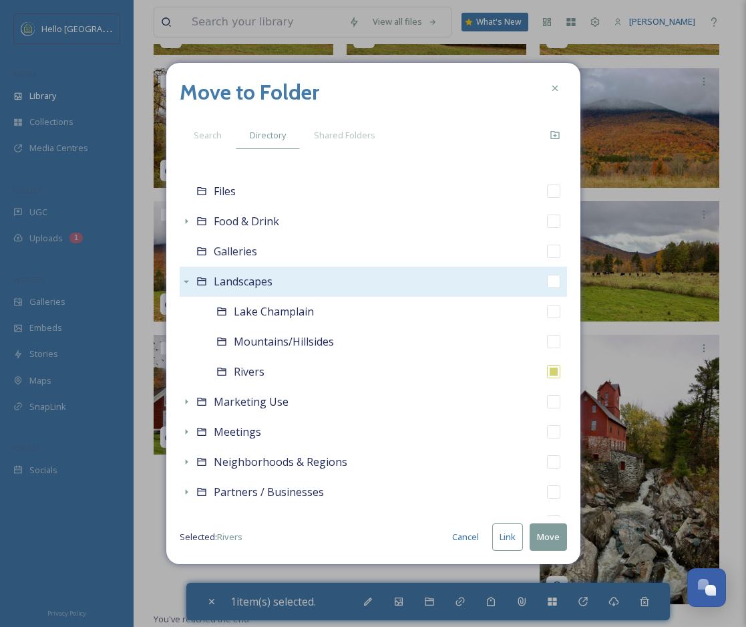
click at [513, 535] on button "Link" at bounding box center [507, 536] width 31 height 27
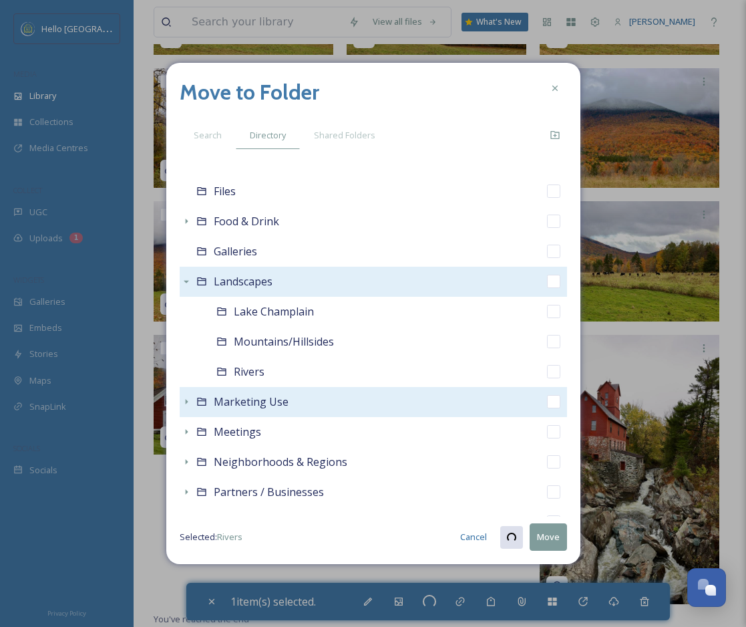
checkbox input "true"
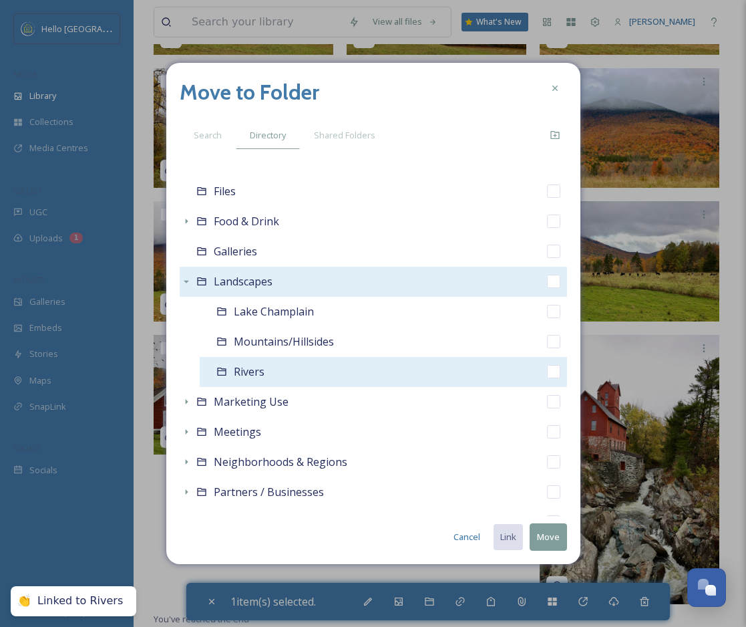
click at [551, 375] on input "checkbox" at bounding box center [553, 371] width 13 height 13
checkbox input "true"
checkbox input "false"
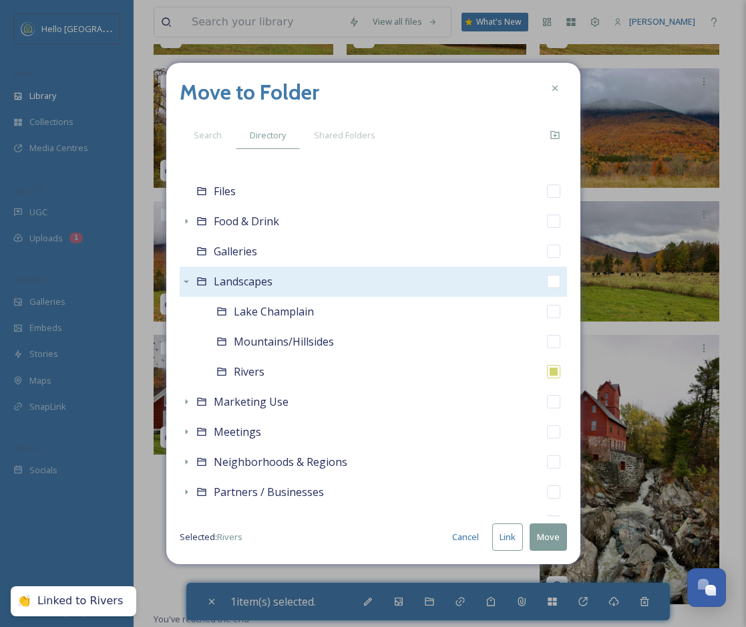
click at [549, 541] on button "Move" at bounding box center [548, 536] width 37 height 27
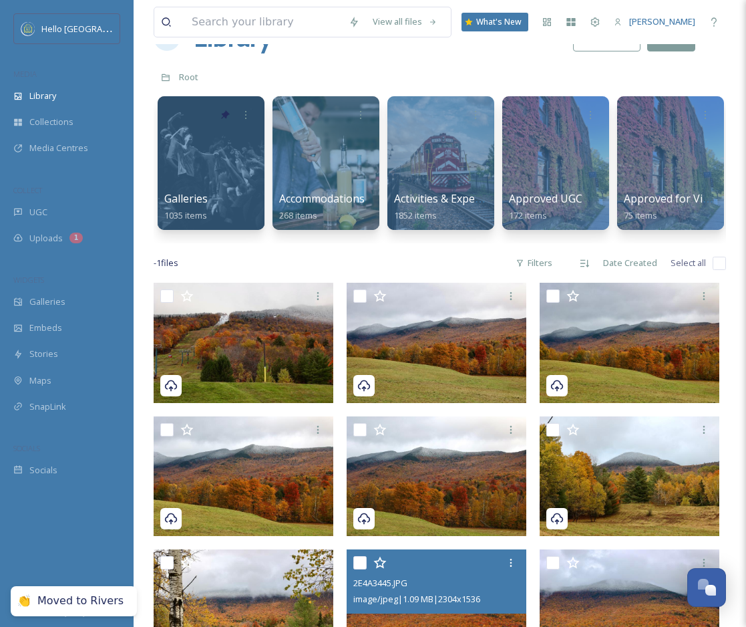
scroll to position [0, 0]
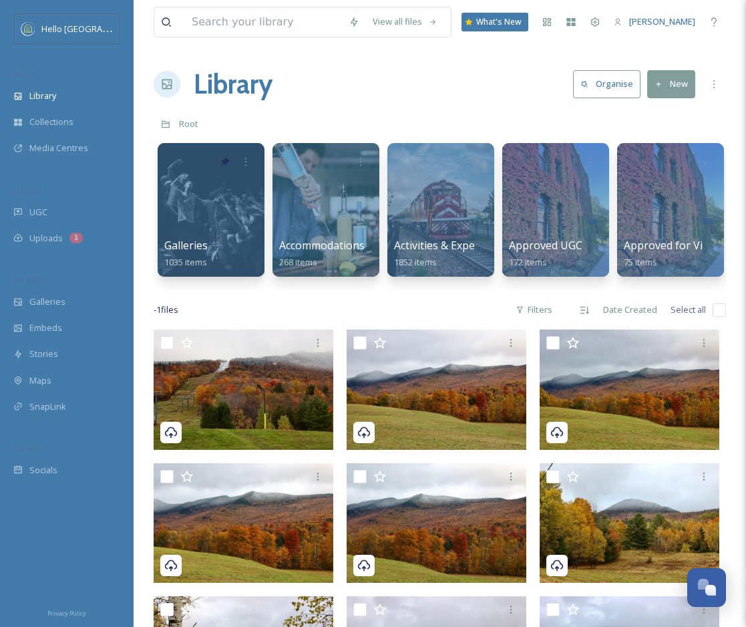
click at [716, 313] on input "checkbox" at bounding box center [719, 309] width 13 height 13
checkbox input "true"
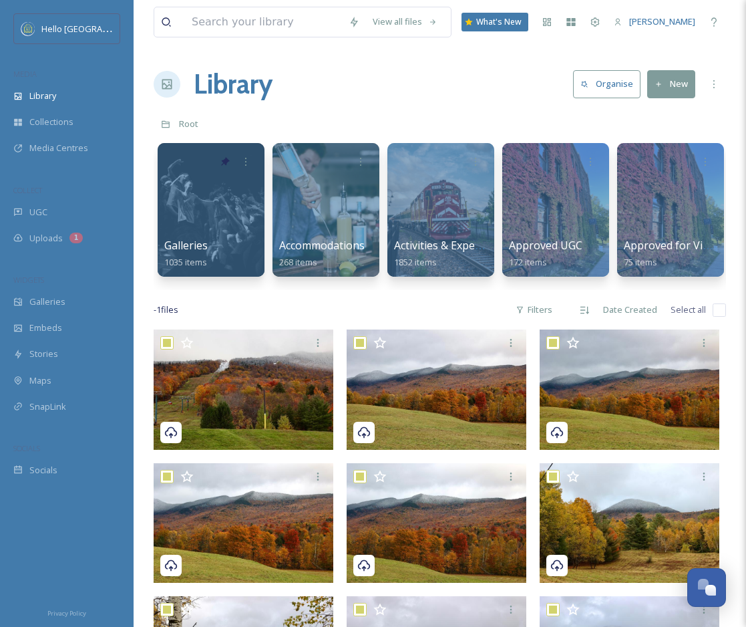
checkbox input "true"
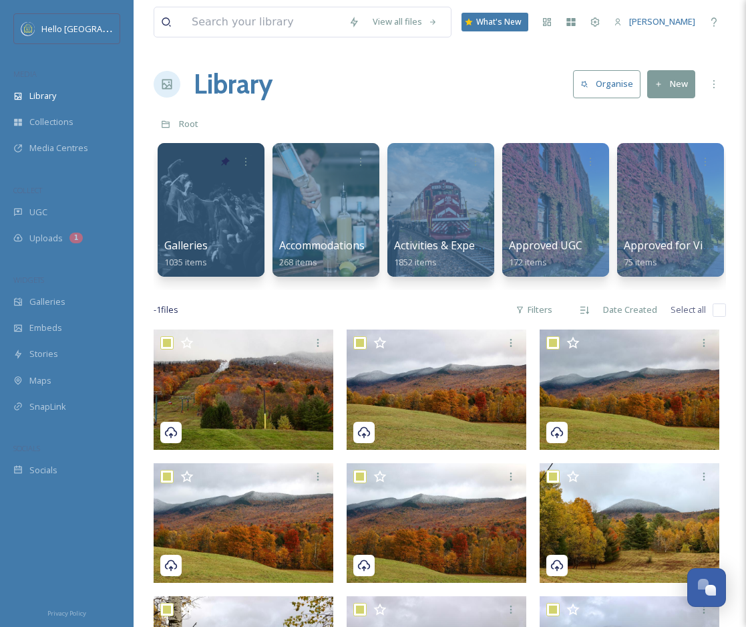
checkbox input "true"
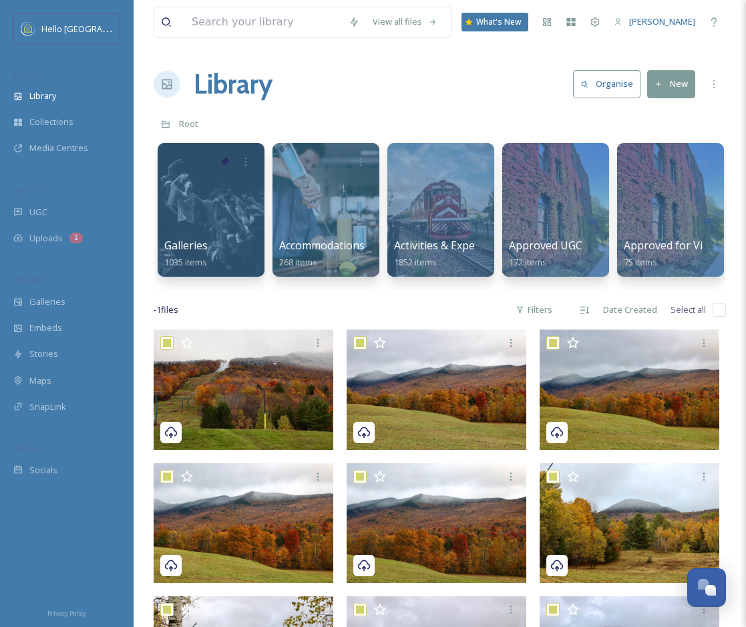
checkbox input "true"
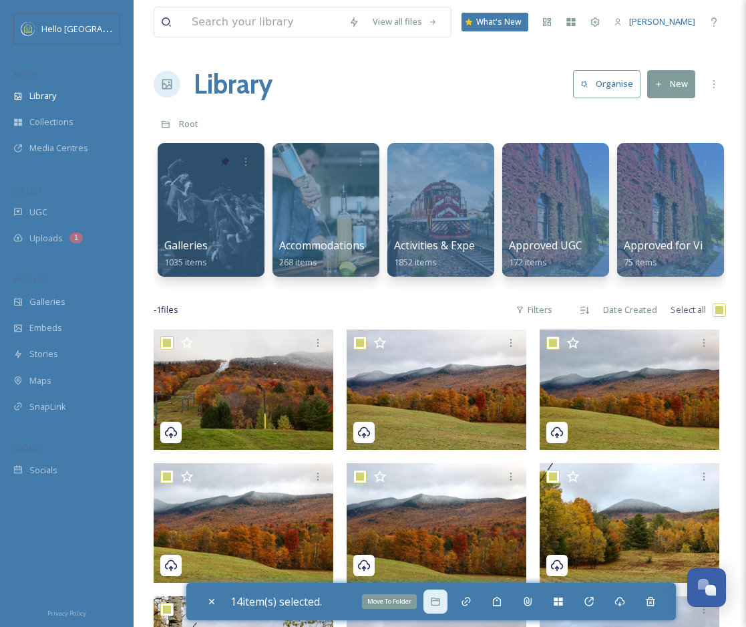
click at [448, 596] on div "Move To Folder" at bounding box center [436, 601] width 24 height 24
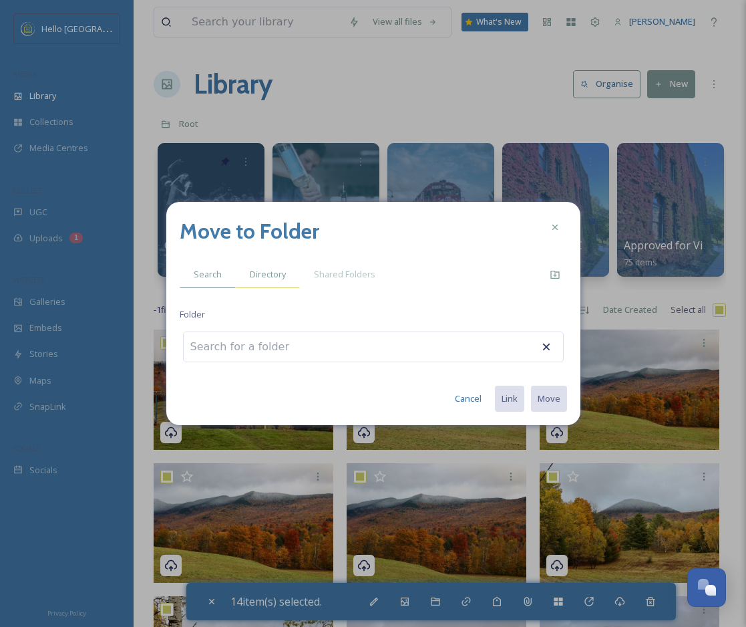
click at [277, 273] on span "Directory" at bounding box center [268, 274] width 36 height 13
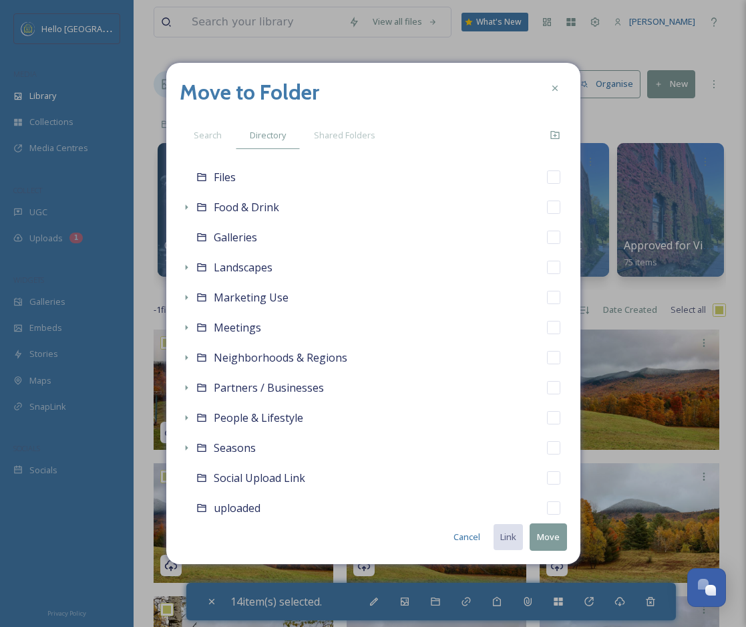
scroll to position [287, 0]
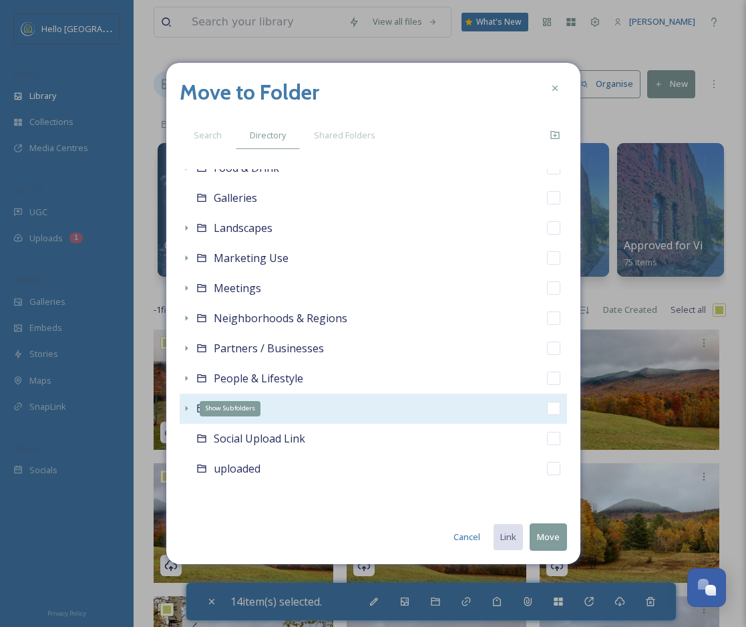
click at [183, 405] on icon at bounding box center [186, 408] width 11 height 11
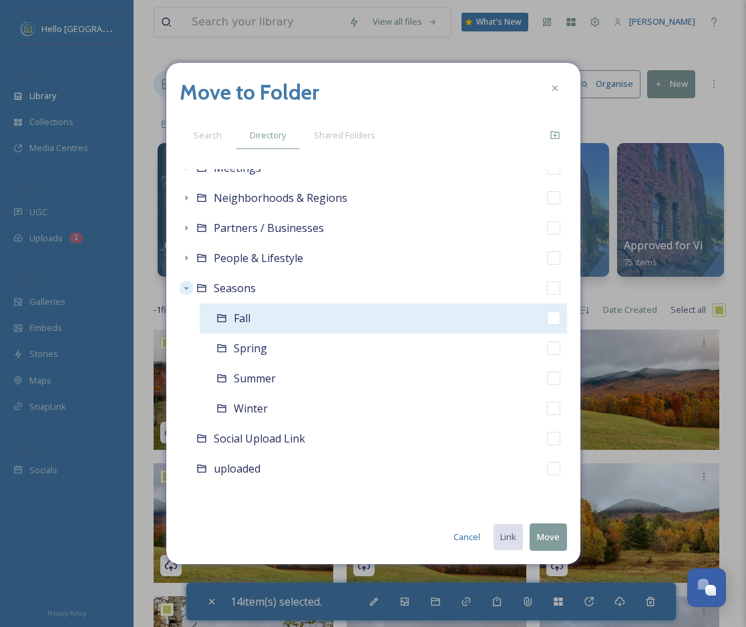
click at [550, 322] on input "checkbox" at bounding box center [553, 317] width 13 height 13
checkbox input "true"
checkbox input "false"
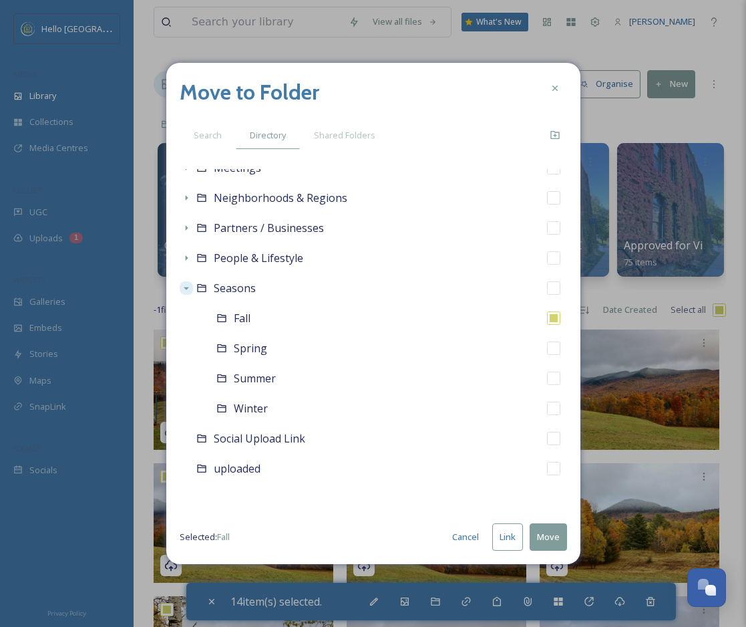
click at [555, 535] on button "Move" at bounding box center [548, 536] width 37 height 27
checkbox input "false"
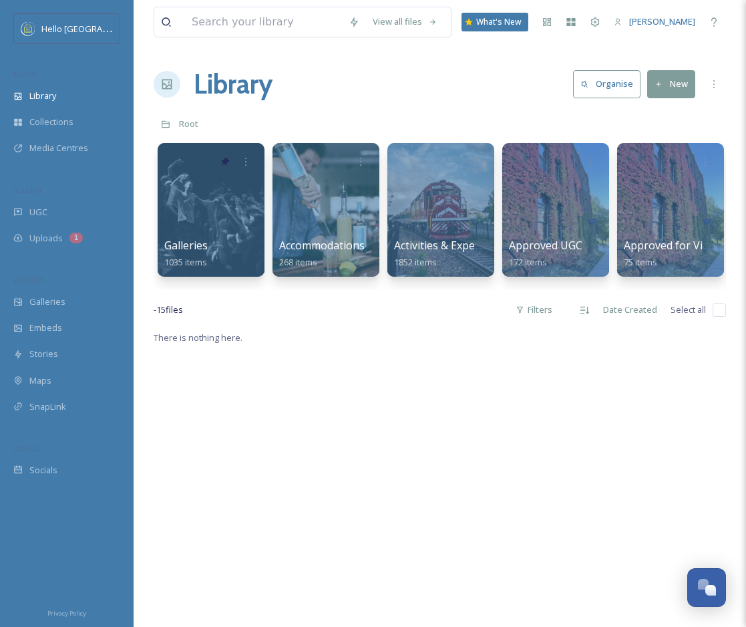
click at [668, 79] on button "New" at bounding box center [671, 83] width 48 height 27
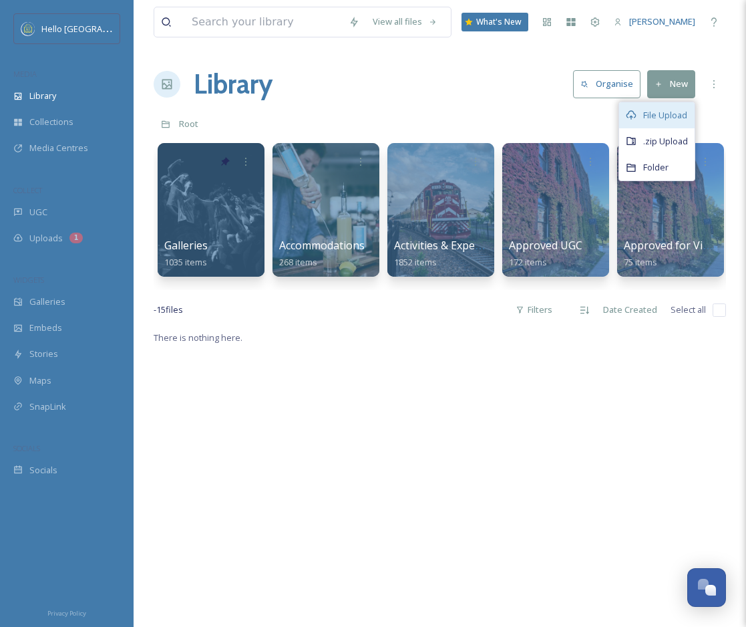
click at [661, 121] on div "File Upload" at bounding box center [656, 115] width 75 height 26
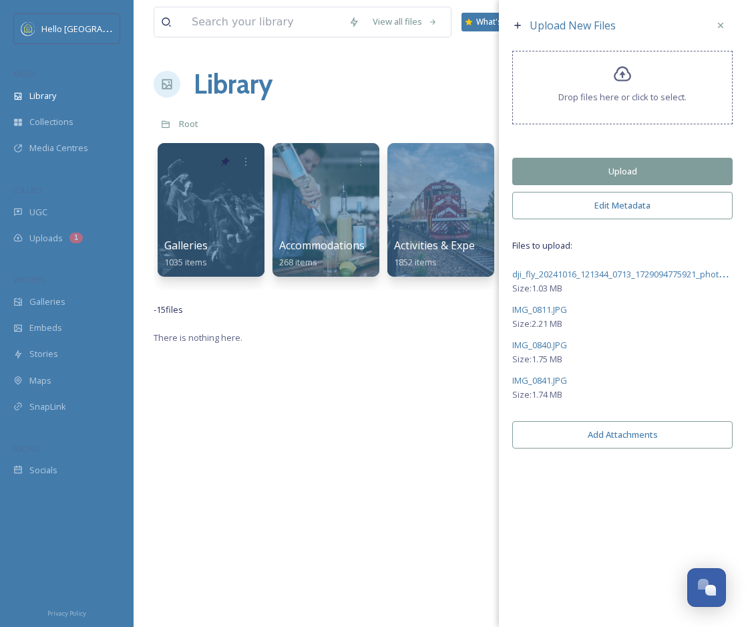
click at [645, 171] on button "Upload" at bounding box center [622, 171] width 220 height 27
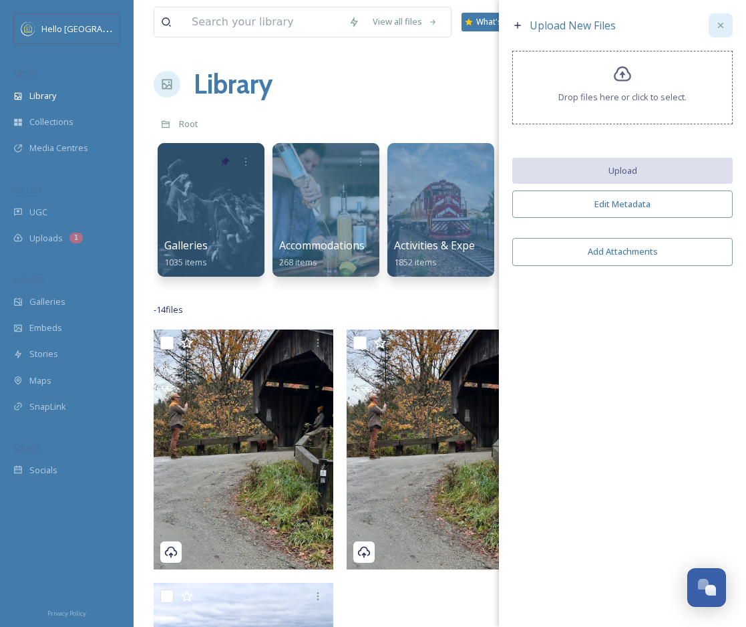
click at [720, 29] on icon at bounding box center [720, 25] width 11 height 11
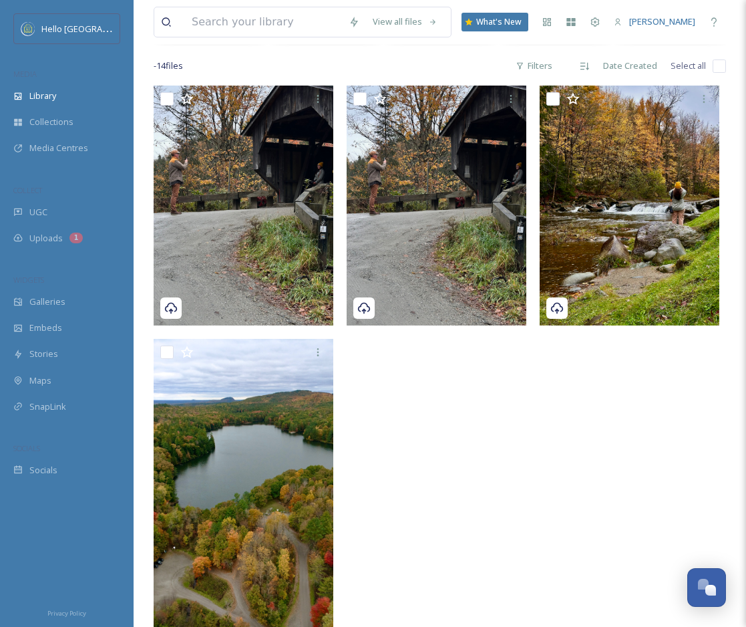
scroll to position [329, 0]
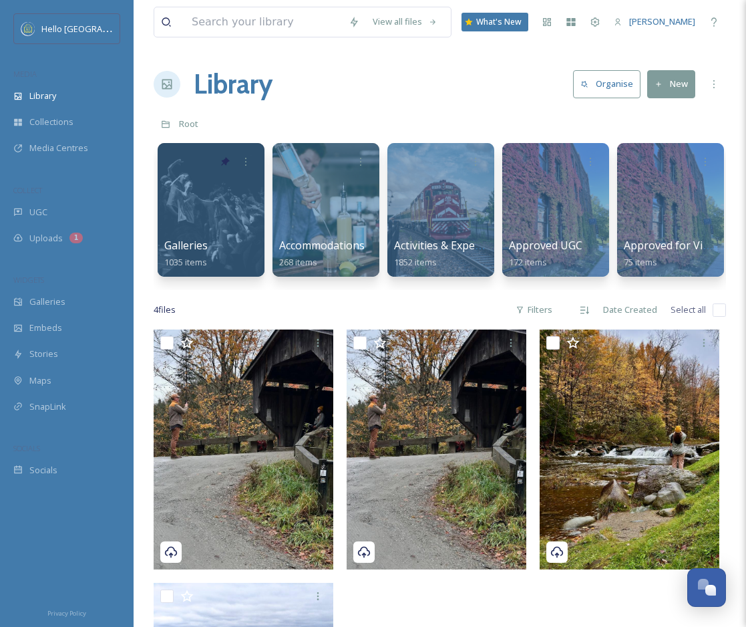
click at [717, 312] on input "checkbox" at bounding box center [719, 309] width 13 height 13
checkbox input "true"
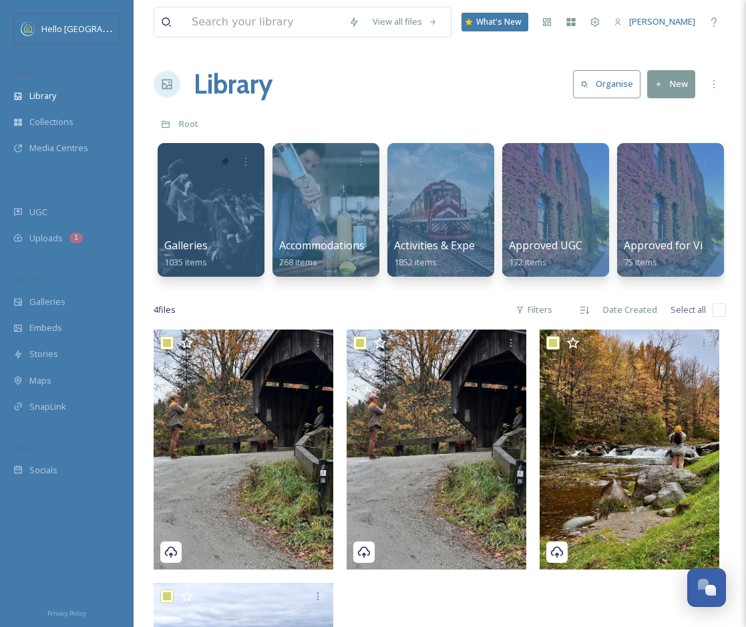
checkbox input "true"
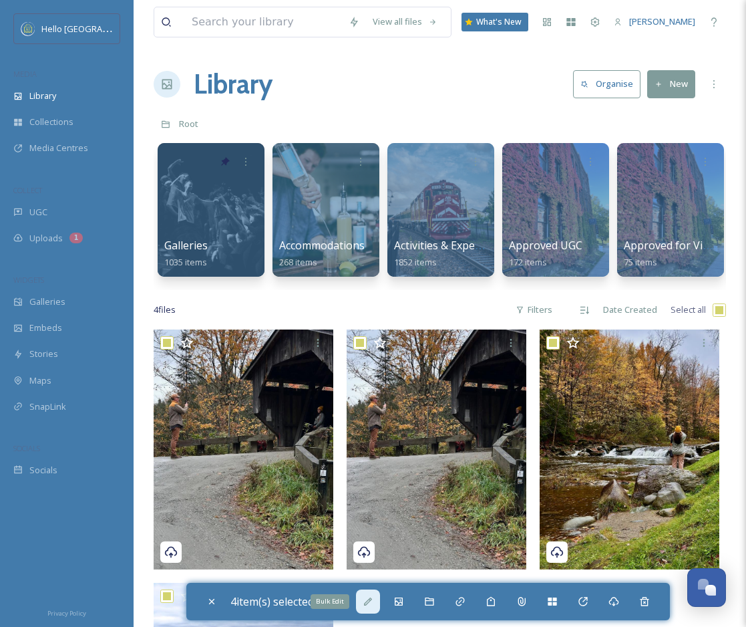
click at [370, 598] on icon at bounding box center [368, 601] width 11 height 11
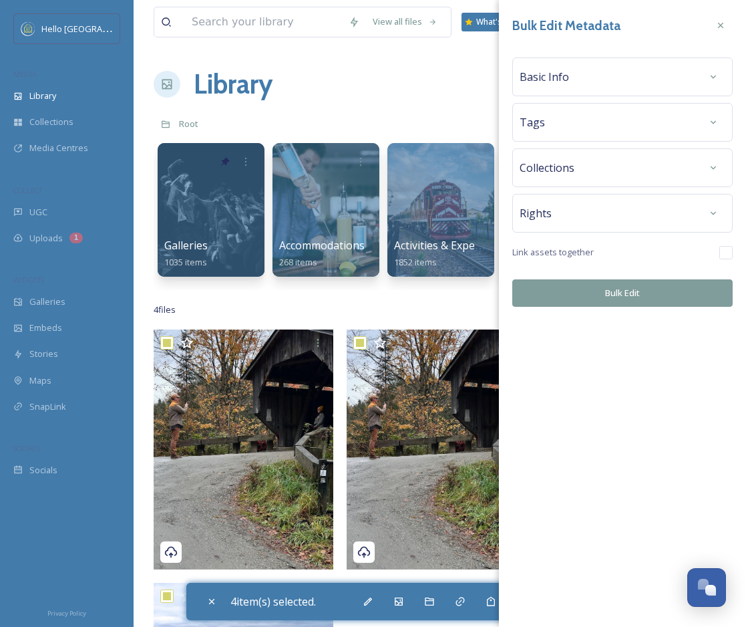
click at [697, 98] on div "Bulk Edit Metadata Basic Info Tags Collections Rights Link assets together Bulk…" at bounding box center [622, 160] width 247 height 320
click at [702, 84] on div at bounding box center [713, 77] width 24 height 24
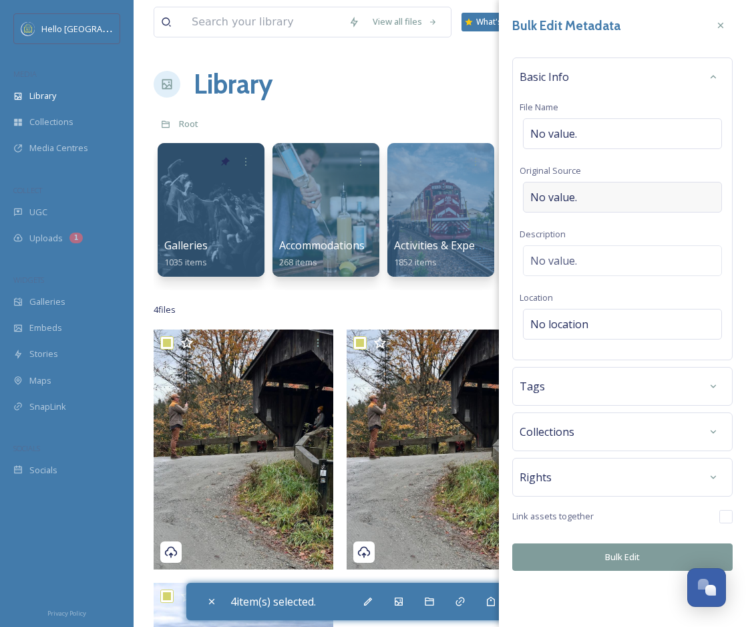
click at [617, 190] on div "No value." at bounding box center [622, 197] width 199 height 31
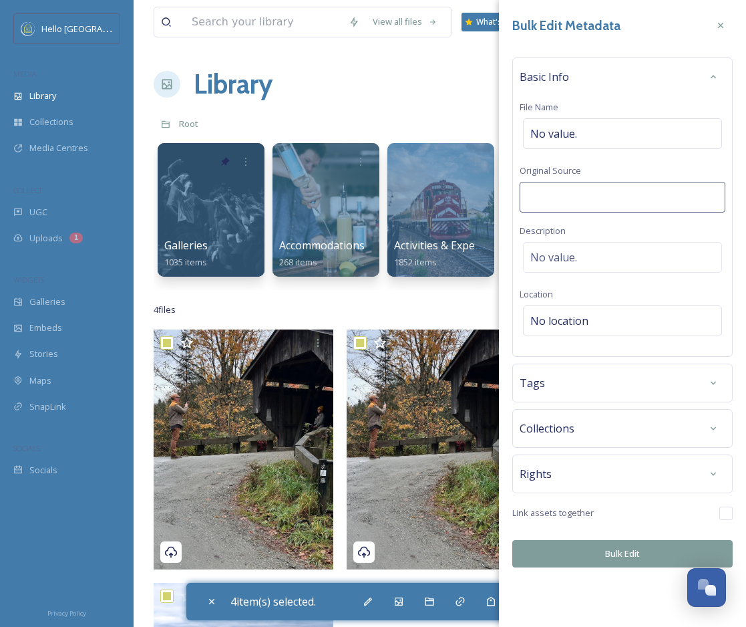
click at [607, 199] on input at bounding box center [623, 197] width 206 height 31
click at [620, 201] on input "[PERSON_NAME] | [US_STATE][GEOGRAPHIC_DATA]explorer)" at bounding box center [623, 197] width 206 height 31
type input "[PERSON_NAME] (@[US_STATE][GEOGRAPHIC_DATA]explorer)"
click at [621, 262] on div "No value." at bounding box center [622, 257] width 199 height 31
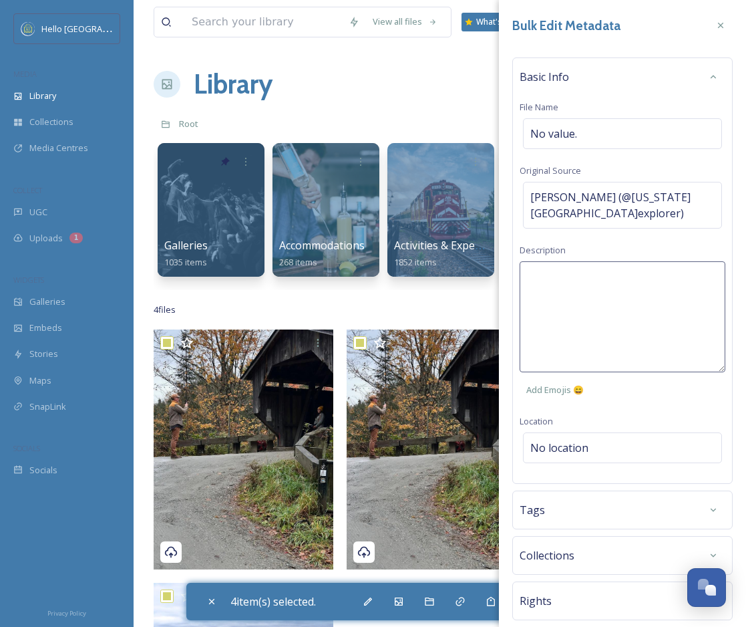
click at [605, 262] on textarea at bounding box center [623, 316] width 206 height 111
type textarea "Fall in [US_STATE]."
click at [627, 424] on div "Bulk Edit Metadata Basic Info File Name No value. Original Source [PERSON_NAME]…" at bounding box center [622, 353] width 247 height 707
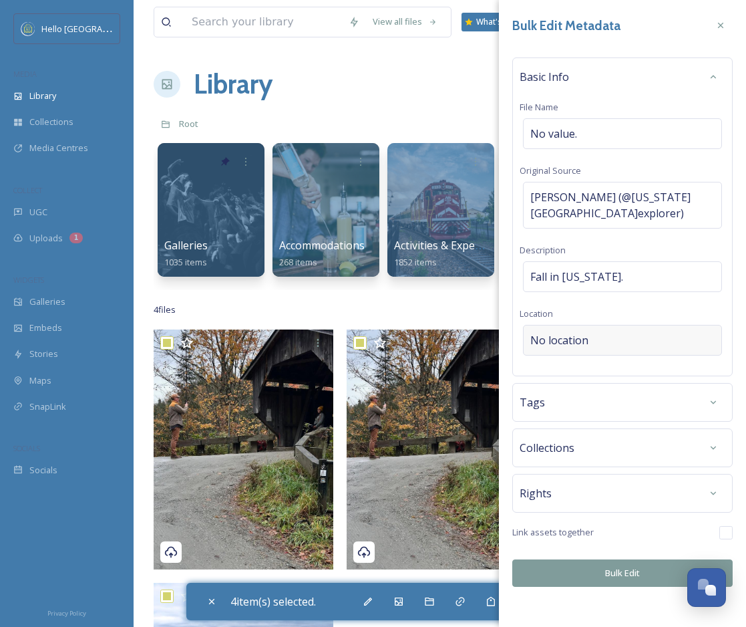
click at [603, 327] on div "No location" at bounding box center [622, 340] width 199 height 31
click at [620, 329] on input at bounding box center [623, 339] width 198 height 29
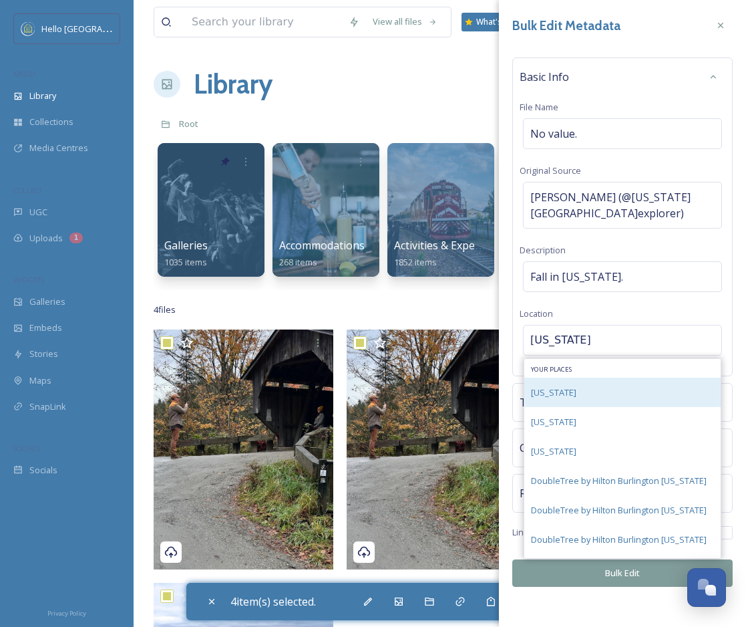
type input "[US_STATE]"
click at [596, 377] on div "[US_STATE]" at bounding box center [622, 391] width 196 height 29
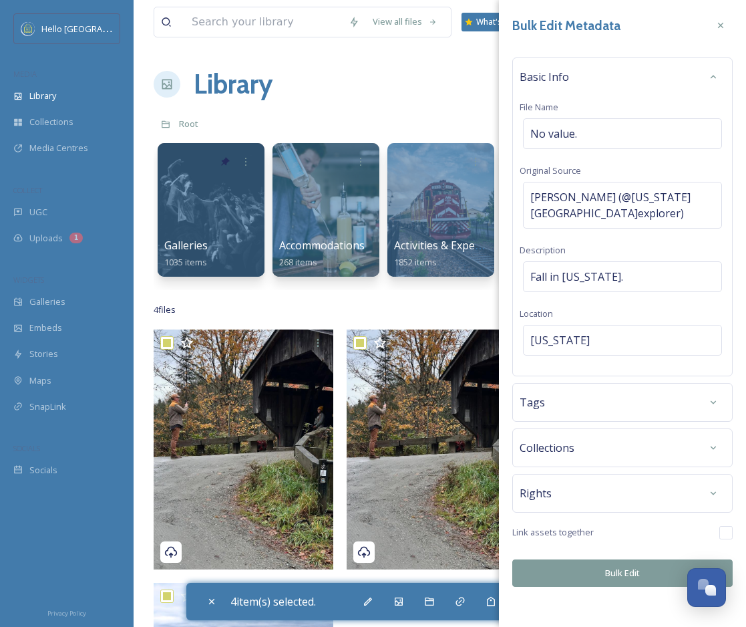
click at [604, 390] on div "Tags" at bounding box center [623, 402] width 206 height 24
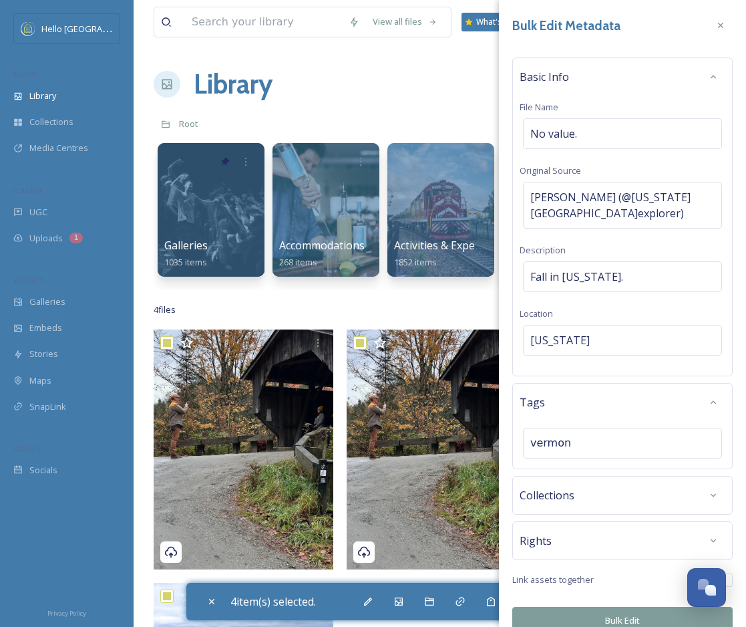
type input "vermont"
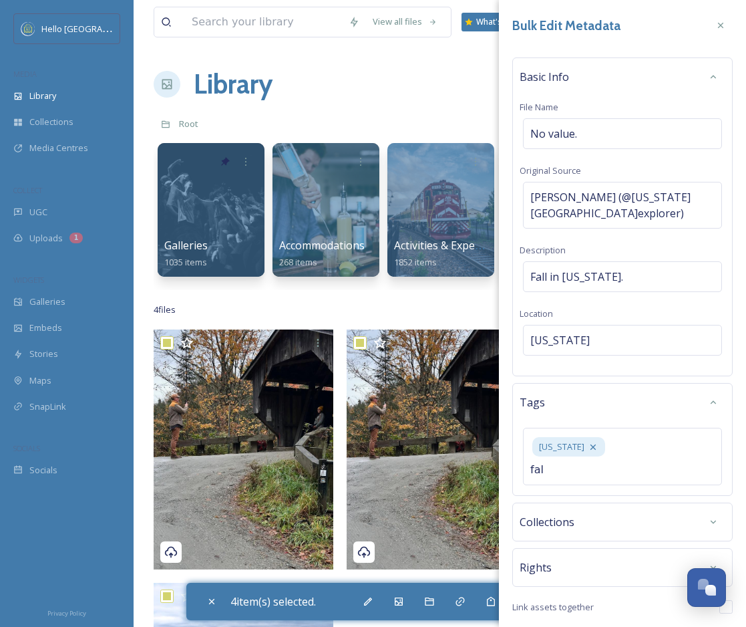
type input "fall"
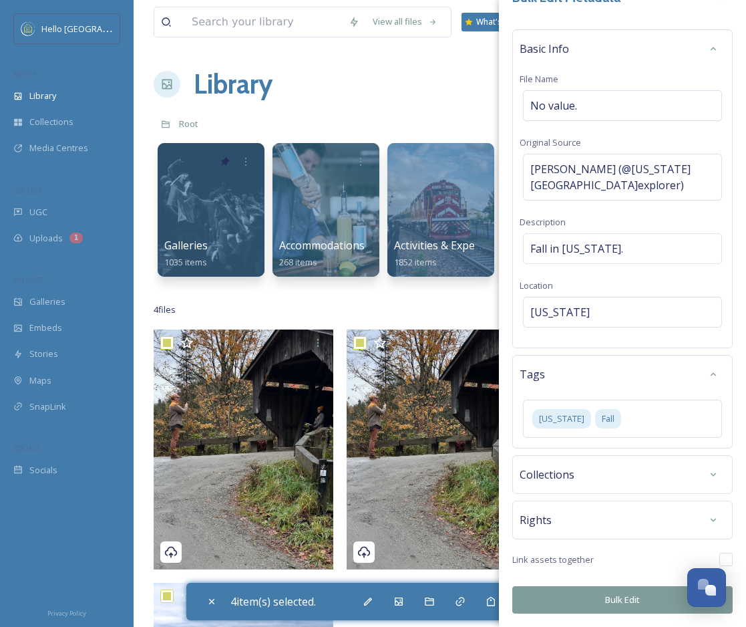
scroll to position [11, 0]
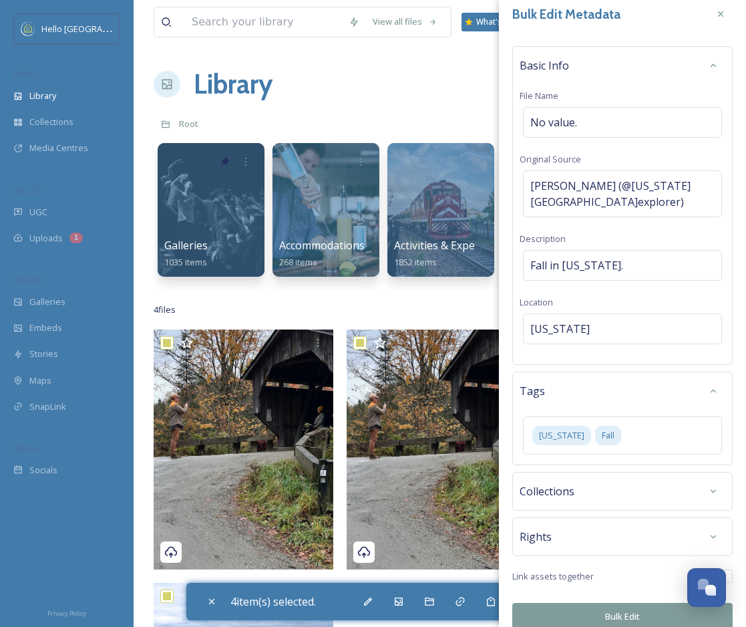
click at [621, 603] on button "Bulk Edit" at bounding box center [622, 616] width 220 height 27
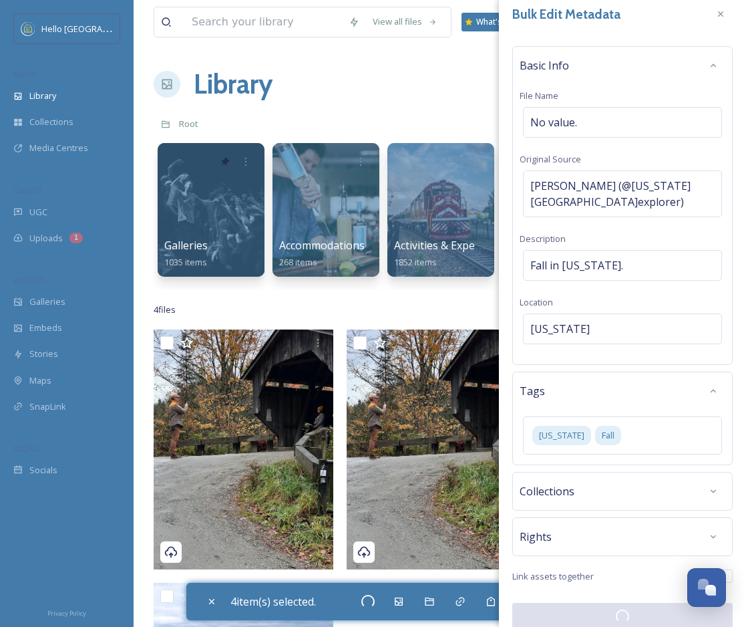
checkbox input "false"
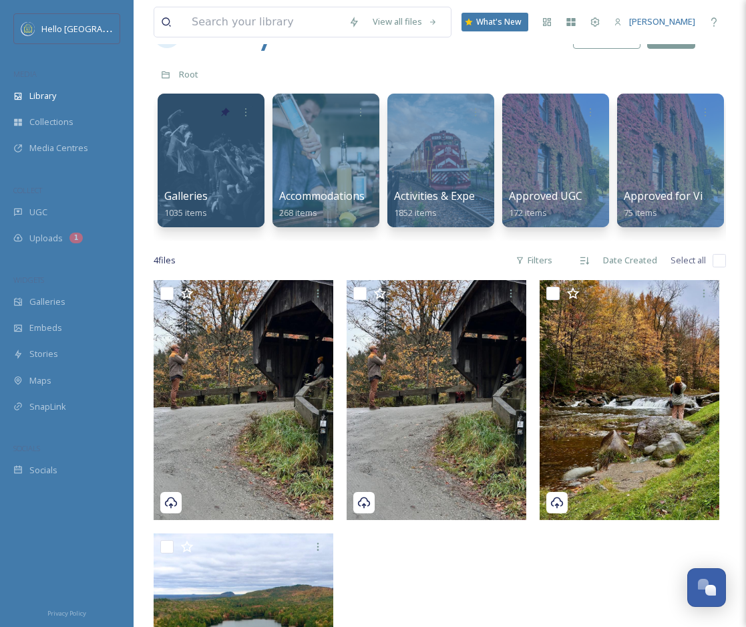
scroll to position [66, 0]
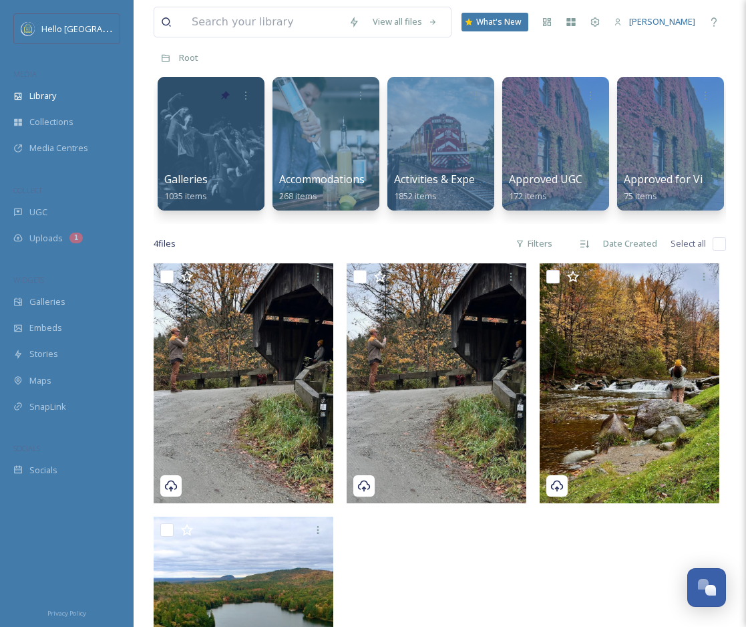
click at [713, 242] on input "checkbox" at bounding box center [719, 243] width 13 height 13
checkbox input "true"
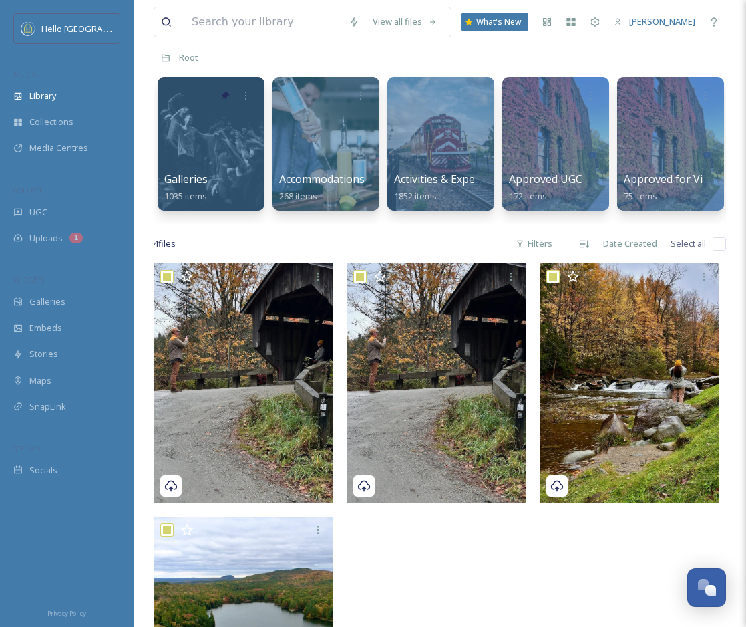
checkbox input "true"
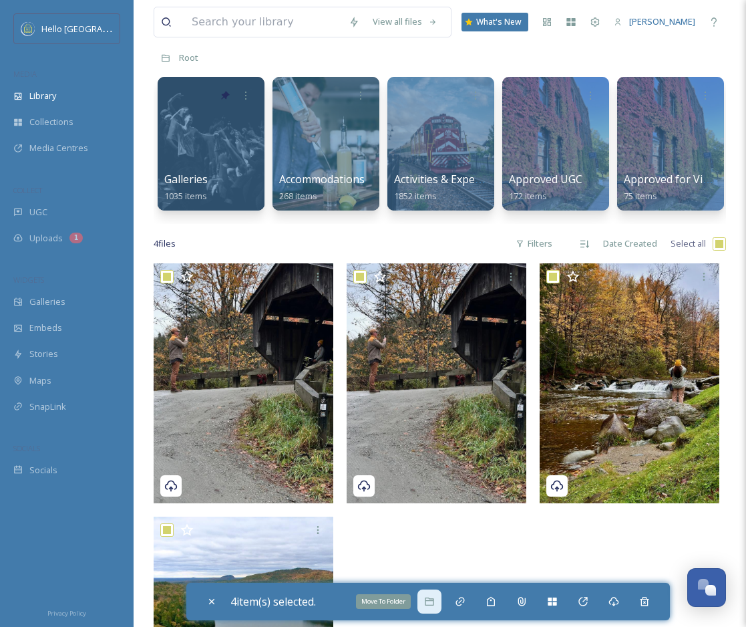
click at [436, 593] on div "Move To Folder" at bounding box center [430, 601] width 24 height 24
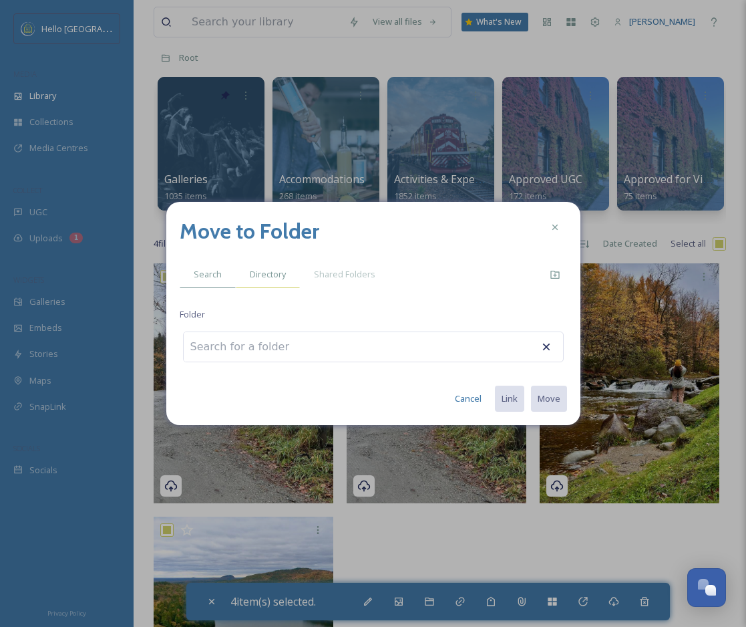
click at [283, 275] on span "Directory" at bounding box center [268, 274] width 36 height 13
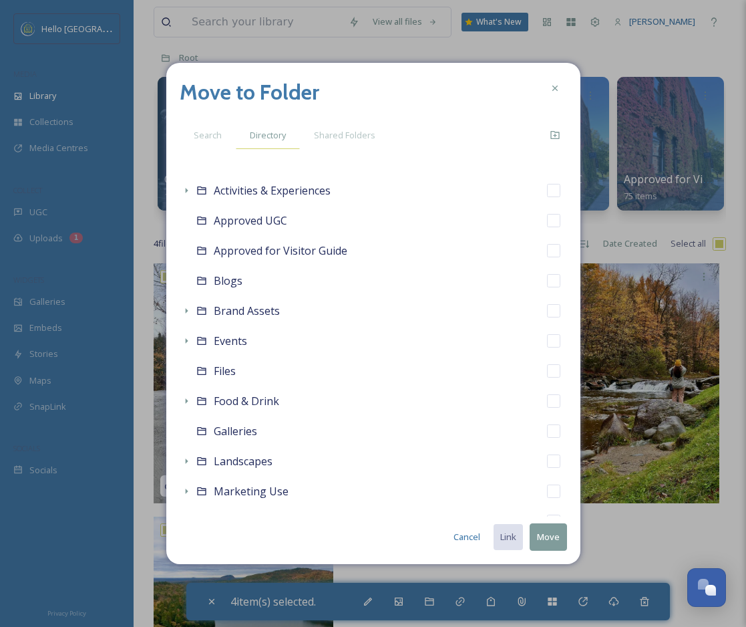
scroll to position [287, 0]
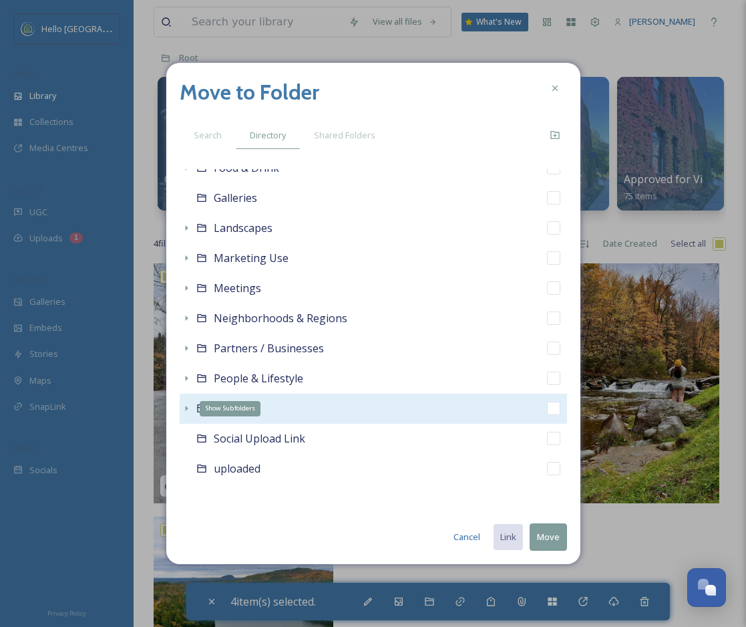
click at [186, 412] on icon at bounding box center [186, 408] width 11 height 11
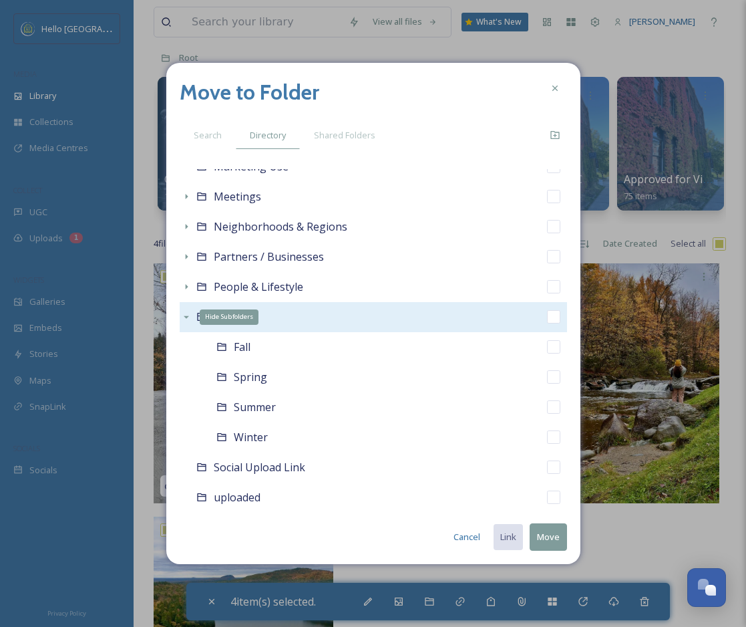
scroll to position [407, 0]
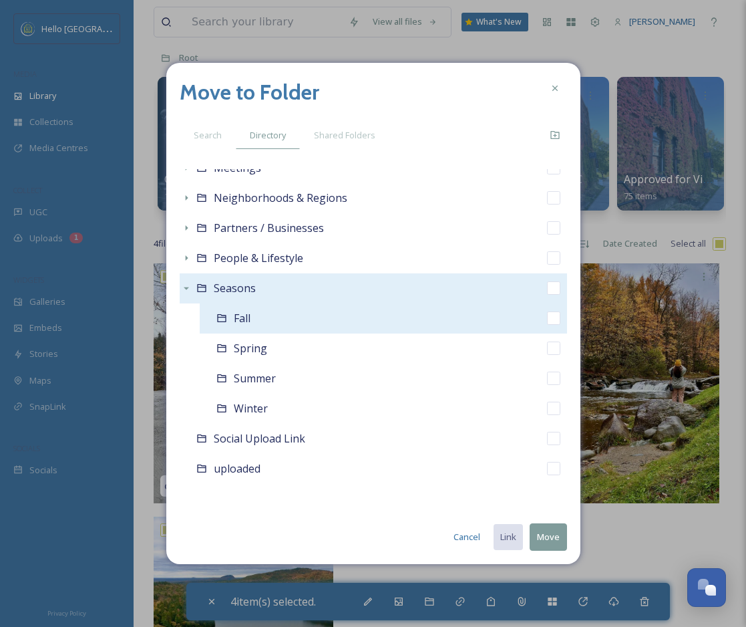
click at [556, 315] on input "checkbox" at bounding box center [553, 317] width 13 height 13
checkbox input "true"
checkbox input "false"
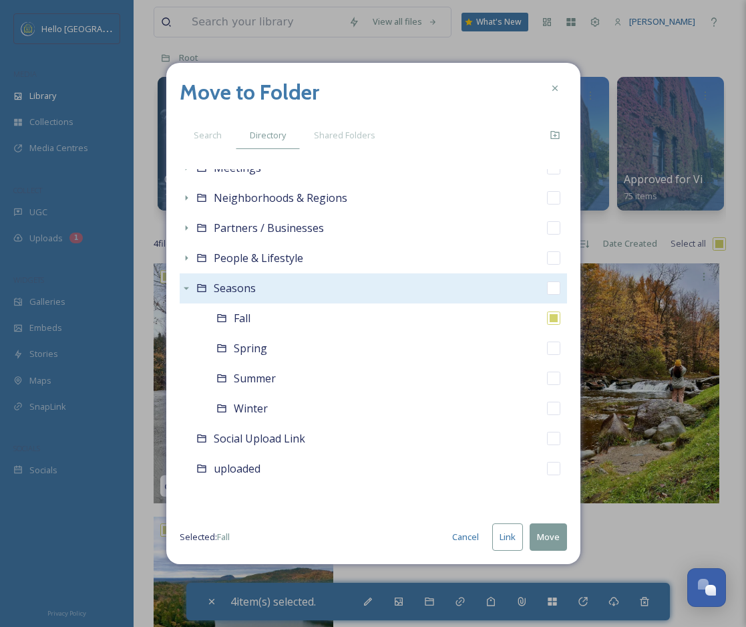
click at [550, 528] on button "Move" at bounding box center [548, 536] width 37 height 27
checkbox input "false"
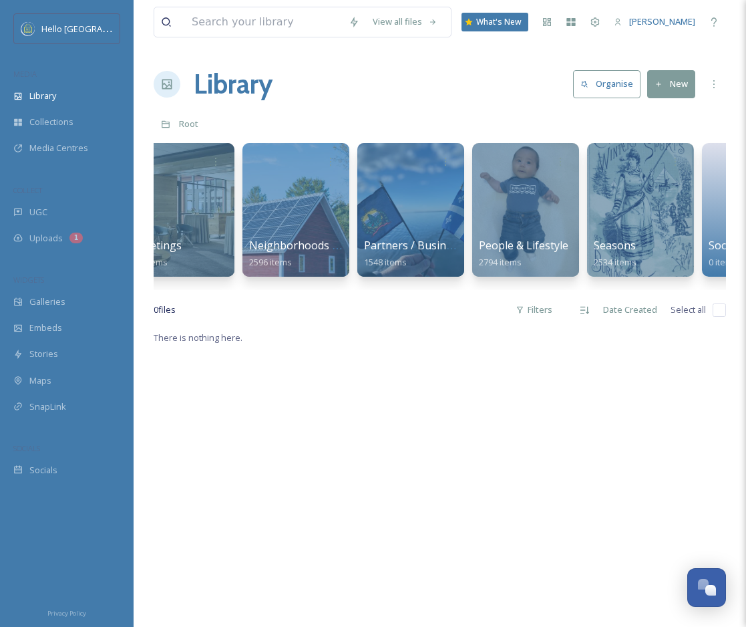
scroll to position [0, 1611]
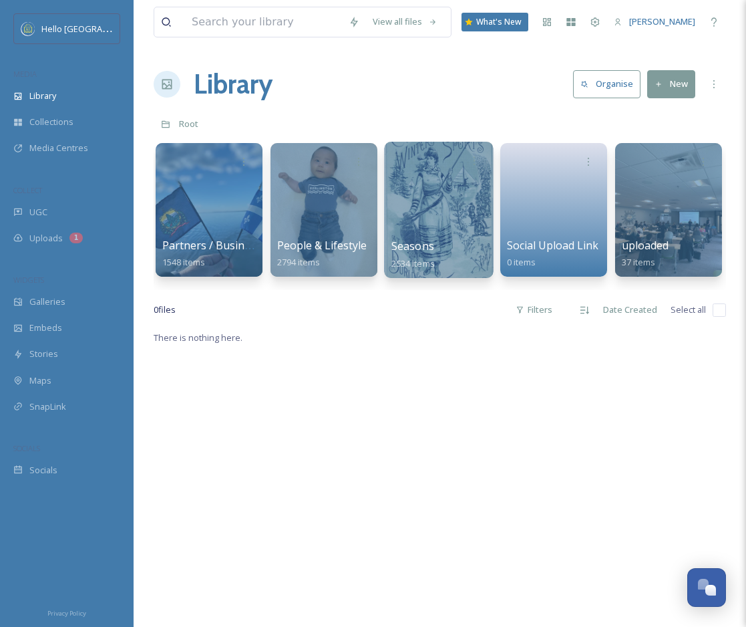
click at [462, 216] on div at bounding box center [438, 210] width 109 height 136
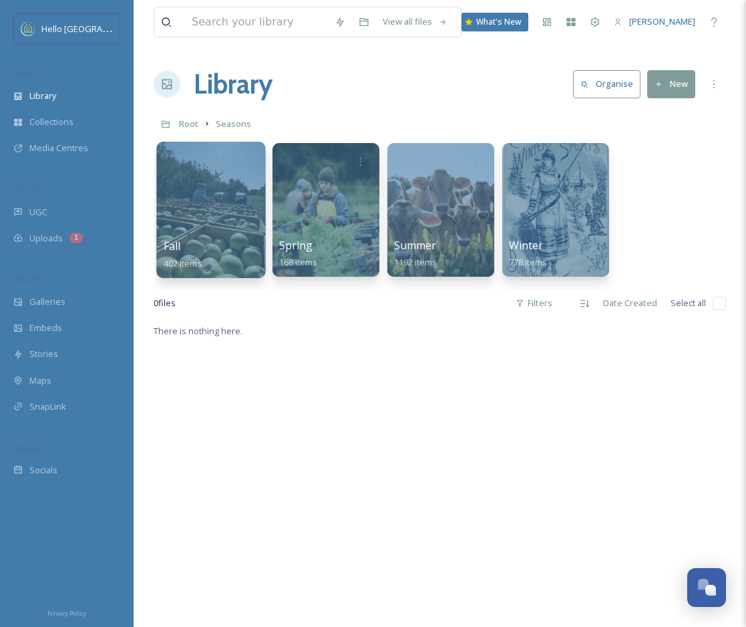
click at [187, 198] on div at bounding box center [210, 210] width 109 height 136
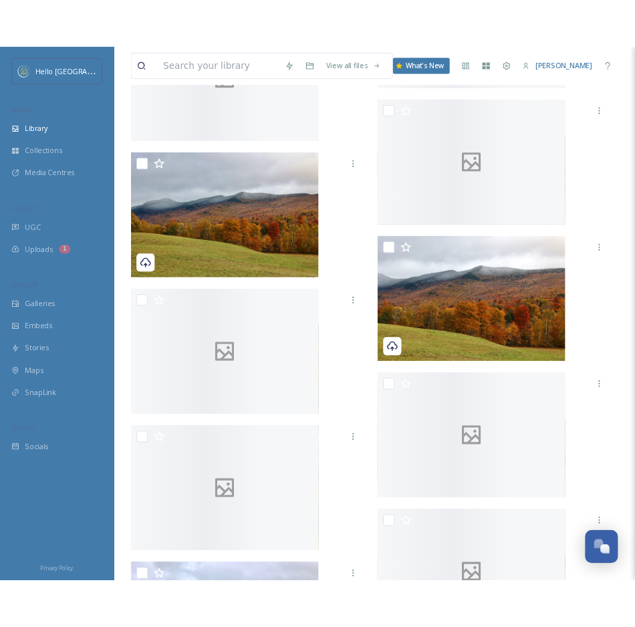
scroll to position [1023, 0]
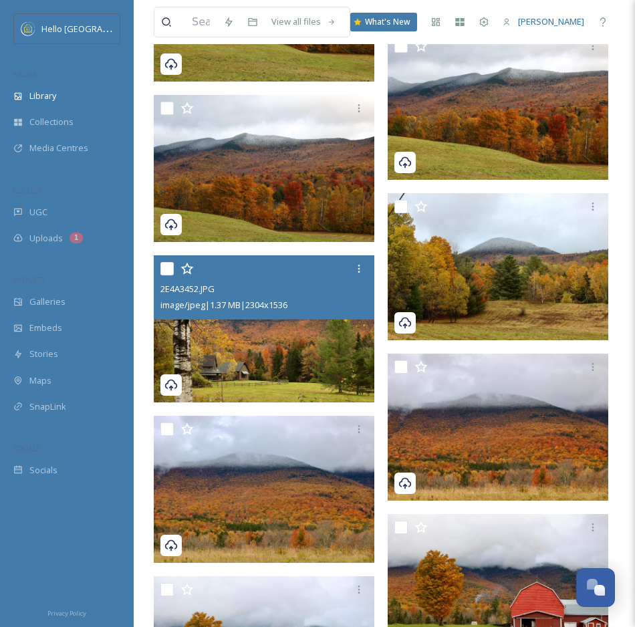
click at [163, 269] on input "checkbox" at bounding box center [166, 268] width 13 height 13
checkbox input "true"
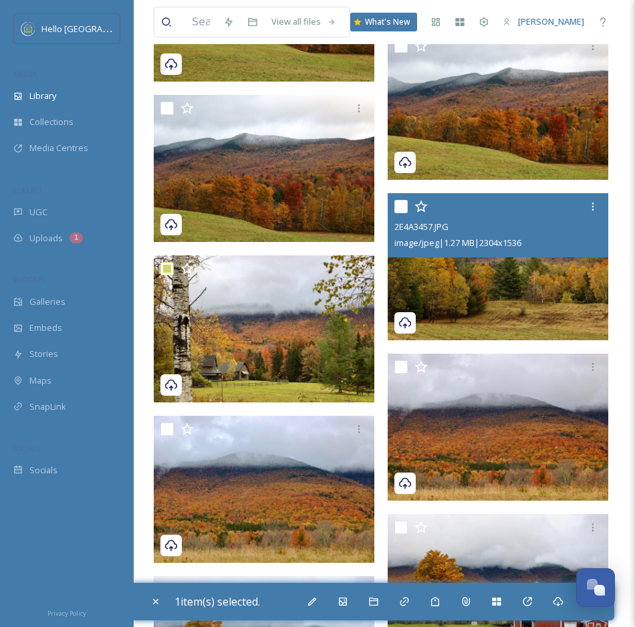
click at [397, 202] on input "checkbox" at bounding box center [400, 206] width 13 height 13
checkbox input "true"
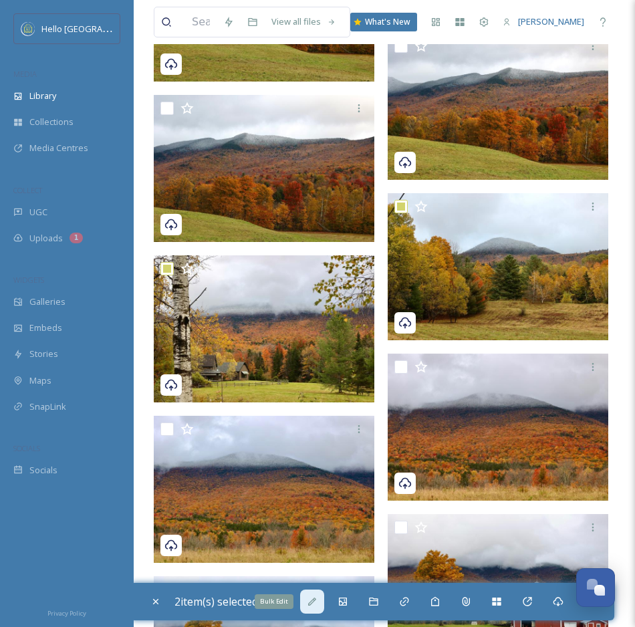
click at [314, 605] on icon at bounding box center [312, 601] width 11 height 11
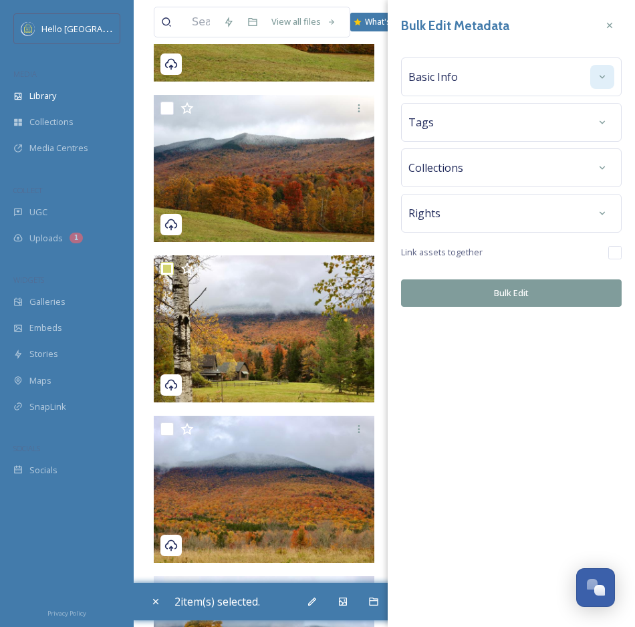
click at [597, 77] on icon at bounding box center [602, 76] width 11 height 11
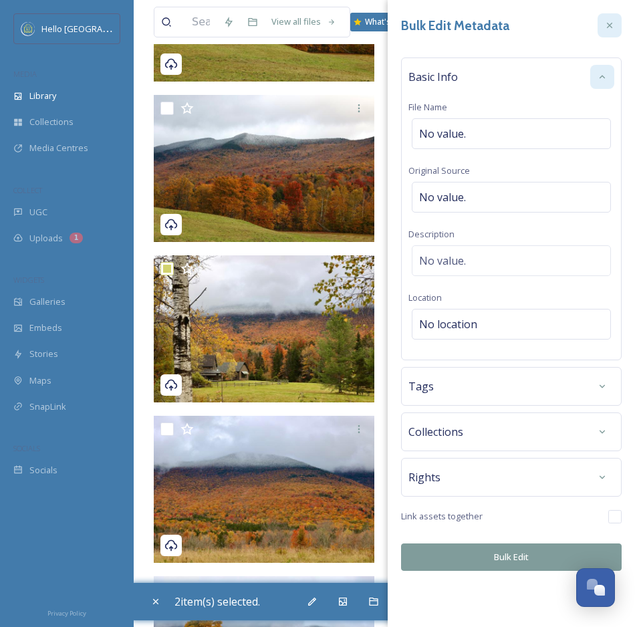
click at [607, 19] on div at bounding box center [609, 25] width 24 height 24
